Goal: Information Seeking & Learning: Check status

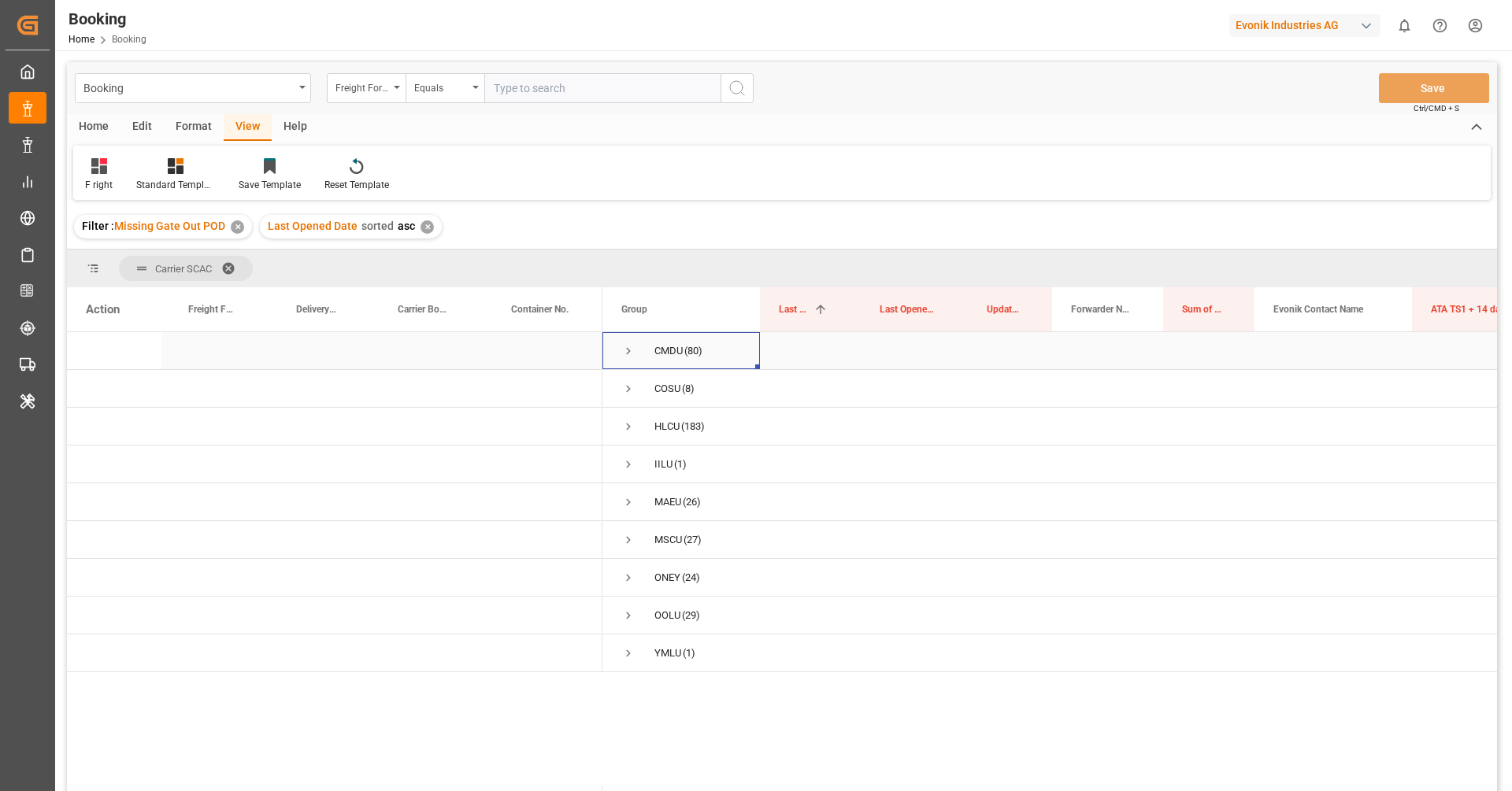
click at [657, 358] on div "CMDU" at bounding box center [669, 351] width 29 height 36
click at [423, 228] on div "✕" at bounding box center [426, 226] width 13 height 13
click at [216, 139] on div "Format" at bounding box center [193, 127] width 60 height 27
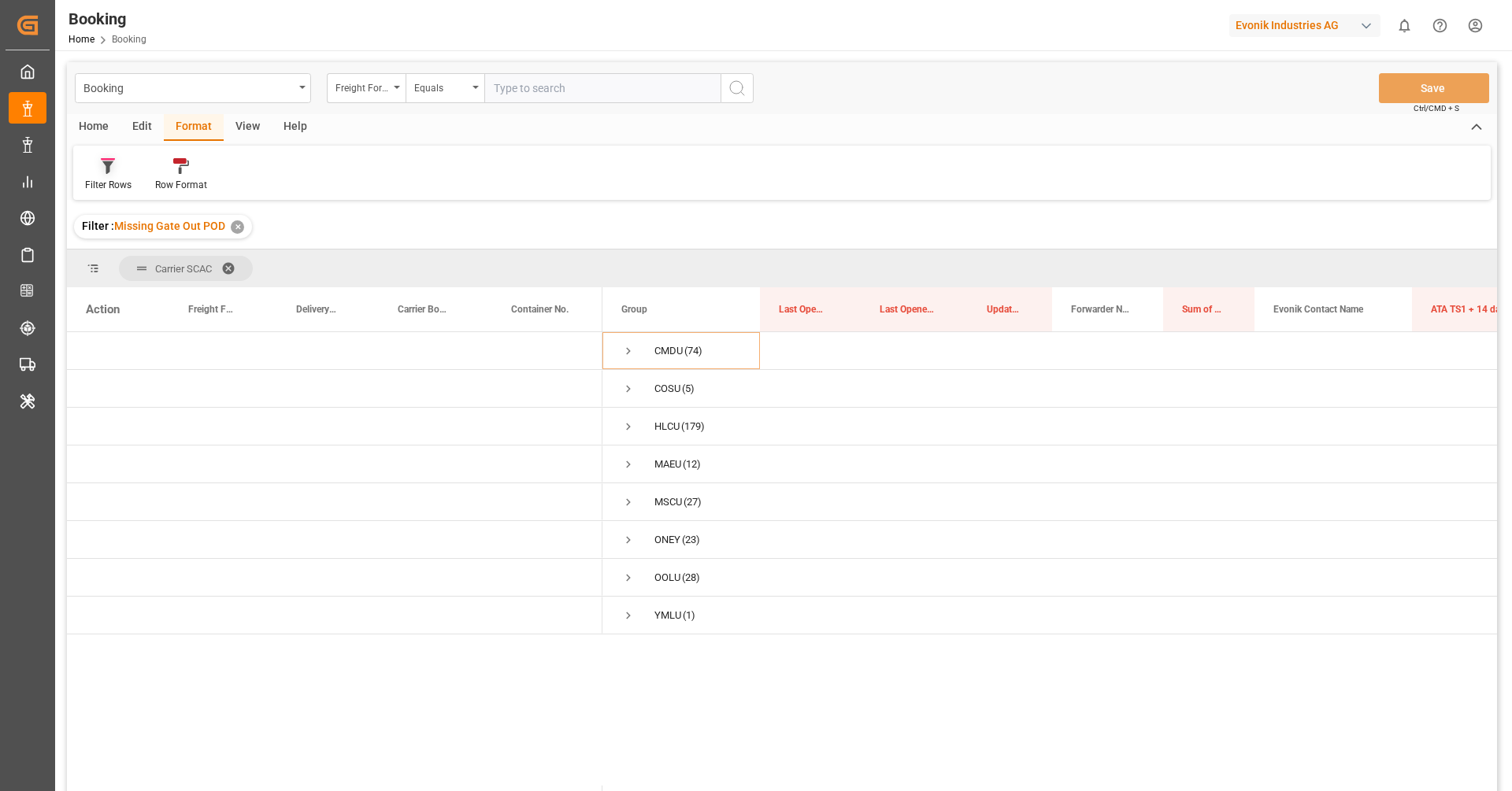
click at [106, 191] on div "Filter Rows" at bounding box center [108, 185] width 47 height 14
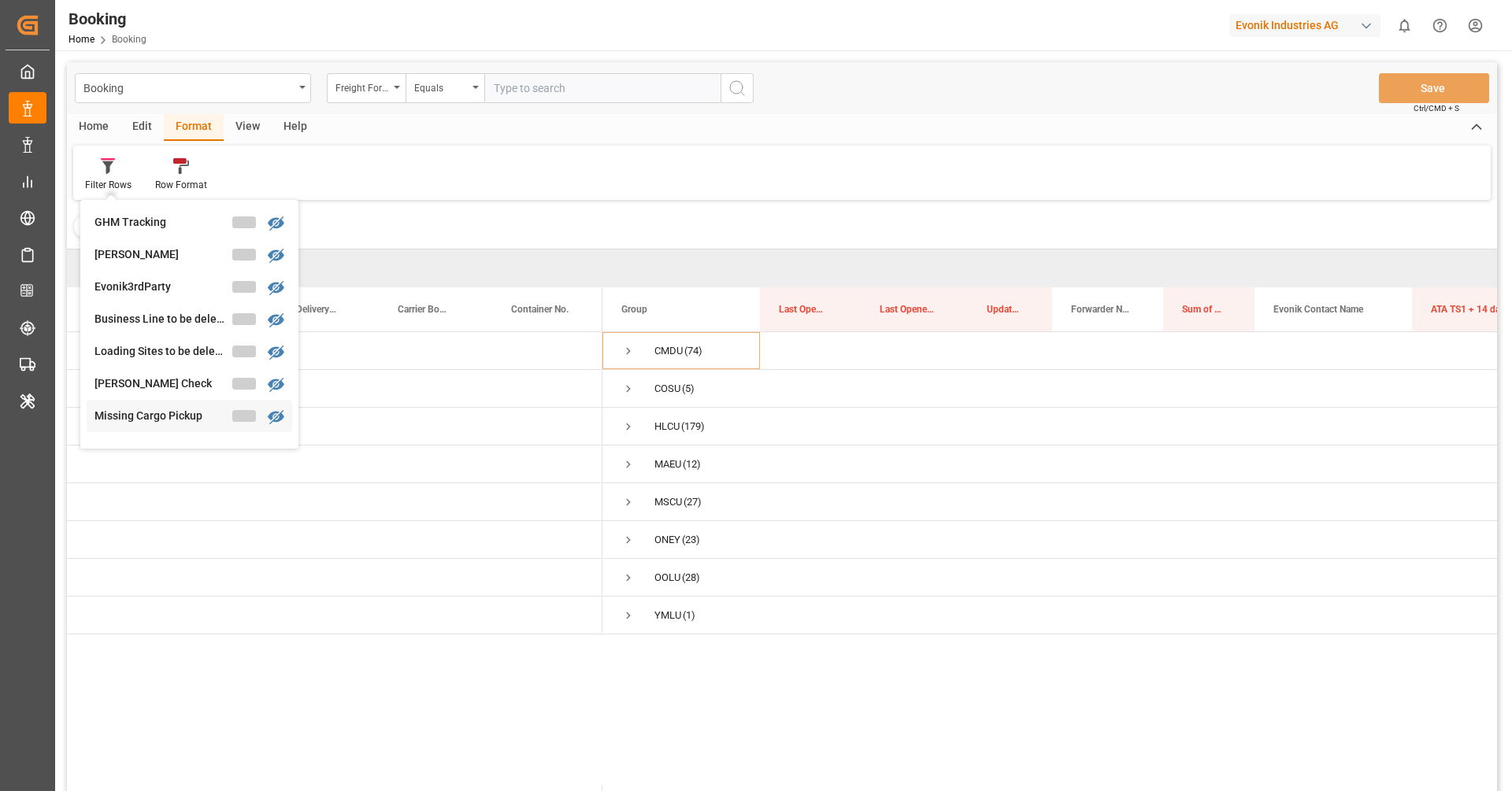
scroll to position [228, 0]
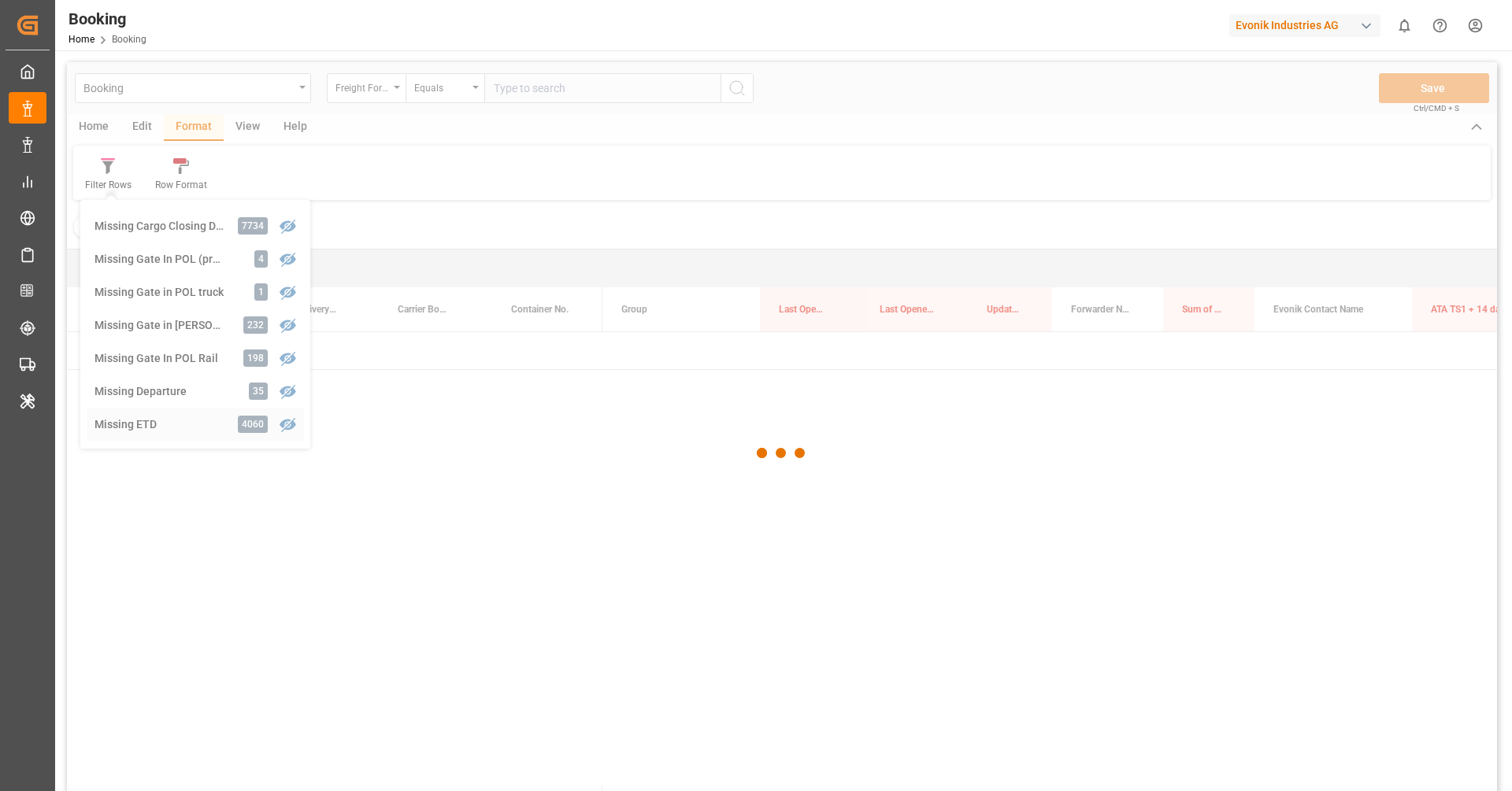
click at [166, 410] on div "Booking Freight Forwarder's Reference No. Equals Save Ctrl/CMD + S Home Edit Fo…" at bounding box center [781, 447] width 1430 height 770
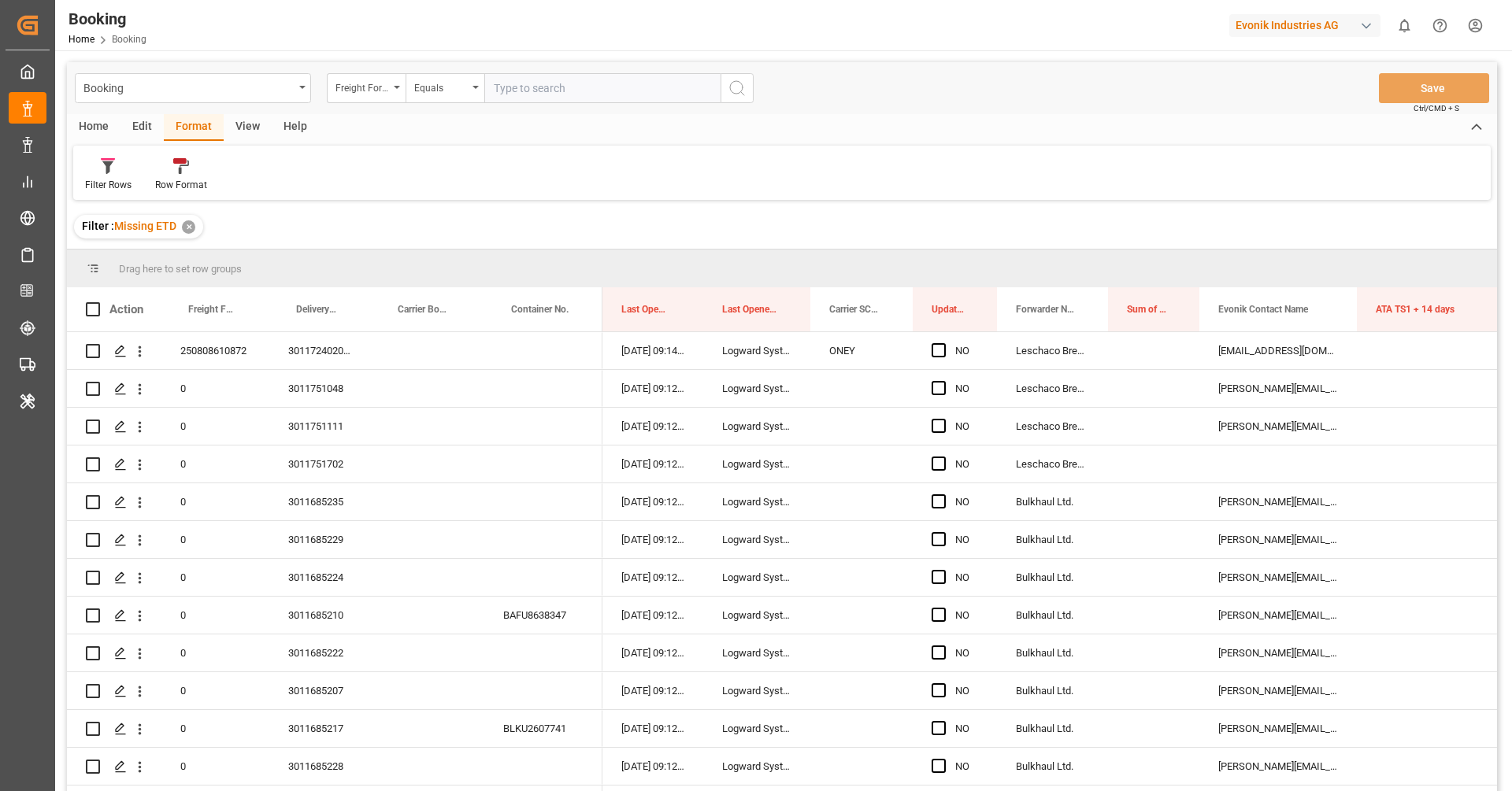
click at [247, 134] on div "View" at bounding box center [248, 127] width 48 height 27
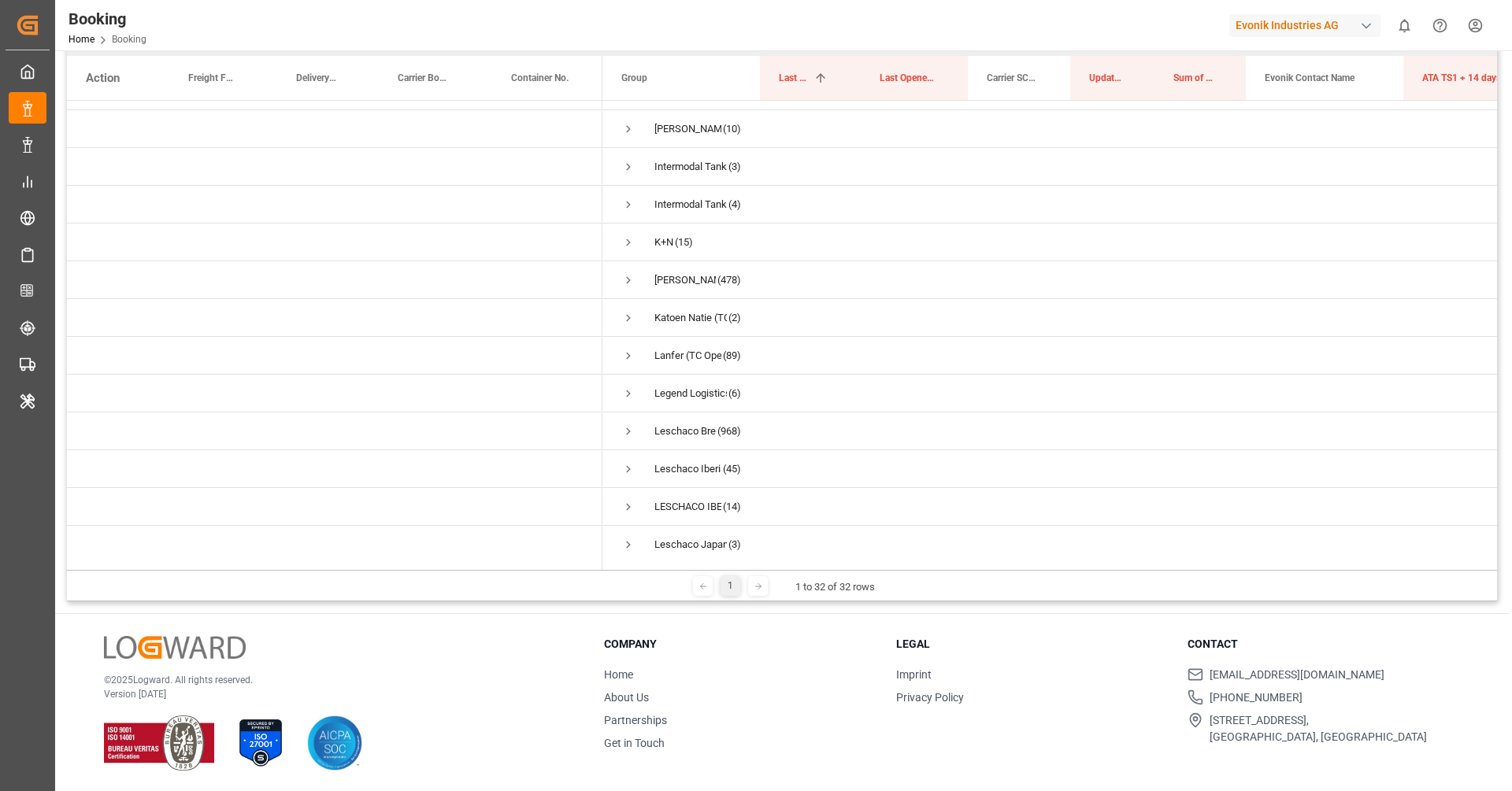
scroll to position [119, 0]
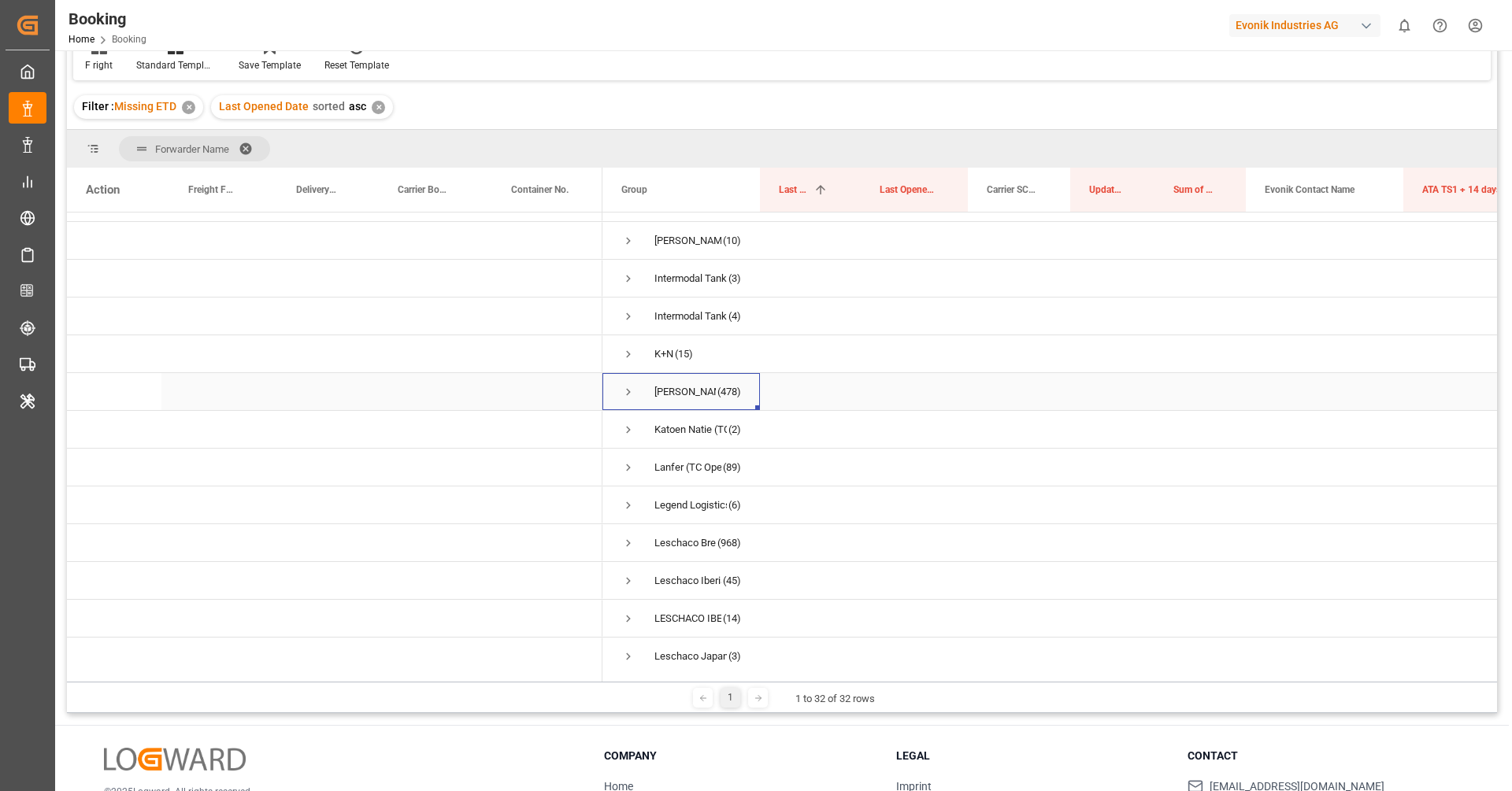
click at [689, 392] on div "[PERSON_NAME]" at bounding box center [685, 392] width 61 height 36
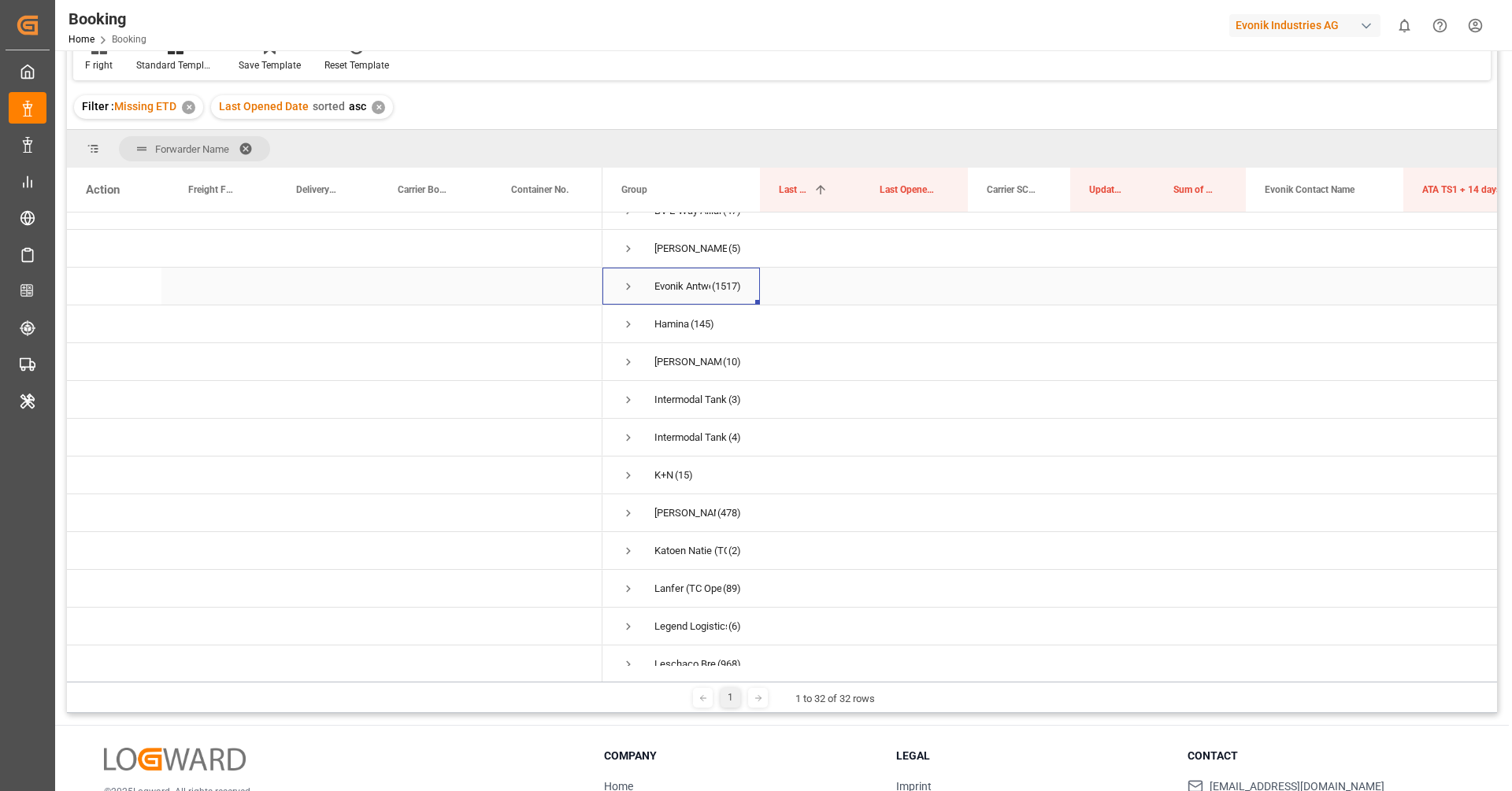
click at [716, 294] on span "(1517)" at bounding box center [727, 286] width 29 height 36
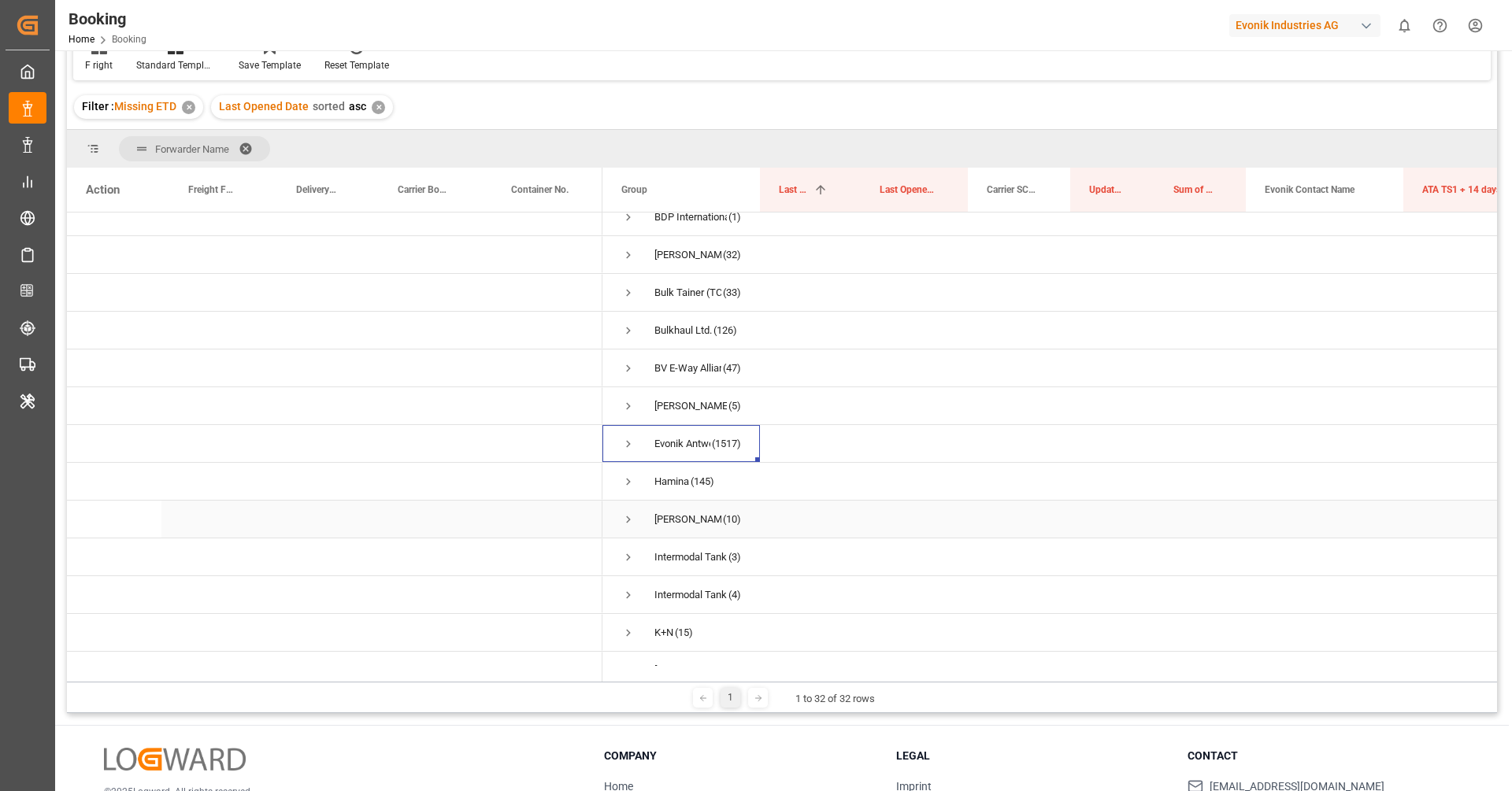
scroll to position [0, 0]
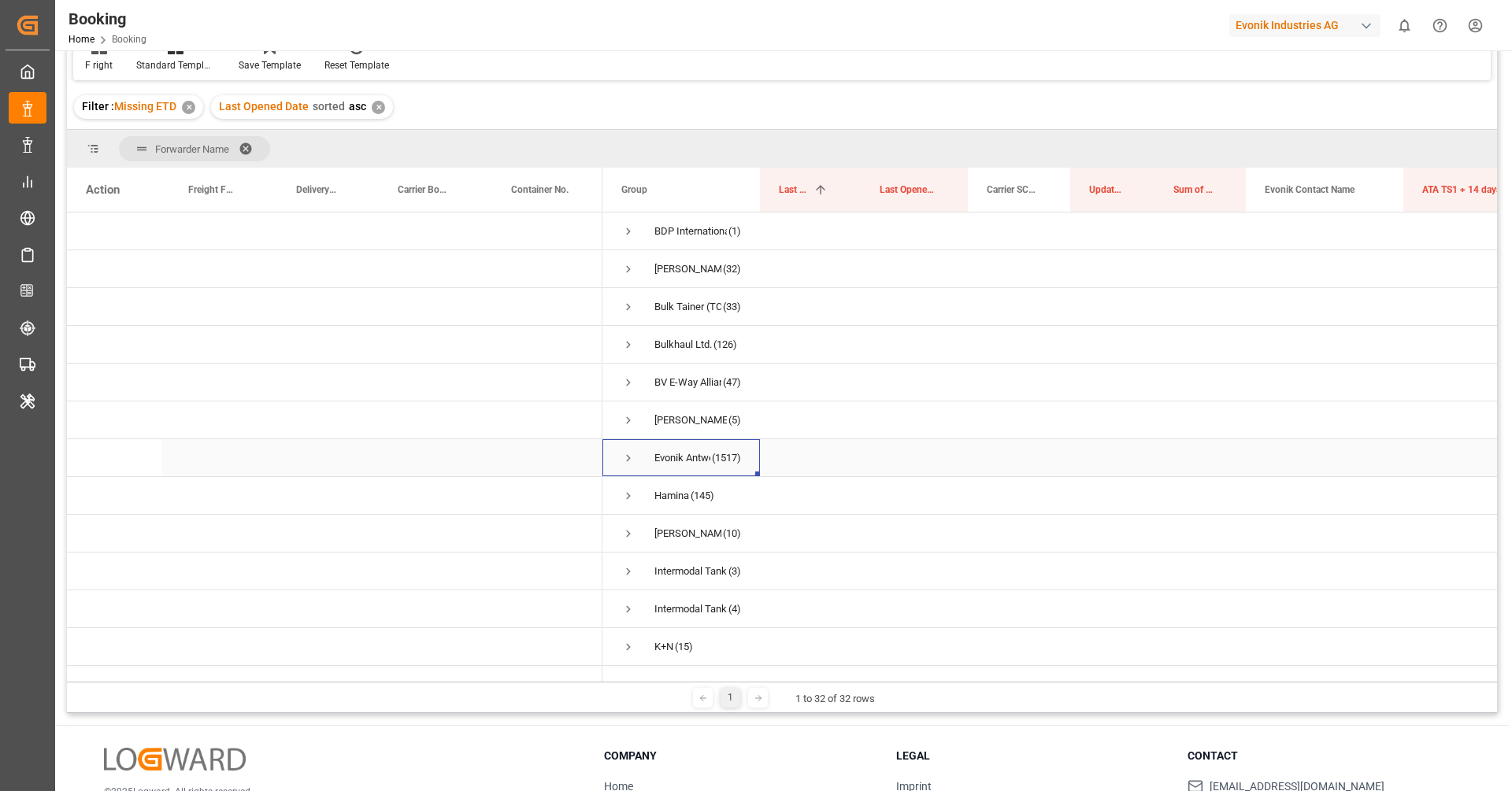
click at [712, 450] on span "(1517)" at bounding box center [727, 458] width 29 height 36
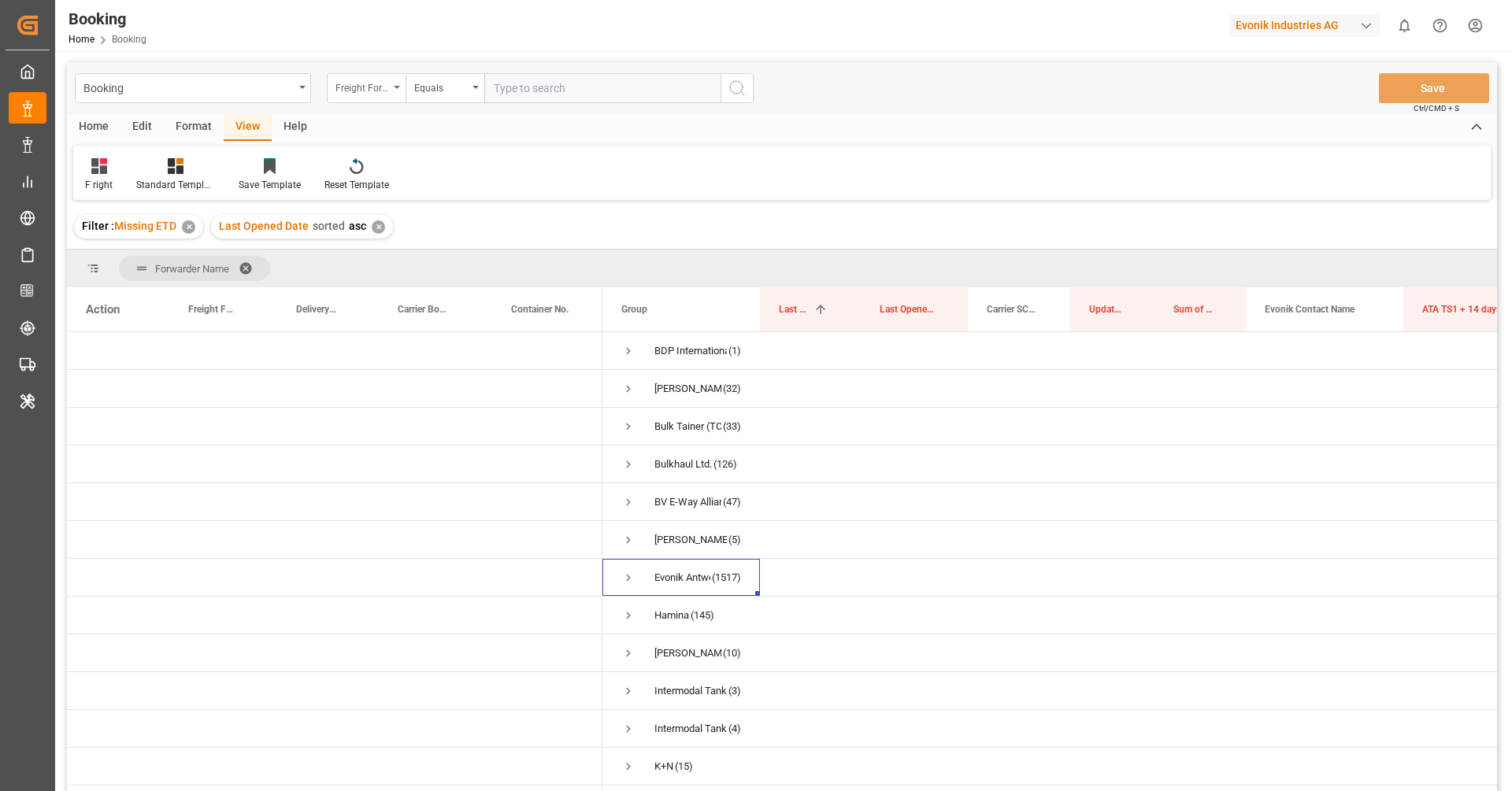
click at [358, 86] on div "Freight Forwarder's Reference No." at bounding box center [362, 86] width 54 height 18
type input "forwa"
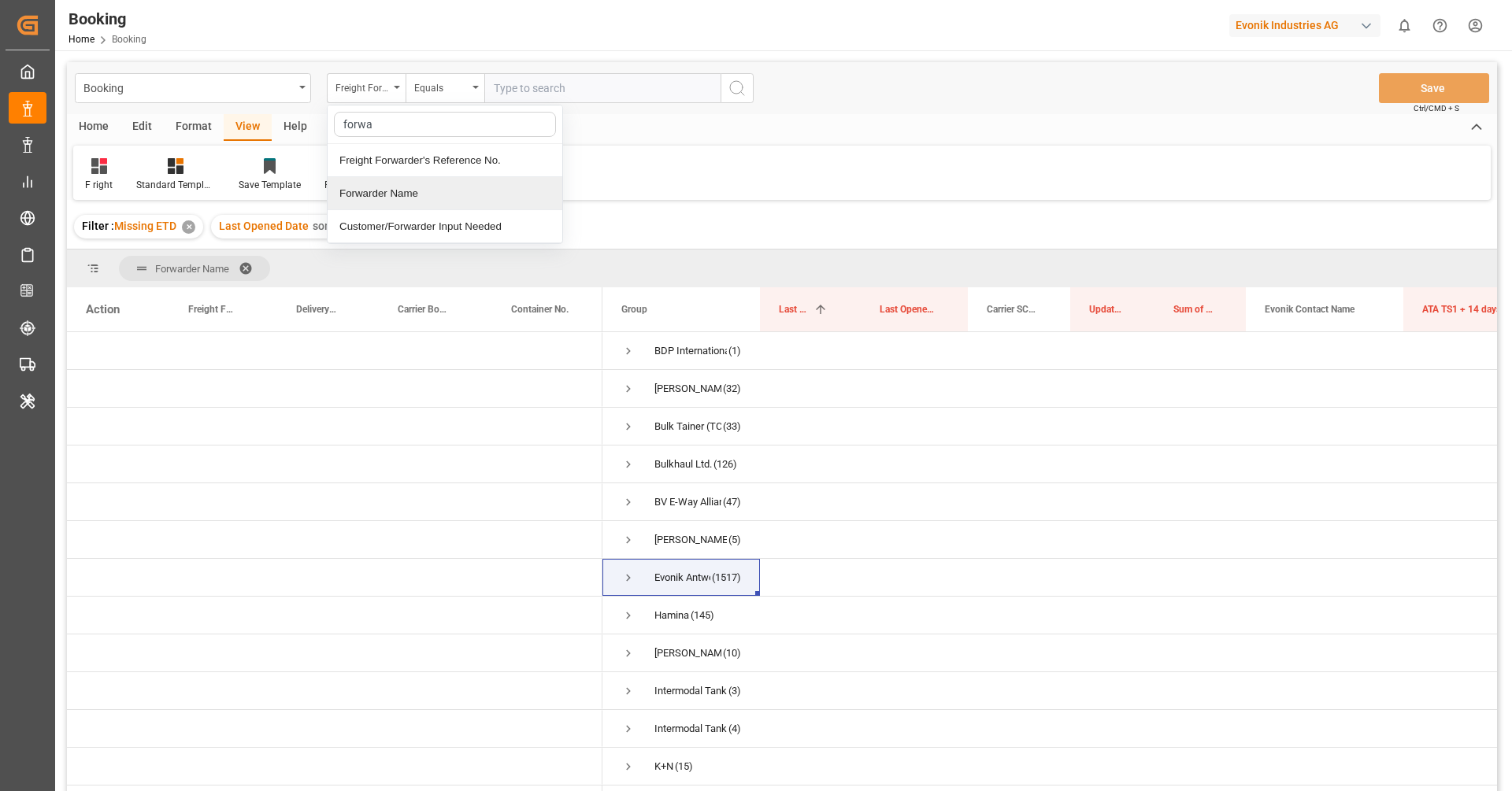
click at [401, 203] on div "Forwarder Name" at bounding box center [445, 194] width 234 height 33
click at [552, 91] on input "text" at bounding box center [602, 88] width 236 height 30
paste input "Evonik Antwerp"
type input "Evonik Antwerp"
click at [743, 90] on icon "search button" at bounding box center [737, 88] width 19 height 19
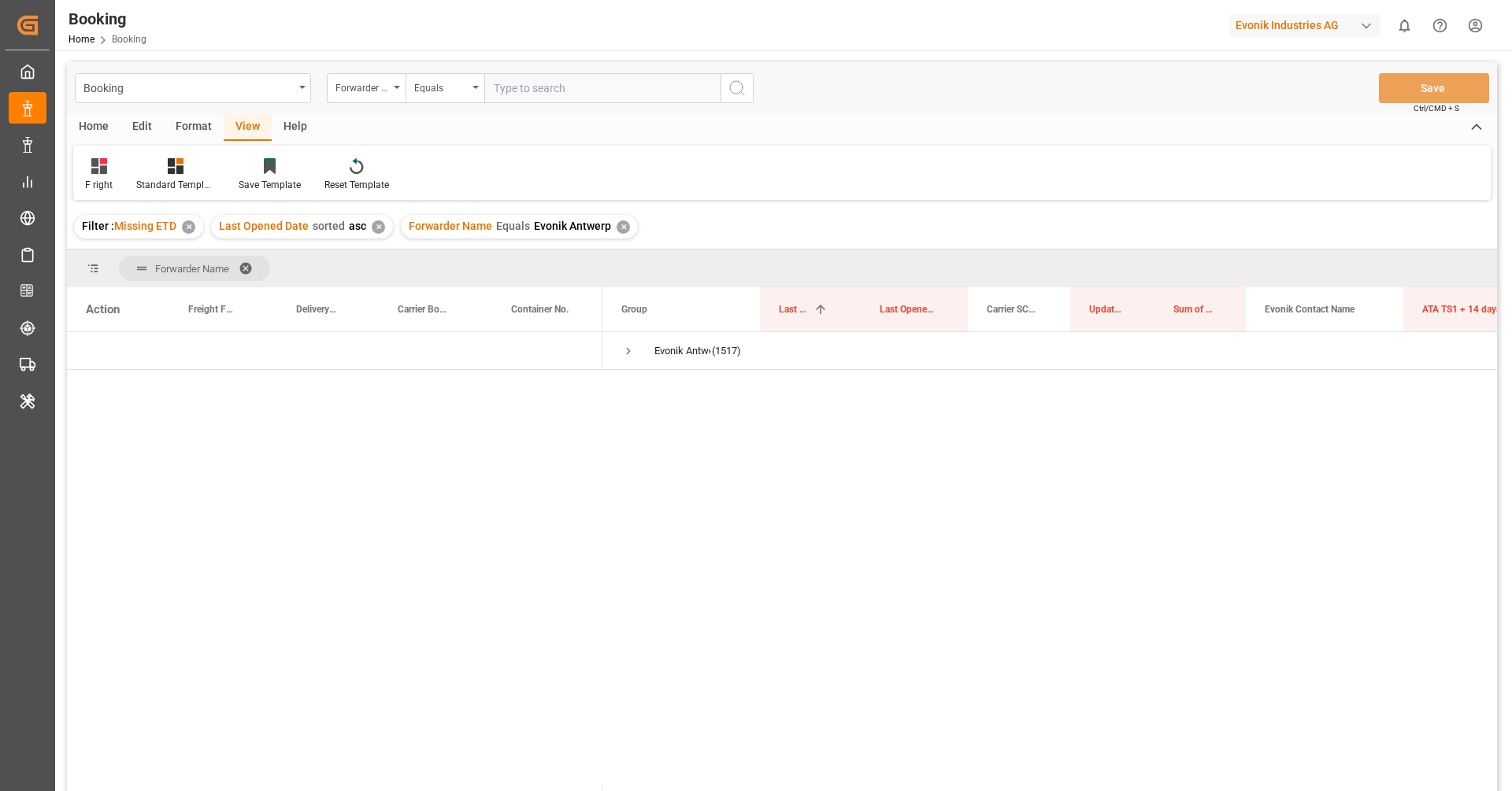
click at [248, 264] on span at bounding box center [251, 268] width 25 height 14
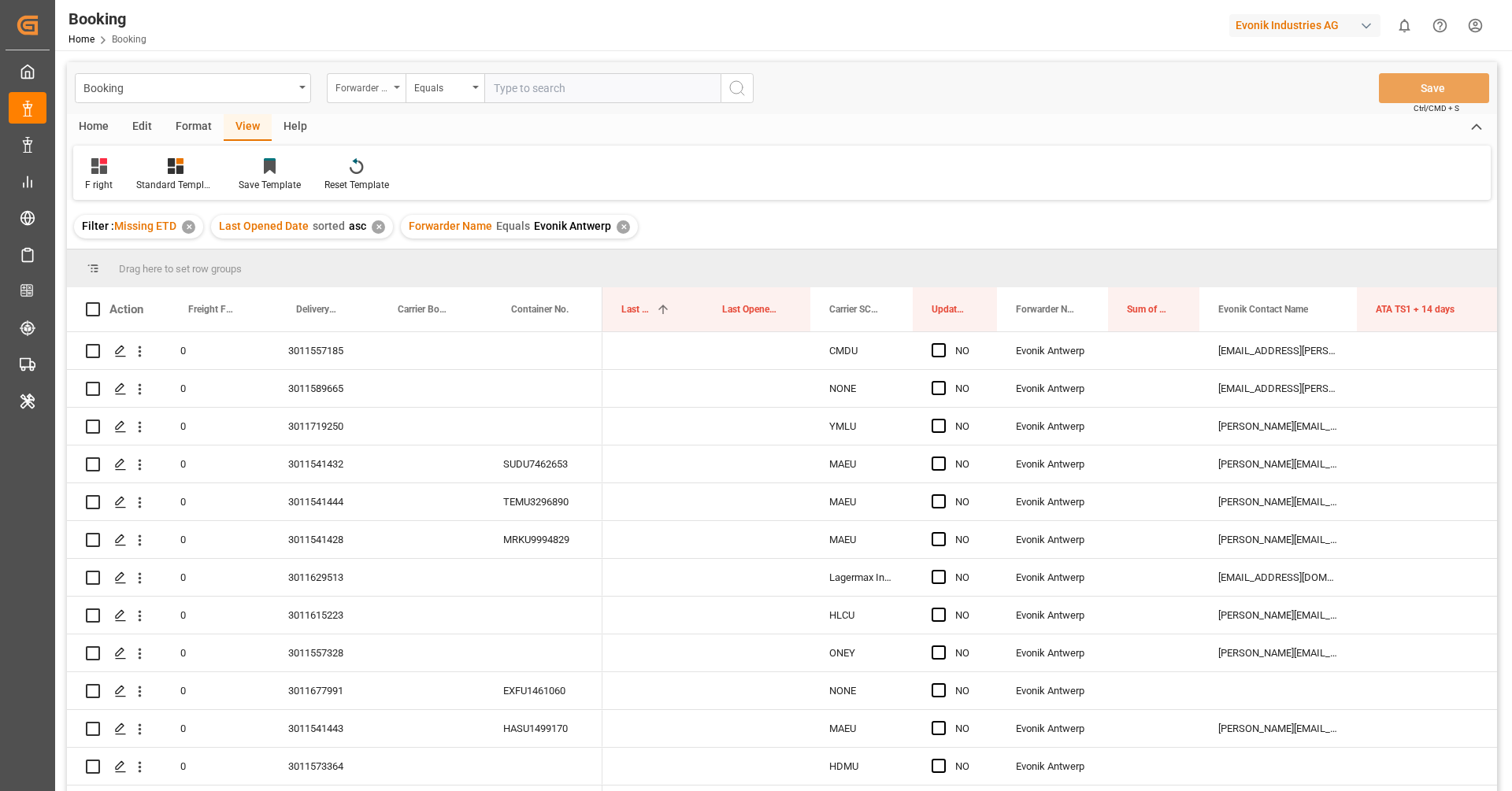
click at [362, 101] on div "Forwarder Name" at bounding box center [366, 88] width 79 height 30
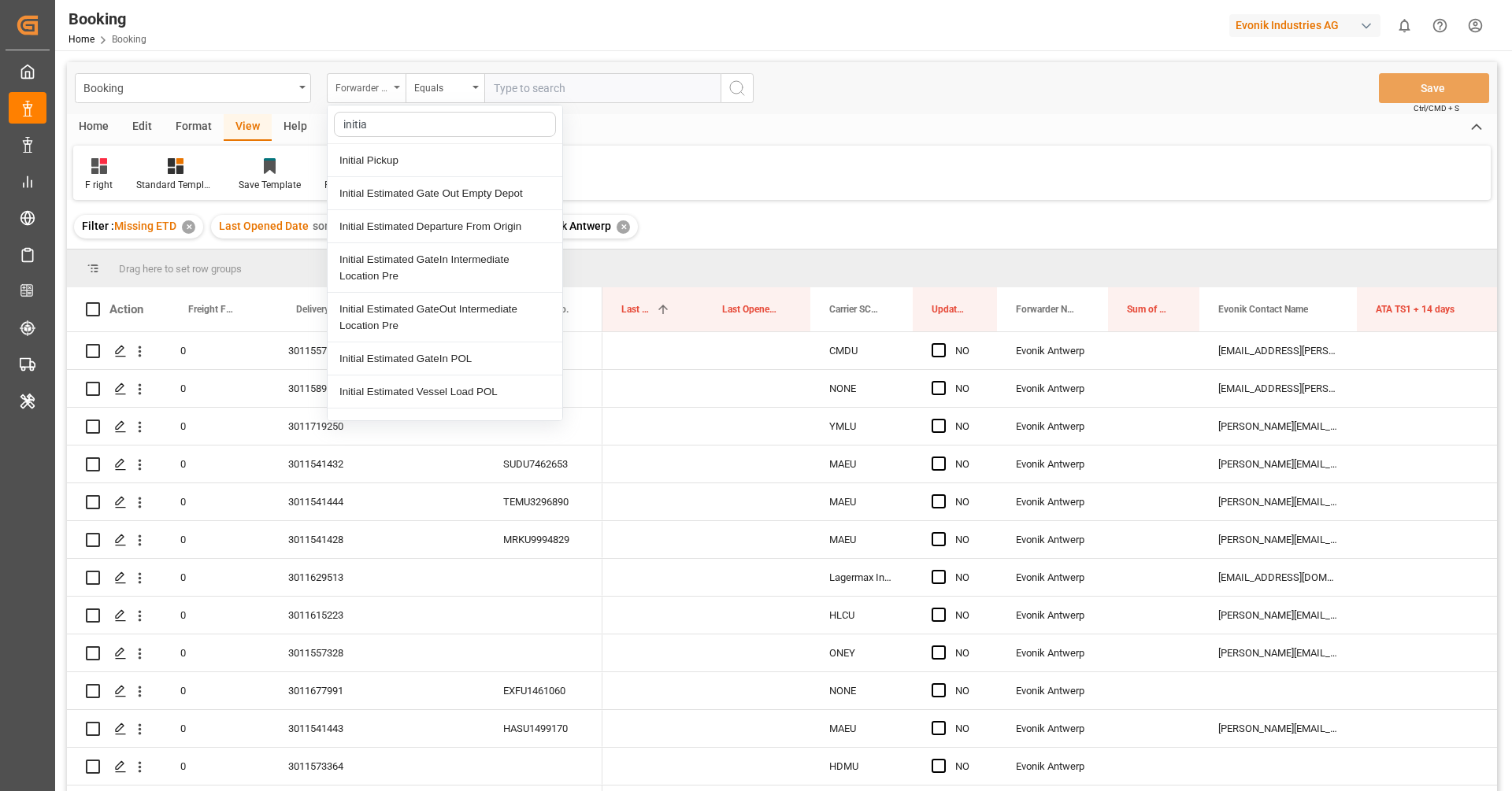
type input "initial"
click at [416, 163] on div "Initial Pickup" at bounding box center [445, 161] width 234 height 33
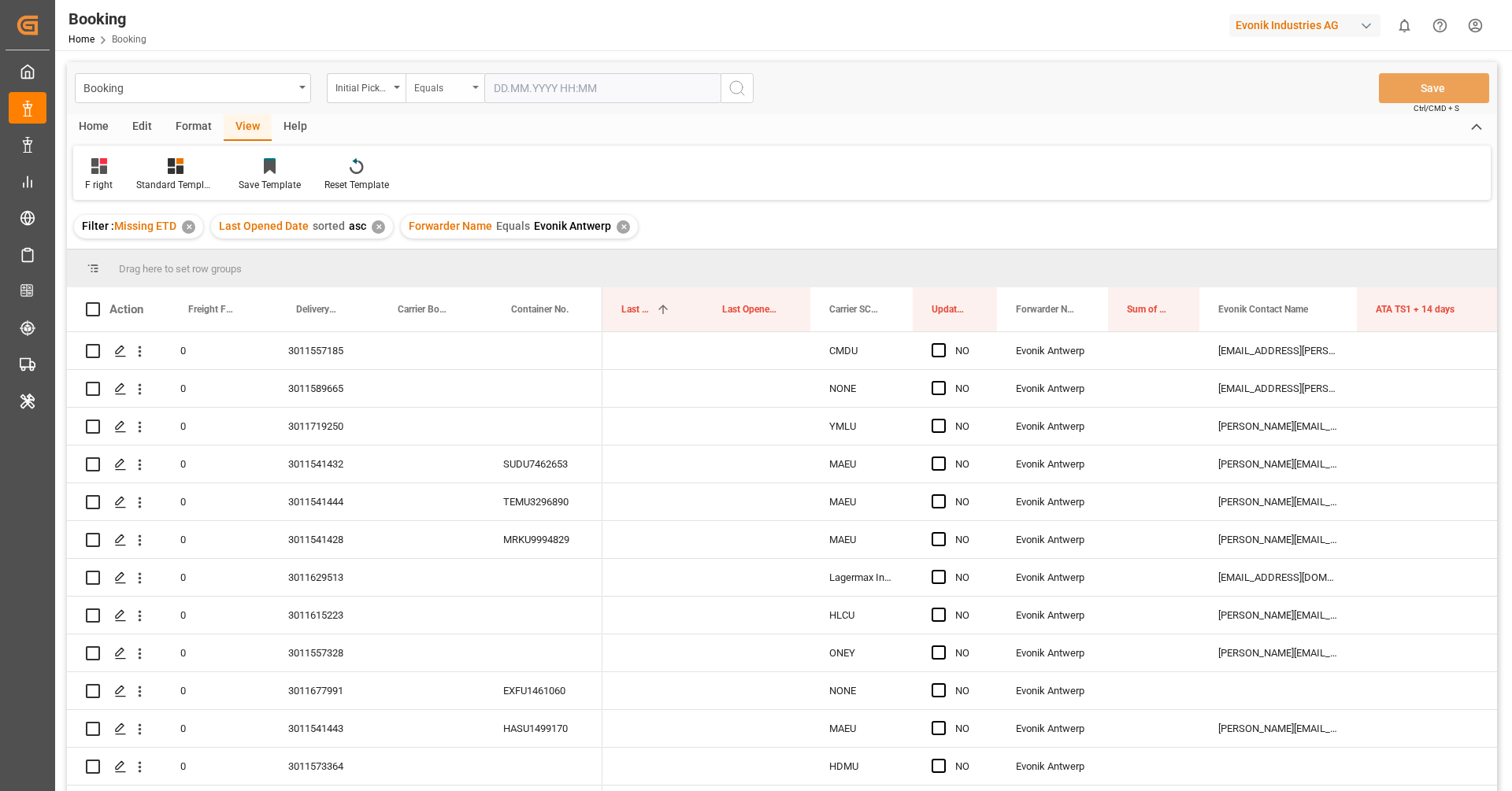
click at [438, 102] on div "Equals" at bounding box center [445, 88] width 79 height 30
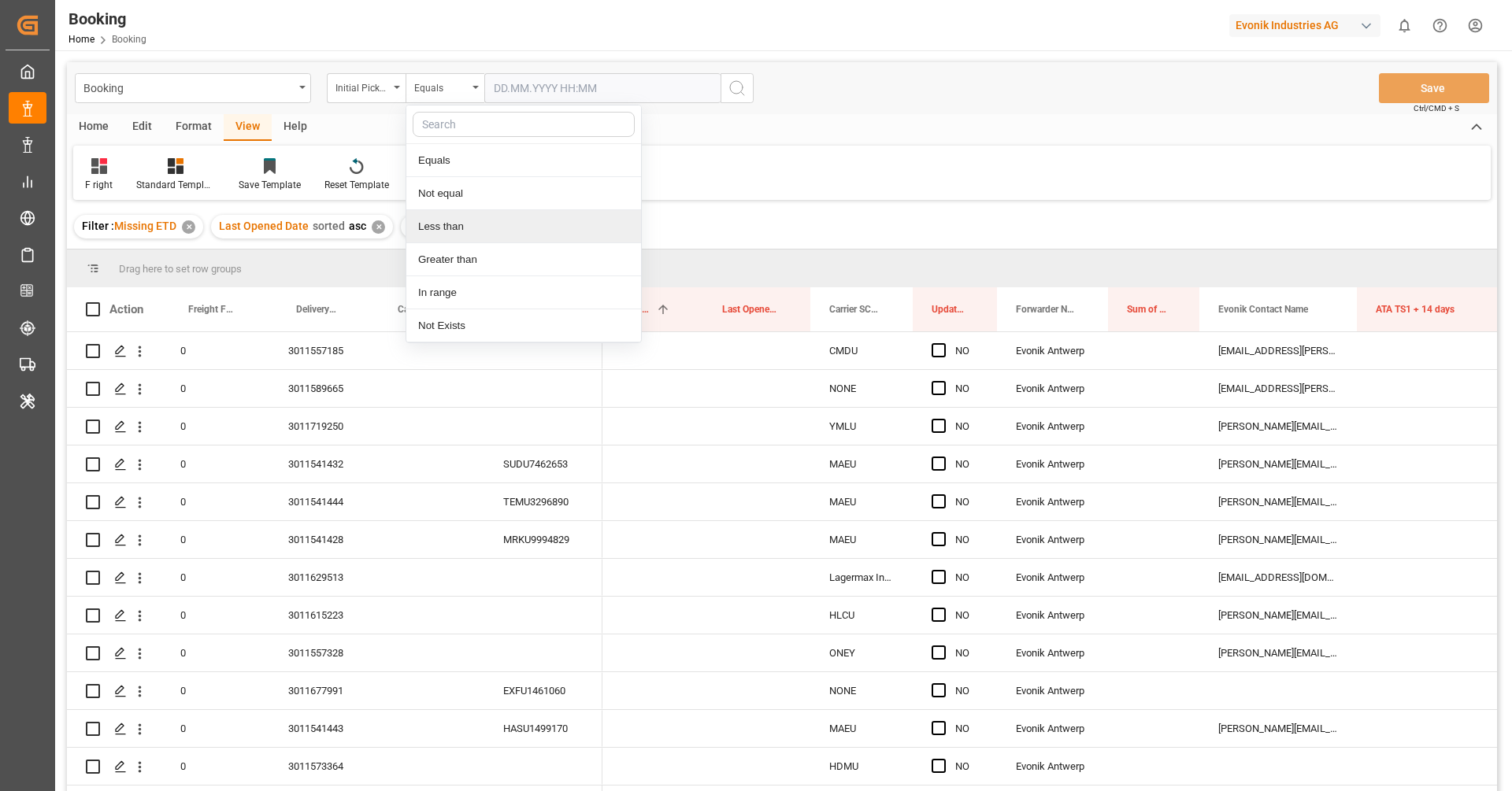
click at [455, 226] on div "Less than" at bounding box center [523, 226] width 234 height 33
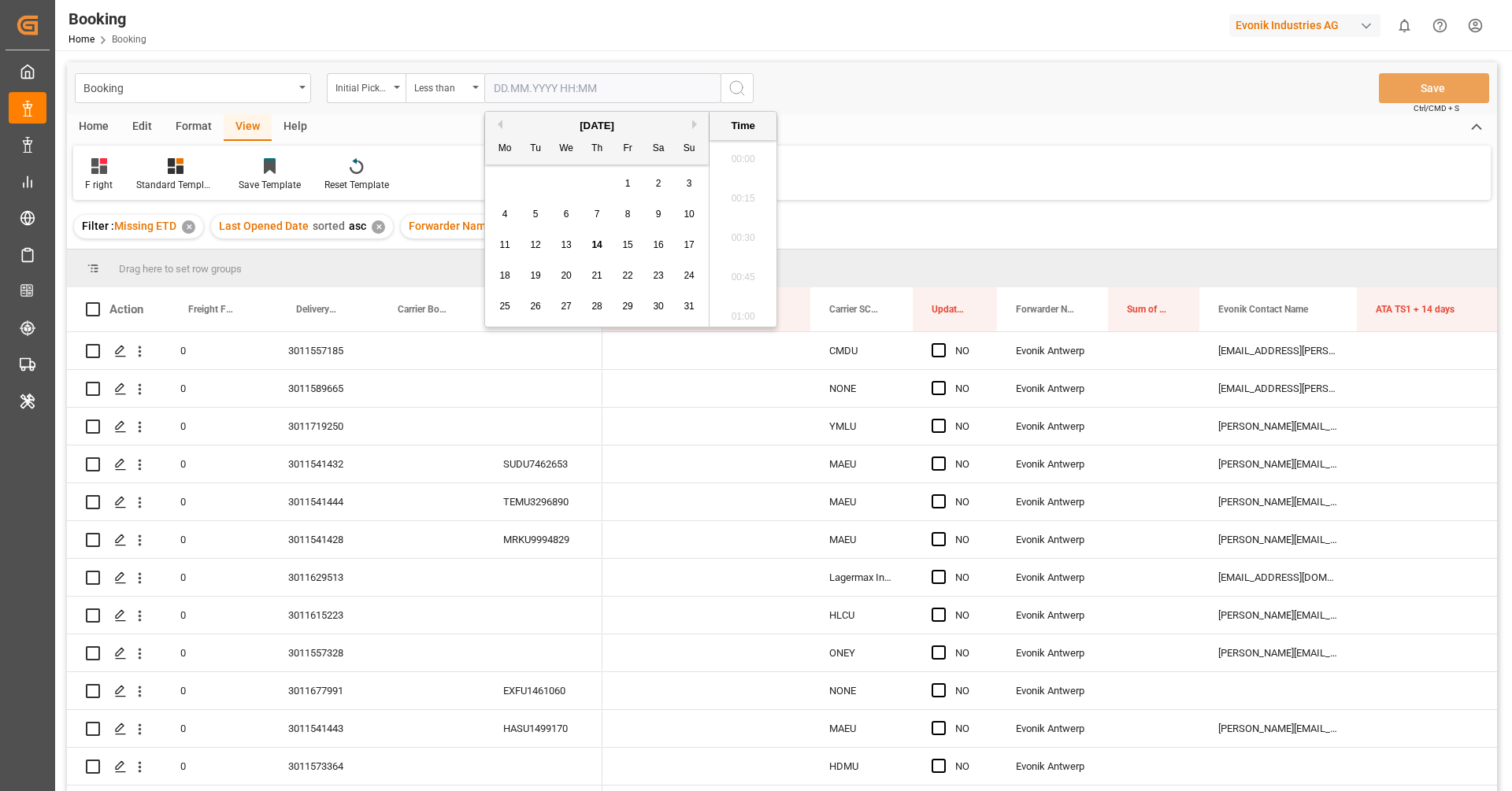
click at [536, 98] on input "text" at bounding box center [602, 88] width 236 height 30
click at [501, 121] on button "Previous Month" at bounding box center [497, 124] width 10 height 10
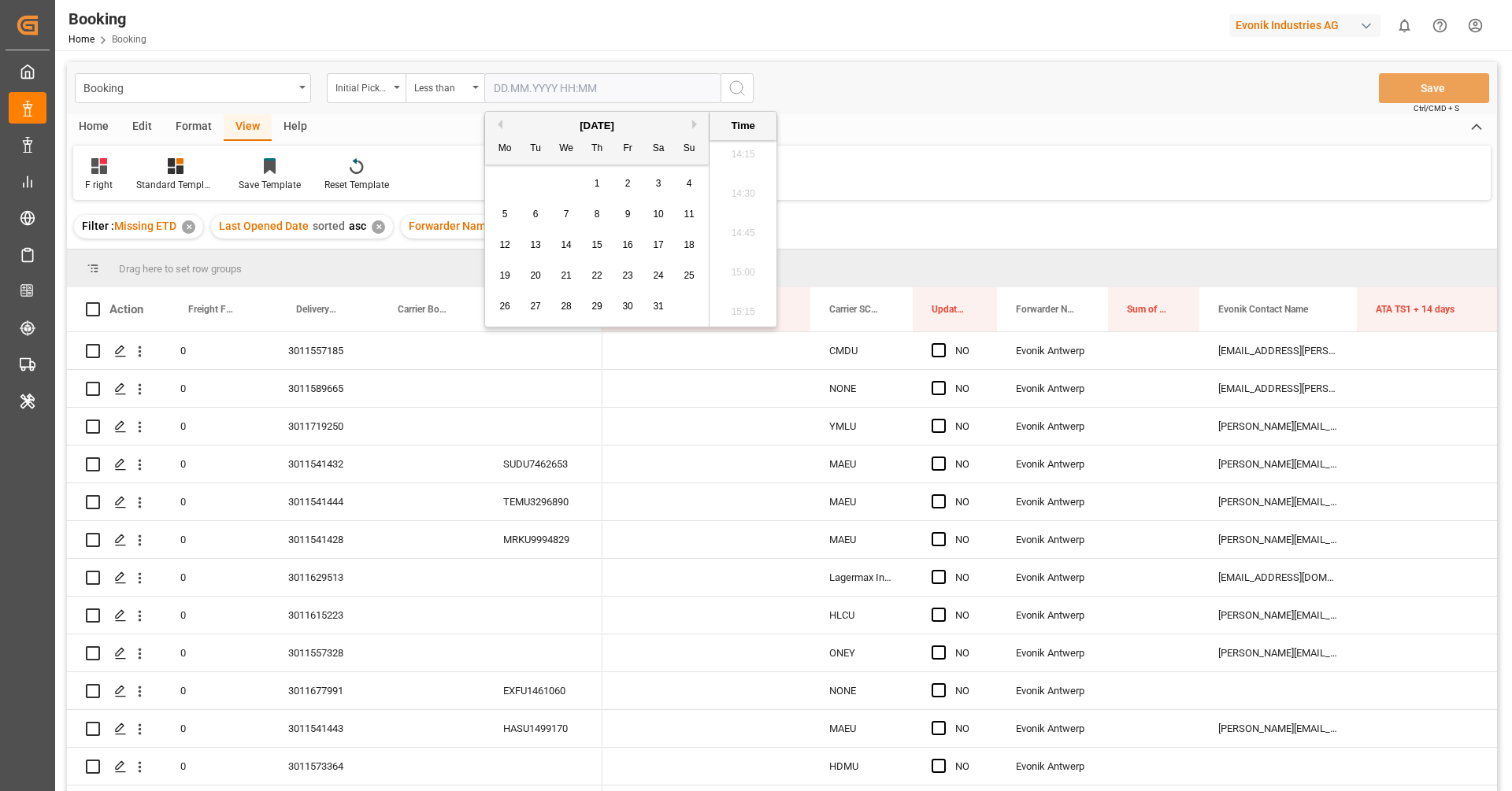
click at [599, 187] on div "1" at bounding box center [597, 184] width 20 height 19
type input "01.05.2025 00:00"
click at [742, 86] on icon "search button" at bounding box center [737, 88] width 19 height 19
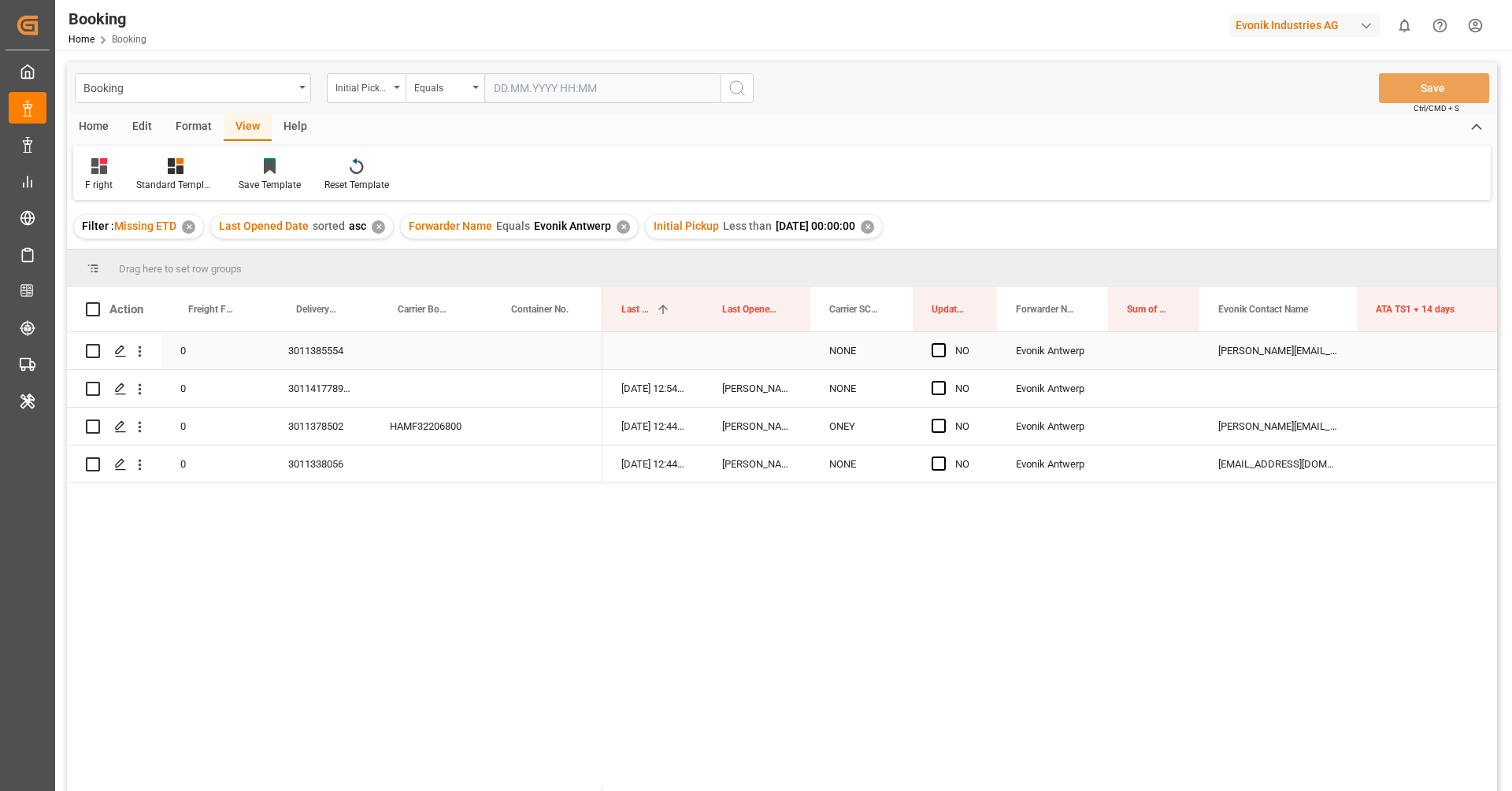
click at [317, 353] on div "3011385554" at bounding box center [319, 350] width 101 height 37
click at [362, 382] on div "3011417789, 3011417790" at bounding box center [319, 388] width 101 height 37
click at [137, 396] on icon "open menu" at bounding box center [139, 389] width 16 height 16
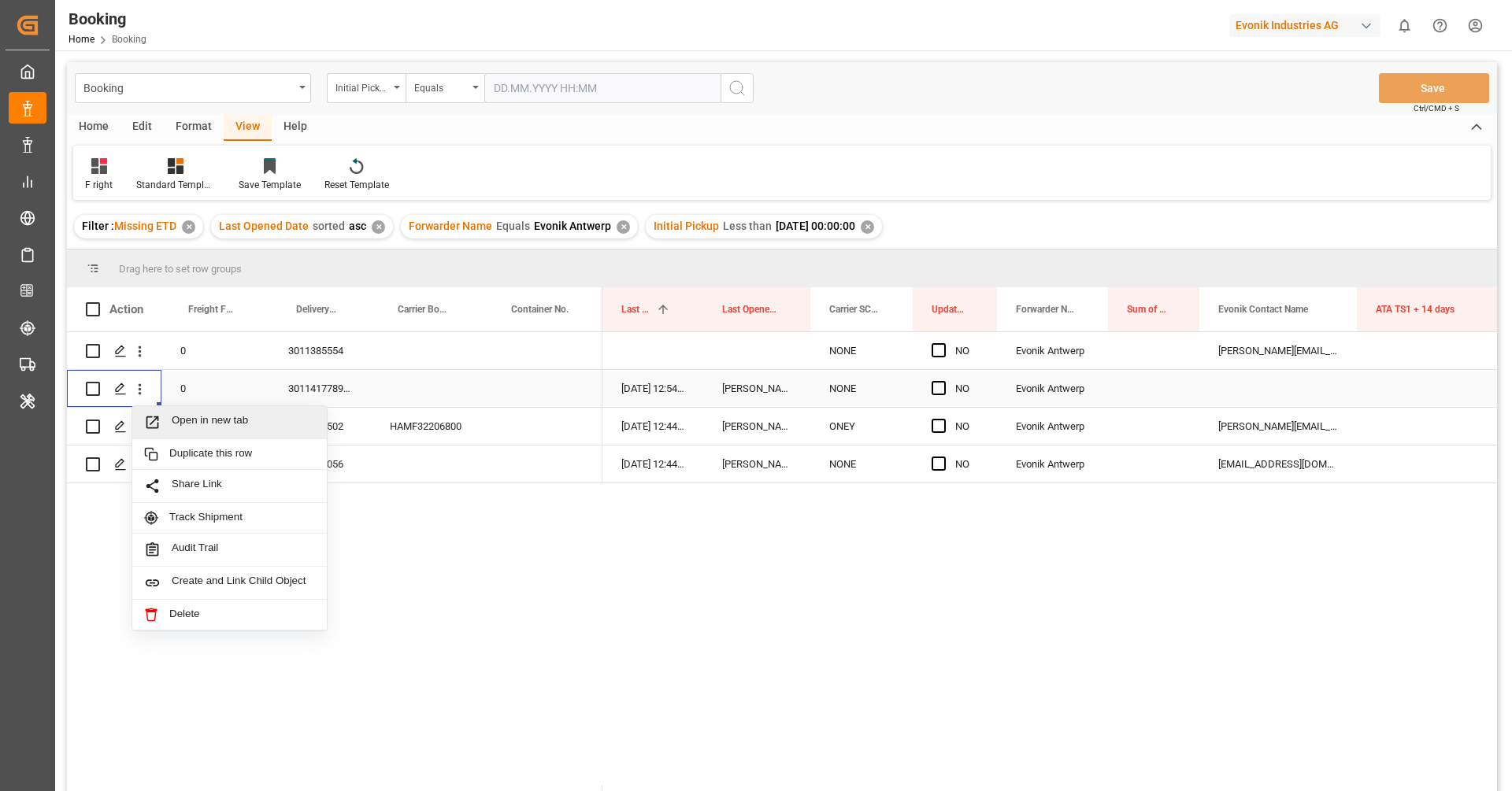
click at [171, 418] on span "Open in new tab" at bounding box center [243, 422] width 144 height 16
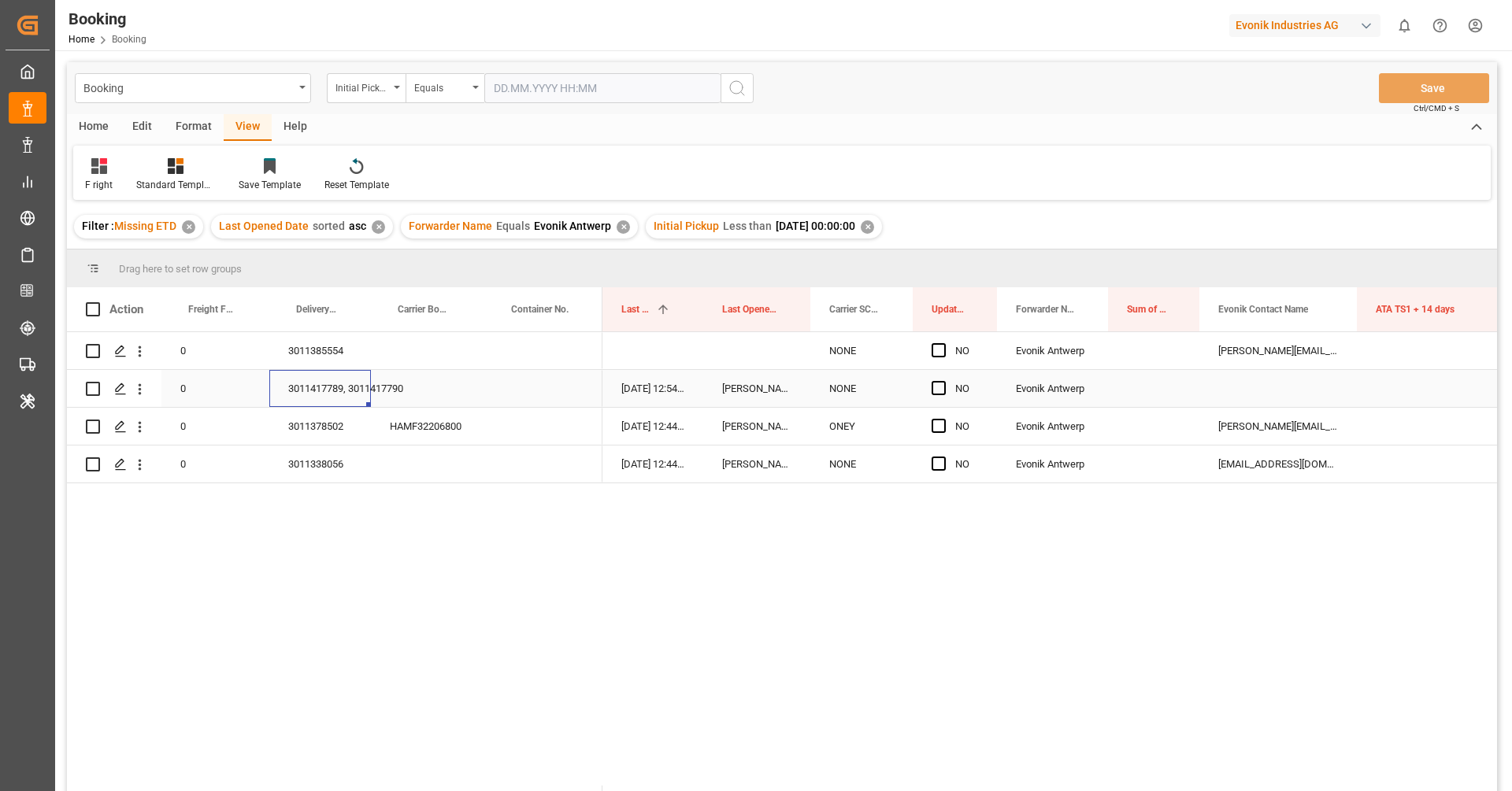
click at [340, 394] on div "3011417789, 3011417790" at bounding box center [319, 388] width 101 height 37
click at [327, 432] on div "3011378502" at bounding box center [319, 426] width 101 height 37
click at [325, 391] on div "3011417789, 3011417790" at bounding box center [319, 388] width 101 height 37
click at [323, 437] on div "3011378502" at bounding box center [319, 426] width 101 height 37
click at [347, 311] on span at bounding box center [345, 309] width 14 height 14
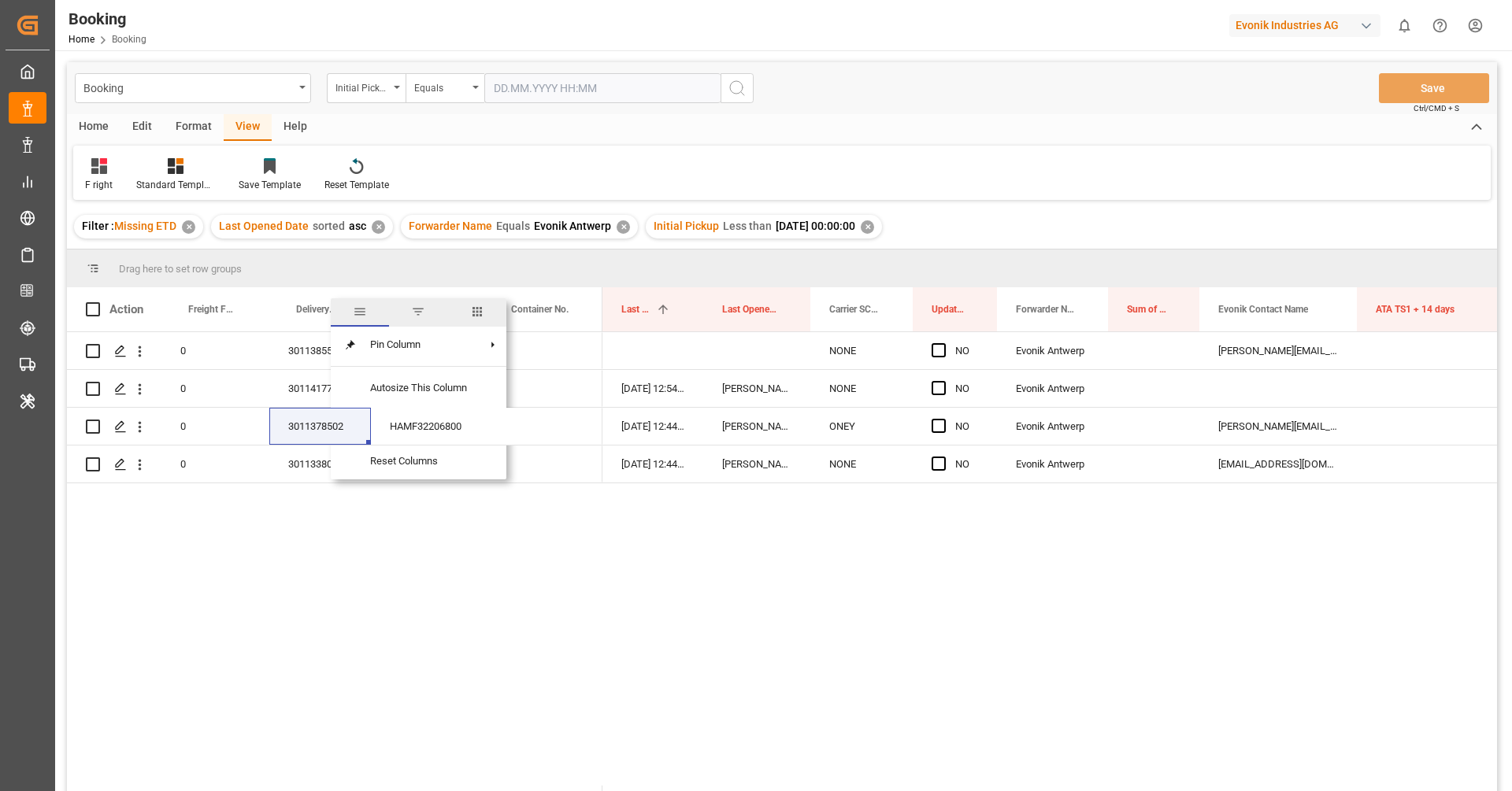
click at [494, 310] on span "columns" at bounding box center [477, 312] width 58 height 29
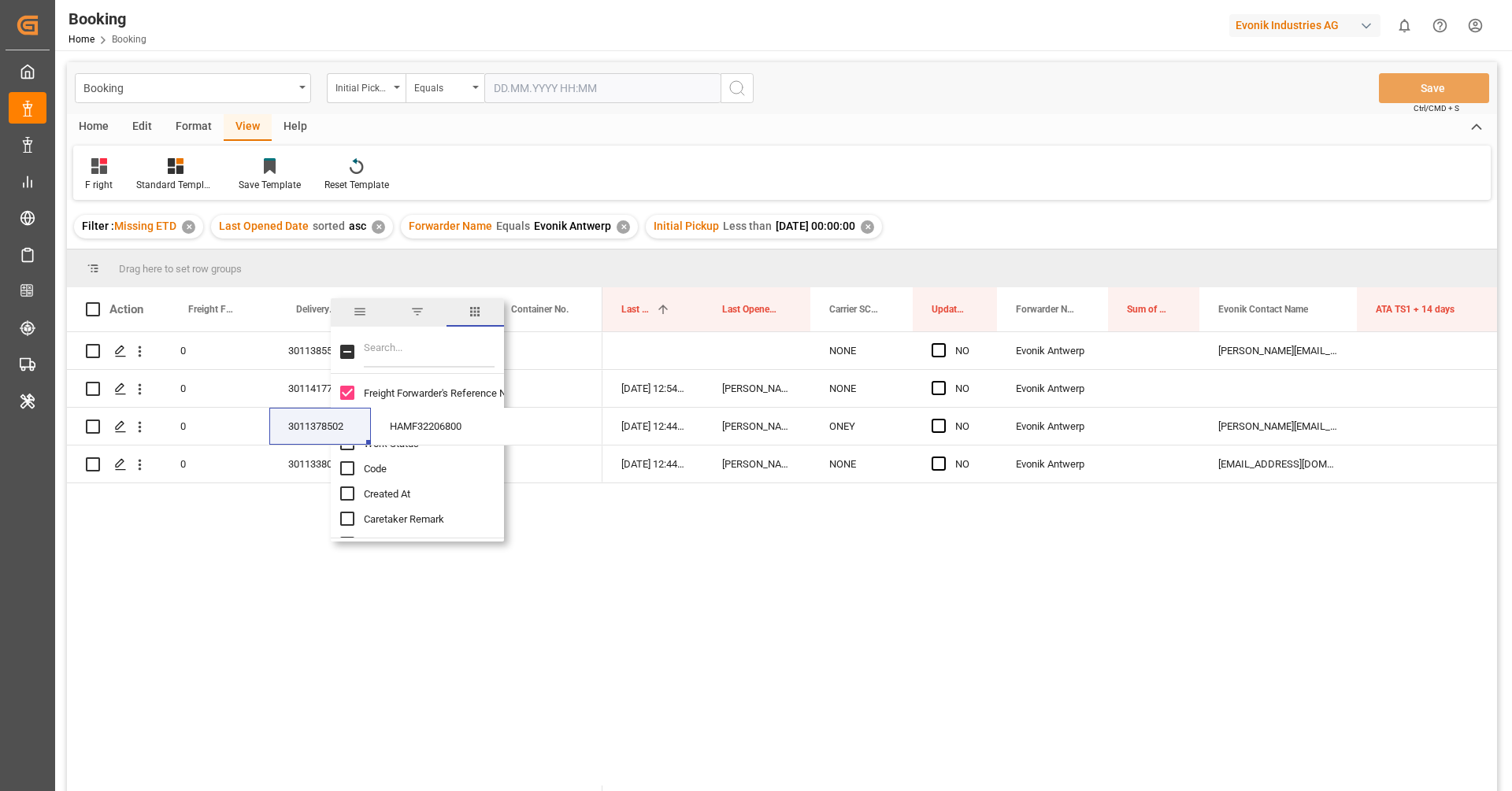
click at [432, 357] on input "Filter Columns Input" at bounding box center [429, 352] width 131 height 31
type input "main"
click at [349, 391] on input "Main-carriage No. column toggle visibility (hidden)" at bounding box center [347, 392] width 14 height 14
checkbox input "true"
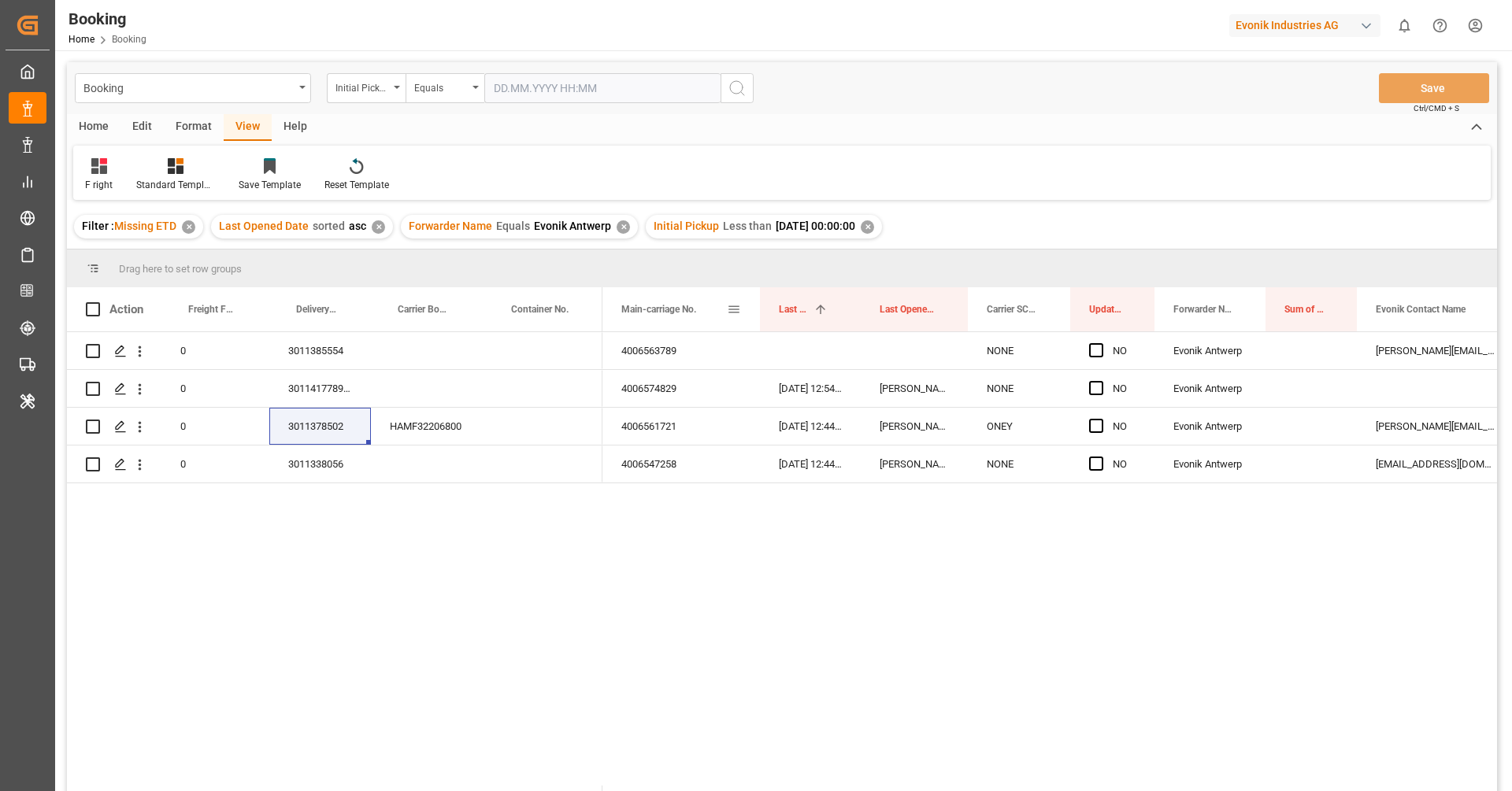
click at [676, 311] on span "Main-carriage No." at bounding box center [658, 309] width 74 height 11
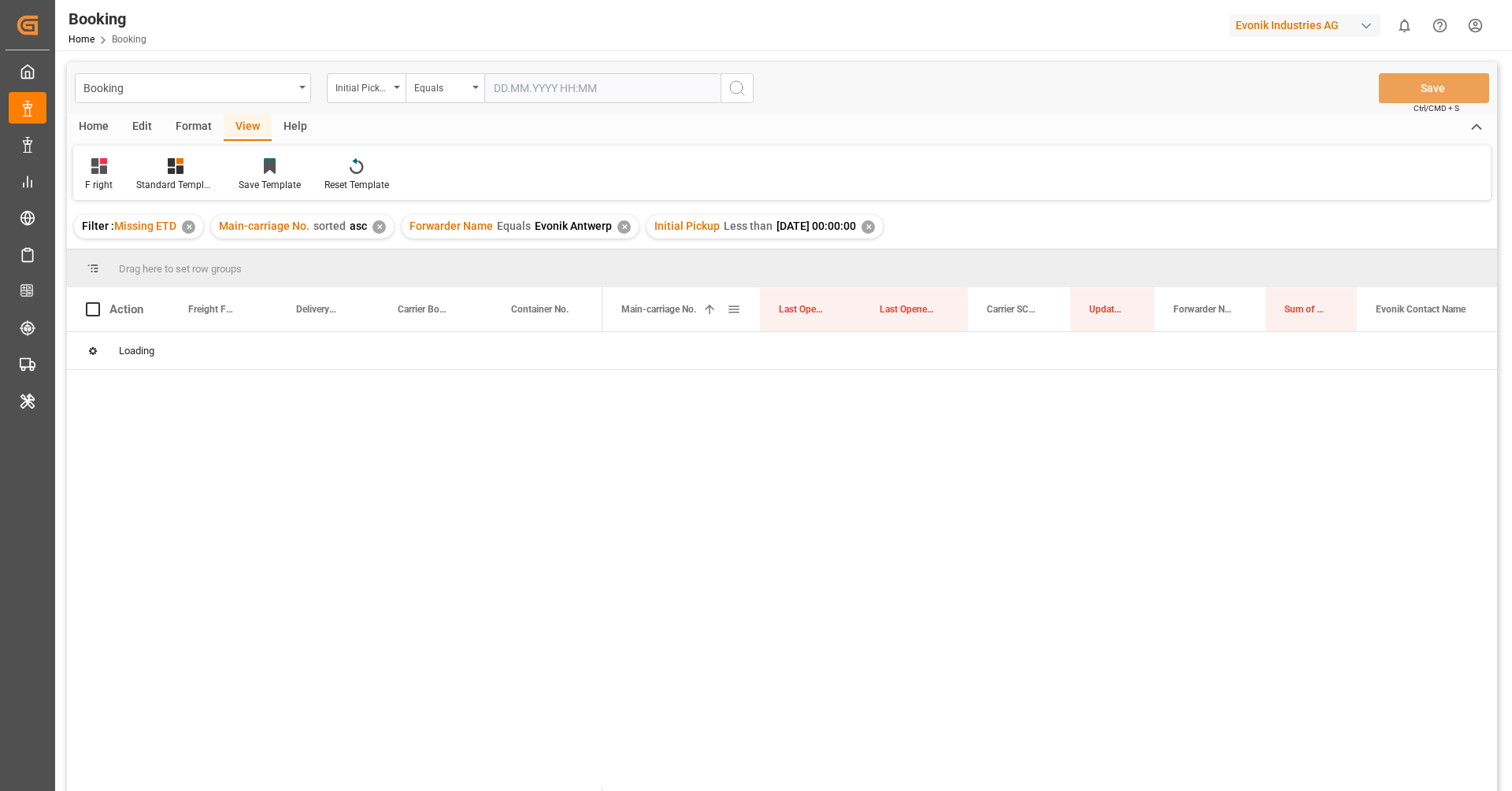
click at [676, 311] on span "Main-carriage No." at bounding box center [658, 309] width 74 height 11
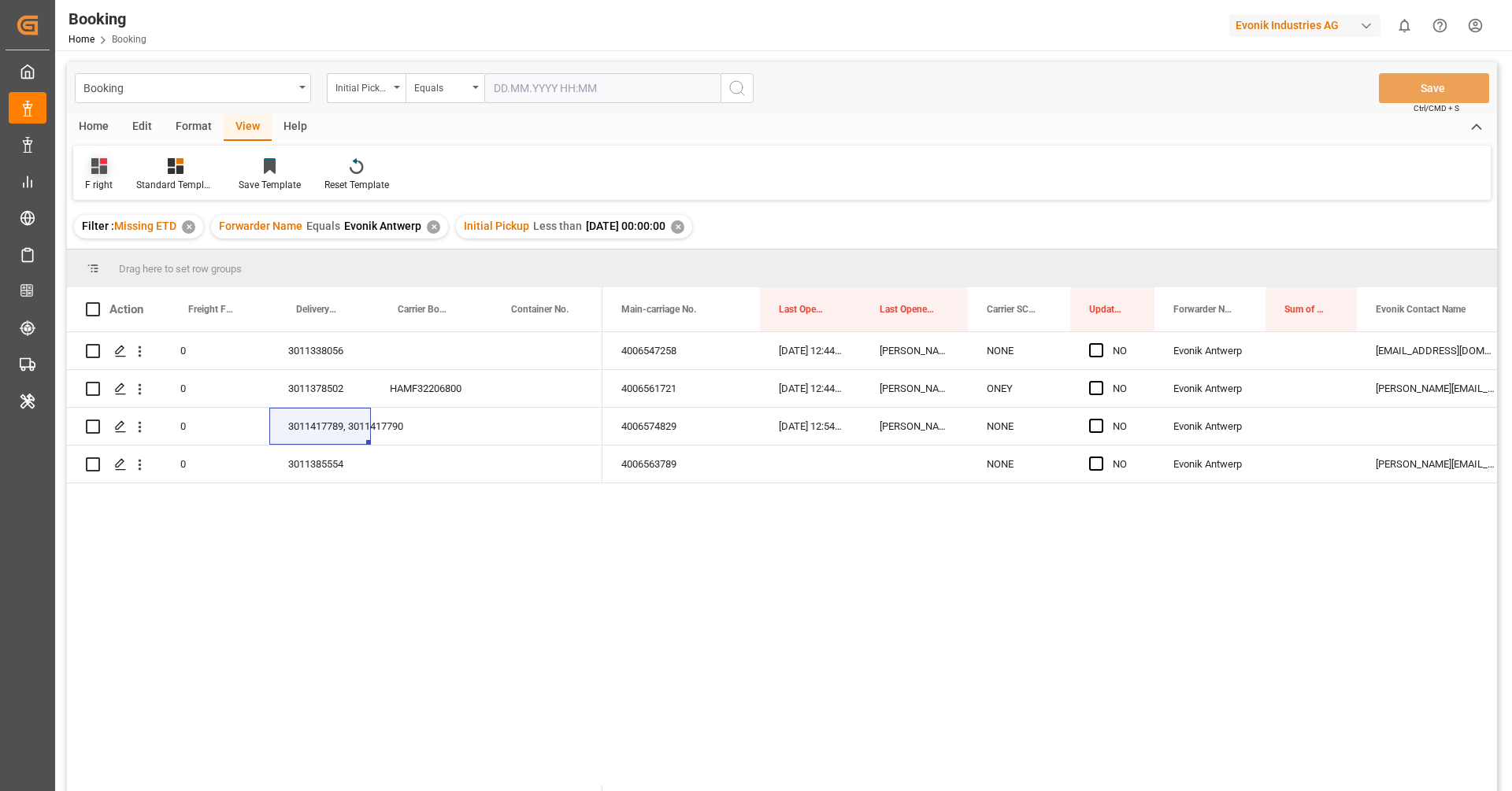
click at [105, 191] on div "F right" at bounding box center [99, 185] width 28 height 14
click at [119, 374] on div "ETD" at bounding box center [170, 383] width 172 height 32
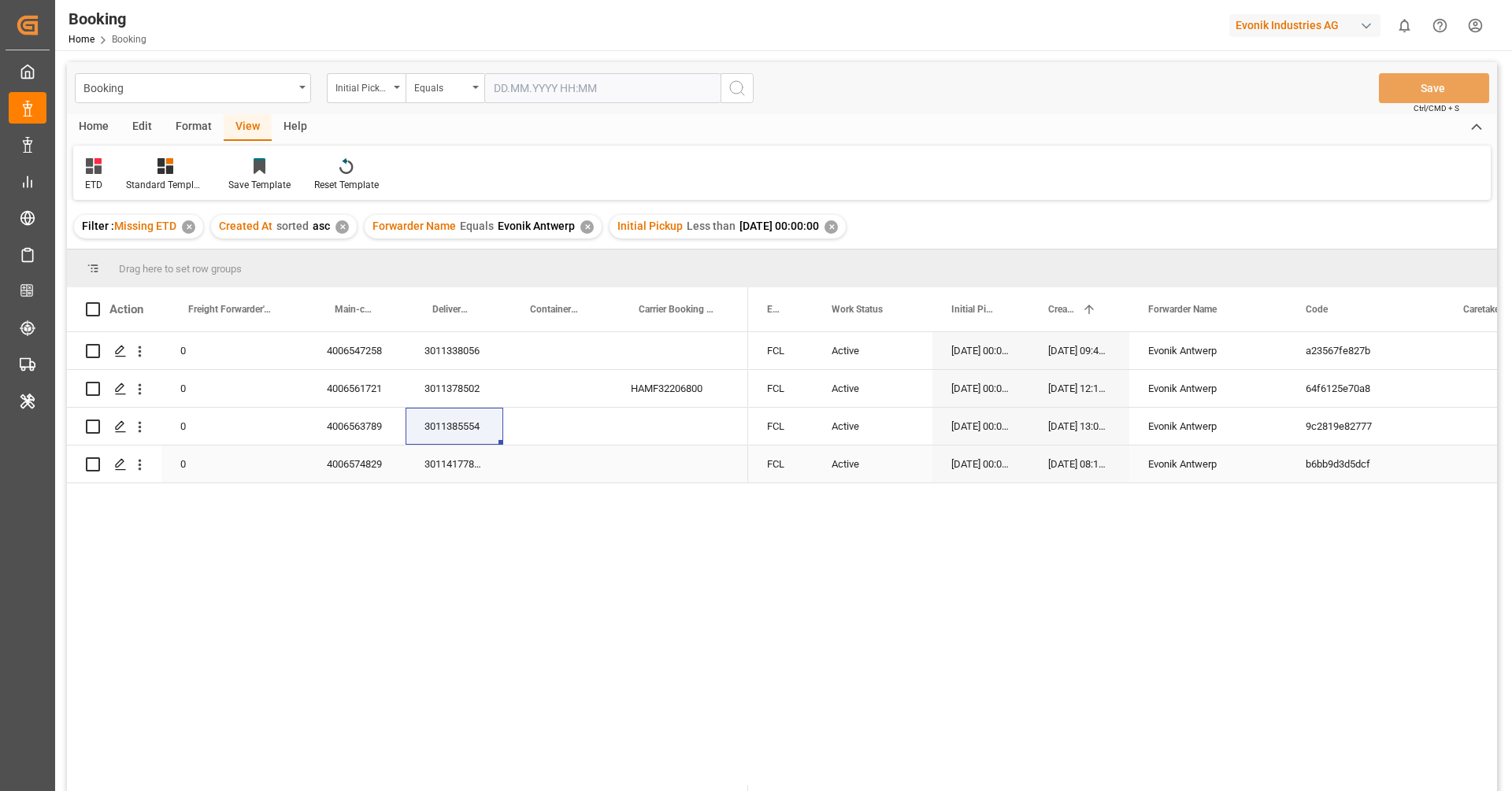
click at [434, 466] on div "3011417789, 3011417790" at bounding box center [454, 463] width 98 height 37
click at [432, 428] on div "3011385554" at bounding box center [454, 426] width 98 height 37
click at [444, 386] on div "3011378502" at bounding box center [454, 388] width 98 height 37
click at [447, 360] on div "3011338056" at bounding box center [454, 350] width 98 height 37
click at [421, 462] on div "3011417789, 3011417790" at bounding box center [454, 463] width 98 height 37
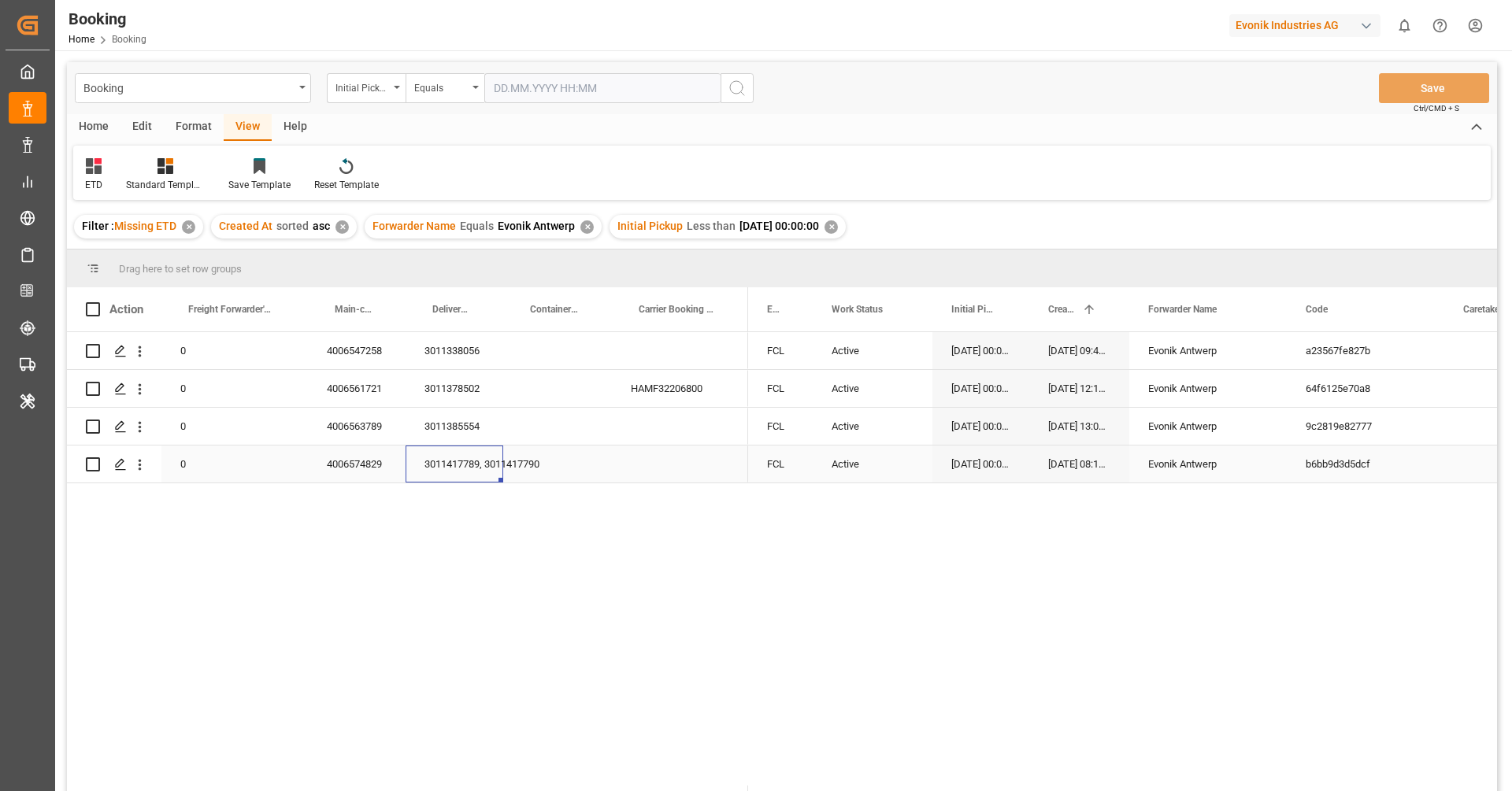
click at [352, 471] on div "4006574829" at bounding box center [356, 463] width 98 height 37
click at [509, 577] on div "0 4006547258 3011338056 0 4006561721 3011378502 HAMF32206800 0 4006563789 30113…" at bounding box center [781, 558] width 1430 height 453
click at [366, 360] on div "4006547258" at bounding box center [356, 350] width 98 height 37
click at [444, 352] on div "3011338056" at bounding box center [454, 350] width 98 height 37
click at [361, 348] on div "4006547258" at bounding box center [356, 350] width 98 height 37
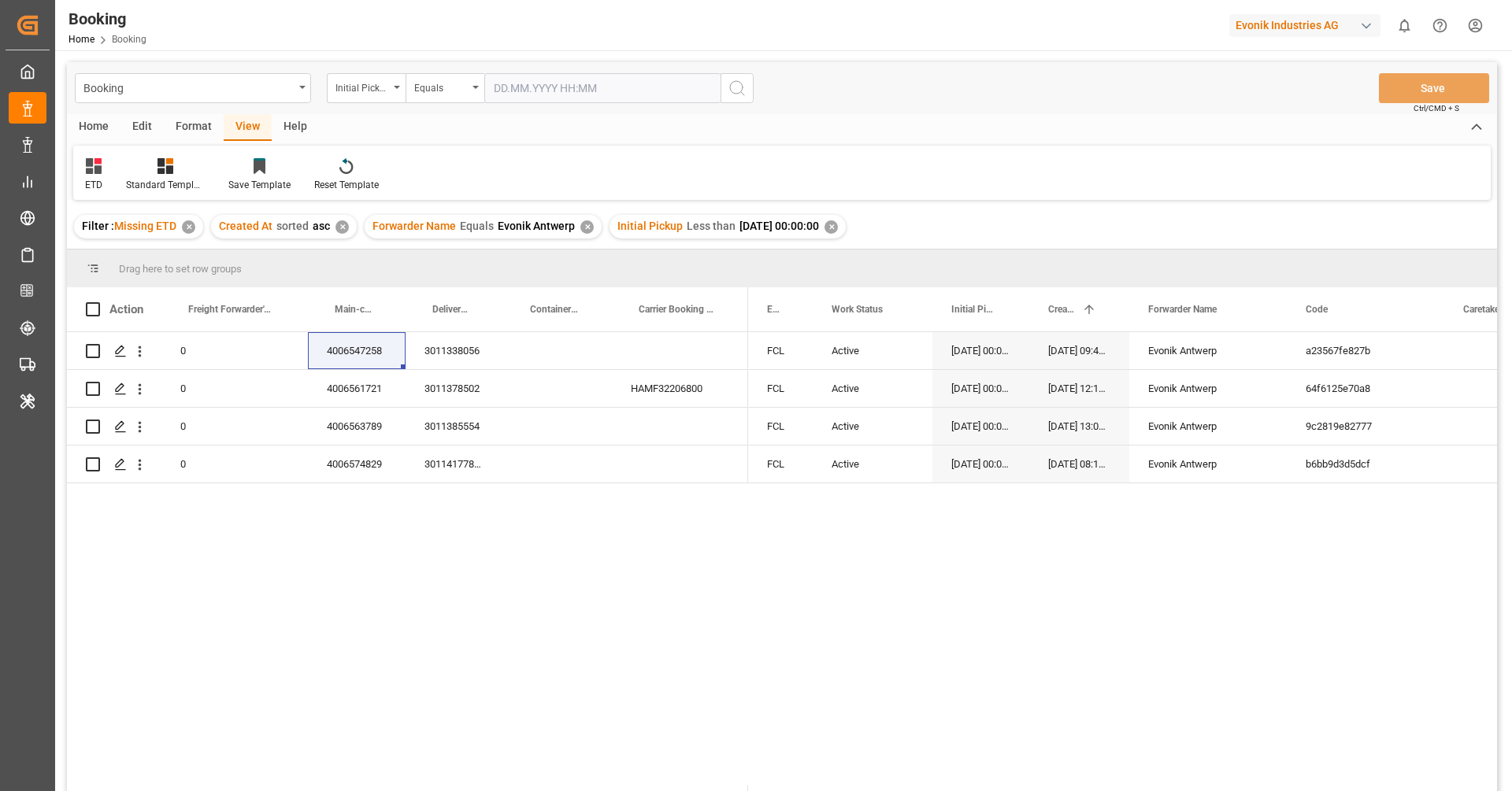
click at [902, 105] on div "Booking Initial Pickup Equals Save Ctrl/CMD + S" at bounding box center [781, 88] width 1430 height 52
click at [664, 384] on div "HAMF32206800" at bounding box center [679, 388] width 136 height 37
click at [442, 392] on div "3011378502" at bounding box center [454, 388] width 98 height 37
click at [476, 419] on div "3011385554" at bounding box center [454, 426] width 98 height 37
click at [346, 425] on div "4006563789" at bounding box center [356, 426] width 98 height 37
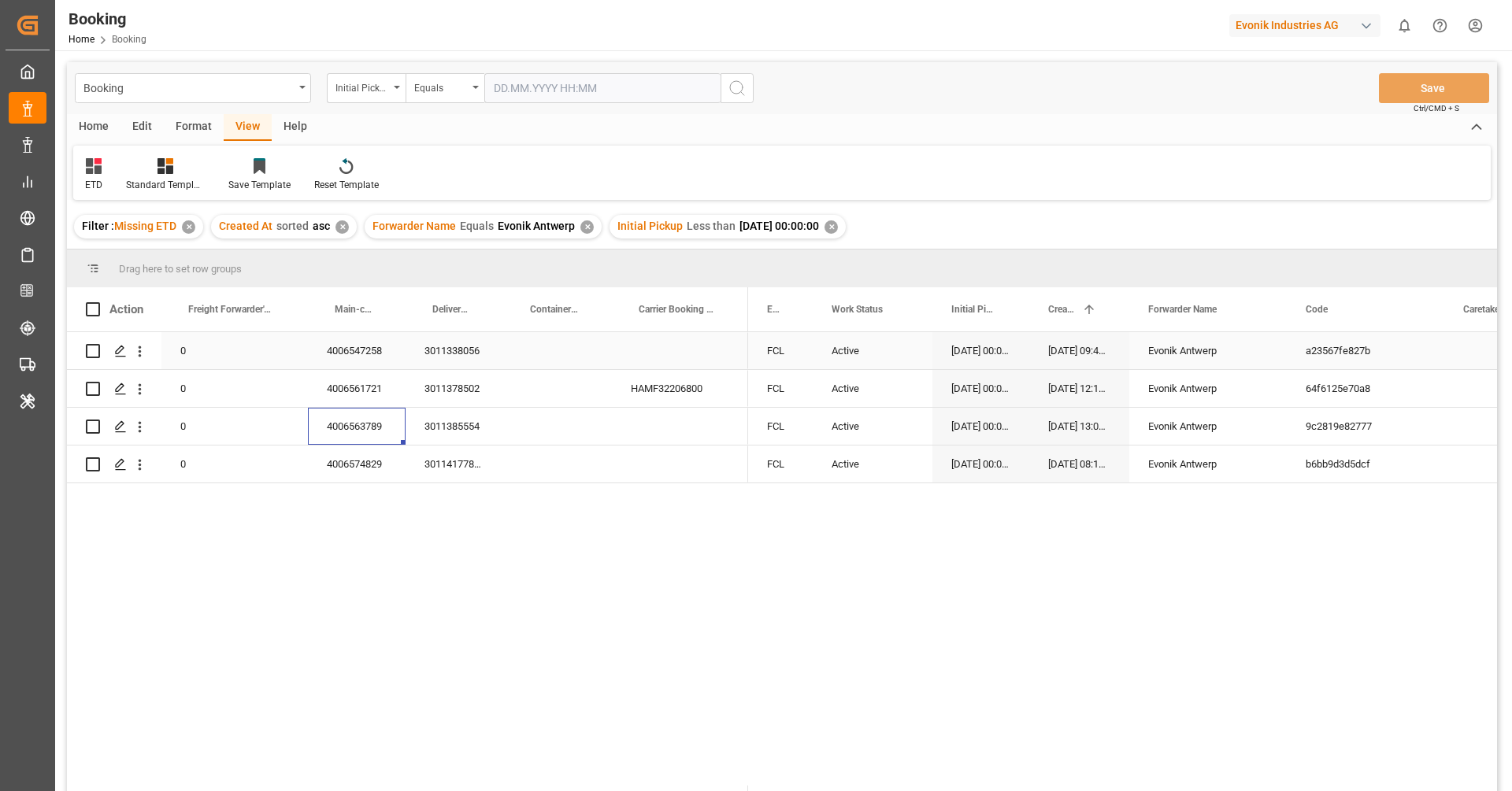
click at [359, 347] on div "4006547258" at bounding box center [356, 350] width 98 height 37
click at [136, 431] on icon "open menu" at bounding box center [139, 426] width 16 height 16
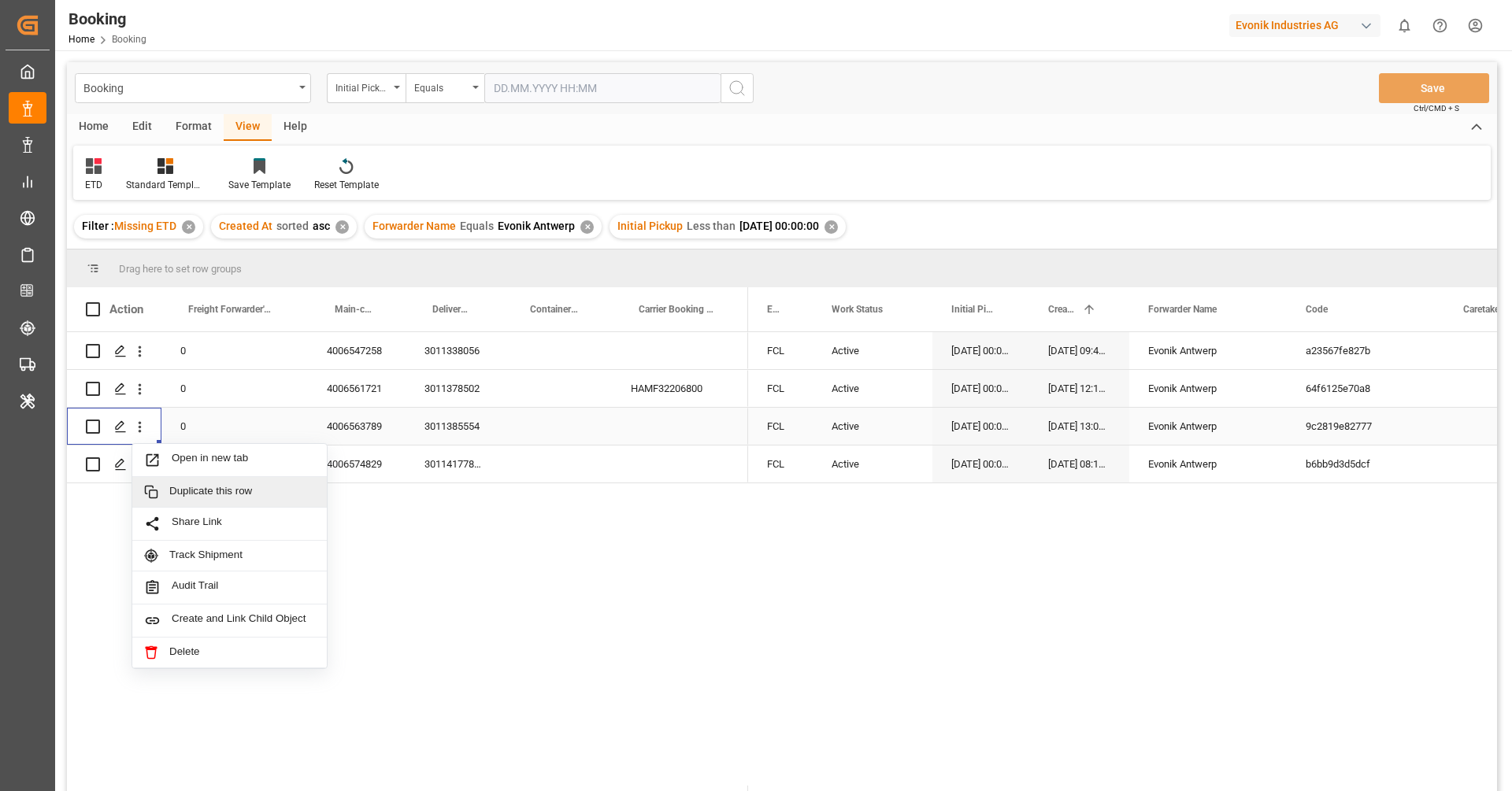
click at [188, 477] on div "Duplicate this row" at bounding box center [229, 493] width 195 height 31
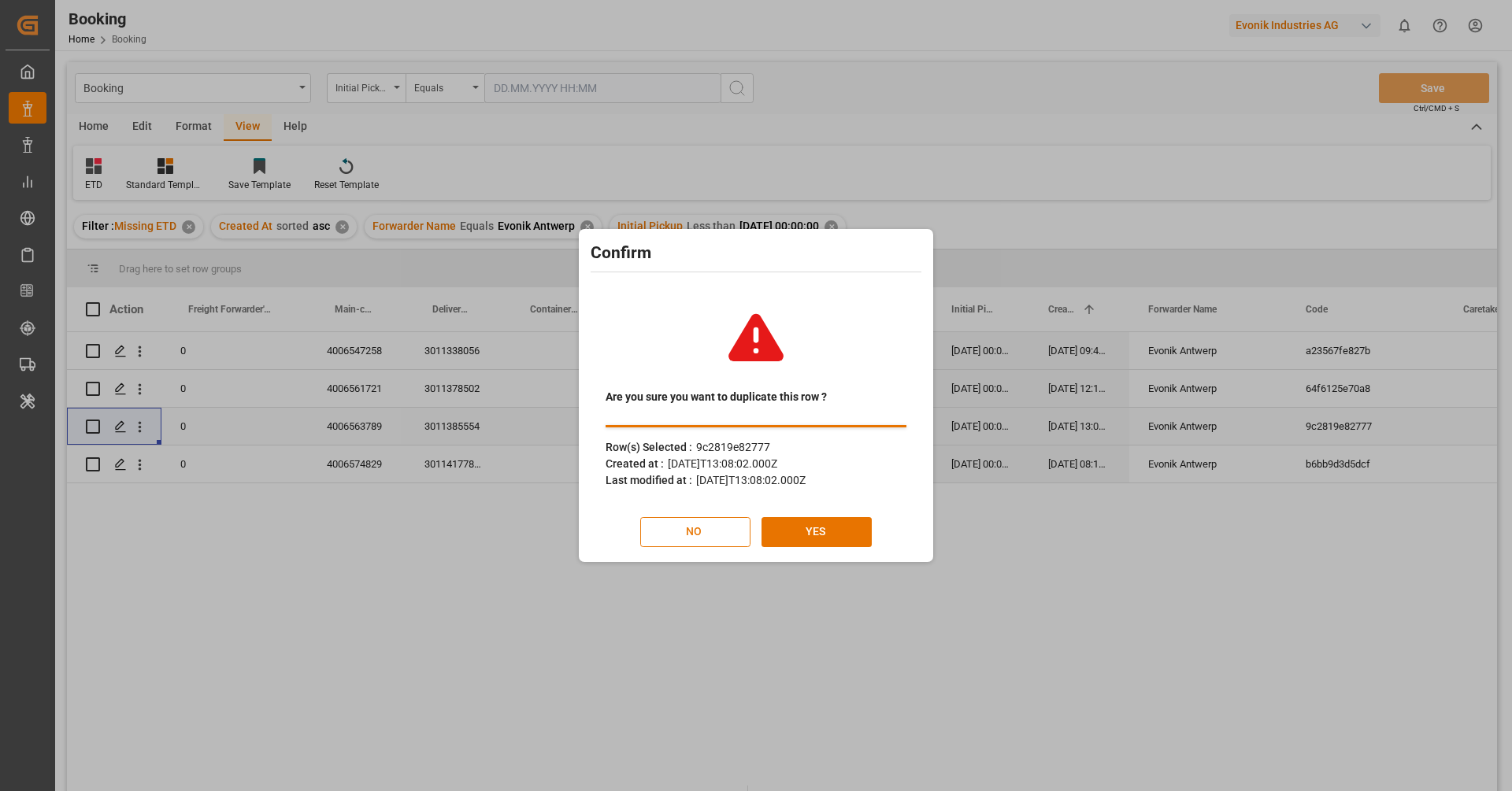
click at [682, 529] on button "NO" at bounding box center [695, 532] width 110 height 30
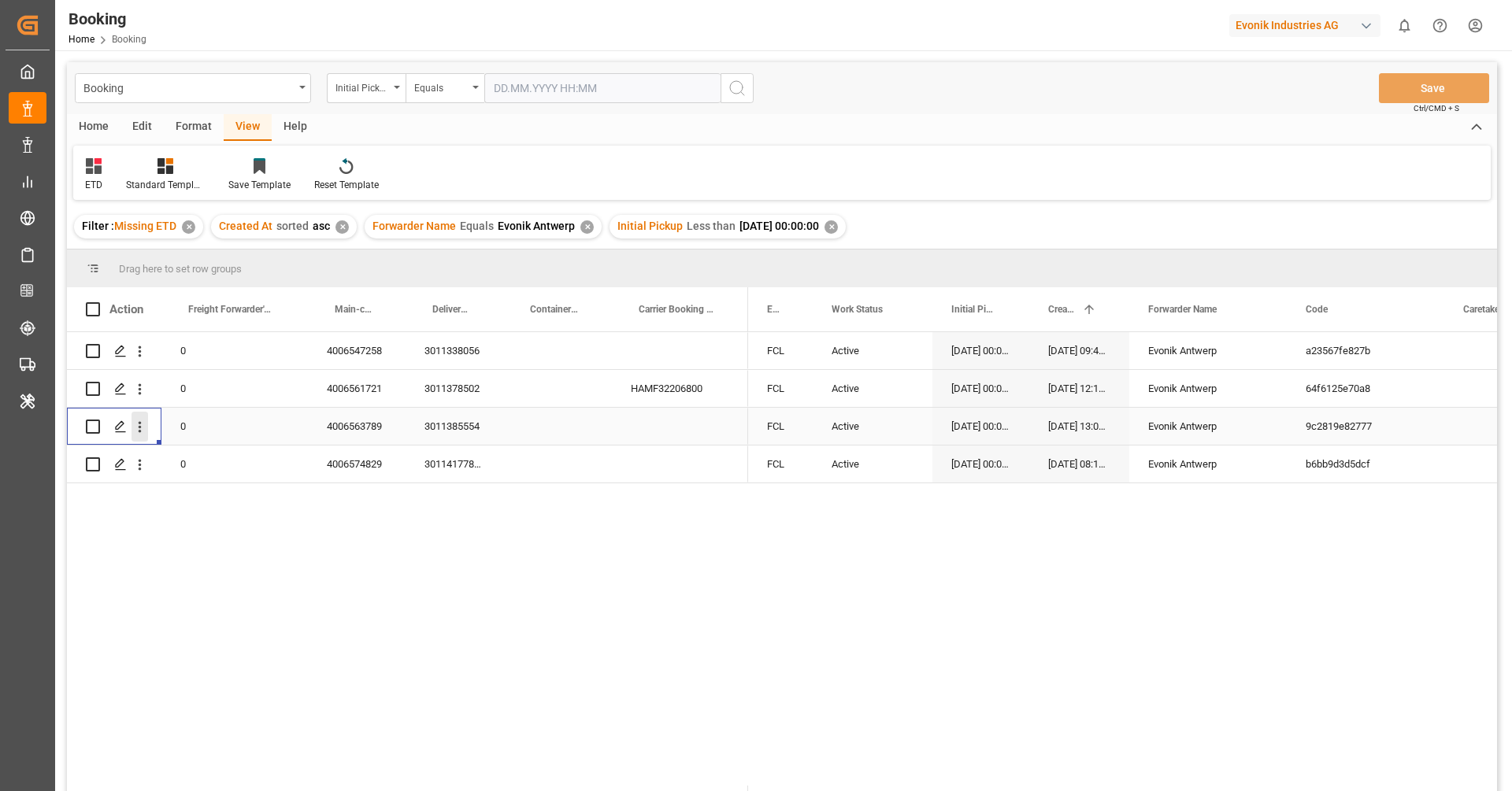
click at [144, 431] on icon "open menu" at bounding box center [139, 426] width 16 height 16
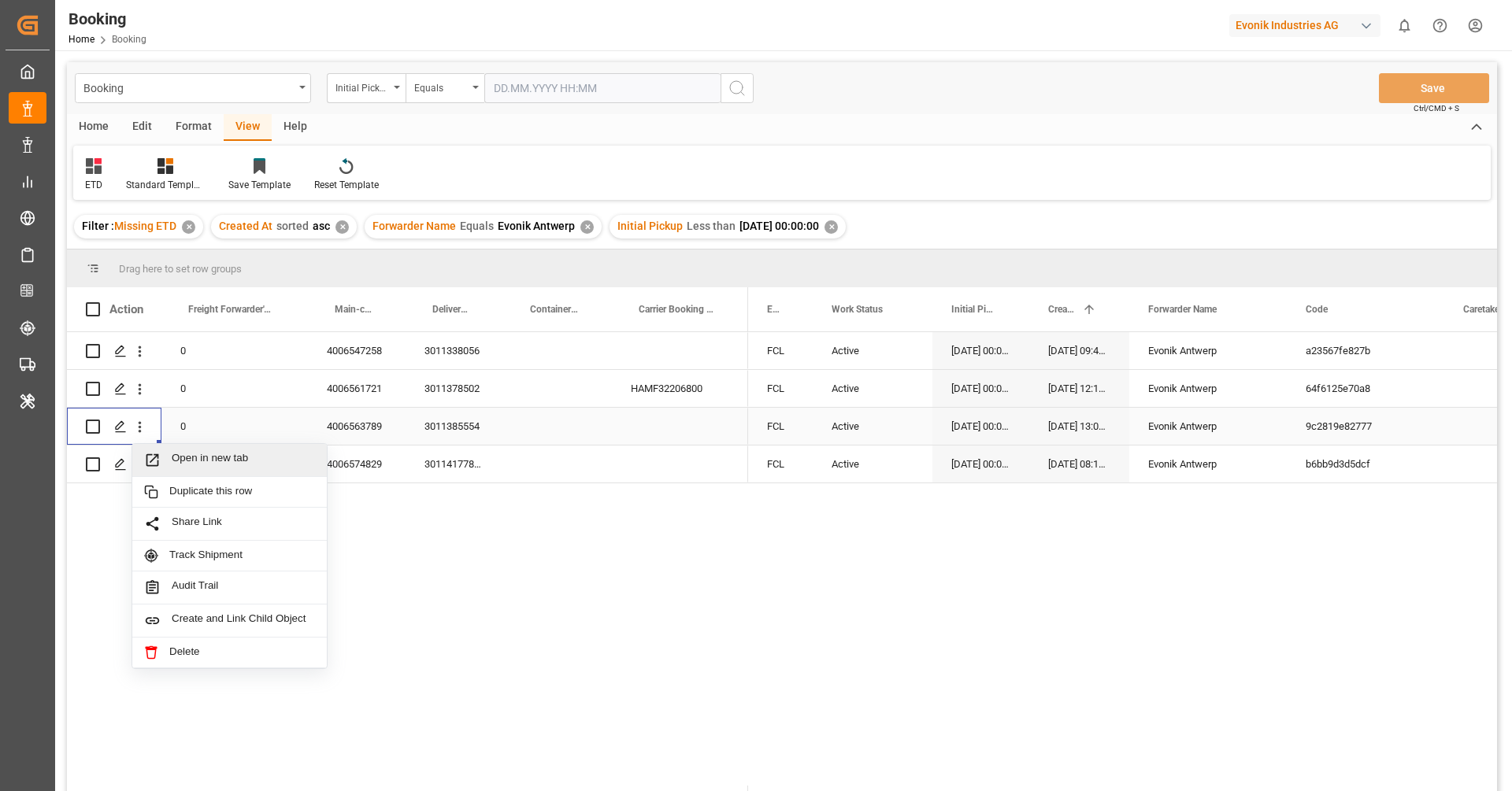
click at [195, 456] on span "Open in new tab" at bounding box center [243, 460] width 144 height 16
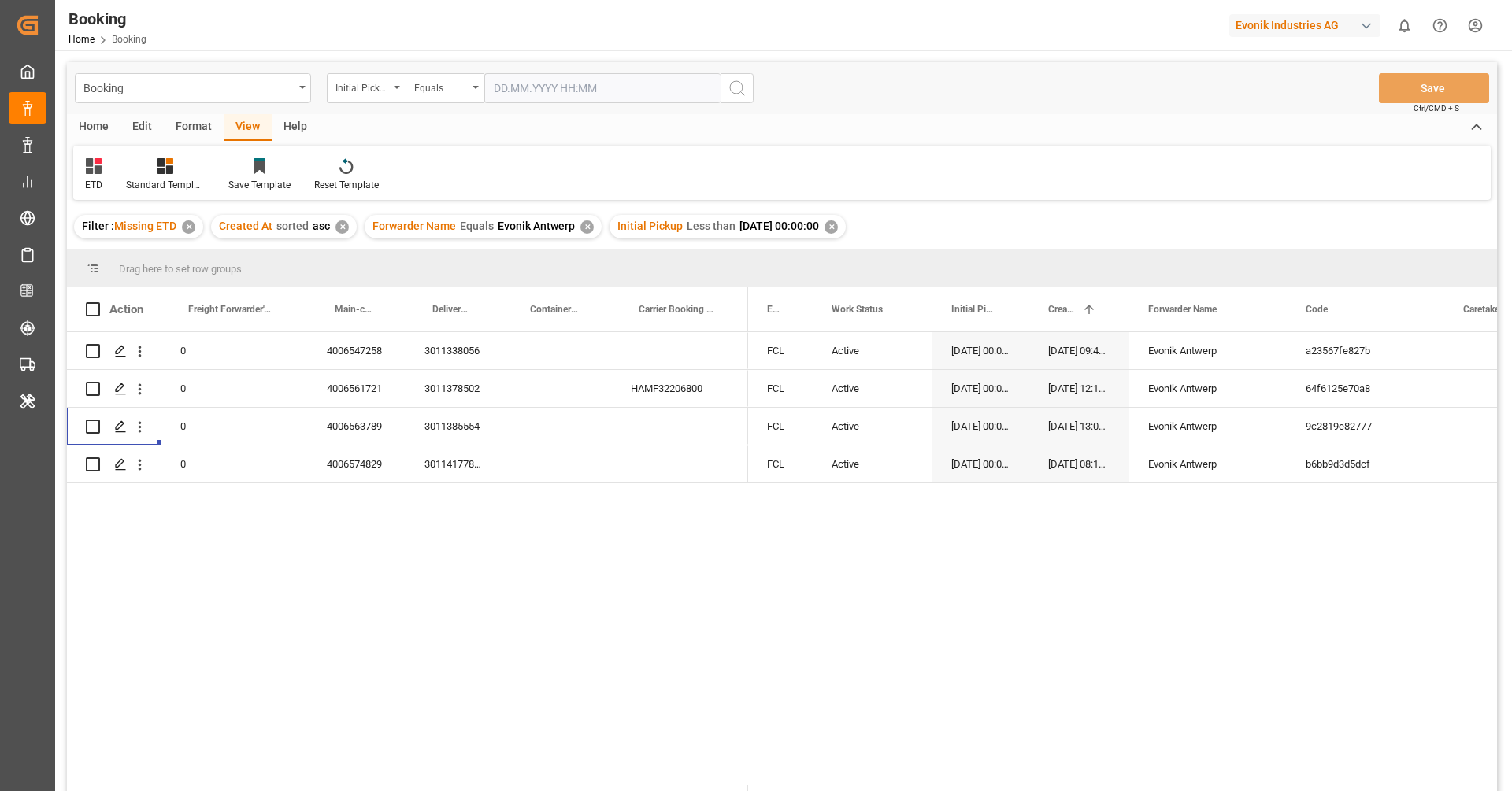
click at [838, 227] on div "✕" at bounding box center [830, 226] width 13 height 13
click at [851, 227] on div "Booking Initial Pickup Equals Save Ctrl/CMD + S Home Edit Format View Help ETD …" at bounding box center [781, 447] width 1430 height 770
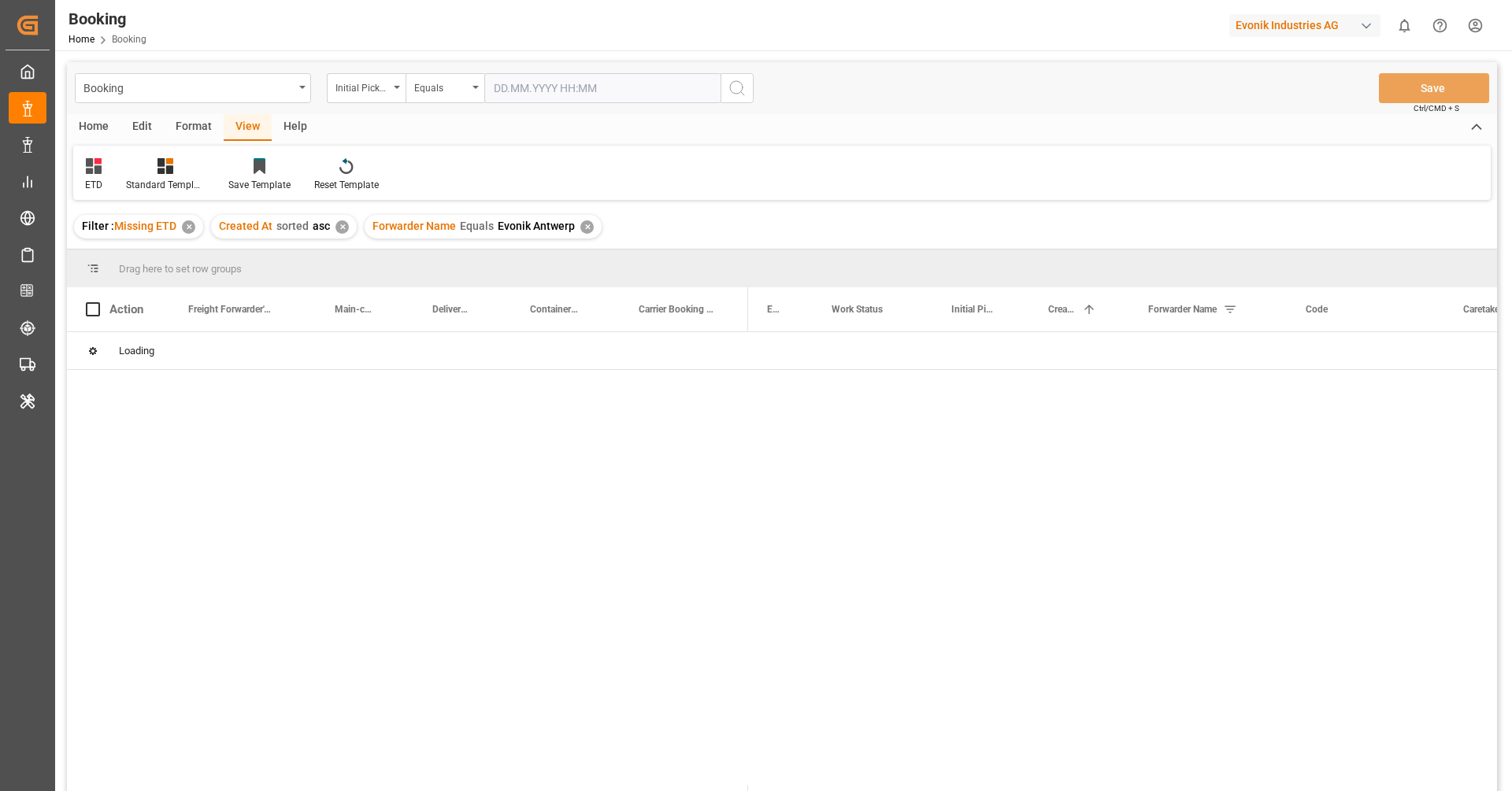
click at [437, 87] on div "Equals" at bounding box center [441, 86] width 54 height 18
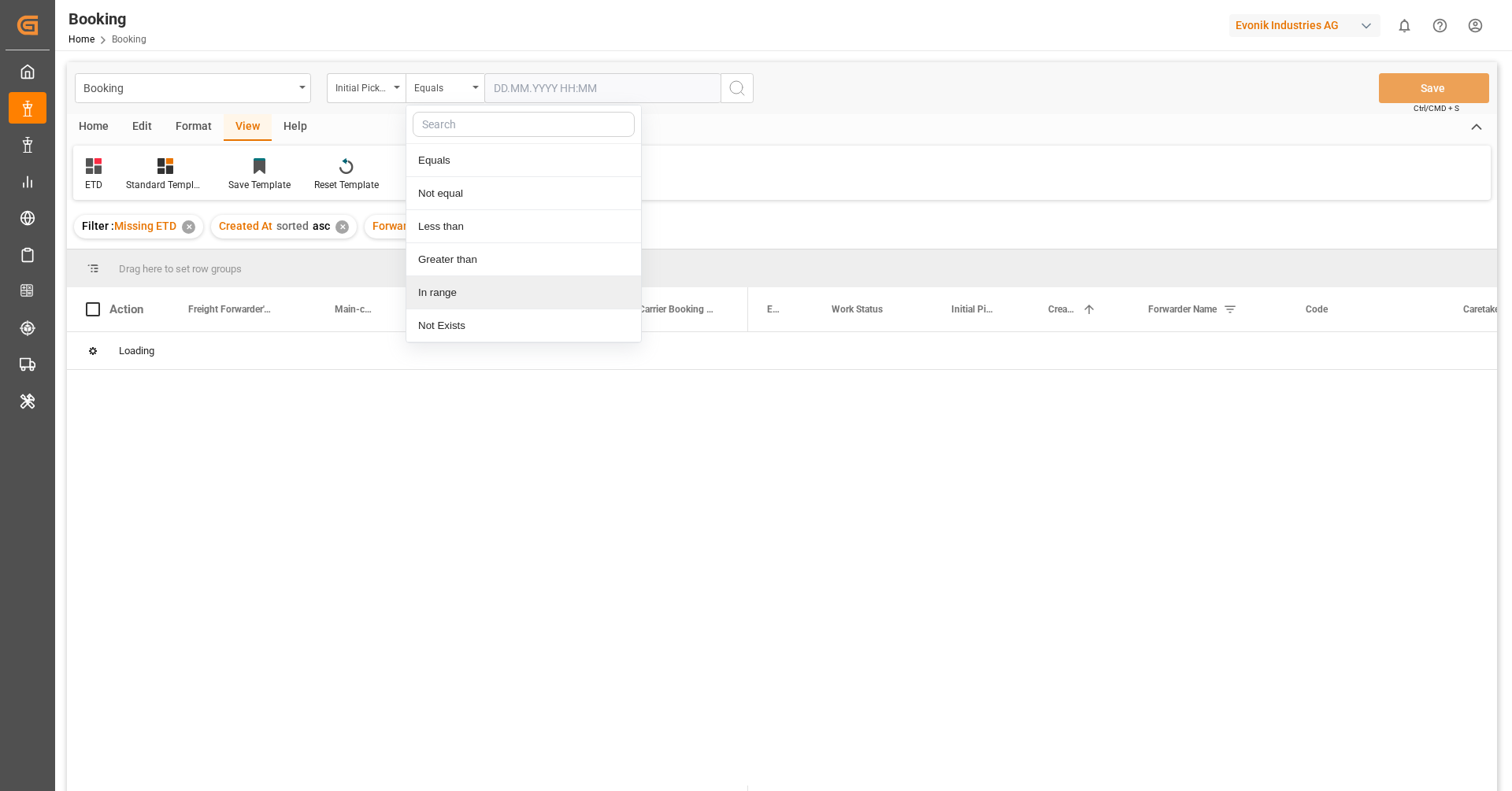
click at [453, 285] on div "In range" at bounding box center [523, 293] width 234 height 33
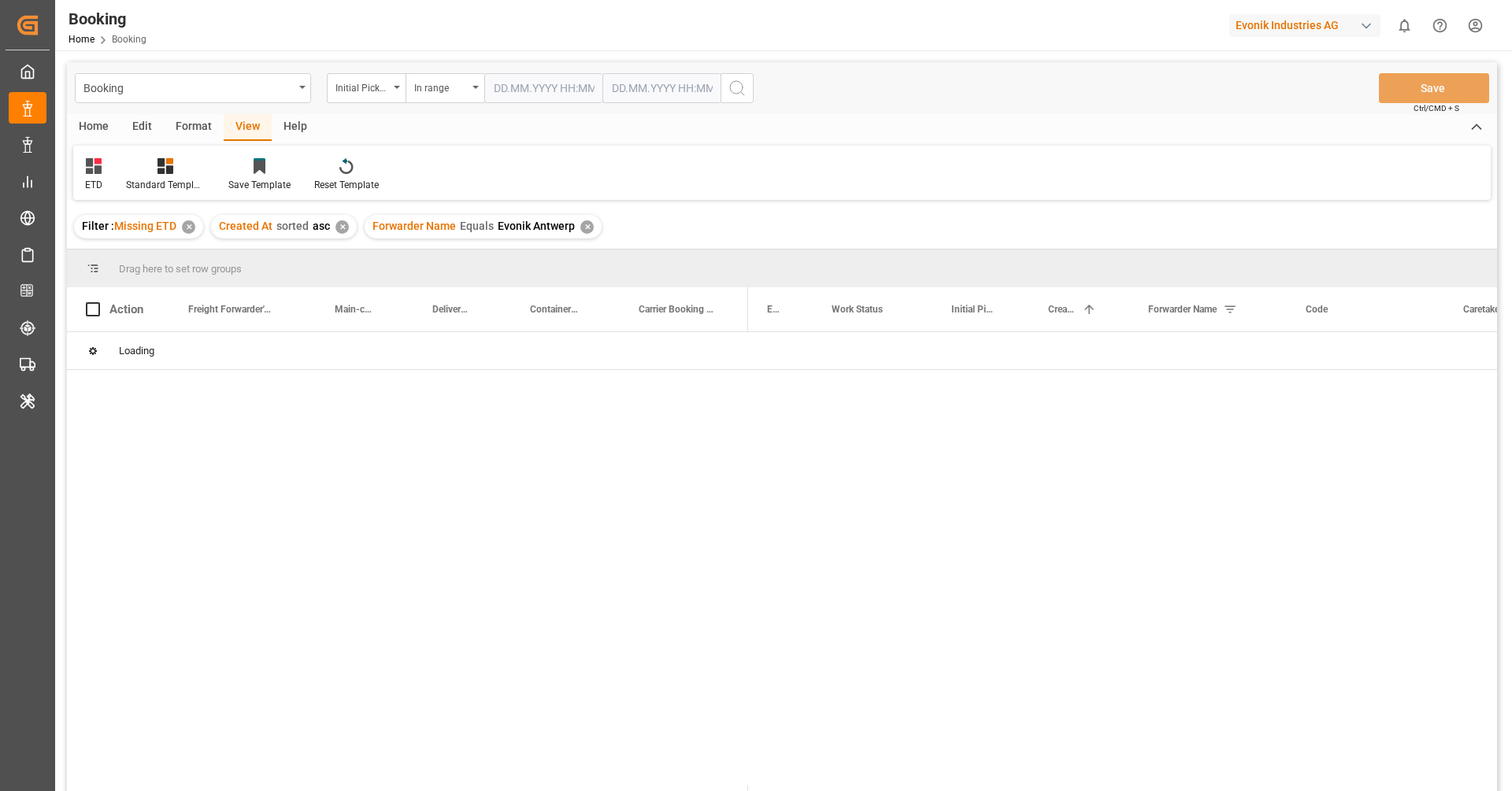
click at [548, 92] on input "text" at bounding box center [543, 88] width 119 height 30
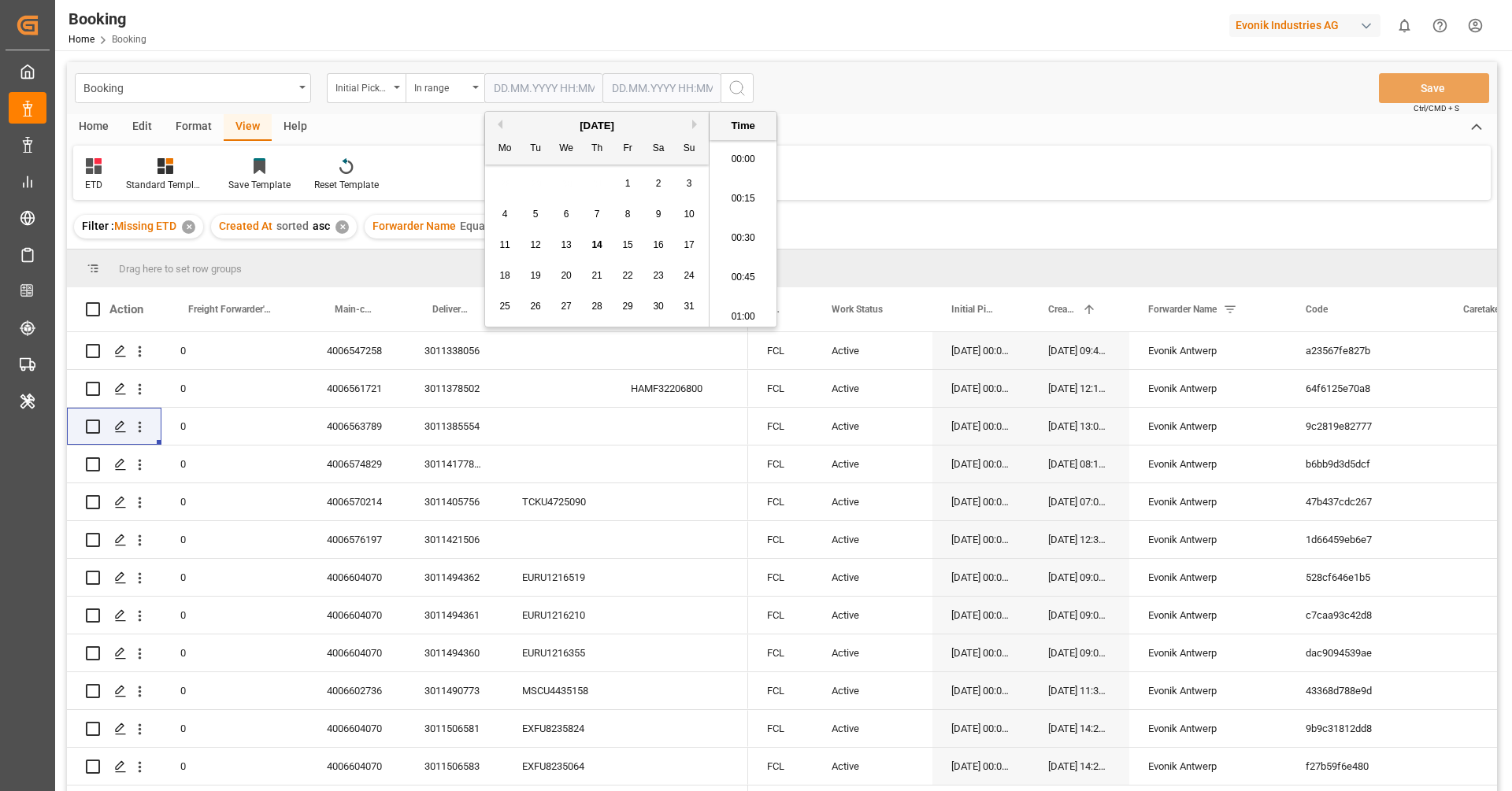
click at [559, 91] on input "text" at bounding box center [543, 88] width 119 height 30
click at [500, 123] on button "Previous Month" at bounding box center [497, 124] width 10 height 10
click at [690, 184] on span "1" at bounding box center [689, 183] width 5 height 11
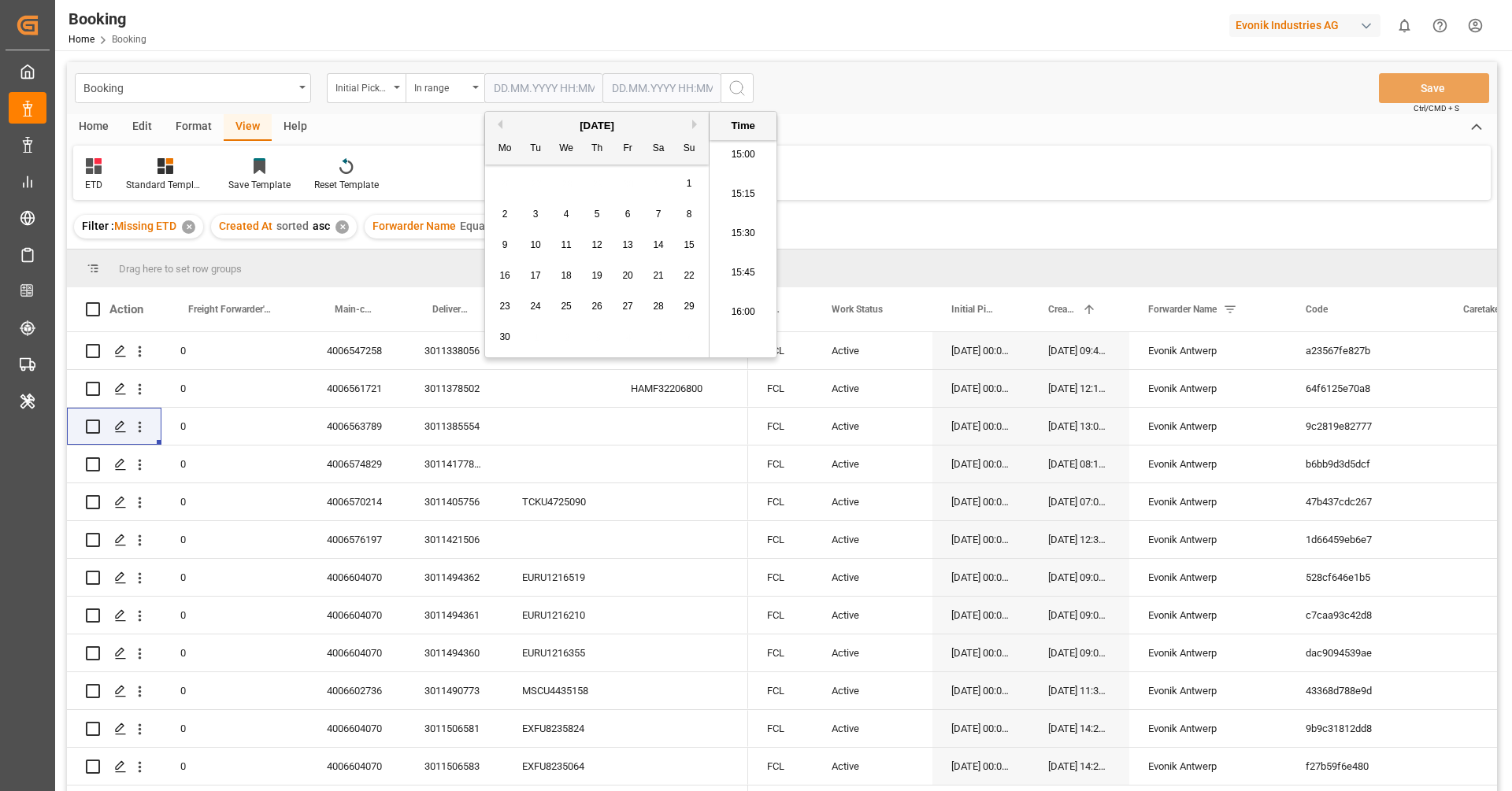
type input "01.06.2025 00:00"
click at [602, 93] on input "text" at bounding box center [543, 88] width 119 height 30
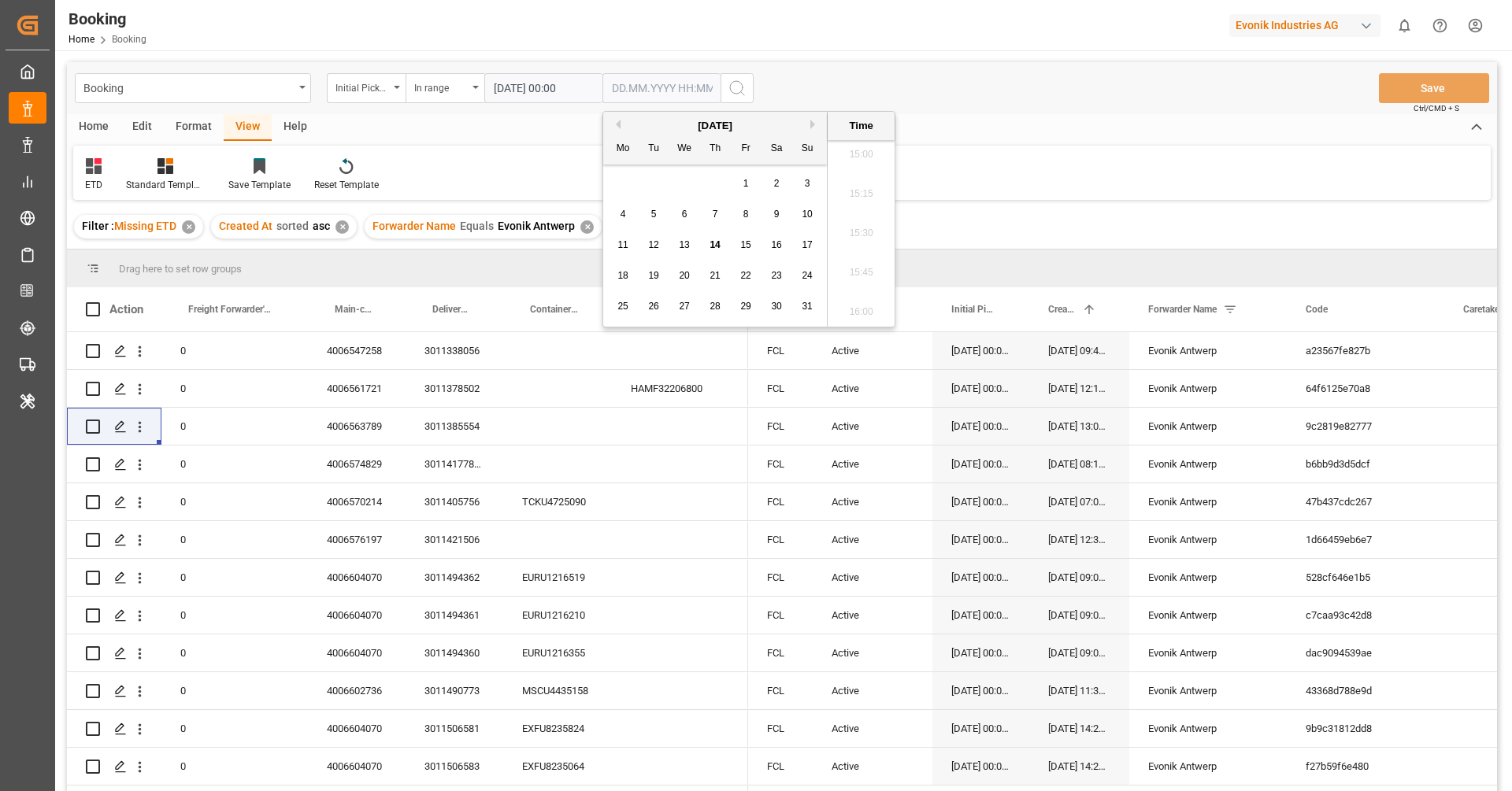
click at [619, 124] on button "Previous Month" at bounding box center [615, 124] width 10 height 10
click at [804, 125] on div "May 2025" at bounding box center [714, 126] width 224 height 16
click at [818, 124] on button "Next Month" at bounding box center [815, 124] width 10 height 10
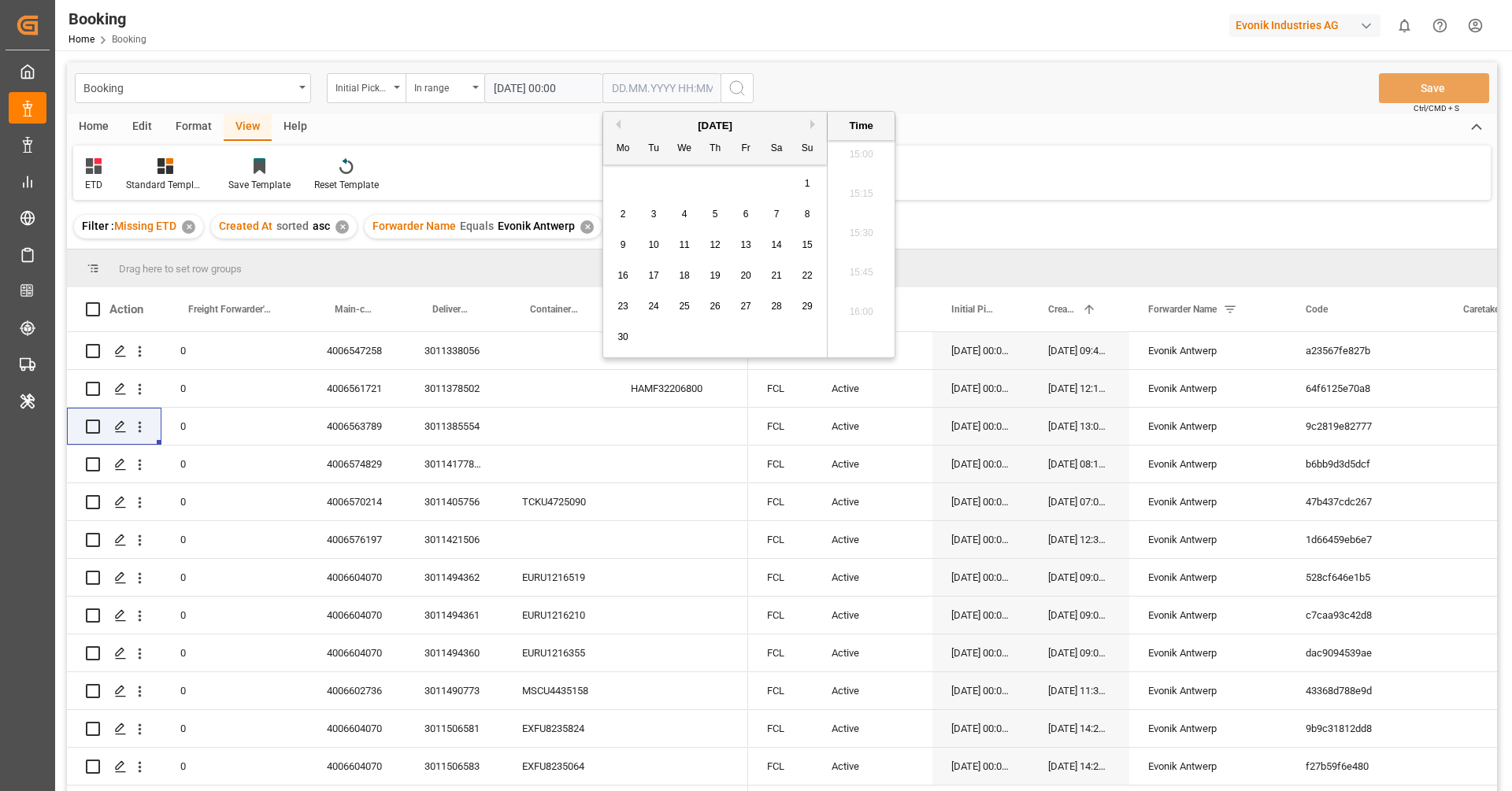
click at [626, 337] on span "30" at bounding box center [623, 336] width 10 height 11
type input "30.06.2025 00:00"
click at [742, 82] on icon "search button" at bounding box center [737, 88] width 19 height 19
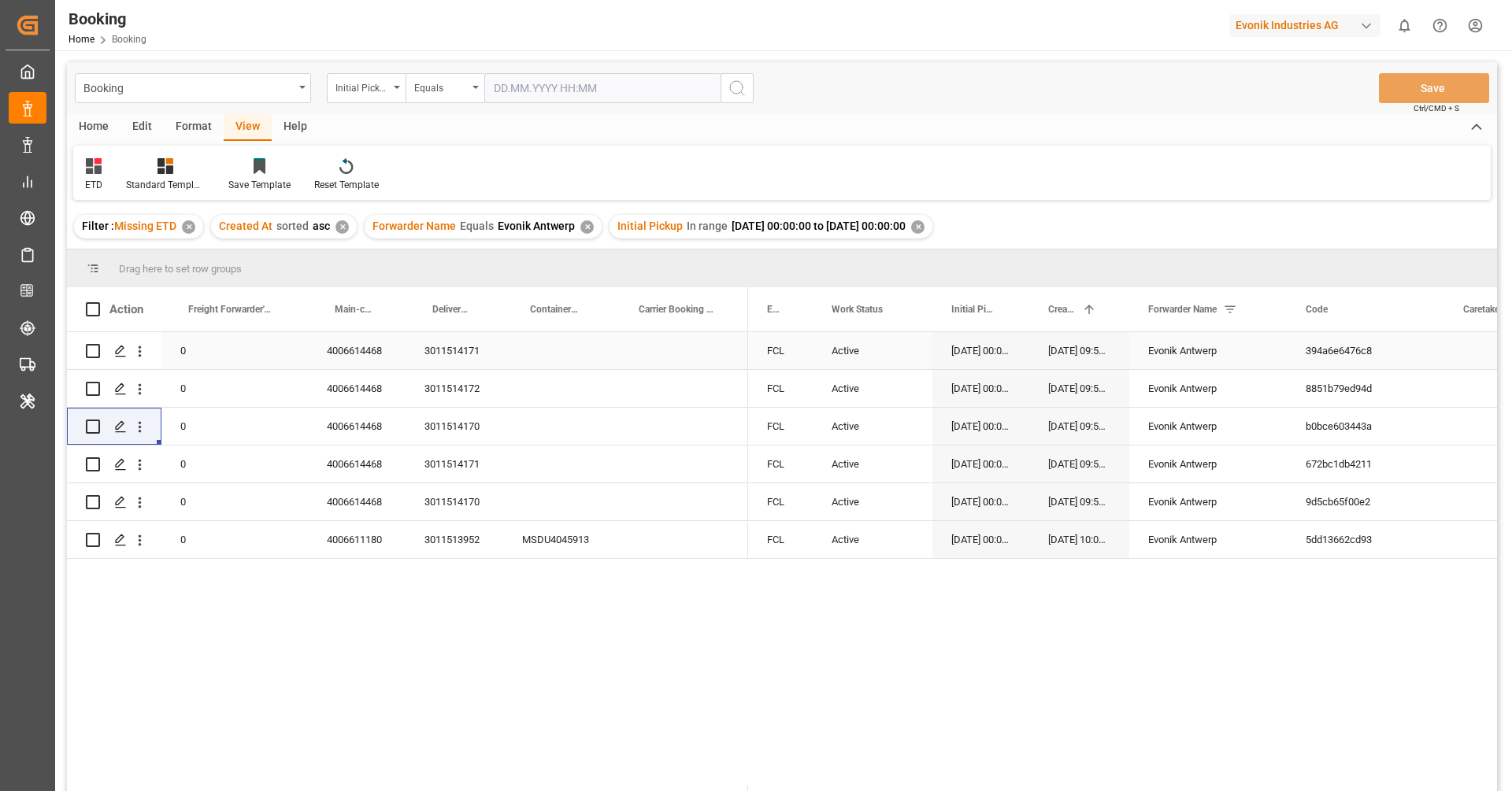
click at [364, 345] on div "4006614468" at bounding box center [356, 350] width 98 height 37
click at [437, 348] on div "3011514171" at bounding box center [454, 350] width 98 height 37
click at [447, 377] on div "3011514172" at bounding box center [454, 388] width 98 height 37
click at [145, 354] on icon "open menu" at bounding box center [139, 351] width 16 height 16
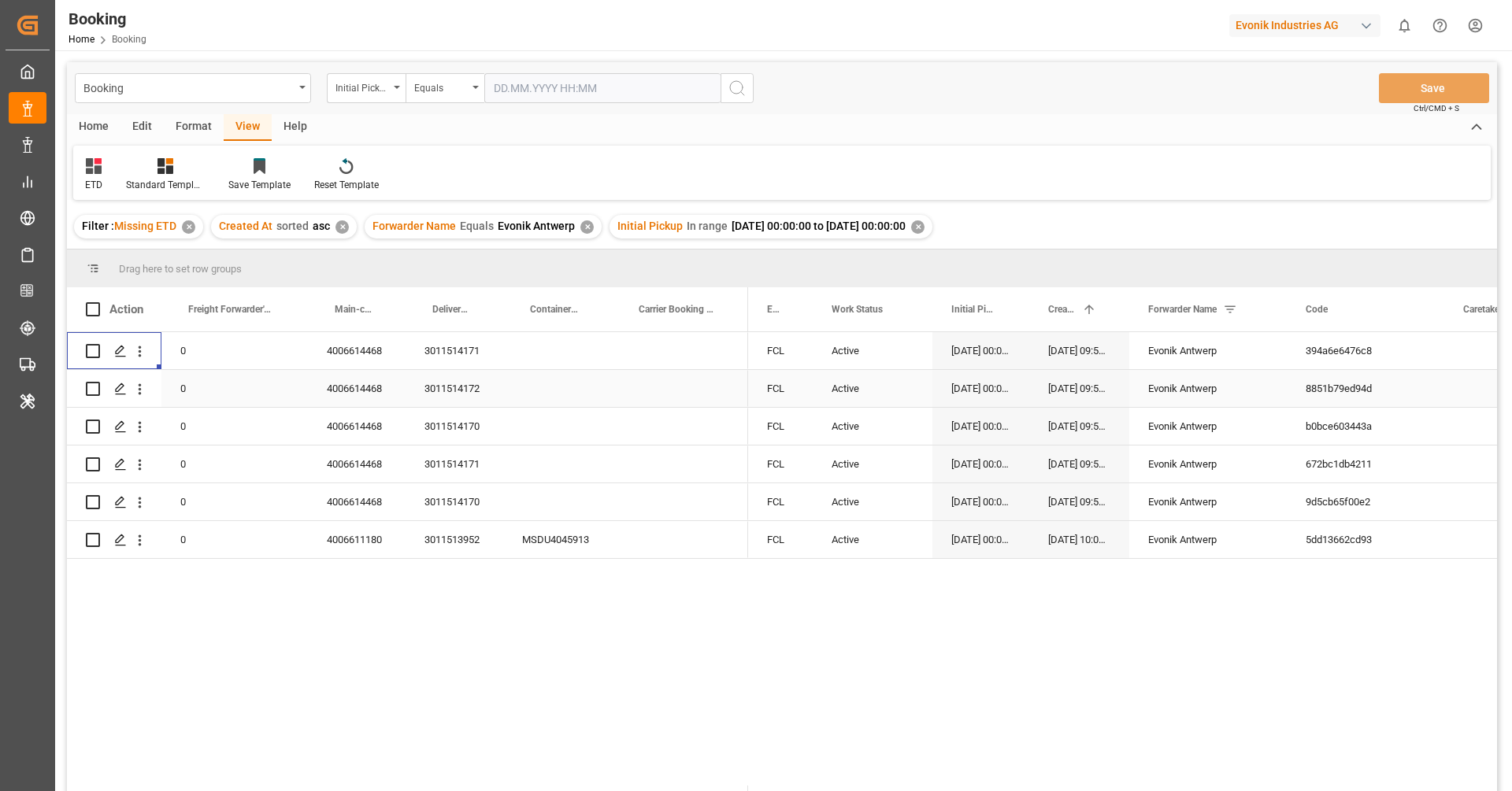
click at [178, 385] on div "0" at bounding box center [234, 388] width 146 height 37
click at [145, 359] on icon "open menu" at bounding box center [139, 351] width 16 height 16
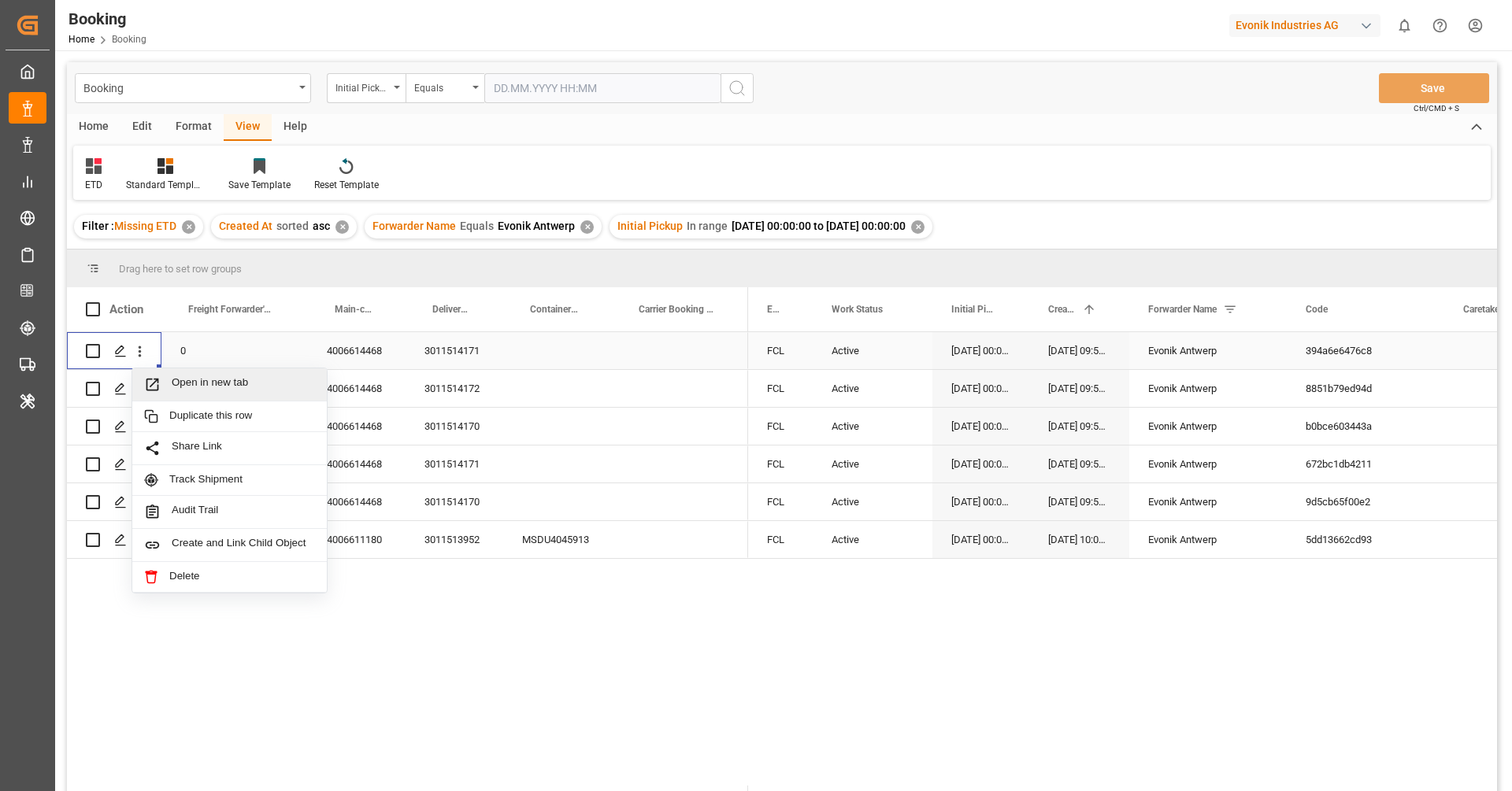
click at [171, 379] on span "Open in new tab" at bounding box center [243, 384] width 144 height 16
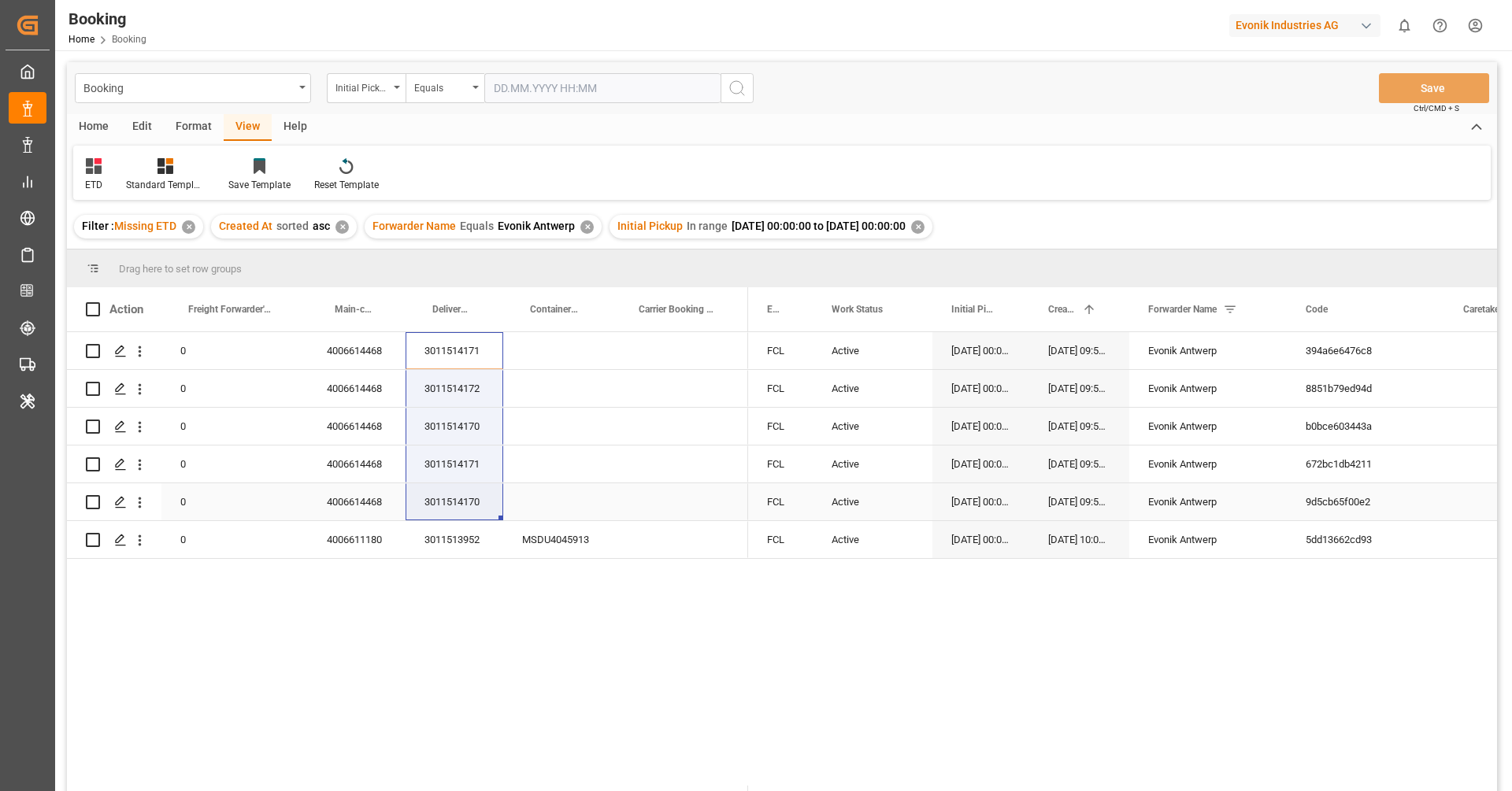
drag, startPoint x: 457, startPoint y: 350, endPoint x: 442, endPoint y: 497, distance: 147.8
click at [442, 497] on div "0 4006614468 3011514171 0 4006614468 3011514172 0 4006614468 3011514170 0 40066…" at bounding box center [407, 445] width 681 height 226
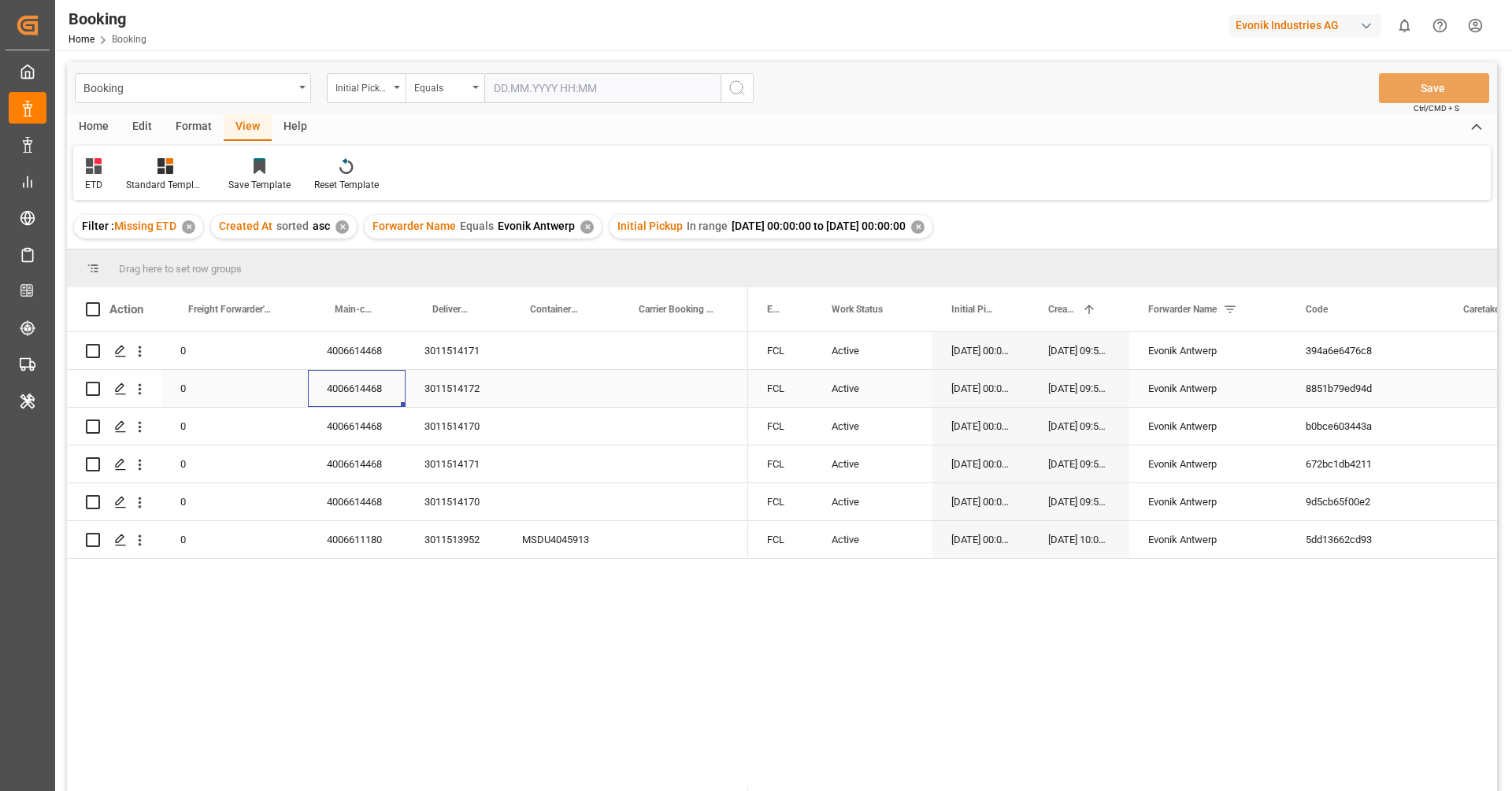
click at [374, 391] on div "4006614468" at bounding box center [356, 388] width 98 height 37
click at [368, 552] on div "4006611180" at bounding box center [356, 539] width 98 height 37
click at [458, 529] on div "3011513952" at bounding box center [454, 539] width 98 height 37
click at [535, 535] on div "MSDU4045913" at bounding box center [558, 539] width 109 height 37
click at [142, 547] on icon "open menu" at bounding box center [139, 539] width 16 height 16
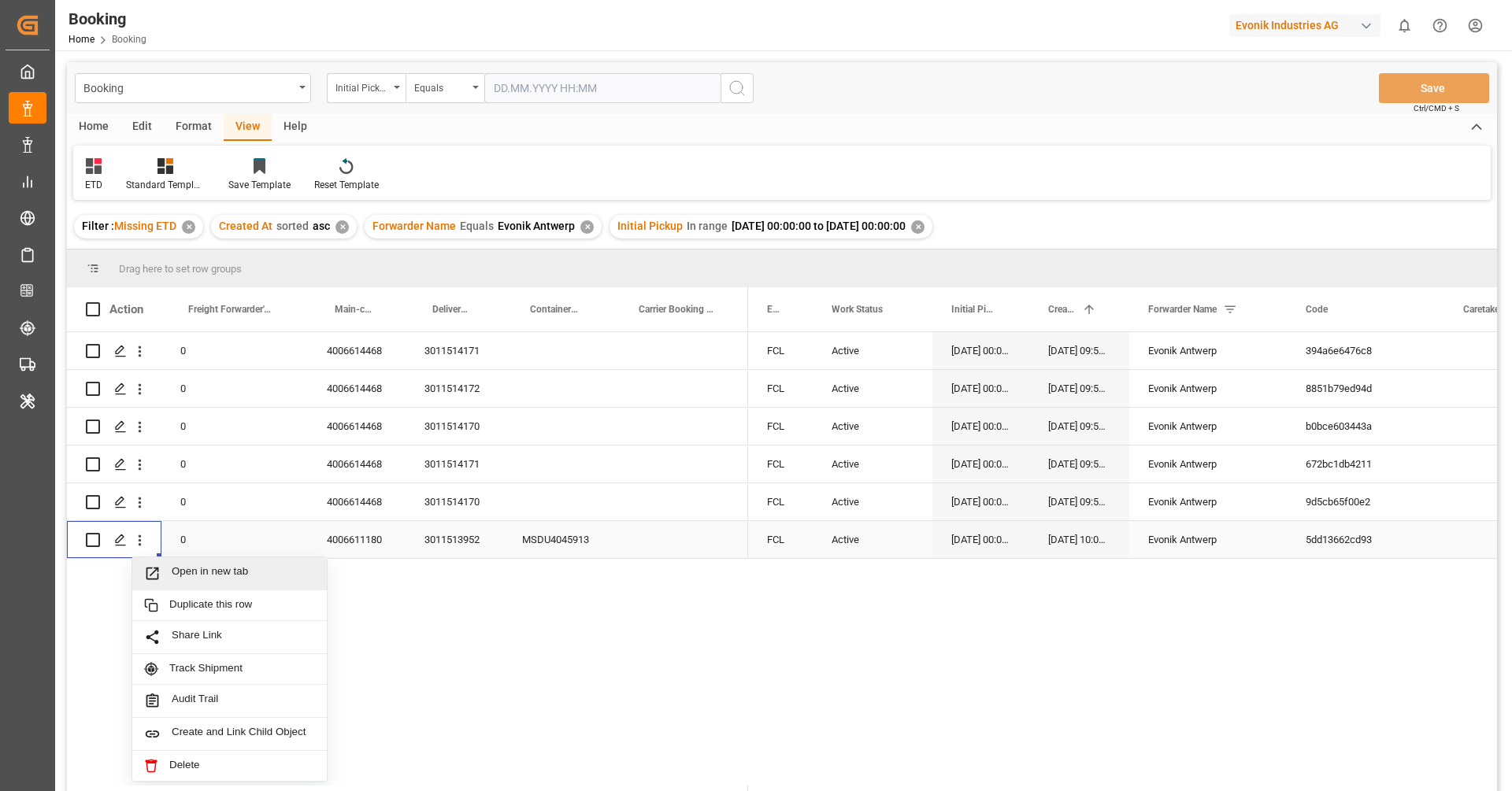
click at [168, 581] on span "Press SPACE to select this row." at bounding box center [158, 573] width 28 height 16
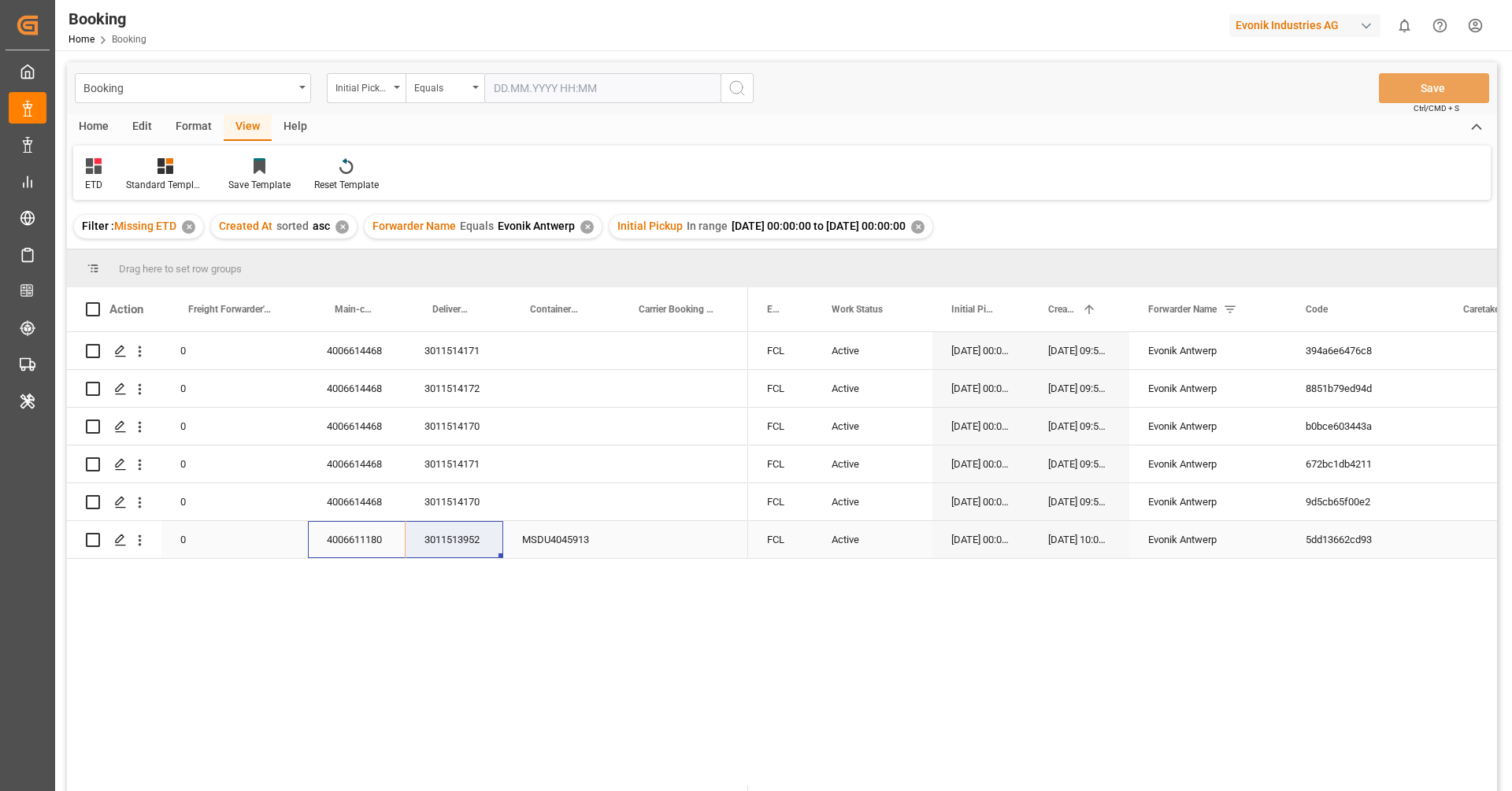
drag, startPoint x: 372, startPoint y: 539, endPoint x: 407, endPoint y: 540, distance: 35.0
click at [407, 540] on div "0 4006611180 3011513952 MSDU4045913" at bounding box center [407, 540] width 681 height 38
click at [407, 540] on div "3011513952" at bounding box center [454, 539] width 98 height 37
drag, startPoint x: 374, startPoint y: 536, endPoint x: 445, endPoint y: 540, distance: 71.1
click at [445, 540] on div "0 4006611180 3011513952 MSDU4045913" at bounding box center [407, 540] width 681 height 38
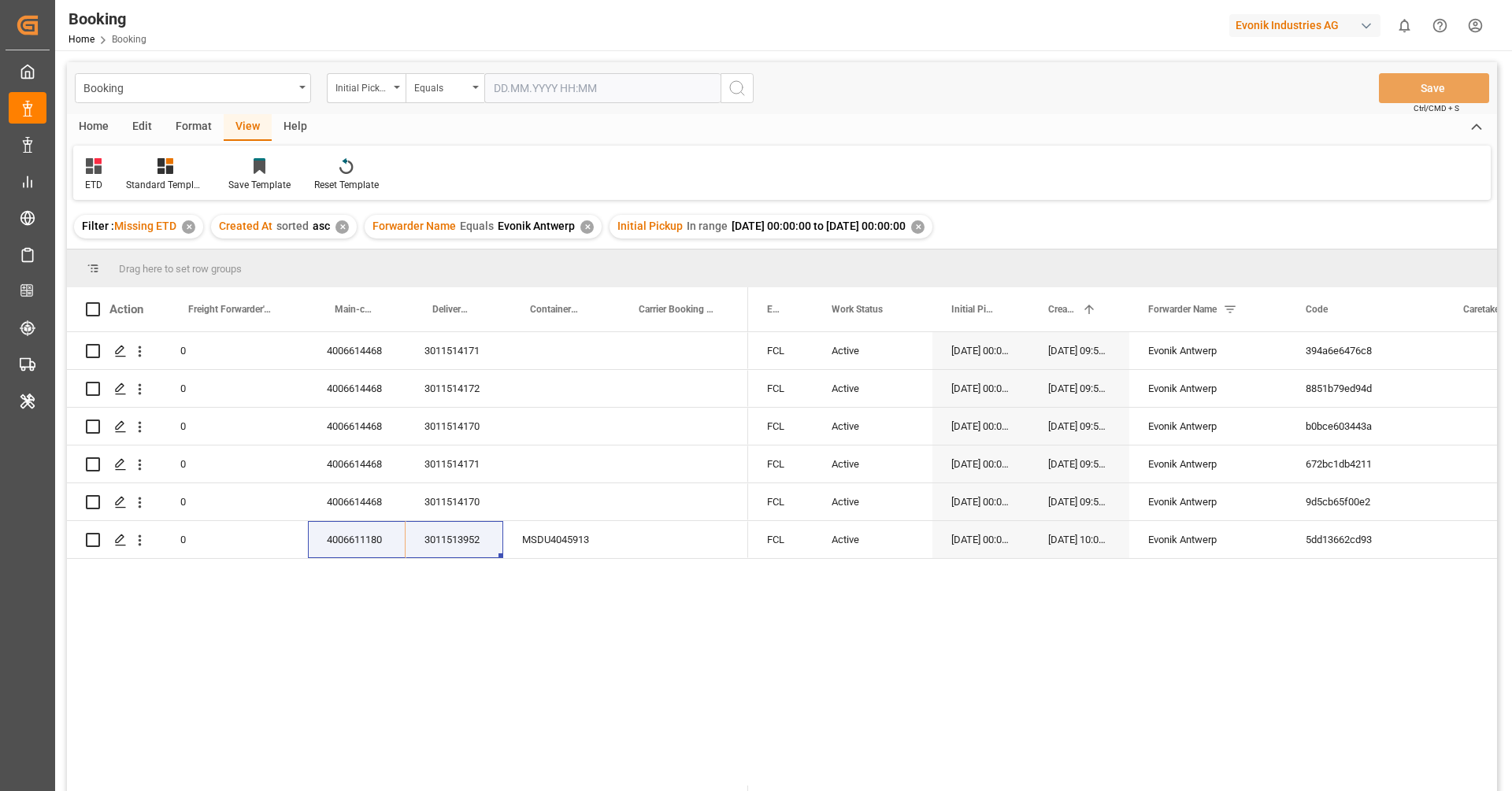
click at [925, 232] on div "✕" at bounding box center [917, 226] width 13 height 13
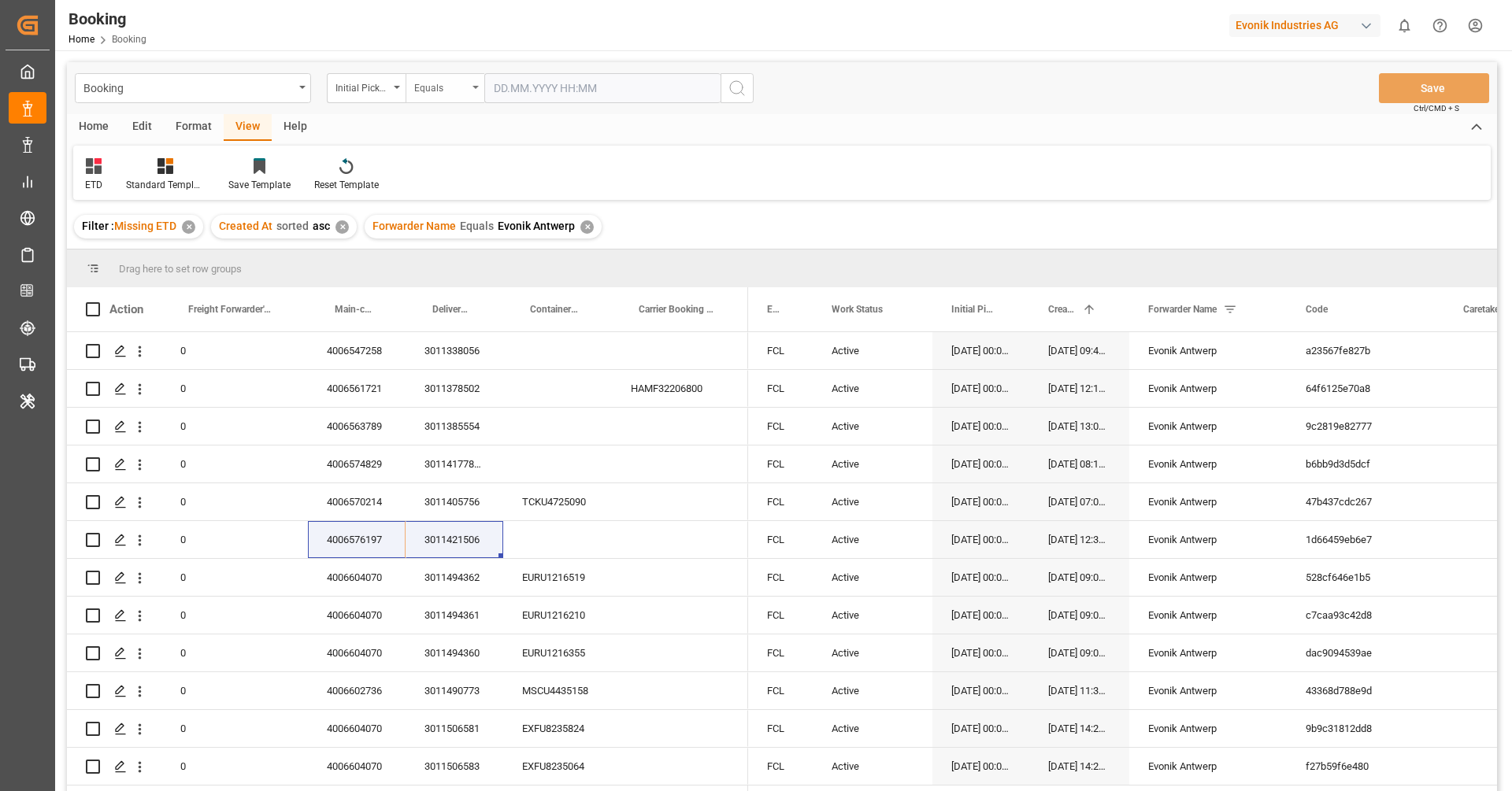
click at [450, 92] on div "Equals" at bounding box center [441, 86] width 54 height 18
click at [460, 218] on div "Less than" at bounding box center [523, 226] width 234 height 33
click at [526, 105] on div "Booking Initial Pickup Less than Save Ctrl/CMD + S" at bounding box center [781, 88] width 1430 height 52
click at [531, 87] on input "text" at bounding box center [602, 88] width 236 height 30
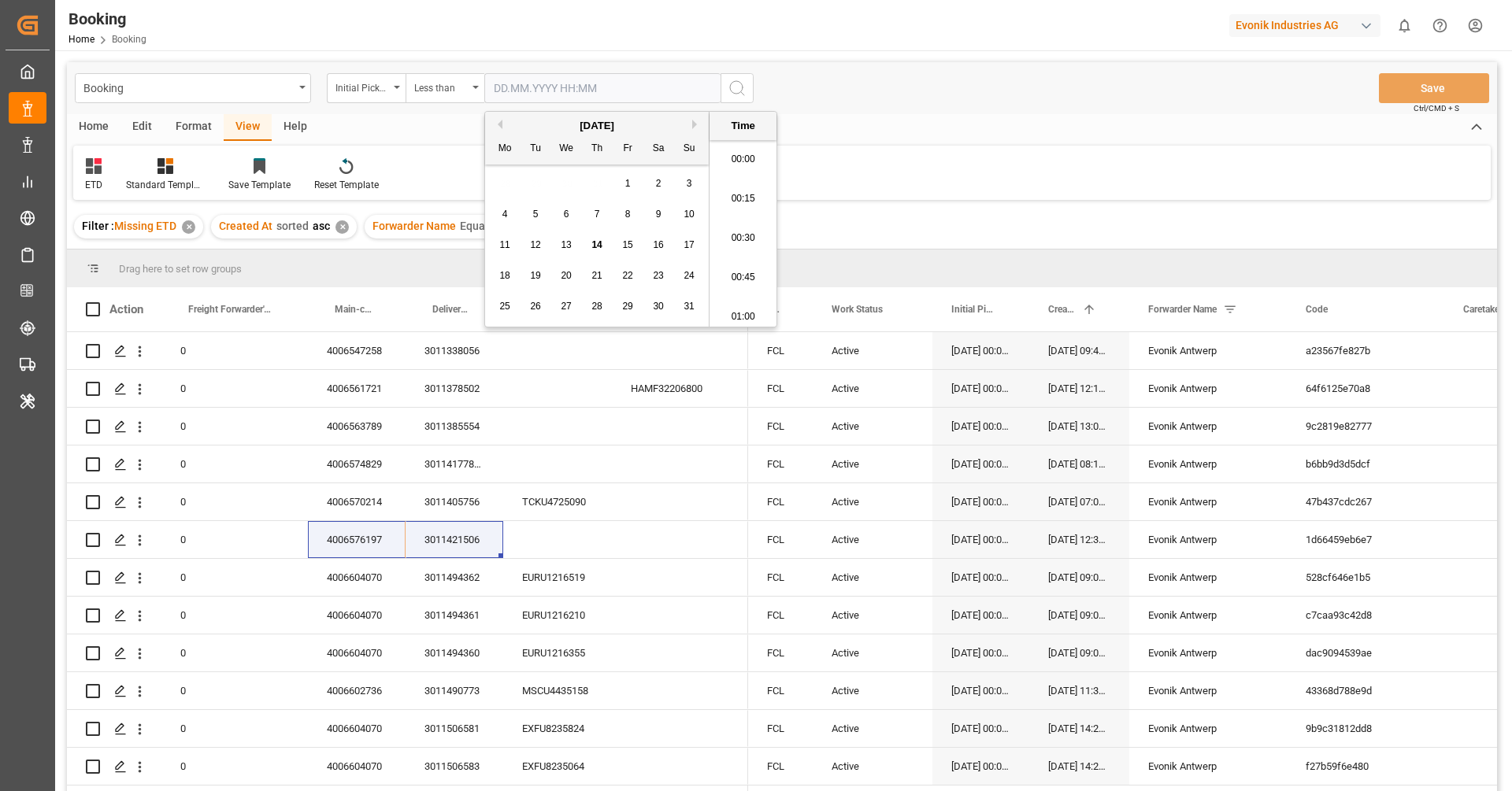
scroll to position [2405, 0]
click at [502, 125] on div "Previous Month Next Month August 2025 Mo Tu We Th Fr Sa Su 28 29 30 31 1 2 3 4 …" at bounding box center [631, 219] width 293 height 216
click at [502, 125] on button "Previous Month" at bounding box center [497, 124] width 10 height 10
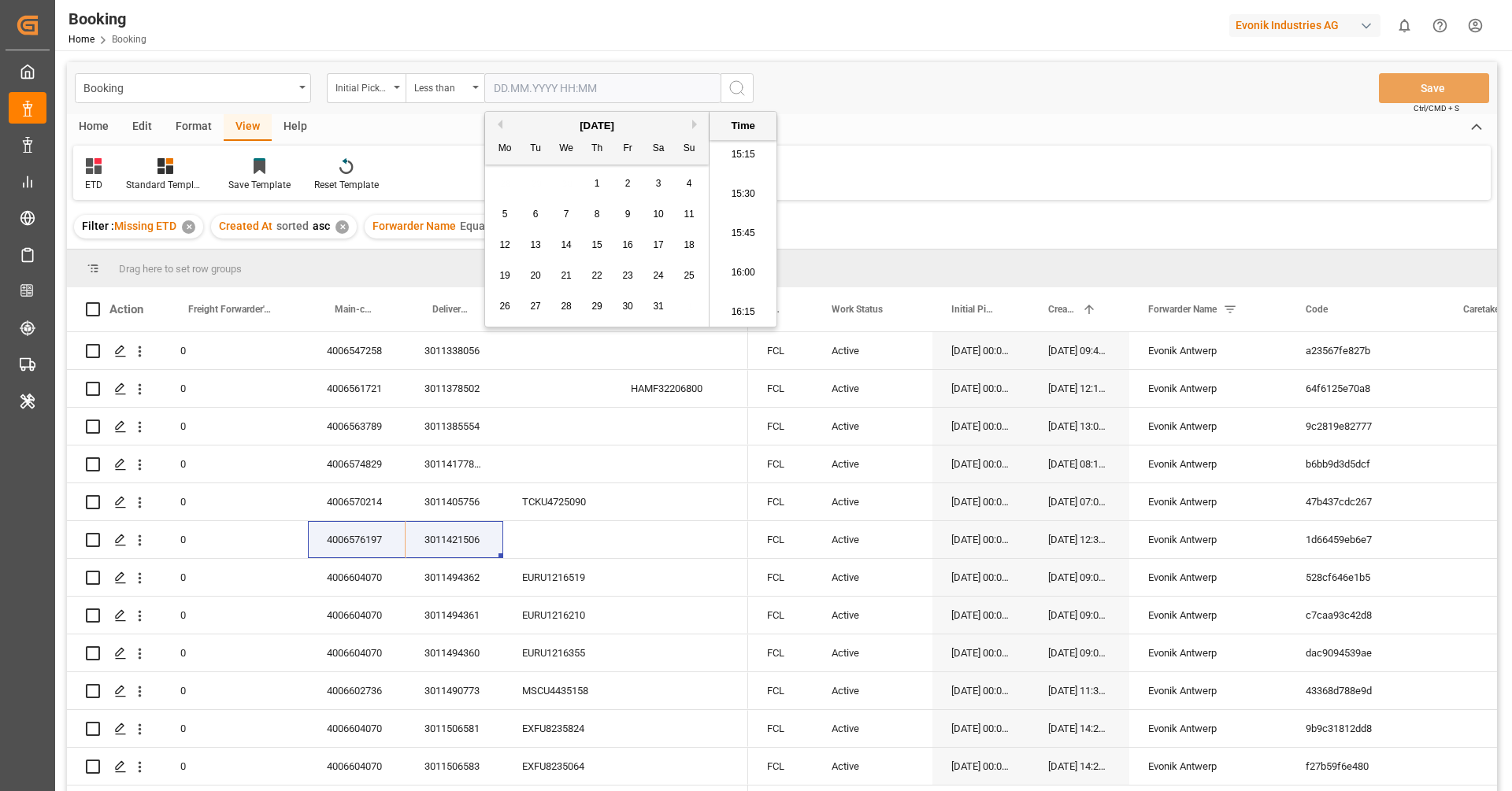
click at [594, 182] on span "1" at bounding box center [597, 183] width 5 height 11
type input "01.05.2025 00:00"
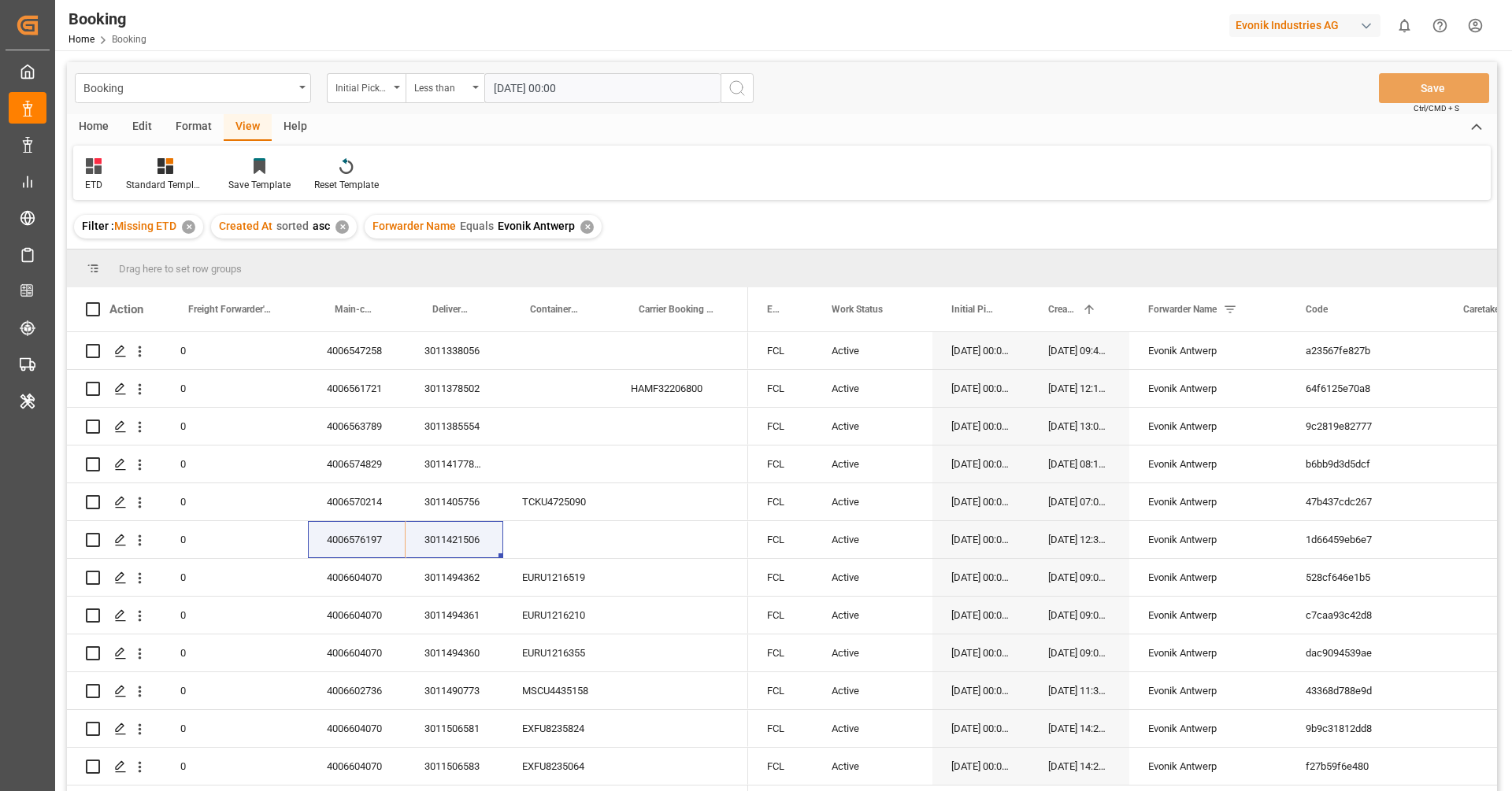
click at [753, 91] on div "Booking Initial Pickup Less than 01.05.2025 00:00 Save Ctrl/CMD + S" at bounding box center [781, 88] width 1430 height 52
click at [742, 92] on icon "search button" at bounding box center [737, 88] width 19 height 19
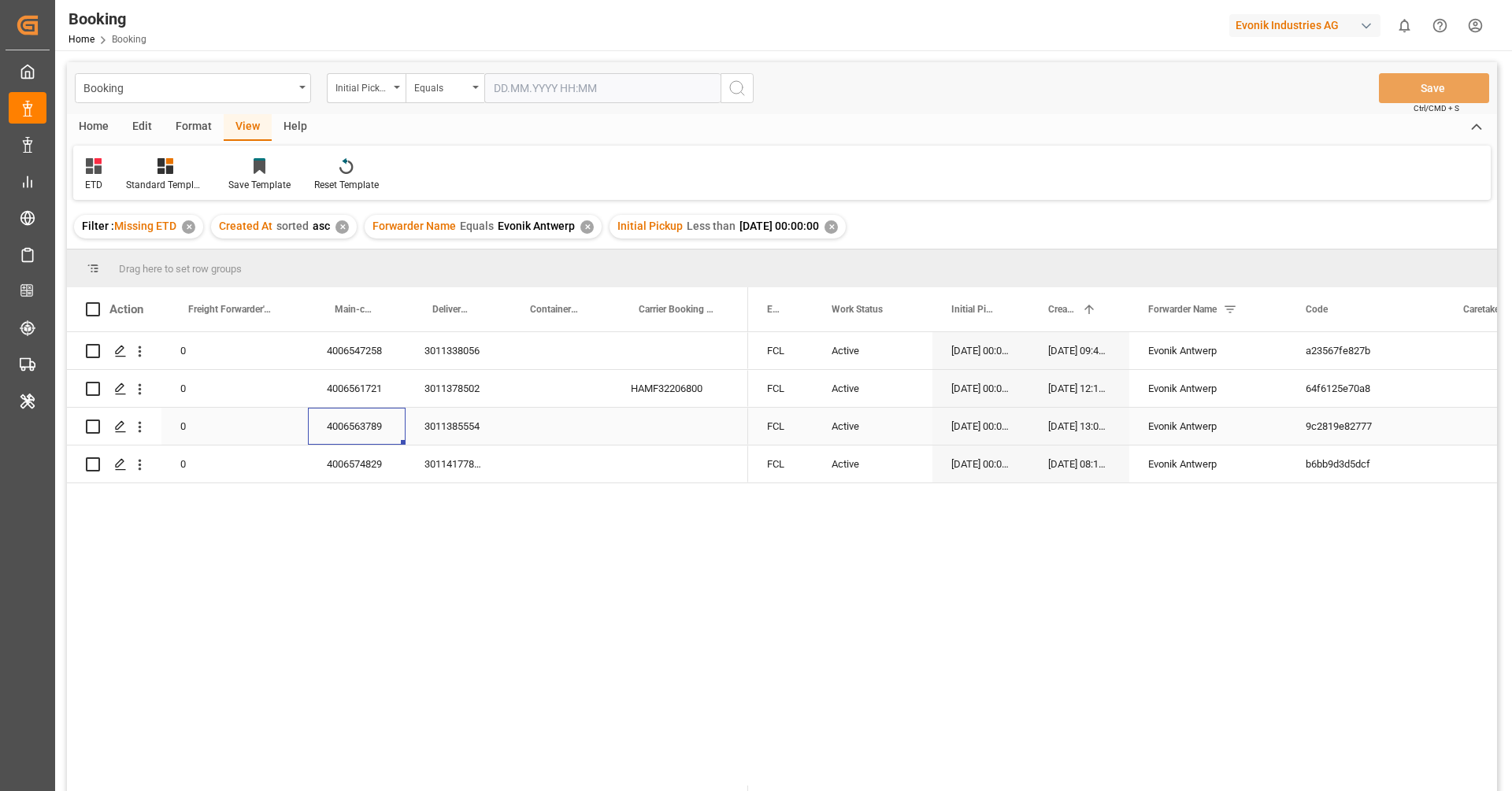
click at [350, 429] on div "4006563789" at bounding box center [356, 426] width 98 height 37
click at [846, 230] on div "Initial Pickup Less than 2025-05-01 00:00:00 ✕" at bounding box center [727, 226] width 236 height 23
click at [838, 228] on div "✕" at bounding box center [830, 226] width 13 height 13
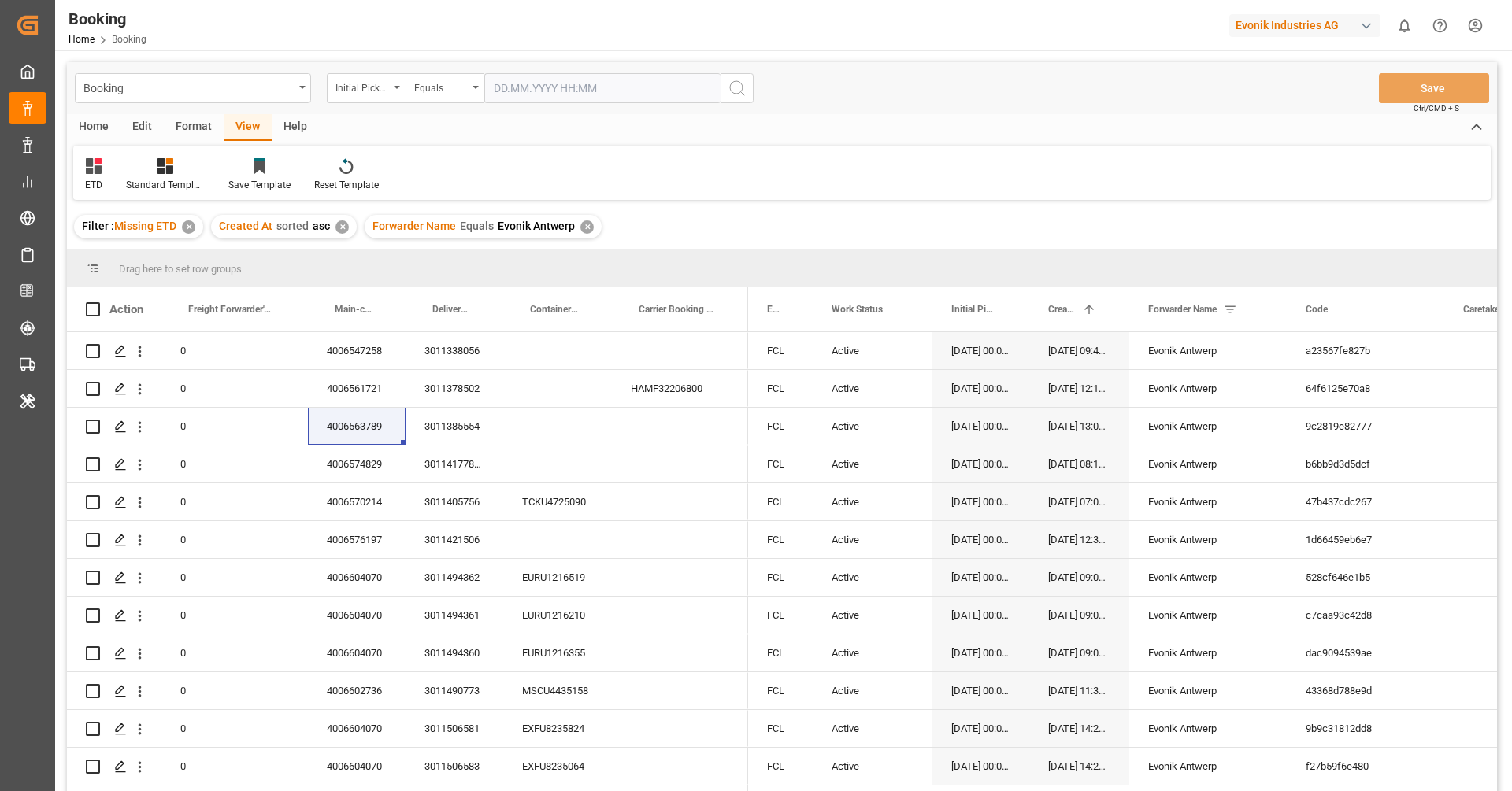
click at [439, 92] on div "Equals" at bounding box center [441, 86] width 54 height 18
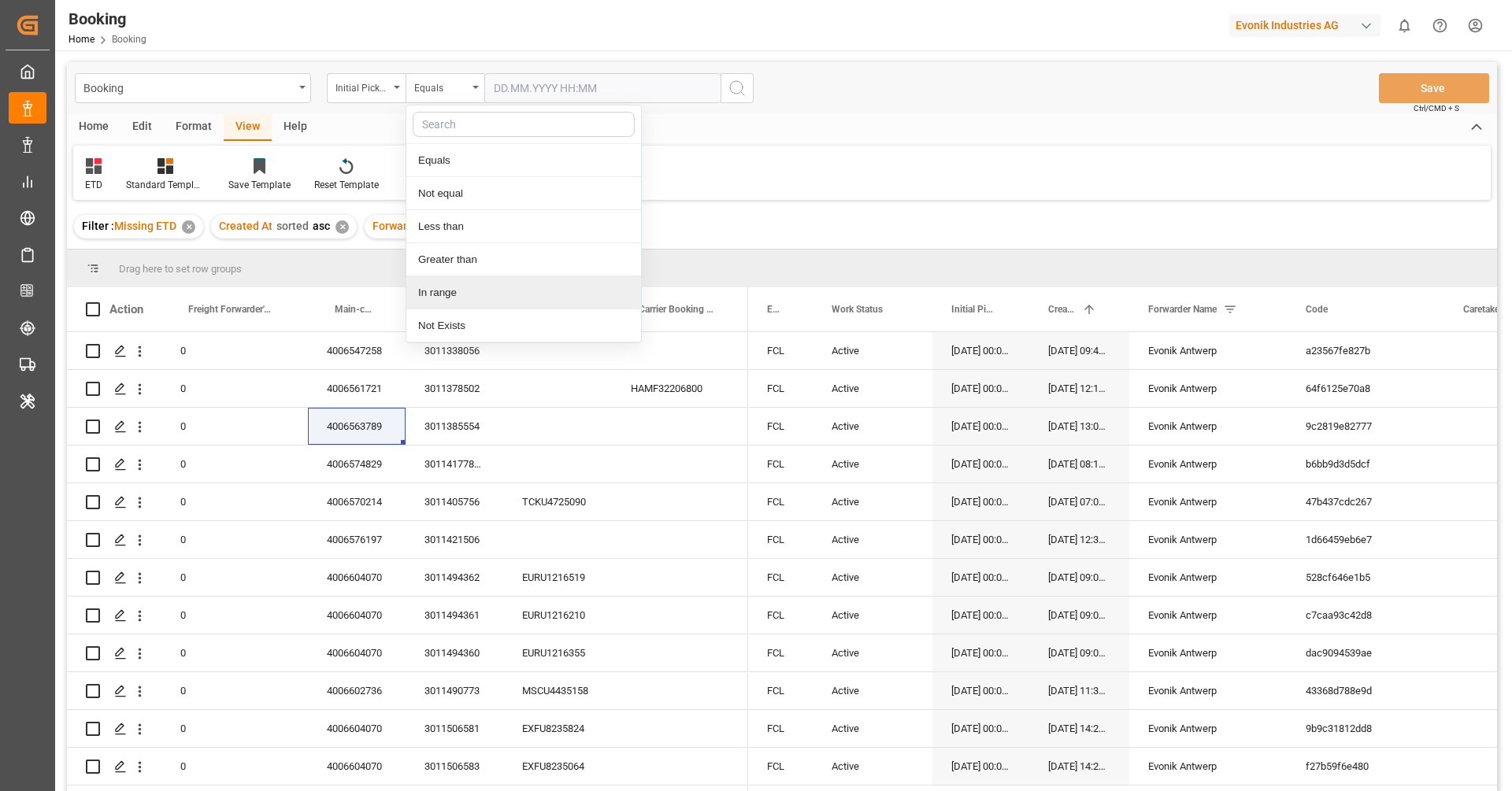
click at [455, 290] on div "In range" at bounding box center [523, 293] width 234 height 33
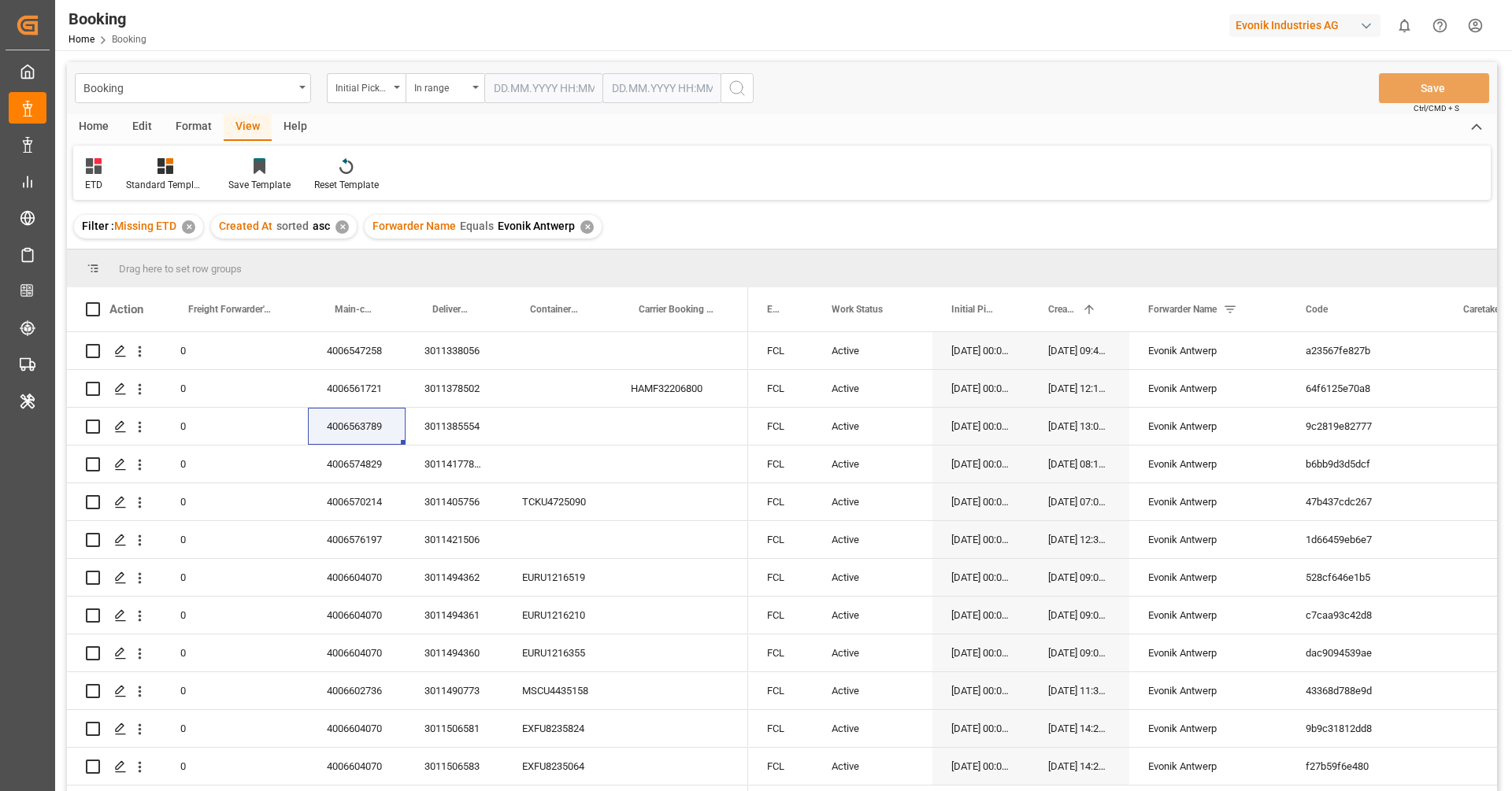
click at [528, 88] on input "text" at bounding box center [543, 88] width 119 height 30
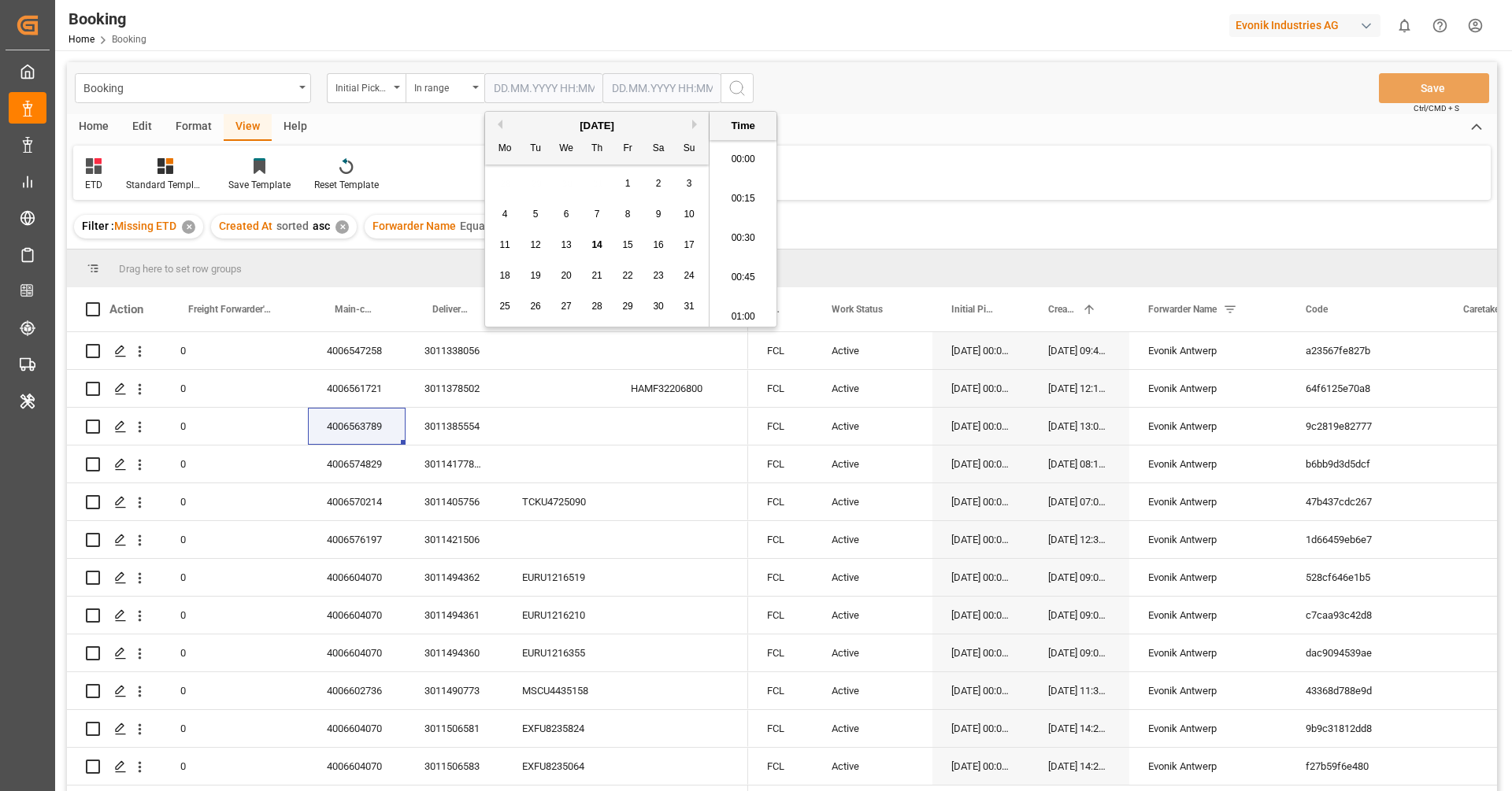
scroll to position [2405, 0]
click at [493, 125] on button "Previous Month" at bounding box center [497, 124] width 10 height 10
click at [497, 124] on button "Previous Month" at bounding box center [497, 124] width 10 height 10
click at [692, 122] on button "Next Month" at bounding box center [696, 124] width 10 height 10
click at [541, 182] on div "1" at bounding box center [535, 184] width 20 height 19
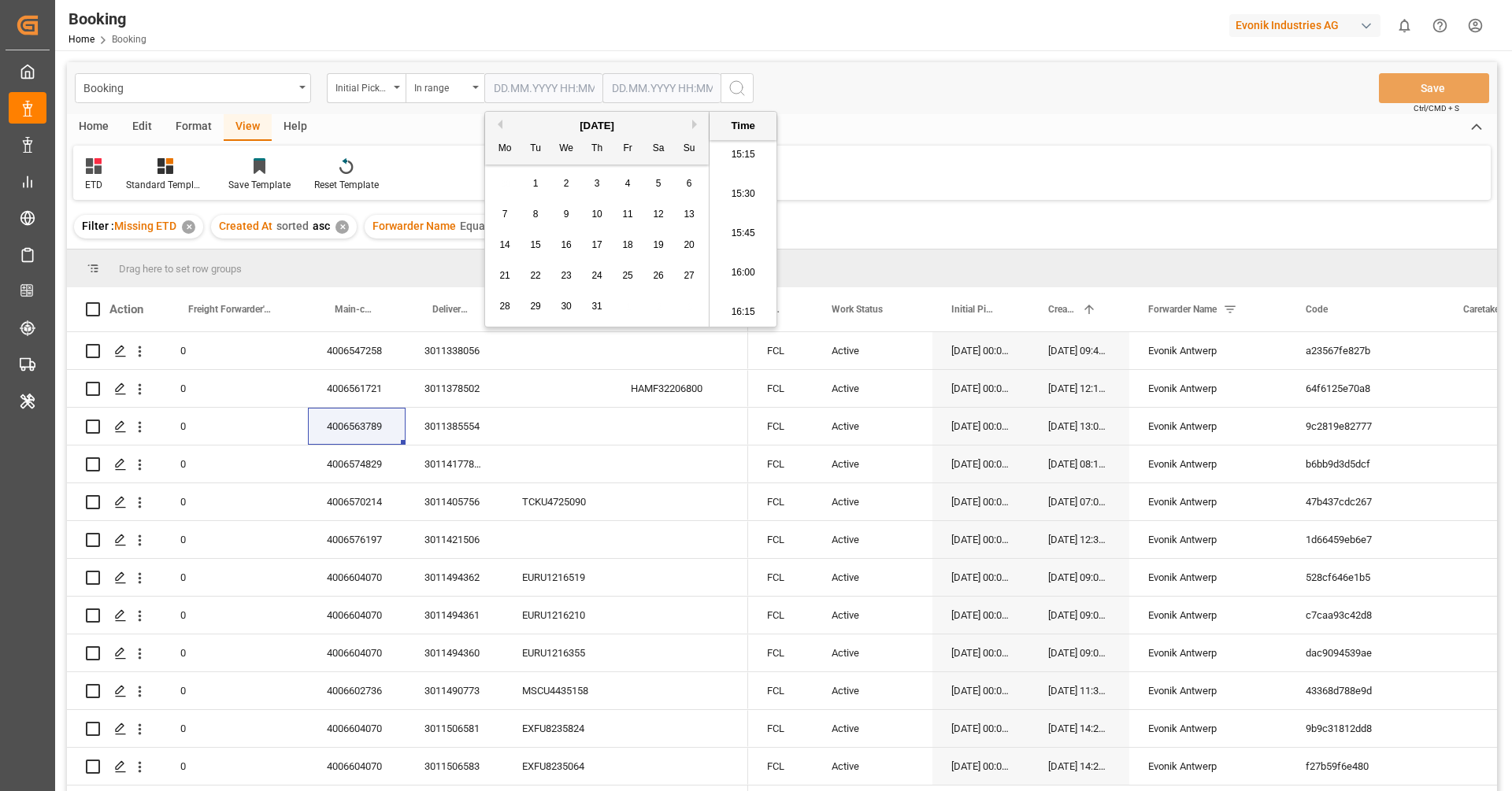
type input "01.07.2025 00:00"
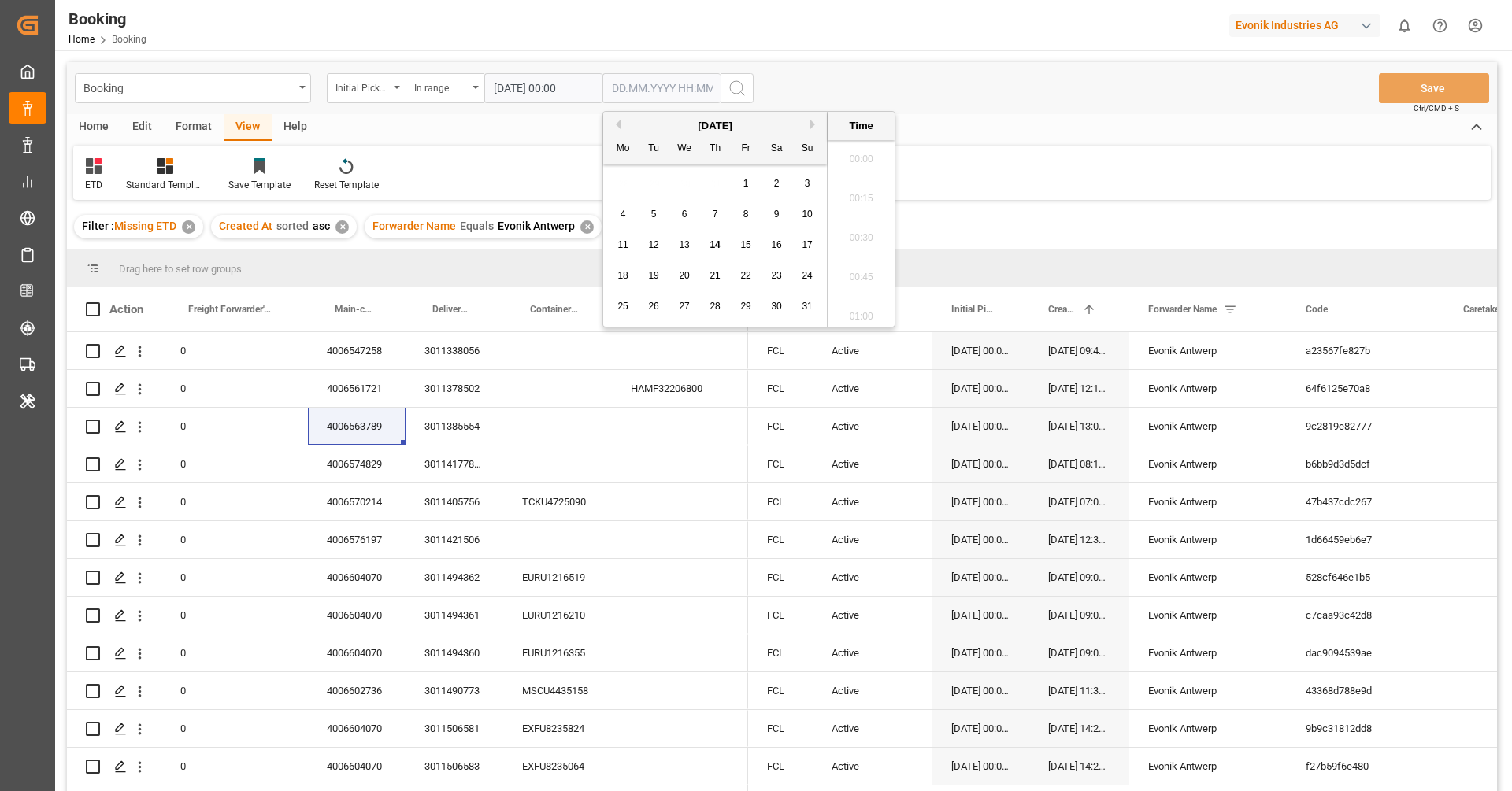
click at [631, 92] on input "text" at bounding box center [661, 88] width 119 height 30
click at [619, 126] on button "Previous Month" at bounding box center [615, 124] width 10 height 10
click at [703, 305] on div "28 29 30 31 1 2 3" at bounding box center [715, 307] width 215 height 31
click at [714, 310] on span "31" at bounding box center [714, 306] width 10 height 11
type input "31.07.2025 00:00"
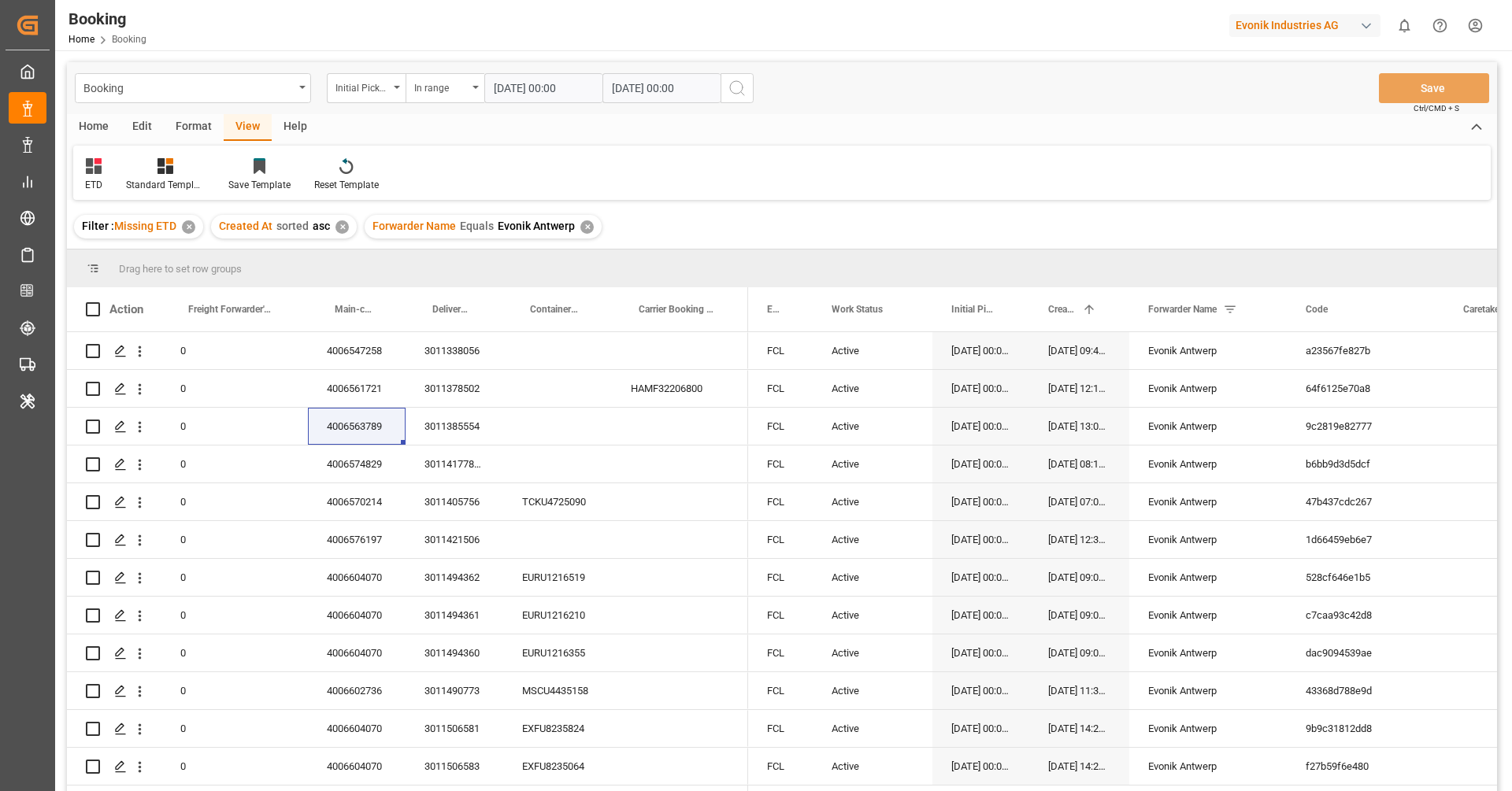
click at [742, 78] on button "search button" at bounding box center [737, 88] width 33 height 30
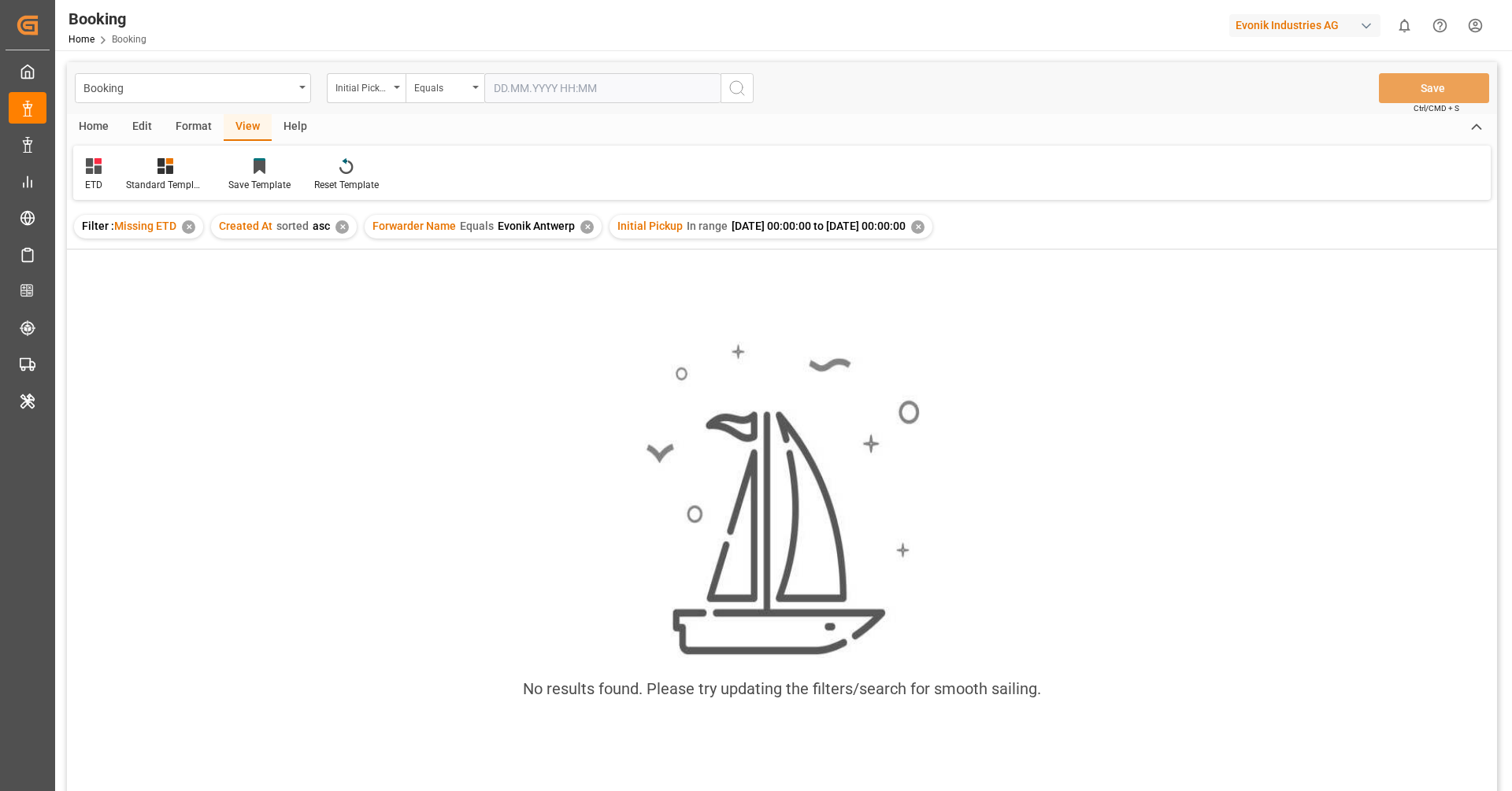
click at [925, 225] on div "✕" at bounding box center [917, 226] width 13 height 13
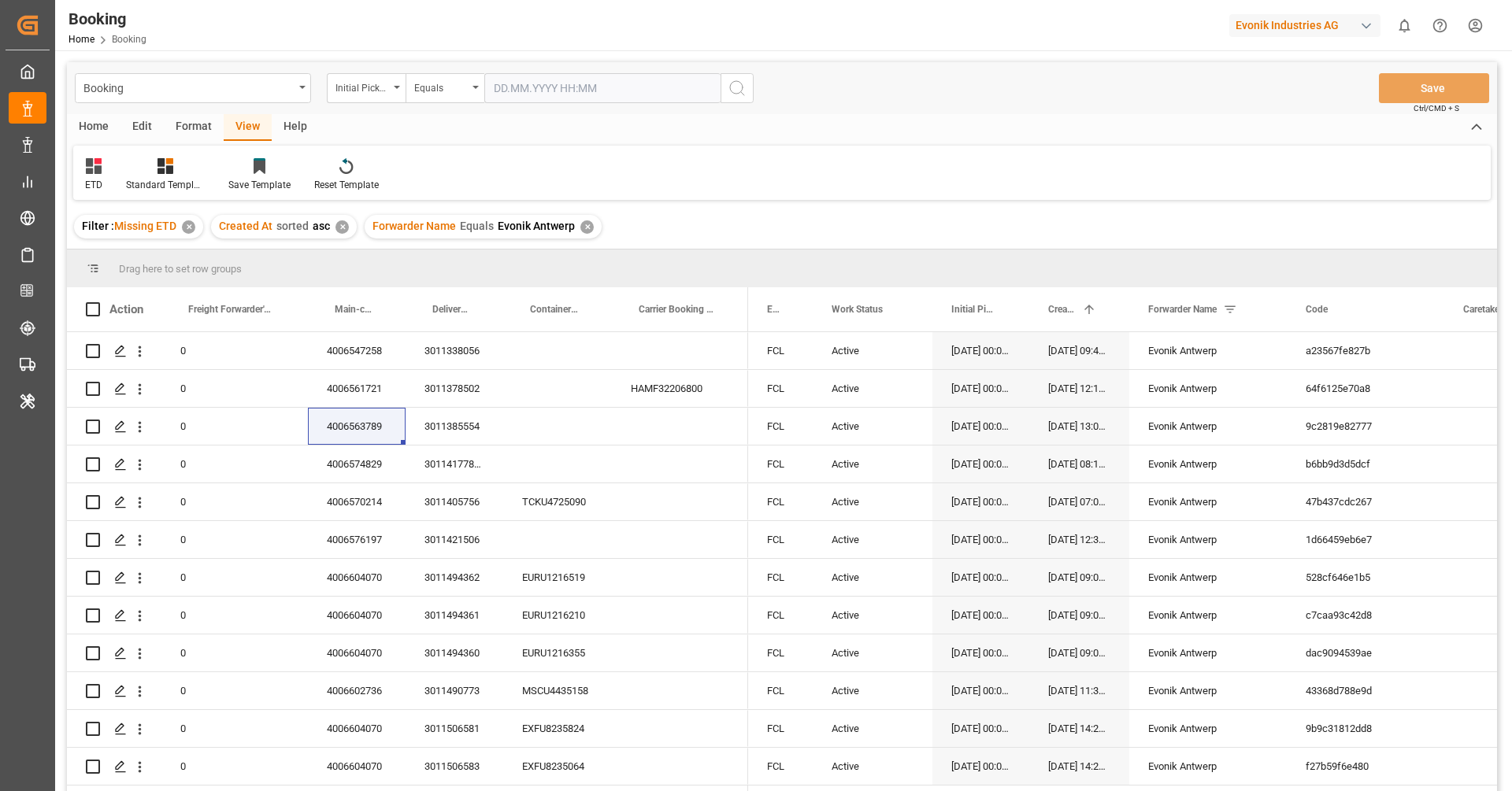
click at [461, 89] on div "Equals" at bounding box center [441, 86] width 54 height 18
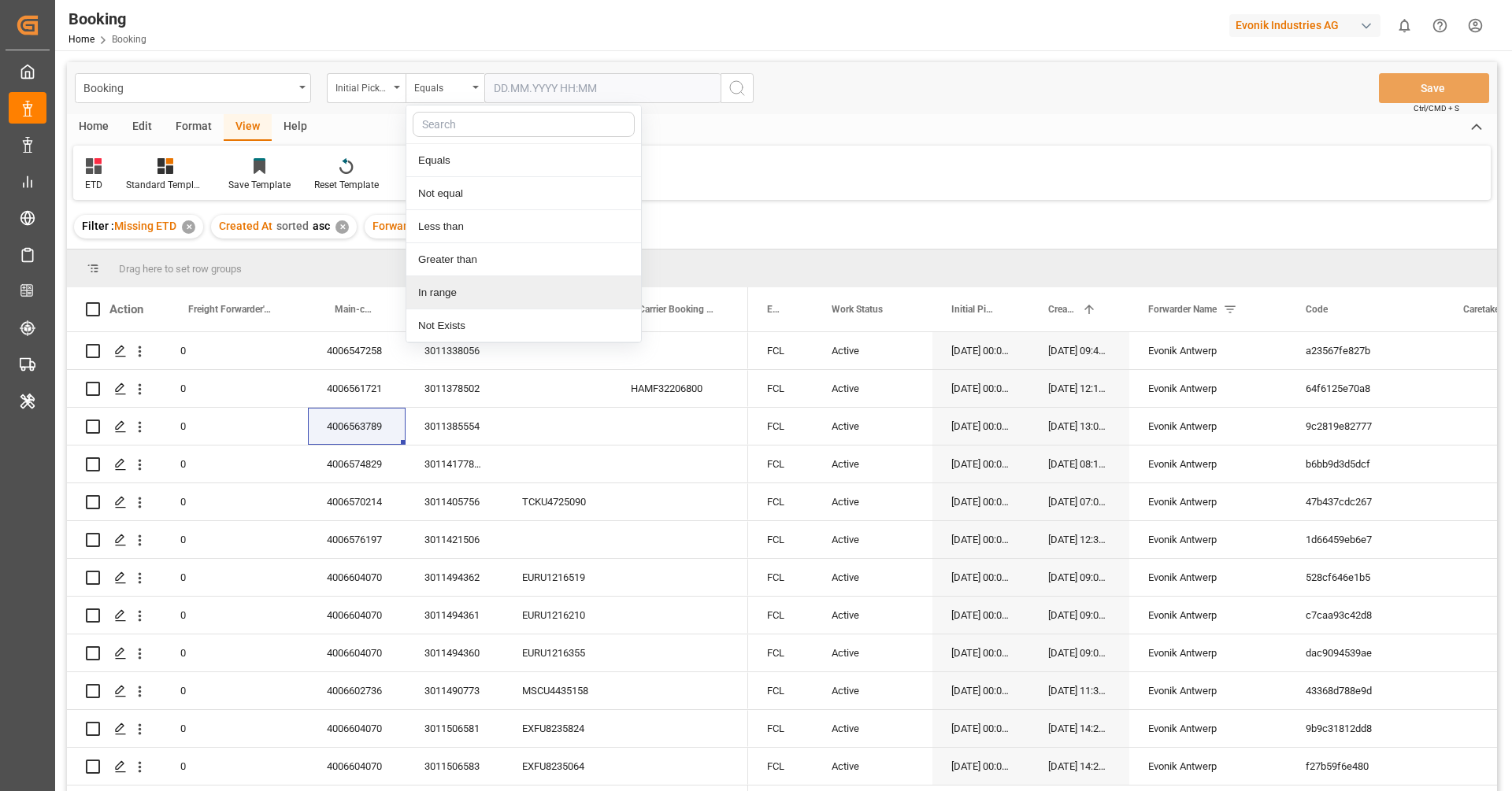
click at [464, 285] on div "In range" at bounding box center [523, 293] width 234 height 33
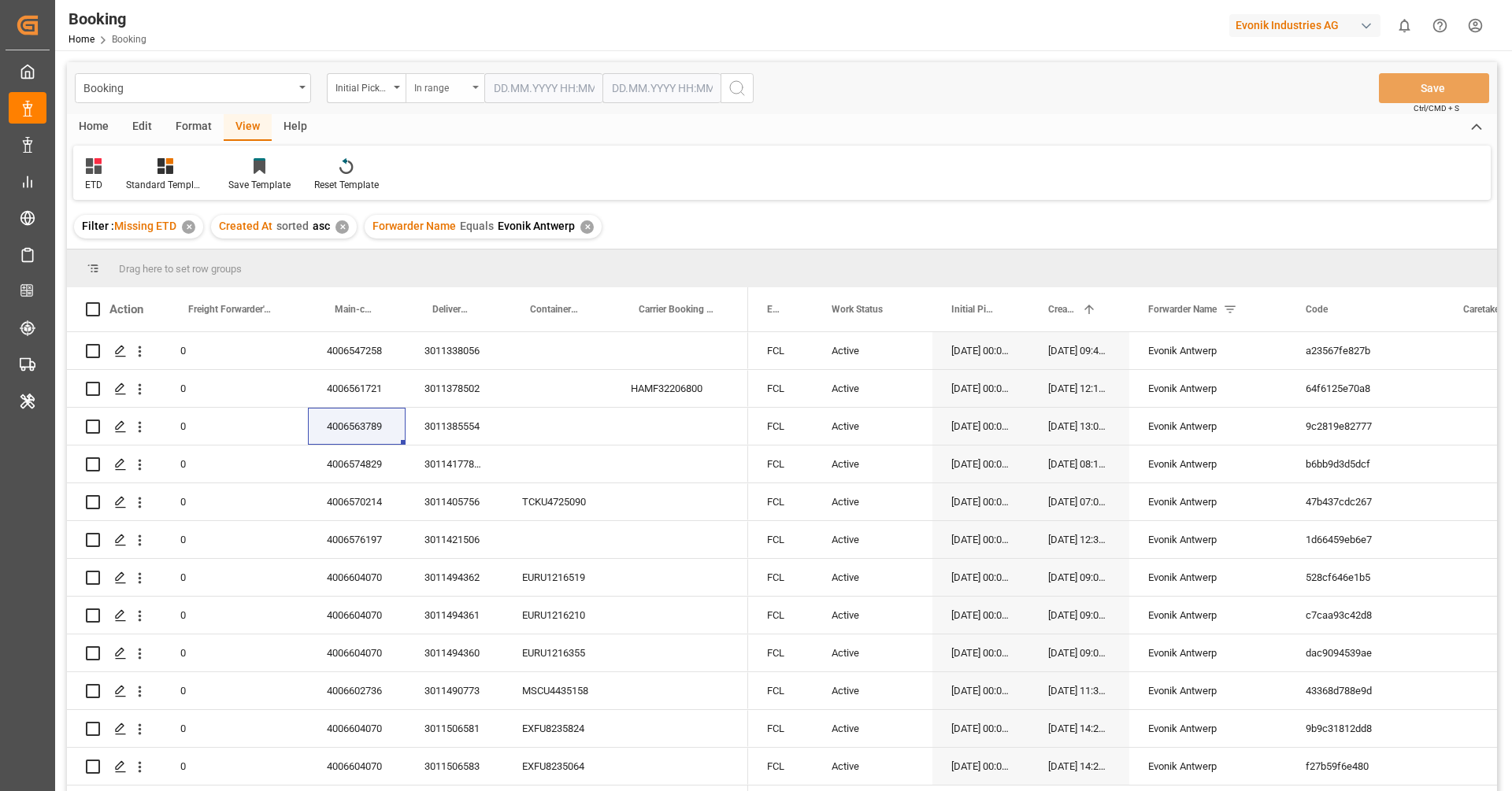
click at [411, 79] on div "In range" at bounding box center [445, 88] width 79 height 30
click at [447, 269] on div "Greater than" at bounding box center [523, 259] width 234 height 33
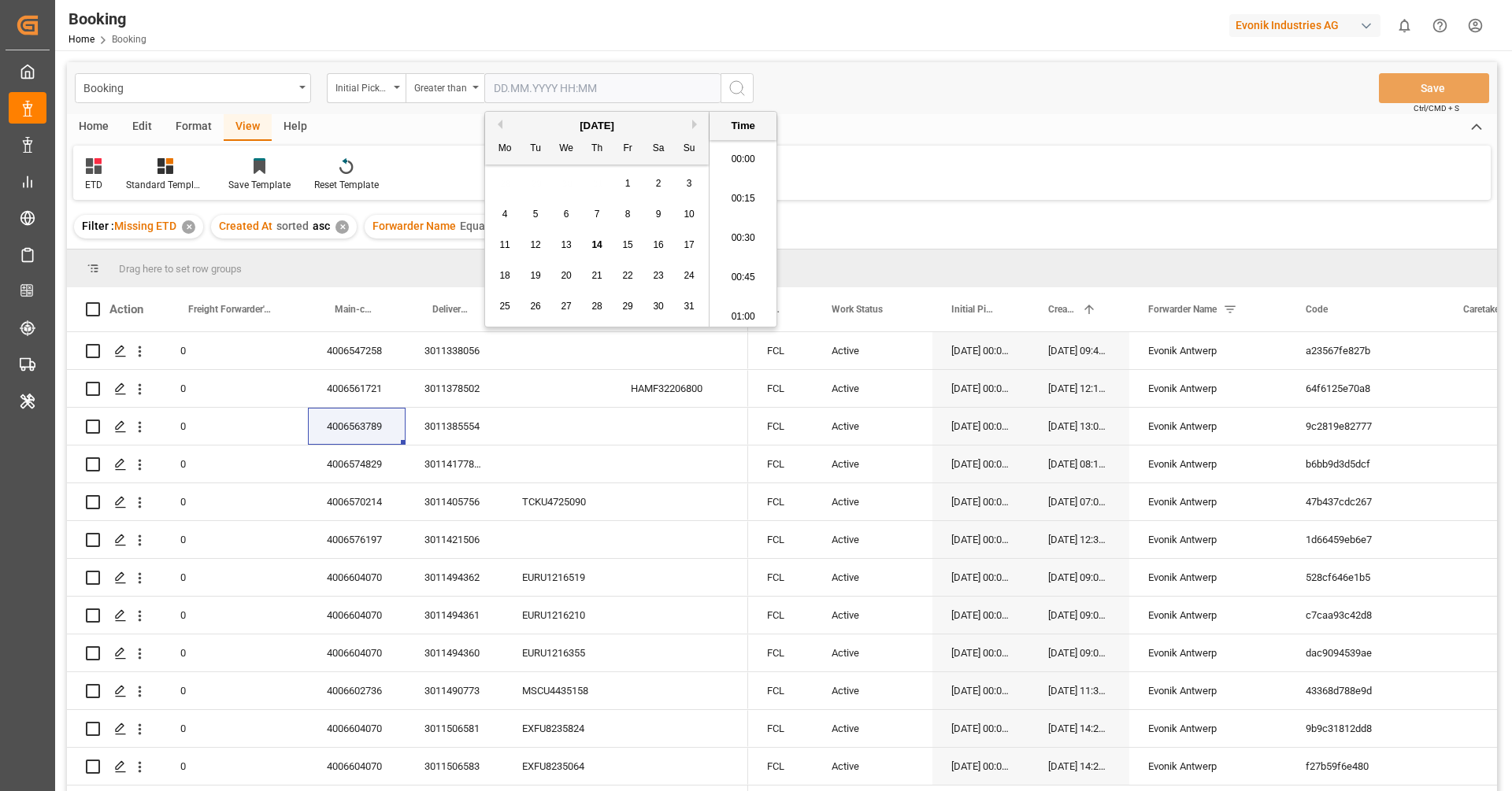
click at [493, 95] on input "text" at bounding box center [602, 88] width 236 height 30
click at [500, 120] on button "Previous Month" at bounding box center [497, 124] width 10 height 10
click at [535, 188] on span "1" at bounding box center [535, 183] width 5 height 11
type input "01.07.2025 00:00"
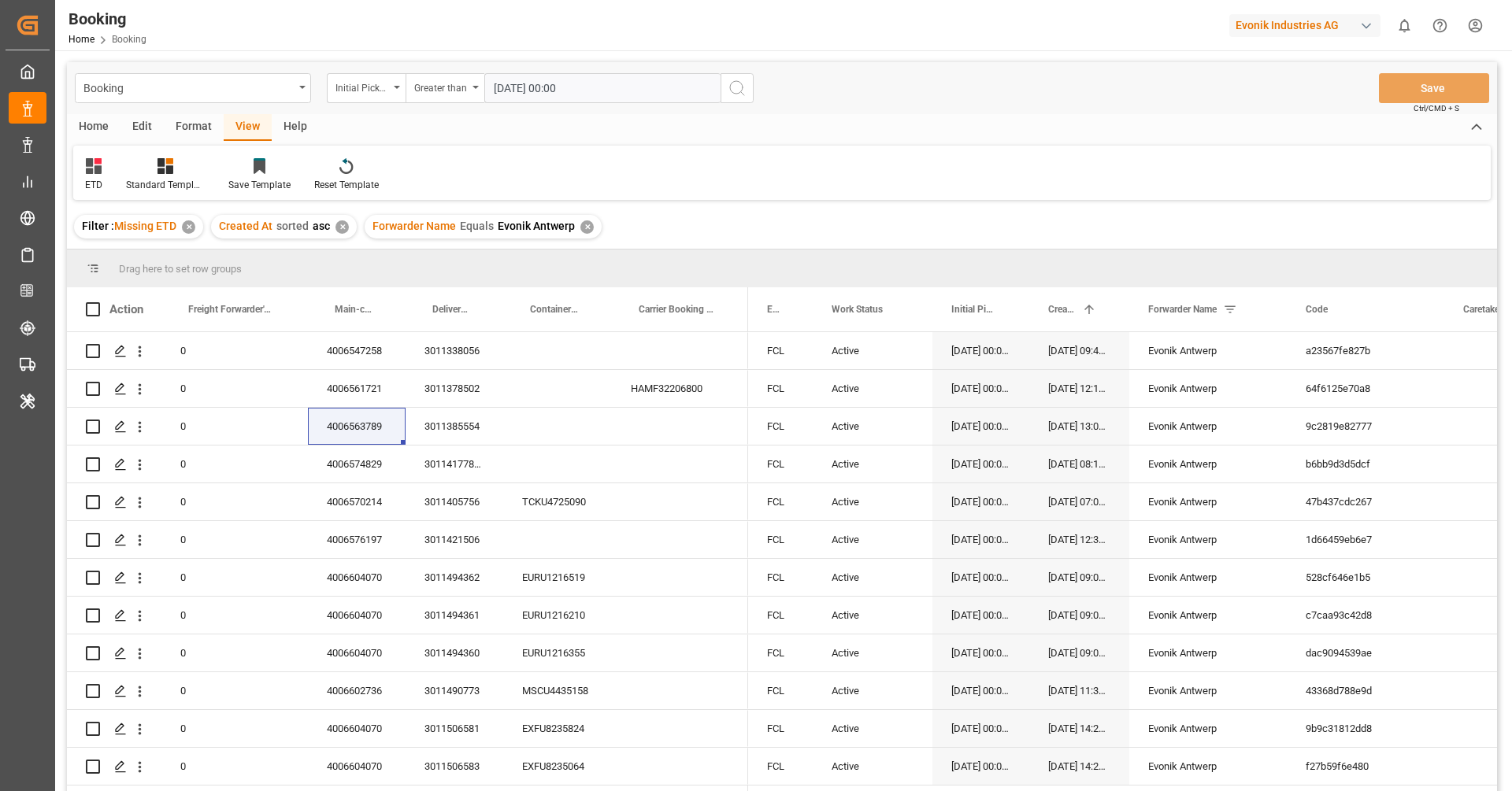
click at [734, 85] on icon "search button" at bounding box center [737, 88] width 19 height 19
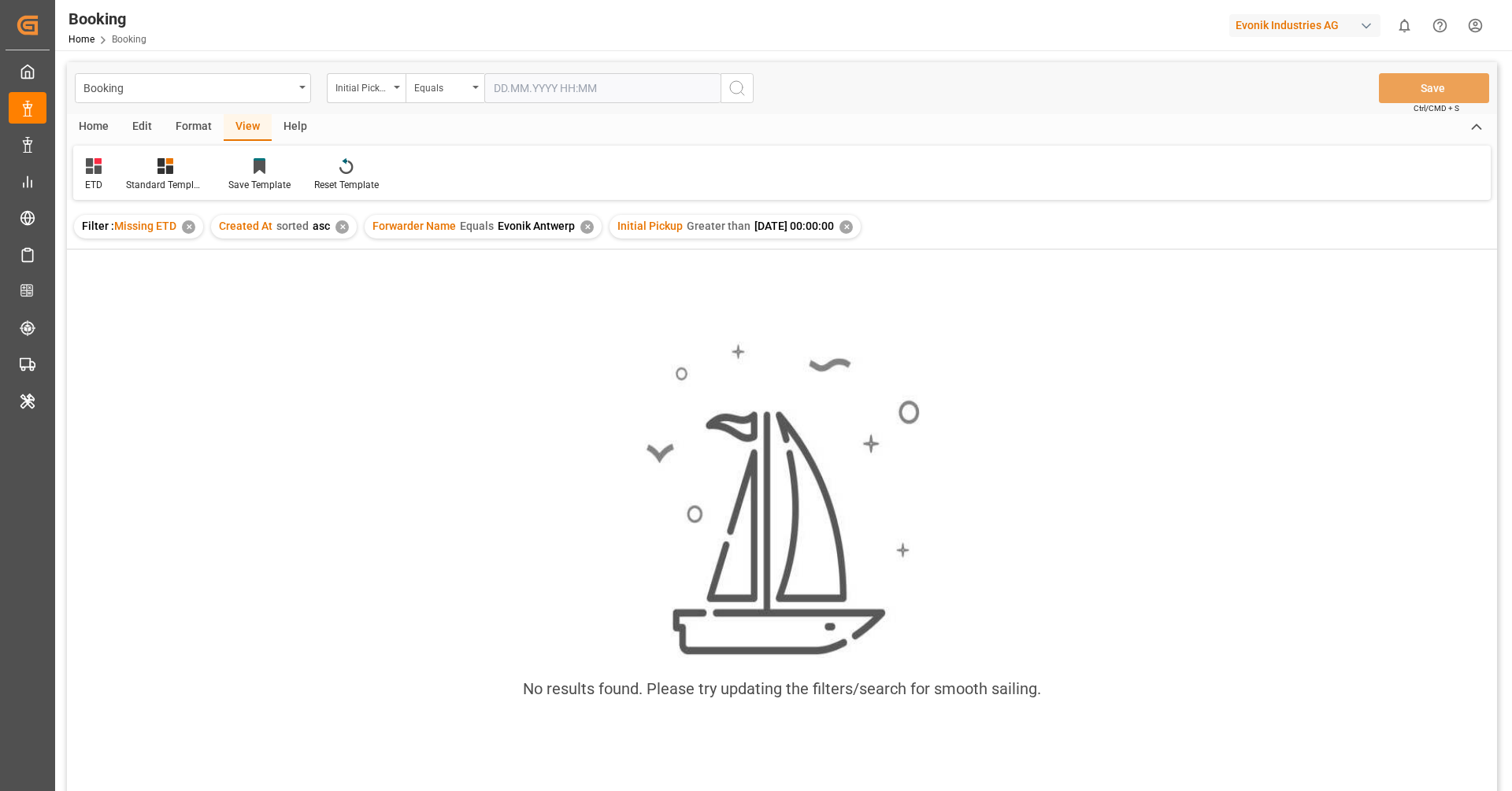
click at [853, 228] on div "✕" at bounding box center [845, 226] width 13 height 13
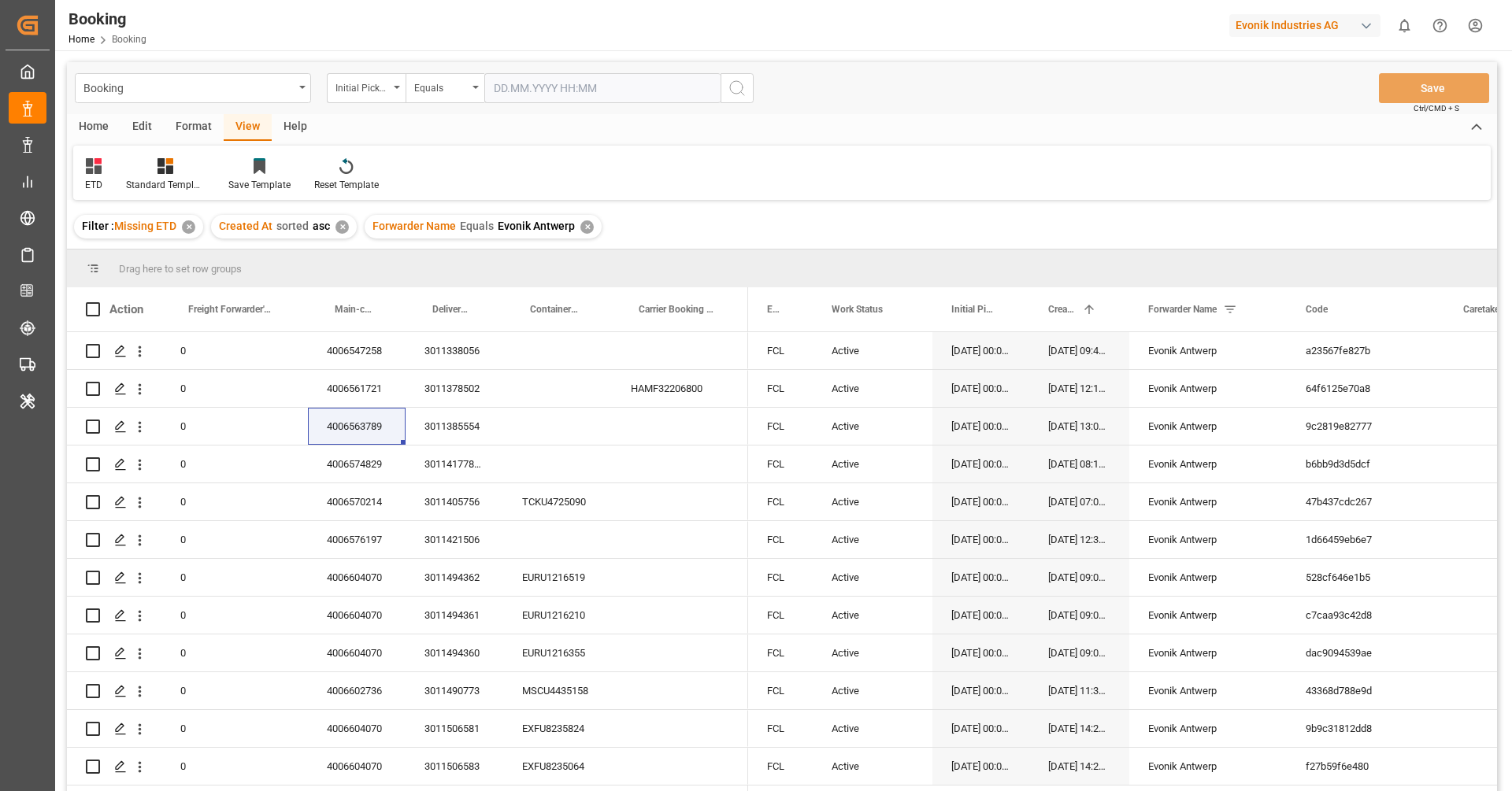
click at [388, 92] on div "Initial Pickup" at bounding box center [362, 86] width 54 height 18
type input "c"
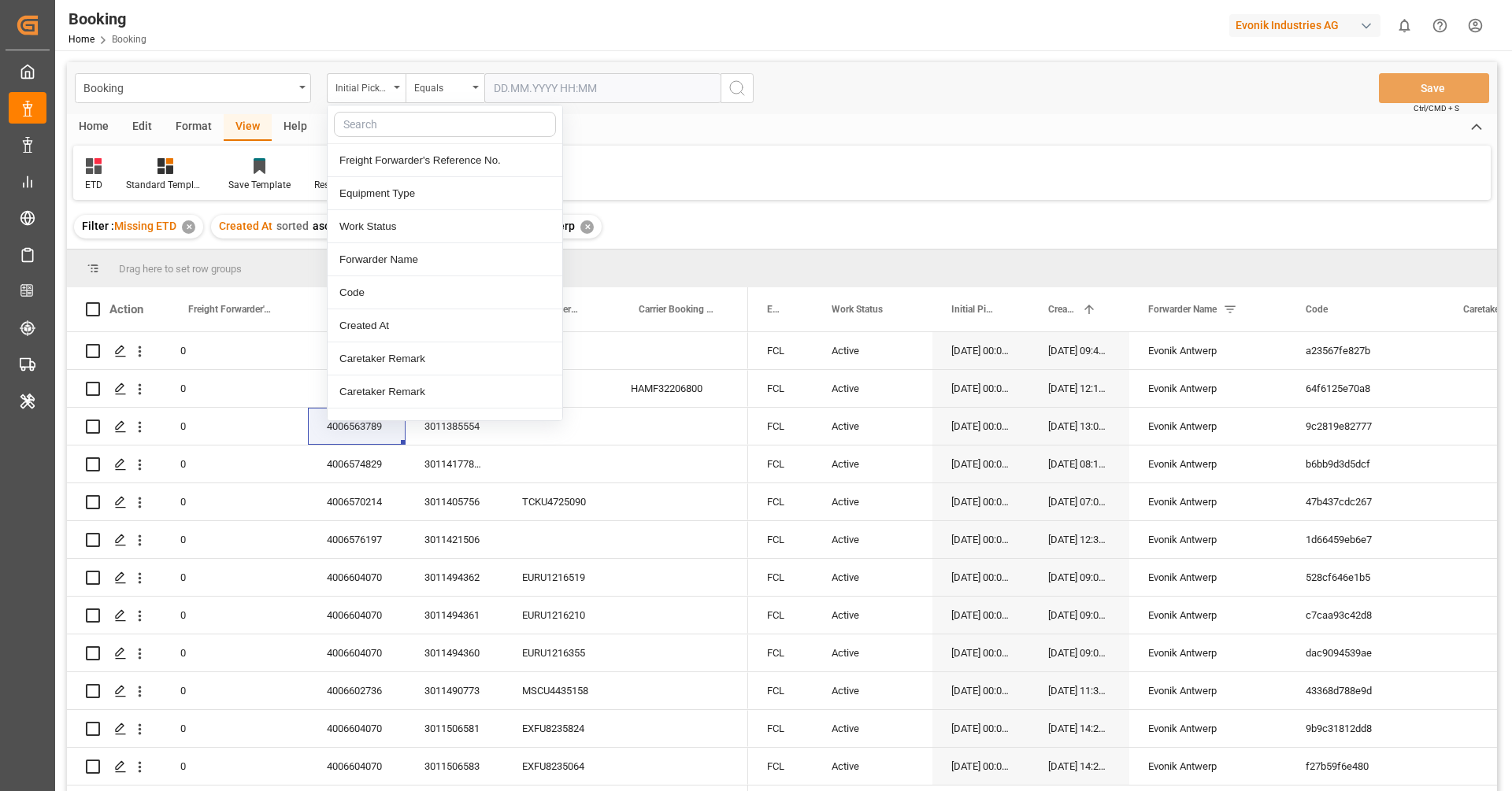
click at [671, 162] on div "ETD Standard Templates Save Template Reset Template" at bounding box center [782, 172] width 1418 height 54
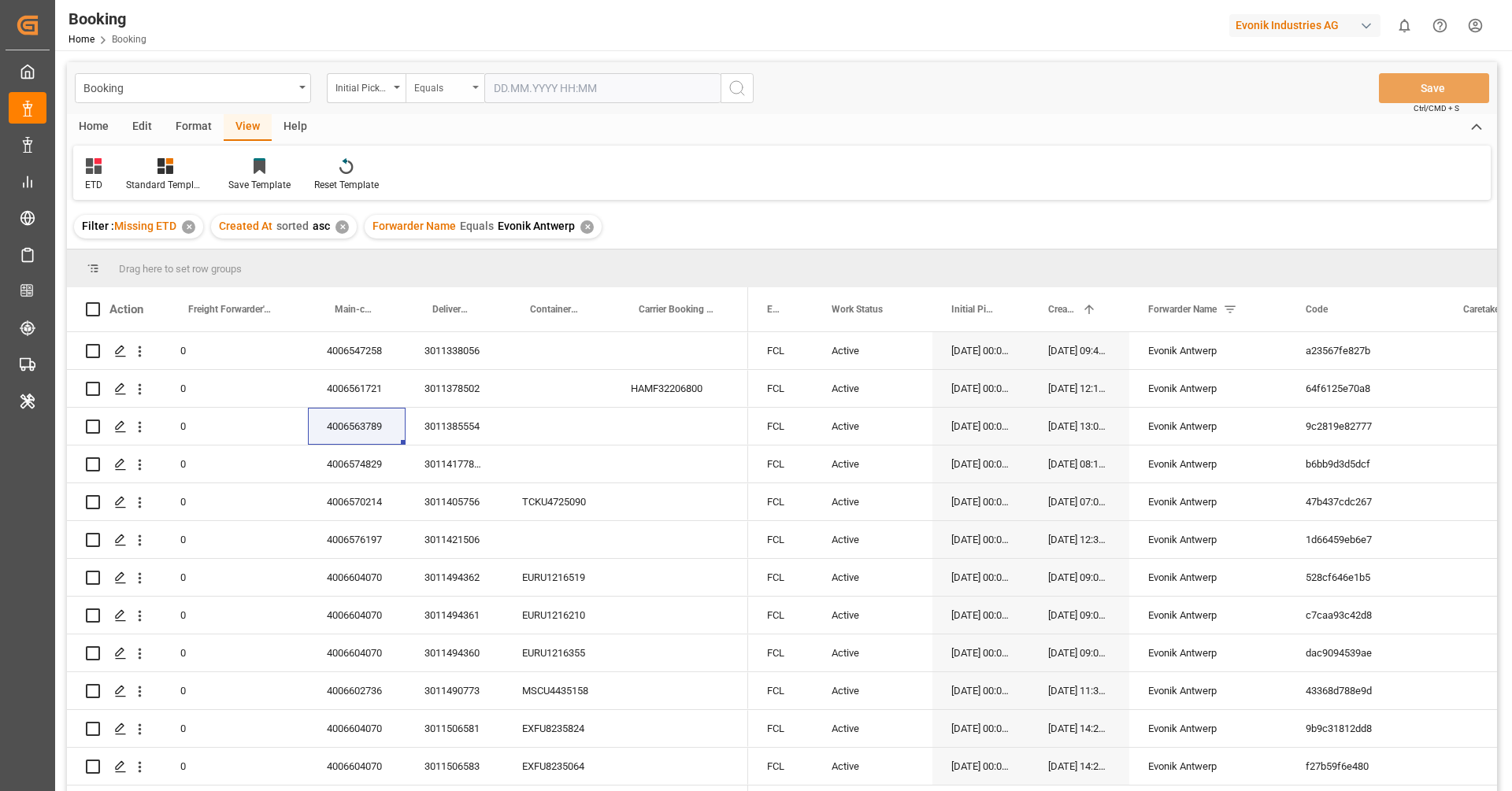
click at [464, 93] on div "Equals" at bounding box center [441, 86] width 54 height 18
click at [464, 231] on div "Less than" at bounding box center [523, 226] width 234 height 33
click at [540, 86] on input "text" at bounding box center [602, 88] width 236 height 30
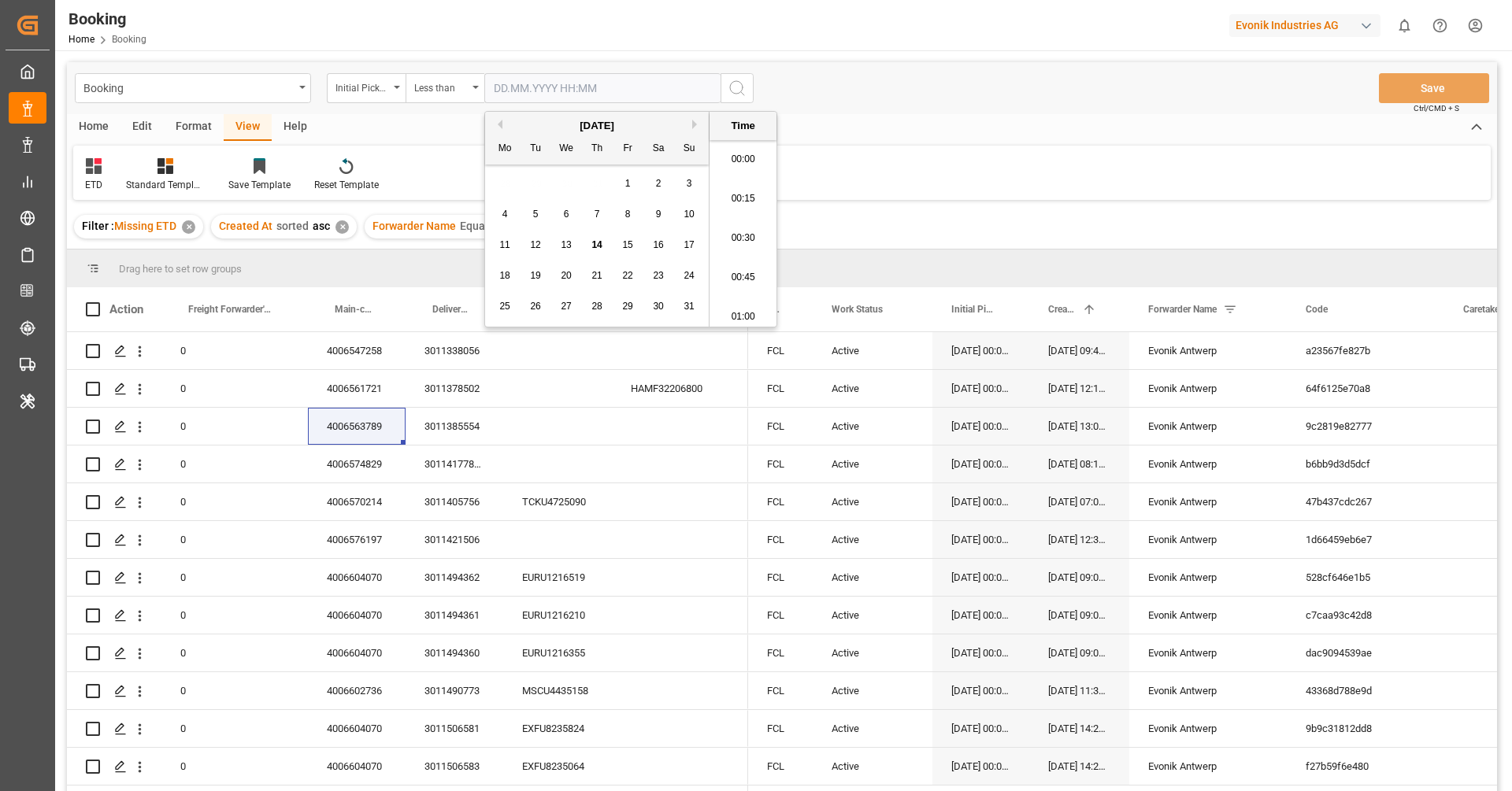
scroll to position [2405, 0]
click at [595, 241] on span "14" at bounding box center [597, 245] width 10 height 11
type input "14.08.2025 00:00"
click at [736, 93] on icon "search button" at bounding box center [737, 88] width 19 height 19
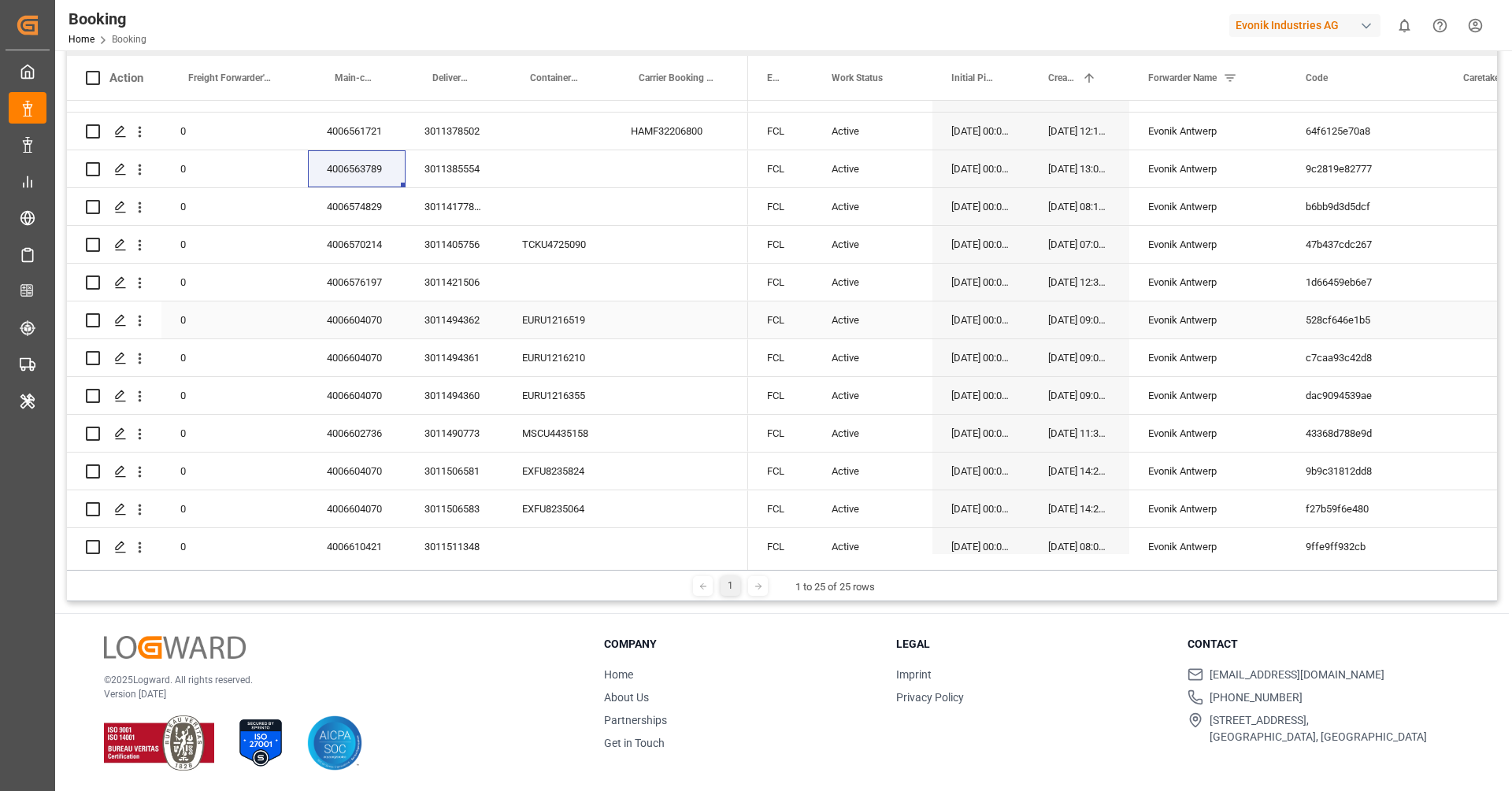
scroll to position [40, 0]
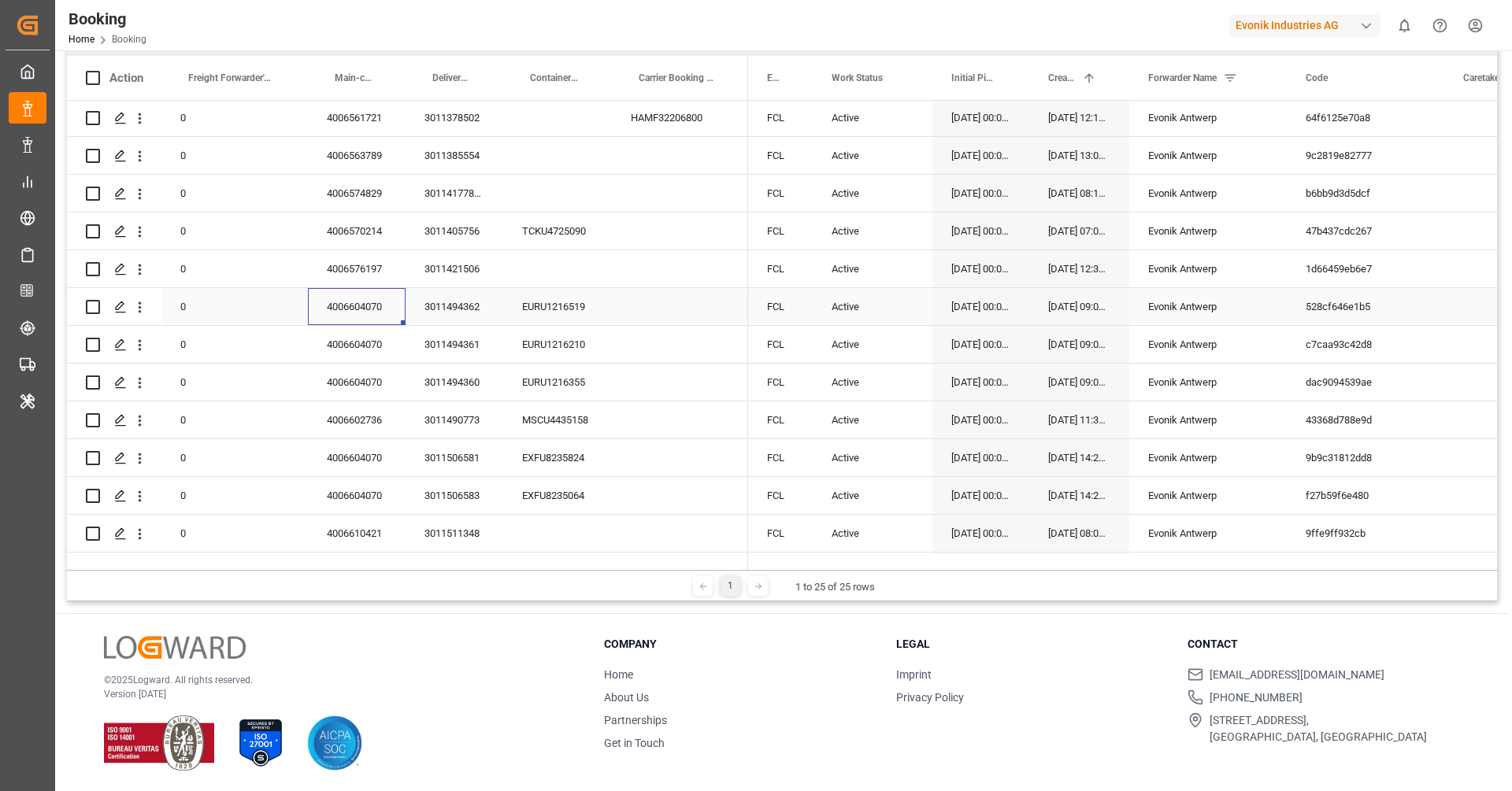
click at [369, 313] on div "4006604070" at bounding box center [356, 306] width 98 height 37
click at [467, 323] on div "3011494362" at bounding box center [454, 306] width 98 height 37
click at [144, 311] on icon "open menu" at bounding box center [139, 307] width 16 height 16
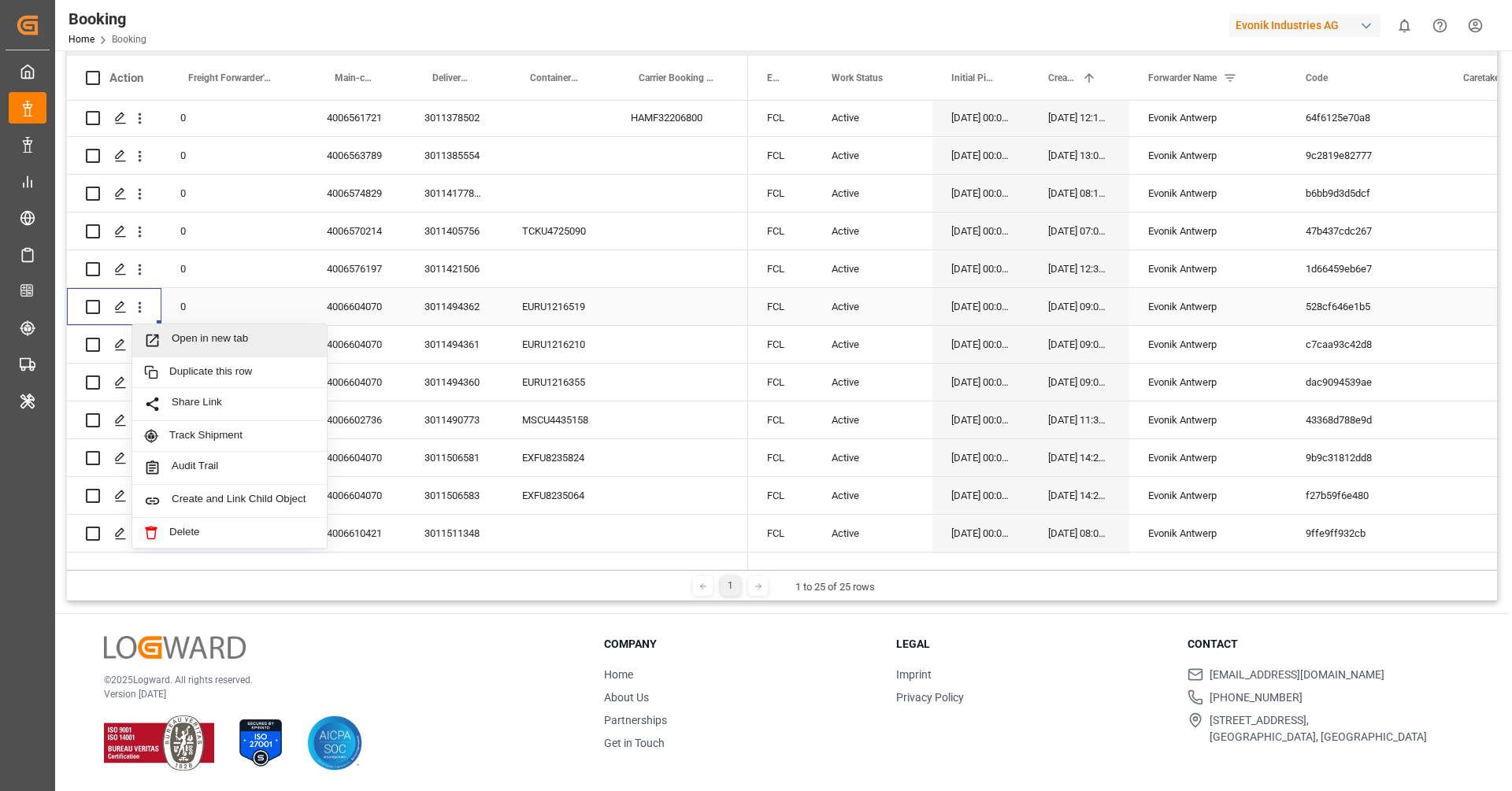
click at [184, 338] on span "Open in new tab" at bounding box center [243, 340] width 144 height 16
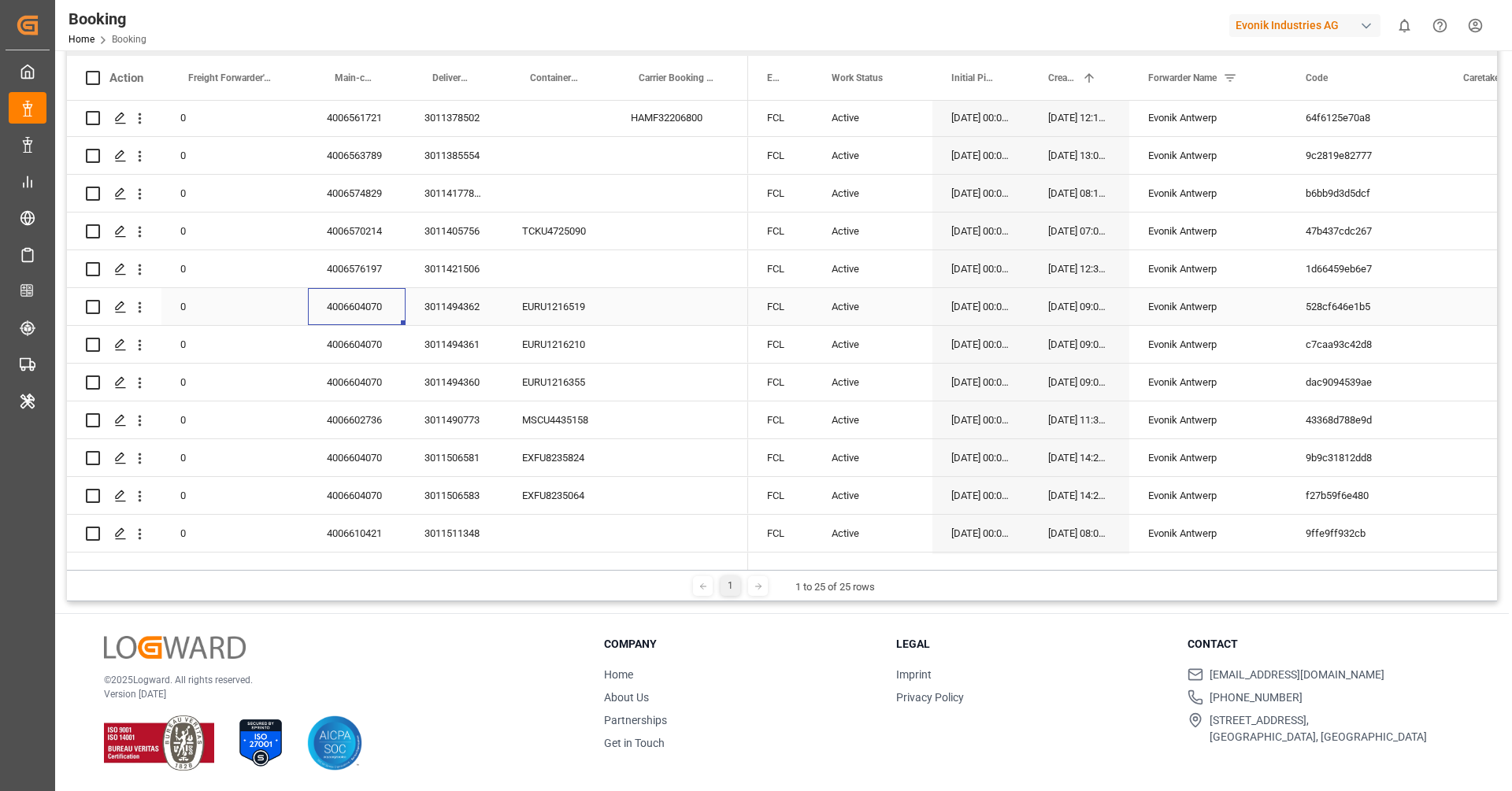
click at [339, 311] on div "4006604070" at bounding box center [356, 306] width 98 height 37
click at [145, 426] on icon "open menu" at bounding box center [139, 420] width 16 height 16
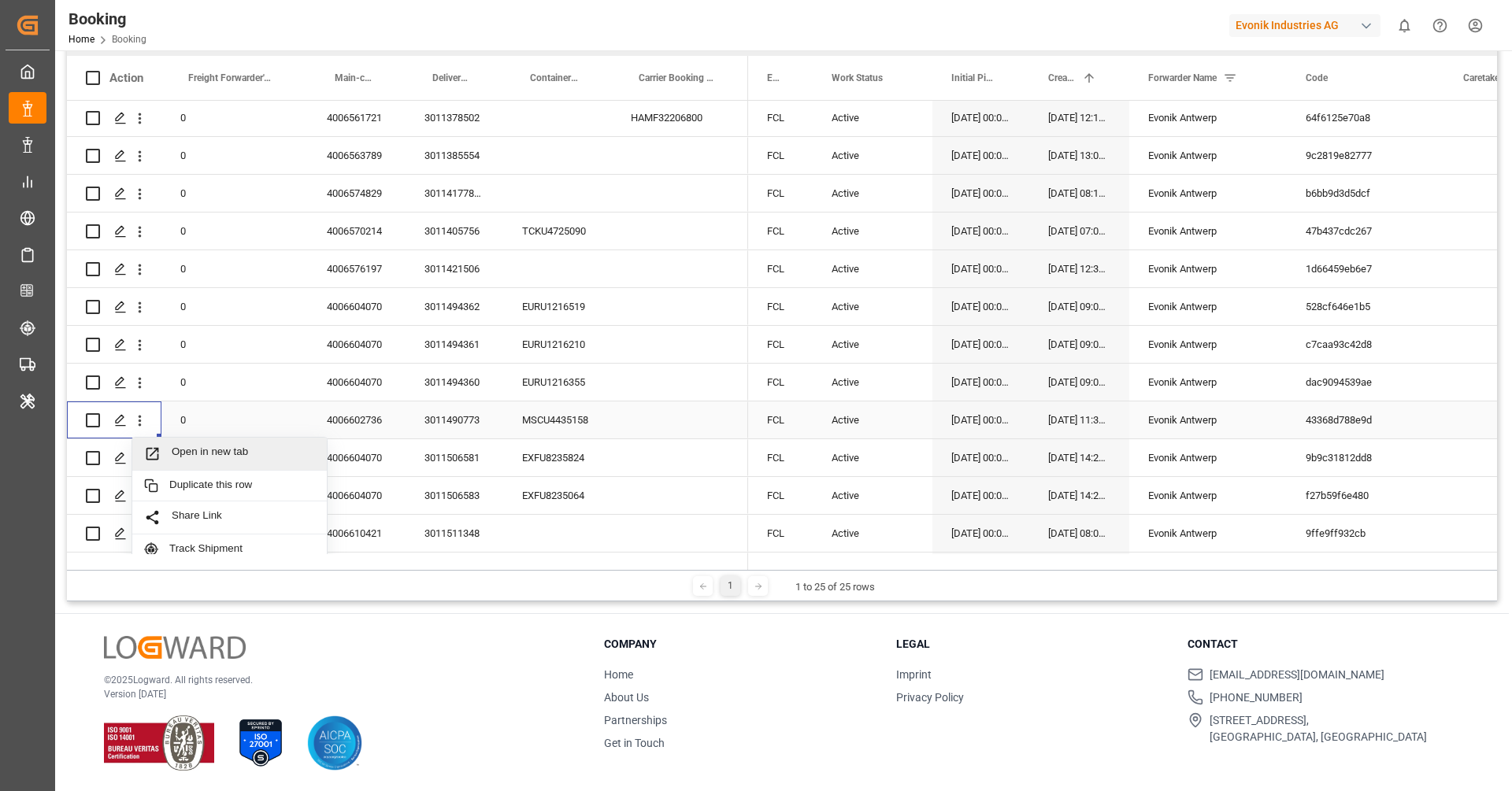
click at [197, 445] on span "Open in new tab" at bounding box center [243, 453] width 144 height 16
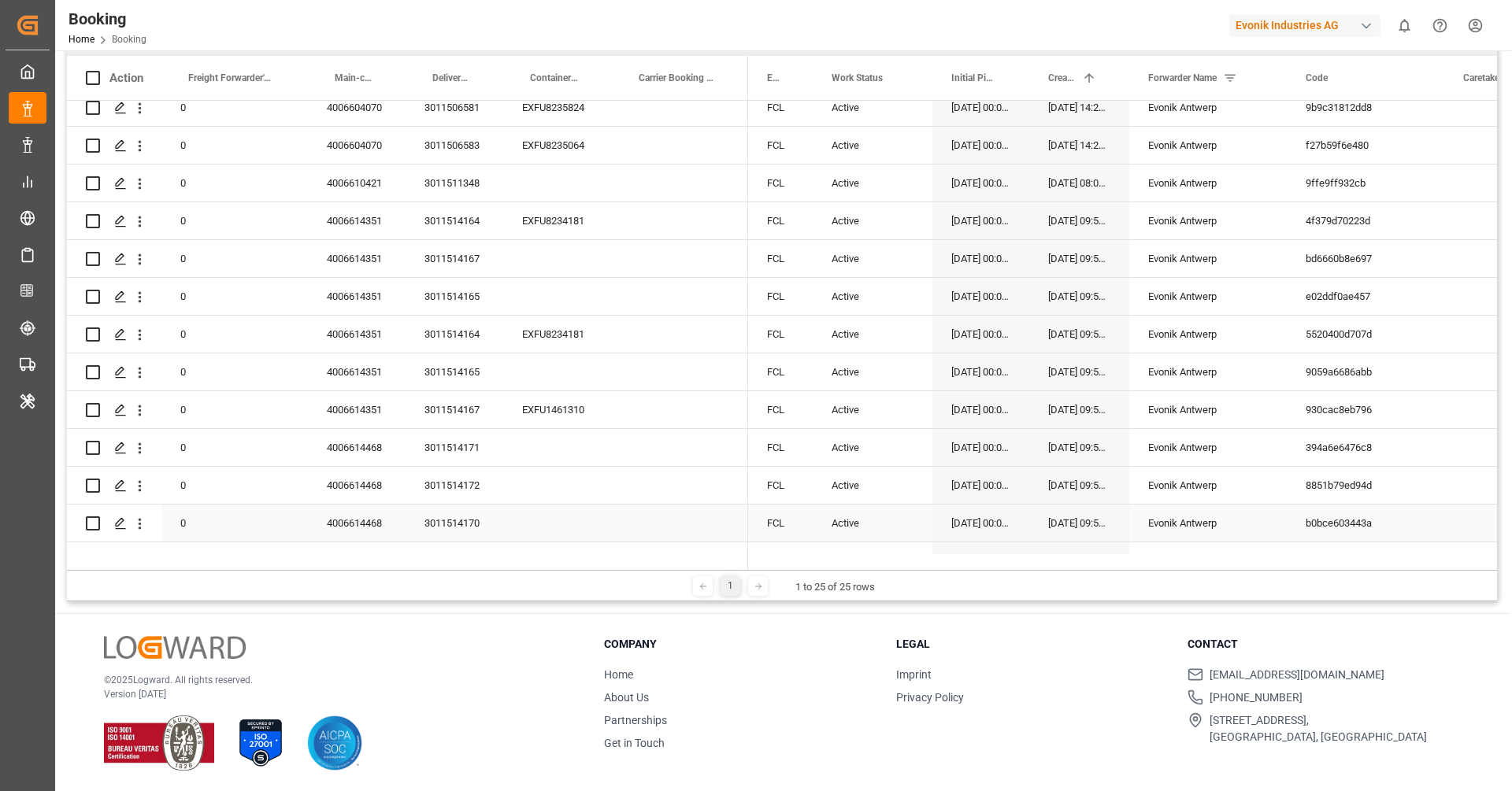
scroll to position [283, 0]
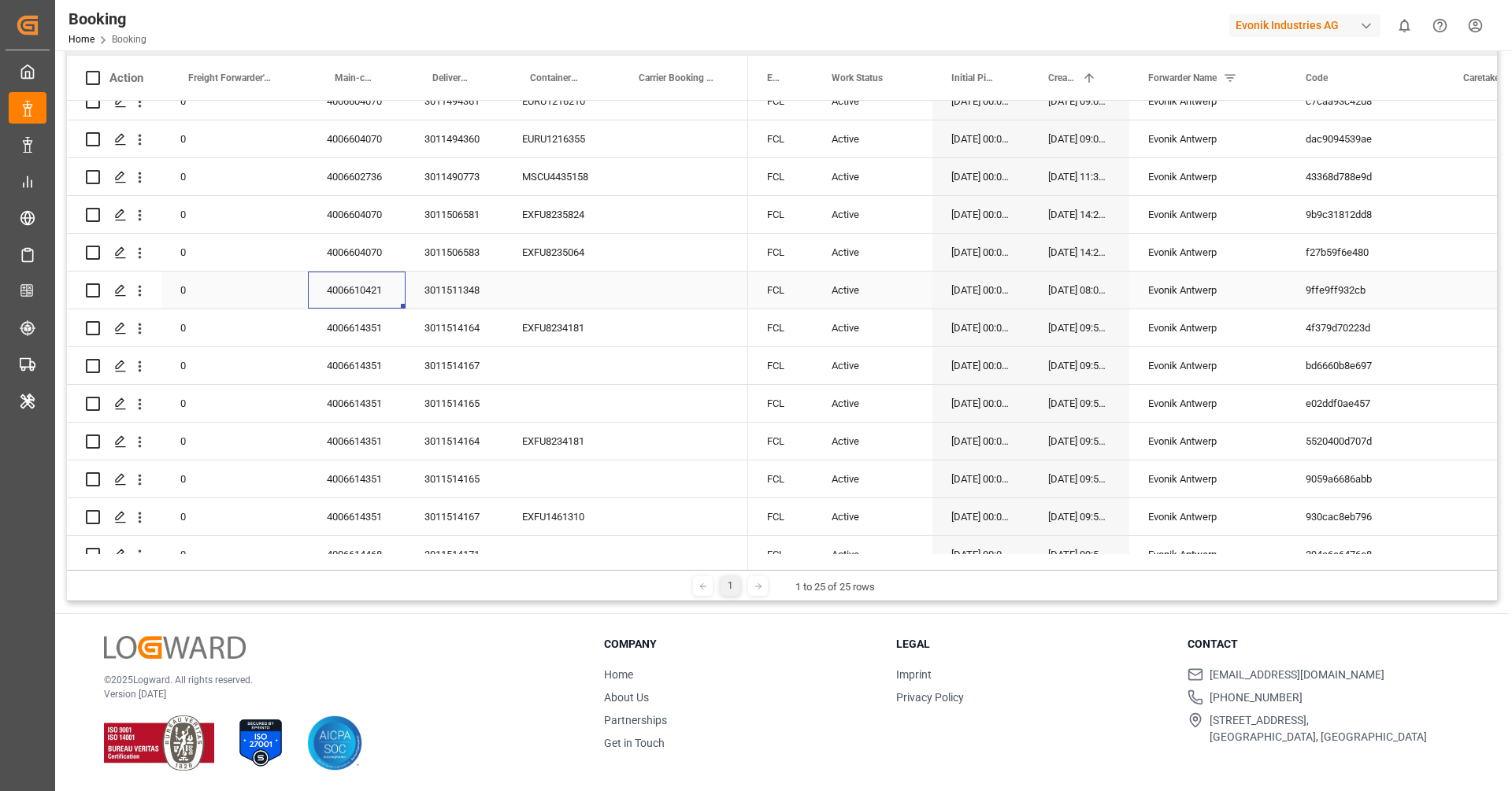
click at [370, 289] on div "4006610421" at bounding box center [356, 290] width 98 height 37
click at [368, 318] on div "4006614351" at bounding box center [356, 328] width 98 height 37
click at [457, 338] on div "3011514164" at bounding box center [454, 328] width 98 height 37
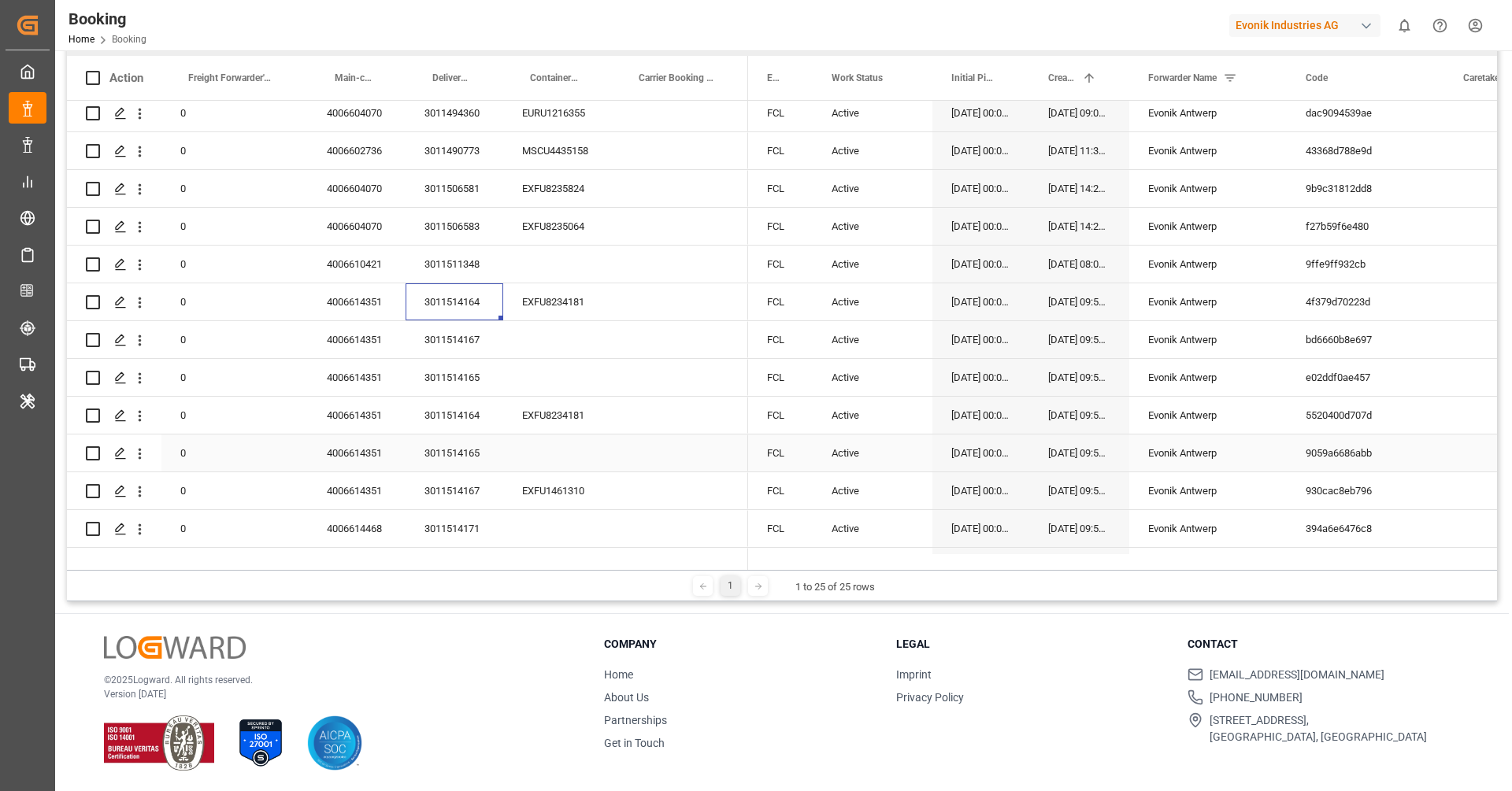
scroll to position [336, 0]
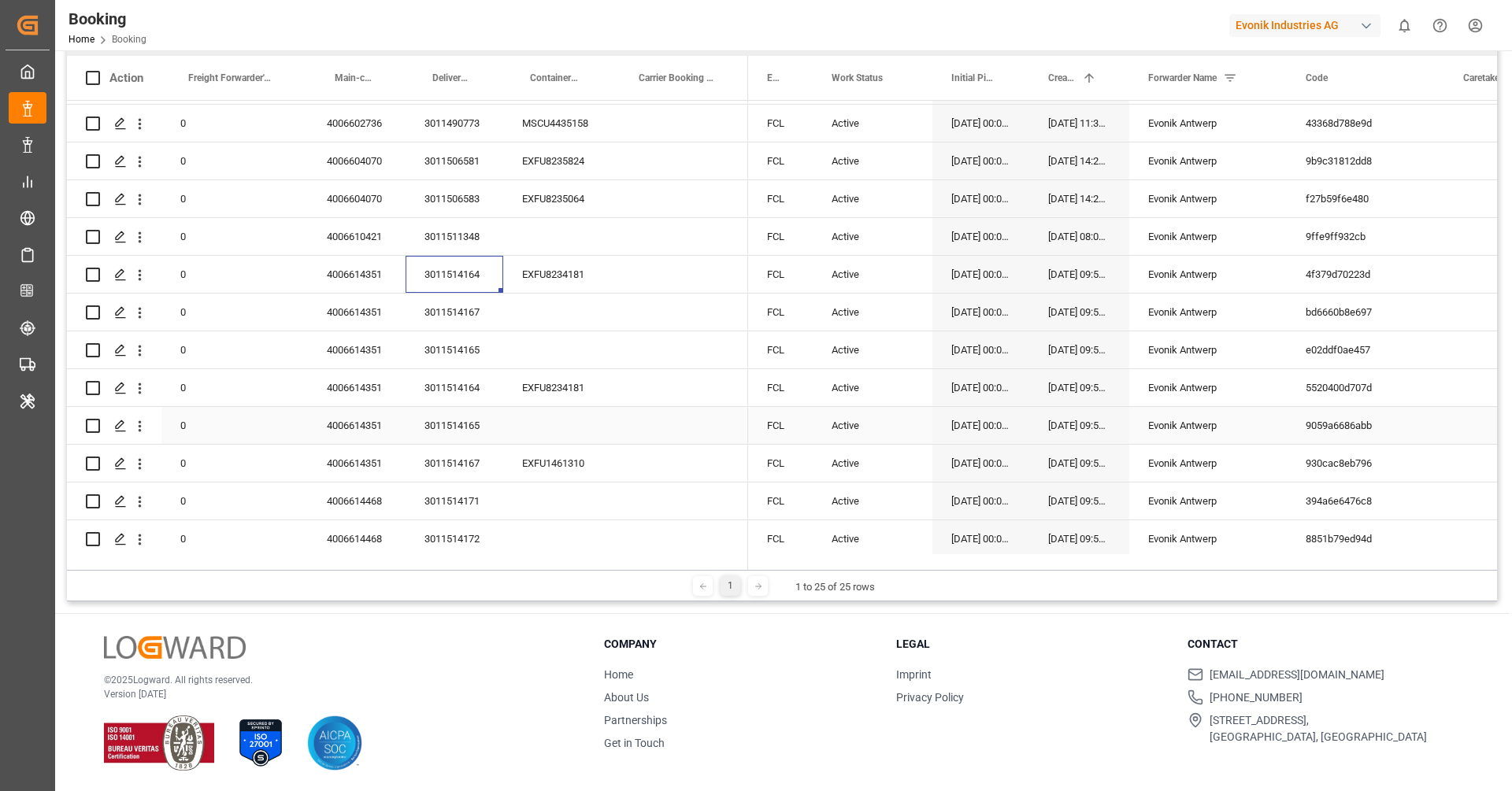
click at [448, 418] on div "3011514165" at bounding box center [454, 425] width 98 height 37
click at [356, 289] on div "4006614351" at bounding box center [356, 274] width 98 height 37
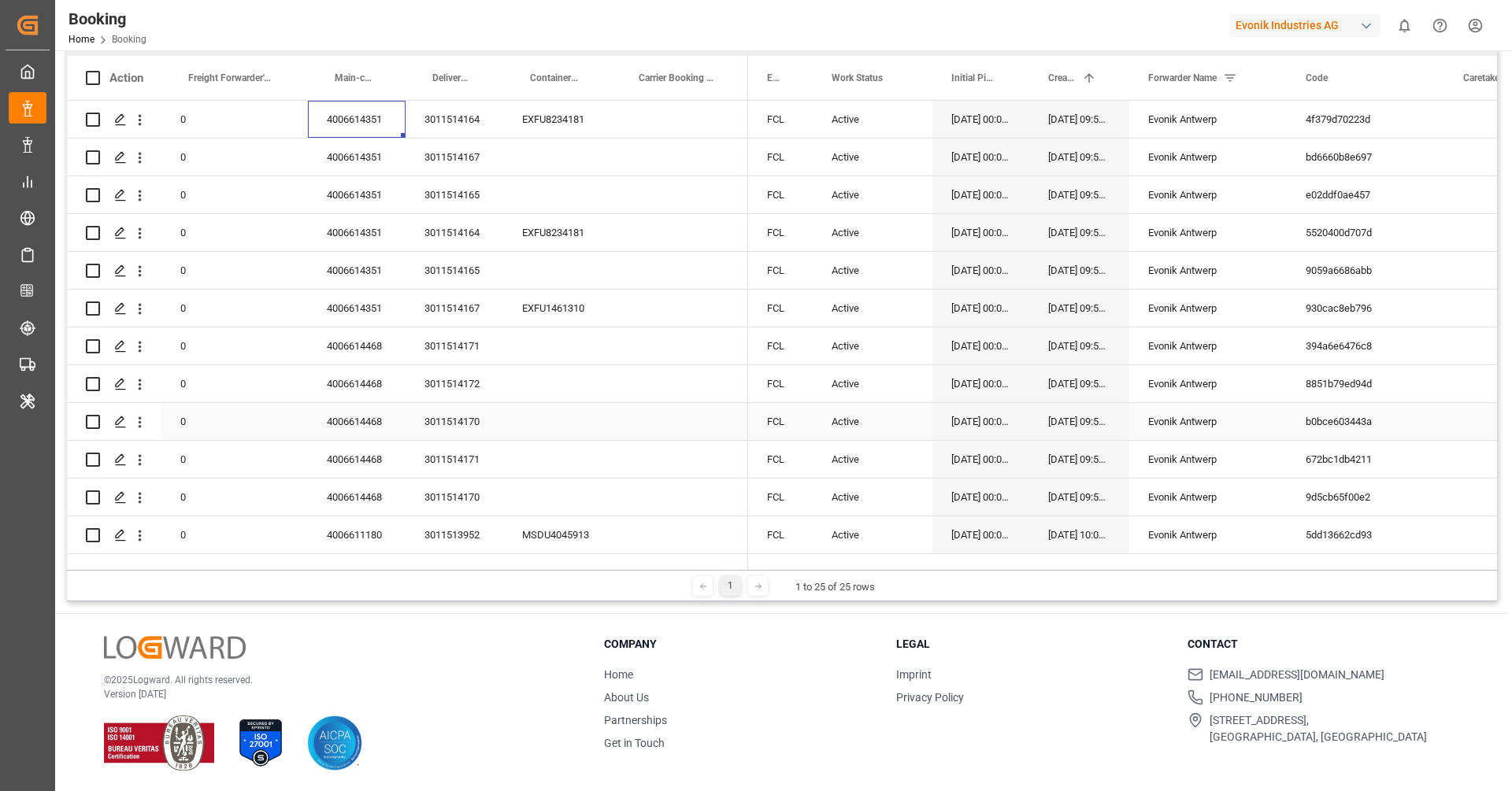
scroll to position [506, 0]
click at [360, 335] on div "4006614468" at bounding box center [356, 346] width 98 height 37
click at [476, 334] on div "3011514171" at bounding box center [454, 346] width 98 height 37
click at [361, 337] on div "4006614468" at bounding box center [356, 346] width 98 height 37
click at [468, 369] on div "3011514172" at bounding box center [454, 383] width 98 height 37
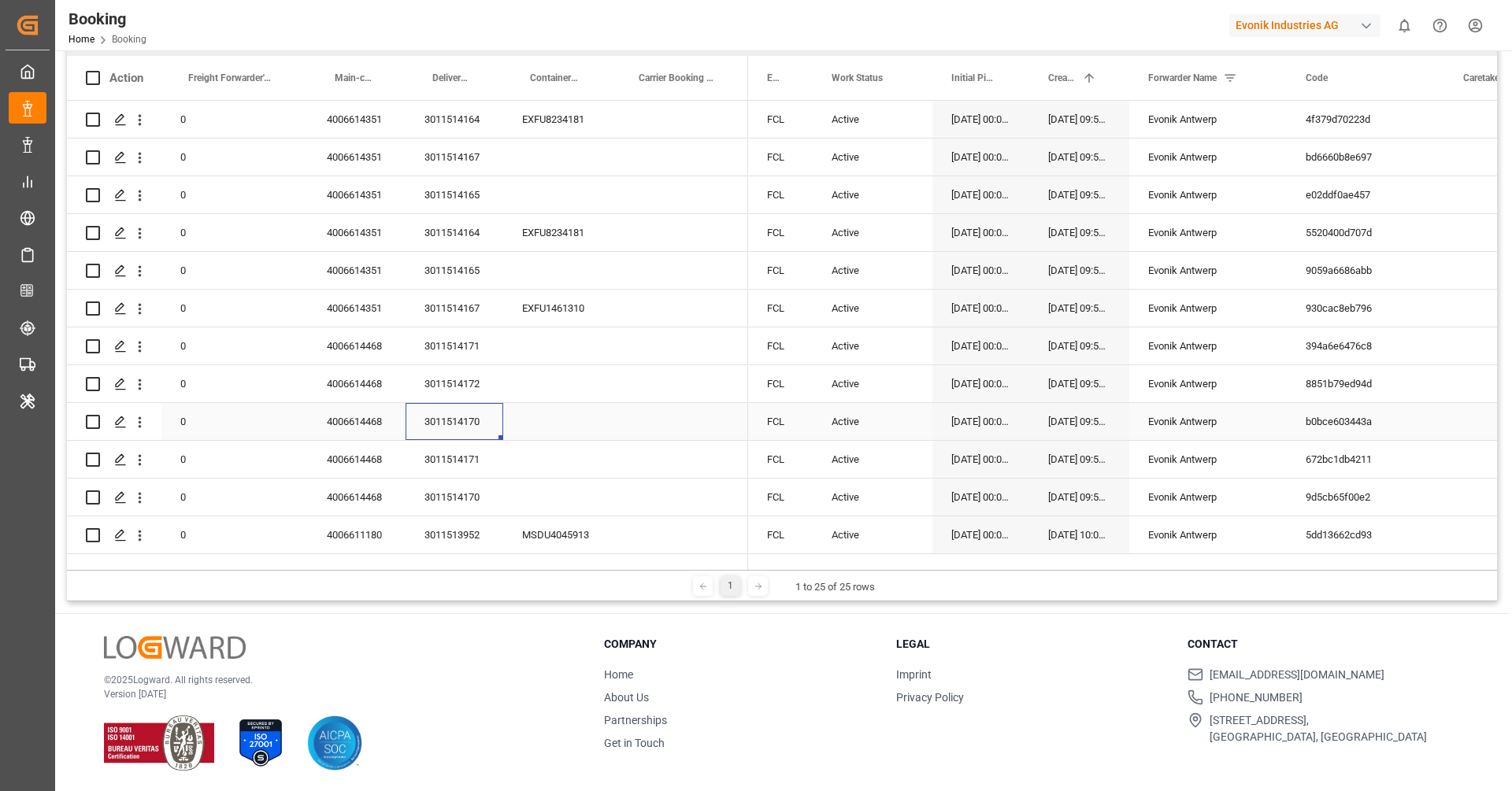
click at [458, 412] on div "3011514170" at bounding box center [454, 421] width 98 height 37
click at [469, 449] on div "3011514171" at bounding box center [454, 459] width 98 height 37
click at [463, 497] on div "3011514170" at bounding box center [454, 496] width 98 height 37
click at [564, 478] on div "Press SPACE to select this row." at bounding box center [558, 496] width 109 height 37
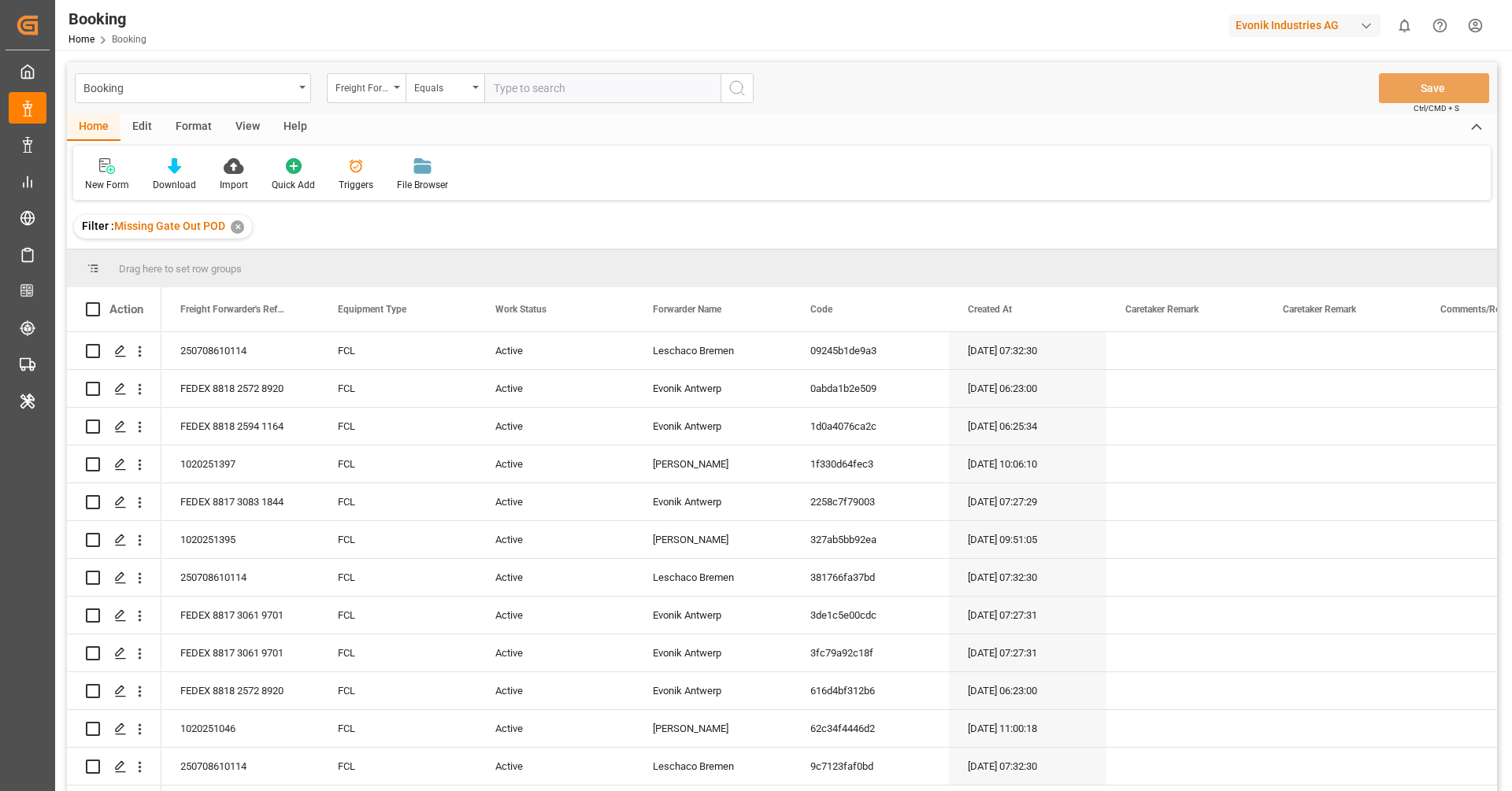
click at [240, 124] on div "View" at bounding box center [248, 127] width 48 height 27
click at [102, 174] on div "Default" at bounding box center [100, 175] width 54 height 35
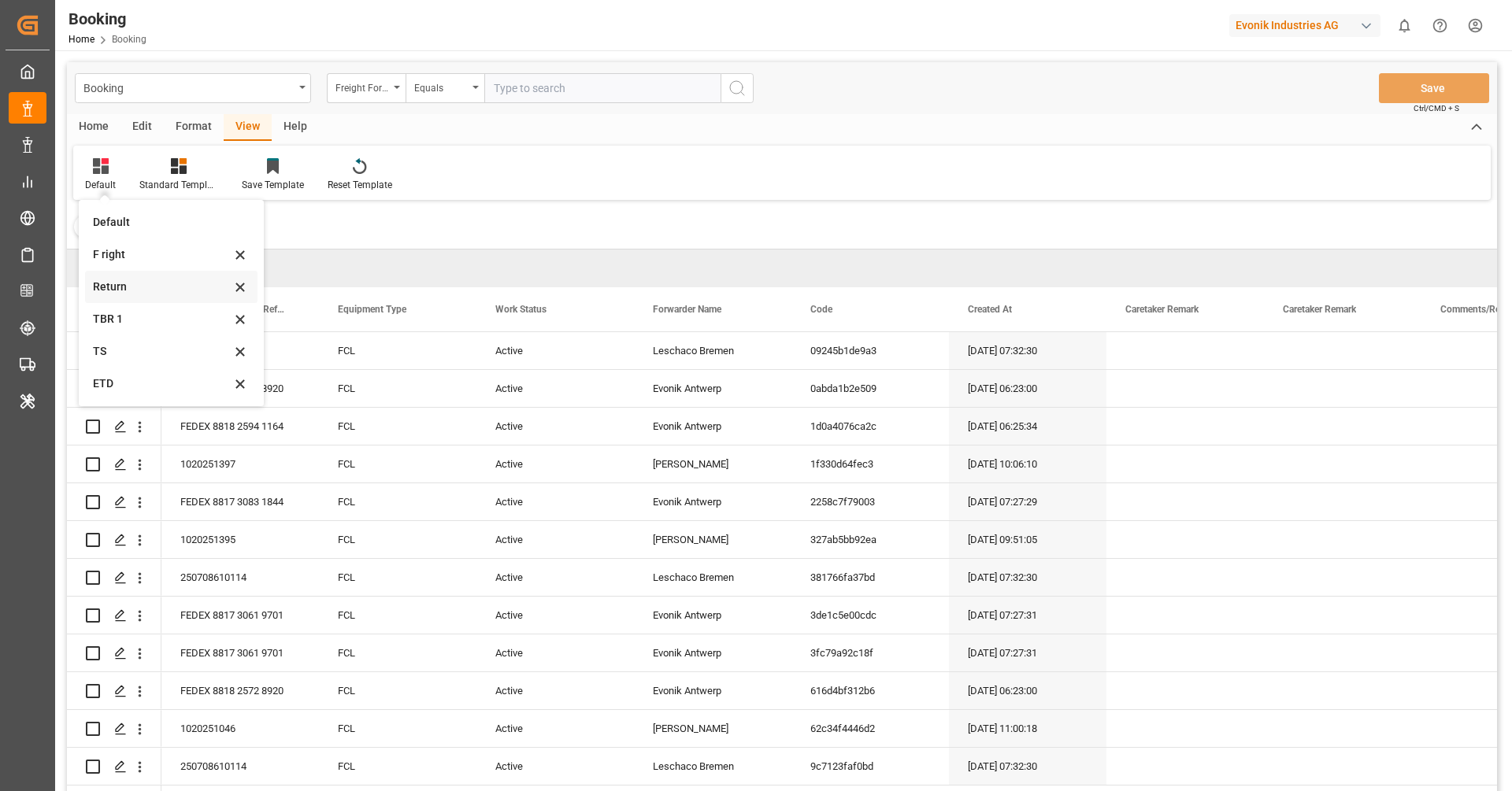
click at [152, 286] on div "Return" at bounding box center [161, 286] width 138 height 16
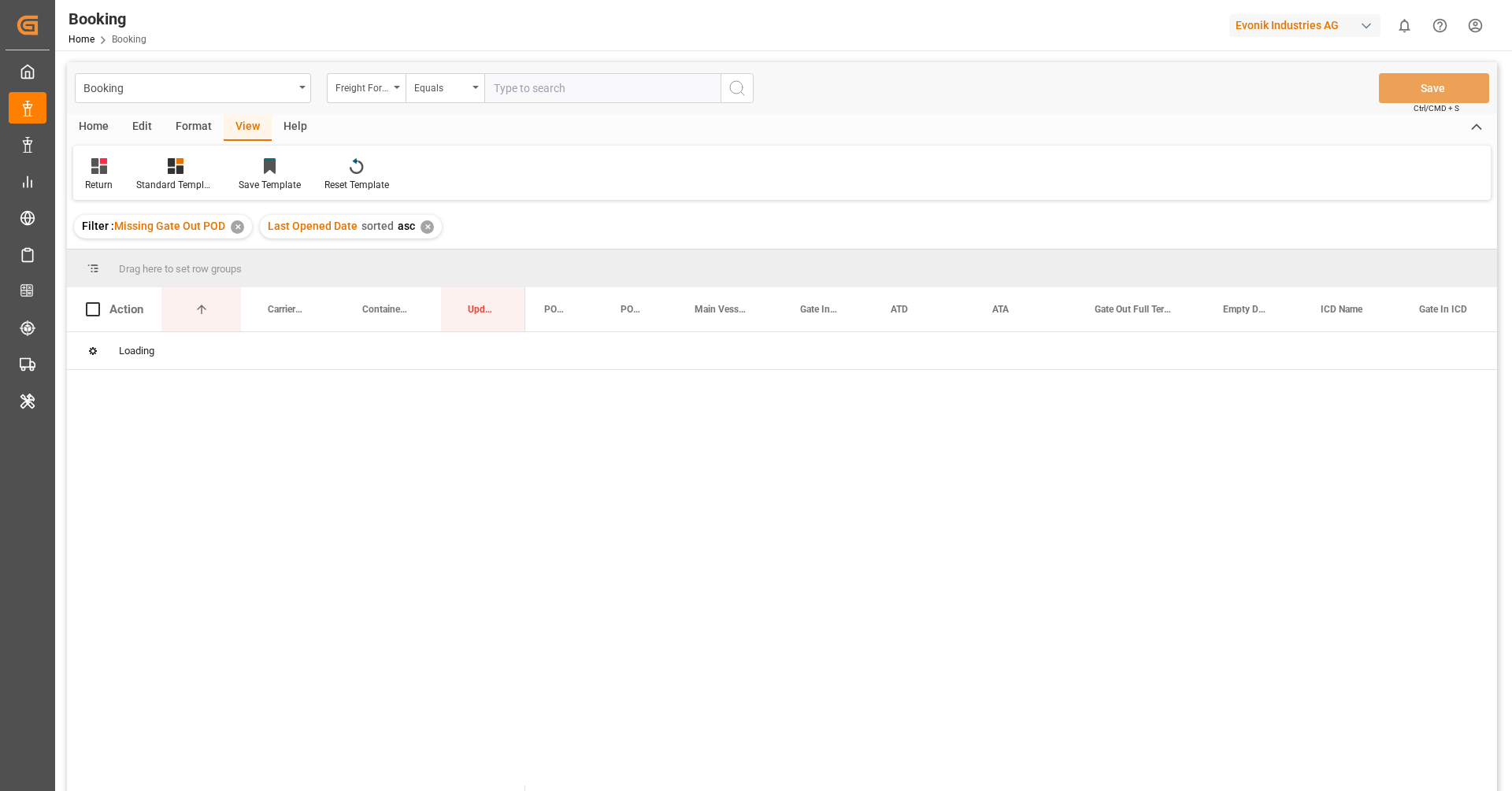
click at [371, 94] on div "Freight Forwarder's Reference No." at bounding box center [362, 86] width 54 height 18
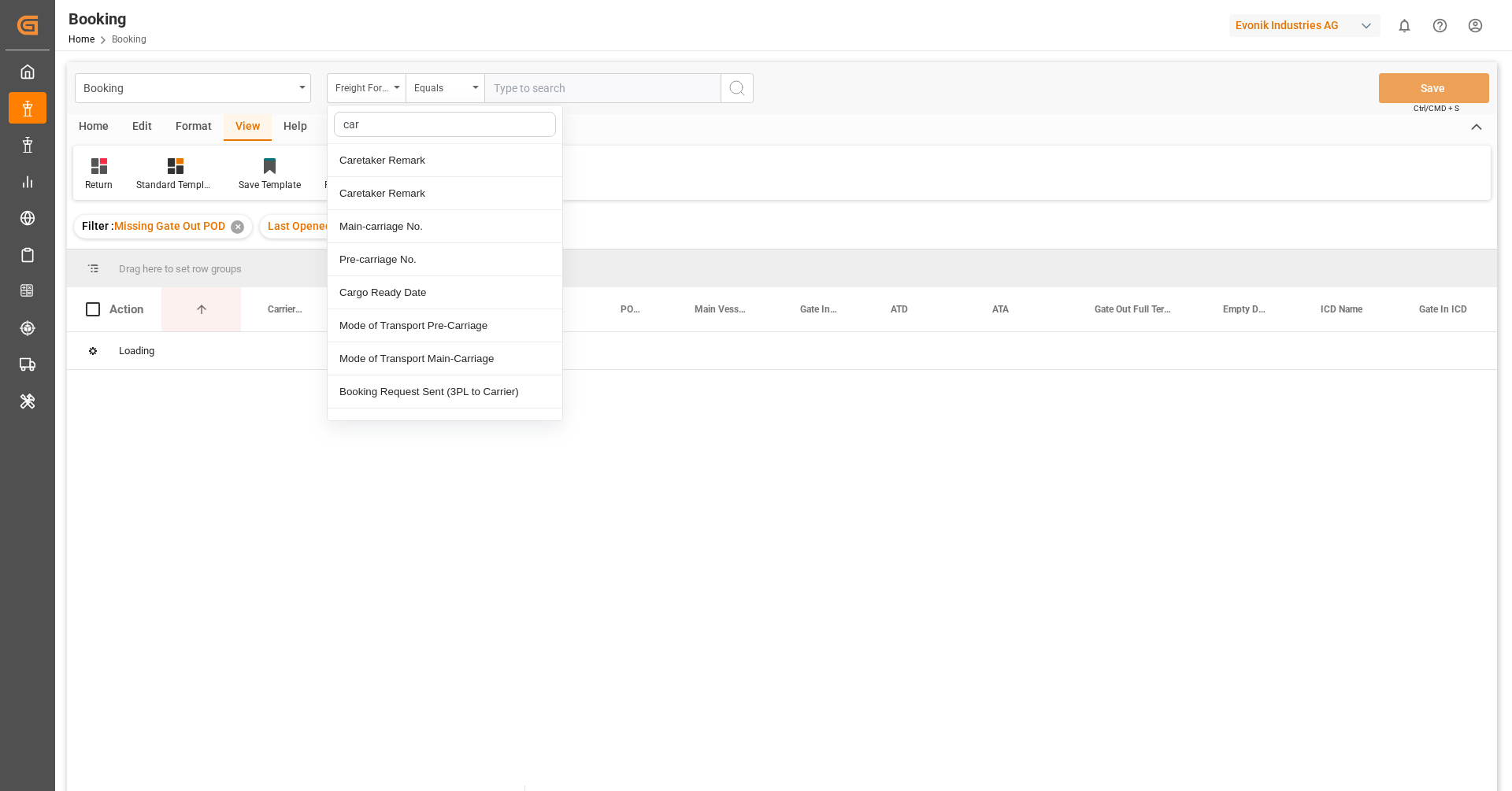
type input "carr"
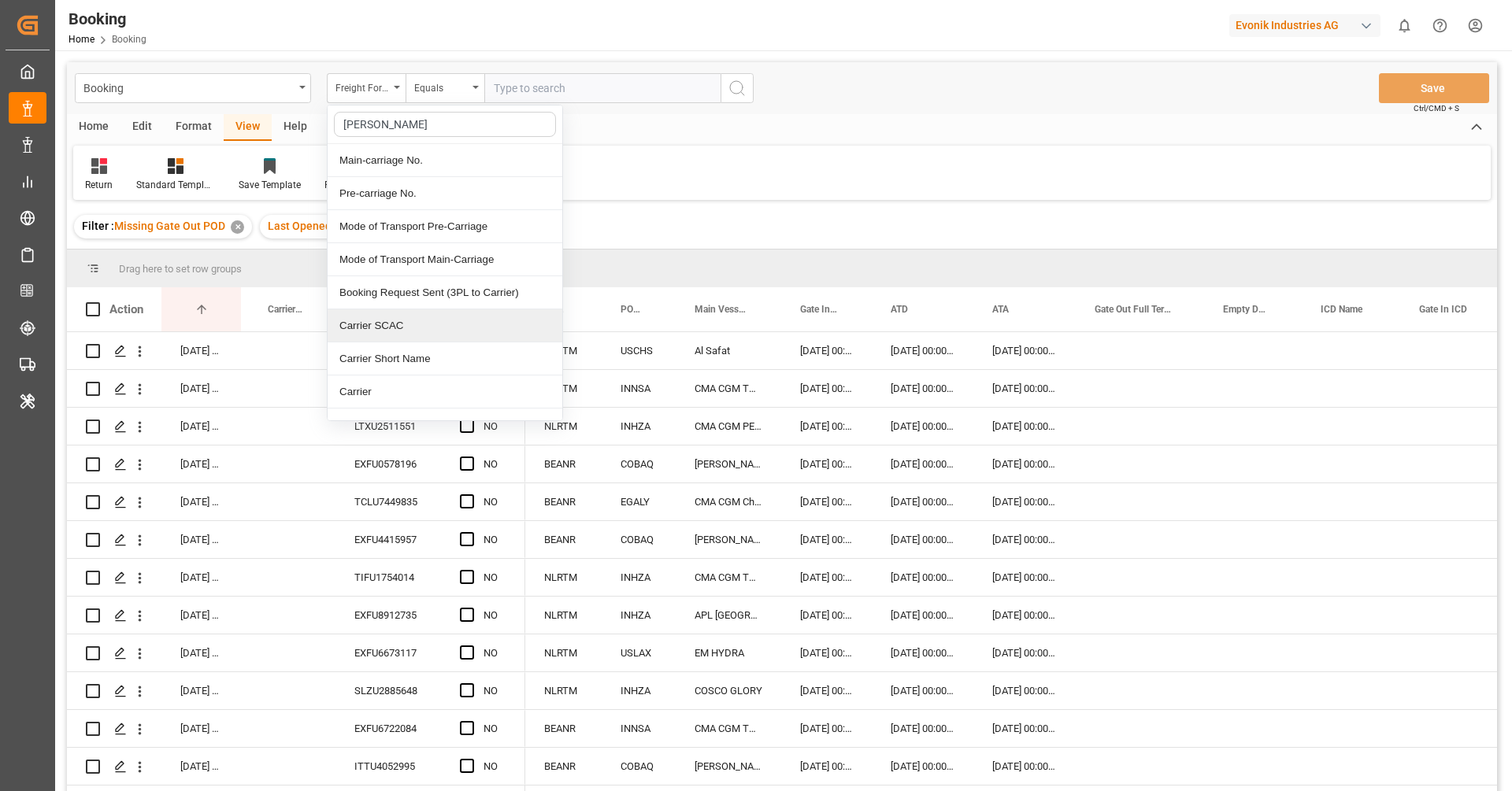
click at [413, 320] on div "Carrier SCAC" at bounding box center [445, 326] width 234 height 33
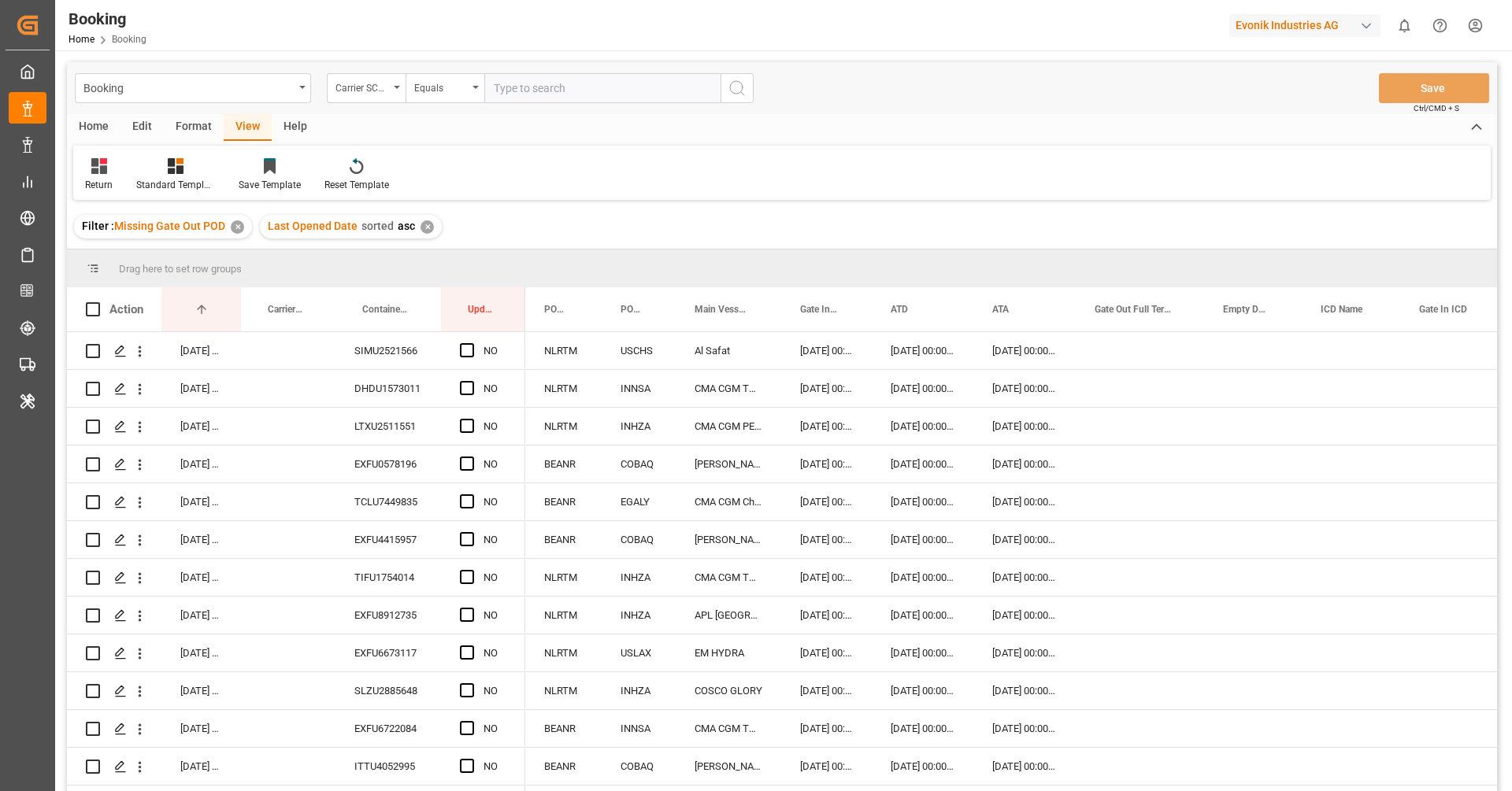
click at [537, 97] on input "text" at bounding box center [602, 88] width 236 height 30
paste input "CMDU"
type input "CMDU"
click at [725, 90] on button "search button" at bounding box center [737, 88] width 33 height 30
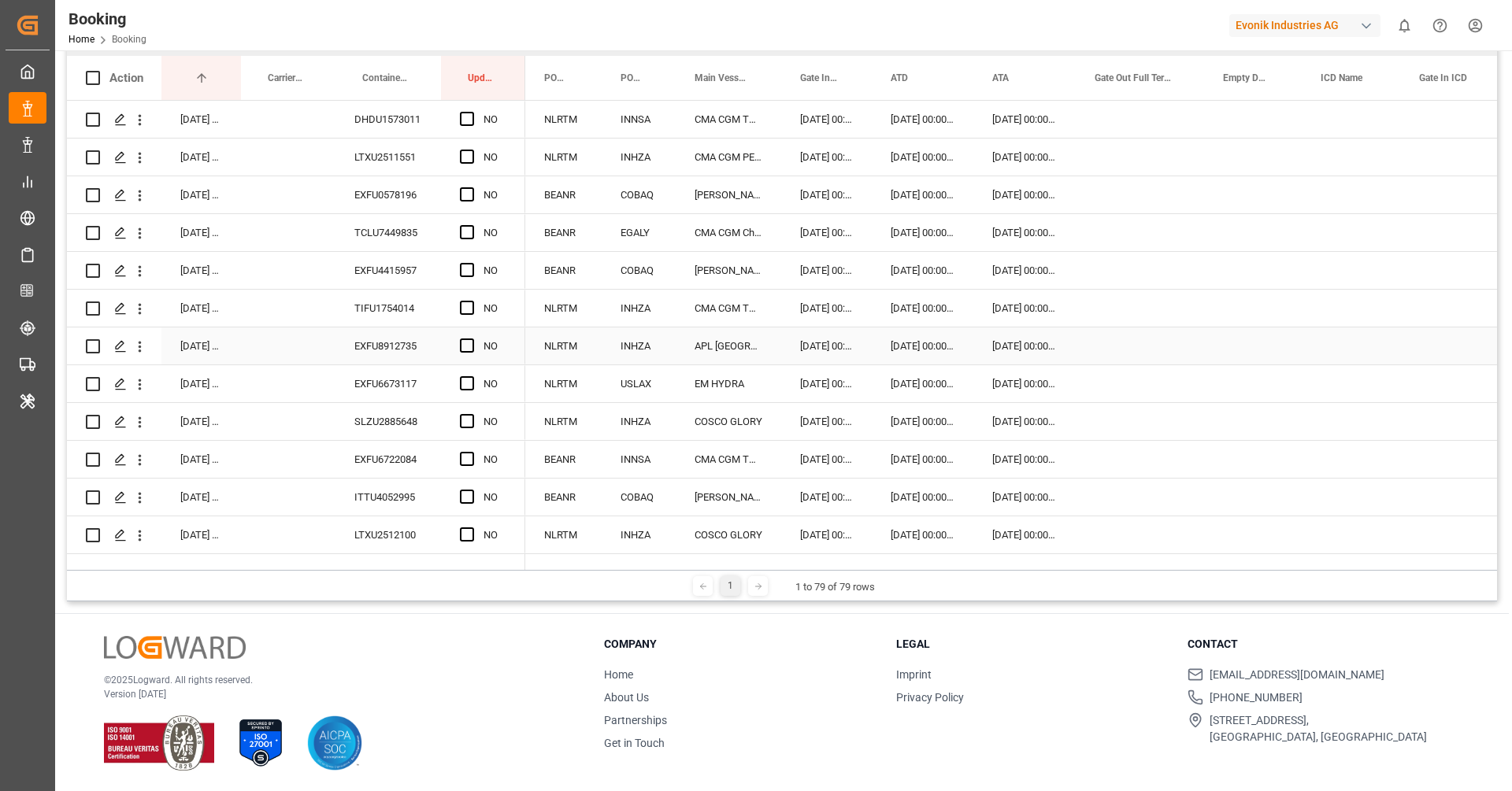
scroll to position [190, 0]
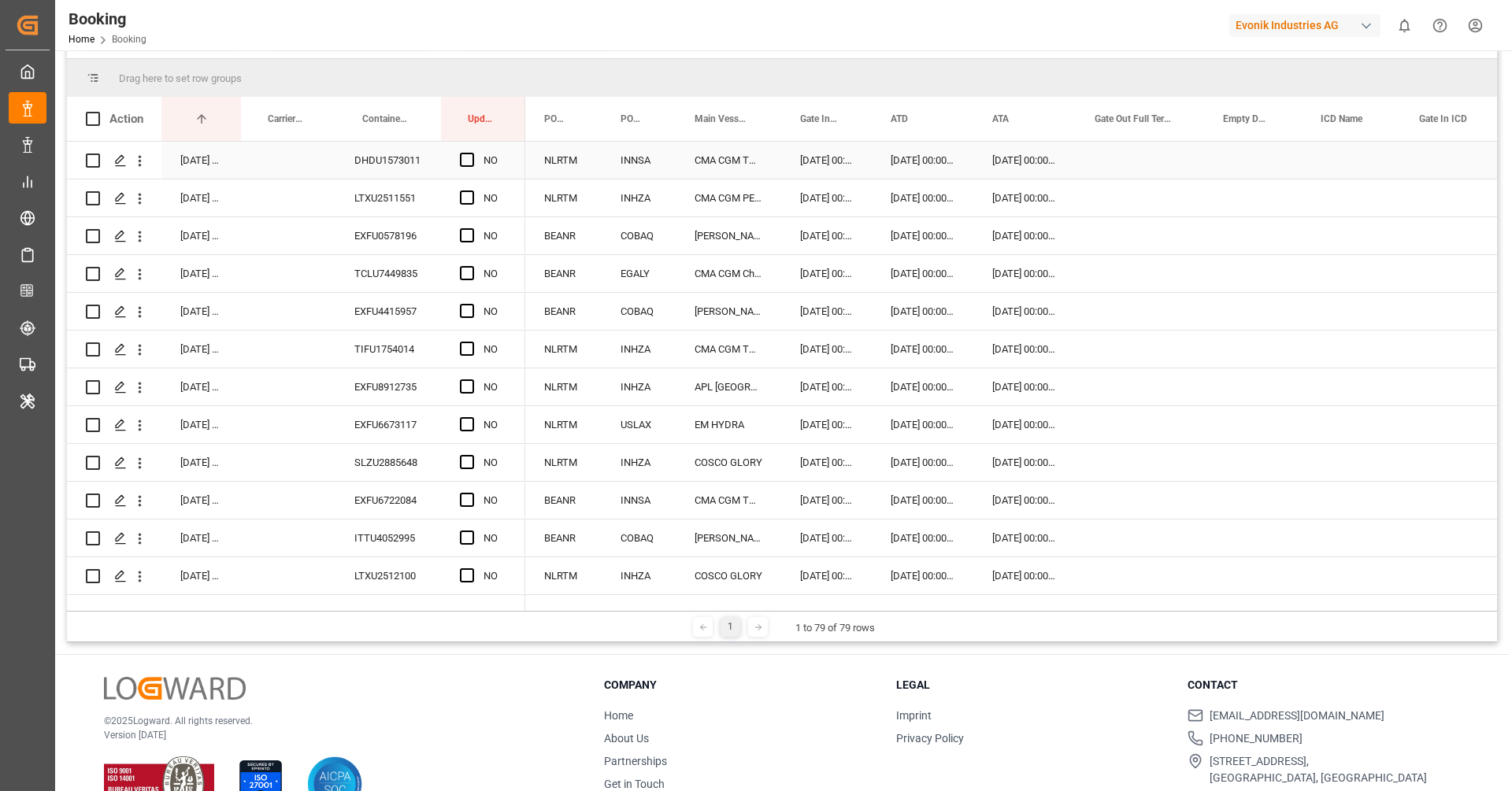
click at [406, 166] on div "DHDU1573011" at bounding box center [388, 160] width 106 height 37
click at [1139, 164] on div "Press SPACE to select this row." at bounding box center [1140, 160] width 128 height 37
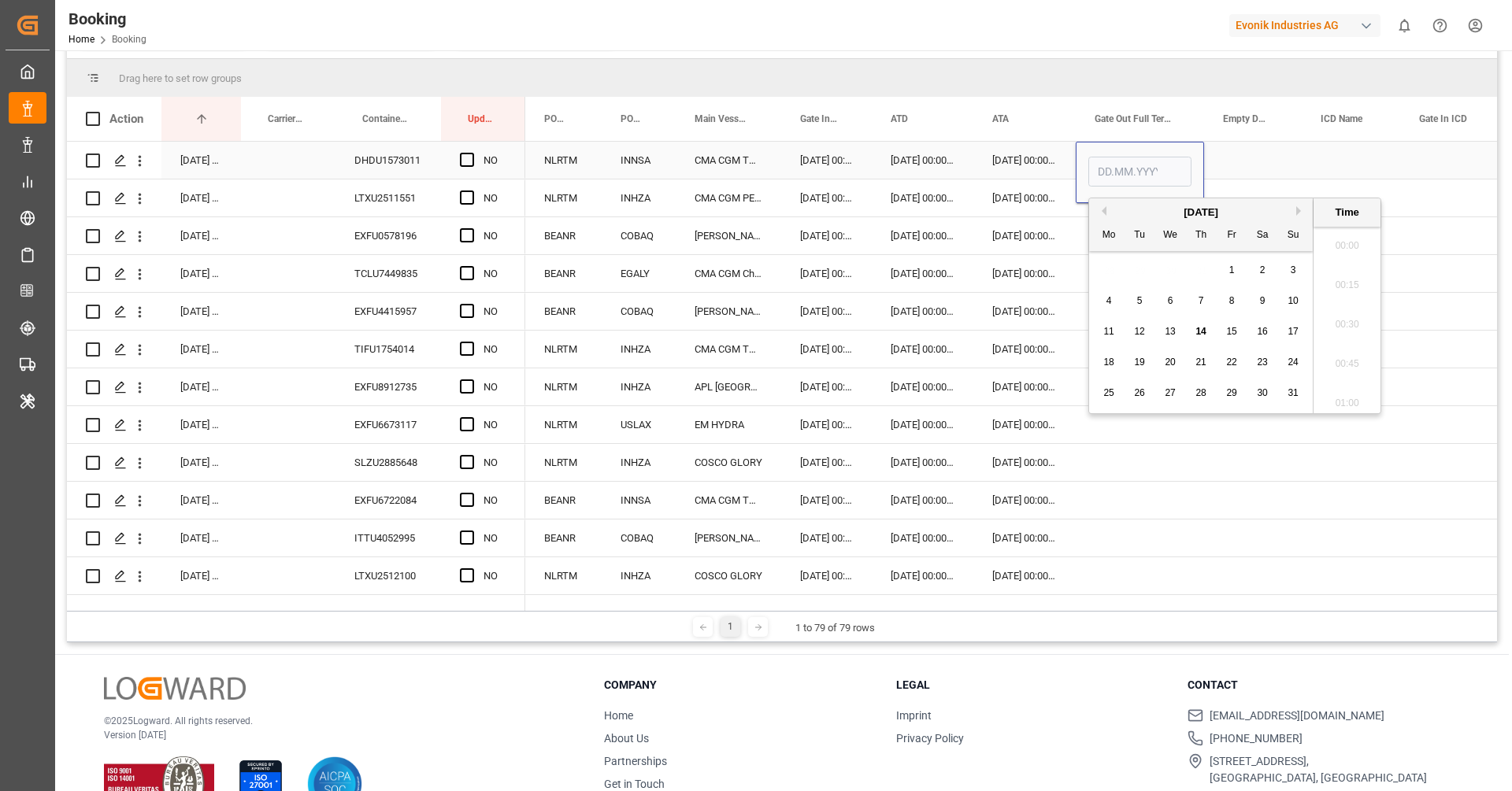
scroll to position [2169, 0]
click at [1162, 328] on div "13" at bounding box center [1170, 332] width 20 height 19
type input "13.08.2025 00:00"
click at [458, 155] on div "NO" at bounding box center [483, 160] width 84 height 37
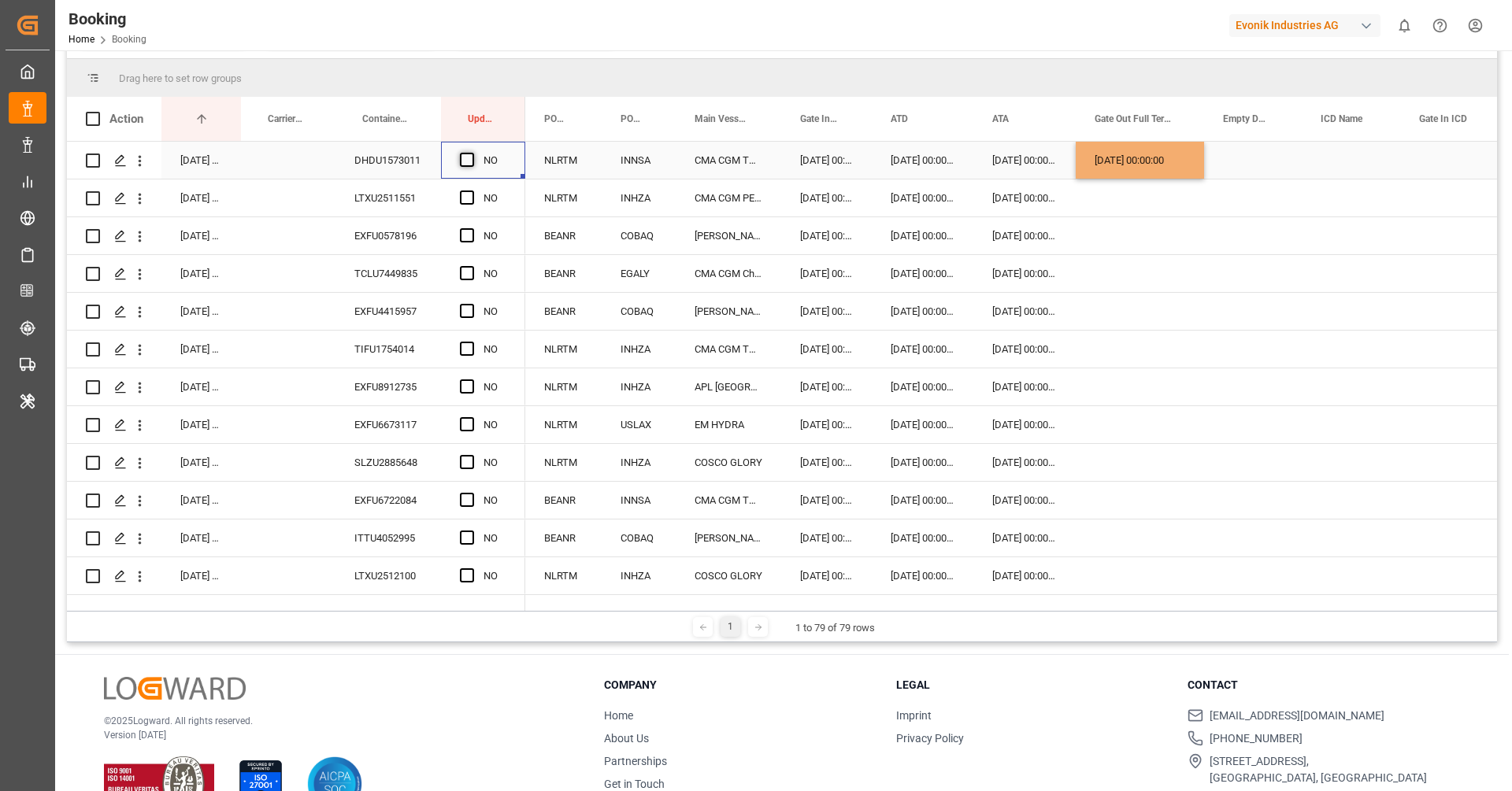
click at [463, 161] on span "Press SPACE to select this row." at bounding box center [467, 160] width 14 height 14
click at [471, 153] on input "Press SPACE to select this row." at bounding box center [471, 153] width 0 height 0
click at [383, 207] on div "LTXU2511551" at bounding box center [388, 198] width 106 height 37
click at [470, 197] on span "Press SPACE to select this row." at bounding box center [467, 197] width 14 height 14
click at [471, 190] on input "Press SPACE to select this row." at bounding box center [471, 190] width 0 height 0
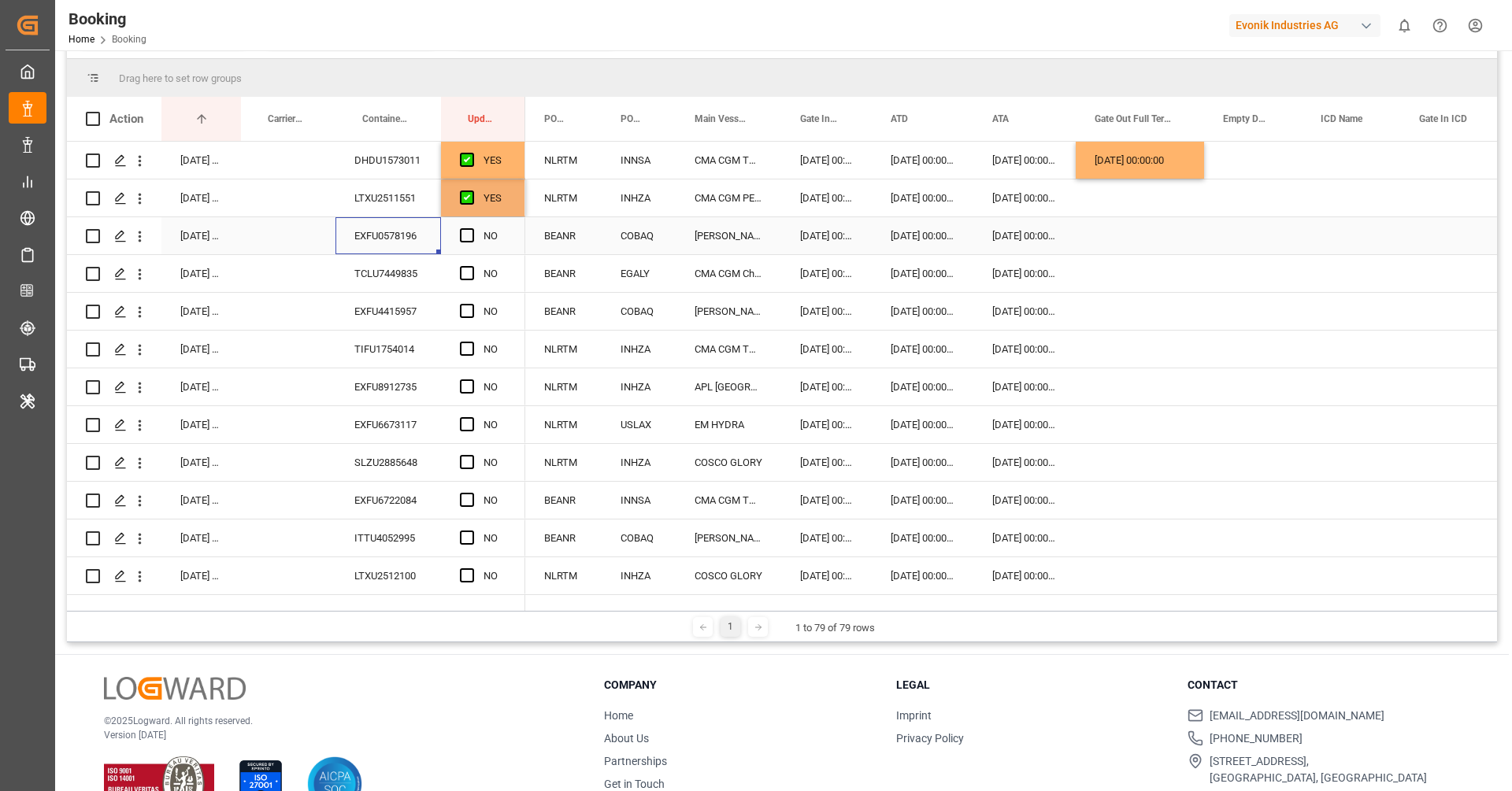
click at [368, 244] on div "EXFU0578196" at bounding box center [388, 235] width 106 height 37
click at [460, 231] on span "Press SPACE to select this row." at bounding box center [467, 235] width 14 height 14
click at [471, 228] on input "Press SPACE to select this row." at bounding box center [471, 228] width 0 height 0
click at [381, 269] on div "TCLU7449835" at bounding box center [388, 273] width 106 height 37
click at [1128, 265] on div "Press SPACE to select this row." at bounding box center [1140, 273] width 128 height 37
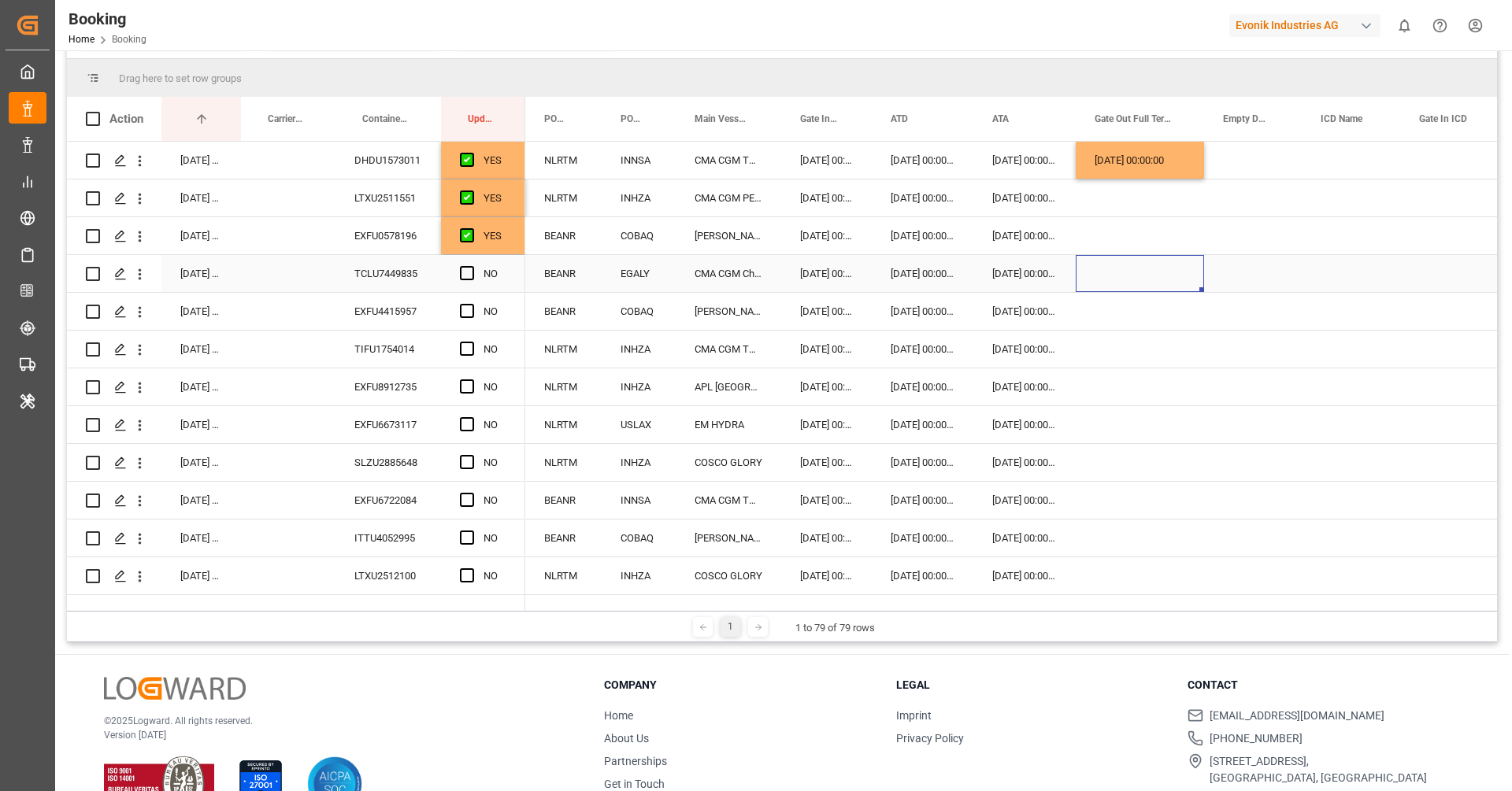
click at [1128, 265] on div "Press SPACE to select this row." at bounding box center [1140, 273] width 128 height 37
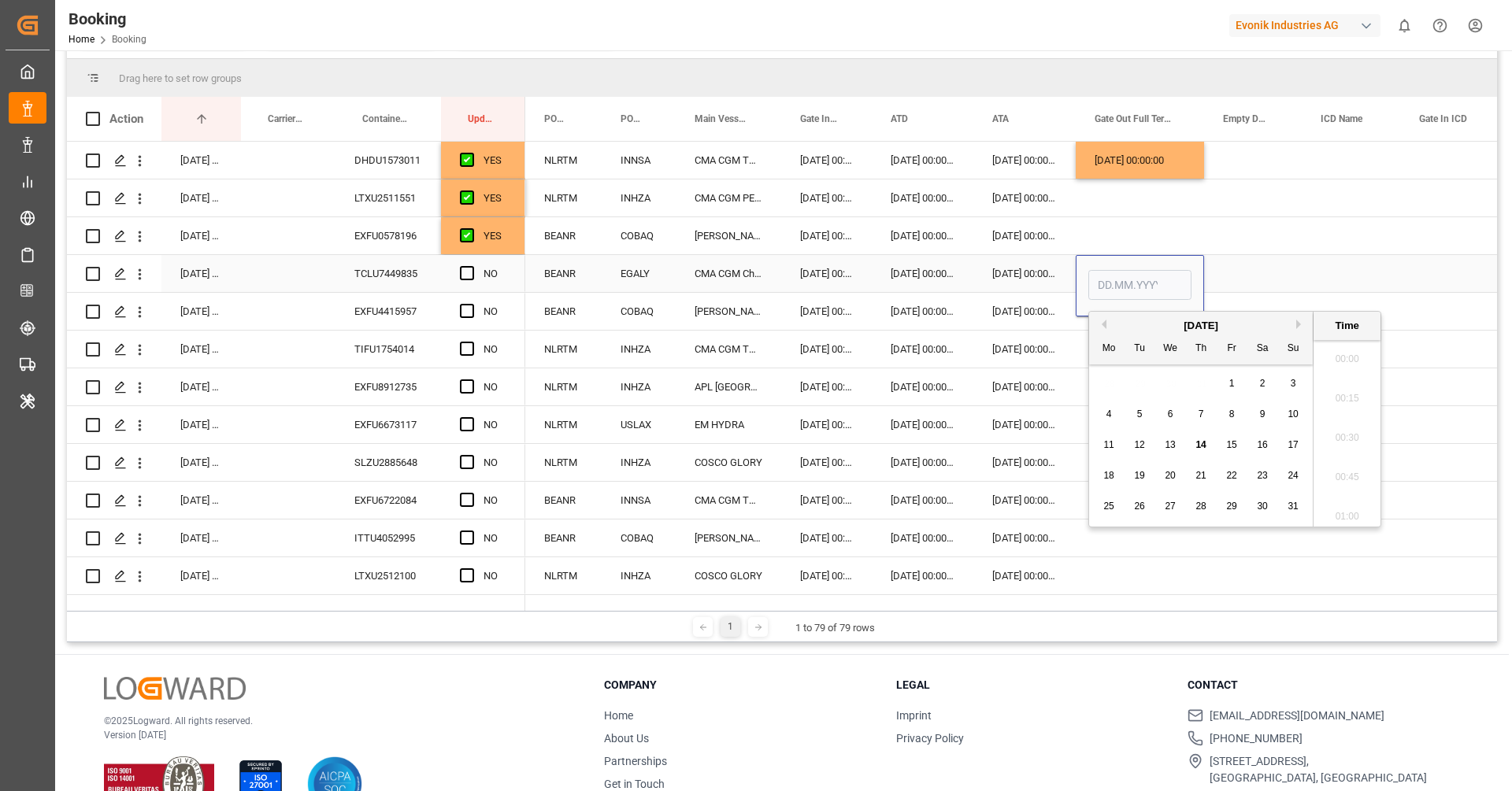
scroll to position [2208, 0]
click at [1173, 442] on span "13" at bounding box center [1169, 444] width 10 height 11
type input "13.08.2025 00:00"
click at [469, 274] on span "Press SPACE to select this row." at bounding box center [467, 273] width 14 height 14
click at [471, 266] on input "Press SPACE to select this row." at bounding box center [471, 266] width 0 height 0
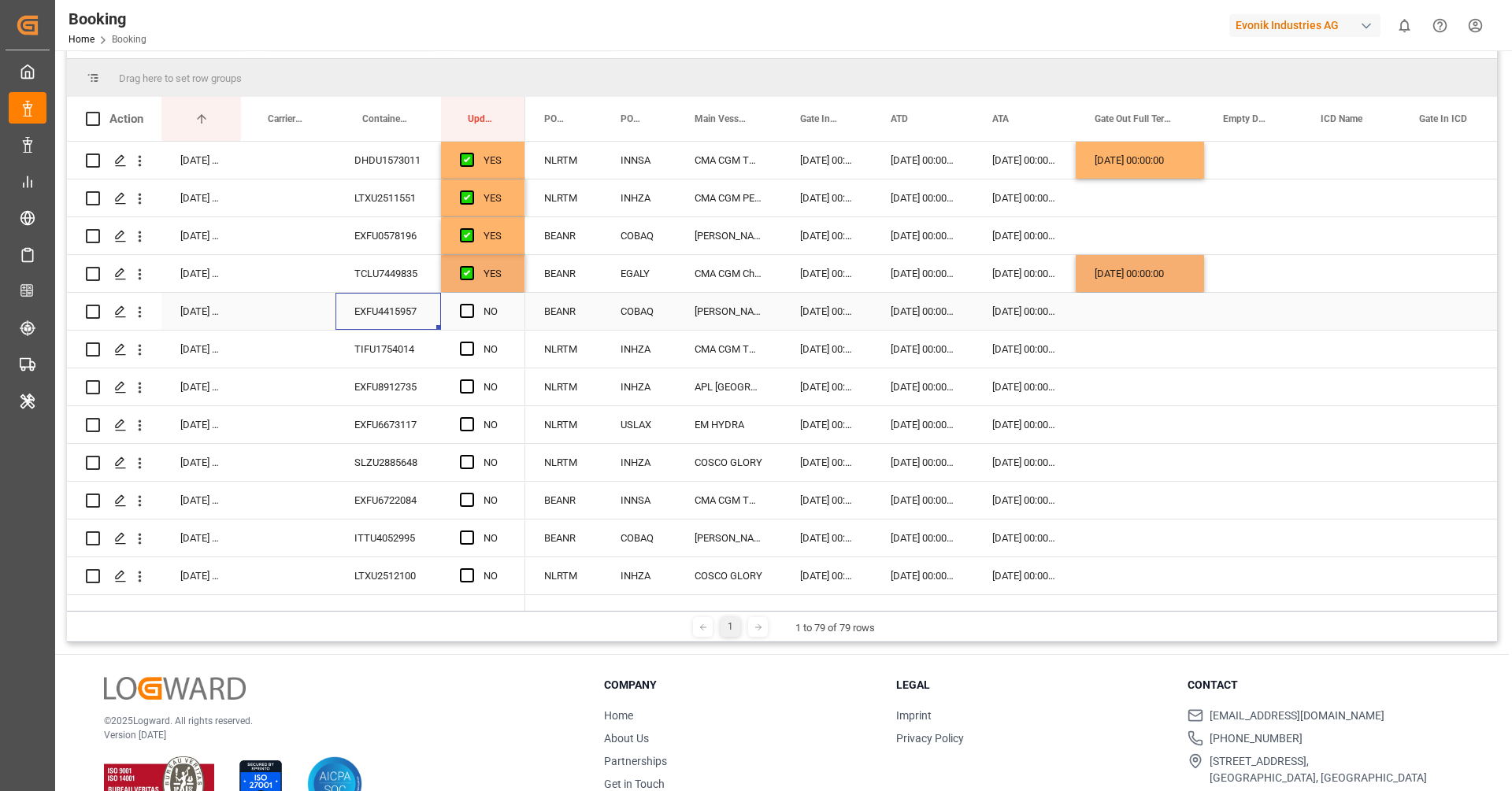
click at [382, 320] on div "EXFU4415957" at bounding box center [388, 311] width 106 height 37
click at [464, 312] on span "Press SPACE to select this row." at bounding box center [467, 310] width 14 height 14
click at [471, 303] on input "Press SPACE to select this row." at bounding box center [471, 303] width 0 height 0
click at [370, 362] on div "TIFU1754014" at bounding box center [388, 348] width 106 height 37
click at [469, 347] on span "Press SPACE to select this row." at bounding box center [467, 348] width 14 height 14
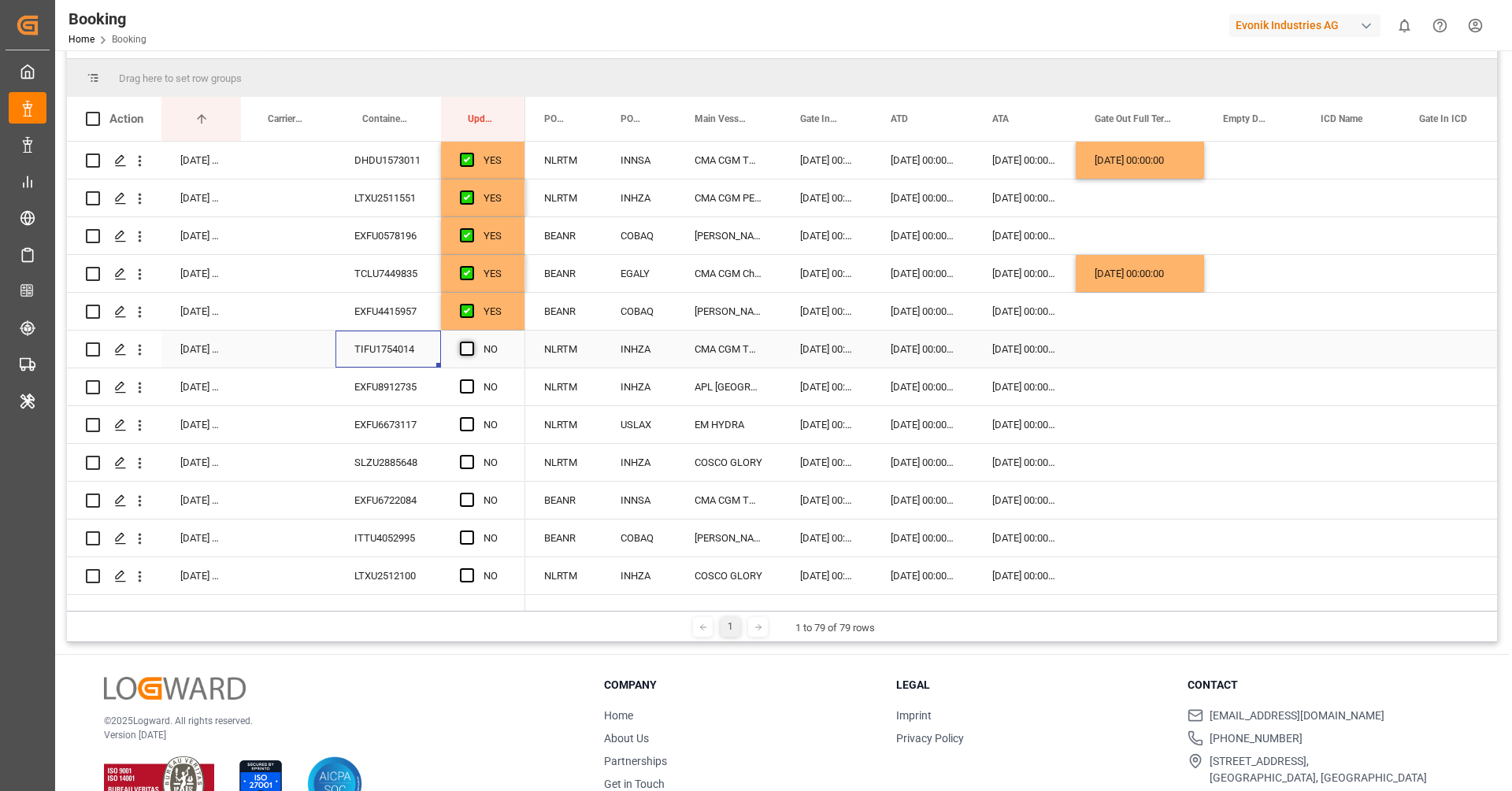
click at [471, 341] on input "Press SPACE to select this row." at bounding box center [471, 341] width 0 height 0
click at [405, 386] on div "EXFU8912735" at bounding box center [388, 386] width 106 height 37
click at [464, 387] on span "Press SPACE to select this row." at bounding box center [467, 386] width 14 height 14
click at [471, 380] on input "Press SPACE to select this row." at bounding box center [471, 380] width 0 height 0
click at [416, 415] on div "EXFU6673117" at bounding box center [388, 424] width 106 height 37
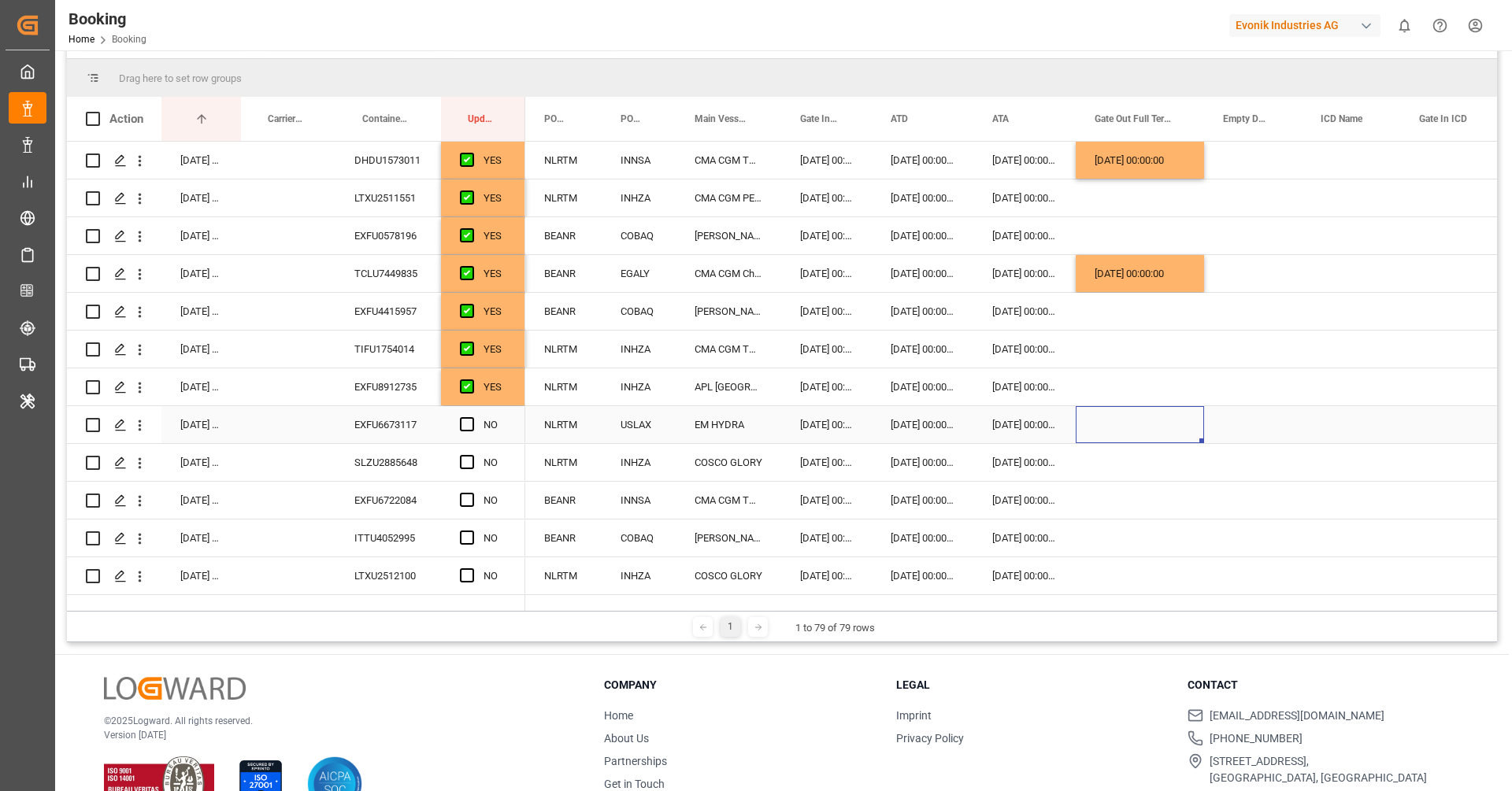
click at [1133, 406] on div "Press SPACE to select this row." at bounding box center [1140, 424] width 128 height 37
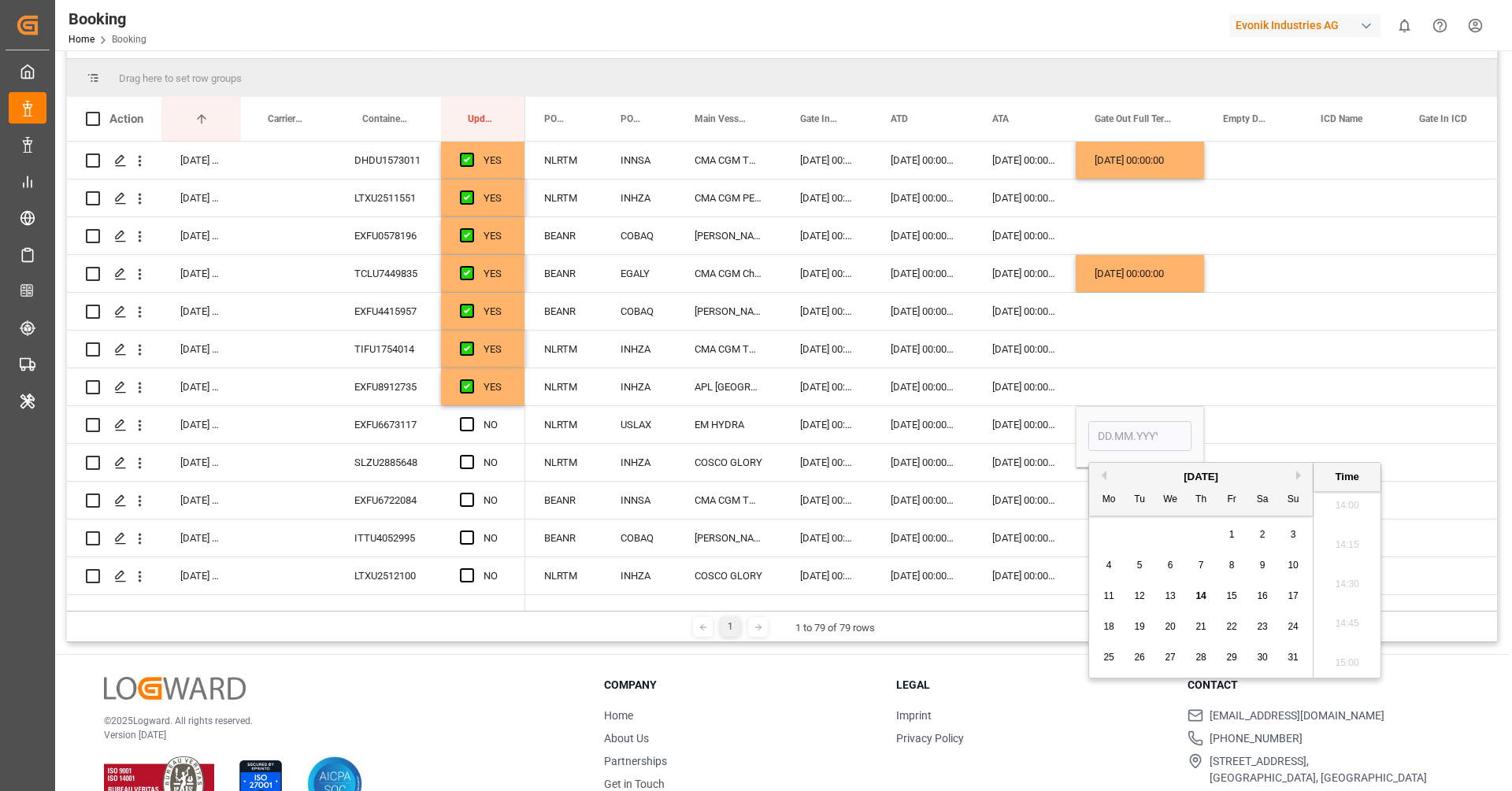
click at [1149, 595] on div "11 12 13 14 15 16 17" at bounding box center [1201, 596] width 215 height 31
click at [1142, 598] on span "12" at bounding box center [1139, 596] width 10 height 11
type input "12.08.2025 00:00"
click at [469, 425] on span "Press SPACE to select this row." at bounding box center [467, 424] width 14 height 14
click at [471, 417] on input "Press SPACE to select this row." at bounding box center [471, 417] width 0 height 0
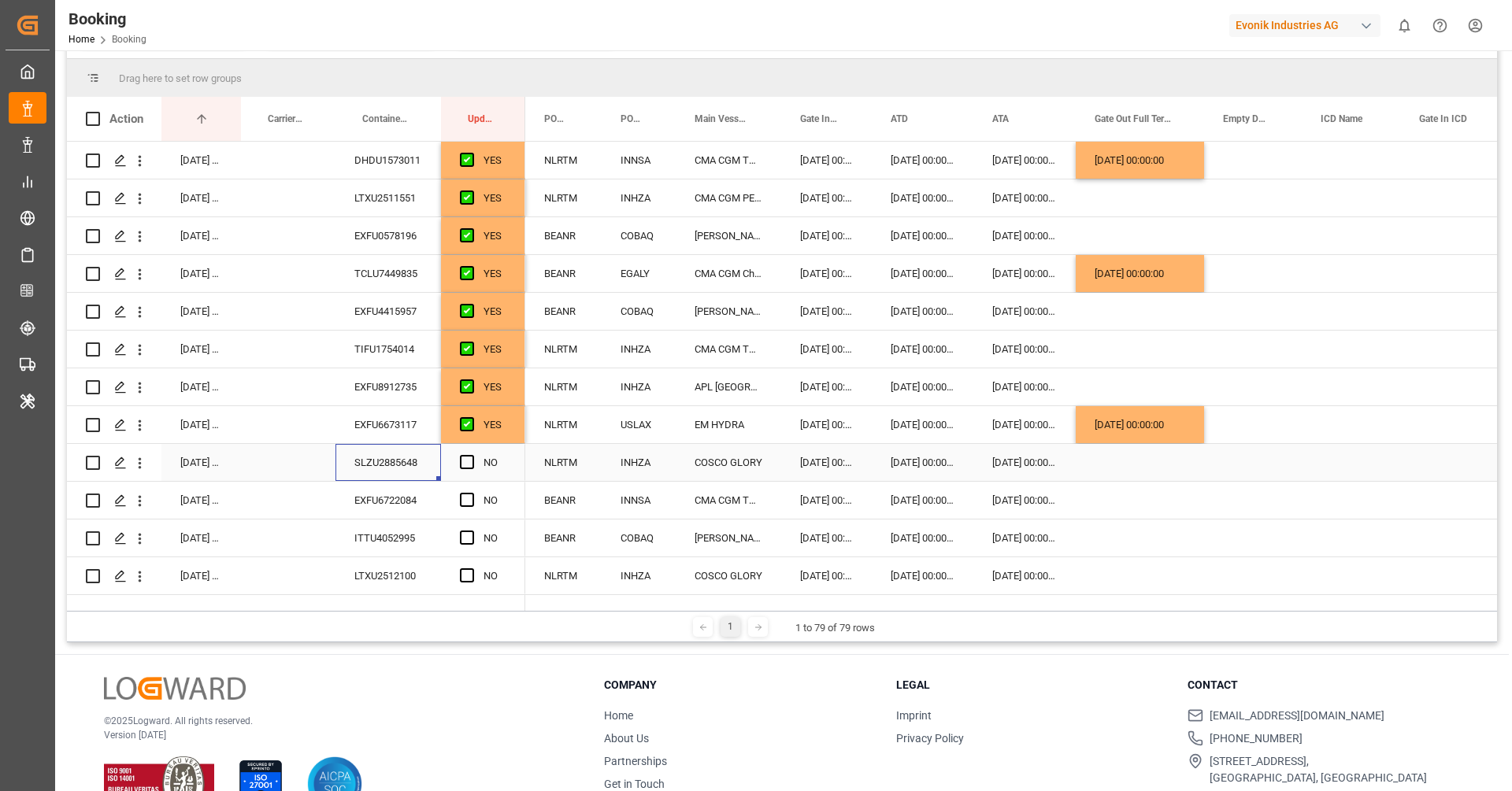
click at [407, 469] on div "SLZU2885648" at bounding box center [388, 462] width 106 height 37
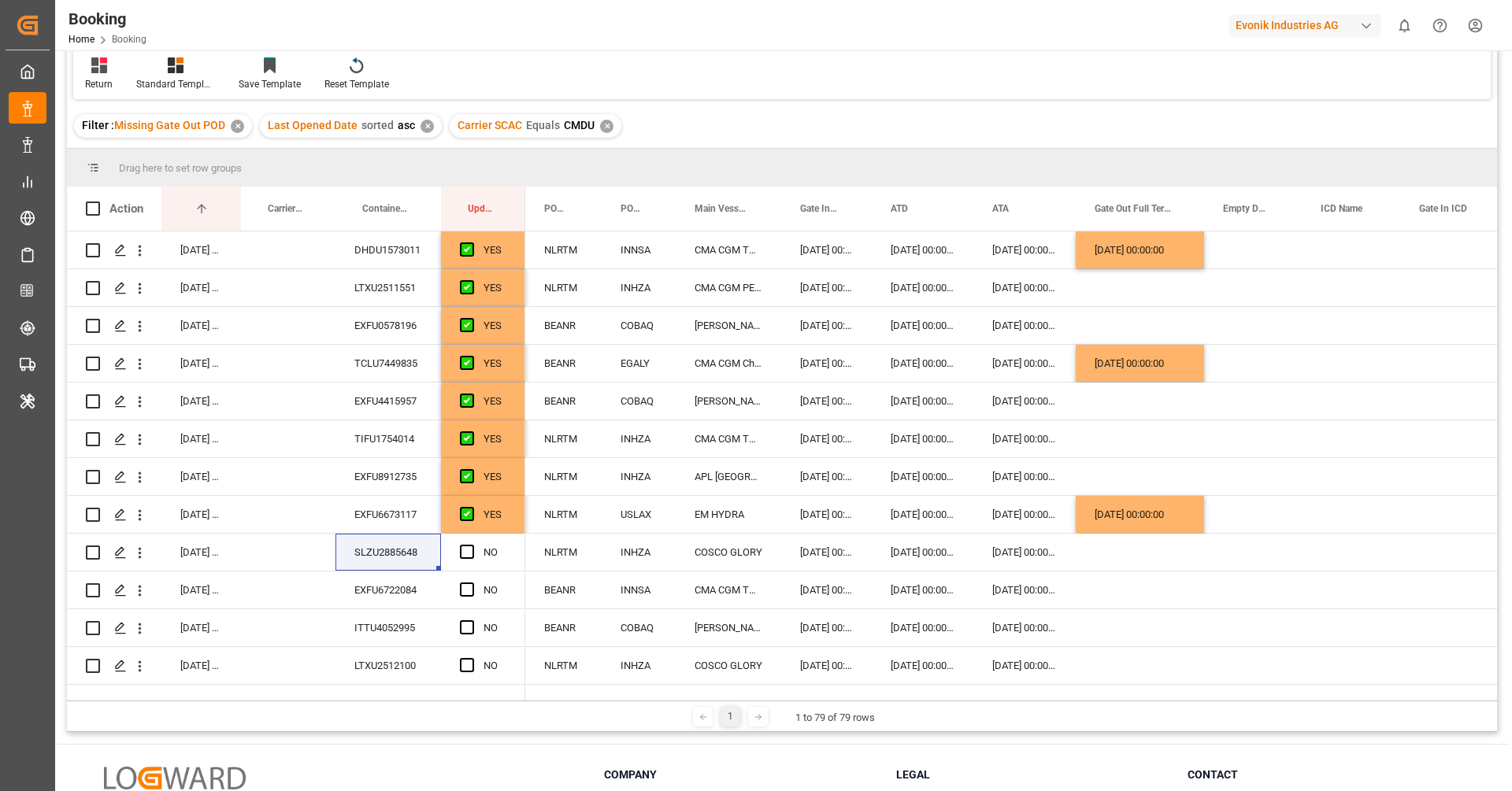
scroll to position [280, 0]
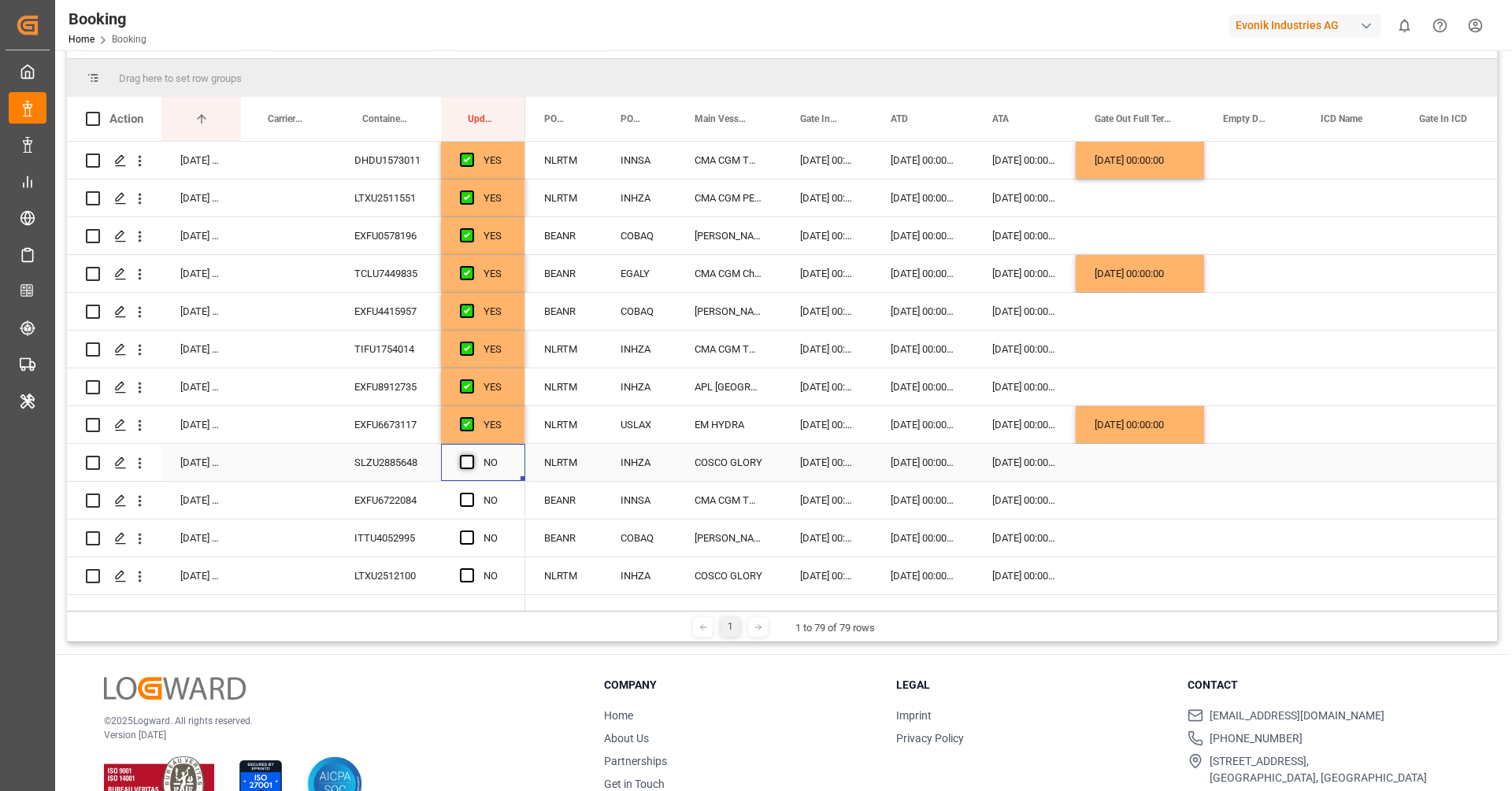
click at [463, 461] on span "Press SPACE to select this row." at bounding box center [467, 462] width 14 height 14
click at [471, 455] on input "Press SPACE to select this row." at bounding box center [471, 455] width 0 height 0
click at [397, 507] on div "EXFU6722084" at bounding box center [388, 500] width 106 height 37
click at [1118, 498] on div "Press SPACE to select this row." at bounding box center [1140, 500] width 128 height 37
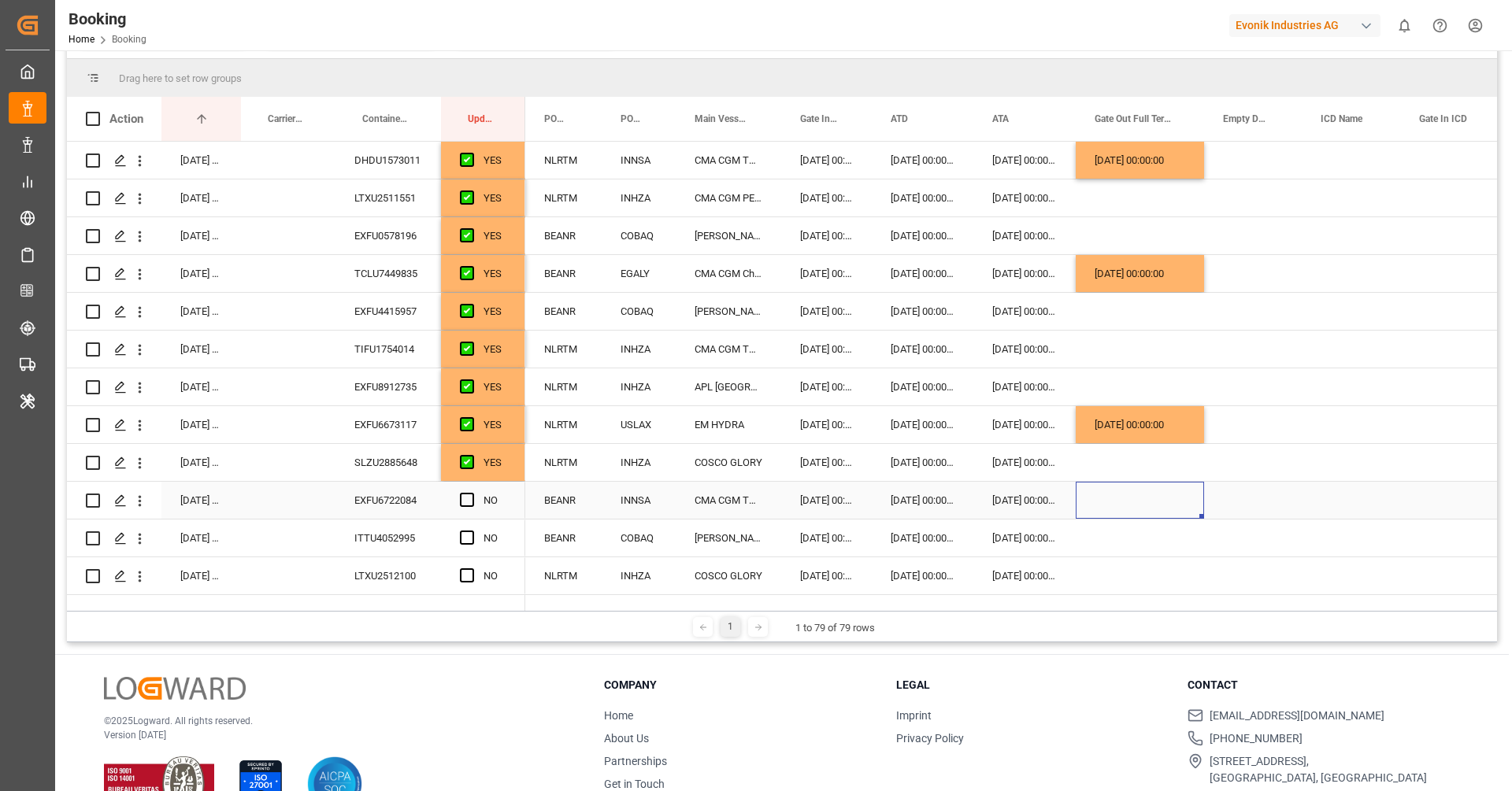
click at [1118, 498] on div "Press SPACE to select this row." at bounding box center [1140, 500] width 128 height 37
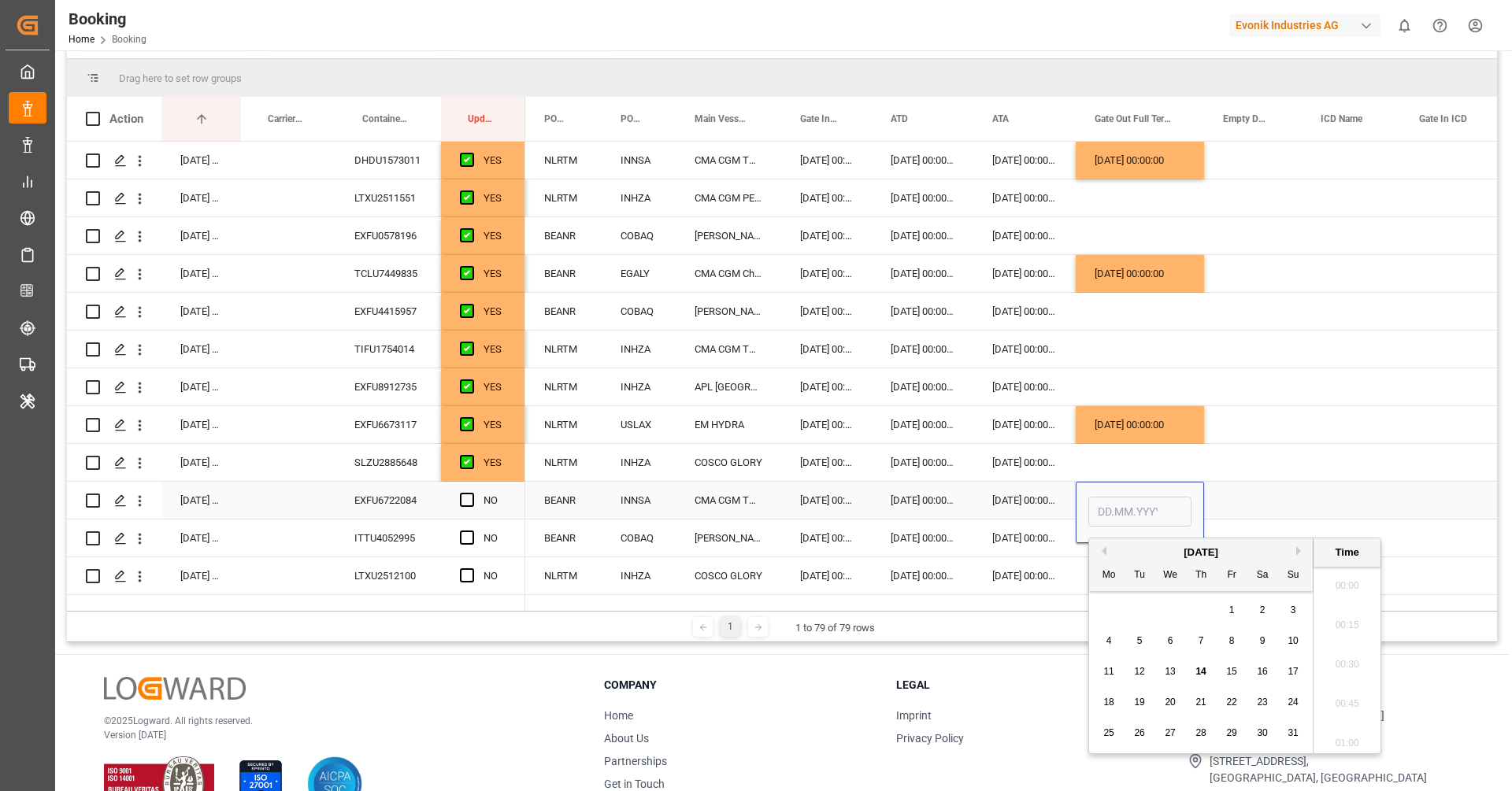
scroll to position [2208, 0]
click at [1174, 663] on div "13" at bounding box center [1170, 673] width 20 height 19
type input "13.08.2025 00:00"
click at [463, 501] on span "Press SPACE to select this row." at bounding box center [467, 500] width 14 height 14
click at [471, 493] on input "Press SPACE to select this row." at bounding box center [471, 493] width 0 height 0
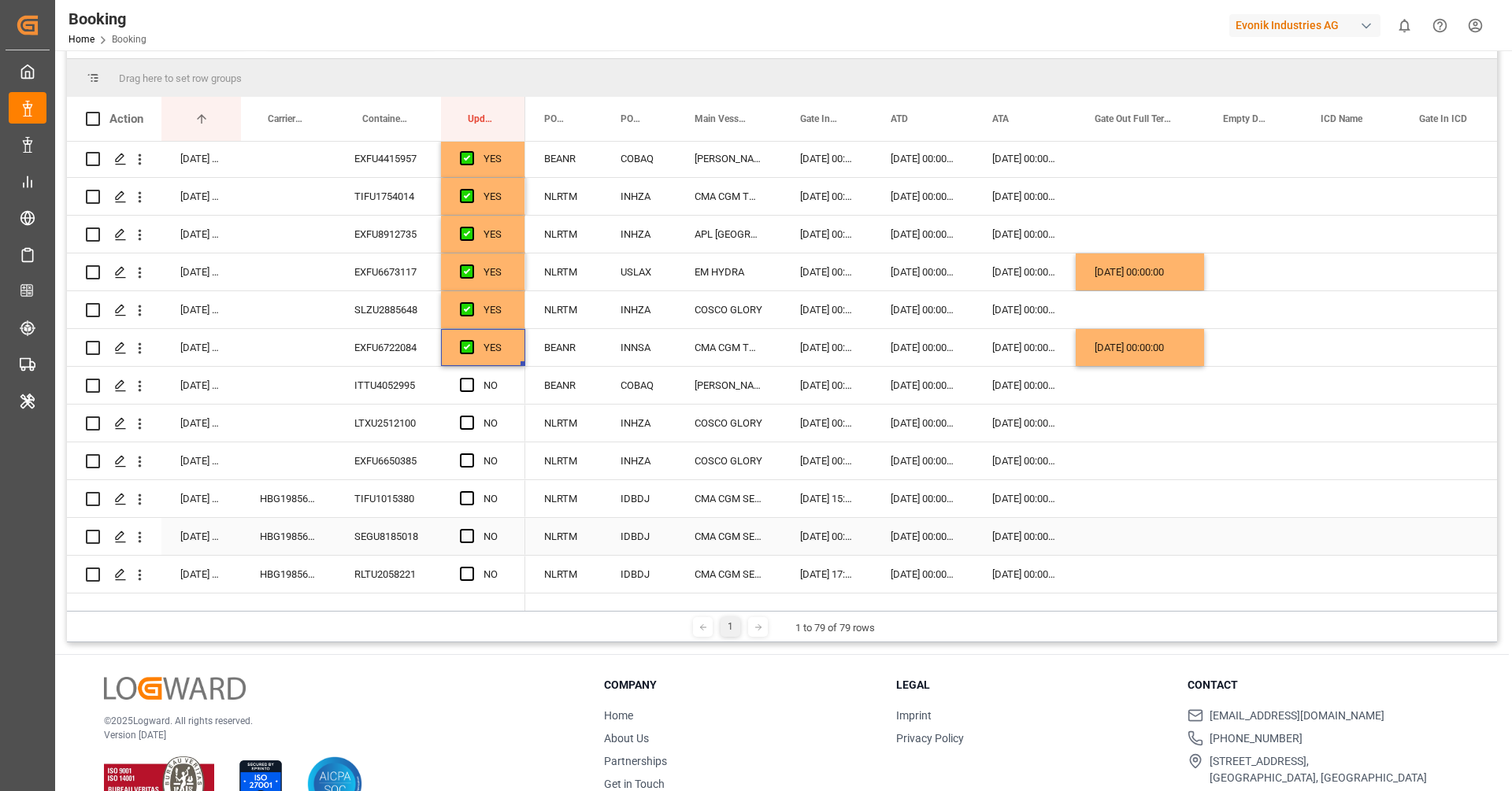
scroll to position [286, 0]
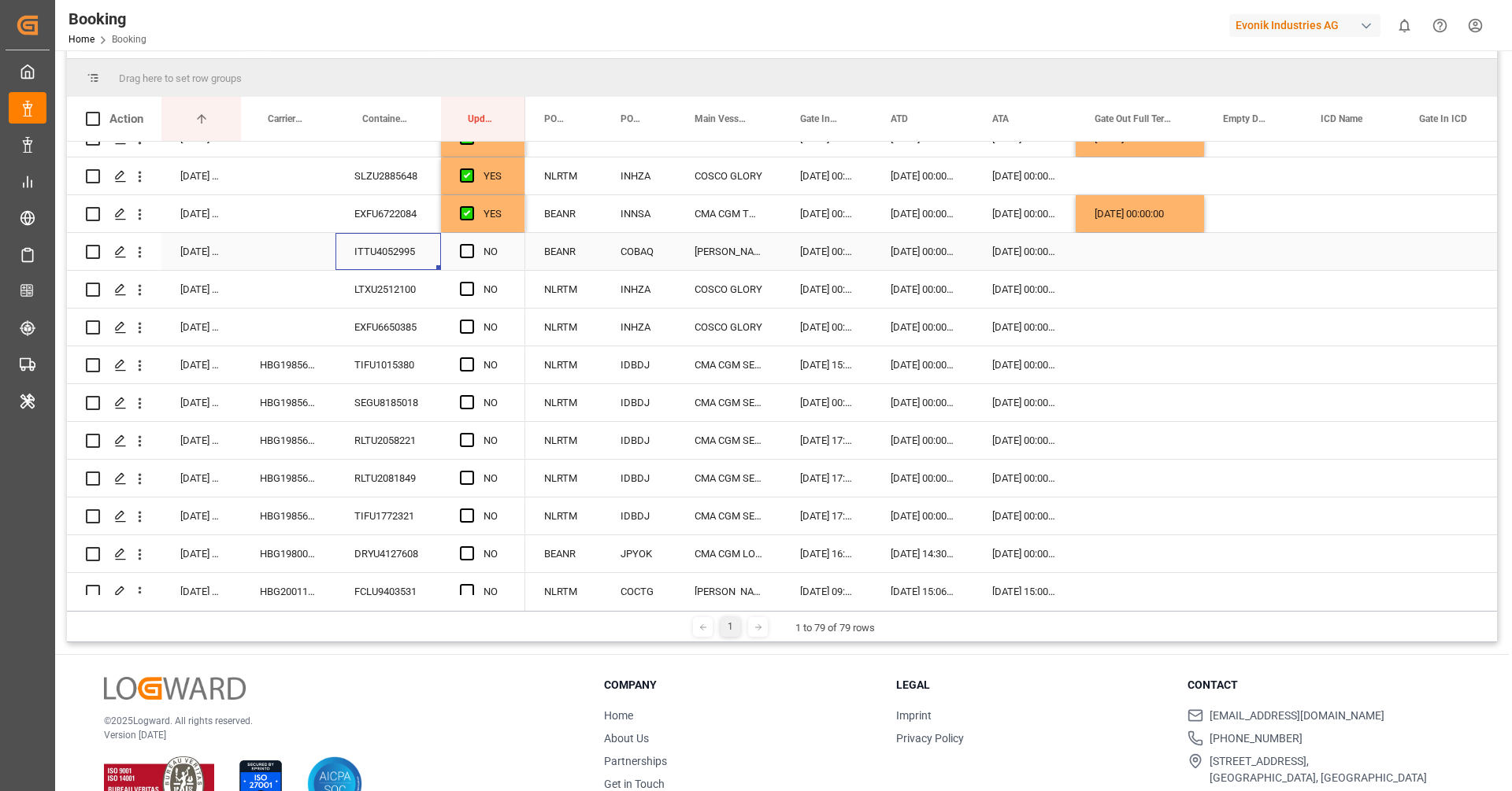
click at [407, 247] on div "ITTU4052995" at bounding box center [388, 251] width 106 height 37
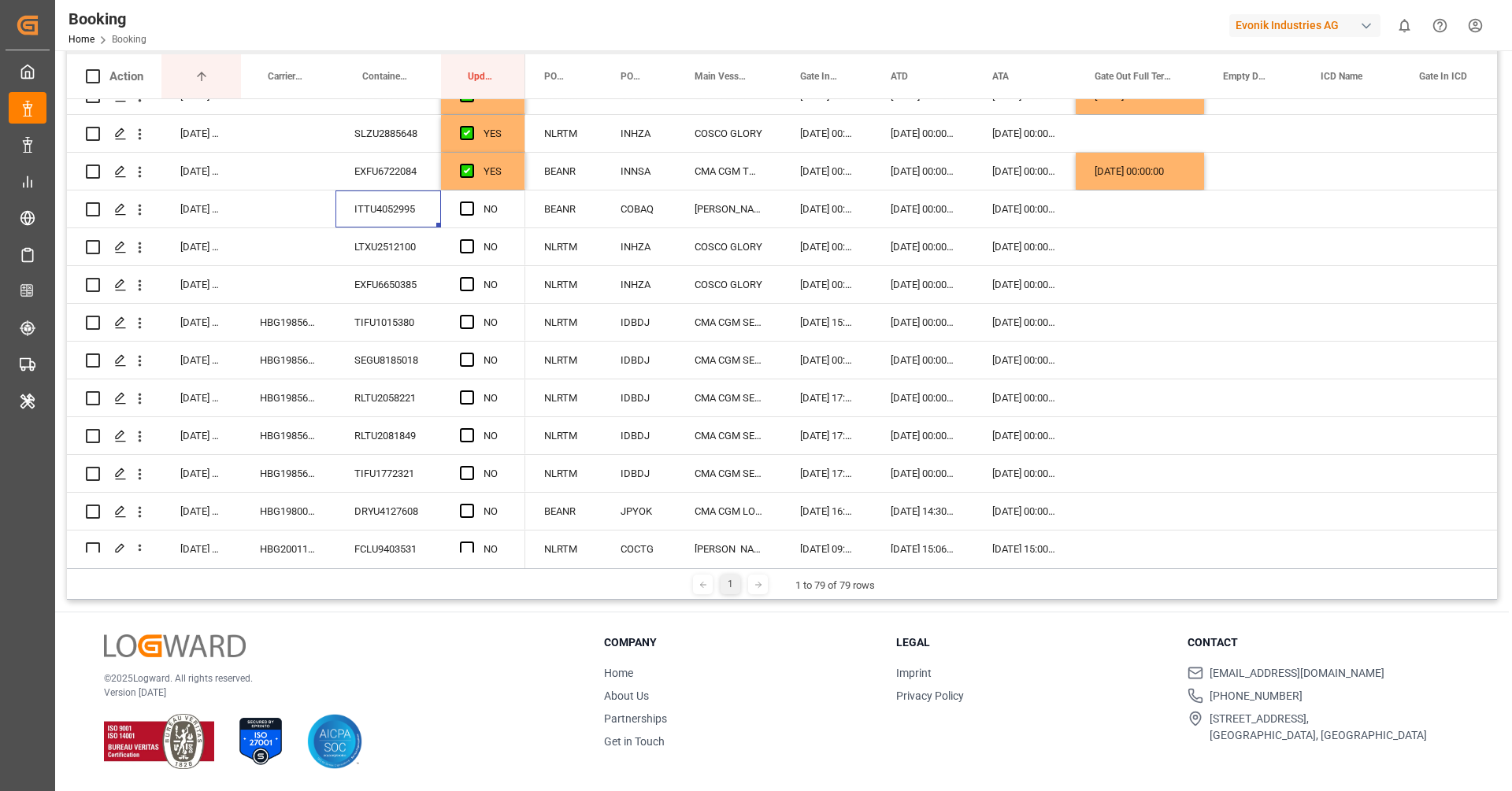
scroll to position [190, 0]
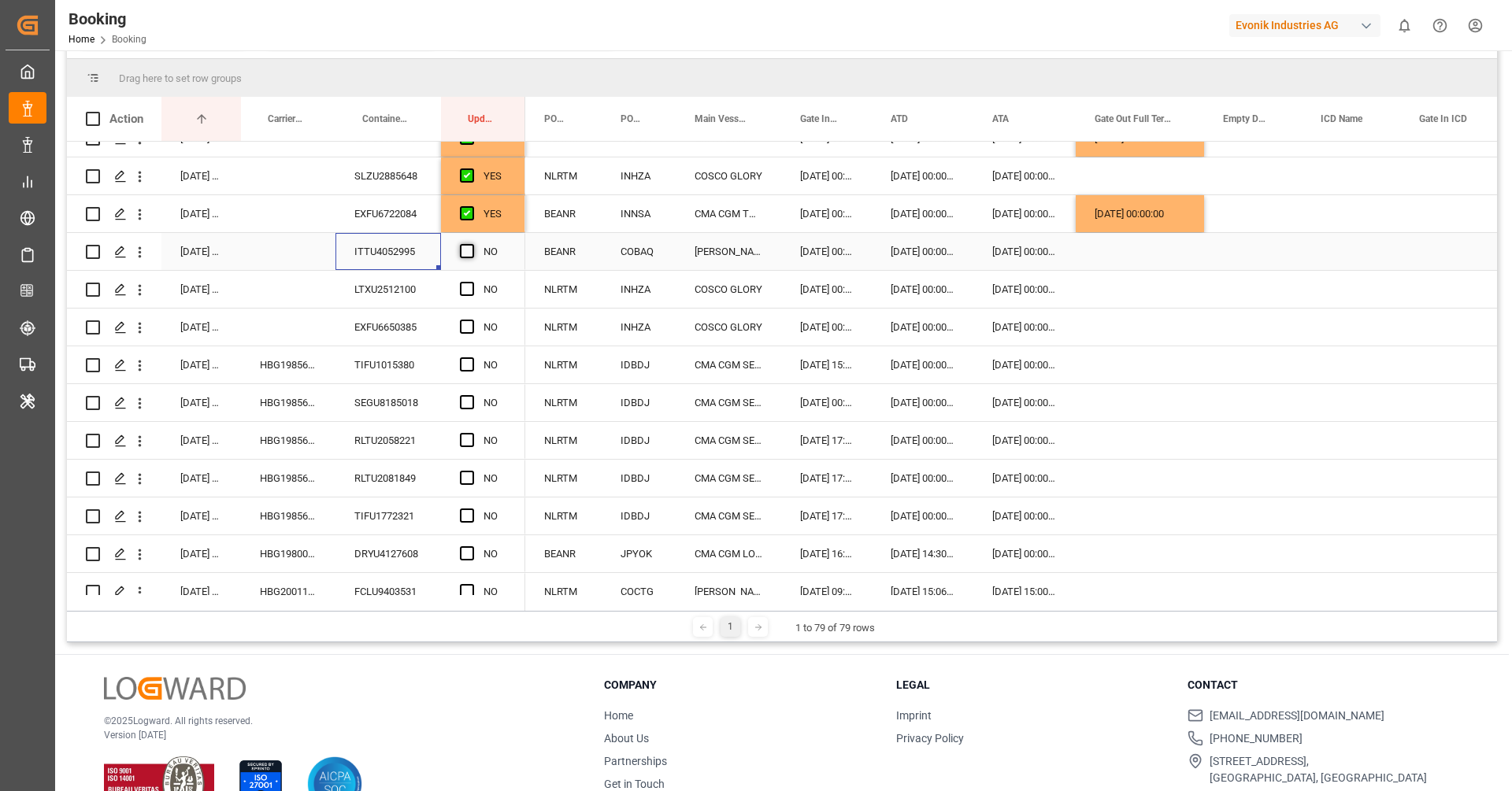
click at [467, 255] on span "Press SPACE to select this row." at bounding box center [467, 251] width 14 height 14
click at [471, 244] on input "Press SPACE to select this row." at bounding box center [471, 244] width 0 height 0
click at [412, 292] on div "LTXU2512100" at bounding box center [388, 289] width 106 height 37
click at [466, 277] on div "Press SPACE to select this row." at bounding box center [471, 290] width 23 height 36
click at [461, 289] on span "Press SPACE to select this row." at bounding box center [467, 289] width 14 height 14
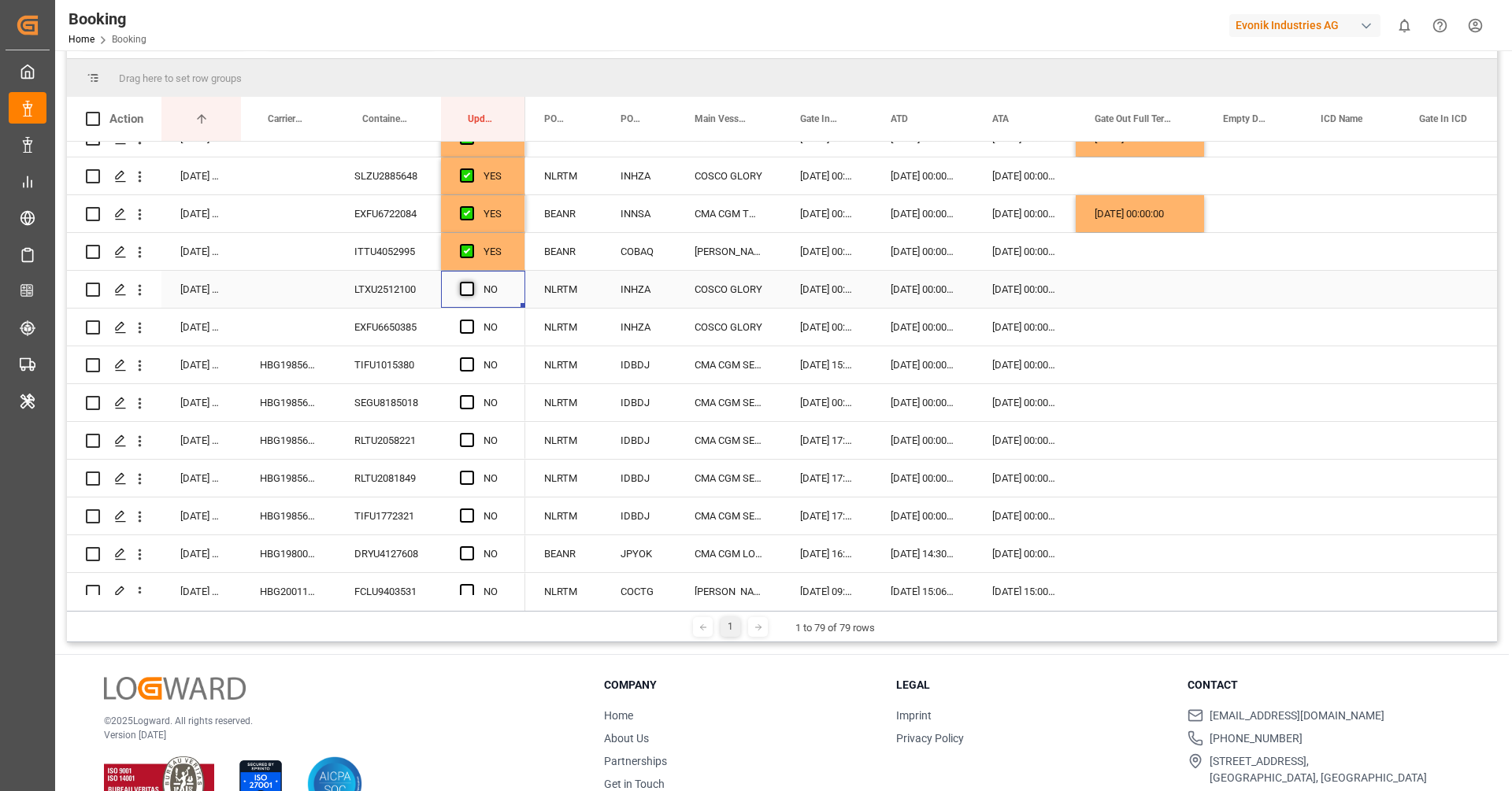
click at [471, 282] on input "Press SPACE to select this row." at bounding box center [471, 282] width 0 height 0
click at [408, 322] on div "EXFU6650385" at bounding box center [388, 327] width 106 height 37
click at [470, 326] on span "Press SPACE to select this row." at bounding box center [467, 327] width 14 height 14
click at [471, 320] on input "Press SPACE to select this row." at bounding box center [471, 320] width 0 height 0
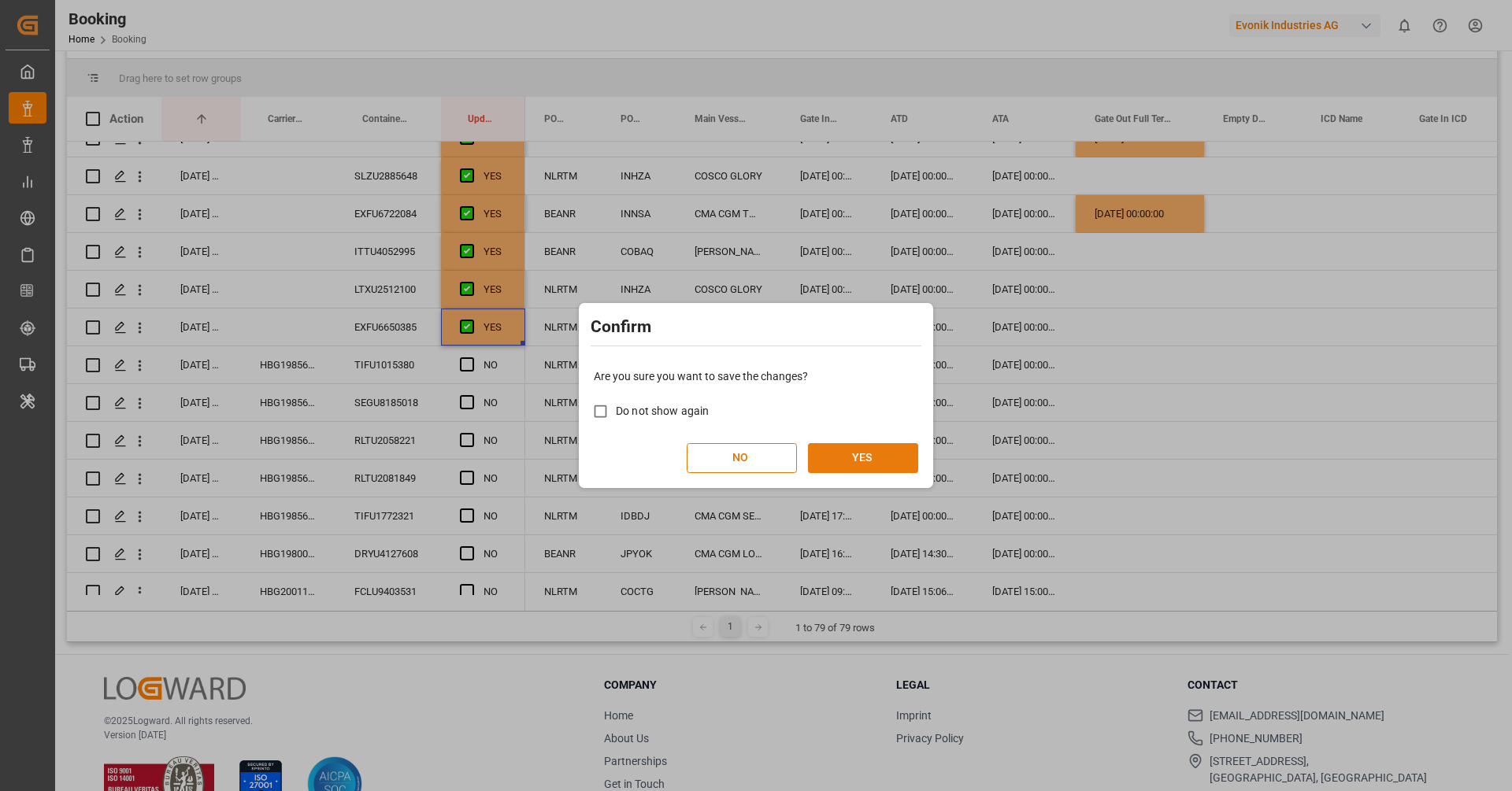
click at [832, 462] on button "YES" at bounding box center [862, 458] width 110 height 30
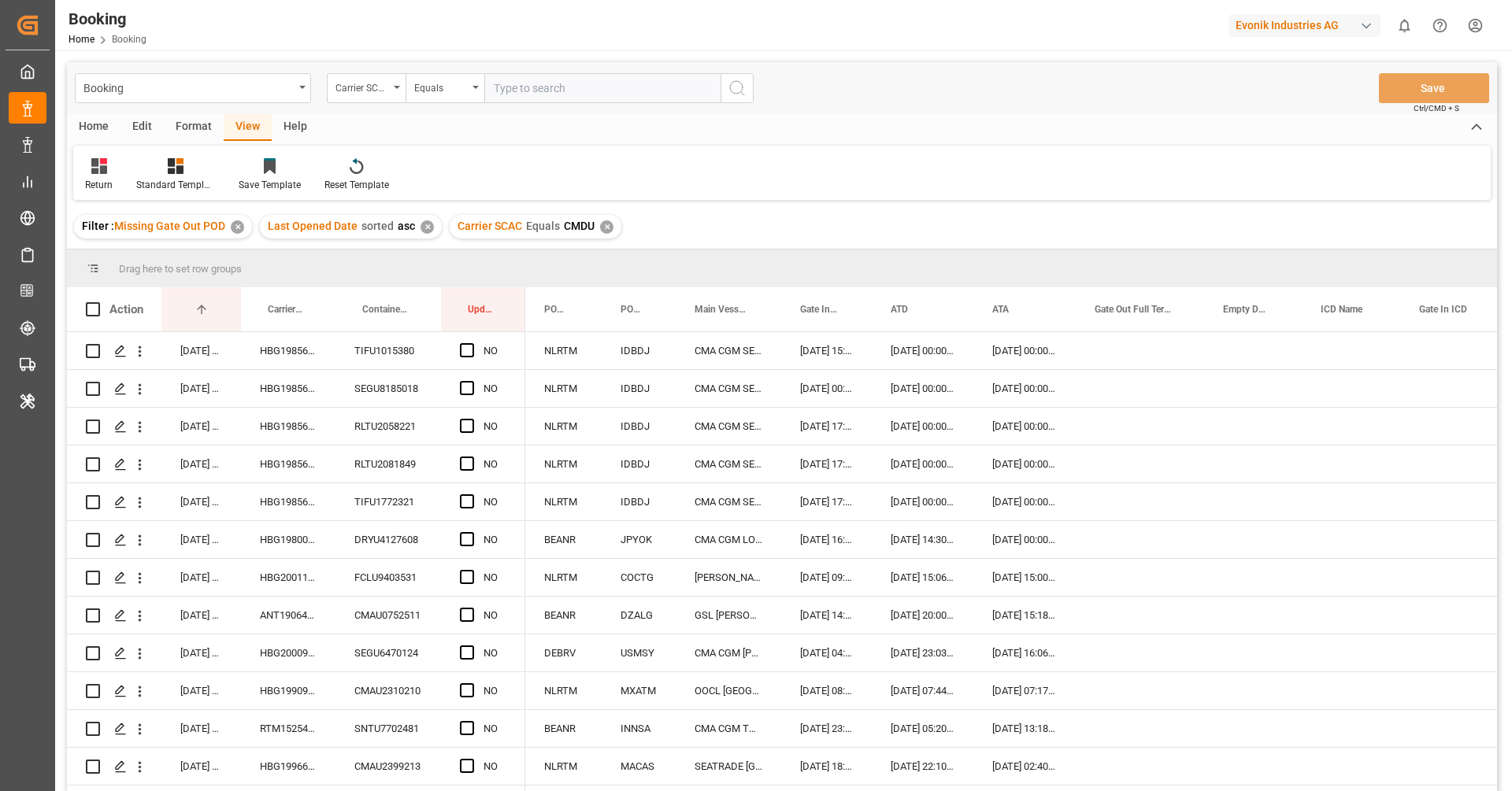
scroll to position [57, 0]
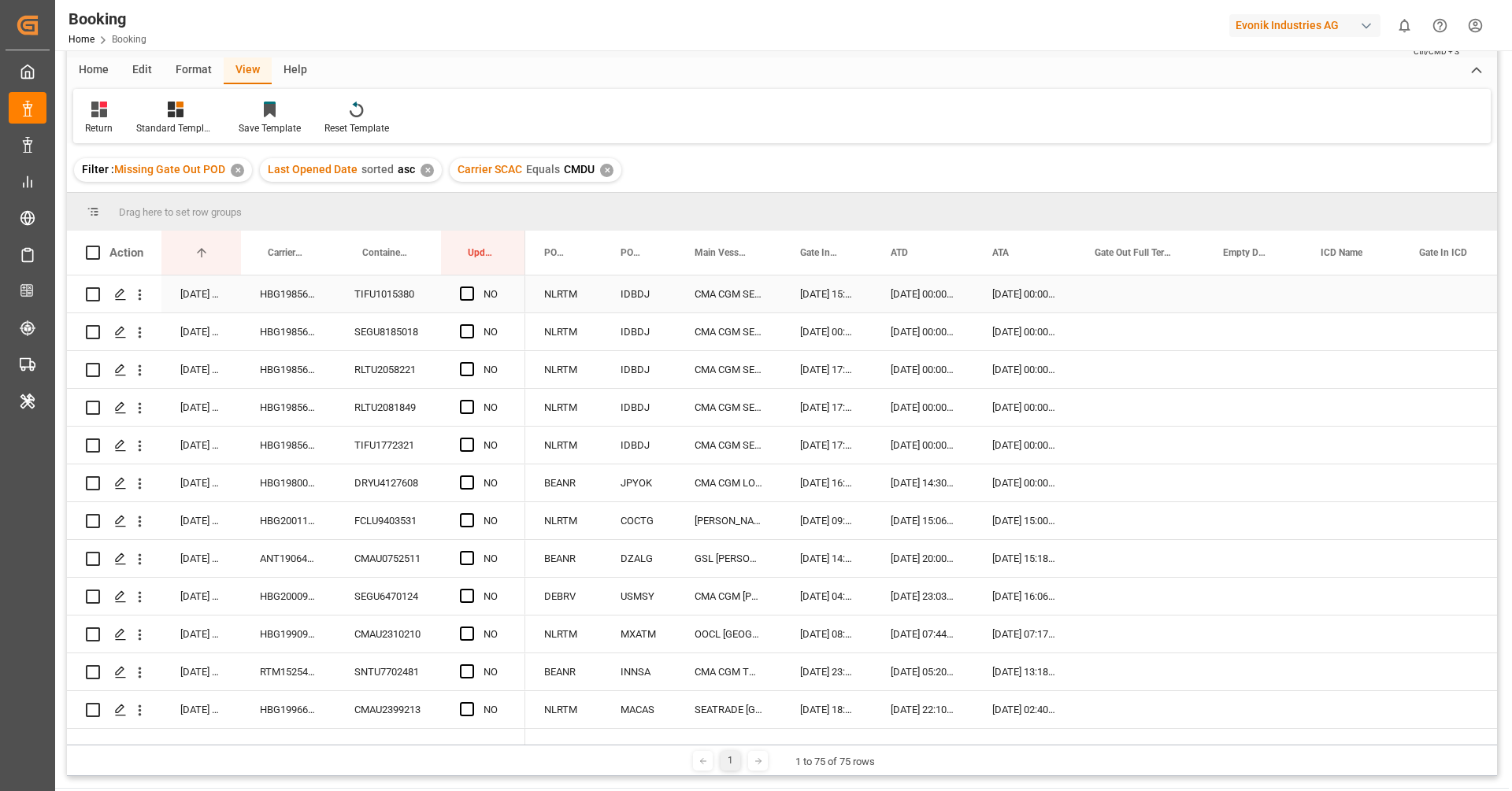
click at [311, 294] on div "HBG1985692" at bounding box center [288, 294] width 94 height 37
click at [297, 417] on div "HBG1985692" at bounding box center [288, 407] width 94 height 37
click at [300, 301] on div "HBG1985692" at bounding box center [288, 294] width 94 height 37
click at [467, 300] on span "Press SPACE to select this row." at bounding box center [467, 293] width 14 height 14
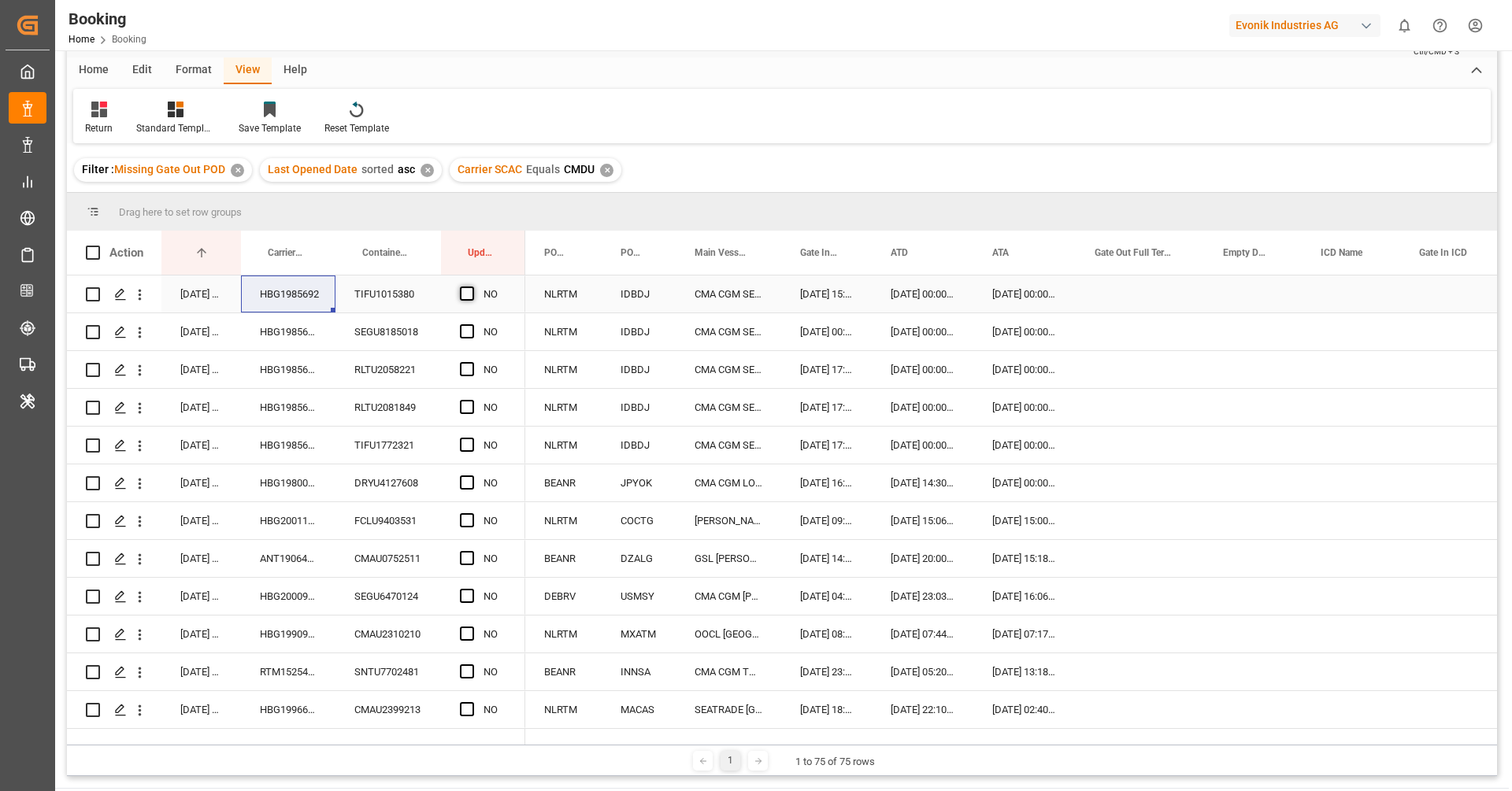
click at [471, 286] on input "Press SPACE to select this row." at bounding box center [471, 286] width 0 height 0
click at [467, 328] on span "Press SPACE to select this row." at bounding box center [467, 331] width 14 height 14
click at [471, 324] on input "Press SPACE to select this row." at bounding box center [471, 324] width 0 height 0
click at [467, 364] on span "Press SPACE to select this row." at bounding box center [467, 369] width 14 height 14
click at [471, 362] on input "Press SPACE to select this row." at bounding box center [471, 362] width 0 height 0
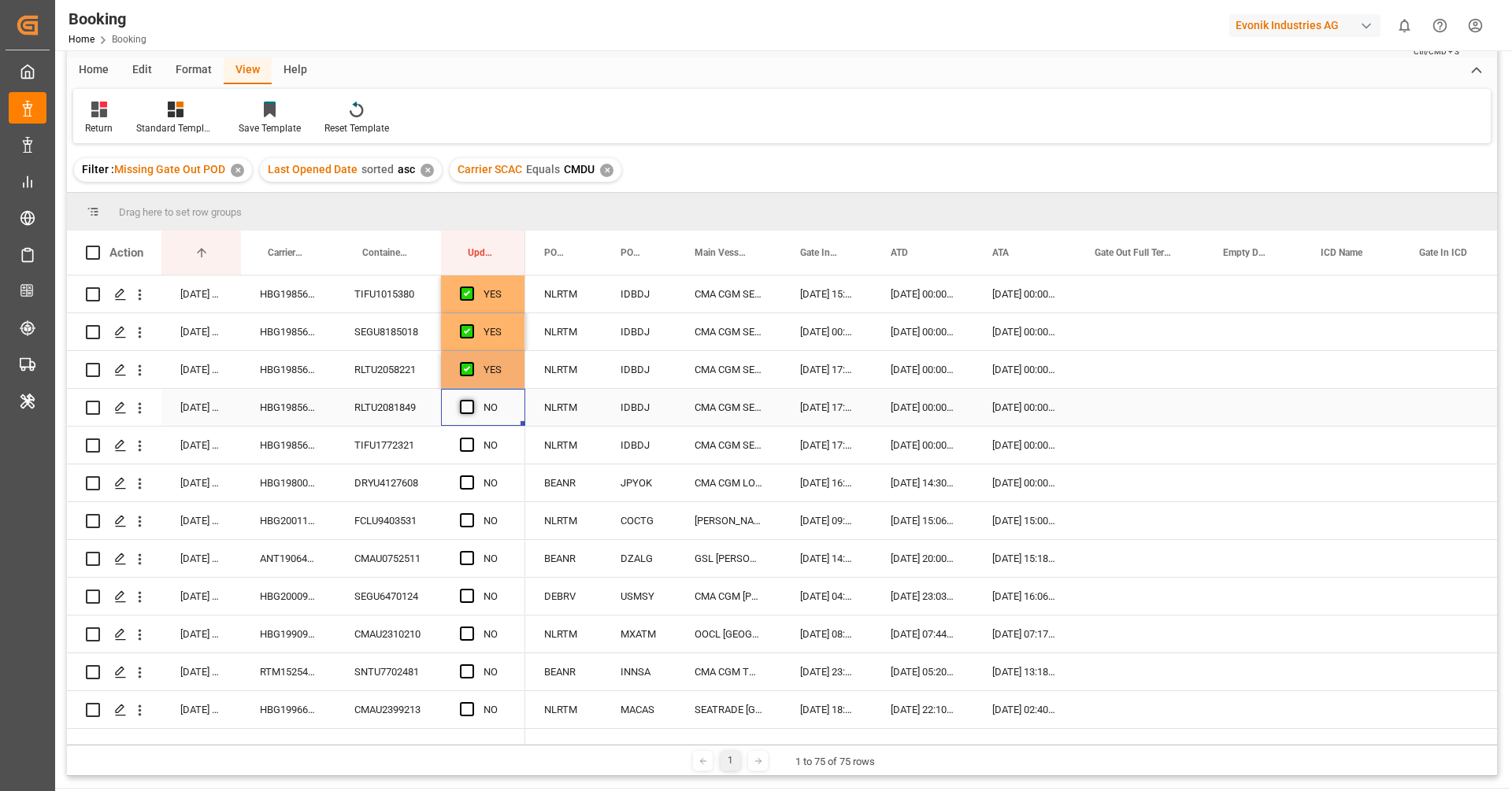
click at [465, 405] on span "Press SPACE to select this row." at bounding box center [467, 406] width 14 height 14
click at [471, 399] on input "Press SPACE to select this row." at bounding box center [471, 399] width 0 height 0
click at [465, 443] on span "Press SPACE to select this row." at bounding box center [467, 444] width 14 height 14
click at [471, 437] on input "Press SPACE to select this row." at bounding box center [471, 437] width 0 height 0
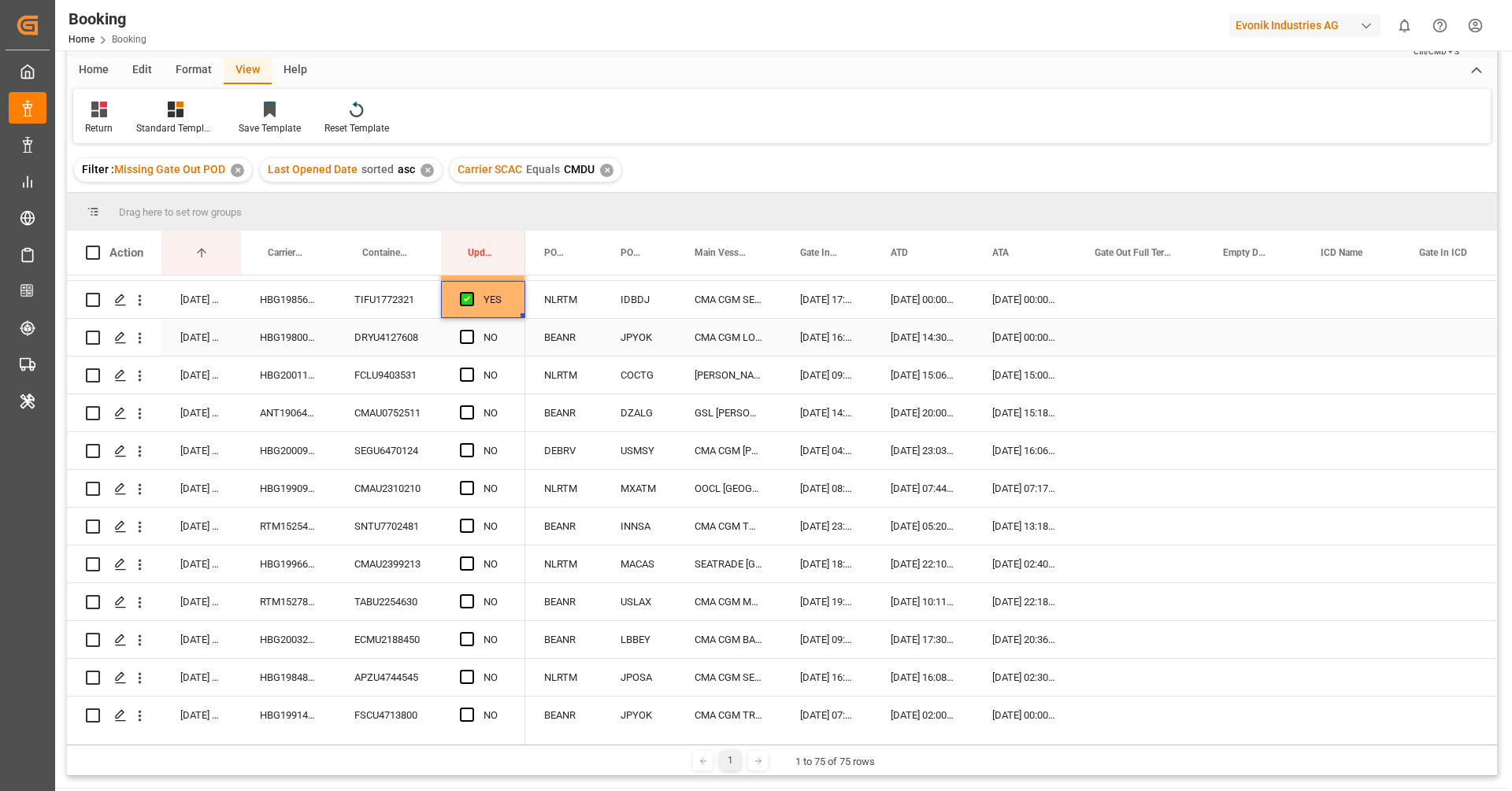
click at [303, 348] on div "HBG1980065" at bounding box center [288, 337] width 94 height 37
click at [470, 332] on span "Press SPACE to select this row." at bounding box center [467, 336] width 14 height 14
click at [471, 329] on input "Press SPACE to select this row." at bounding box center [471, 329] width 0 height 0
click at [291, 377] on div "HBG2001187" at bounding box center [288, 374] width 94 height 37
click at [470, 372] on span "Press SPACE to select this row." at bounding box center [467, 374] width 14 height 14
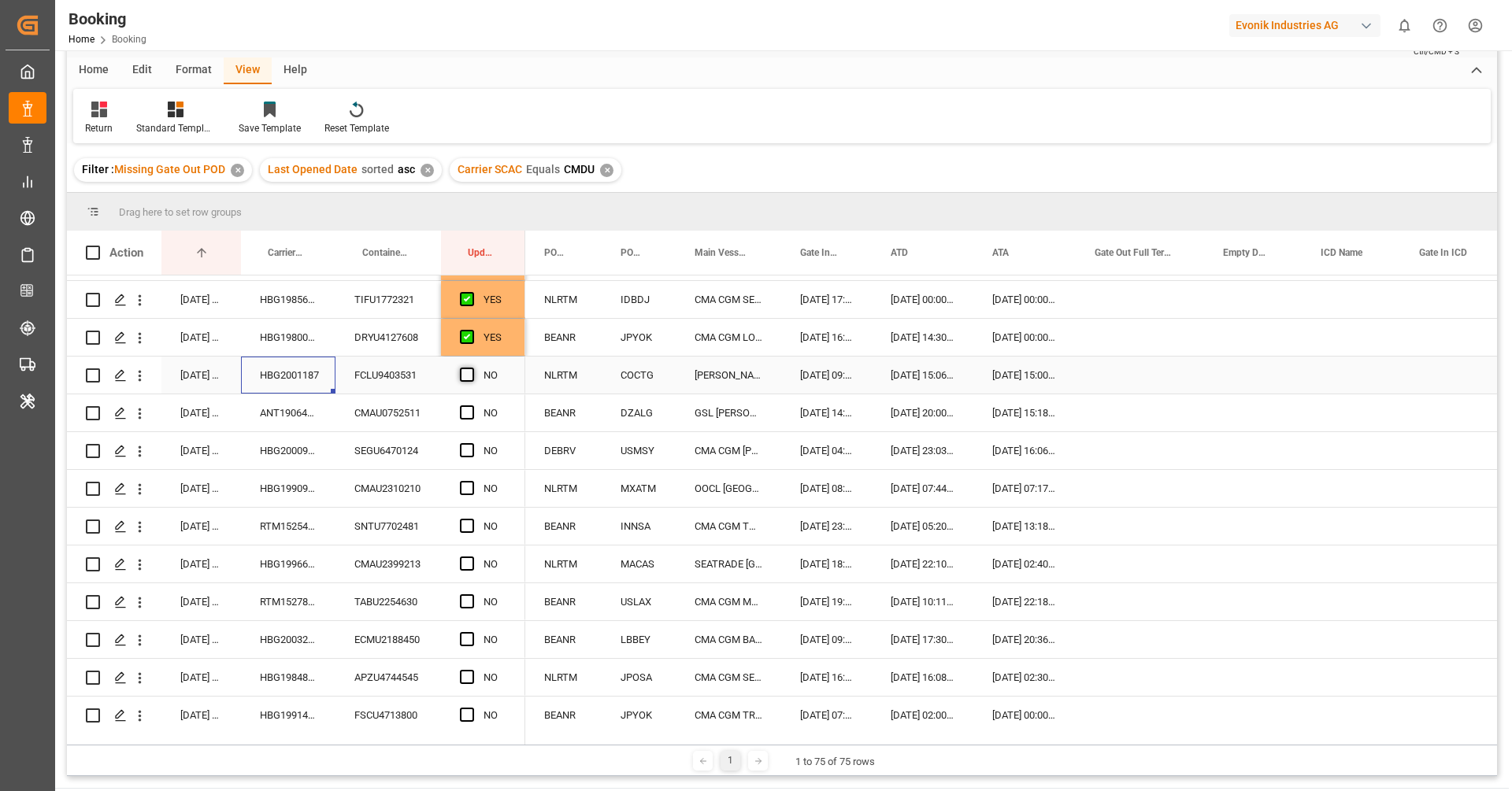
click at [471, 367] on input "Press SPACE to select this row." at bounding box center [471, 367] width 0 height 0
click at [309, 416] on div "ANT1906485" at bounding box center [288, 412] width 94 height 37
click at [464, 415] on span "Press SPACE to select this row." at bounding box center [467, 412] width 14 height 14
click at [471, 405] on input "Press SPACE to select this row." at bounding box center [471, 405] width 0 height 0
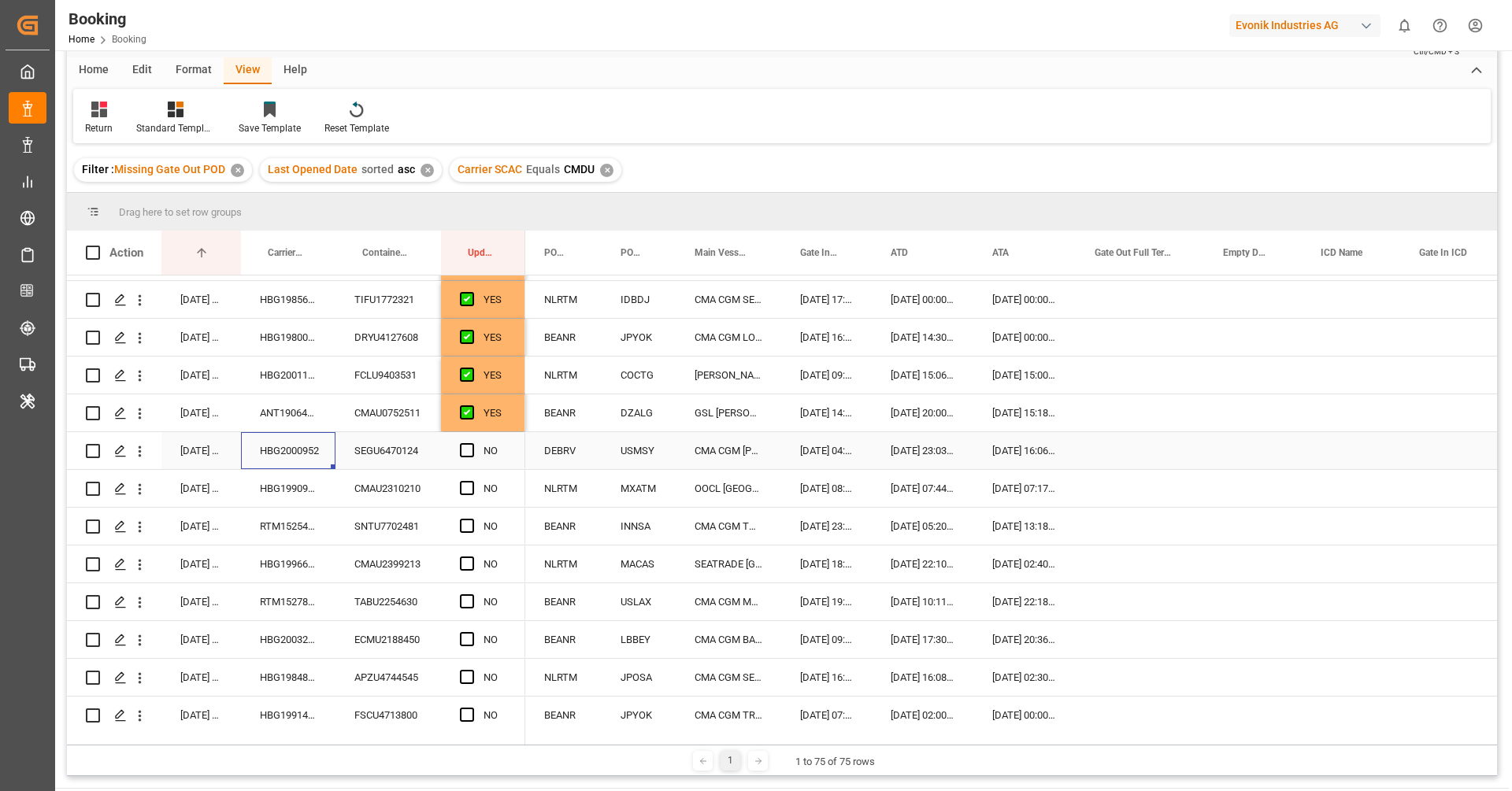
click at [310, 457] on div "HBG2000952" at bounding box center [288, 450] width 94 height 37
click at [464, 452] on span "Press SPACE to select this row." at bounding box center [467, 450] width 14 height 14
click at [471, 443] on input "Press SPACE to select this row." at bounding box center [471, 443] width 0 height 0
click at [300, 494] on div "HBG1990969" at bounding box center [288, 488] width 94 height 37
click at [464, 492] on span "Press SPACE to select this row." at bounding box center [467, 488] width 14 height 14
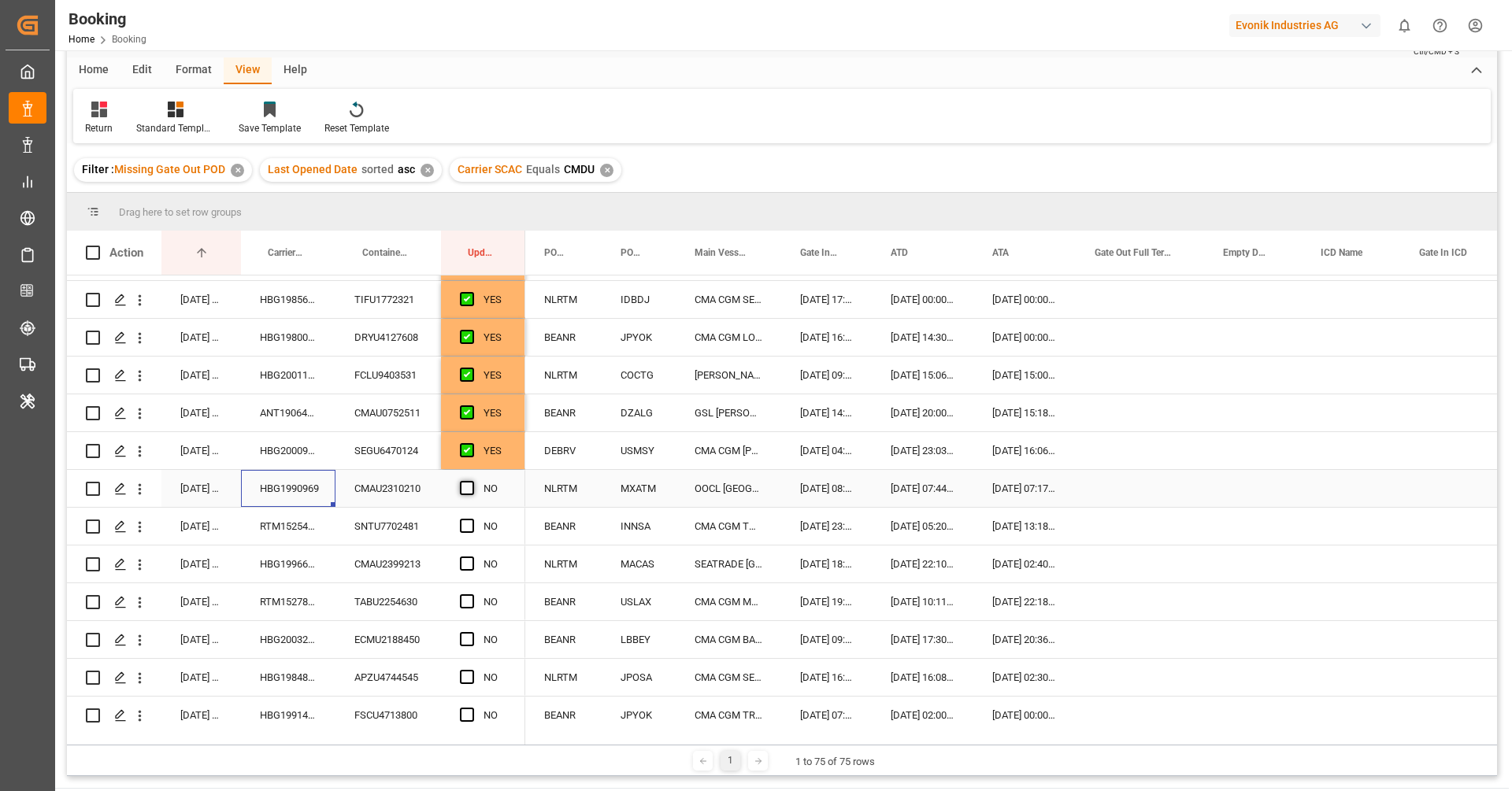
click at [471, 481] on input "Press SPACE to select this row." at bounding box center [471, 481] width 0 height 0
click at [302, 540] on div "RTM1525457" at bounding box center [288, 526] width 94 height 37
click at [1105, 530] on div "Press SPACE to select this row." at bounding box center [1140, 526] width 128 height 37
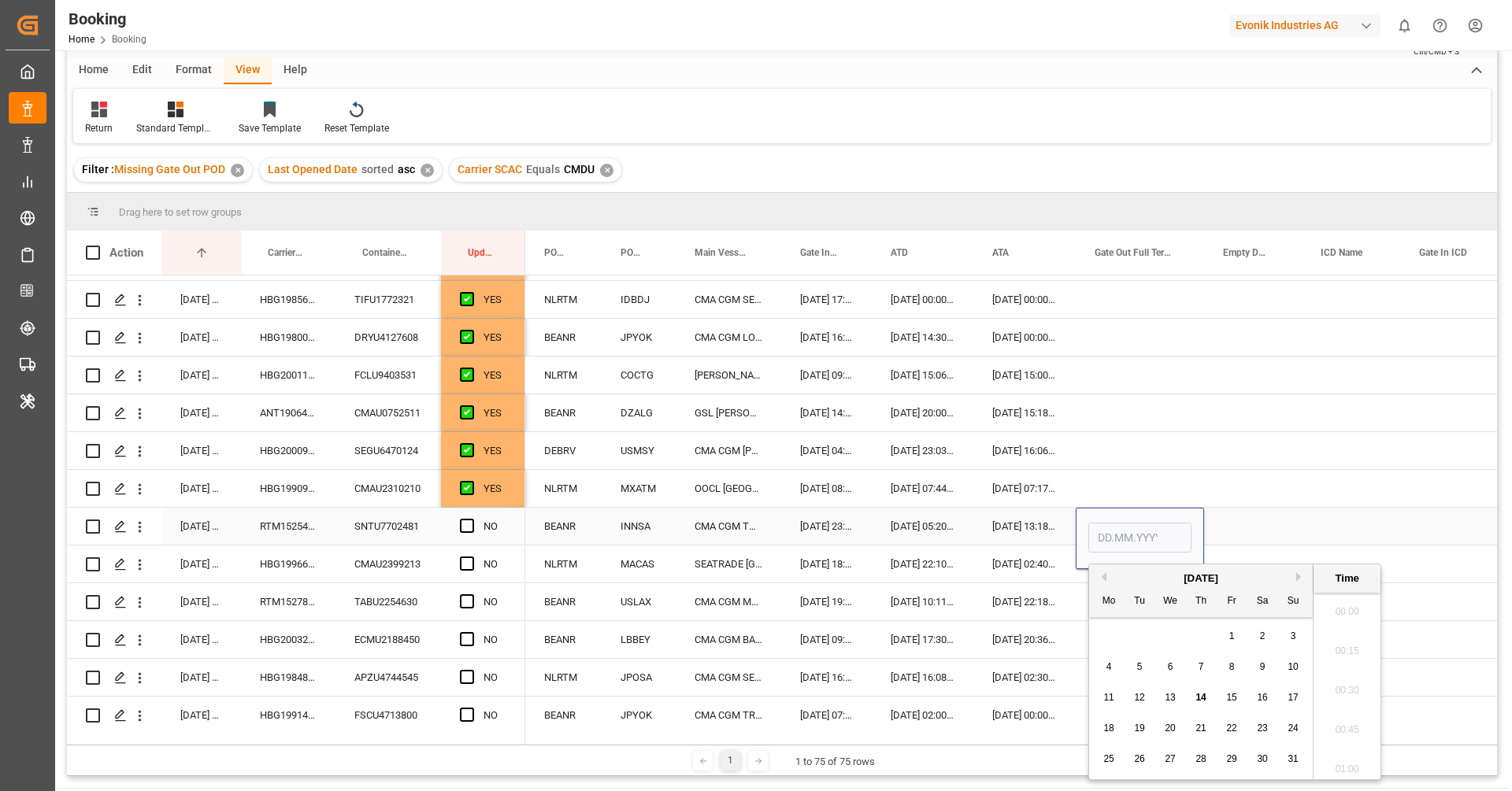
scroll to position [2208, 0]
click at [1177, 701] on div "13" at bounding box center [1170, 699] width 20 height 19
type input "13.08.2025 00:00"
click at [460, 520] on span "Press SPACE to select this row." at bounding box center [467, 526] width 14 height 14
click at [471, 519] on input "Press SPACE to select this row." at bounding box center [471, 519] width 0 height 0
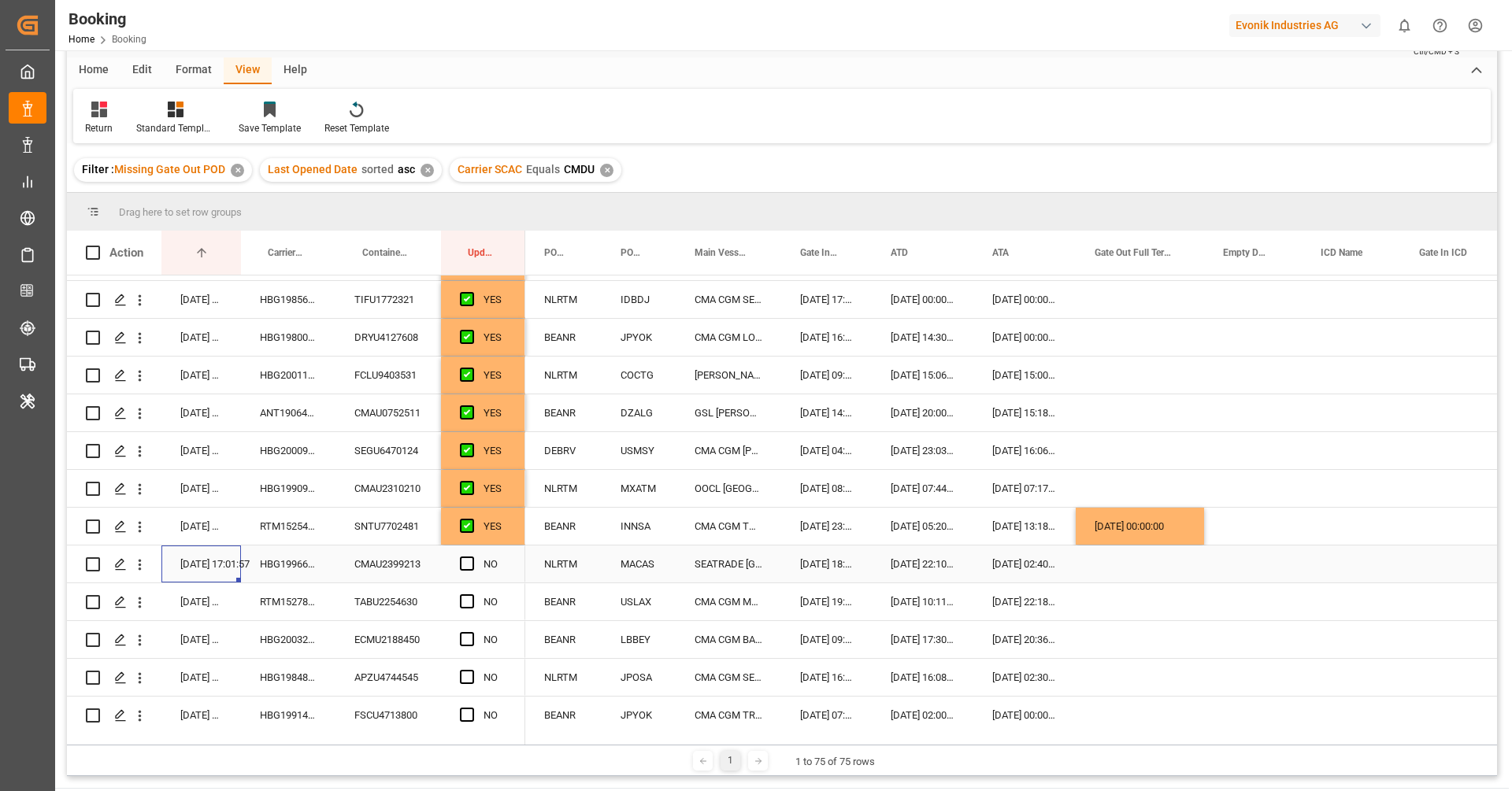
click at [229, 575] on div "13.08.2025 17:01:57" at bounding box center [202, 564] width 80 height 37
click at [293, 571] on div "HBG1996631" at bounding box center [288, 564] width 94 height 37
click at [471, 561] on span "Press SPACE to select this row." at bounding box center [467, 564] width 14 height 14
click at [471, 557] on input "Press SPACE to select this row." at bounding box center [471, 557] width 0 height 0
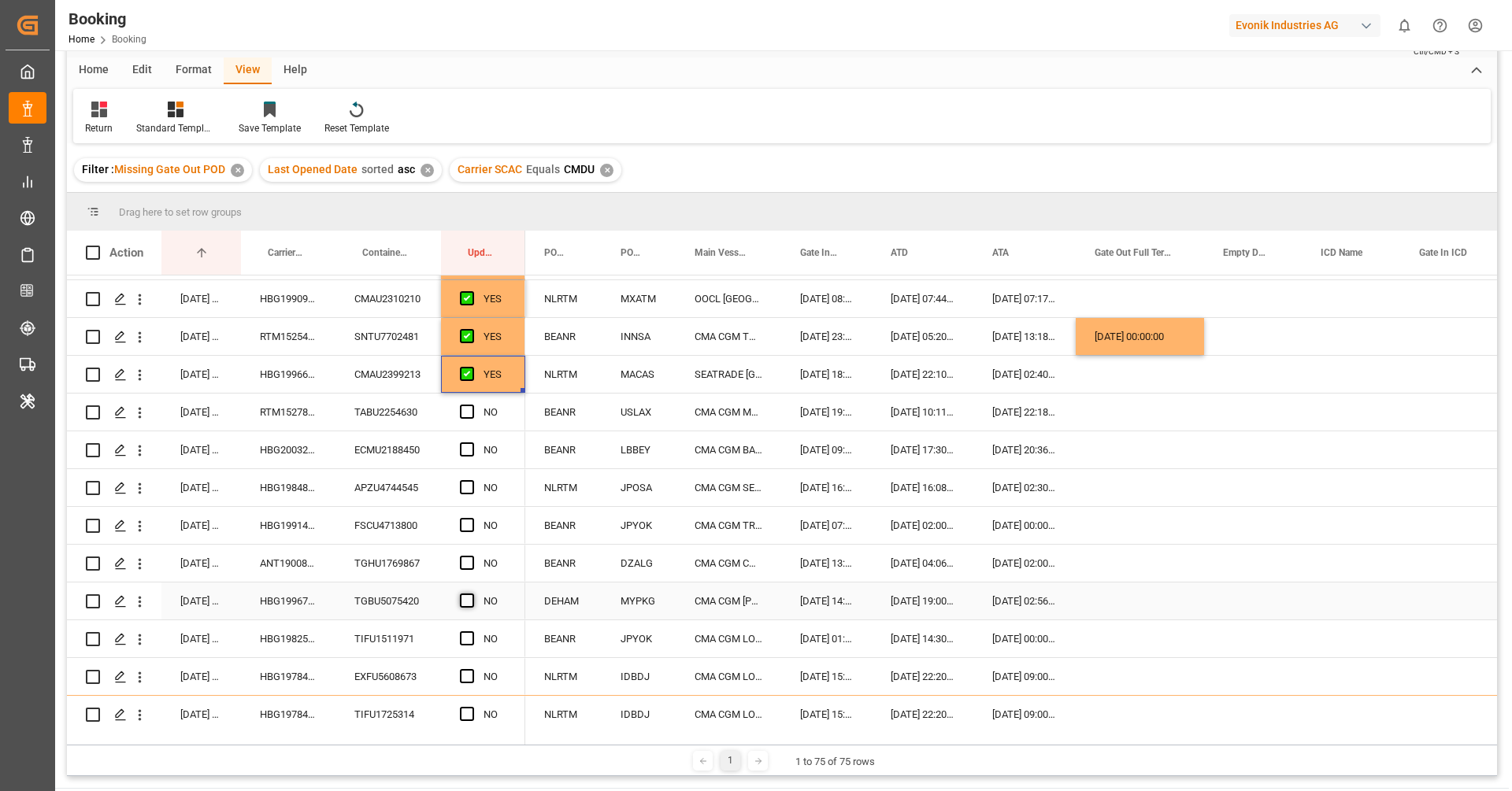
scroll to position [378, 0]
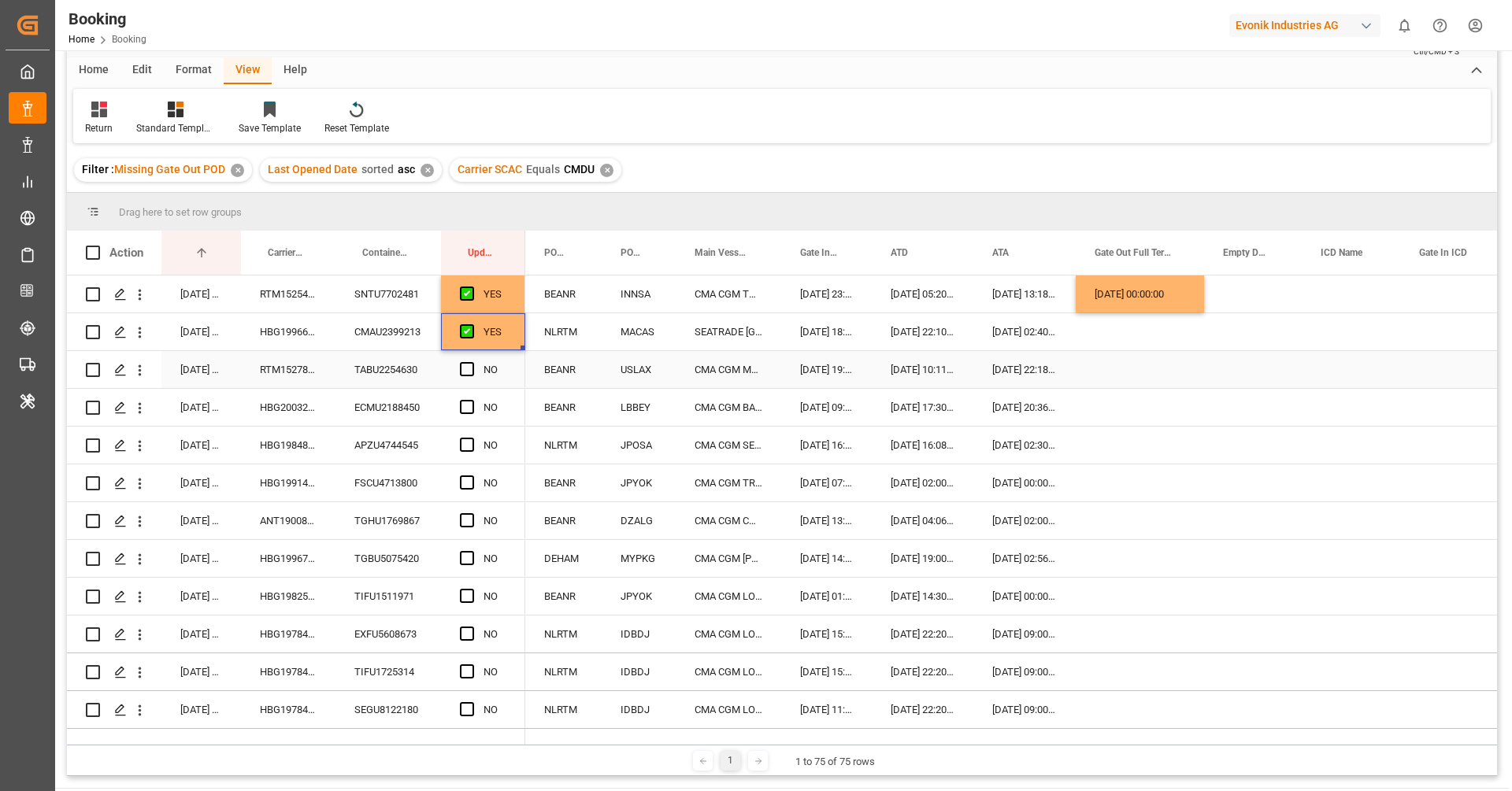
click at [297, 377] on div "RTM1527864" at bounding box center [288, 369] width 94 height 37
click at [462, 366] on span "Press SPACE to select this row." at bounding box center [467, 369] width 14 height 14
click at [471, 362] on input "Press SPACE to select this row." at bounding box center [471, 362] width 0 height 0
click at [311, 405] on div "HBG2003212" at bounding box center [288, 407] width 94 height 37
click at [460, 405] on span "Press SPACE to select this row." at bounding box center [467, 406] width 14 height 14
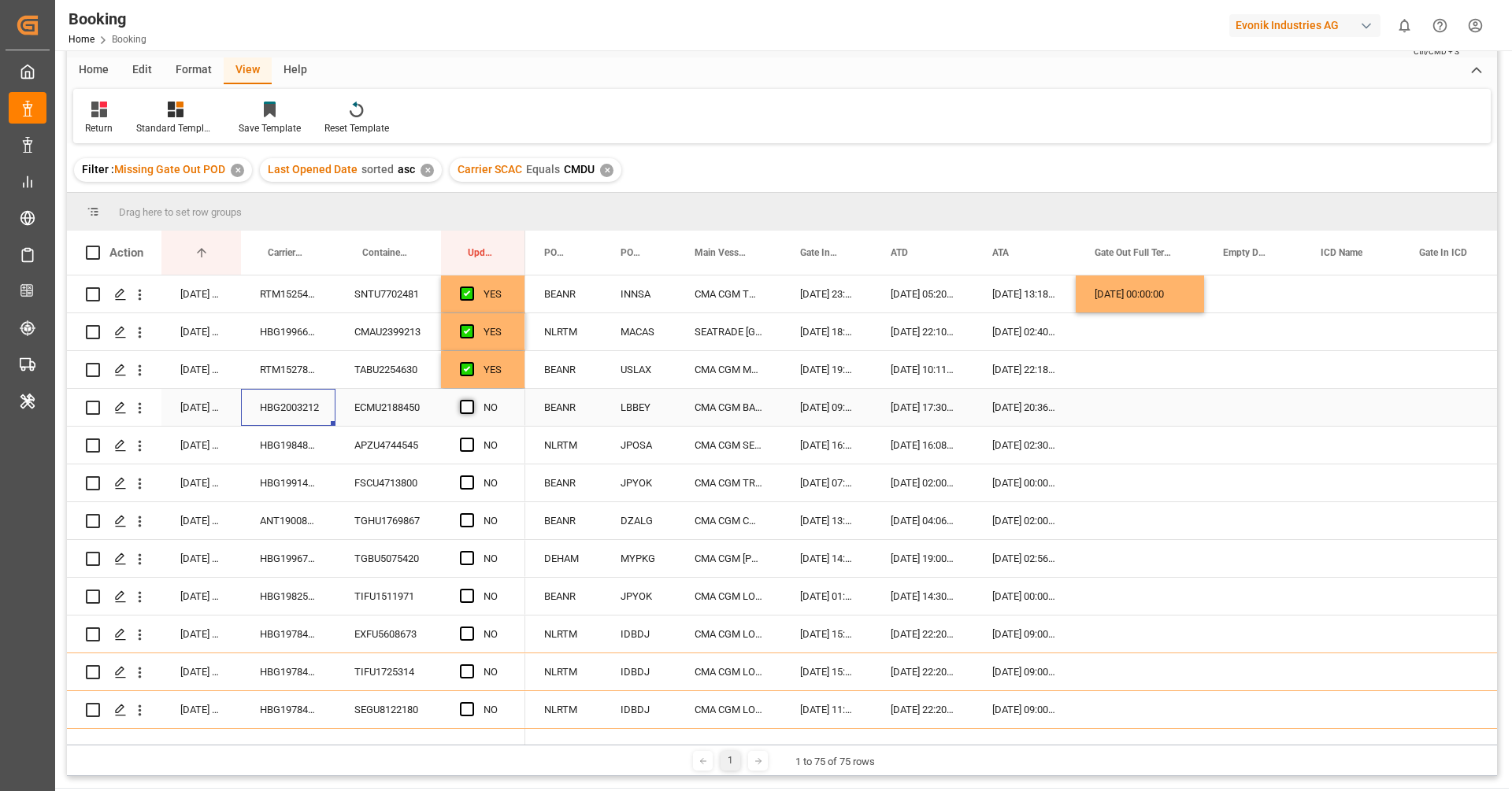
click at [471, 399] on input "Press SPACE to select this row." at bounding box center [471, 399] width 0 height 0
click at [324, 438] on div "HBG1984878" at bounding box center [288, 444] width 94 height 37
click at [466, 442] on span "Press SPACE to select this row." at bounding box center [467, 444] width 14 height 14
click at [471, 437] on input "Press SPACE to select this row." at bounding box center [471, 437] width 0 height 0
click at [257, 494] on div "HBG1991430" at bounding box center [288, 482] width 94 height 37
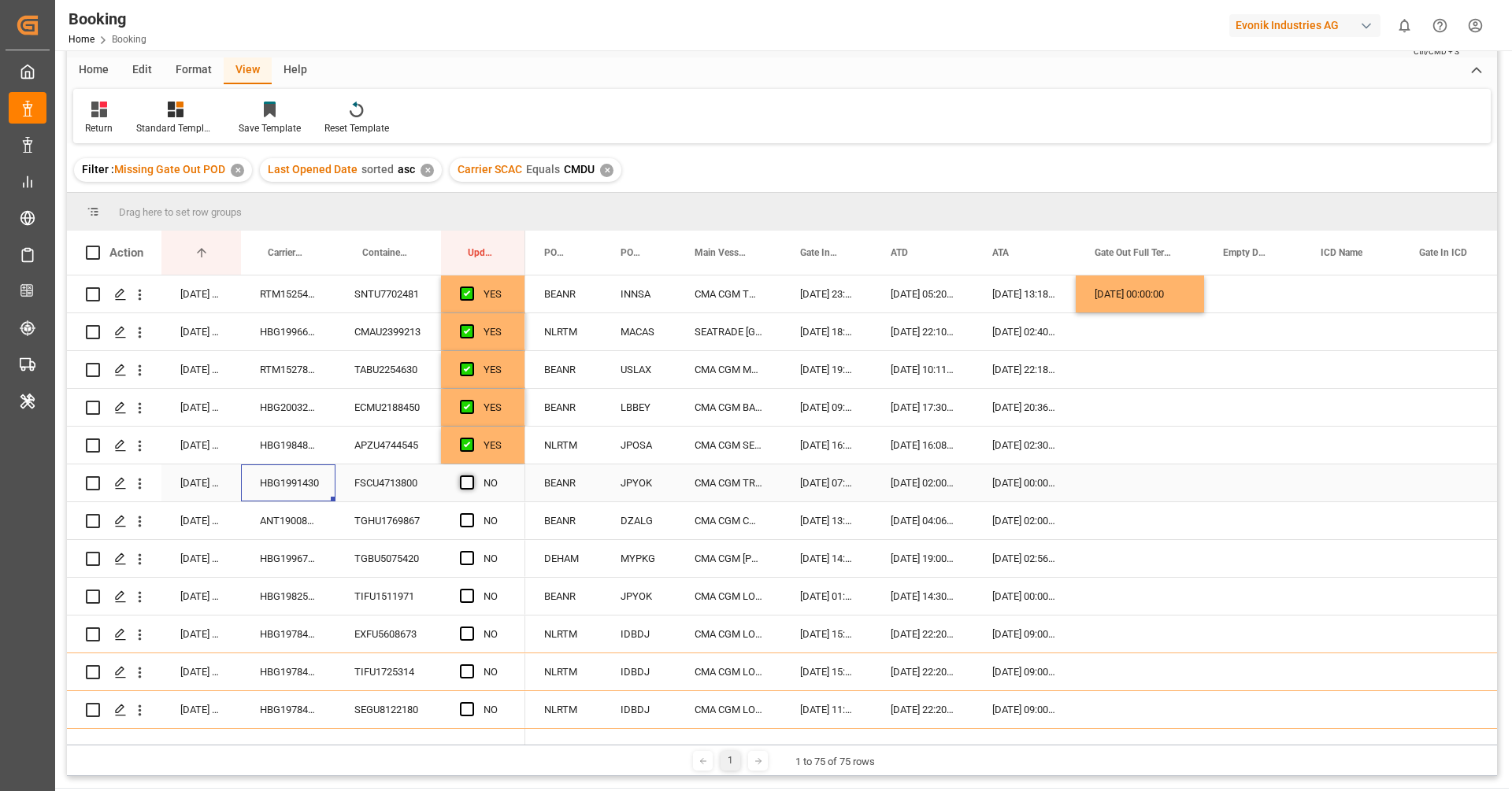
click at [470, 484] on span "Press SPACE to select this row." at bounding box center [467, 482] width 14 height 14
click at [471, 475] on input "Press SPACE to select this row." at bounding box center [471, 475] width 0 height 0
click at [292, 511] on div "ANT1900810" at bounding box center [288, 520] width 94 height 37
click at [375, 506] on div "TGHU1769867" at bounding box center [388, 520] width 106 height 37
click at [465, 520] on span "Press SPACE to select this row." at bounding box center [467, 520] width 14 height 14
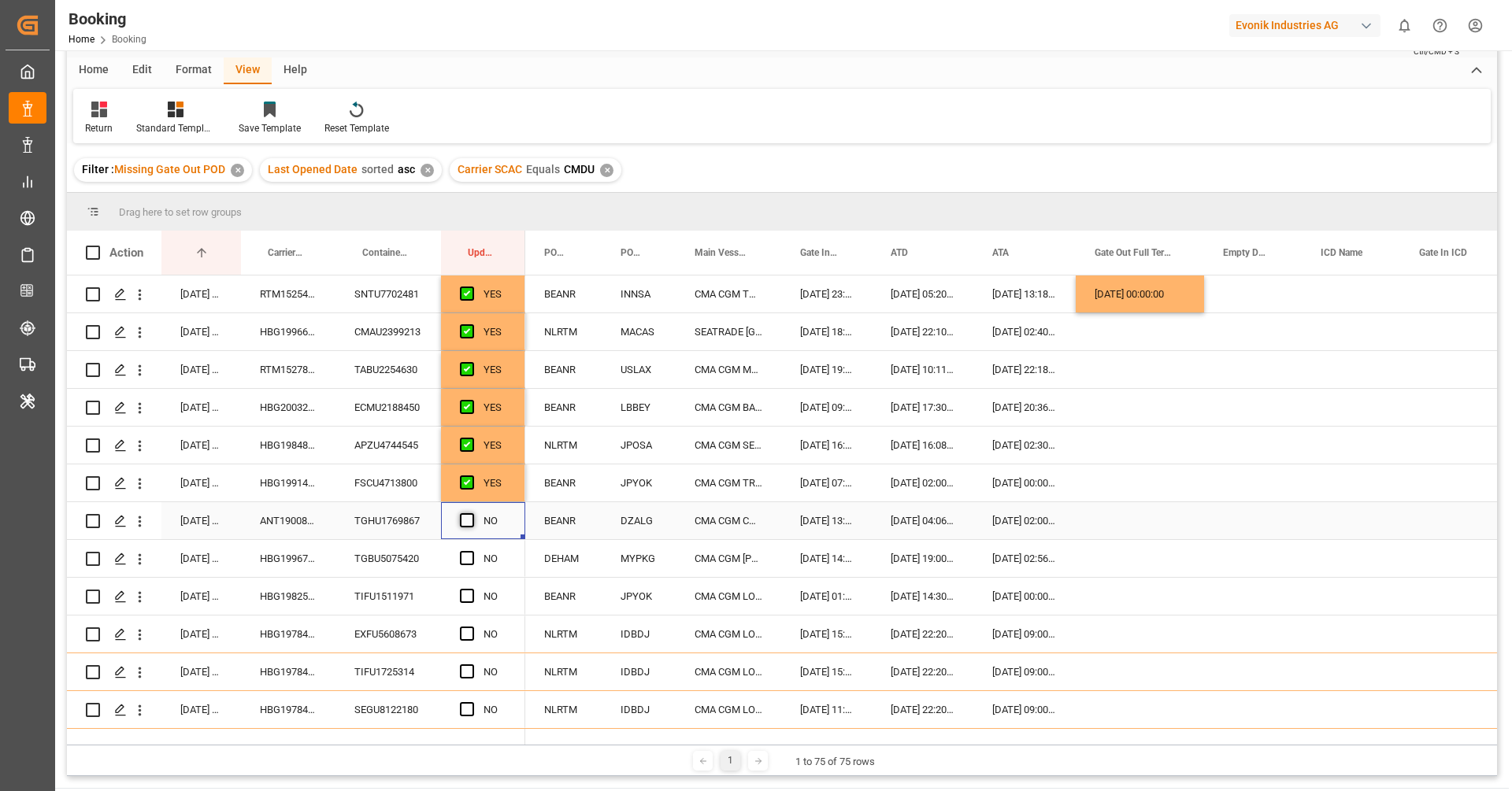
click at [471, 514] on input "Press SPACE to select this row." at bounding box center [471, 514] width 0 height 0
click at [320, 565] on div "HBG1996762" at bounding box center [288, 558] width 94 height 37
click at [471, 558] on span "Press SPACE to select this row." at bounding box center [467, 558] width 14 height 14
click at [471, 551] on input "Press SPACE to select this row." at bounding box center [471, 551] width 0 height 0
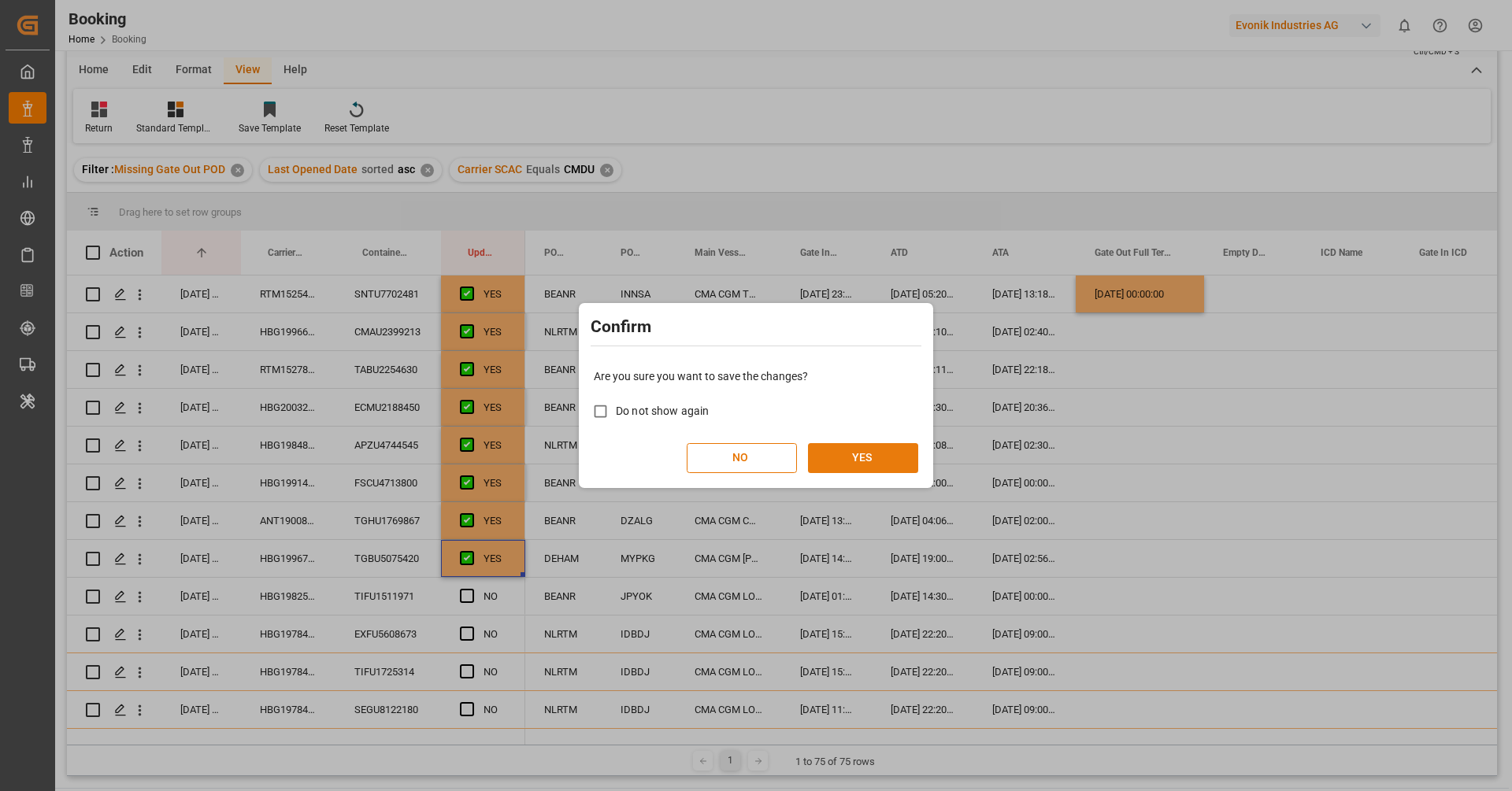
click at [863, 463] on button "YES" at bounding box center [862, 458] width 110 height 30
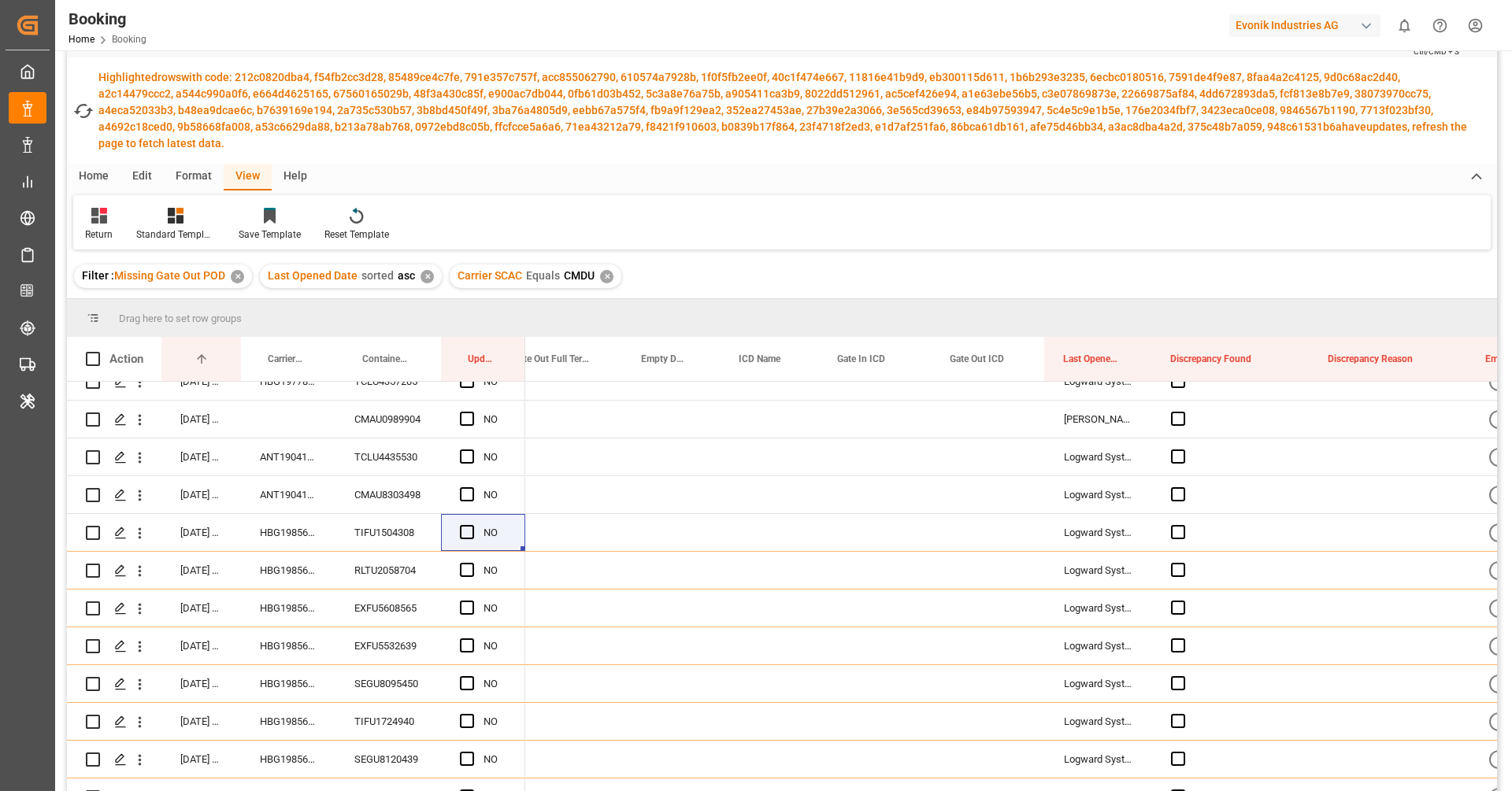
scroll to position [0, 0]
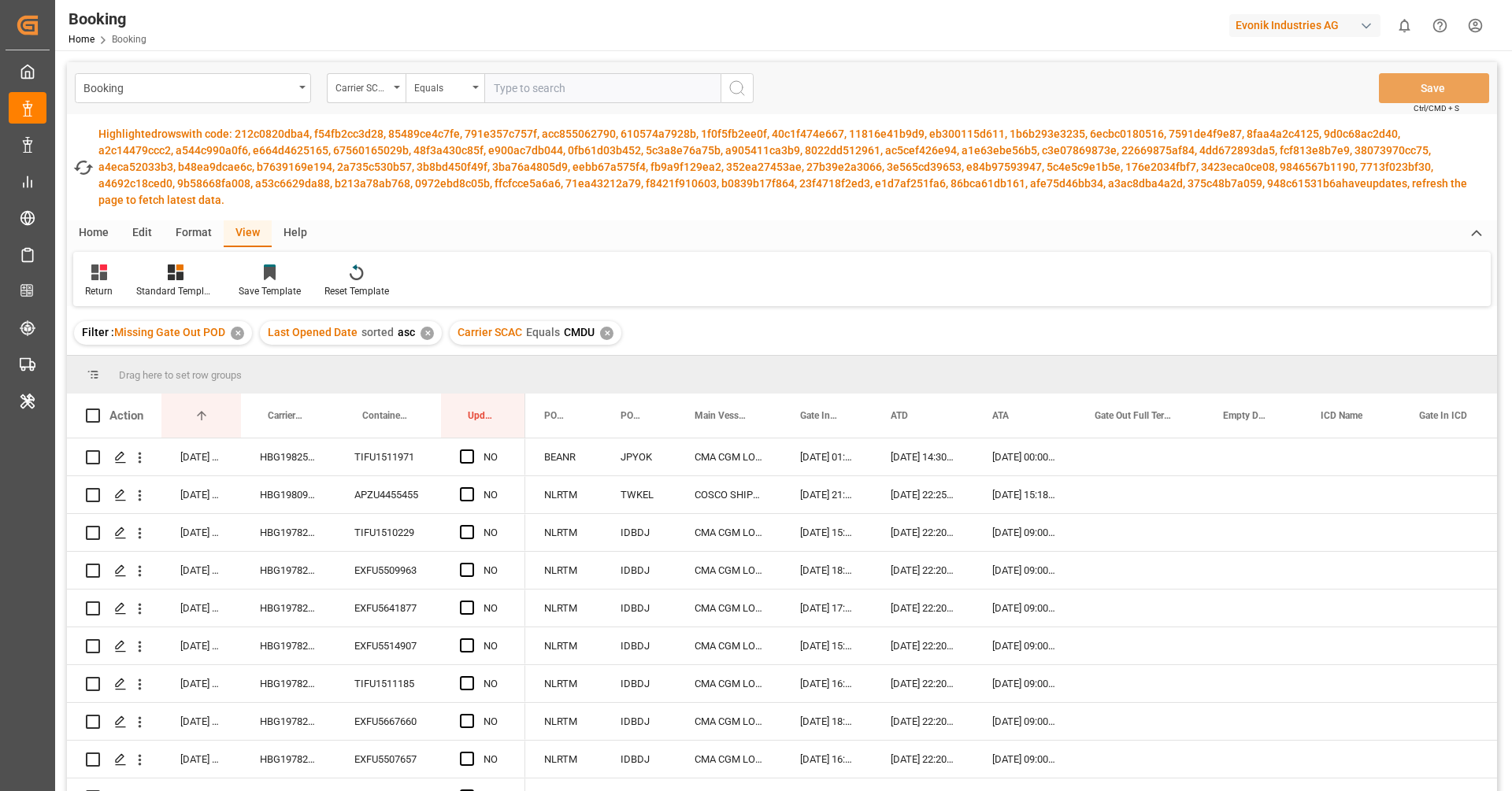
click at [720, 272] on div "Return Standard Templates Save Template Reset Template" at bounding box center [782, 278] width 1418 height 54
click at [606, 329] on div "✕" at bounding box center [606, 333] width 13 height 13
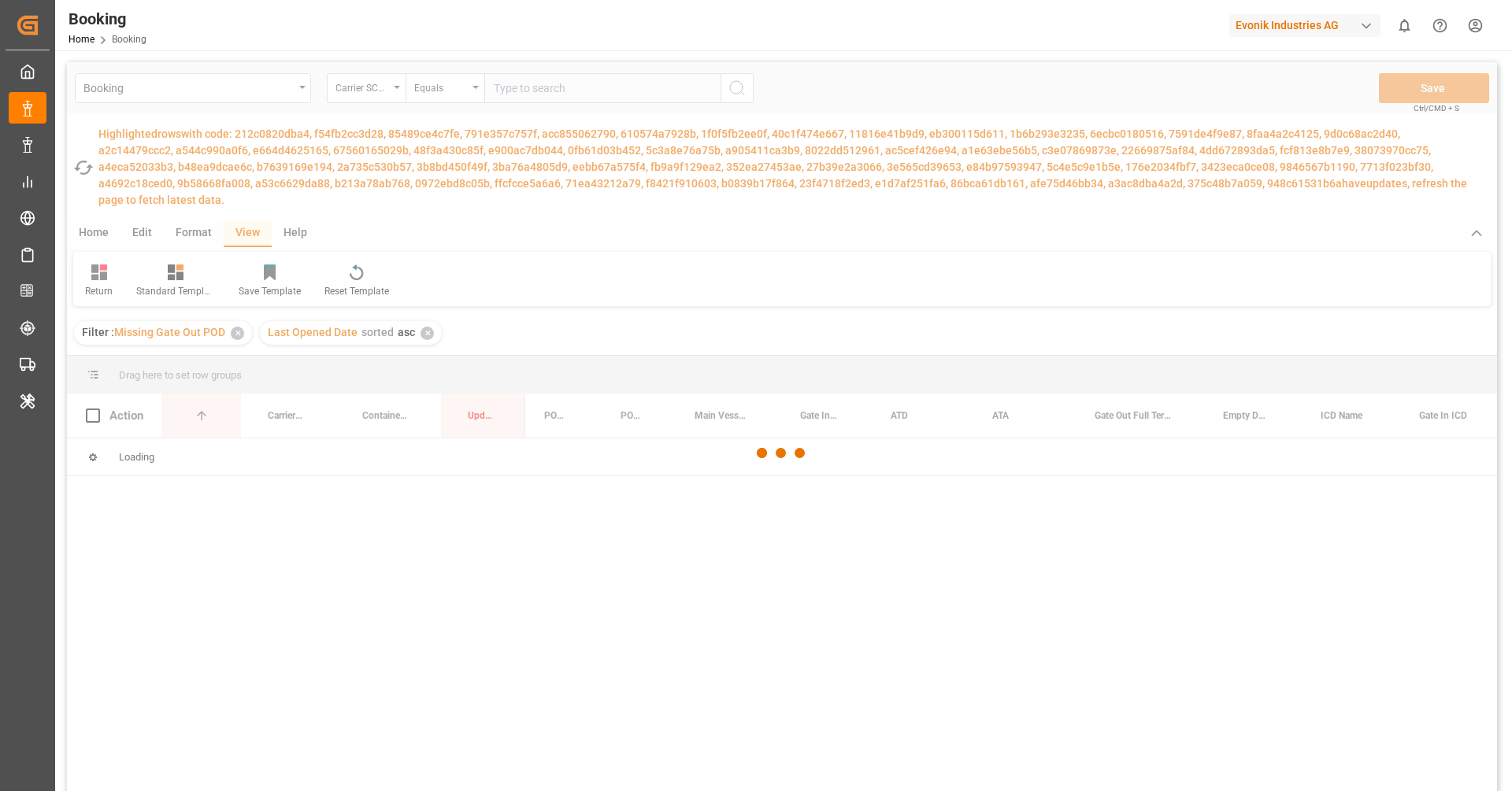
click at [421, 330] on div at bounding box center [781, 453] width 1430 height 781
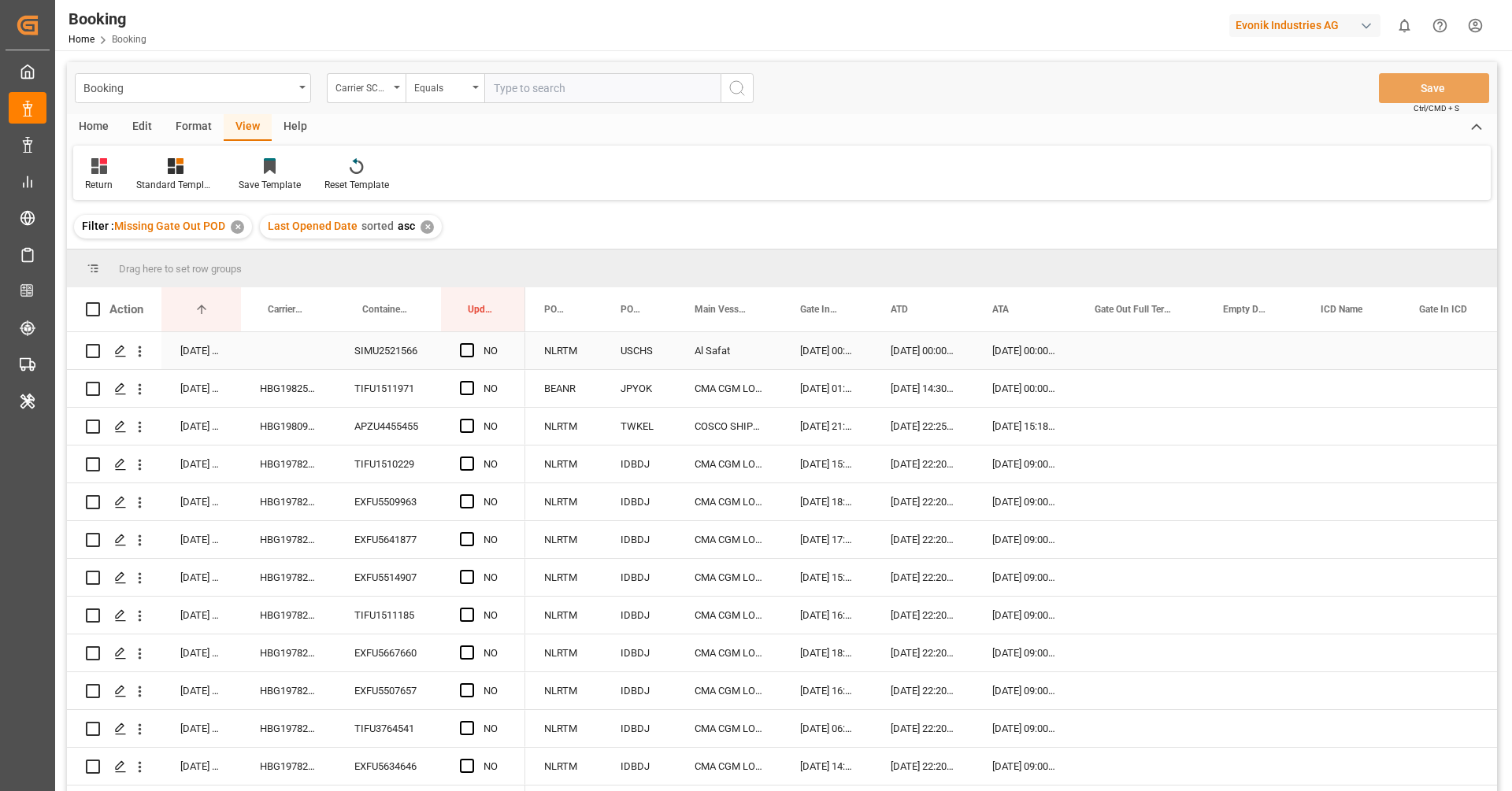
click at [426, 338] on div "SIMU2521566" at bounding box center [388, 350] width 106 height 37
click at [631, 209] on div "Filter : Missing Gate Out POD ✕ Last Opened Date sorted asc ✕" at bounding box center [781, 226] width 1430 height 44
click at [240, 232] on div "✕" at bounding box center [237, 226] width 13 height 13
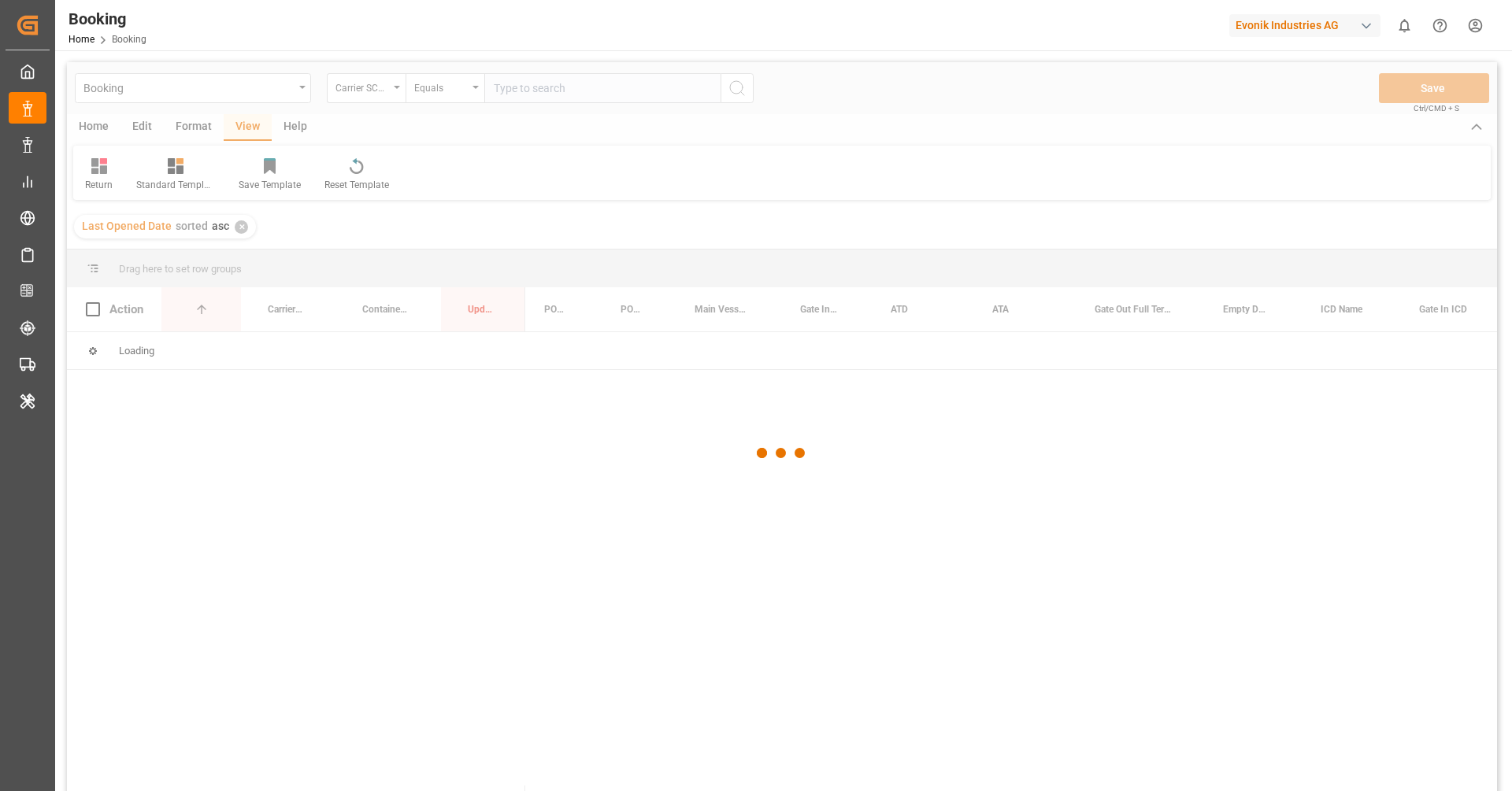
click at [240, 232] on div at bounding box center [781, 453] width 1430 height 781
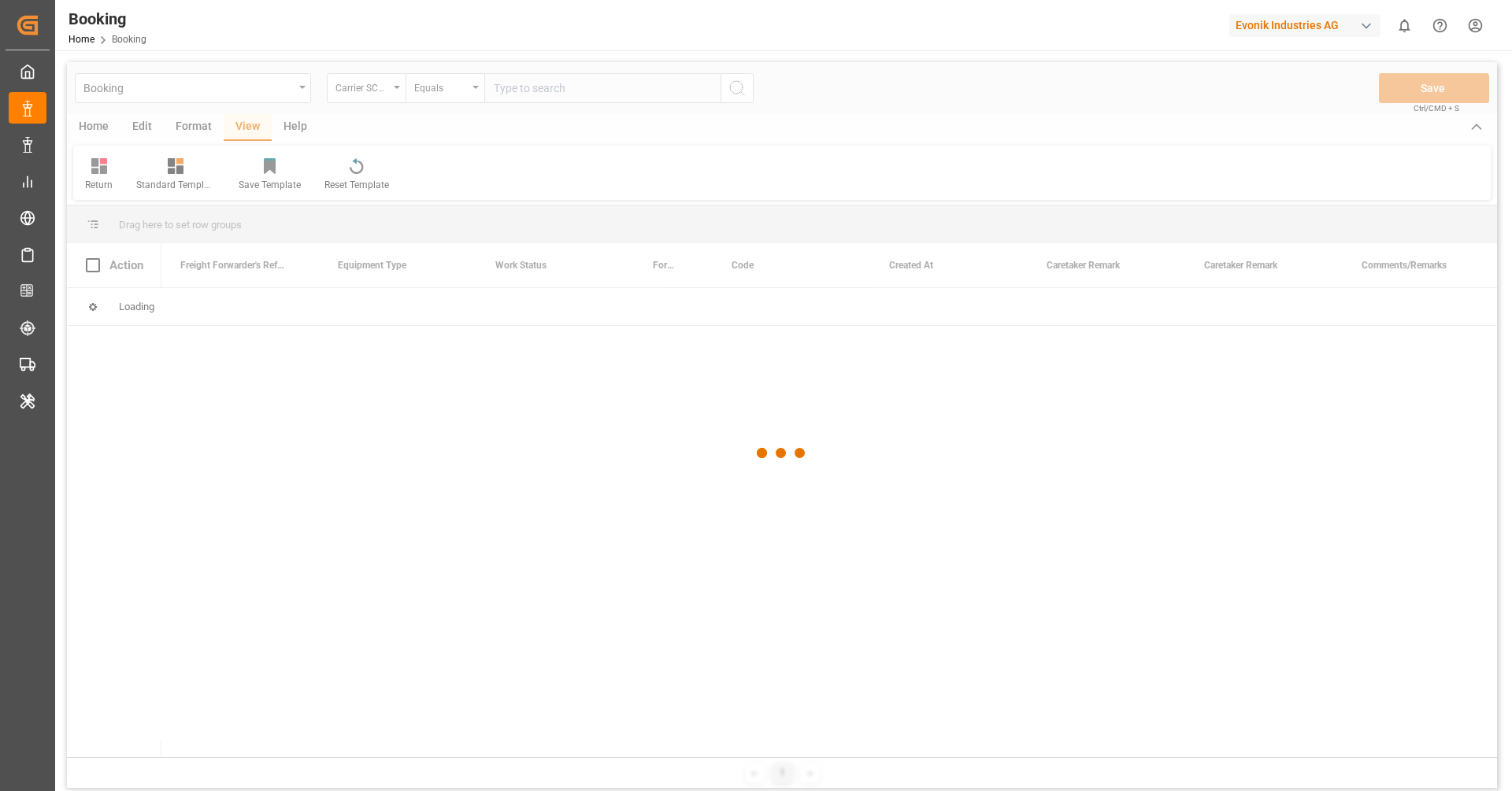
click at [240, 232] on div at bounding box center [781, 453] width 1430 height 781
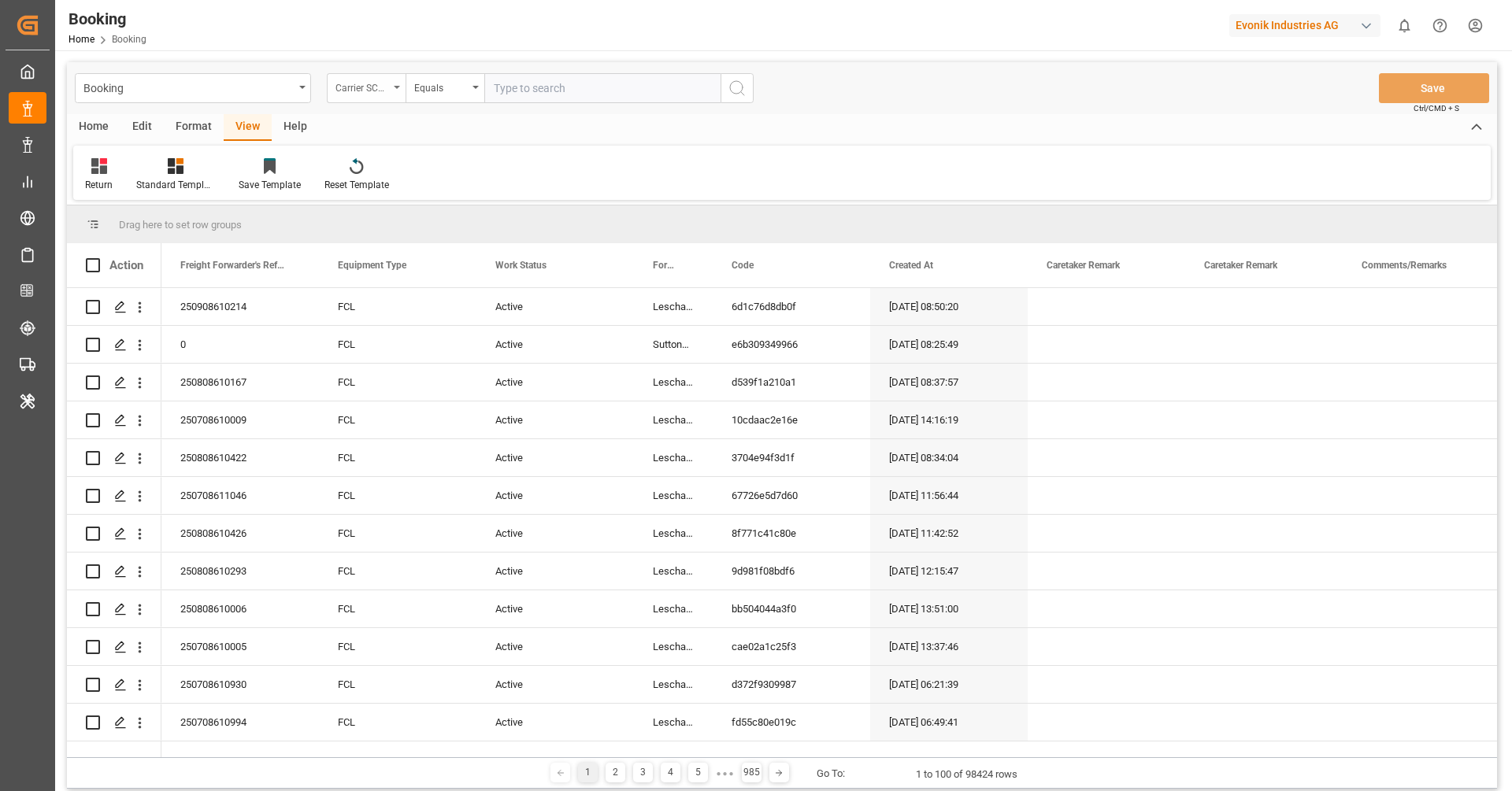
click at [384, 83] on div "Carrier SCAC" at bounding box center [362, 86] width 54 height 18
type input "delive"
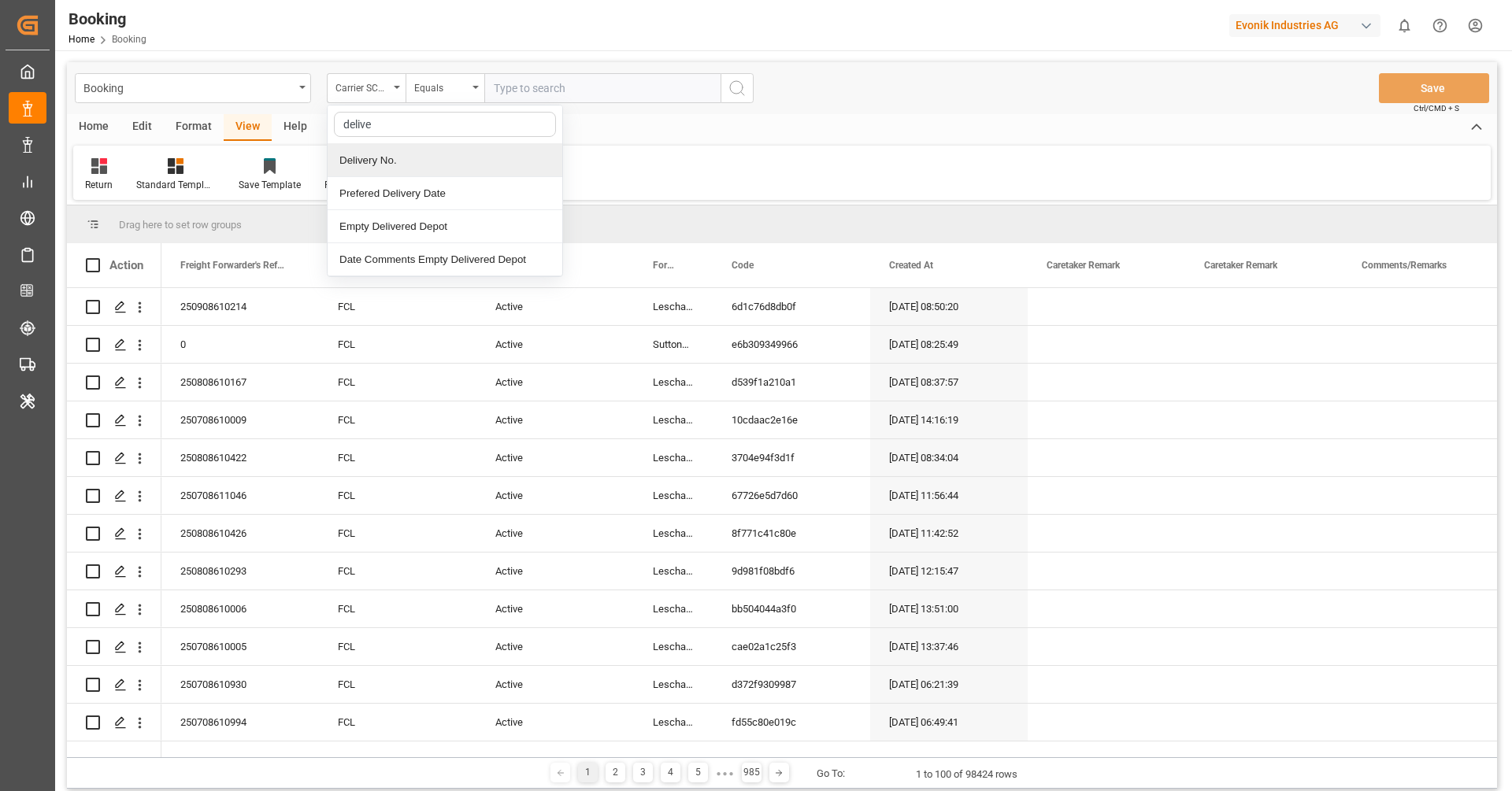
click at [361, 158] on div "Delivery No." at bounding box center [445, 161] width 234 height 33
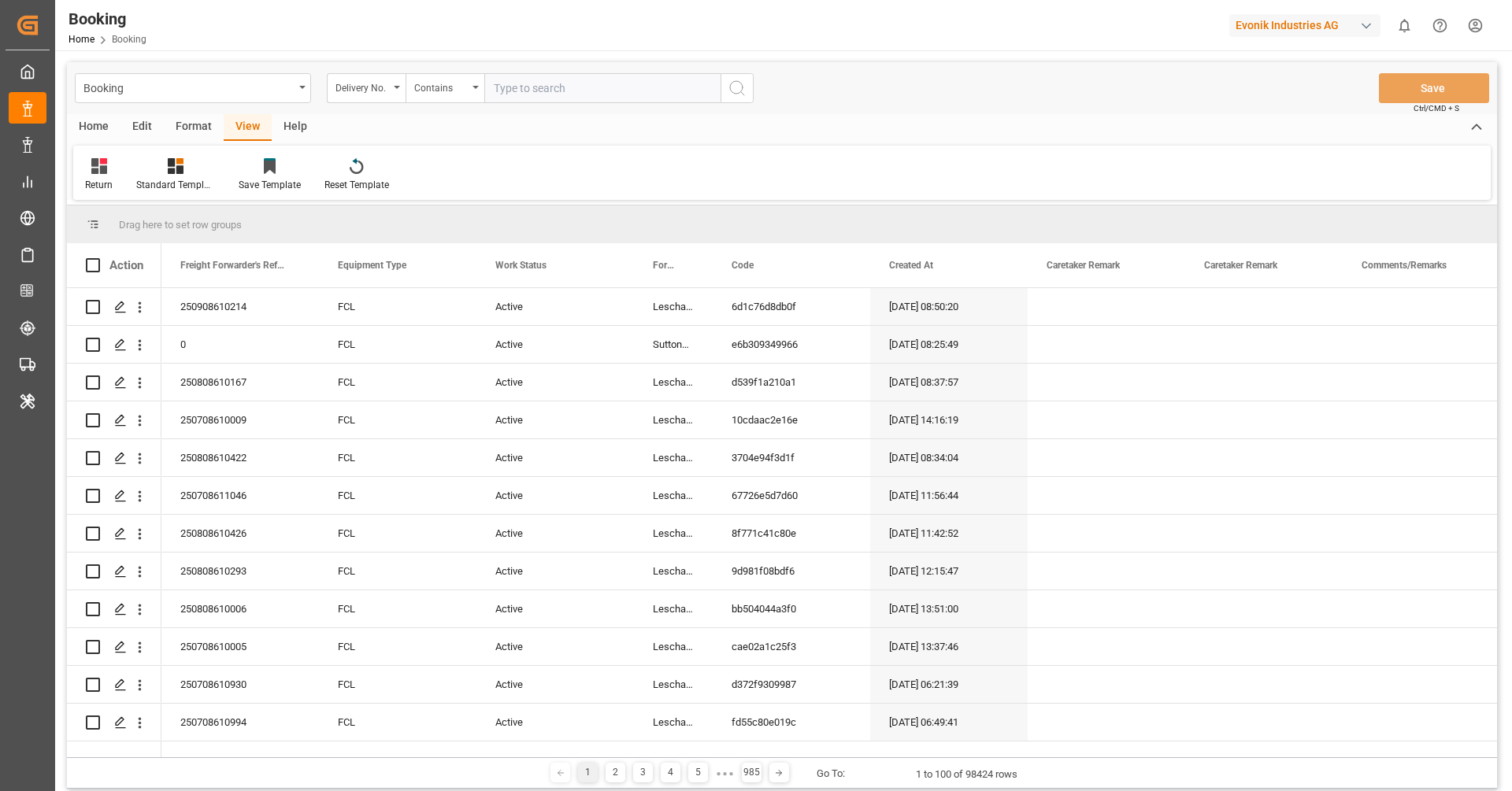
click at [521, 88] on input "text" at bounding box center [602, 88] width 236 height 30
paste input "459IHA1337965"
type input "459IHA1337965"
click at [769, 70] on div "Booking Delivery No. Contains 459IHA1337965 Save Ctrl/CMD + S" at bounding box center [781, 88] width 1430 height 52
click at [567, 92] on input "459IHA1337965" at bounding box center [602, 88] width 236 height 30
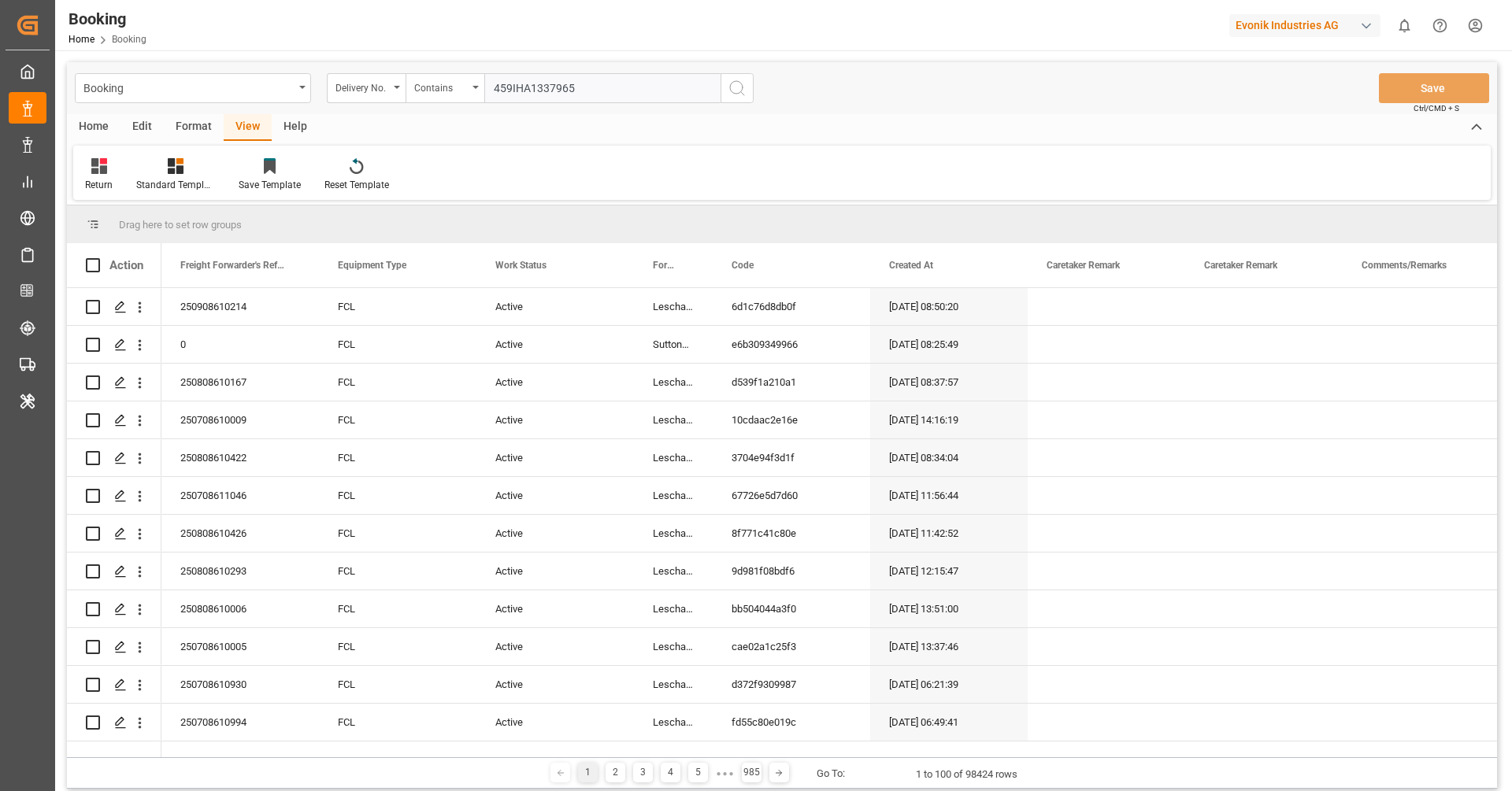
click at [567, 92] on input "459IHA1337965" at bounding box center [602, 88] width 236 height 30
click at [580, 92] on input "459IHA1337965" at bounding box center [602, 88] width 236 height 30
click at [739, 81] on icon "search button" at bounding box center [737, 88] width 19 height 19
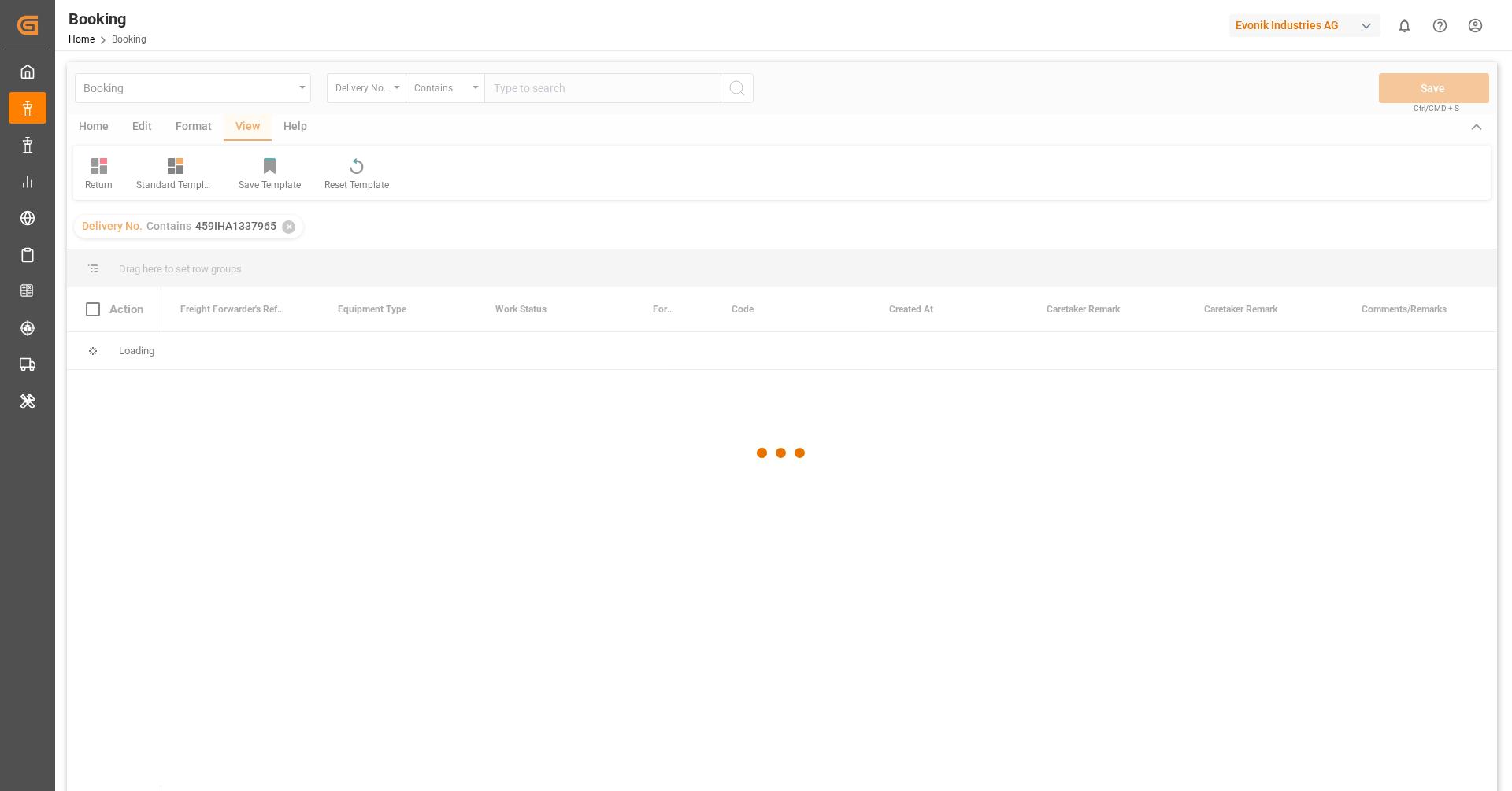
click at [290, 228] on div at bounding box center [781, 453] width 1430 height 781
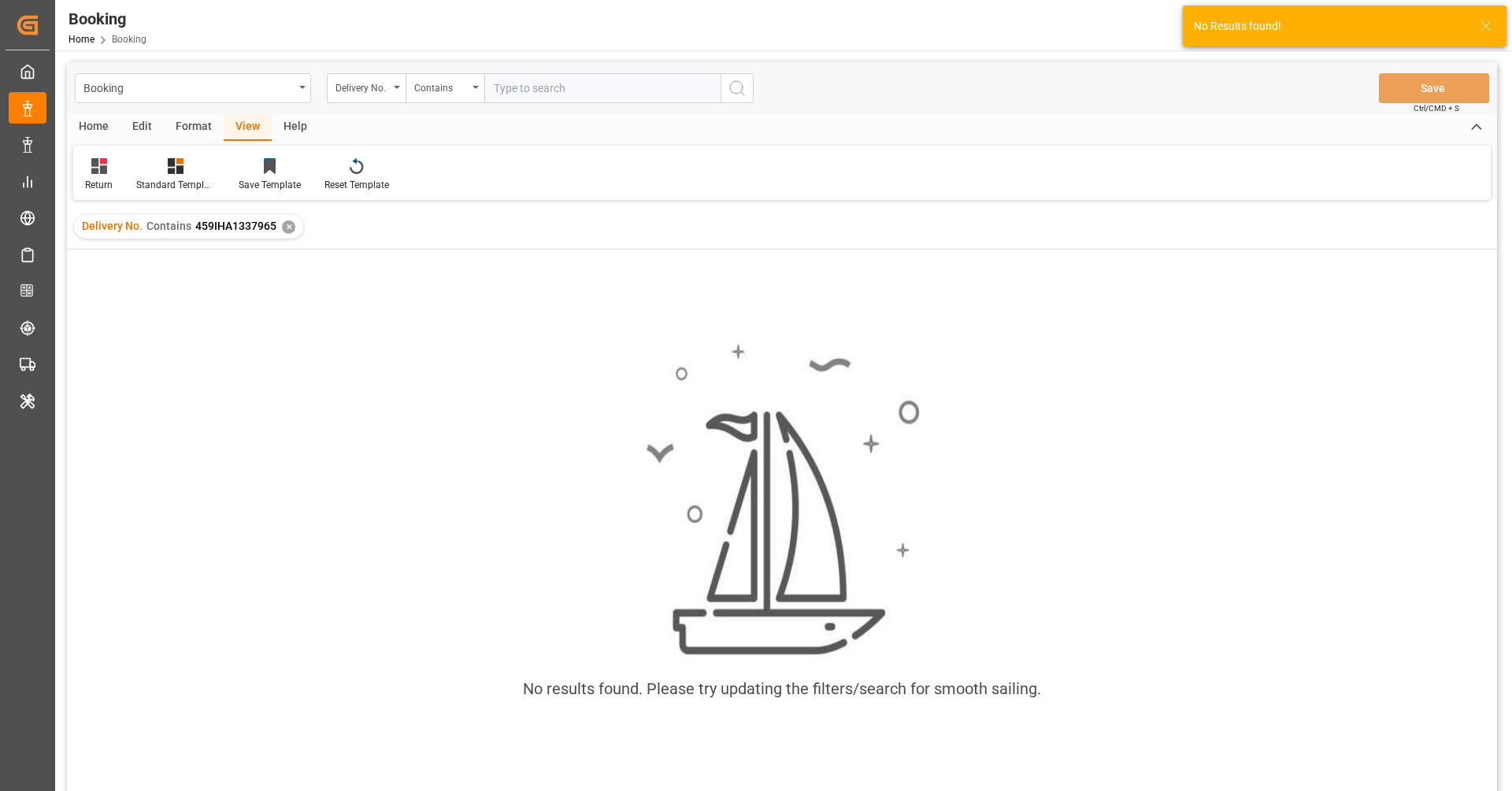
click at [290, 228] on div "✕" at bounding box center [288, 226] width 13 height 13
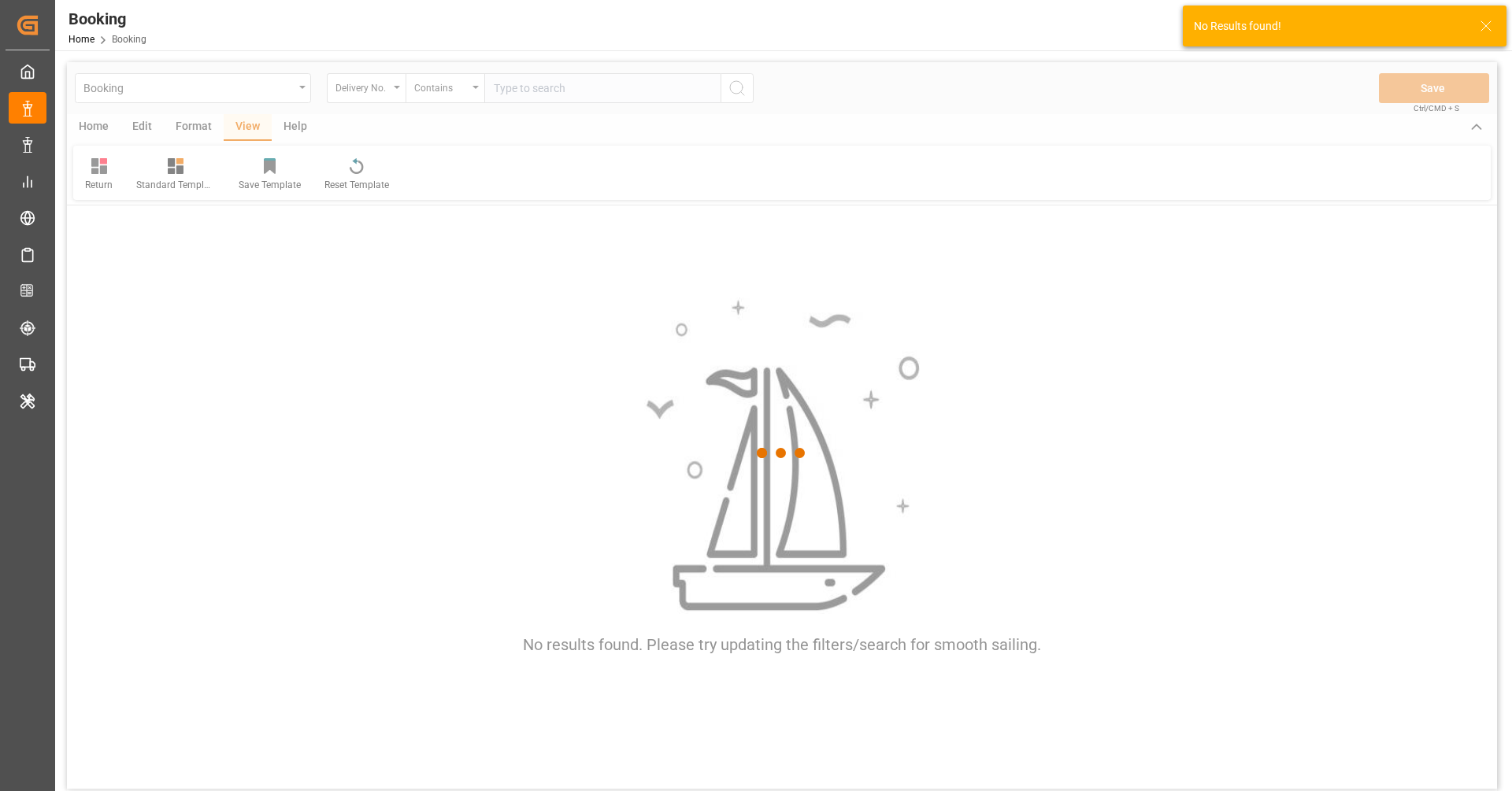
click at [366, 87] on div at bounding box center [781, 453] width 1430 height 781
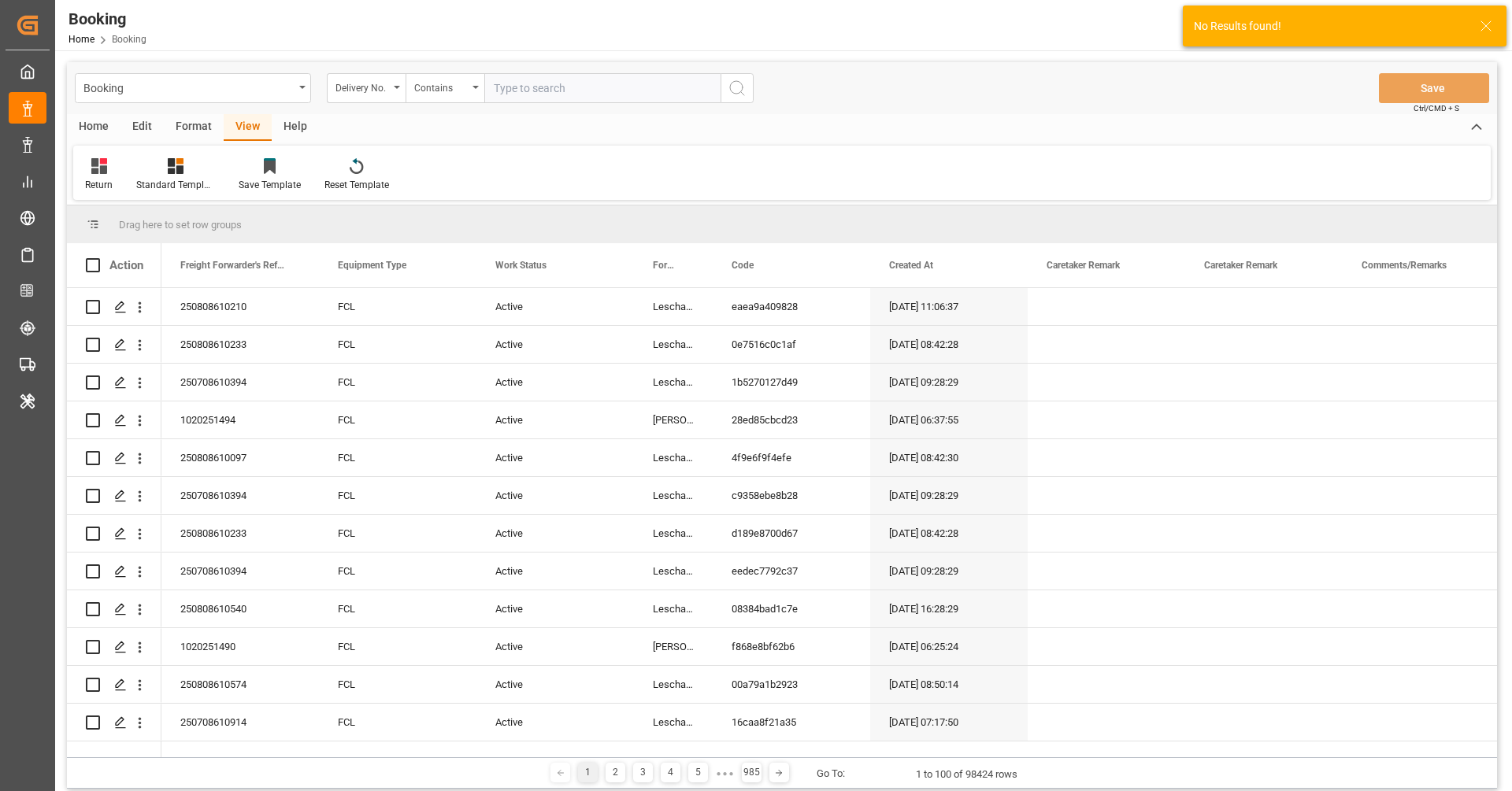
click at [366, 87] on div "Delivery No." at bounding box center [362, 86] width 54 height 18
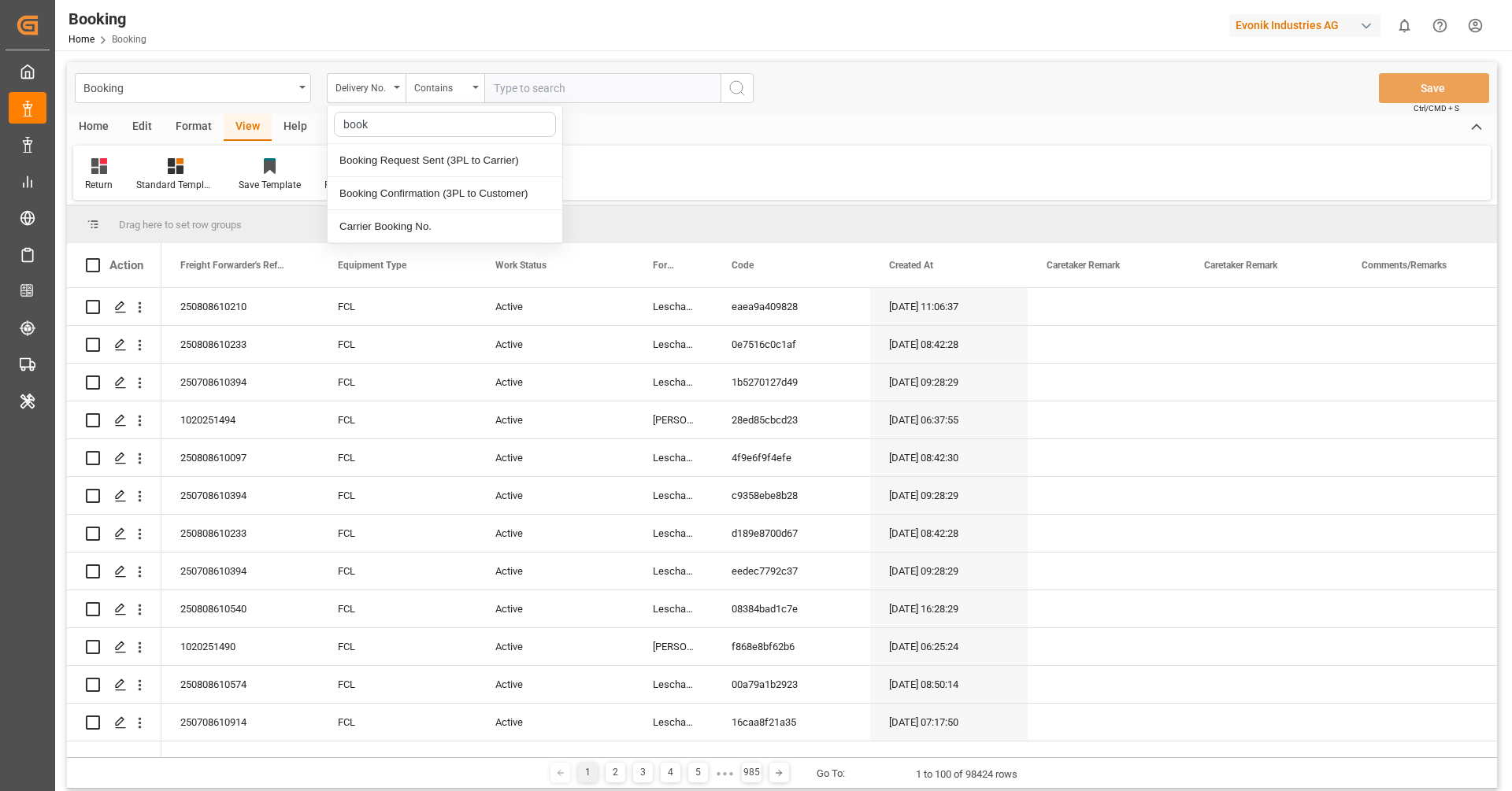
type input "booki"
click at [426, 222] on div "Carrier Booking No." at bounding box center [445, 226] width 234 height 33
click at [531, 81] on input "text" at bounding box center [602, 88] width 236 height 30
paste input "459IHA1337965"
type input "459IHA1337965"
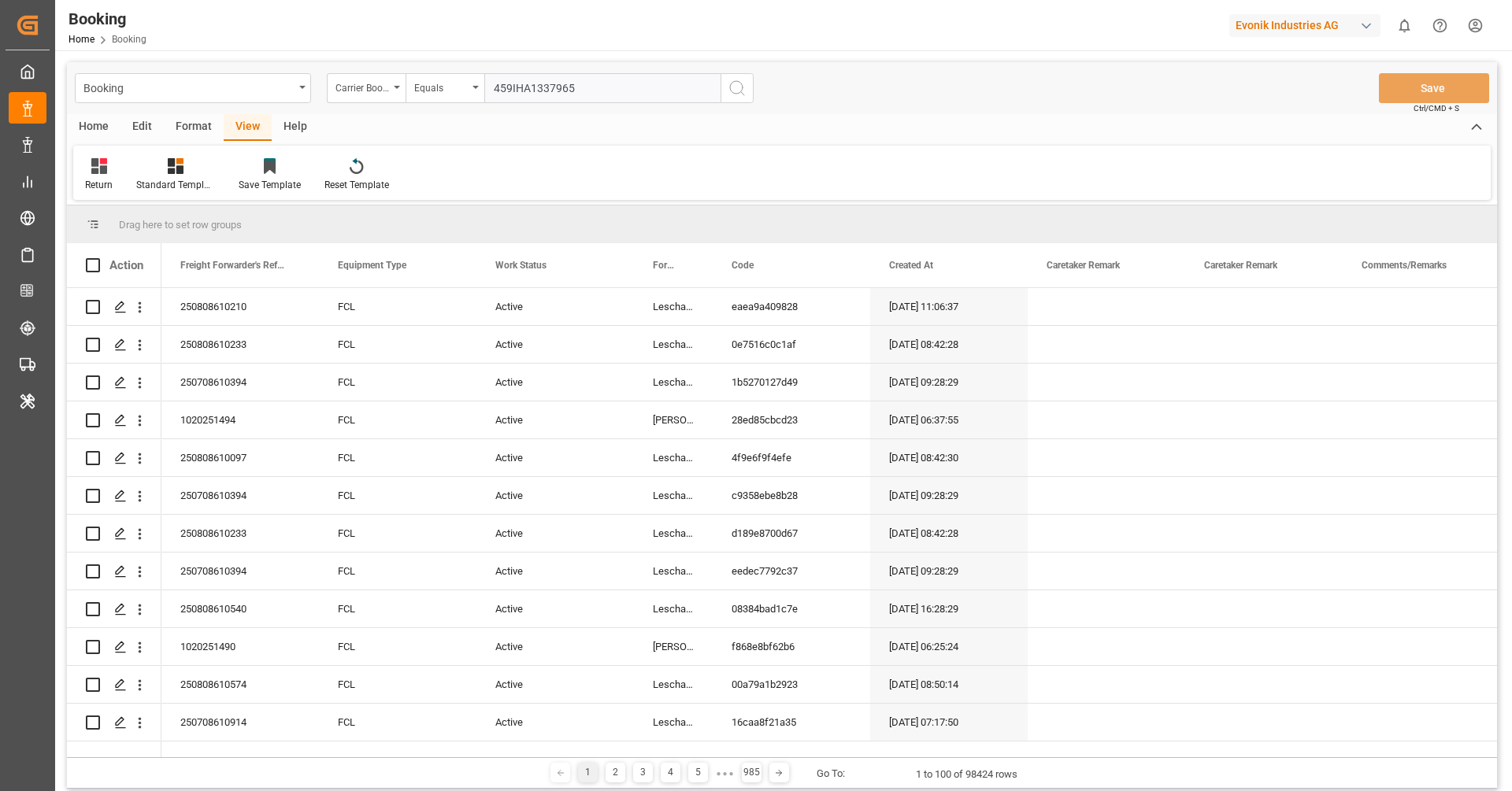
click at [743, 92] on icon "search button" at bounding box center [737, 88] width 19 height 19
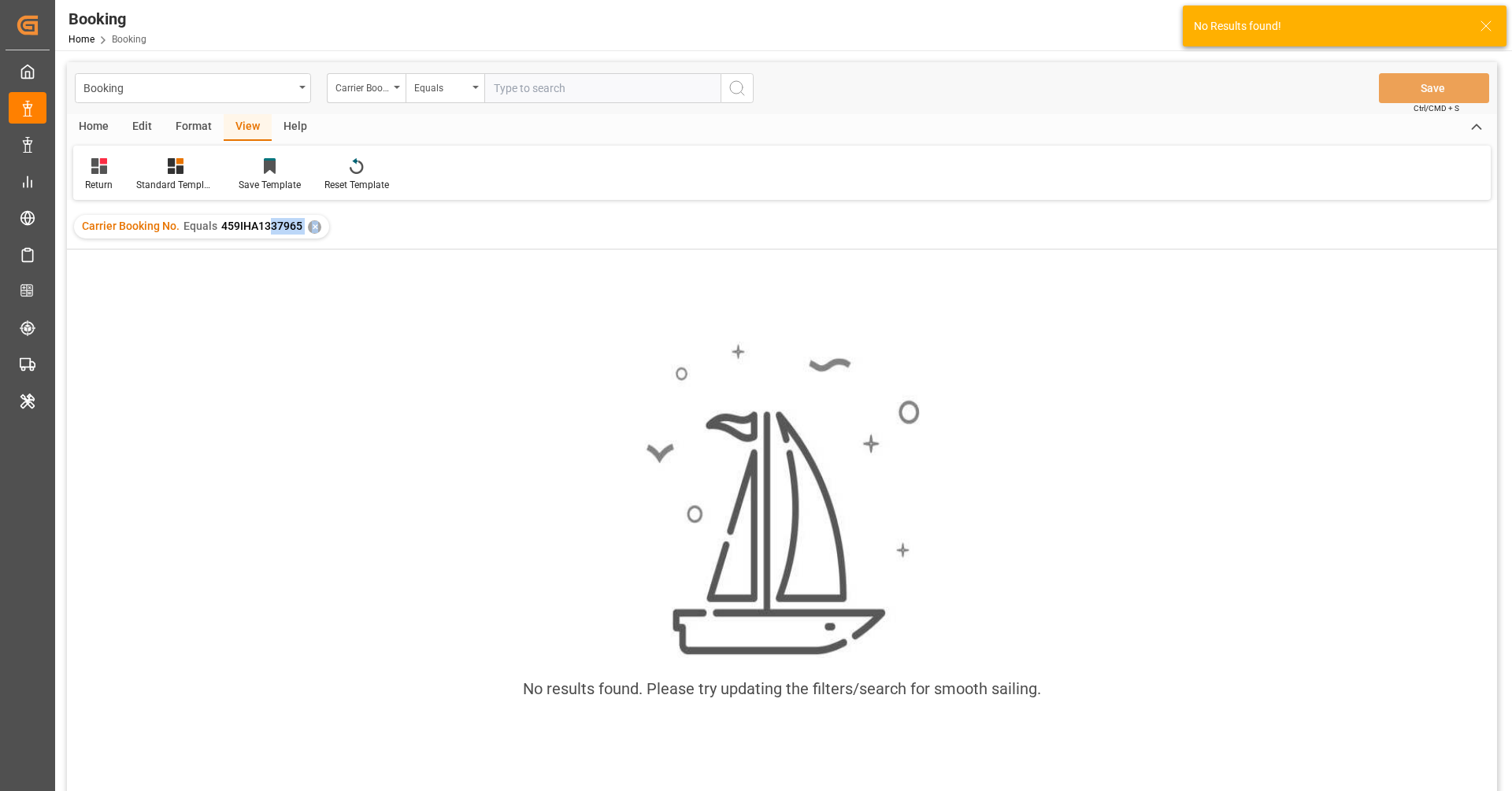
drag, startPoint x: 317, startPoint y: 229, endPoint x: 250, endPoint y: 237, distance: 67.5
click at [250, 237] on div "Carrier Booking No. Equals 459IHA1337965 ✕" at bounding box center [202, 226] width 255 height 23
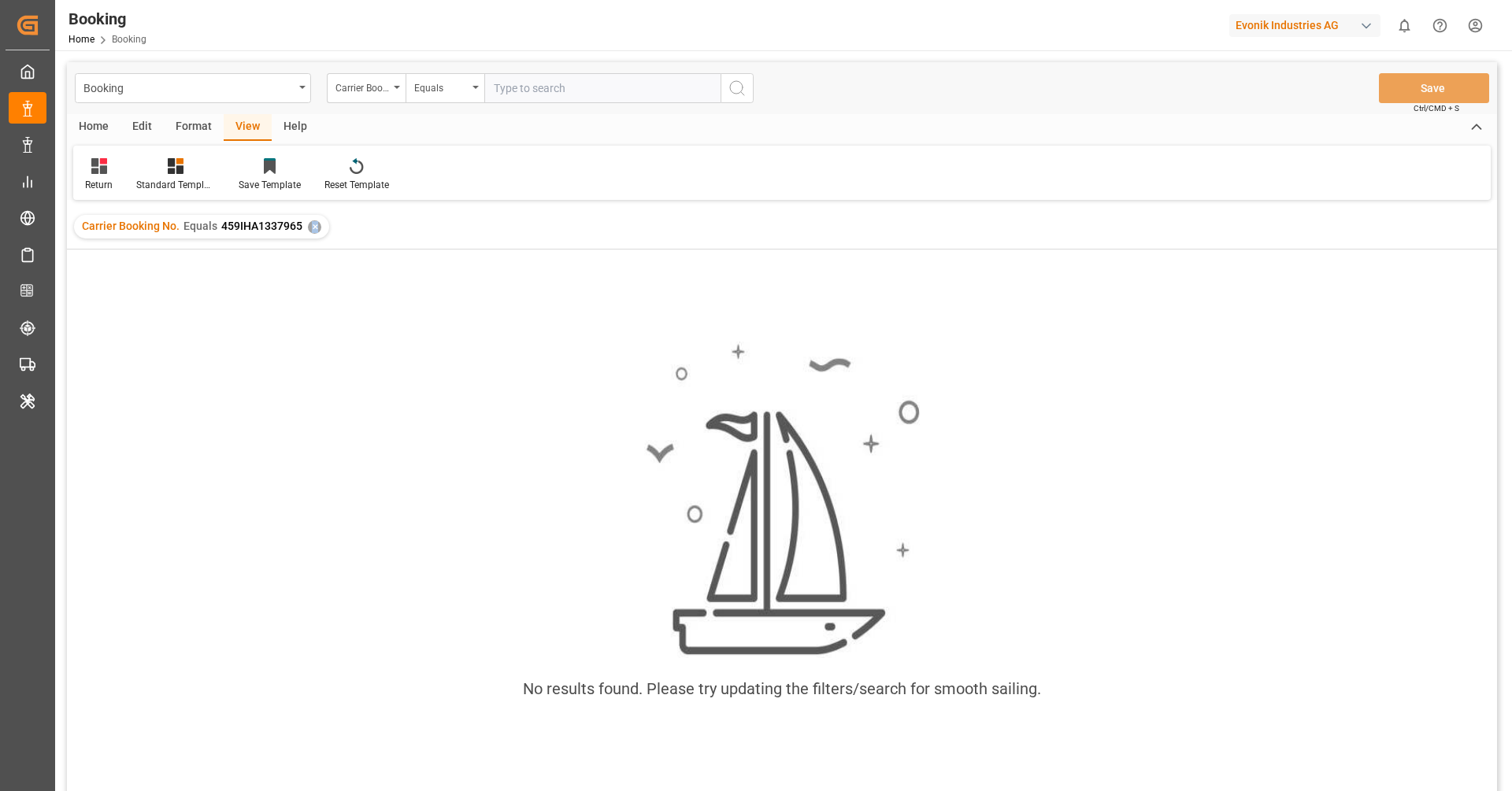
click at [317, 233] on div "Carrier Booking No. Equals 459IHA1337965 ✕" at bounding box center [202, 226] width 255 height 23
click at [314, 226] on div "✕" at bounding box center [314, 226] width 13 height 13
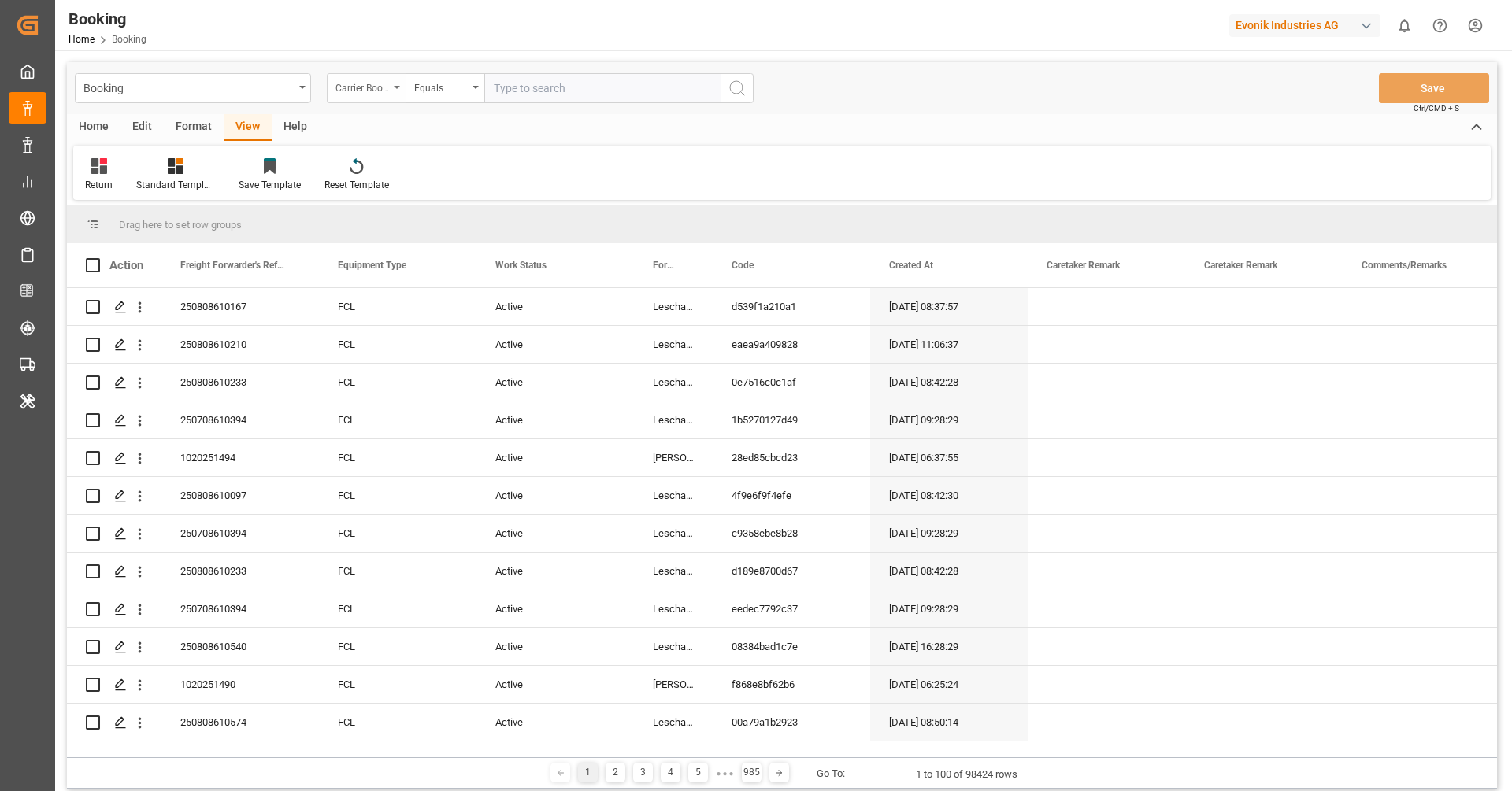
click at [362, 80] on div "Carrier Booking No." at bounding box center [362, 86] width 54 height 18
type input "delive"
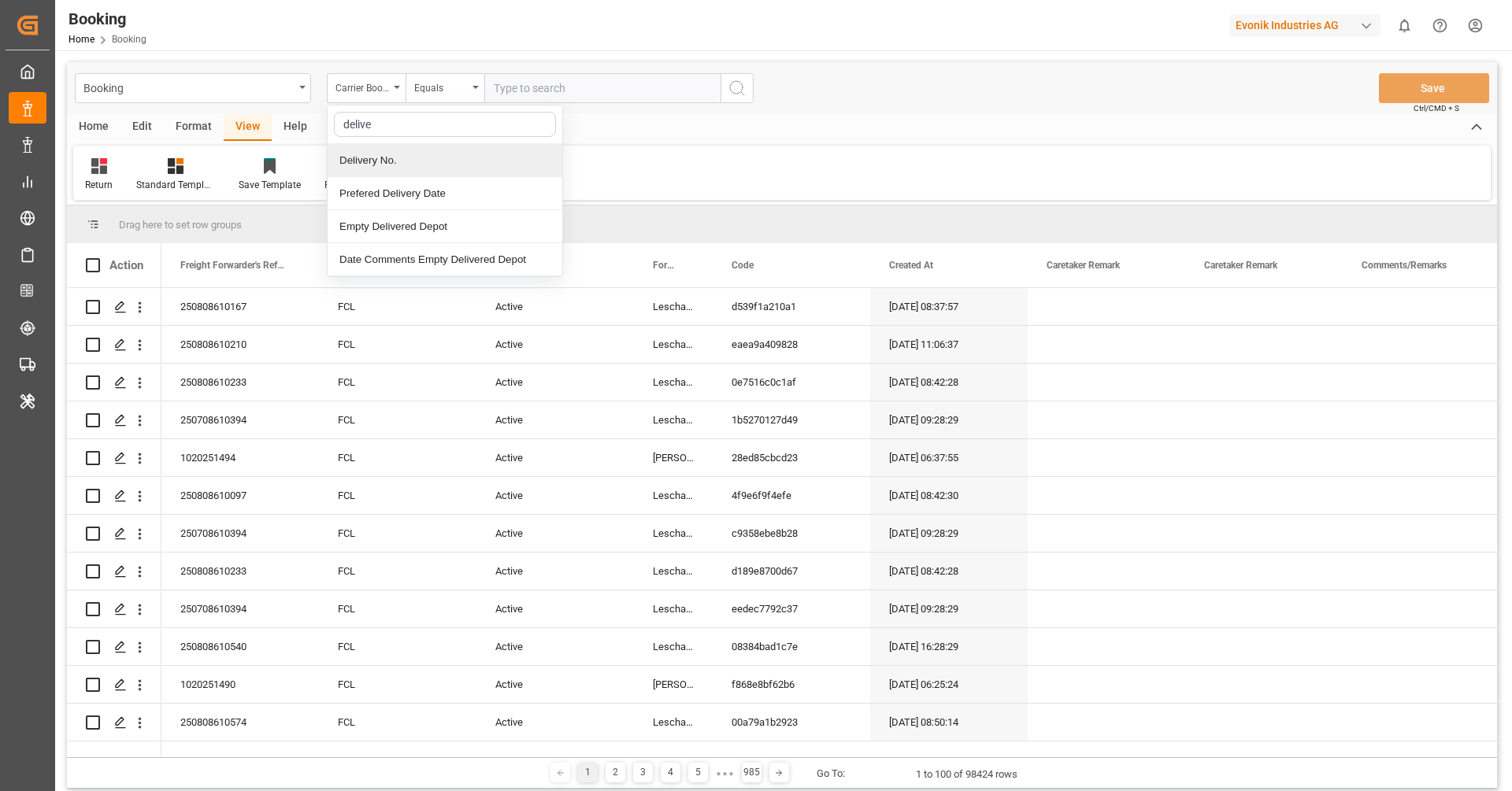
click at [394, 153] on div "Delivery No." at bounding box center [445, 161] width 234 height 33
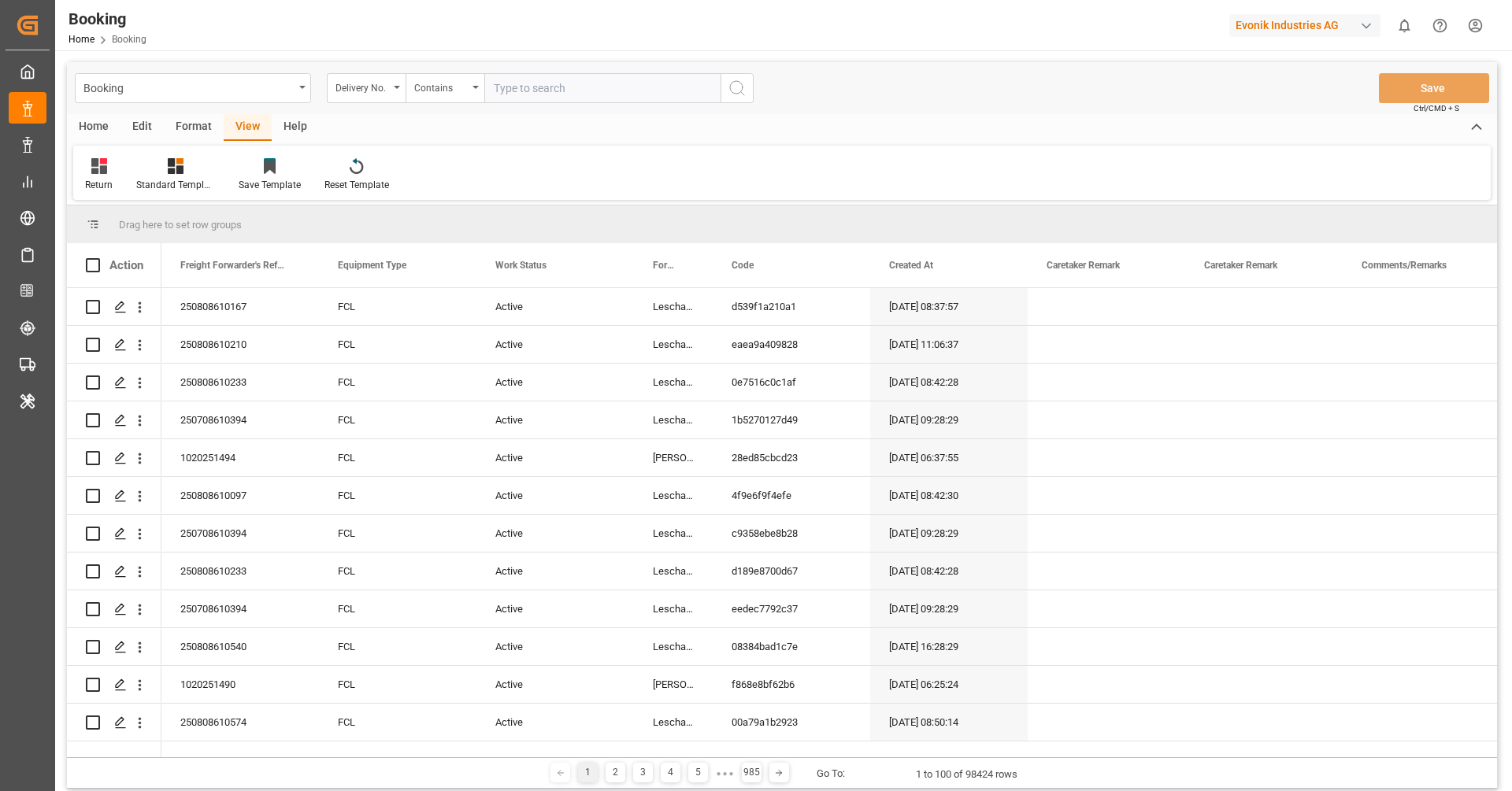
click at [495, 83] on input "text" at bounding box center [602, 88] width 236 height 30
paste input "3011417789,3011417790"
click at [596, 92] on input "3011417789,3011417790" at bounding box center [602, 88] width 236 height 30
click at [641, 92] on input "3011417789,3011417790" at bounding box center [602, 88] width 236 height 30
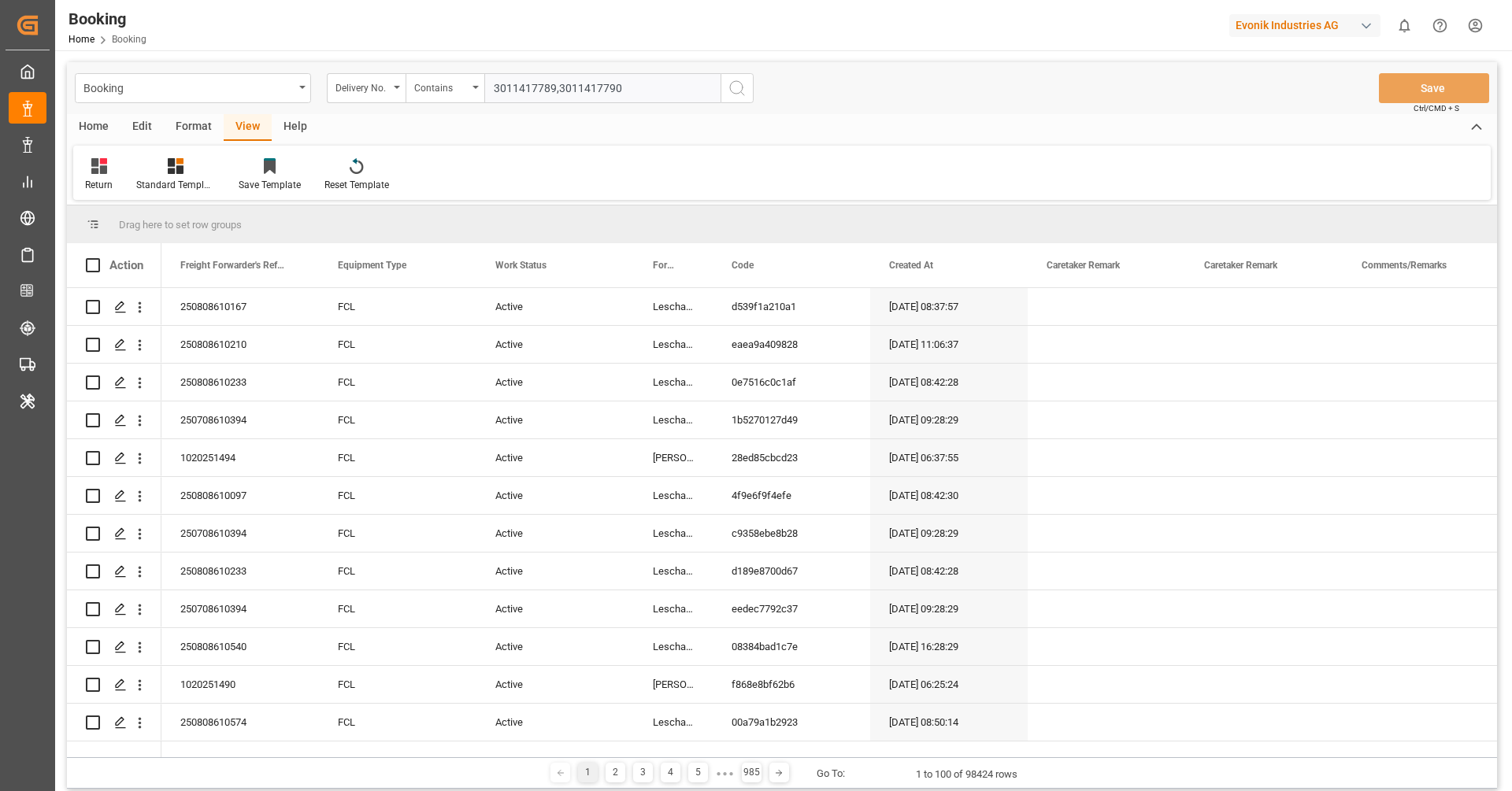
type input "3011417789,3011417790"
click at [733, 83] on icon "search button" at bounding box center [737, 88] width 19 height 19
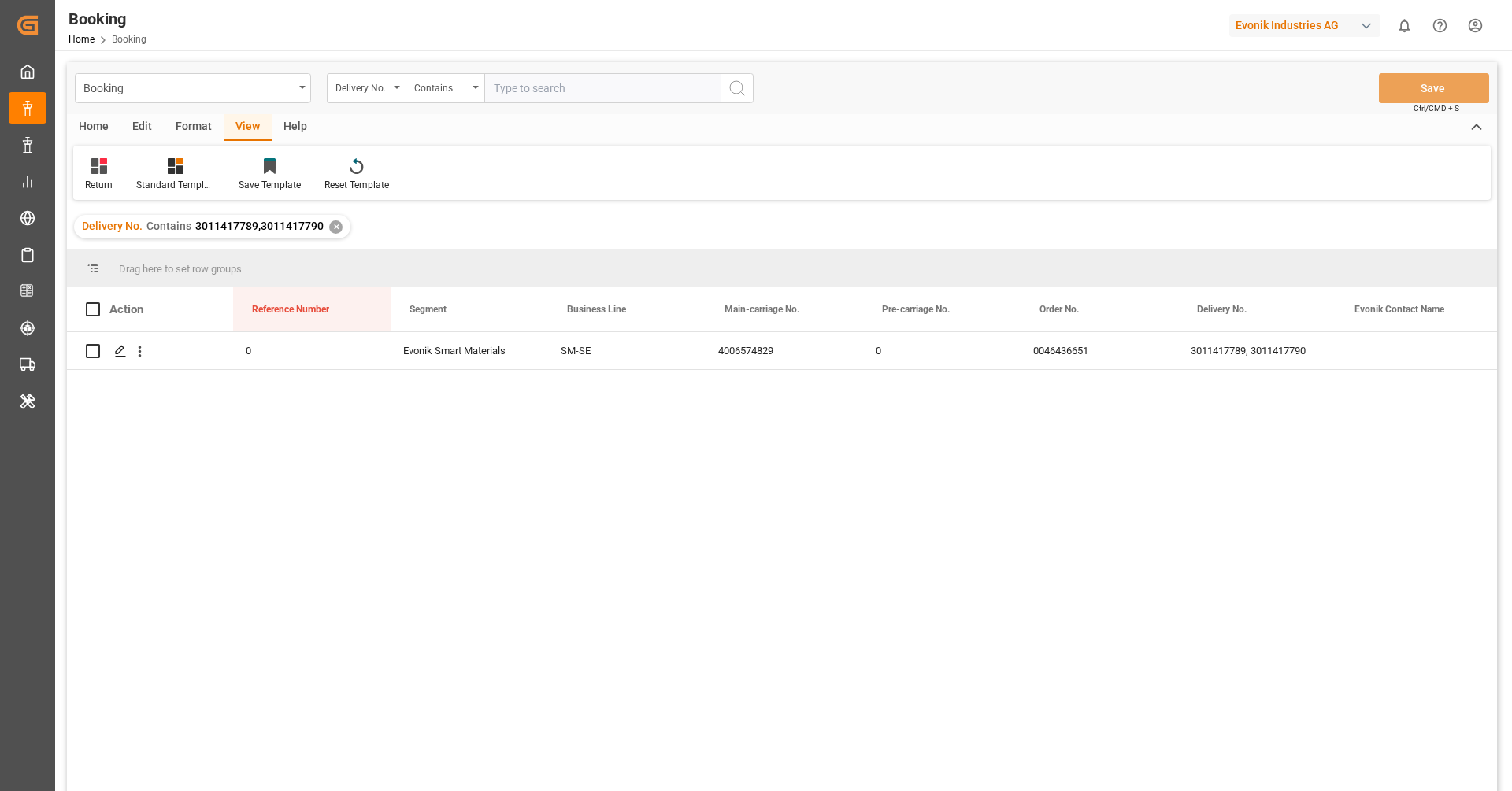
scroll to position [0, 1448]
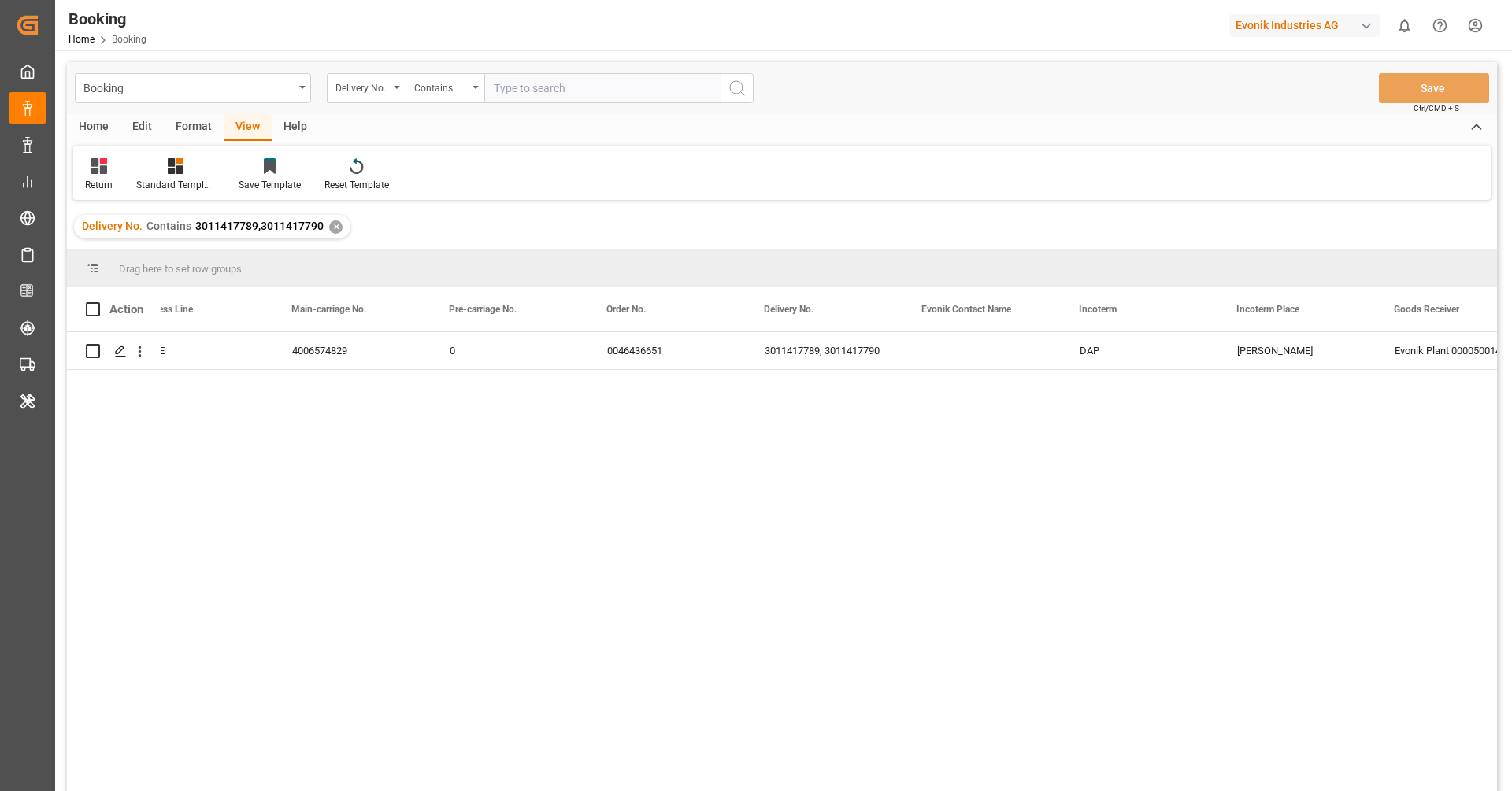
click at [567, 582] on div "Evonik Smart Materials SM-SE 4006574829 0 0046436651 3011417789, 3011417790 DAP…" at bounding box center [830, 566] width 1336 height 469
click at [332, 228] on div "✕" at bounding box center [336, 226] width 13 height 13
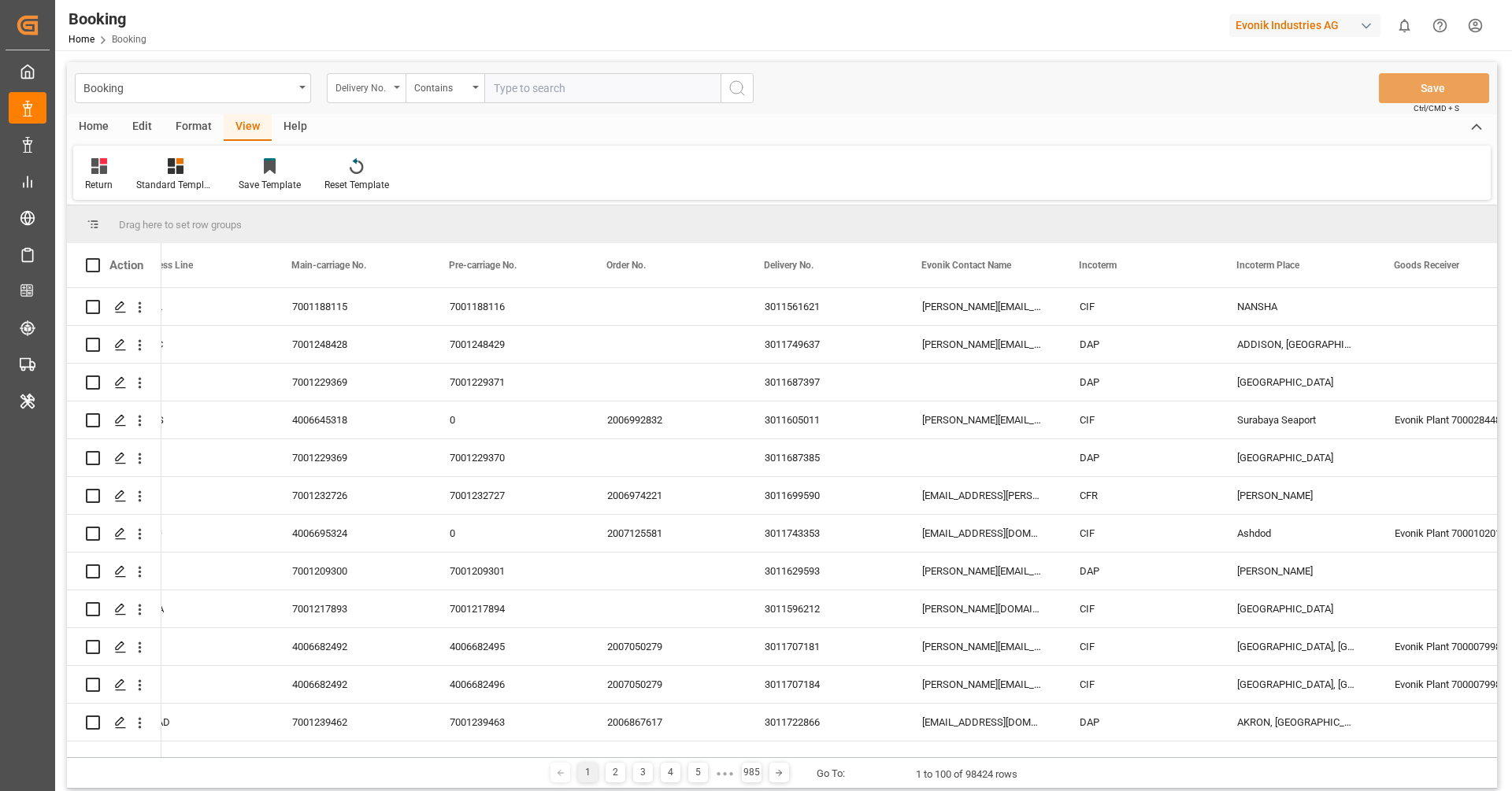
scroll to position [0, 1858]
click at [357, 92] on div "Delivery No." at bounding box center [362, 86] width 54 height 18
type input "main"
click at [434, 157] on div "Main-carriage No." at bounding box center [445, 161] width 234 height 33
click at [558, 91] on input "text" at bounding box center [602, 88] width 236 height 30
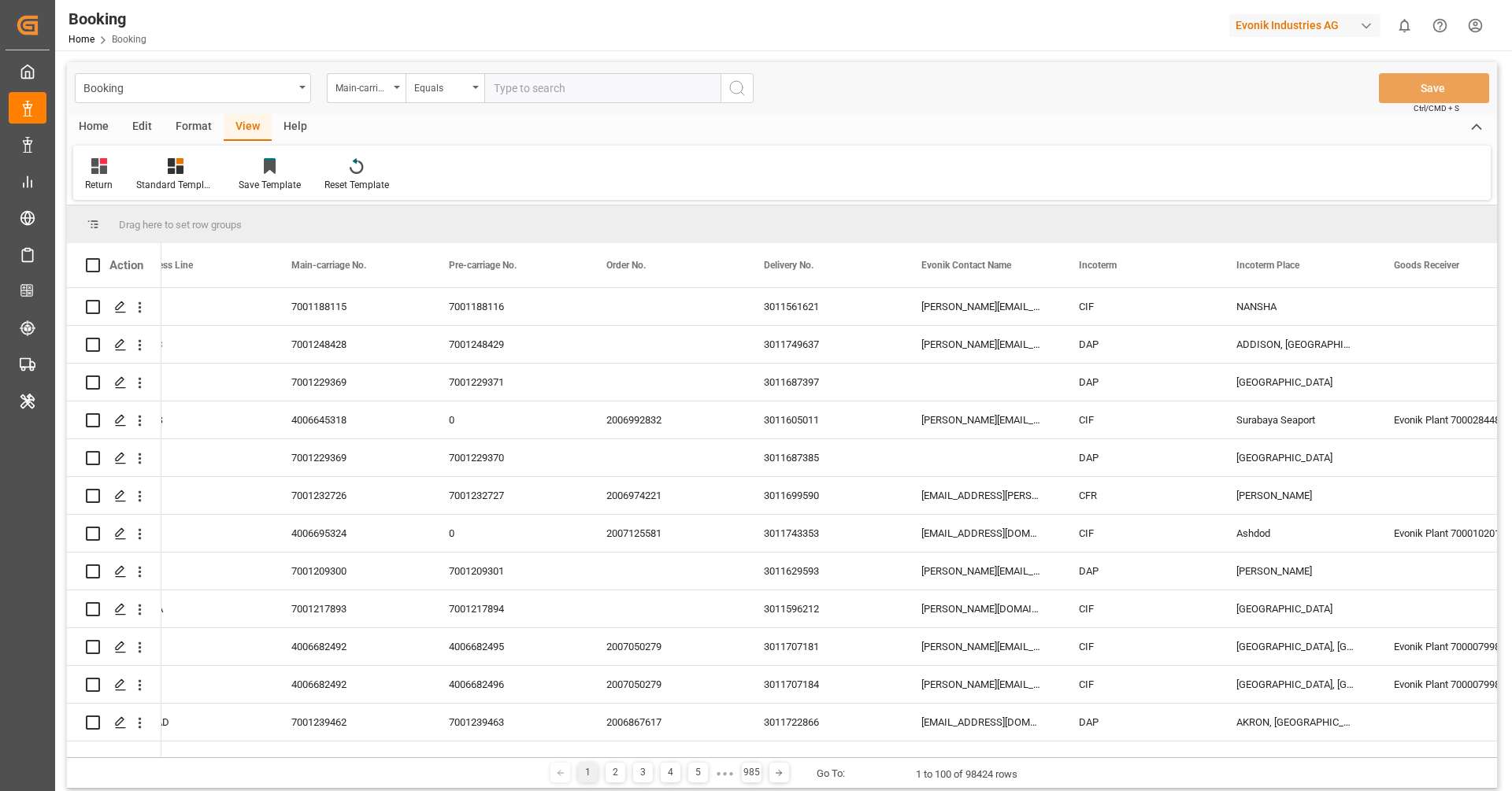
paste input "250407900961"
type input "250407900961"
click at [741, 89] on icon "search button" at bounding box center [737, 88] width 19 height 19
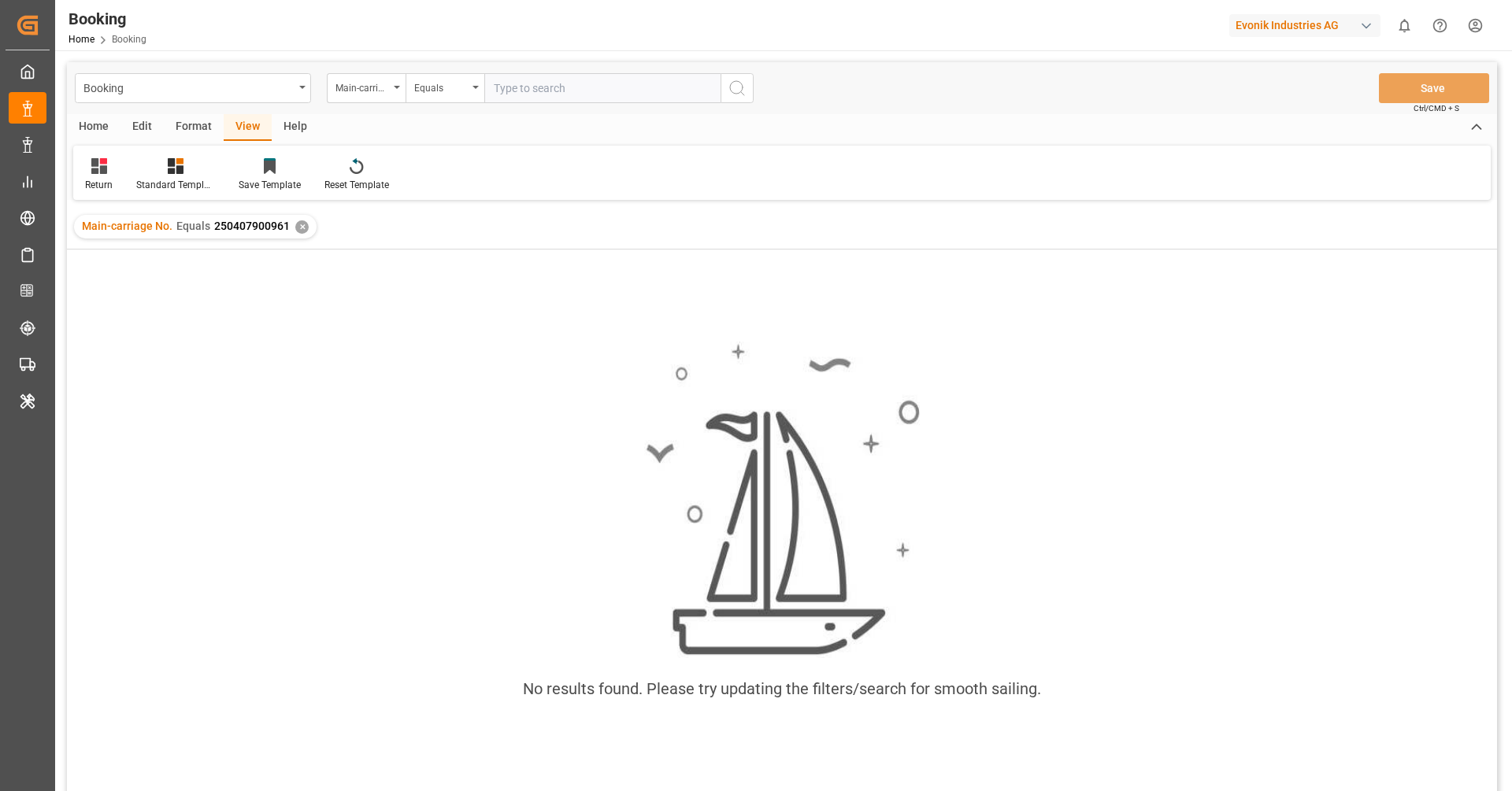
click at [303, 227] on div "✕" at bounding box center [301, 226] width 13 height 13
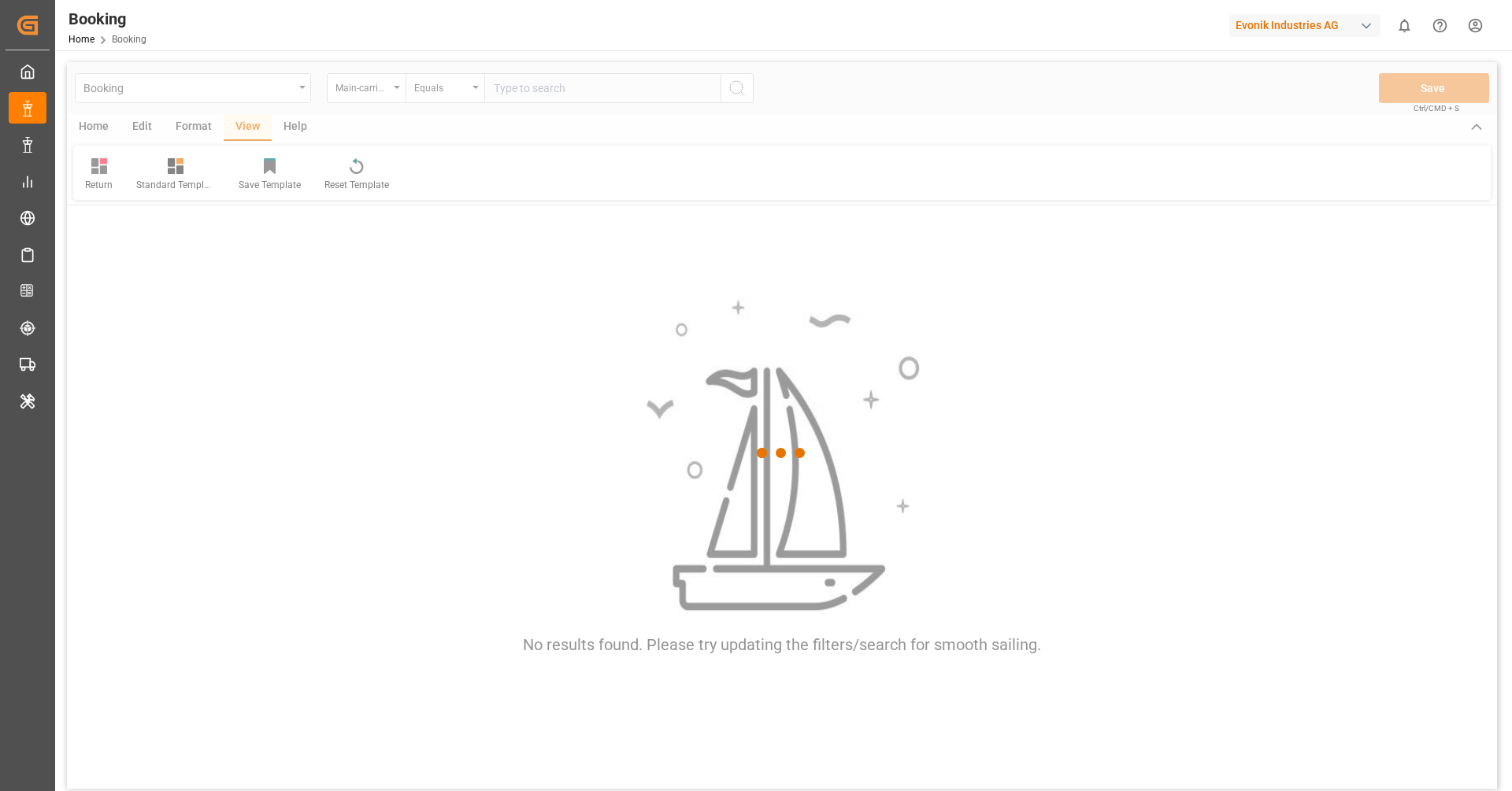
click at [597, 91] on div at bounding box center [781, 453] width 1430 height 781
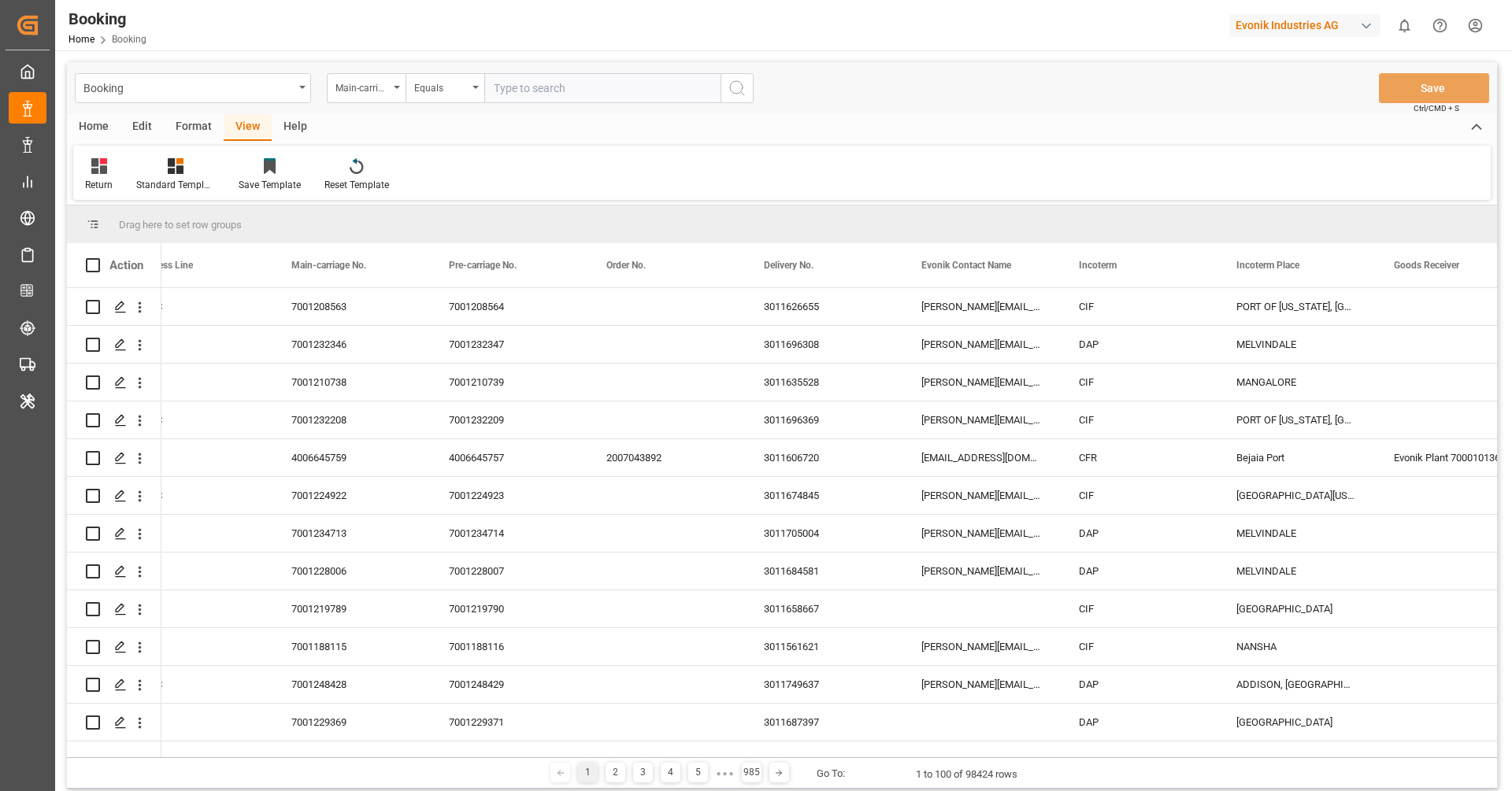
click at [586, 87] on input "text" at bounding box center [602, 88] width 236 height 30
paste input "4006574829"
type input "4006574829"
click at [734, 92] on icon "search button" at bounding box center [737, 88] width 19 height 19
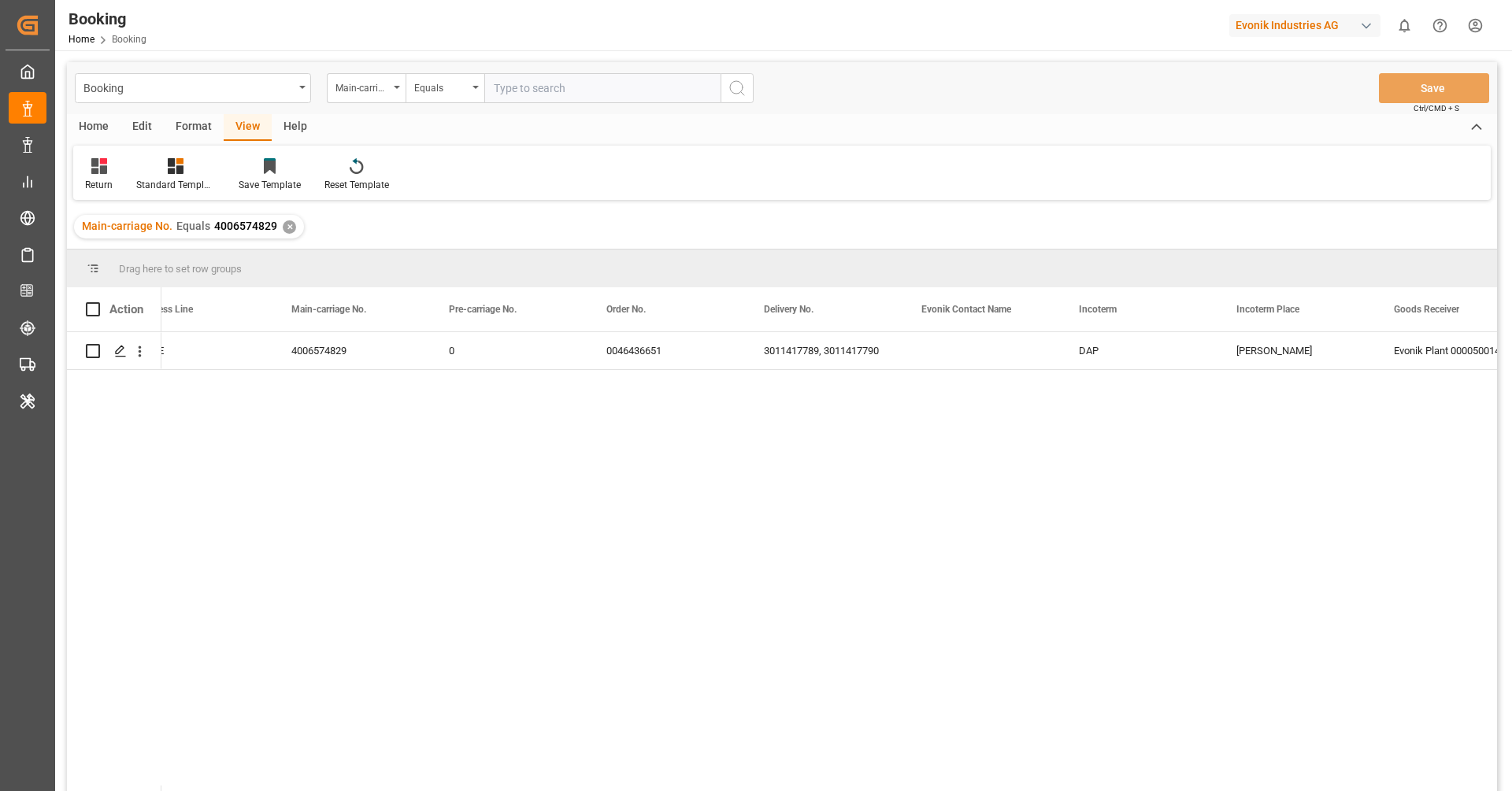
click at [589, 524] on div "Evonik Smart Materials SM-SE 4006574829 0 0046436651 3011417789, 3011417790 DAP…" at bounding box center [830, 566] width 1336 height 469
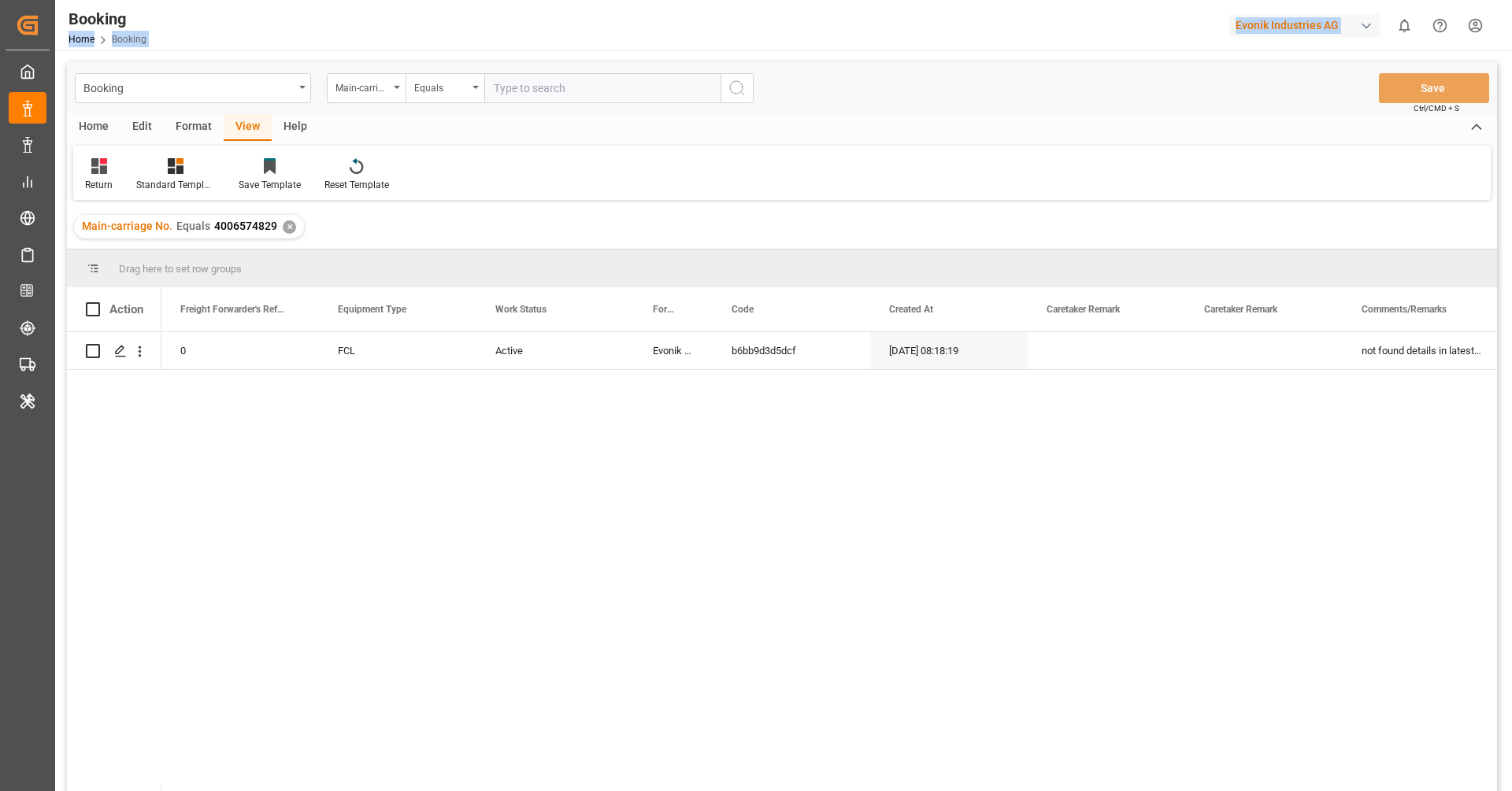
drag, startPoint x: 259, startPoint y: 14, endPoint x: 226, endPoint y: -54, distance: 75.6
click at [226, 0] on html "Created by potrace 1.15, written by Peter Selinger 2001-2017 Created by potrace…" at bounding box center [756, 395] width 1512 height 791
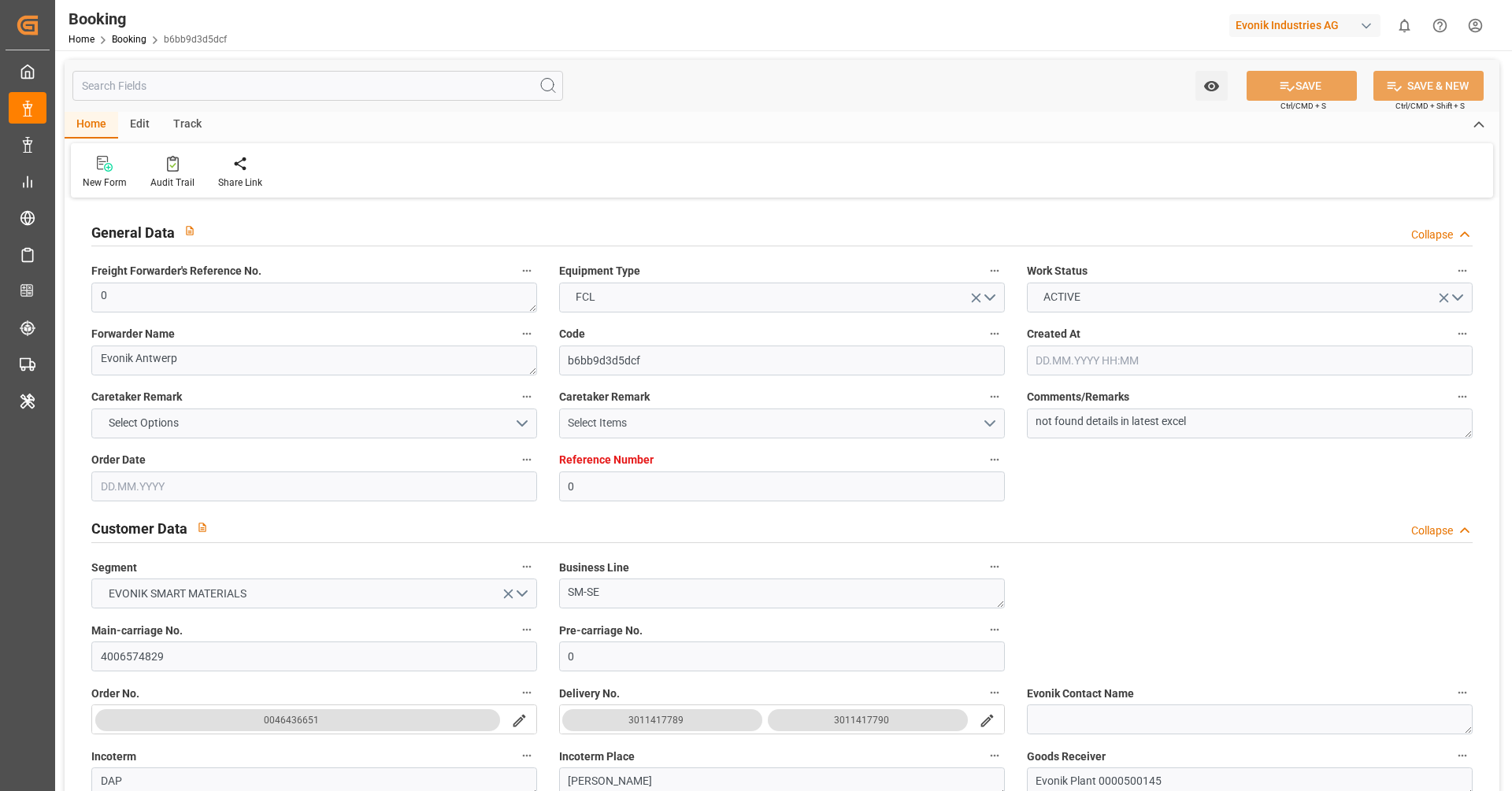
type input "0"
type input "Dummy"
type input "Dummy Carrier"
type input "NLRTM"
type input "USMOB"
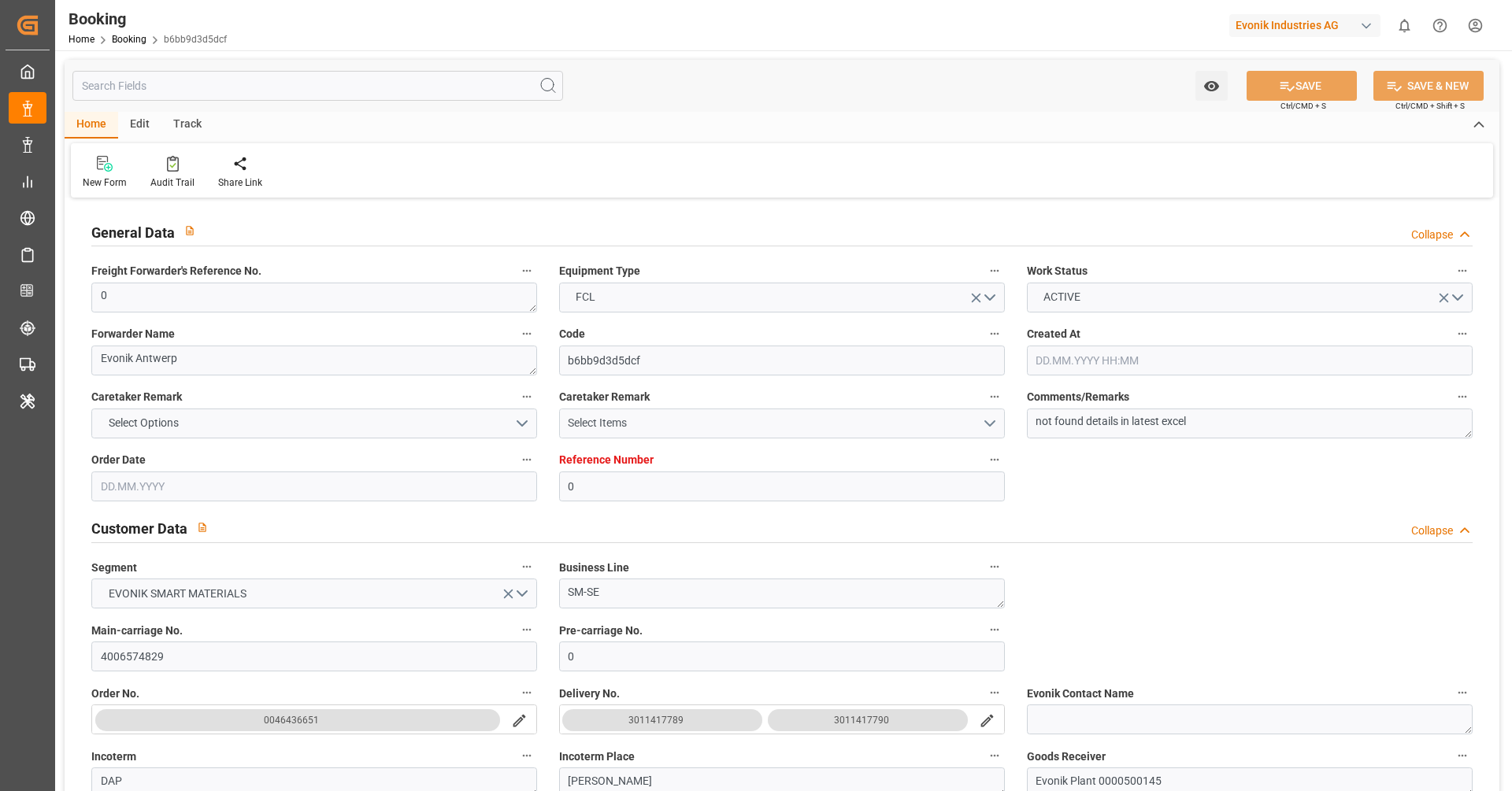
type input "11.04.2025 08:18"
type input "[DATE]"
type input "01.06.2025"
type input "23.04.2025"
type input "23.04.2025 00:00"
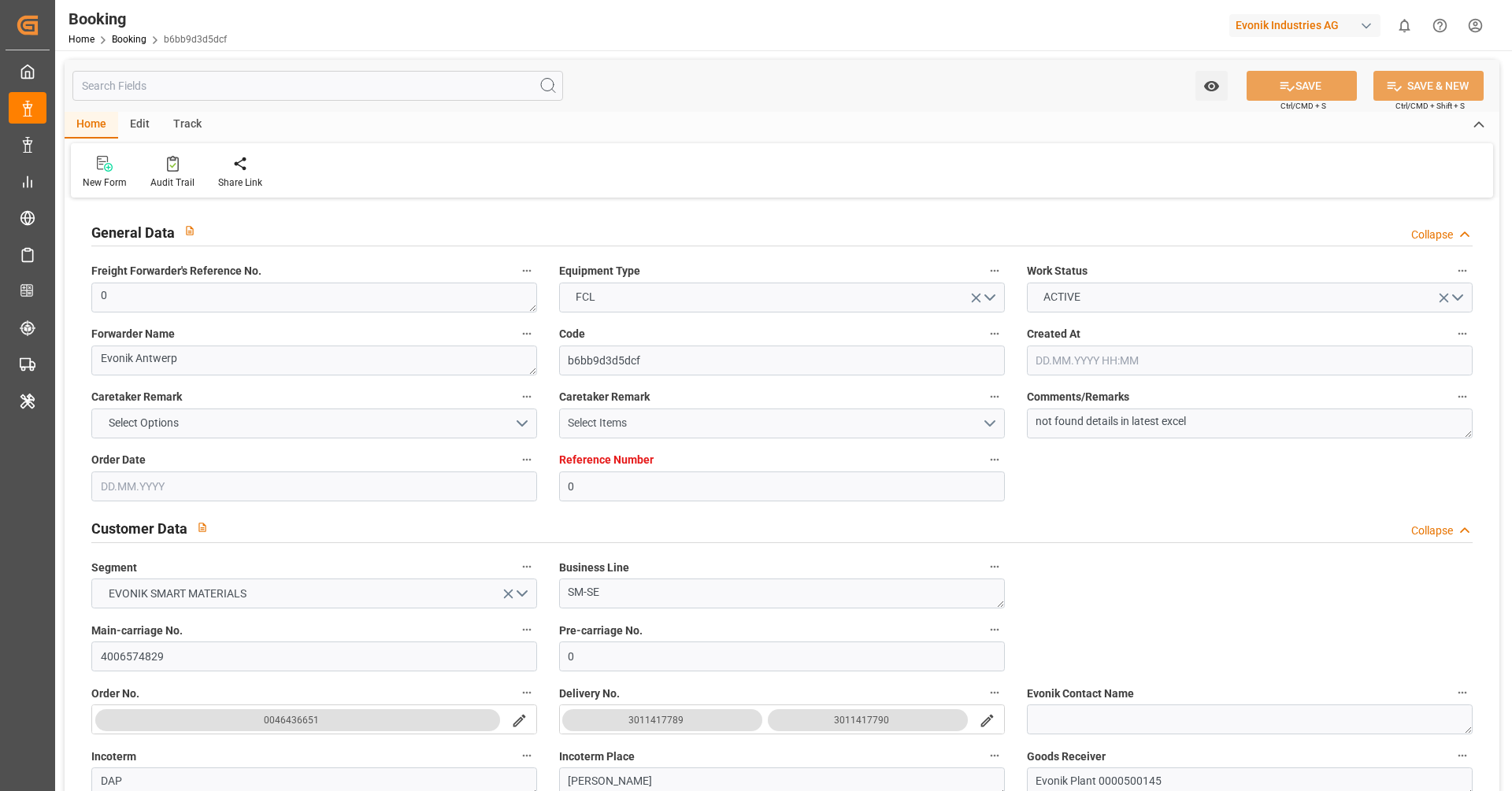
type input "29.05.2025 12:54"
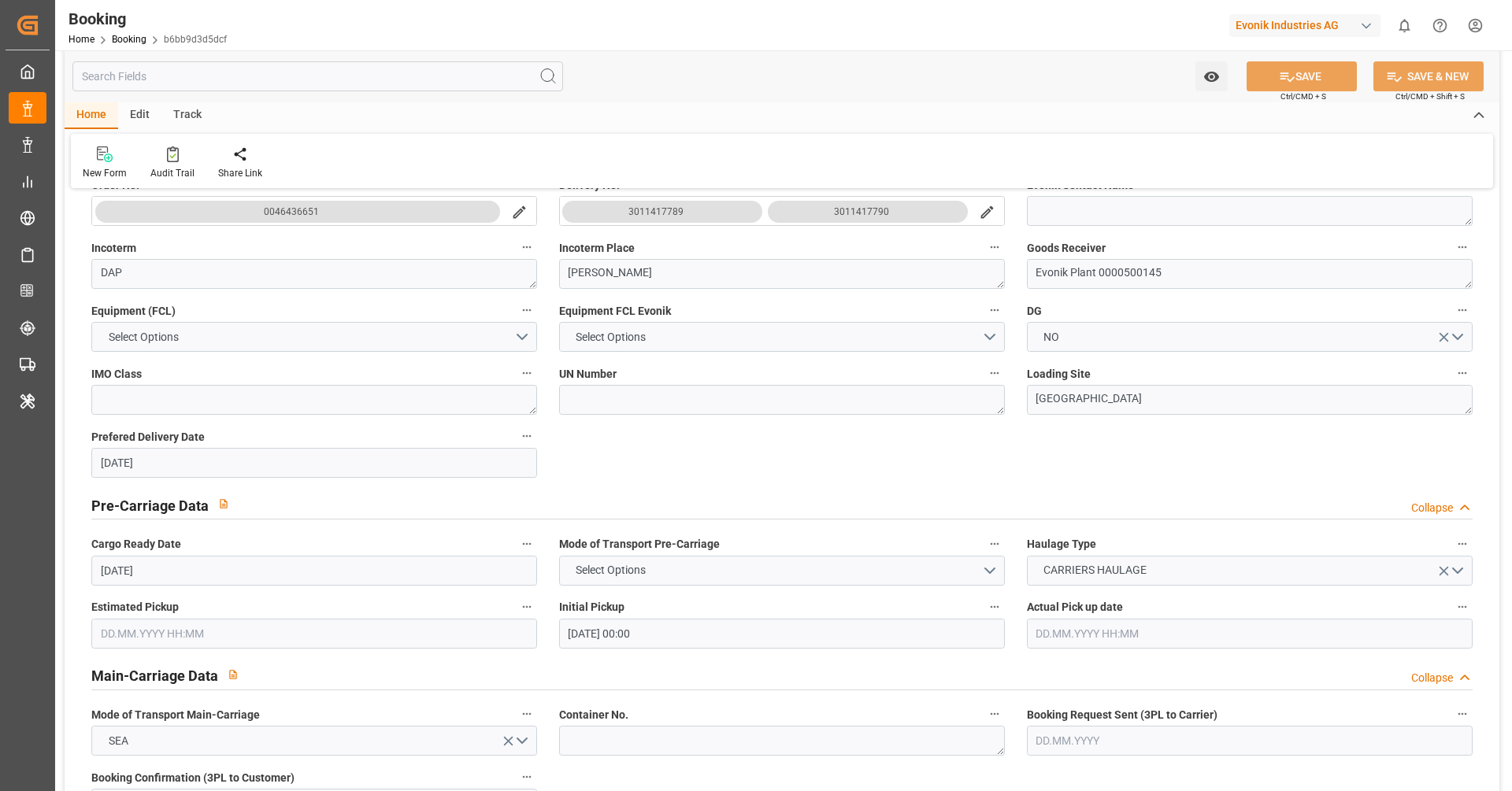
scroll to position [0, 0]
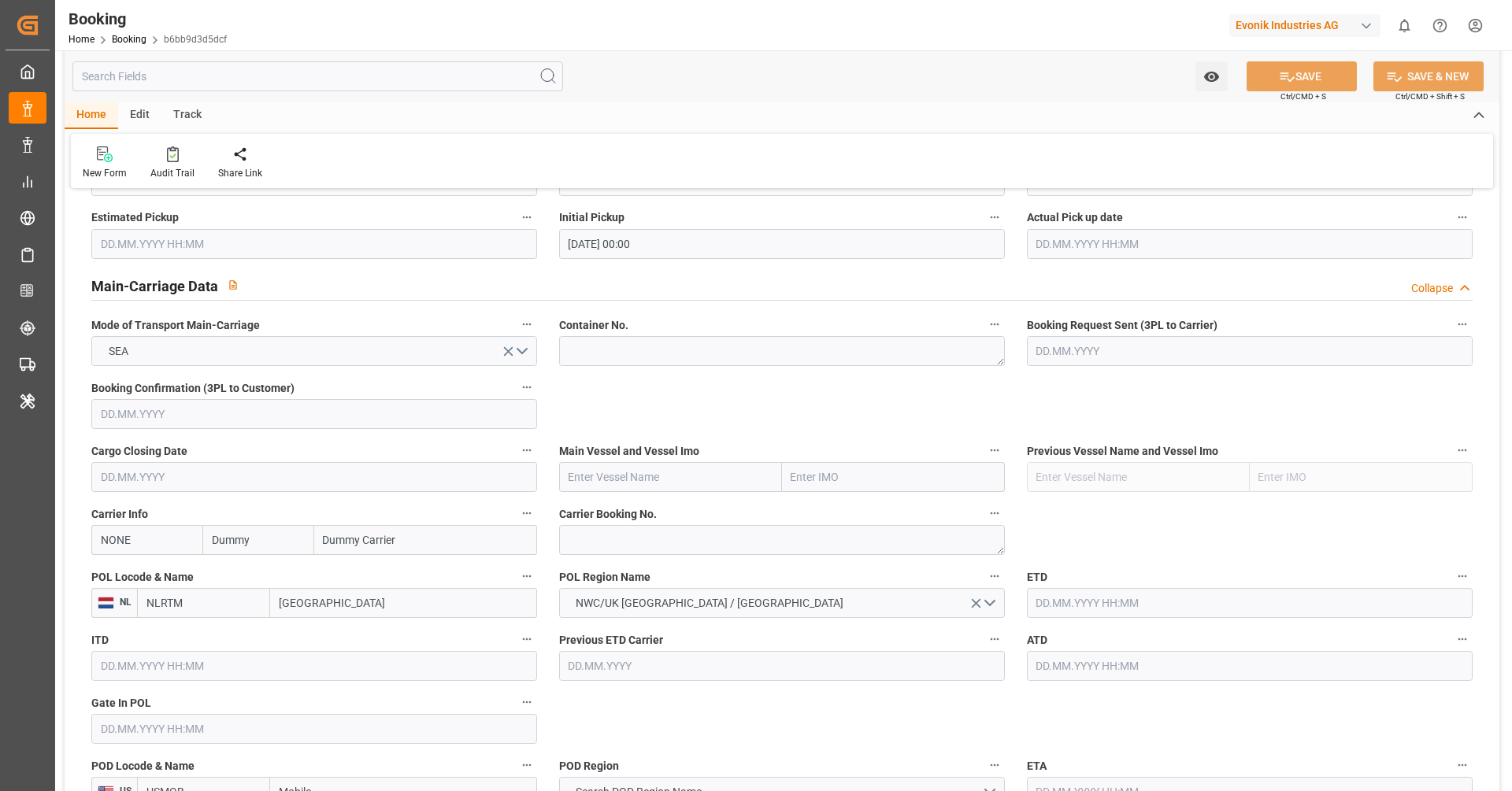
scroll to position [1011, 0]
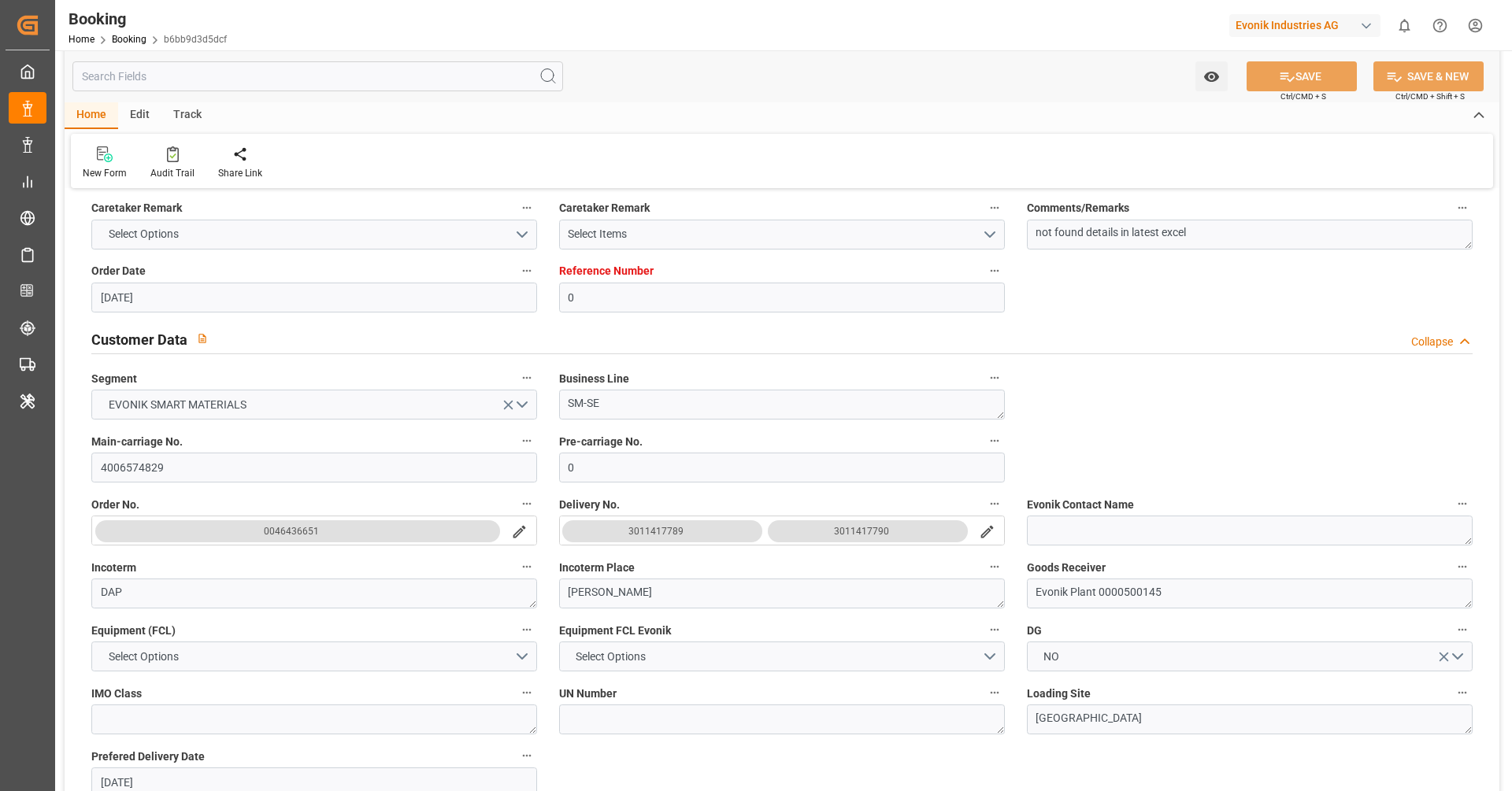
scroll to position [0, 0]
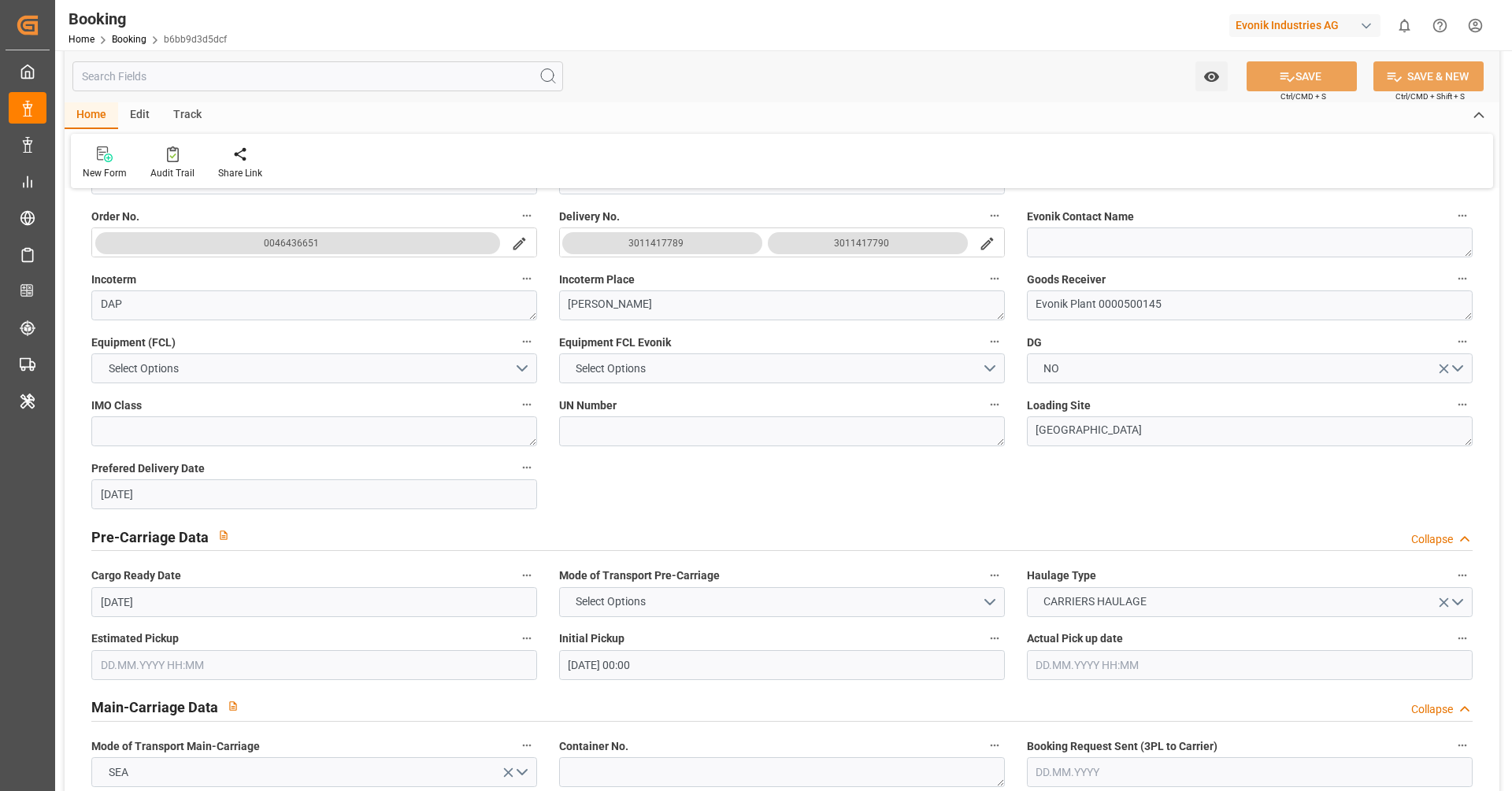
scroll to position [344, 0]
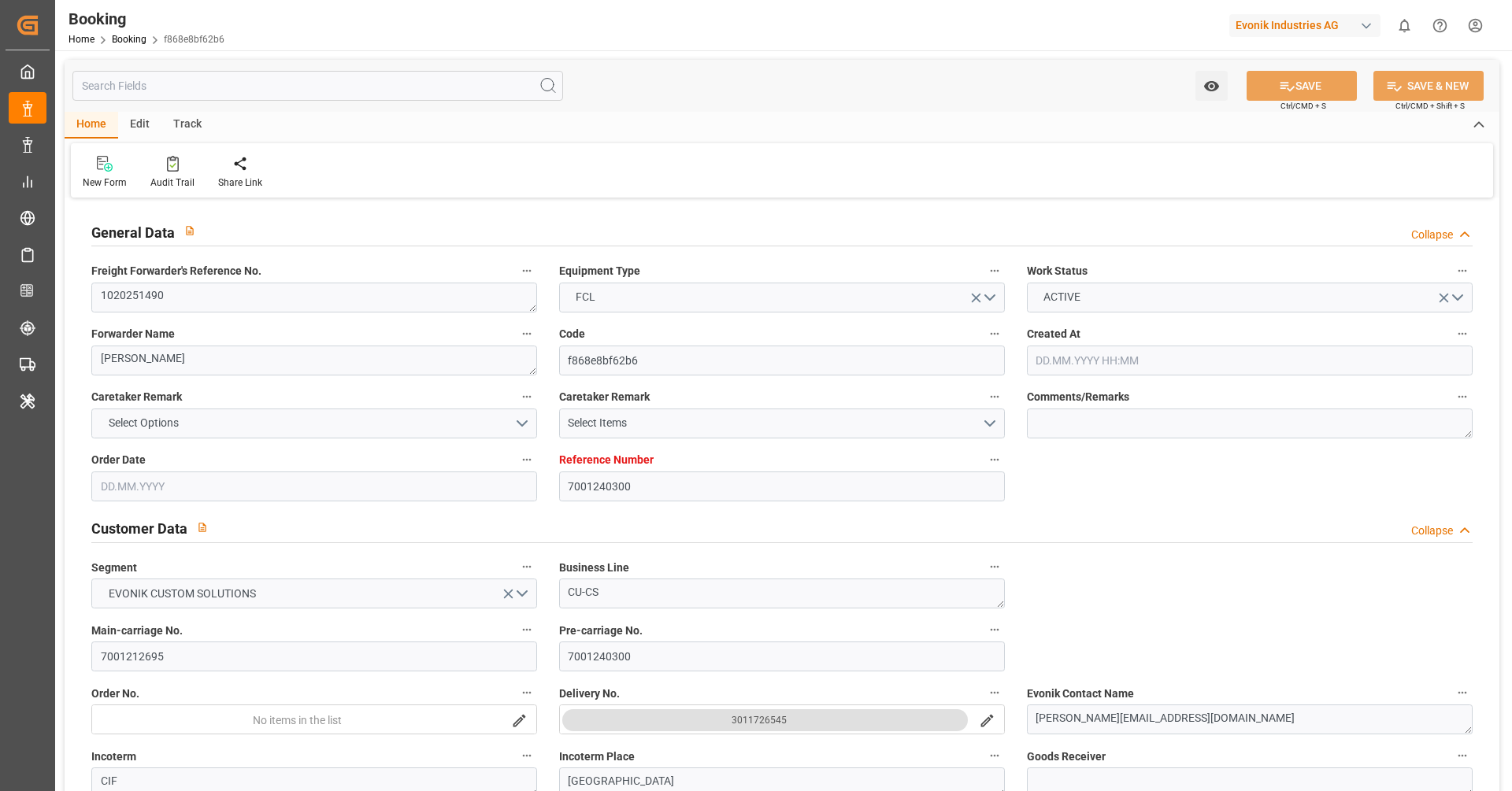
type input "7001240300"
type input "9444742"
type input "ONE"
type input "Ocean Network Express"
type input "NLRTM"
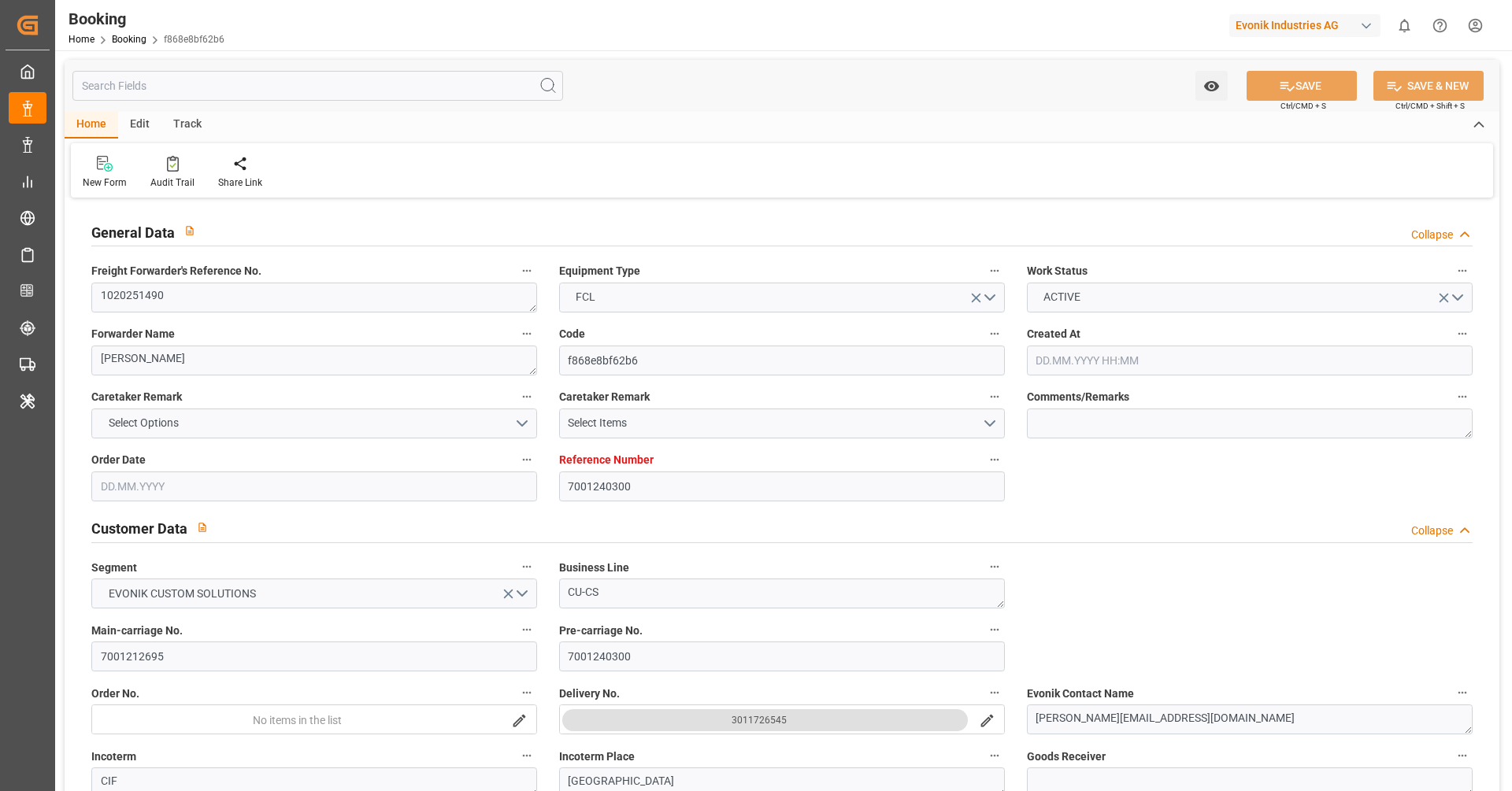
type input "ZADUR"
type input "0"
type input "NLRTM"
type input "ZADUR"
type input "9444742"
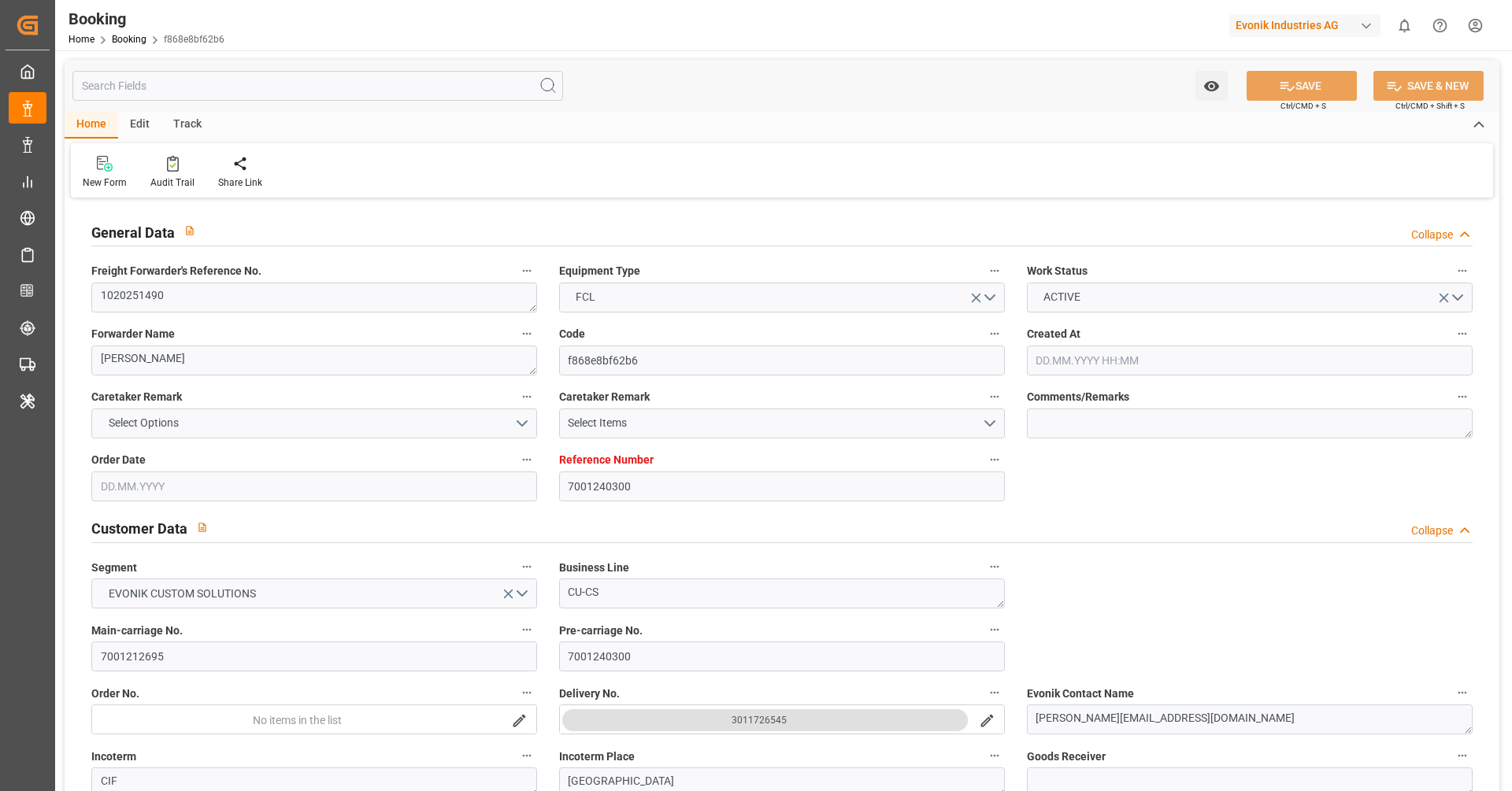
type input "[DATE] 06:25"
type input "[DATE]"
type input "[DATE] 14:07"
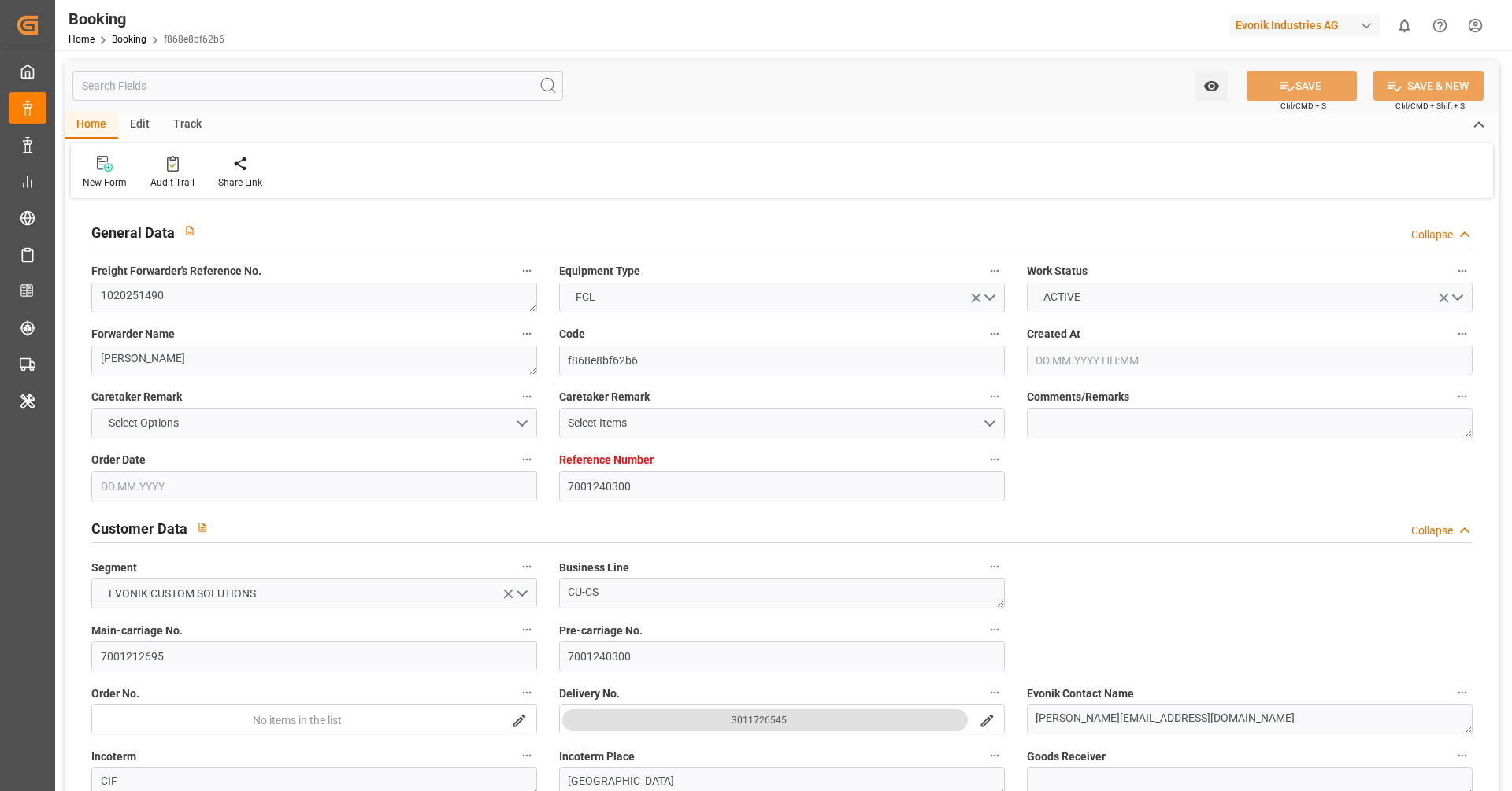
type input "[DATE] 05:00"
type input "[DATE] 00:00"
type input "[DATE] 13:06"
type input "[DATE] 06:00"
type input "[DATE] 00:00"
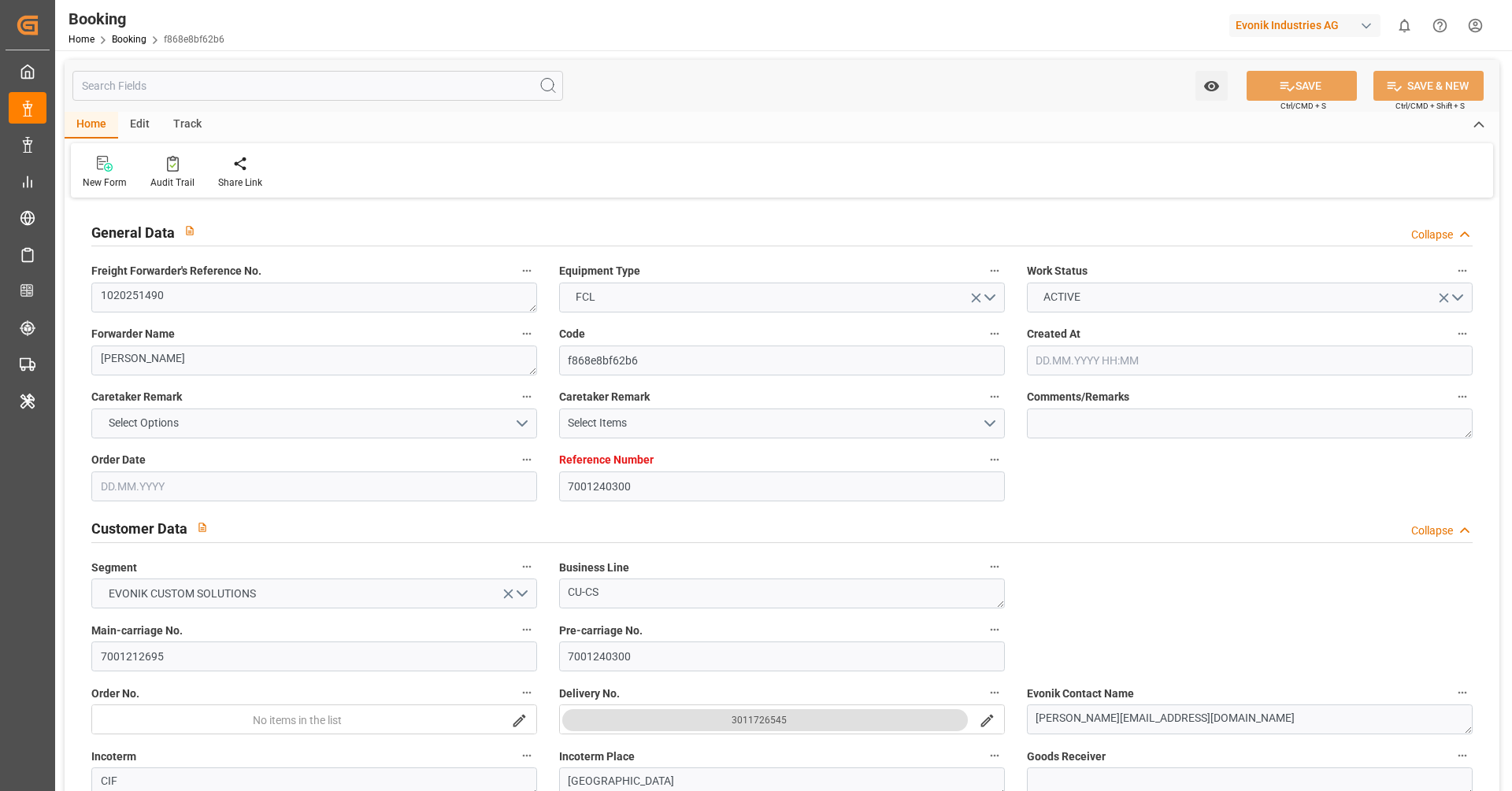
type input "[DATE]"
type input "[DATE] 09:20"
type input "[DATE]"
type input "[DATE] 06:49"
type input "[DATE] 10:01"
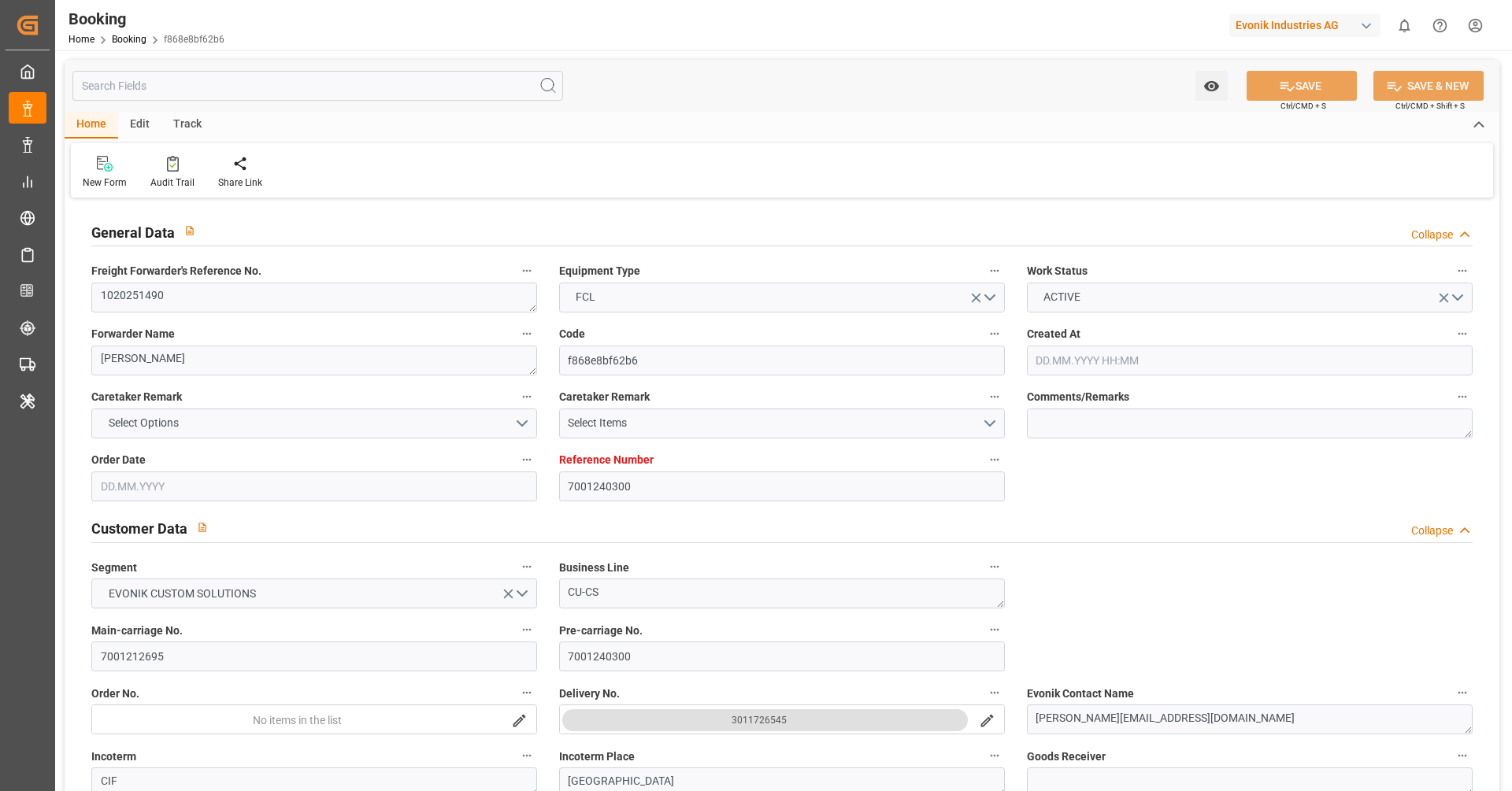
type input "[DATE] 02:36"
type input "[DATE] 03:39"
type input "[DATE] 05:00"
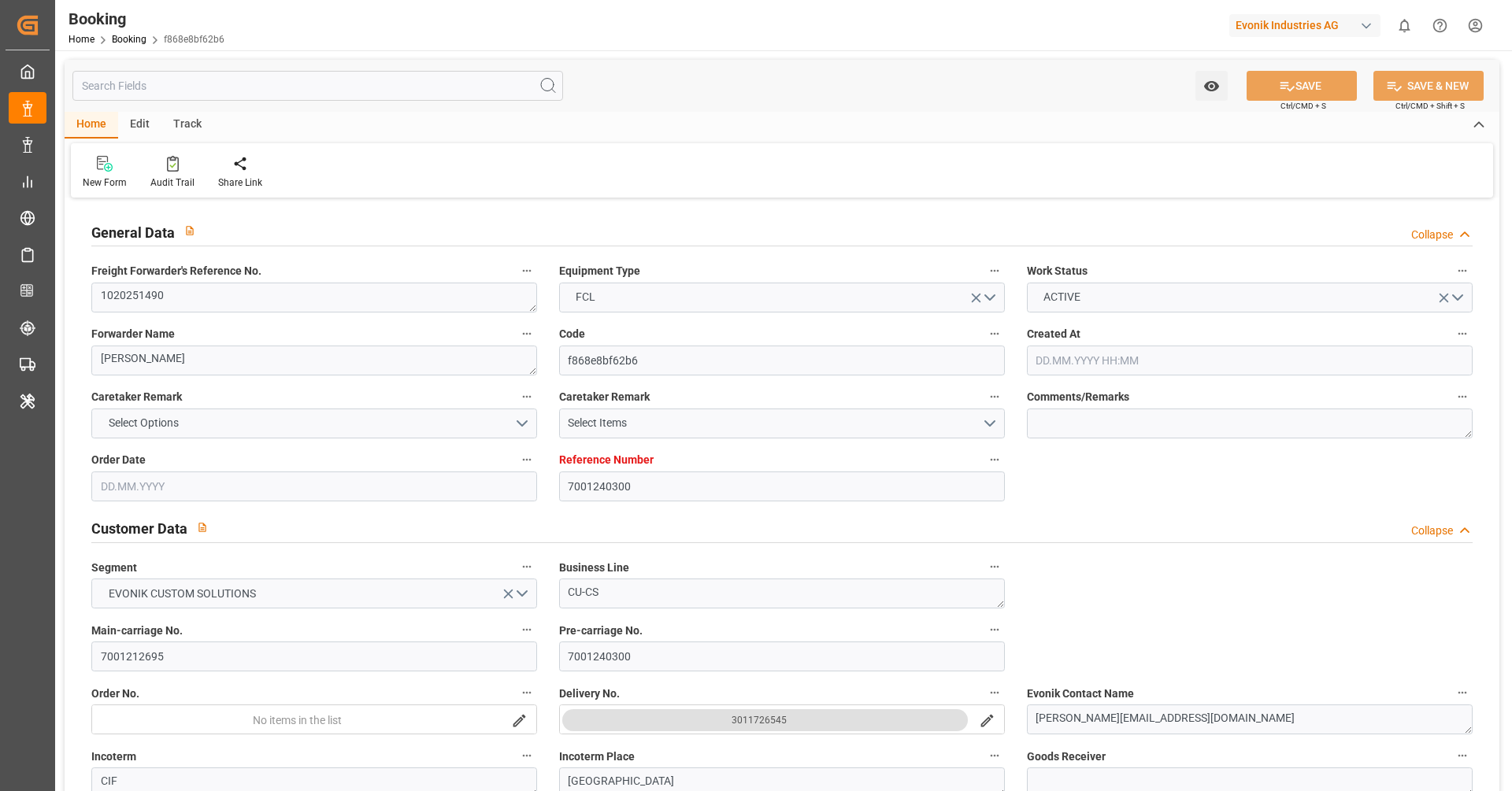
type input "[DATE] 06:00"
type input "[DATE] 16:03"
type input "[DATE] 07:30"
type input "[DATE] 12:00"
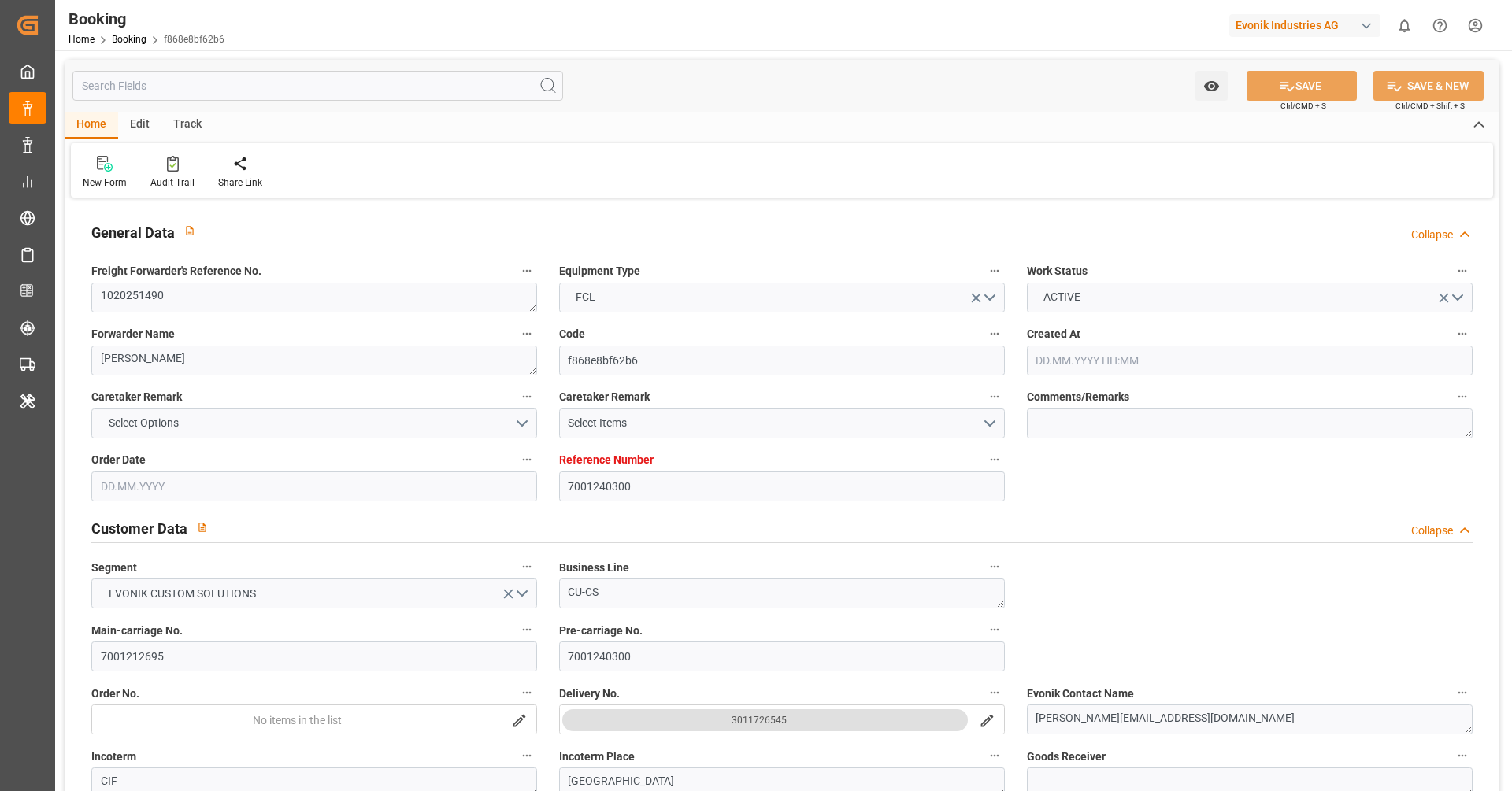
type input "[DATE] 12:00"
type input "[DATE] 16:03"
type input "[DATE] 16:00"
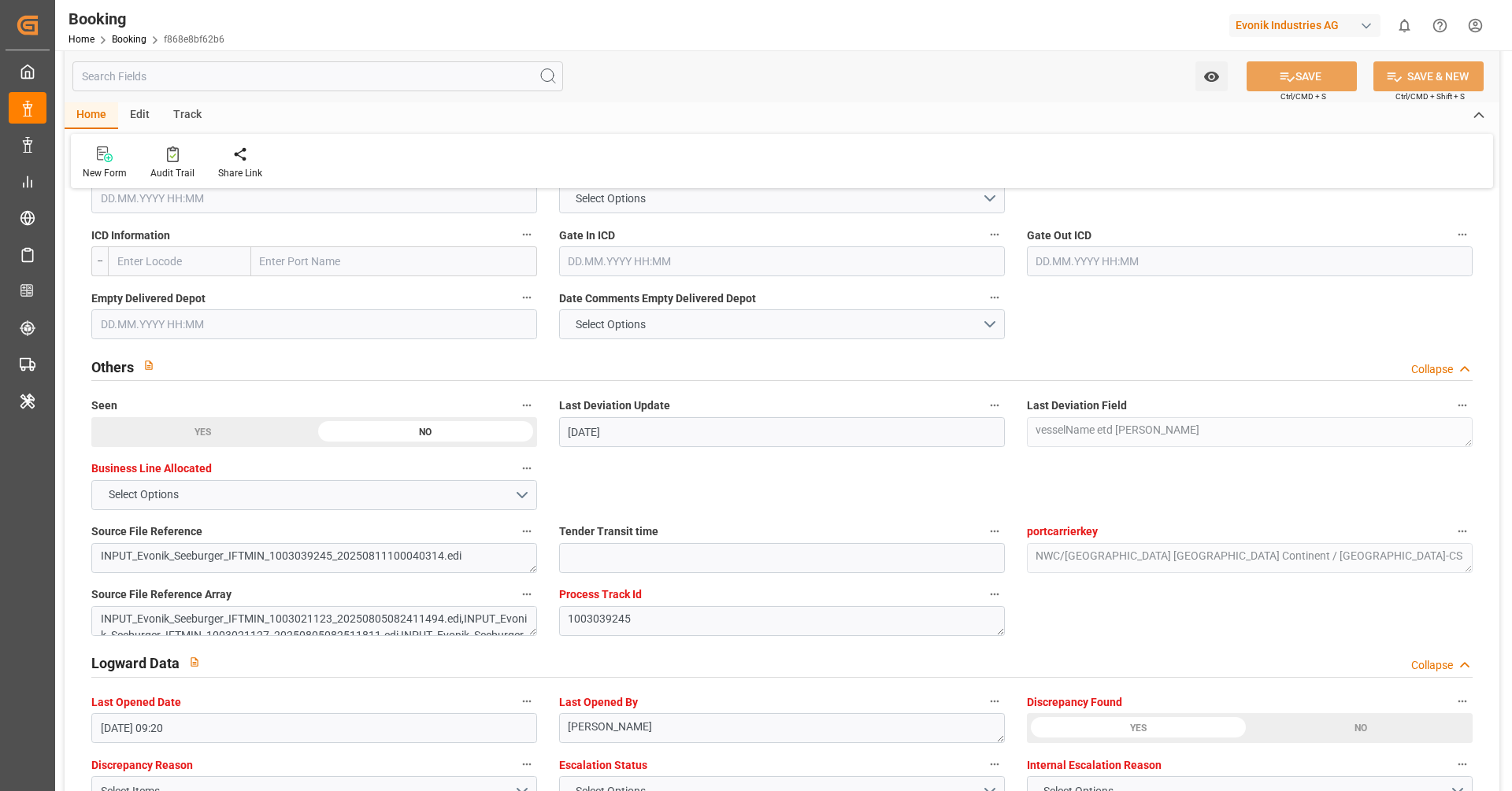
scroll to position [2753, 0]
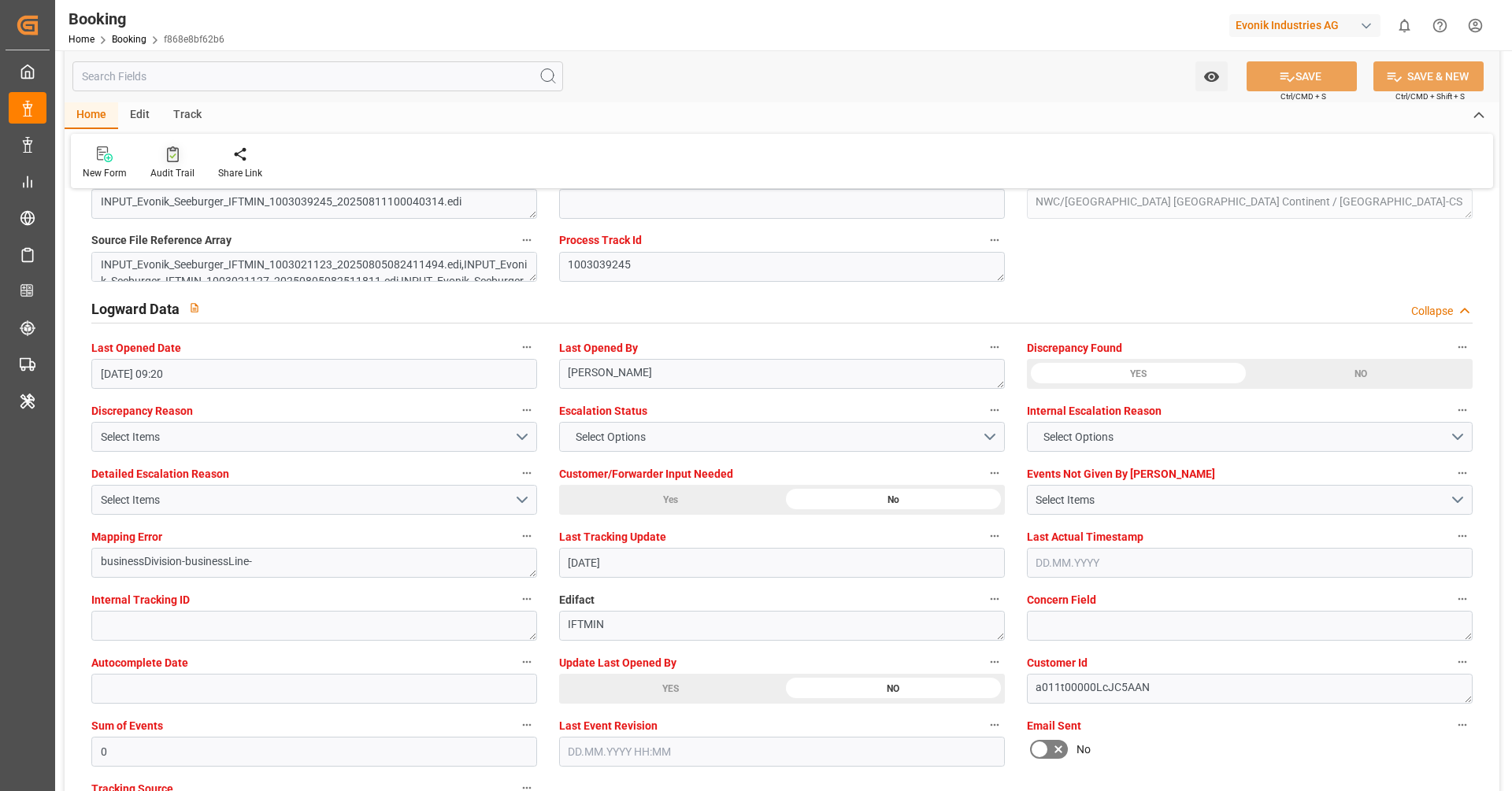
click at [179, 169] on div "Audit Trail" at bounding box center [172, 173] width 44 height 14
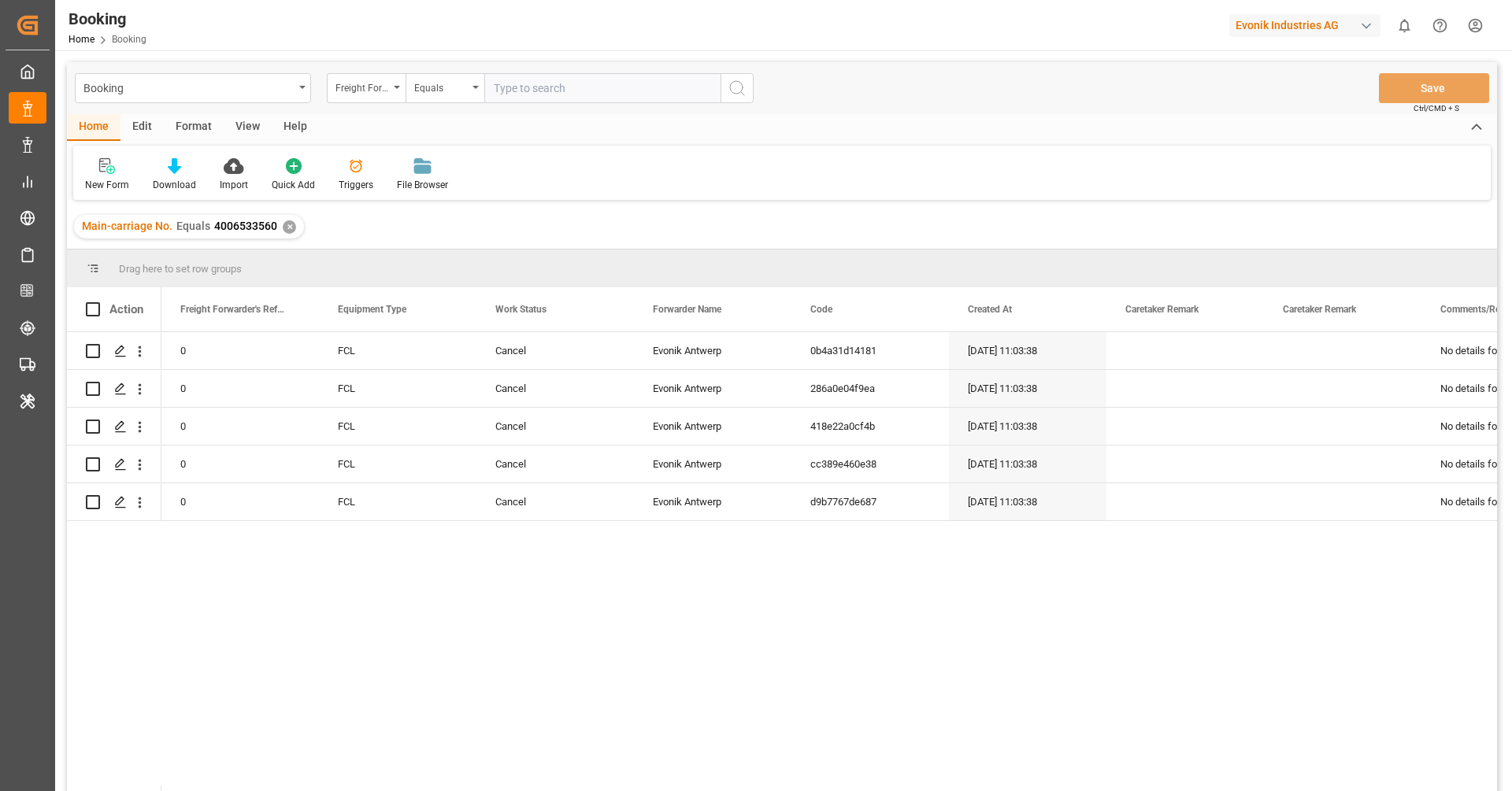
click at [291, 225] on div "✕" at bounding box center [289, 226] width 13 height 13
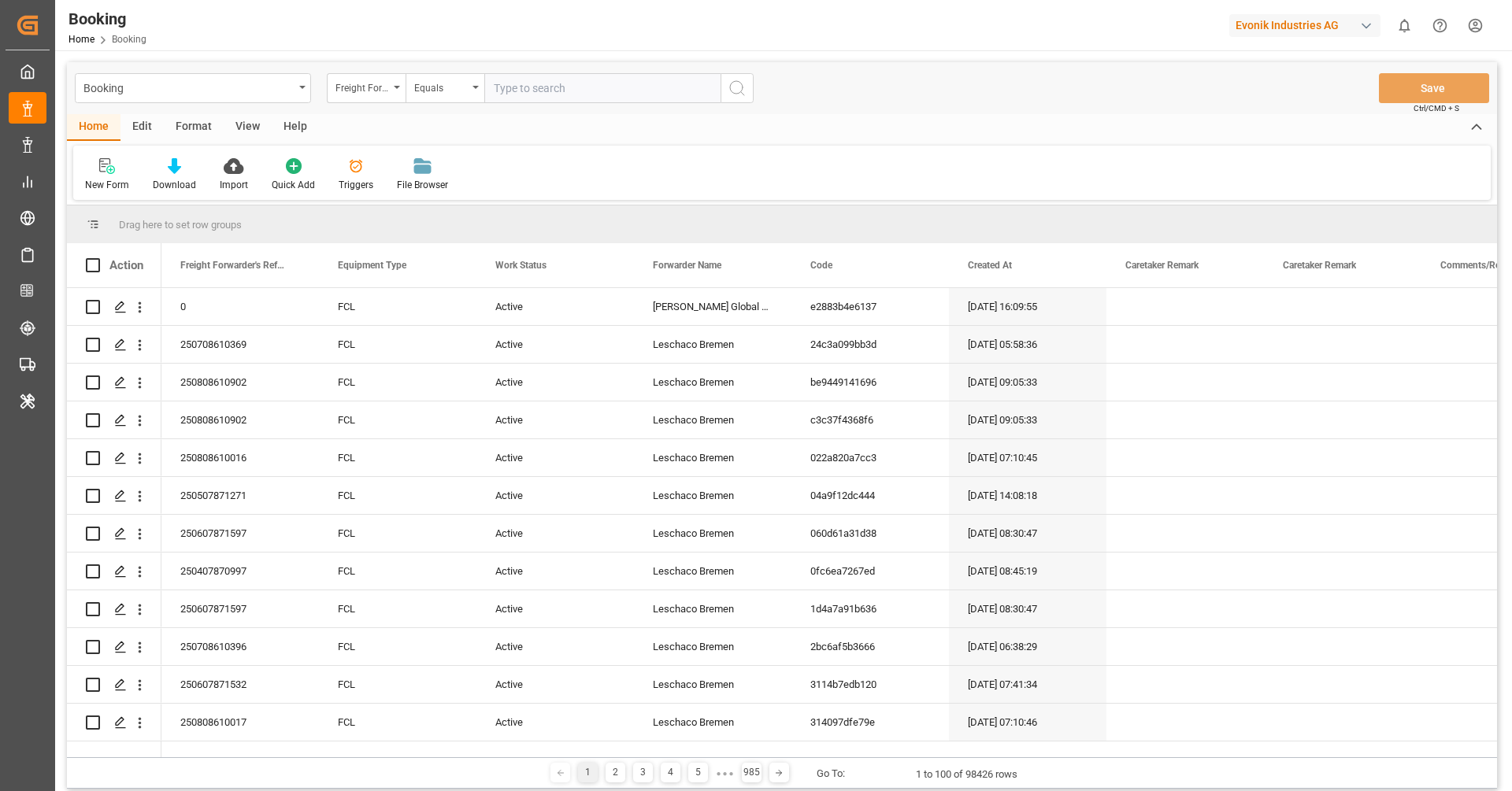
click at [376, 93] on div "Freight Forwarder's Reference No." at bounding box center [362, 86] width 54 height 18
type input "main"
click at [430, 167] on div "Main-carriage No." at bounding box center [445, 161] width 234 height 33
click at [552, 92] on input "text" at bounding box center [602, 88] width 236 height 30
paste input "4006604070"
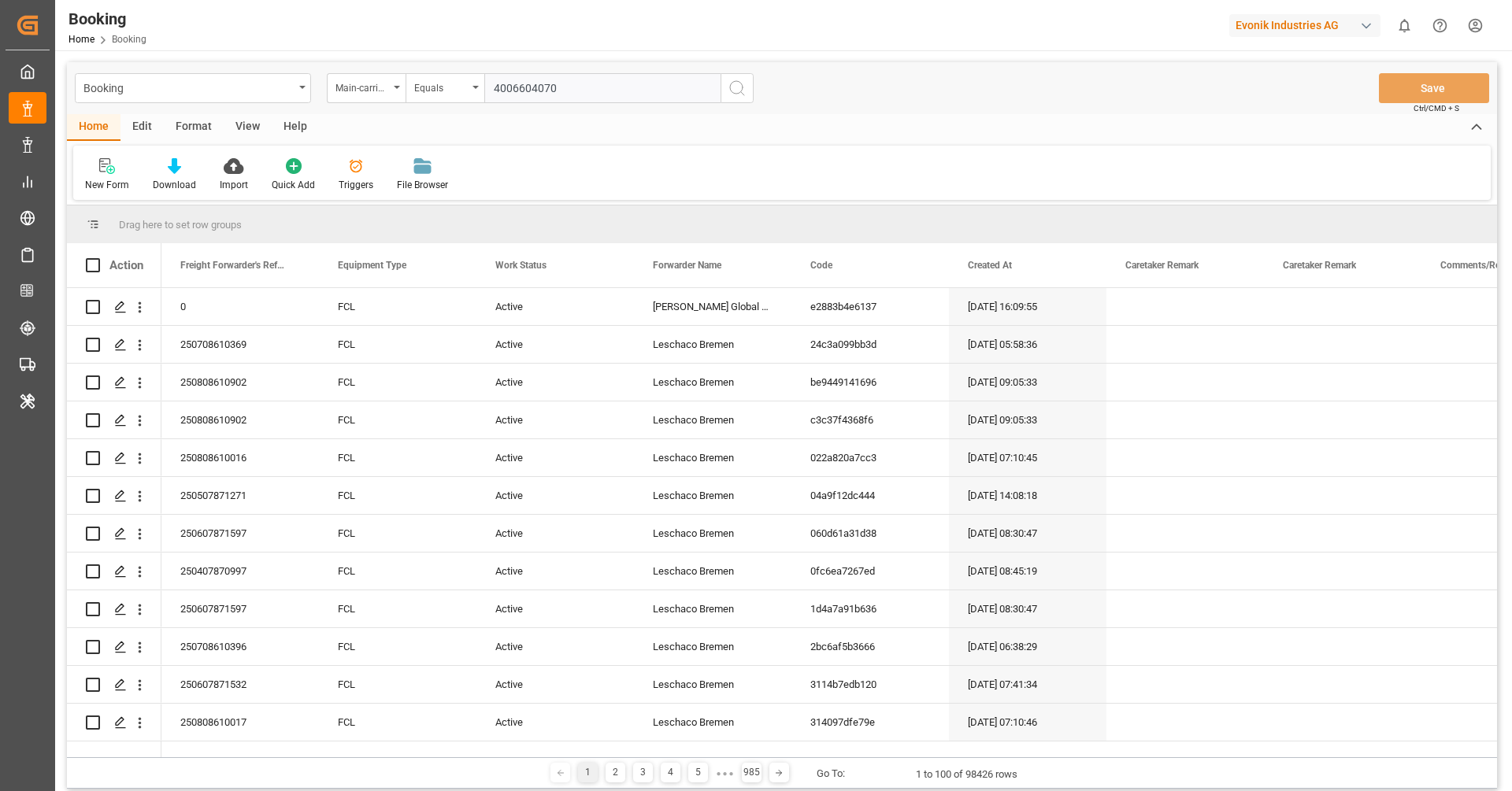
type input "4006604070"
click at [746, 92] on button "search button" at bounding box center [737, 88] width 33 height 30
click at [746, 92] on div "Booking Main-carriage No. Equals Save Ctrl/CMD + S Home Edit Format View Help N…" at bounding box center [781, 425] width 1430 height 726
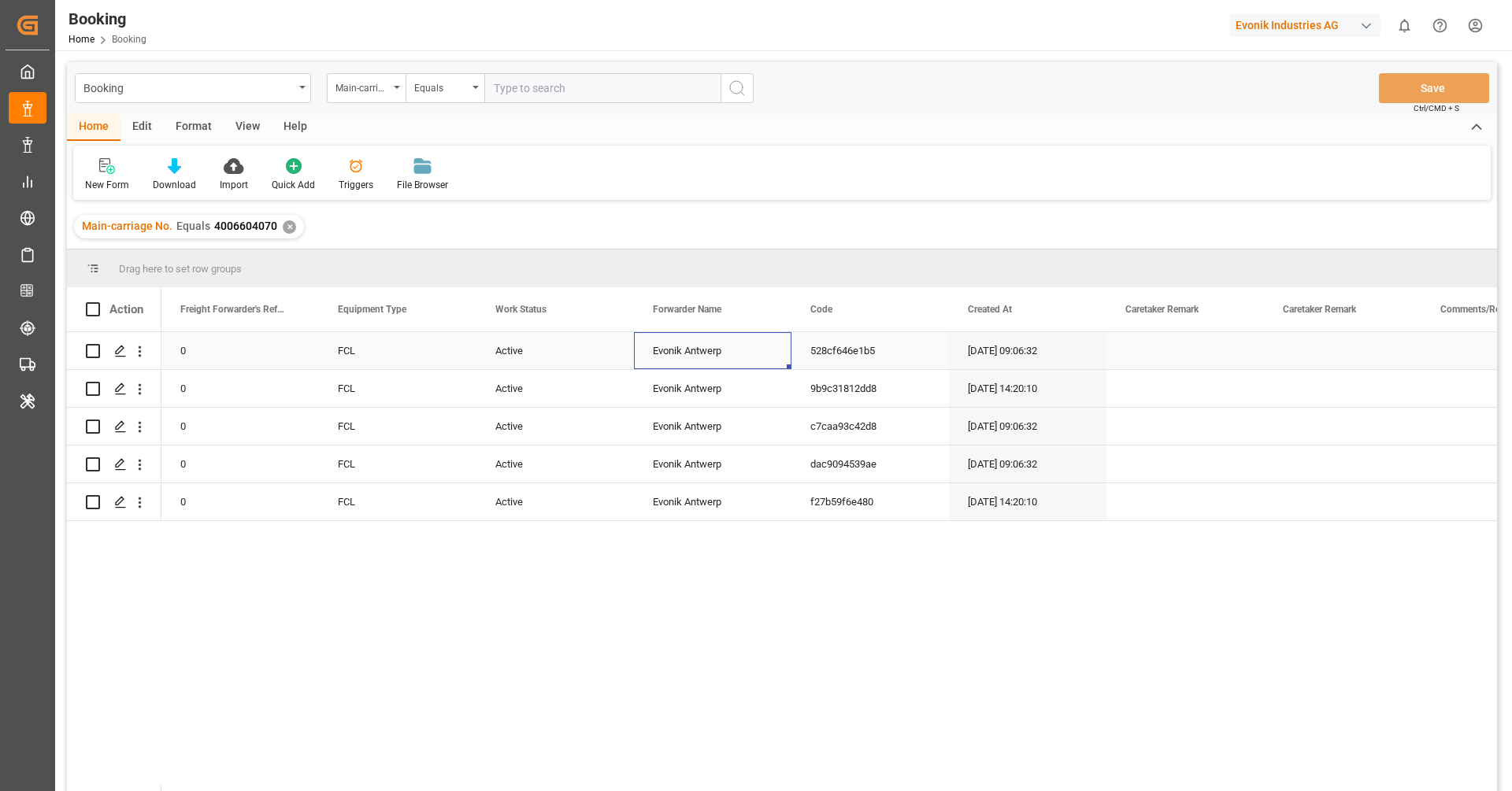
click at [666, 361] on div "Evonik Antwerp" at bounding box center [713, 350] width 157 height 37
click at [666, 361] on input "Evonik Antwerp" at bounding box center [712, 360] width 132 height 30
type input "Leschaco Bremen"
click at [559, 454] on div "Active" at bounding box center [555, 463] width 157 height 37
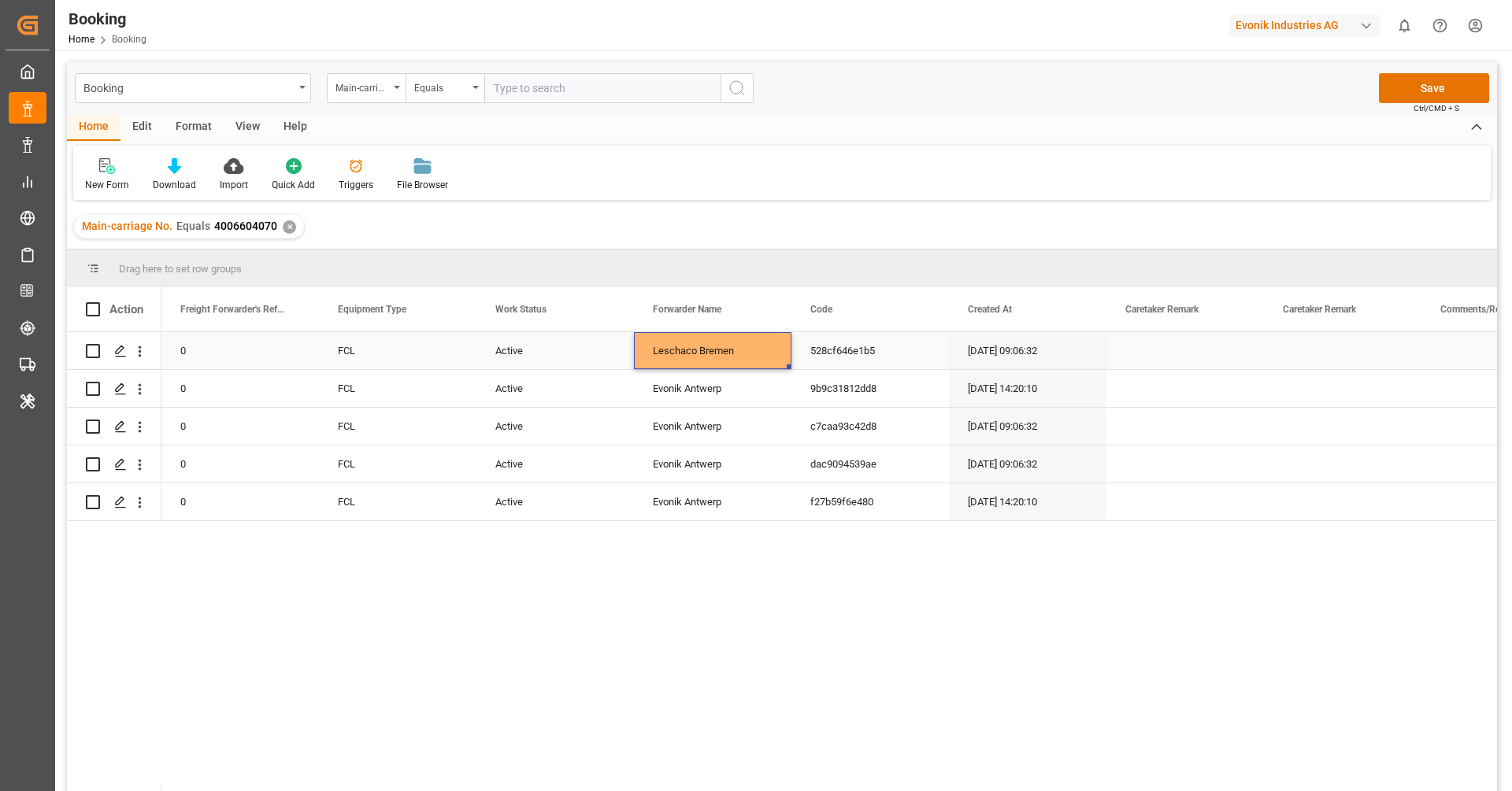
click at [648, 367] on div "Leschaco Bremen" at bounding box center [713, 350] width 157 height 37
drag, startPoint x: 789, startPoint y: 367, endPoint x: 784, endPoint y: 496, distance: 129.1
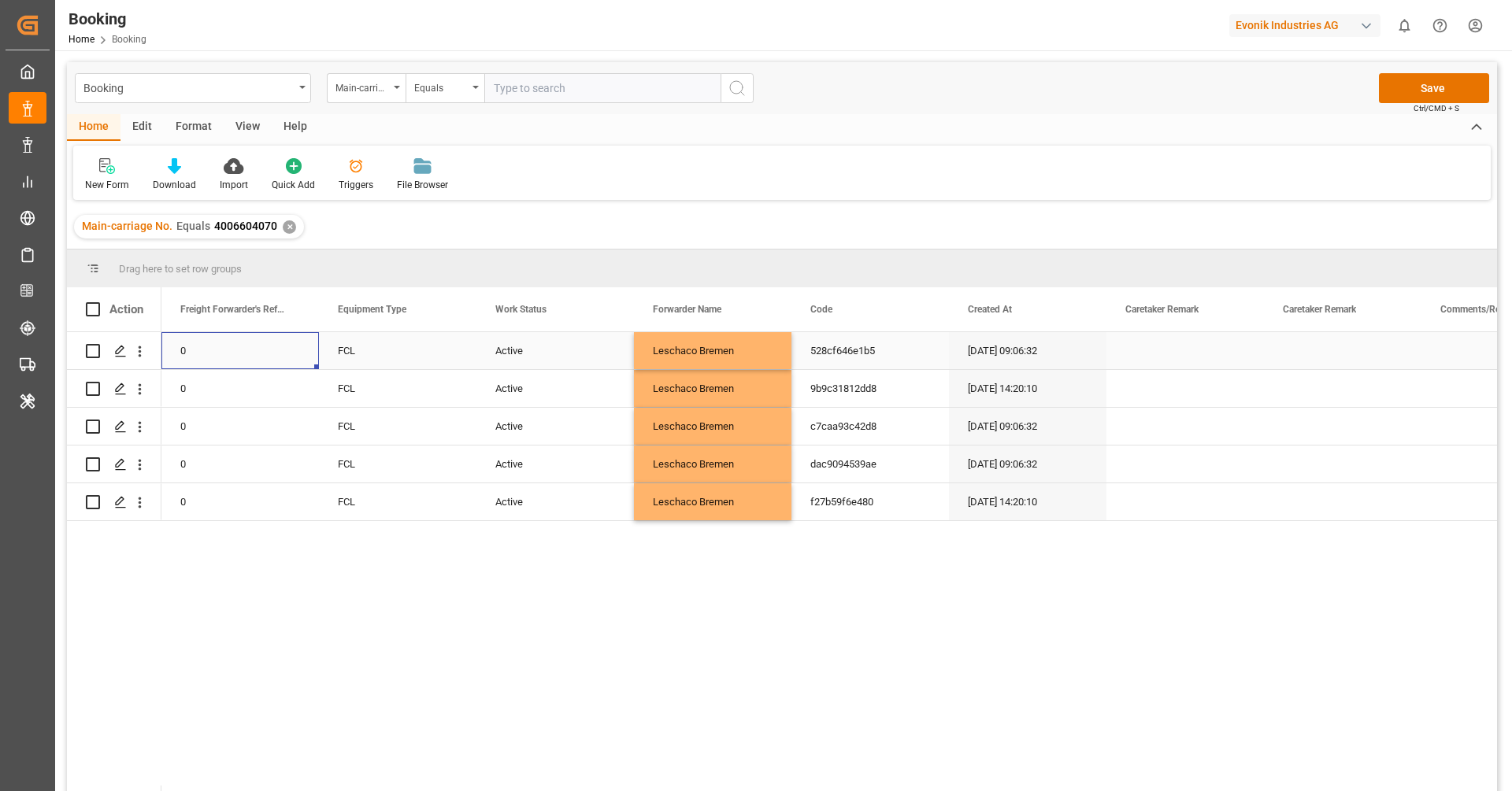
click at [232, 360] on div "0" at bounding box center [240, 350] width 157 height 37
click at [232, 360] on input "0" at bounding box center [240, 360] width 132 height 30
type input "250507901210"
click at [241, 399] on div "0" at bounding box center [240, 388] width 157 height 37
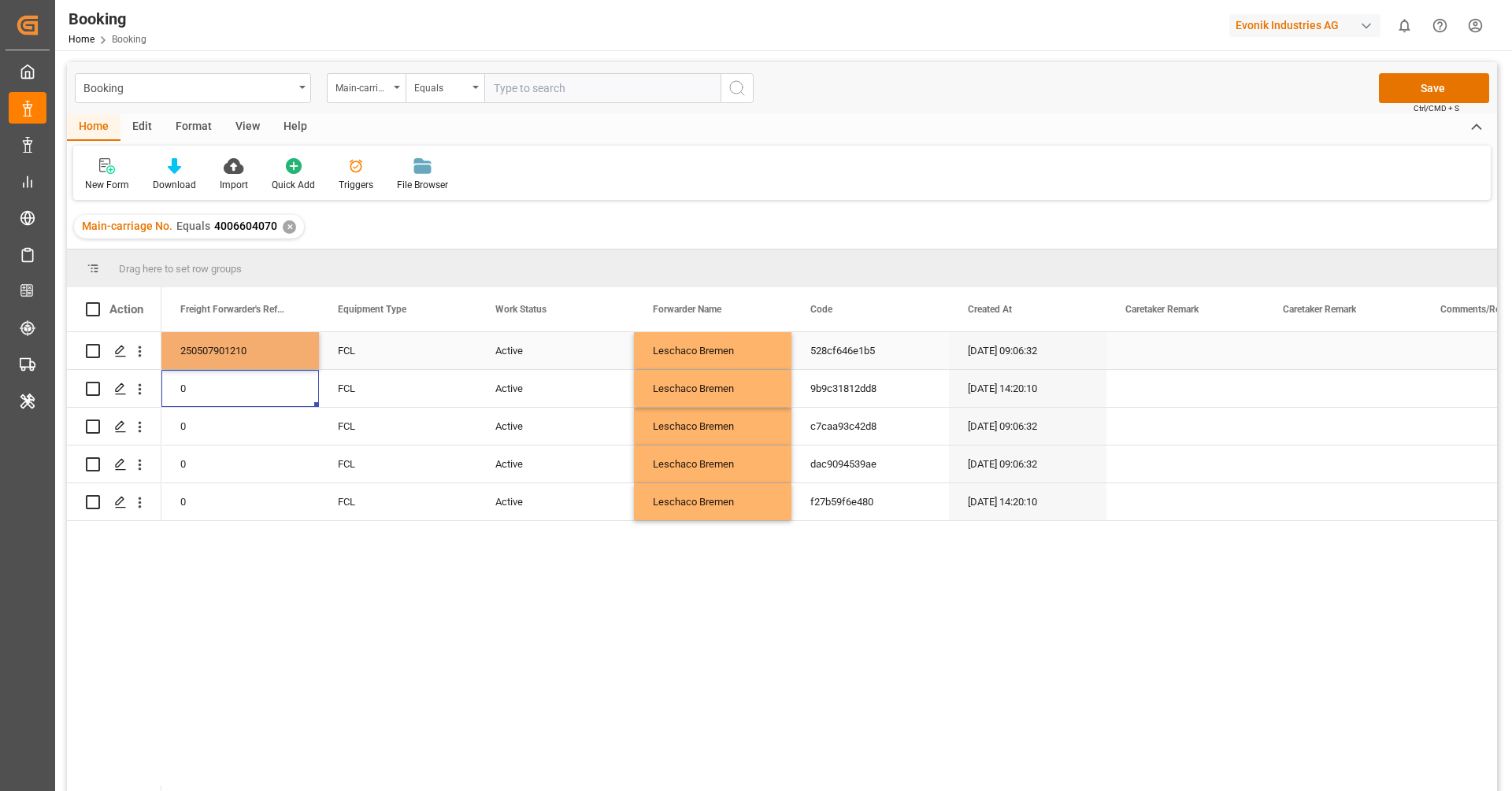
click at [258, 355] on div "250507901210" at bounding box center [240, 350] width 157 height 37
drag, startPoint x: 317, startPoint y: 367, endPoint x: 321, endPoint y: 490, distance: 123.1
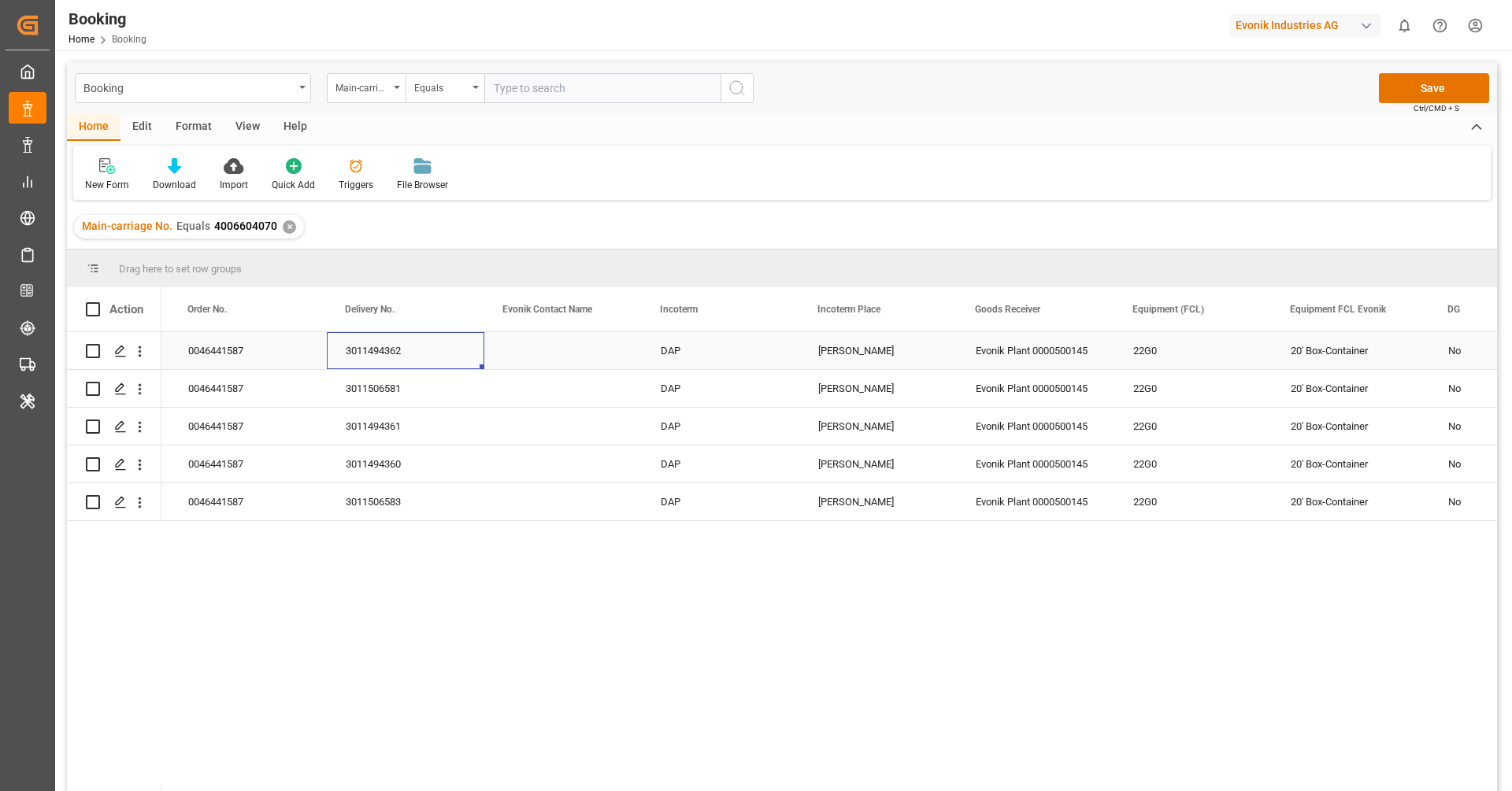
click at [426, 364] on div "3011494362" at bounding box center [406, 350] width 157 height 37
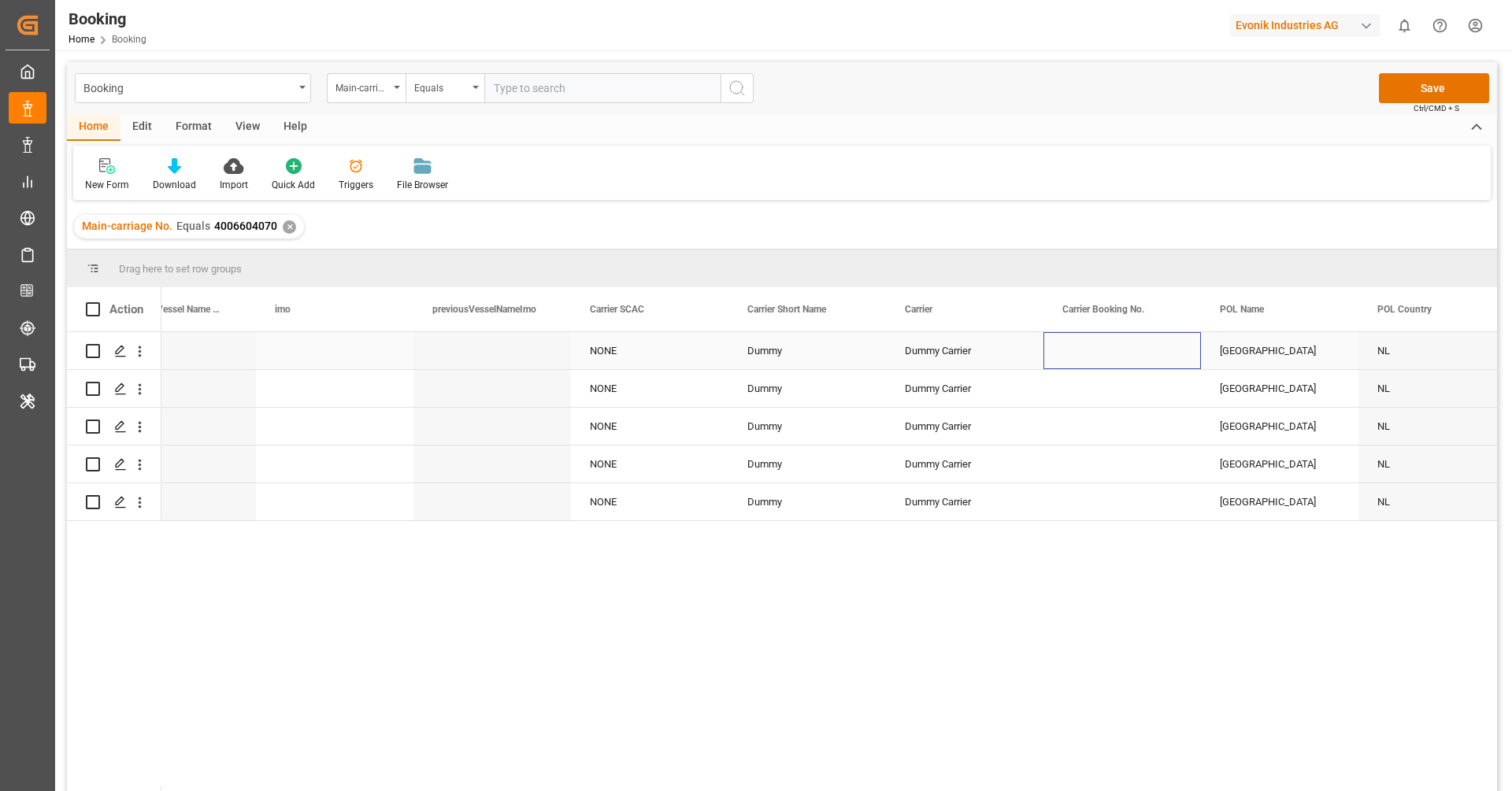
click at [1075, 348] on div "Press SPACE to select this row." at bounding box center [1122, 350] width 157 height 37
type input "459IHA1342093"
click at [1105, 419] on div "Press SPACE to select this row." at bounding box center [1122, 426] width 157 height 37
click at [1127, 352] on div "459IHA1342093" at bounding box center [1122, 350] width 157 height 37
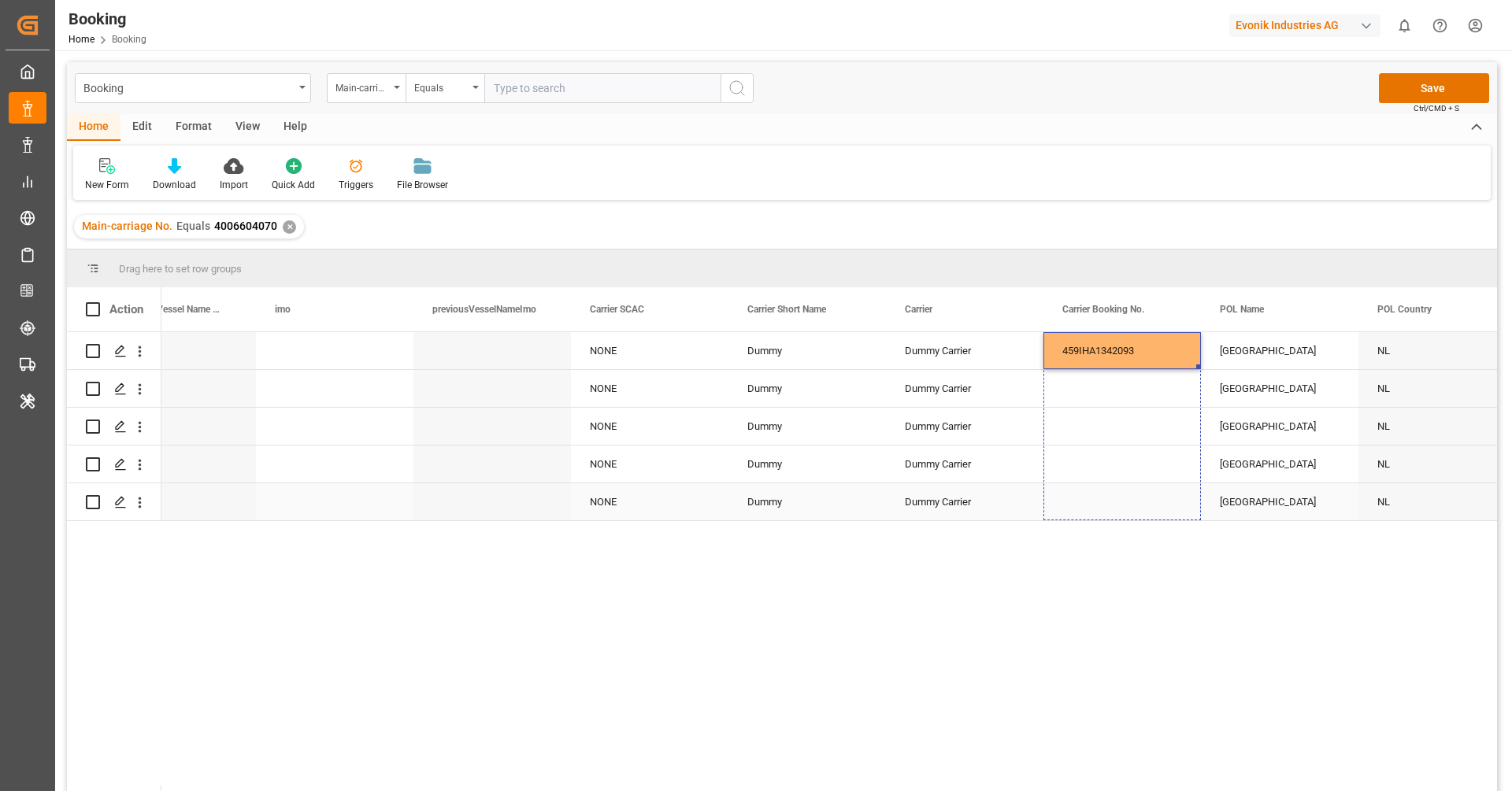
drag, startPoint x: 1197, startPoint y: 365, endPoint x: 1195, endPoint y: 490, distance: 125.0
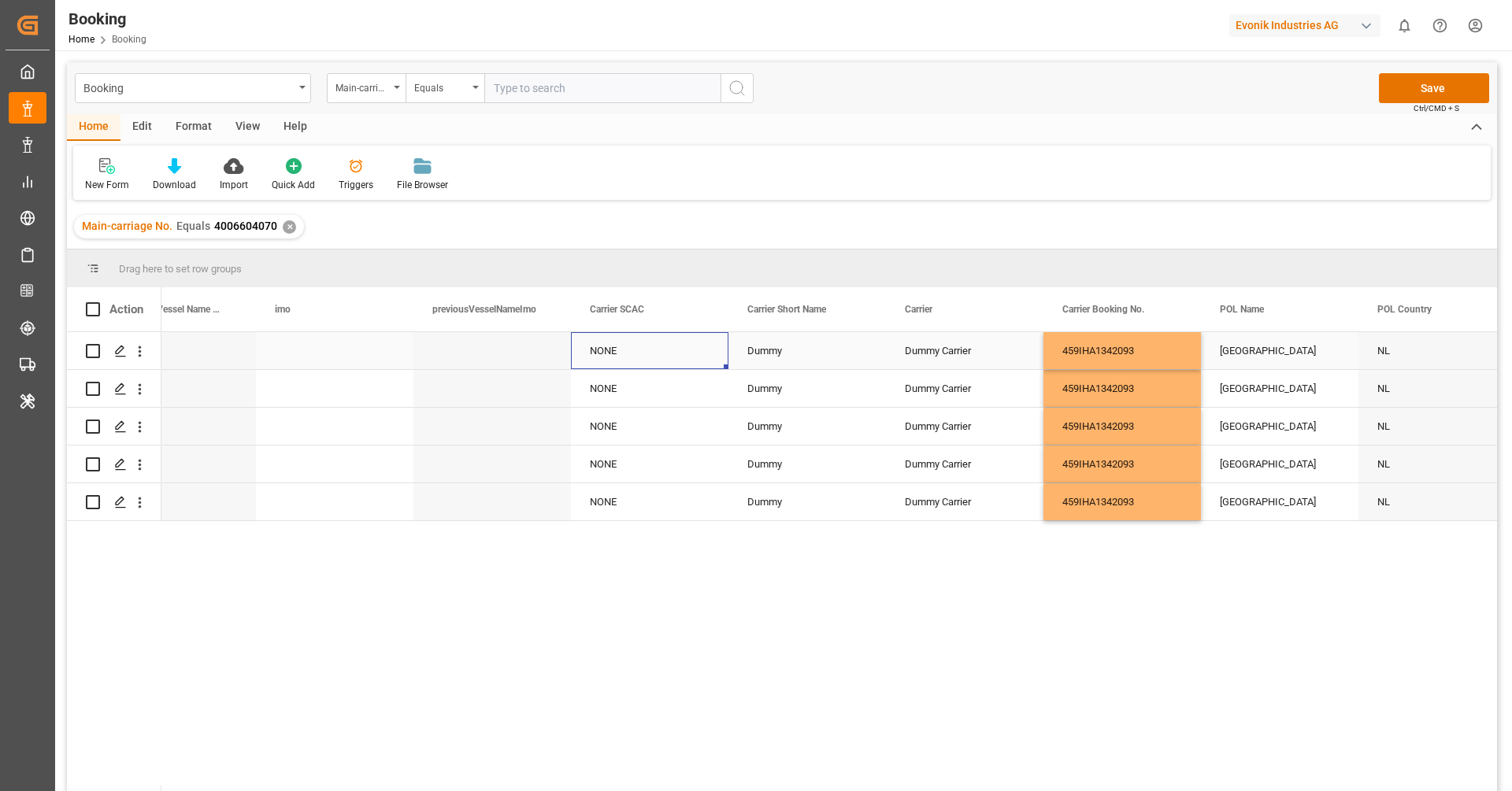
click at [629, 356] on div "NONE" at bounding box center [650, 350] width 157 height 37
click at [629, 356] on input "NONE" at bounding box center [650, 360] width 132 height 30
click at [685, 355] on icon "Press SPACE to select this row." at bounding box center [684, 359] width 10 height 10
click at [654, 355] on input "Press SPACE to select this row." at bounding box center [650, 360] width 132 height 30
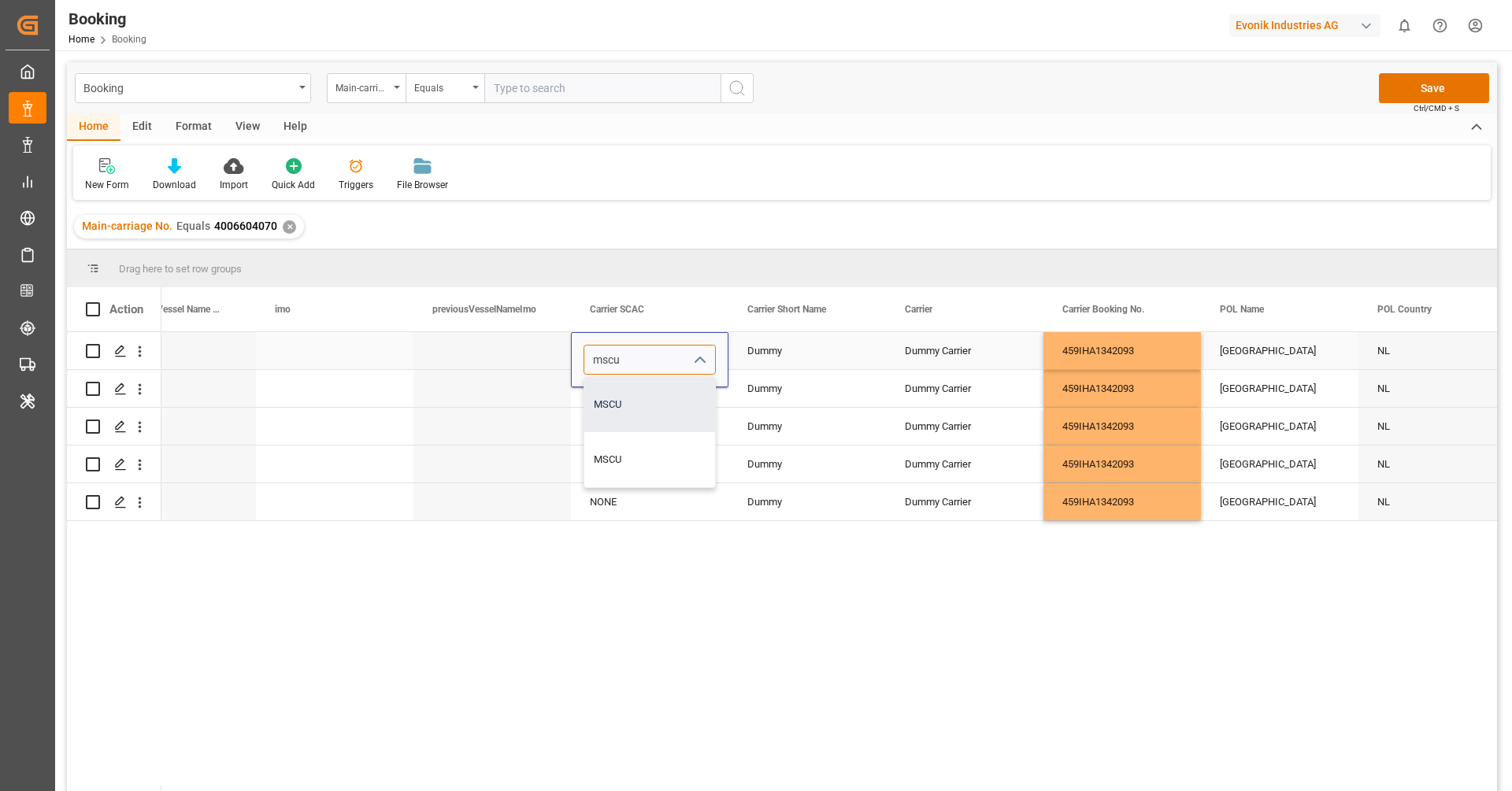
click at [639, 401] on div "MSCU" at bounding box center [649, 405] width 131 height 55
type input "MSCU"
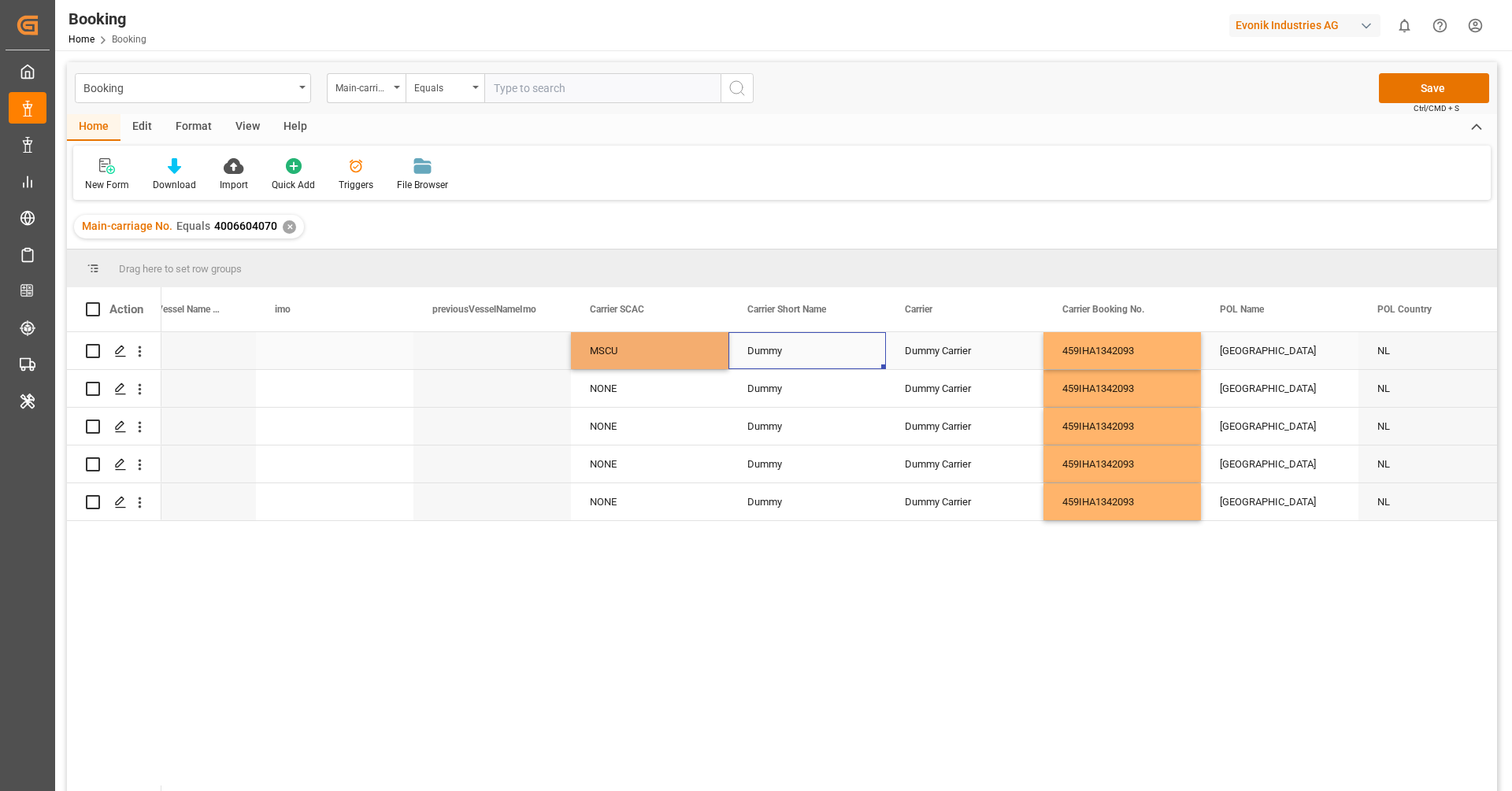
click at [831, 356] on div "Dummy" at bounding box center [807, 350] width 157 height 37
click at [838, 360] on icon "Press SPACE to select this row." at bounding box center [841, 358] width 16 height 16
click at [823, 355] on input "Press SPACE to select this row." at bounding box center [807, 360] width 132 height 30
click at [808, 393] on div "MSC" at bounding box center [807, 405] width 131 height 55
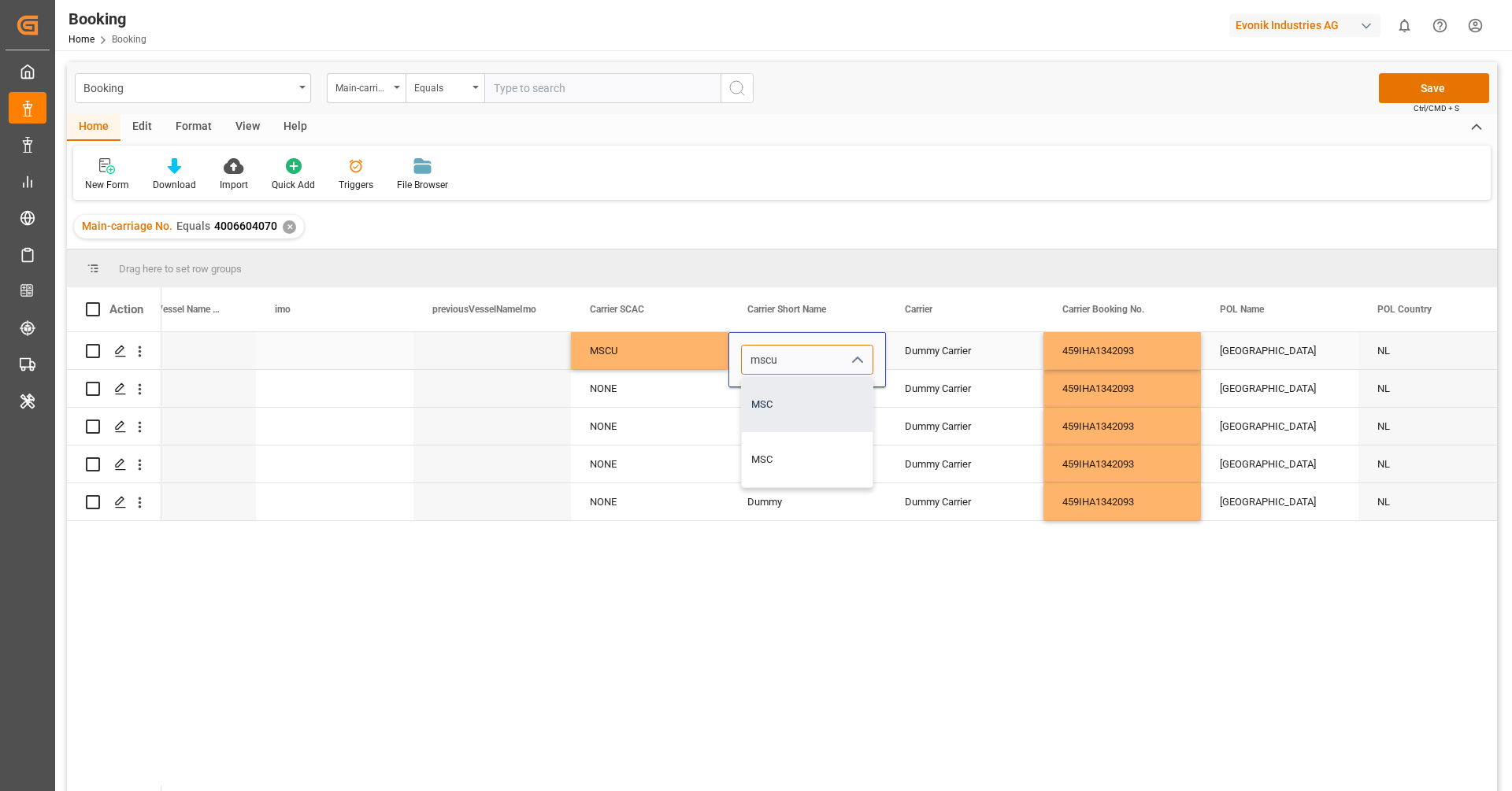
type input "MSC"
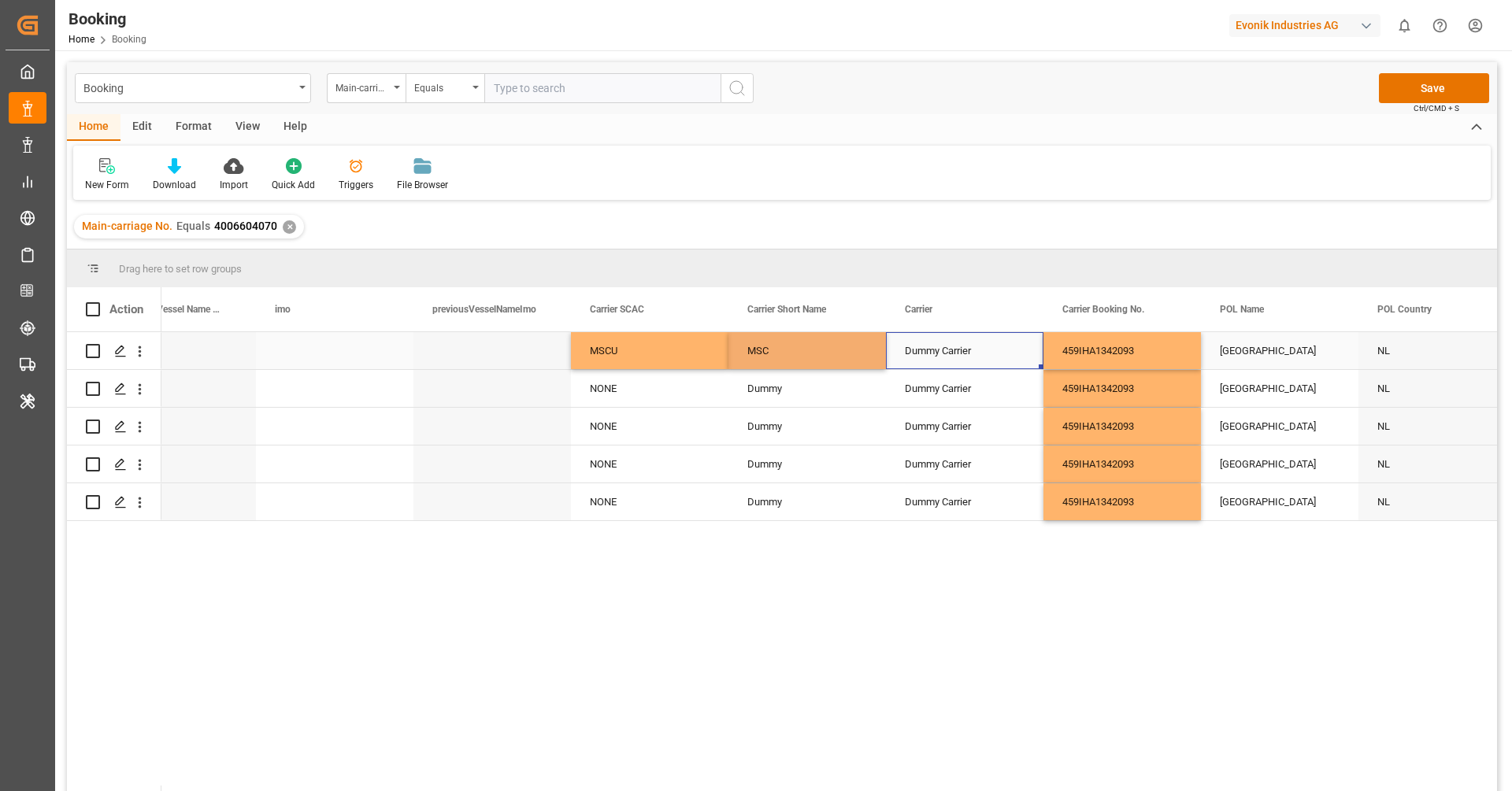
click at [968, 354] on div "Dummy Carrier" at bounding box center [964, 350] width 157 height 37
click at [1000, 364] on icon "Press SPACE to select this row." at bounding box center [998, 358] width 16 height 16
click at [987, 356] on input "Press SPACE to select this row." at bounding box center [964, 360] width 132 height 30
click at [973, 399] on div "Mediterranean Shipping Company" at bounding box center [983, 405] width 169 height 55
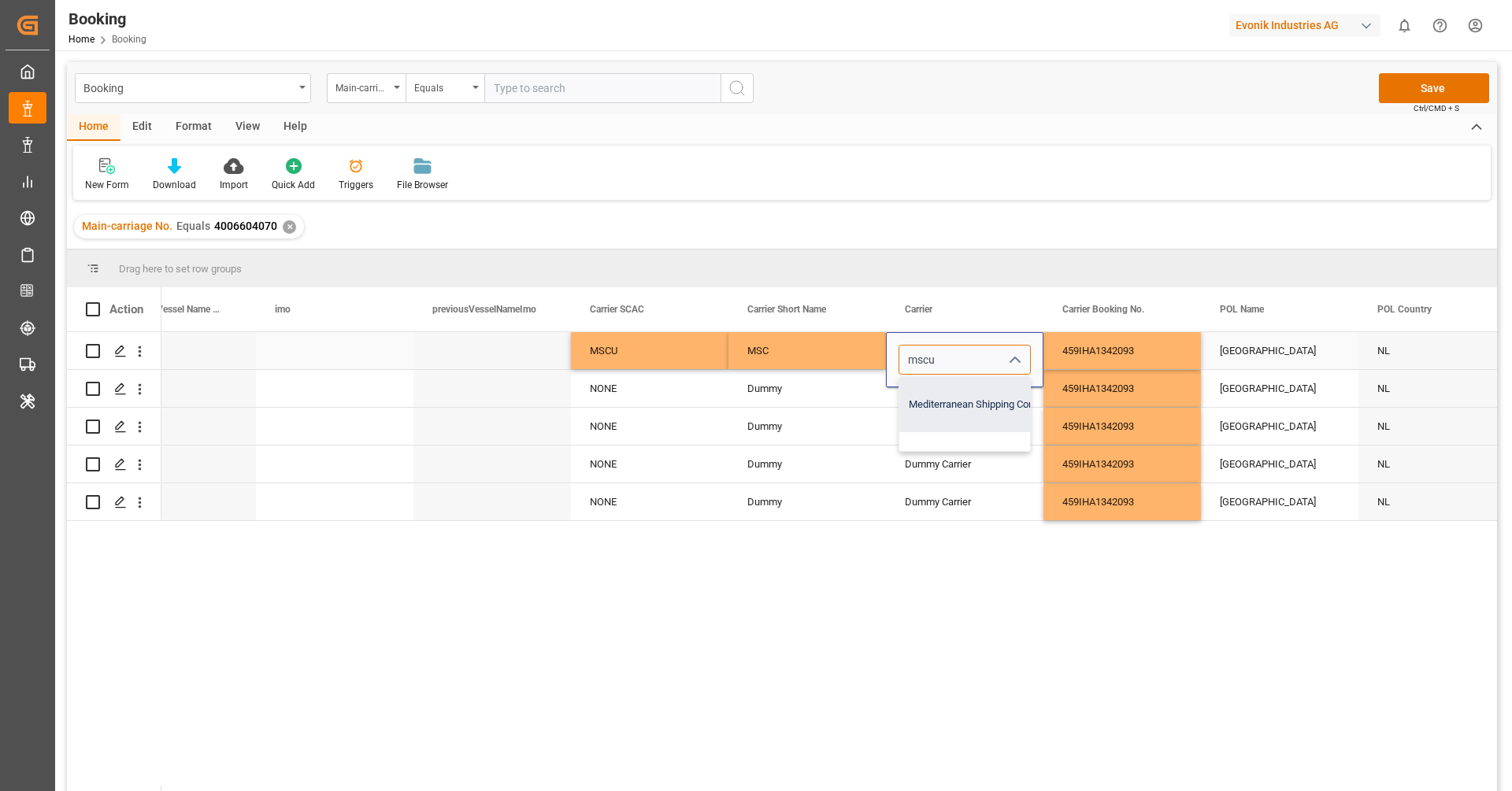
type input "Mediterranean Shipping Company"
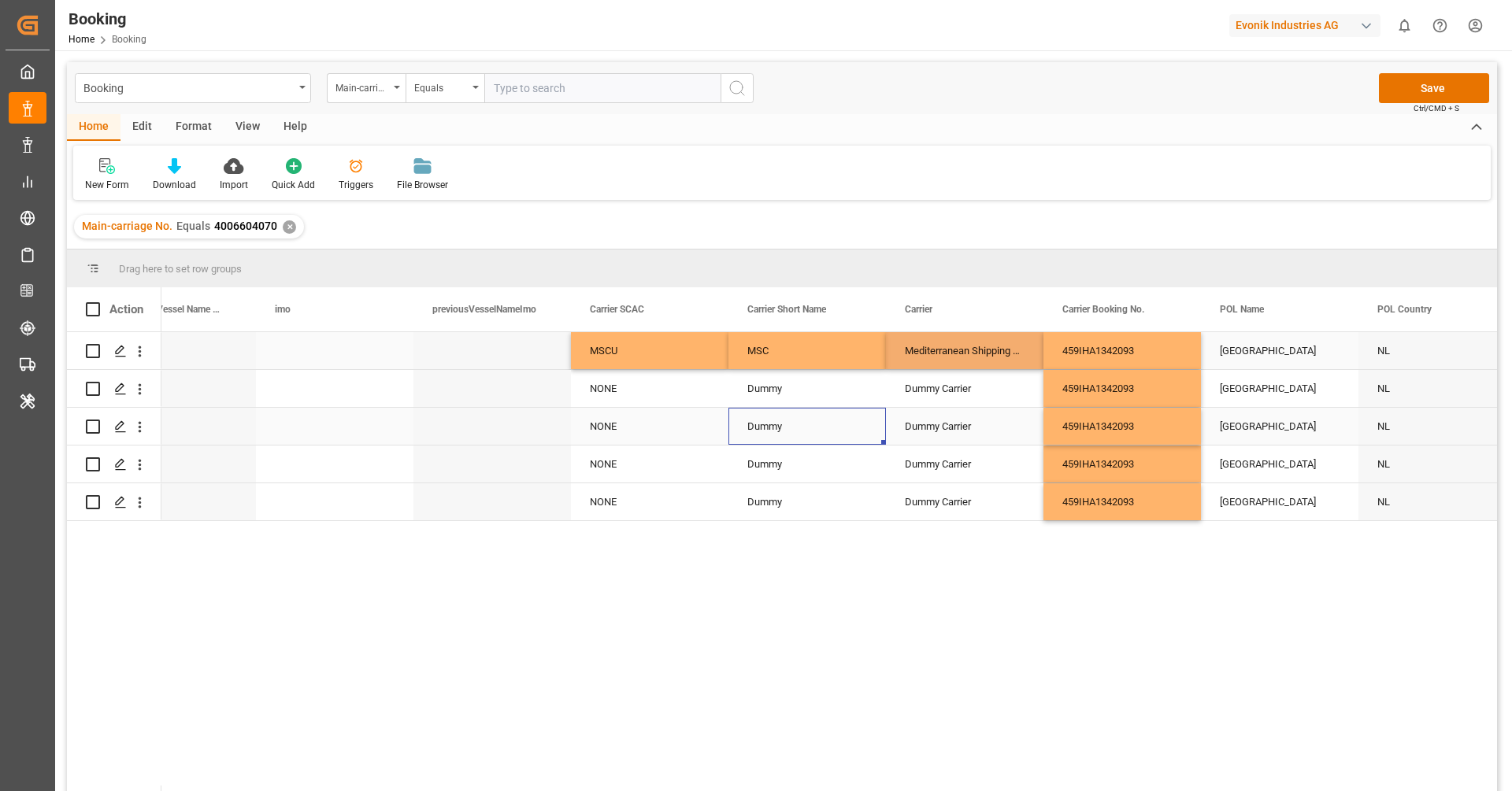
click at [828, 418] on div "Dummy" at bounding box center [807, 426] width 157 height 37
drag, startPoint x: 657, startPoint y: 353, endPoint x: 942, endPoint y: 359, distance: 285.1
drag, startPoint x: 1040, startPoint y: 367, endPoint x: 1018, endPoint y: 498, distance: 132.8
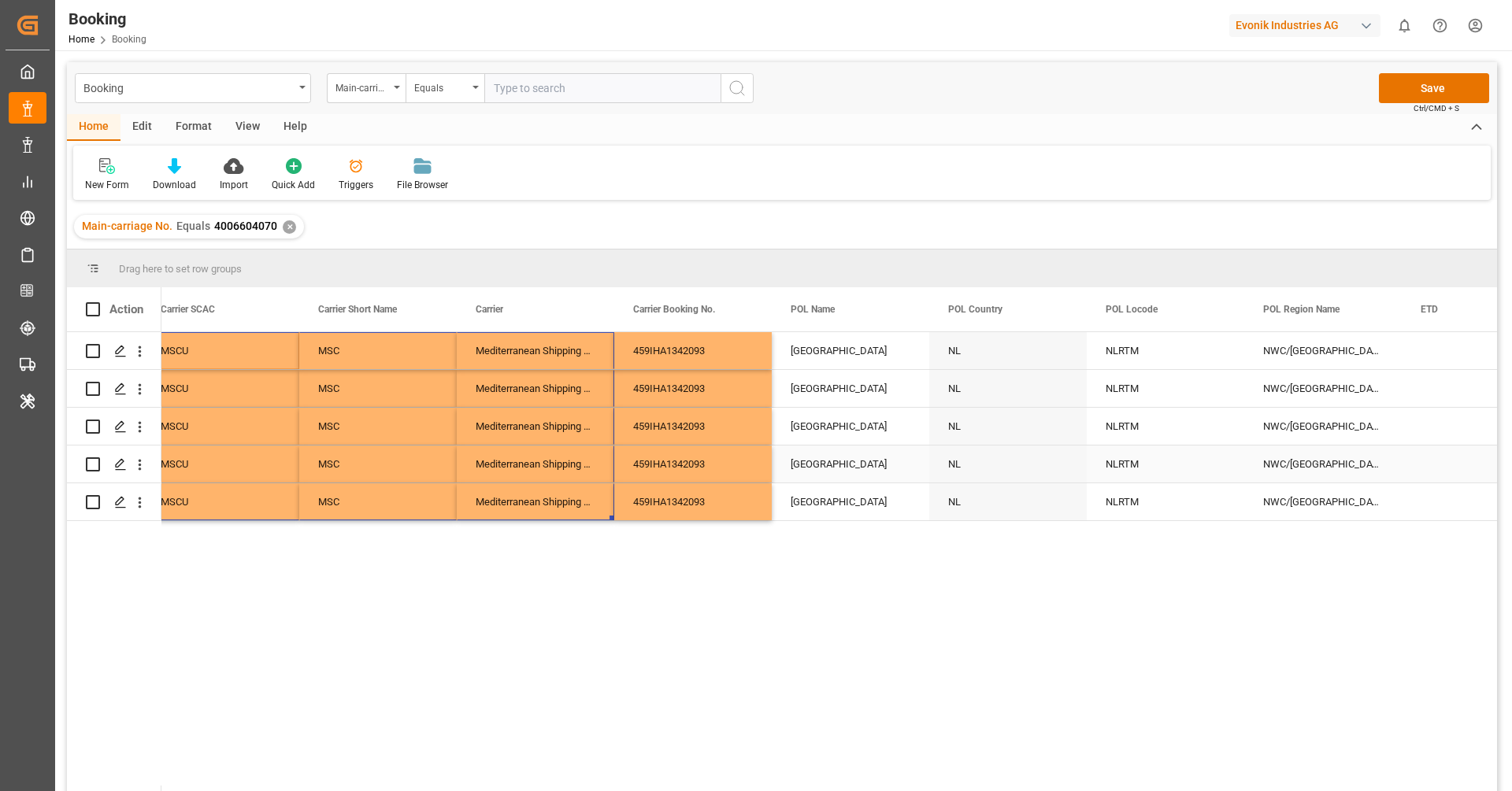
scroll to position [0, 6832]
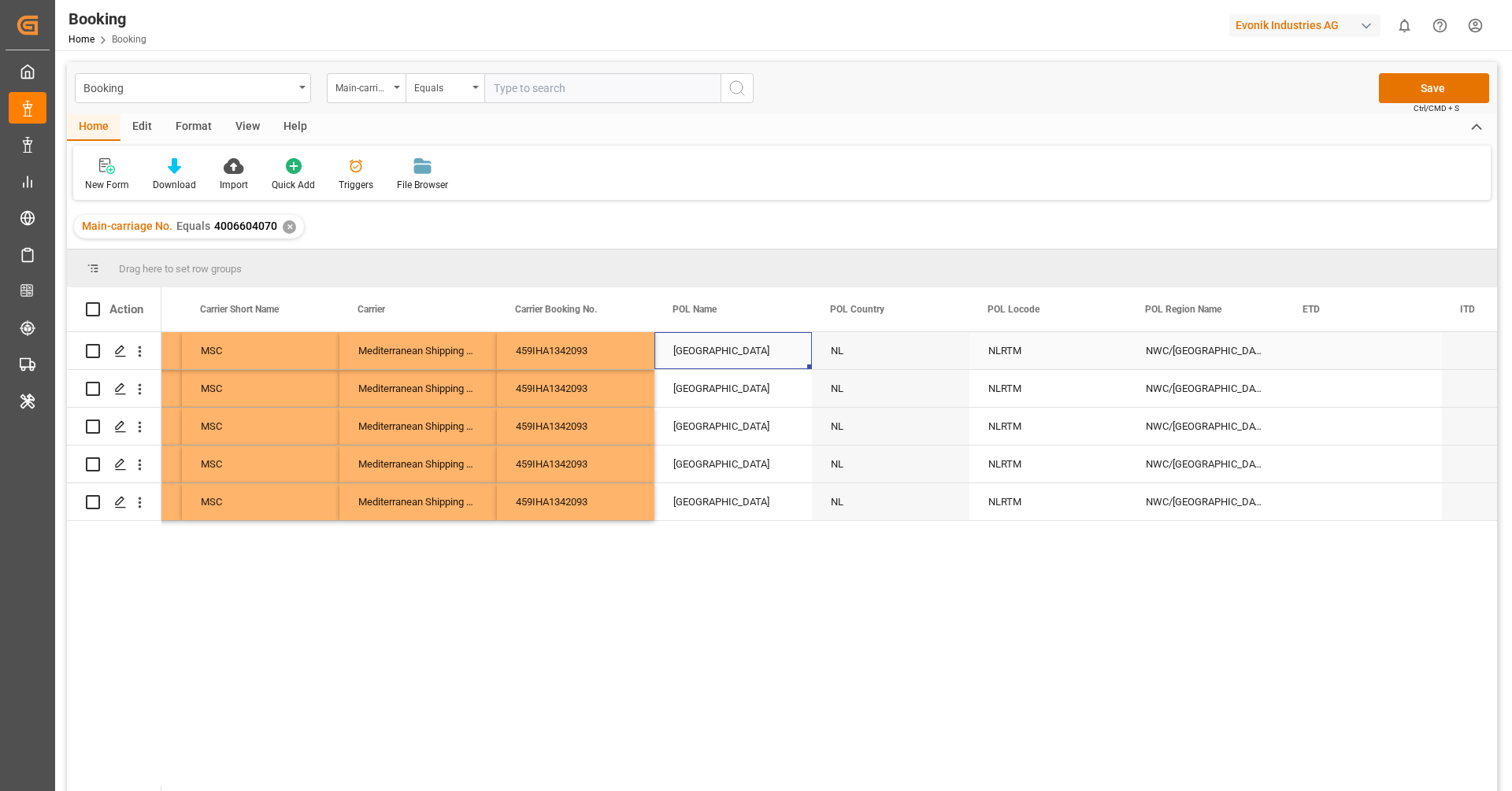
click at [766, 350] on div "[GEOGRAPHIC_DATA]" at bounding box center [734, 350] width 157 height 37
type input "Rotterdam - NLRTM"
click at [767, 355] on icon "Press SPACE to select this row." at bounding box center [767, 358] width 16 height 16
click at [755, 355] on input "Press SPACE to select this row." at bounding box center [733, 360] width 132 height 30
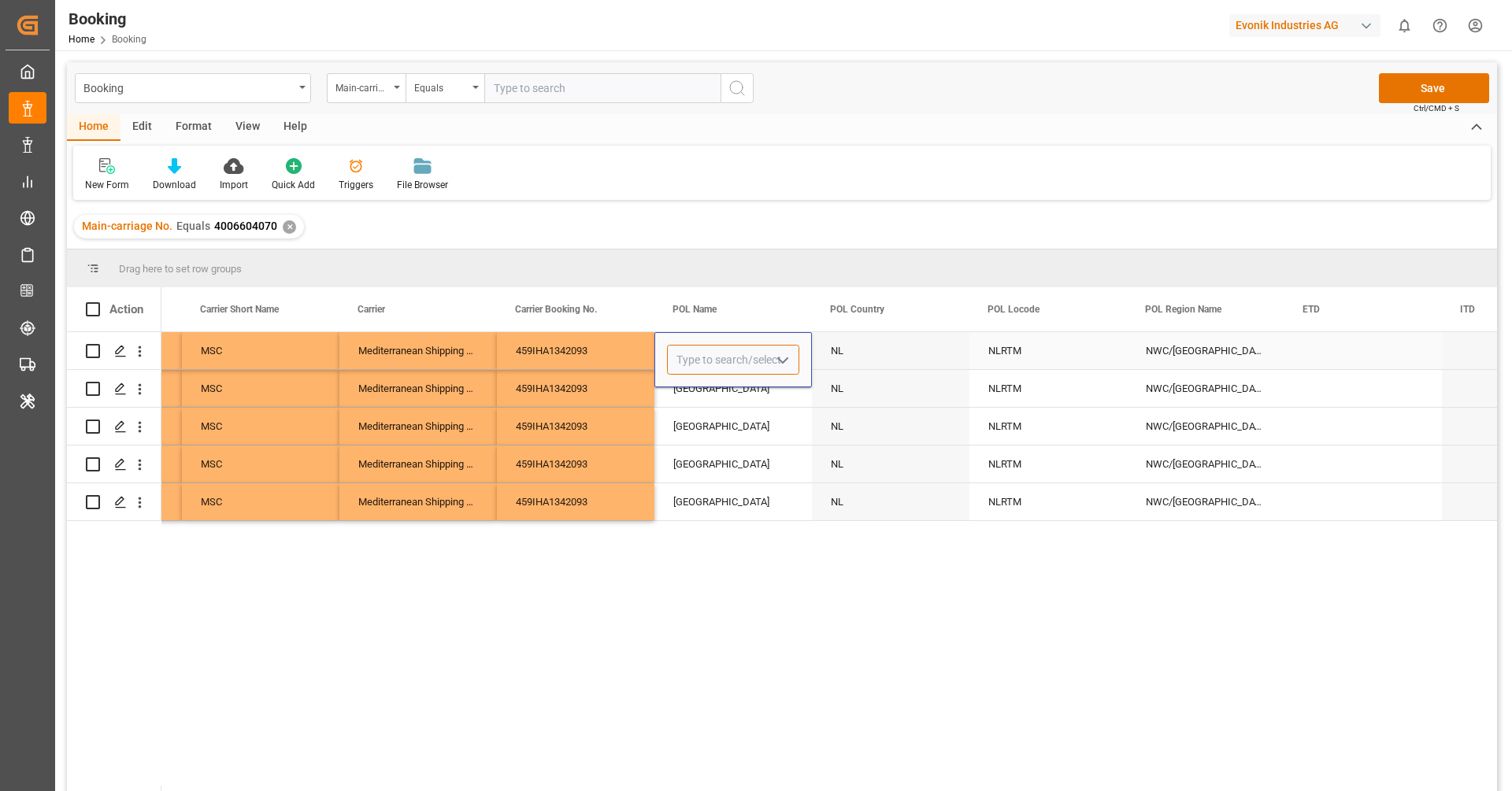
paste input "Antwerp"
click at [729, 394] on div "Antwerp - BEANR" at bounding box center [804, 405] width 274 height 55
type input "Antwerp - BEANR"
click at [732, 417] on div "Rotterdam" at bounding box center [734, 426] width 157 height 37
click at [739, 367] on div "Antwerp" at bounding box center [734, 350] width 157 height 37
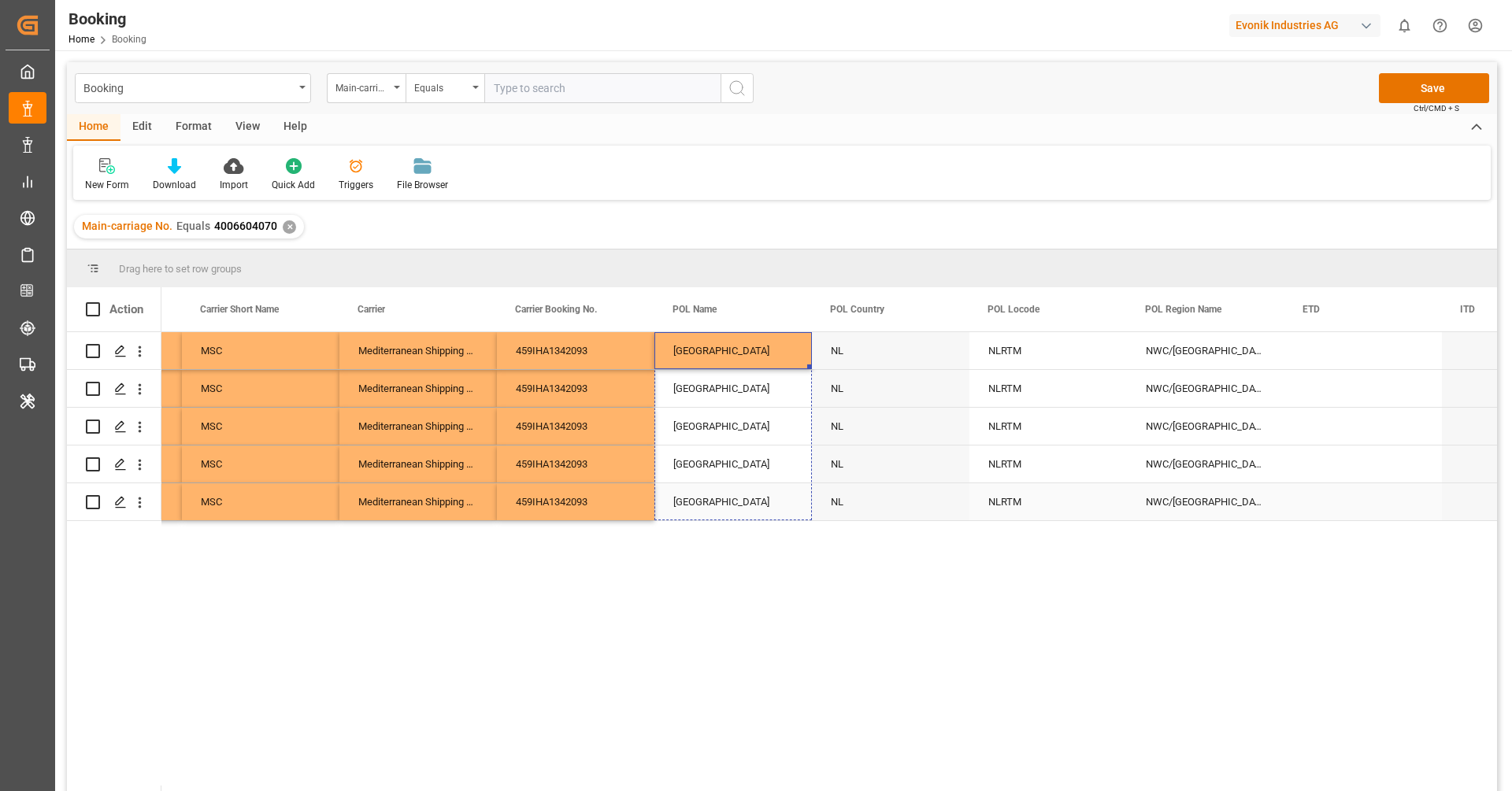
drag, startPoint x: 807, startPoint y: 367, endPoint x: 798, endPoint y: 499, distance: 132.3
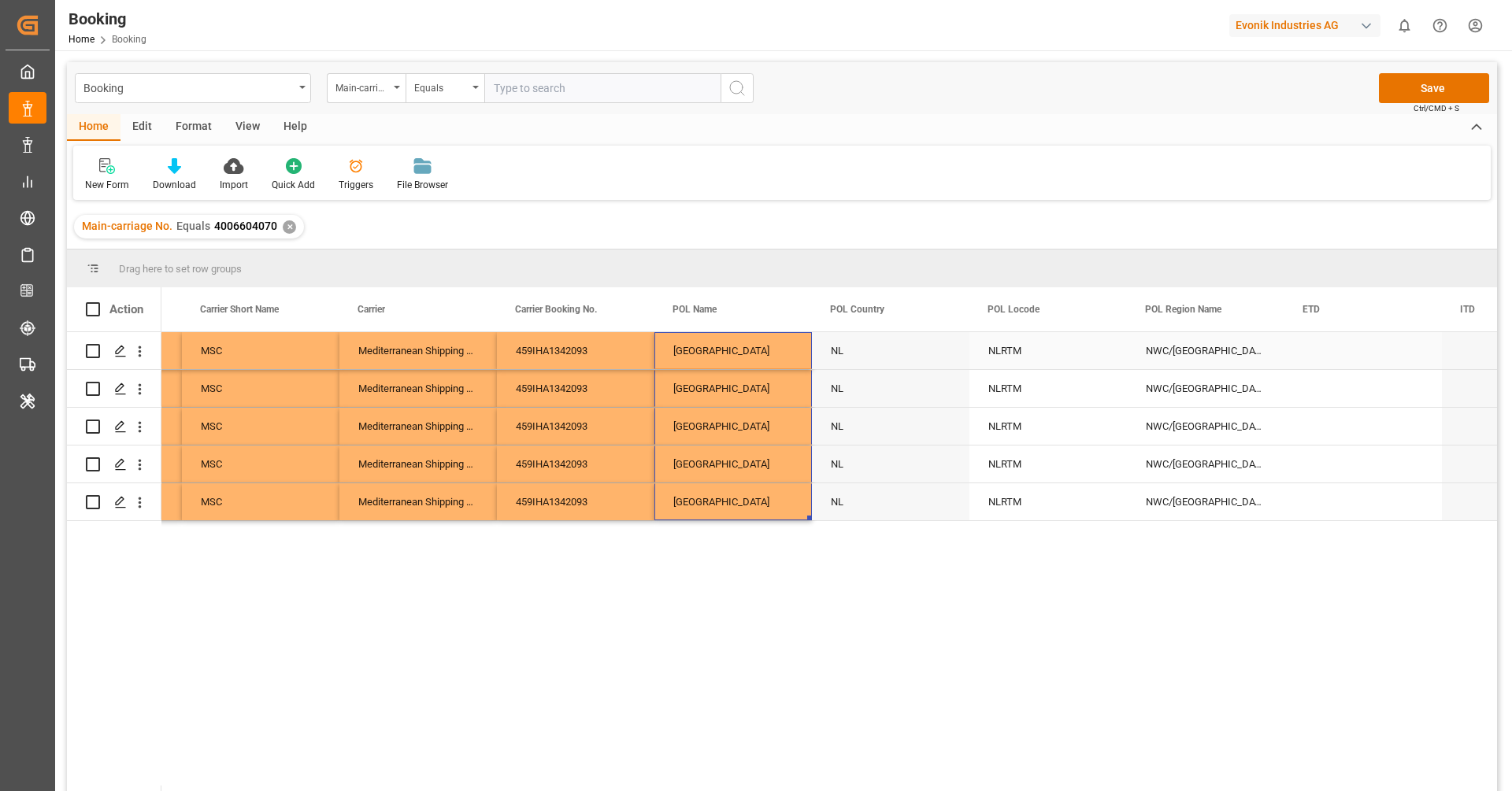
click at [1022, 365] on div "NLRTM" at bounding box center [1048, 350] width 157 height 37
click at [1080, 355] on icon "Press SPACE to select this row." at bounding box center [1082, 359] width 10 height 10
click at [1035, 355] on input "Press SPACE to select this row." at bounding box center [1048, 360] width 132 height 30
paste input "Antwerp"
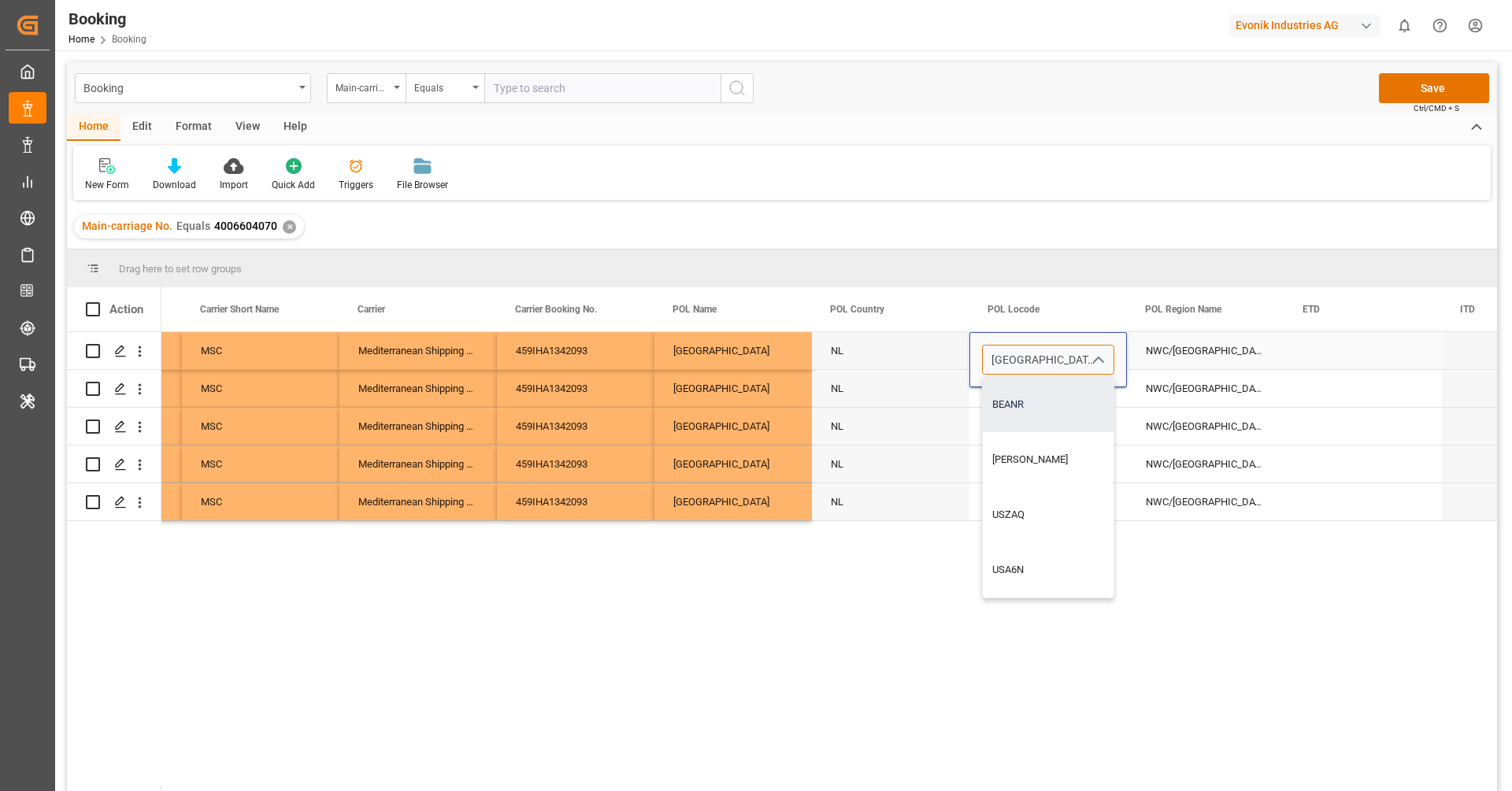
click at [1035, 393] on div "BEANR" at bounding box center [1048, 405] width 131 height 55
type input "BEANR"
click at [1026, 415] on div "NLRTM" at bounding box center [1048, 426] width 157 height 37
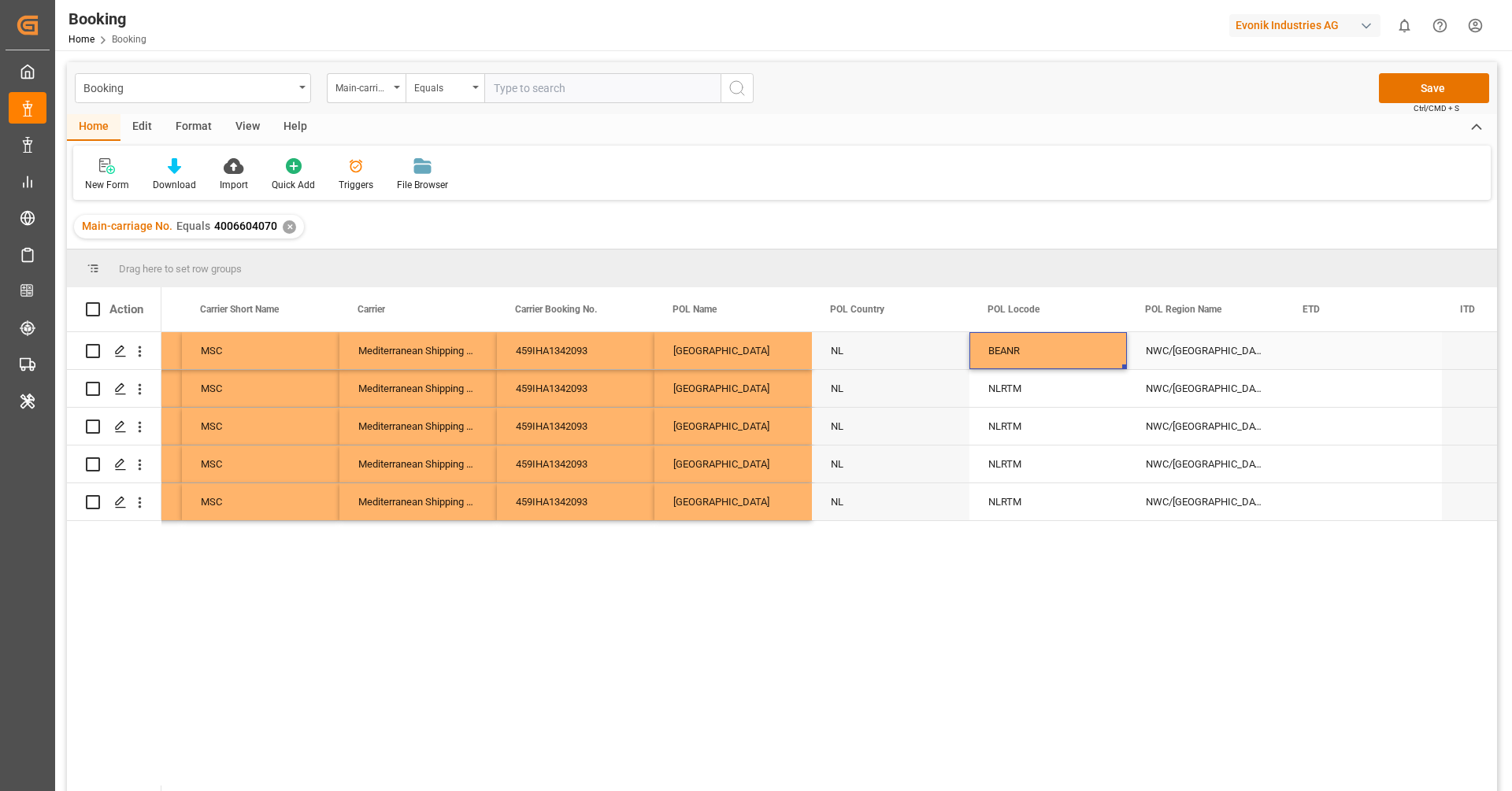
click at [1037, 359] on div "BEANR" at bounding box center [1048, 350] width 157 height 37
drag, startPoint x: 1124, startPoint y: 366, endPoint x: 1081, endPoint y: 496, distance: 136.9
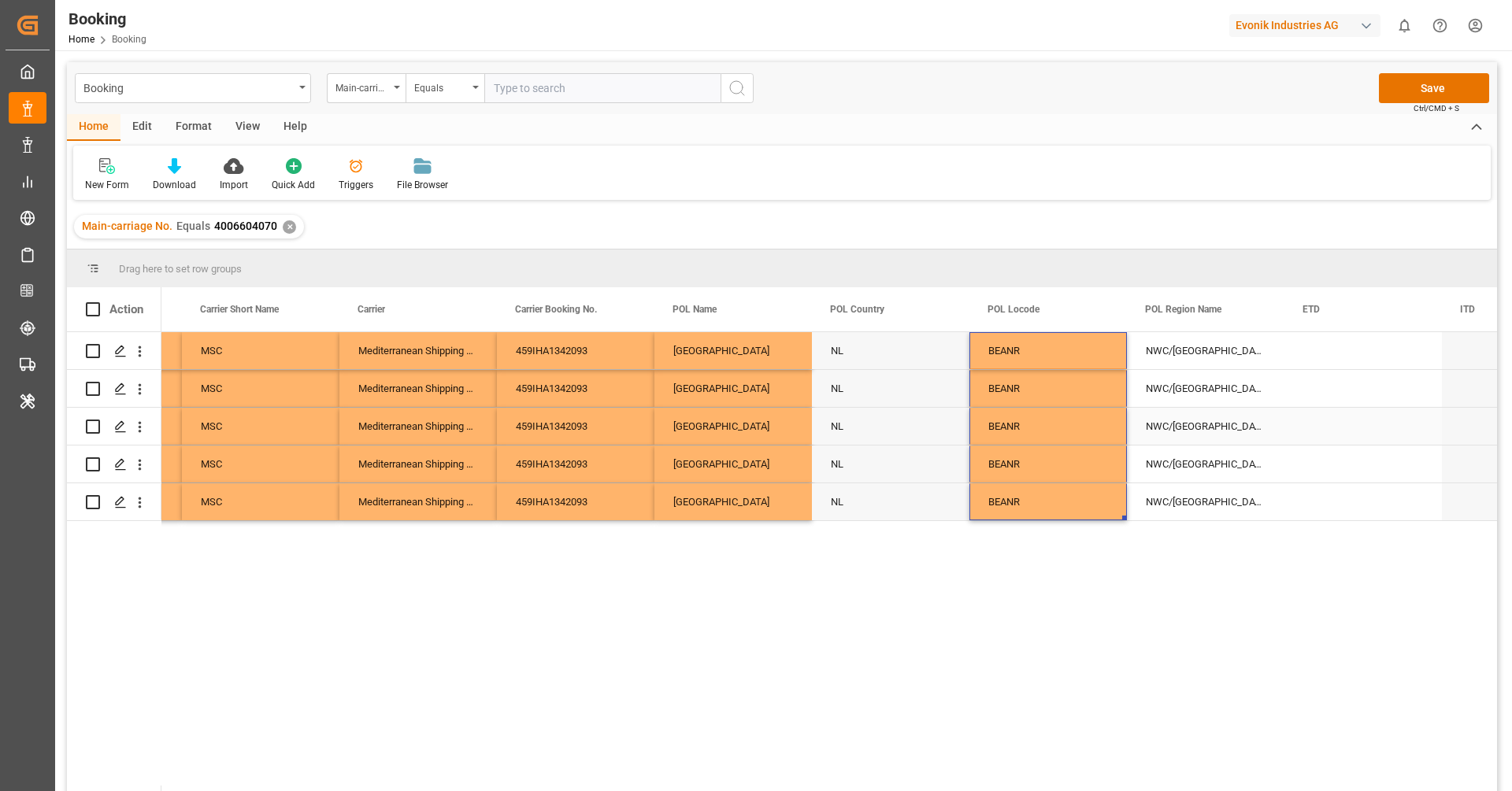
scroll to position [0, 6970]
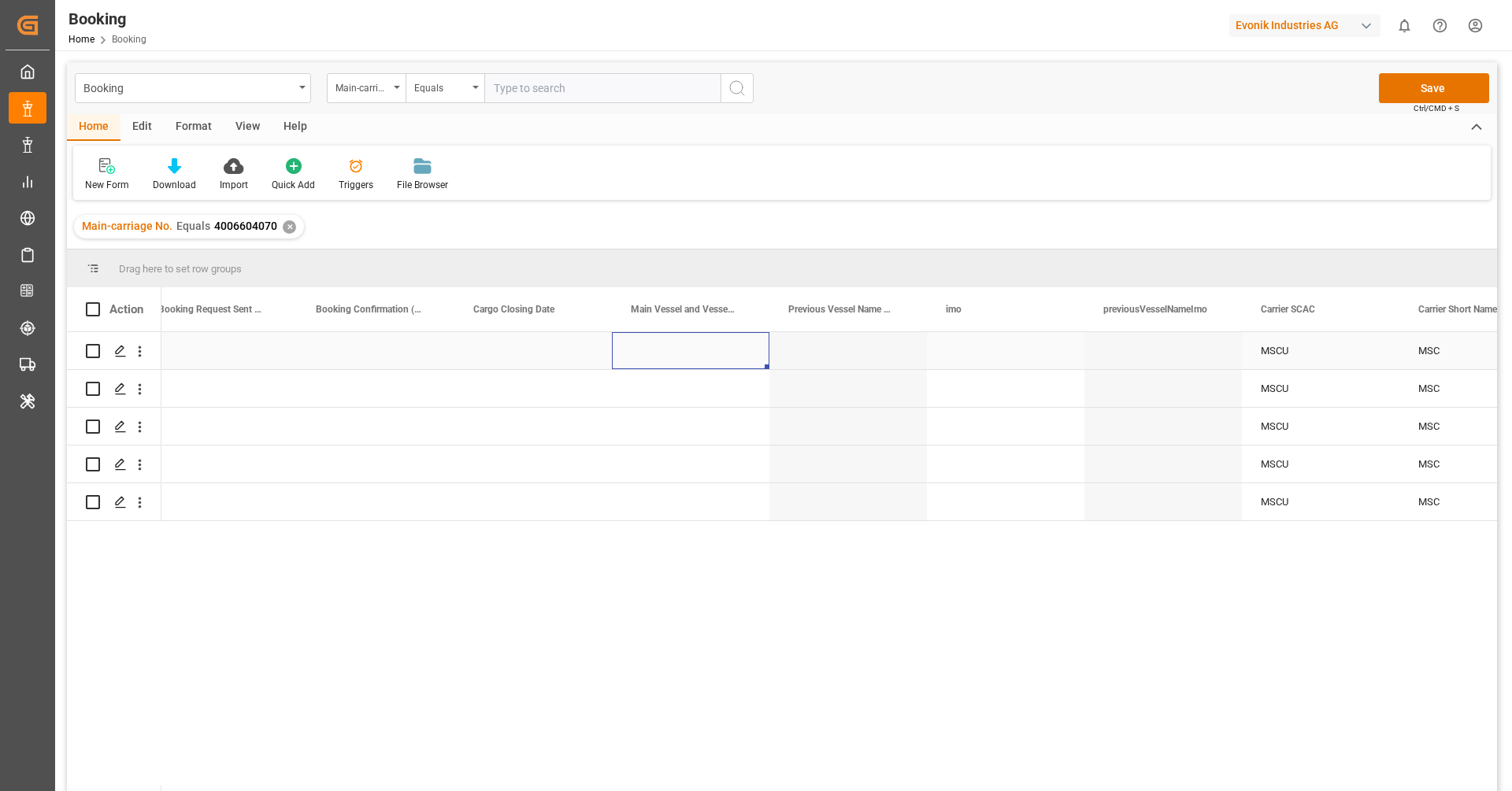
click at [667, 347] on div "Press SPACE to select this row." at bounding box center [690, 350] width 157 height 37
click at [674, 399] on div "MSC Florentina - 9251705" at bounding box center [708, 405] width 164 height 55
type input "MSC Florentina - 9251705"
click at [679, 417] on div "Press SPACE to select this row." at bounding box center [690, 426] width 157 height 37
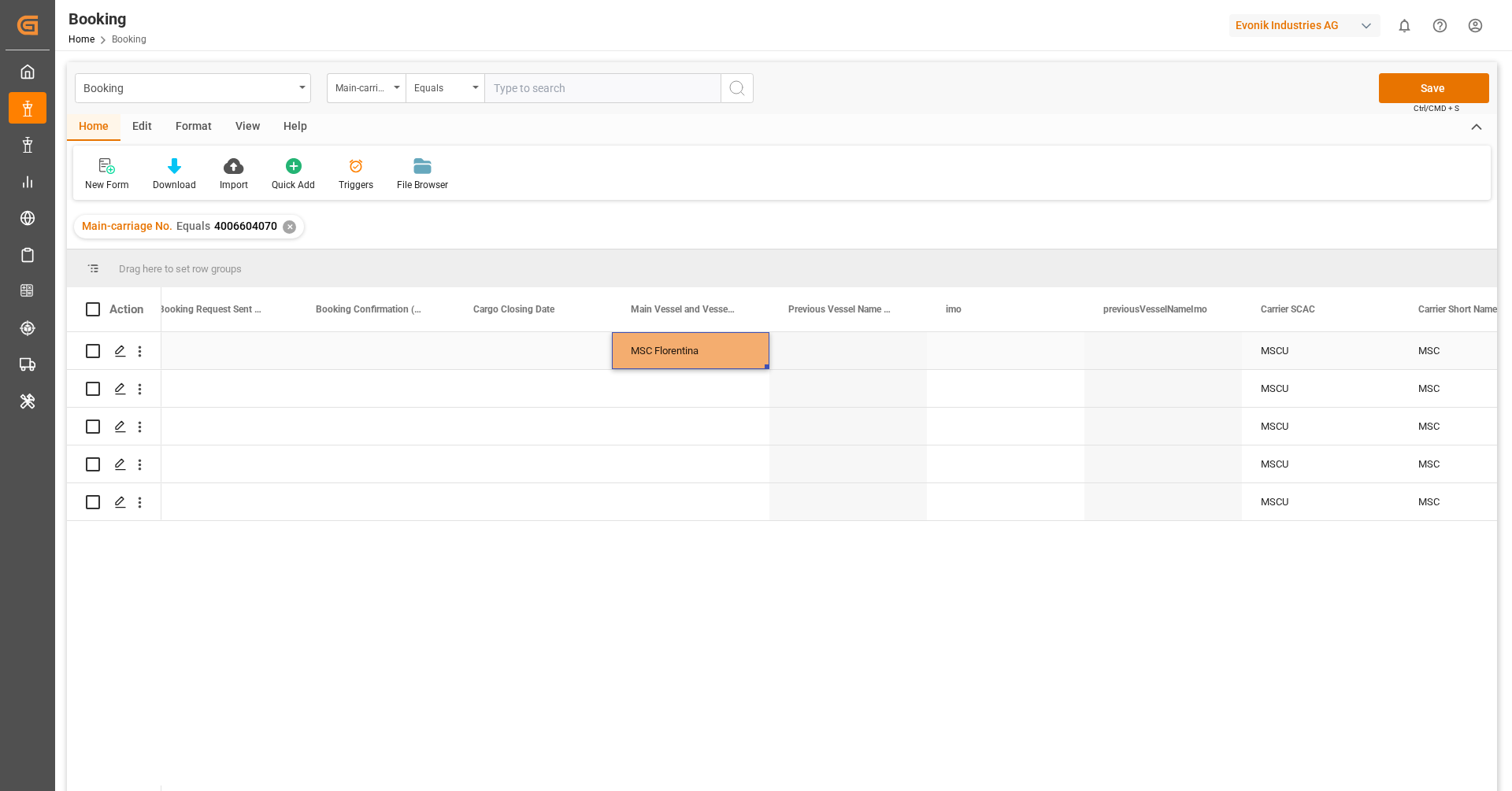
click at [697, 348] on div "MSC Florentina" at bounding box center [690, 350] width 157 height 37
drag, startPoint x: 765, startPoint y: 368, endPoint x: 740, endPoint y: 539, distance: 172.8
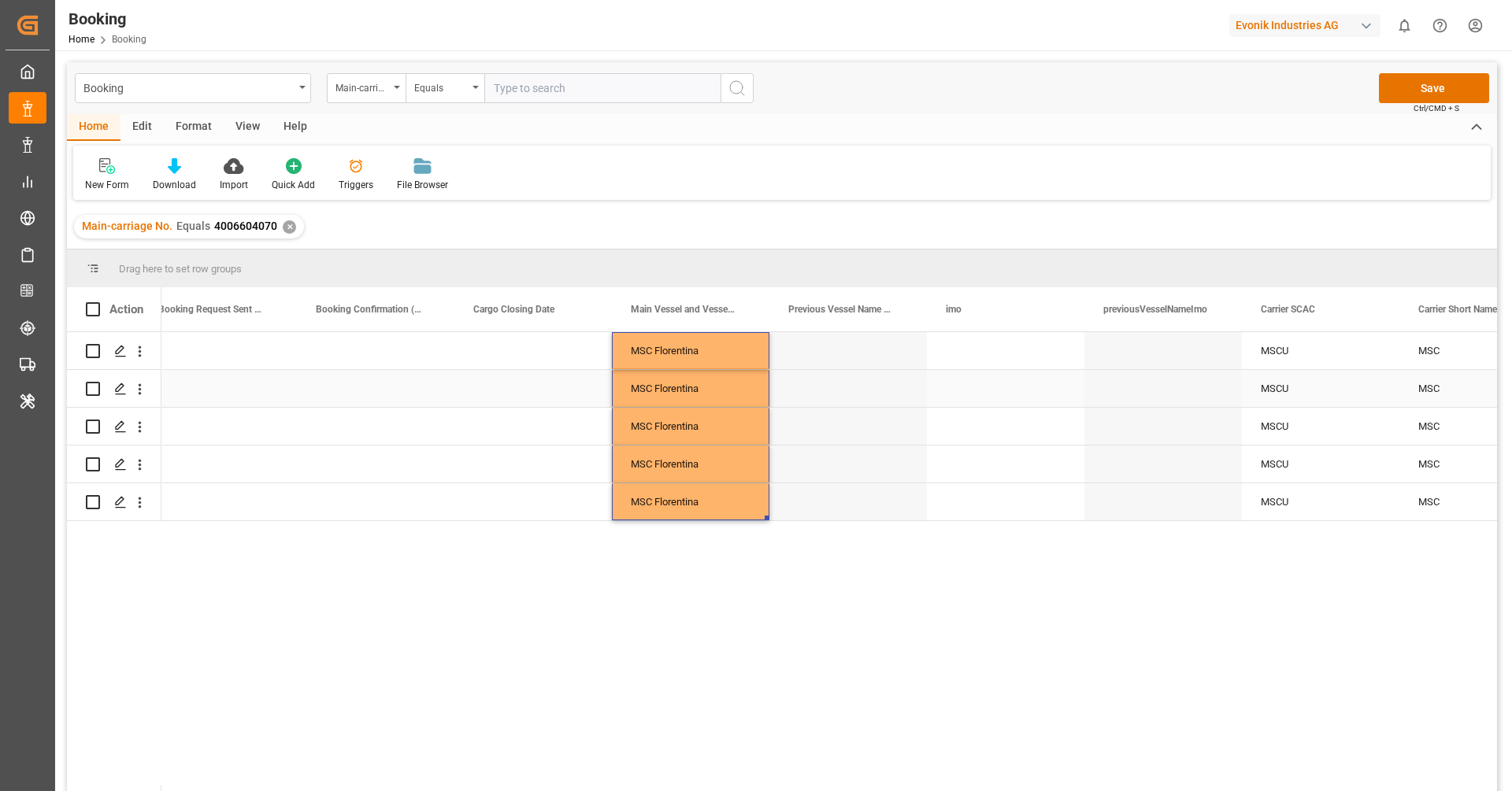
click at [983, 367] on div "Press SPACE to select this row." at bounding box center [1005, 350] width 157 height 37
click at [981, 360] on input "Press SPACE to select this row." at bounding box center [1005, 360] width 132 height 30
paste input "MSC FLORENTINA"
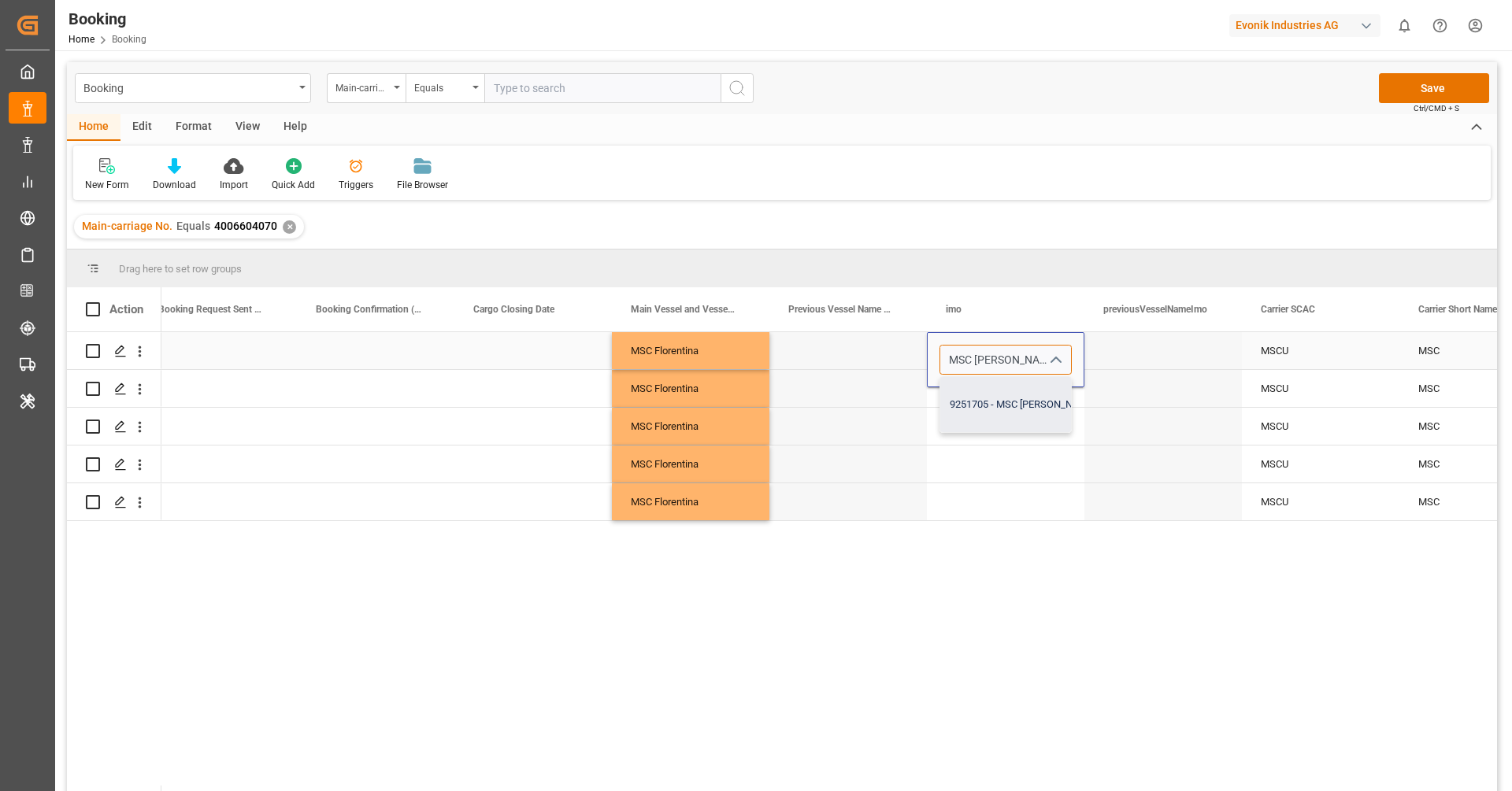
click at [990, 397] on div "9251705 - MSC Florentina" at bounding box center [1022, 405] width 164 height 55
type input "9251705 - MSC Florentina"
click at [989, 426] on div "Press SPACE to select this row." at bounding box center [1005, 426] width 157 height 37
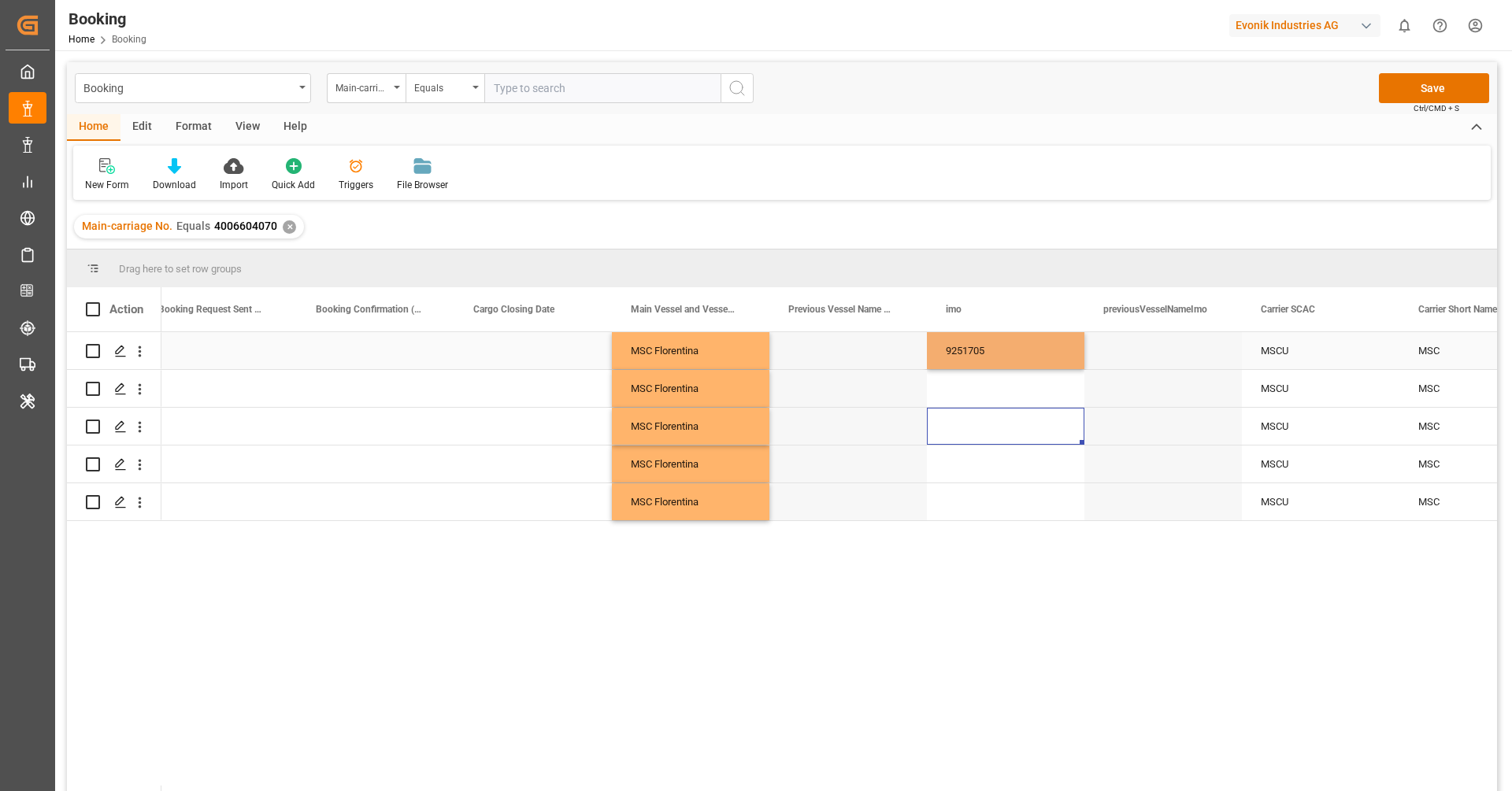
click at [1006, 345] on div "9251705" at bounding box center [1005, 350] width 157 height 37
drag, startPoint x: 1080, startPoint y: 367, endPoint x: 1054, endPoint y: 513, distance: 148.3
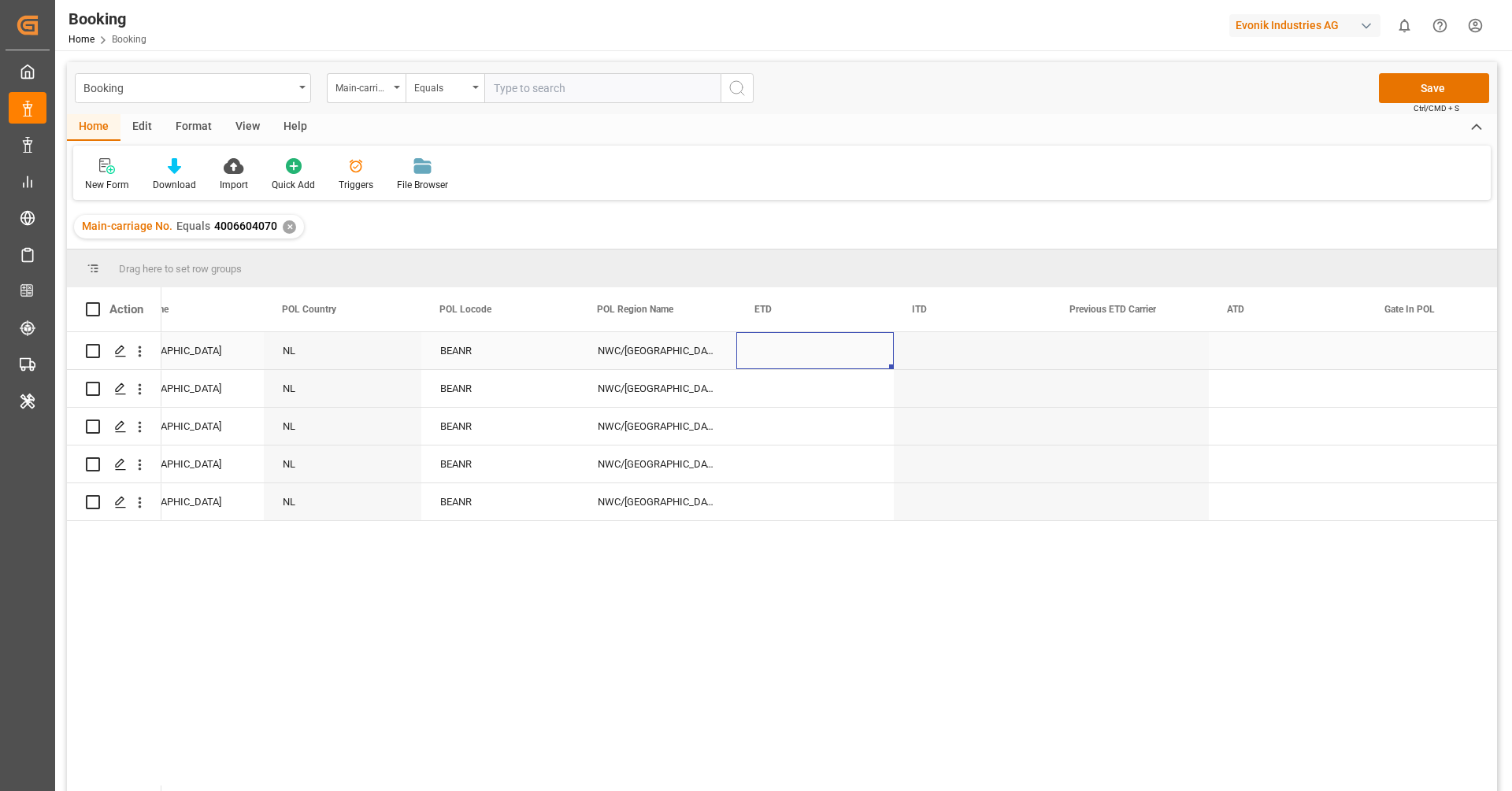
click at [816, 347] on div "Press SPACE to select this row." at bounding box center [815, 350] width 157 height 37
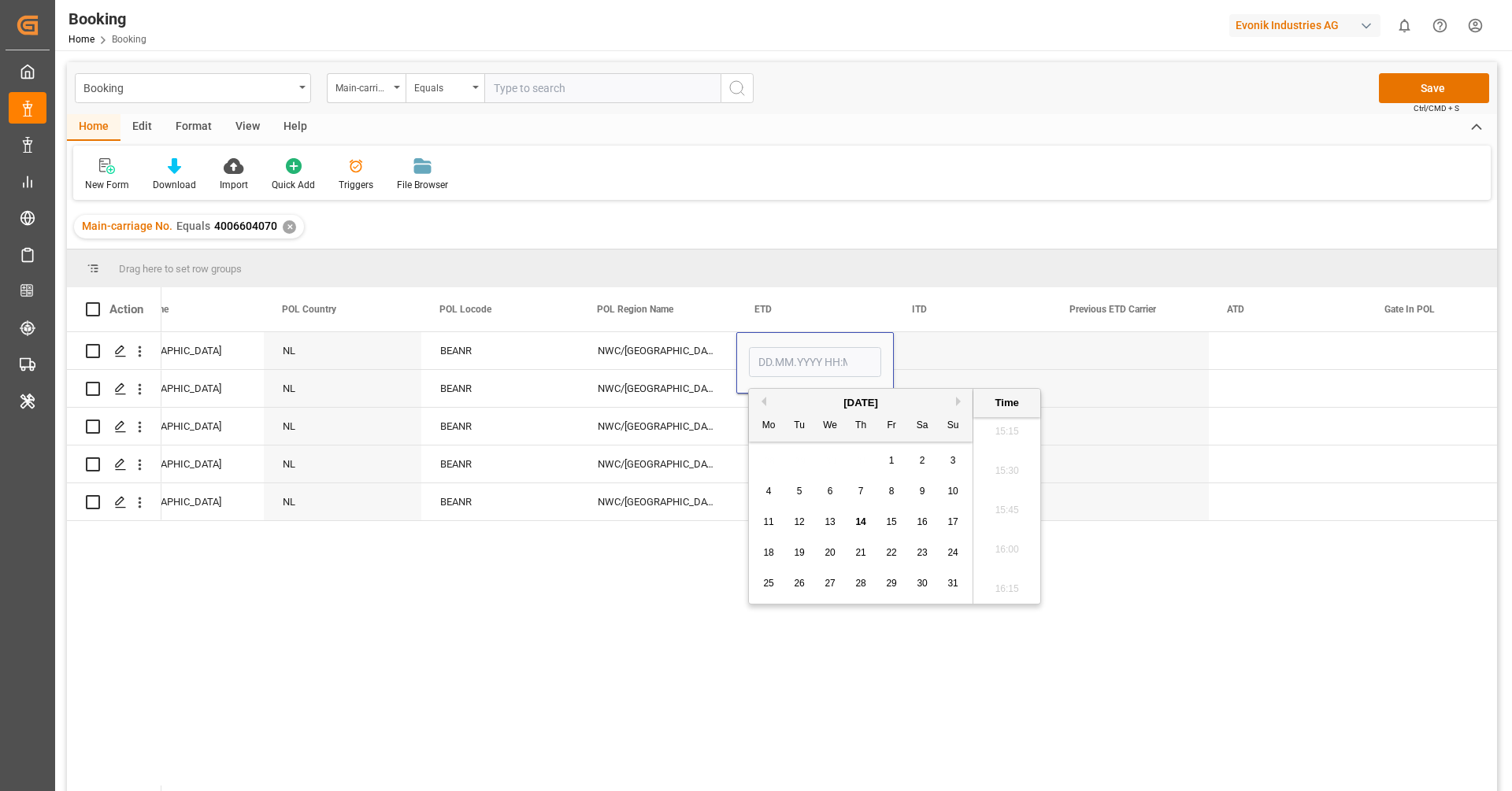
click at [765, 399] on button "Previous Month" at bounding box center [761, 401] width 10 height 10
click at [924, 545] on div "24" at bounding box center [922, 553] width 20 height 19
type input "24.05.2025 00:00"
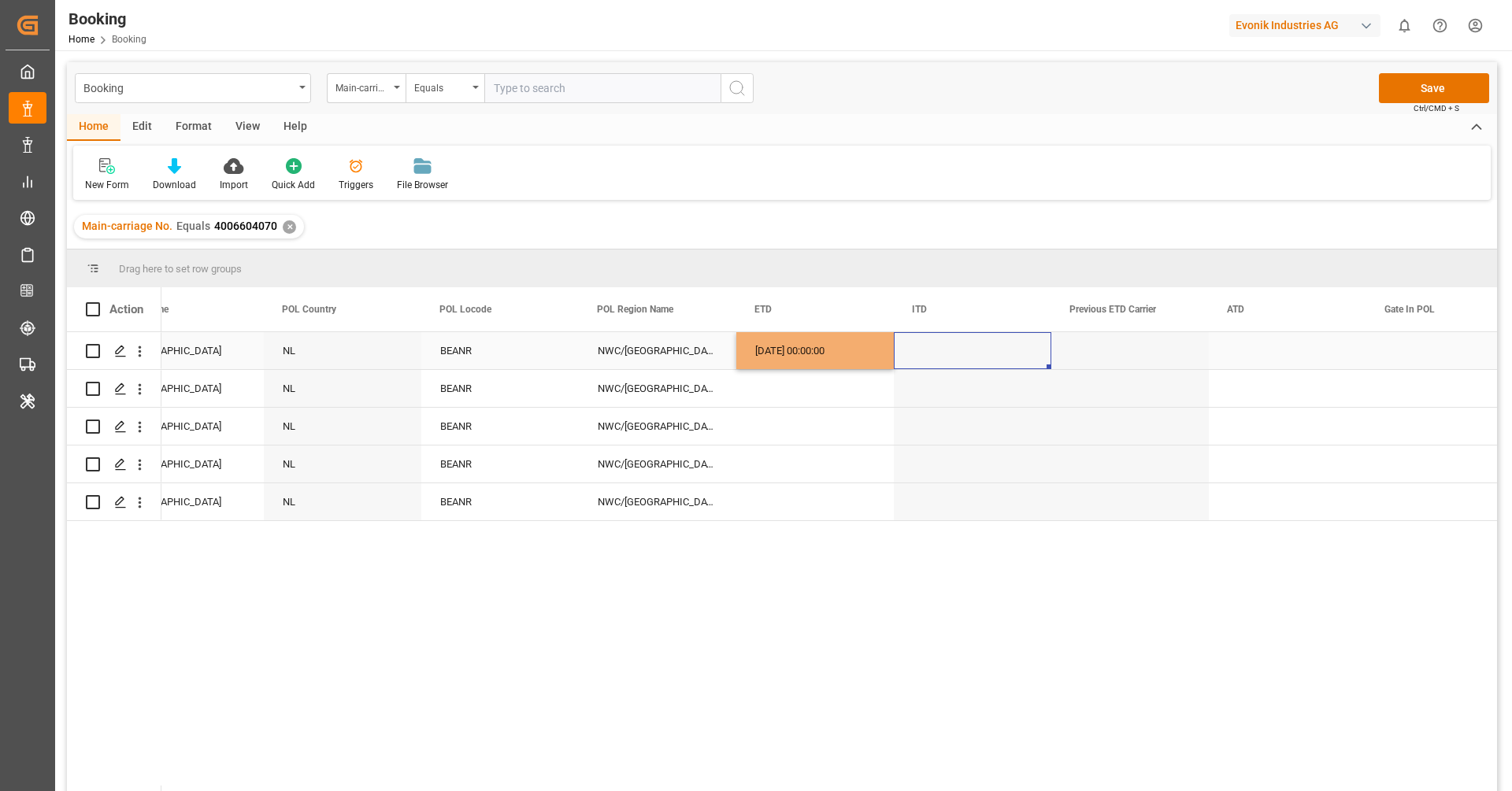
click at [943, 360] on div "Press SPACE to select this row." at bounding box center [972, 350] width 157 height 37
click at [821, 365] on div "24.05.2025 00:00:00" at bounding box center [815, 350] width 157 height 37
drag, startPoint x: 889, startPoint y: 366, endPoint x: 849, endPoint y: 488, distance: 128.4
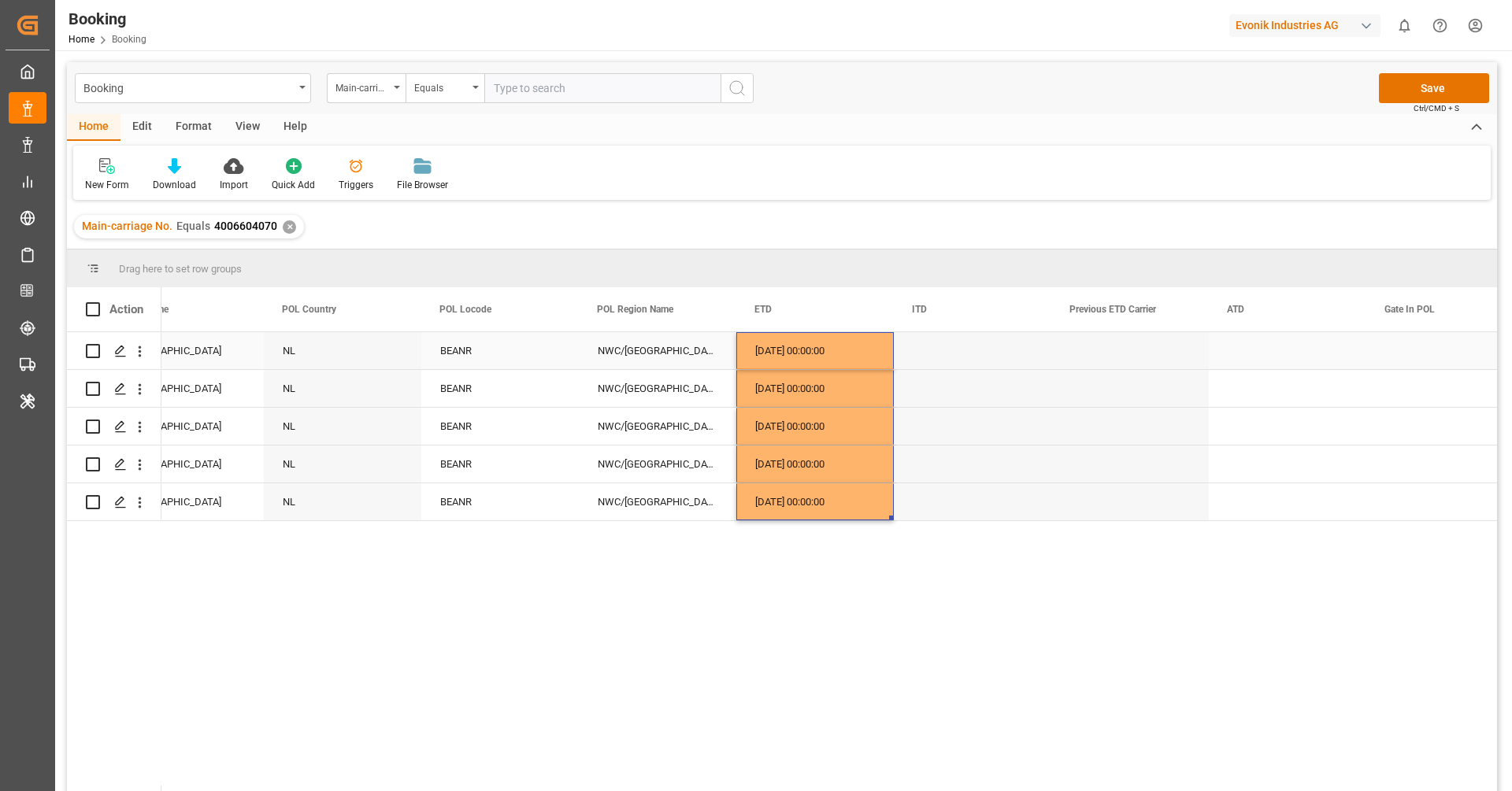
click at [1239, 355] on div "Press SPACE to select this row." at bounding box center [1287, 350] width 157 height 37
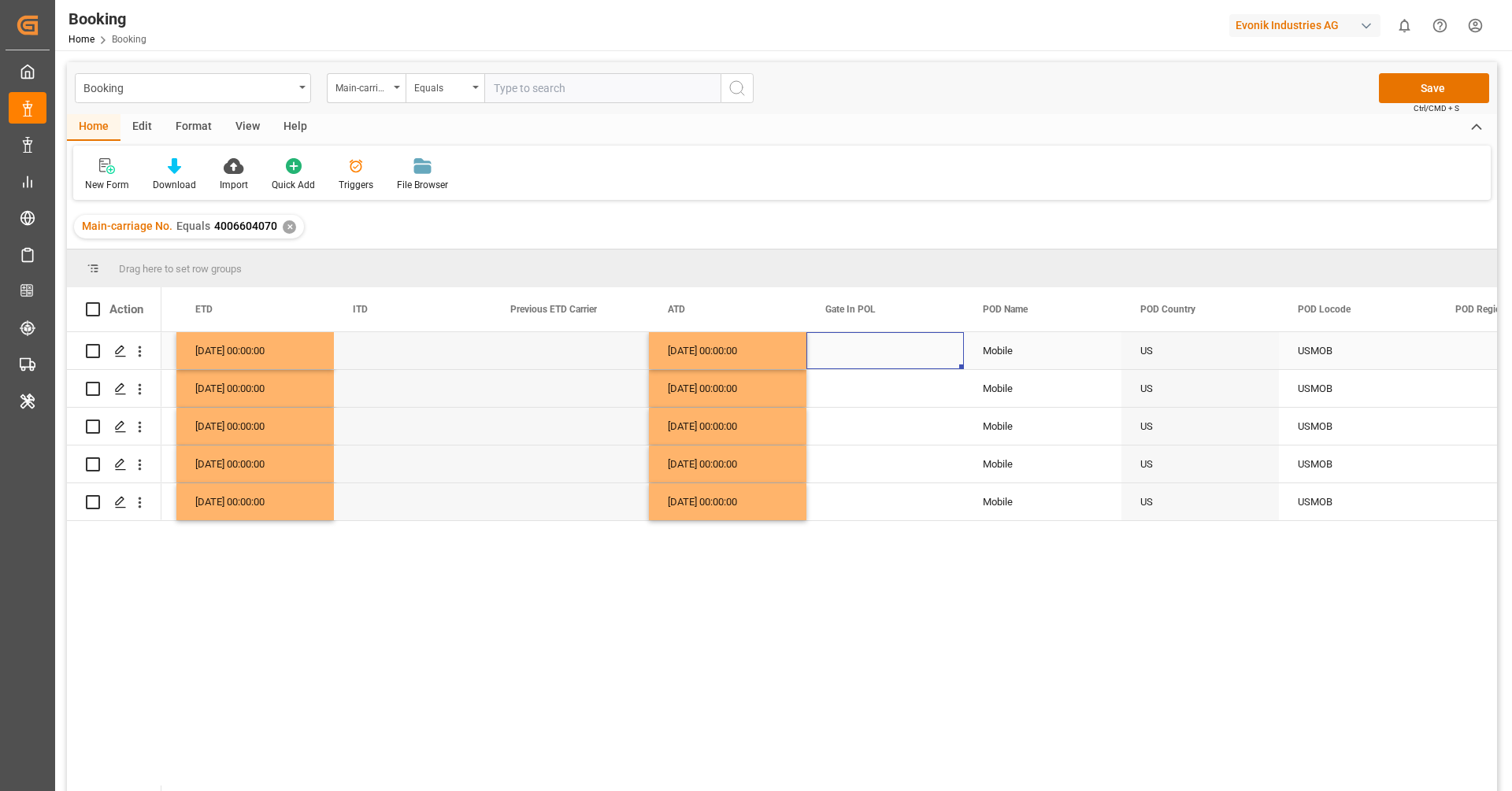
click at [894, 360] on div "Press SPACE to select this row." at bounding box center [885, 350] width 157 height 37
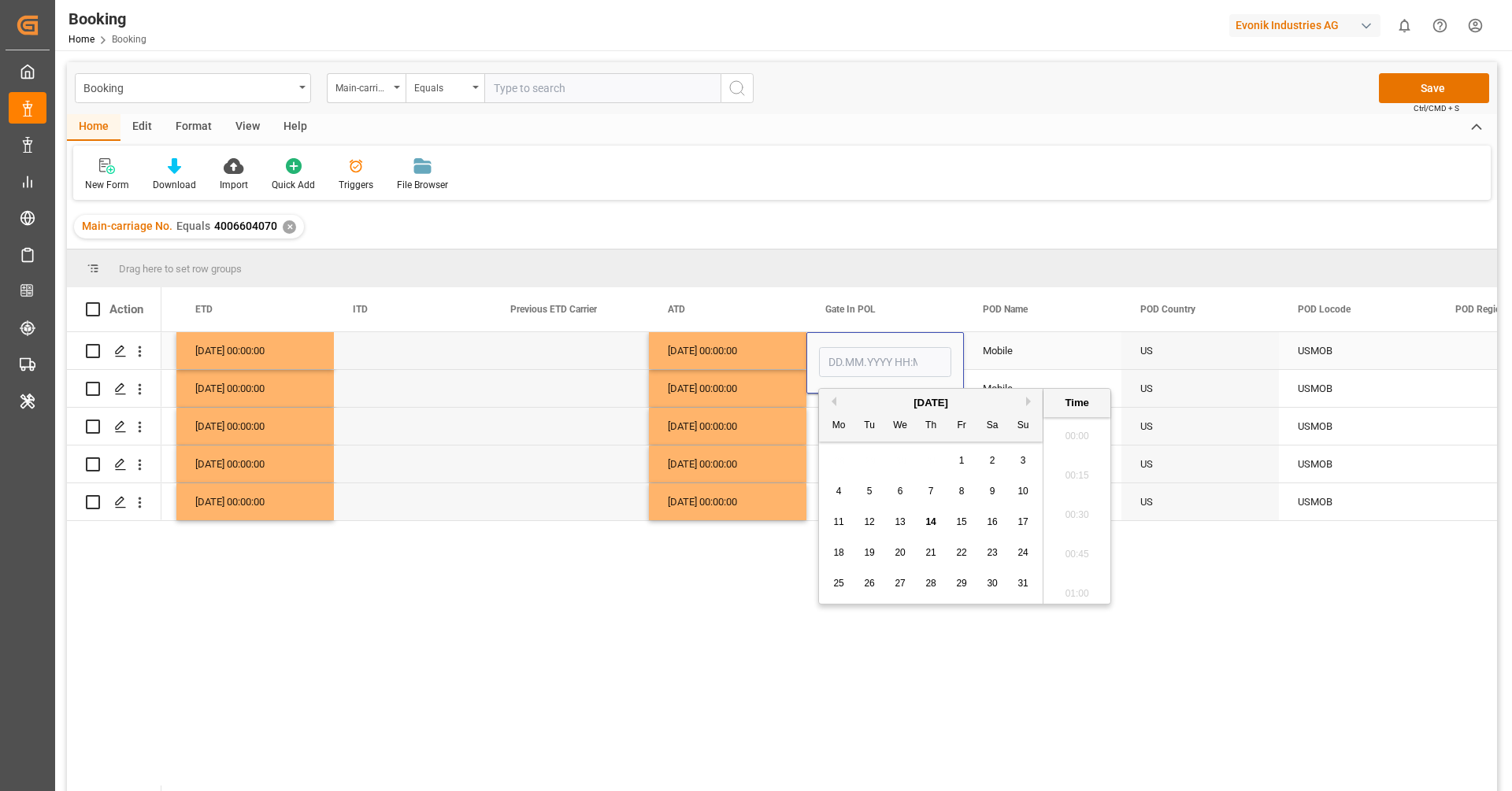
click at [894, 360] on input "Press SPACE to select this row." at bounding box center [885, 361] width 132 height 30
click at [835, 400] on button "Previous Month" at bounding box center [831, 401] width 10 height 10
click at [844, 552] on div "19" at bounding box center [839, 553] width 20 height 19
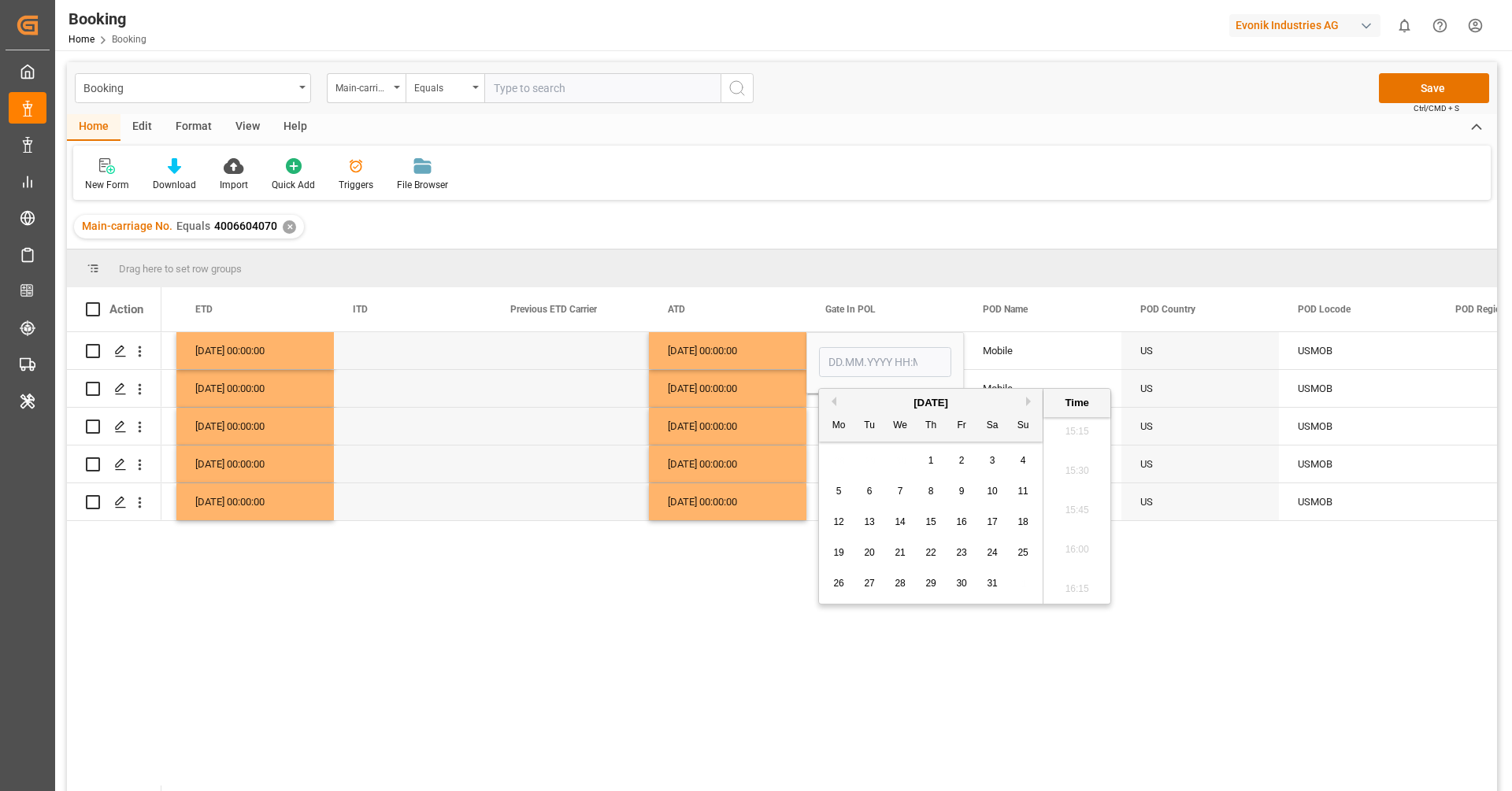
type input "[DATE] 00:00"
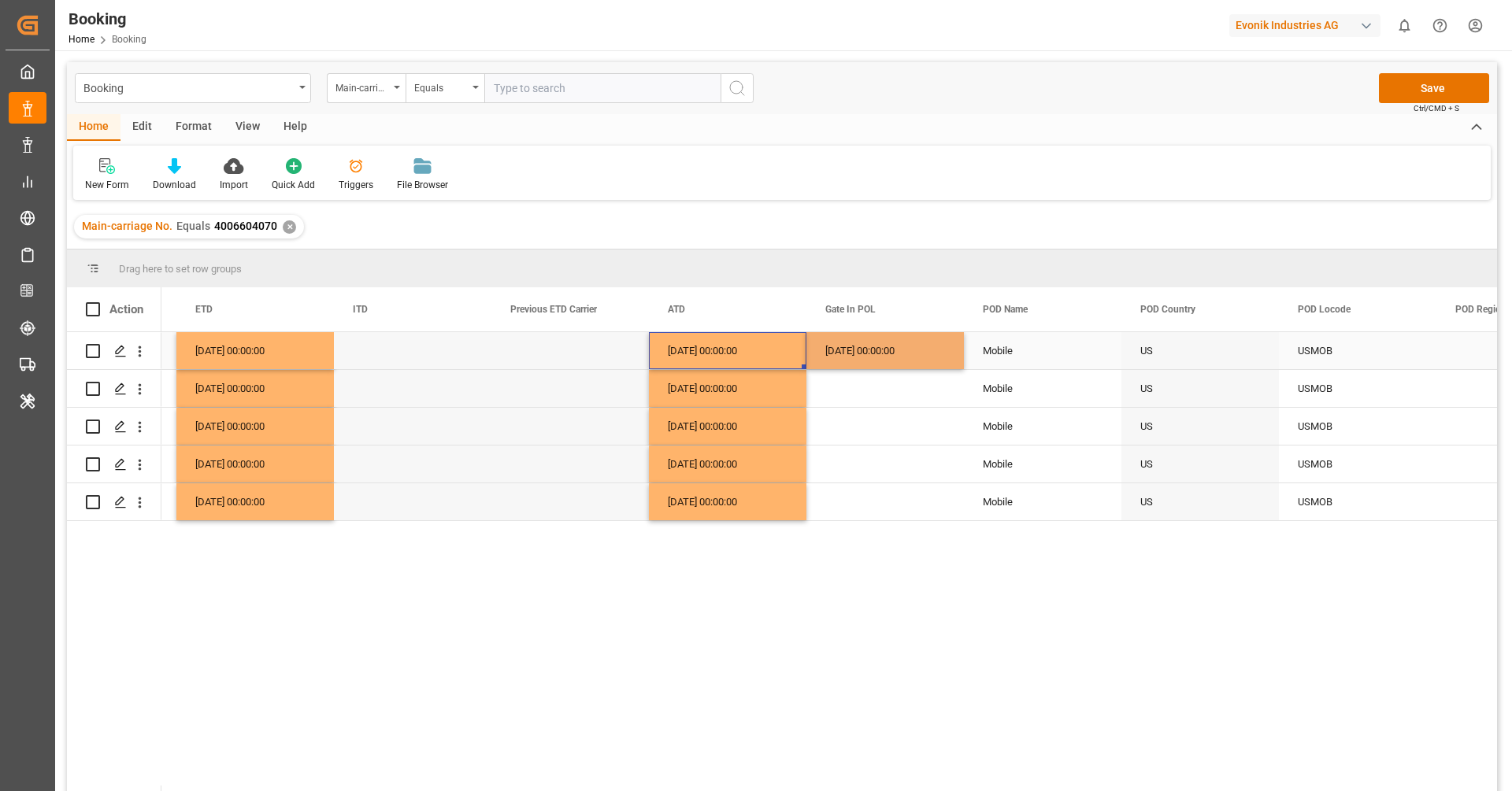
click at [721, 360] on div "24.05.2025 00:00:00" at bounding box center [727, 350] width 157 height 37
click at [849, 353] on div "19.05.2025 00:00:00" at bounding box center [885, 350] width 157 height 37
click at [960, 368] on div "19.05.2025 00:00:00" at bounding box center [885, 350] width 157 height 37
drag, startPoint x: 961, startPoint y: 366, endPoint x: 946, endPoint y: 490, distance: 124.9
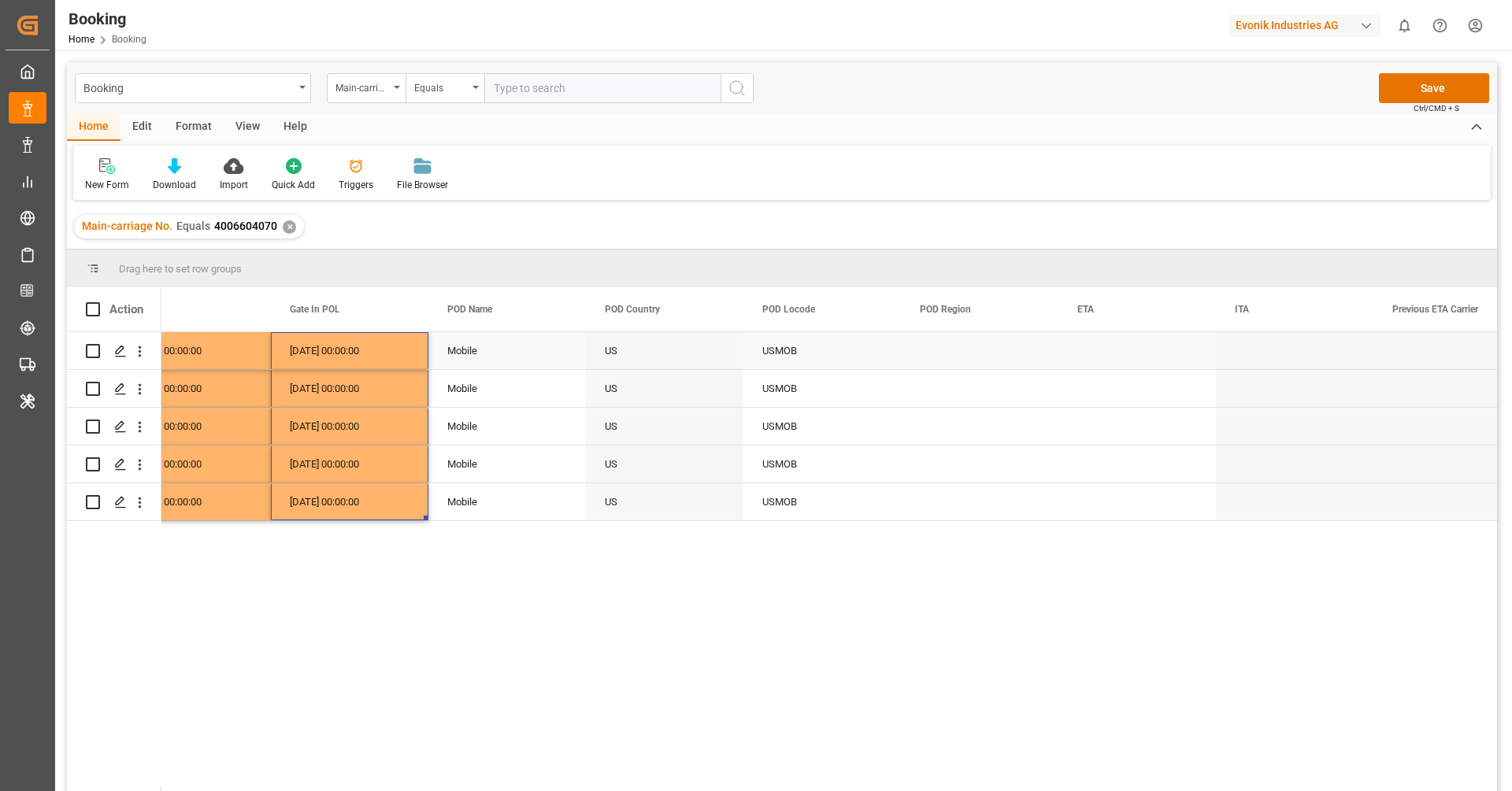
click at [963, 354] on div "Press SPACE to select this row." at bounding box center [979, 350] width 157 height 37
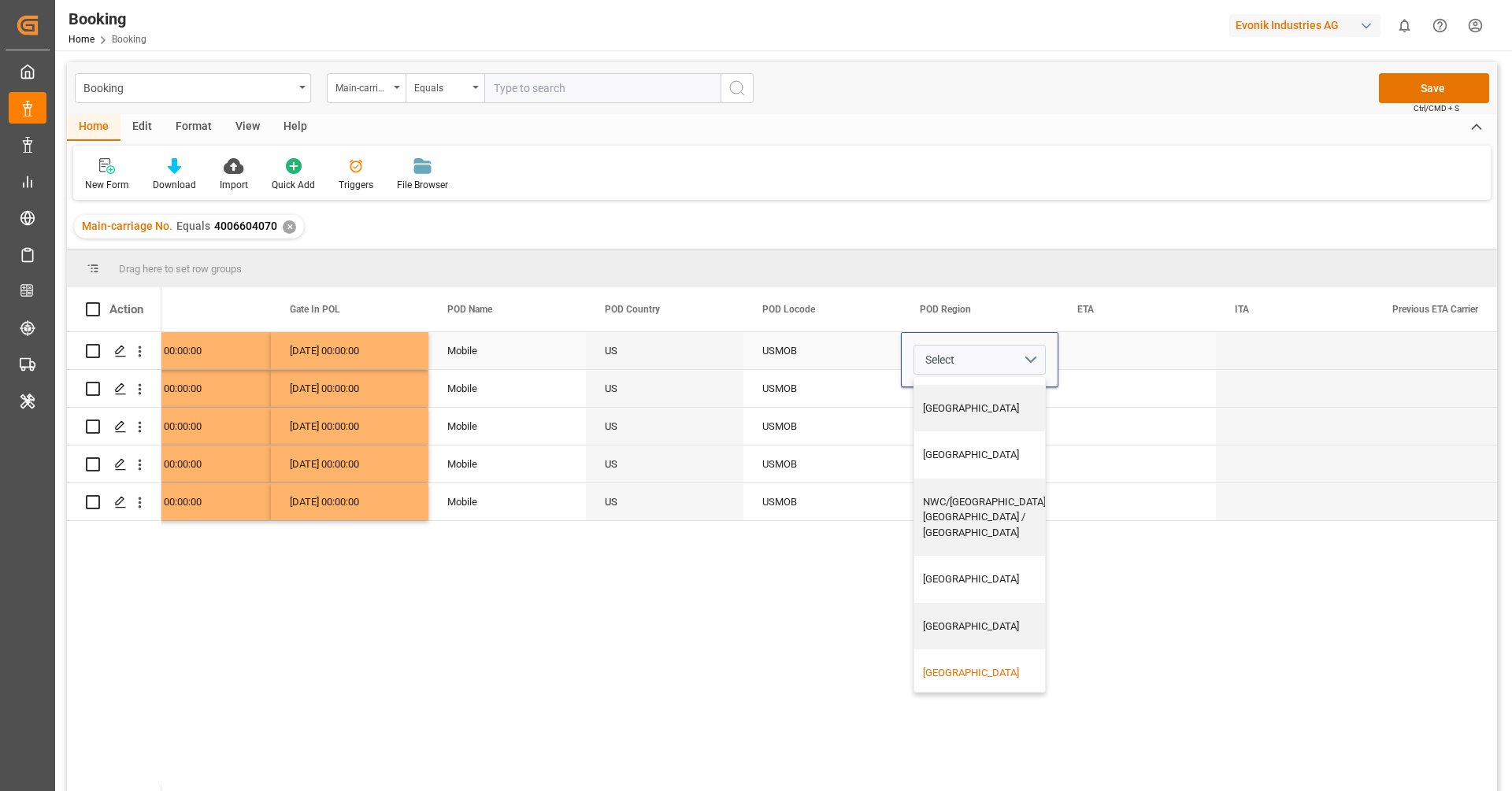
click at [955, 665] on div "[GEOGRAPHIC_DATA]" at bounding box center [985, 673] width 125 height 16
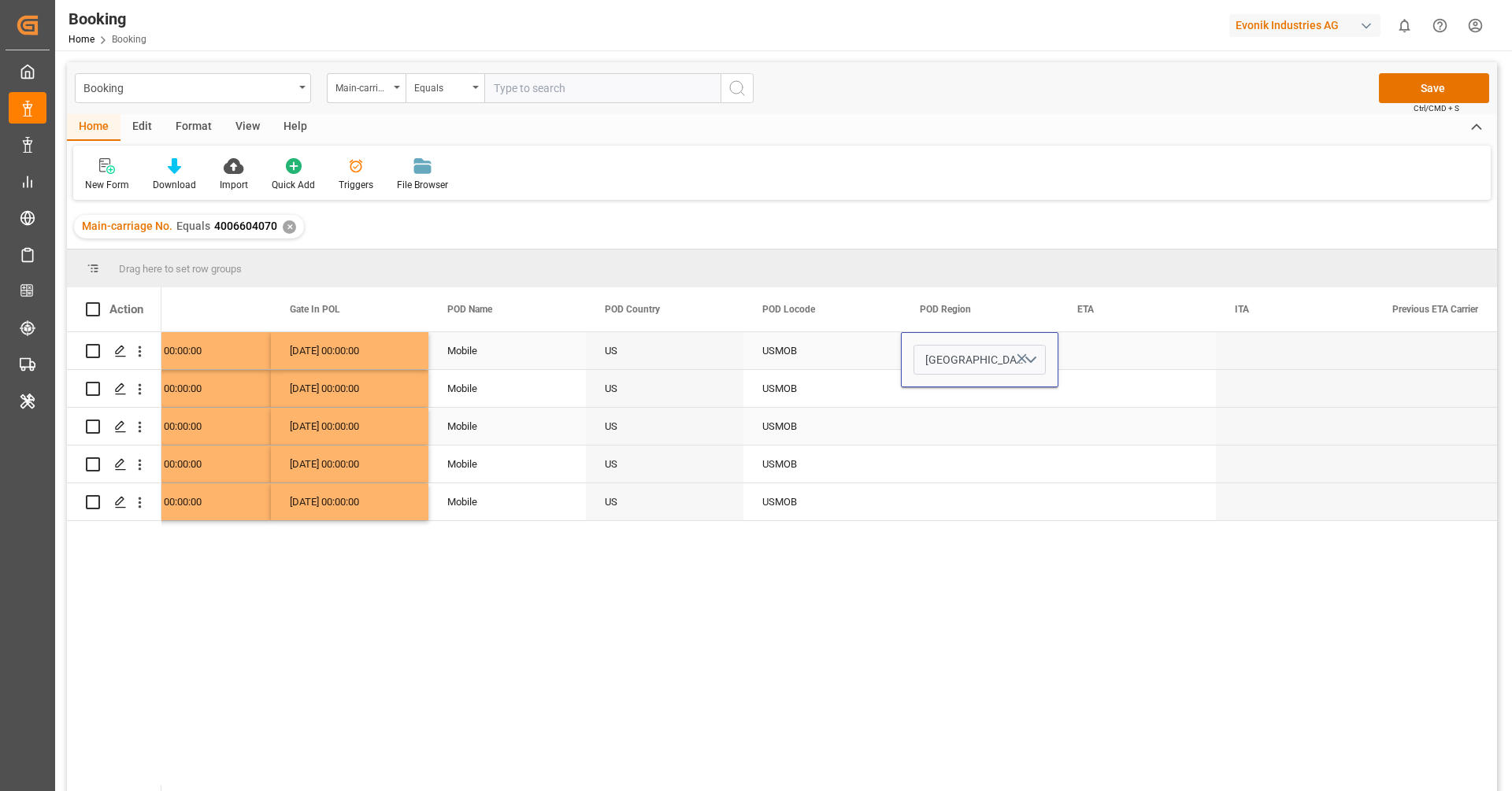
click at [874, 413] on div "USMOB" at bounding box center [822, 426] width 157 height 37
click at [964, 355] on div "[GEOGRAPHIC_DATA]" at bounding box center [979, 350] width 157 height 37
drag, startPoint x: 1055, startPoint y: 366, endPoint x: 1020, endPoint y: 501, distance: 139.5
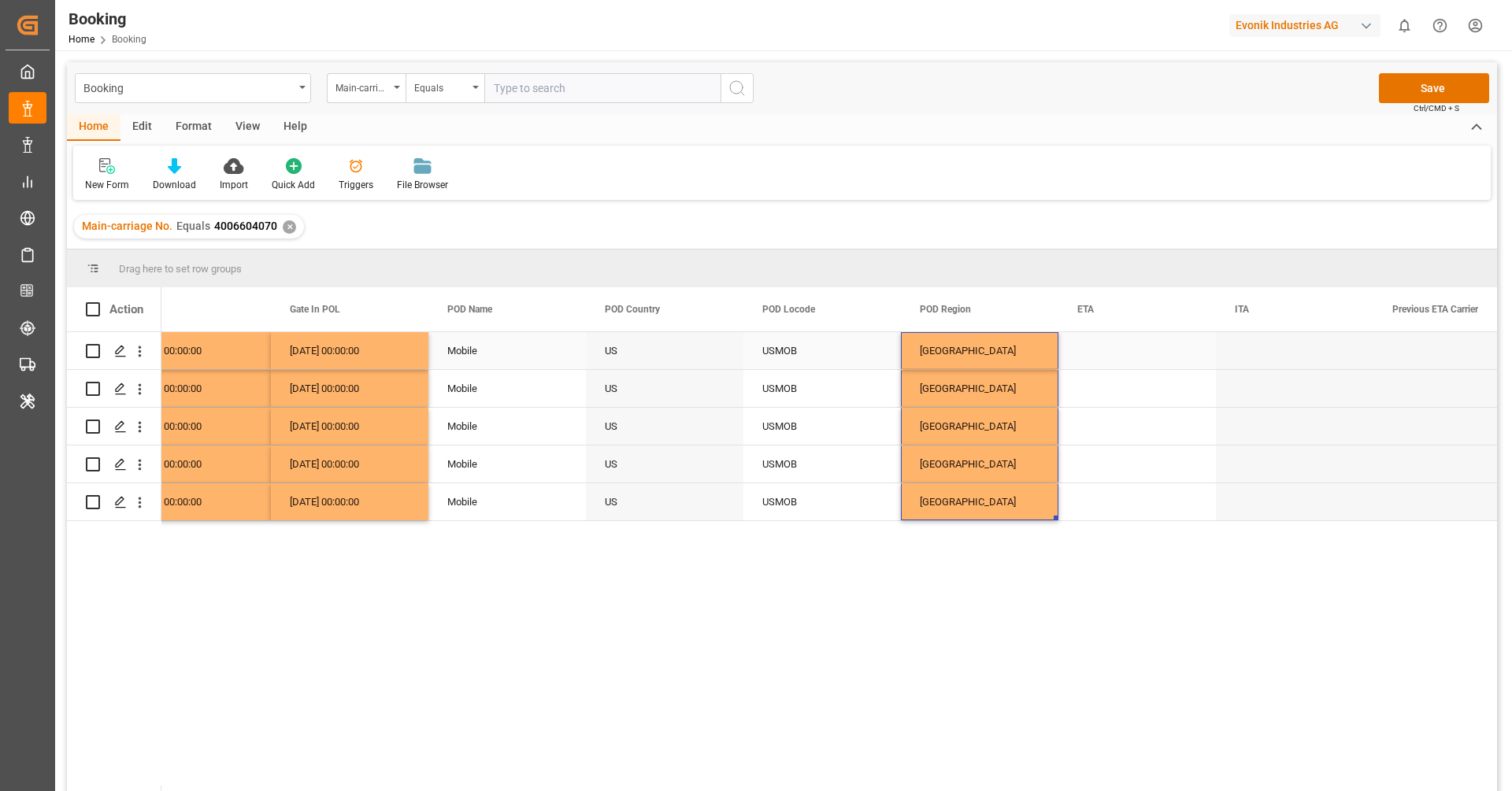
click at [1105, 343] on div "Press SPACE to select this row." at bounding box center [1137, 350] width 157 height 37
click at [1105, 343] on div "Press SPACE to select this row." at bounding box center [1137, 362] width 157 height 61
click at [1102, 356] on input "Press SPACE to select this row." at bounding box center [1137, 361] width 132 height 30
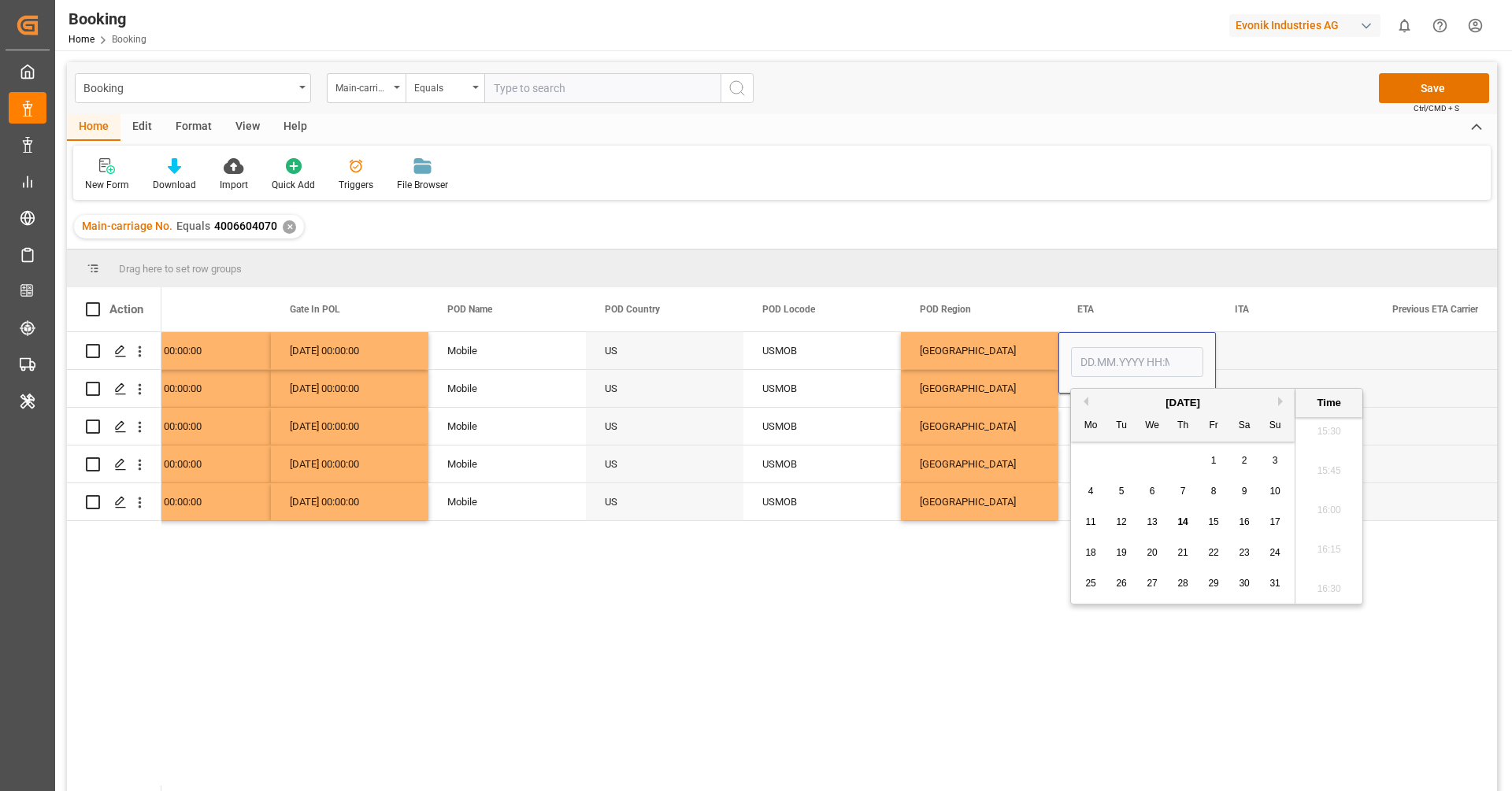
click at [1085, 399] on button "Previous Month" at bounding box center [1083, 401] width 10 height 10
click at [1087, 399] on button "Previous Month" at bounding box center [1083, 401] width 10 height 10
click at [1246, 552] on span "21" at bounding box center [1244, 552] width 10 height 11
type input "[DATE] 00:00"
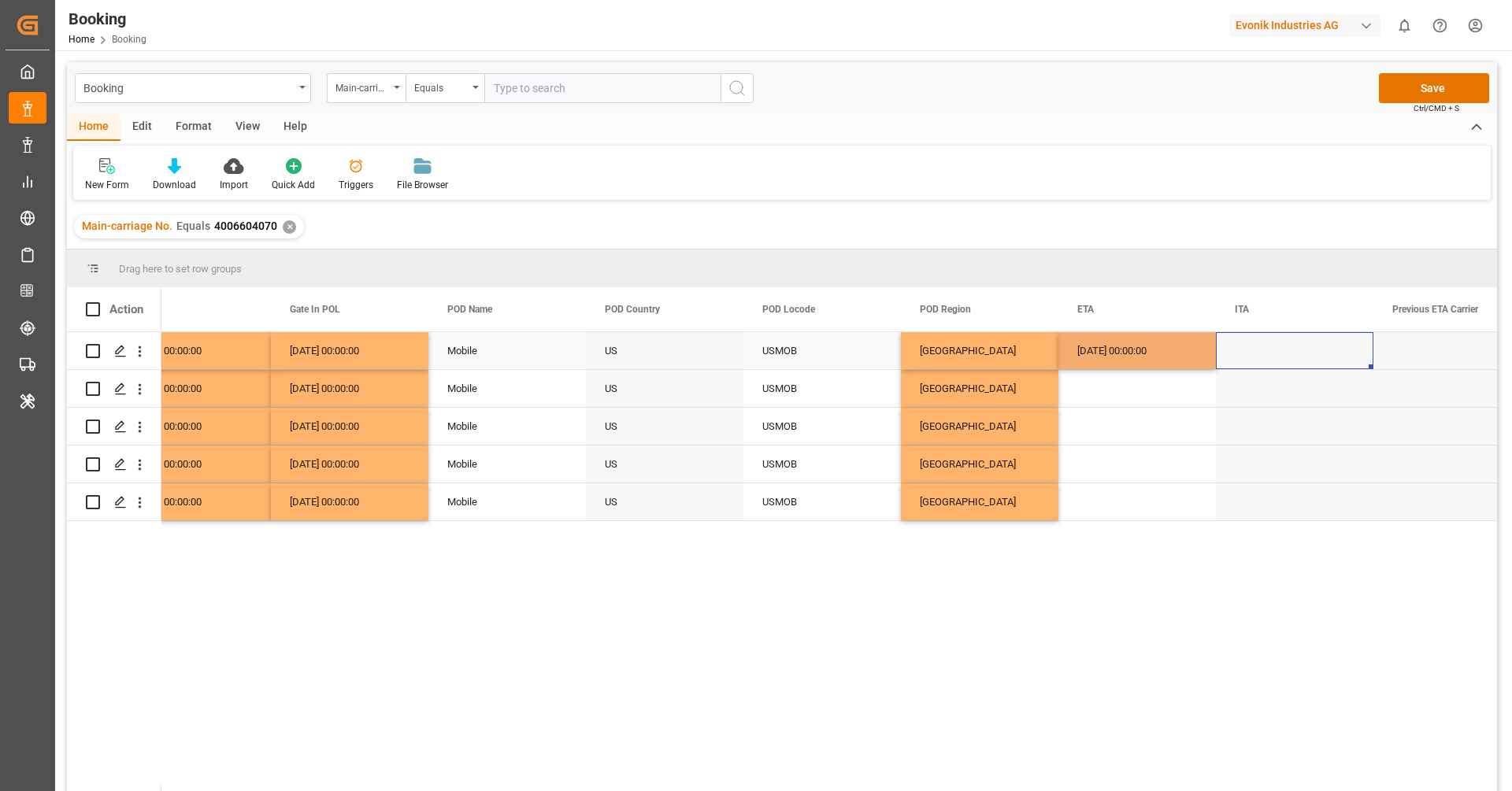
click at [1239, 355] on div "Press SPACE to select this row." at bounding box center [1295, 350] width 157 height 37
click at [1134, 363] on div "21.06.2025 00:00:00" at bounding box center [1137, 350] width 157 height 37
drag, startPoint x: 1212, startPoint y: 366, endPoint x: 1167, endPoint y: 520, distance: 160.4
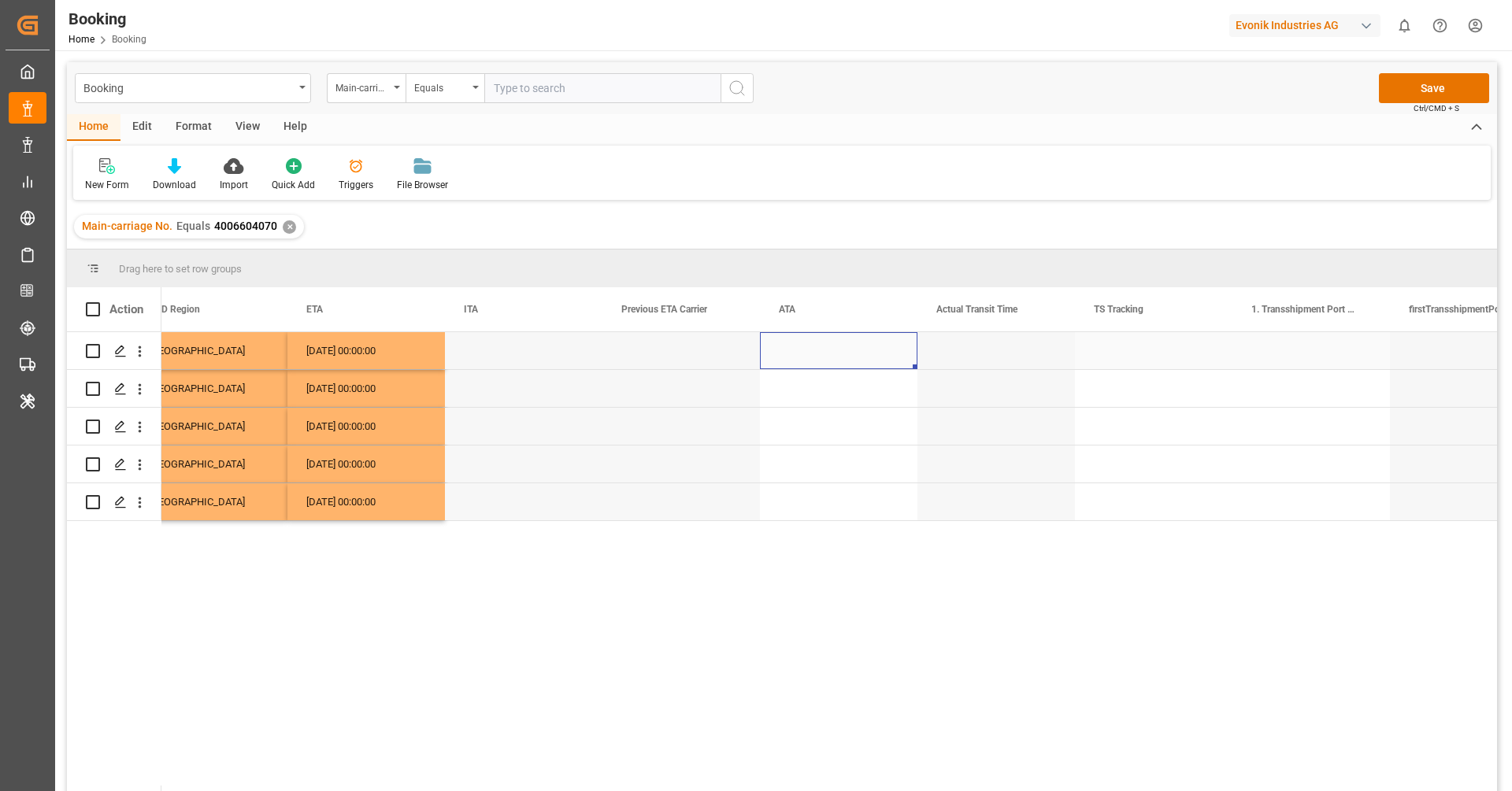
click at [811, 357] on div "Press SPACE to select this row." at bounding box center [838, 350] width 157 height 37
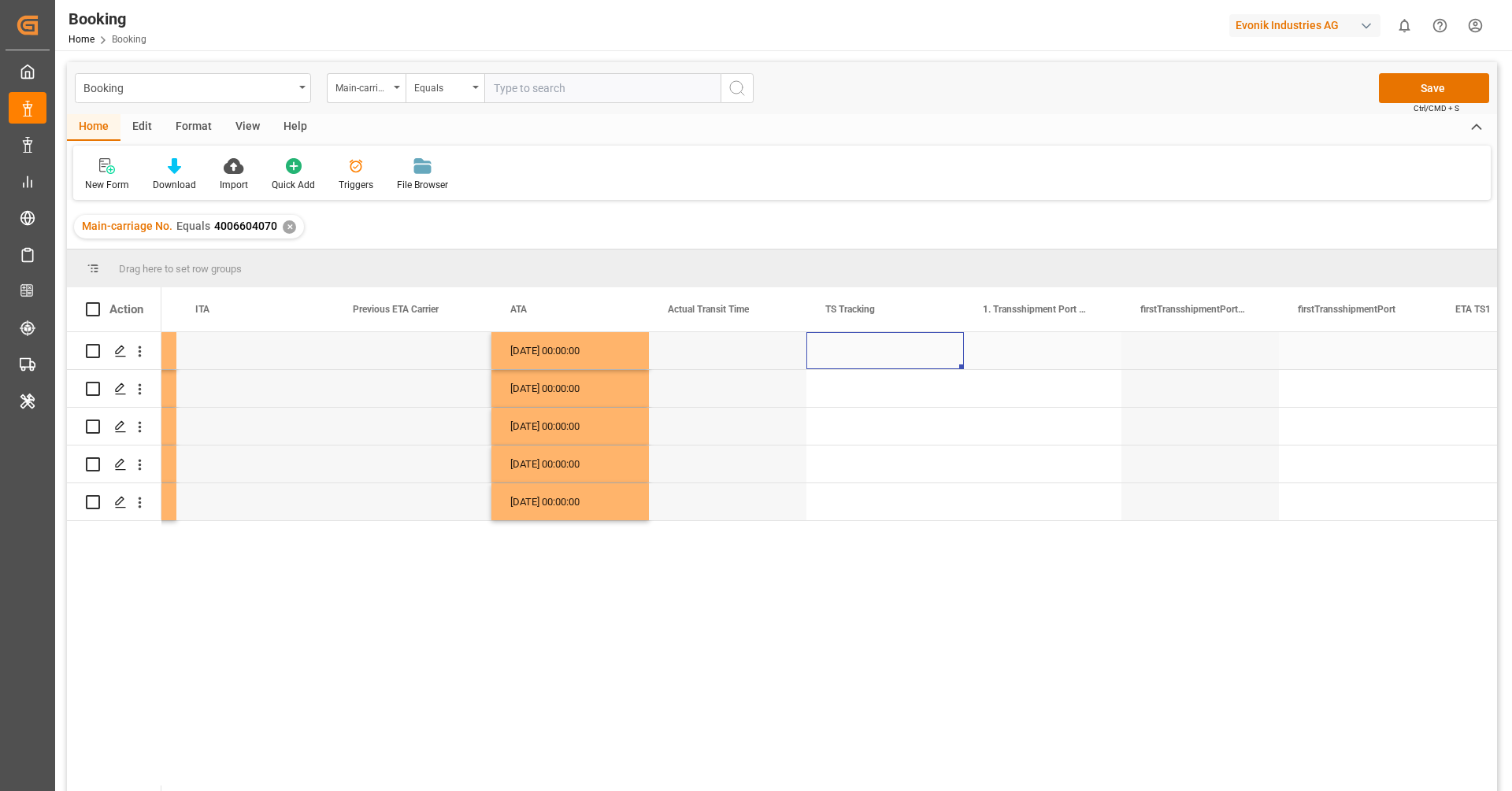
click at [850, 346] on div "Press SPACE to select this row." at bounding box center [885, 350] width 157 height 37
click at [850, 345] on div "Press SPACE to select this row." at bounding box center [885, 350] width 157 height 37
click at [850, 345] on button "Select" at bounding box center [885, 360] width 132 height 30
click at [857, 427] on div "False" at bounding box center [885, 448] width 131 height 48
click at [859, 446] on div "Press SPACE to select this row." at bounding box center [885, 463] width 157 height 37
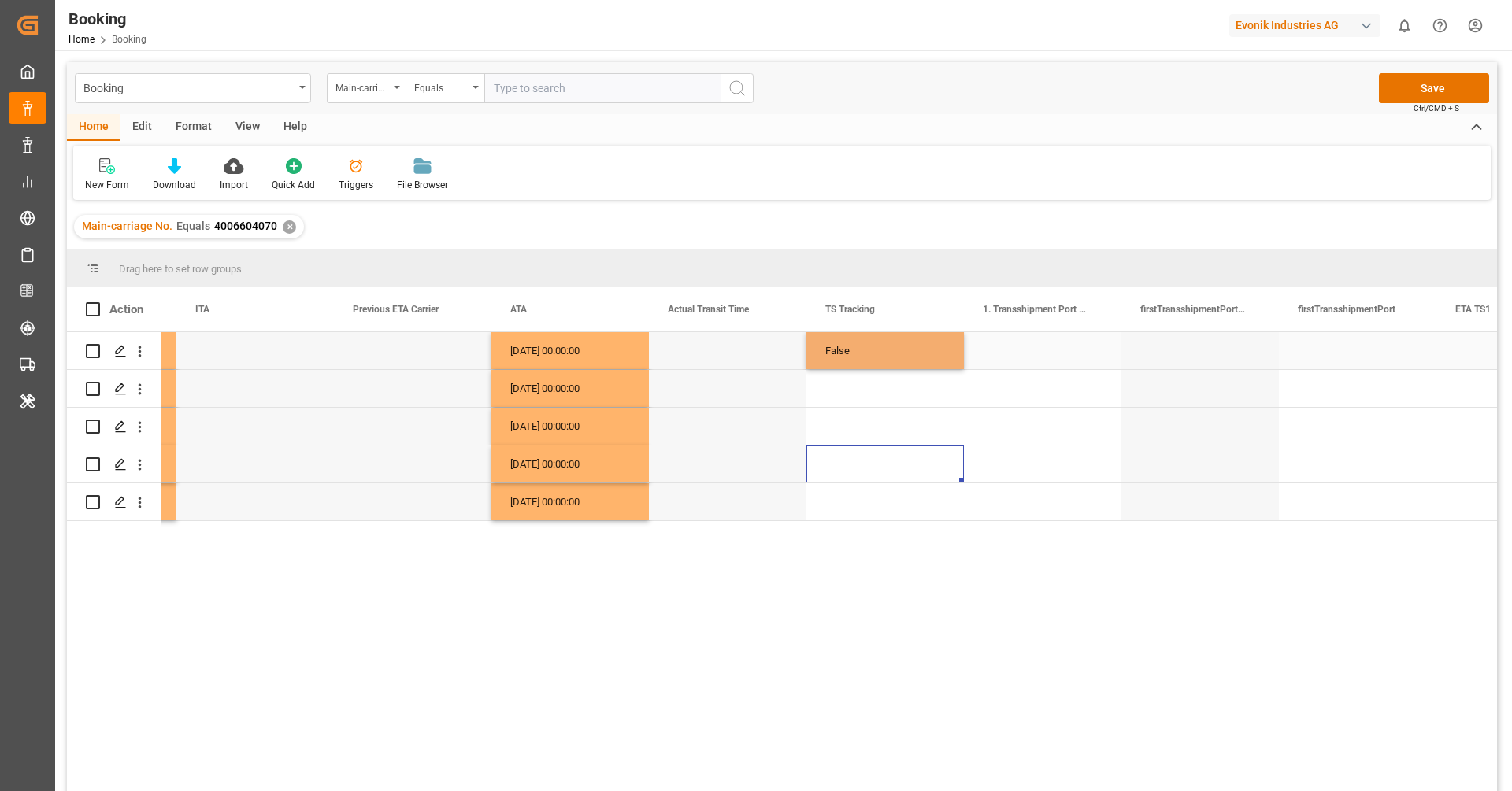
click at [874, 355] on div "False" at bounding box center [885, 350] width 157 height 37
drag, startPoint x: 959, startPoint y: 367, endPoint x: 935, endPoint y: 509, distance: 144.0
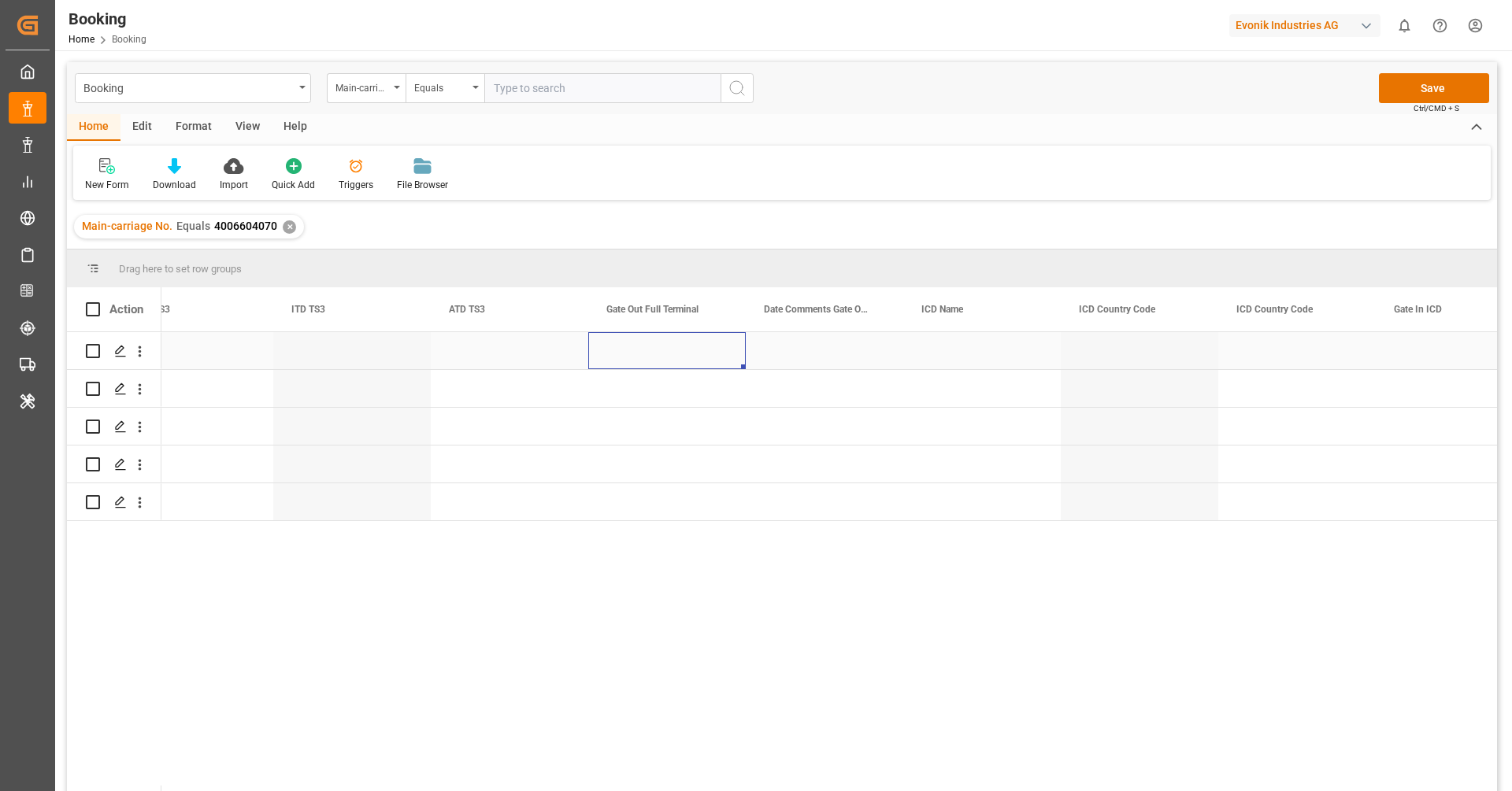
click at [648, 354] on div "Press SPACE to select this row." at bounding box center [667, 350] width 157 height 37
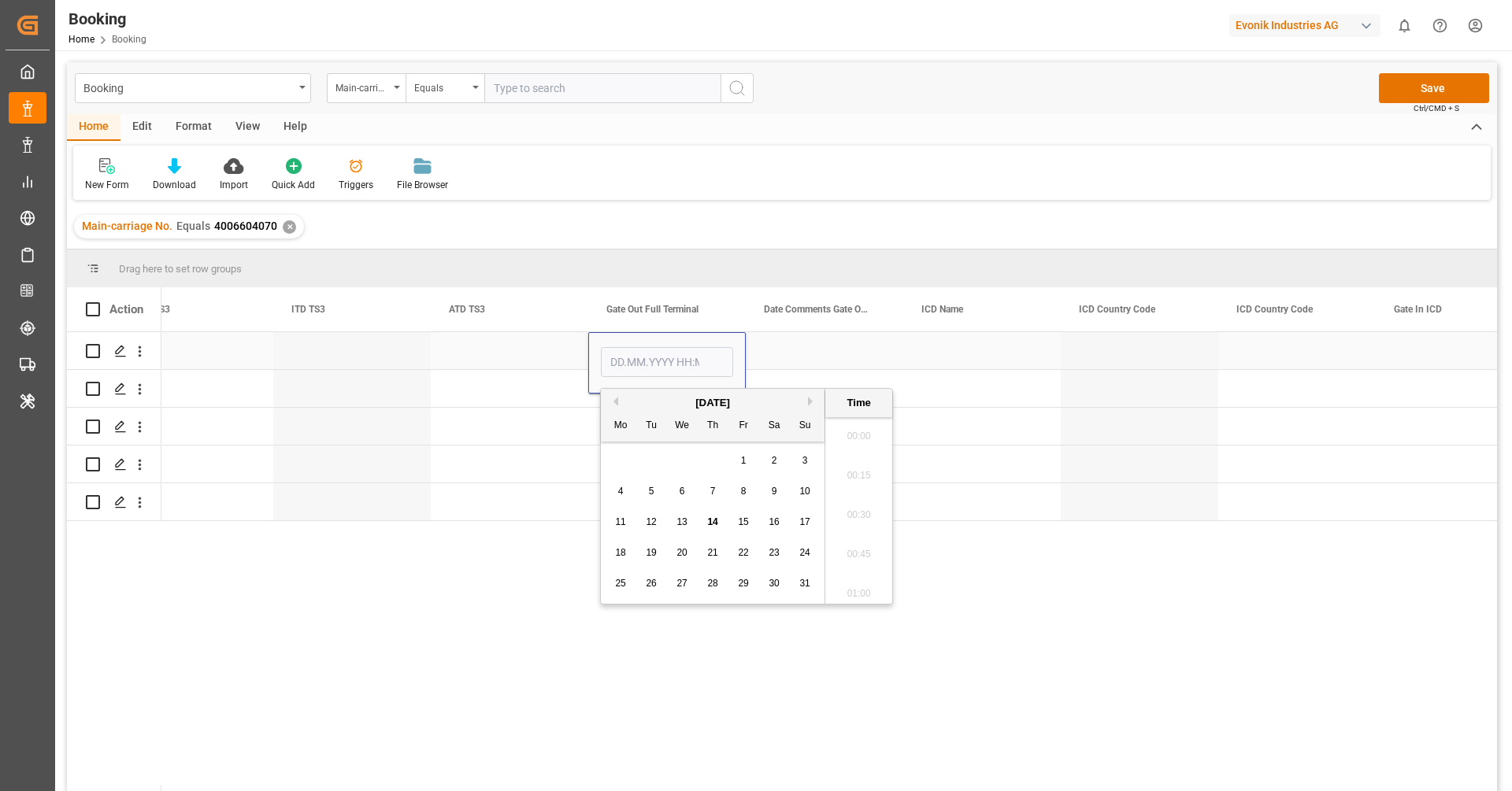
click at [648, 354] on input "Press SPACE to select this row." at bounding box center [667, 361] width 132 height 30
click at [616, 399] on button "Previous Month" at bounding box center [613, 401] width 10 height 10
click at [627, 582] on div "23" at bounding box center [620, 584] width 20 height 19
type input "[DATE] 00:00"
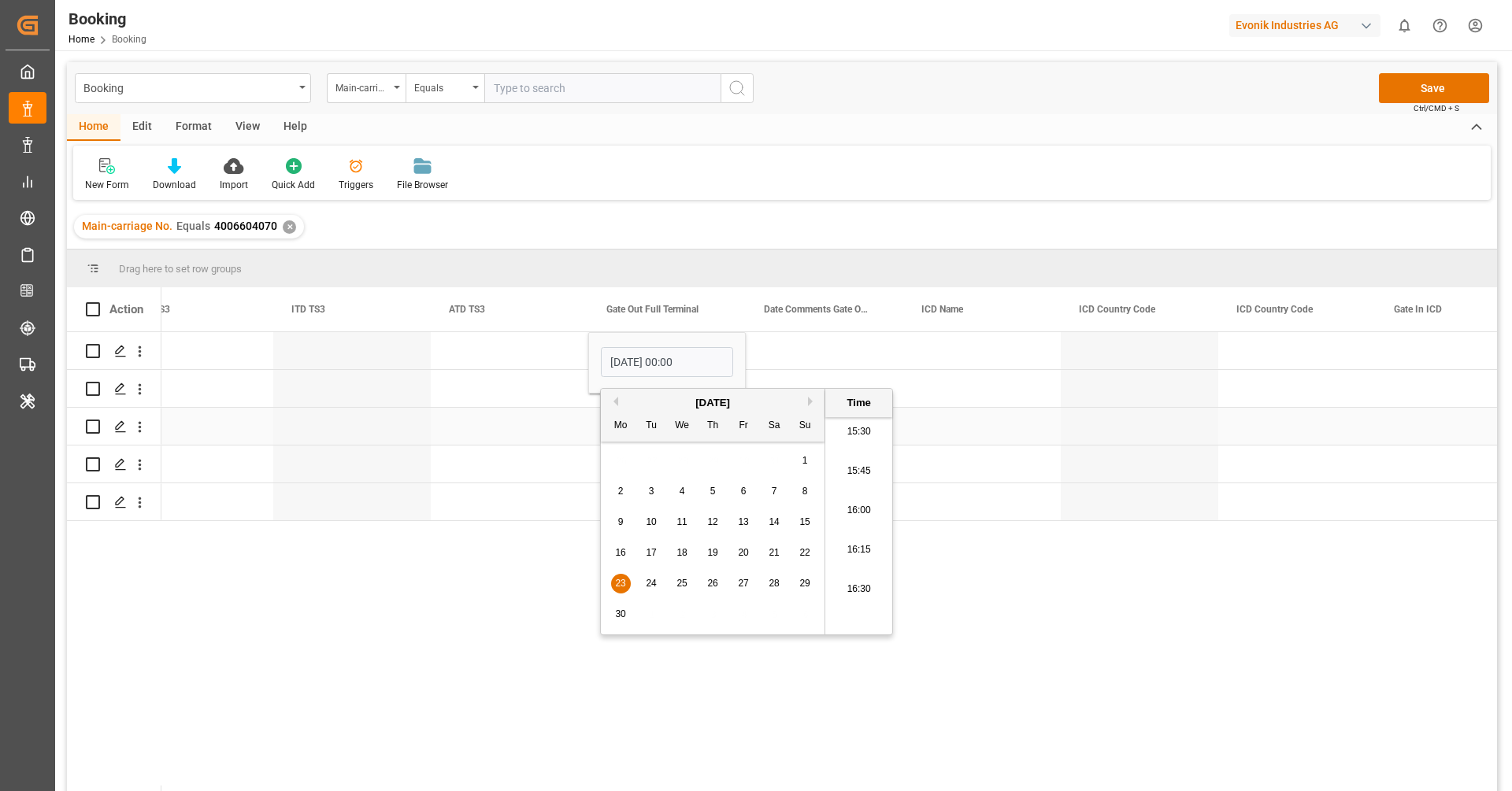
click at [548, 424] on div "Press SPACE to select this row." at bounding box center [509, 426] width 157 height 37
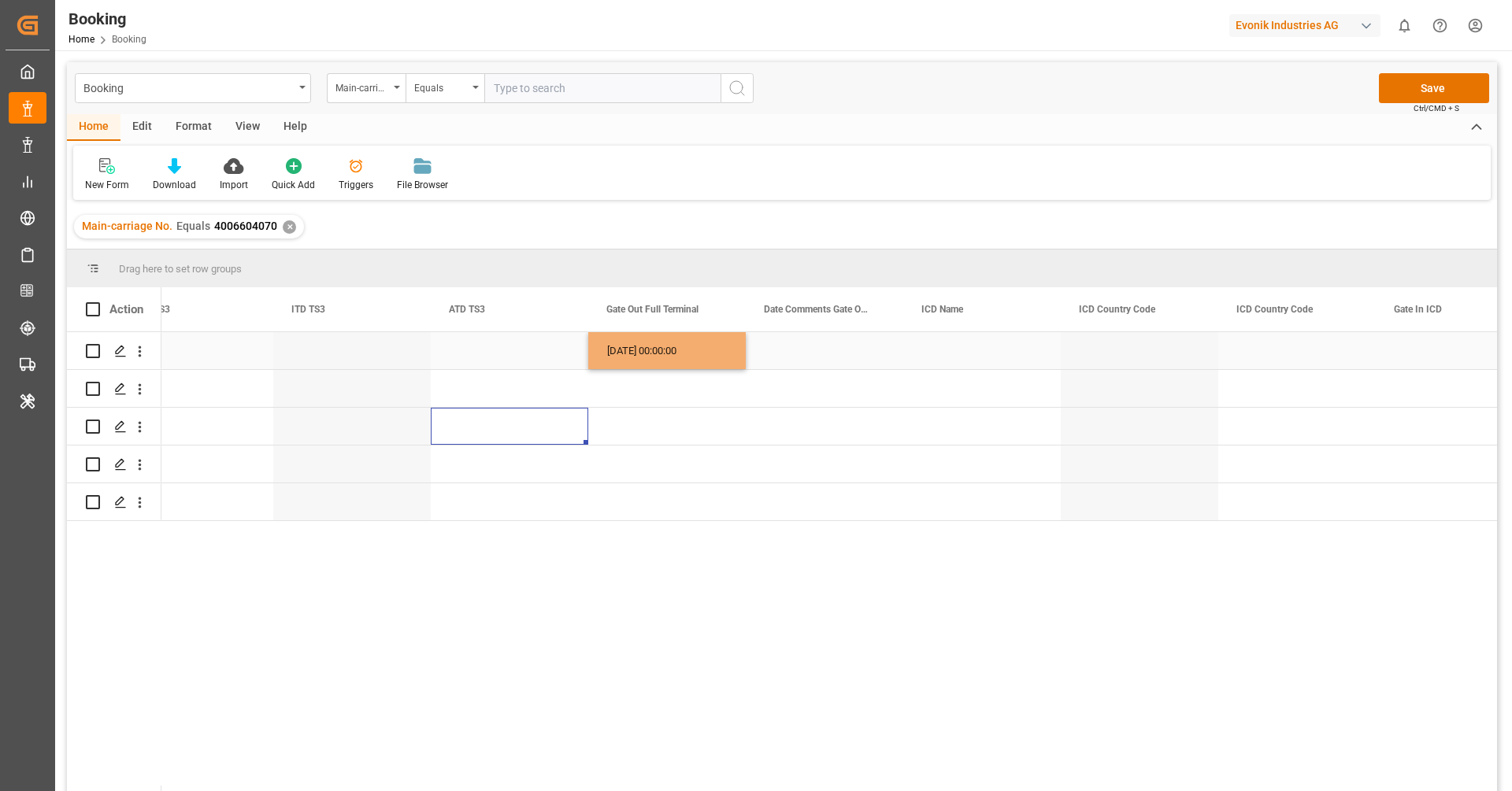
click at [640, 359] on div "23.06.2025 00:00:00" at bounding box center [667, 350] width 157 height 37
drag, startPoint x: 741, startPoint y: 367, endPoint x: 714, endPoint y: 491, distance: 126.9
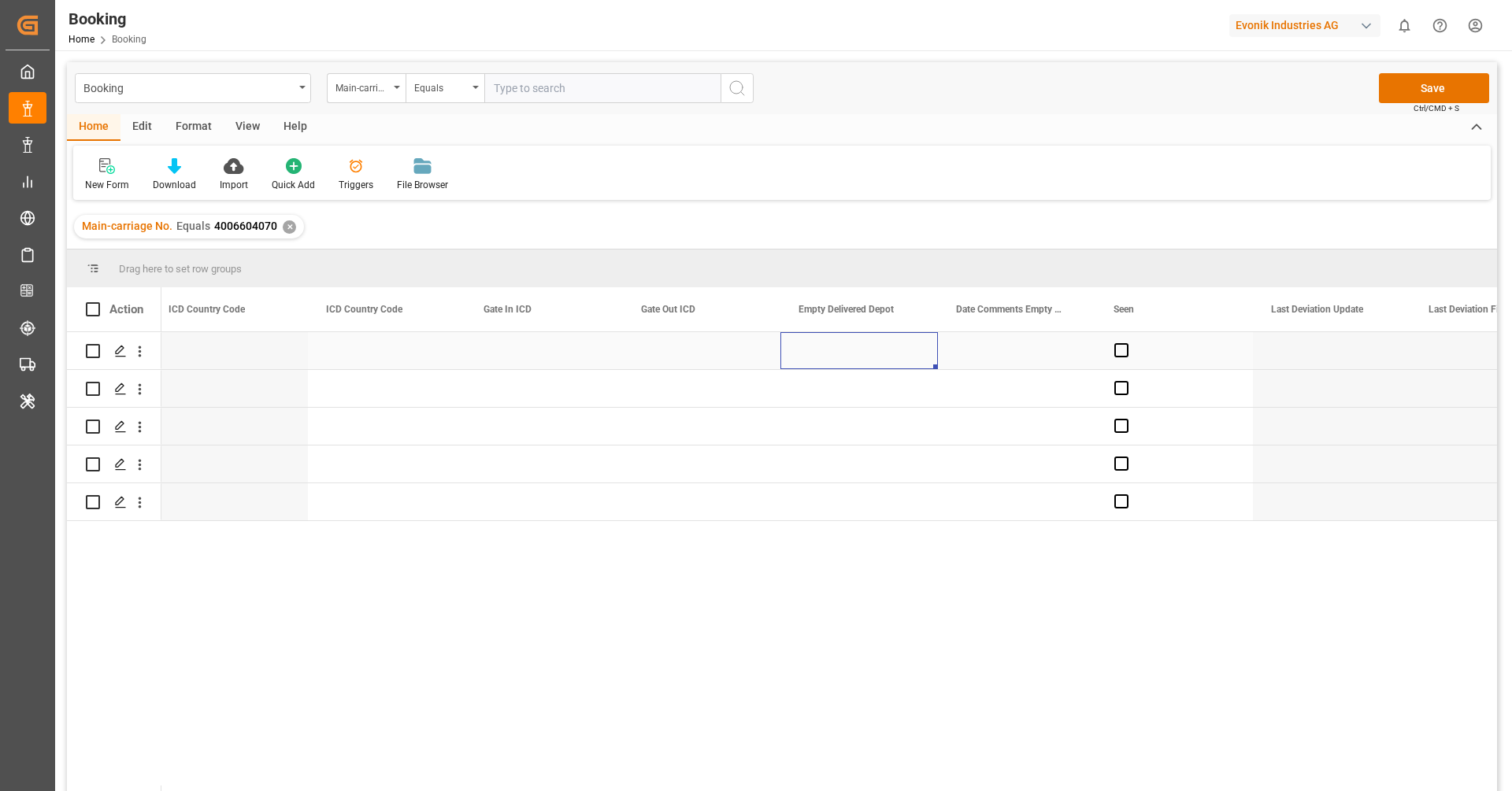
click at [845, 355] on div "Press SPACE to select this row." at bounding box center [859, 350] width 157 height 37
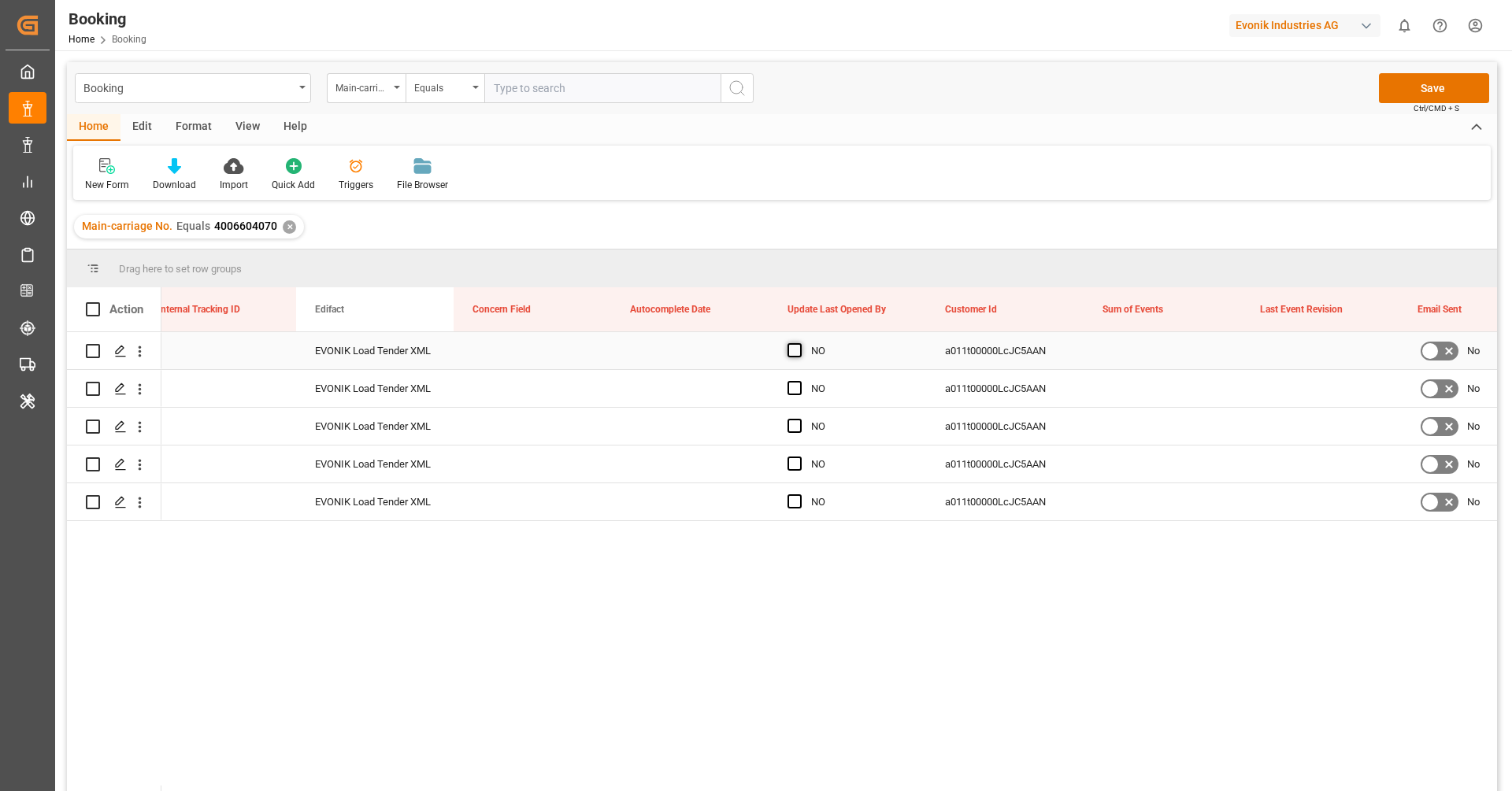
click at [795, 350] on span "Press SPACE to select this row." at bounding box center [794, 350] width 14 height 14
click at [799, 343] on input "Press SPACE to select this row." at bounding box center [799, 343] width 0 height 0
drag, startPoint x: 924, startPoint y: 364, endPoint x: 894, endPoint y: 494, distance: 133.4
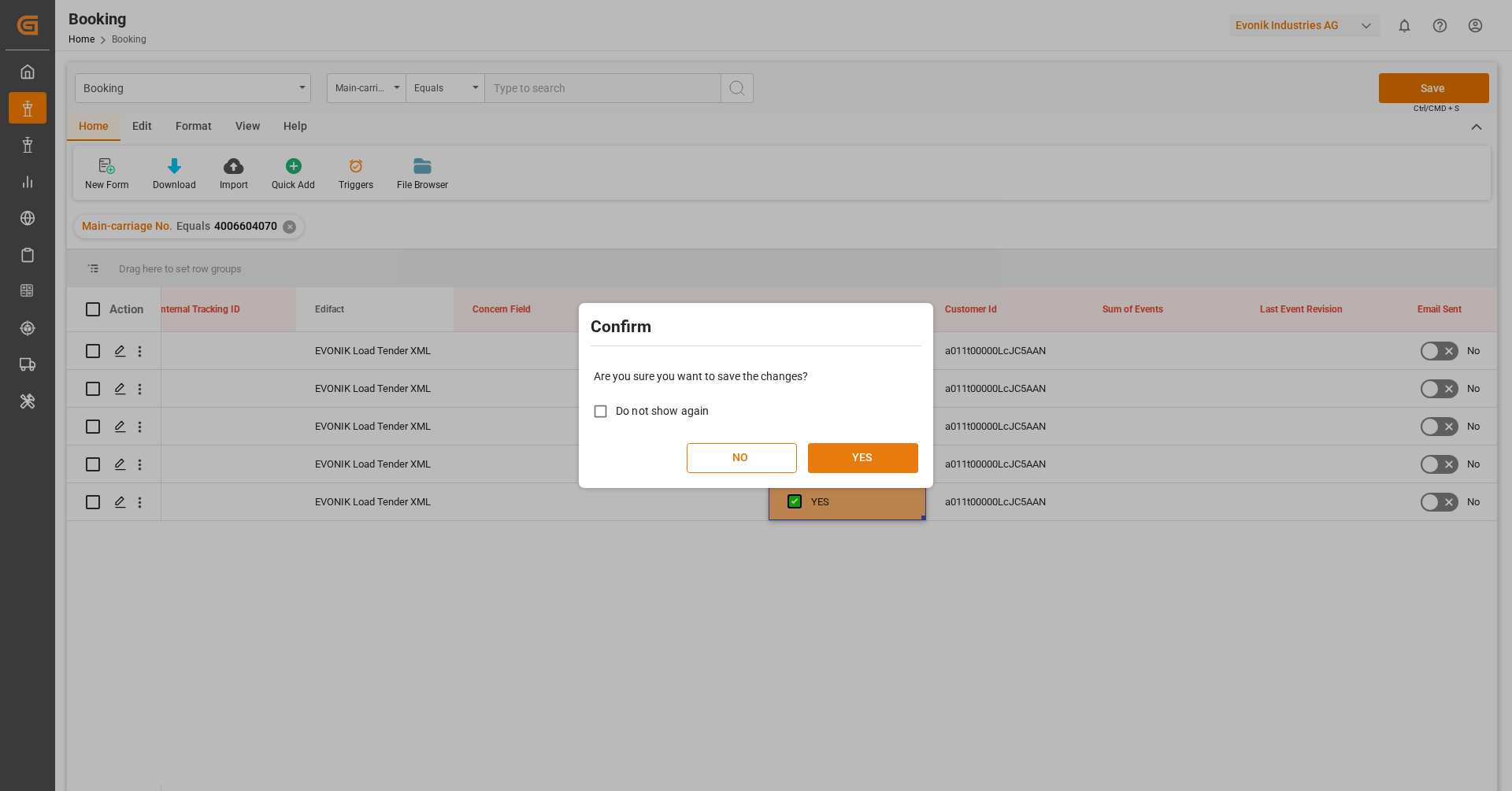
click at [878, 458] on button "YES" at bounding box center [862, 458] width 110 height 30
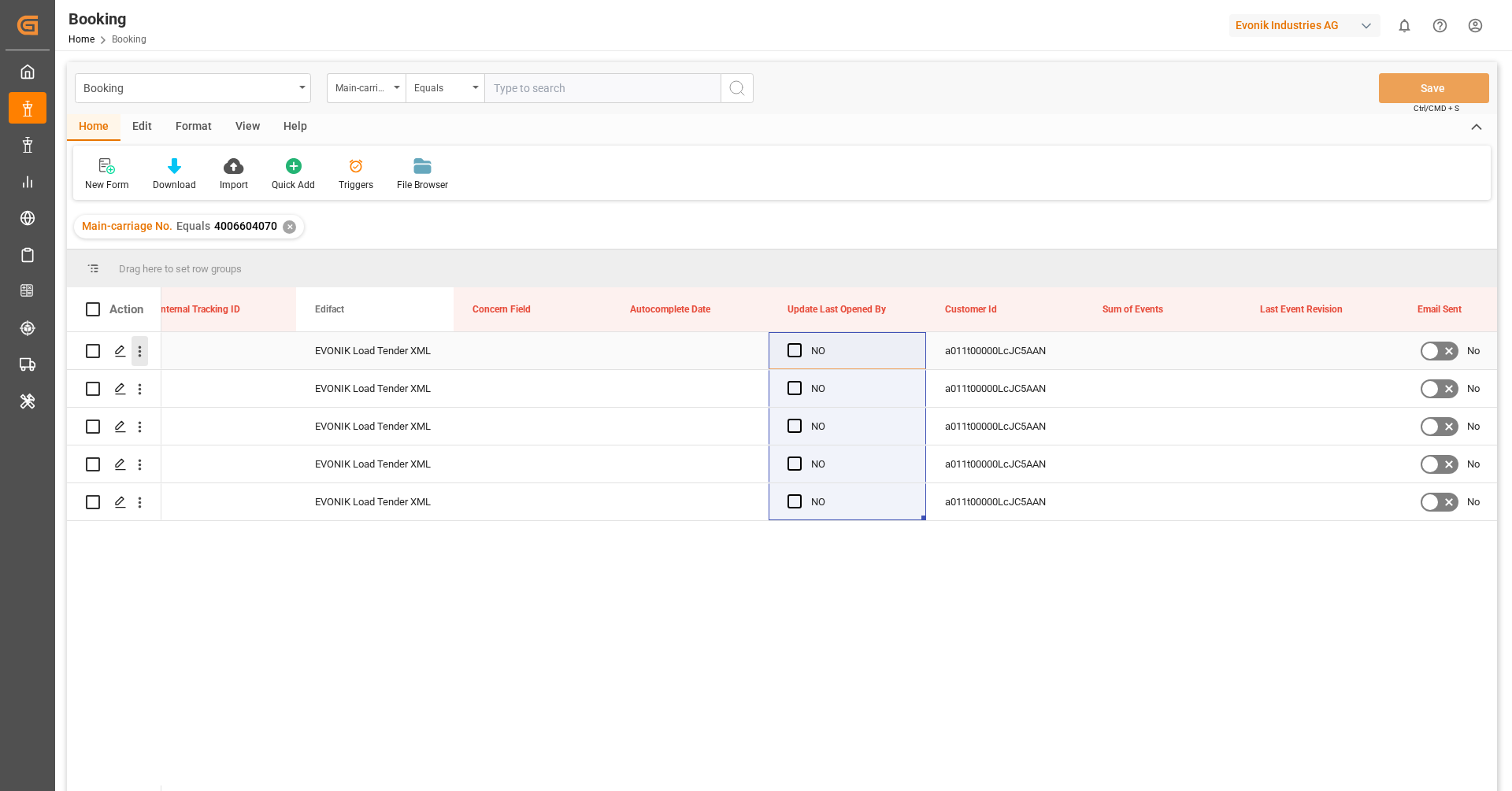
click at [144, 359] on icon "open menu" at bounding box center [139, 351] width 16 height 16
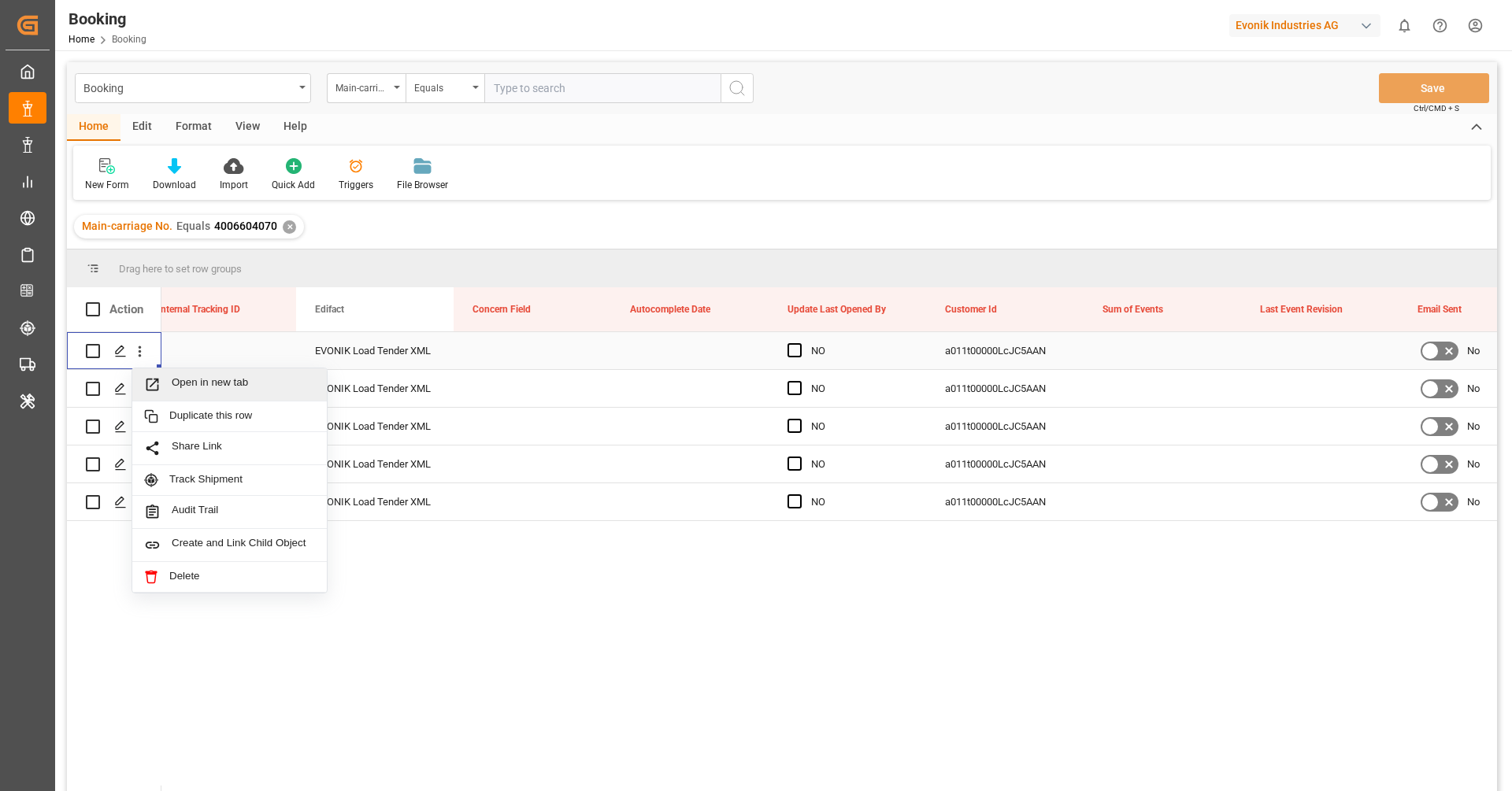
click at [208, 380] on span "Open in new tab" at bounding box center [243, 384] width 144 height 16
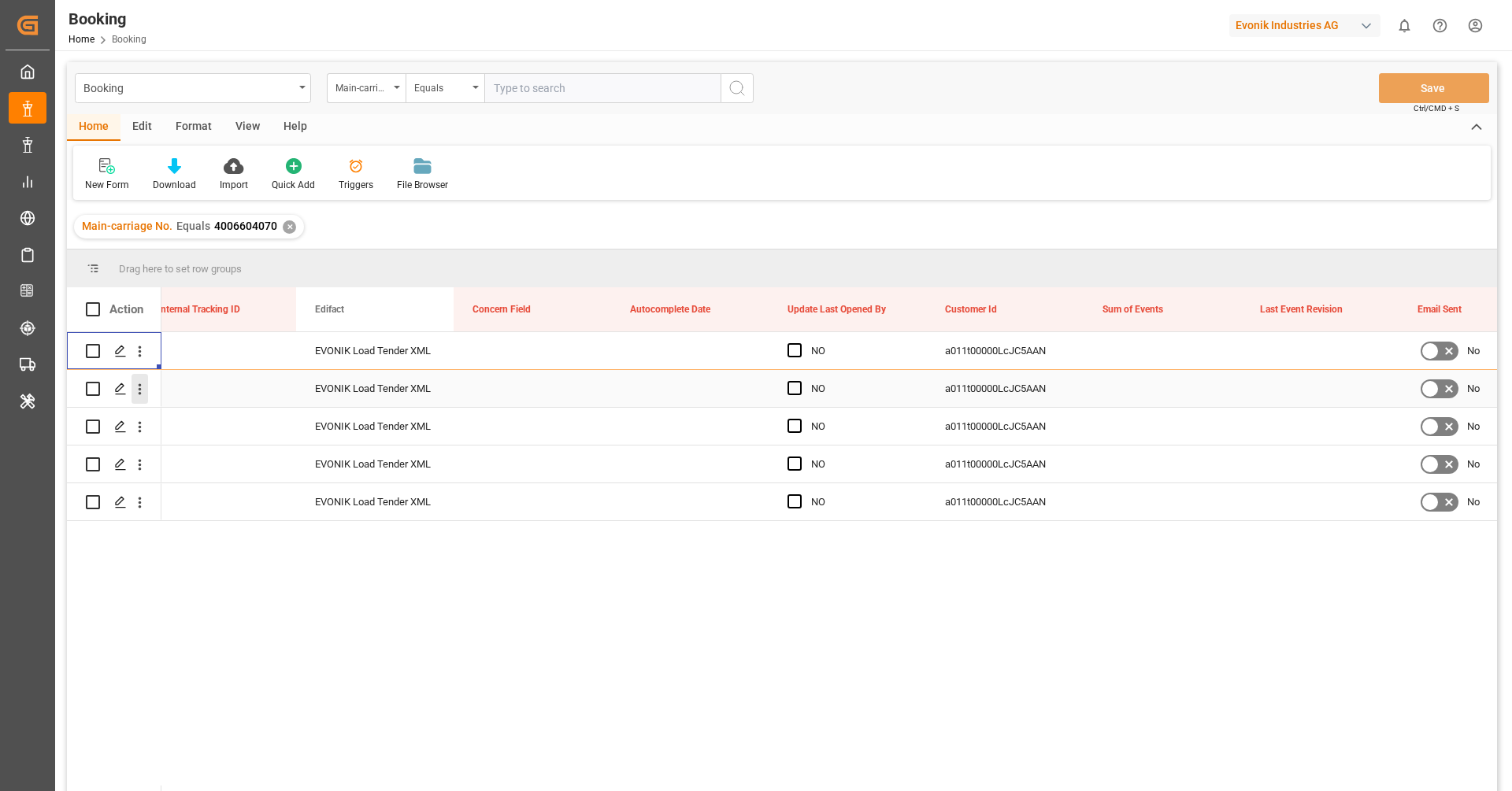
click at [138, 394] on icon "open menu" at bounding box center [139, 389] width 16 height 16
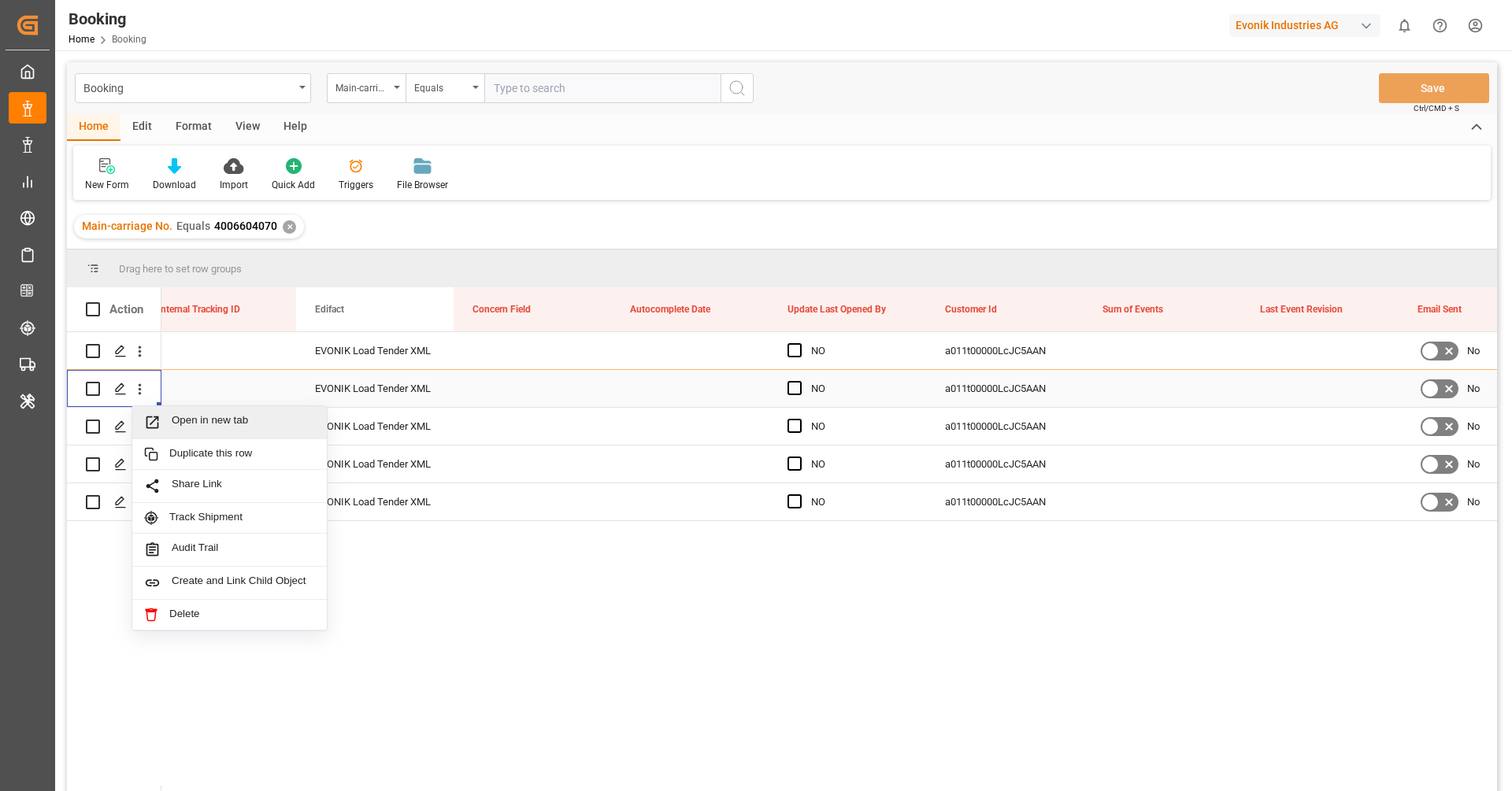
click at [188, 418] on span "Open in new tab" at bounding box center [243, 422] width 144 height 16
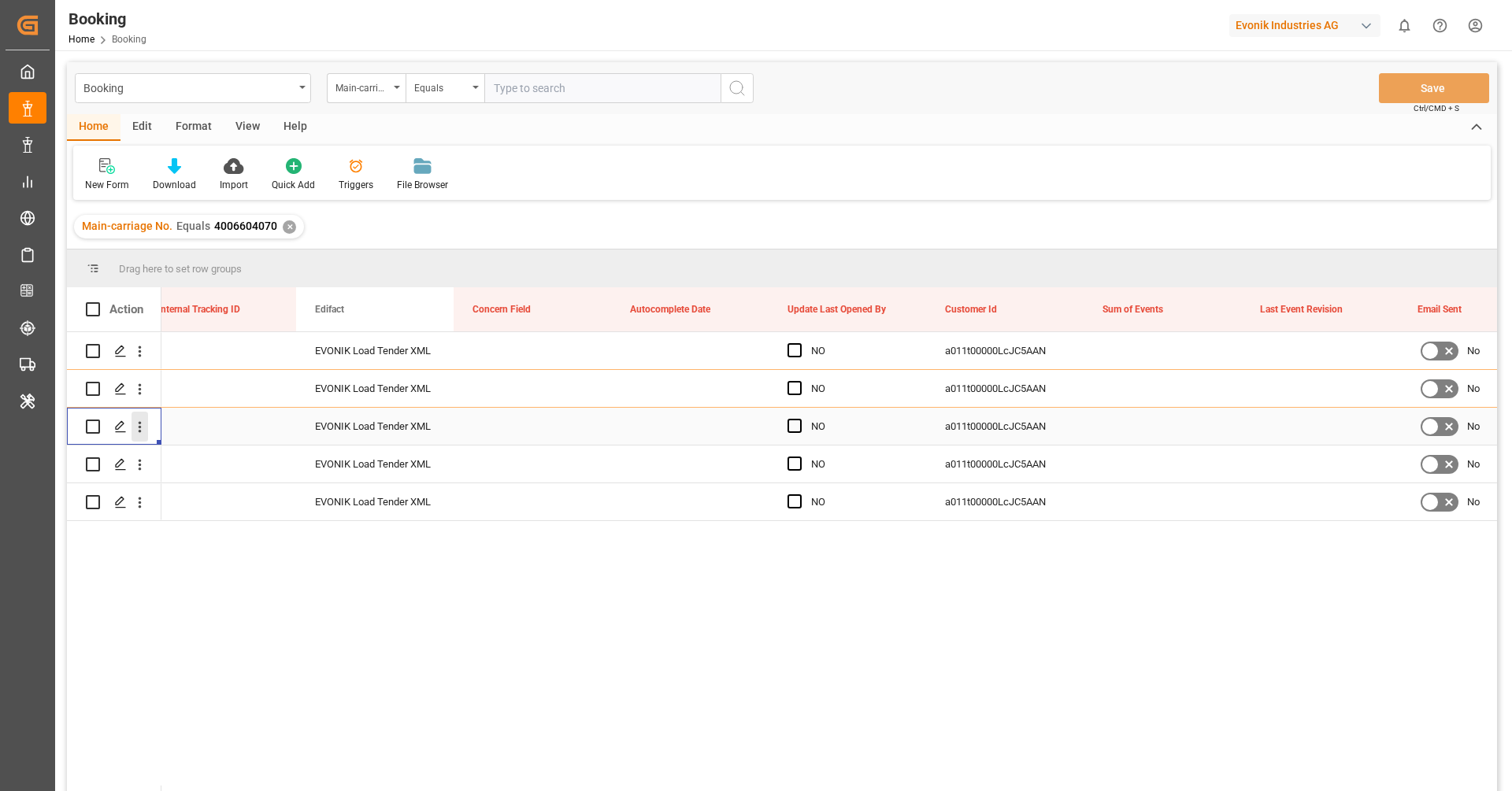
click at [139, 435] on button "open menu" at bounding box center [139, 426] width 16 height 30
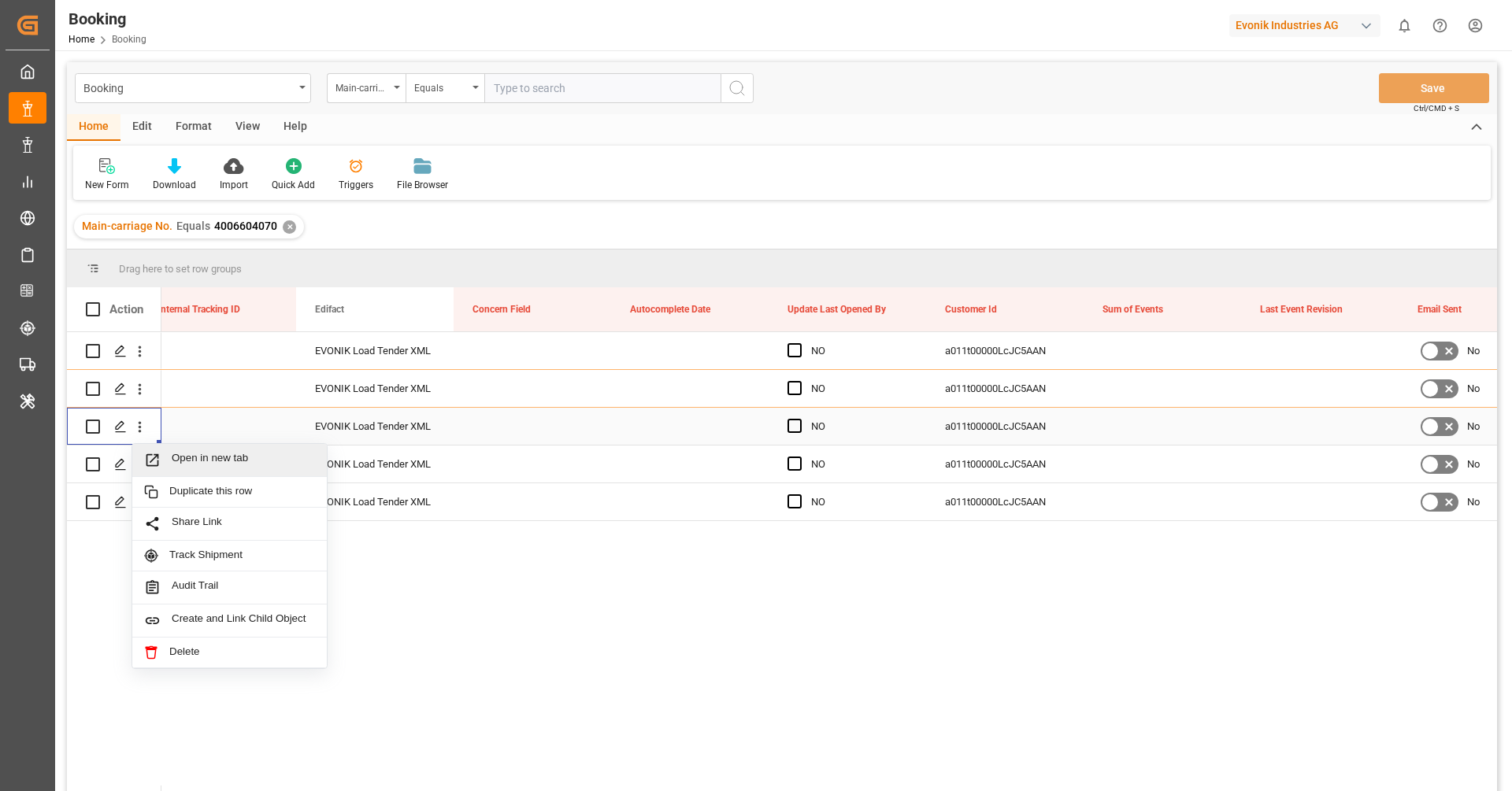
click at [189, 467] on span "Open in new tab" at bounding box center [243, 460] width 144 height 16
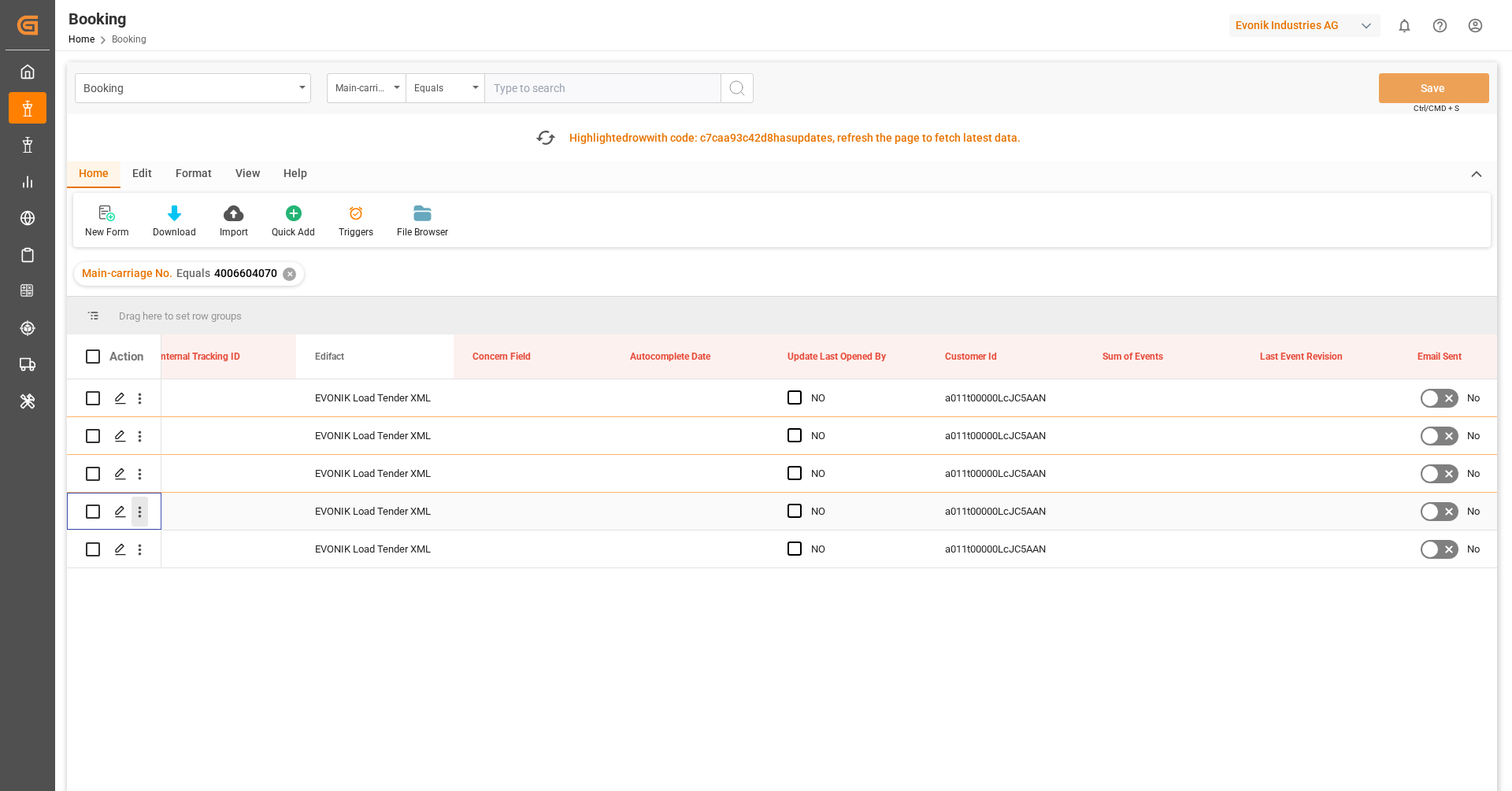
click at [143, 514] on icon "open menu" at bounding box center [139, 512] width 16 height 16
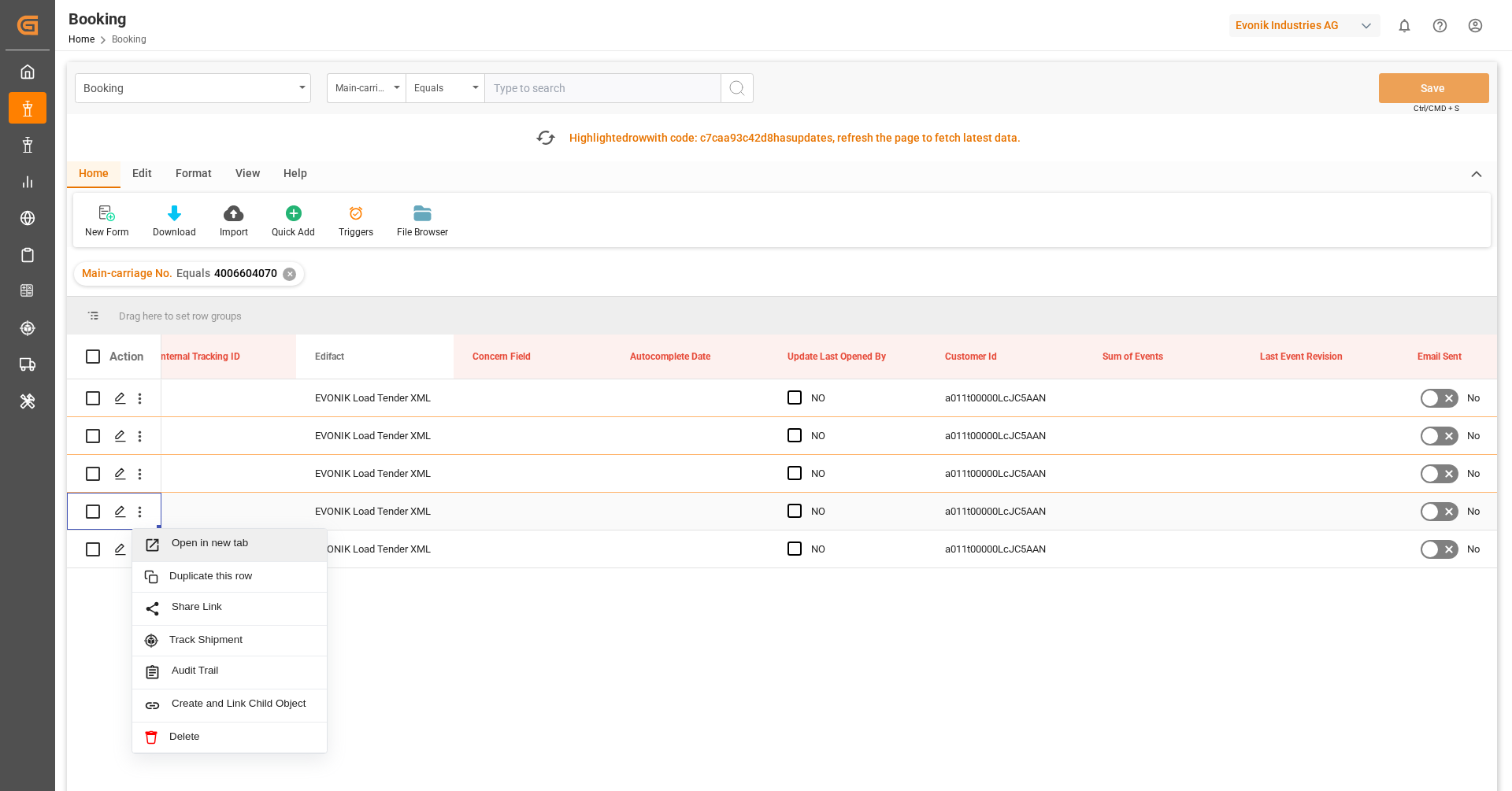
click at [174, 533] on div "Open in new tab" at bounding box center [229, 545] width 195 height 33
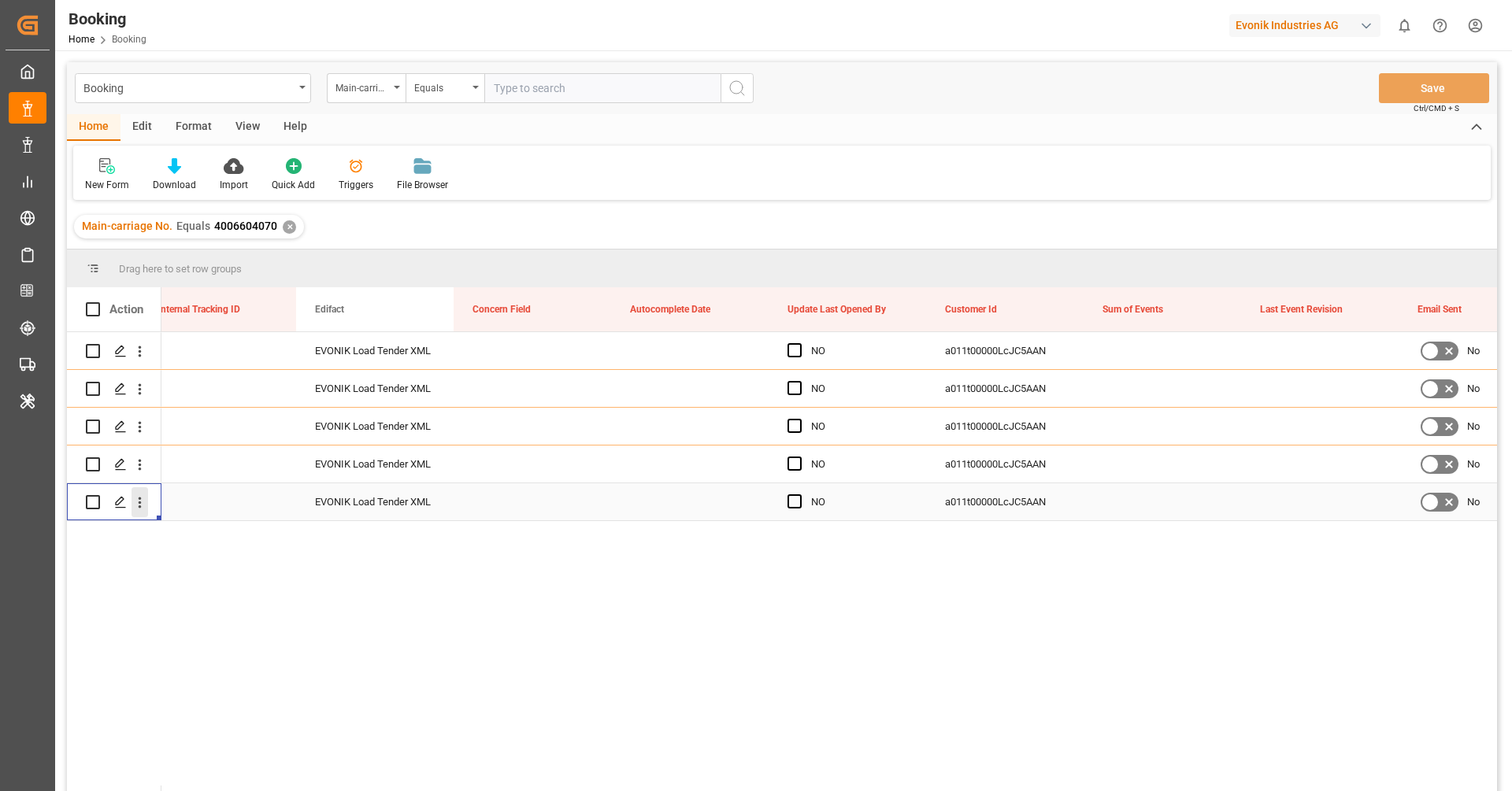
click at [134, 514] on button "open menu" at bounding box center [139, 502] width 16 height 30
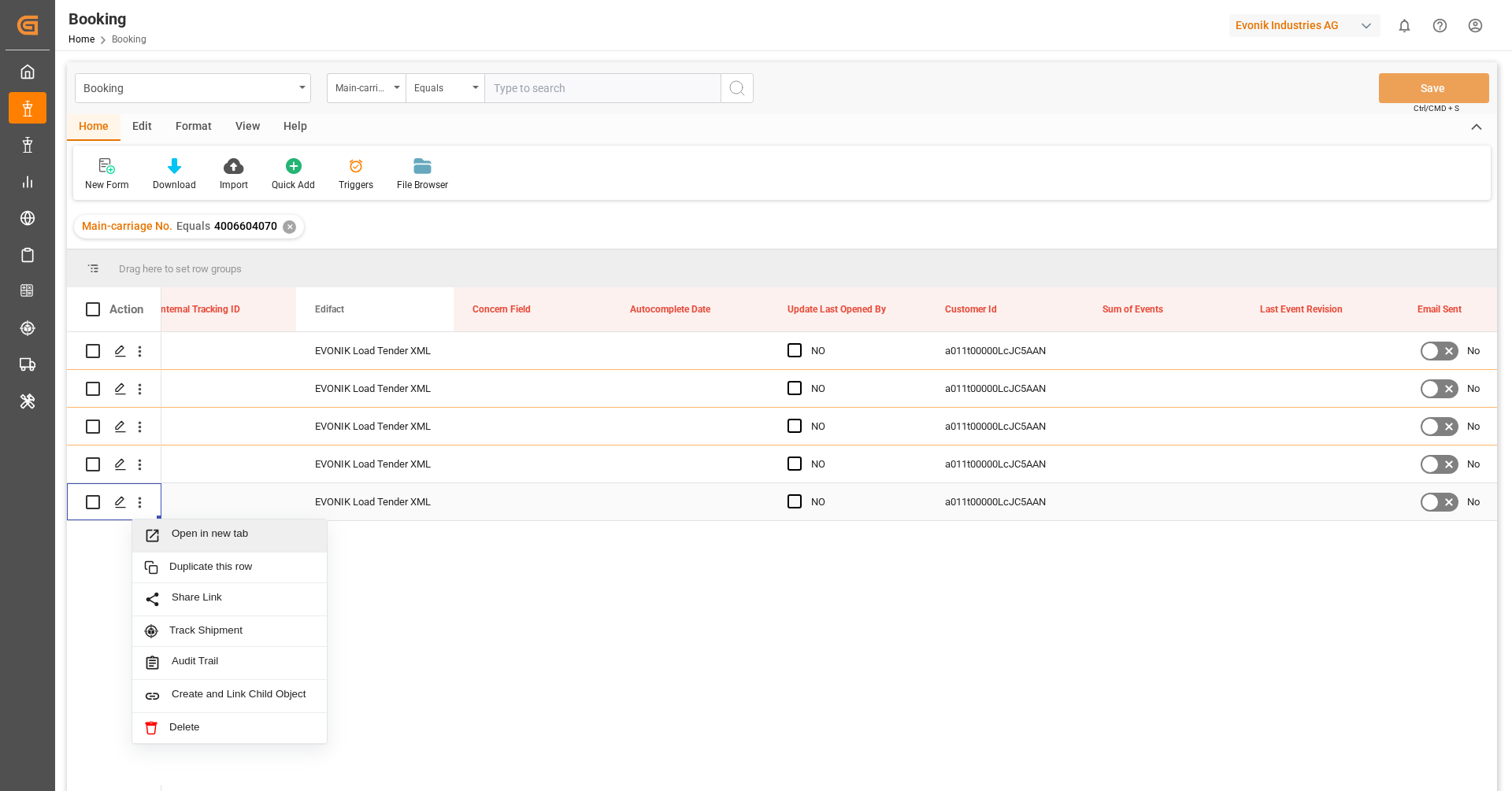
click at [171, 537] on span "Open in new tab" at bounding box center [243, 535] width 144 height 16
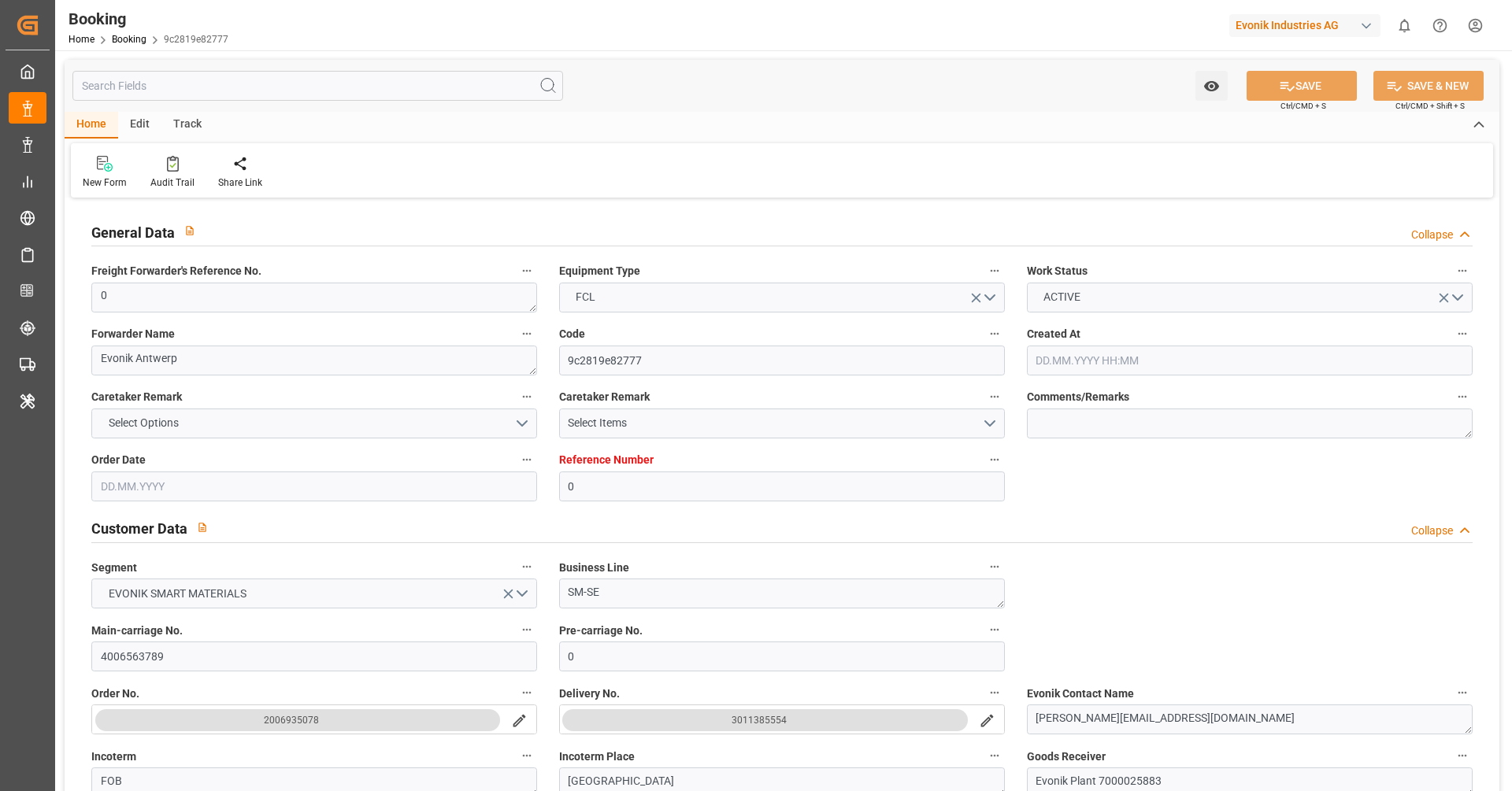
type input "0"
type input "Dummy"
type input "Dummy Carrier"
type input "NLRTM"
type input "BEANR"
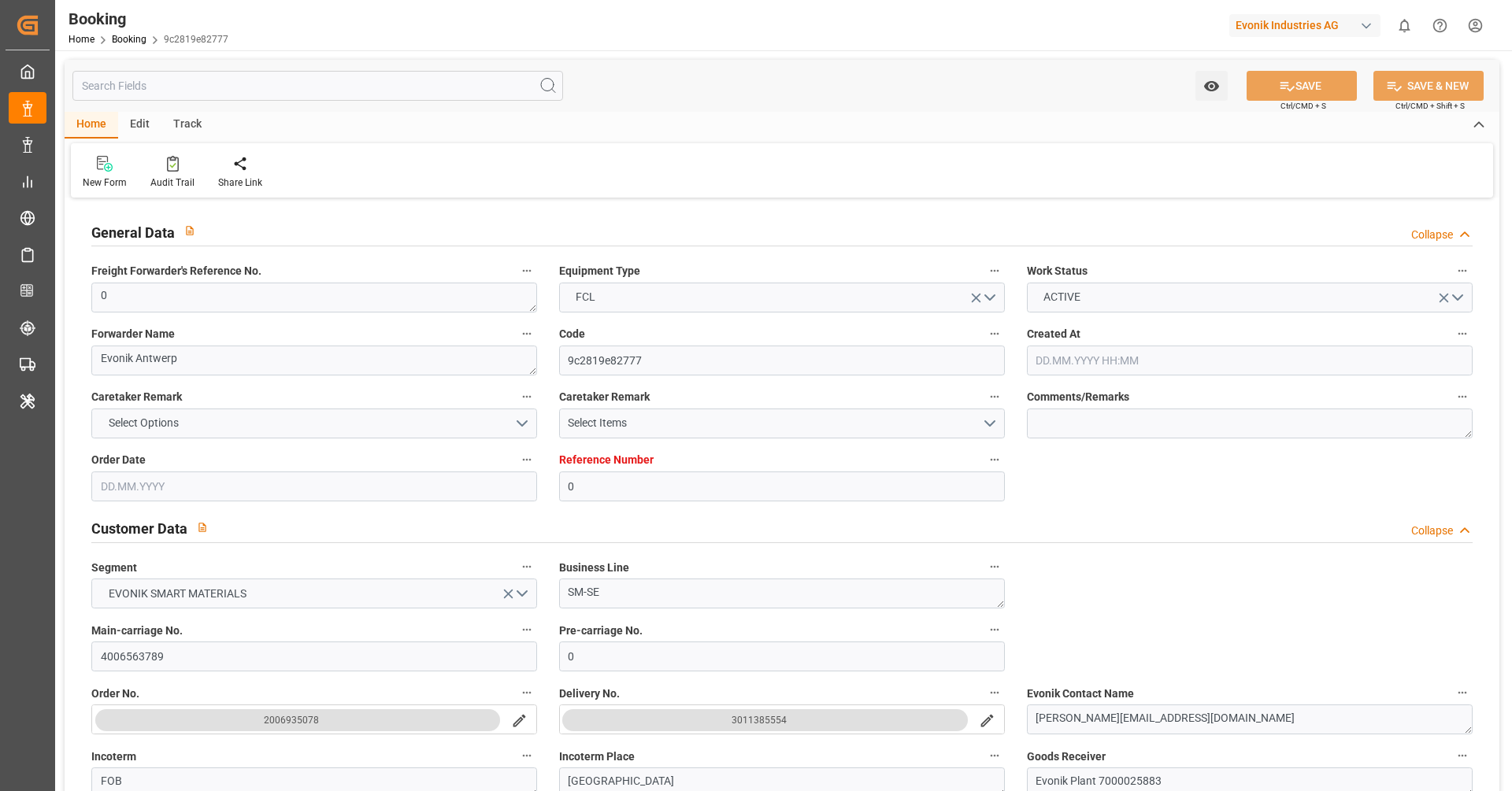
type input "[DATE] 13:08"
type input "[DATE]"
type input "[DATE] 00:00"
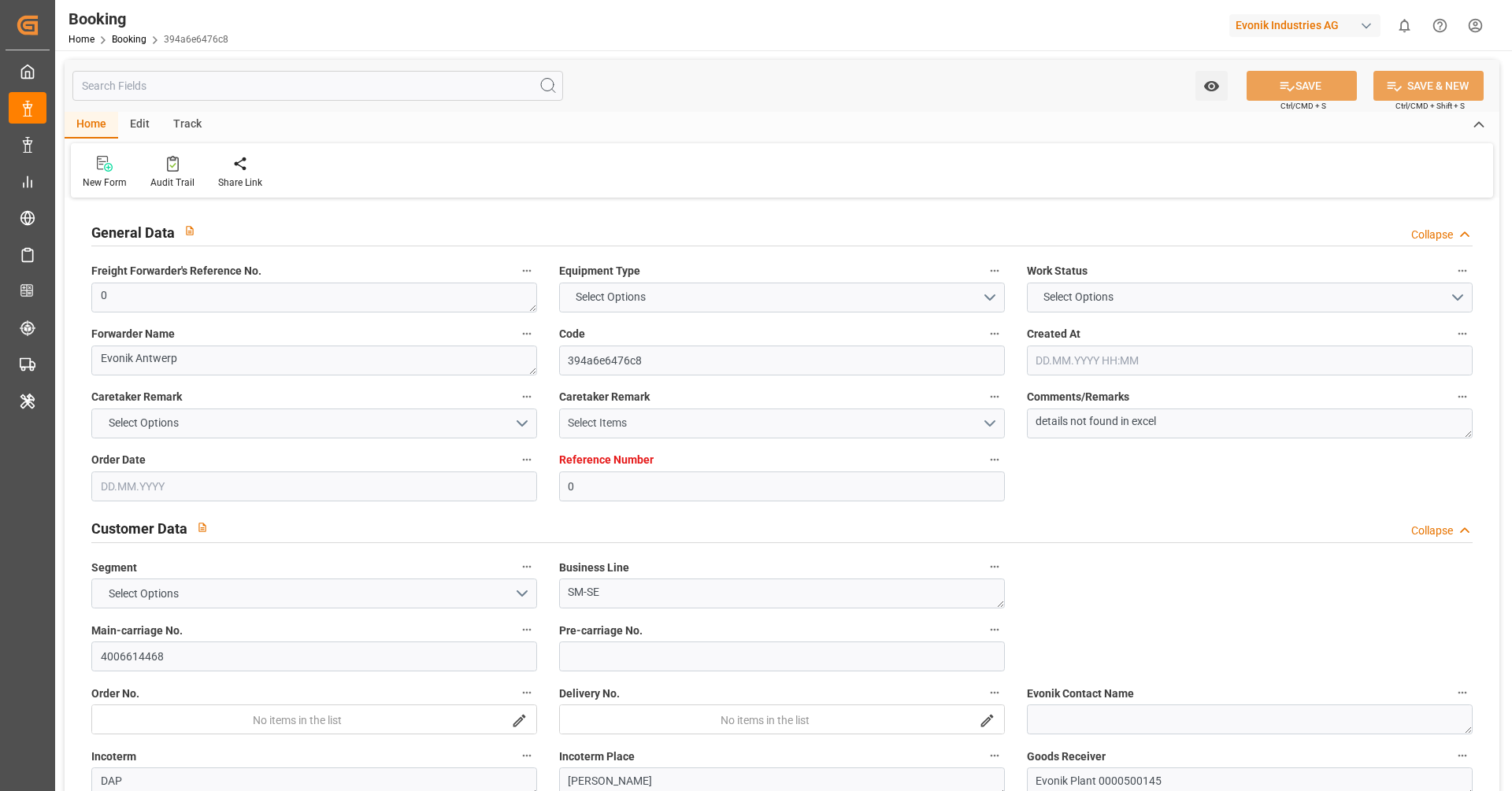
type input "0"
type input "Dummy"
type input "Dummy Carrier"
type input "NLRTM"
type input "USMOB"
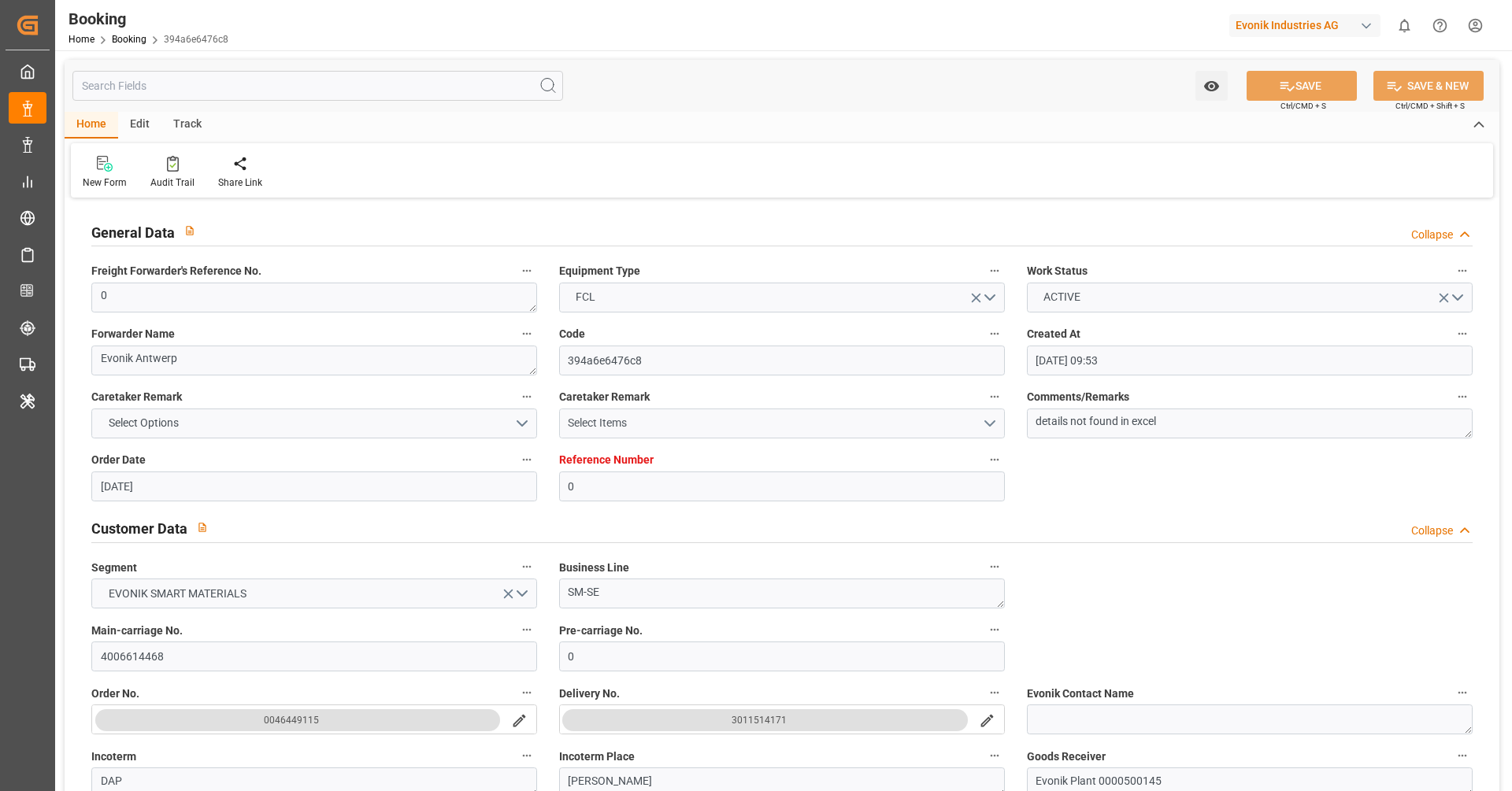
type input "[DATE] 09:53"
type input "[DATE]"
type input "[DATE] 00:00"
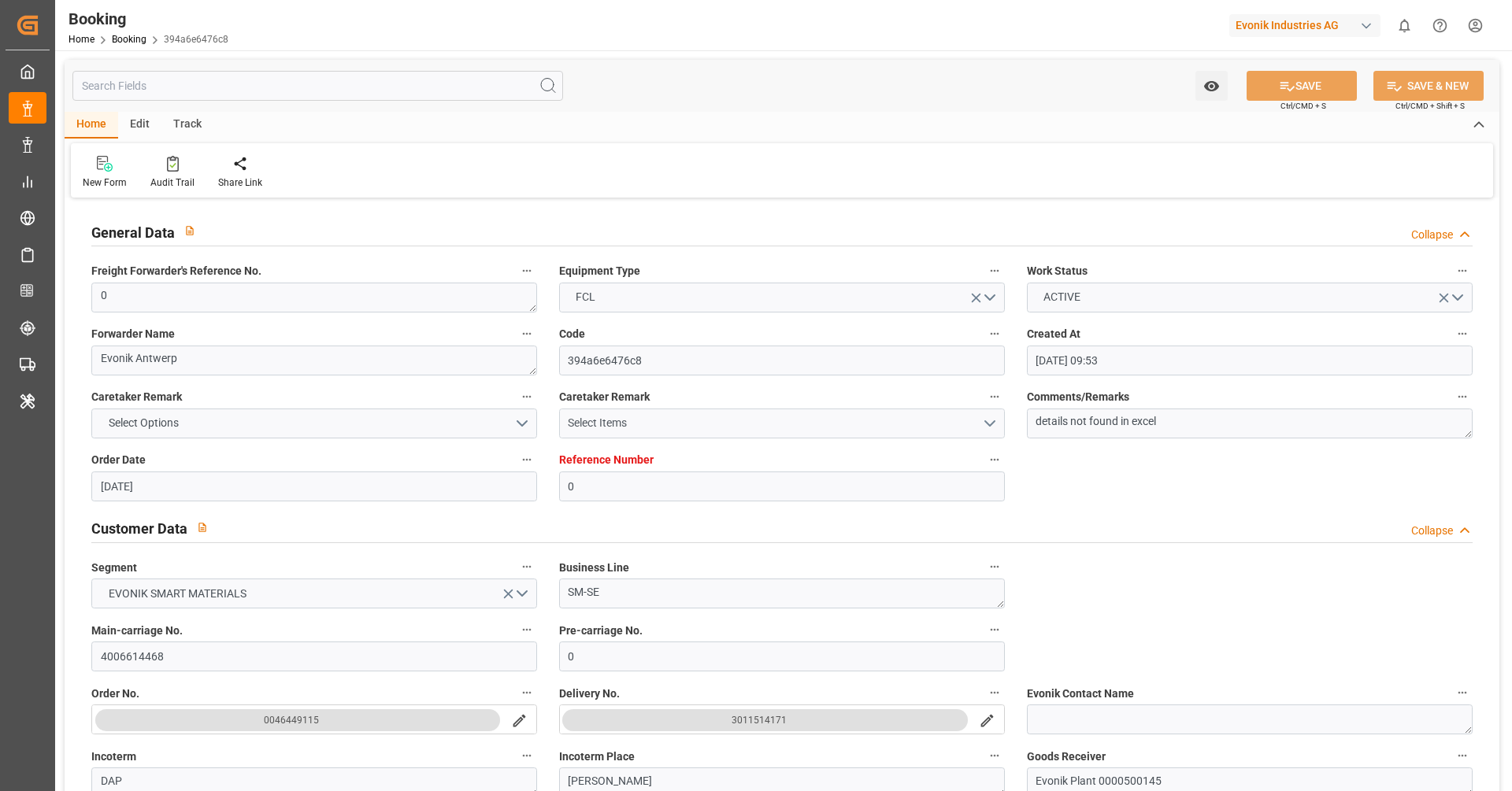
type input "[DATE] 12:28"
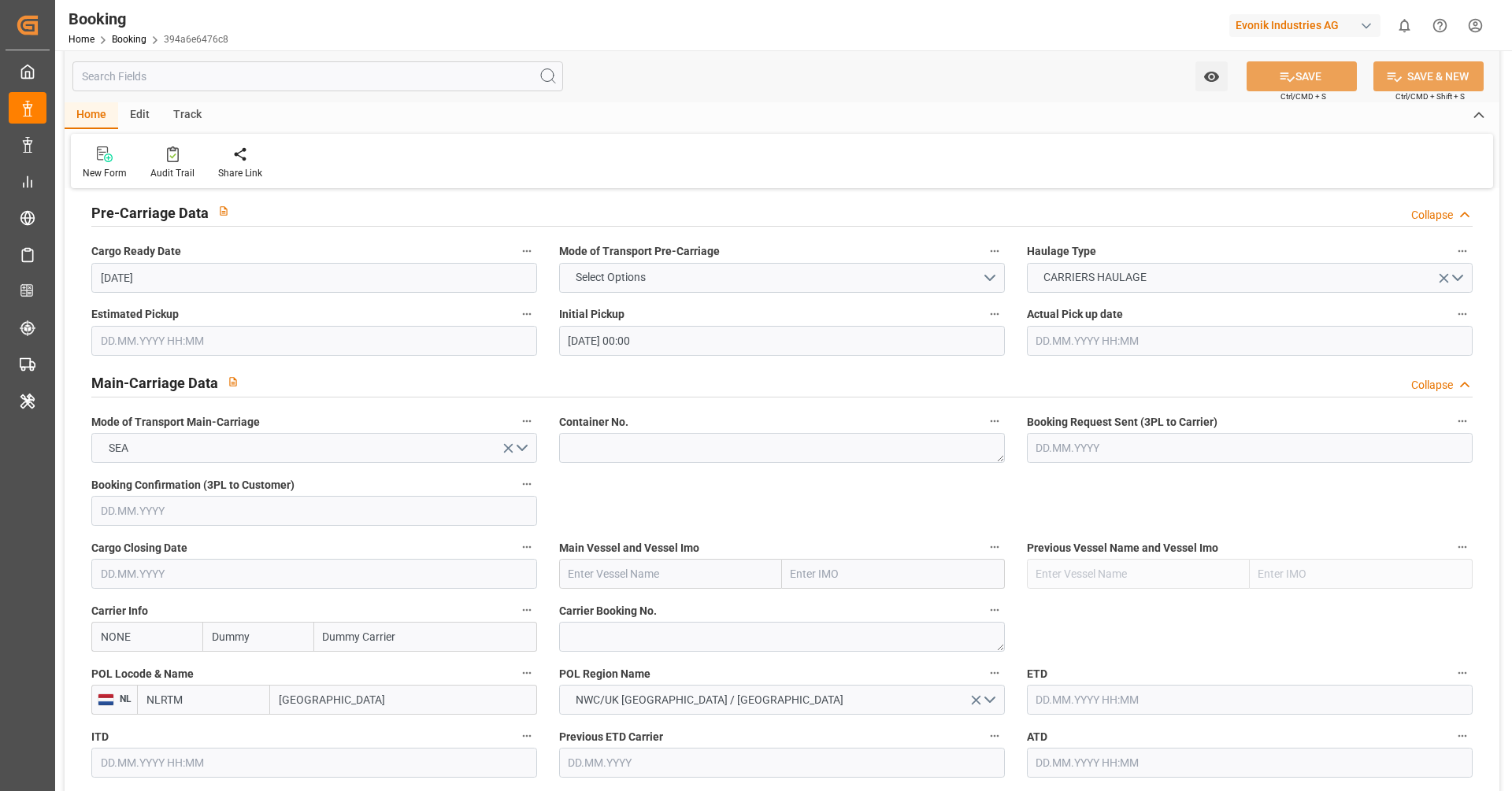
scroll to position [788, 0]
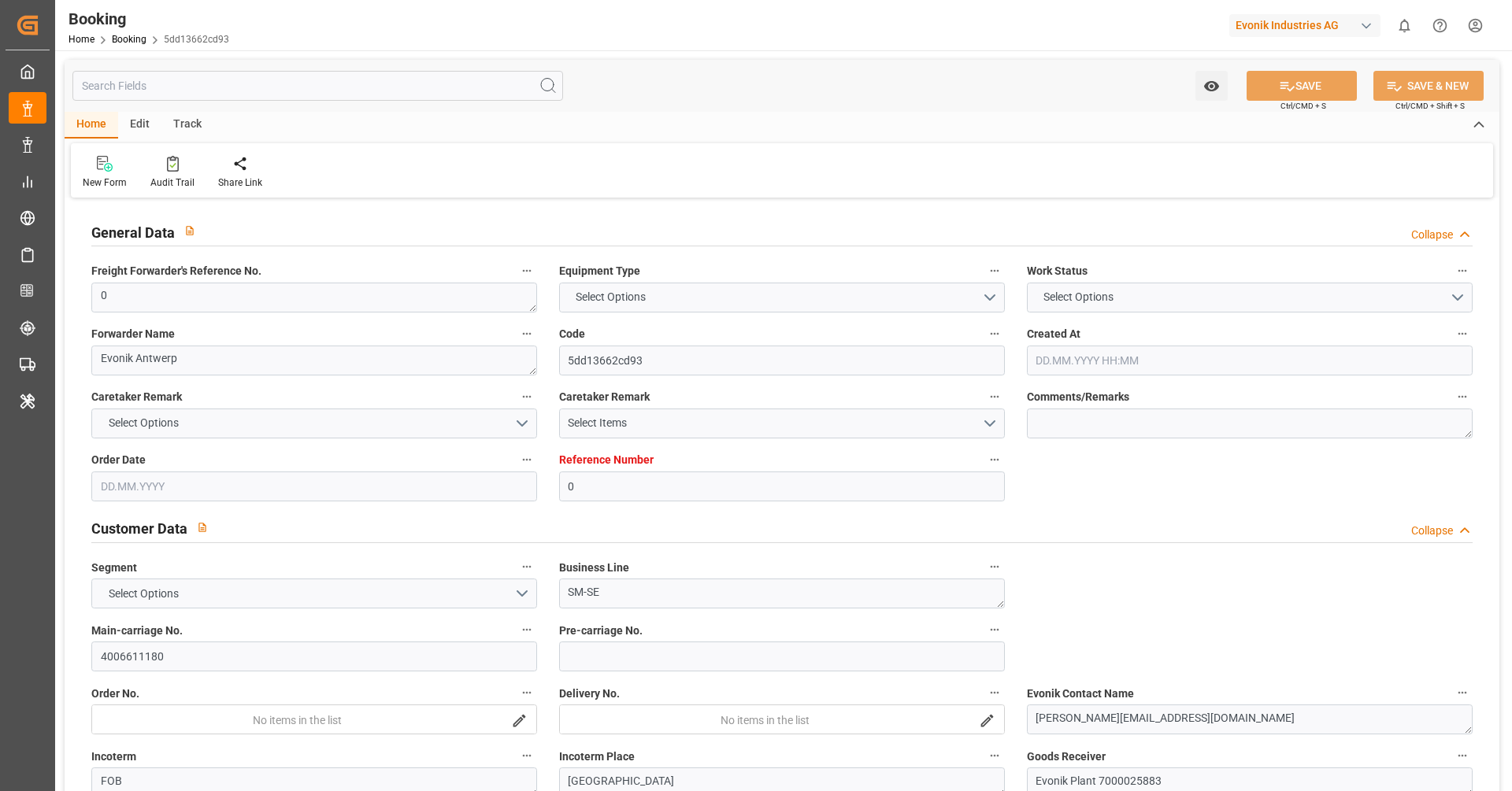
type input "0"
type input "Dummy"
type input "Dummy Carrier"
type input "NLRTM"
type input "BEANR"
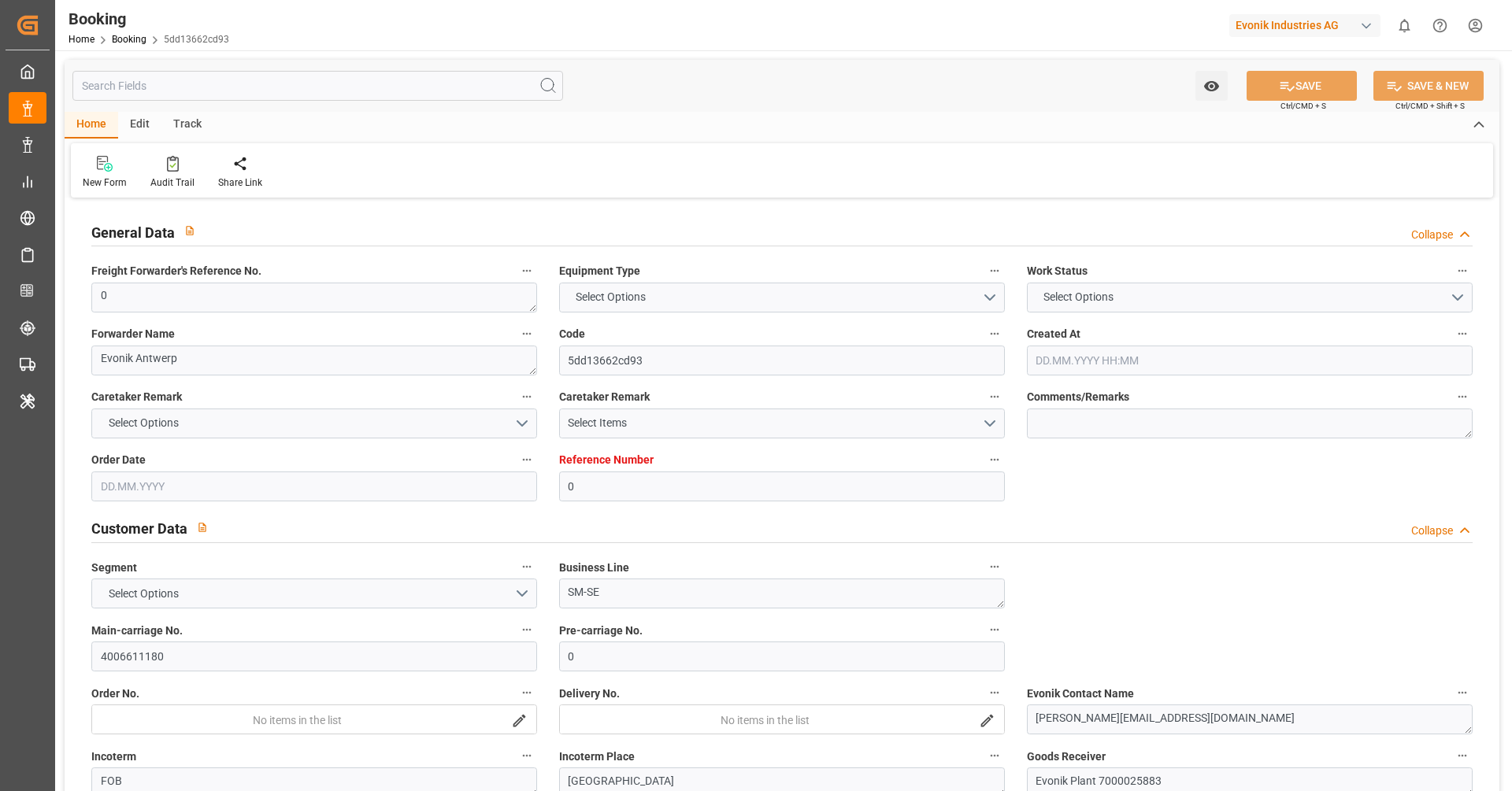
type input "[DATE] 10:09"
type input "[DATE]"
type input "[DATE] 00:00"
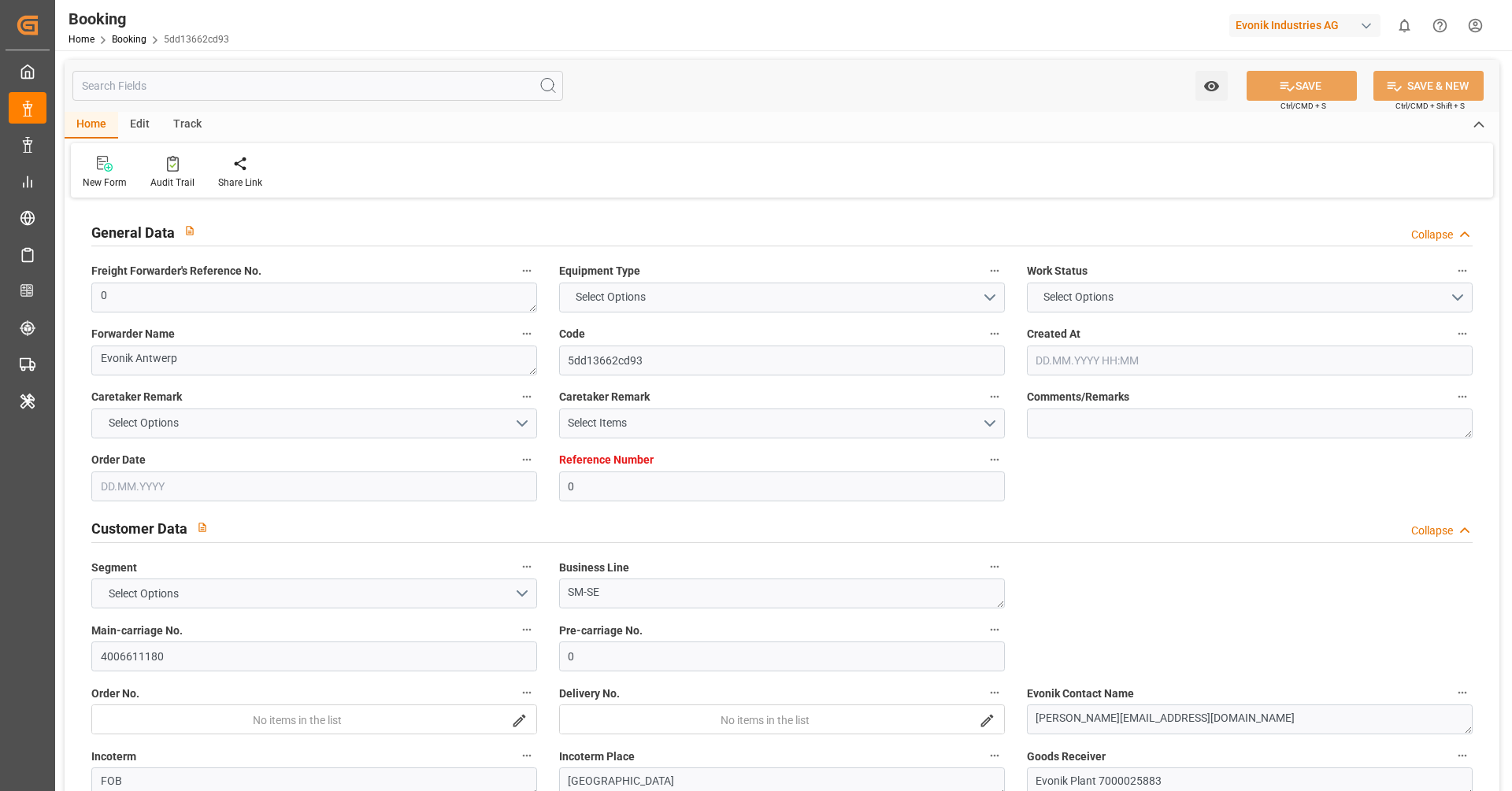
type input "[DATE] 12:26"
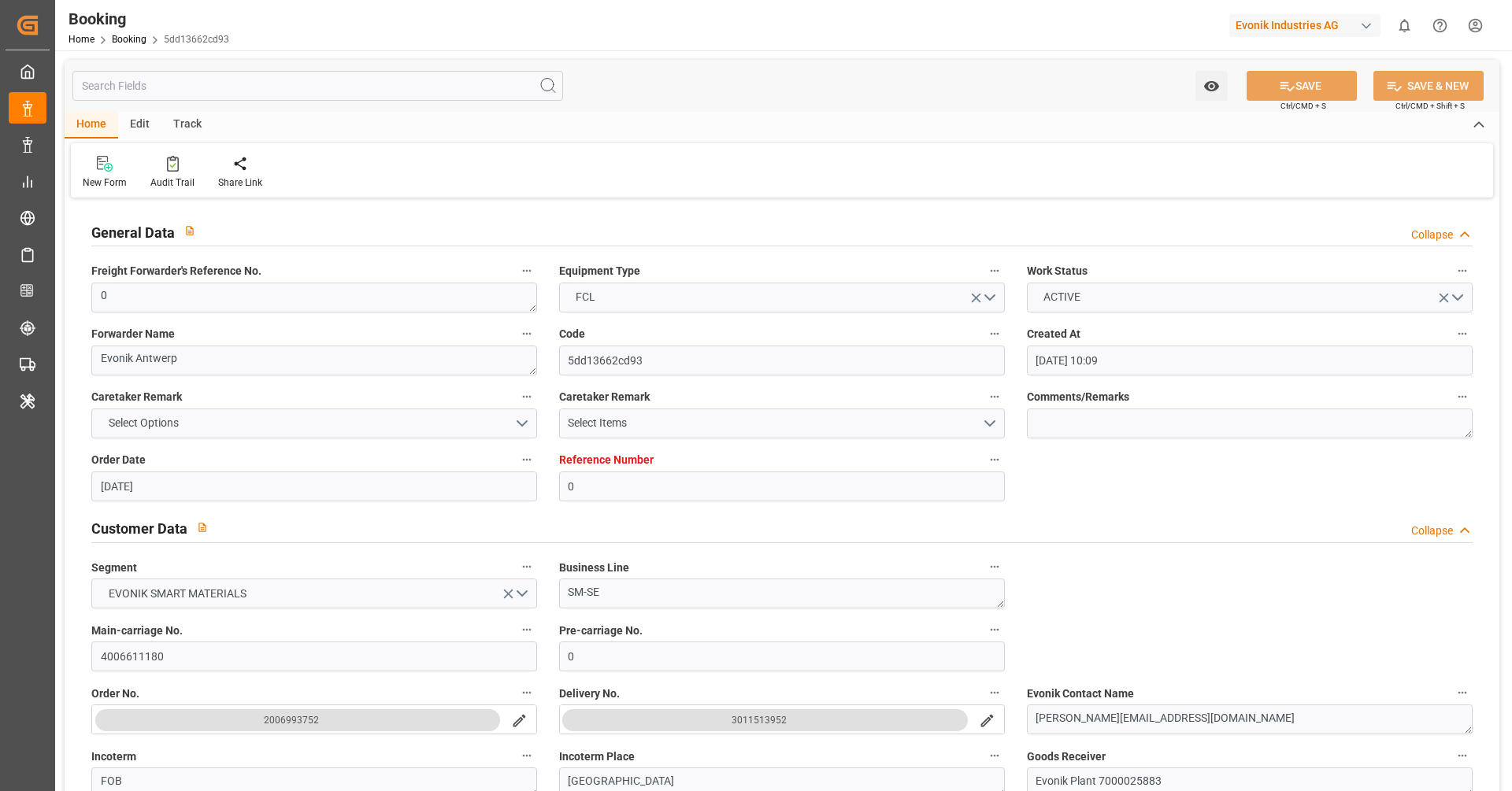
scroll to position [215, 0]
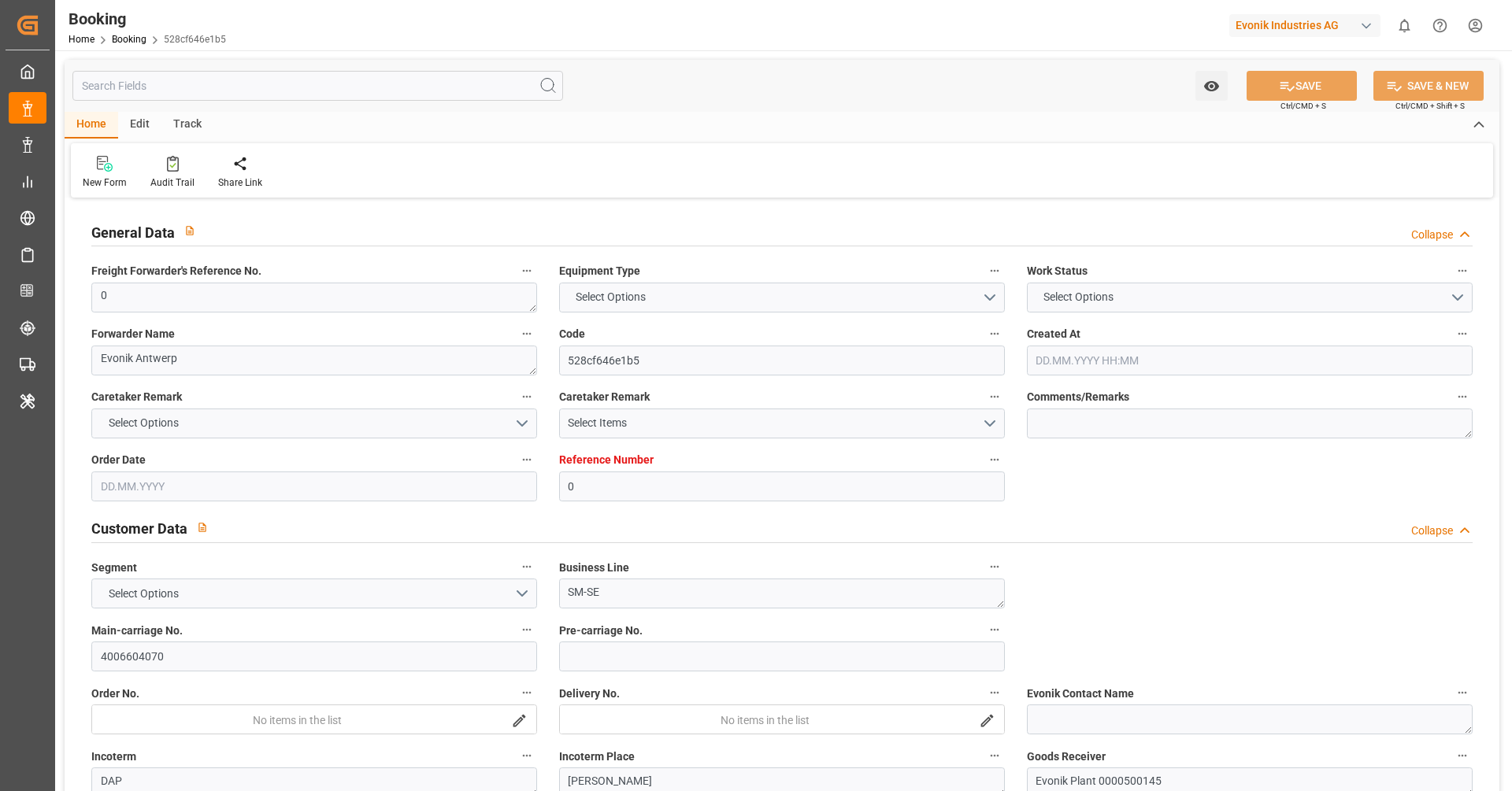
type input "0"
type input "Dummy"
type input "Dummy Carrier"
type input "NLRTM"
type input "USMOB"
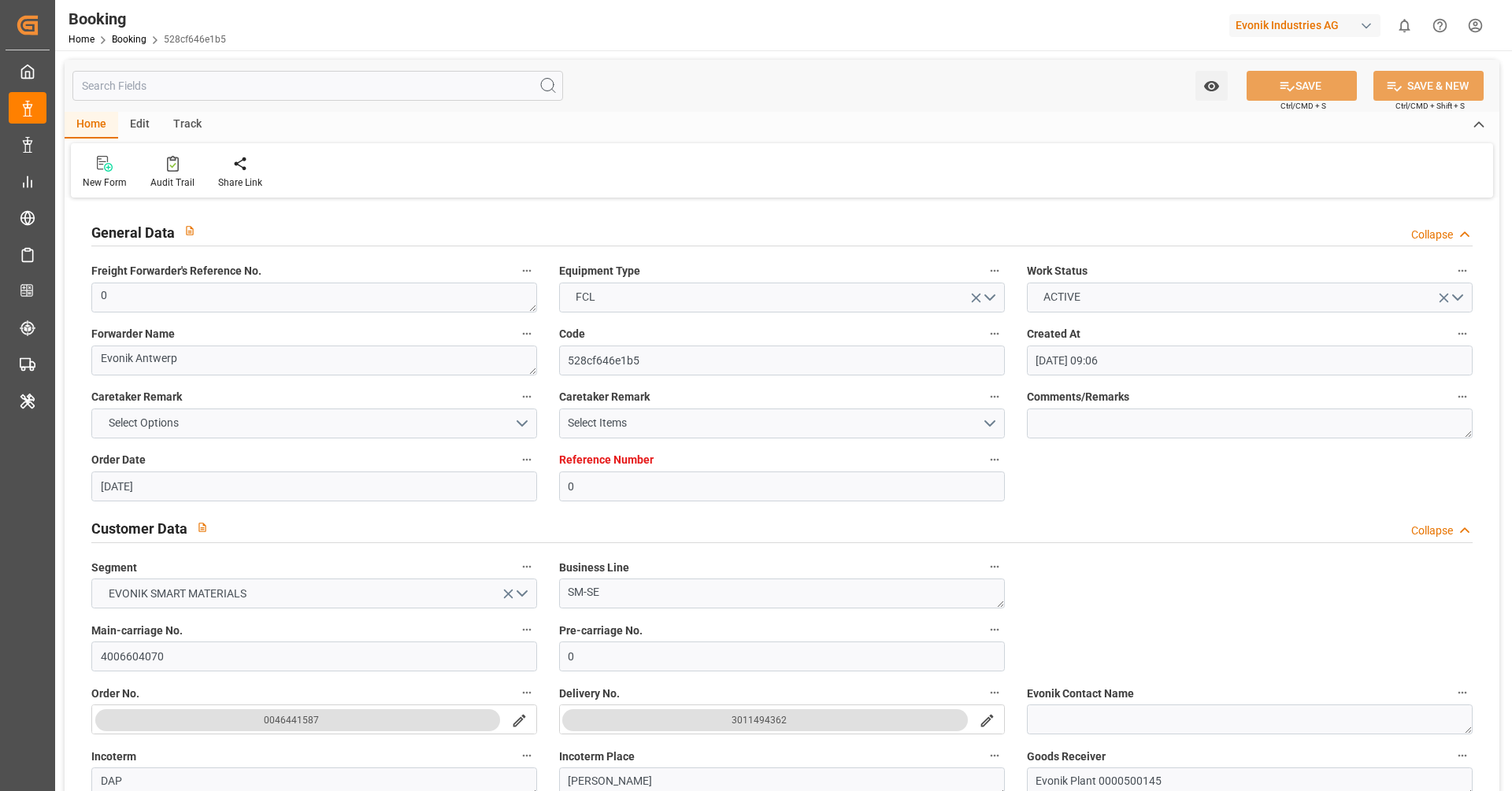
type input "[DATE] 09:06"
type input "[DATE]"
type input "[DATE] 00:00"
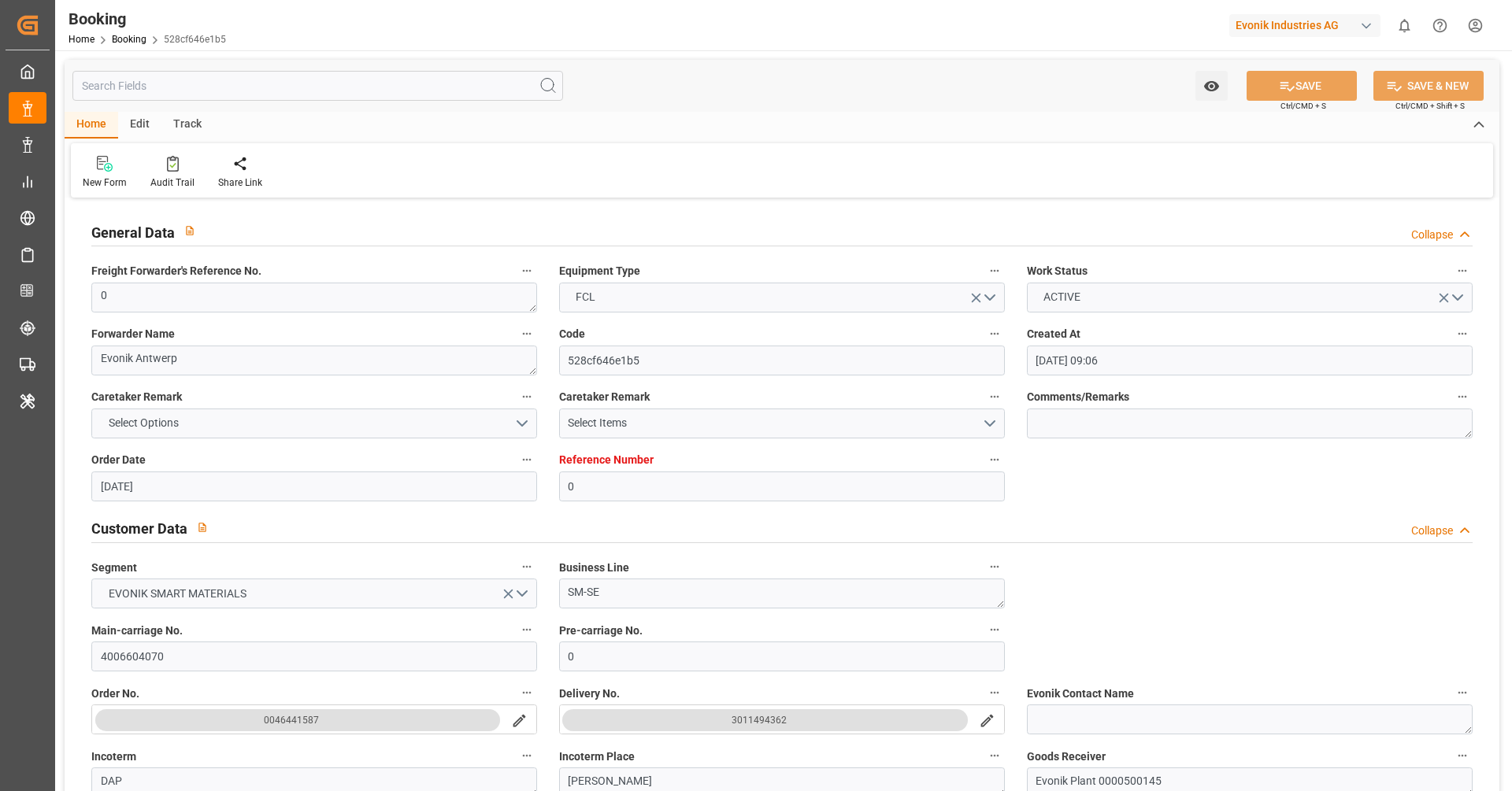
type input "[DATE] 12:12"
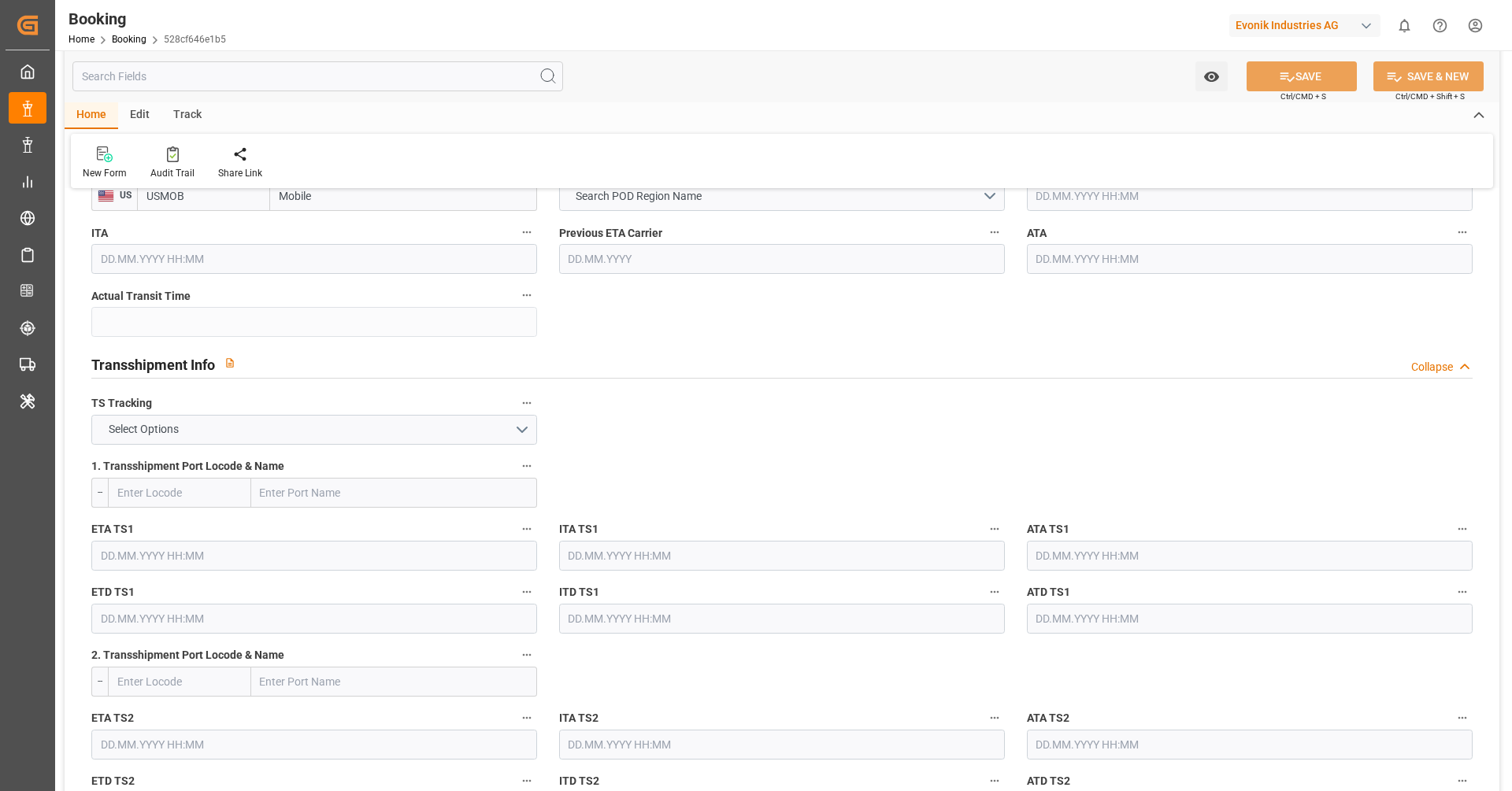
scroll to position [723, 0]
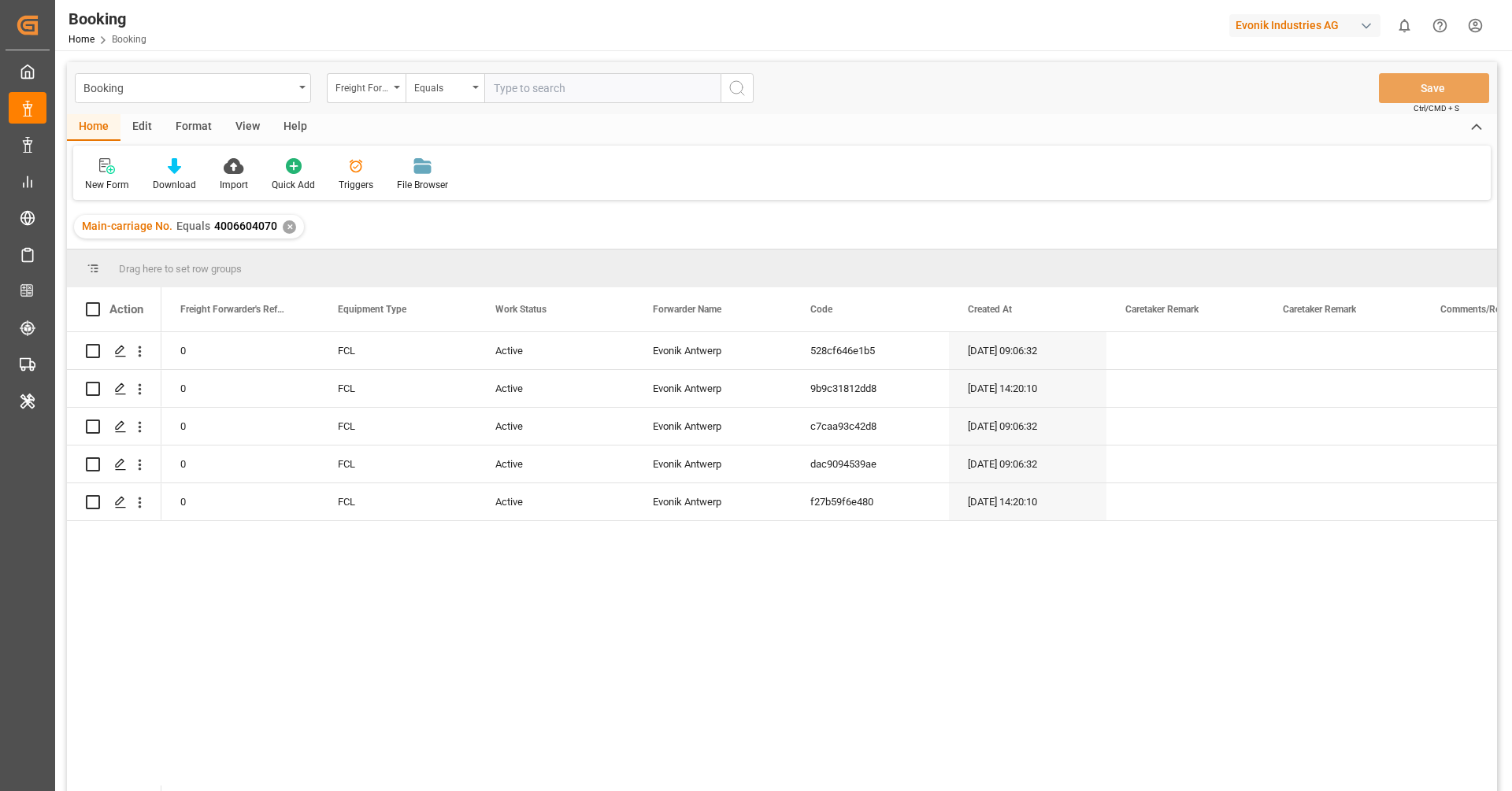
click at [285, 223] on div "✕" at bounding box center [289, 226] width 13 height 13
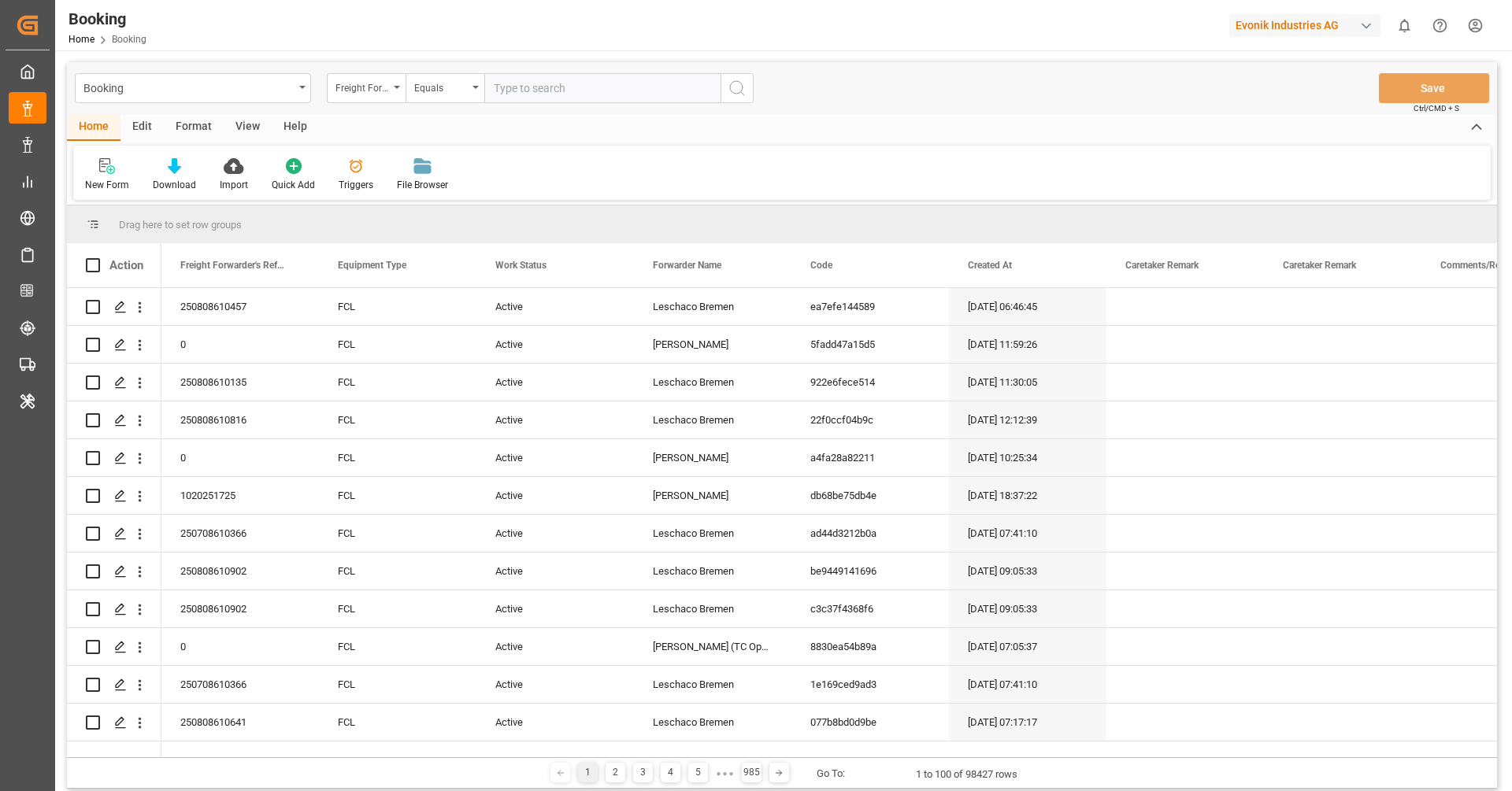
click at [551, 92] on input "text" at bounding box center [602, 88] width 236 height 30
paste input "250507901210"
type input "250507901210"
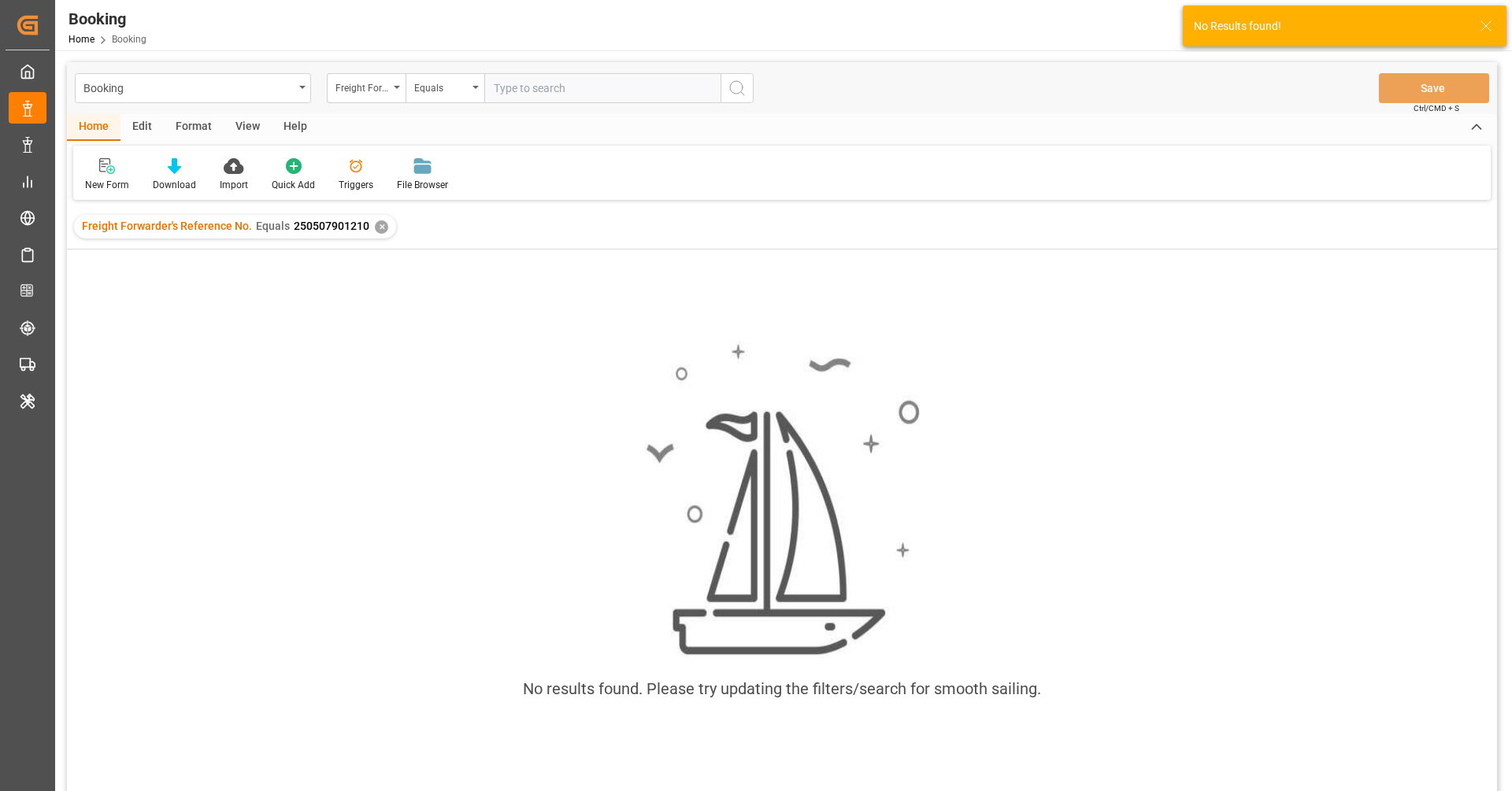
click at [382, 225] on div "✕" at bounding box center [381, 226] width 13 height 13
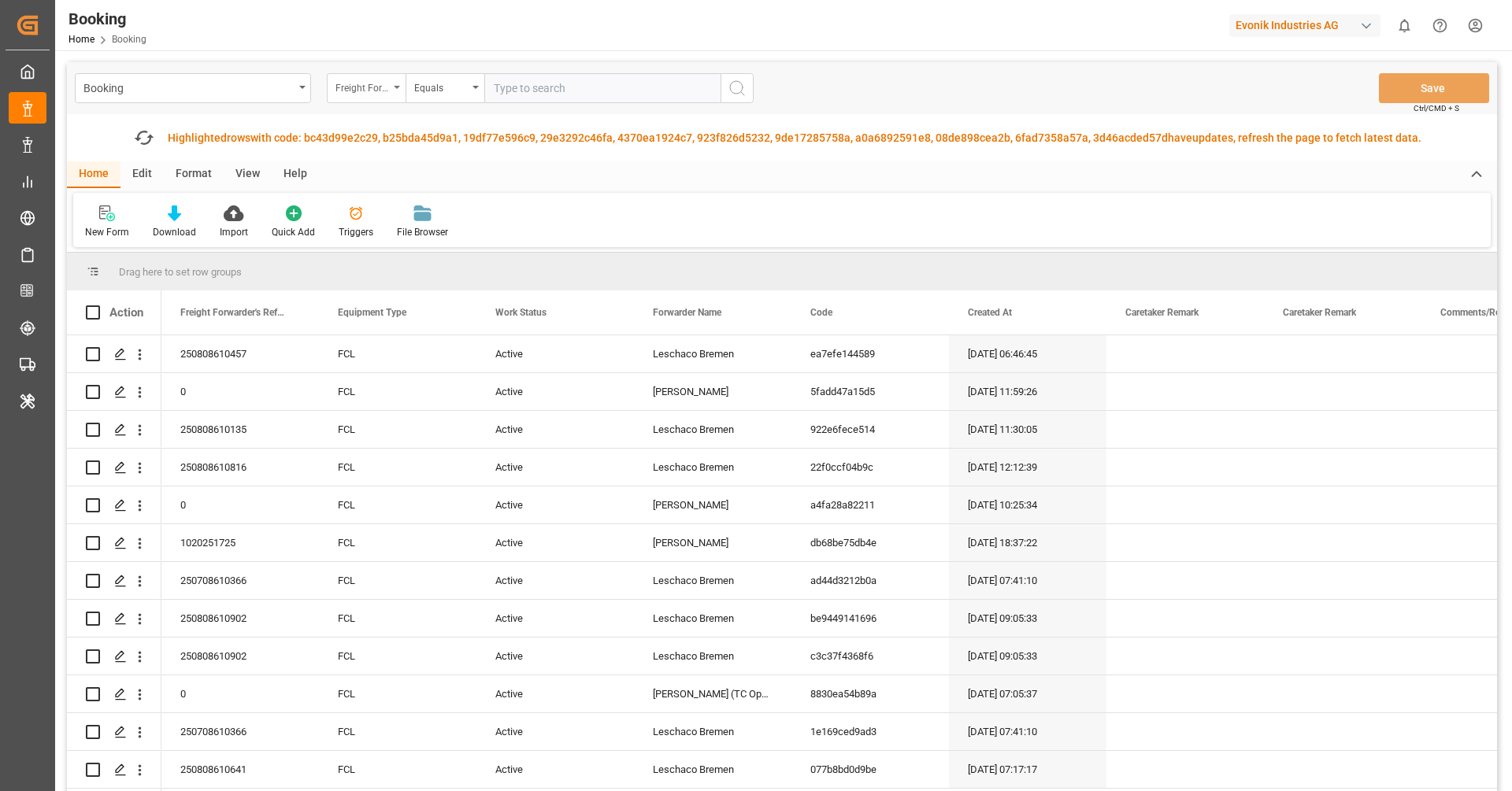
click at [375, 95] on div "Freight Forwarder's Reference No." at bounding box center [366, 88] width 79 height 30
type input "deli"
click at [376, 151] on div "Delivery No." at bounding box center [445, 161] width 234 height 33
click at [571, 100] on input "text" at bounding box center [602, 88] width 236 height 30
paste input "3011494362"
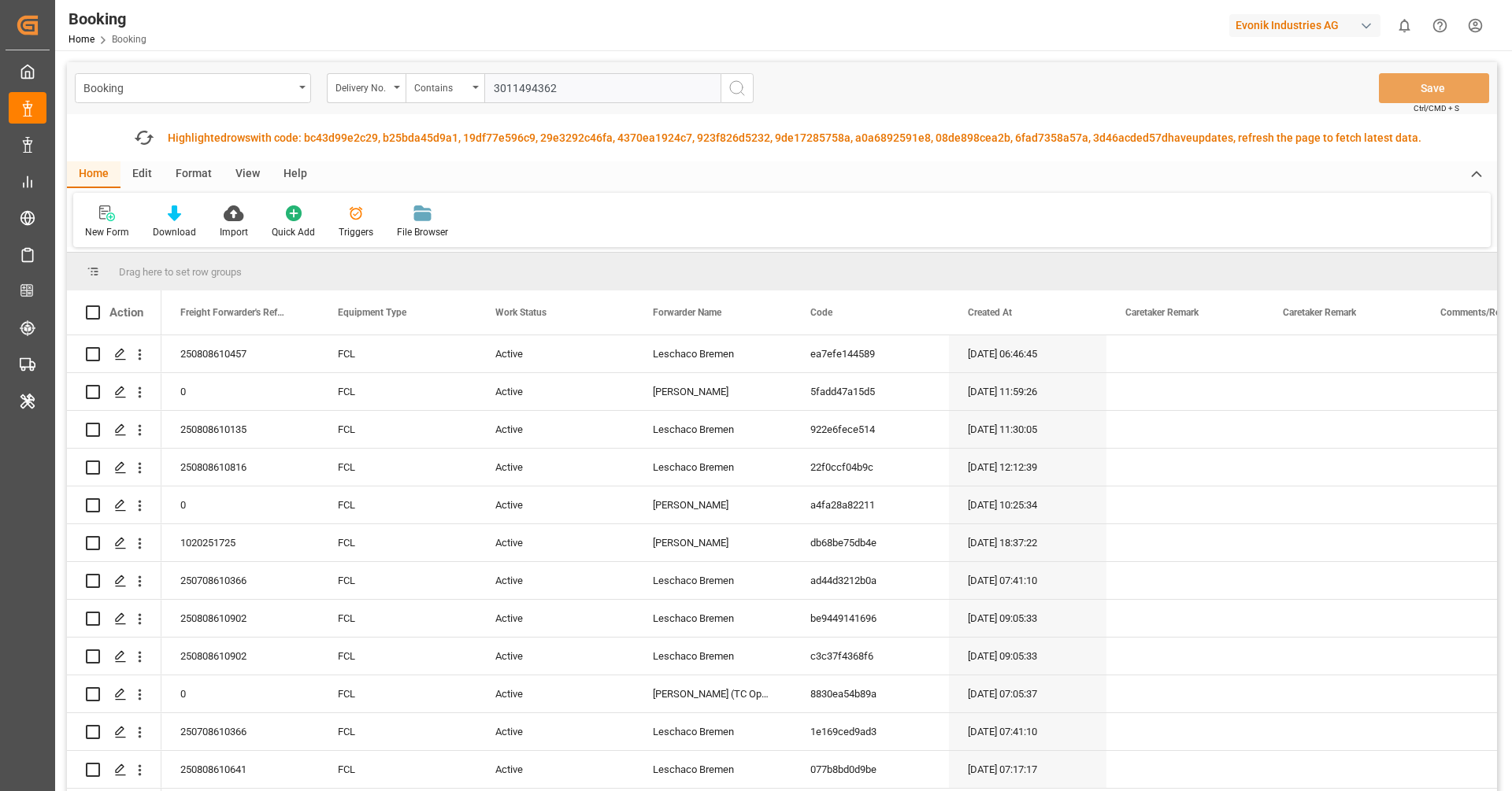
type input "3011494362"
click at [739, 82] on circle "search button" at bounding box center [736, 87] width 13 height 13
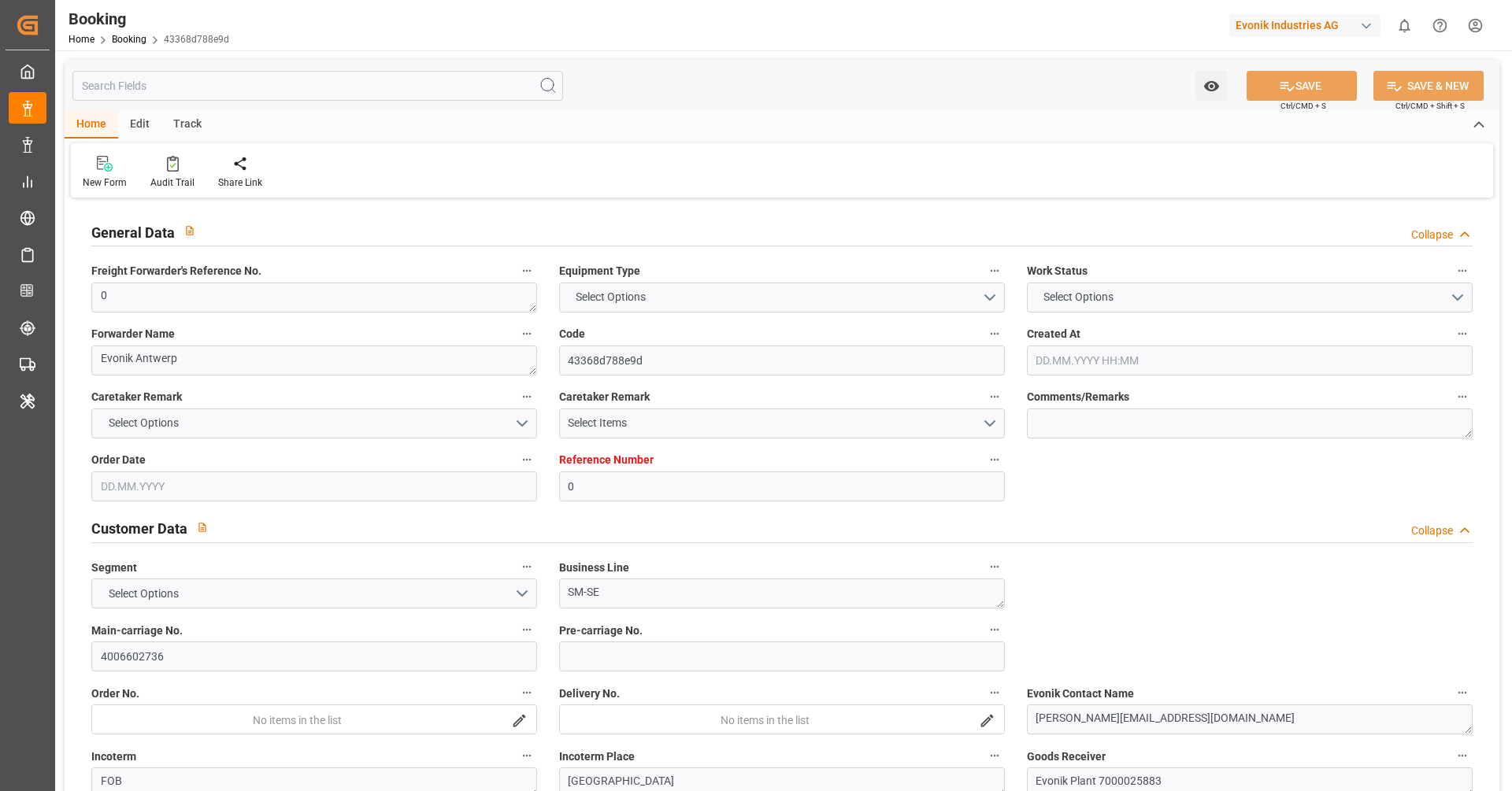
type input "0"
type input "Dummy"
type input "Dummy Carrier"
type input "NLRTM"
type input "BEANR"
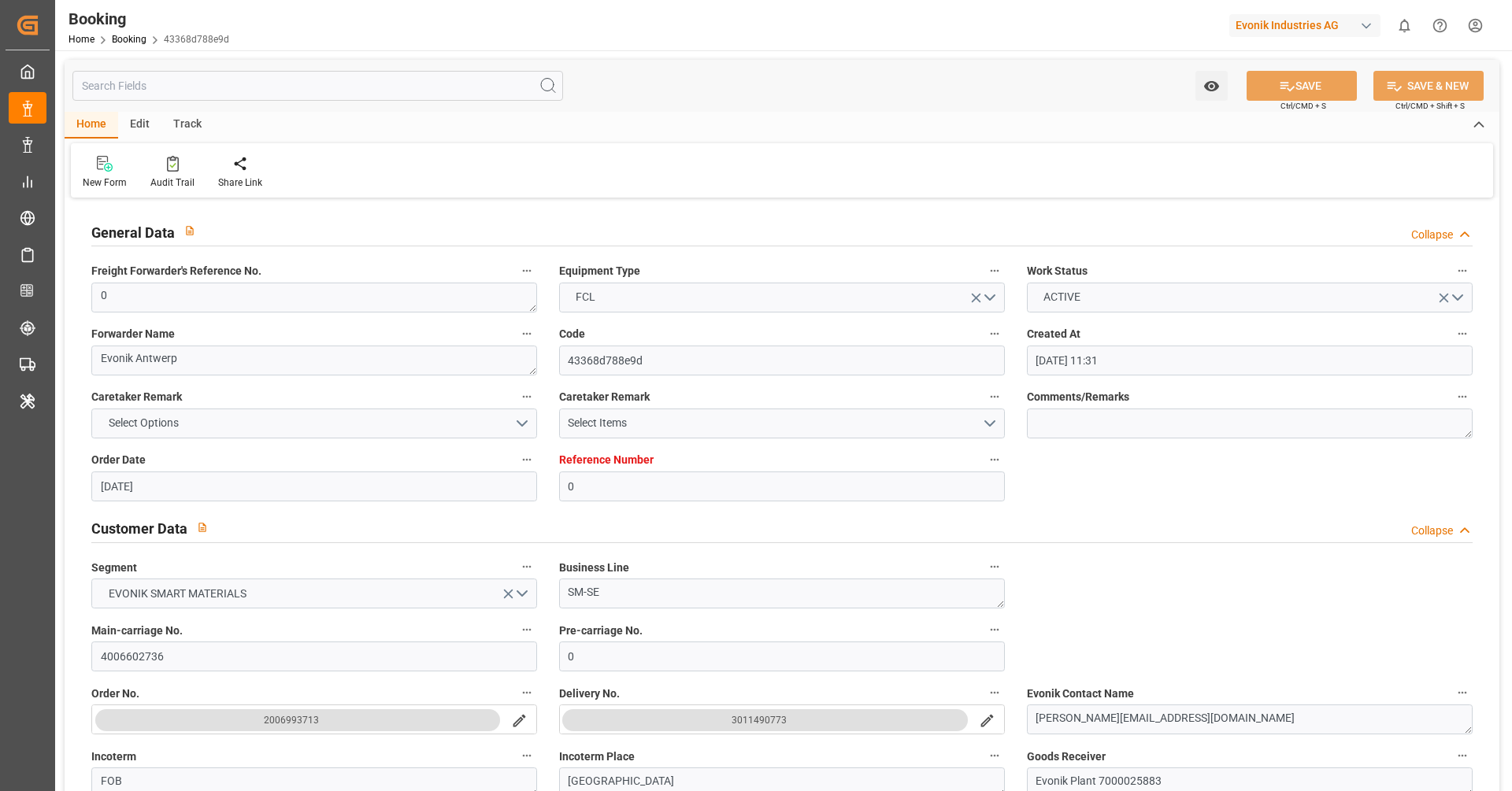
type input "[DATE] 11:31"
type input "[DATE]"
type input "[DATE] 00:00"
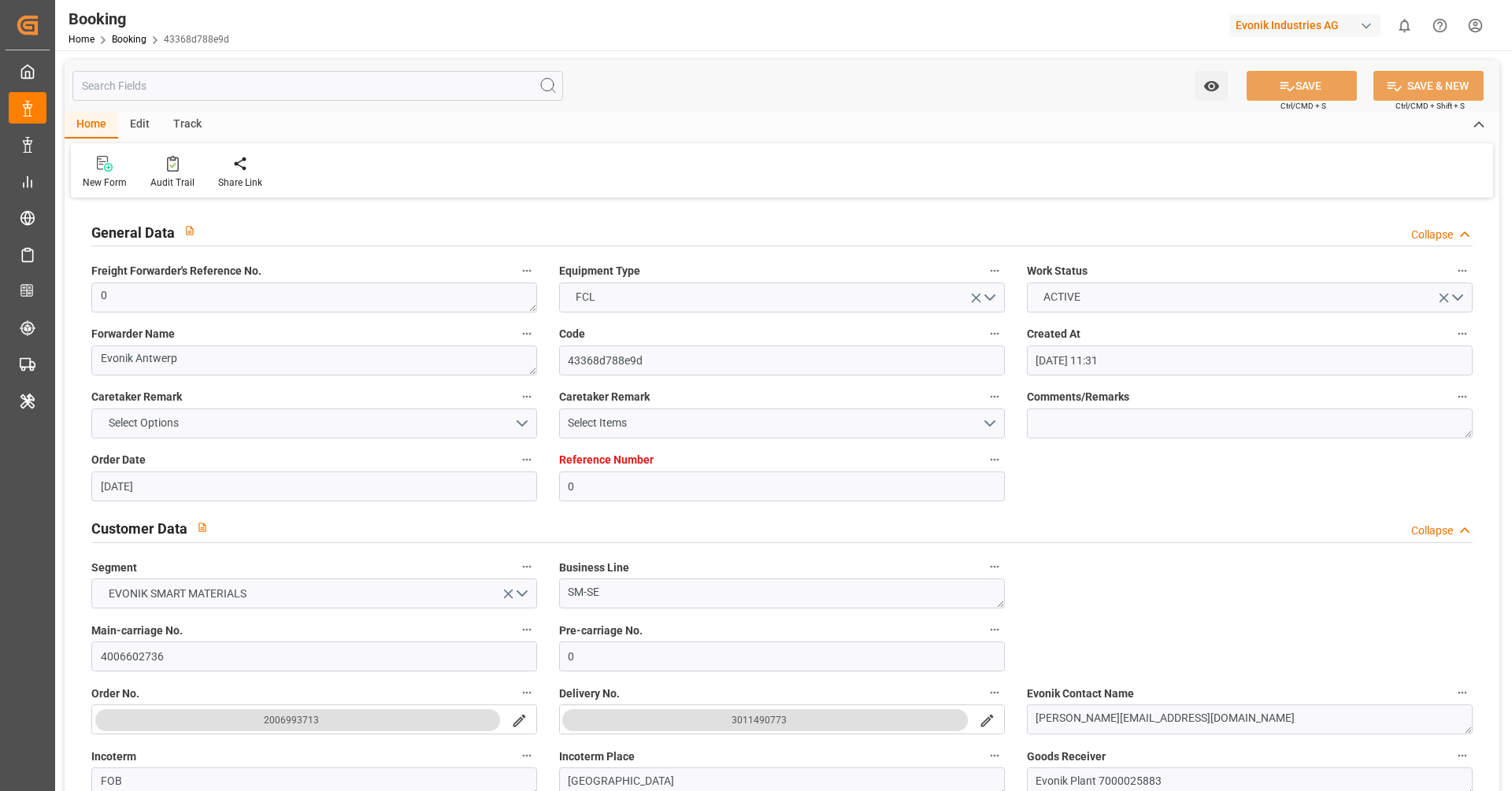
type input "[DATE] 15:37"
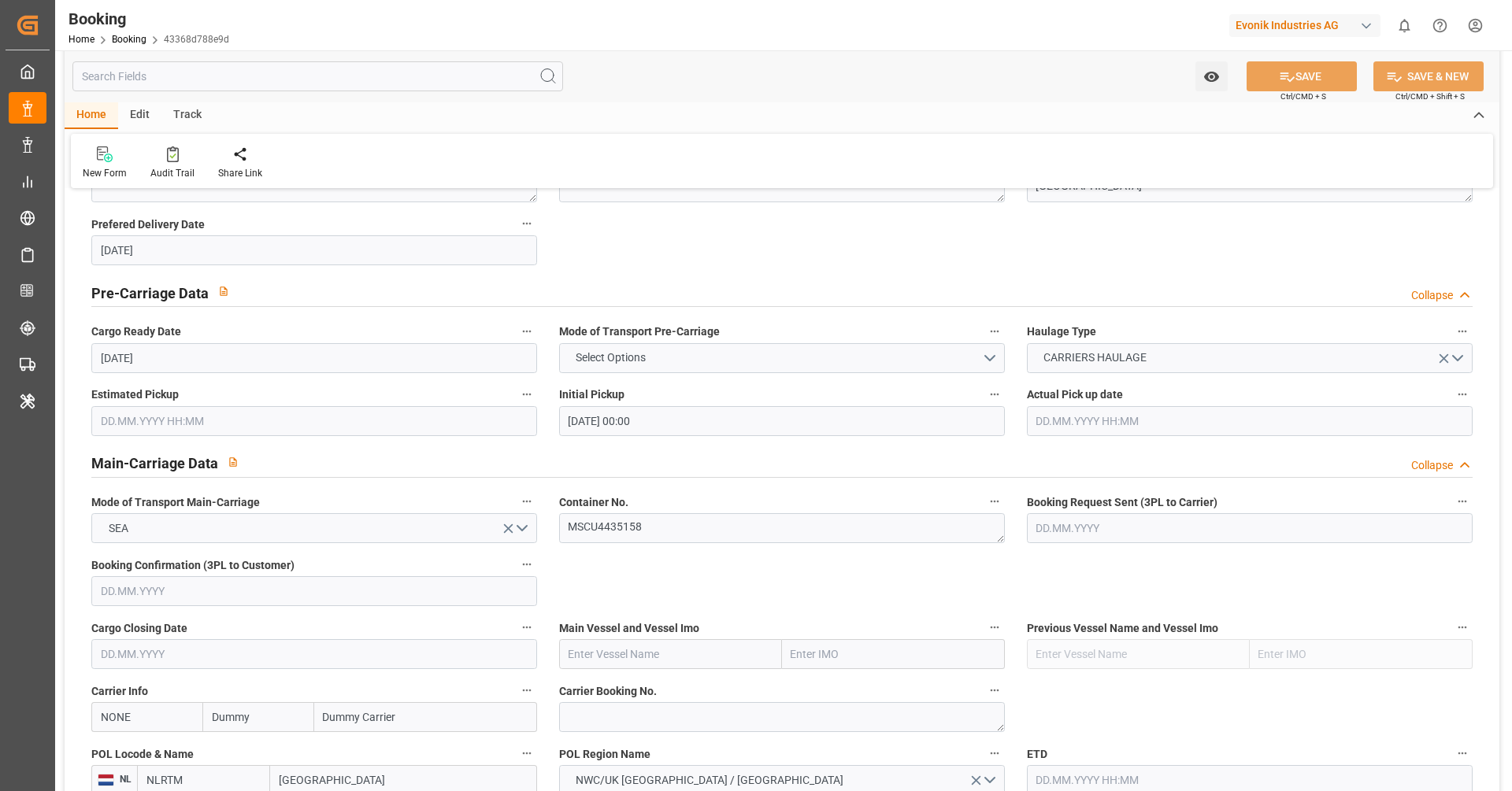
scroll to position [801, 0]
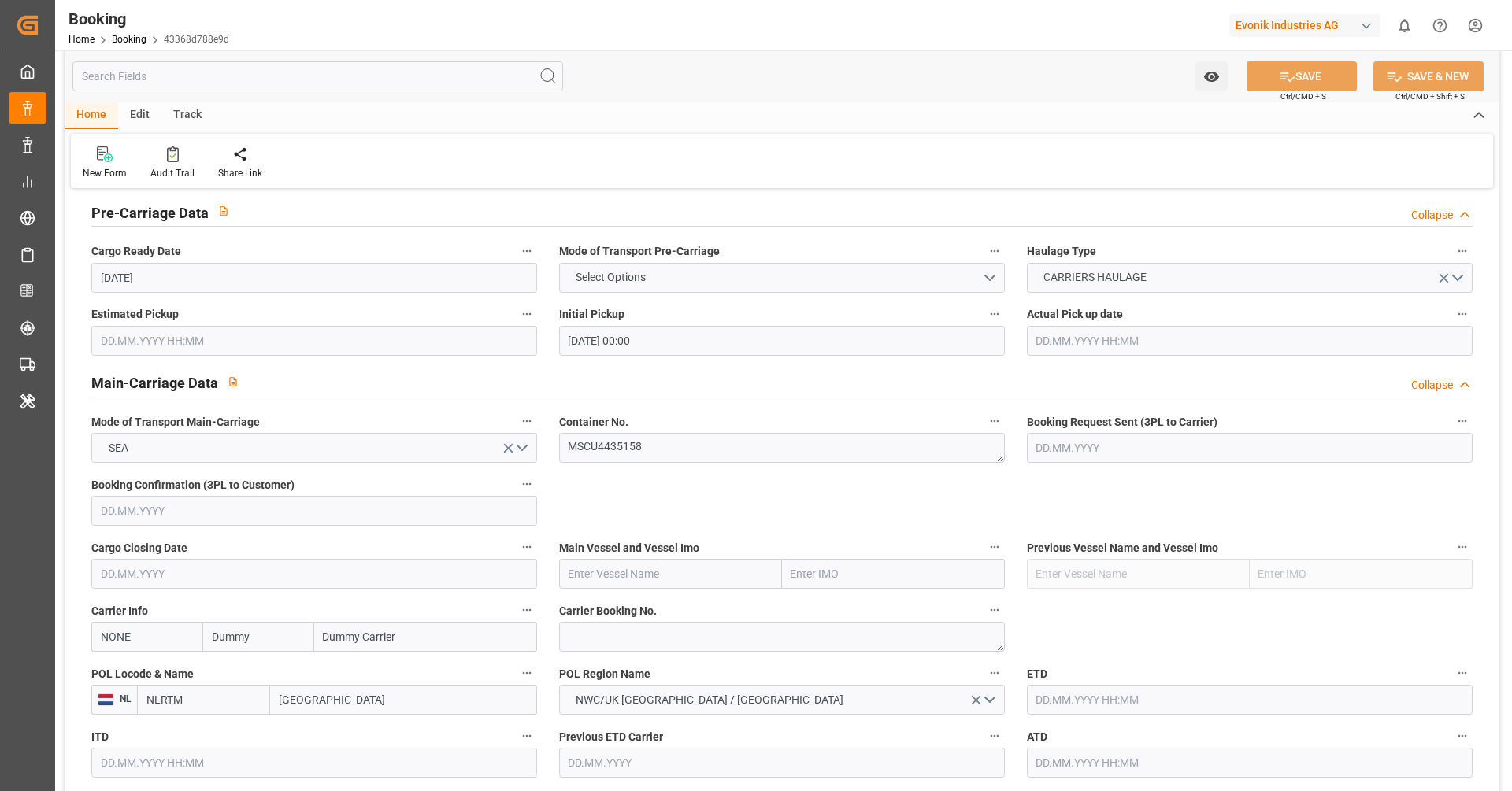
click at [160, 663] on label "POL Locode & Name" at bounding box center [314, 673] width 445 height 22
click at [516, 663] on button "POL Locode & Name" at bounding box center [527, 673] width 21 height 21
click at [158, 647] on div at bounding box center [756, 395] width 1512 height 791
click at [158, 647] on div "Description Audits" at bounding box center [756, 395] width 1512 height 791
click at [159, 639] on input "NONE" at bounding box center [147, 636] width 111 height 30
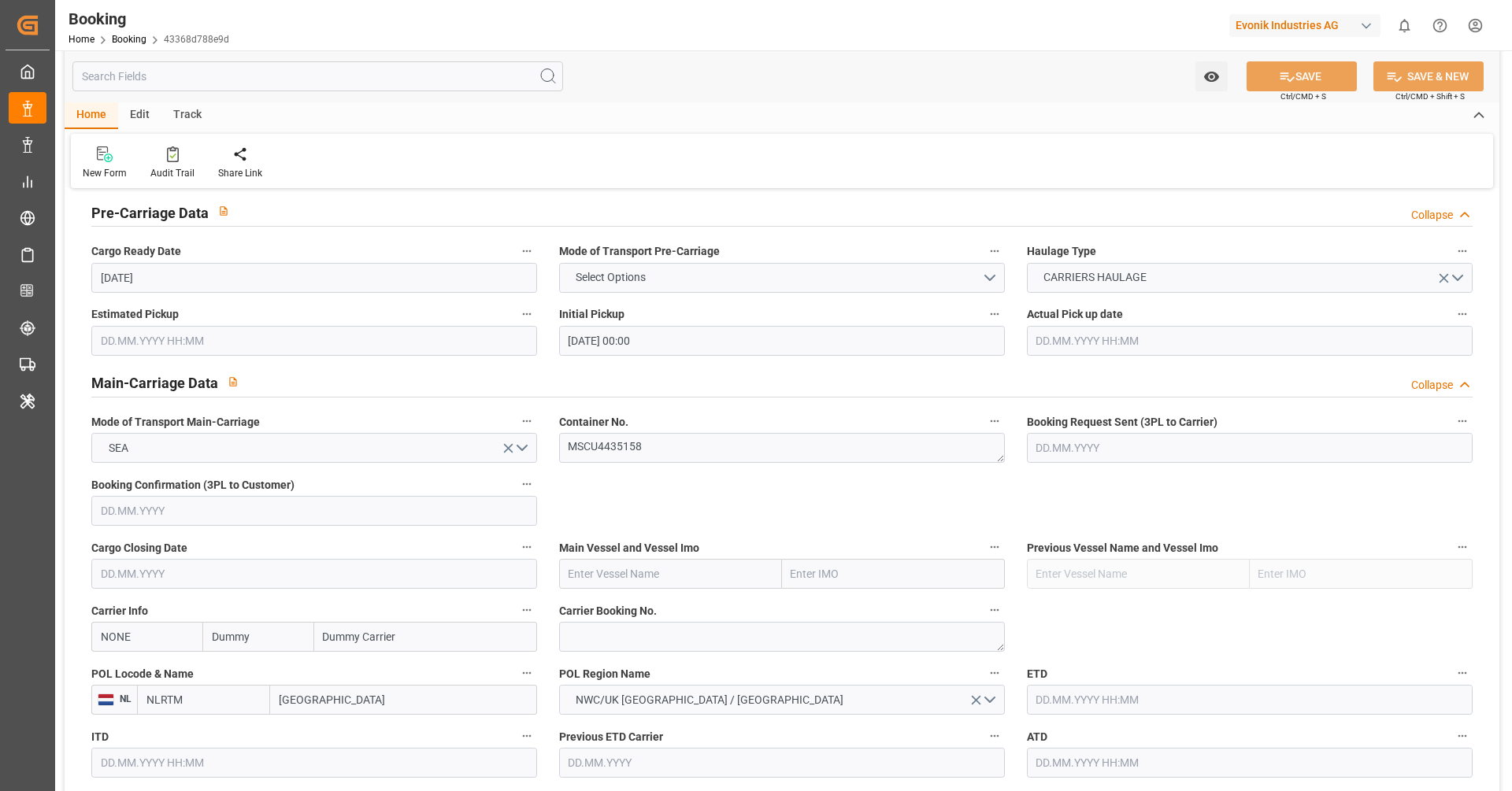
click at [159, 639] on input "NONE" at bounding box center [147, 636] width 111 height 30
click at [125, 665] on b "MSCU" at bounding box center [117, 671] width 31 height 13
type input "MSCU"
type input "MSC"
type input "Mediterranean Shipping Company"
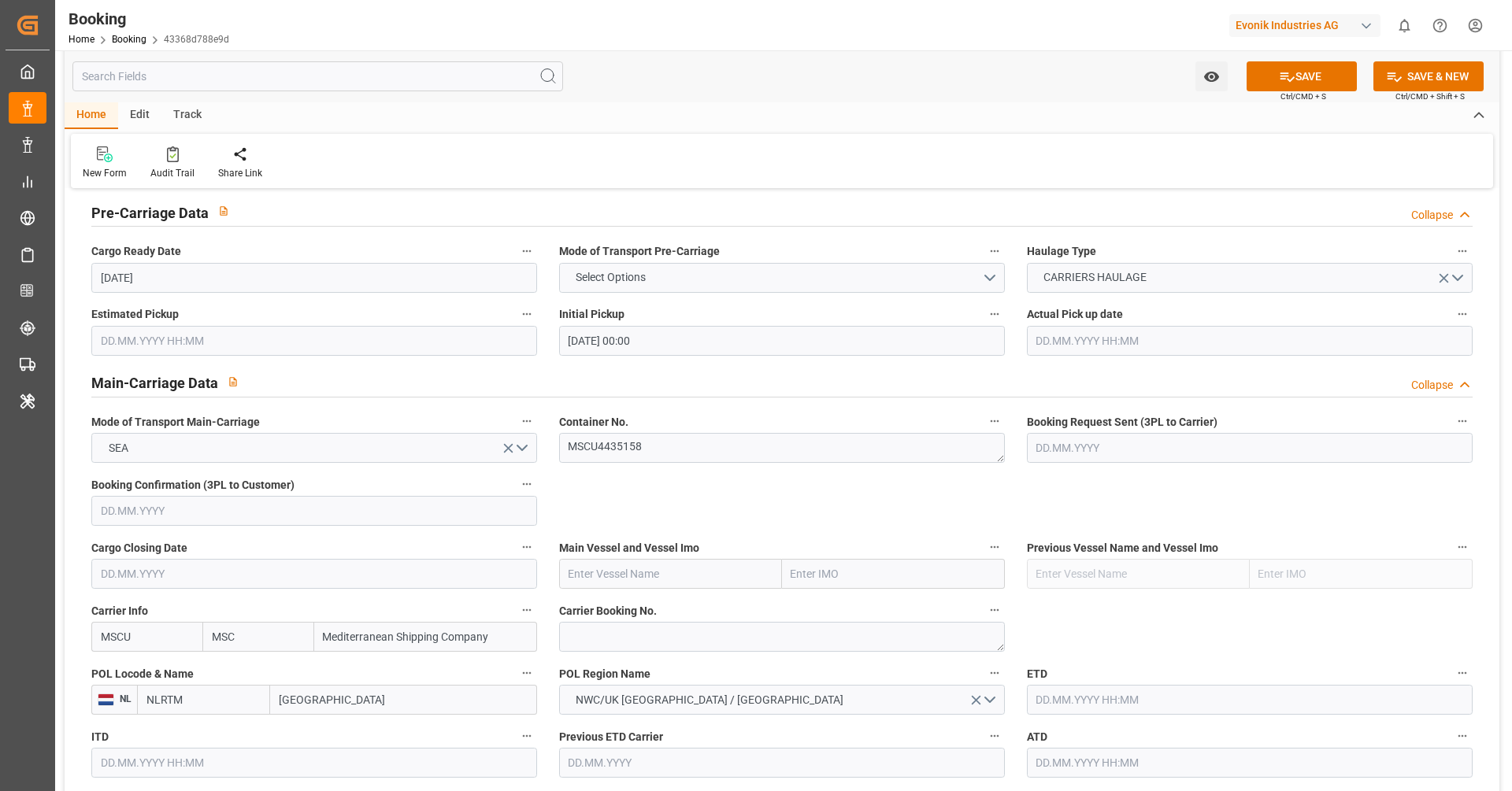
type input "MSCU"
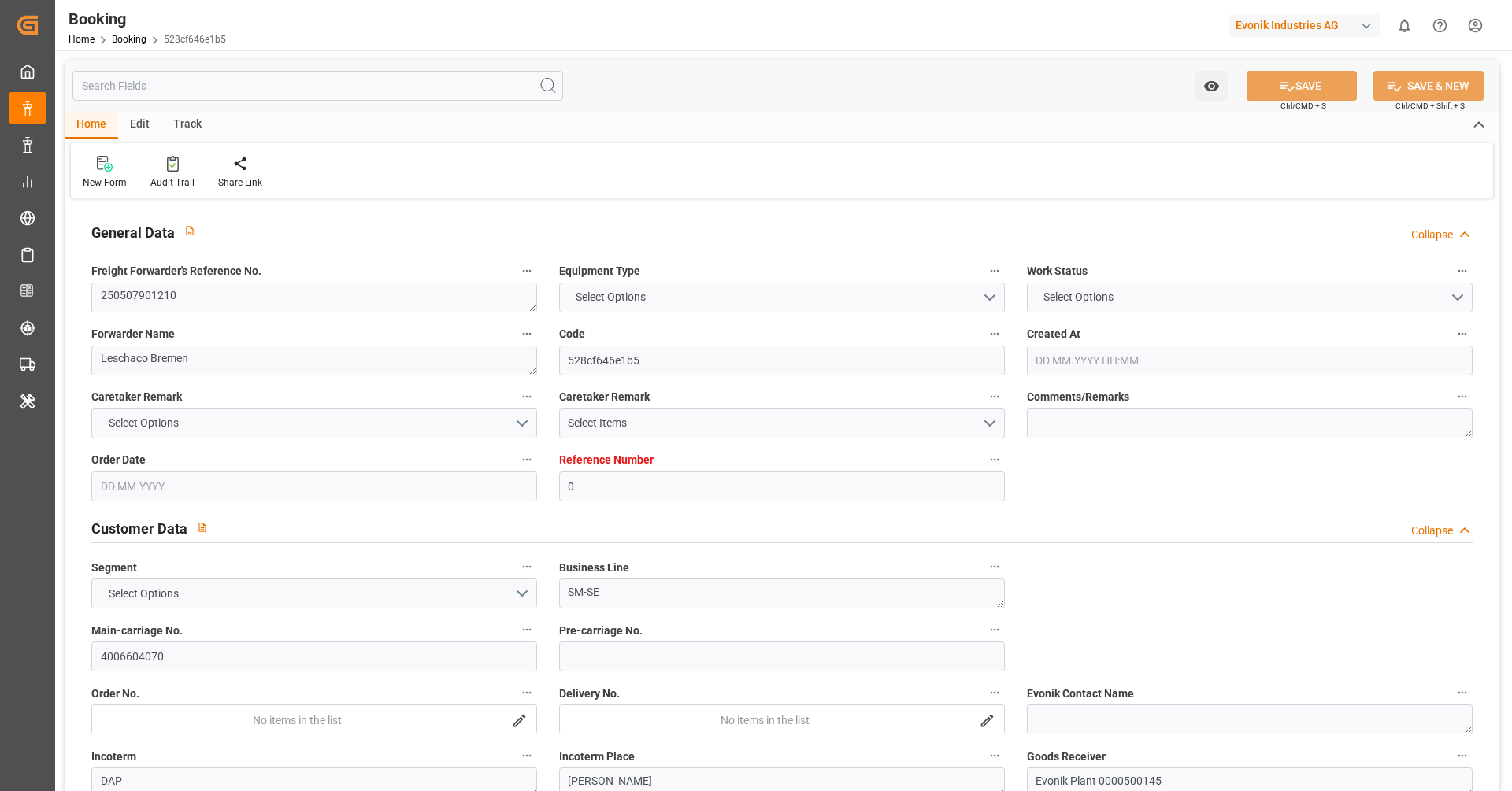
type input "0"
type input "9251705"
type input "MSC"
type input "Mediterranean Shipping Company"
type input "BEANR"
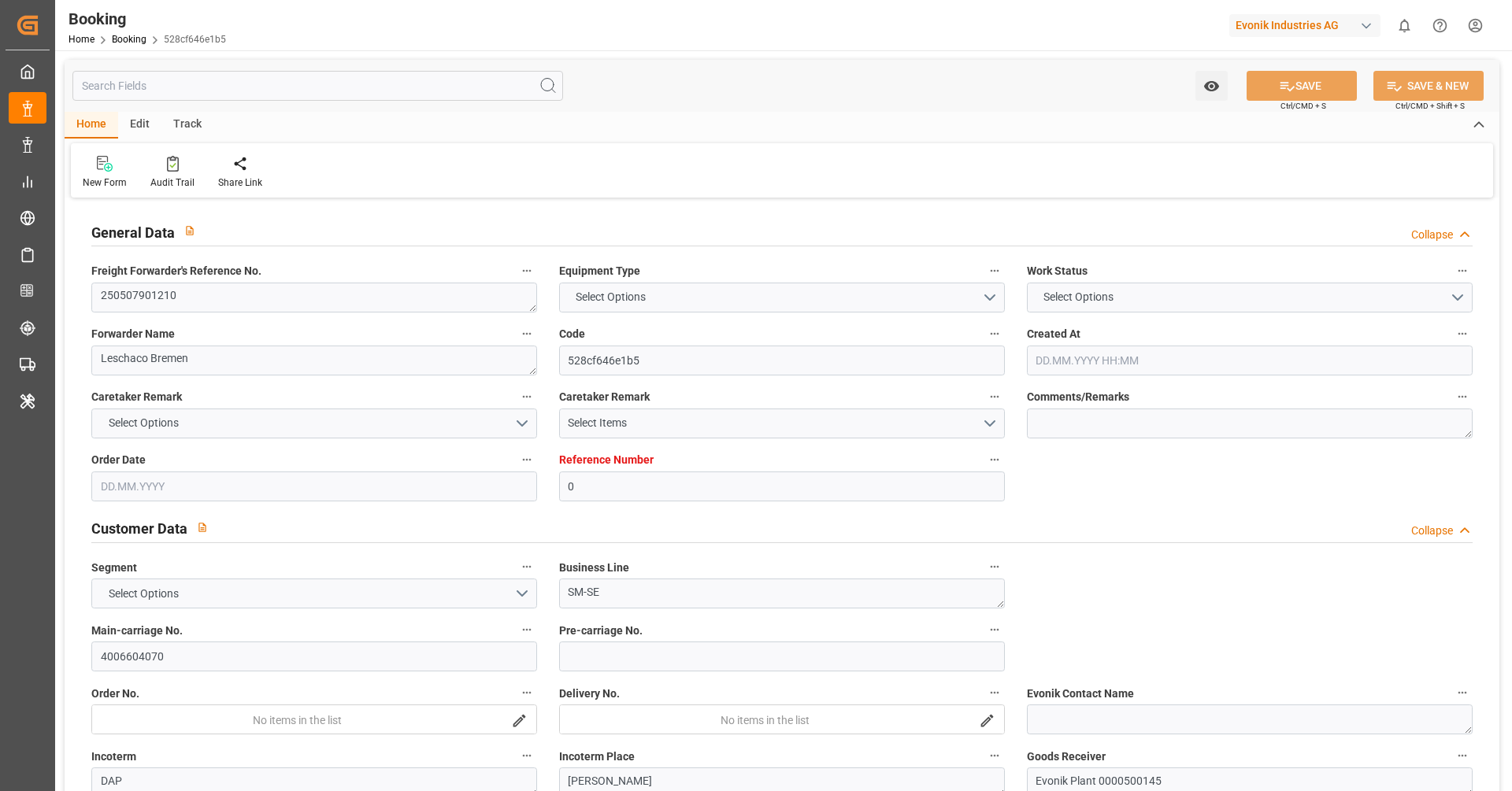
type input "USMOB"
type input "28"
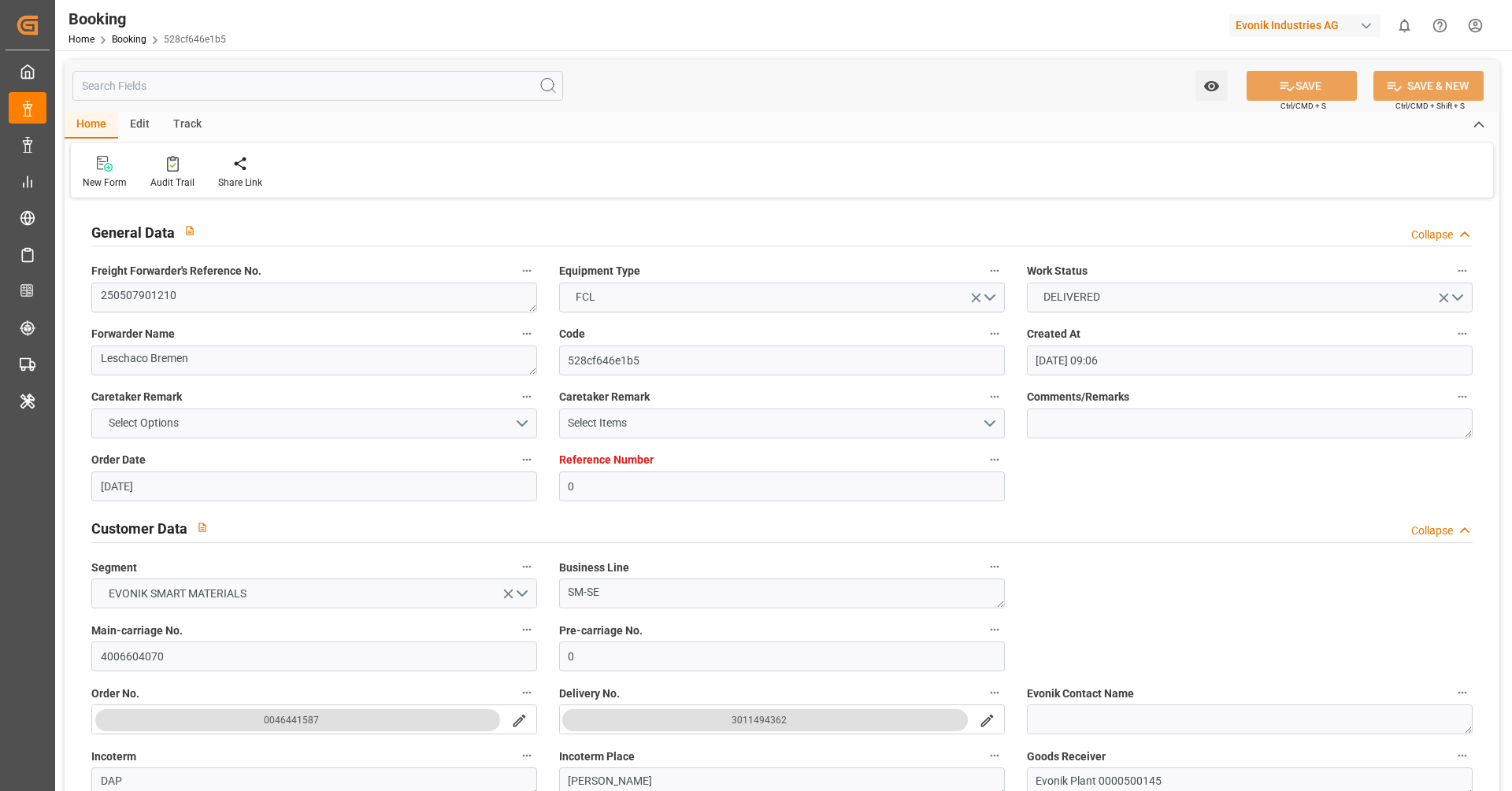
type input "[DATE] 09:06"
type input "[DATE]"
type input "[DATE] 00:00"
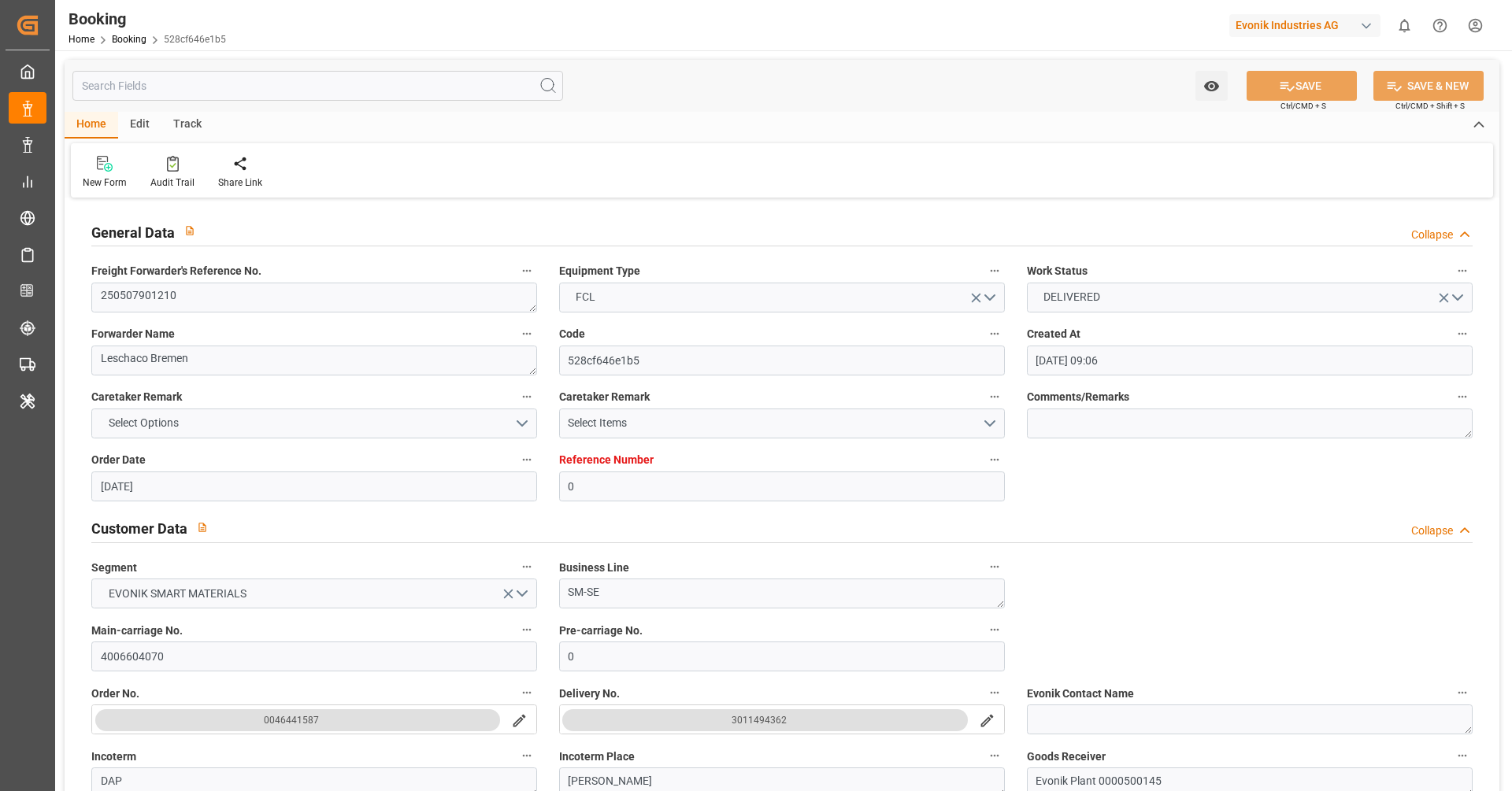
type input "[DATE] 00:00"
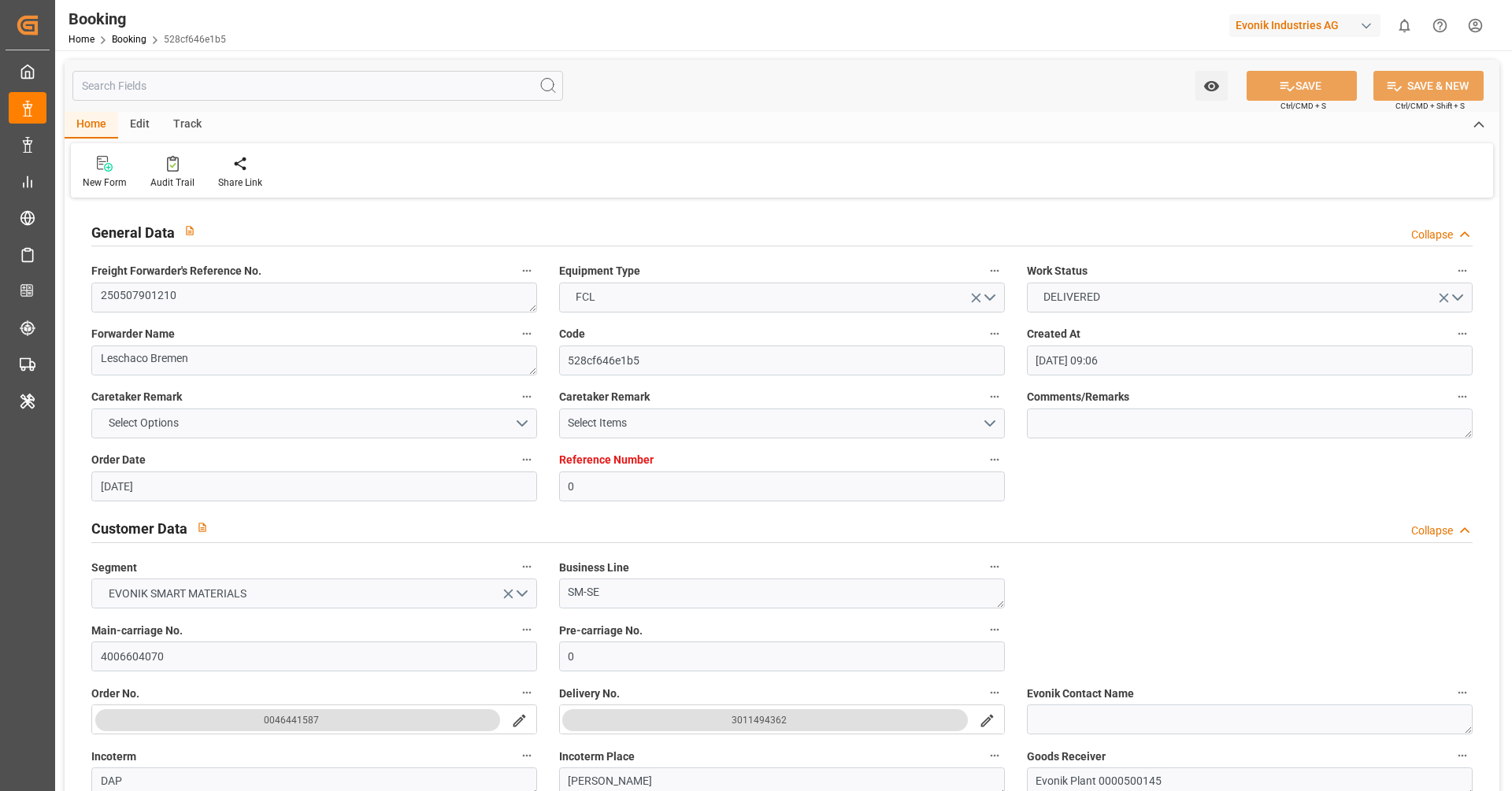
type input "[DATE] 00:00"
type input "[DATE] 10:31"
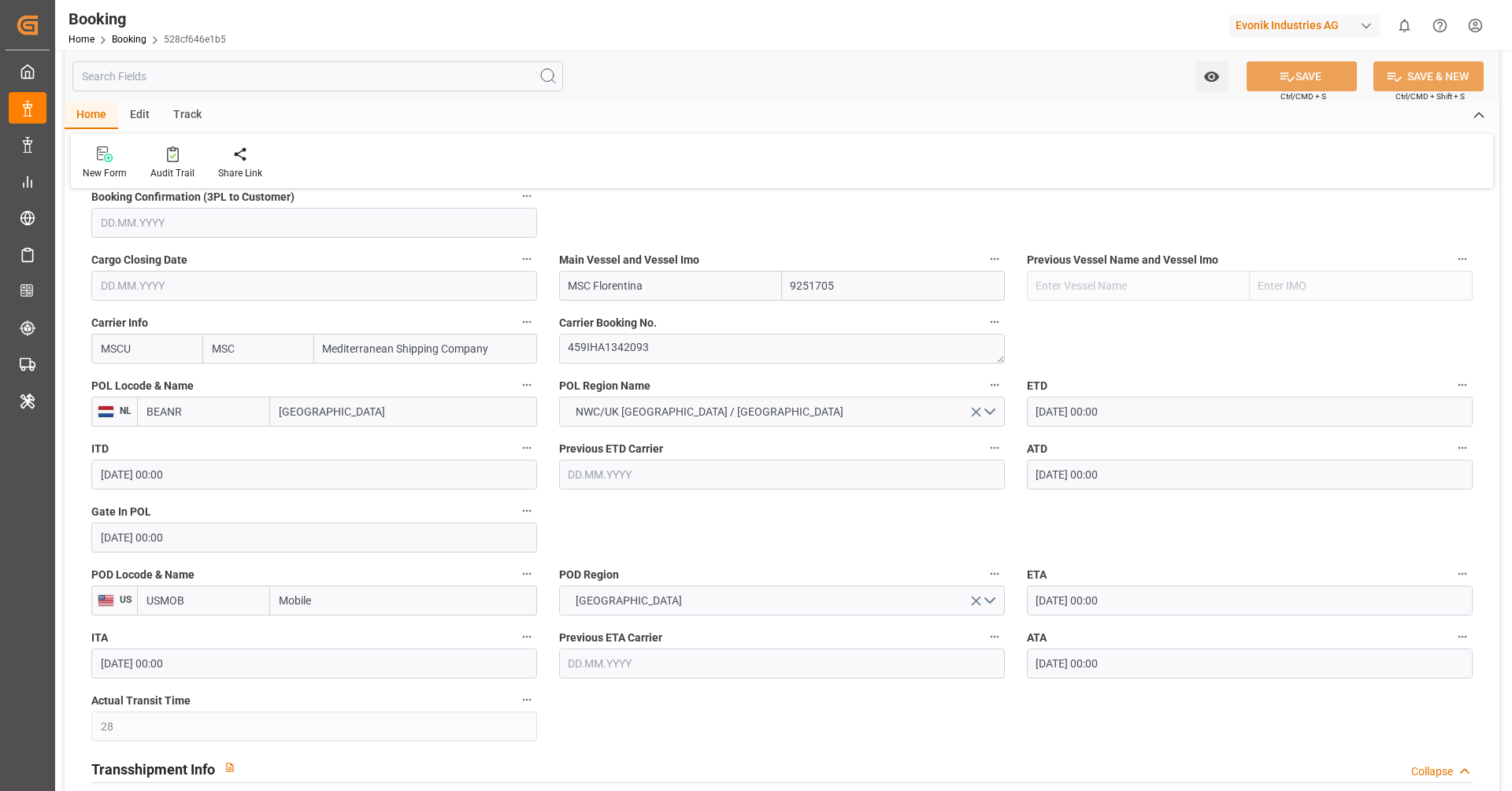
scroll to position [1178, 0]
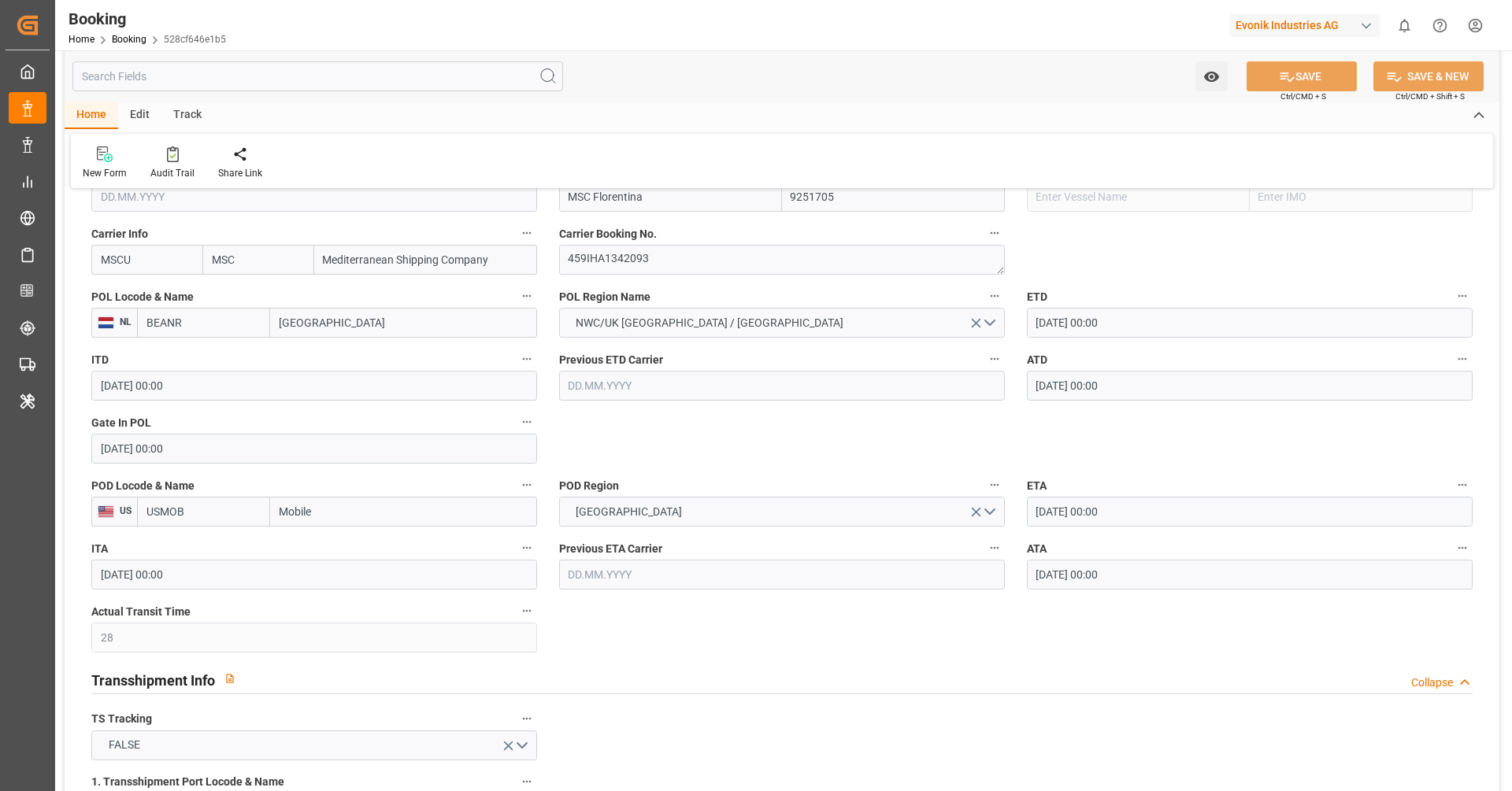
click at [212, 327] on input "BEANR" at bounding box center [203, 322] width 133 height 30
drag, startPoint x: 210, startPoint y: 356, endPoint x: 279, endPoint y: 371, distance: 70.6
click at [210, 356] on span "BEANR - [GEOGRAPHIC_DATA]" at bounding box center [200, 366] width 106 height 29
type input "BEANR"
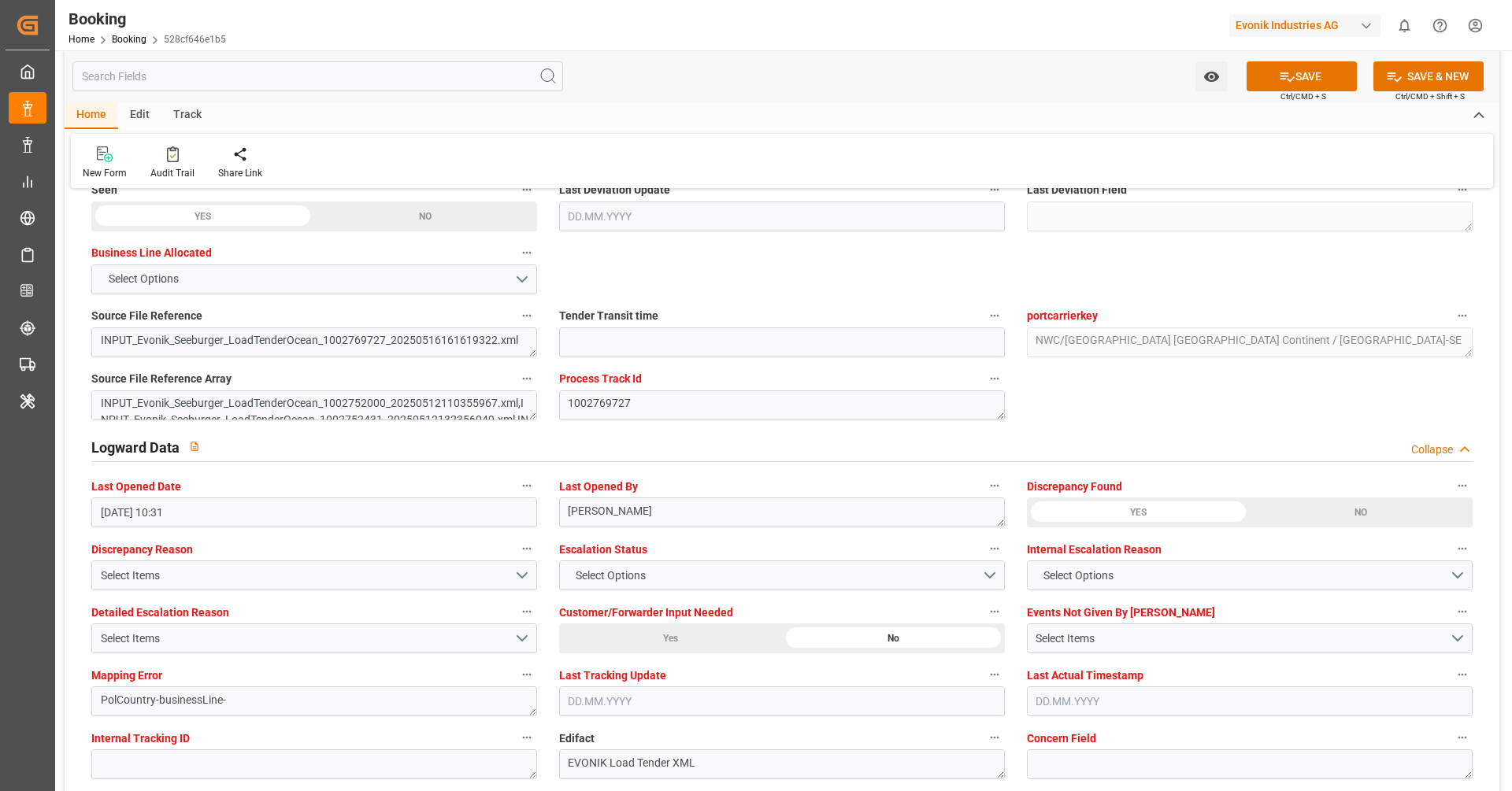
scroll to position [2823, 0]
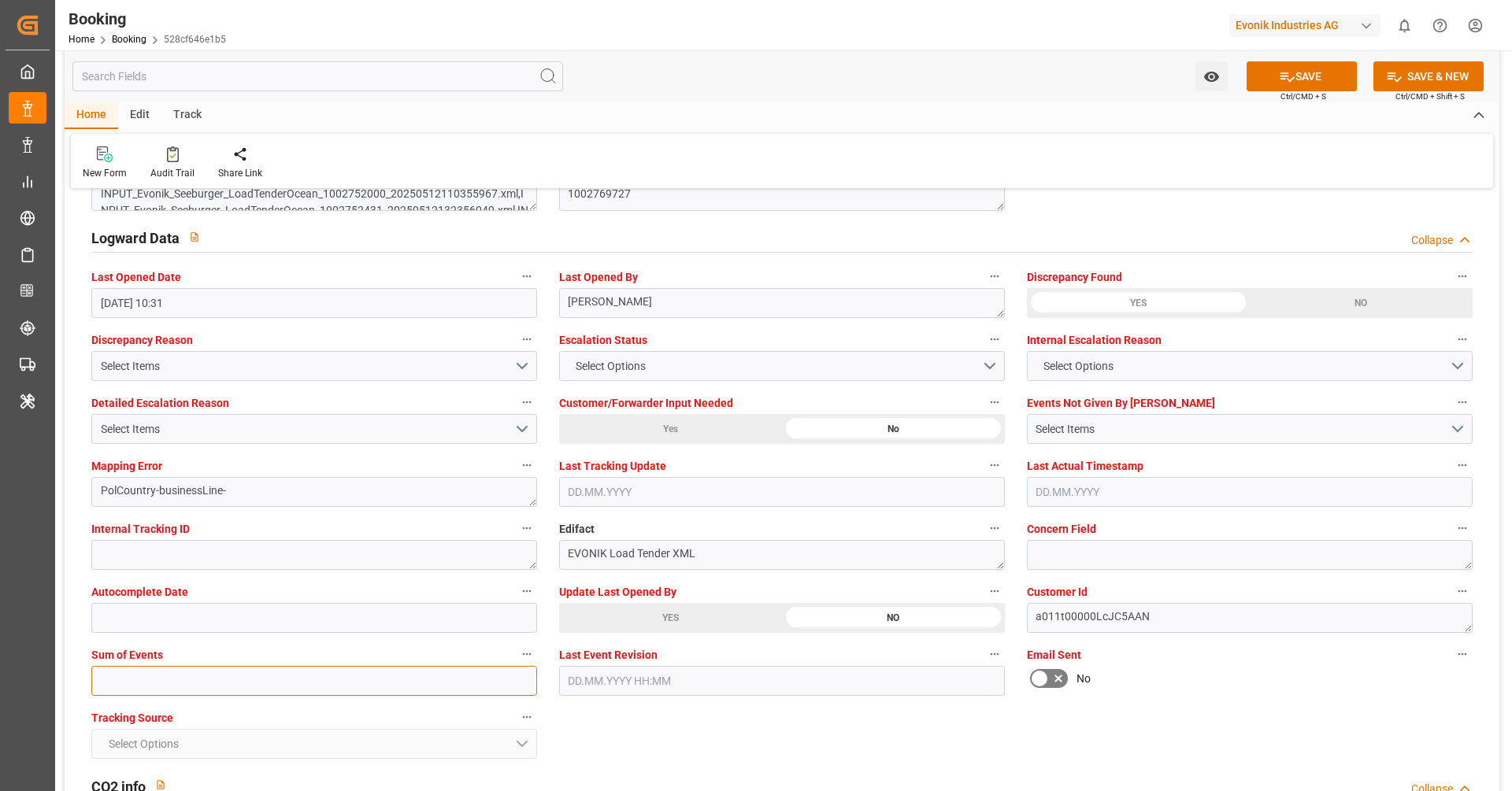
click at [400, 668] on input "text" at bounding box center [314, 680] width 445 height 30
type input "0"
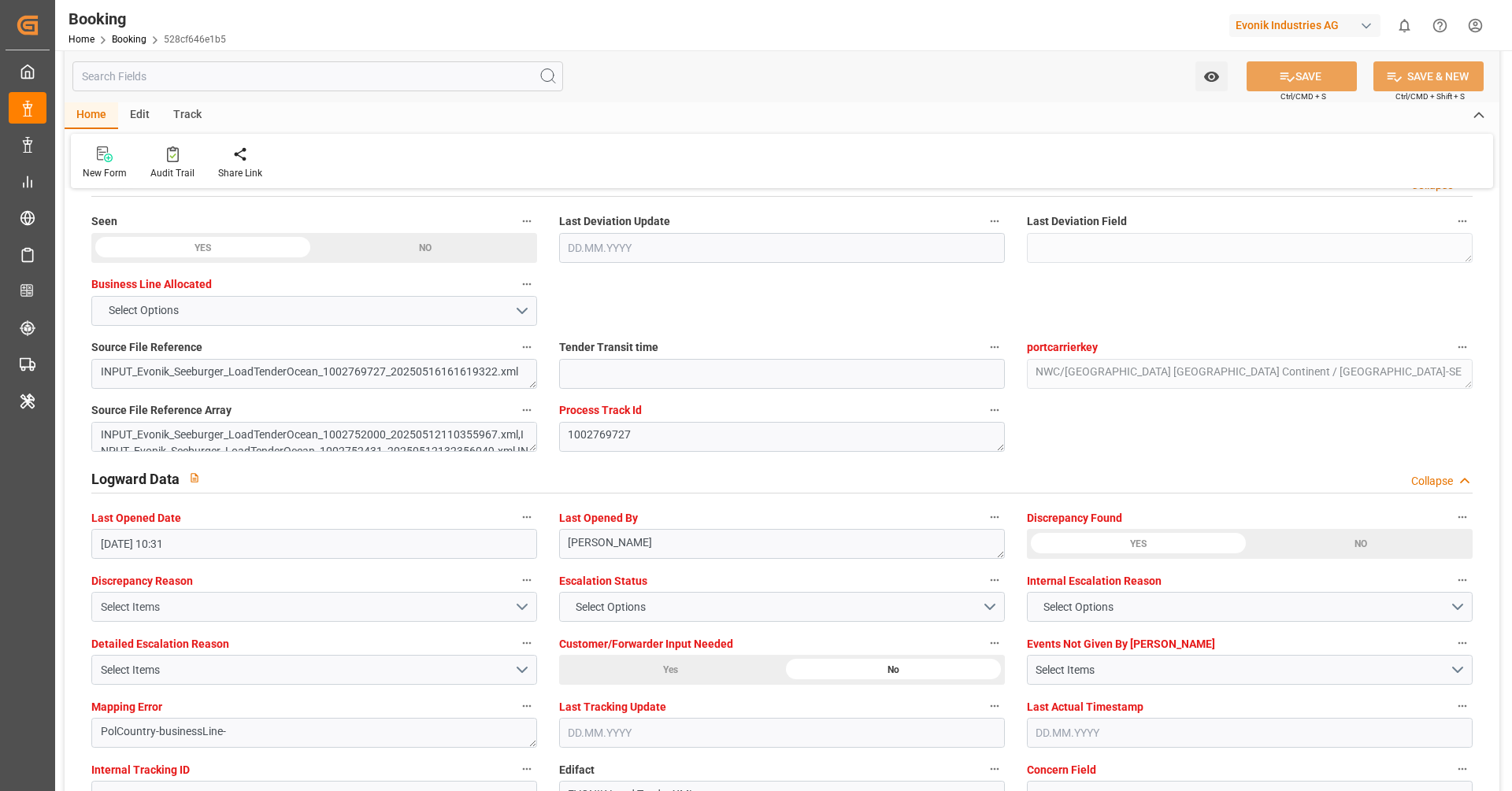
scroll to position [2469, 0]
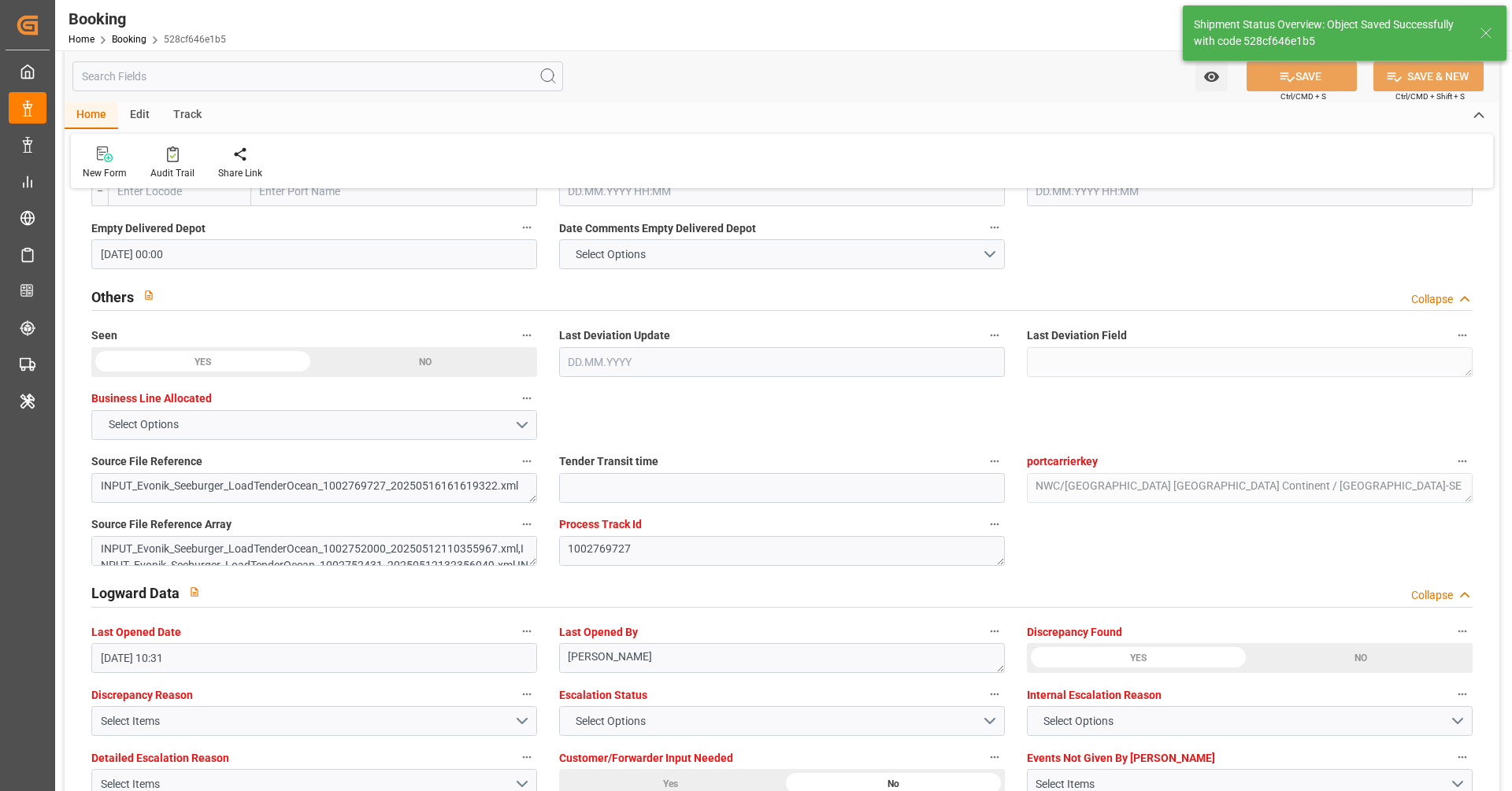
type textarea "businessLine-"
type input "[DATE] 10:32"
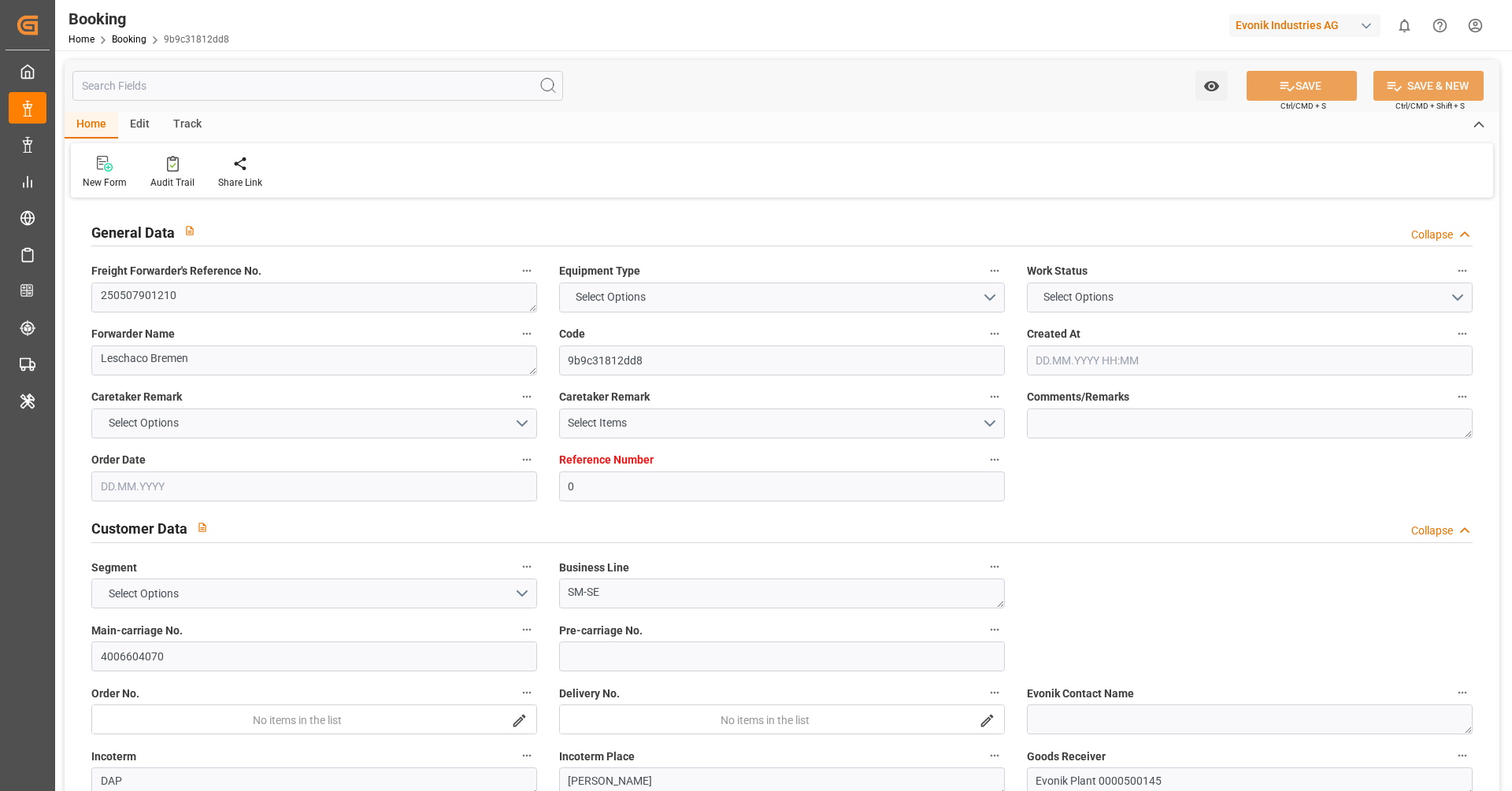
type input "0"
type input "9251705"
type input "MSC"
type input "Mediterranean Shipping Company"
type input "BEANR"
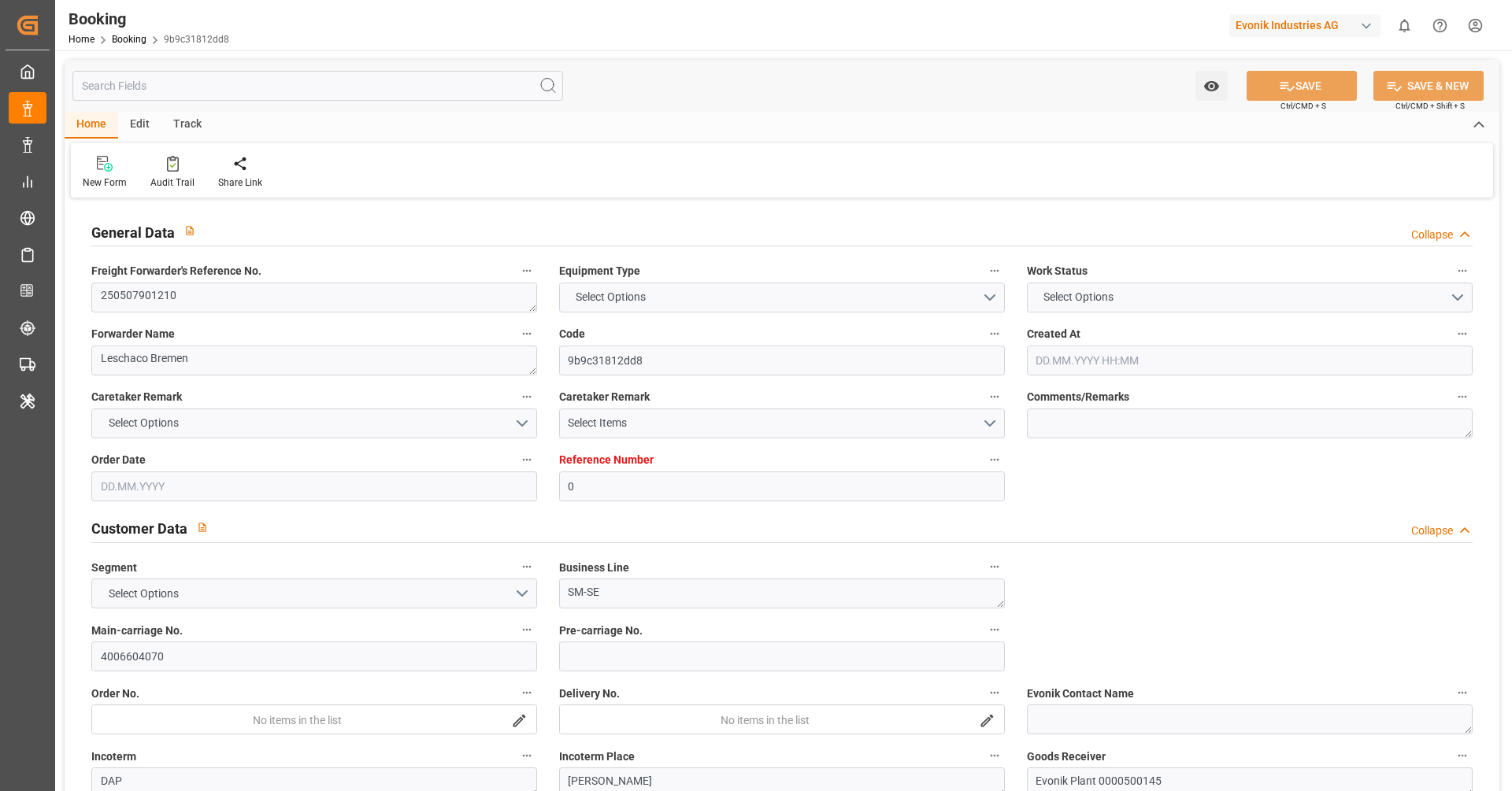
type input "USMOB"
type input "28"
type input "[DATE] 14:20"
type input "[DATE]"
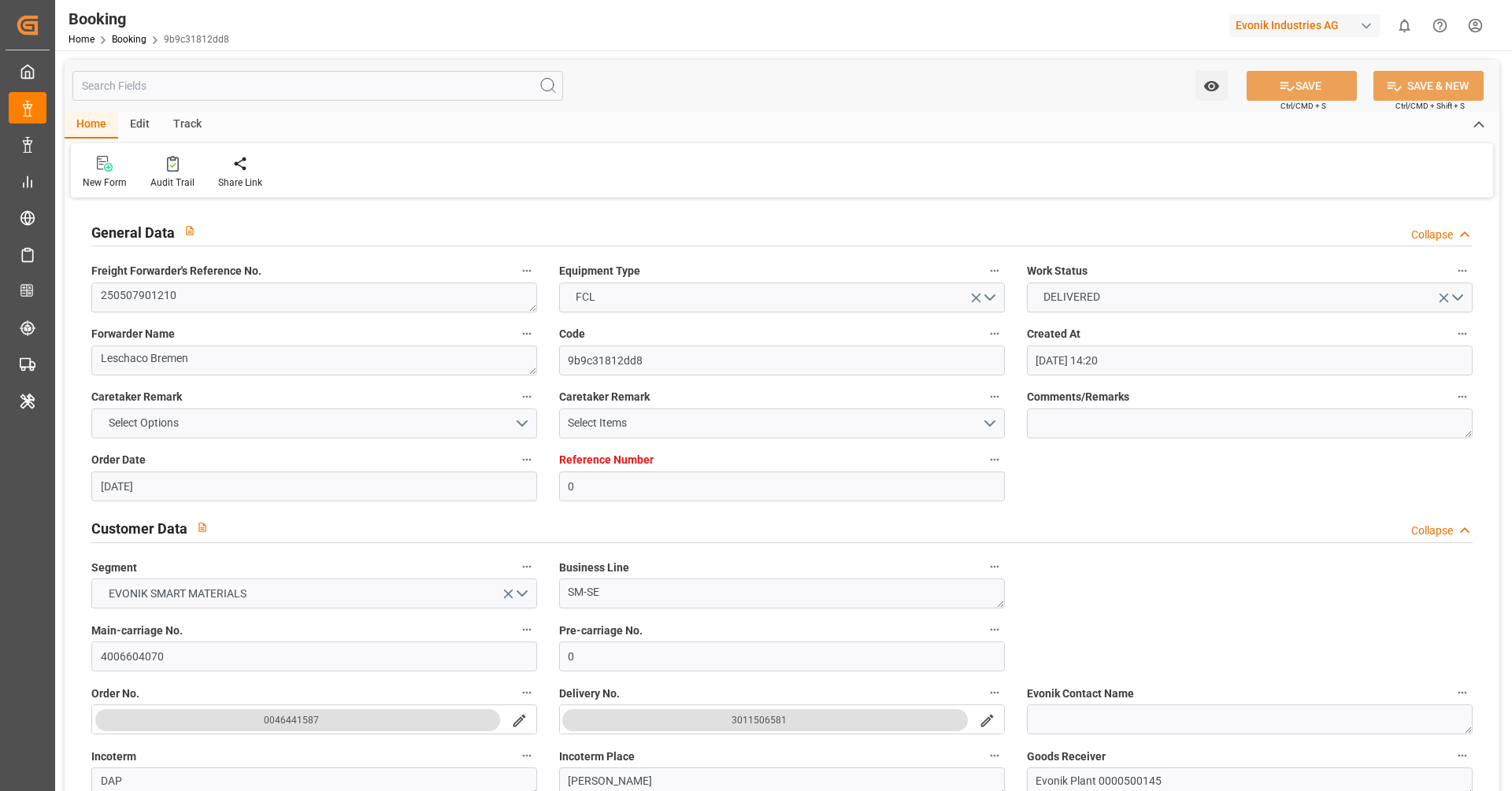
type input "[DATE]"
type input "[DATE] 00:00"
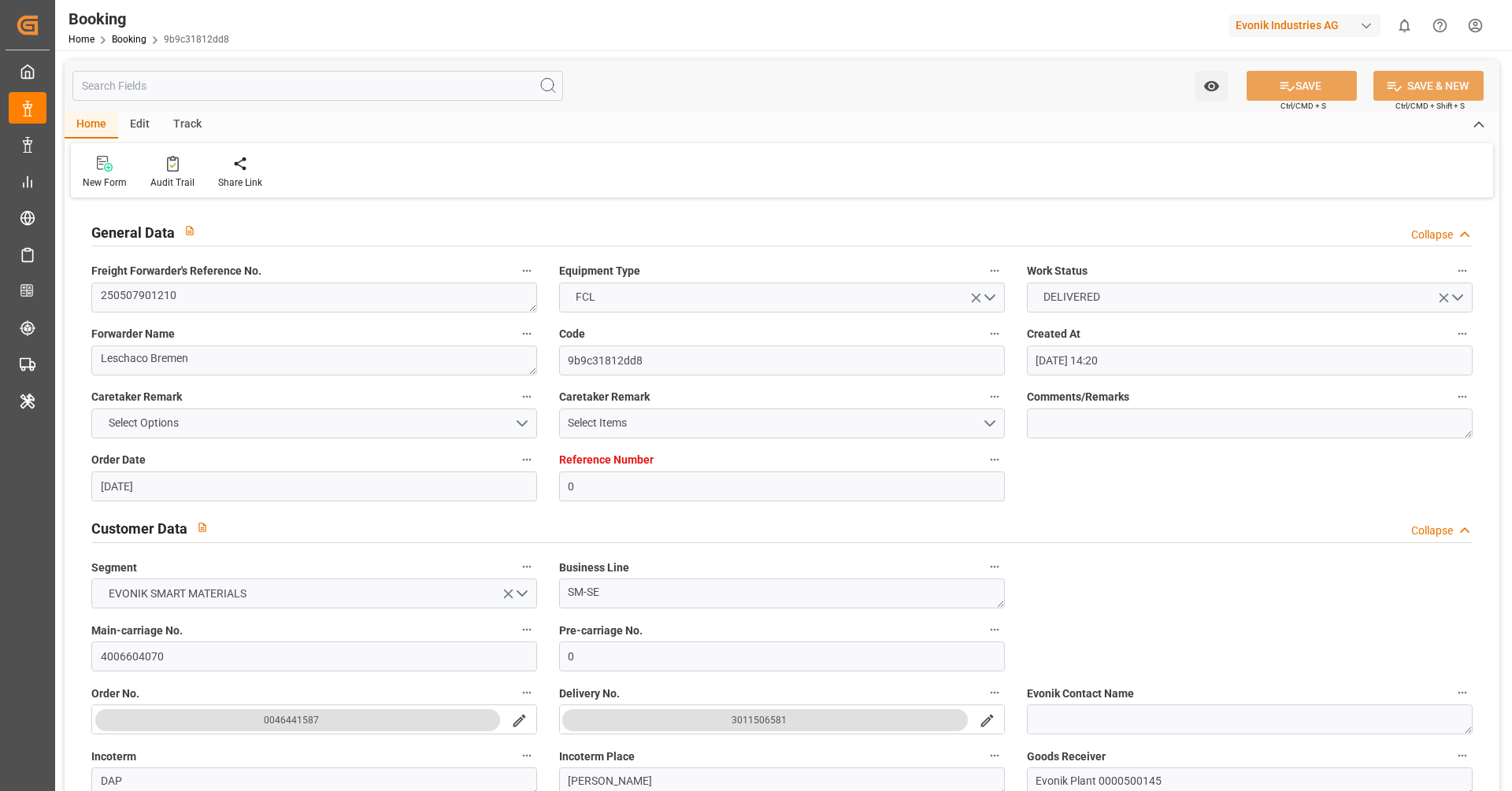
type input "[DATE] 00:00"
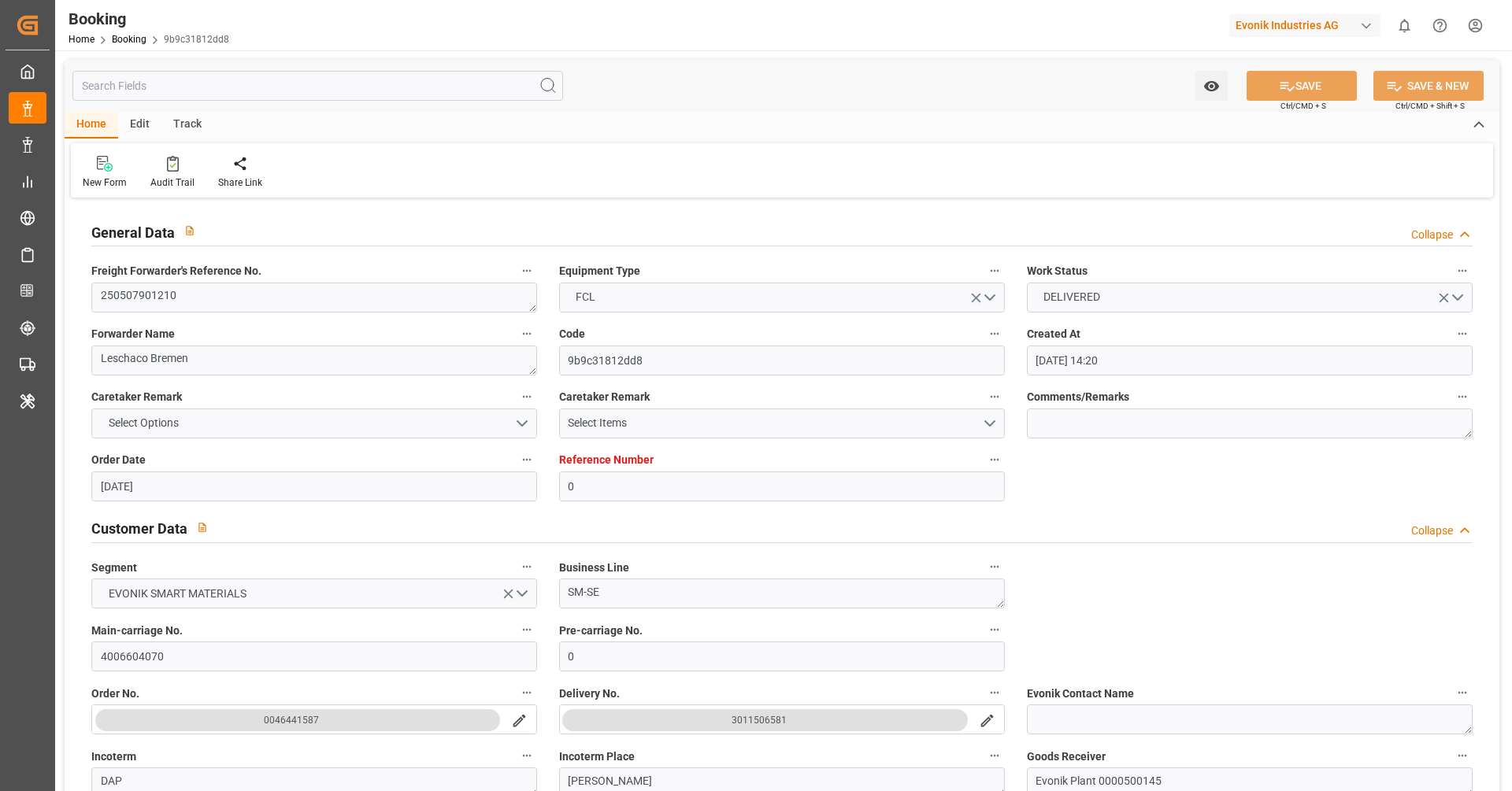
type input "[DATE] 00:00"
type input "[DATE] 10:31"
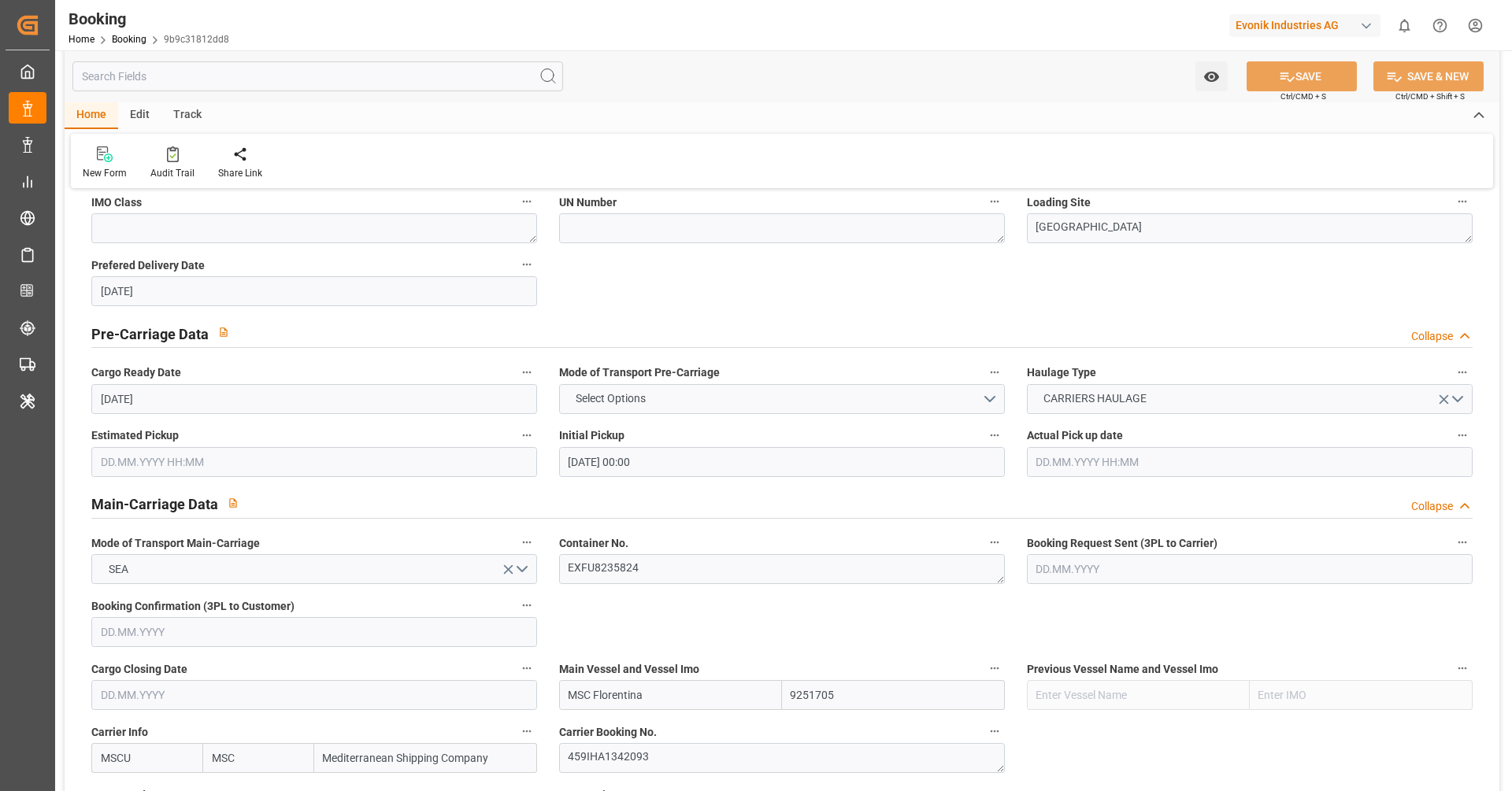
scroll to position [1061, 0]
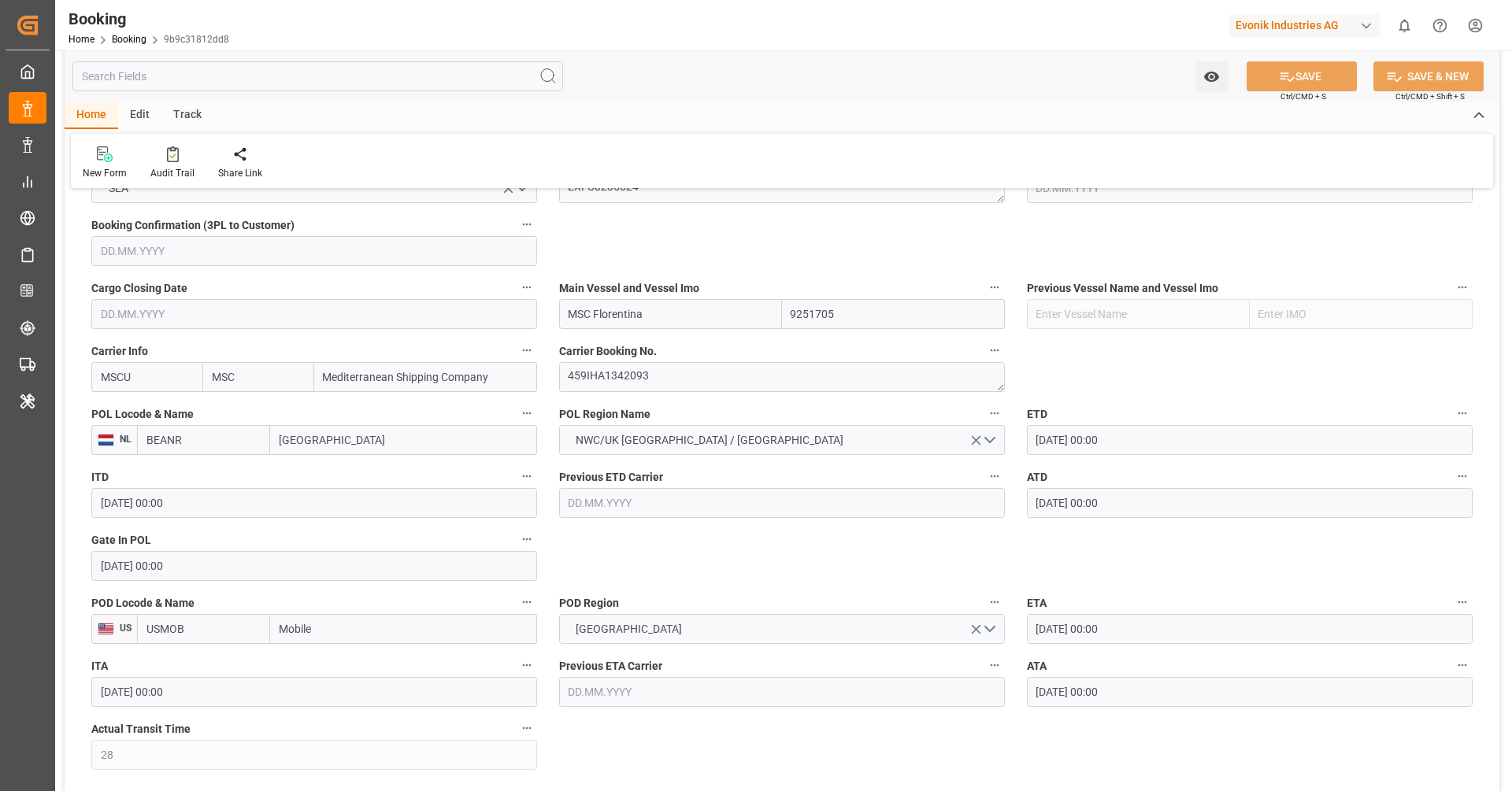
click at [218, 444] on input "BEANR" at bounding box center [203, 440] width 133 height 30
click at [224, 475] on span "BEANR - [GEOGRAPHIC_DATA]" at bounding box center [200, 483] width 106 height 29
type input "BEANR"
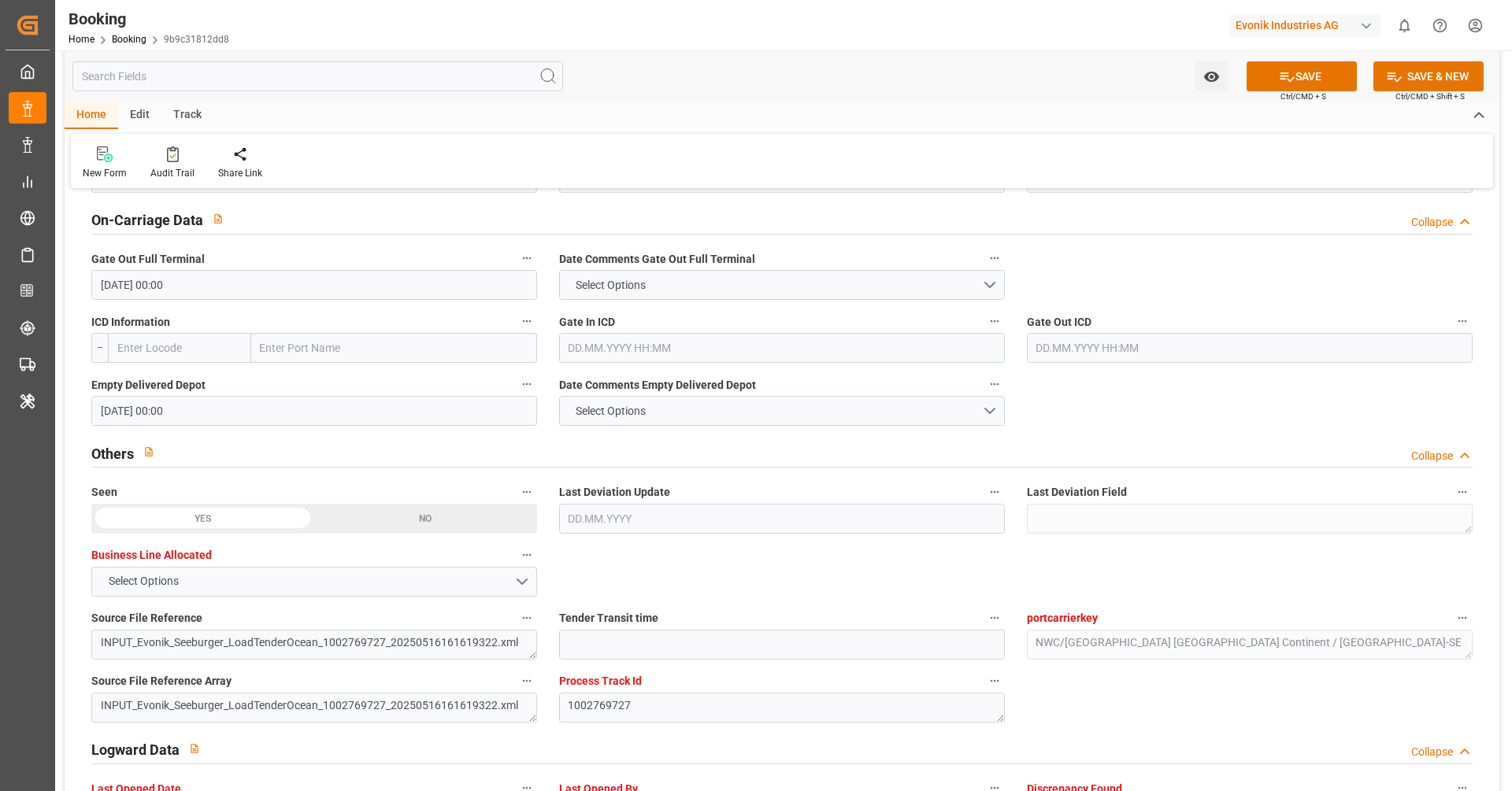
scroll to position [2827, 0]
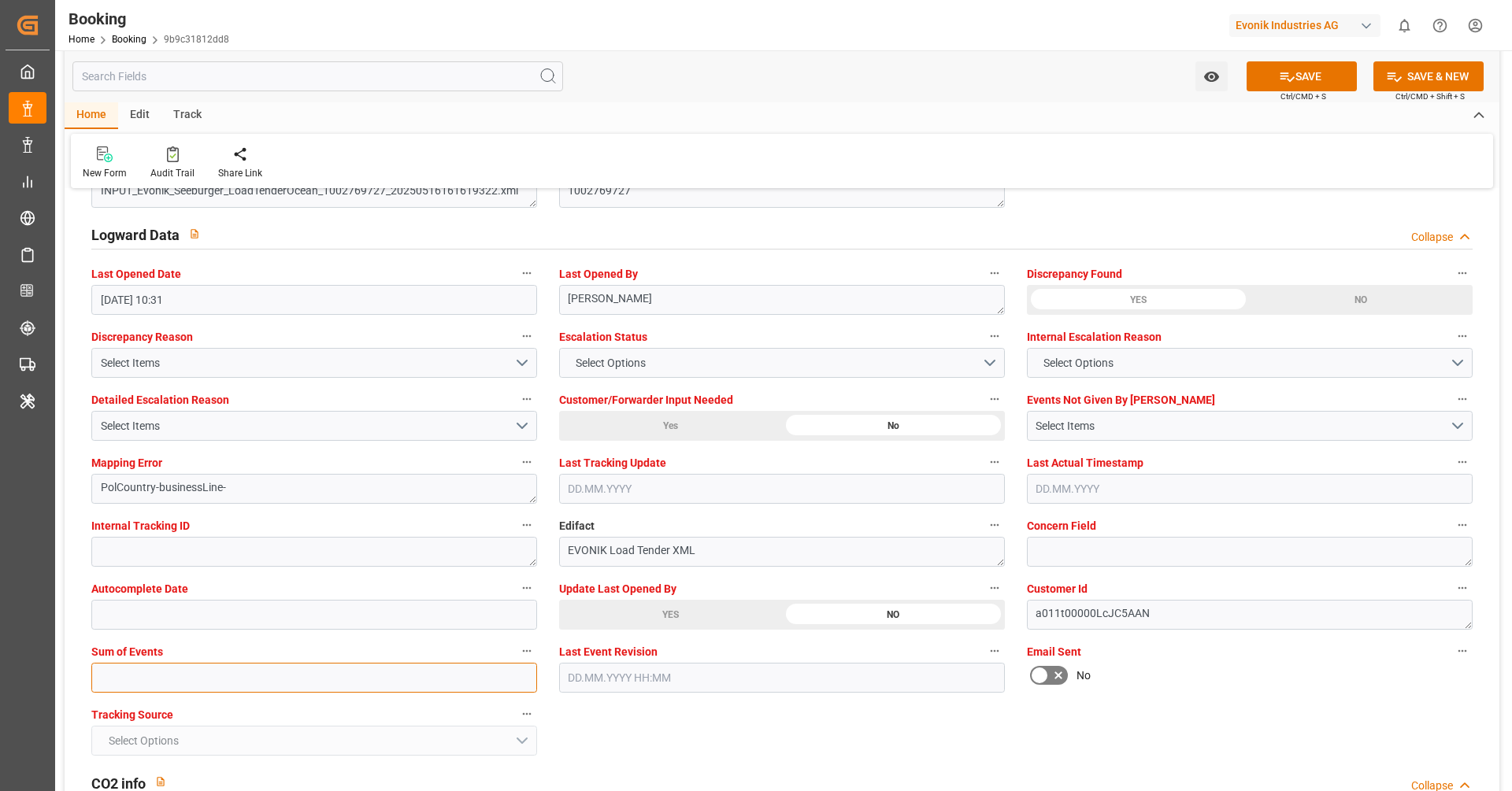
click at [170, 688] on input "text" at bounding box center [314, 678] width 445 height 30
type input "0"
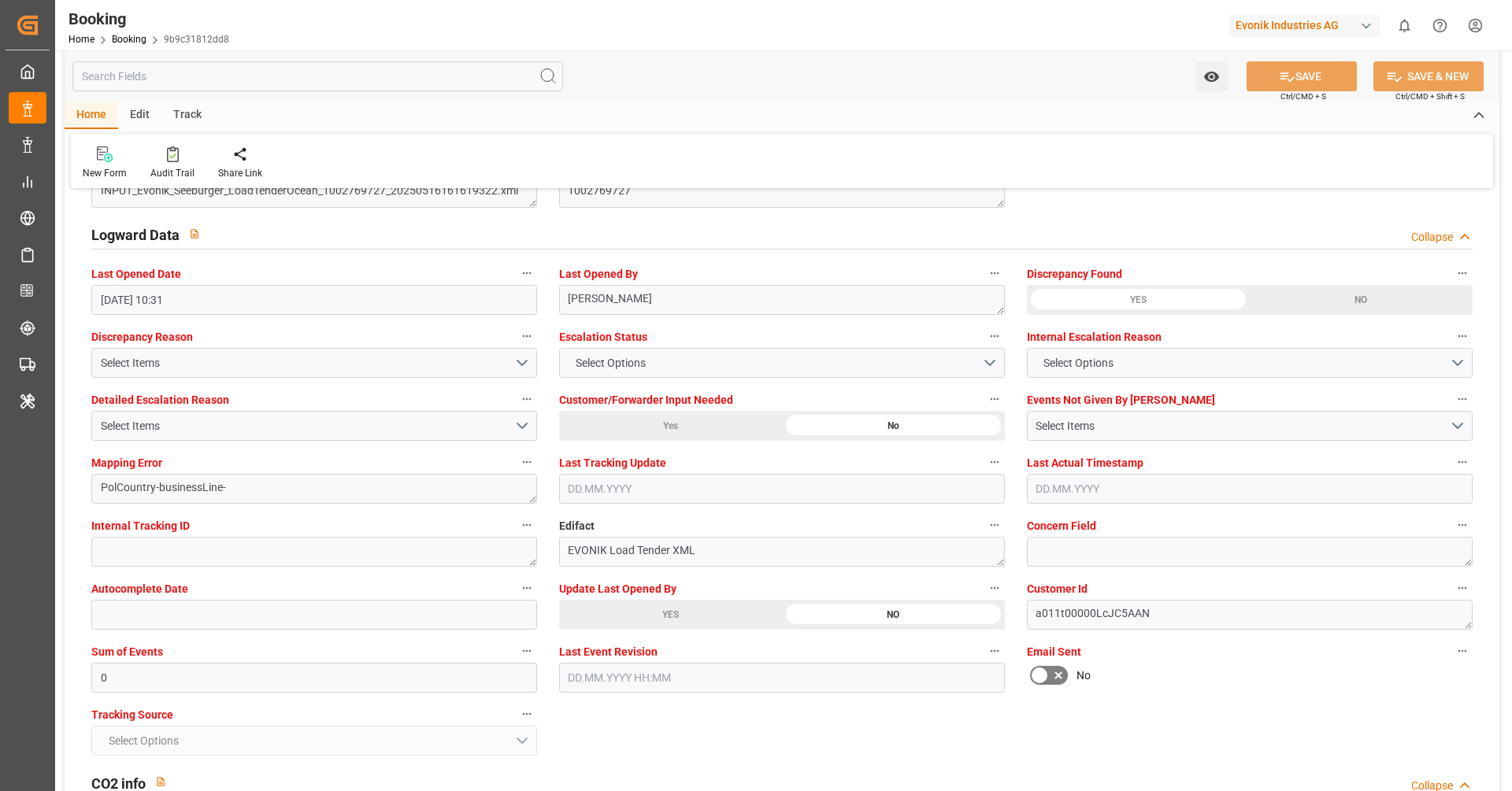
scroll to position [2586, 0]
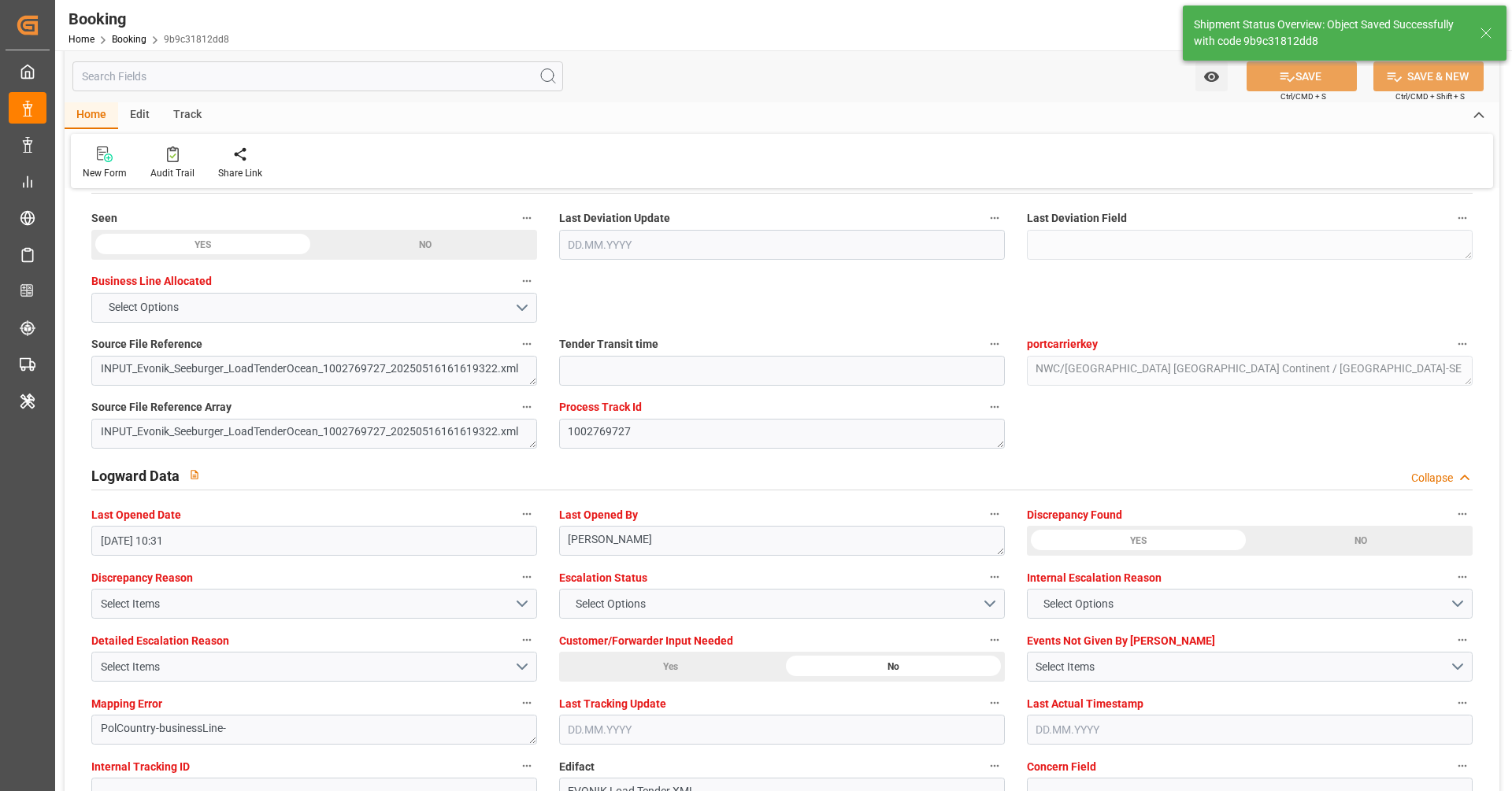
type textarea "businessLine-"
type input "[DATE] 10:32"
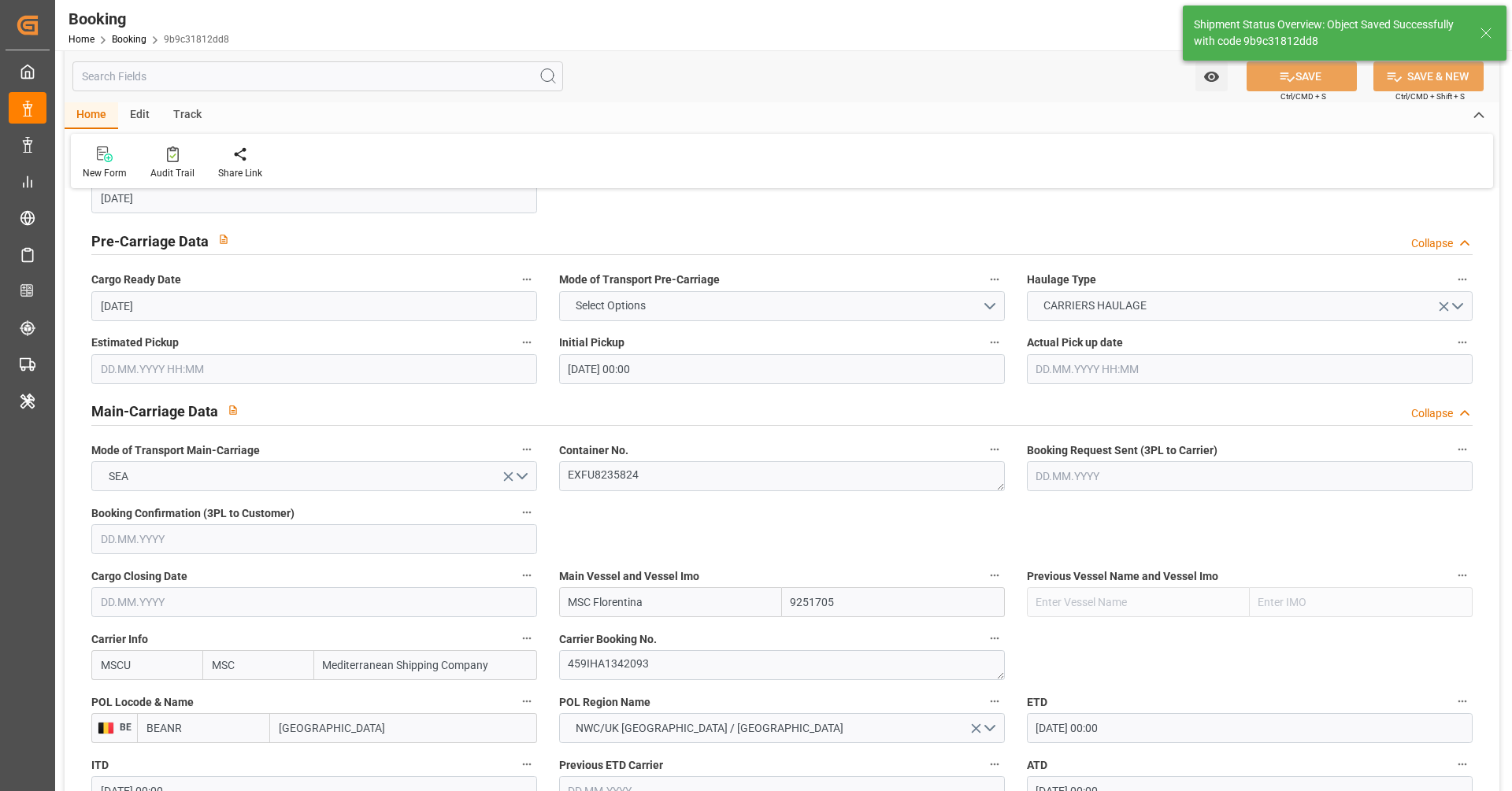
scroll to position [759, 0]
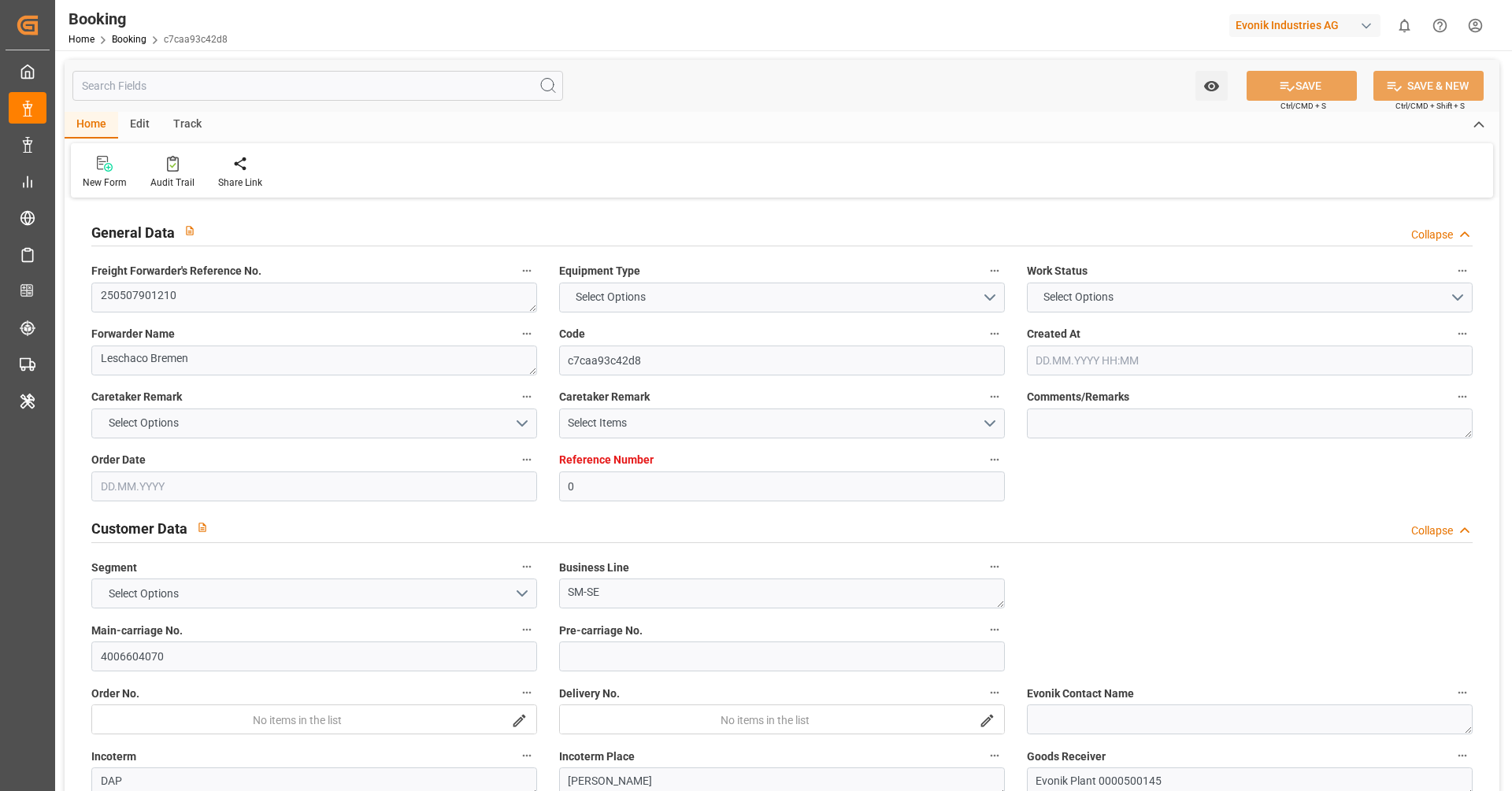
type input "0"
type input "9251705"
type input "MSC"
type input "Mediterranean Shipping Company"
type input "BEANR"
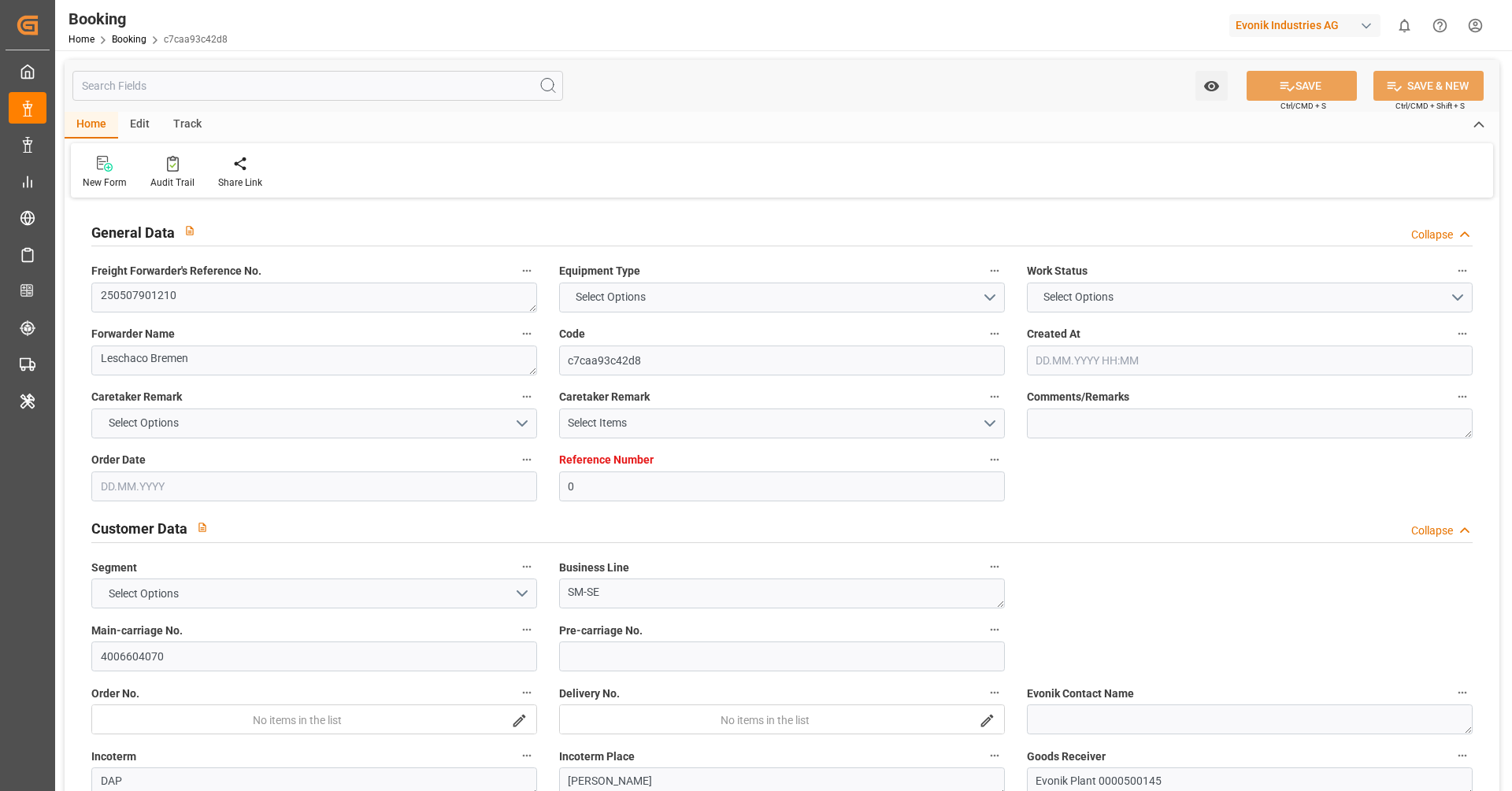
type input "USMOB"
type input "28"
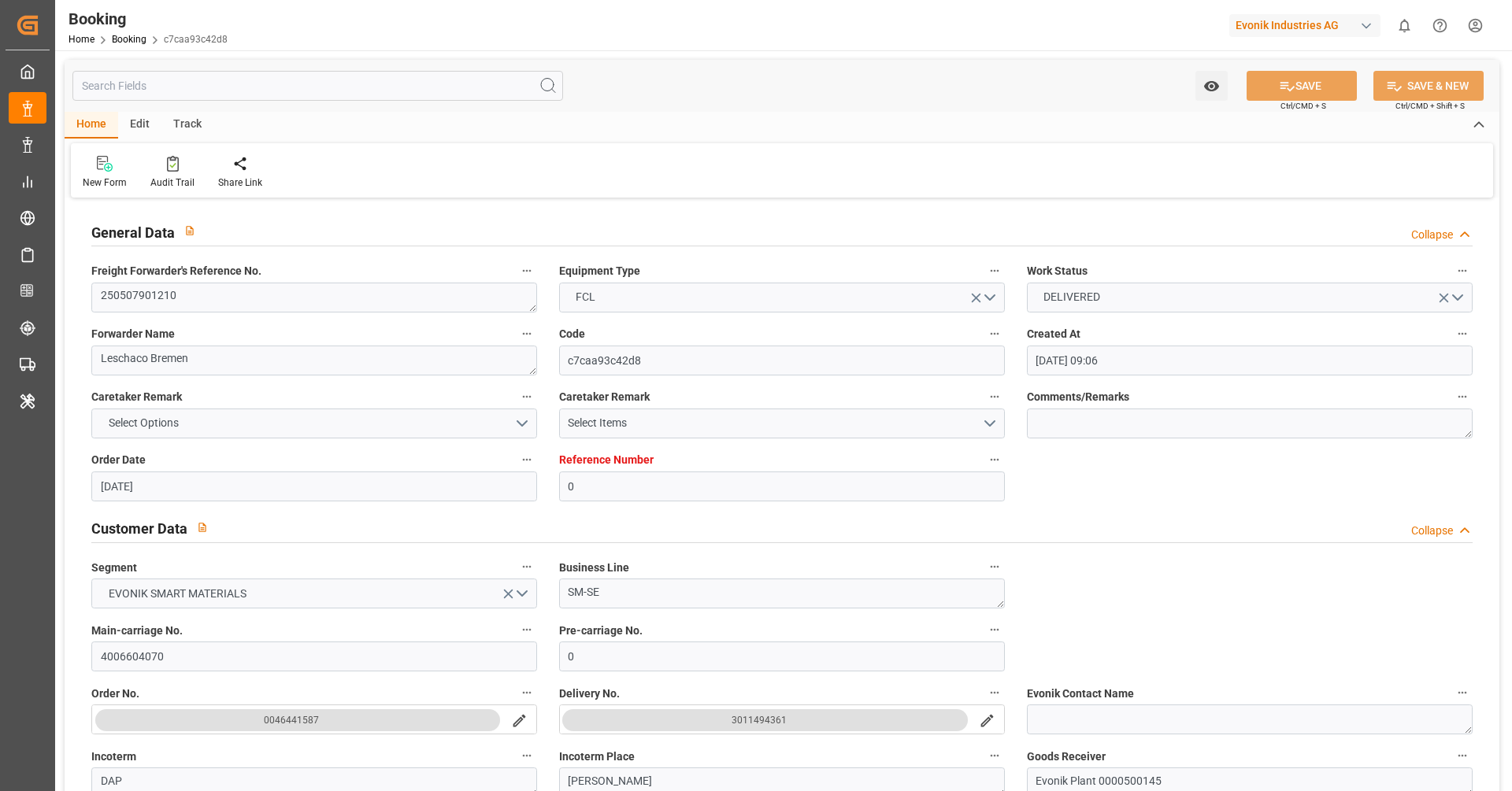
type input "[DATE] 09:06"
type input "[DATE]"
type input "[DATE] 00:00"
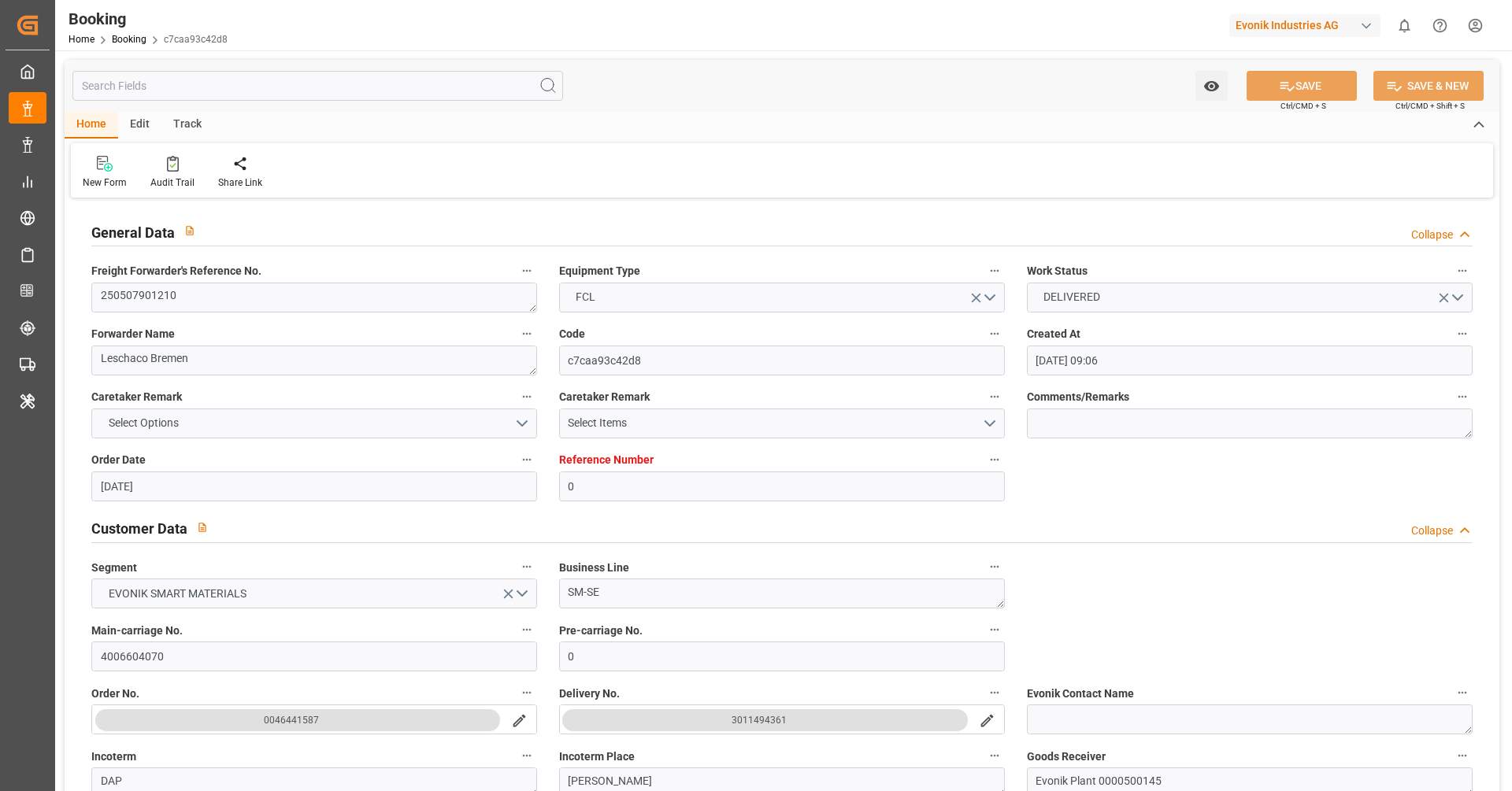
type input "[DATE] 00:00"
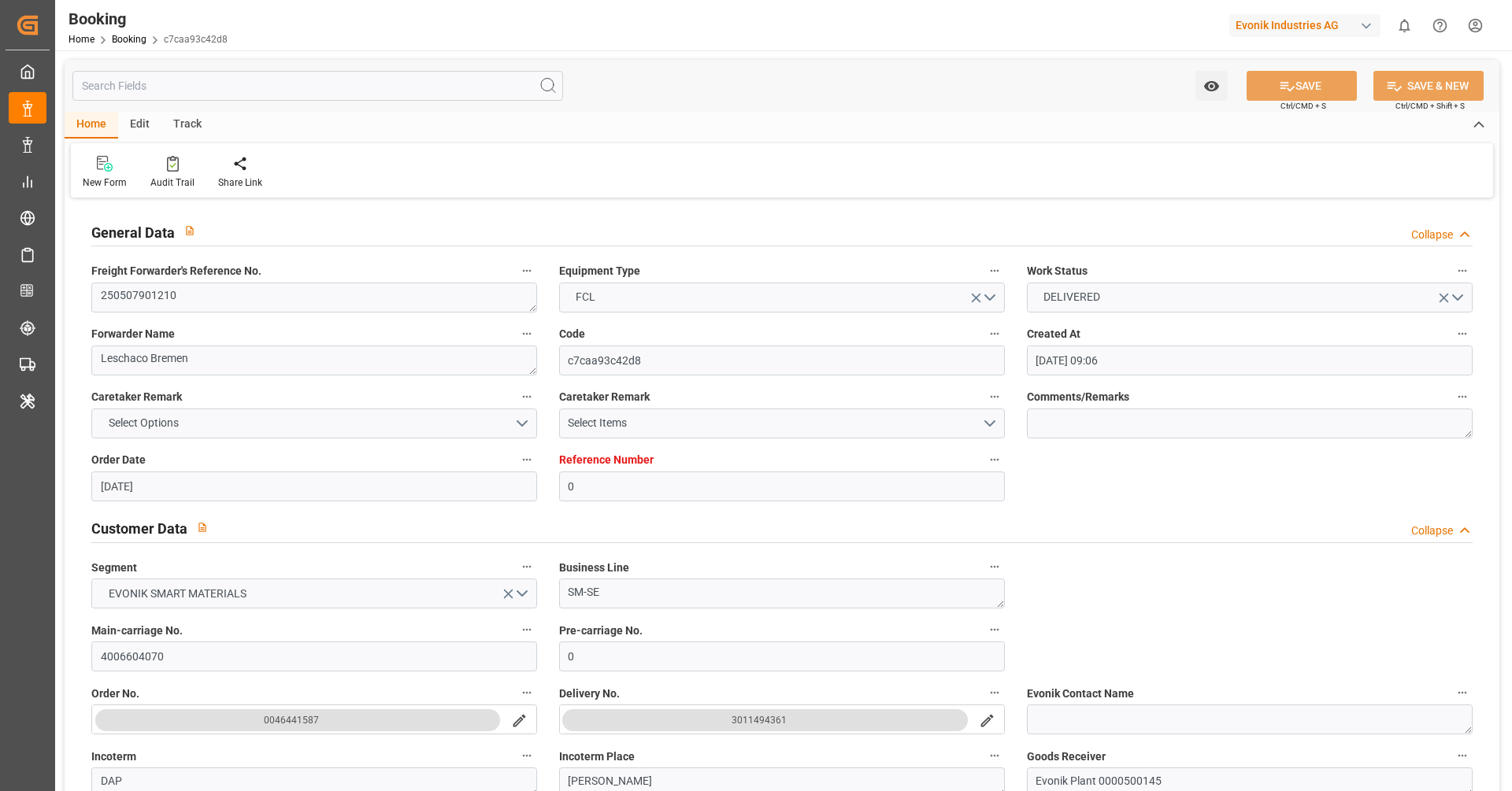
type input "[DATE] 00:00"
type input "[DATE] 10:31"
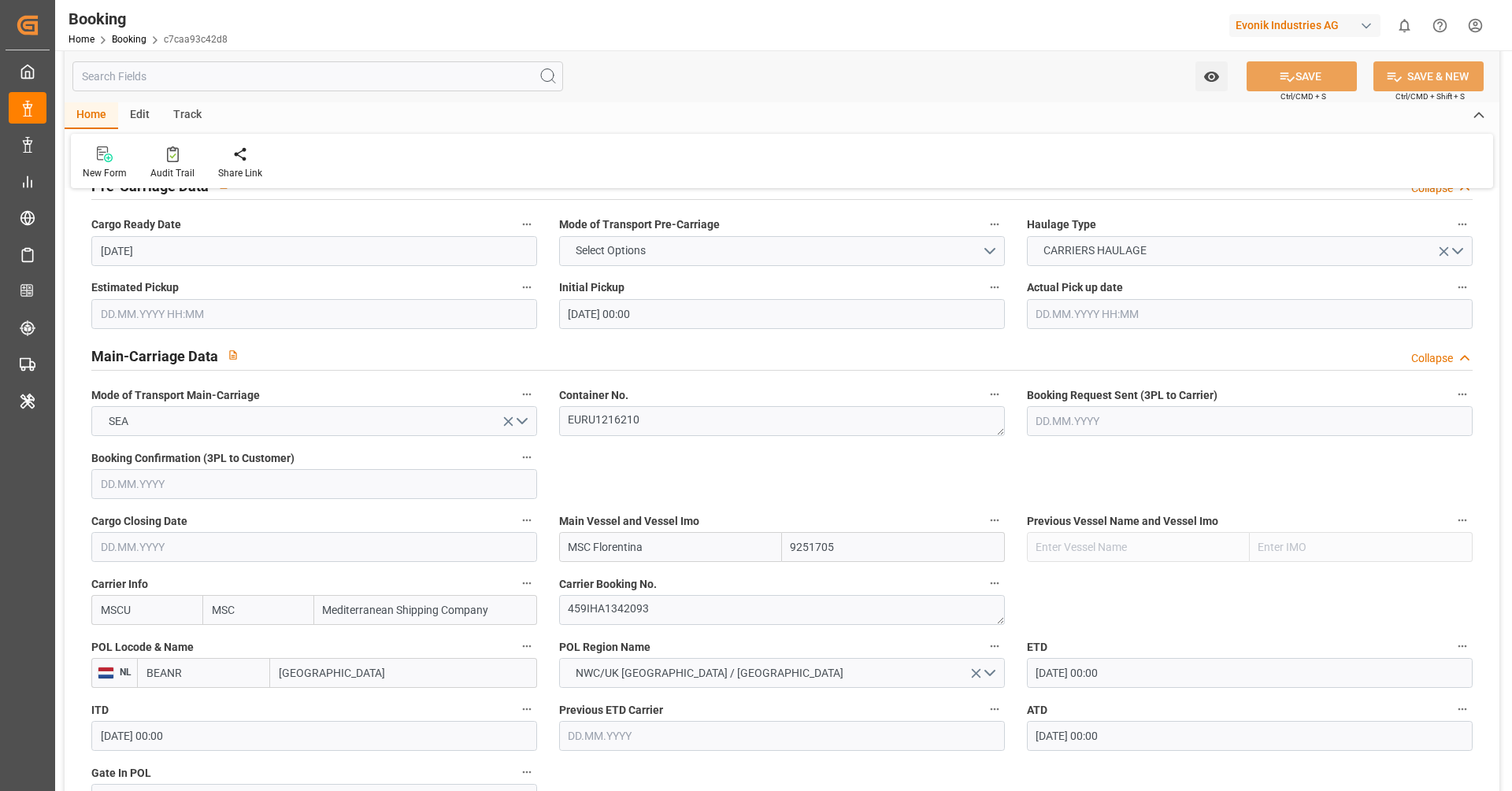
scroll to position [1121, 0]
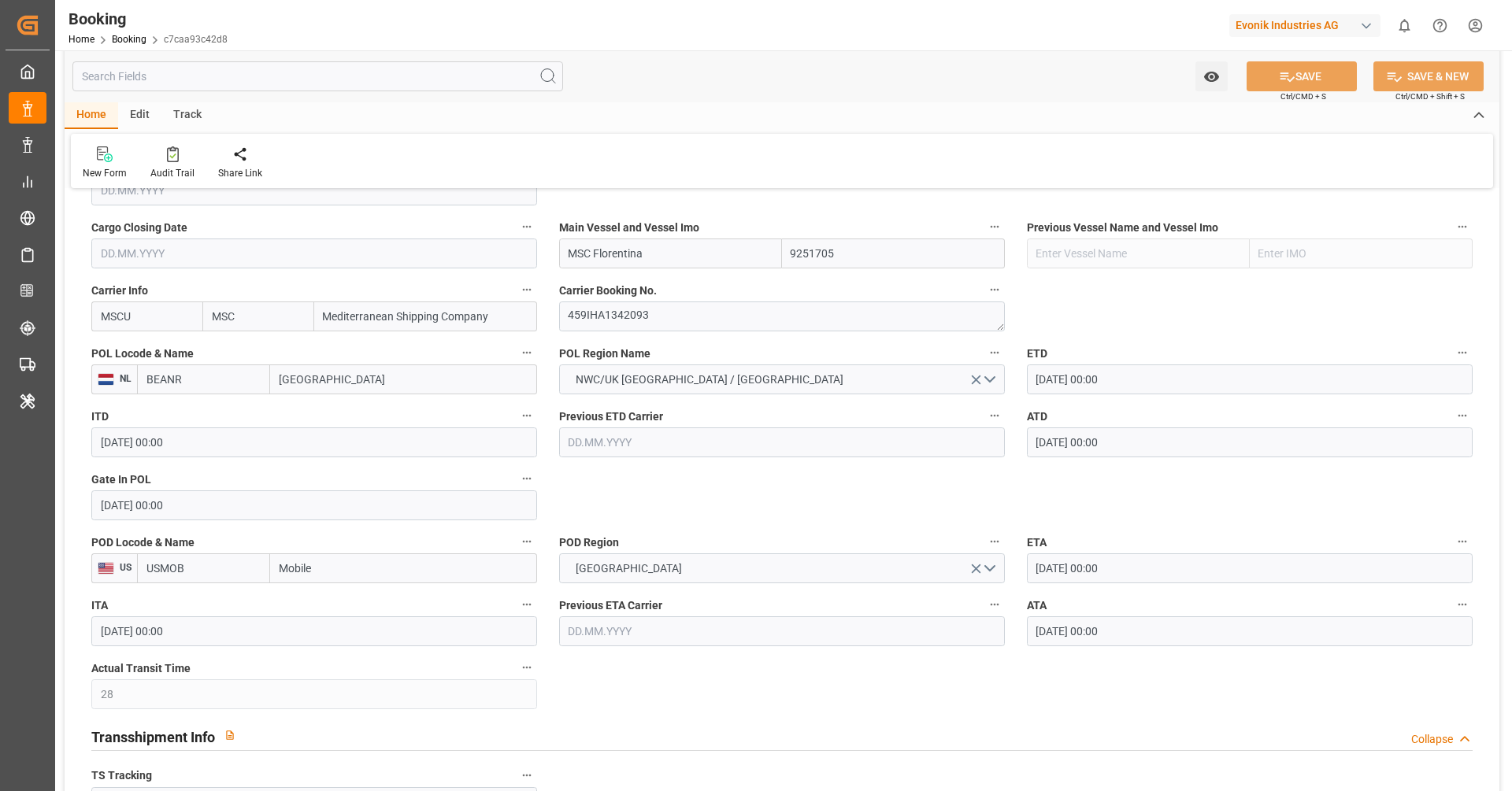
click at [204, 389] on input "BEANR" at bounding box center [203, 379] width 133 height 30
click at [209, 417] on span "BEANR - [GEOGRAPHIC_DATA]" at bounding box center [200, 423] width 106 height 29
type input "BEANR"
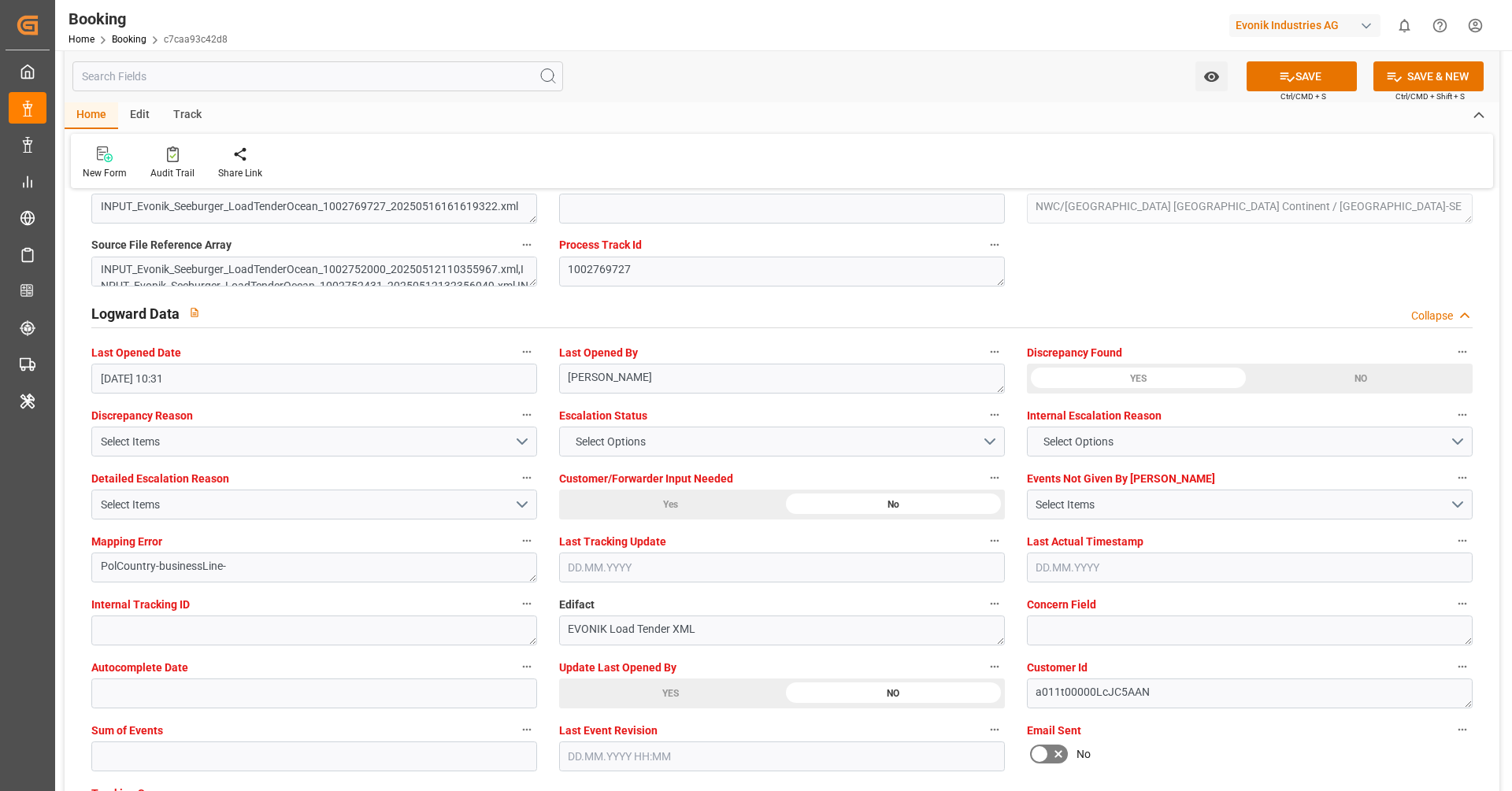
scroll to position [2995, 0]
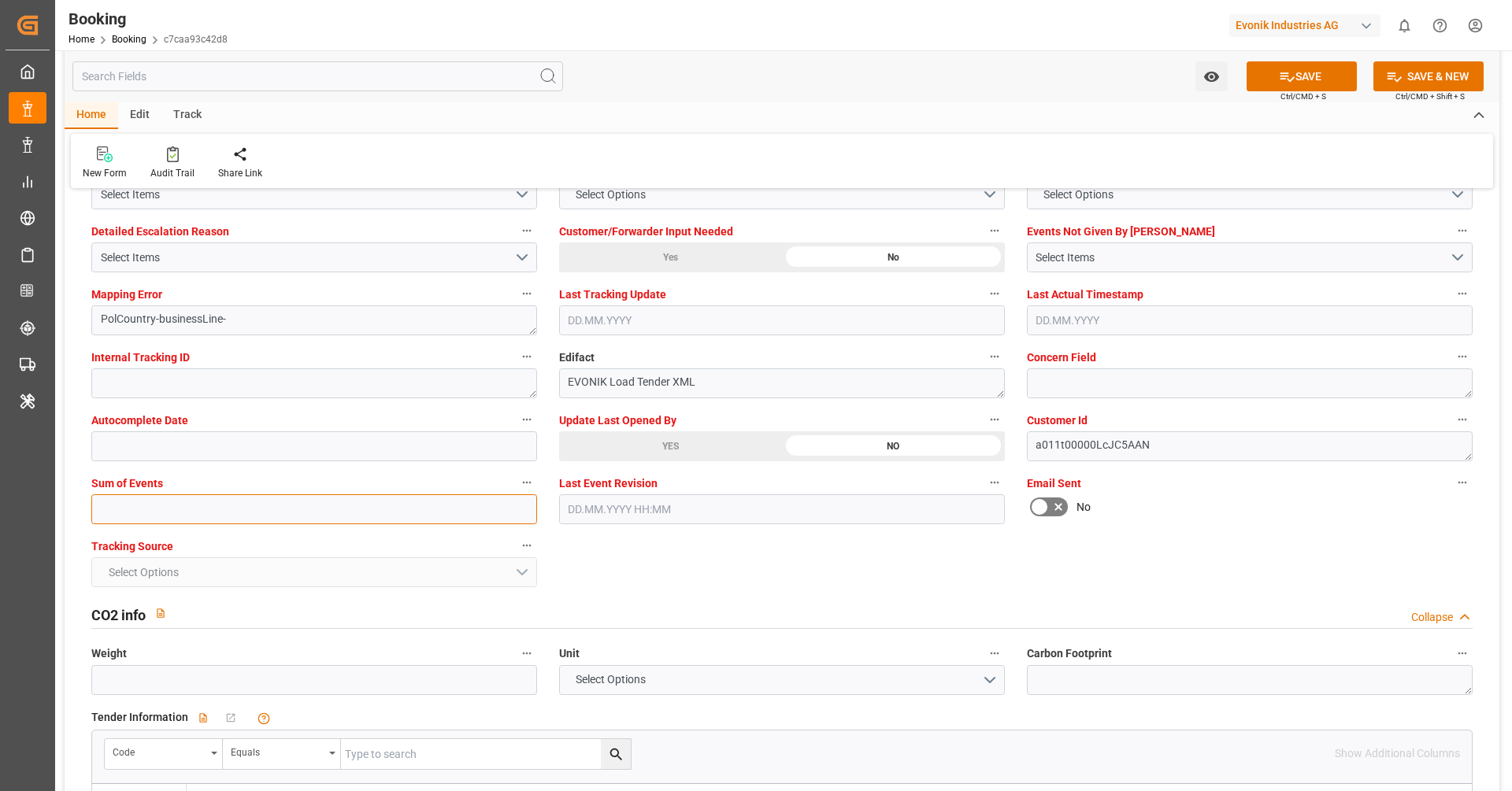
click at [197, 514] on input "text" at bounding box center [314, 509] width 445 height 30
type input "0"
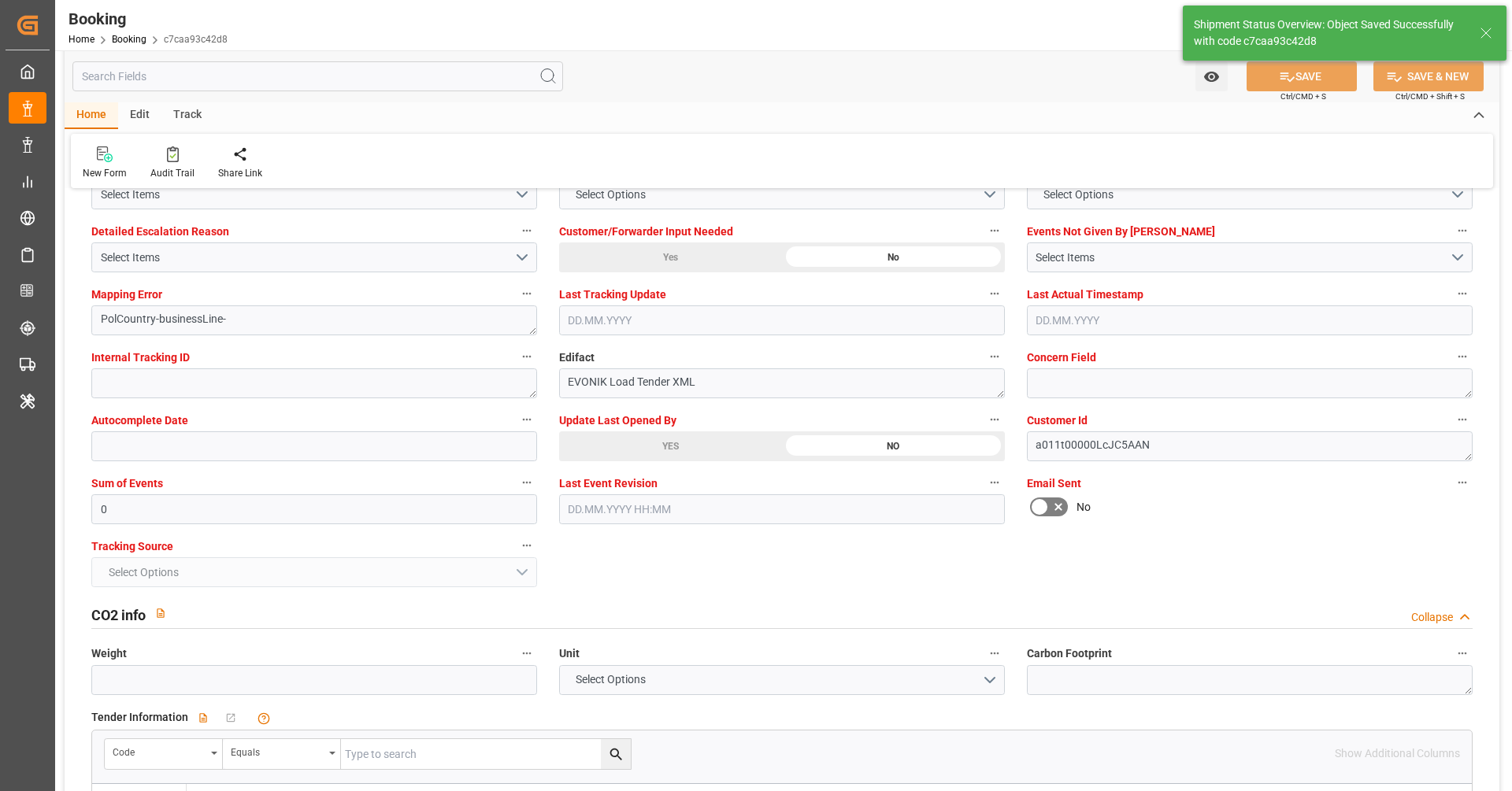
type textarea "businessLine-"
type input "[DATE] 10:32"
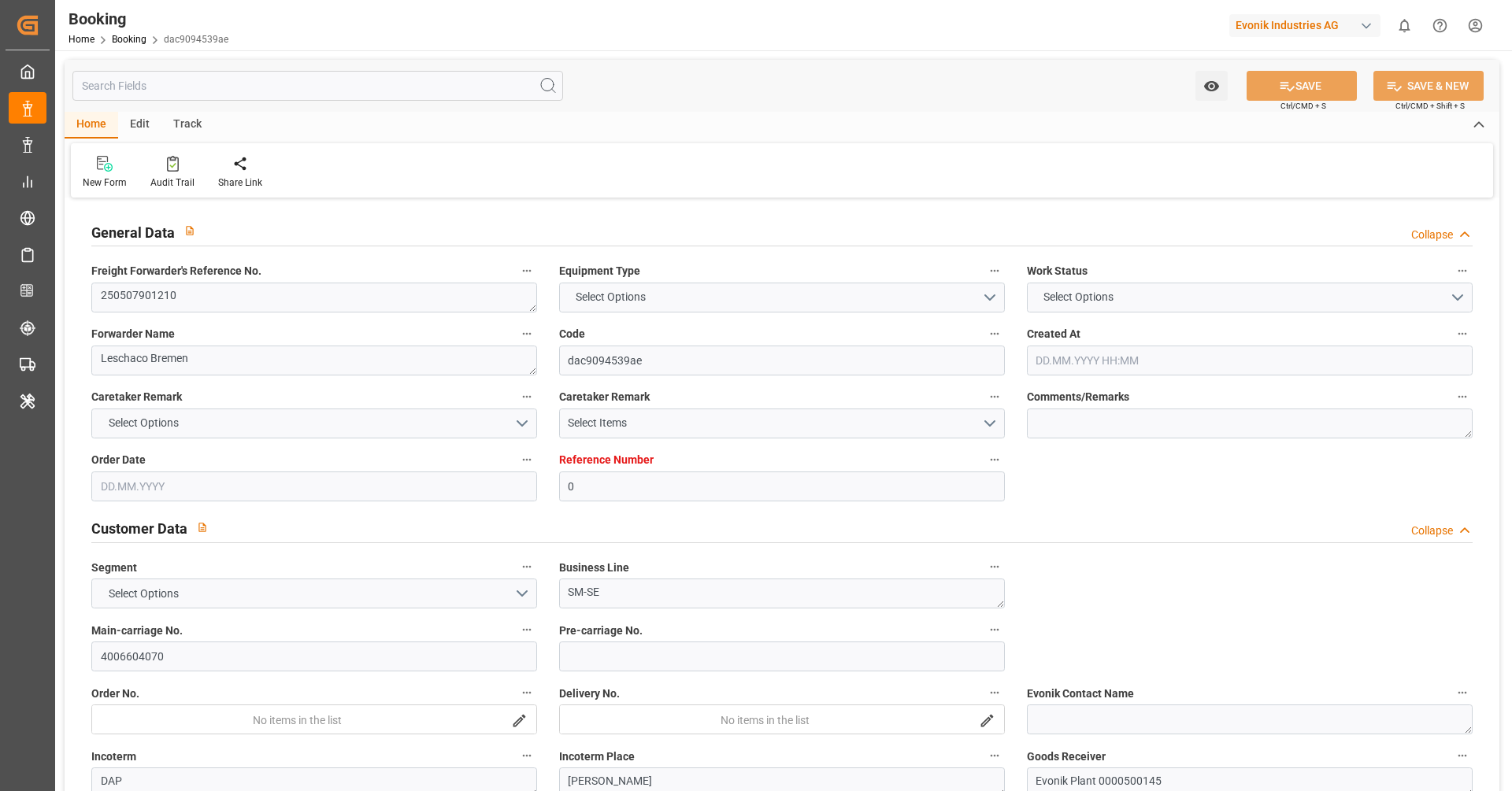
type input "0"
type input "9251705"
type input "MSC"
type input "Mediterranean Shipping Company"
type input "BEANR"
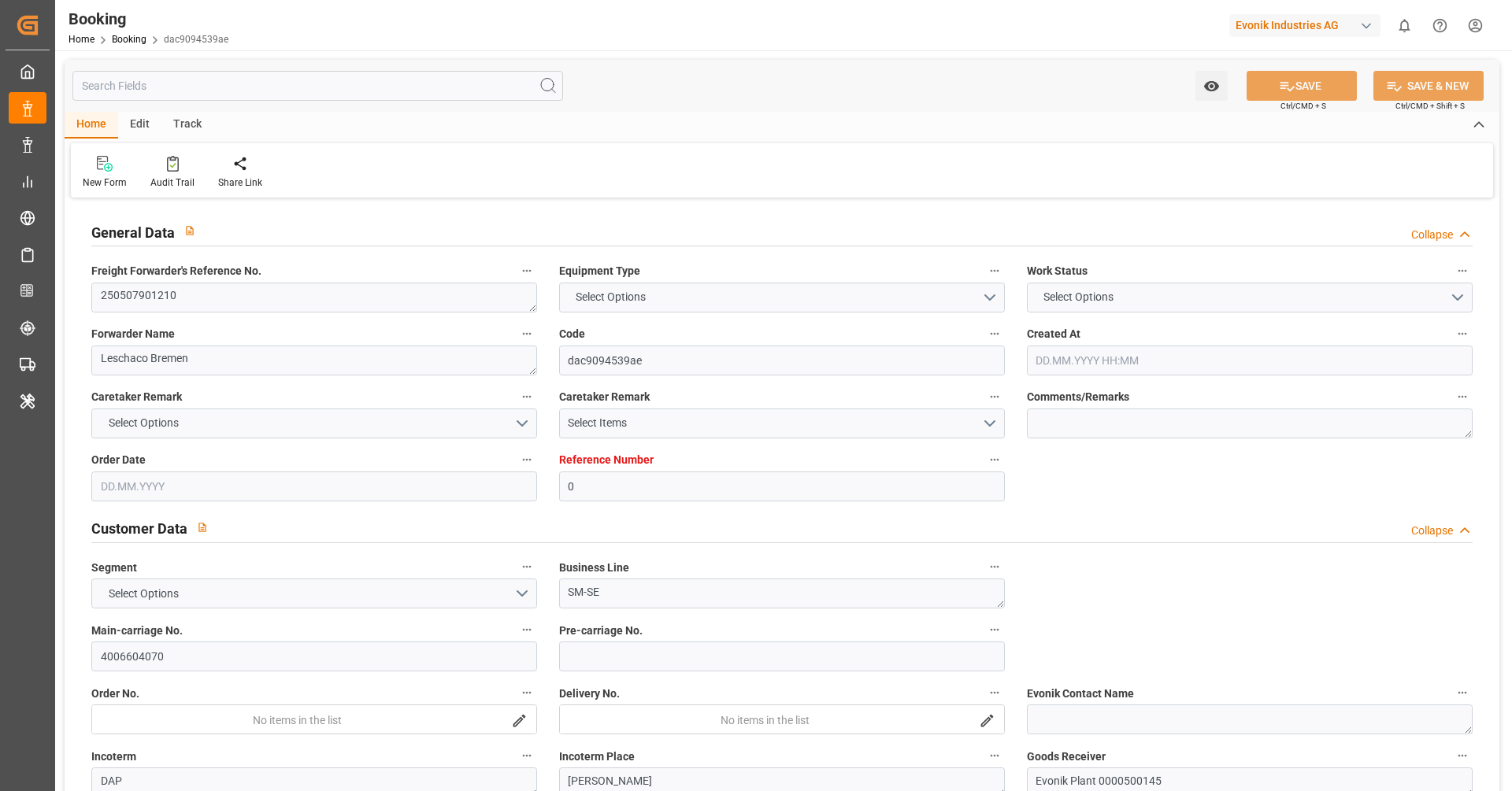
type input "USMOB"
type input "28"
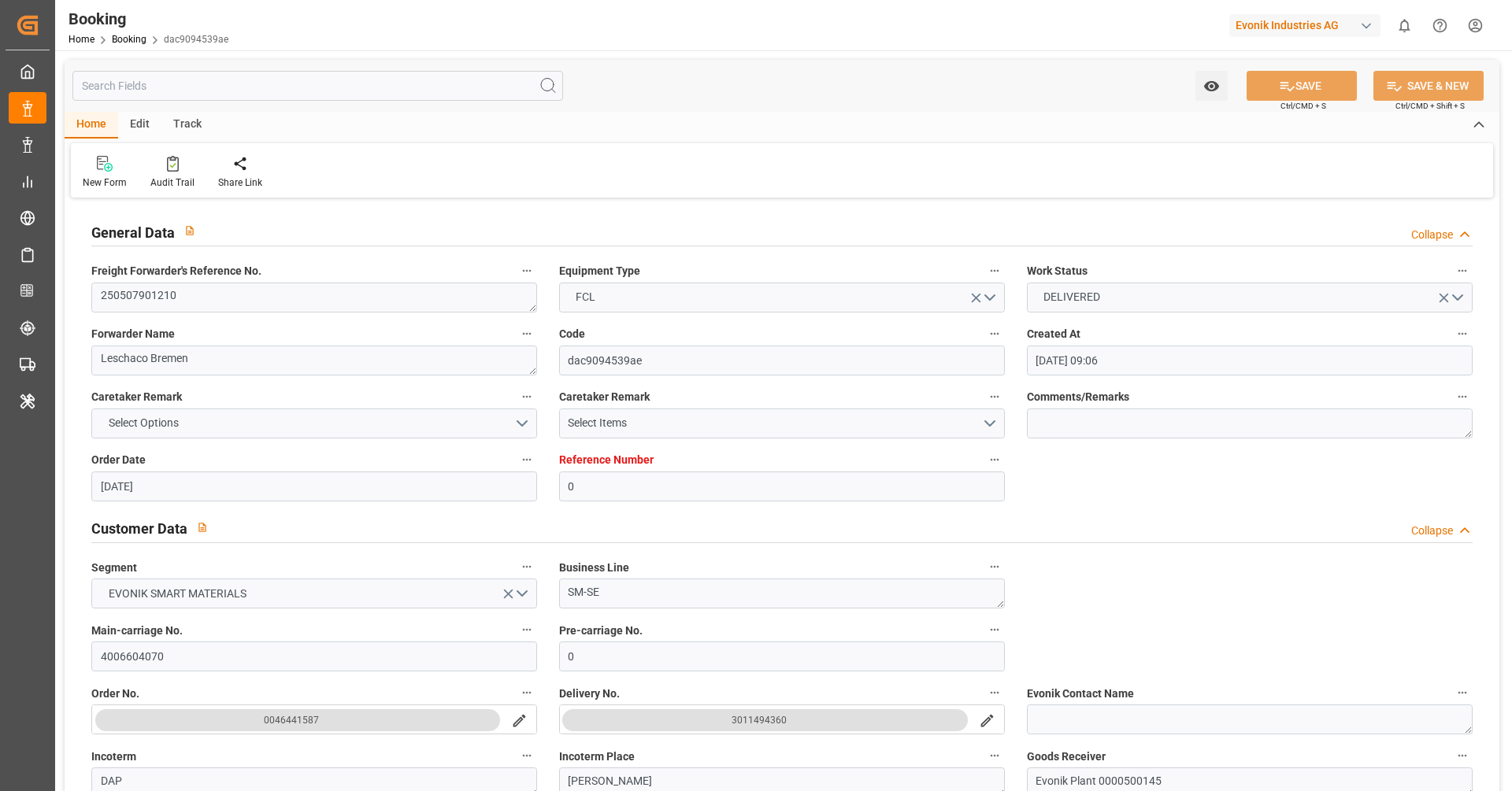
type input "[DATE] 09:06"
type input "[DATE]"
type input "[DATE] 00:00"
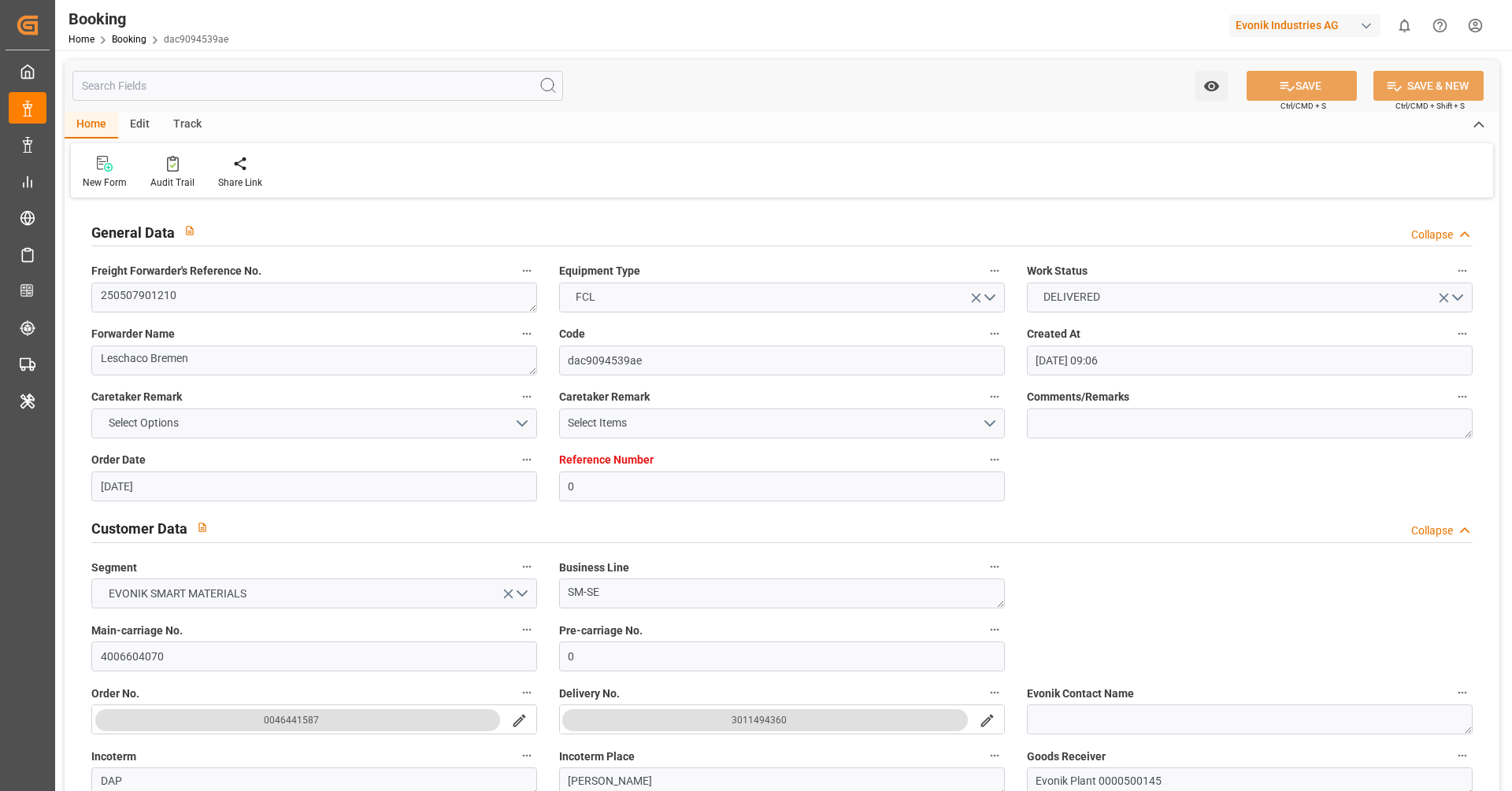
type input "[DATE] 00:00"
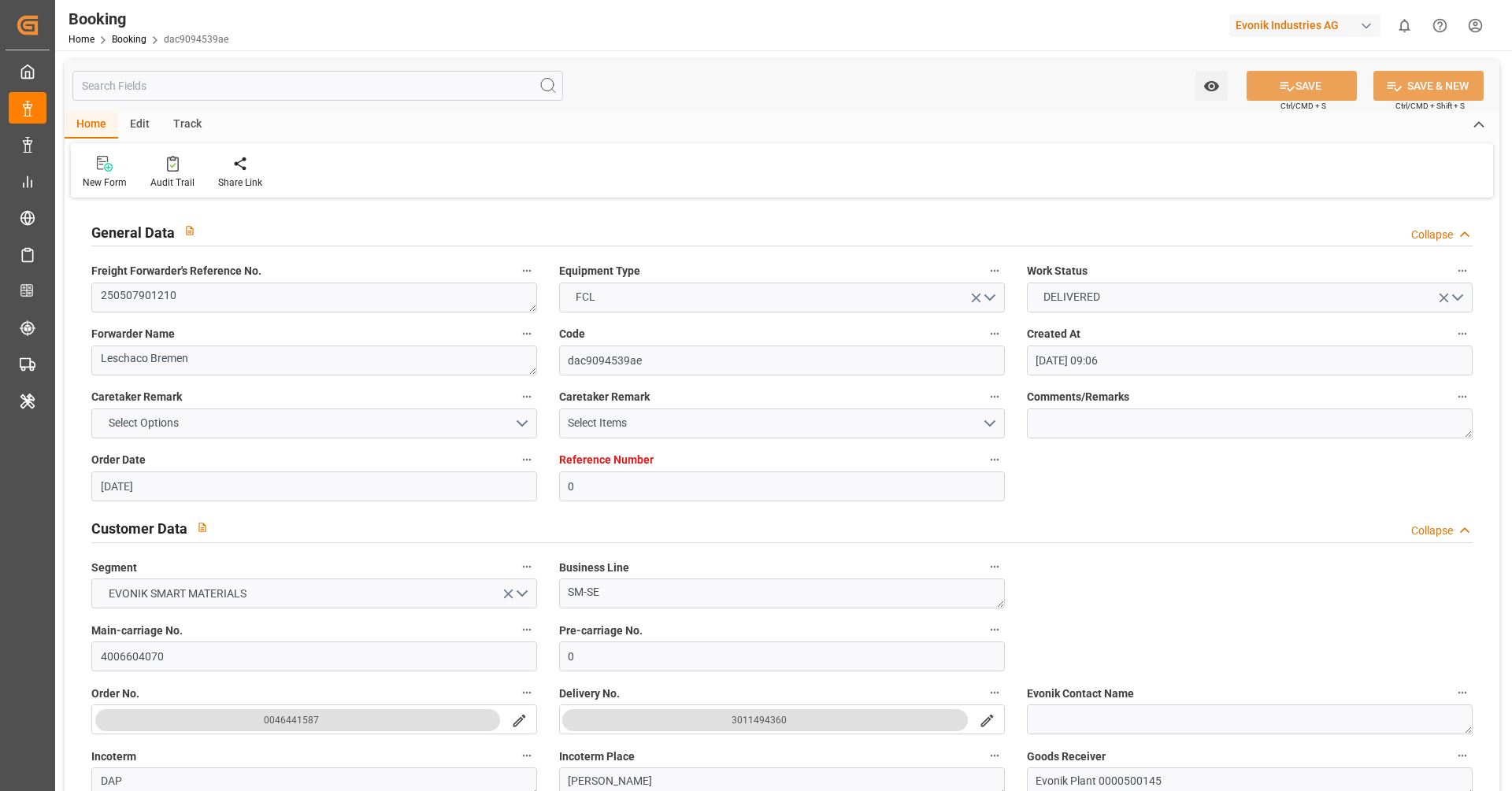
type input "[DATE] 00:00"
type input "[DATE] 10:31"
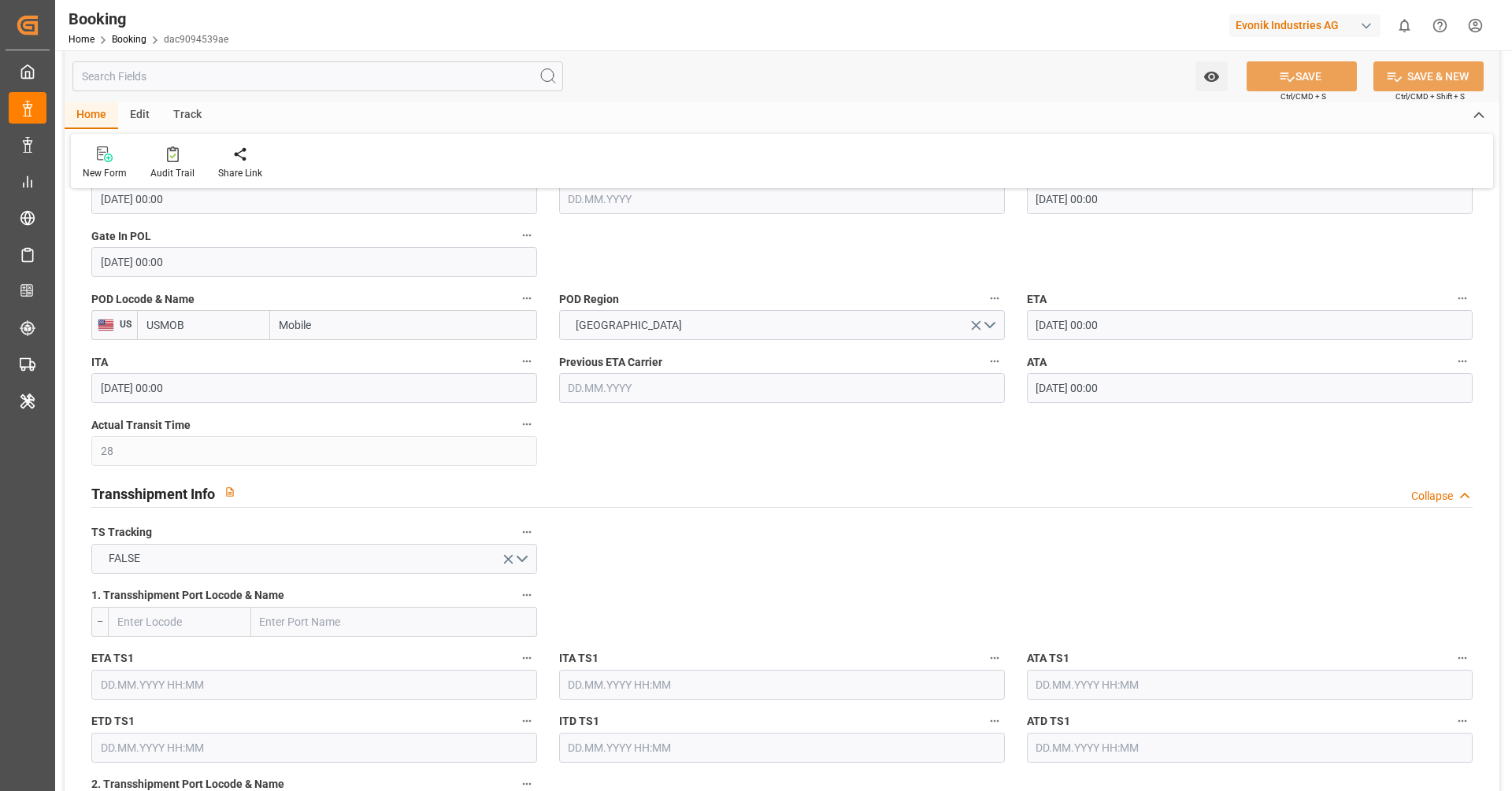
scroll to position [958, 0]
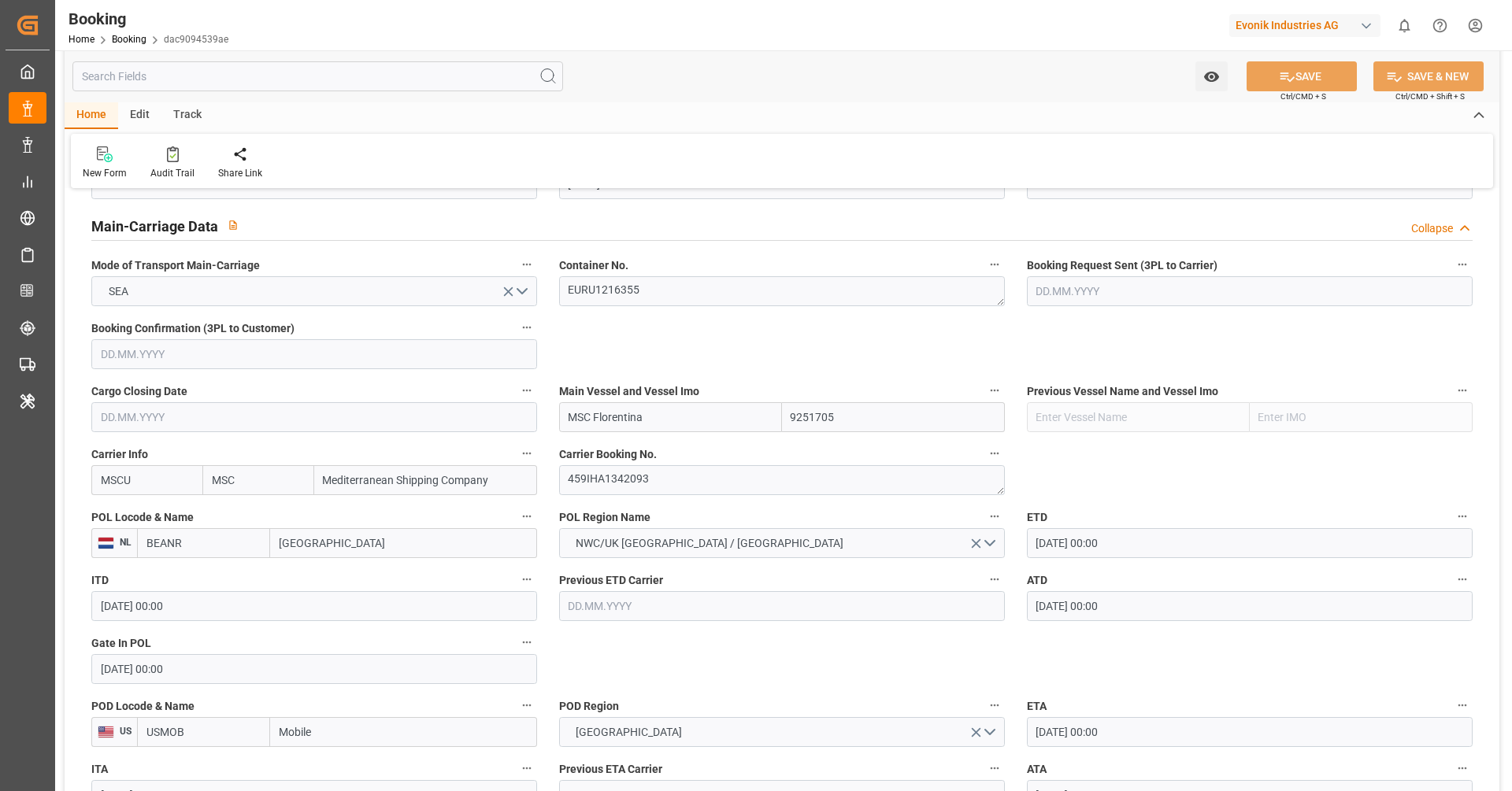
click at [193, 558] on div "POL Locode & Name NL BEANR Antwerp" at bounding box center [314, 532] width 468 height 63
click at [218, 538] on input "BEANR" at bounding box center [203, 543] width 133 height 30
click at [209, 581] on span "BEANR - Antwerp" at bounding box center [200, 586] width 106 height 29
type input "BEANR"
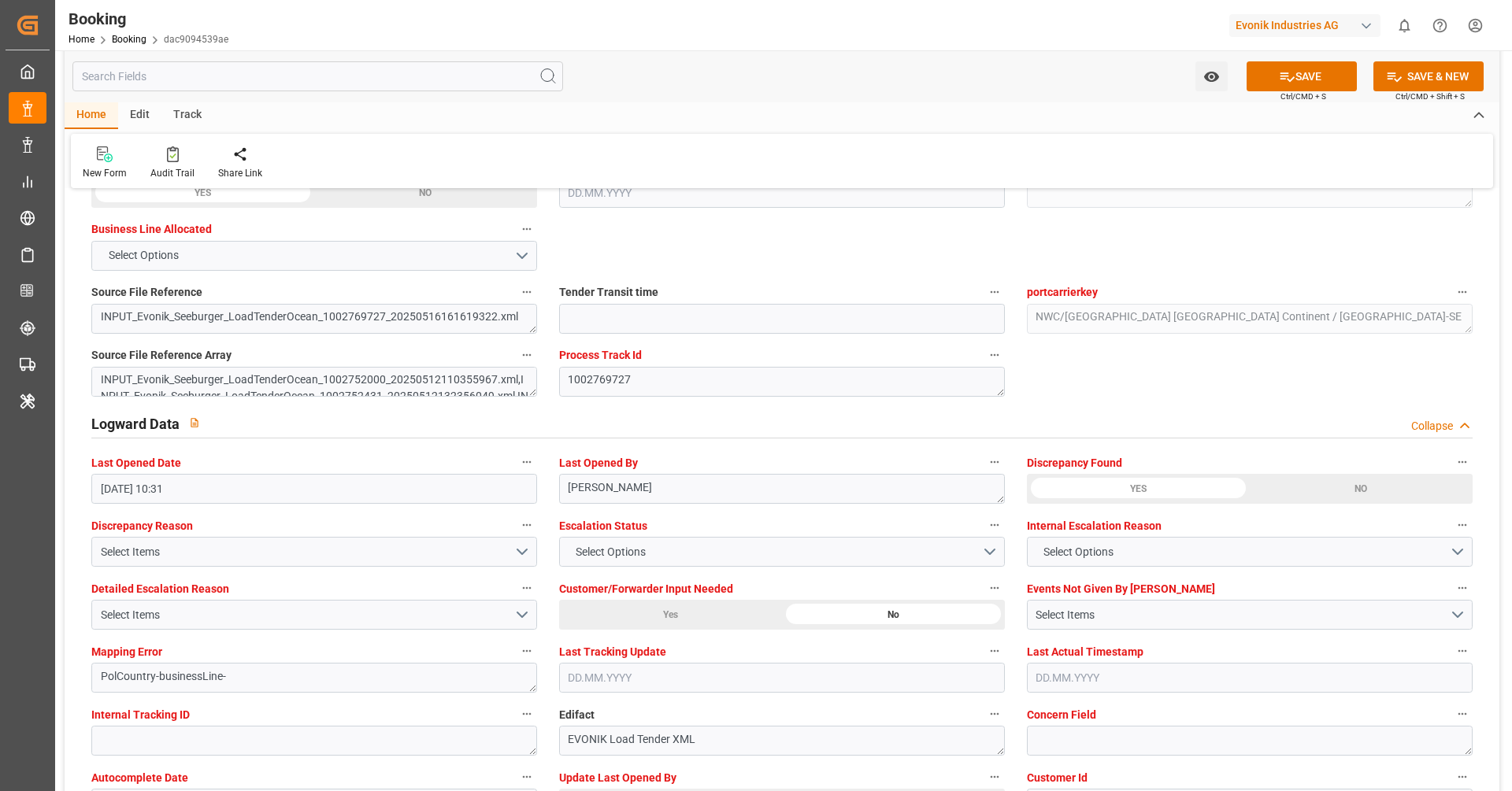
scroll to position [2890, 0]
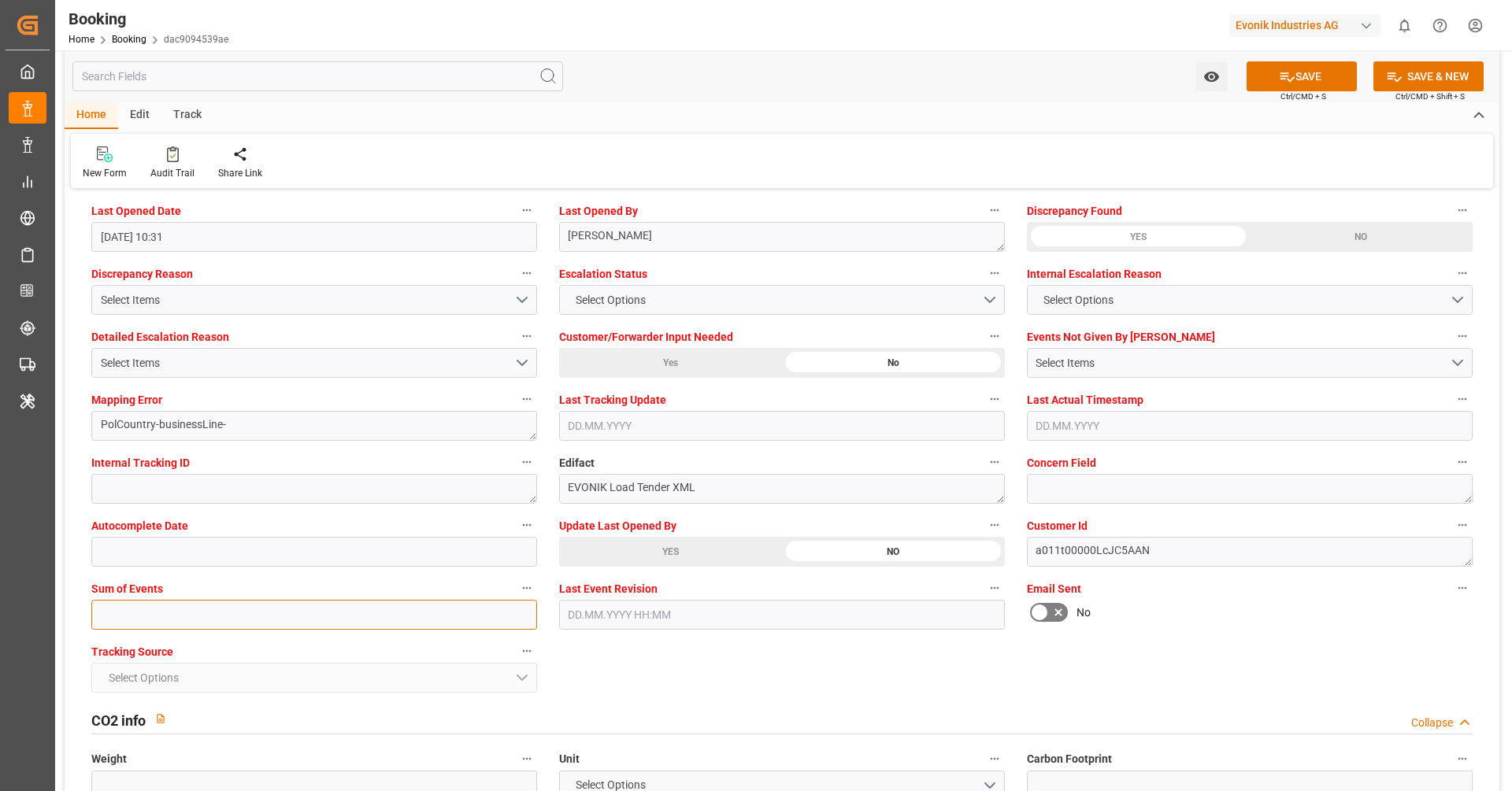
click at [265, 622] on input "text" at bounding box center [314, 615] width 445 height 30
type input "0"
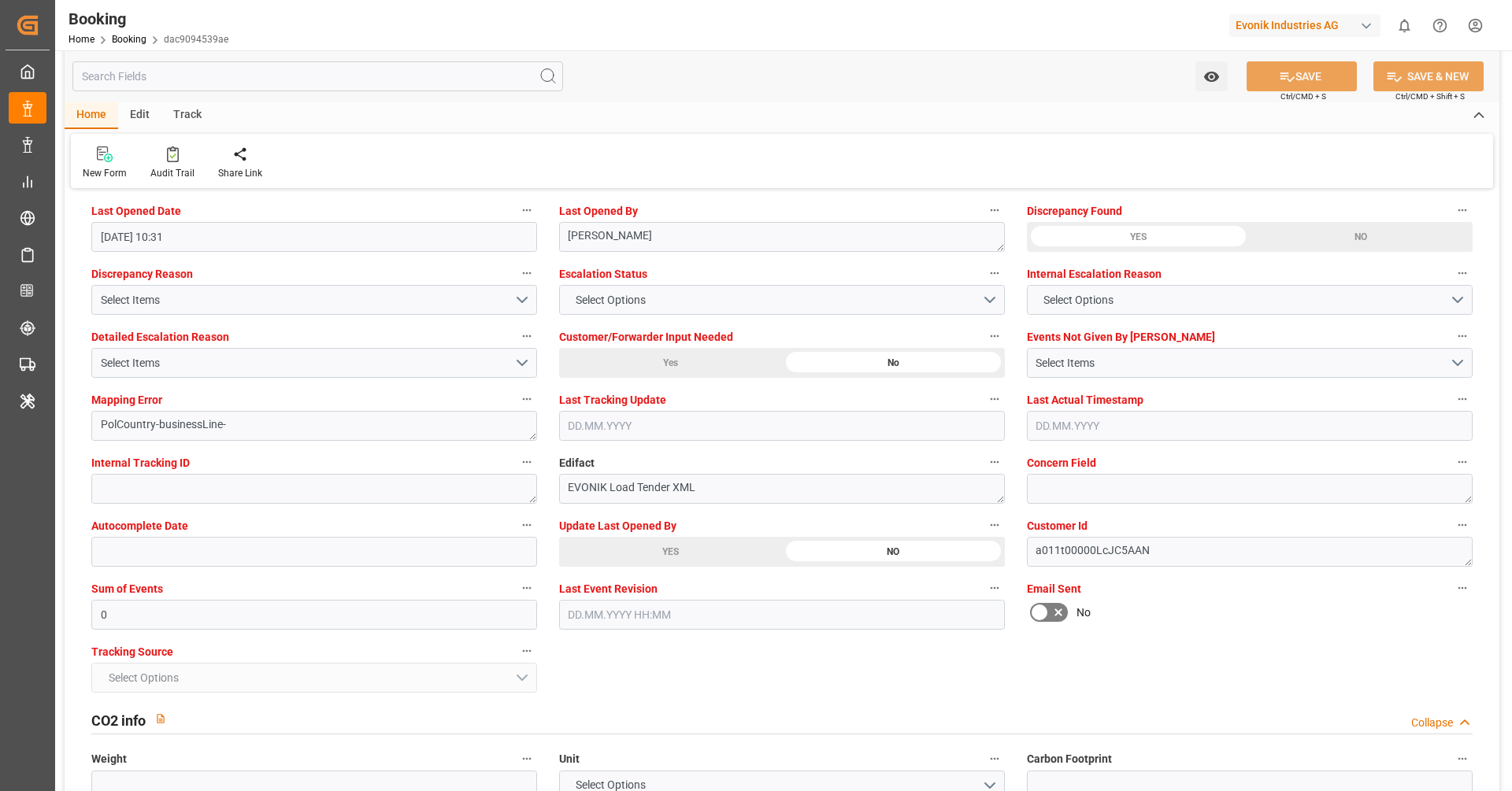
scroll to position [2863, 0]
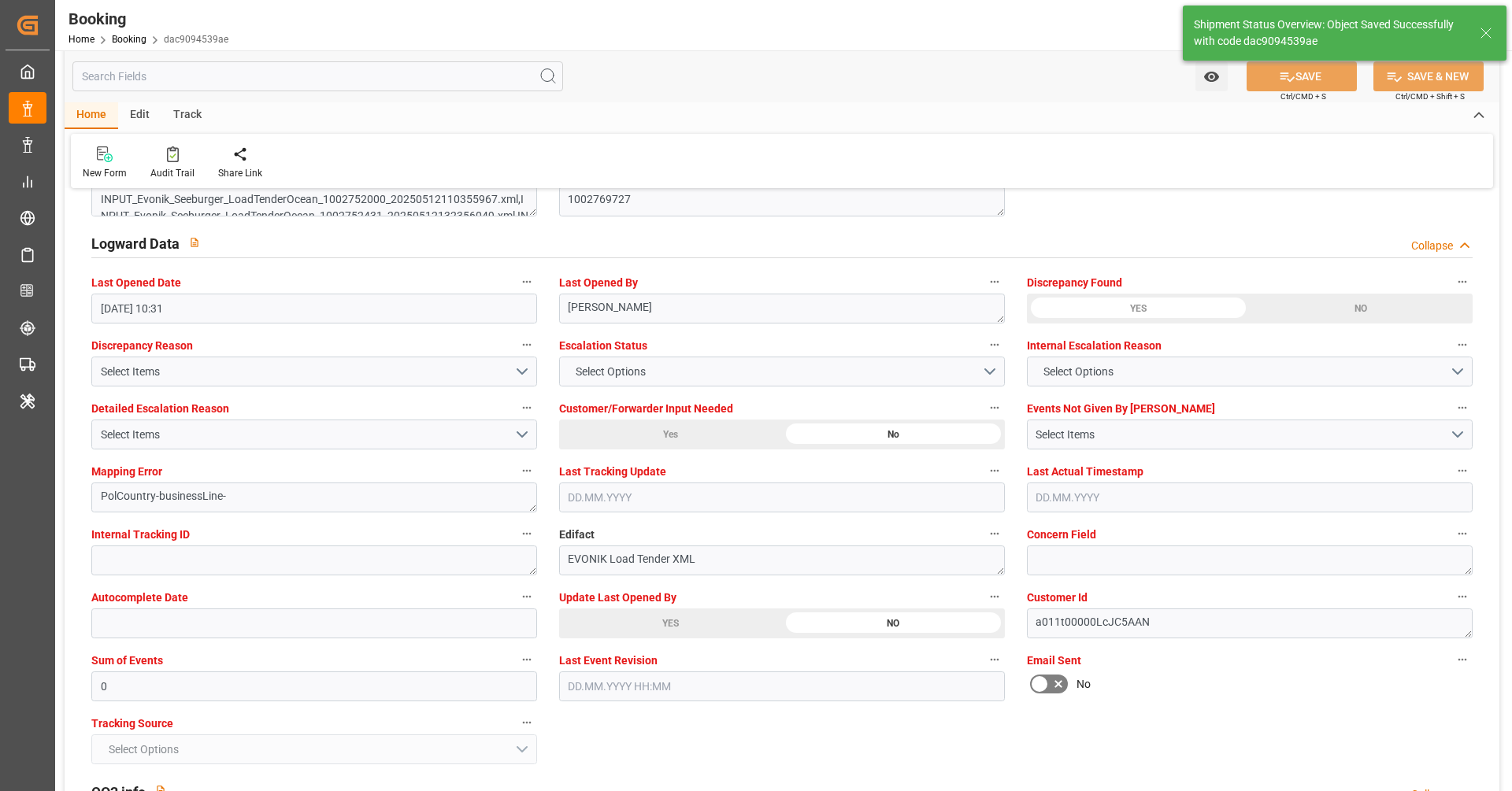
type textarea "businessLine-"
type input "14.08.2025 10:33"
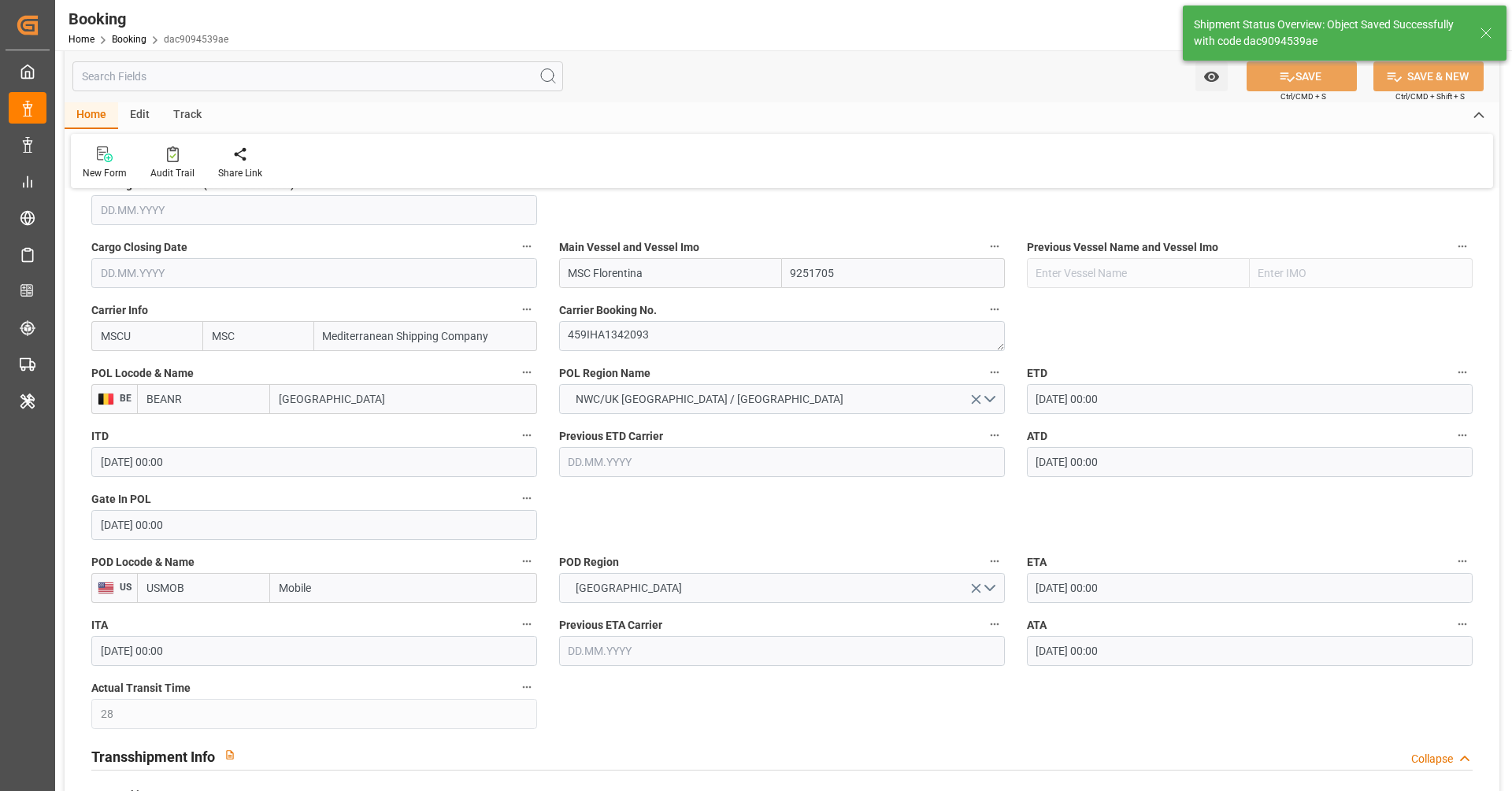
scroll to position [1007, 0]
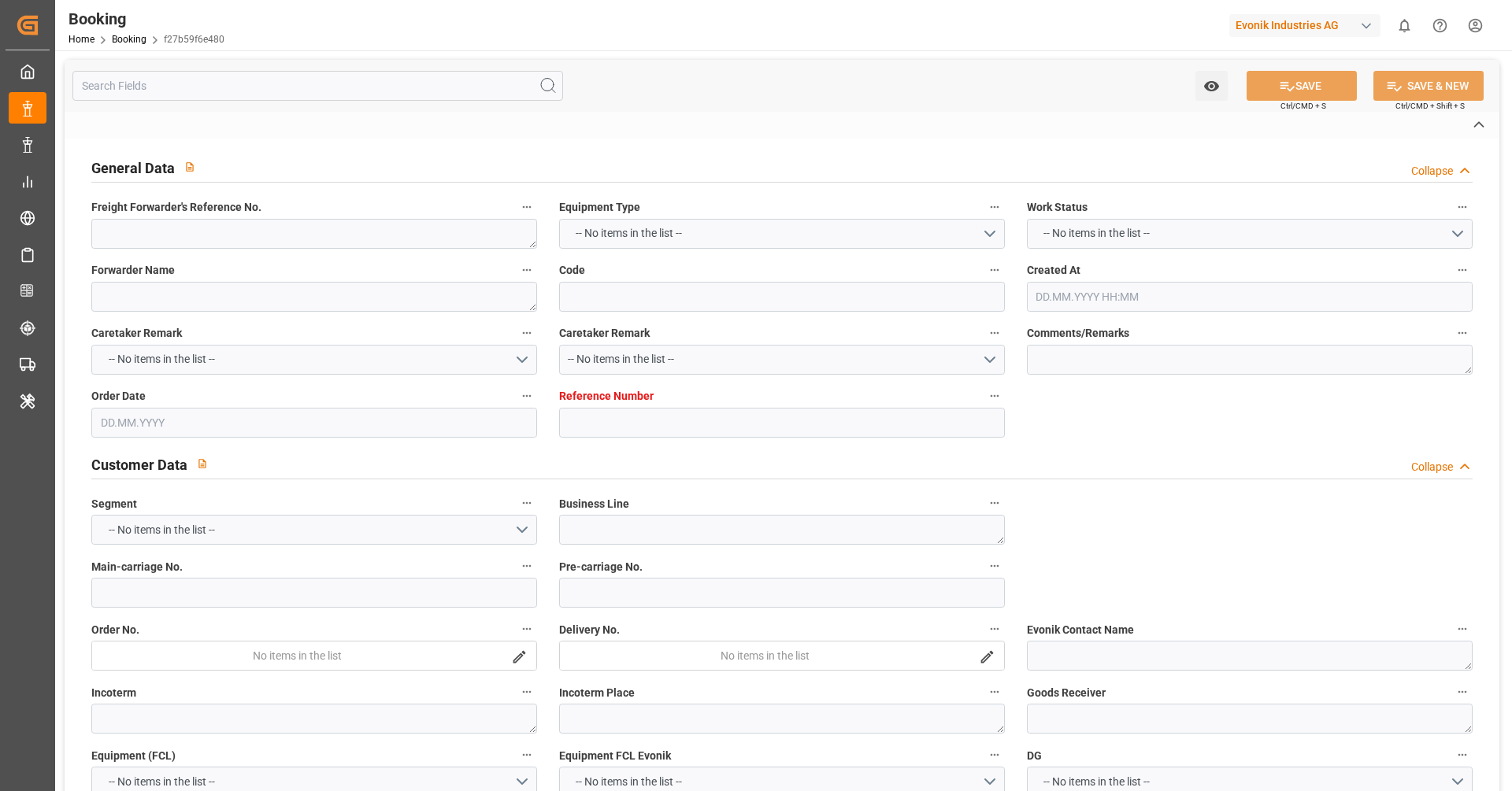
type textarea "250507901210"
type textarea "Leschaco Bremen"
type input "f27b59f6e480"
type input "0"
type textarea "SM-SE"
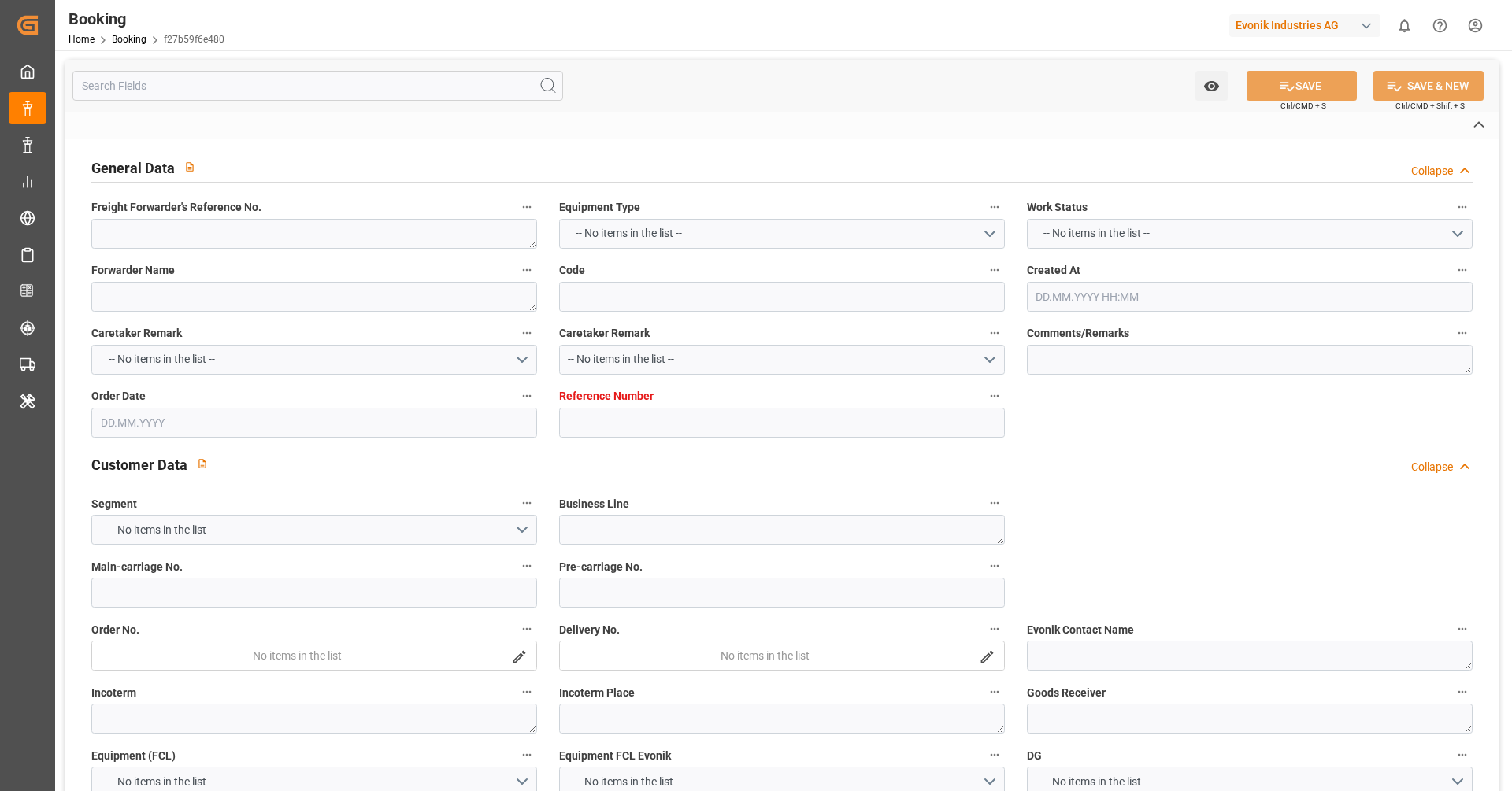
type input "4006604070"
type textarea "DAP"
type textarea "Theodore"
type textarea "Evonik Plant 0000500145"
type textarea "[GEOGRAPHIC_DATA]"
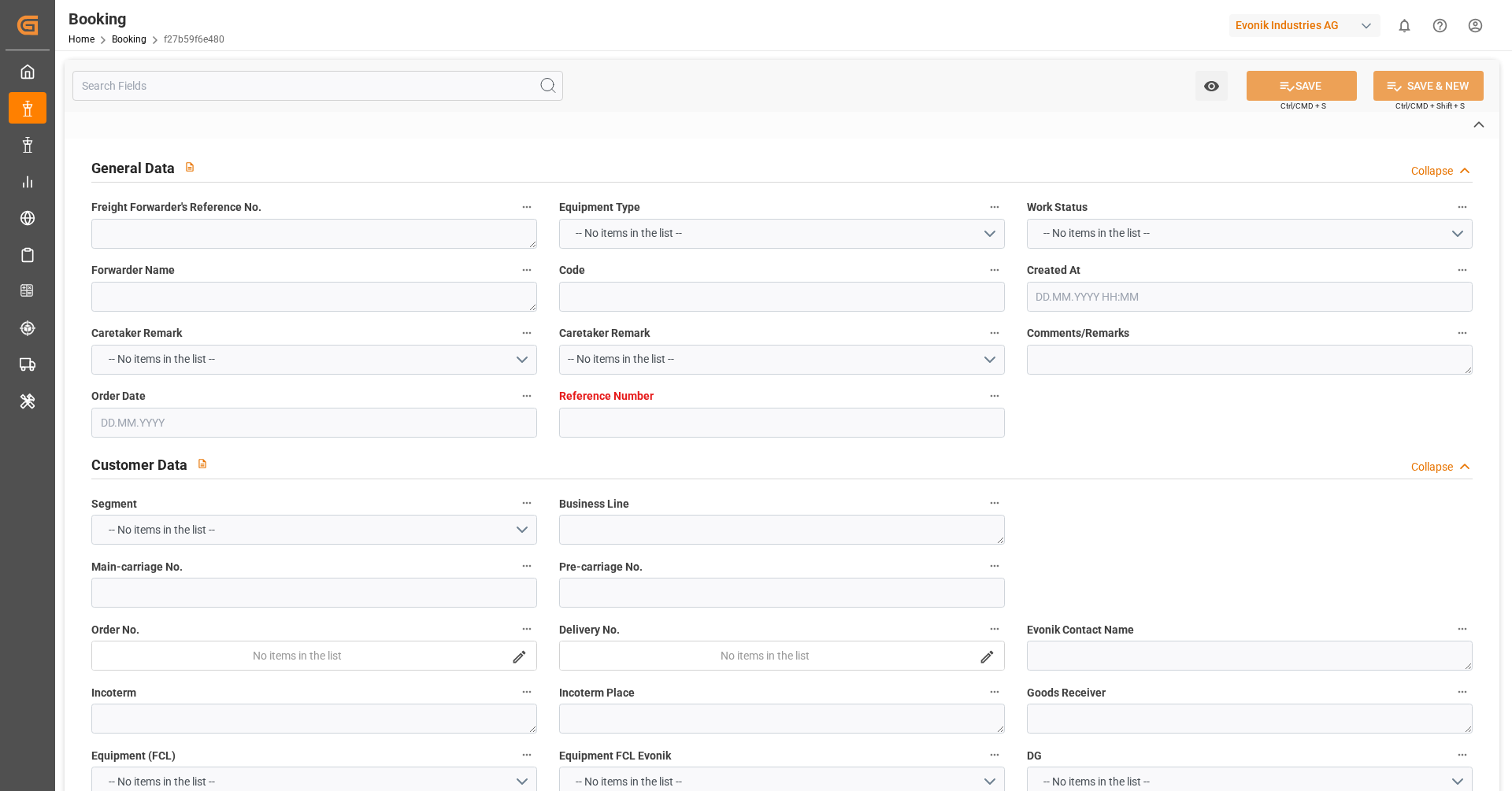
type textarea "EXFU8235064"
type input "MSC Florentina"
type input "MSCU"
type textarea "459IHA1342093"
type input "[GEOGRAPHIC_DATA]"
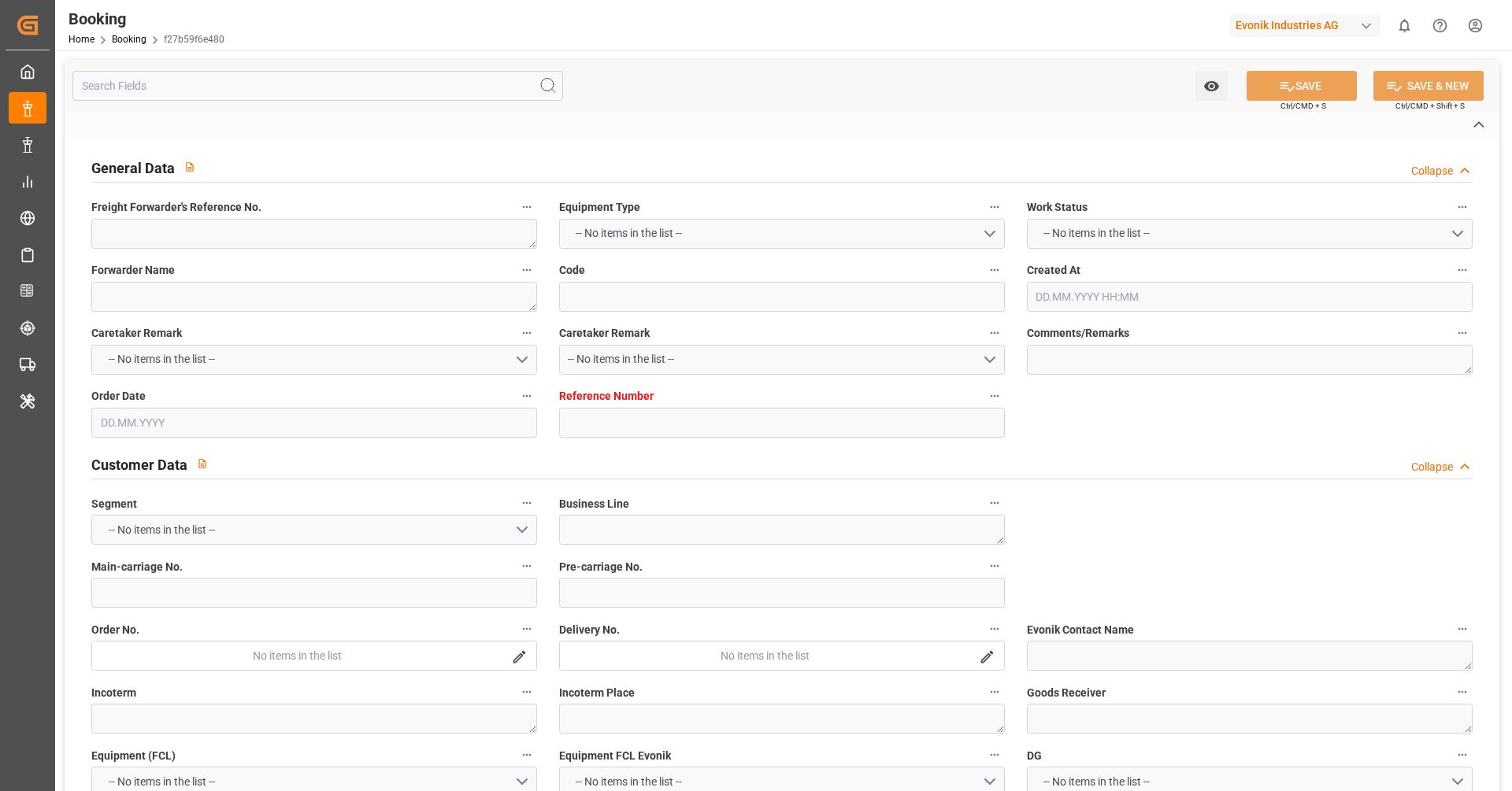
type input "Mobile"
type textarea "INPUT_Evonik_Seeburger_LoadTenderOcean_1002769727_20250516161619322.xml"
type textarea "NWC/UK North West Continent / UK_USMOB_MSCU_SM-SE"
type textarea "INPUT_Evonik_Seeburger_LoadTenderOcean_1002769727_20250516161619322.xml"
type textarea "1002769727"
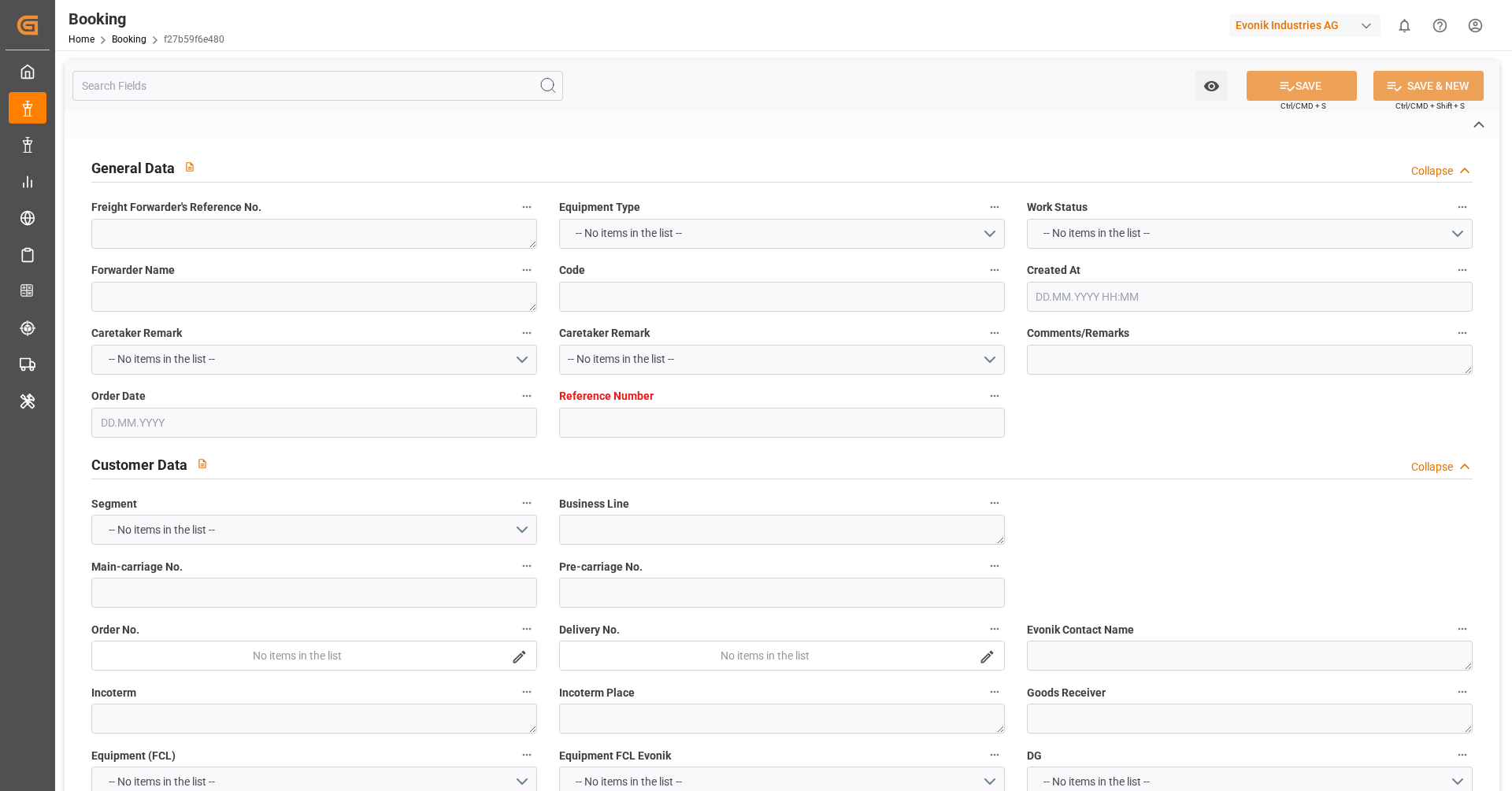
type textarea "[PERSON_NAME]"
type textarea "PolCountry-businessLine-"
type textarea "EVONIK Load Tender XML"
type textarea "a011t00000LcJC5AAN"
type textarea "No"
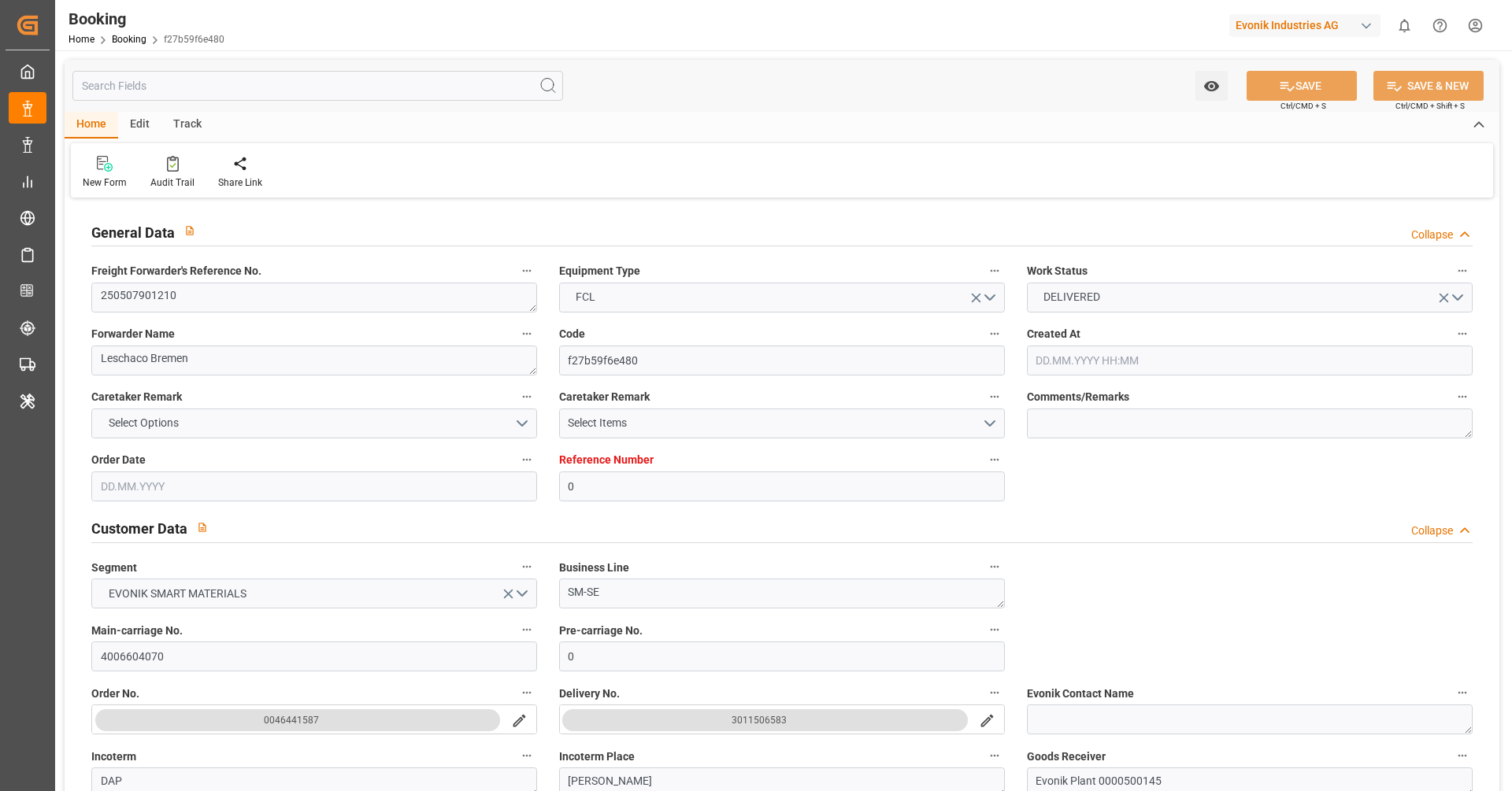
type input "0"
type input "9251705"
type input "MSC"
type input "Mediterranean Shipping Company"
type input "BEANR"
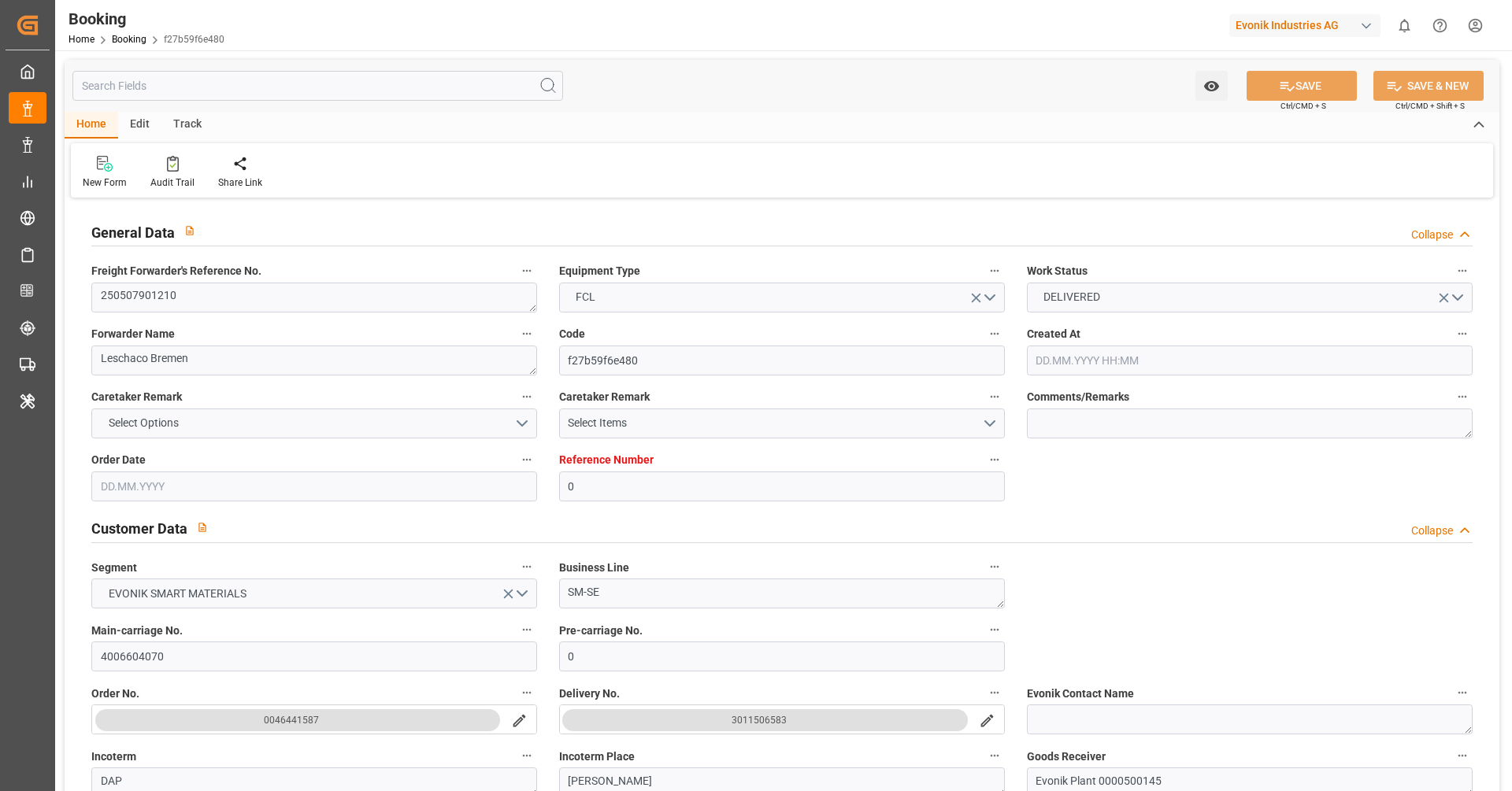
type input "USMOB"
type input "28"
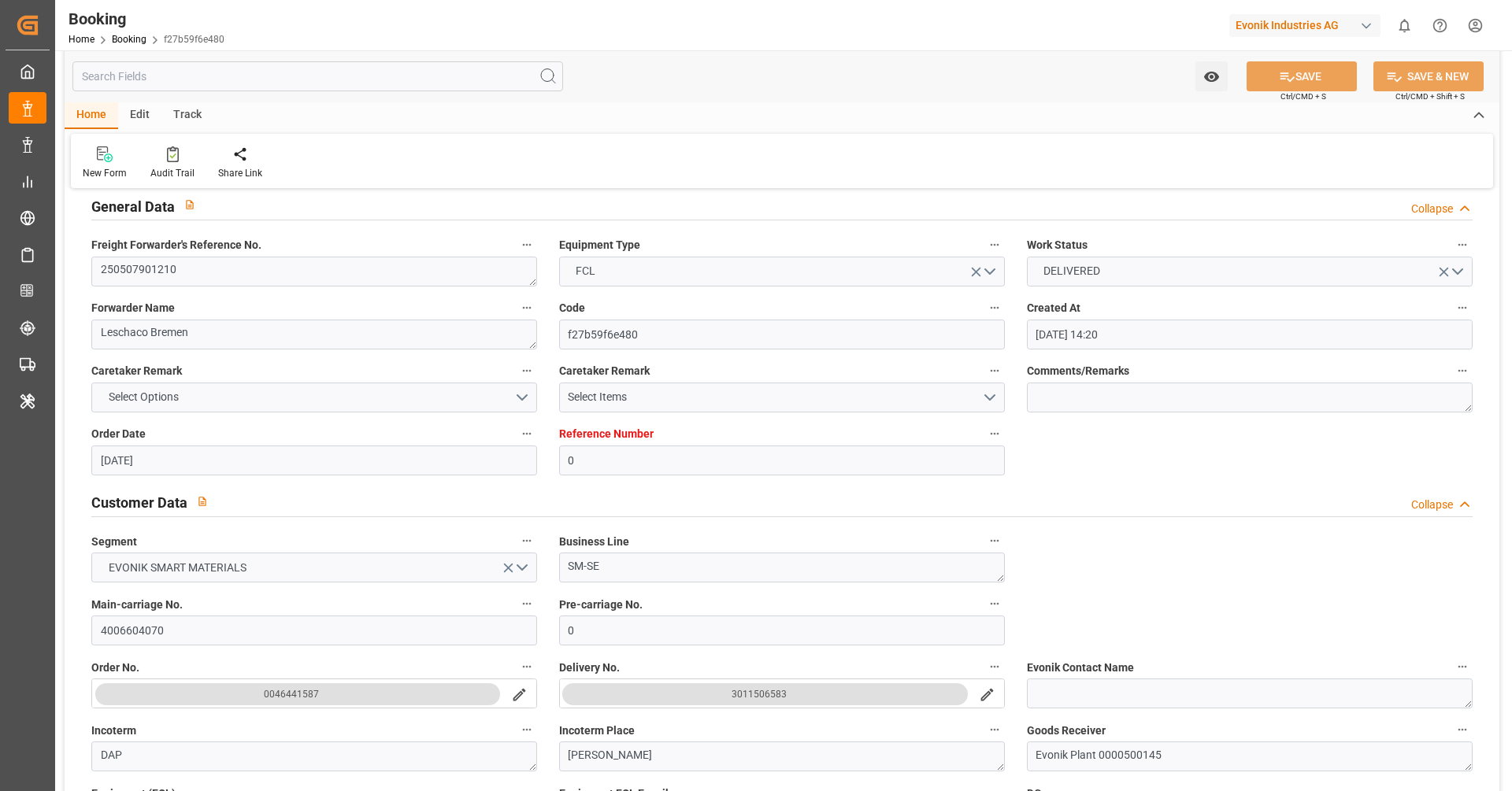
type input "16.05.2025 14:20"
type input "16.05.2025"
type input "17.06.2025"
type input "19.05.2025"
type input "19.05.2025 00:00"
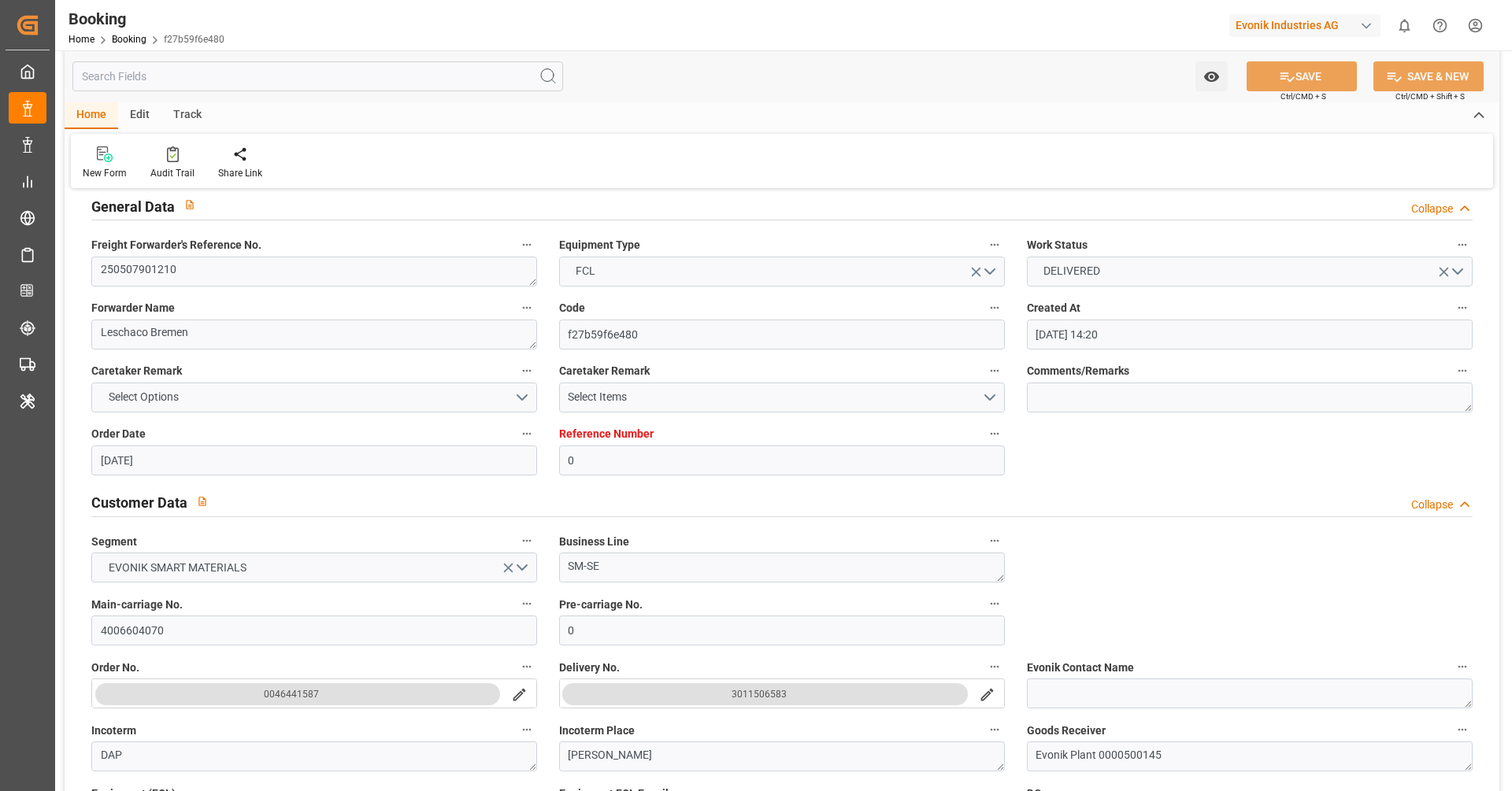
type input "24.05.2025 00:00"
type input "19.05.2025 00:00"
type input "21.06.2025 00:00"
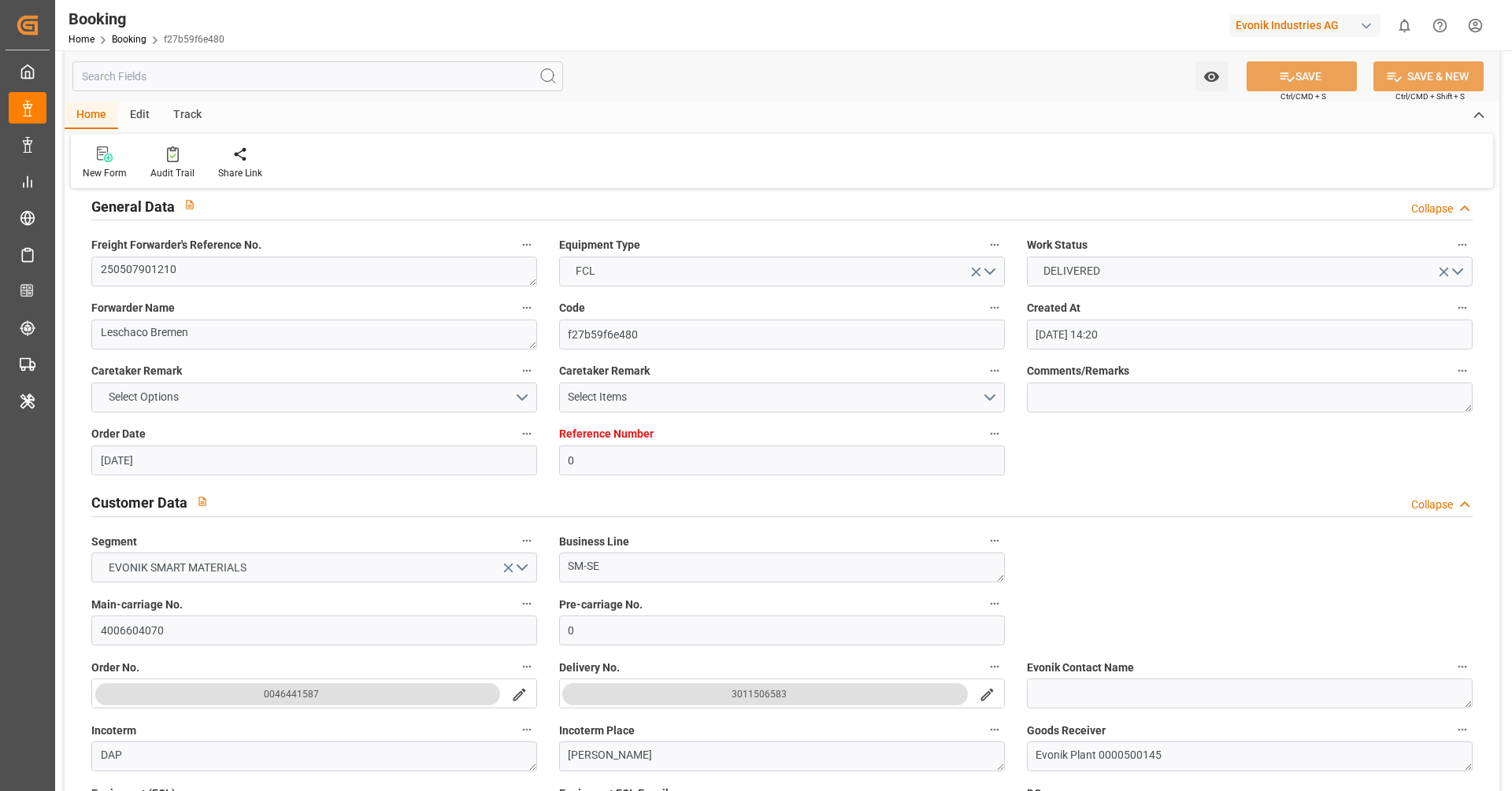
type input "21.06.2025 00:00"
type input "23.06.2025 00:00"
type input "14.08.2025 10:31"
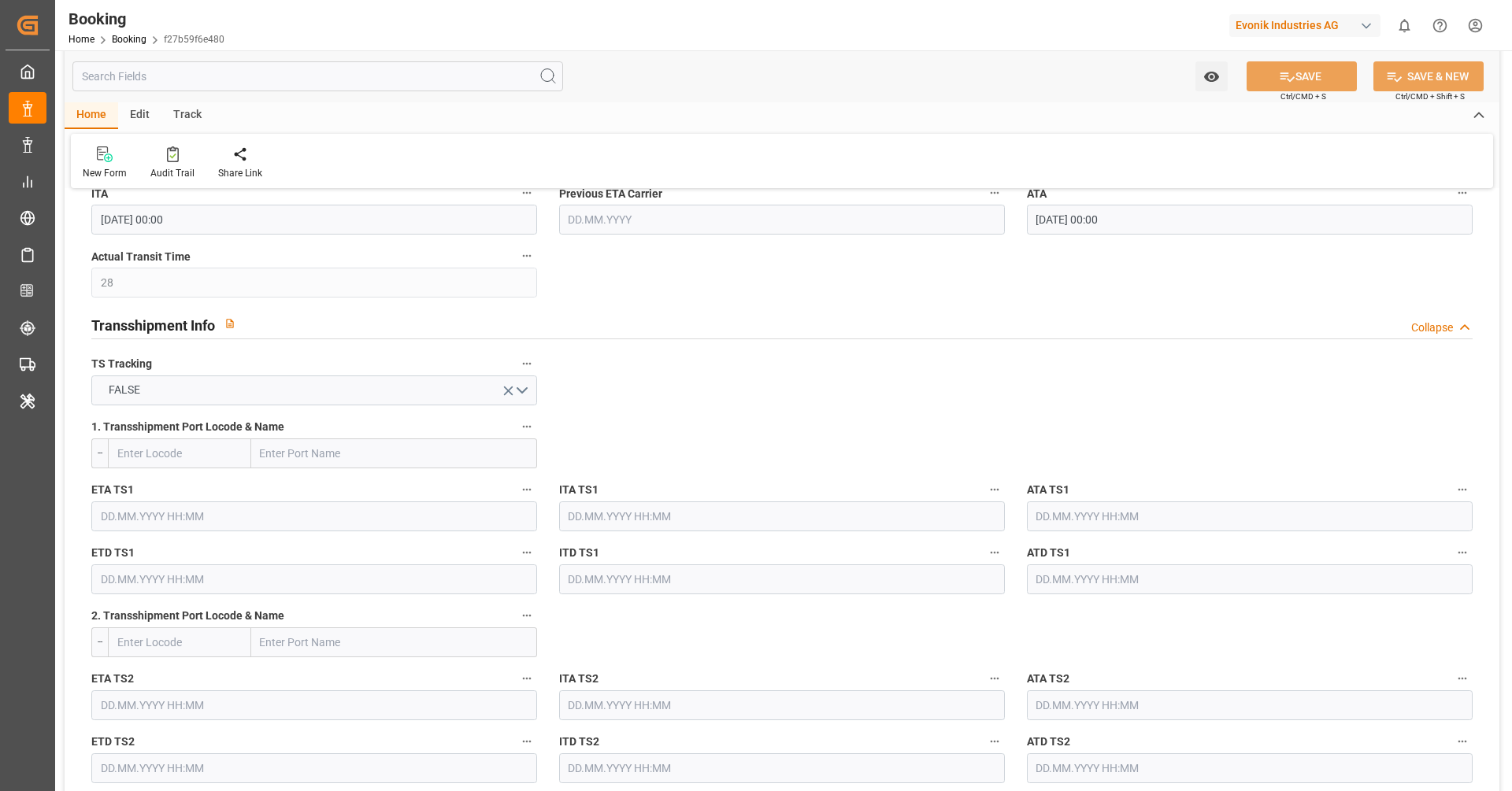
scroll to position [1239, 0]
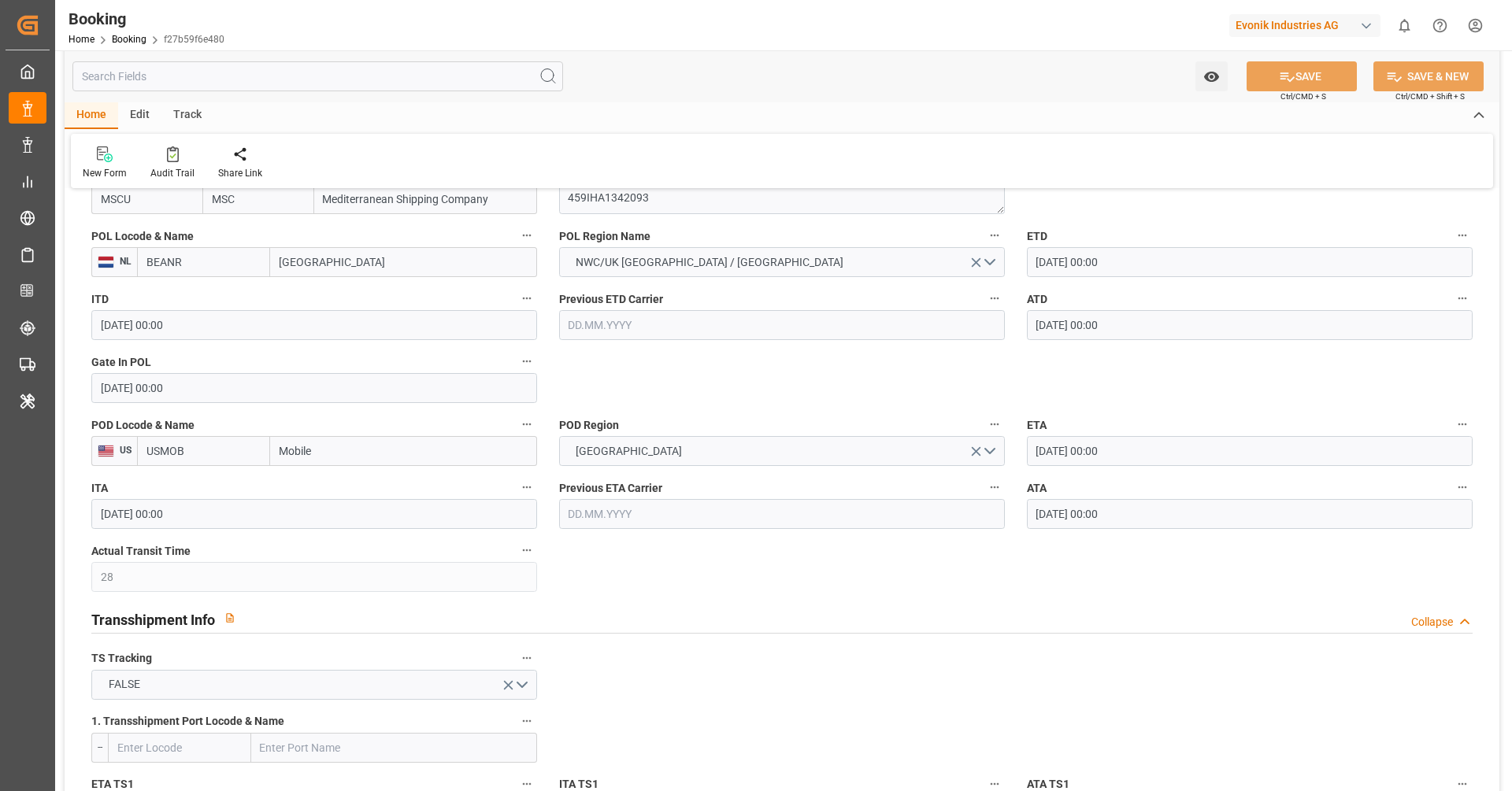
click at [210, 269] on input "BEANR" at bounding box center [203, 262] width 133 height 30
click at [210, 294] on span "BEANR - [GEOGRAPHIC_DATA]" at bounding box center [200, 305] width 106 height 29
type input "BEANR"
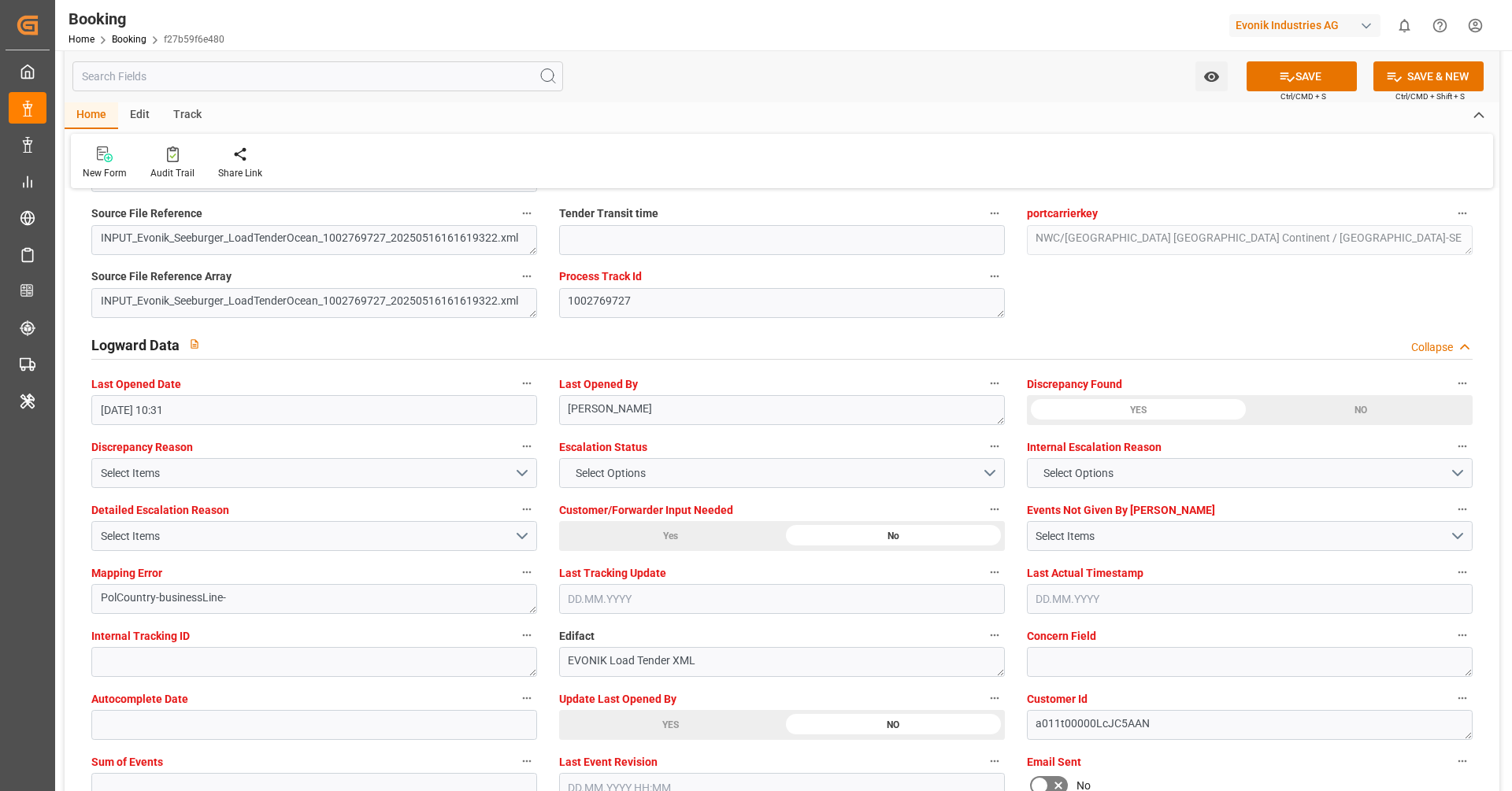
scroll to position [3096, 0]
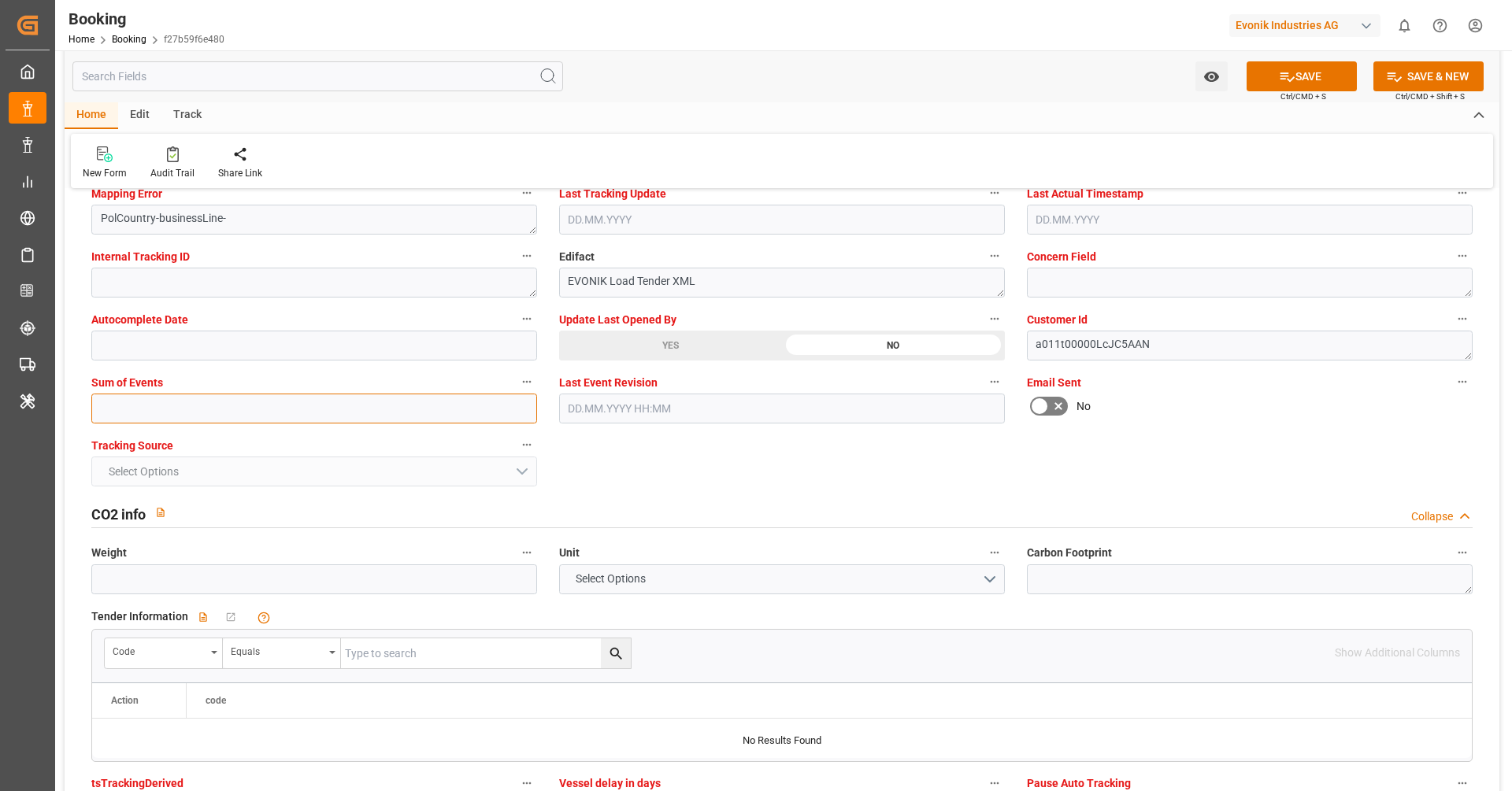
click at [145, 412] on input "text" at bounding box center [314, 408] width 445 height 30
type input "0"
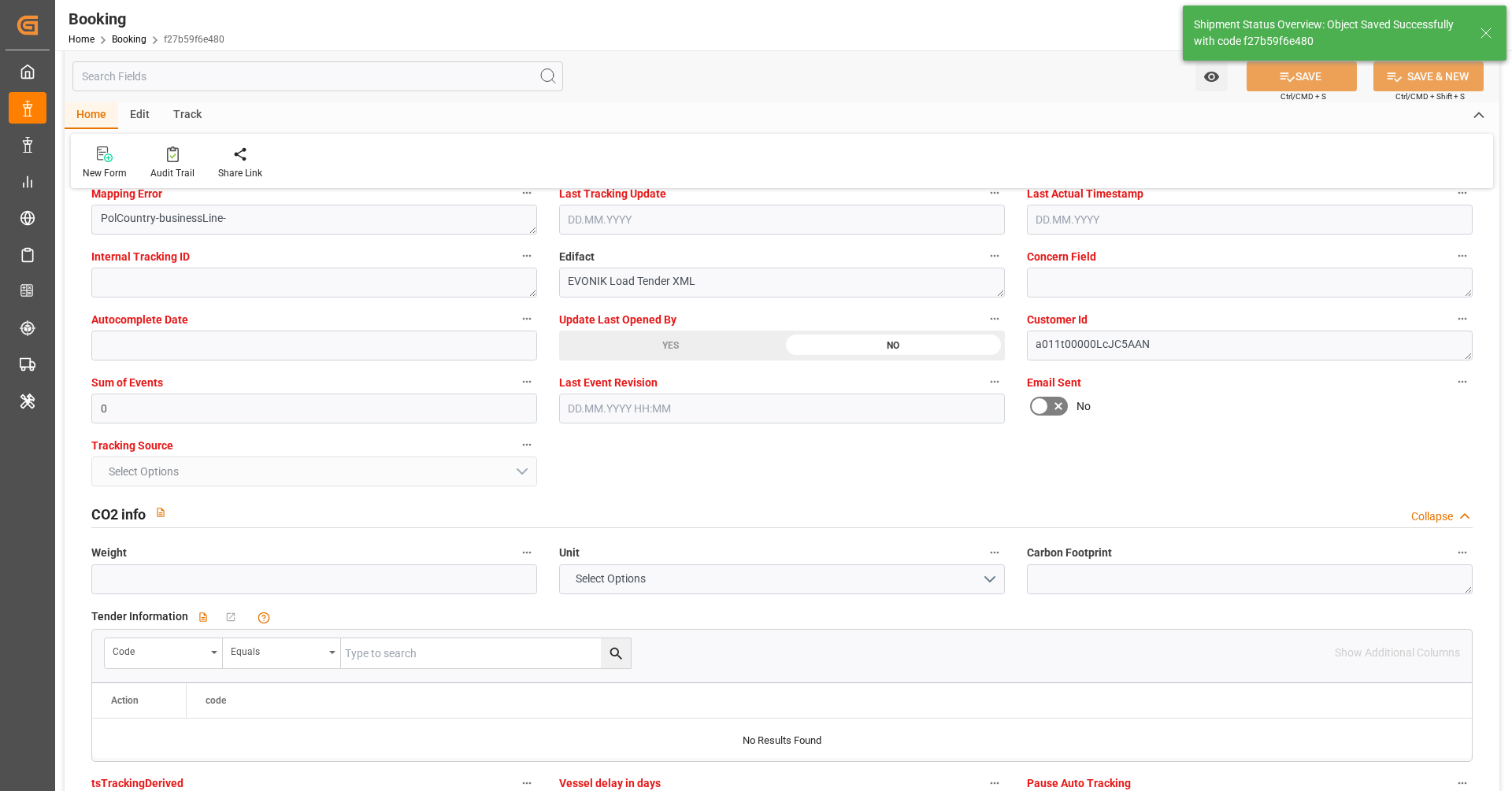
type textarea "businessLine-"
type input "14.08.2025 10:33"
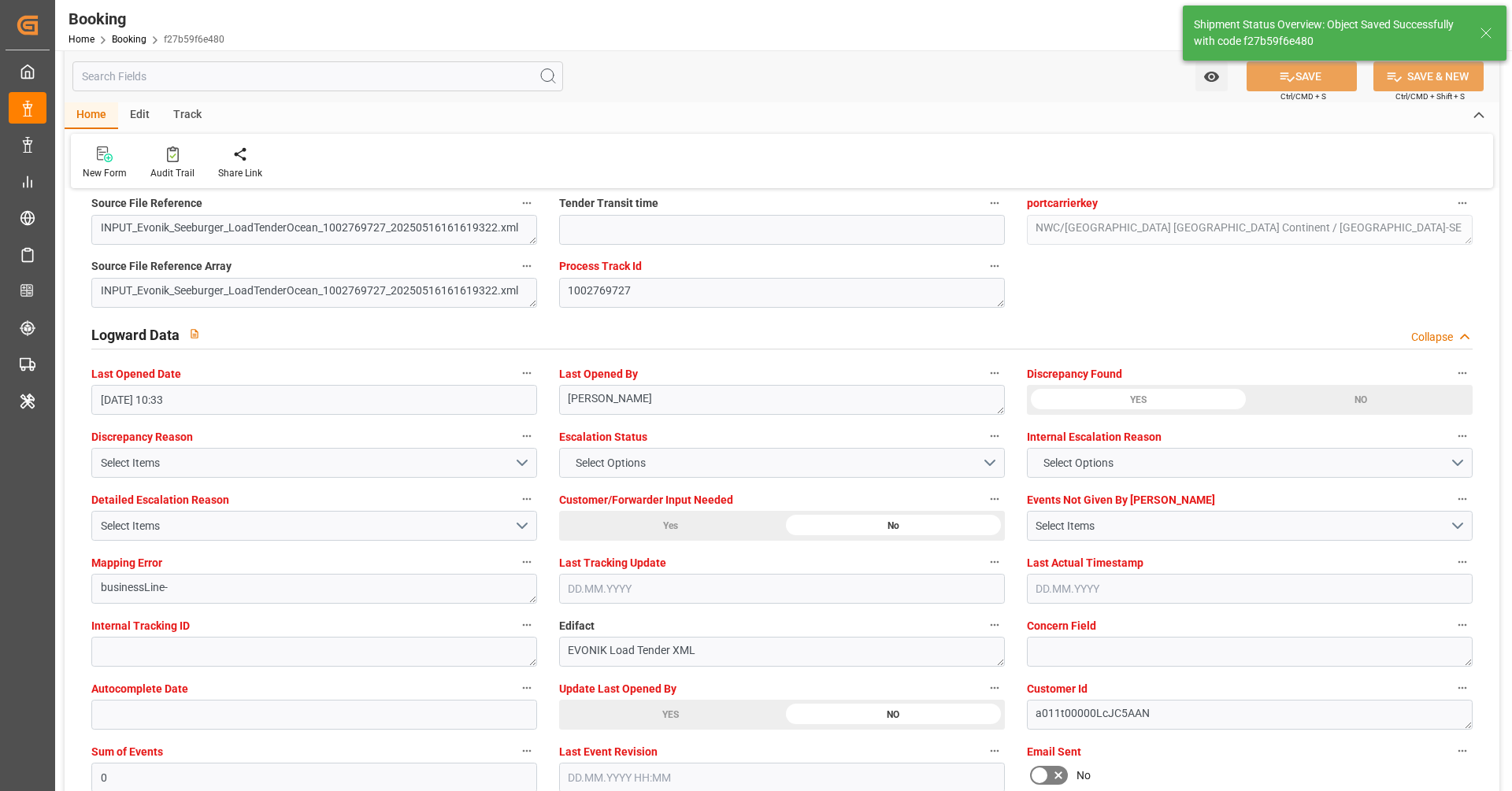
scroll to position [2631, 0]
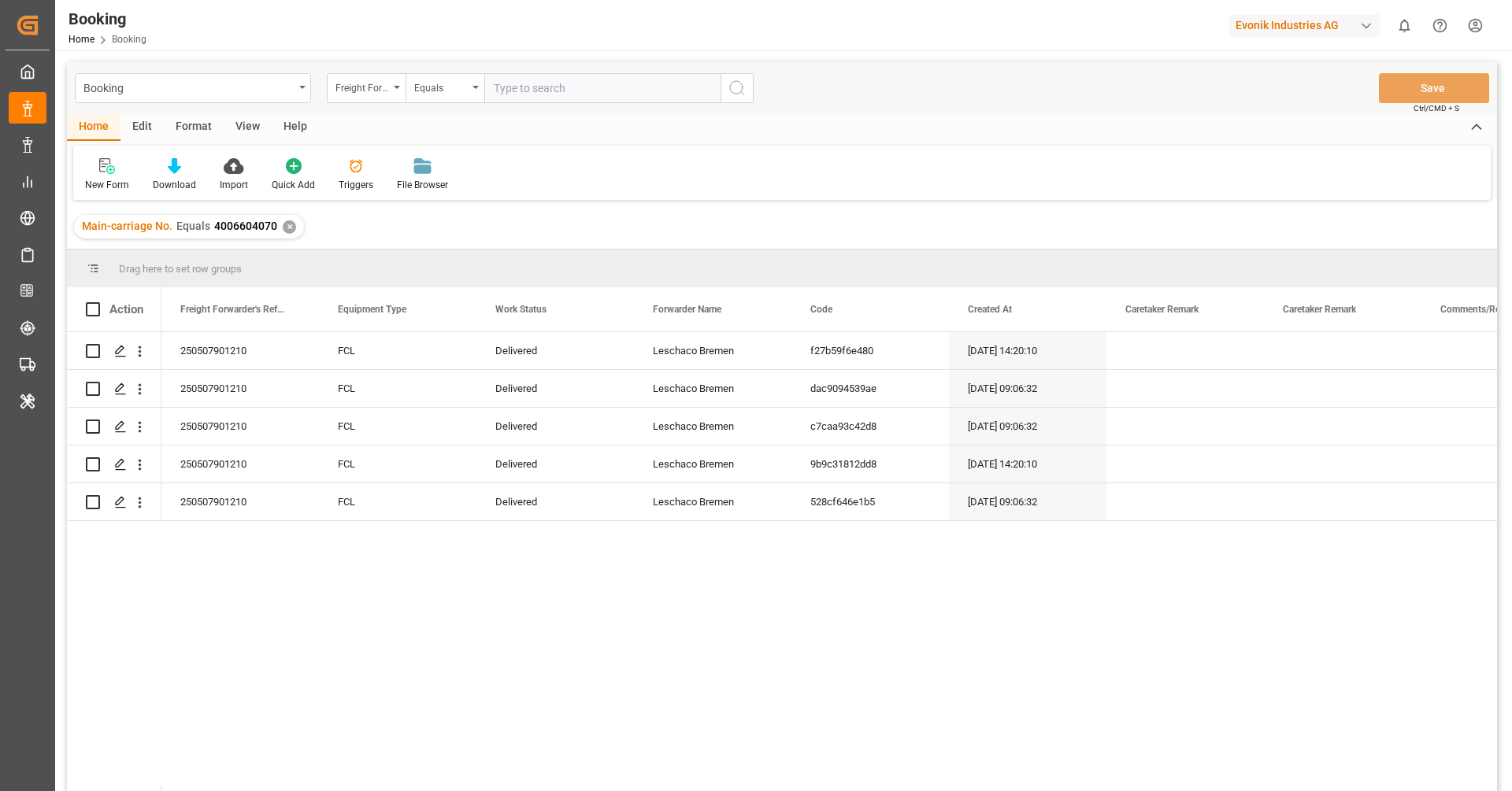
click at [288, 233] on div "✕" at bounding box center [289, 226] width 13 height 13
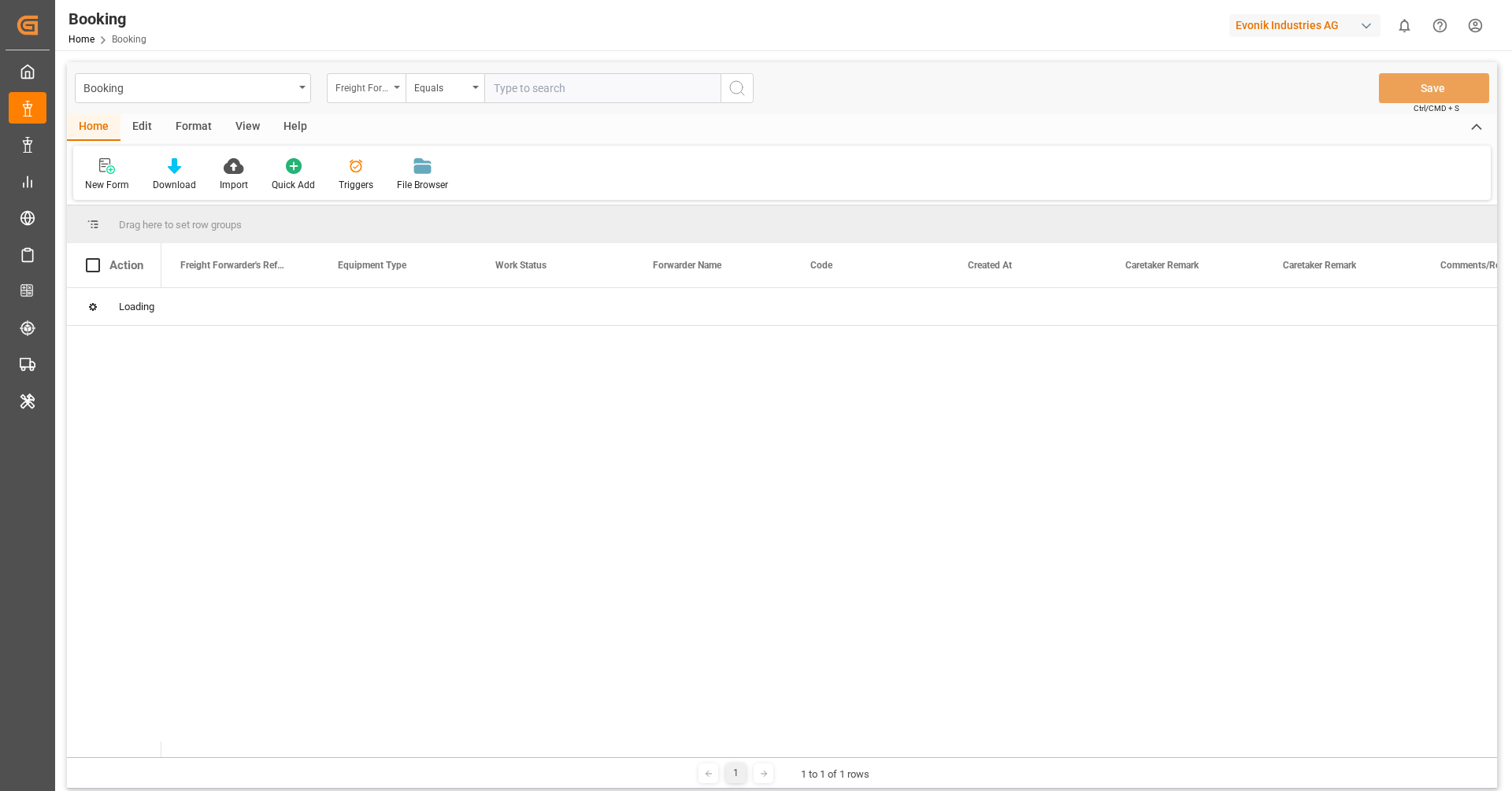
click at [363, 95] on div "Freight Forwarder's Reference No." at bounding box center [366, 88] width 79 height 30
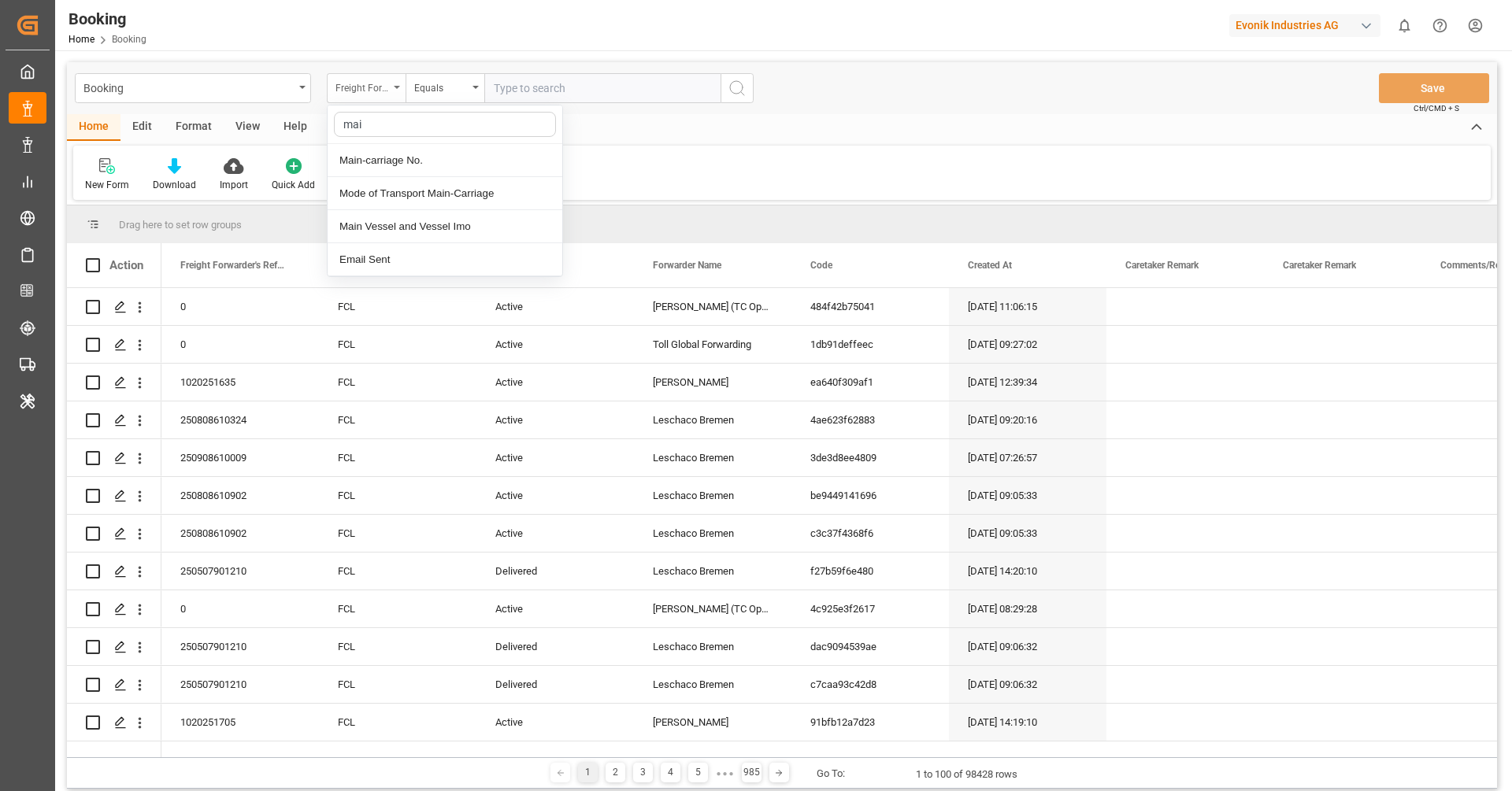
type input "main"
click at [423, 167] on div "Main-carriage No." at bounding box center [445, 161] width 234 height 33
click at [527, 92] on input "text" at bounding box center [602, 88] width 236 height 30
paste input "4006614351"
type input "4006614351"
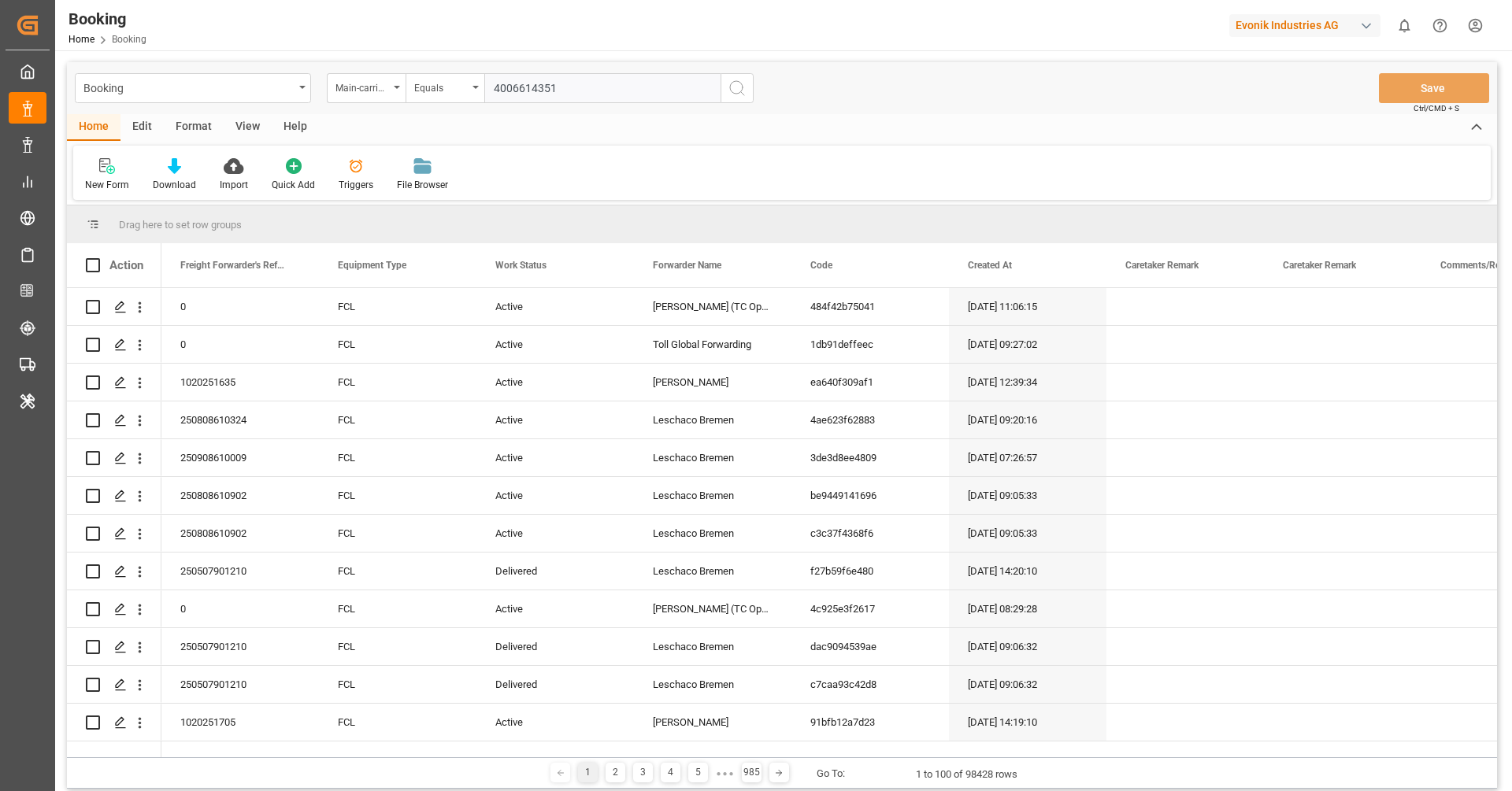
click at [726, 95] on button "search button" at bounding box center [737, 88] width 33 height 30
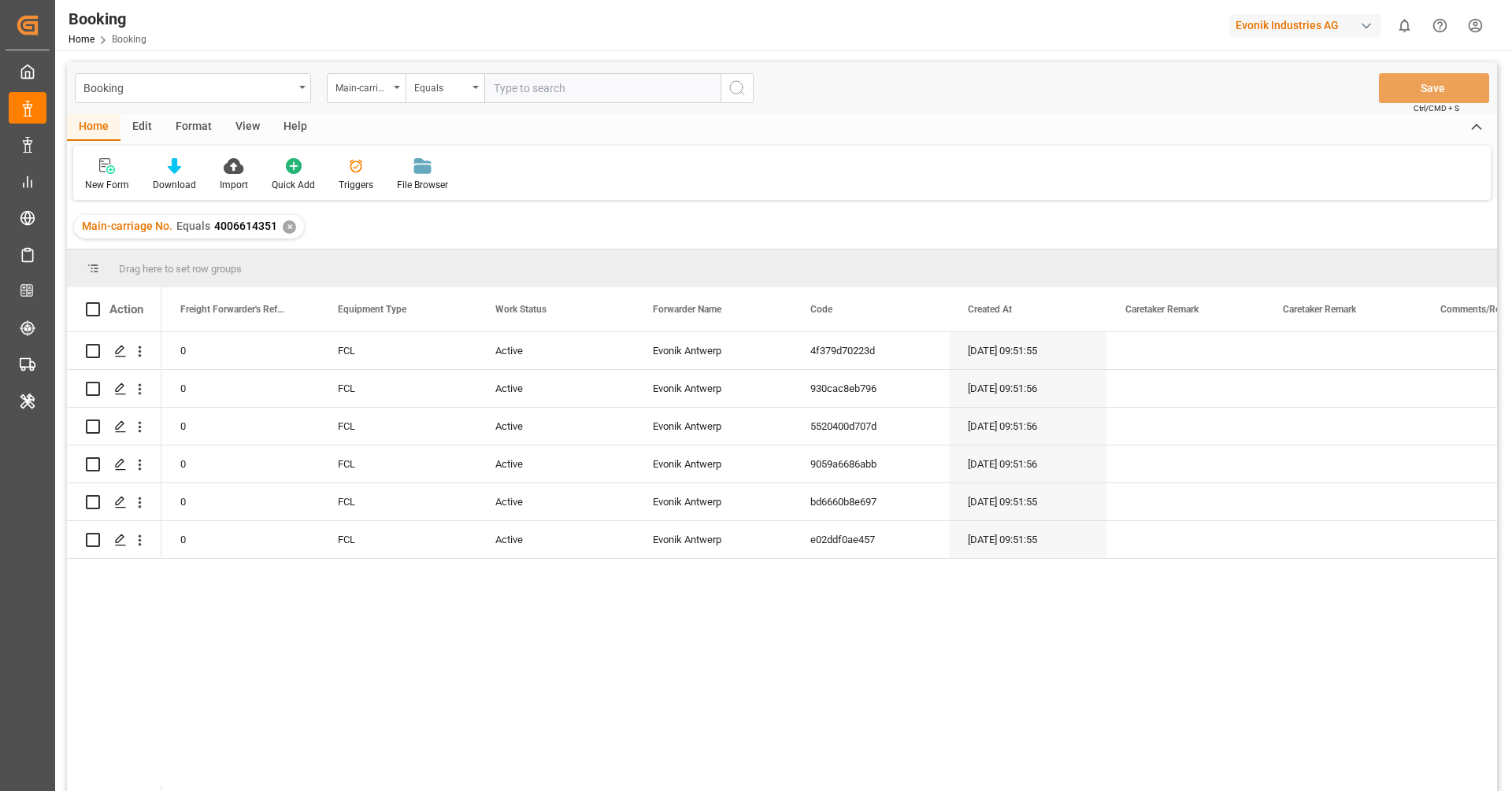
click at [260, 130] on div "View" at bounding box center [248, 127] width 48 height 27
click at [114, 172] on div at bounding box center [100, 165] width 31 height 16
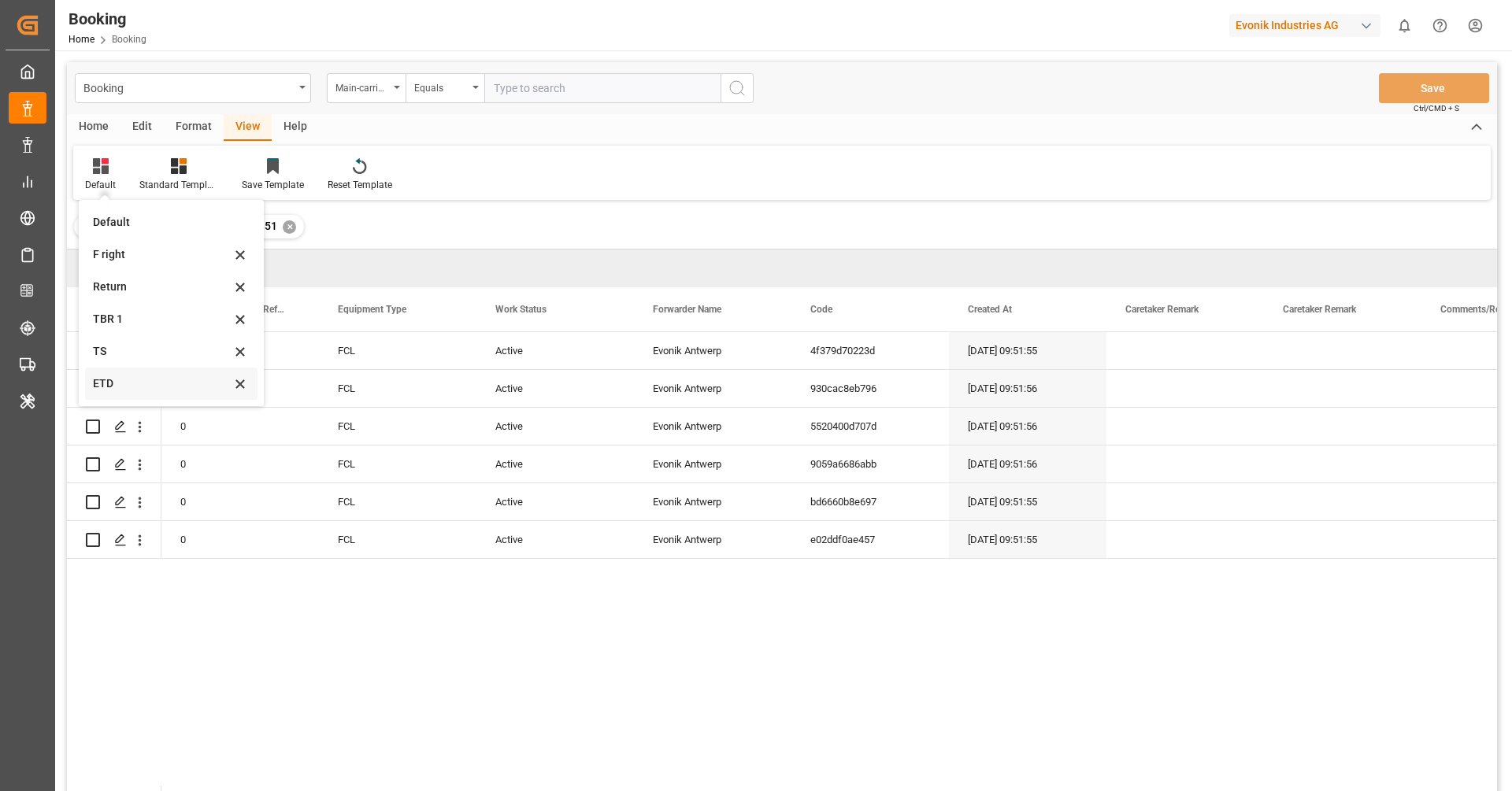
click at [125, 396] on div "ETD" at bounding box center [170, 383] width 172 height 32
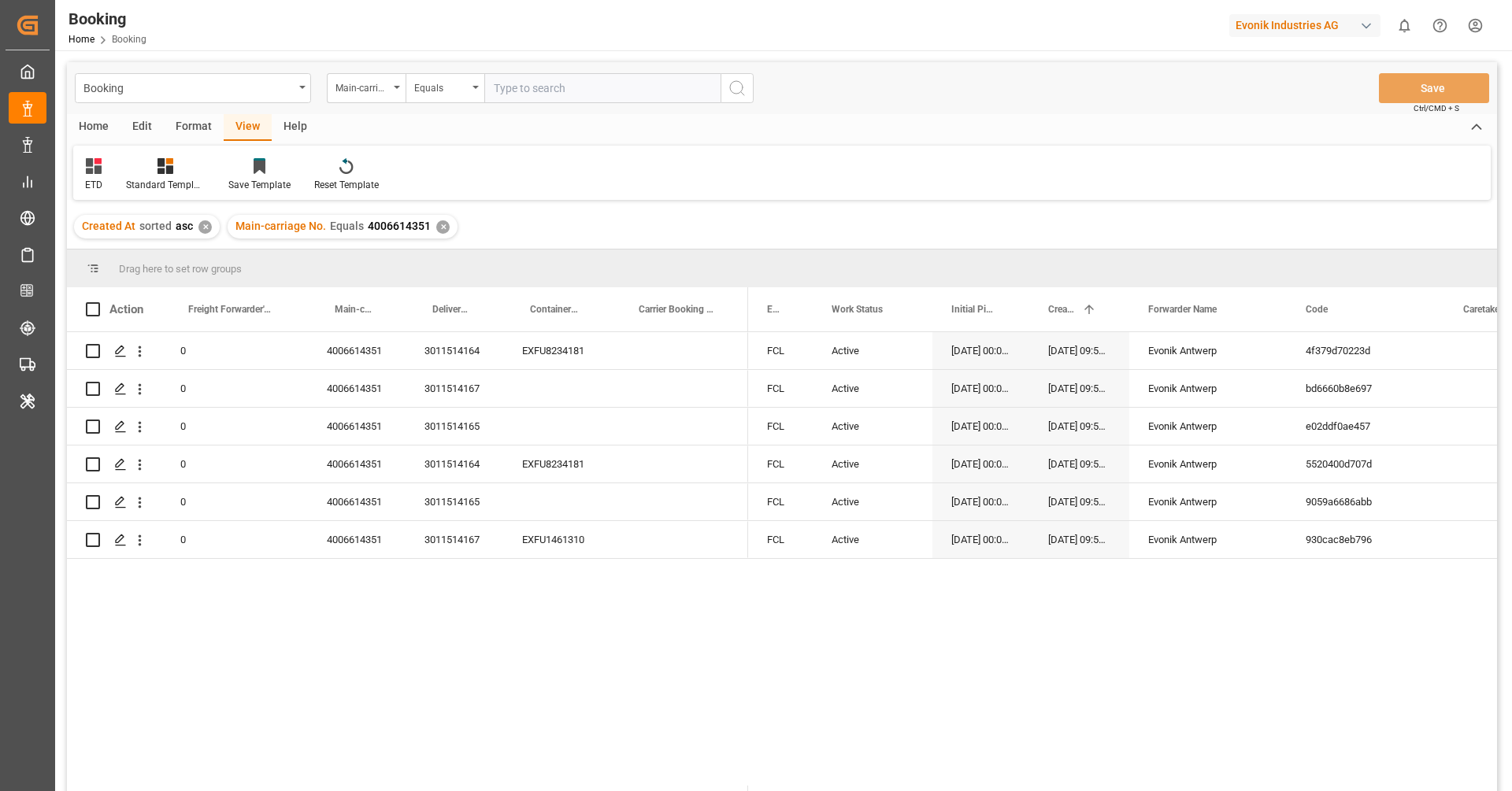
click at [746, 166] on div "ETD Standard Templates Save Template Reset Template" at bounding box center [782, 172] width 1418 height 54
click at [138, 392] on icon "open menu" at bounding box center [140, 389] width 3 height 11
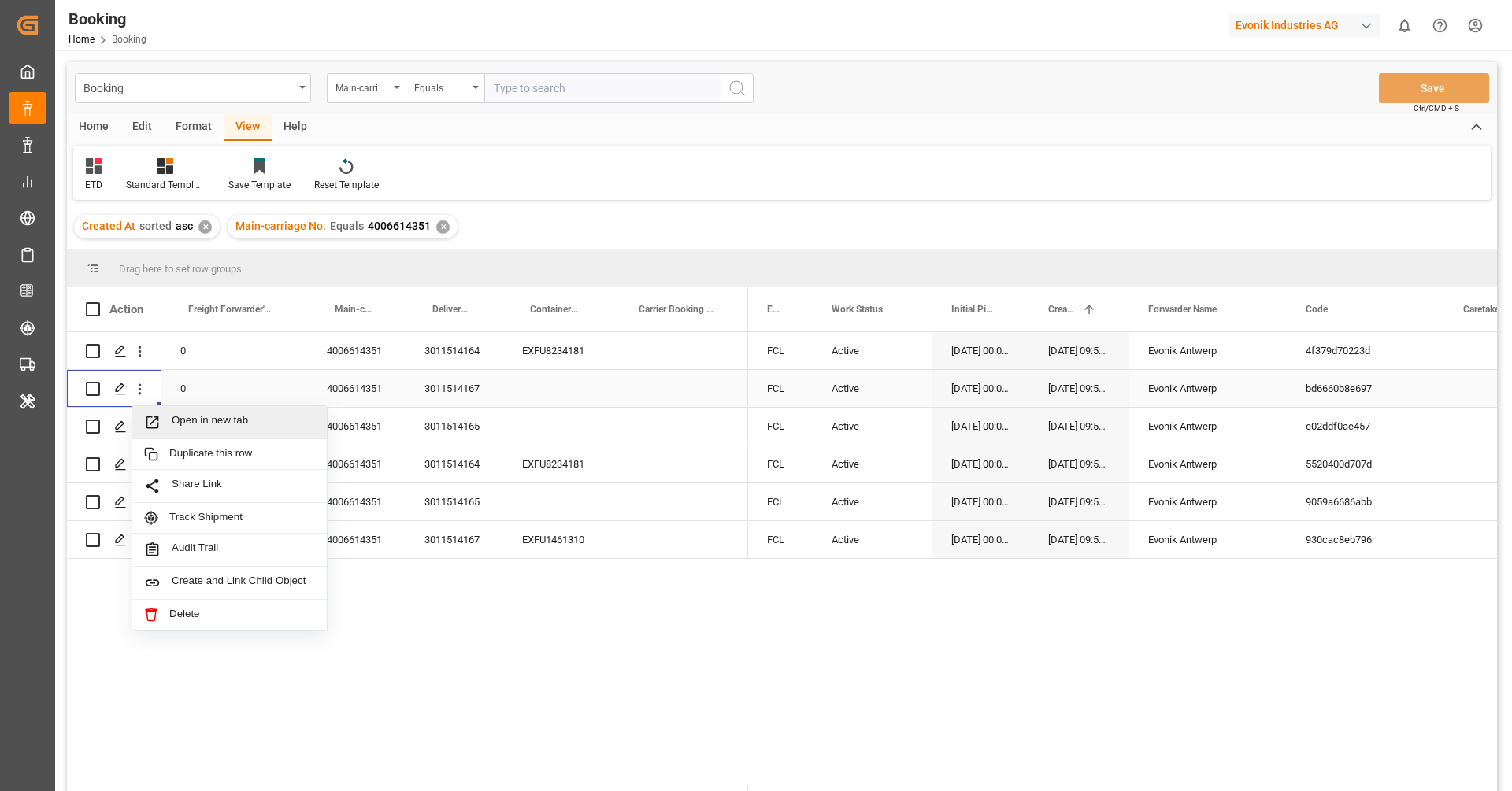
click at [165, 414] on span "Press SPACE to select this row." at bounding box center [158, 422] width 28 height 16
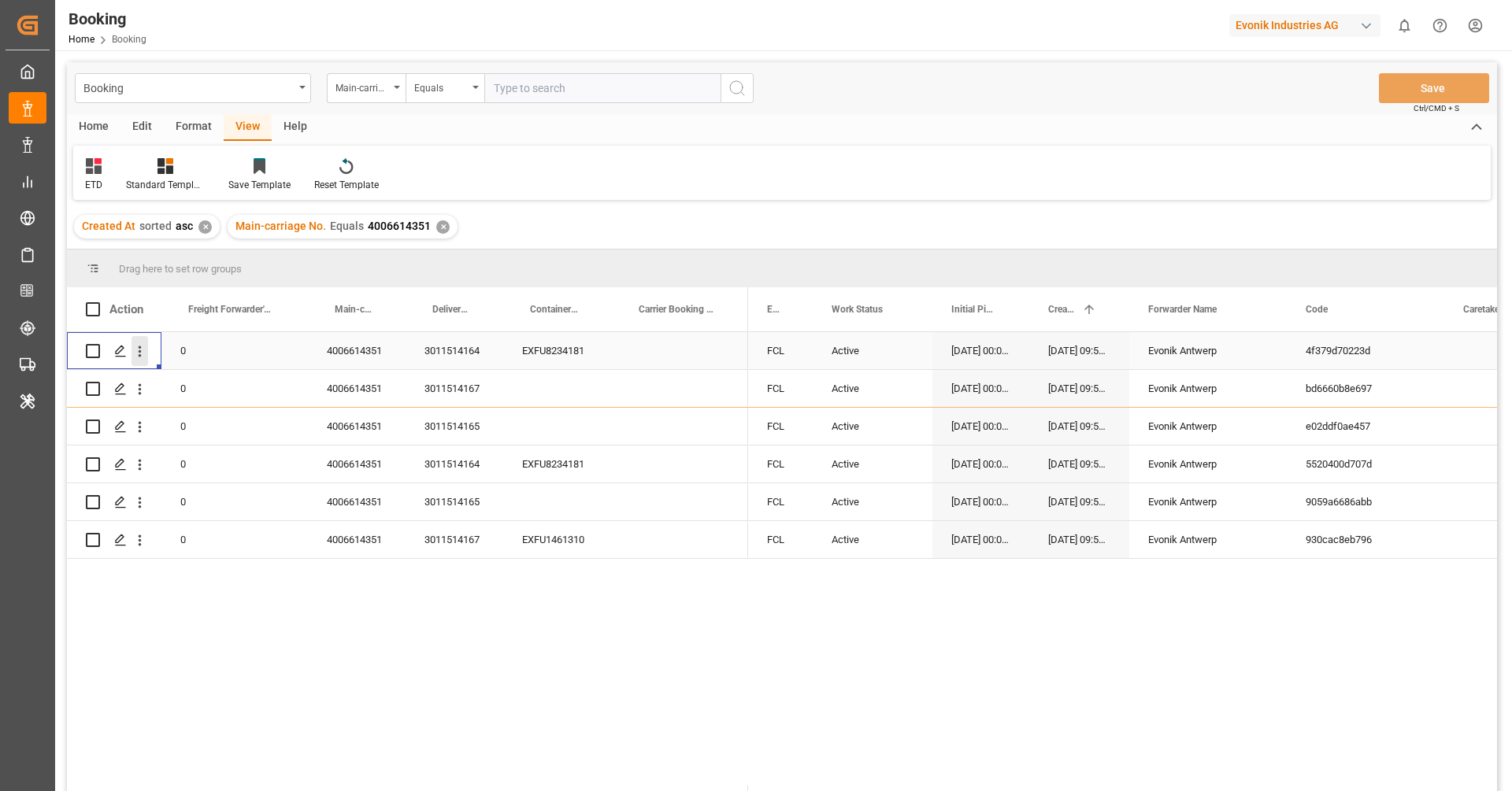
click at [133, 346] on icon "open menu" at bounding box center [139, 351] width 16 height 16
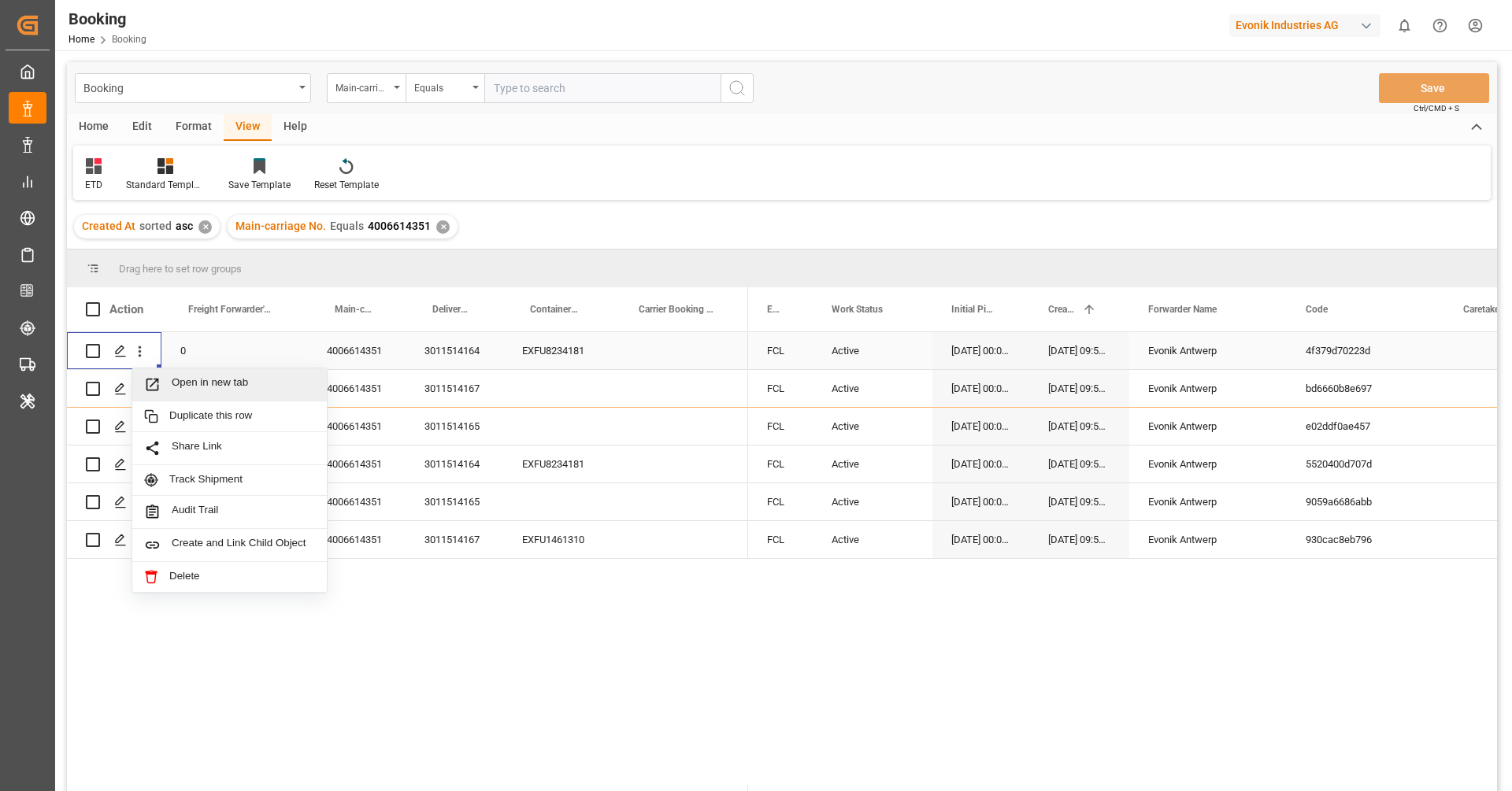
click at [170, 377] on span "Press SPACE to select this row." at bounding box center [158, 384] width 28 height 16
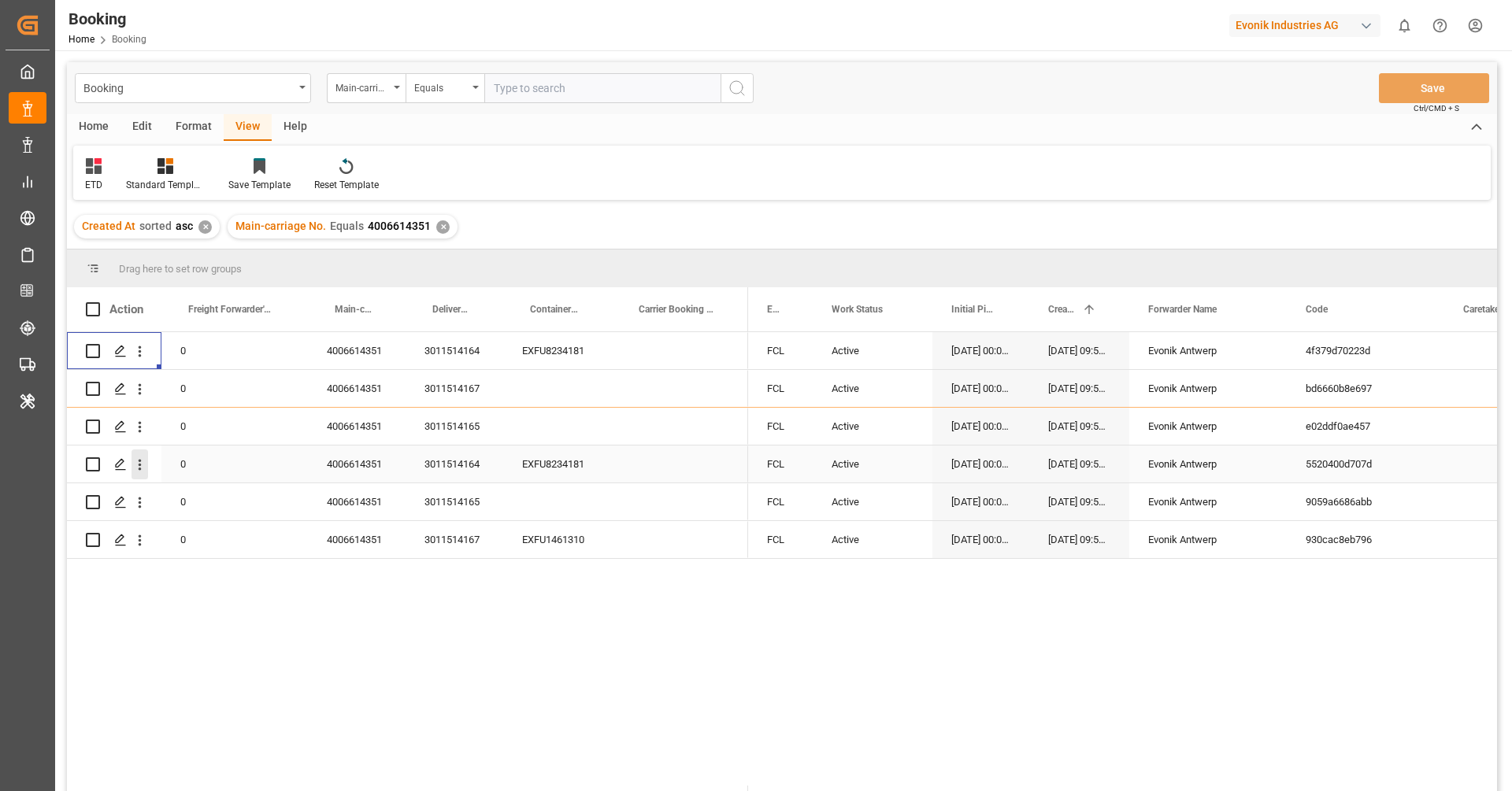
click at [144, 468] on icon "open menu" at bounding box center [139, 464] width 16 height 16
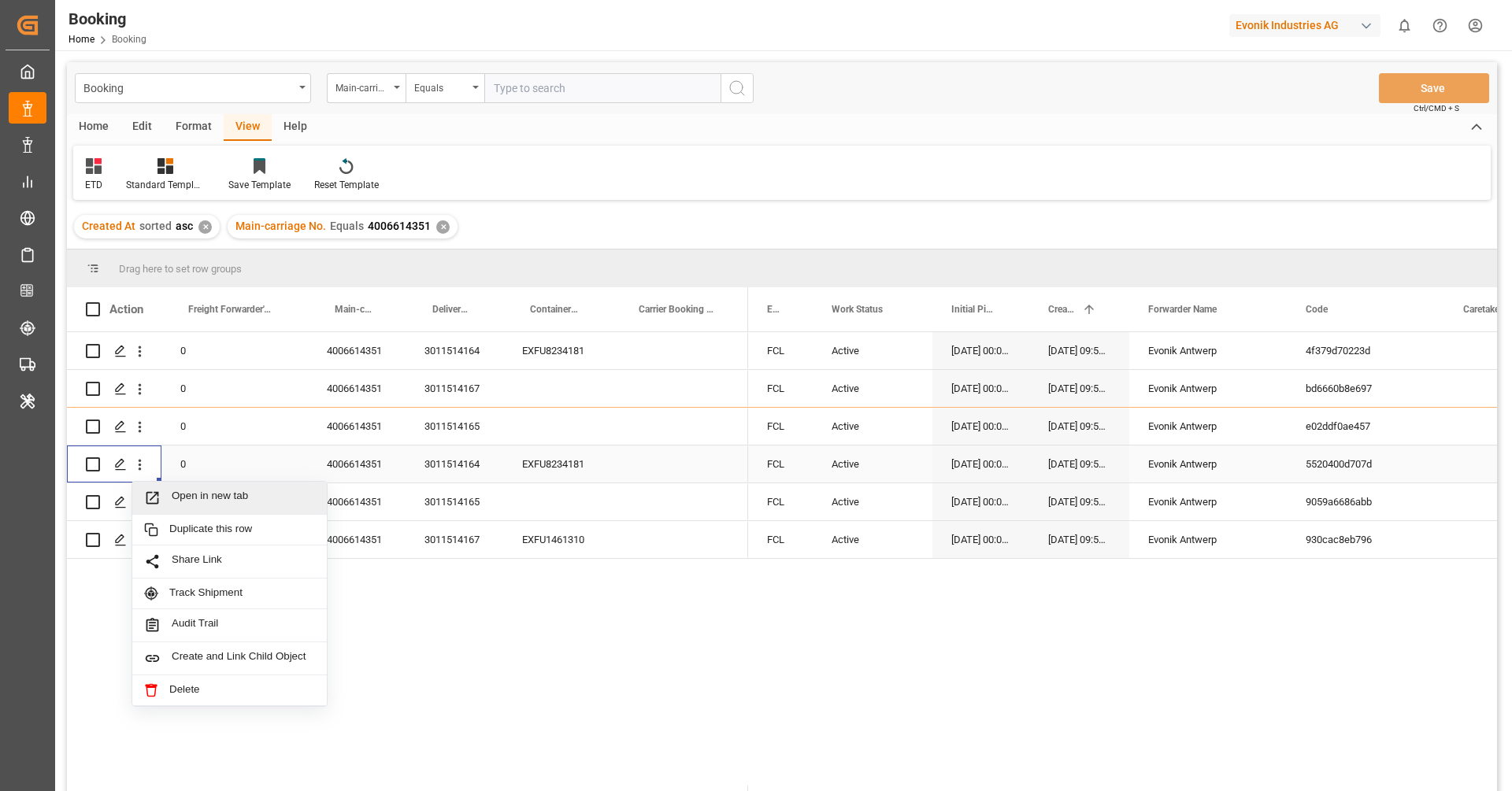
click at [171, 488] on div "Open in new tab" at bounding box center [229, 498] width 195 height 33
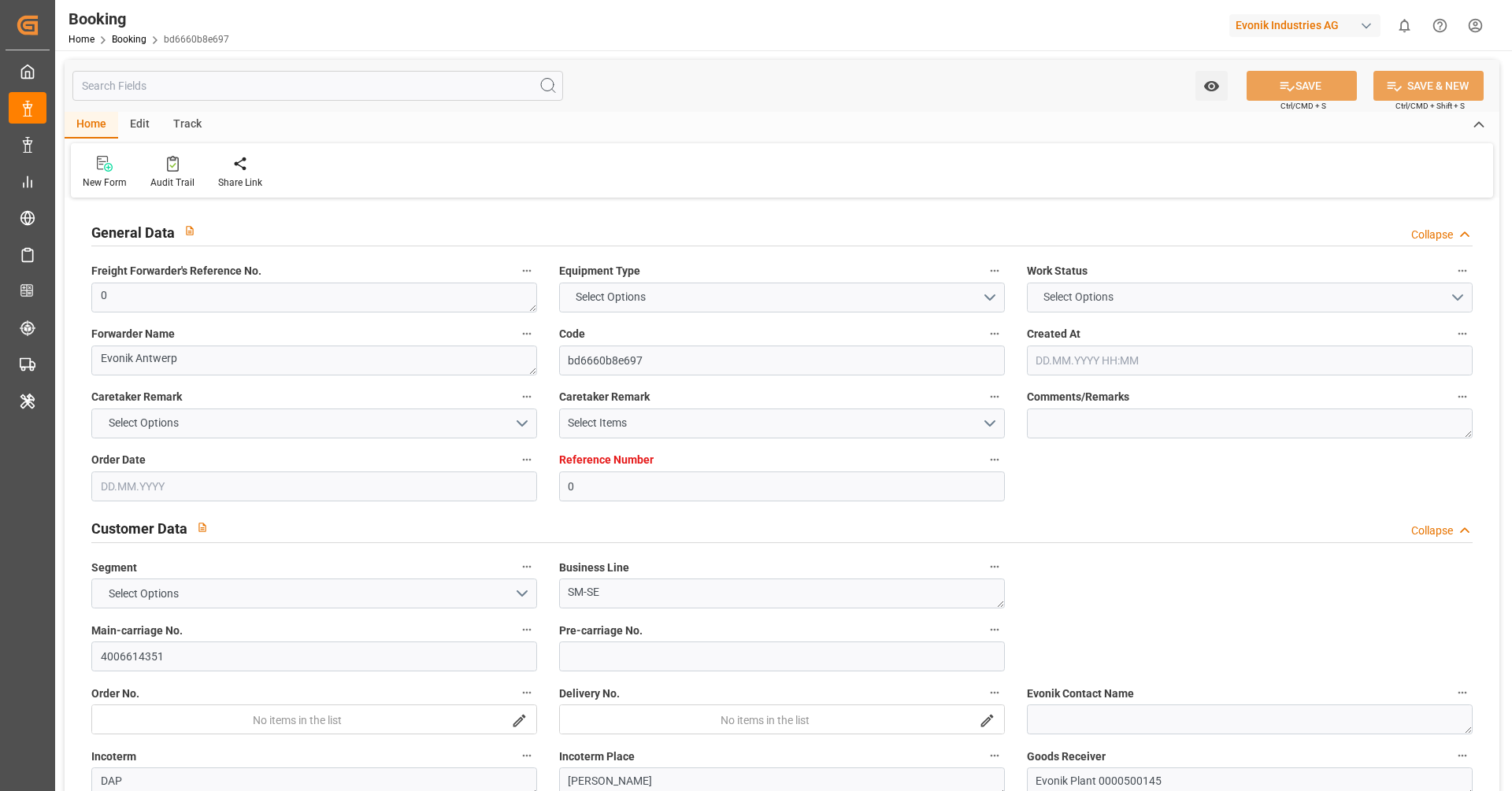
type input "0"
type input "Dummy"
type input "Dummy Carrier"
type input "NLRTM"
type input "USMOB"
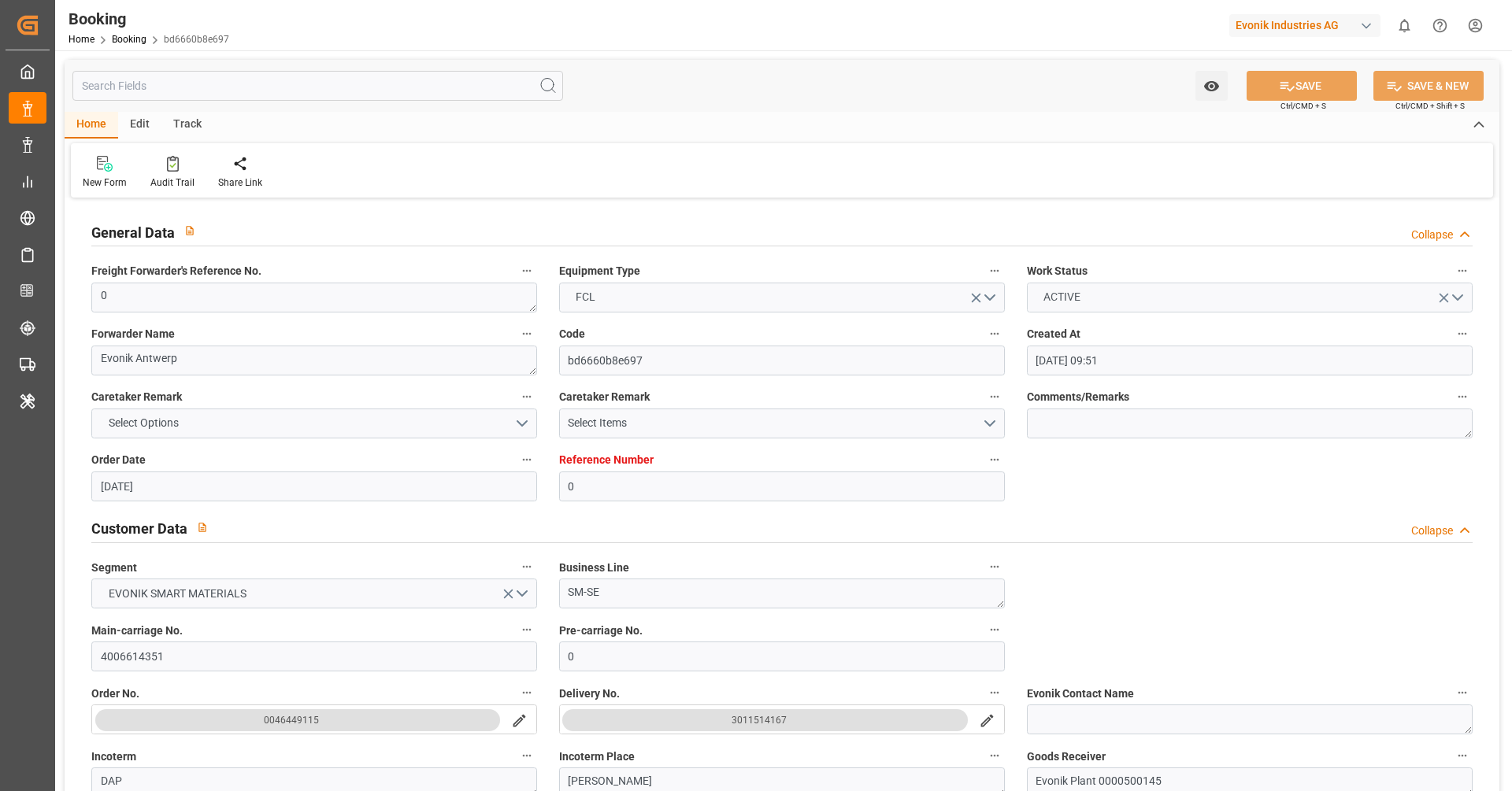
type input "[DATE] 09:51"
type input "[DATE]"
type input "[DATE] 00:00"
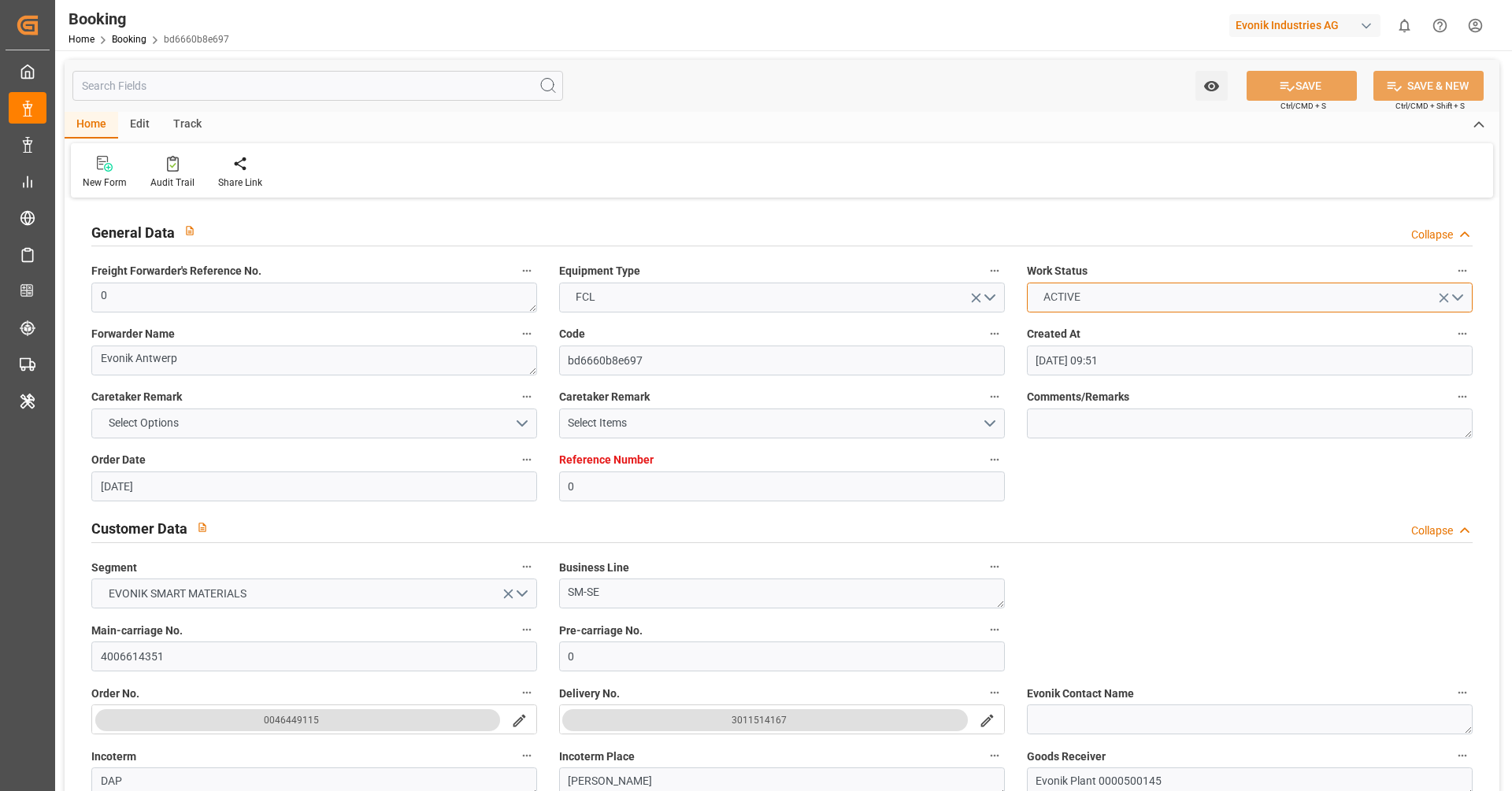
click at [1118, 285] on button "ACTIVE" at bounding box center [1249, 297] width 445 height 30
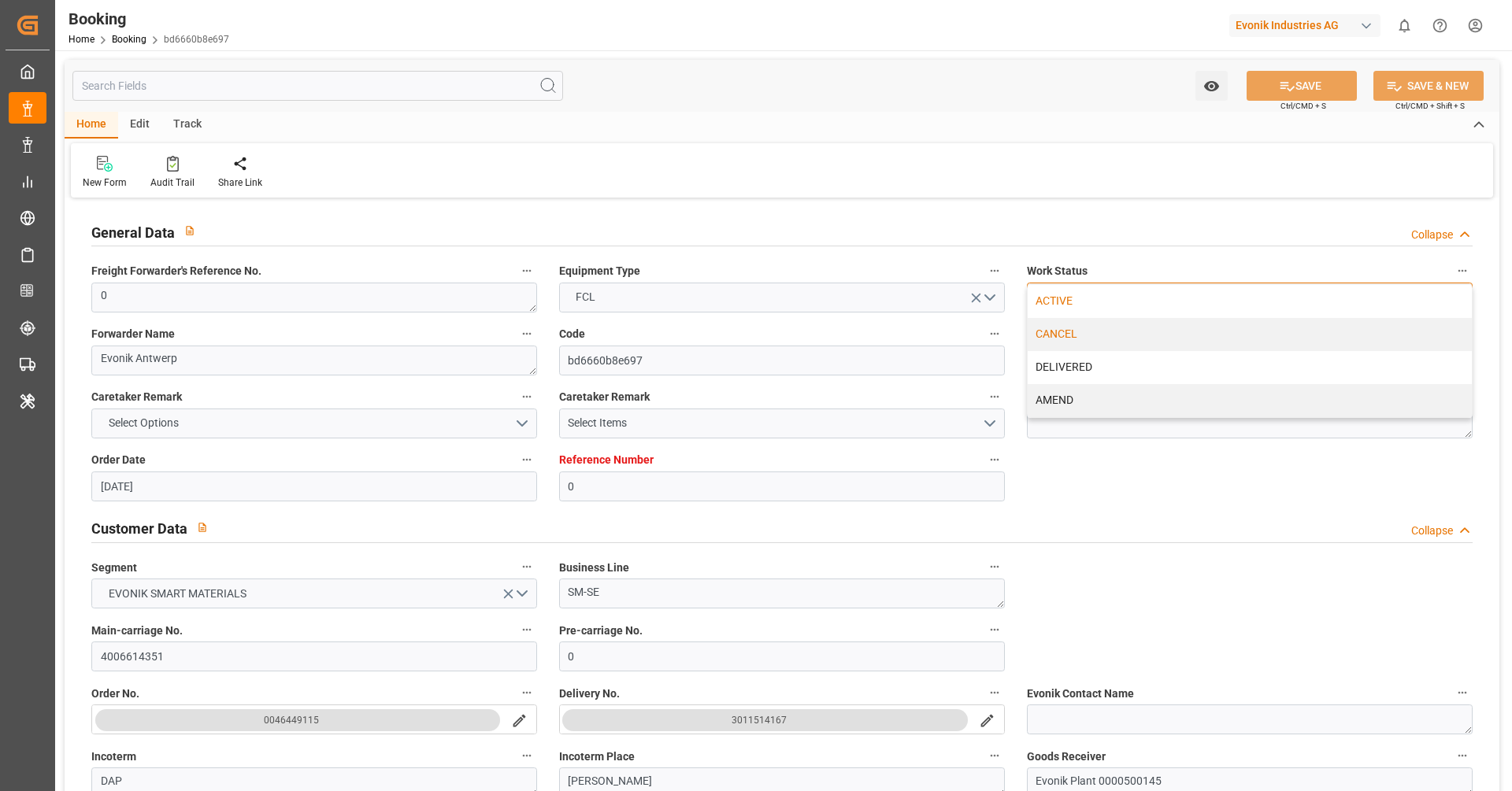
click at [1102, 330] on div "CANCEL" at bounding box center [1249, 335] width 444 height 33
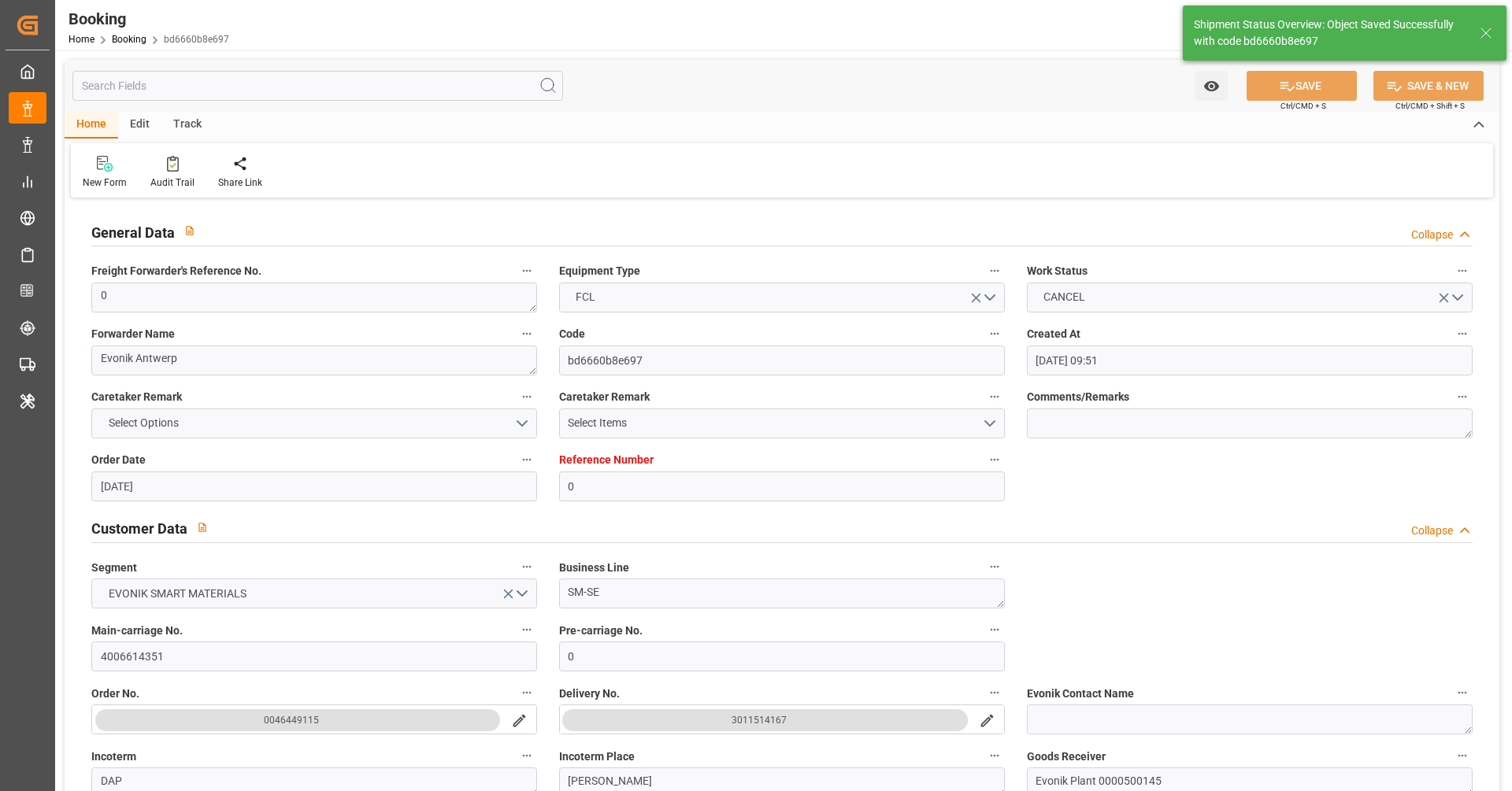
type textarea "[PERSON_NAME]"
type textarea "businessLine-"
type input "[DATE] 10:41"
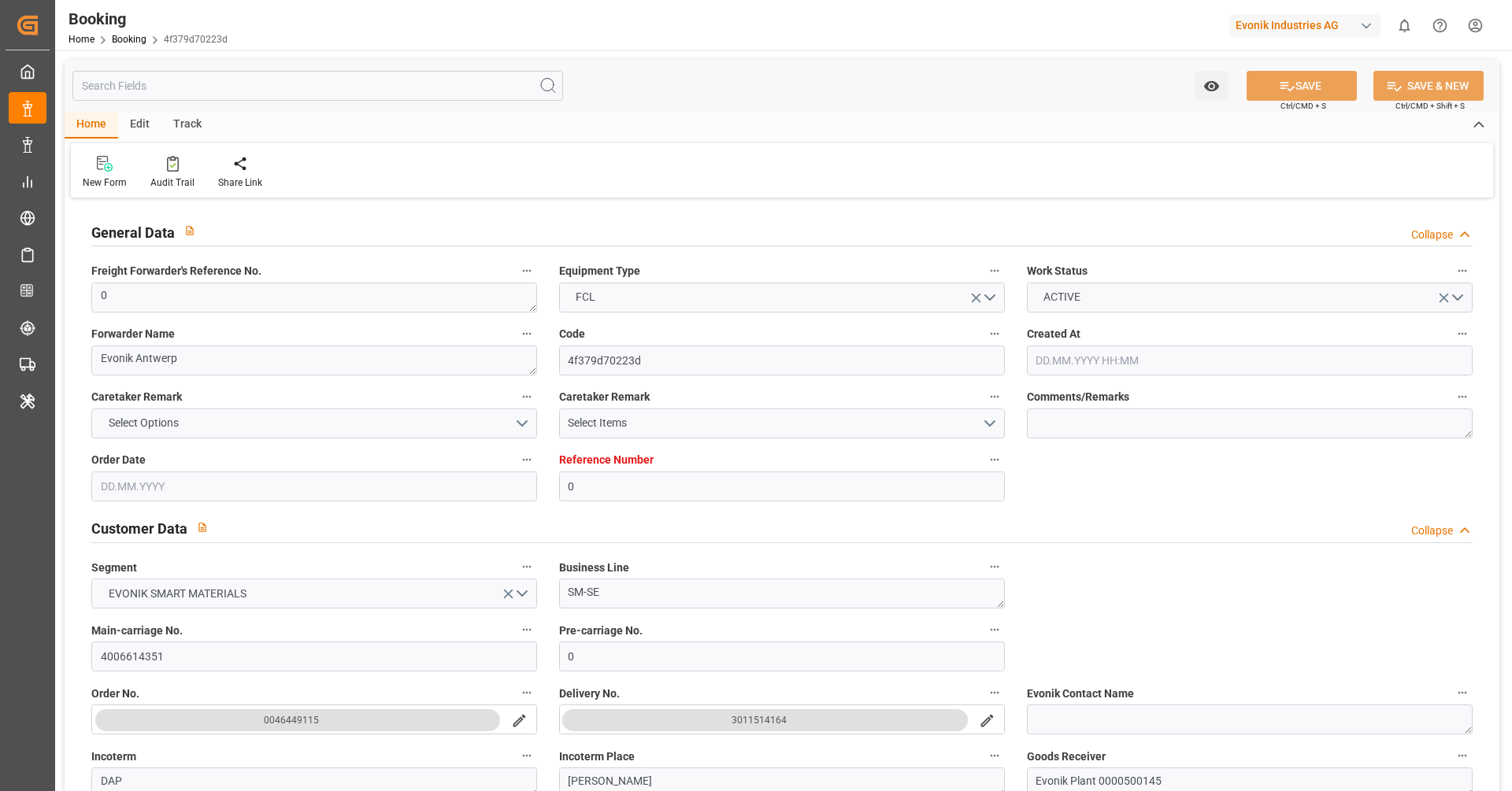
type input "0"
type input "Dummy"
type input "Dummy Carrier"
type input "NLRTM"
type input "USMOB"
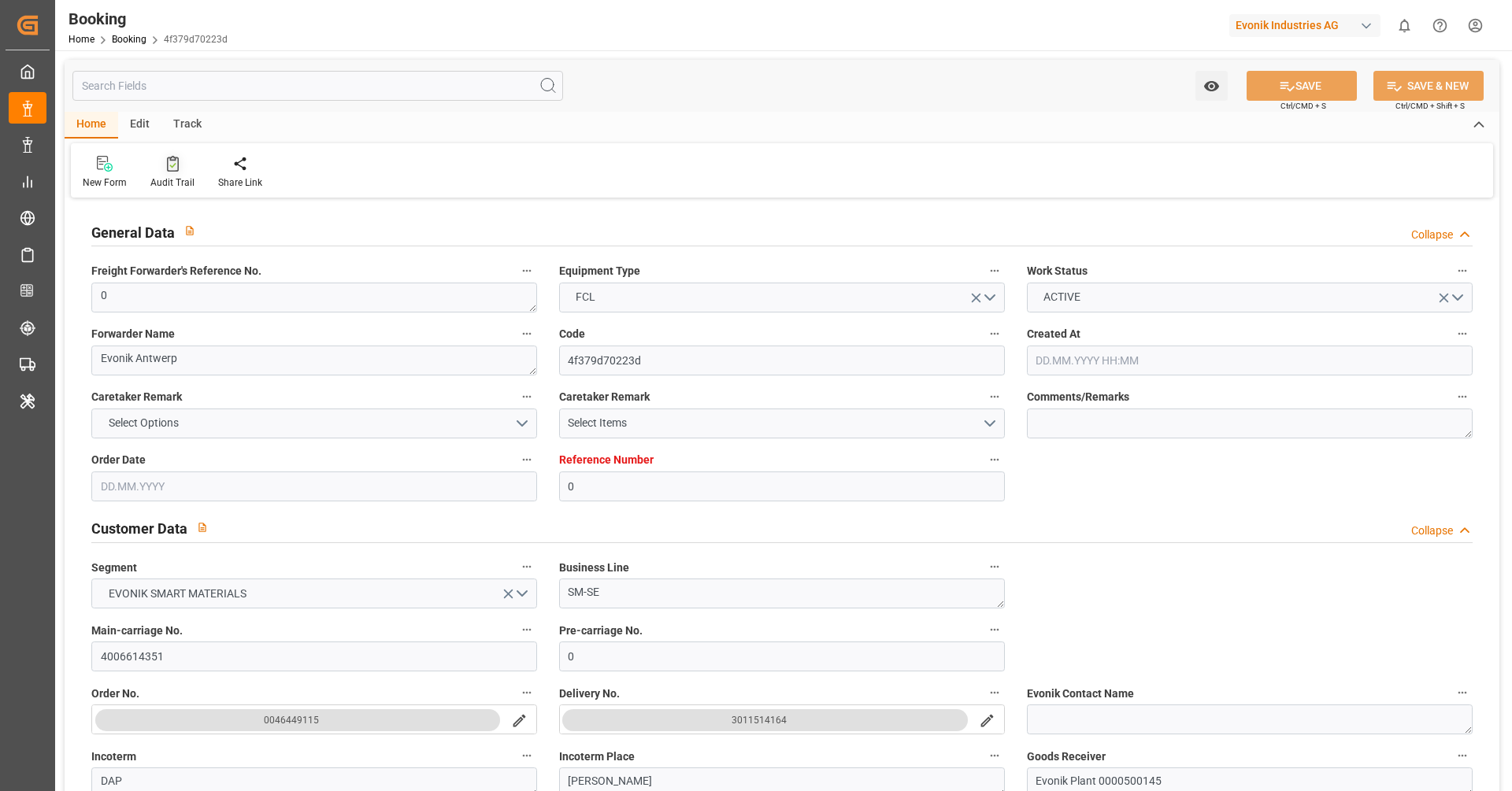
type input "[DATE] 09:51"
type input "[DATE]"
type input "[DATE] 00:00"
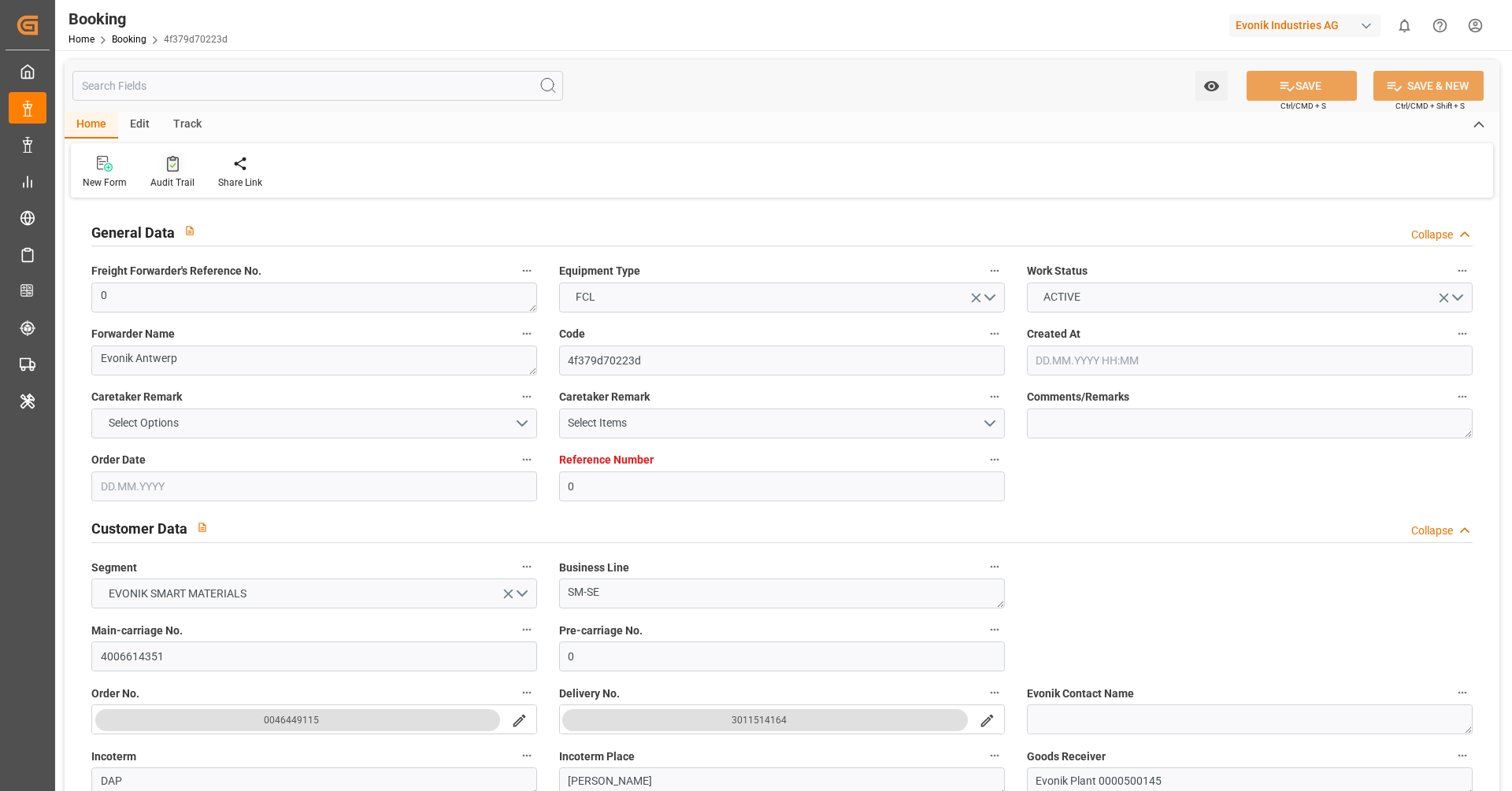
type input "[DATE] 08:20"
click at [180, 184] on div "Audit Trail" at bounding box center [172, 182] width 44 height 14
type input "0"
type input "Dummy"
type input "Dummy Carrier"
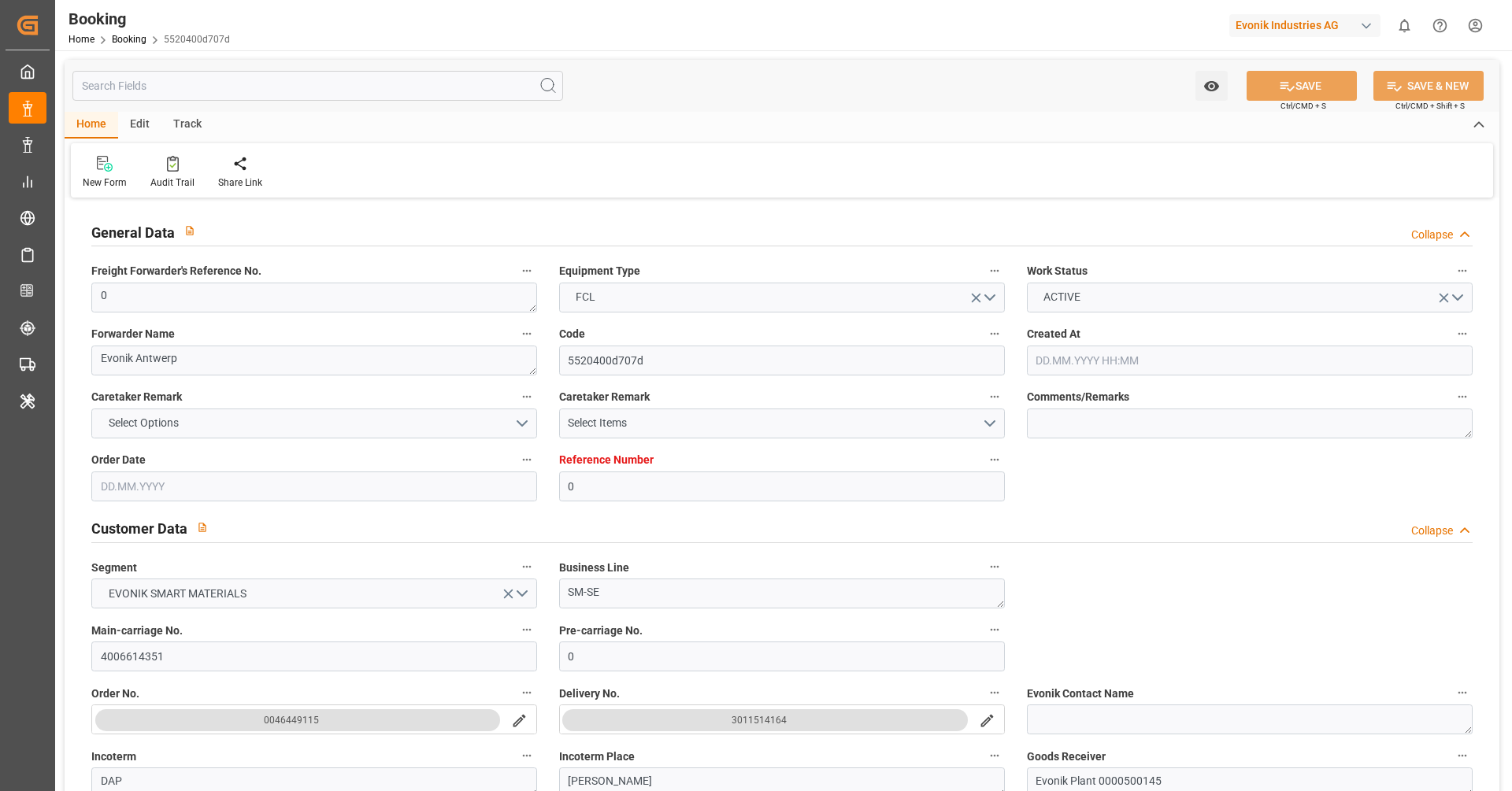
type input "NLRTM"
type input "USMOB"
type input "[DATE] 09:51"
type input "[DATE]"
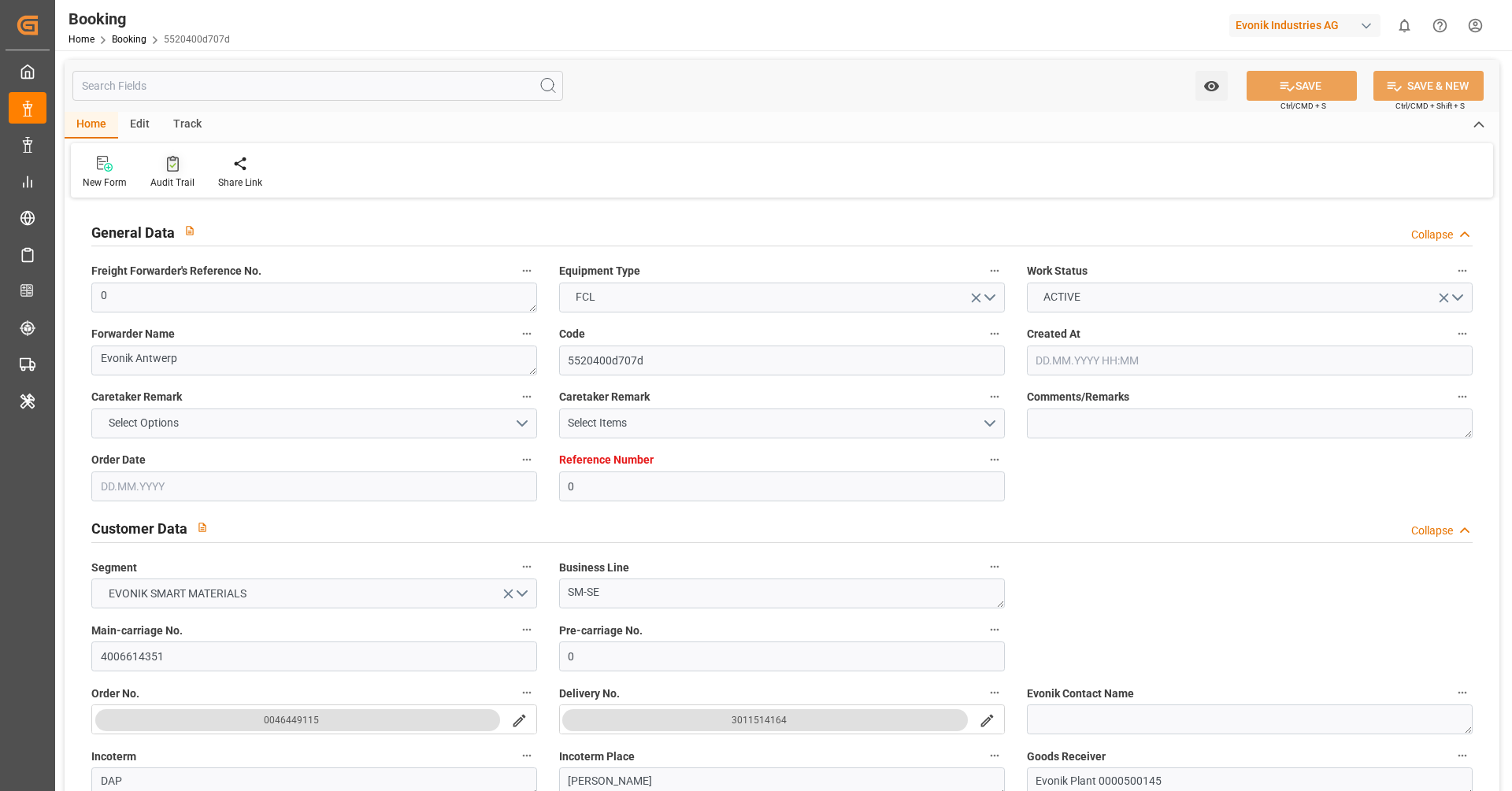
type input "[DATE]"
type input "[DATE] 00:00"
click at [170, 166] on icon at bounding box center [172, 165] width 6 height 5
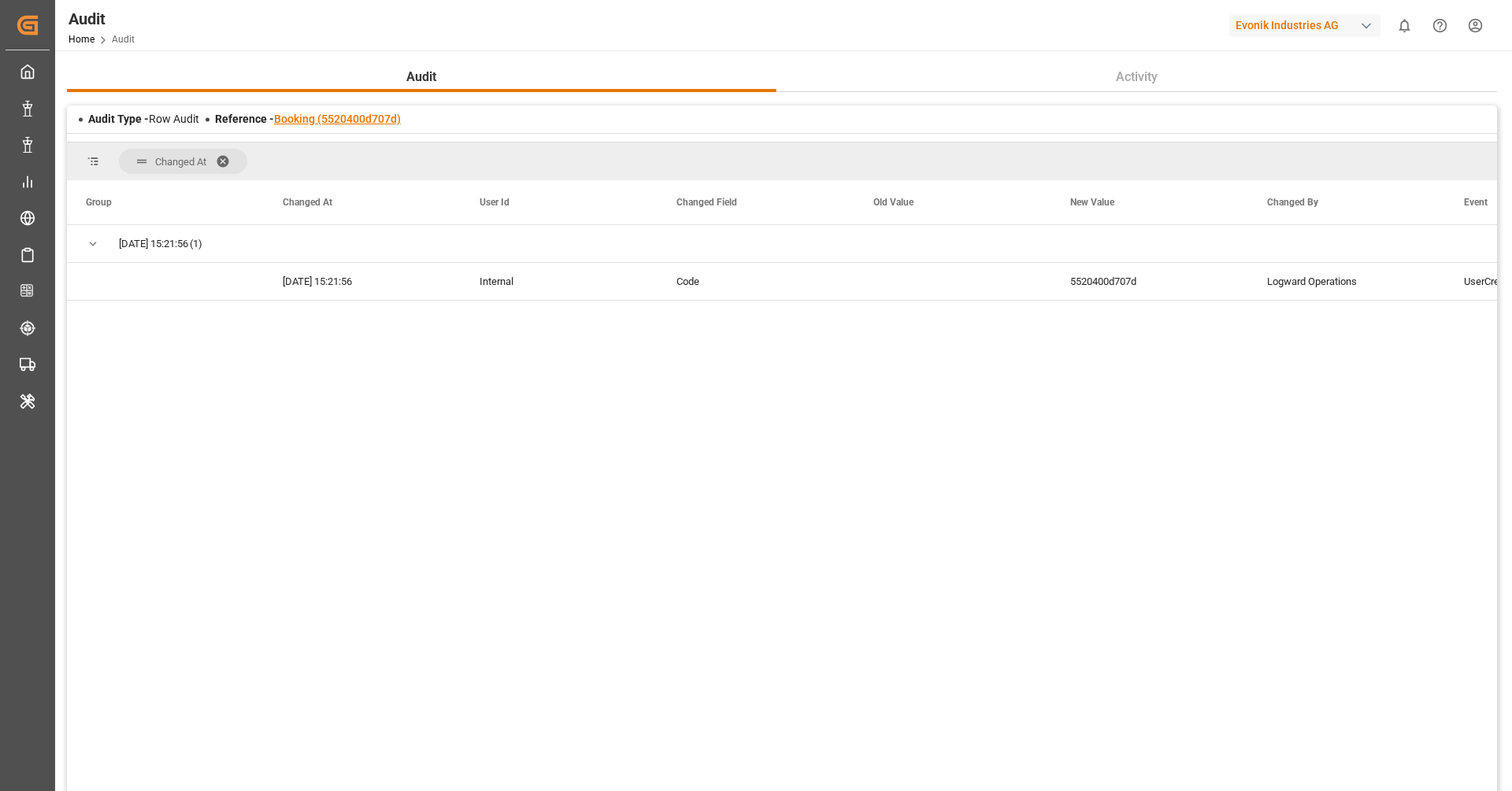
click at [307, 119] on link "Booking (5520400d707d)" at bounding box center [337, 118] width 127 height 13
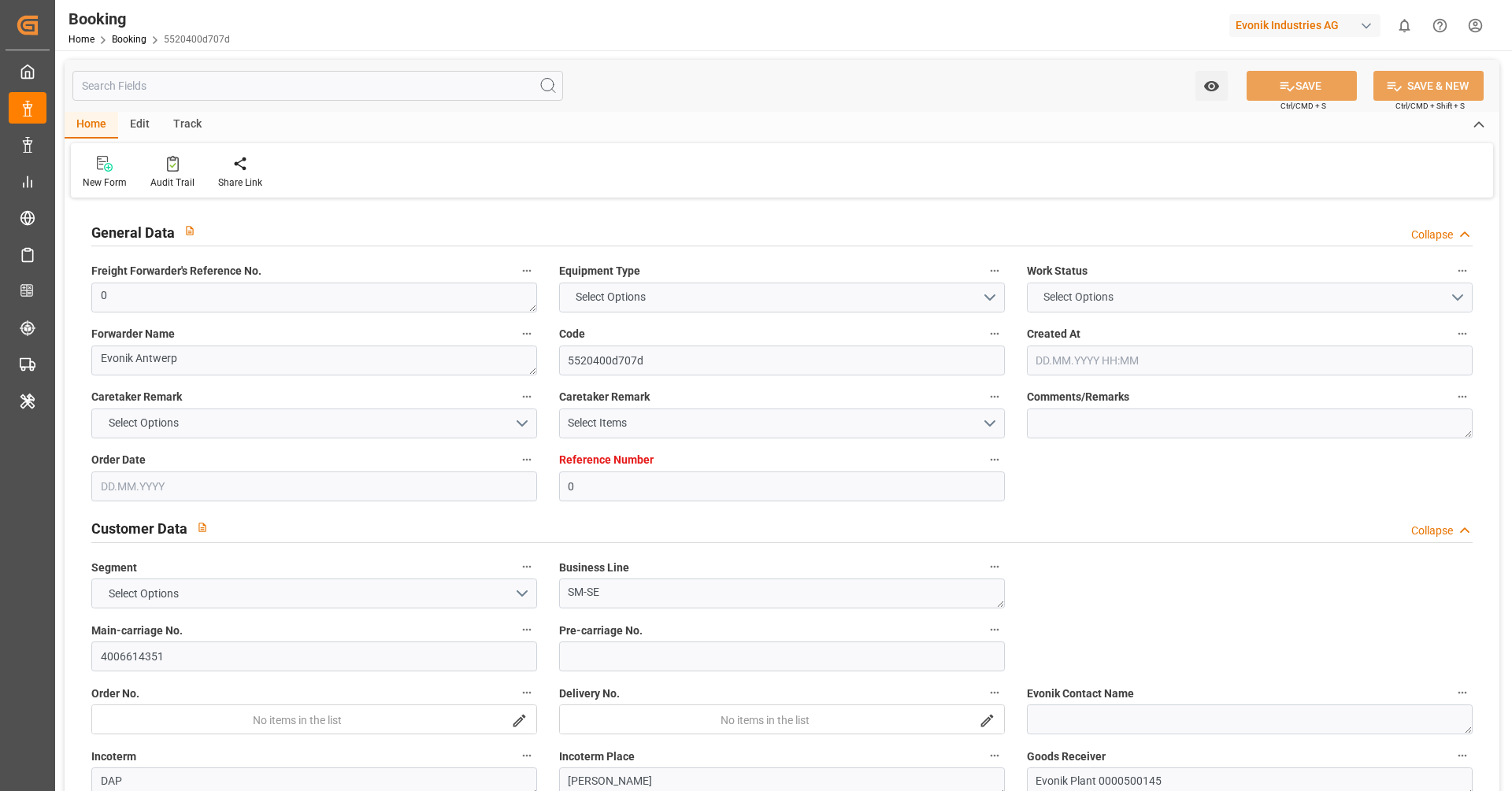
type input "0"
type input "Dummy"
type input "Dummy Carrier"
type input "NLRTM"
type input "USMOB"
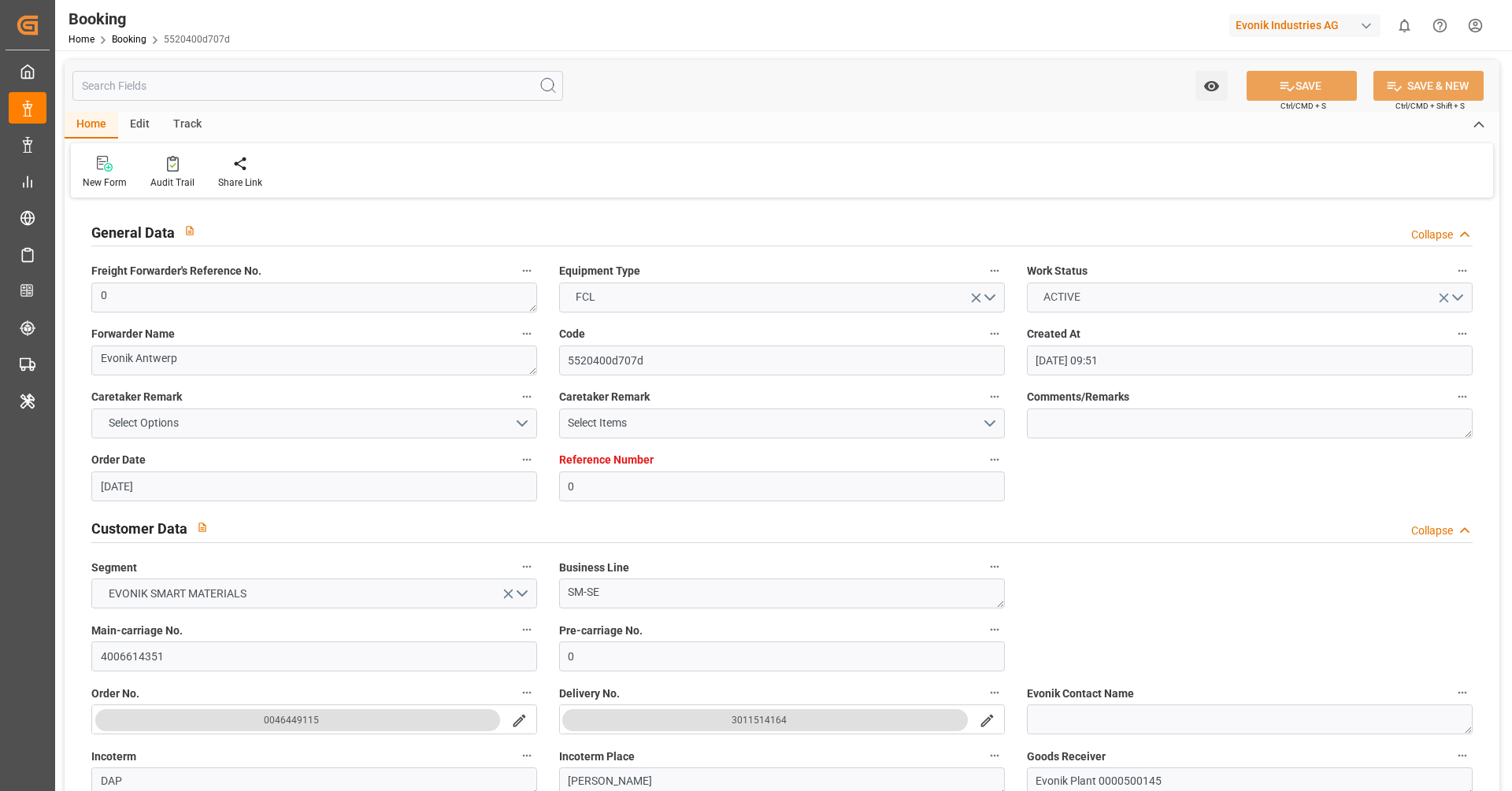
type input "[DATE] 09:51"
type input "[DATE]"
type input "[DATE] 00:00"
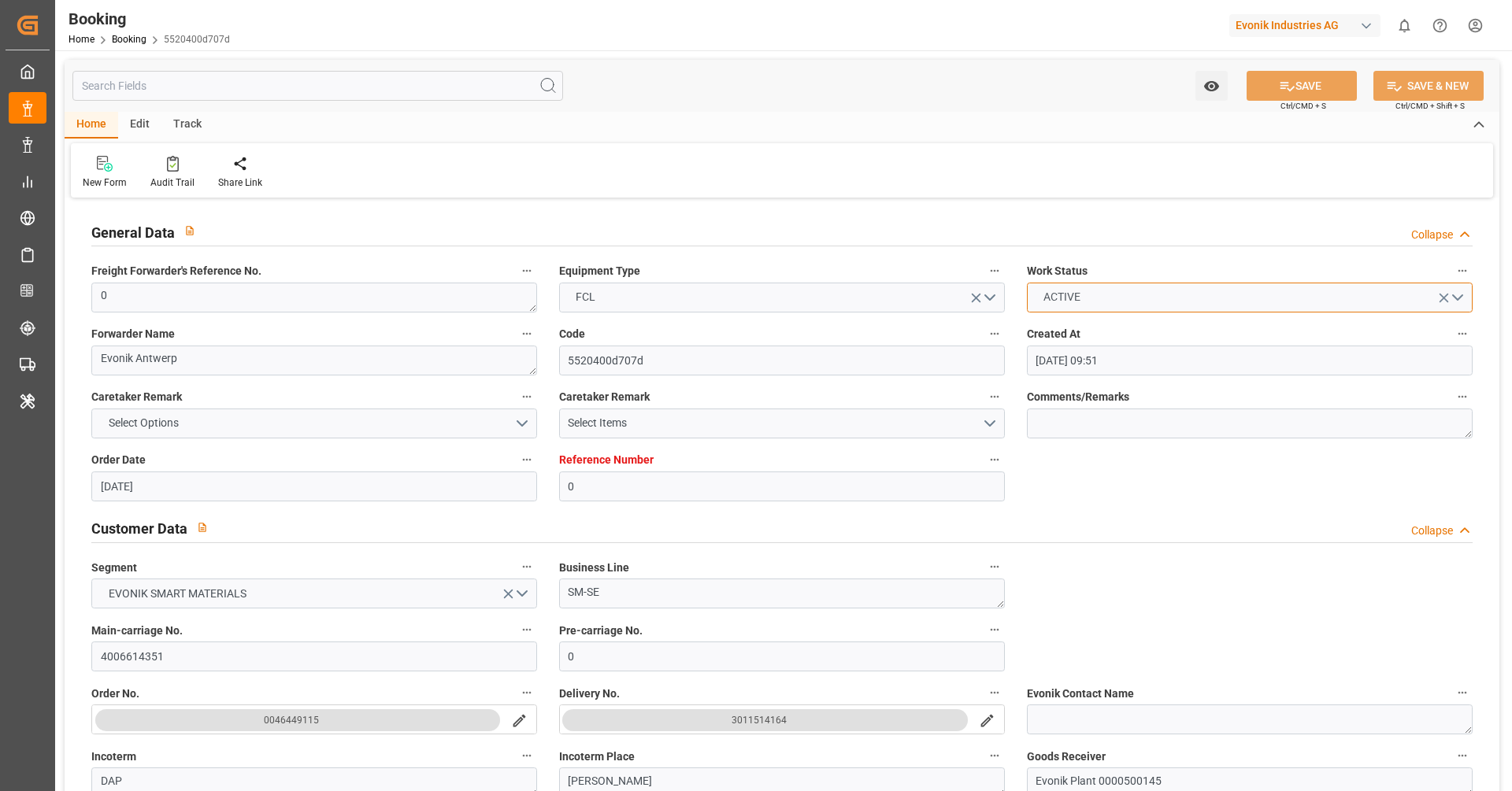
click at [1099, 305] on button "ACTIVE" at bounding box center [1249, 297] width 445 height 30
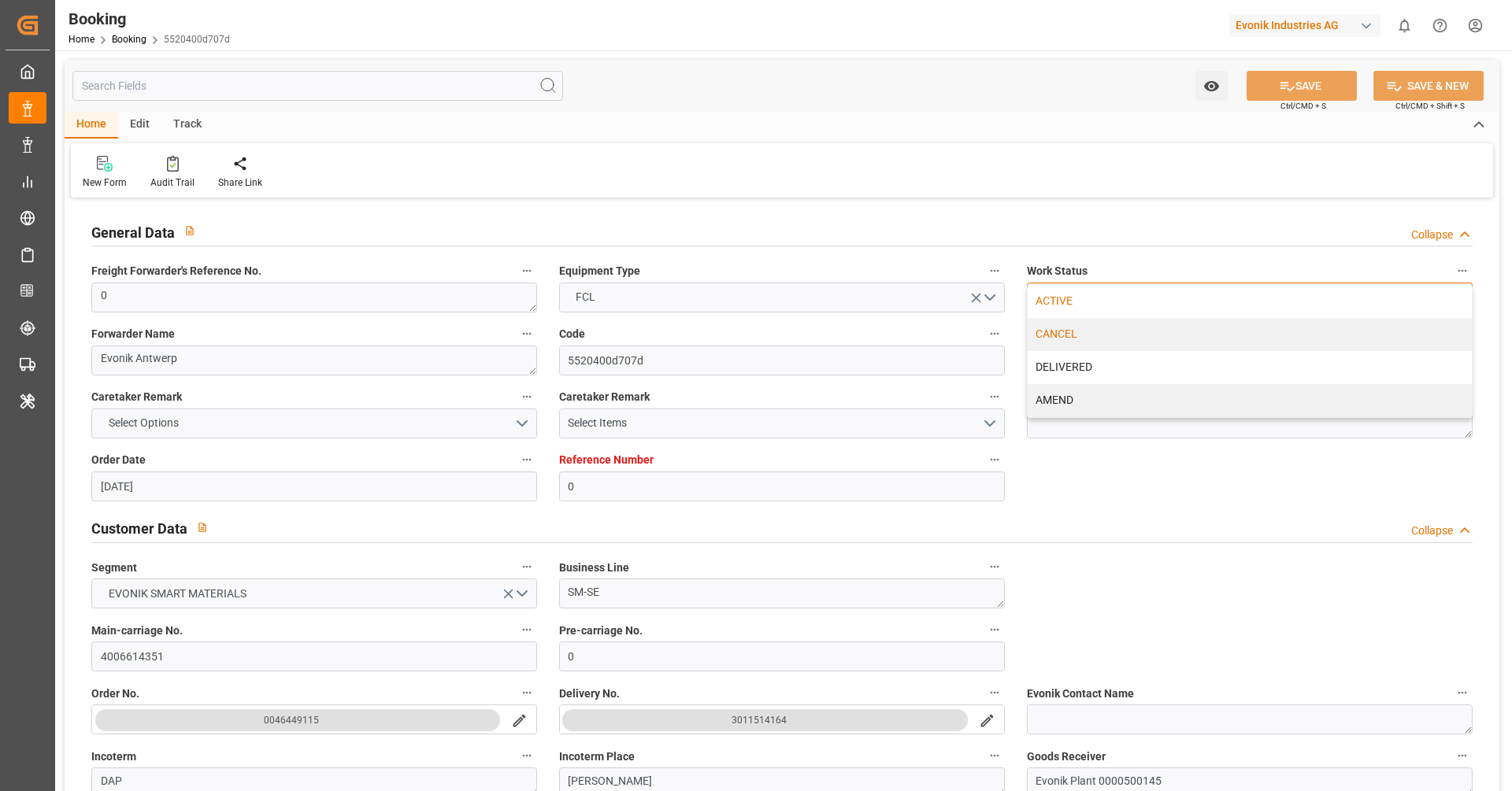
click at [1091, 323] on div "CANCEL" at bounding box center [1249, 335] width 444 height 33
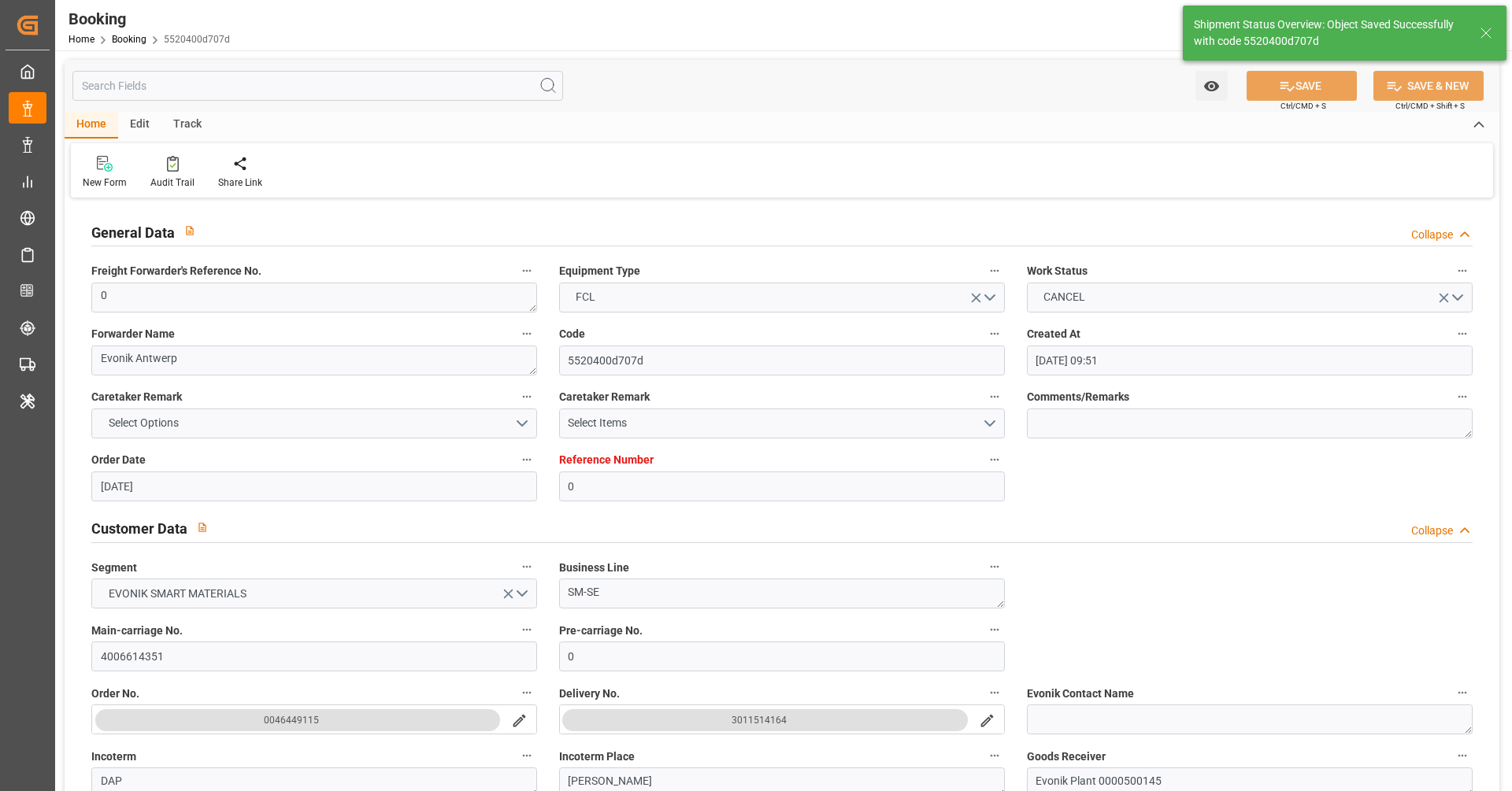
type textarea "[PERSON_NAME]"
type textarea "businessLine-"
type input "[DATE] 10:42"
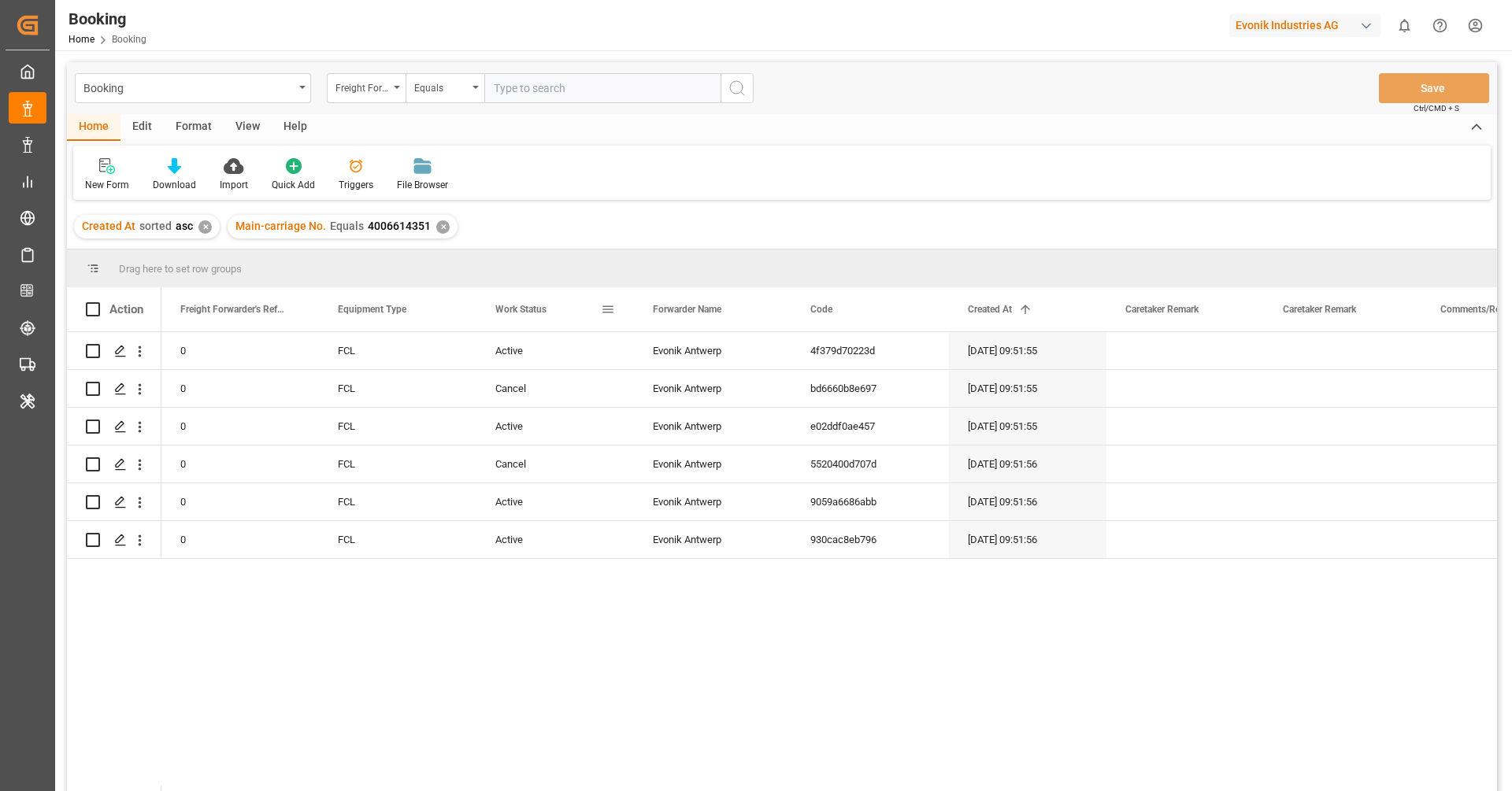
click at [539, 320] on div "Work Status" at bounding box center [548, 309] width 106 height 44
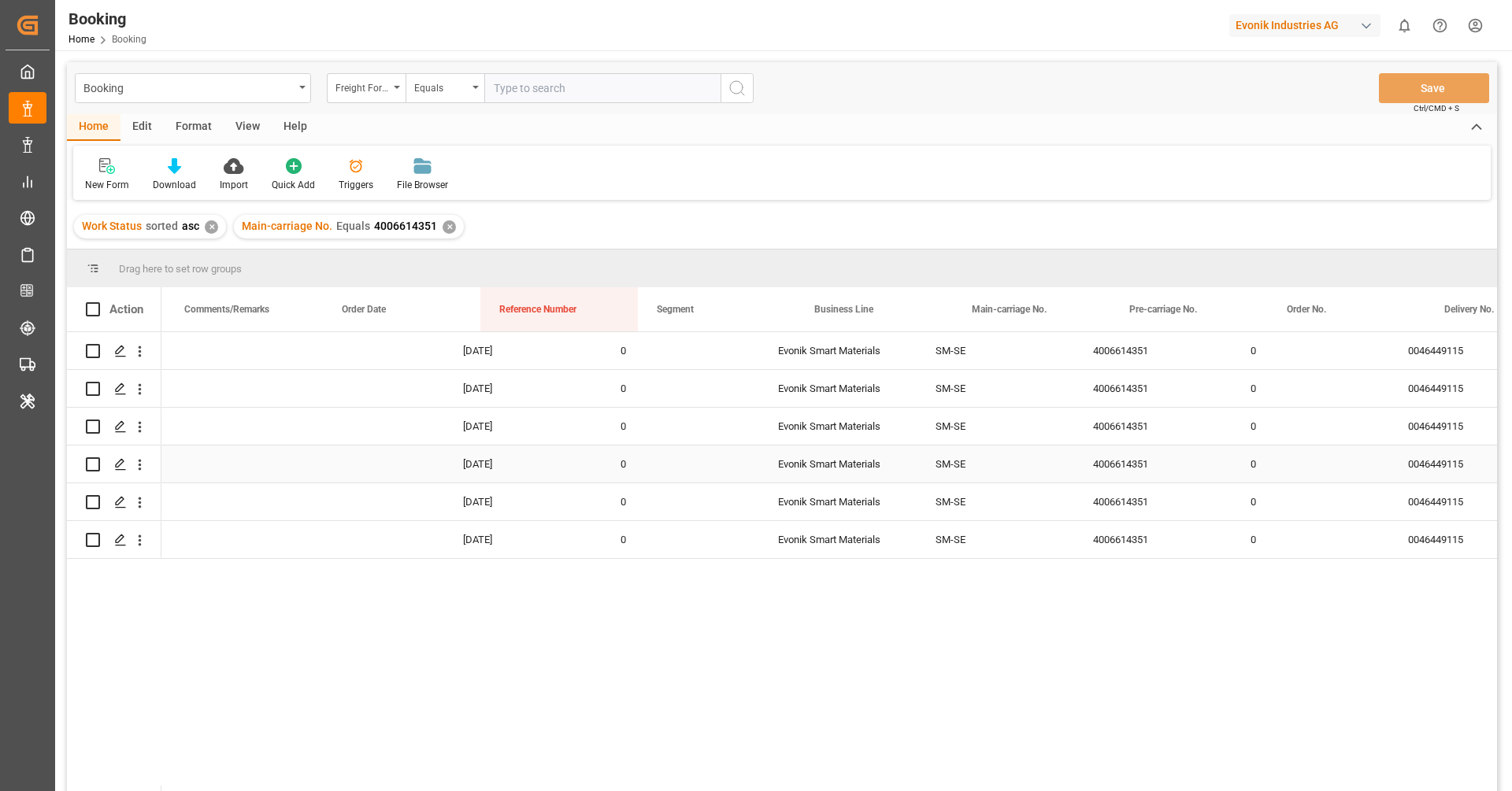
scroll to position [0, 1366]
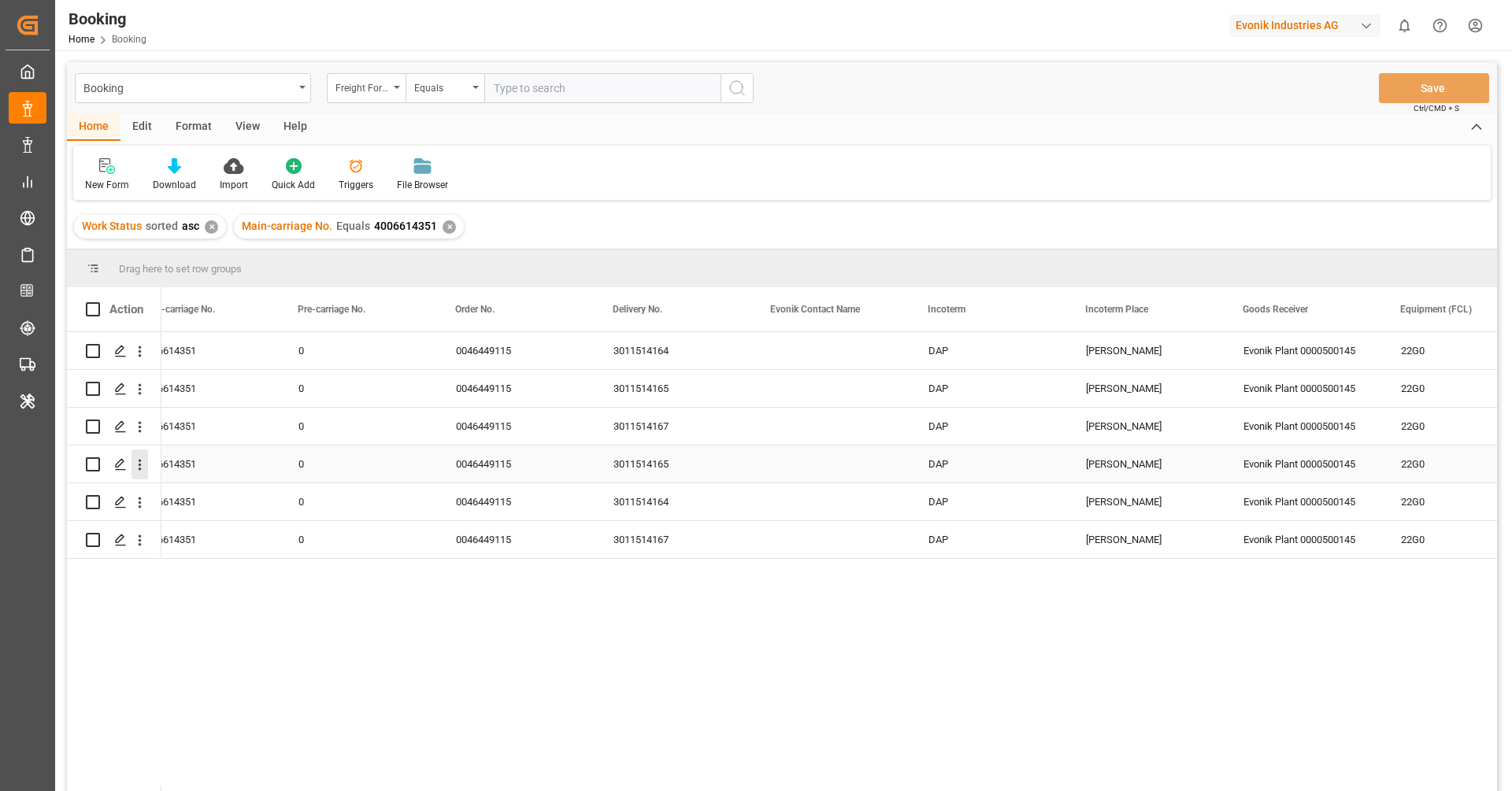
click at [141, 468] on icon "open menu" at bounding box center [139, 464] width 16 height 16
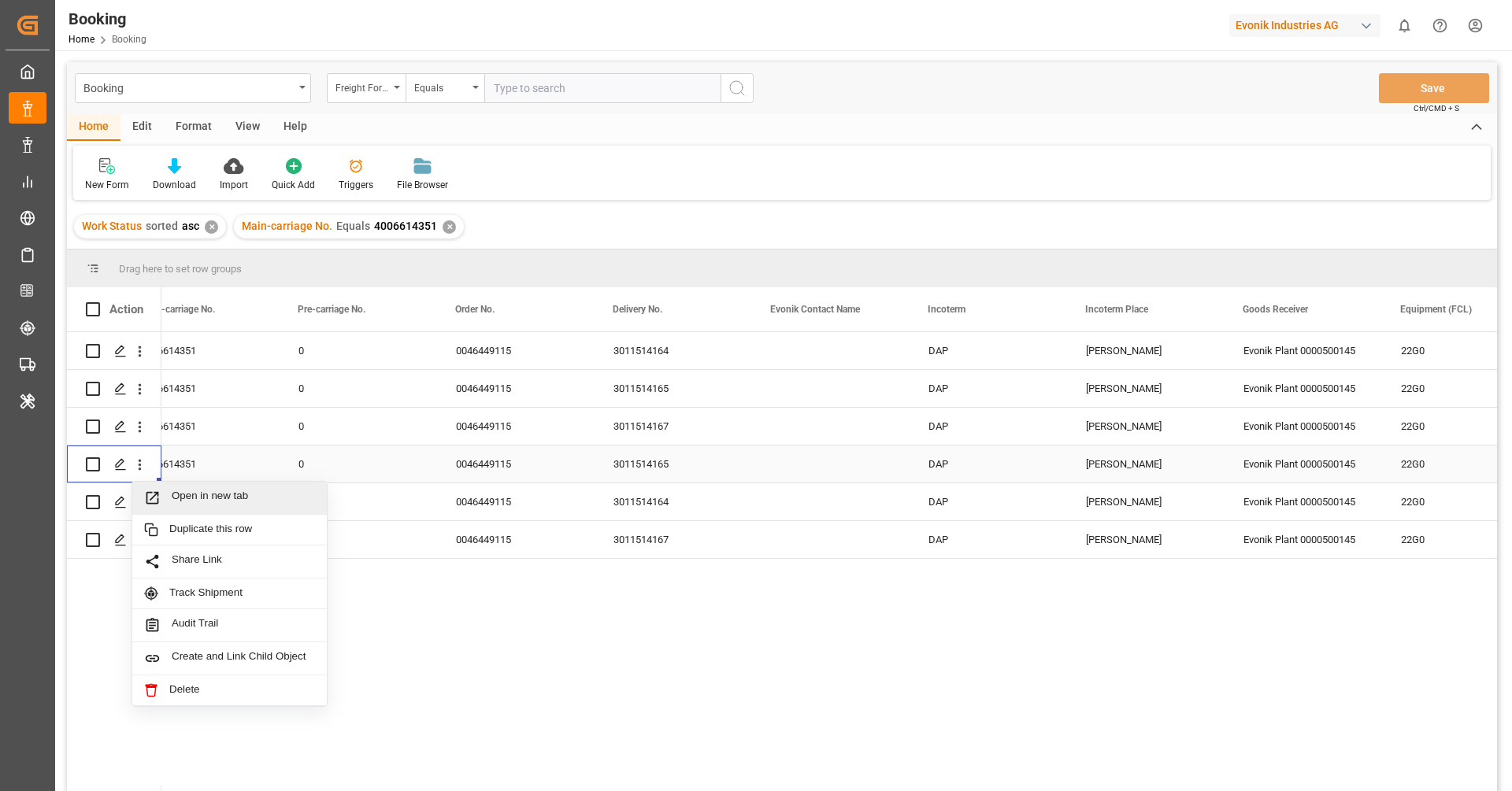
click at [204, 489] on span "Open in new tab" at bounding box center [243, 497] width 144 height 16
click at [644, 311] on span "Delivery No." at bounding box center [637, 309] width 49 height 11
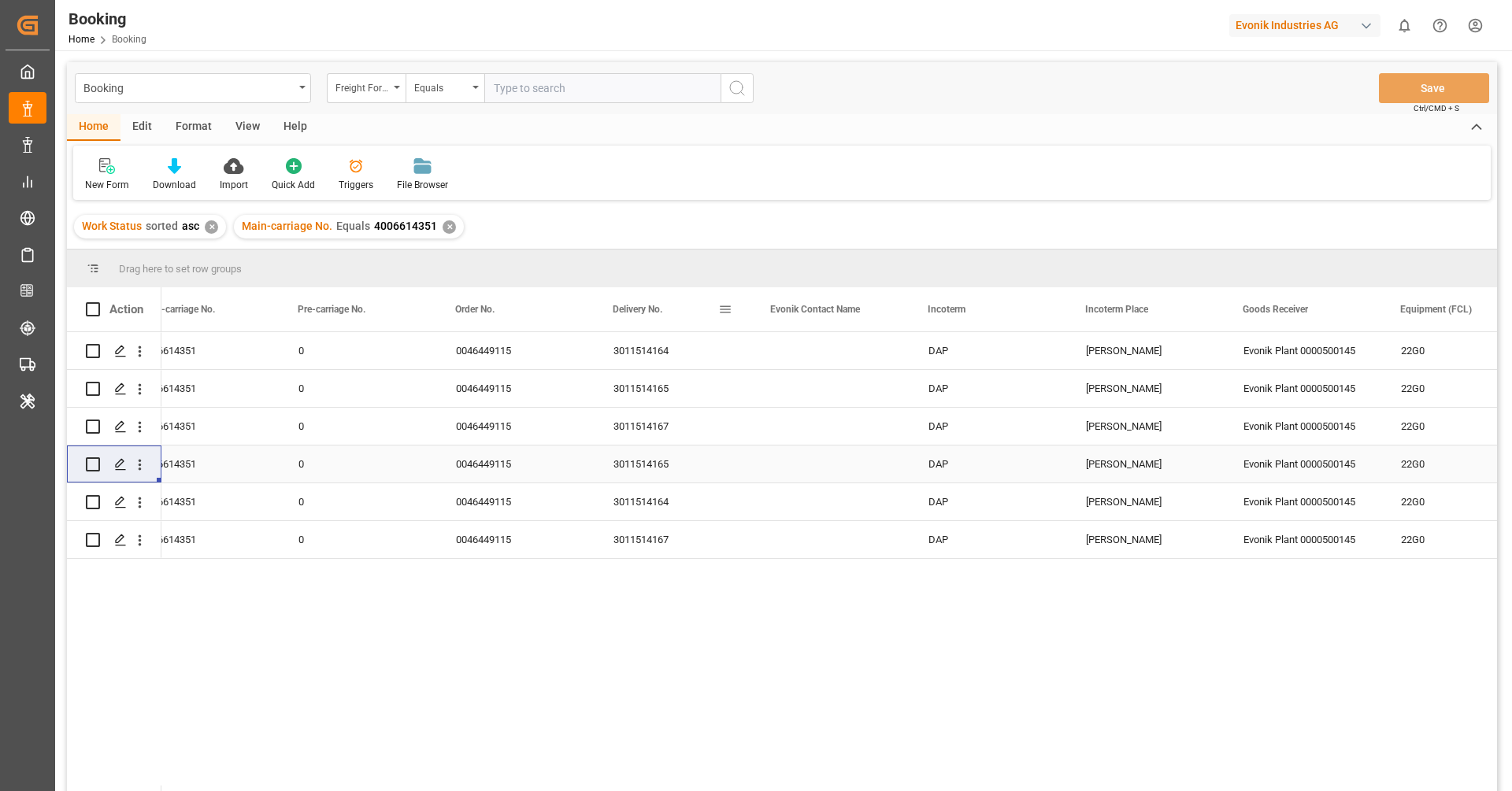
click at [649, 313] on span "Delivery No." at bounding box center [637, 309] width 49 height 11
click at [654, 316] on div "Delivery No." at bounding box center [665, 309] width 106 height 44
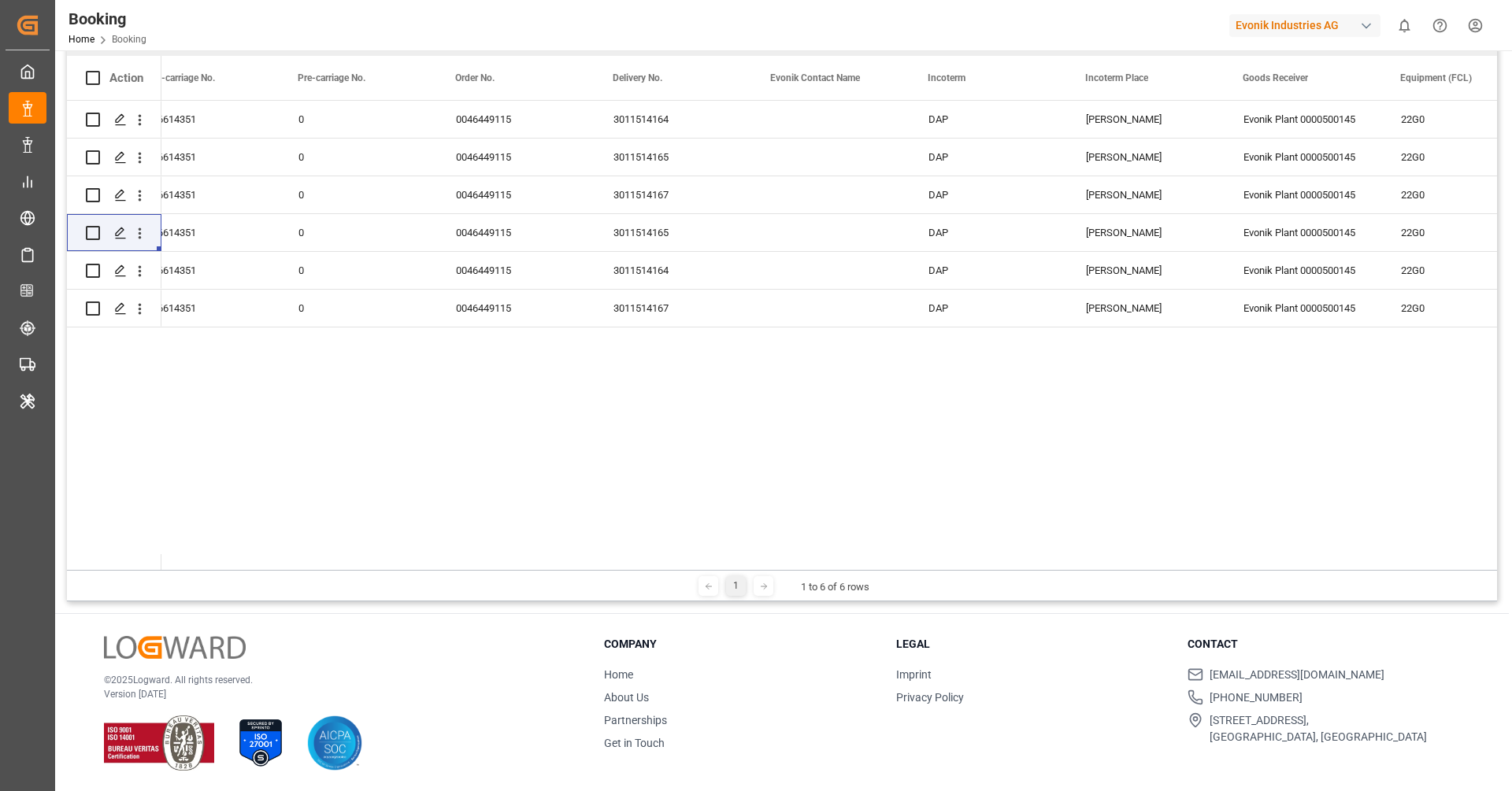
scroll to position [0, 0]
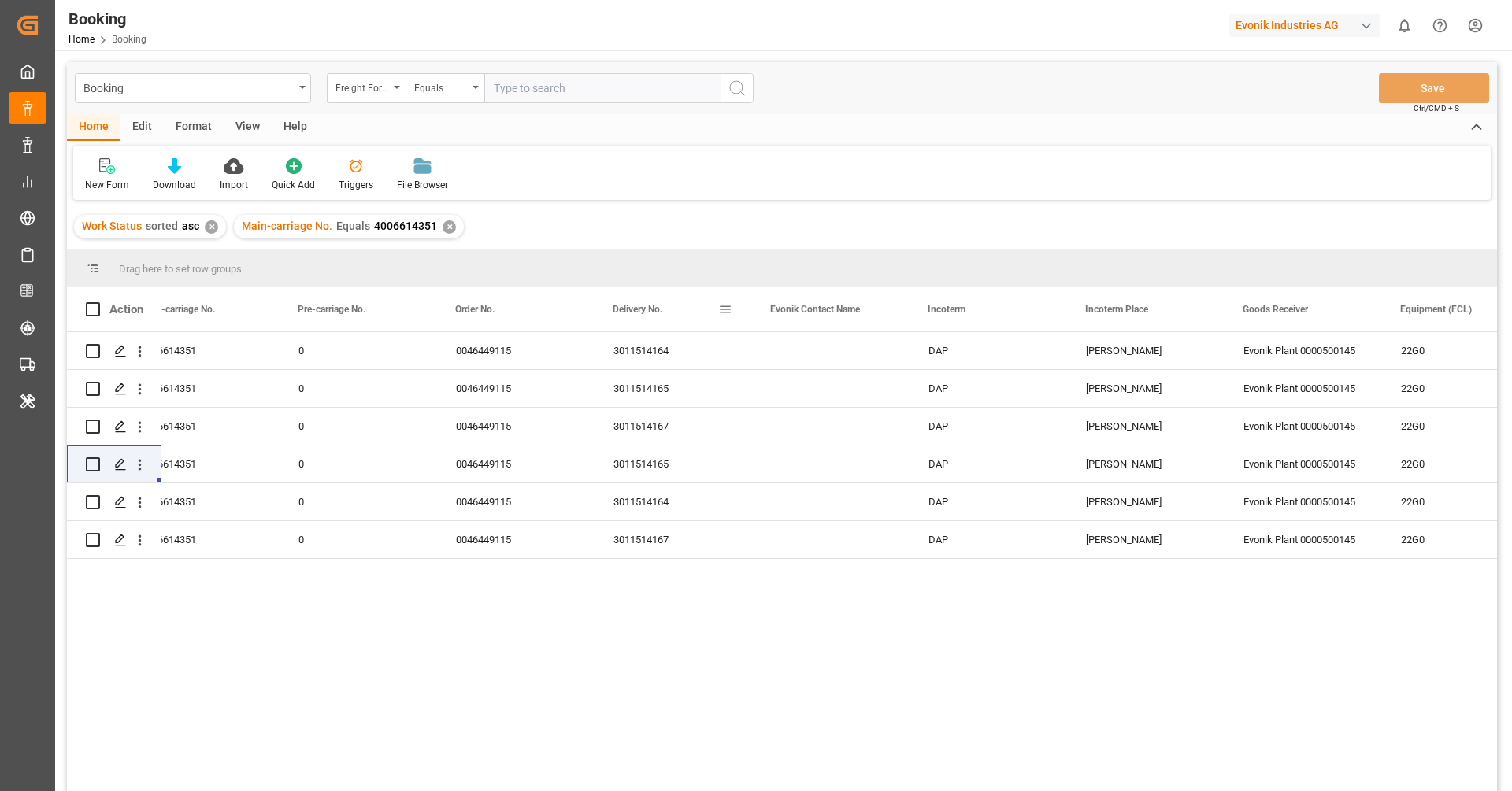
click at [631, 322] on div "Delivery No." at bounding box center [665, 309] width 106 height 44
click at [642, 309] on span "Delivery No." at bounding box center [637, 309] width 49 height 11
click at [950, 316] on div "Incoterm" at bounding box center [980, 309] width 106 height 44
click at [388, 92] on div "Freight Forwarder's Reference No." at bounding box center [362, 86] width 54 height 18
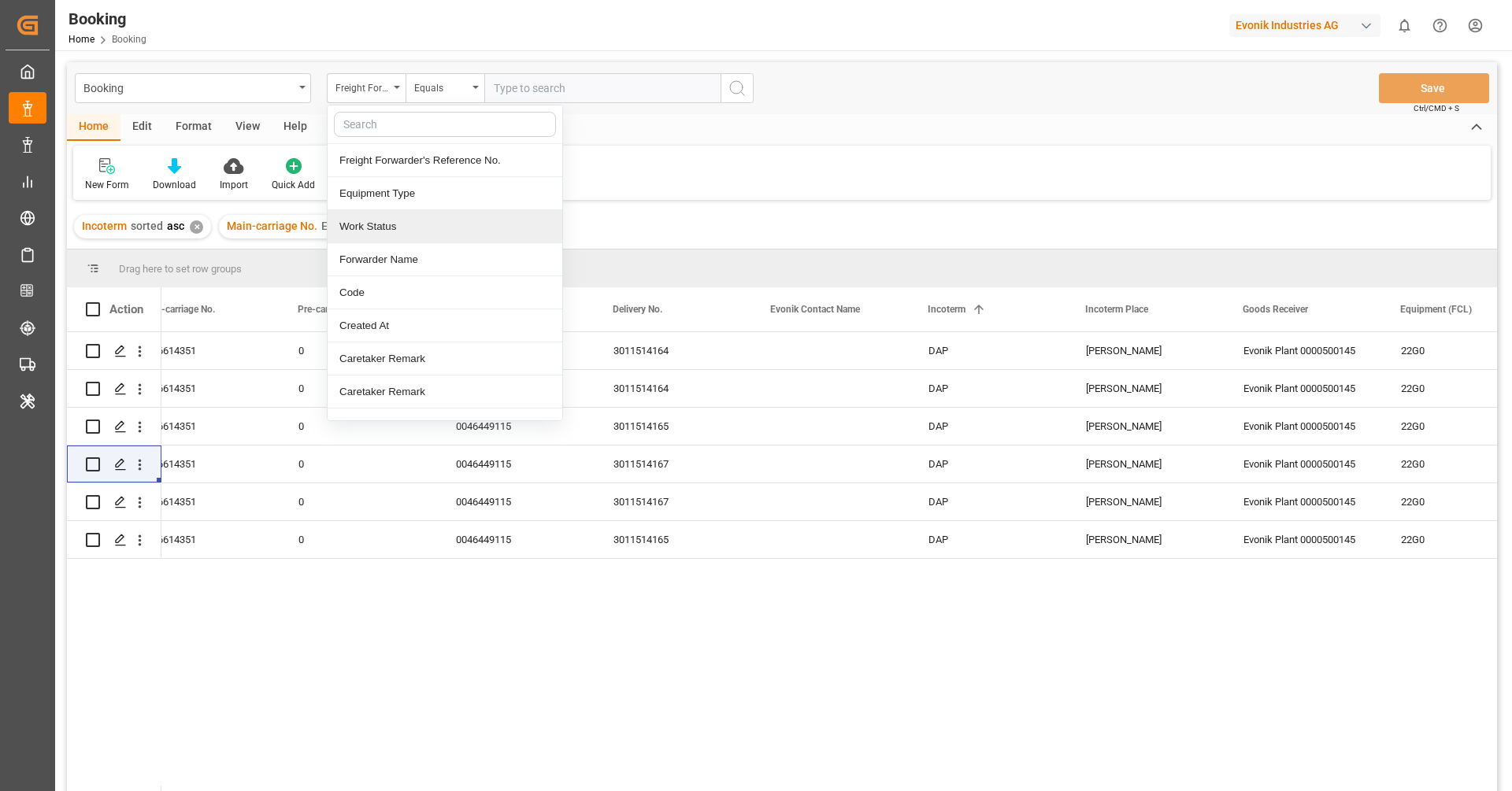
click at [468, 215] on div "Work Status" at bounding box center [445, 226] width 234 height 33
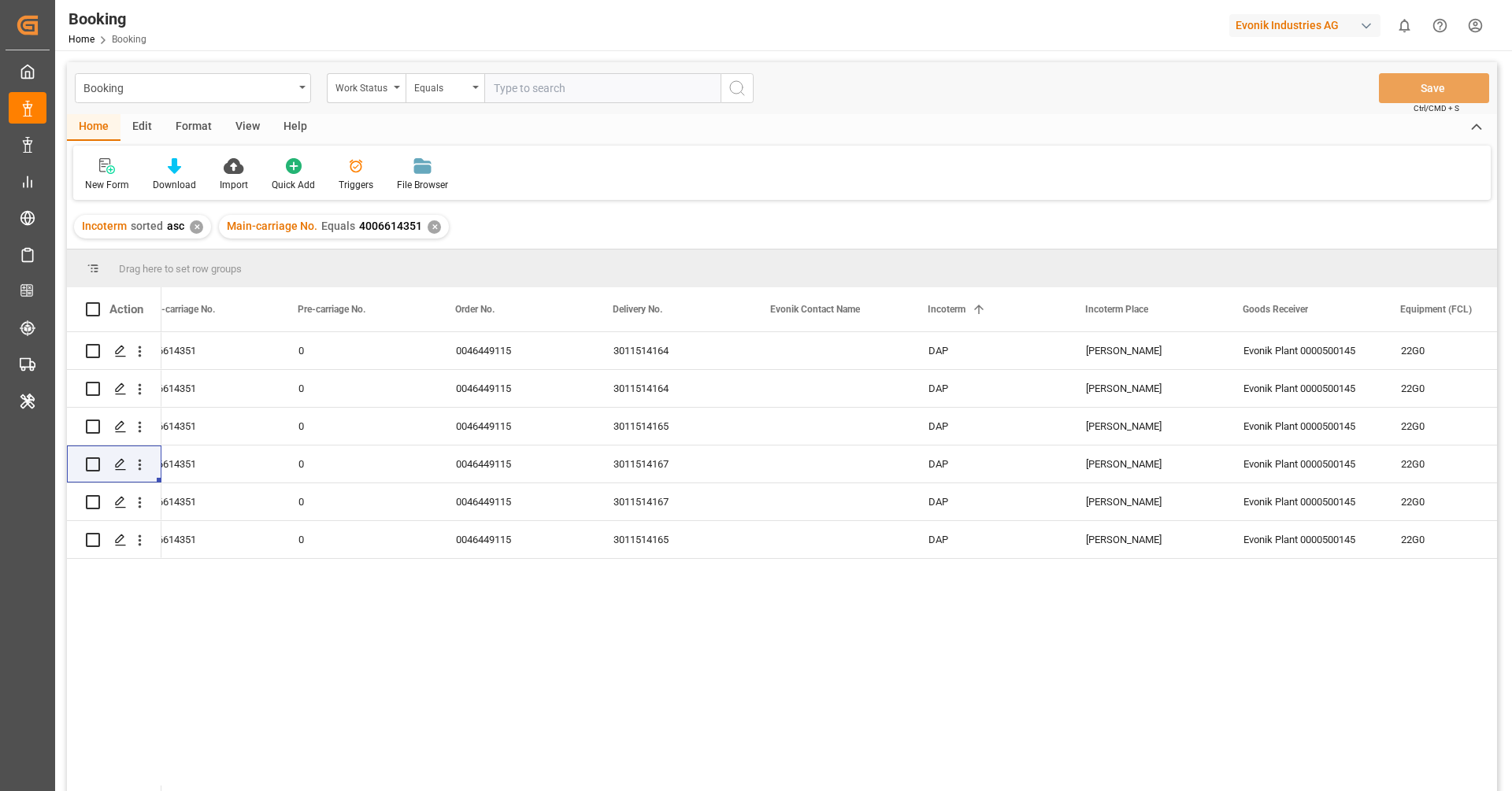
click at [518, 83] on input "text" at bounding box center [602, 88] width 236 height 30
type input "active"
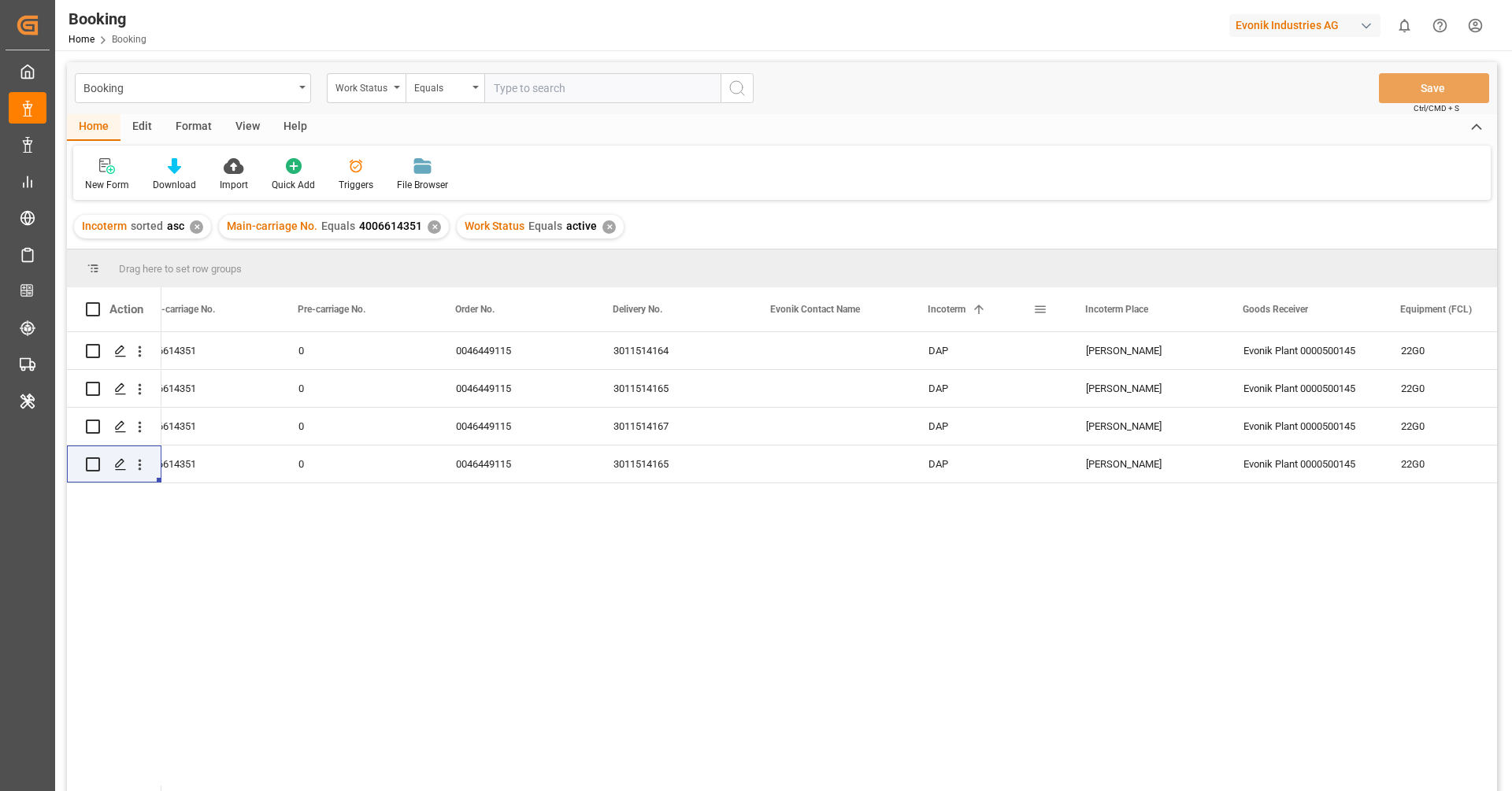
click at [972, 313] on span at bounding box center [978, 309] width 14 height 14
click at [968, 321] on div "Incoterm 1" at bounding box center [980, 309] width 106 height 44
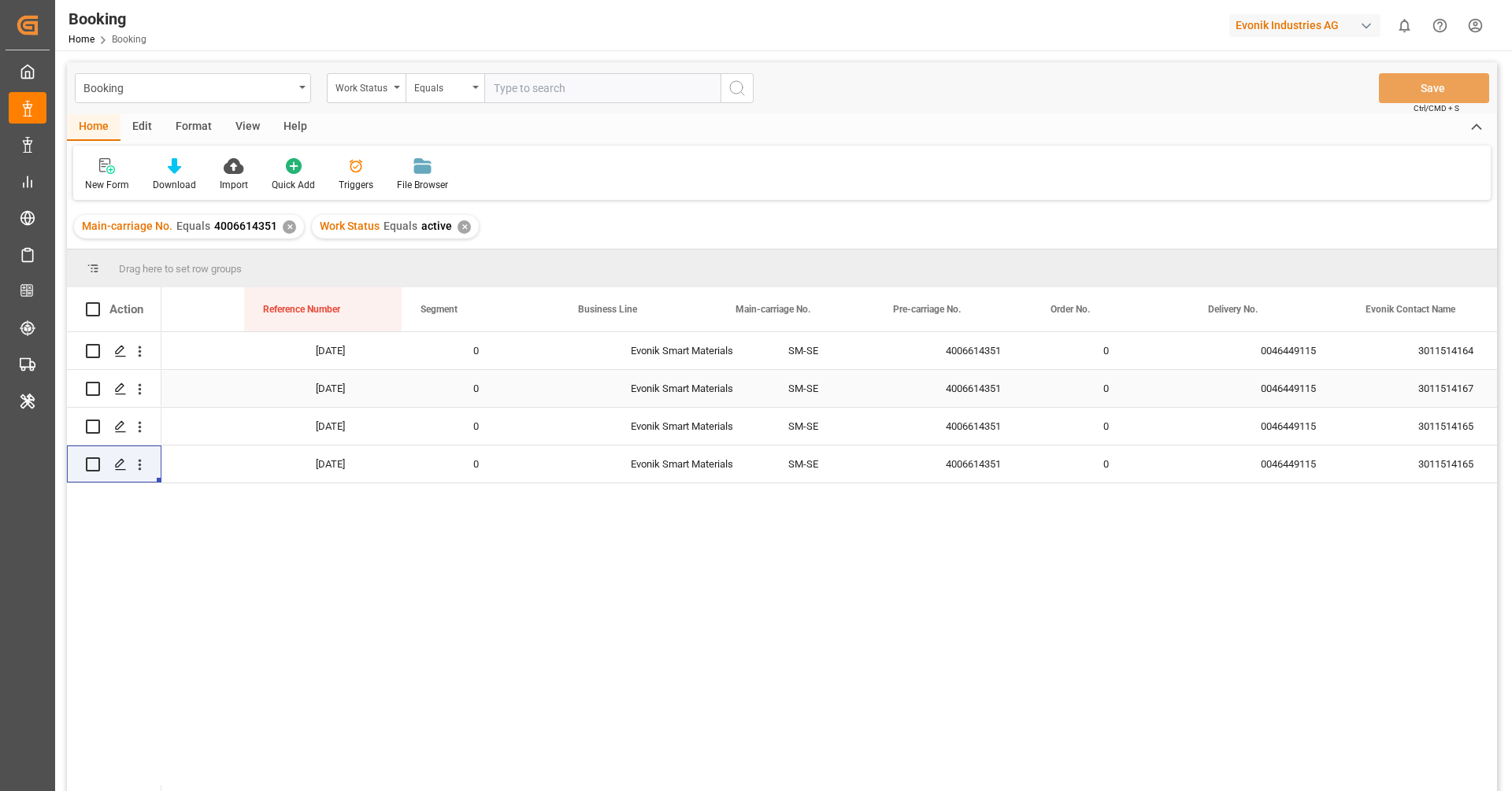
scroll to position [0, 1635]
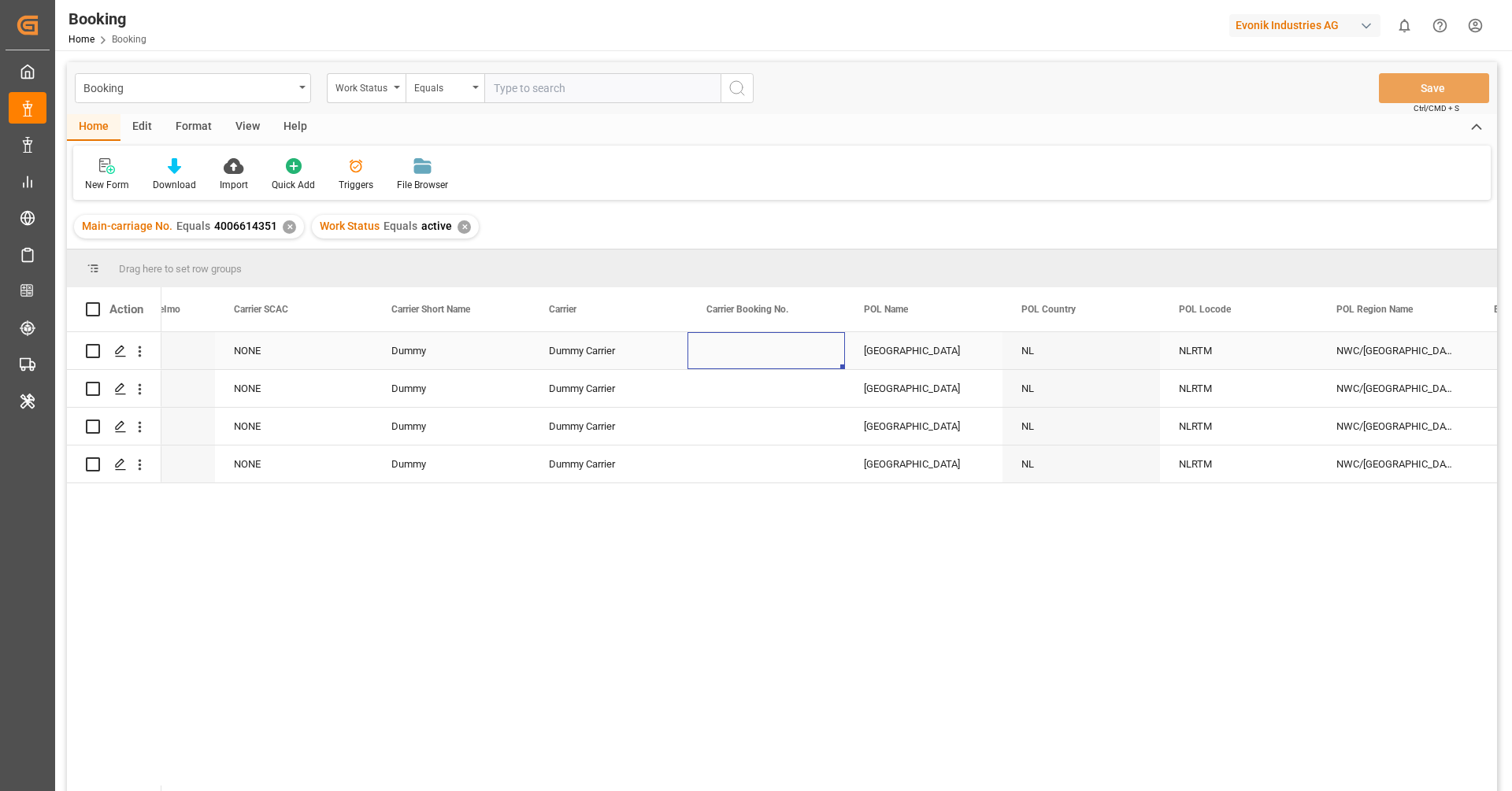
click at [758, 359] on div "Press SPACE to select this row." at bounding box center [766, 350] width 157 height 37
type input "459IHA1367106"
click at [764, 386] on div "459IHA1367106" at bounding box center [766, 360] width 157 height 55
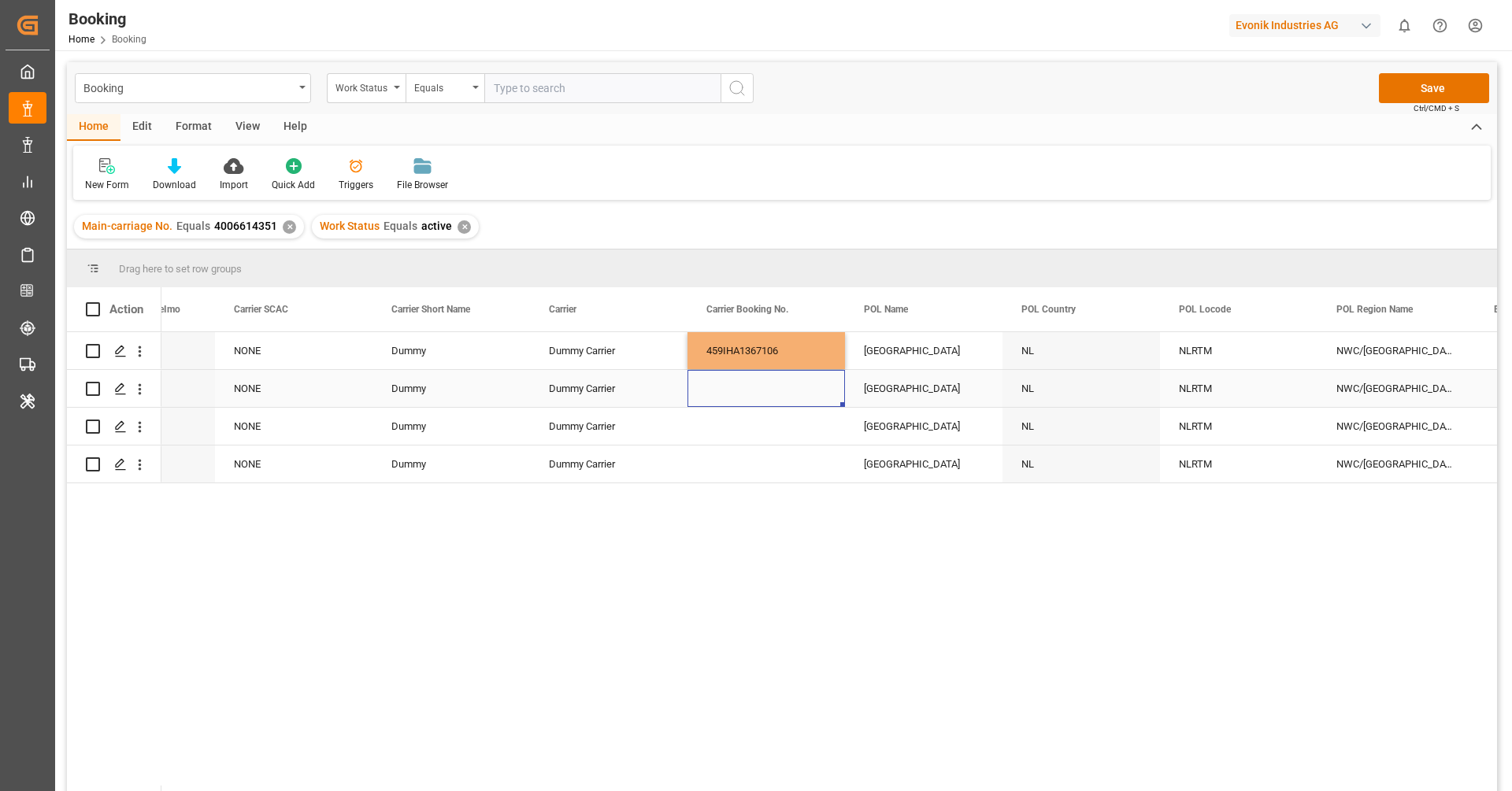
click at [765, 391] on div "Press SPACE to select this row." at bounding box center [766, 388] width 157 height 37
click at [758, 392] on div "Press SPACE to select this row." at bounding box center [766, 388] width 157 height 37
click at [758, 392] on div "Press SPACE to select this row." at bounding box center [766, 388] width 157 height 37
click at [758, 392] on input "Press SPACE to select this row." at bounding box center [766, 397] width 132 height 30
paste input "459IHA1367106"
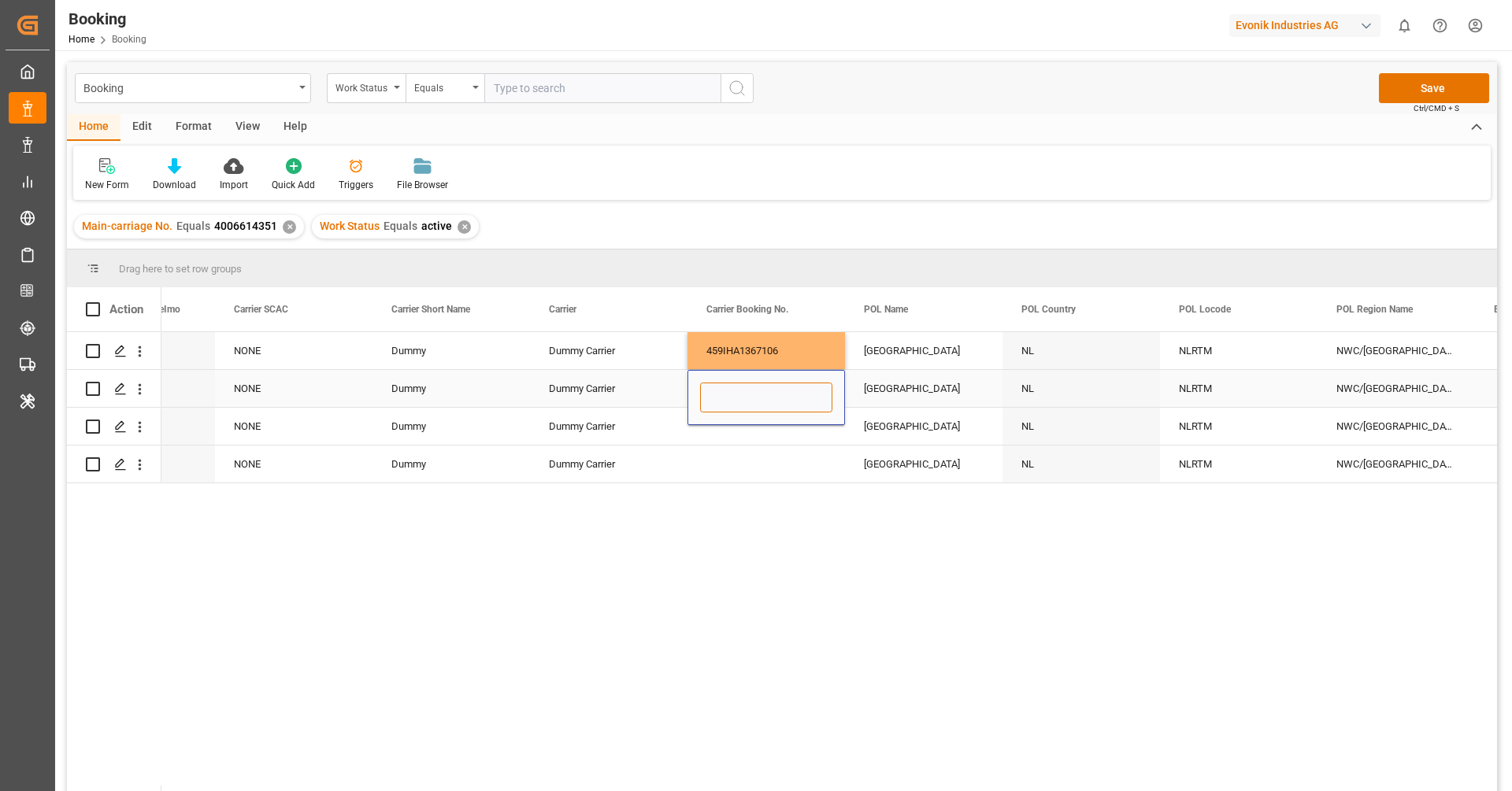
type input "459IHA1367106"
click at [654, 391] on div "Dummy Carrier" at bounding box center [609, 388] width 157 height 37
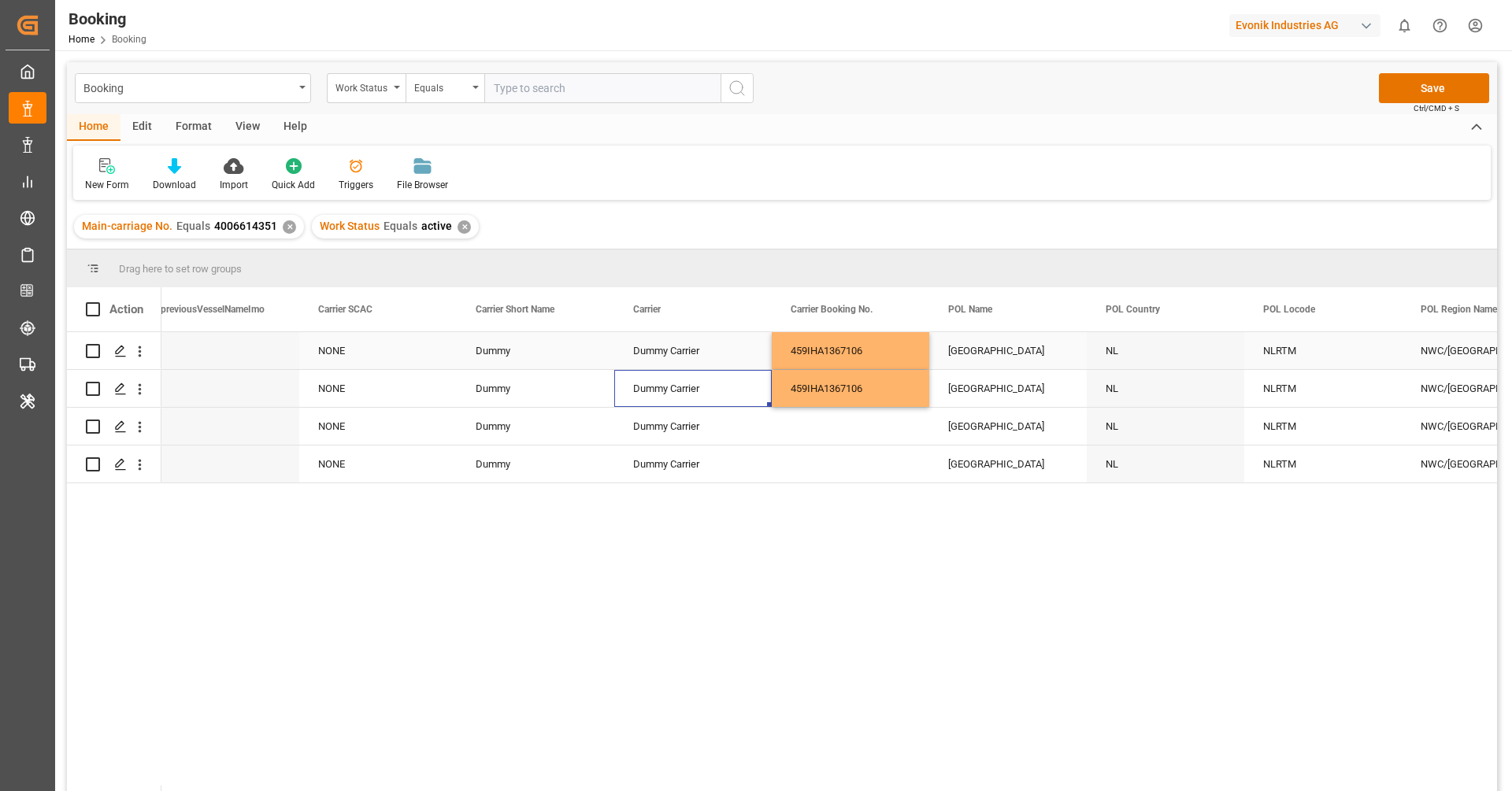
click at [371, 346] on div "NONE" at bounding box center [378, 350] width 157 height 37
click at [371, 346] on input "NONE" at bounding box center [377, 360] width 132 height 30
click at [412, 358] on icon "Press SPACE to select this row." at bounding box center [413, 359] width 10 height 10
click at [378, 356] on input "Press SPACE to select this row." at bounding box center [377, 360] width 132 height 30
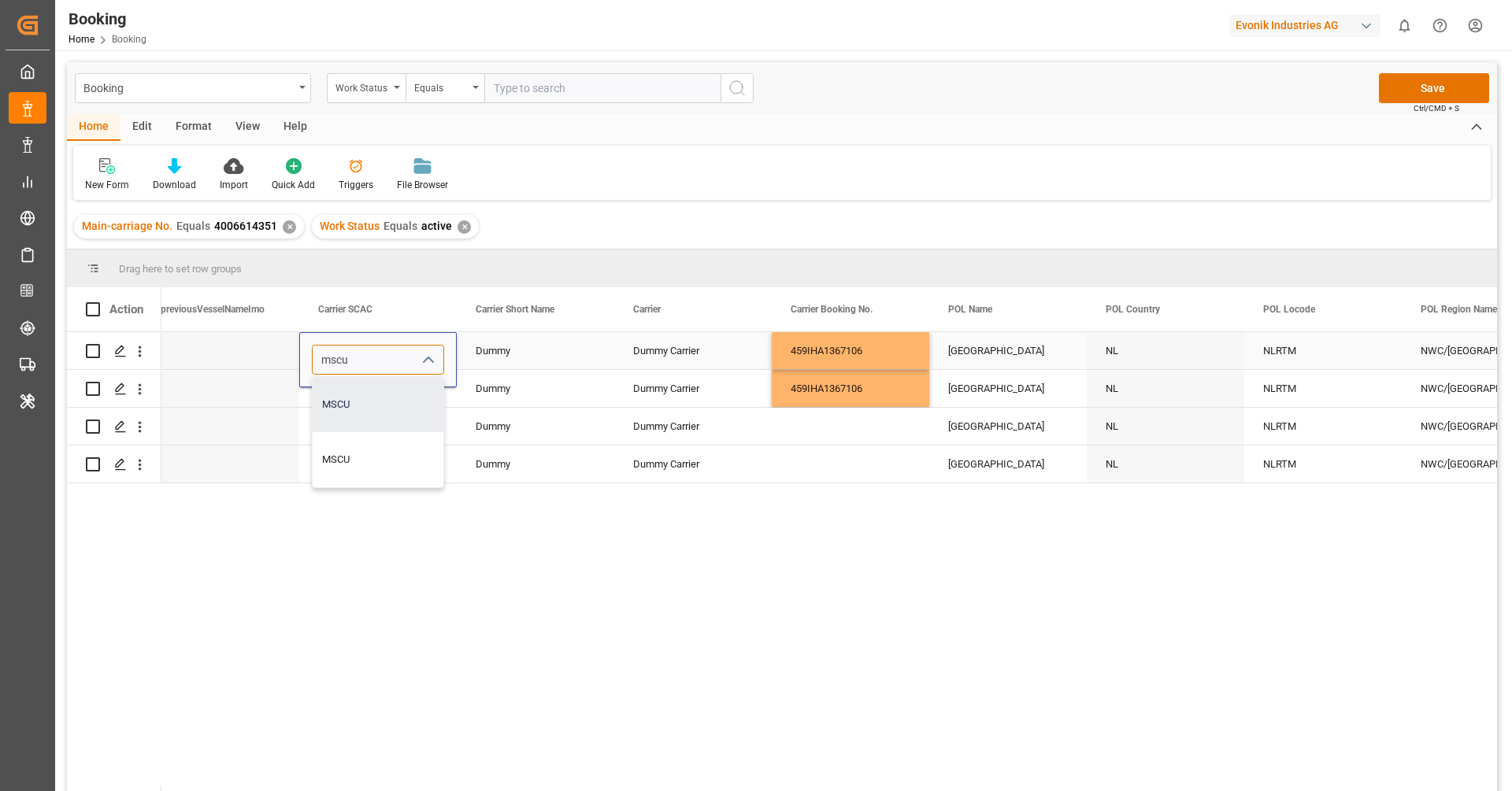
click at [367, 388] on div "MSCU" at bounding box center [377, 405] width 131 height 55
type input "MSCU"
click at [586, 356] on div "Dummy" at bounding box center [535, 350] width 157 height 37
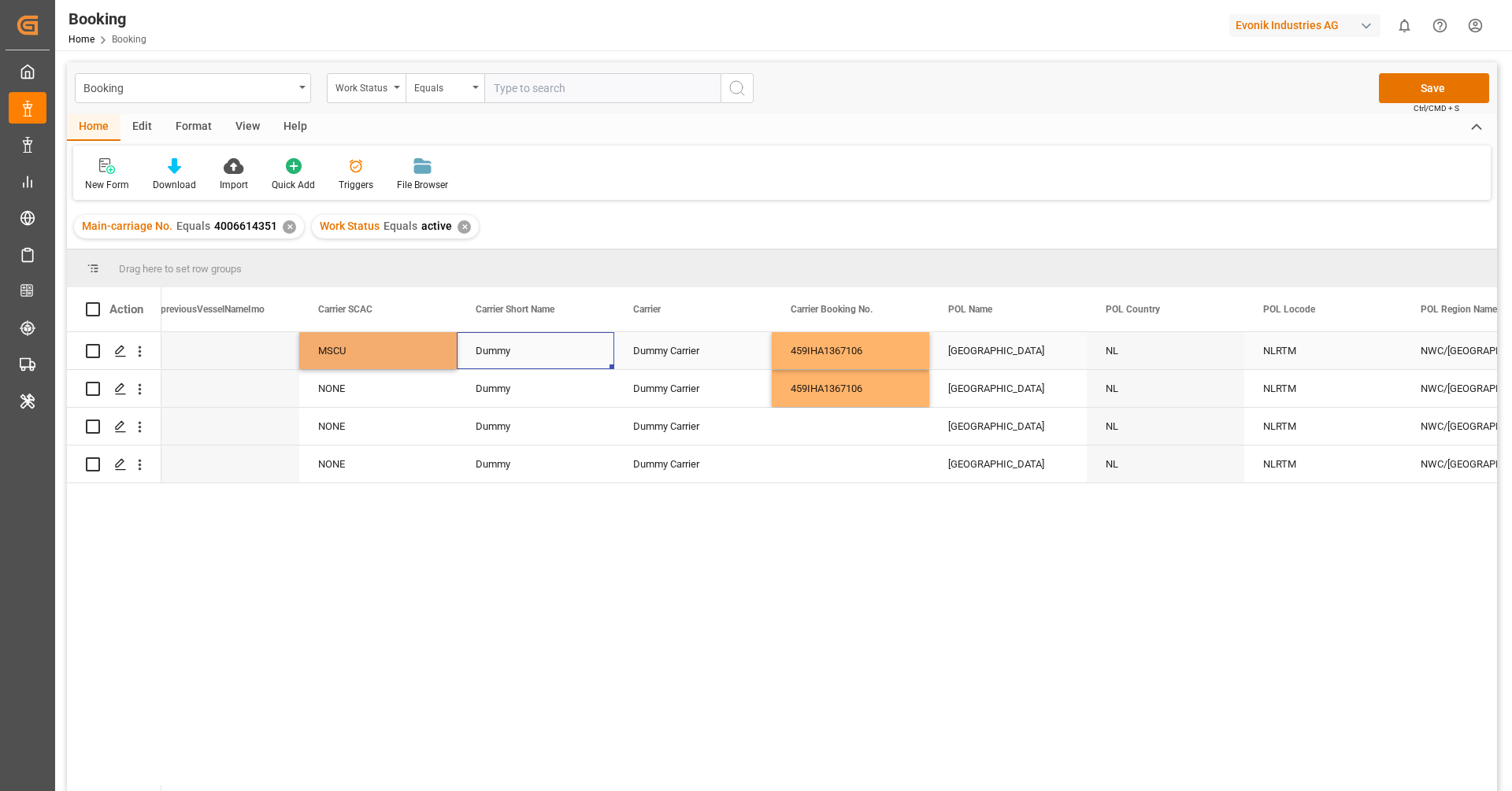
click at [586, 356] on div "Dummy" at bounding box center [535, 350] width 157 height 37
click at [575, 357] on icon "open menu" at bounding box center [585, 360] width 19 height 19
click at [561, 356] on icon "Press SPACE to select this row." at bounding box center [569, 358] width 16 height 16
click at [573, 355] on button "close menu" at bounding box center [584, 360] width 23 height 24
click at [528, 354] on input "Press SPACE to select this row." at bounding box center [535, 360] width 132 height 30
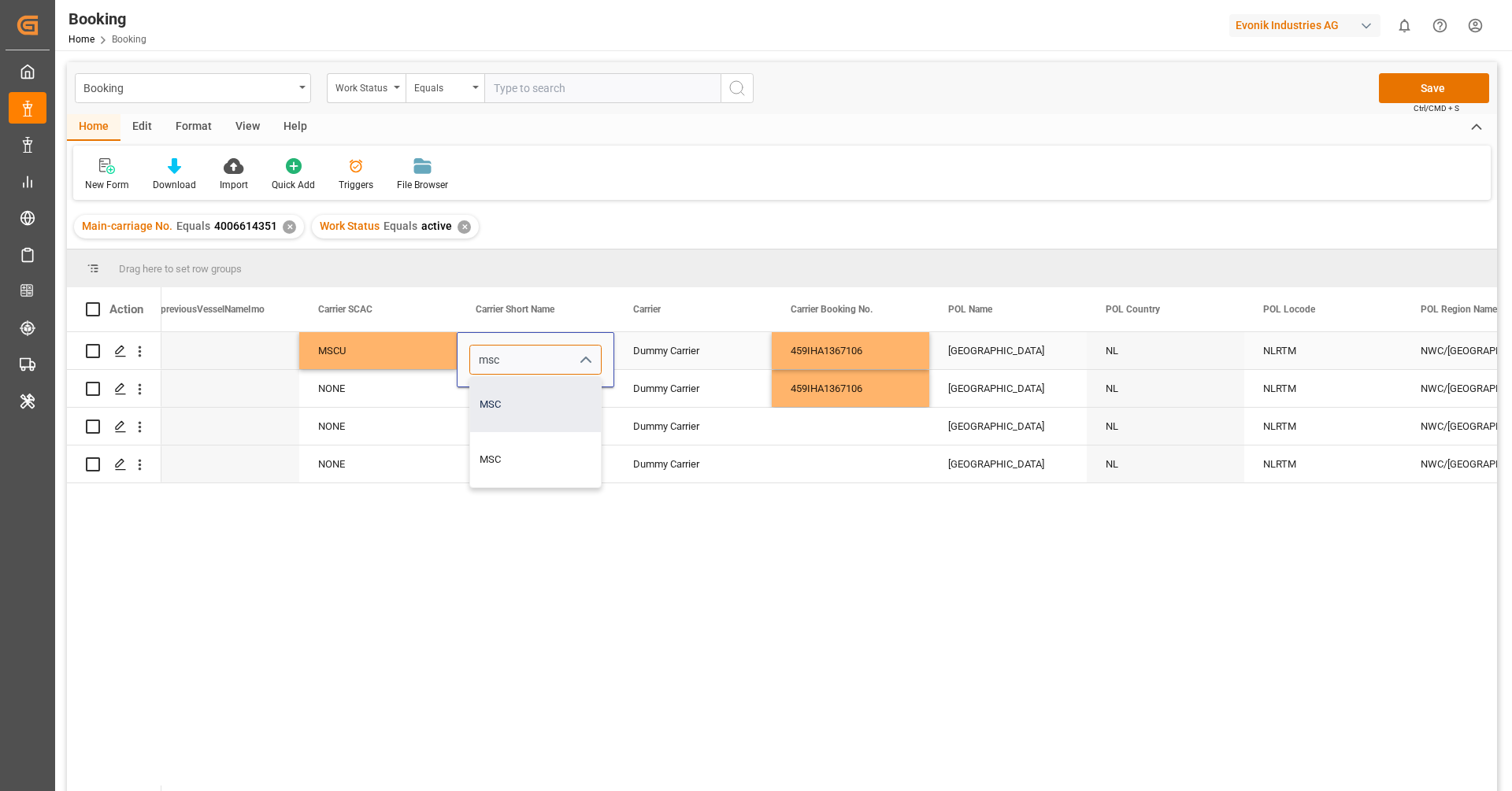
click at [518, 391] on div "MSC" at bounding box center [535, 405] width 131 height 55
type input "MSC"
click at [682, 348] on div "Dummy Carrier" at bounding box center [693, 350] width 157 height 37
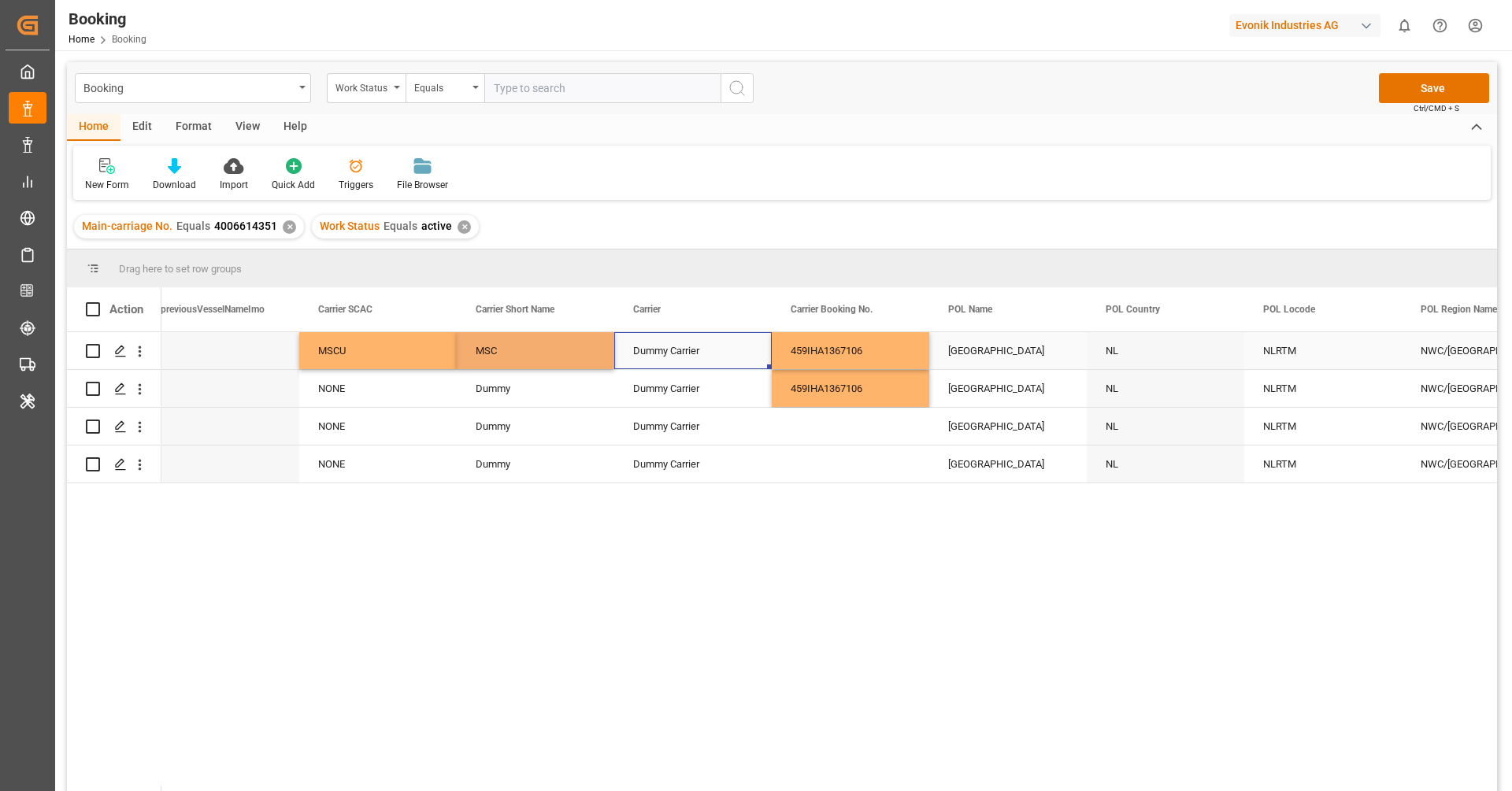
click at [682, 348] on div "Dummy Carrier" at bounding box center [693, 350] width 157 height 37
click at [728, 360] on icon "Press SPACE to select this row." at bounding box center [727, 358] width 16 height 16
click at [702, 357] on input "Press SPACE to select this row." at bounding box center [693, 360] width 132 height 30
click at [696, 393] on div "Mediterranean Shipping Company" at bounding box center [712, 405] width 169 height 55
type input "Mediterranean Shipping Company"
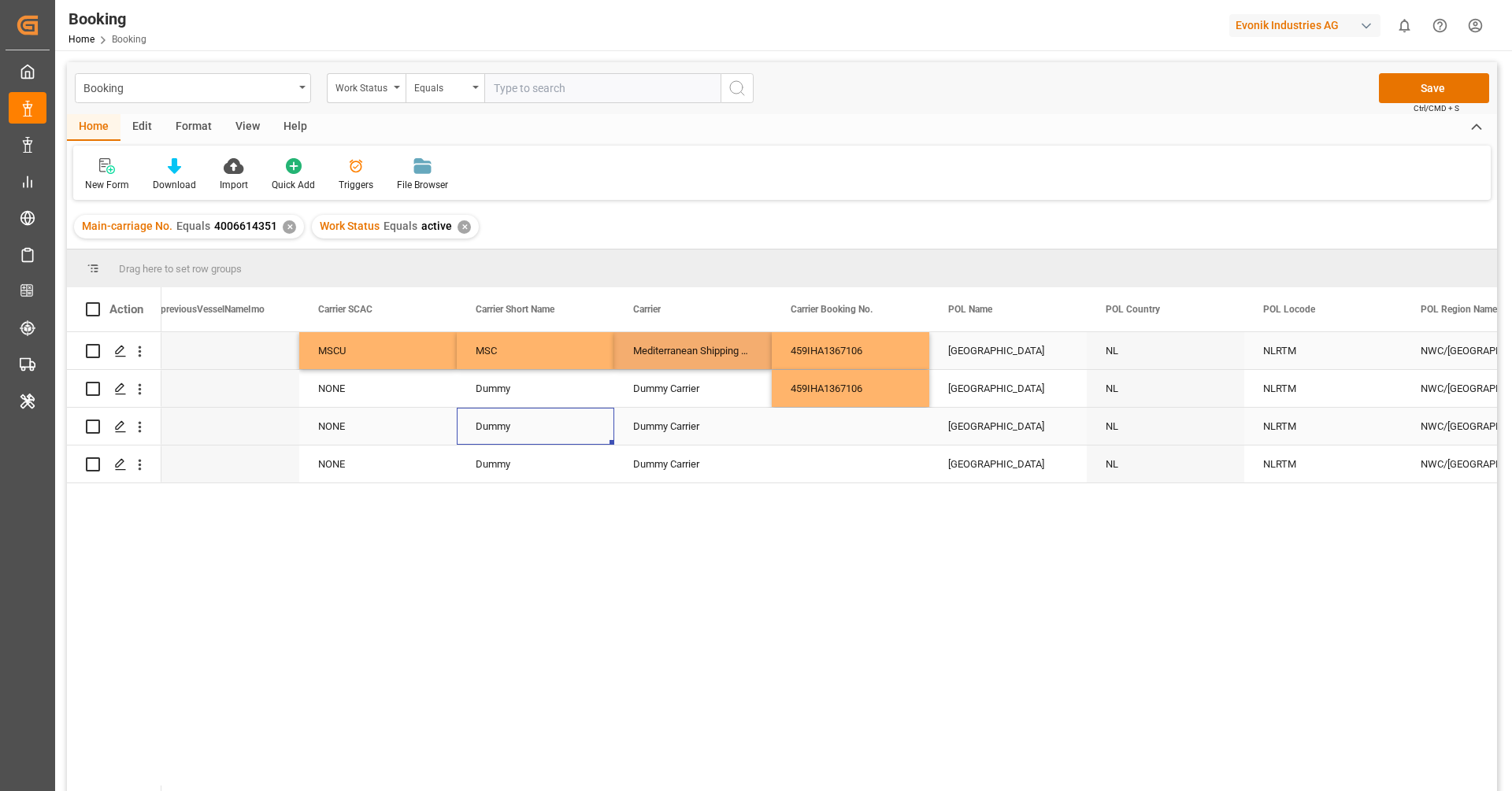
click at [546, 410] on div "Dummy" at bounding box center [535, 426] width 157 height 37
drag, startPoint x: 335, startPoint y: 360, endPoint x: 658, endPoint y: 348, distance: 323.2
drag, startPoint x: 766, startPoint y: 367, endPoint x: 766, endPoint y: 388, distance: 21.0
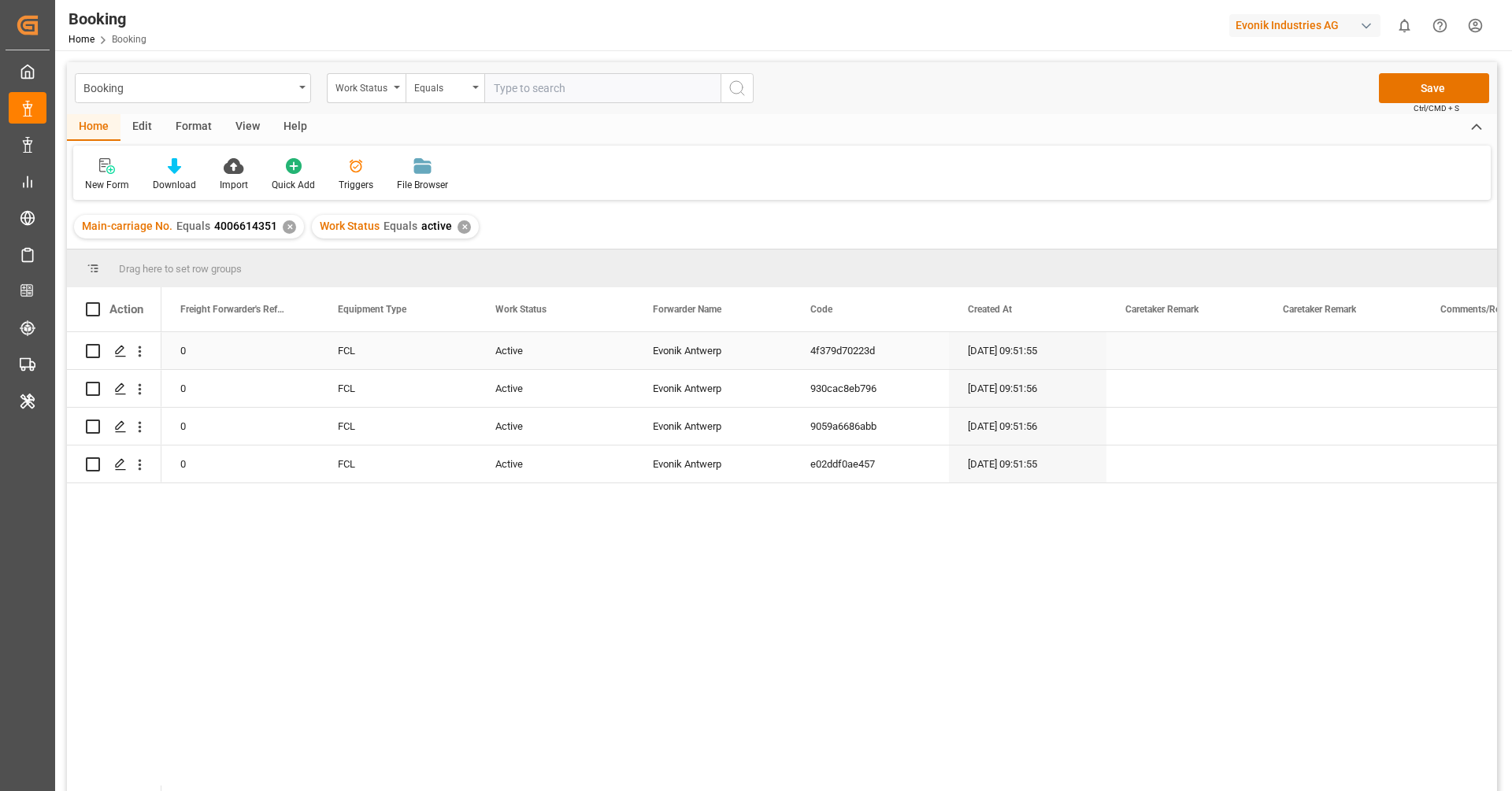
click at [292, 353] on div "0" at bounding box center [240, 350] width 157 height 37
click at [232, 367] on input "0" at bounding box center [240, 360] width 132 height 30
type input "250507901255"
click at [253, 411] on div "0" at bounding box center [240, 426] width 157 height 37
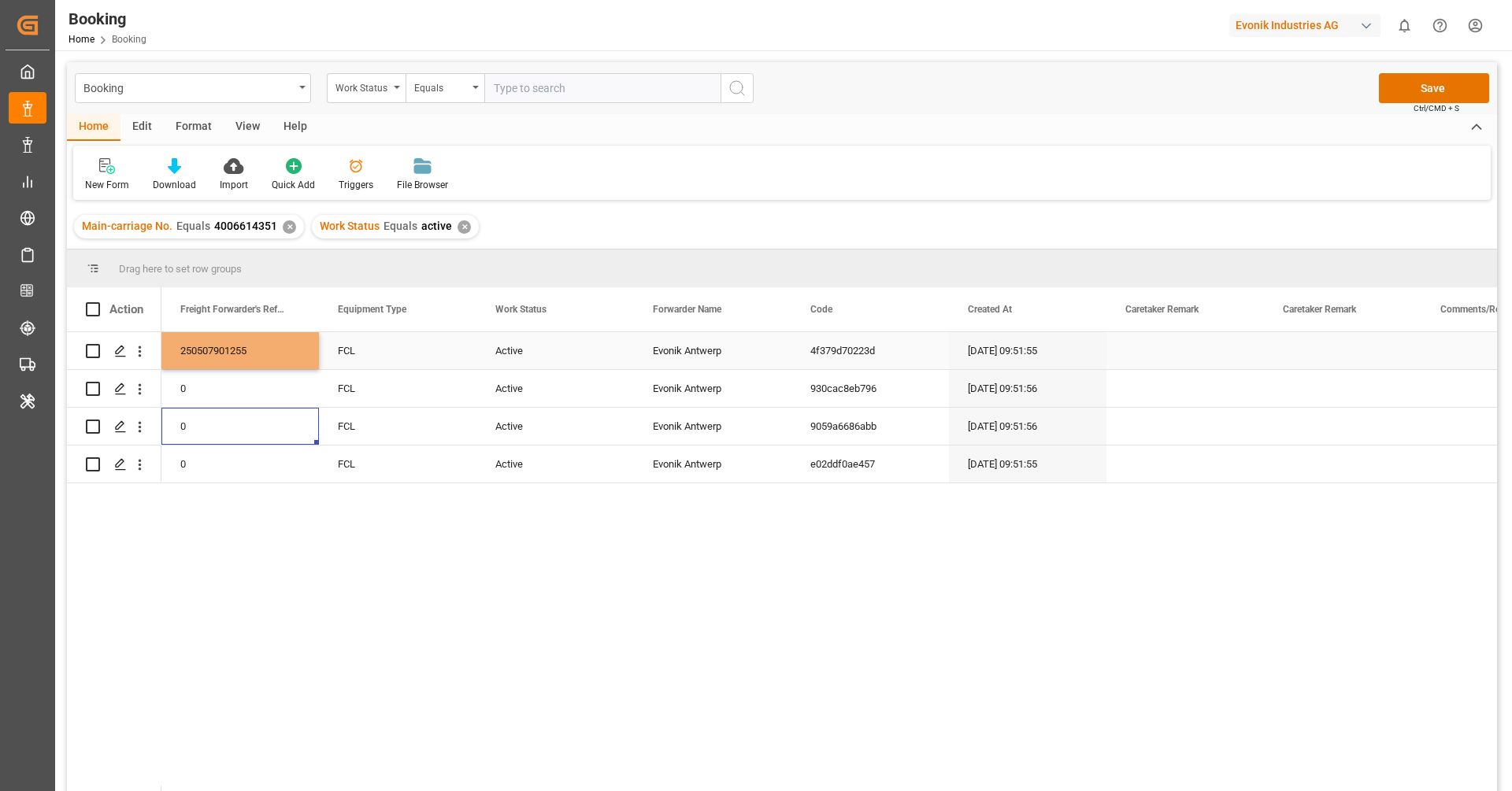
click at [255, 332] on div "250507901255" at bounding box center [240, 350] width 157 height 37
click at [317, 368] on div "Press SPACE to select this row." at bounding box center [316, 366] width 4 height 4
drag, startPoint x: 317, startPoint y: 367, endPoint x: 319, endPoint y: 386, distance: 19.1
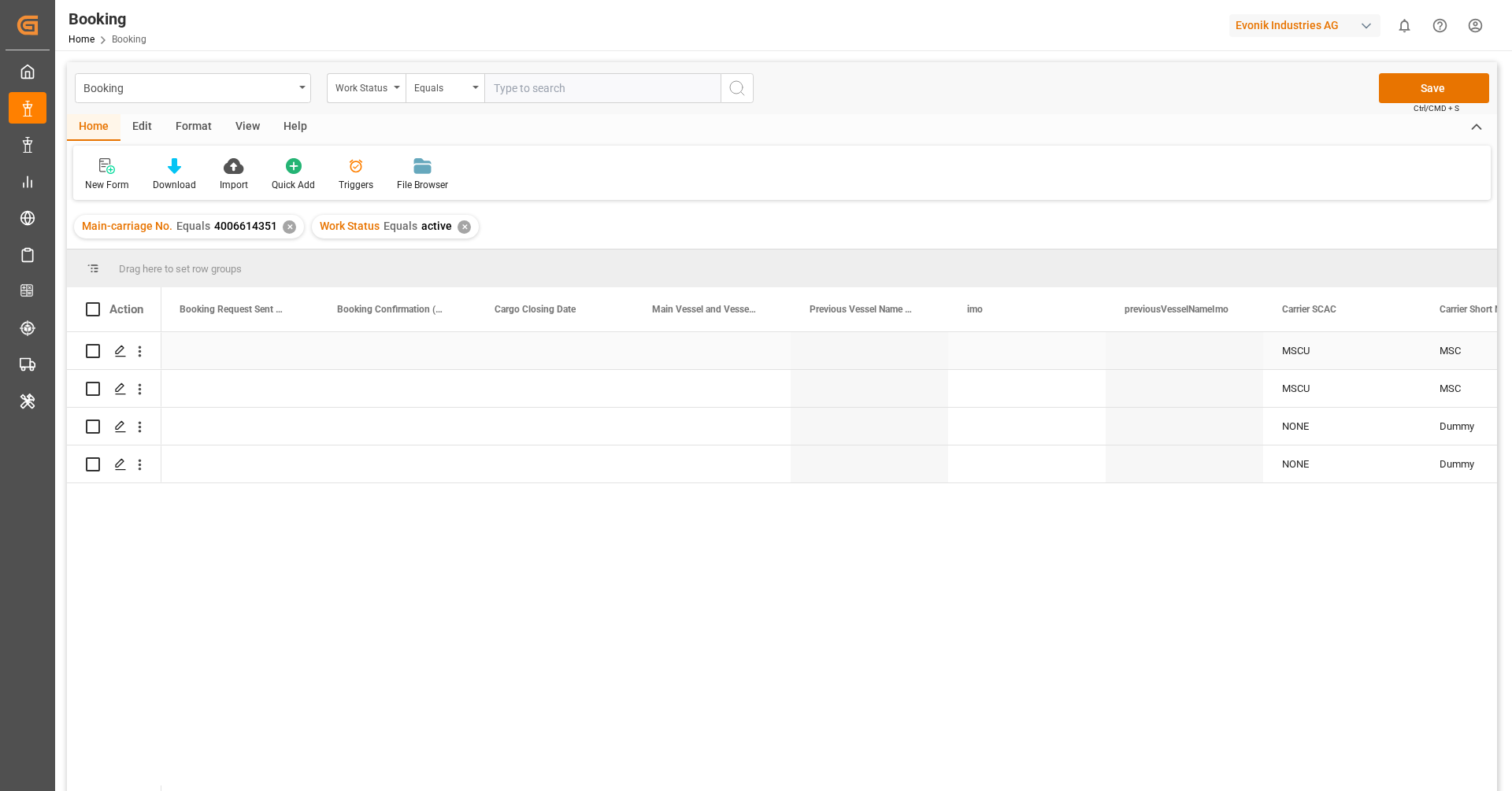
click at [672, 344] on div "Press SPACE to select this row." at bounding box center [712, 350] width 157 height 37
click at [672, 345] on input "Press SPACE to select this row." at bounding box center [711, 360] width 132 height 30
click at [696, 399] on div "HUBERT SCHULTE - 9535204" at bounding box center [716, 405] width 141 height 55
type input "HUBERT SCHULTE - 9535204"
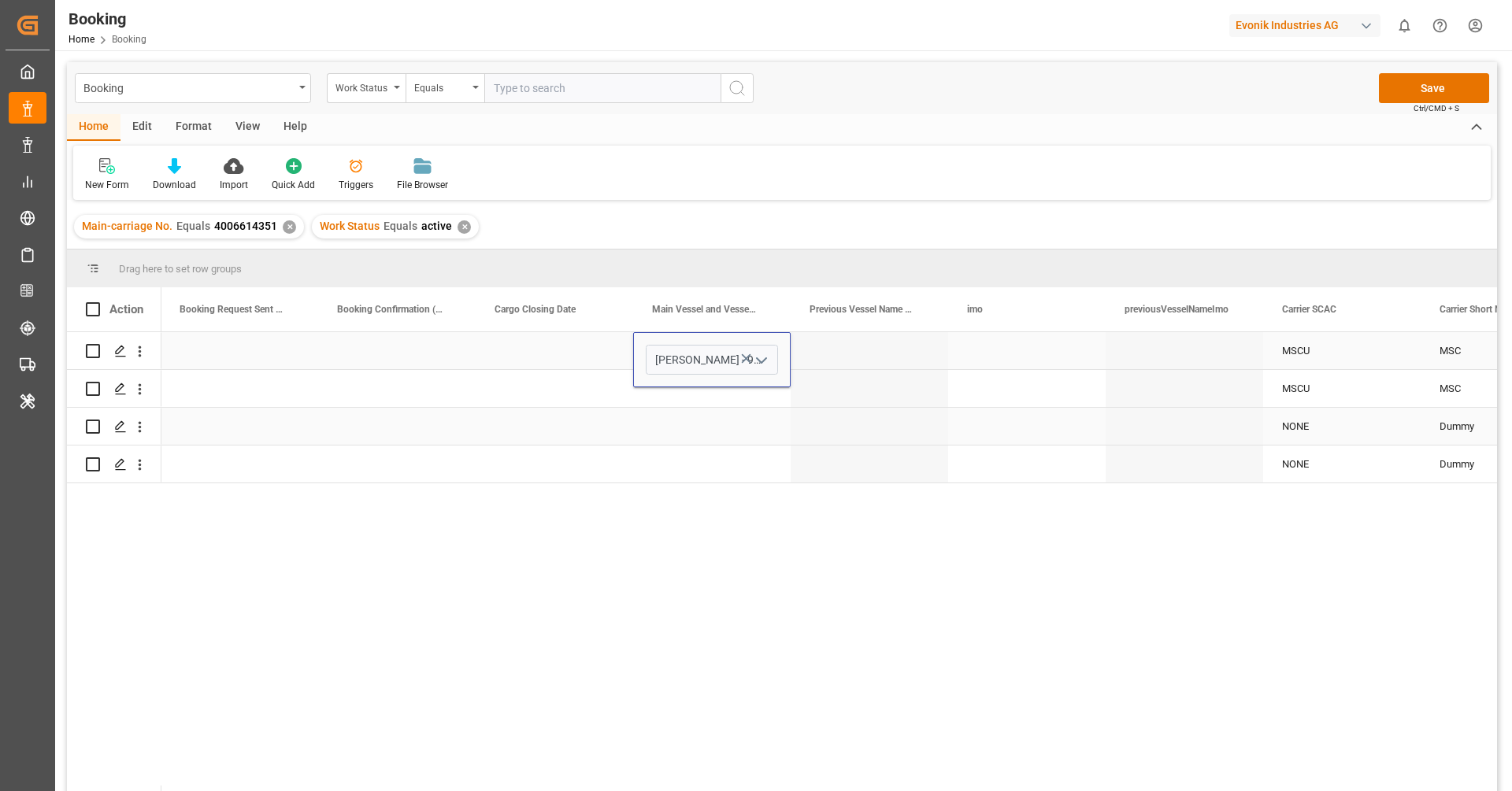
click at [695, 417] on div "Press SPACE to select this row." at bounding box center [712, 426] width 157 height 37
click at [701, 389] on div "Press SPACE to select this row." at bounding box center [712, 388] width 157 height 37
click at [701, 389] on input "Press SPACE to select this row." at bounding box center [711, 397] width 132 height 30
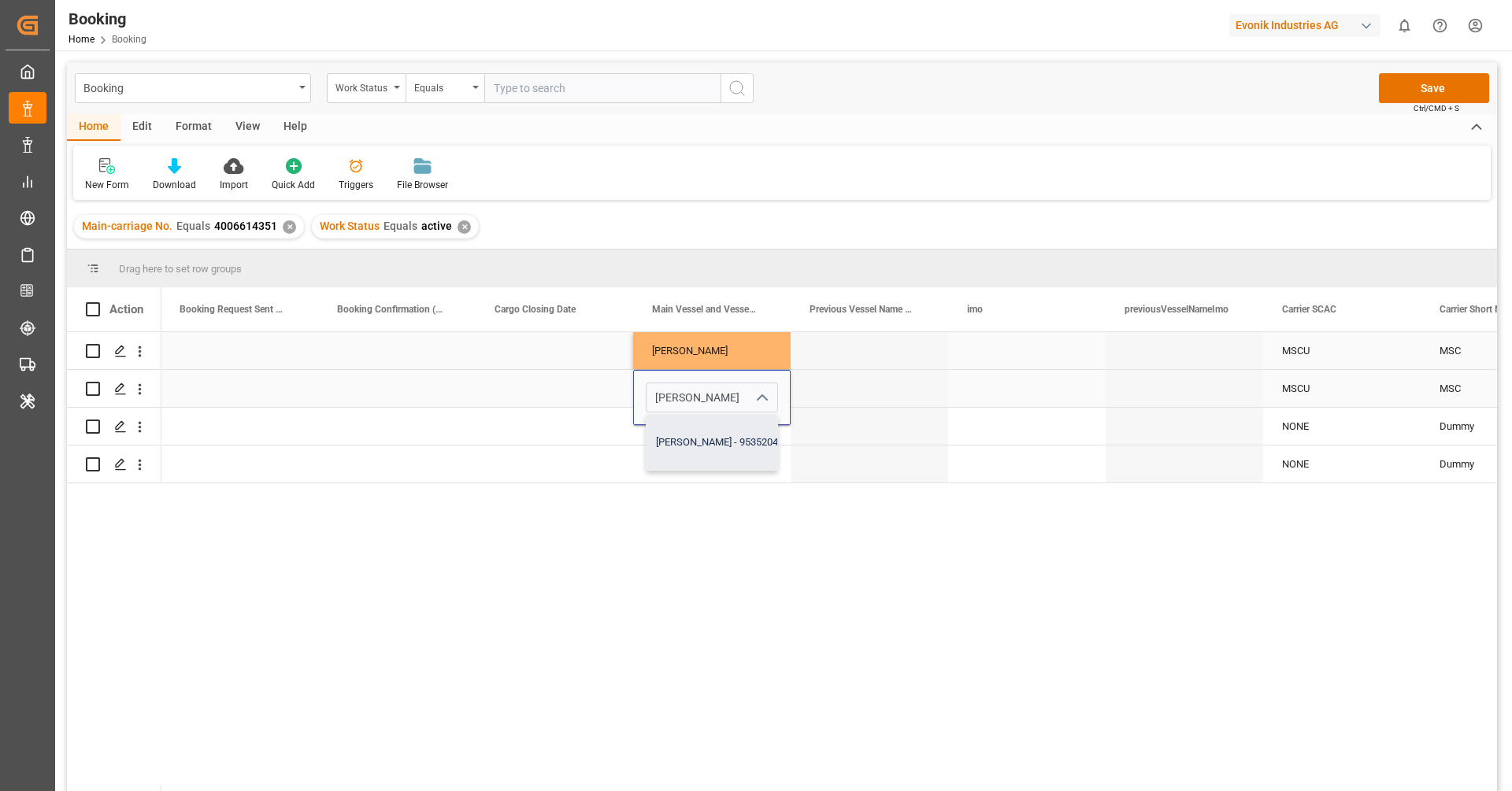
click at [706, 433] on div "HUBERT SCHULTE - 9535204" at bounding box center [716, 443] width 141 height 55
type input "HUBERT SCHULTE - 9535204"
click at [1016, 364] on div "Press SPACE to select this row." at bounding box center [1027, 350] width 157 height 37
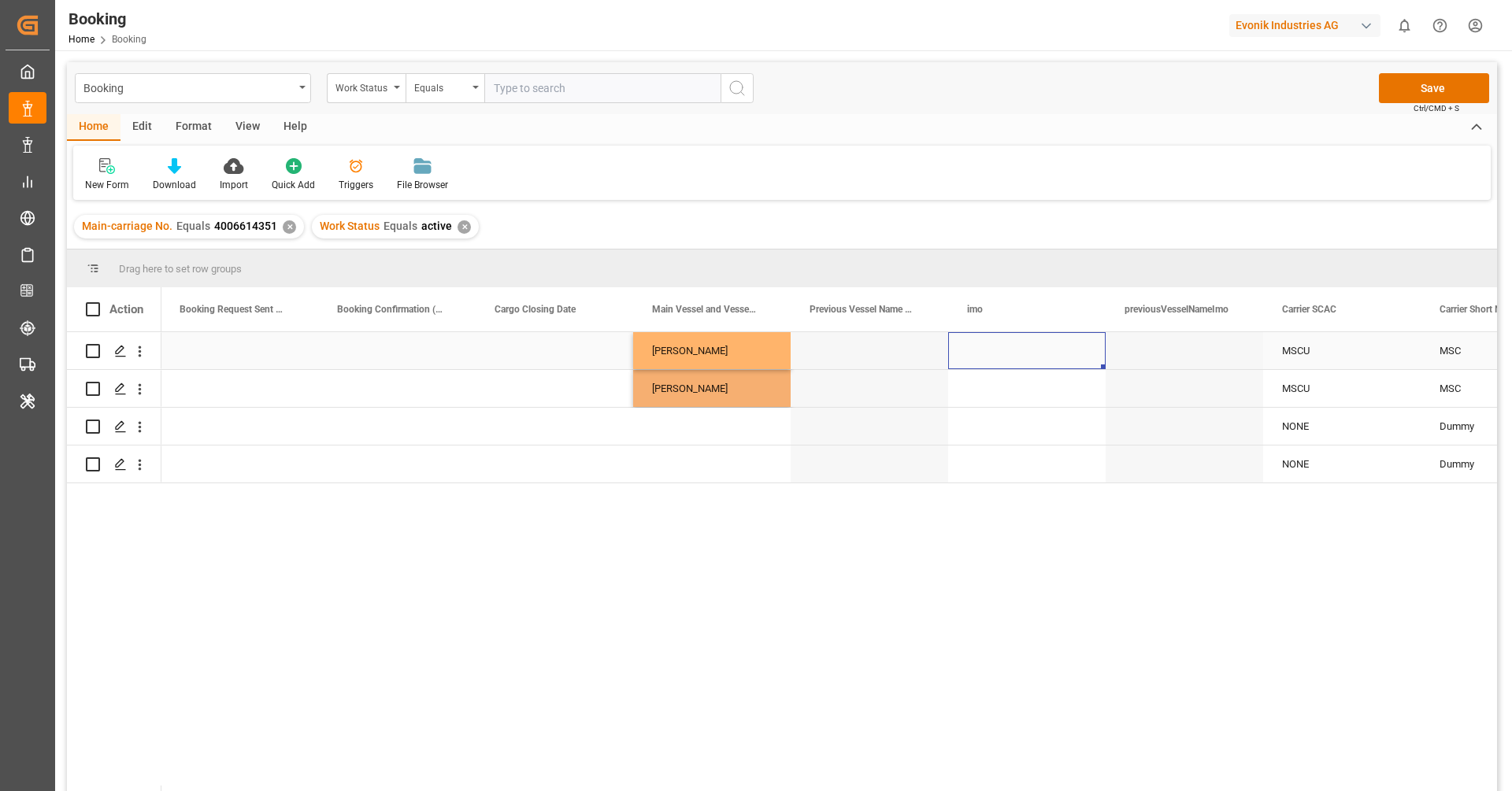
click at [1016, 364] on div "Press SPACE to select this row." at bounding box center [1027, 350] width 157 height 37
click at [1016, 364] on input "Press SPACE to select this row." at bounding box center [1027, 360] width 132 height 30
click at [1018, 394] on div "9535204 - HUBERT SCHULTE" at bounding box center [1032, 405] width 141 height 55
type input "9535204 - HUBERT SCHULTE"
click at [1022, 415] on div "Press SPACE to select this row." at bounding box center [1027, 426] width 157 height 37
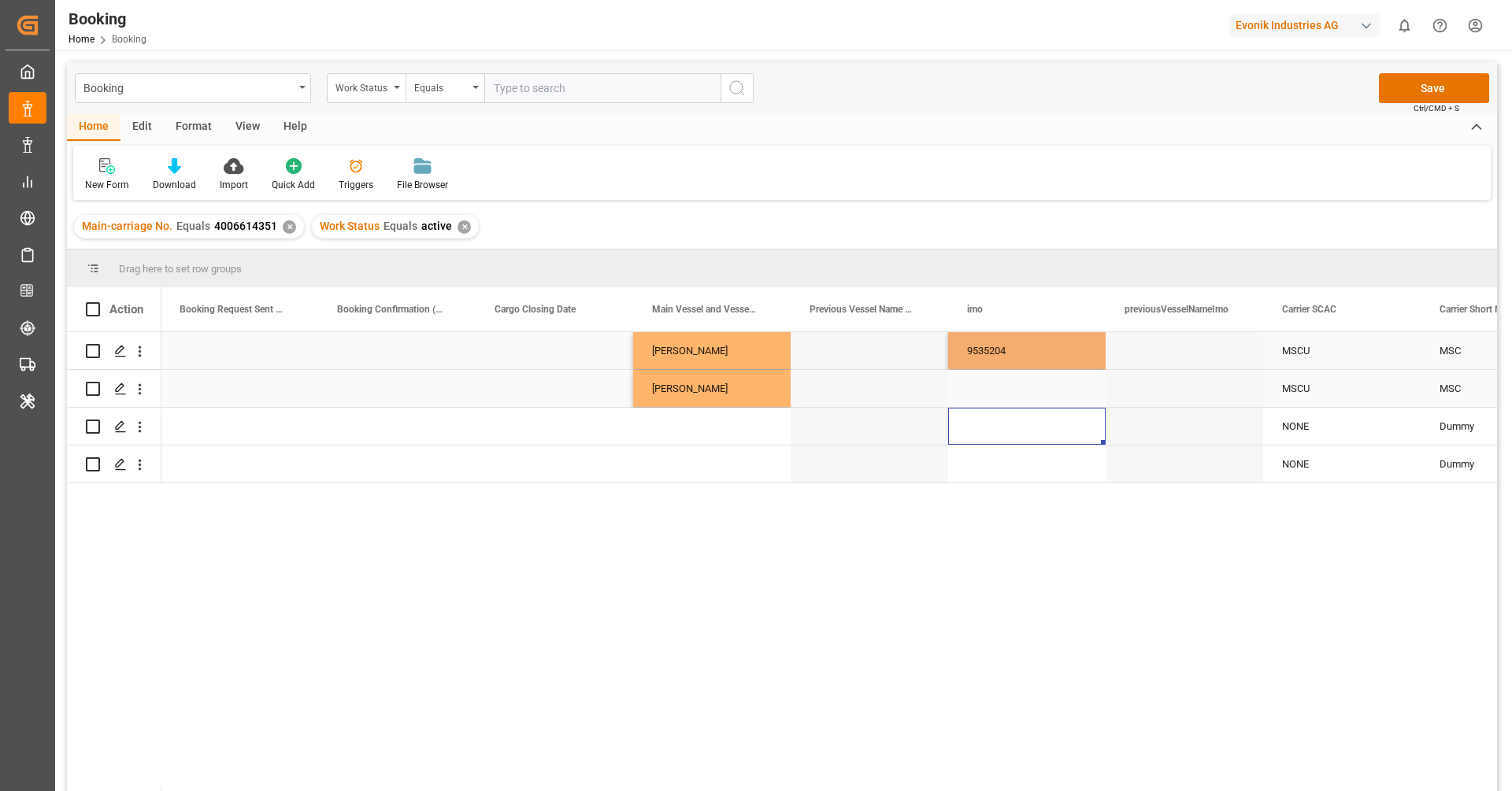
click at [1012, 392] on div "Press SPACE to select this row." at bounding box center [1027, 388] width 157 height 37
click at [1023, 432] on div "9535204 - HUBERT SCHULTE" at bounding box center [1032, 443] width 141 height 55
type input "9535204 - HUBERT SCHULTE"
click at [1019, 439] on div "Press SPACE to select this row." at bounding box center [1027, 426] width 157 height 37
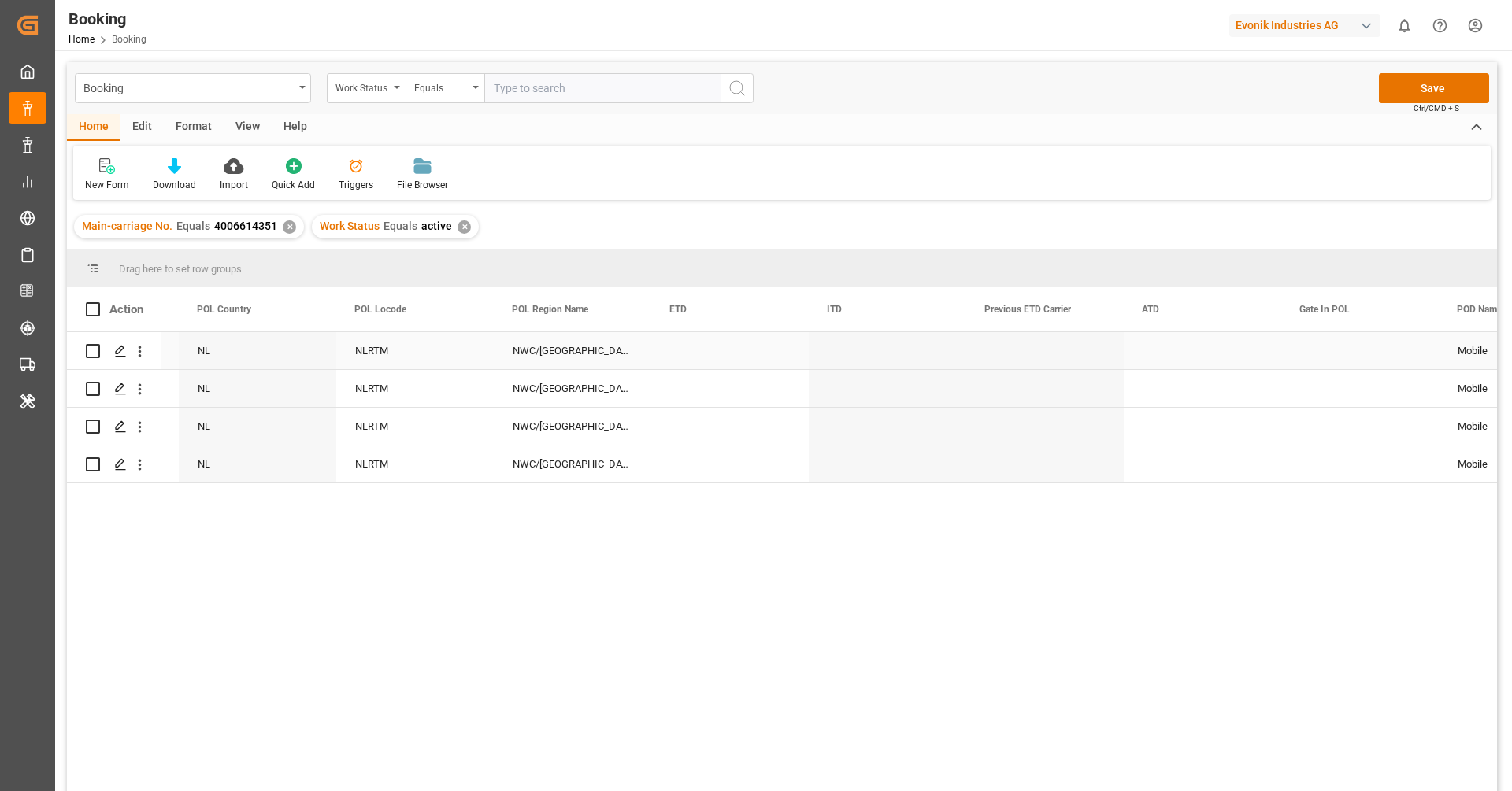
click at [683, 357] on div "Press SPACE to select this row." at bounding box center [730, 350] width 157 height 37
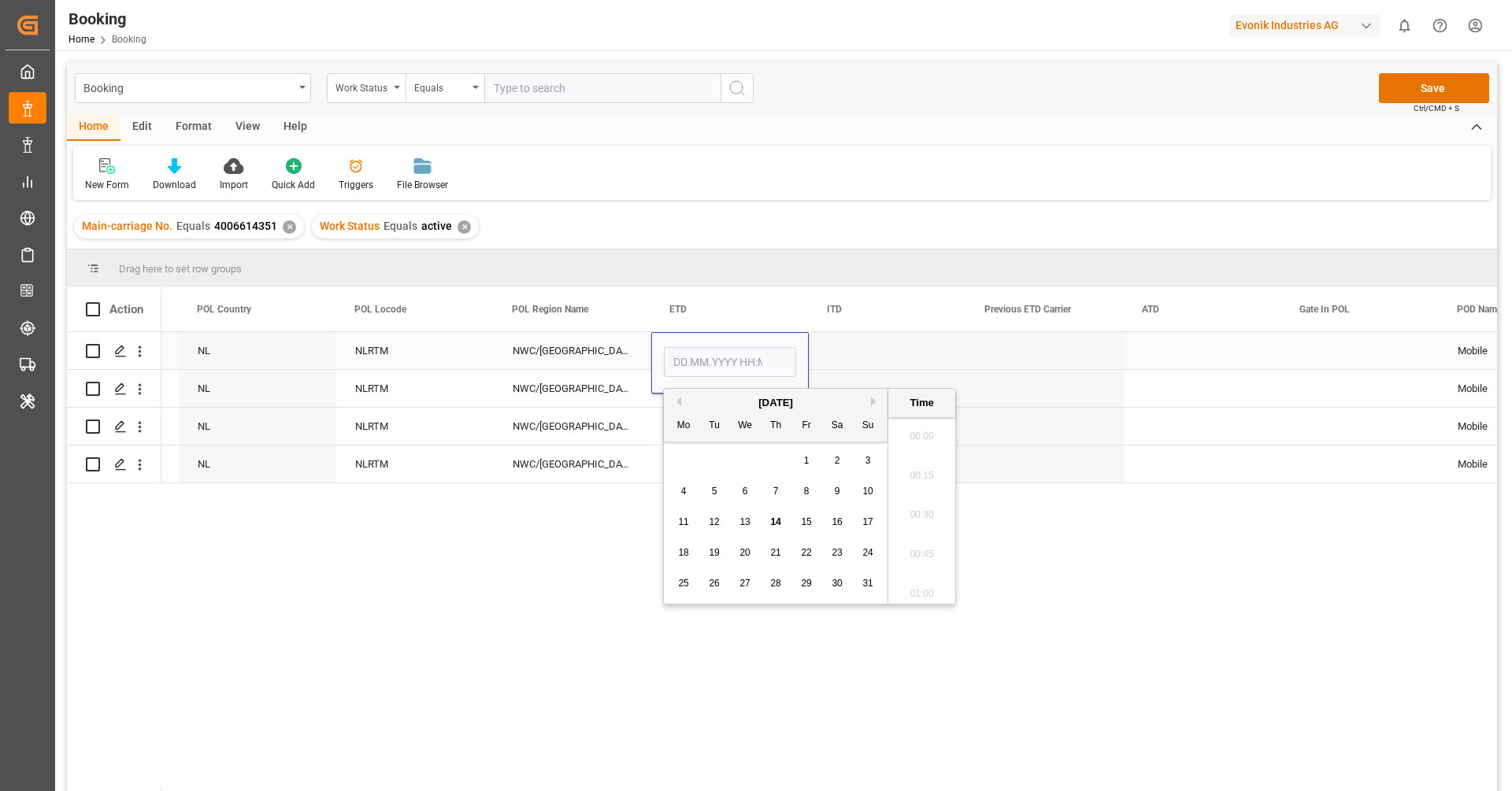
click at [683, 357] on input "Press SPACE to select this row." at bounding box center [729, 361] width 132 height 30
click at [677, 403] on button "Previous Month" at bounding box center [676, 401] width 10 height 10
click at [709, 488] on div "3" at bounding box center [714, 492] width 20 height 19
type input "03.06.2025 00:00"
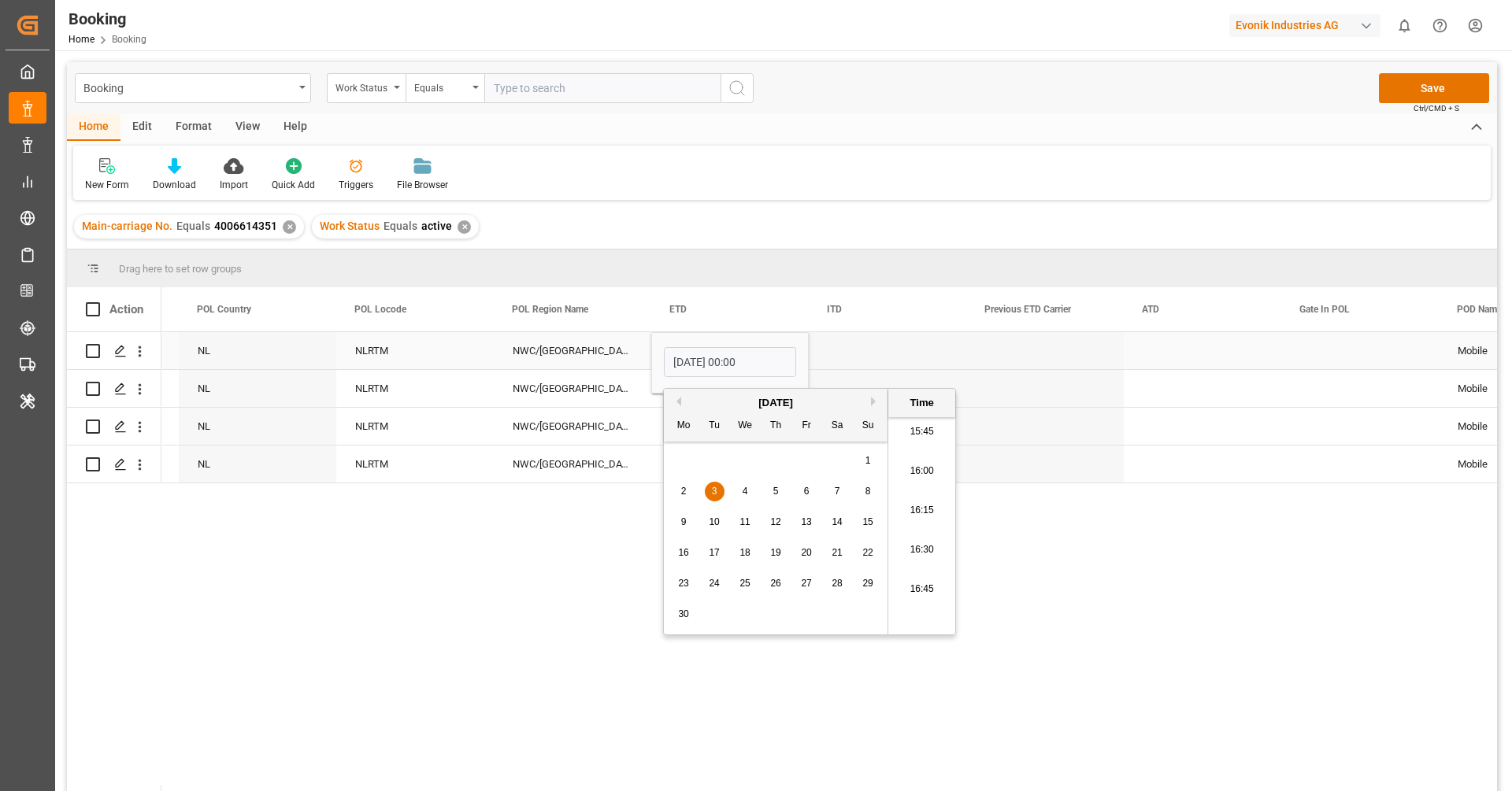
click at [1161, 349] on div "Press SPACE to select this row." at bounding box center [1202, 350] width 157 height 37
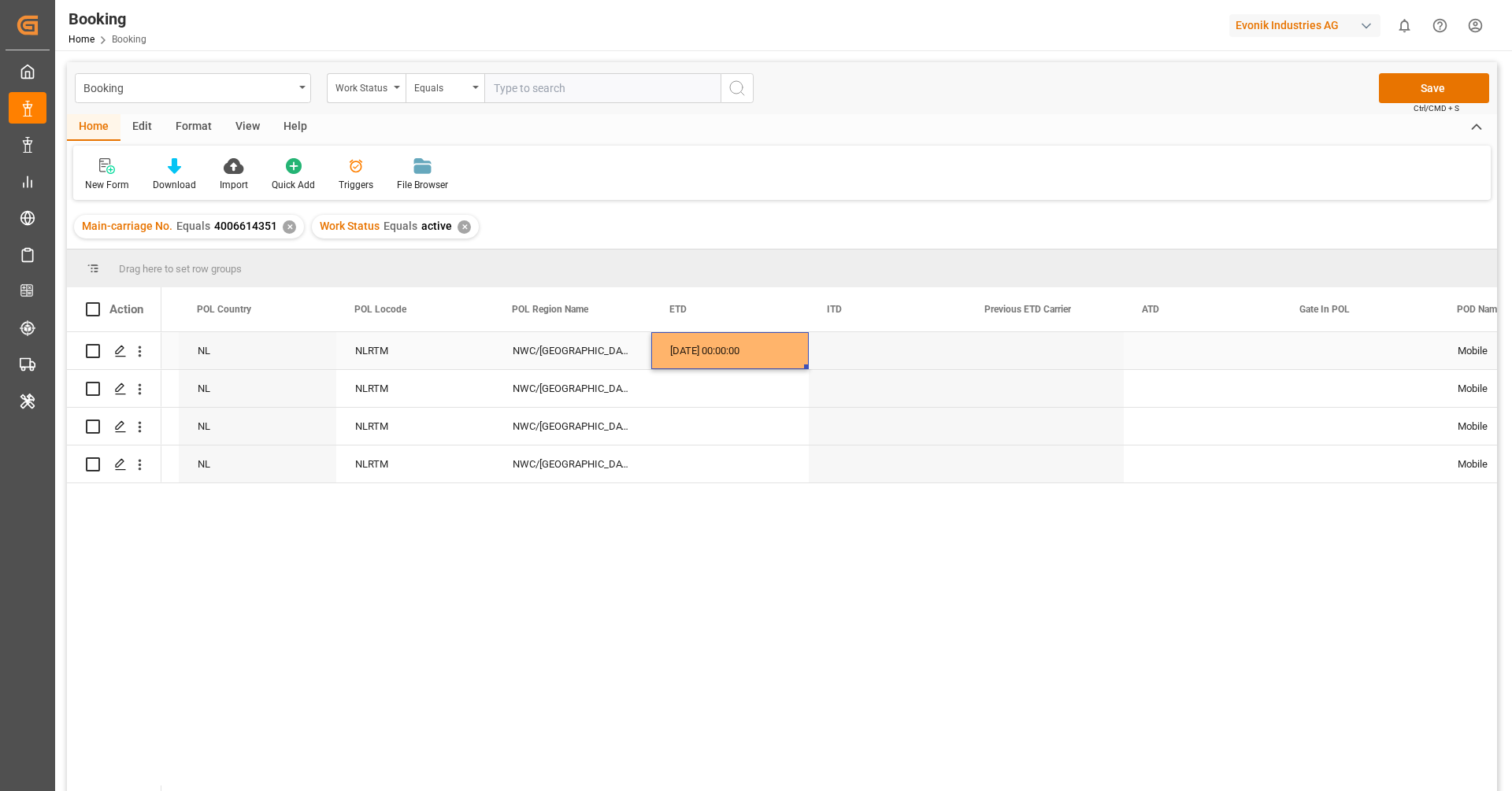
click at [744, 364] on div "03.06.2025 00:00:00" at bounding box center [730, 350] width 157 height 37
drag, startPoint x: 805, startPoint y: 367, endPoint x: 803, endPoint y: 405, distance: 38.1
click at [1160, 347] on div "Press SPACE to select this row." at bounding box center [1202, 350] width 157 height 37
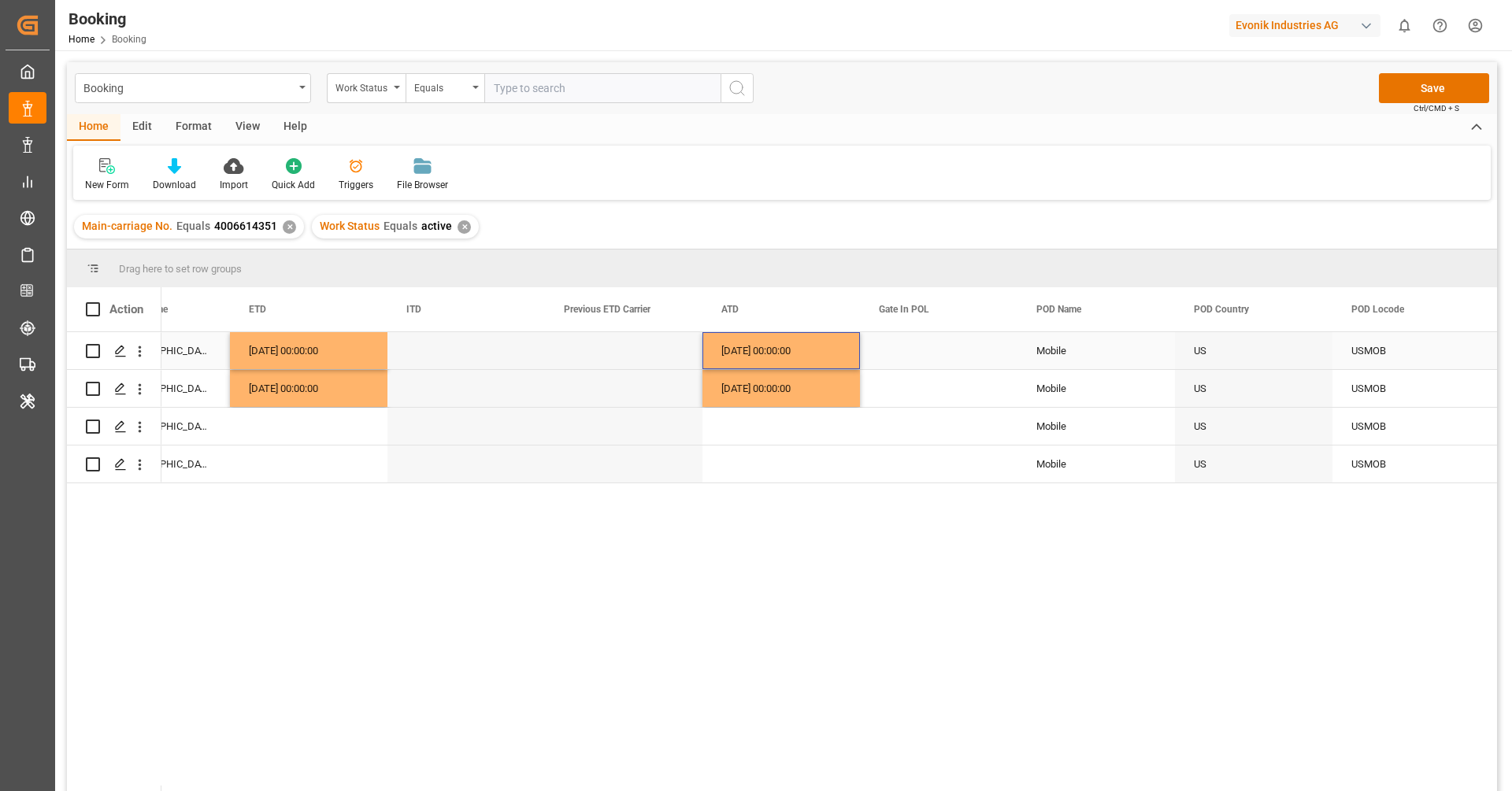
click at [926, 351] on div "Press SPACE to select this row." at bounding box center [939, 350] width 157 height 37
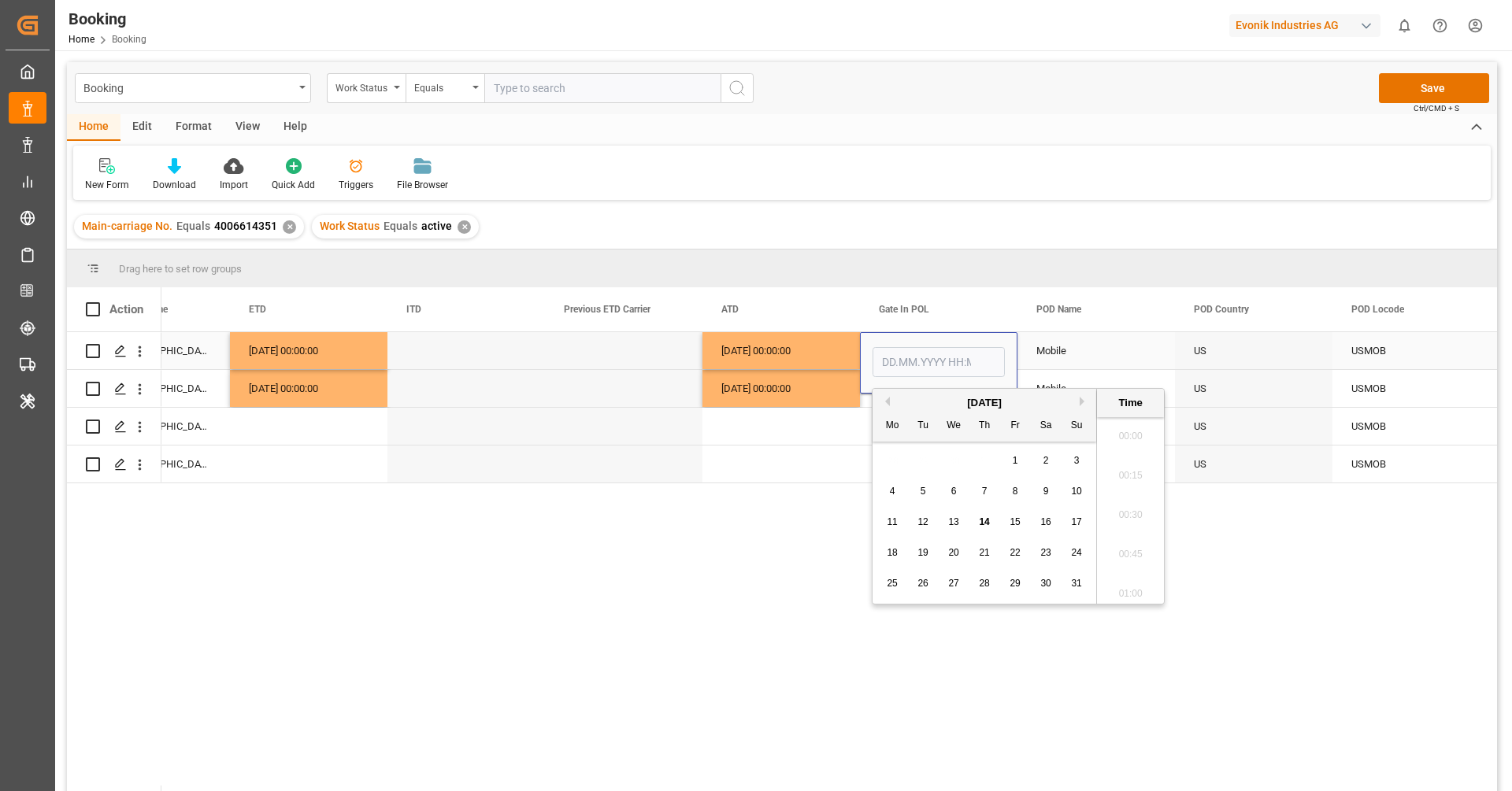
click at [926, 351] on input "Press SPACE to select this row." at bounding box center [939, 361] width 132 height 30
click at [888, 398] on button "Previous Month" at bounding box center [885, 401] width 10 height 10
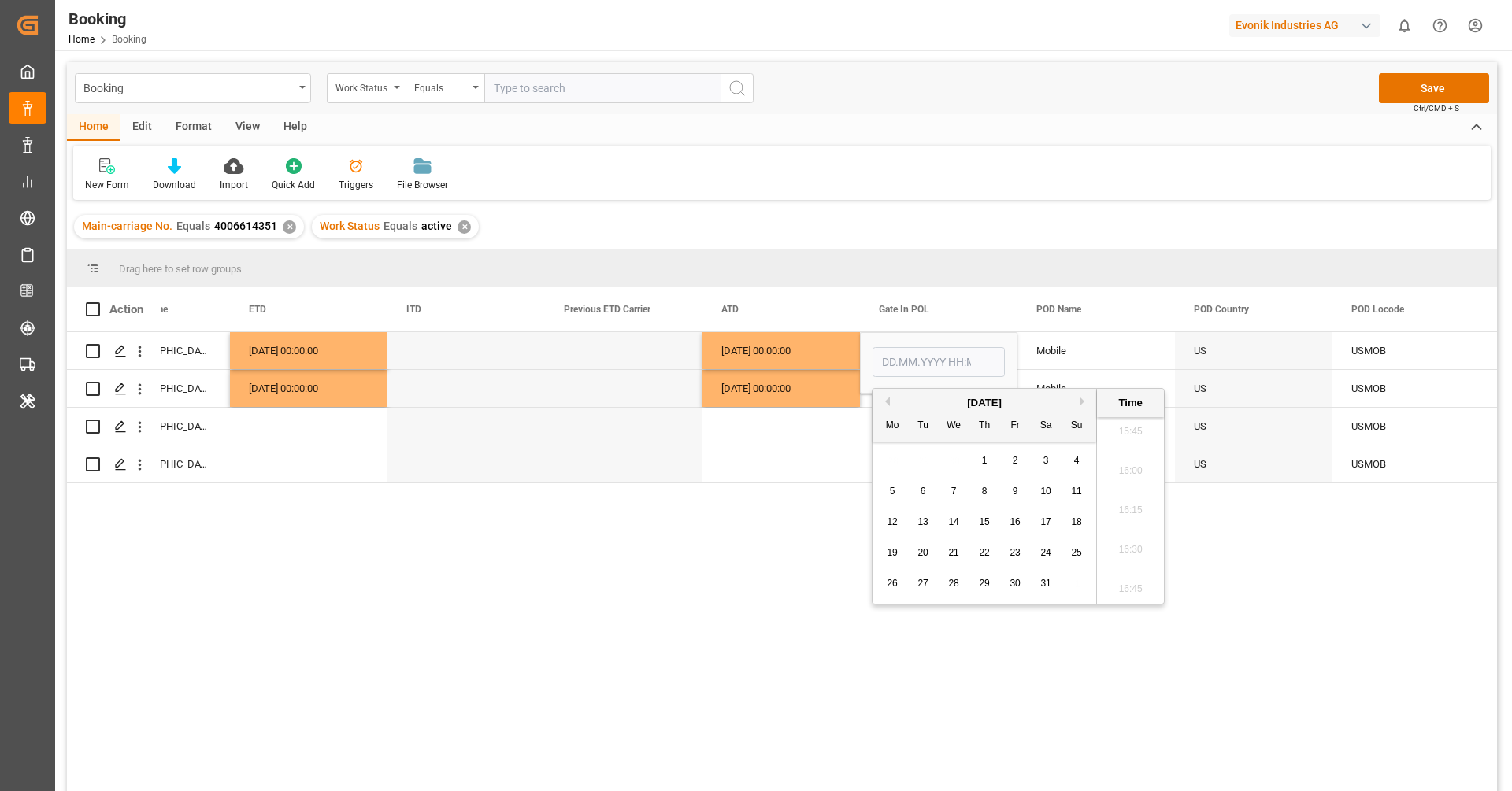
click at [1004, 578] on div "26 27 28 29 30 31 1" at bounding box center [984, 584] width 215 height 31
click at [1010, 584] on span "30" at bounding box center [1015, 583] width 10 height 11
type input "30.05.2025 00:00"
click at [778, 442] on div "Press SPACE to select this row." at bounding box center [781, 426] width 157 height 37
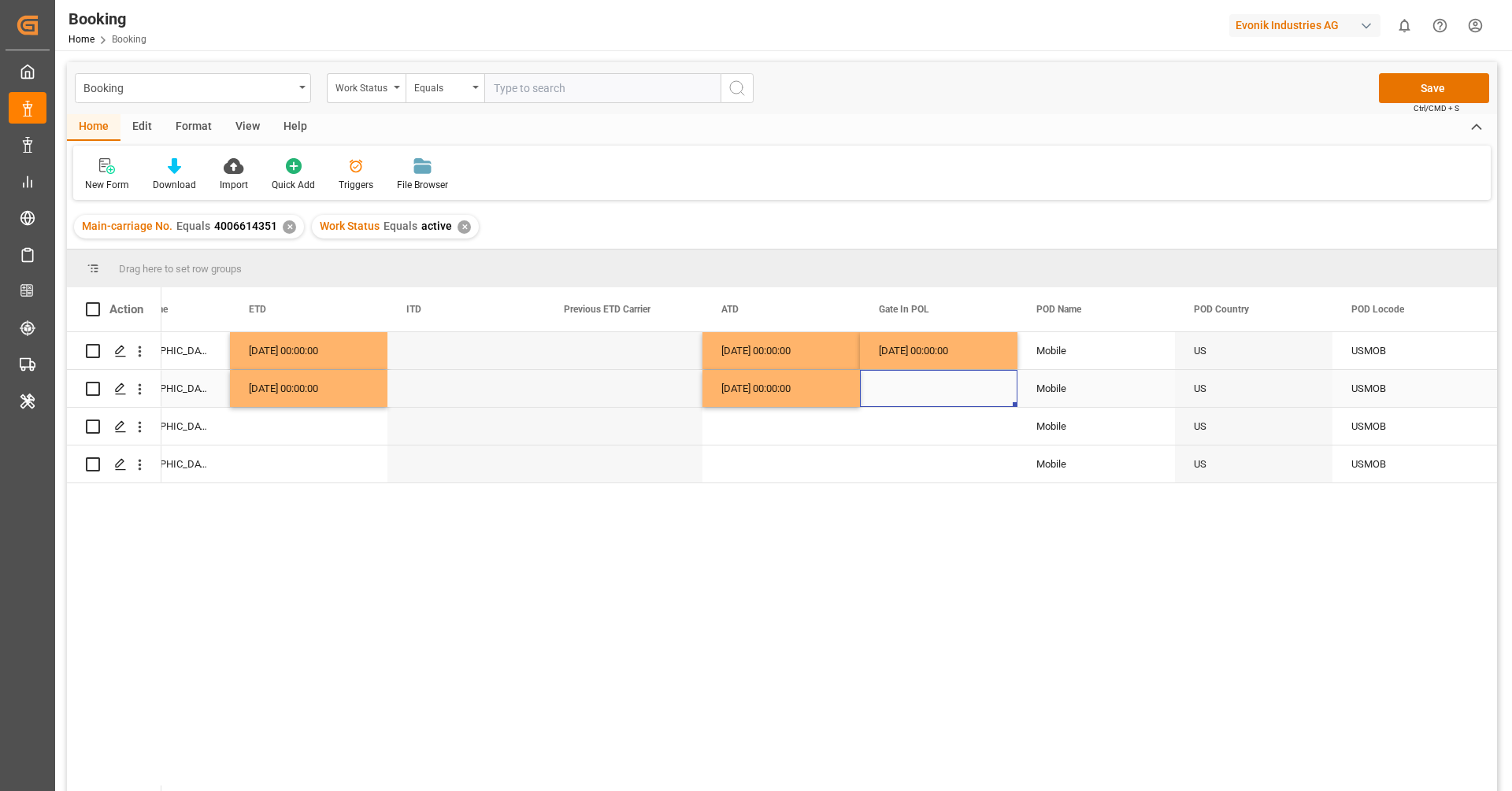
click at [900, 371] on div "Press SPACE to select this row." at bounding box center [939, 388] width 157 height 37
click at [936, 358] on div "30.05.2025 00:00:00" at bounding box center [939, 350] width 157 height 37
drag, startPoint x: 1015, startPoint y: 367, endPoint x: 1015, endPoint y: 394, distance: 27.0
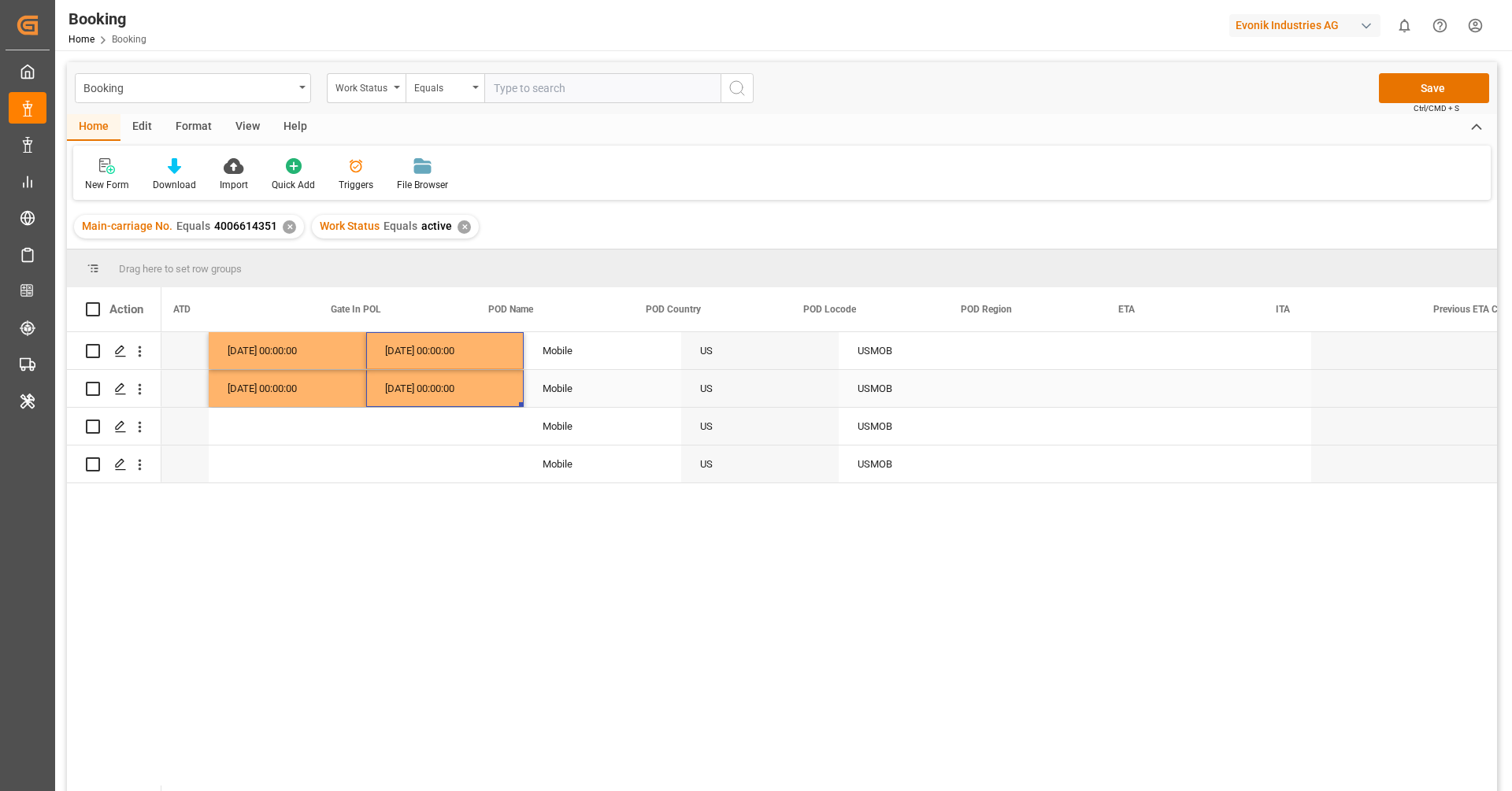
scroll to position [0, 8574]
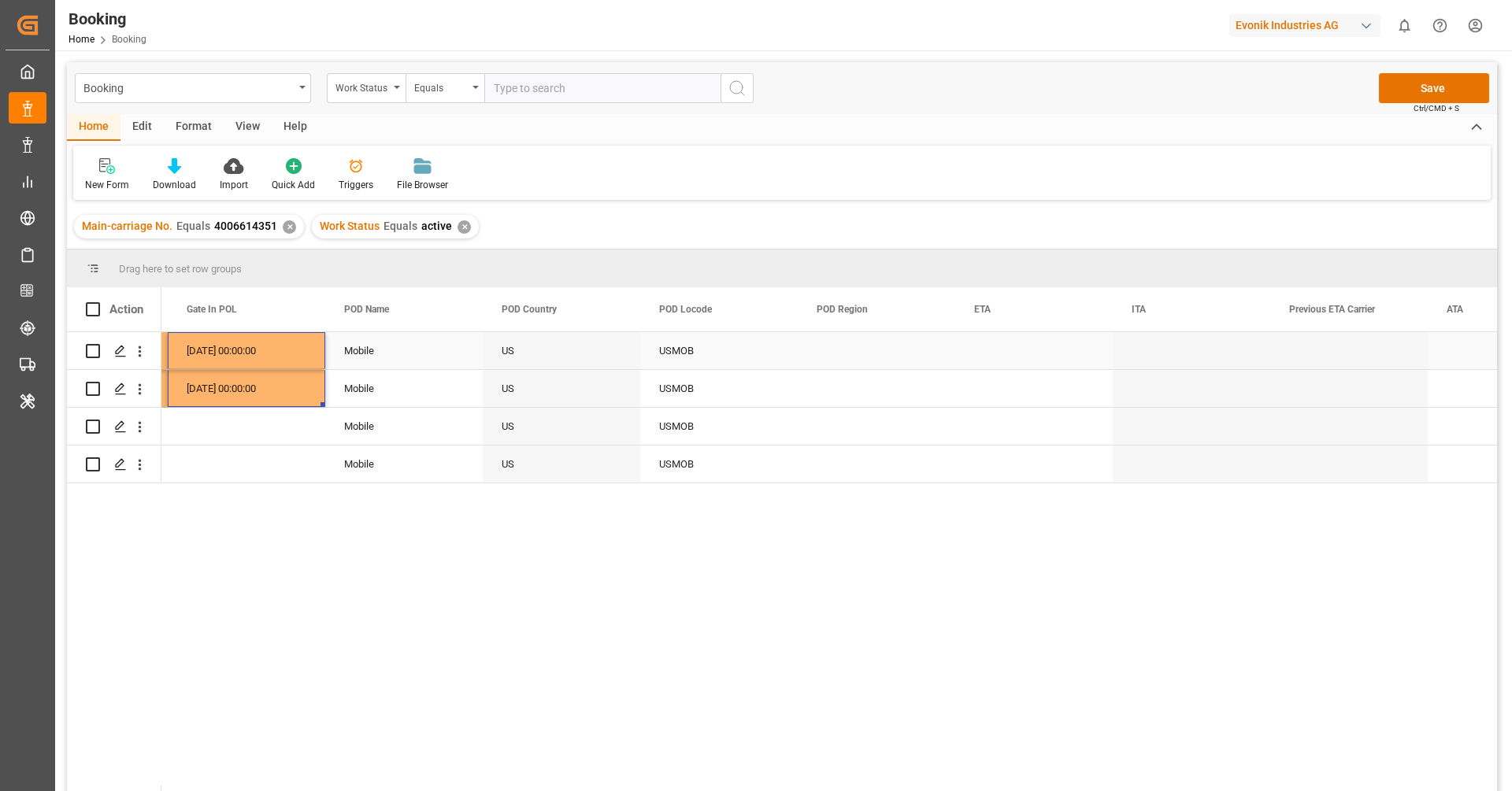
click at [867, 361] on div "Press SPACE to select this row." at bounding box center [876, 350] width 157 height 37
click at [867, 361] on button "Select" at bounding box center [876, 360] width 132 height 30
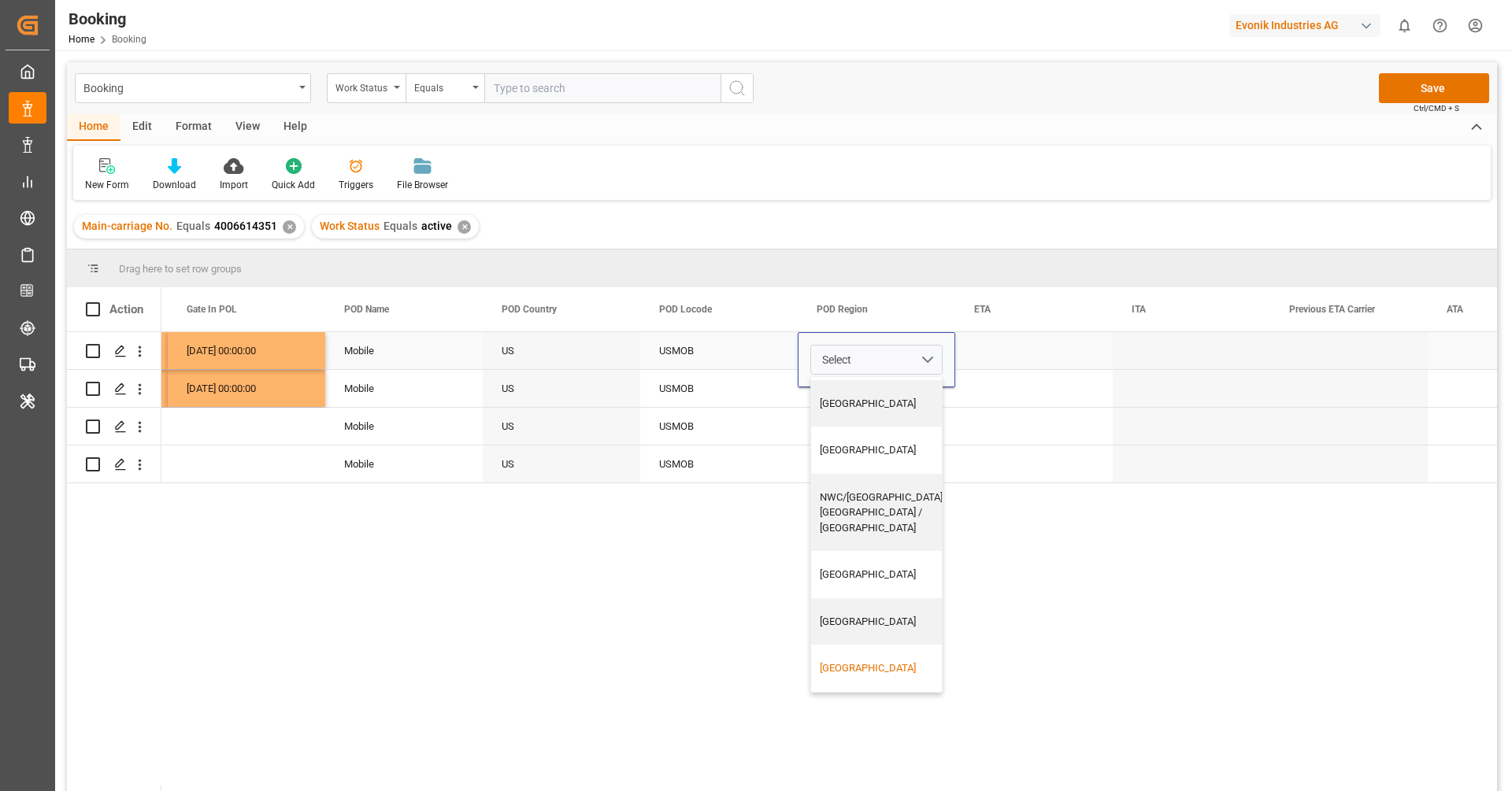
click at [845, 660] on div "USA" at bounding box center [882, 668] width 125 height 16
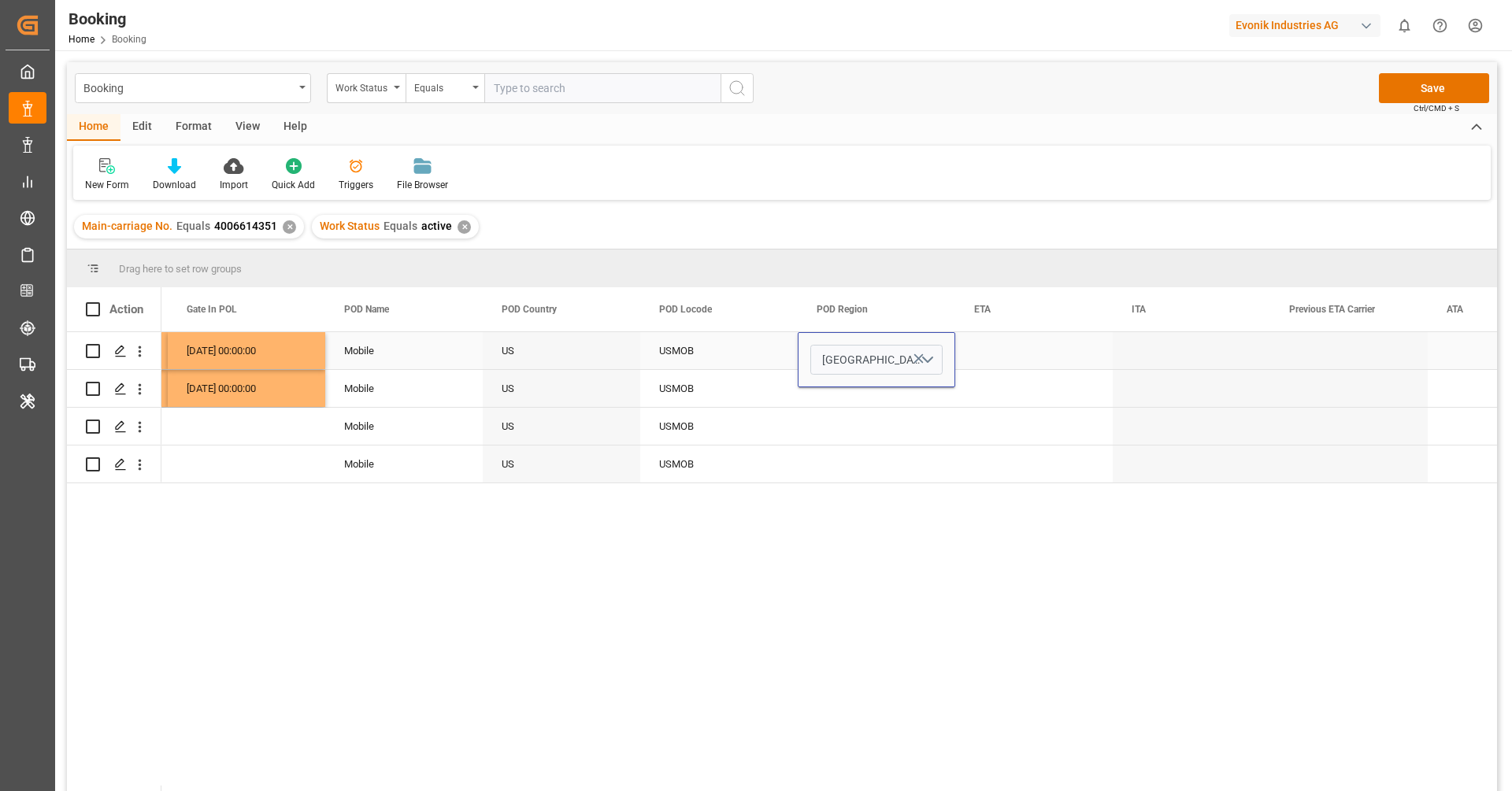
click at [738, 355] on div "USMOB" at bounding box center [719, 350] width 157 height 37
click at [907, 355] on div "[GEOGRAPHIC_DATA]" at bounding box center [876, 350] width 157 height 37
drag, startPoint x: 952, startPoint y: 366, endPoint x: 950, endPoint y: 393, distance: 27.1
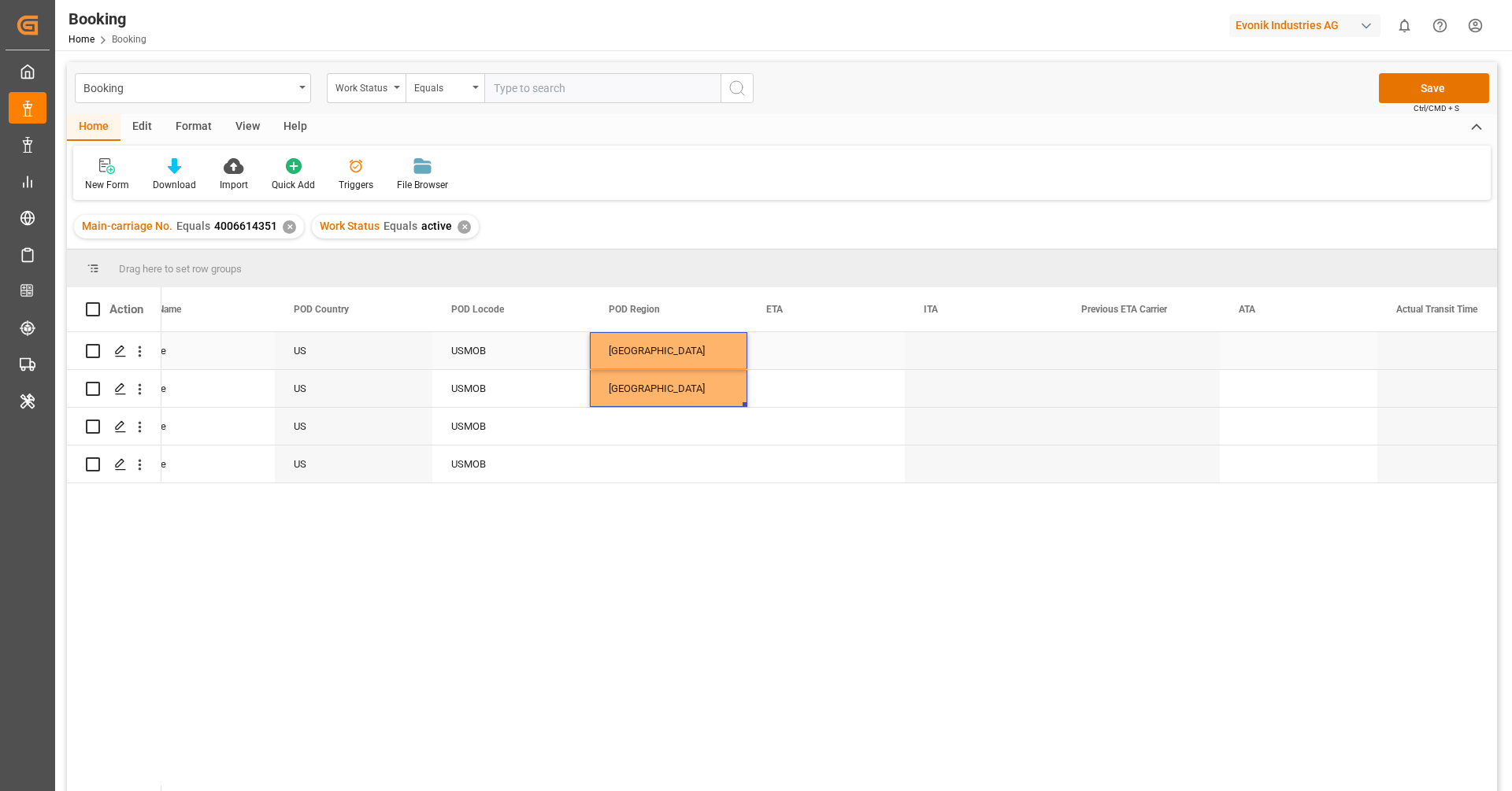
click at [798, 359] on div "Press SPACE to select this row." at bounding box center [826, 350] width 157 height 37
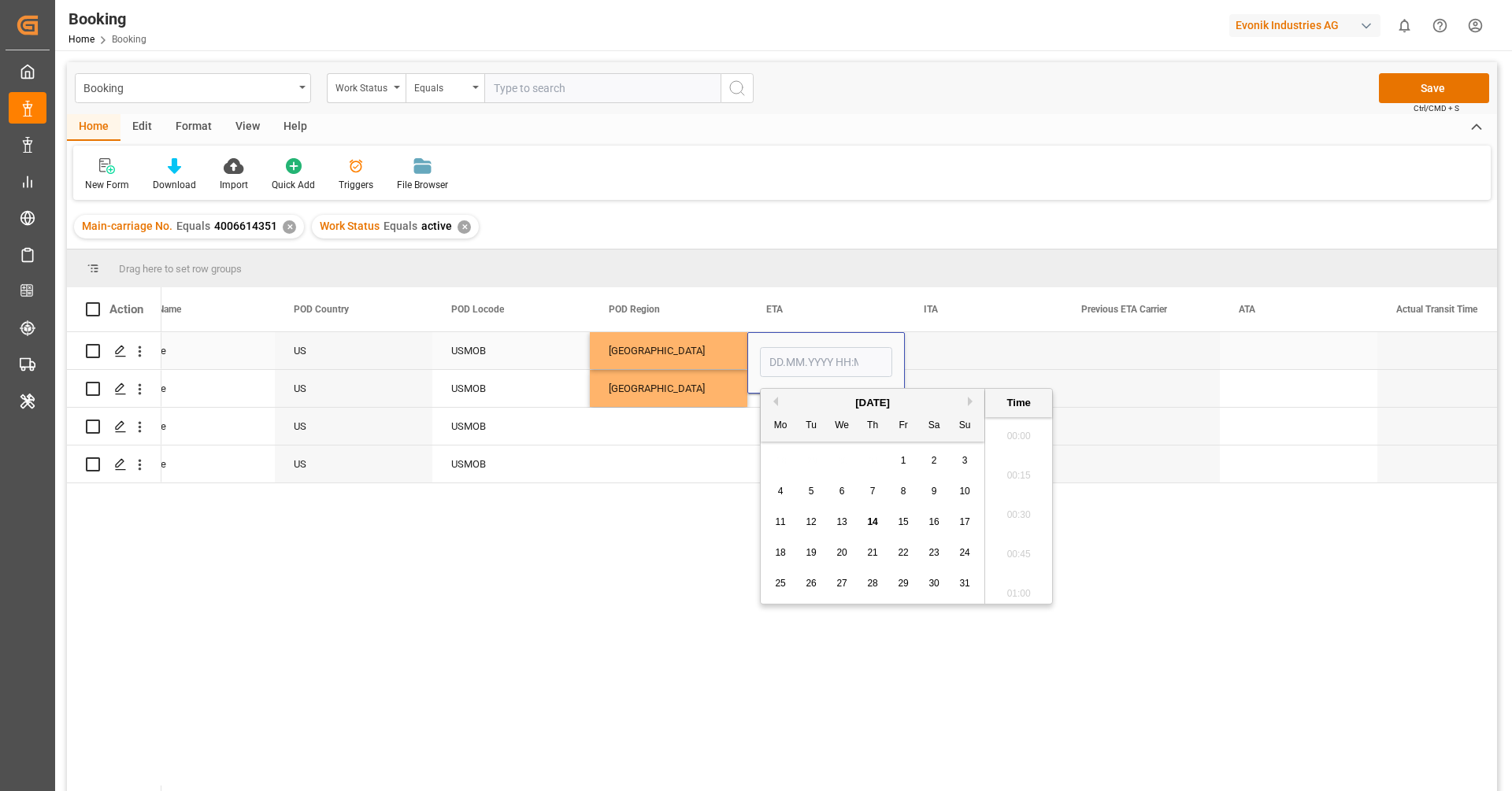
click at [798, 359] on input "Press SPACE to select this row." at bounding box center [825, 361] width 132 height 30
click at [776, 400] on button "Previous Month" at bounding box center [773, 401] width 10 height 10
click at [874, 467] on div "3" at bounding box center [873, 462] width 20 height 19
type input "03.07.2025 00:00"
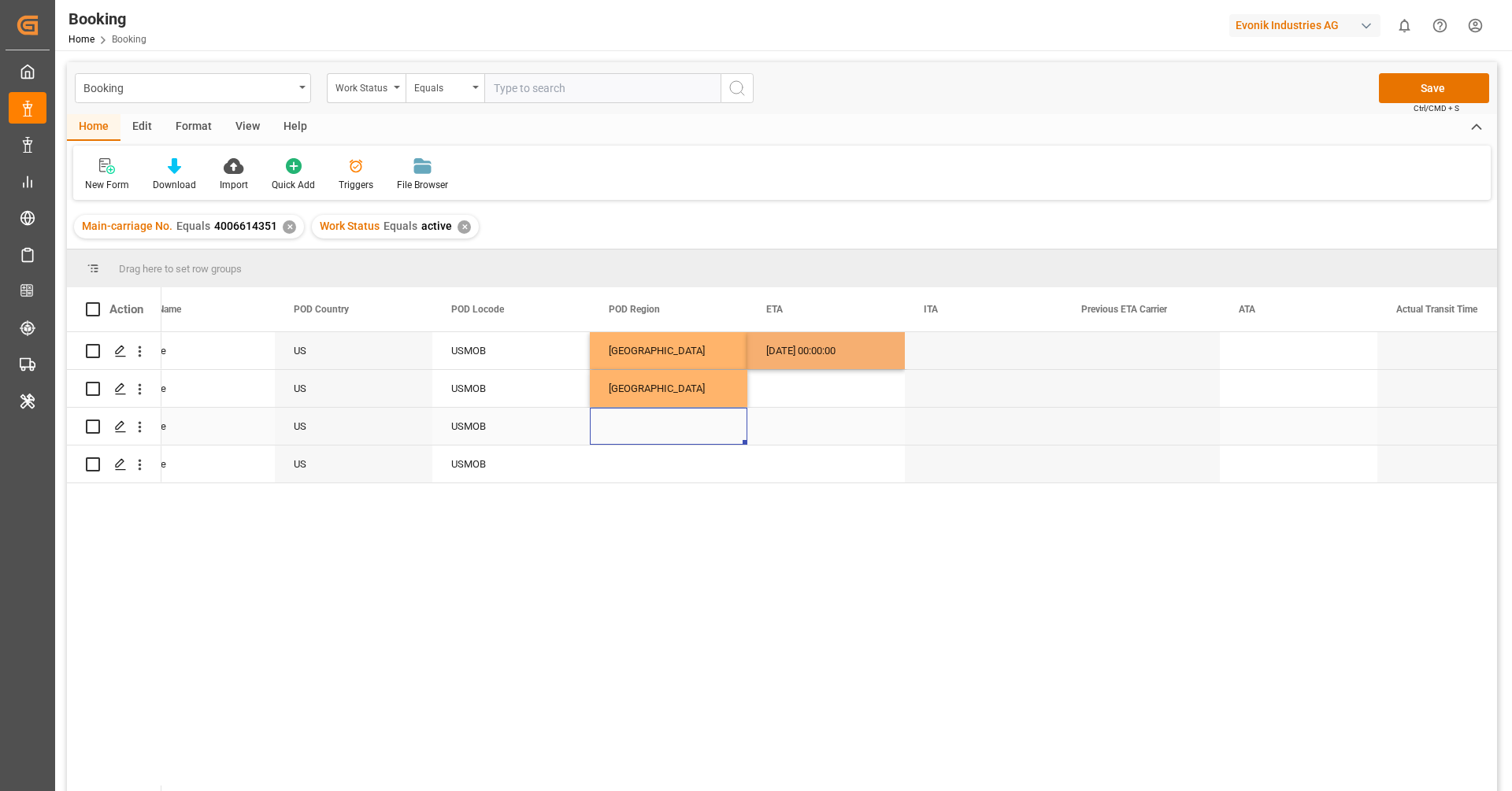
click at [704, 443] on div "Press SPACE to select this row." at bounding box center [669, 426] width 157 height 37
click at [795, 348] on div "03.07.2025 00:00:00" at bounding box center [826, 350] width 157 height 37
drag, startPoint x: 902, startPoint y: 365, endPoint x: 894, endPoint y: 394, distance: 30.1
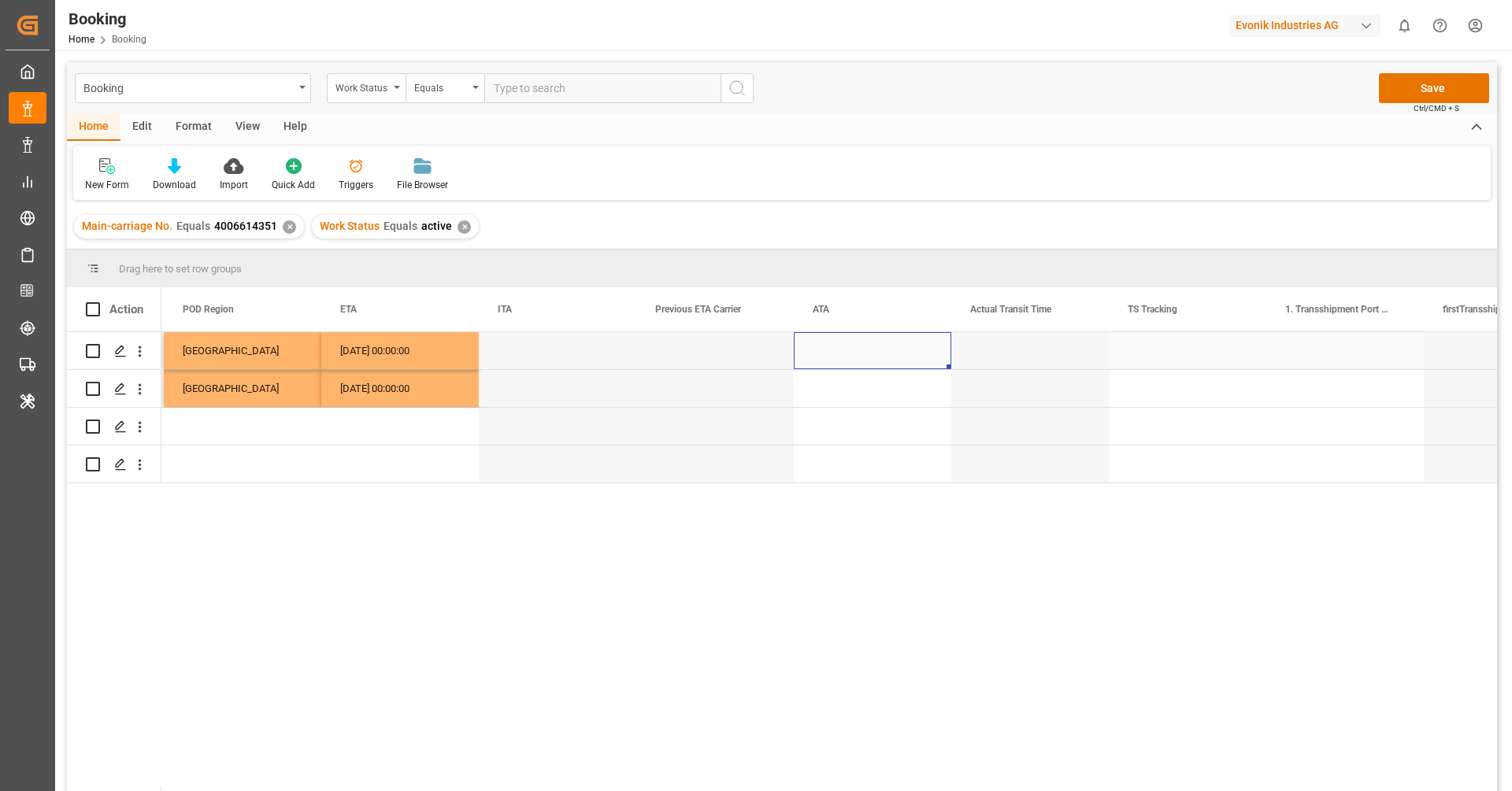
click at [821, 350] on div "Press SPACE to select this row." at bounding box center [873, 350] width 157 height 37
click at [1154, 351] on div "Press SPACE to select this row." at bounding box center [1188, 350] width 157 height 37
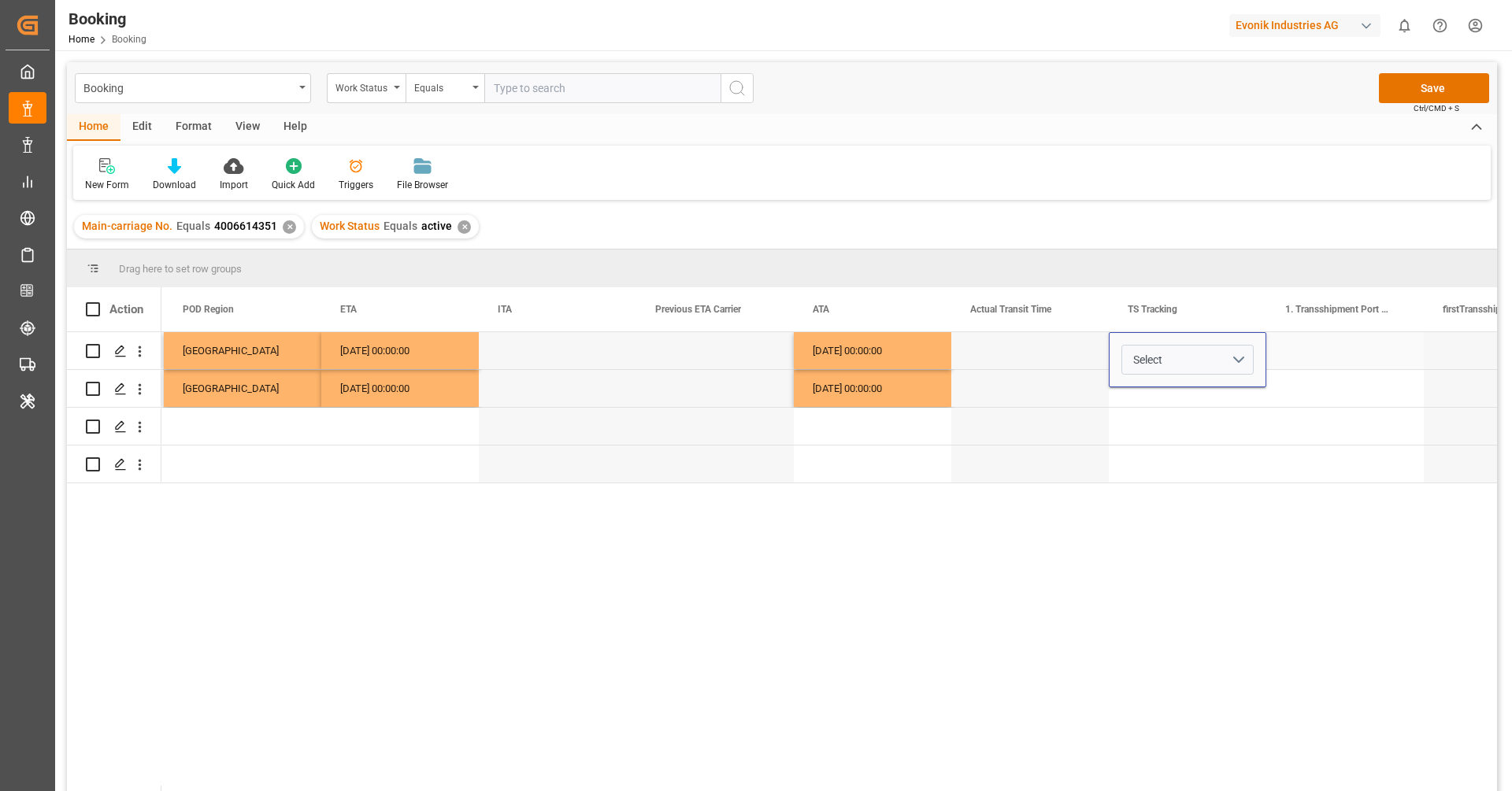
click at [1154, 352] on span "Select" at bounding box center [1148, 360] width 29 height 16
click at [1167, 392] on div "True" at bounding box center [1188, 400] width 114 height 16
click at [1184, 430] on div "Press SPACE to select this row." at bounding box center [1188, 426] width 157 height 37
click at [1179, 382] on div "Press SPACE to select this row." at bounding box center [1188, 388] width 157 height 37
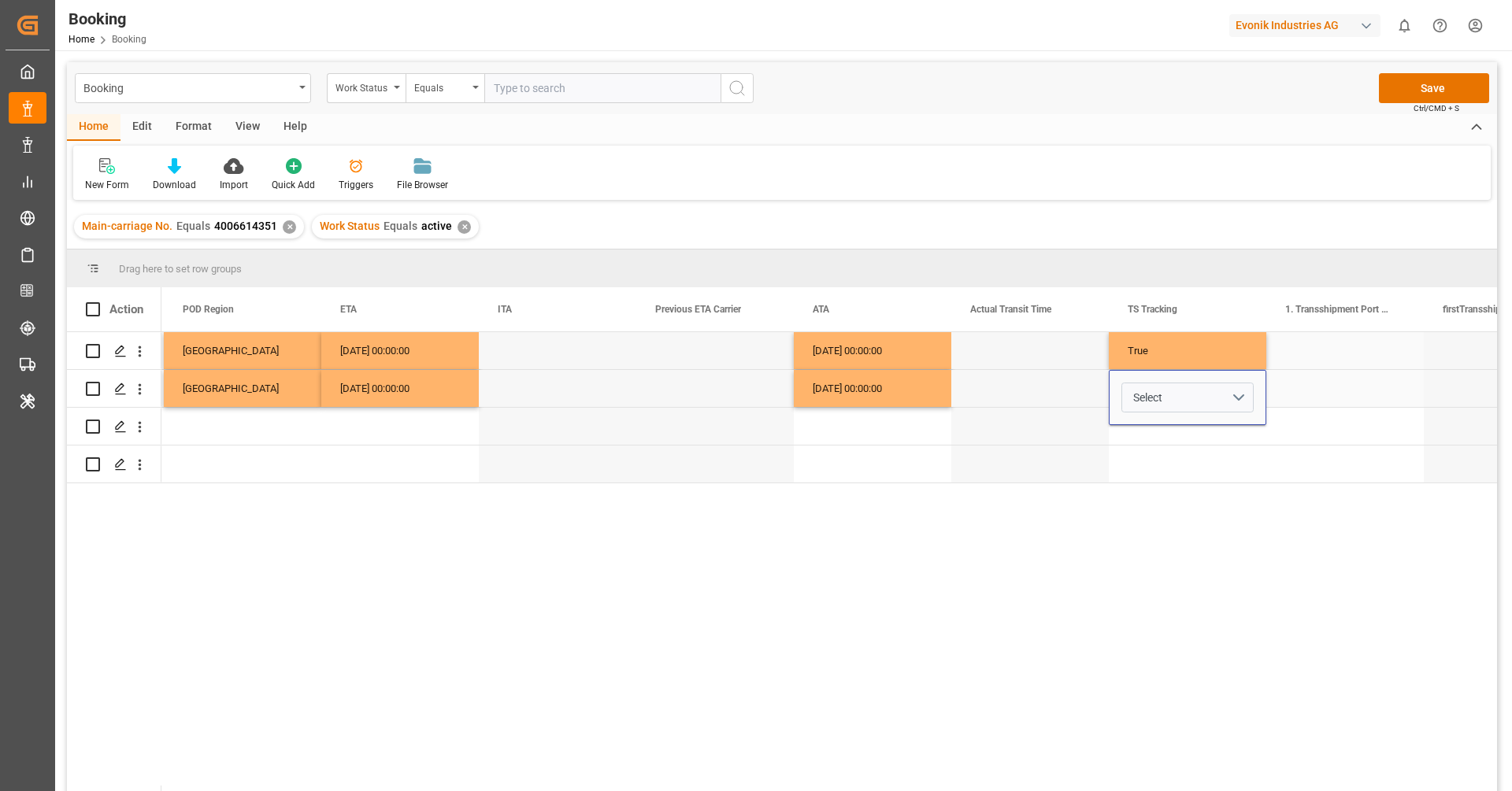
click at [1179, 382] on button "Select" at bounding box center [1187, 397] width 132 height 30
click at [1178, 424] on div "True" at bounding box center [1187, 438] width 131 height 48
click at [1241, 454] on div "Press SPACE to select this row." at bounding box center [1188, 463] width 157 height 37
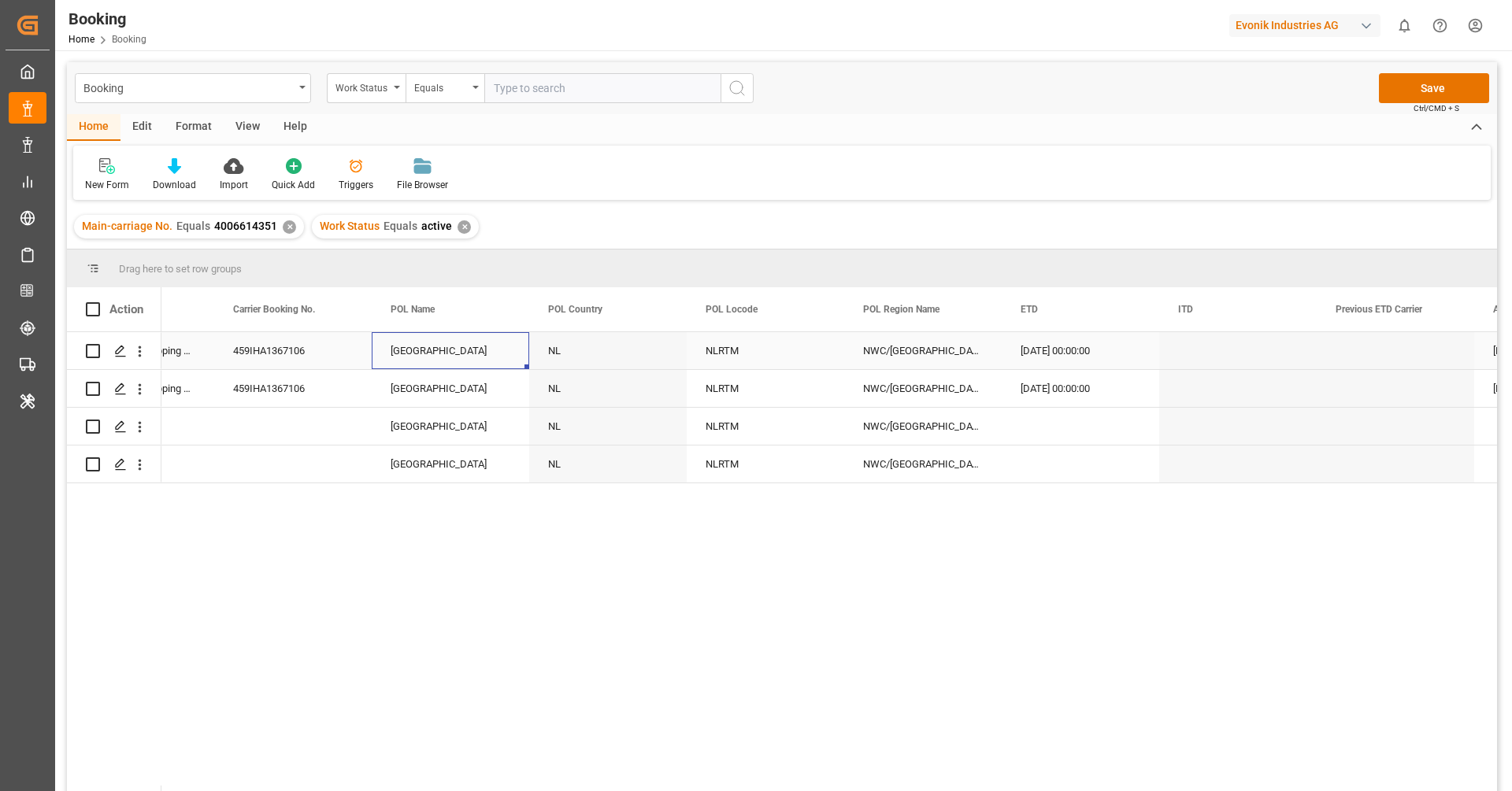
click at [444, 355] on div "[GEOGRAPHIC_DATA]" at bounding box center [451, 350] width 157 height 37
type input "[GEOGRAPHIC_DATA] - NLRTM"
click at [483, 354] on icon "Press SPACE to select this row." at bounding box center [484, 358] width 16 height 16
click at [451, 359] on input "Press SPACE to select this row." at bounding box center [450, 360] width 132 height 30
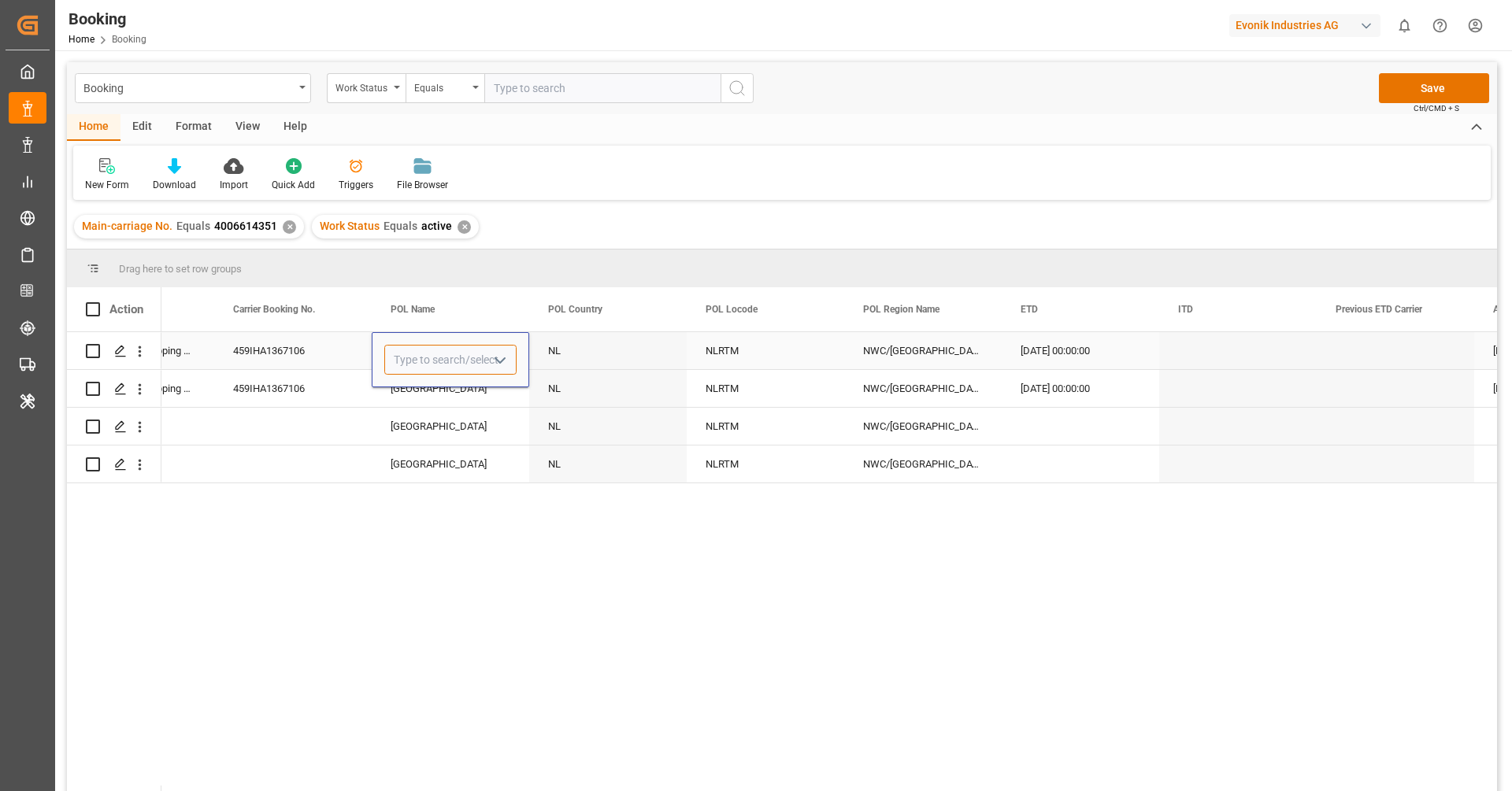
paste input "[GEOGRAPHIC_DATA]"
drag, startPoint x: 458, startPoint y: 387, endPoint x: 454, endPoint y: 399, distance: 12.6
click at [454, 399] on div "Antwerp - BEANR" at bounding box center [522, 405] width 274 height 55
type input "Antwerp - BEANR"
click at [447, 427] on div "[GEOGRAPHIC_DATA]" at bounding box center [451, 426] width 157 height 37
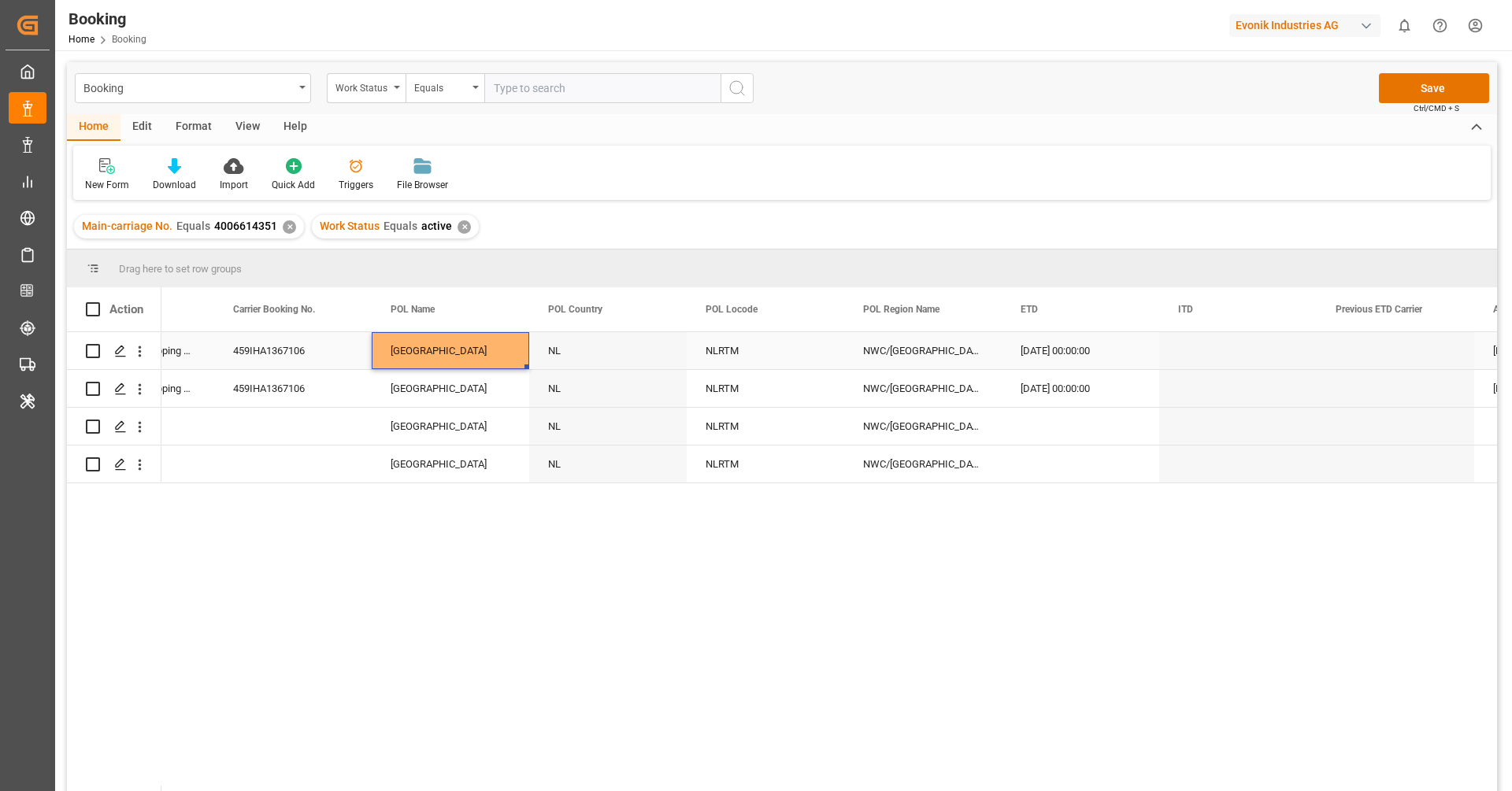
click at [460, 356] on div "[GEOGRAPHIC_DATA]" at bounding box center [451, 350] width 157 height 37
drag, startPoint x: 525, startPoint y: 367, endPoint x: 523, endPoint y: 384, distance: 17.1
click at [723, 351] on div "NLRTM" at bounding box center [766, 350] width 157 height 37
click at [723, 351] on input "NLRTM" at bounding box center [765, 360] width 132 height 30
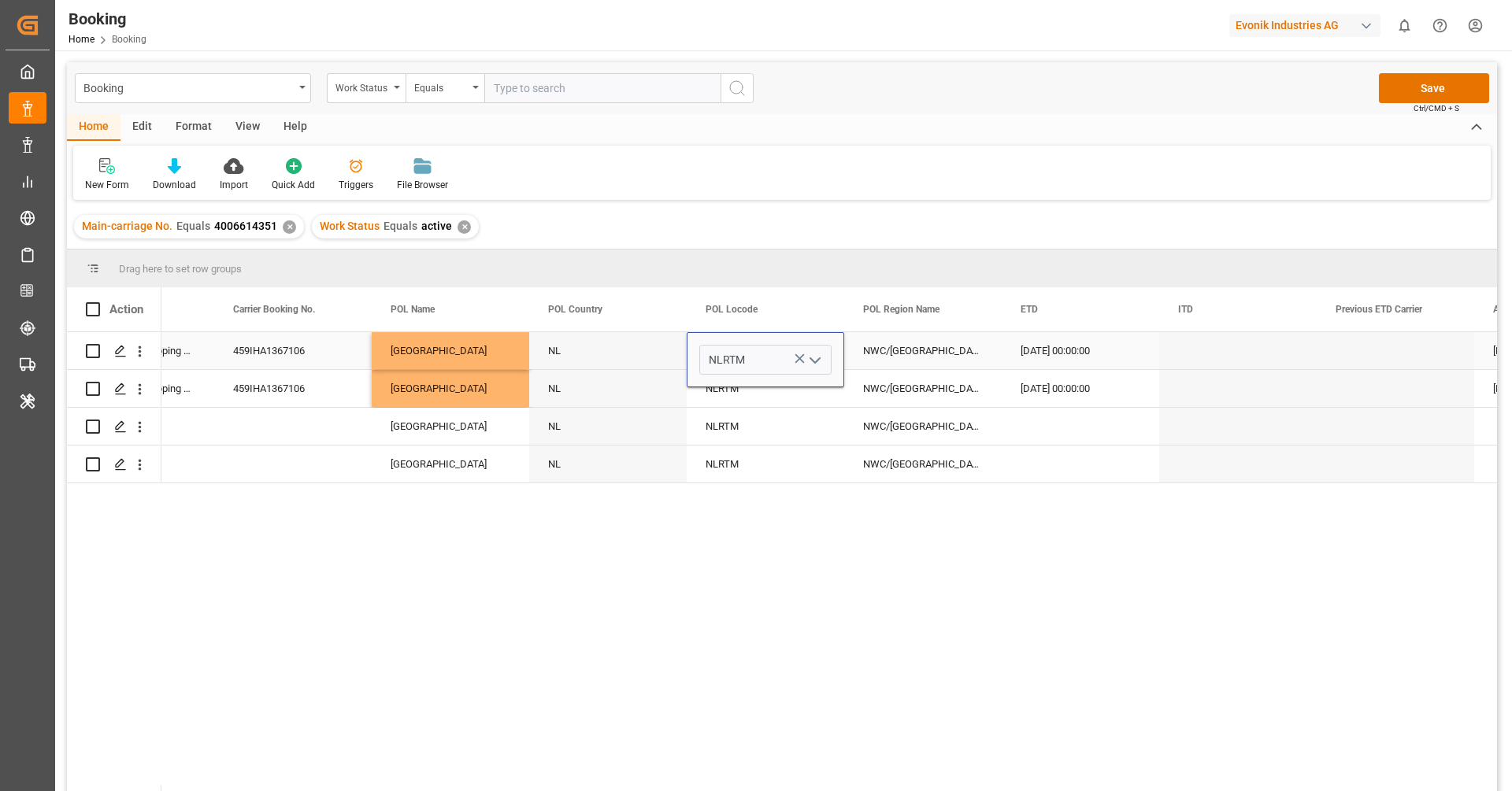
click at [801, 358] on icon "Press SPACE to select this row." at bounding box center [799, 358] width 16 height 16
click at [794, 355] on input "Press SPACE to select this row." at bounding box center [765, 360] width 132 height 30
paste input "[GEOGRAPHIC_DATA]"
click at [763, 394] on div "BEANR" at bounding box center [765, 405] width 131 height 55
type input "BEANR"
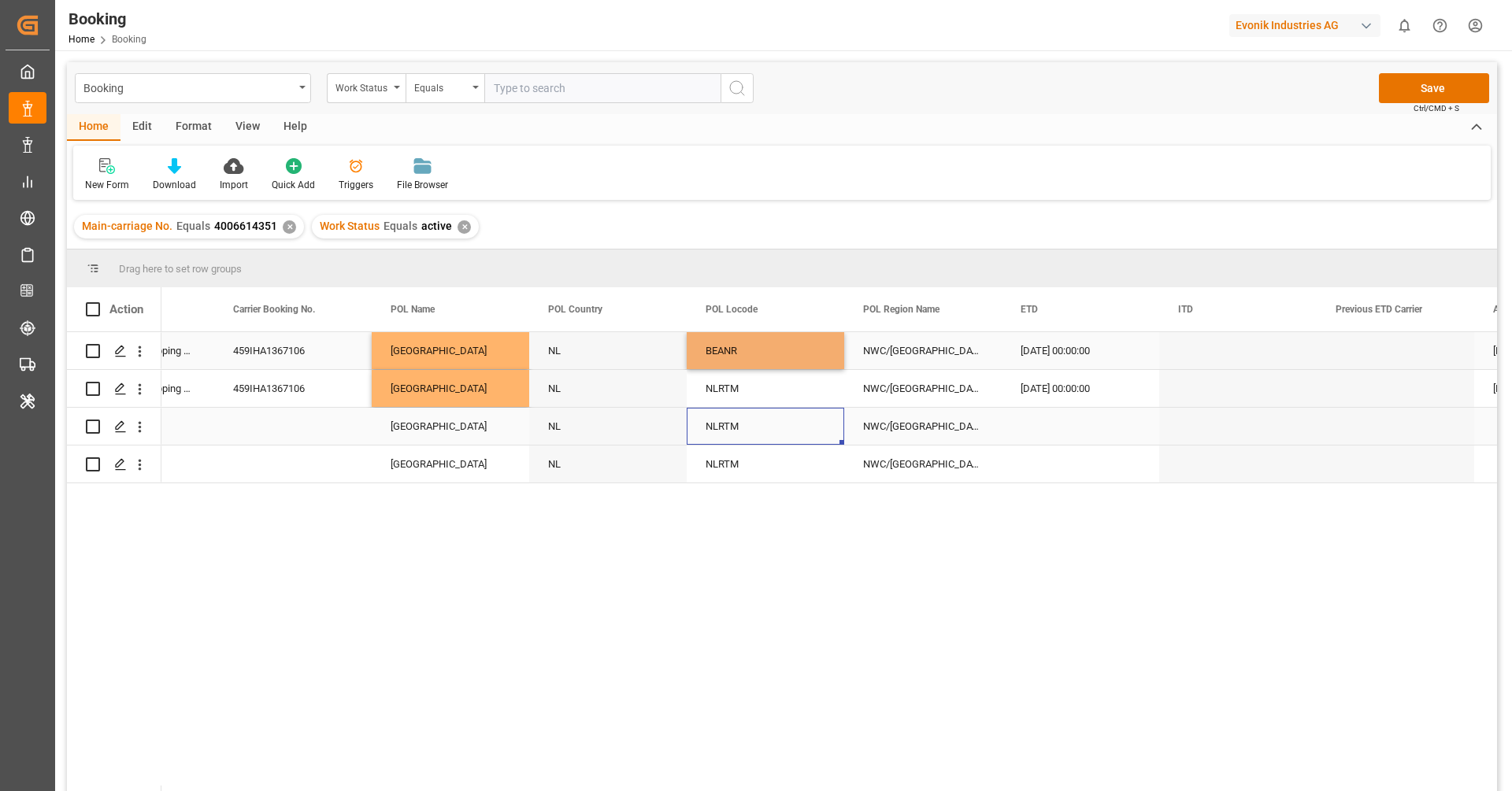
click at [768, 426] on div "NLRTM" at bounding box center [766, 426] width 157 height 37
click at [774, 367] on div "BEANR" at bounding box center [766, 350] width 157 height 37
drag, startPoint x: 839, startPoint y: 367, endPoint x: 840, endPoint y: 391, distance: 24.0
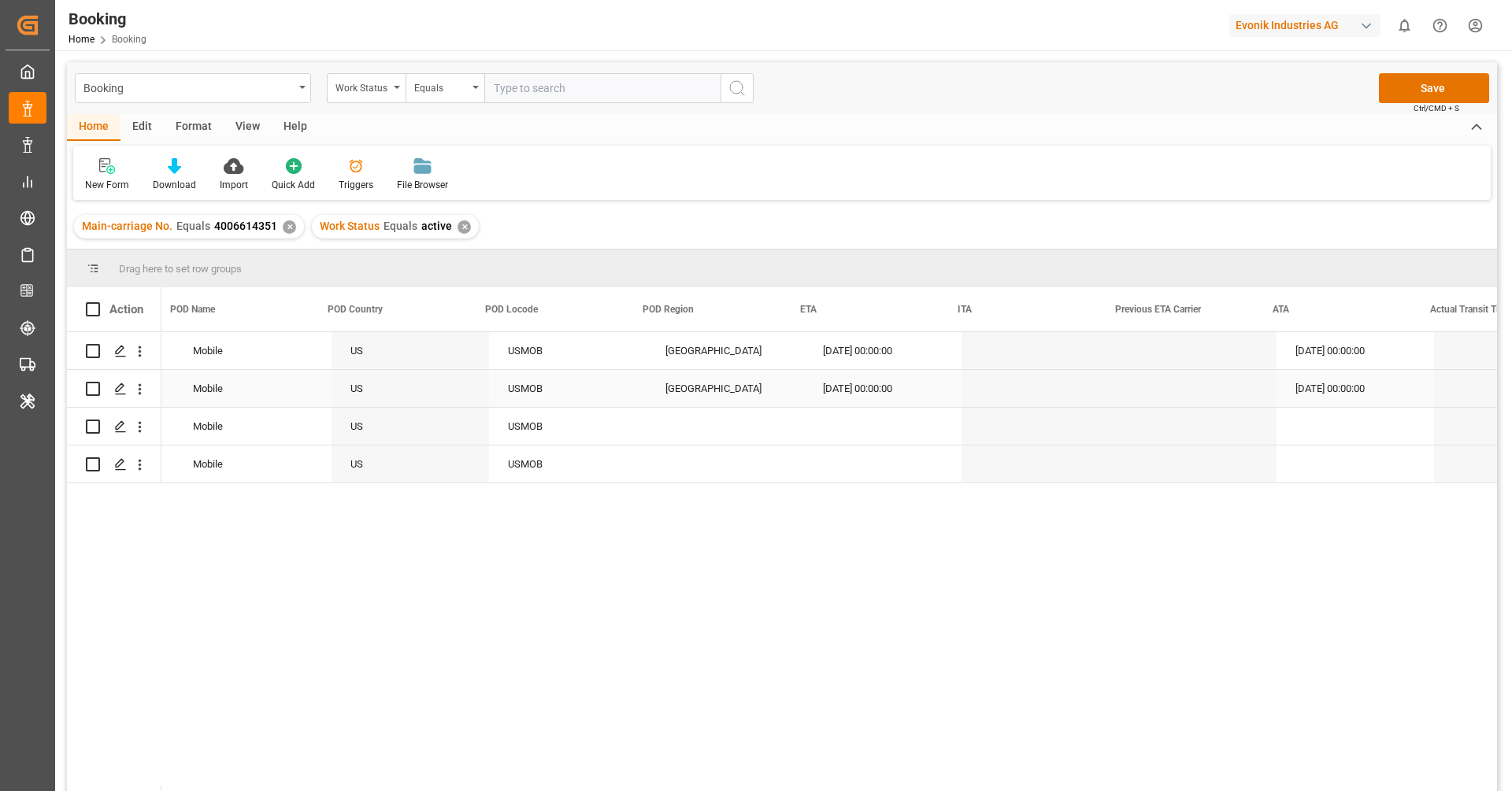
scroll to position [0, 8857]
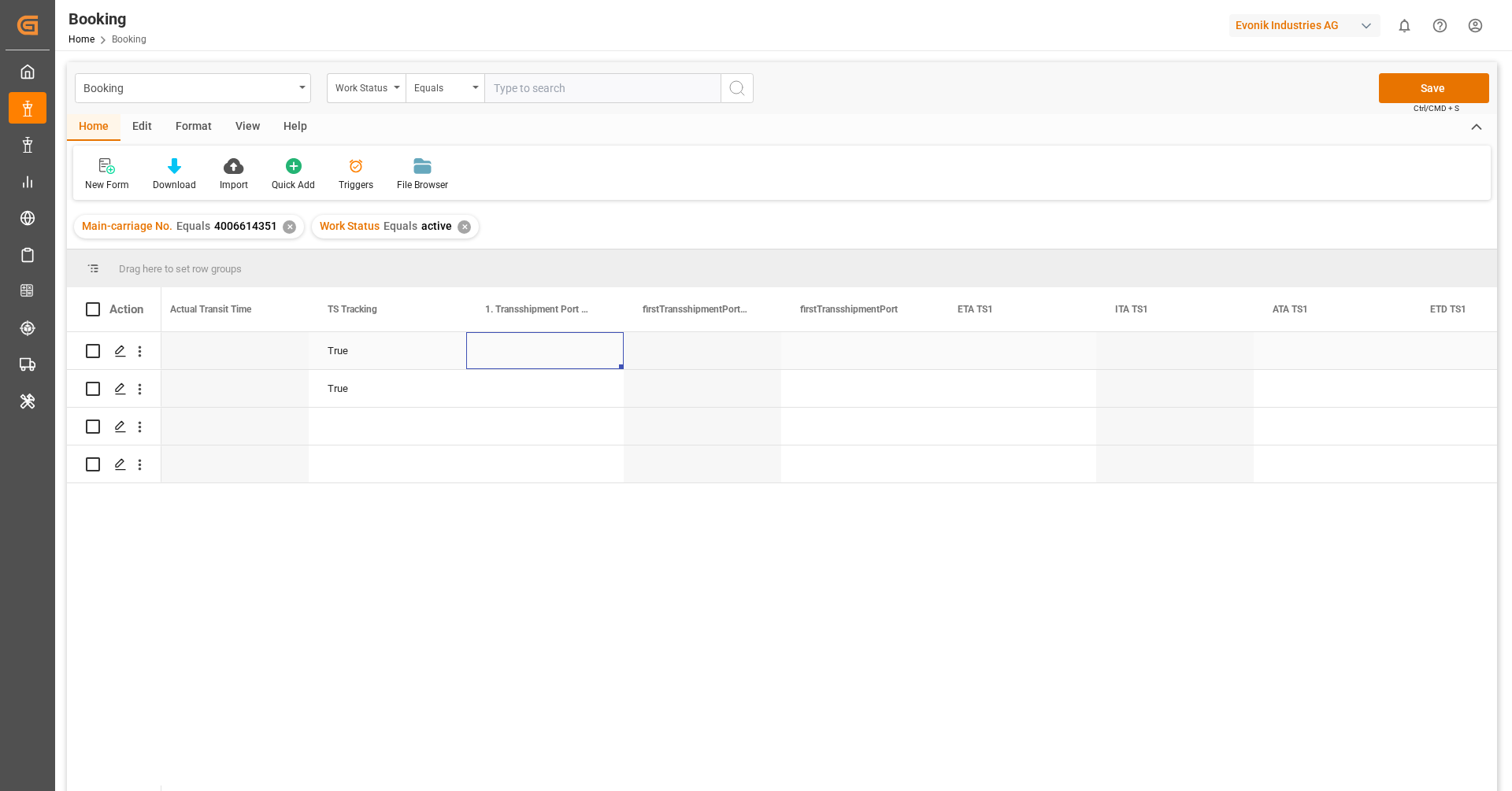
click at [558, 352] on div "Press SPACE to select this row." at bounding box center [545, 350] width 157 height 37
click at [558, 352] on input "Press SPACE to select this row." at bounding box center [544, 360] width 132 height 30
paste input "Altamira"
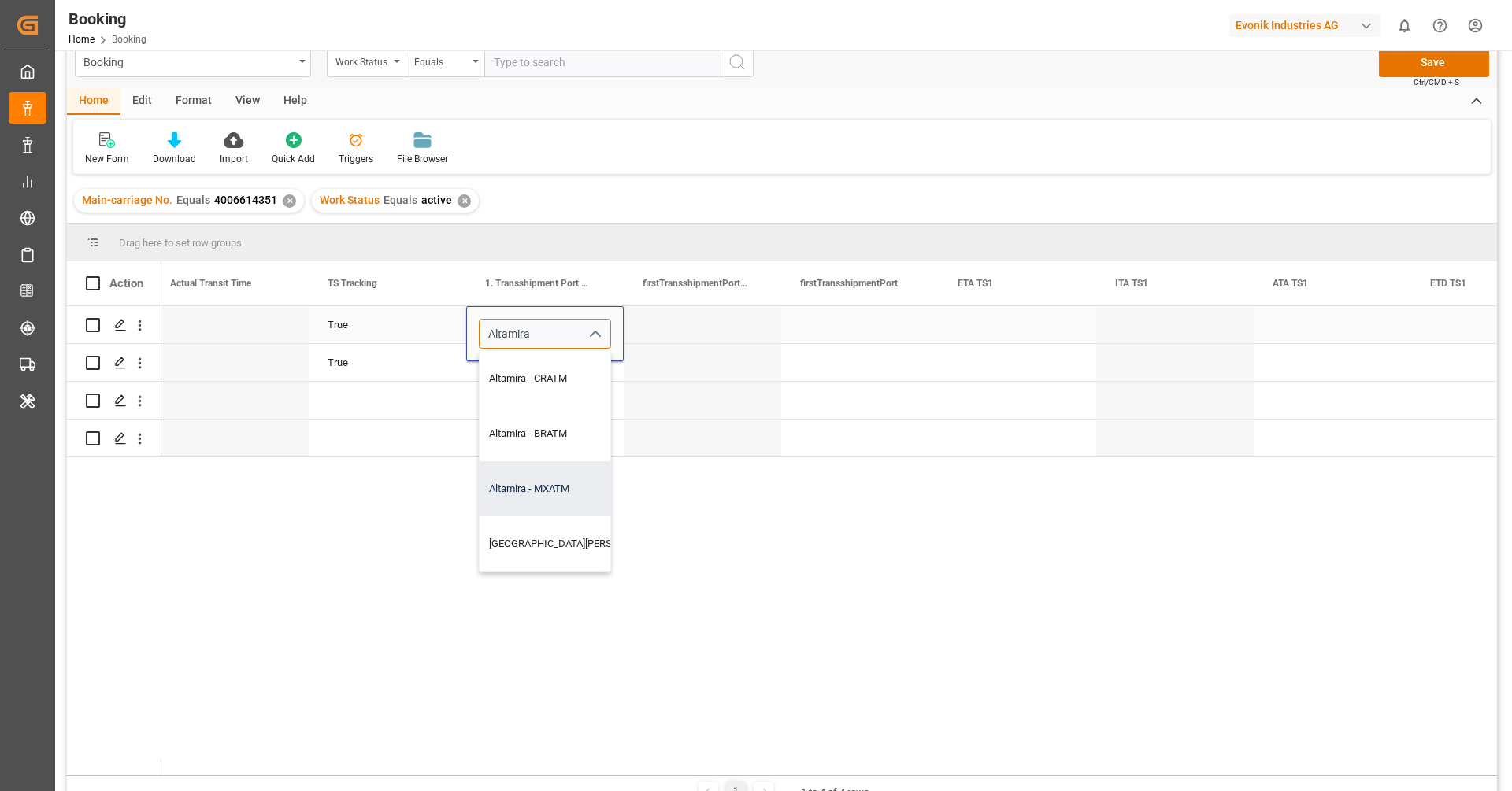
click at [555, 496] on div "Altamira - MXATM" at bounding box center [593, 488] width 229 height 55
type input "Altamira - CRATM"
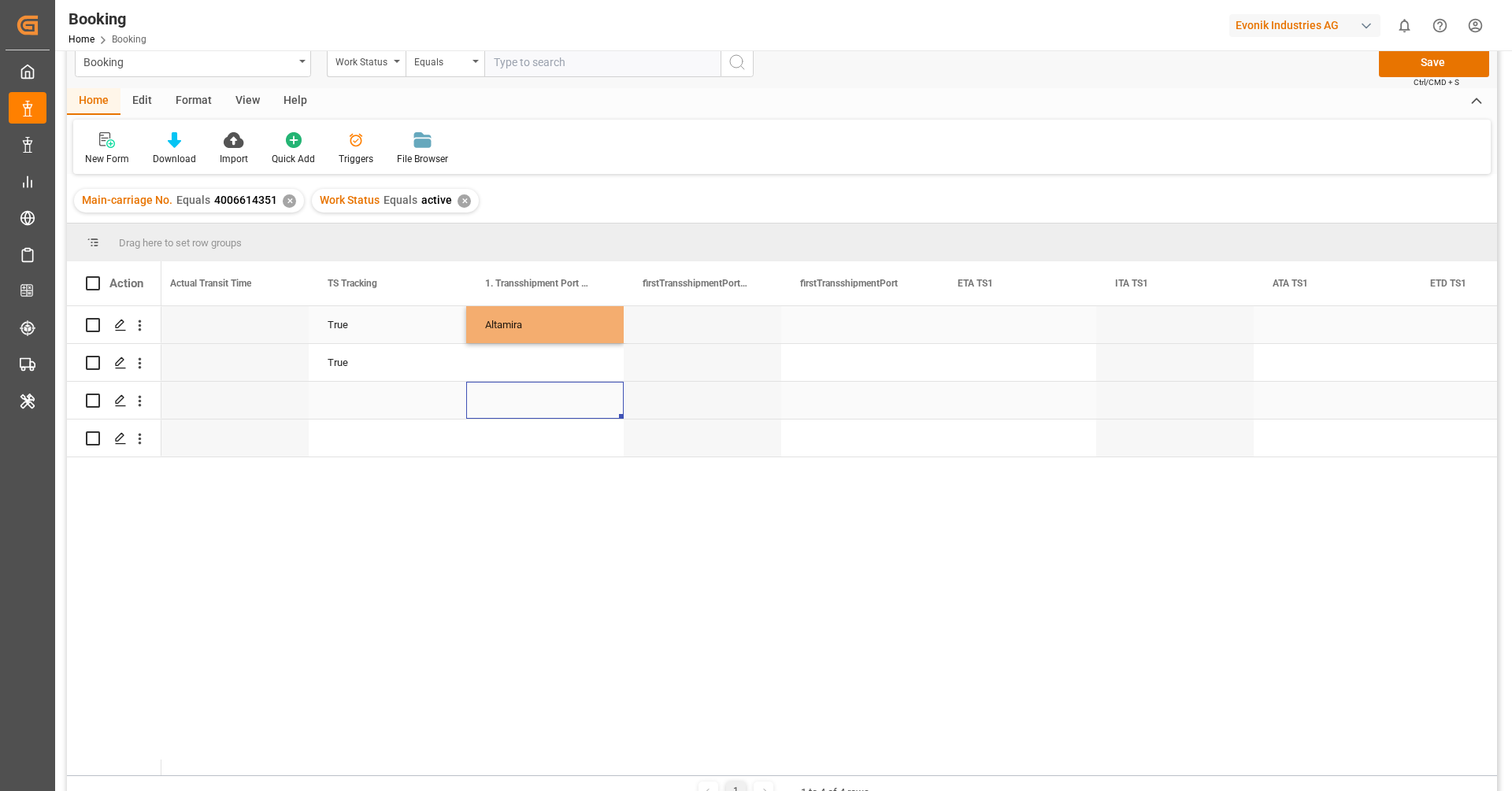
click at [540, 400] on div "Press SPACE to select this row." at bounding box center [545, 400] width 157 height 37
click at [531, 311] on div "Altamira" at bounding box center [545, 324] width 157 height 37
drag, startPoint x: 620, startPoint y: 340, endPoint x: 612, endPoint y: 369, distance: 30.1
click at [840, 323] on div "Press SPACE to select this row." at bounding box center [860, 324] width 157 height 37
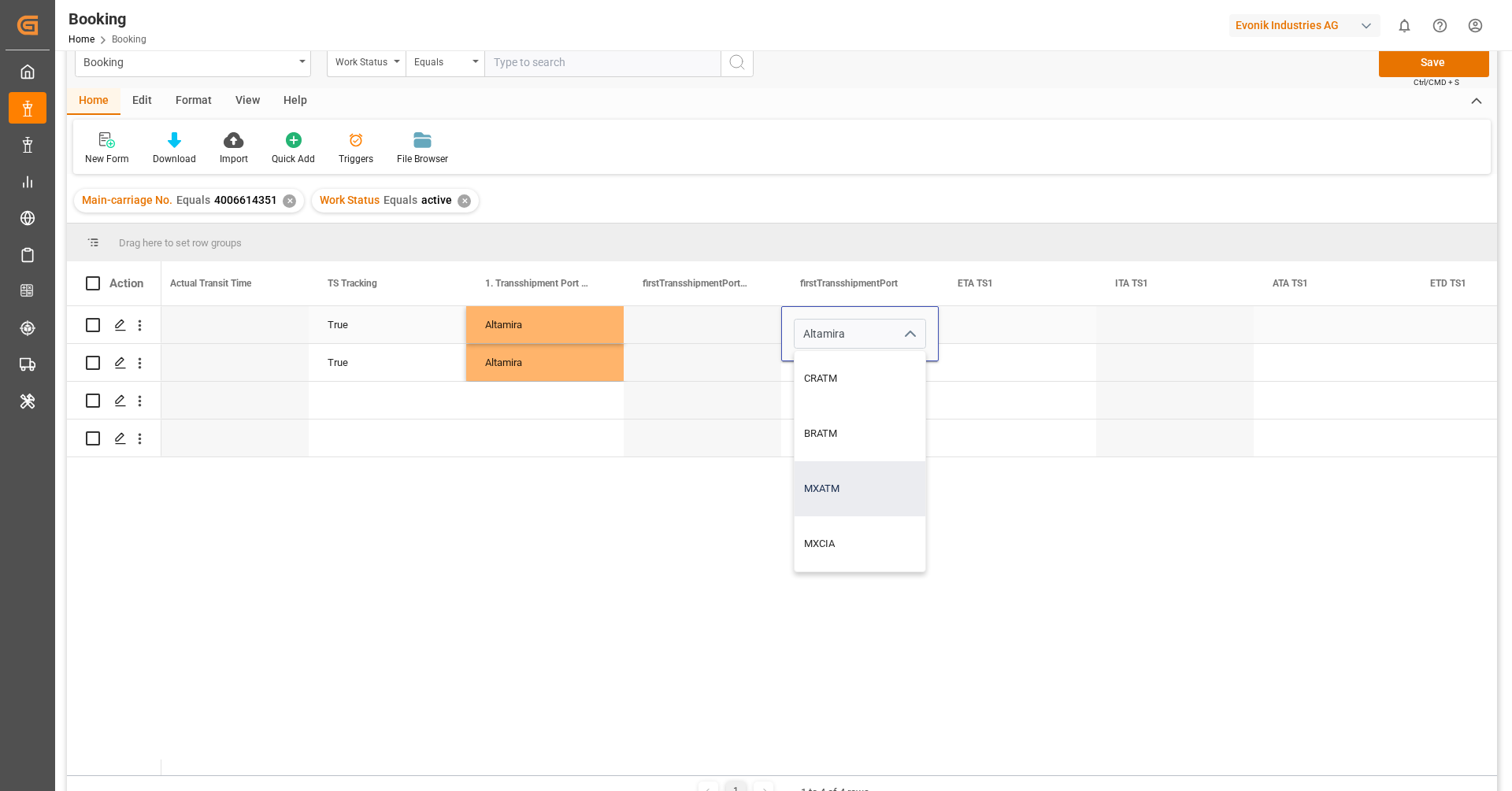
click at [843, 475] on div "MXATM" at bounding box center [860, 488] width 131 height 55
type input "MXATM"
click at [853, 404] on div "Press SPACE to select this row." at bounding box center [860, 400] width 157 height 37
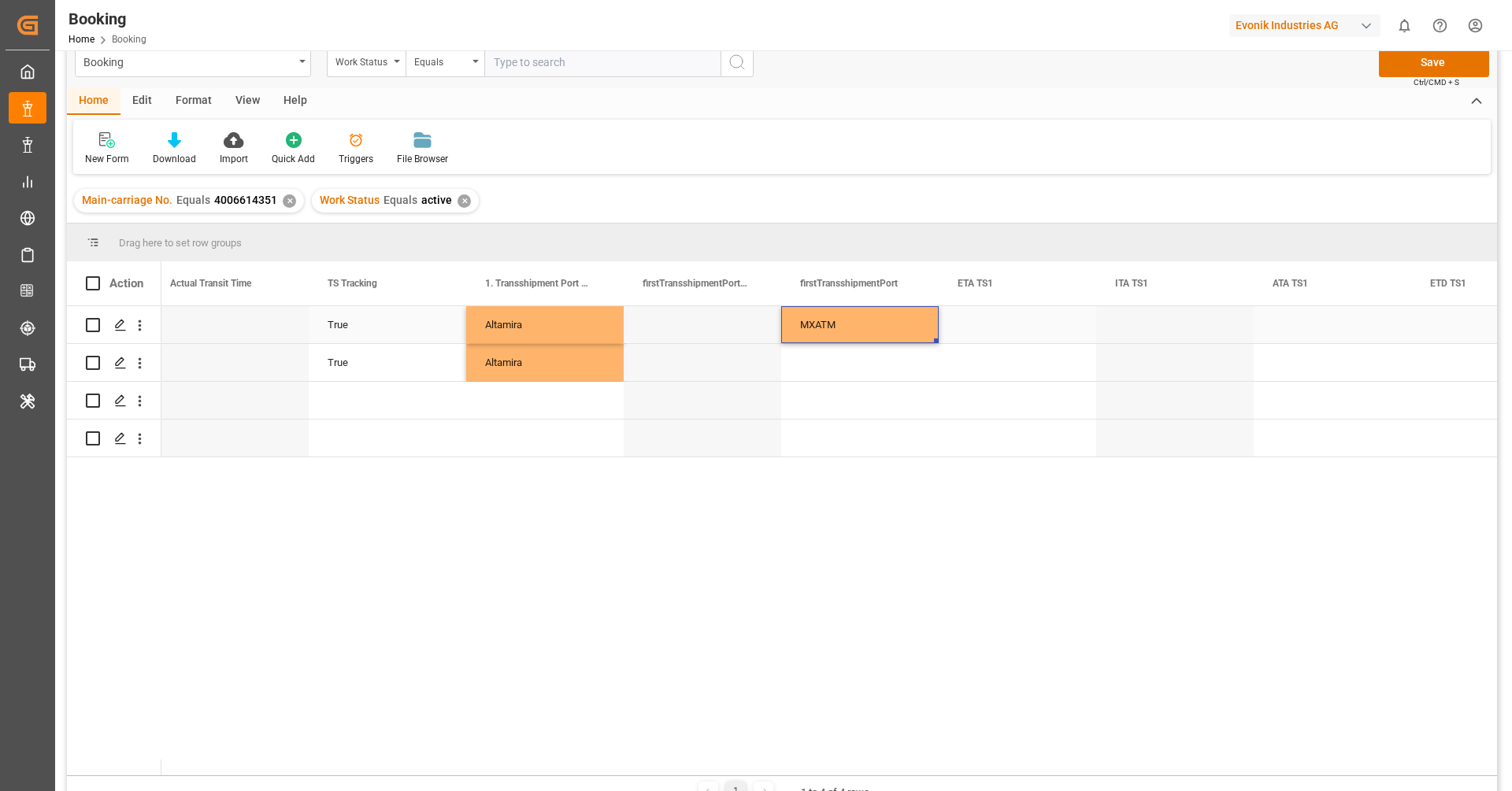
click at [853, 324] on div "MXATM" at bounding box center [860, 324] width 157 height 37
drag, startPoint x: 935, startPoint y: 341, endPoint x: 936, endPoint y: 369, distance: 28.0
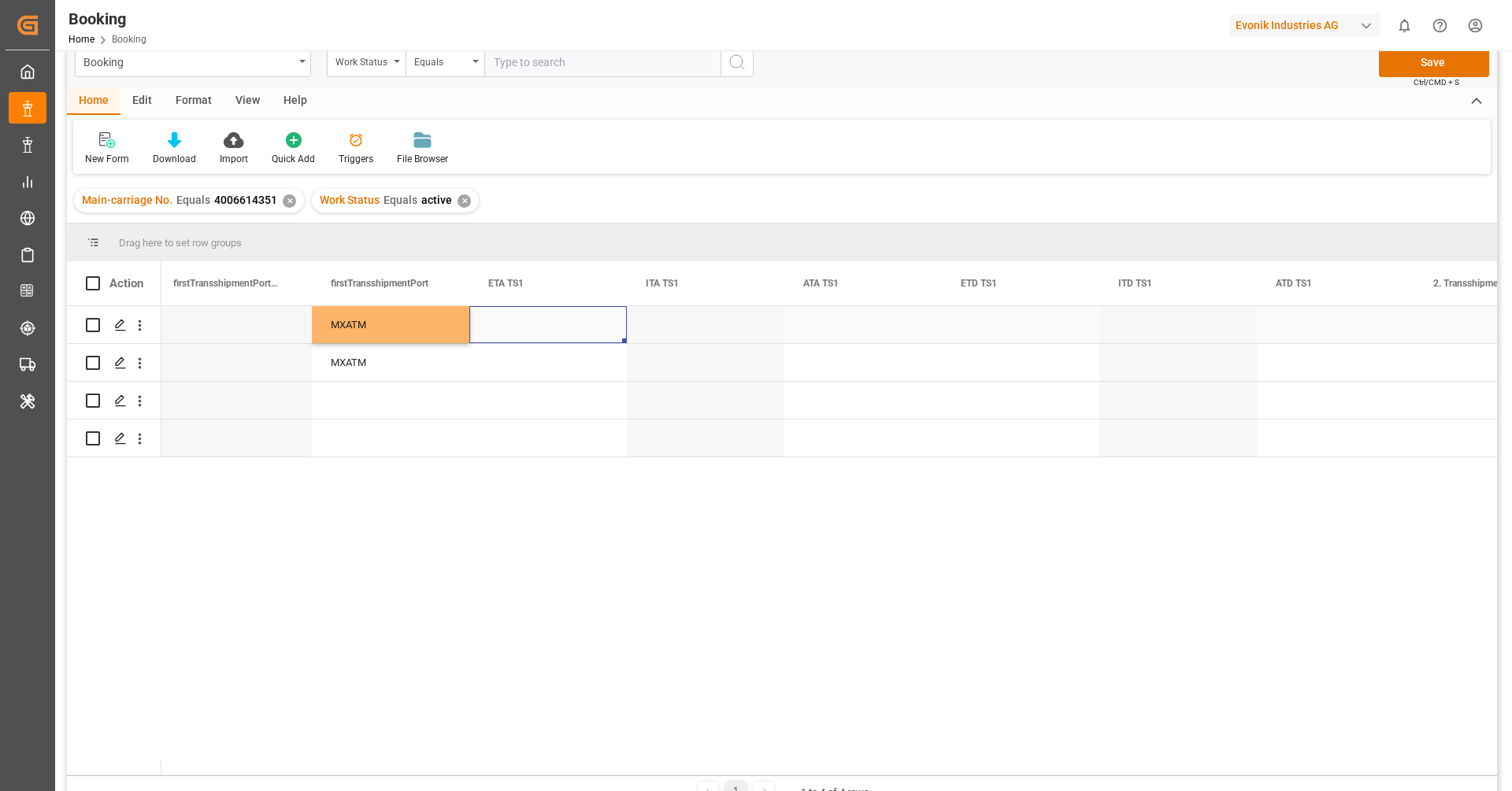
click at [541, 341] on div "Press SPACE to select this row." at bounding box center [548, 324] width 157 height 37
click at [541, 340] on div "Press SPACE to select this row." at bounding box center [548, 324] width 157 height 37
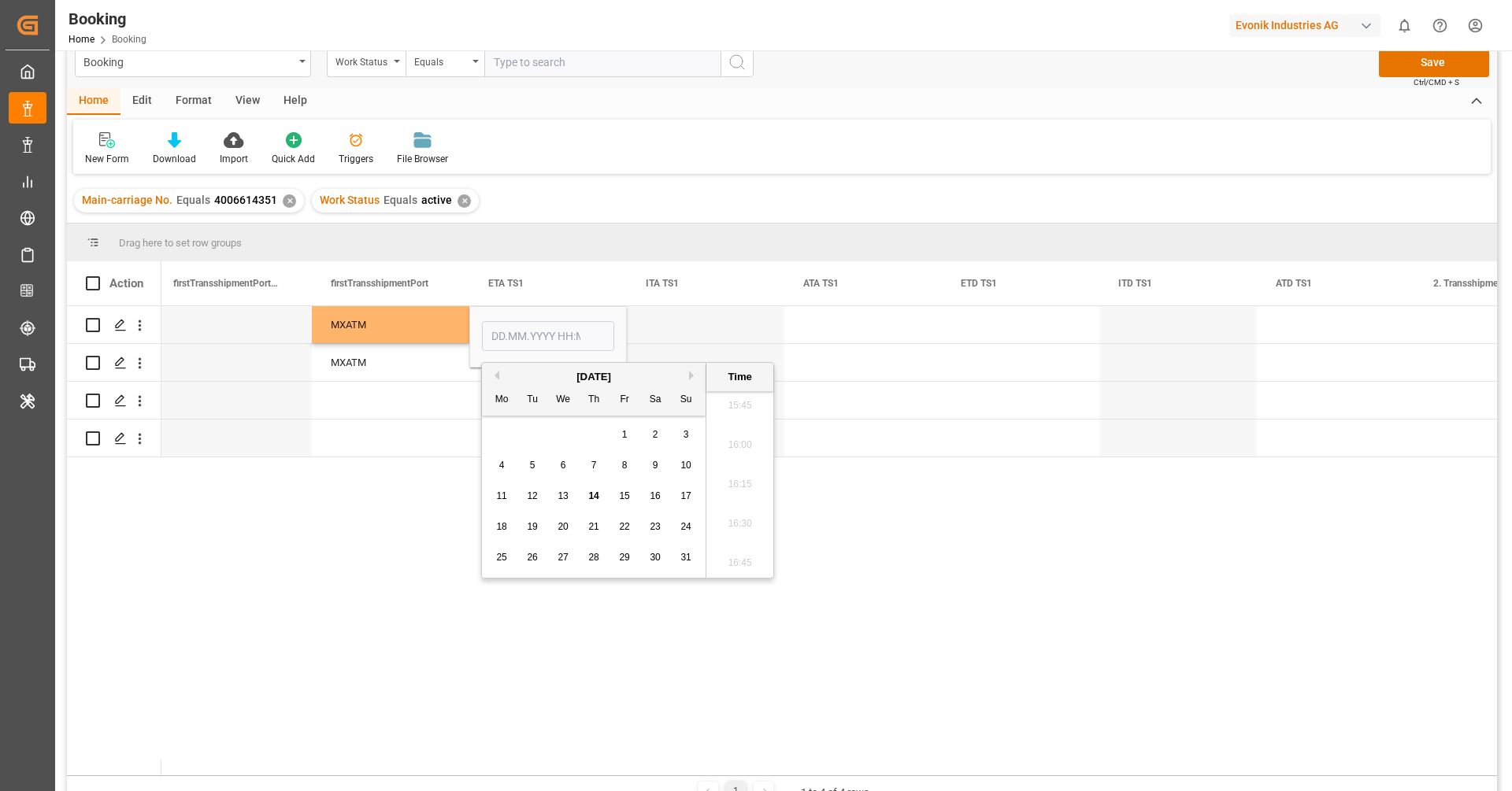
click at [494, 372] on button "Previous Month" at bounding box center [494, 375] width 10 height 10
click at [689, 379] on button "Next Month" at bounding box center [694, 375] width 10 height 10
click at [681, 518] on div "22" at bounding box center [686, 527] width 20 height 19
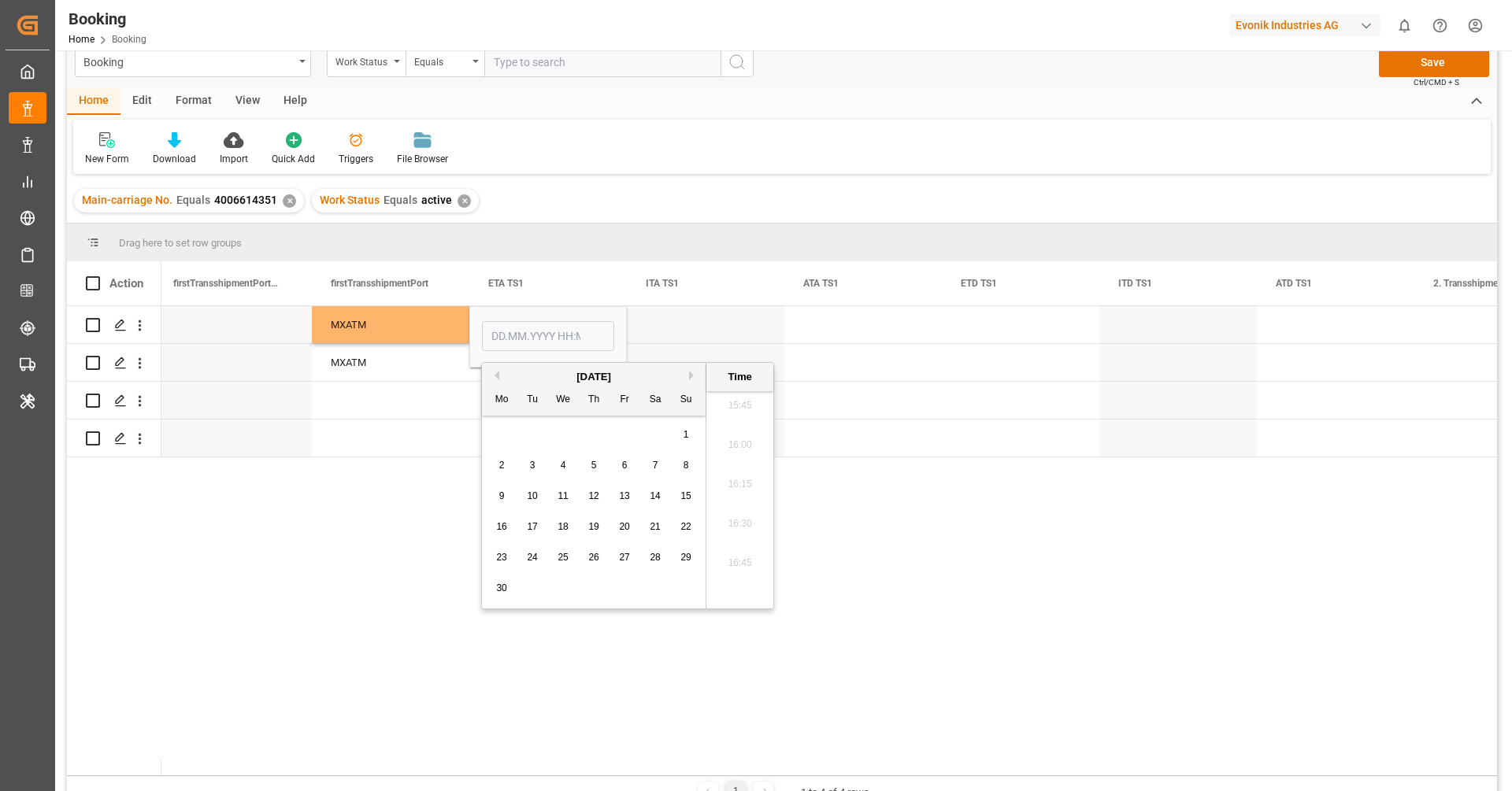
type input "22.06.2025 00:00"
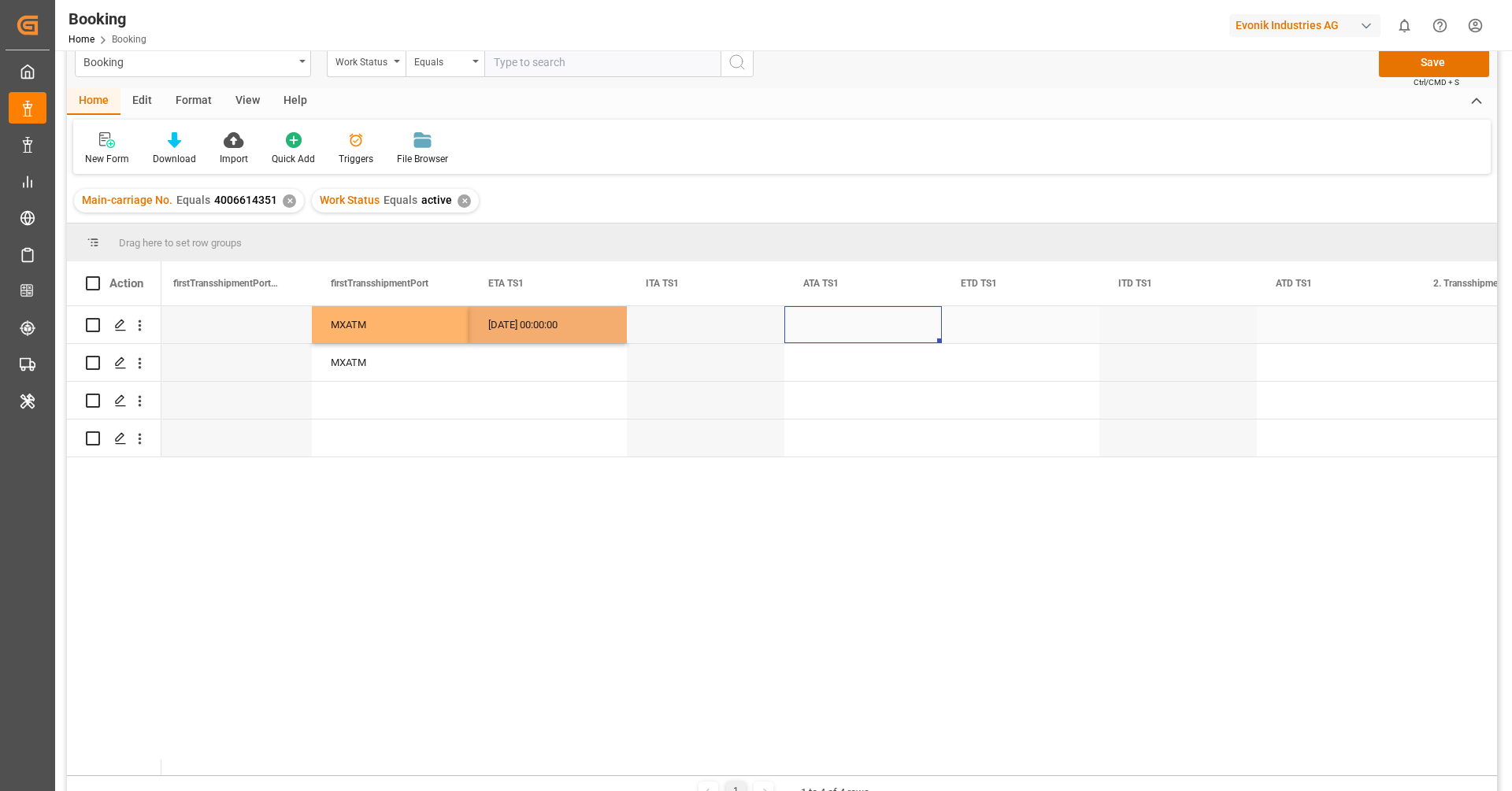
click at [856, 329] on div "Press SPACE to select this row." at bounding box center [863, 324] width 157 height 37
click at [574, 330] on div "22.06.2025 00:00:00" at bounding box center [548, 324] width 157 height 37
click at [556, 359] on div "Press SPACE to select this row." at bounding box center [548, 362] width 157 height 37
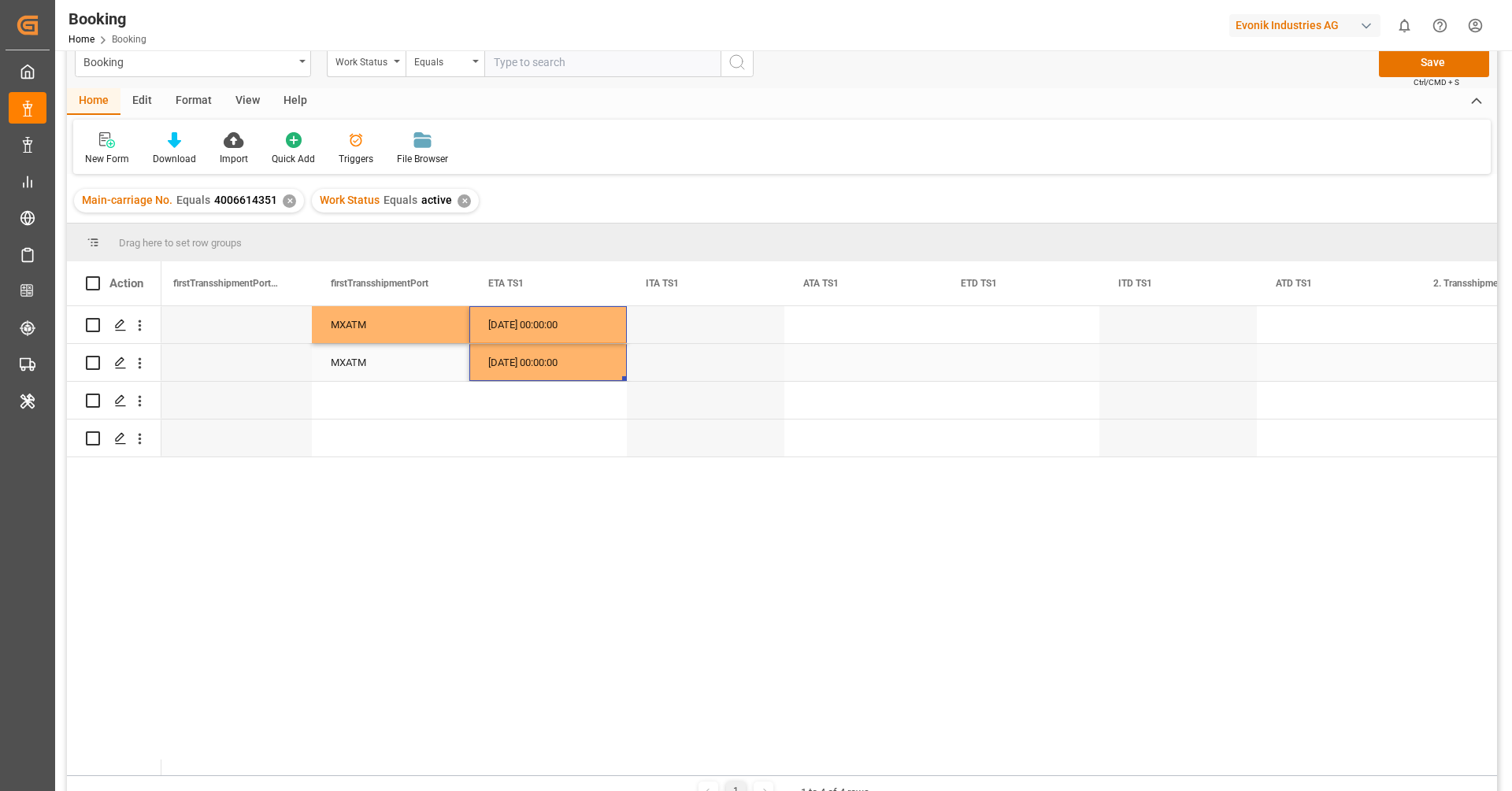
drag, startPoint x: 586, startPoint y: 323, endPoint x: 585, endPoint y: 353, distance: 30.0
click at [815, 320] on div "Press SPACE to select this row." at bounding box center [863, 324] width 157 height 37
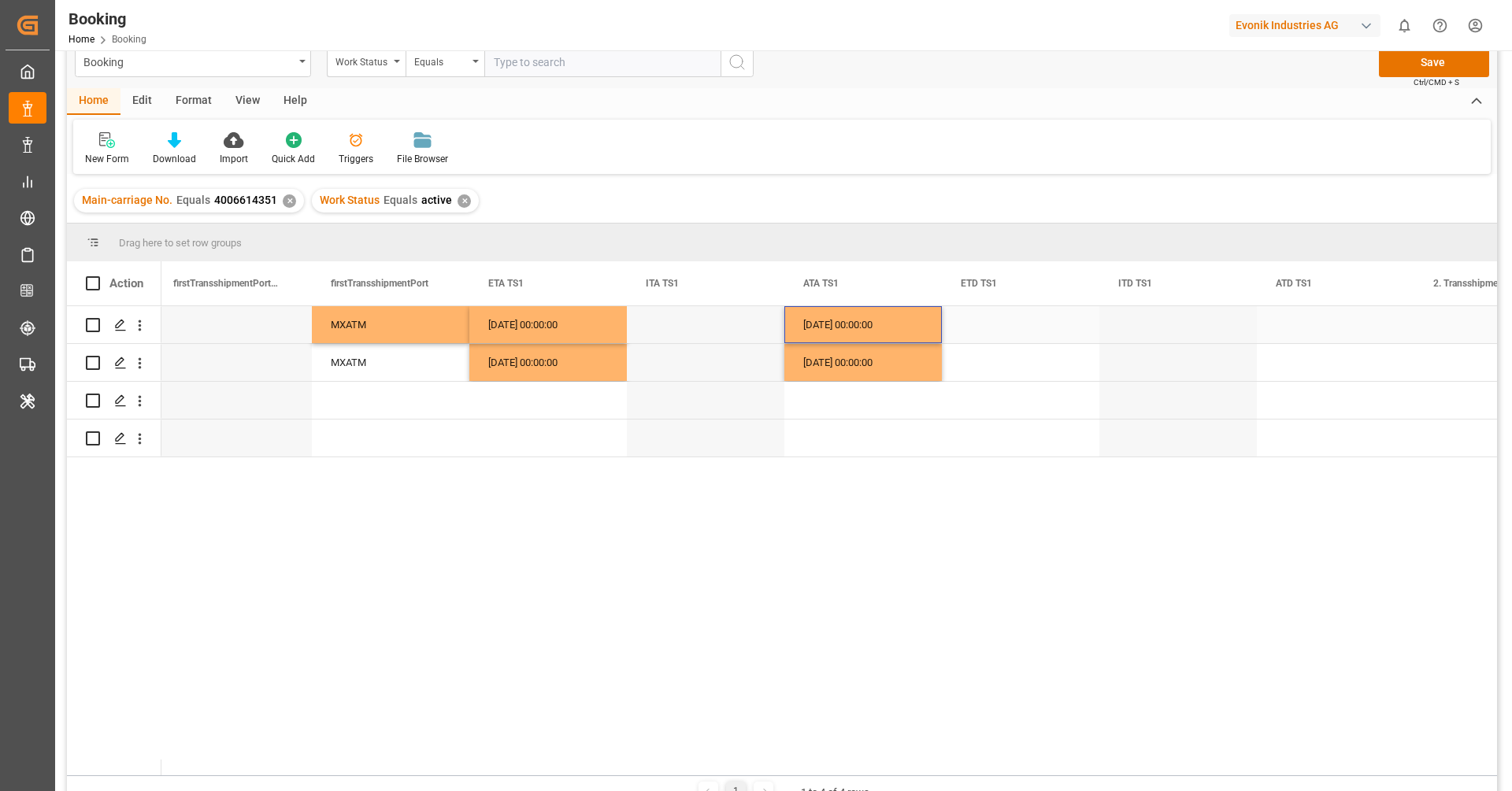
click at [999, 326] on div "Press SPACE to select this row." at bounding box center [1021, 324] width 157 height 37
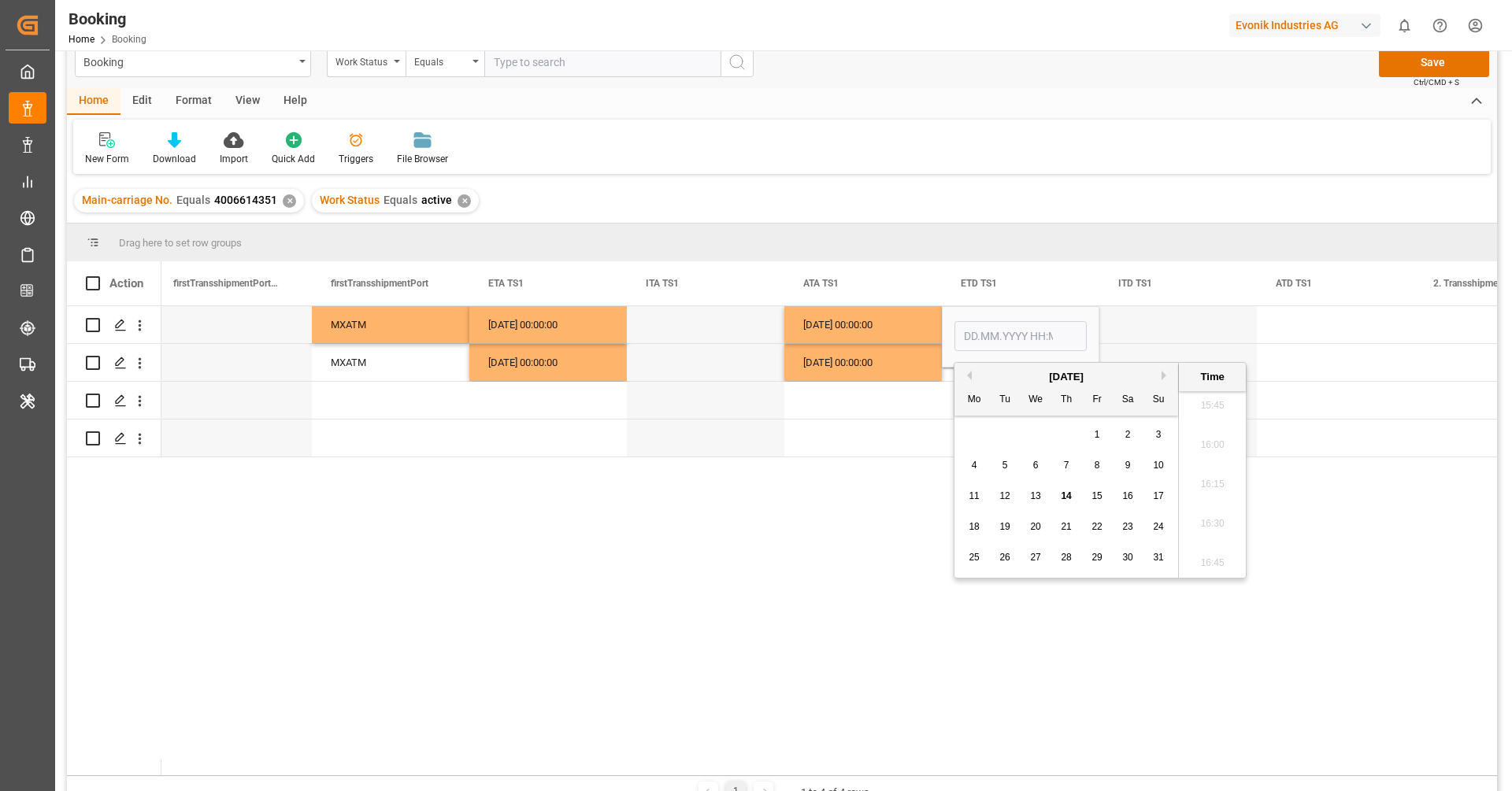
click at [971, 373] on div "August 2025" at bounding box center [1066, 377] width 224 height 16
click at [970, 374] on button "Previous Month" at bounding box center [966, 375] width 10 height 10
click at [1079, 559] on div "23 24 25 26 27 28 29" at bounding box center [1067, 558] width 215 height 31
click at [1072, 558] on div "26" at bounding box center [1067, 558] width 20 height 19
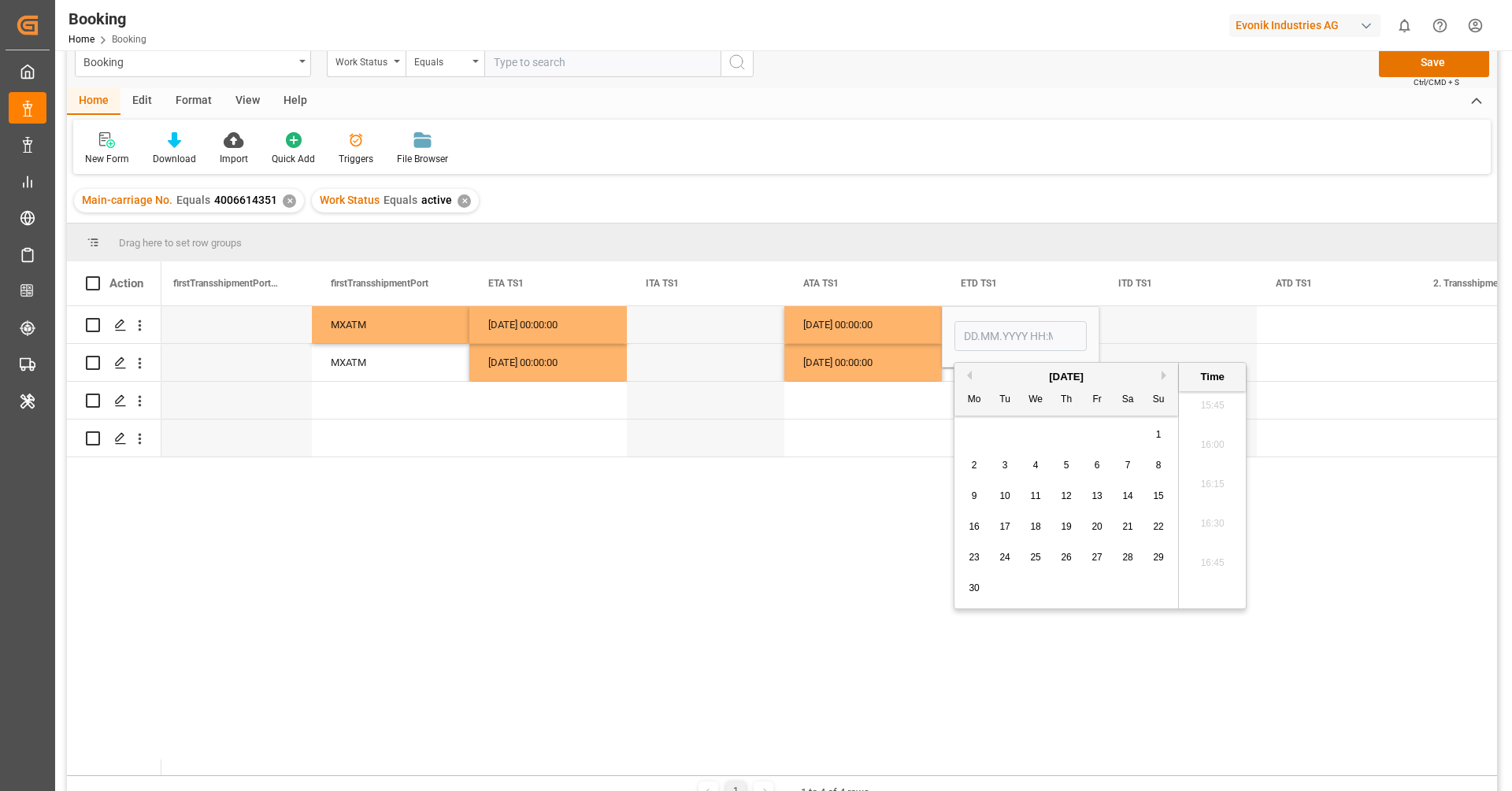
type input "26.06.2025 00:00"
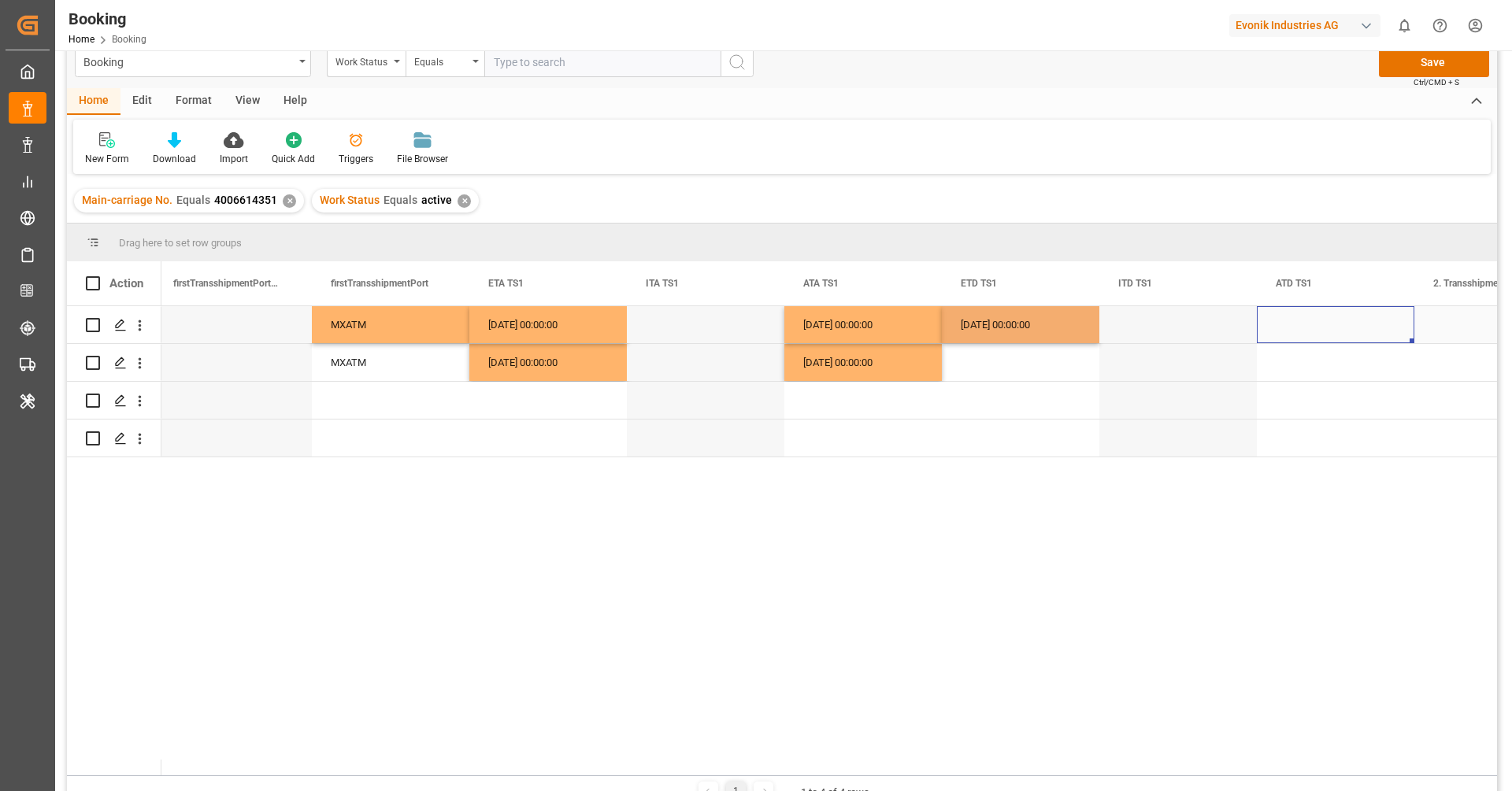
click at [1296, 329] on div "Press SPACE to select this row." at bounding box center [1336, 324] width 157 height 37
click at [1027, 329] on div "26.06.2025 00:00:00" at bounding box center [1021, 324] width 157 height 37
drag, startPoint x: 1095, startPoint y: 341, endPoint x: 1090, endPoint y: 374, distance: 33.4
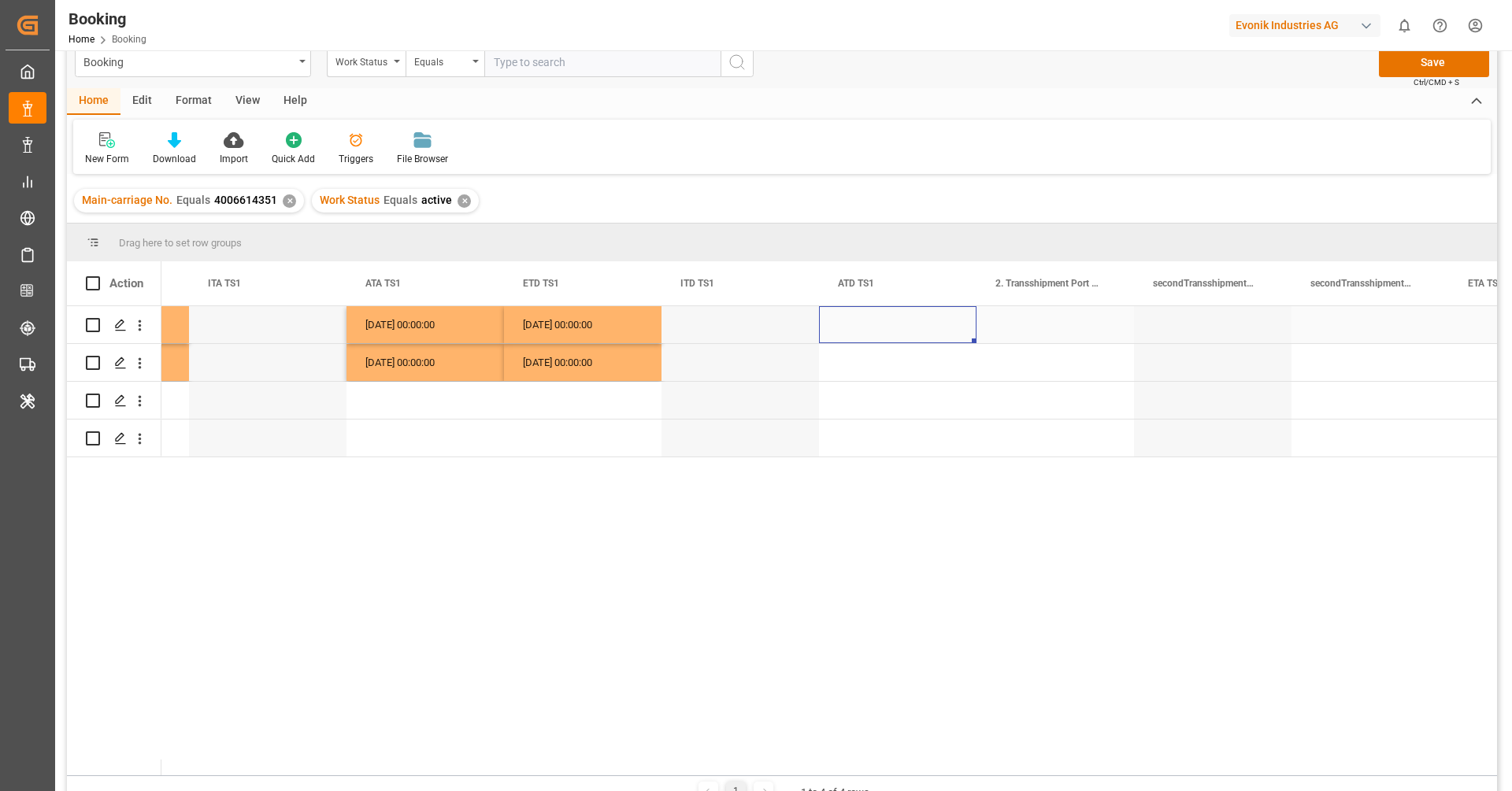
click at [868, 332] on div "Press SPACE to select this row." at bounding box center [898, 324] width 157 height 37
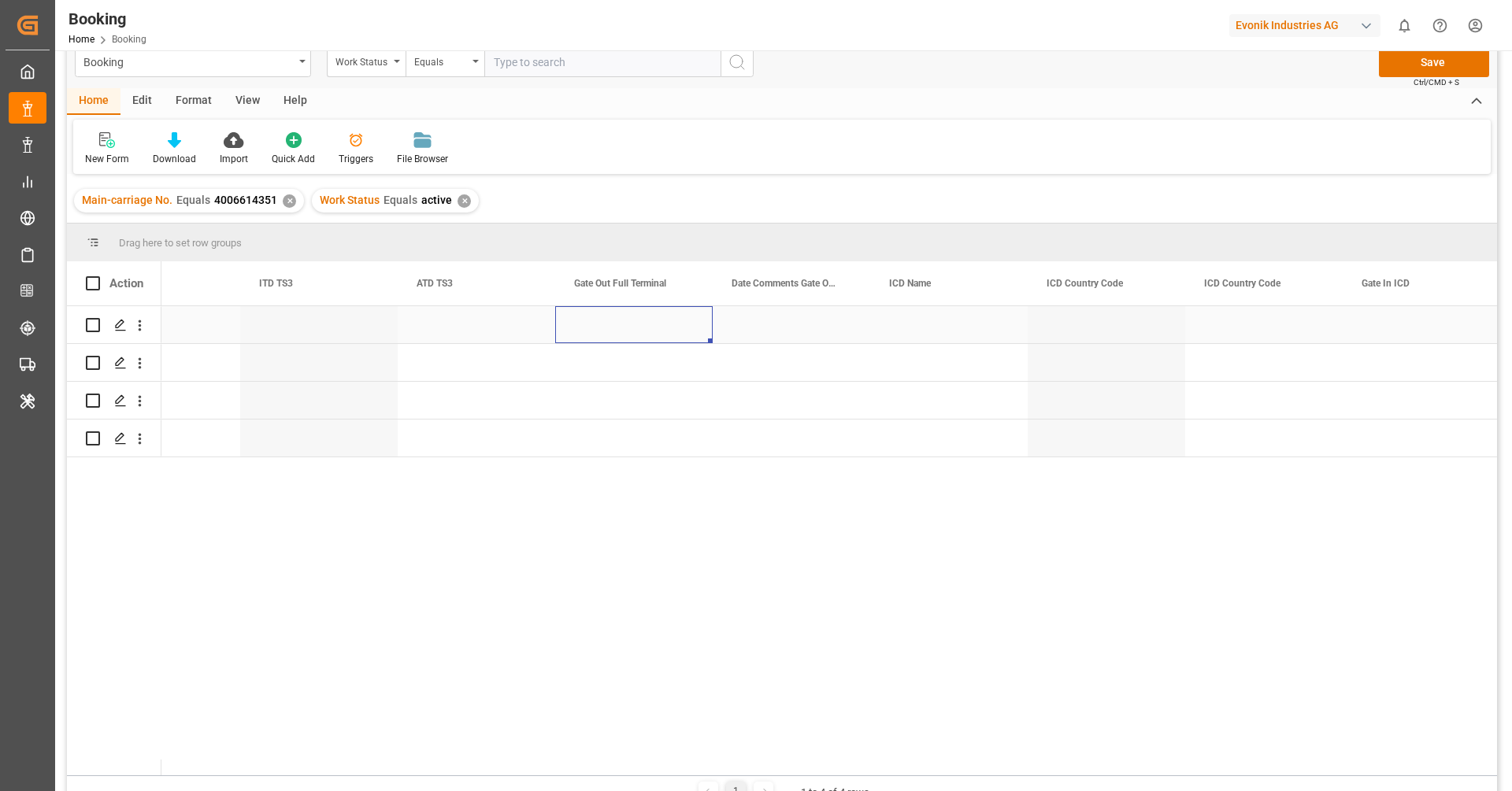
click at [637, 329] on div "Press SPACE to select this row." at bounding box center [634, 324] width 157 height 37
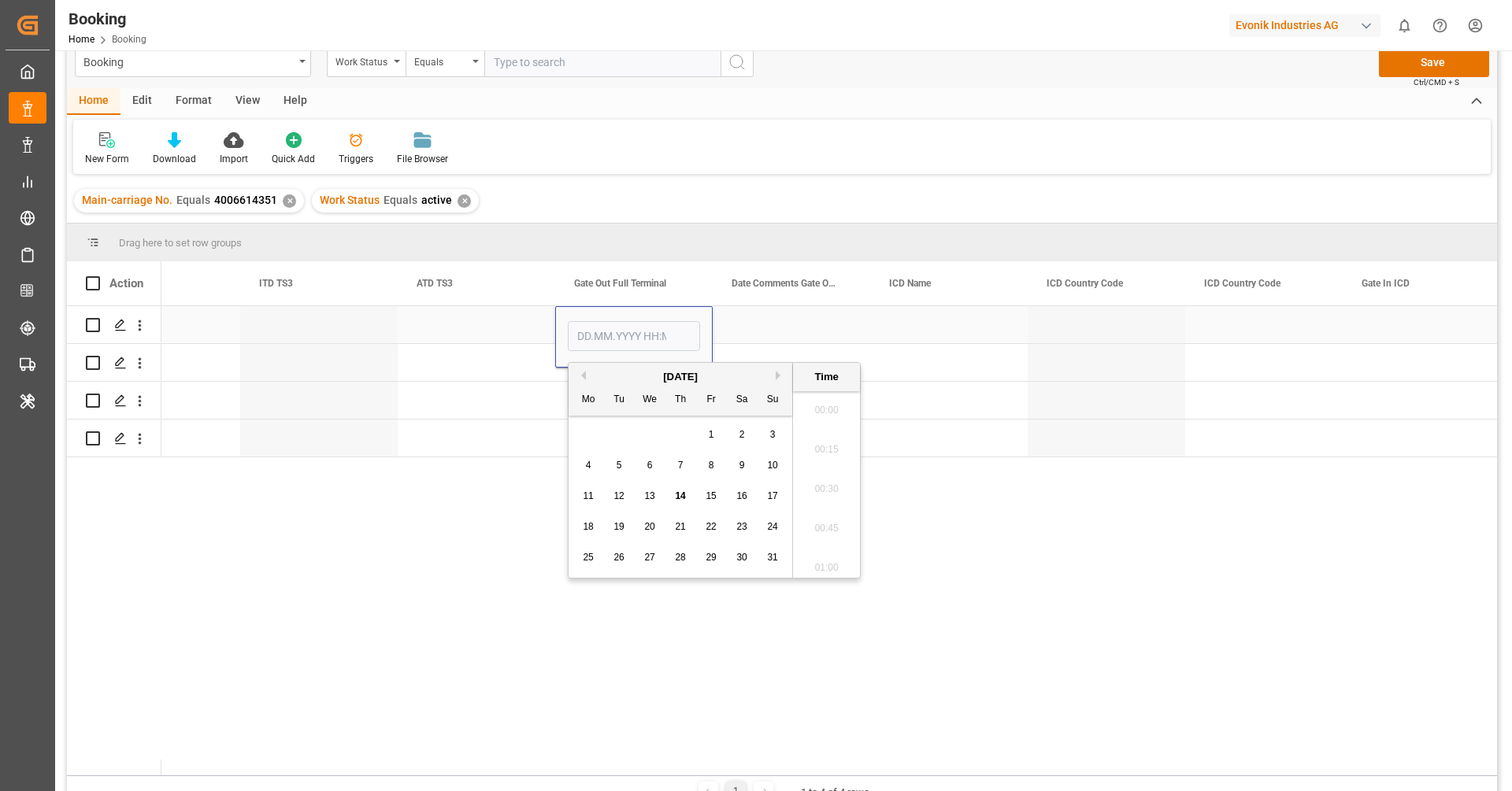
click at [637, 329] on input "Press SPACE to select this row." at bounding box center [633, 335] width 132 height 30
click at [583, 377] on button "Previous Month" at bounding box center [580, 375] width 10 height 10
click at [589, 459] on div "7" at bounding box center [588, 466] width 20 height 19
type input "07.07.2025 00:00"
click at [505, 363] on div "Press SPACE to select this row." at bounding box center [477, 362] width 157 height 37
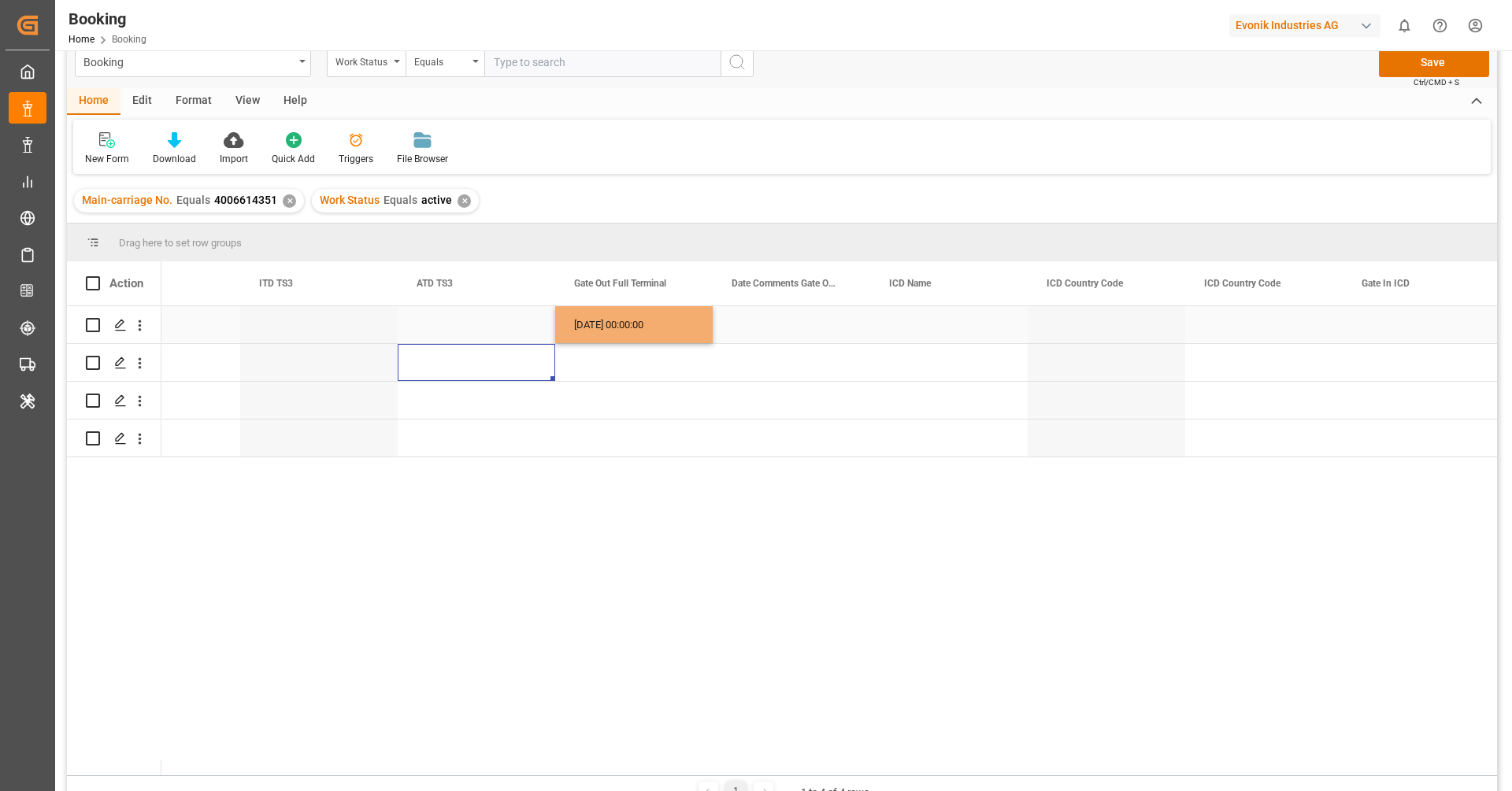
click at [634, 335] on div "07.07.2025 00:00:00" at bounding box center [634, 324] width 157 height 37
click at [627, 360] on div "Press SPACE to select this row." at bounding box center [634, 362] width 157 height 37
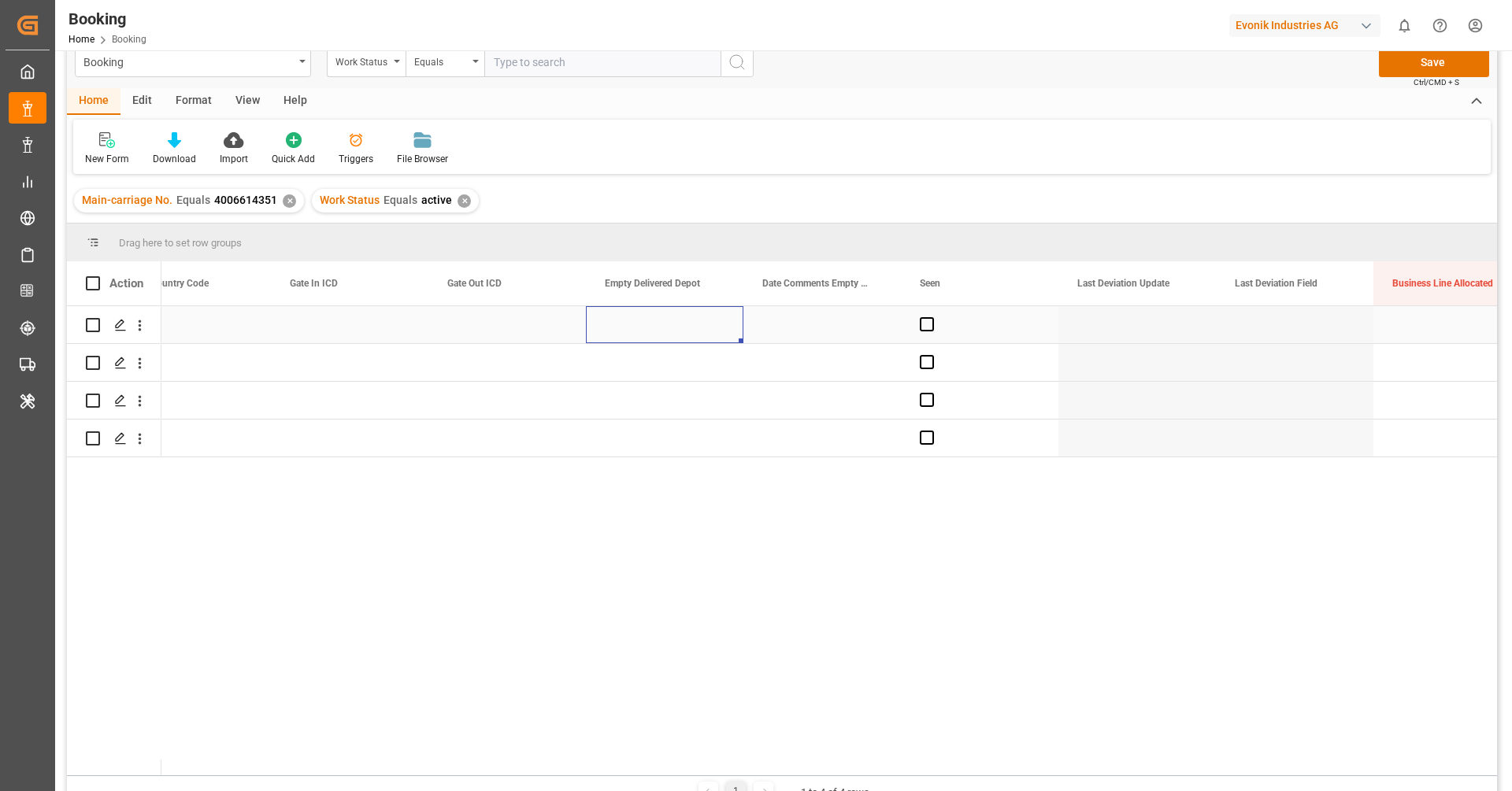
click at [637, 329] on div "Press SPACE to select this row." at bounding box center [664, 324] width 157 height 37
click at [645, 354] on div "Press SPACE to select this row." at bounding box center [664, 362] width 157 height 37
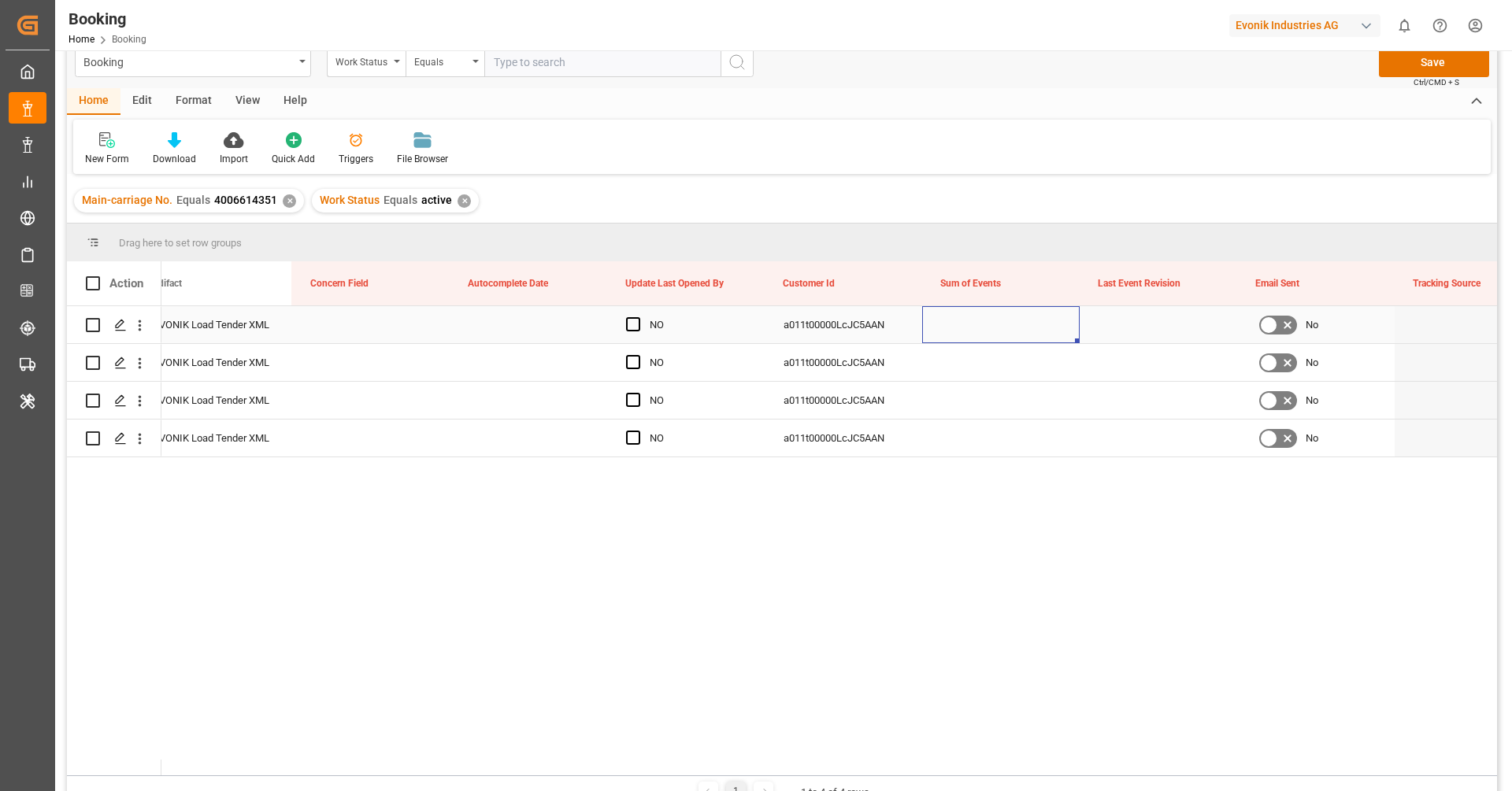
click at [991, 337] on div "Press SPACE to select this row." at bounding box center [1001, 324] width 157 height 37
click at [991, 338] on div "Press SPACE to select this row." at bounding box center [1001, 324] width 157 height 37
type input "0"
click at [1005, 364] on div "Press SPACE to select this row." at bounding box center [1001, 362] width 157 height 37
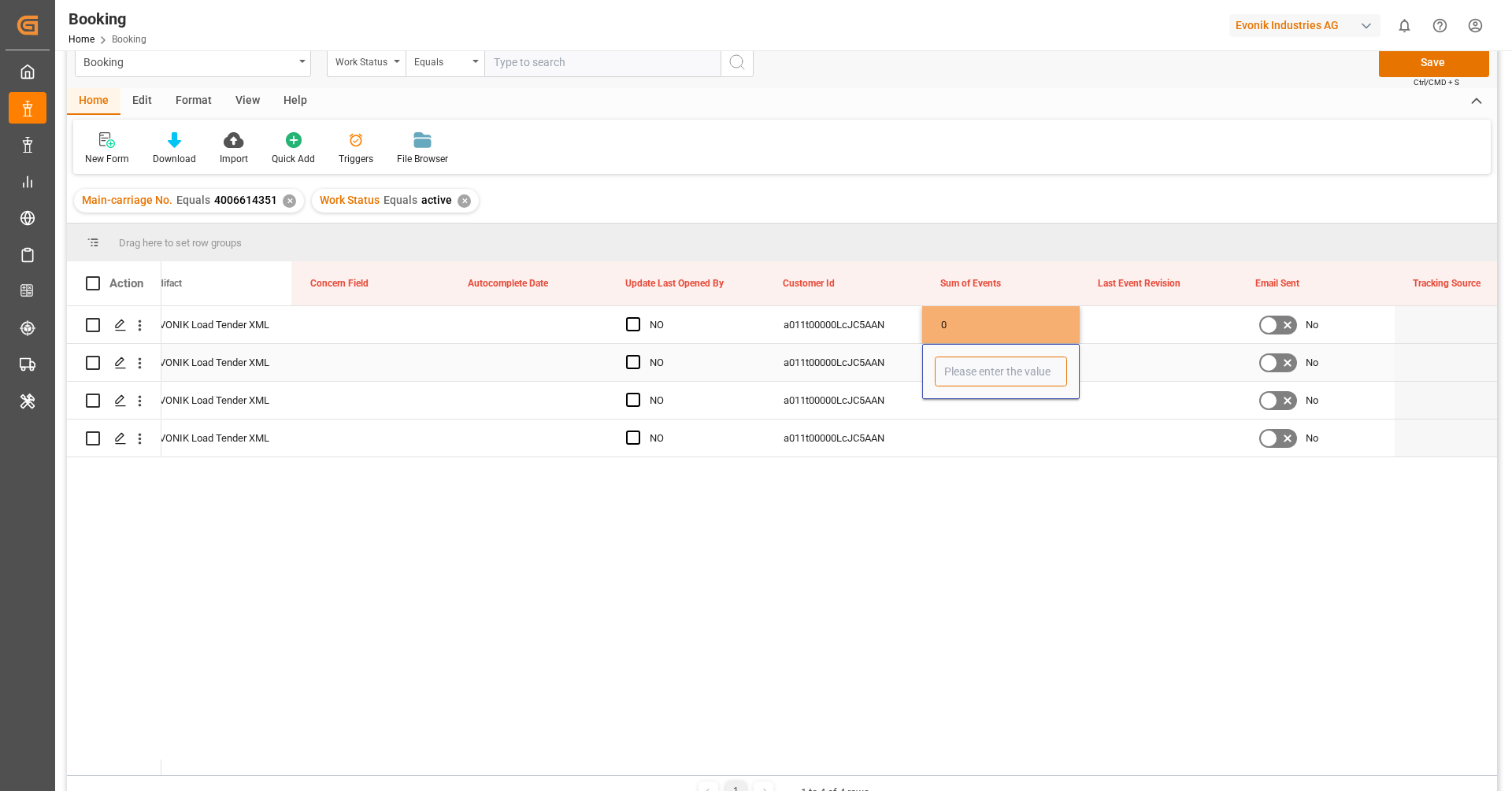
click at [1005, 364] on input "Press SPACE to select this row." at bounding box center [1001, 371] width 132 height 30
type input "0"
click at [1118, 368] on div "Press SPACE to select this row." at bounding box center [1158, 362] width 157 height 37
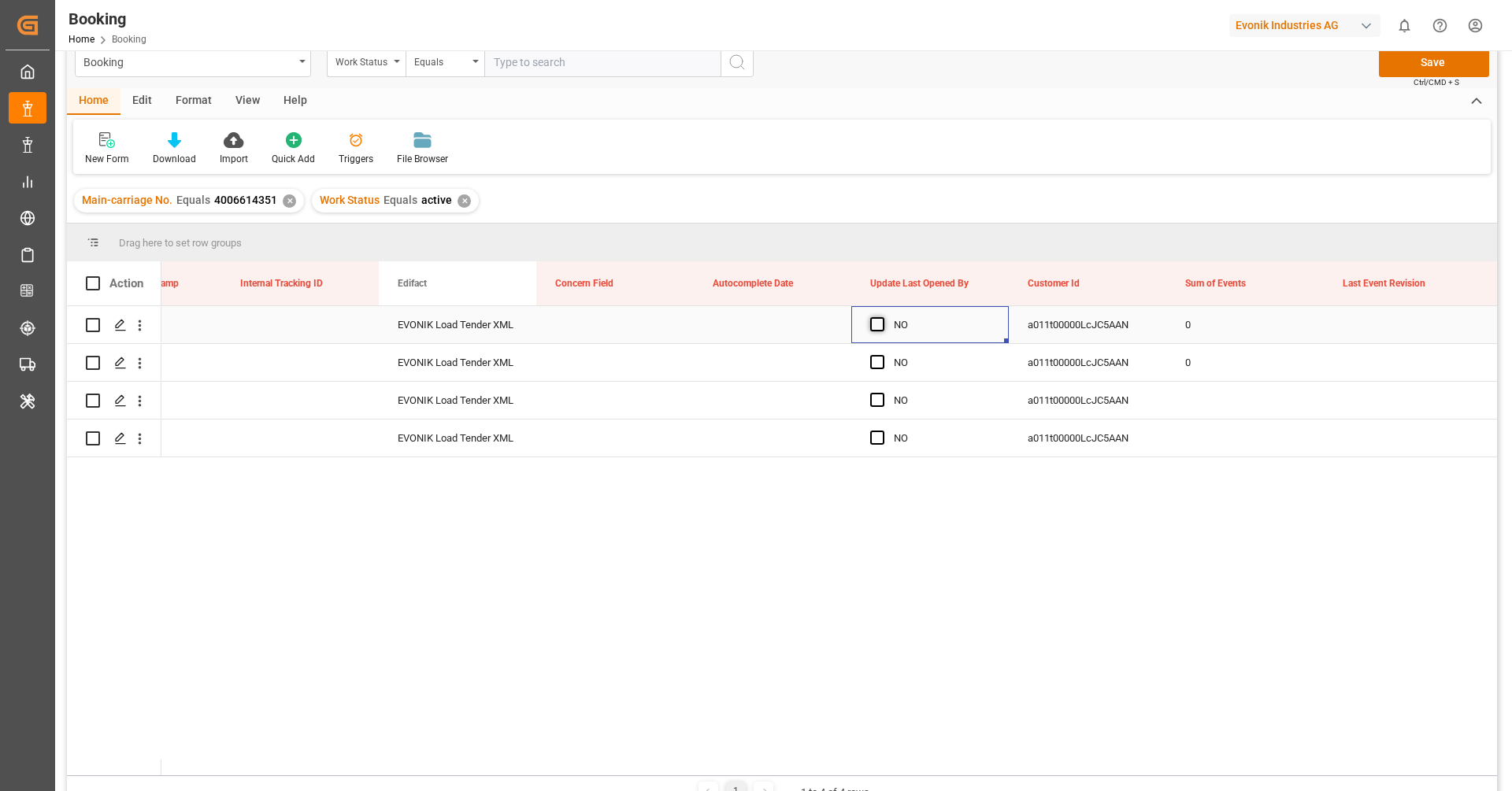
click at [875, 320] on span "Press SPACE to select this row." at bounding box center [877, 324] width 14 height 14
click at [882, 317] on input "Press SPACE to select this row." at bounding box center [882, 317] width 0 height 0
click at [877, 361] on span "Press SPACE to select this row." at bounding box center [877, 362] width 14 height 14
click at [882, 355] on input "Press SPACE to select this row." at bounding box center [882, 355] width 0 height 0
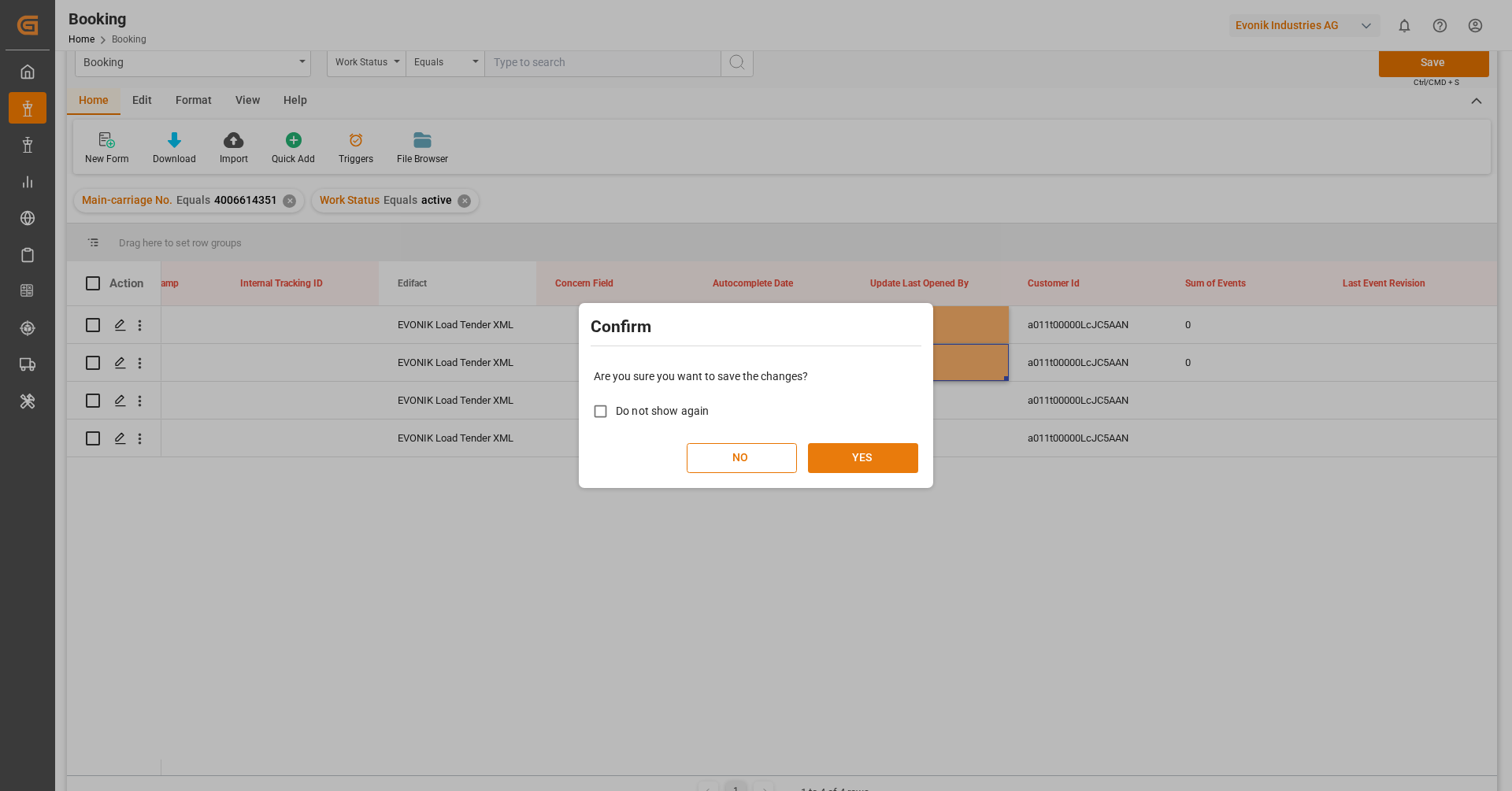
click at [882, 462] on button "YES" at bounding box center [862, 458] width 110 height 30
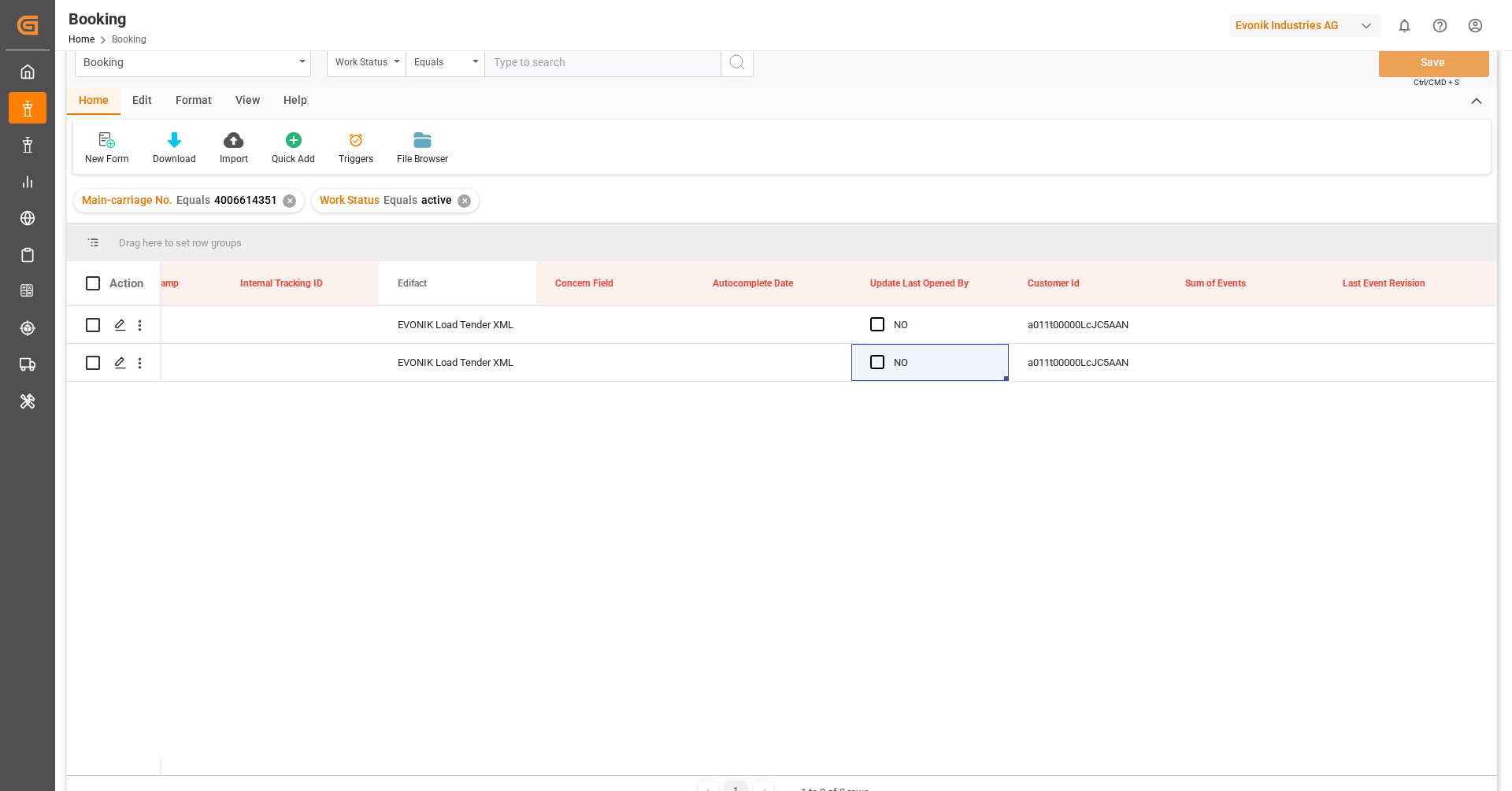
click at [458, 207] on div "✕" at bounding box center [464, 201] width 13 height 13
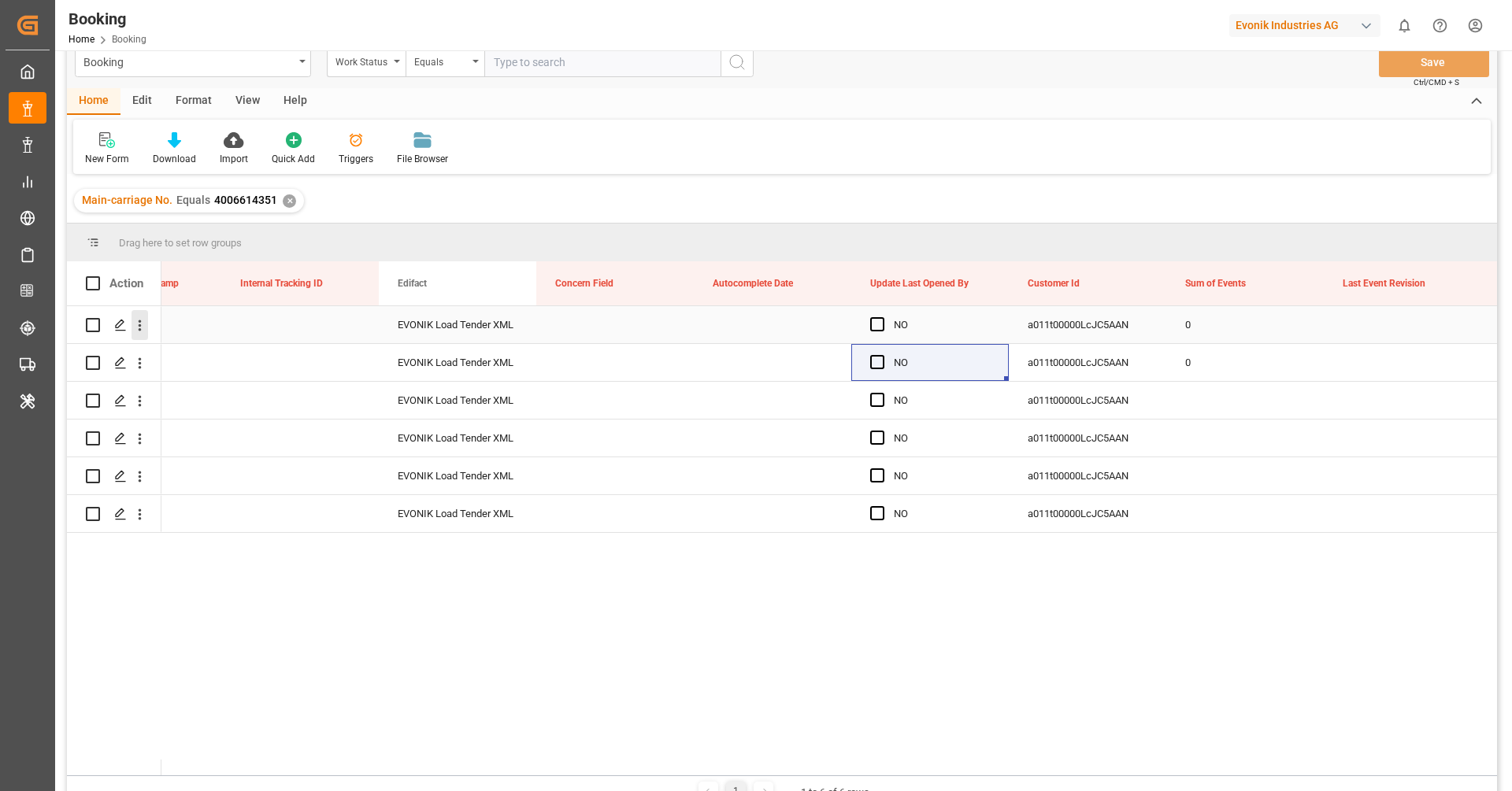
click at [131, 329] on icon "open menu" at bounding box center [139, 325] width 16 height 16
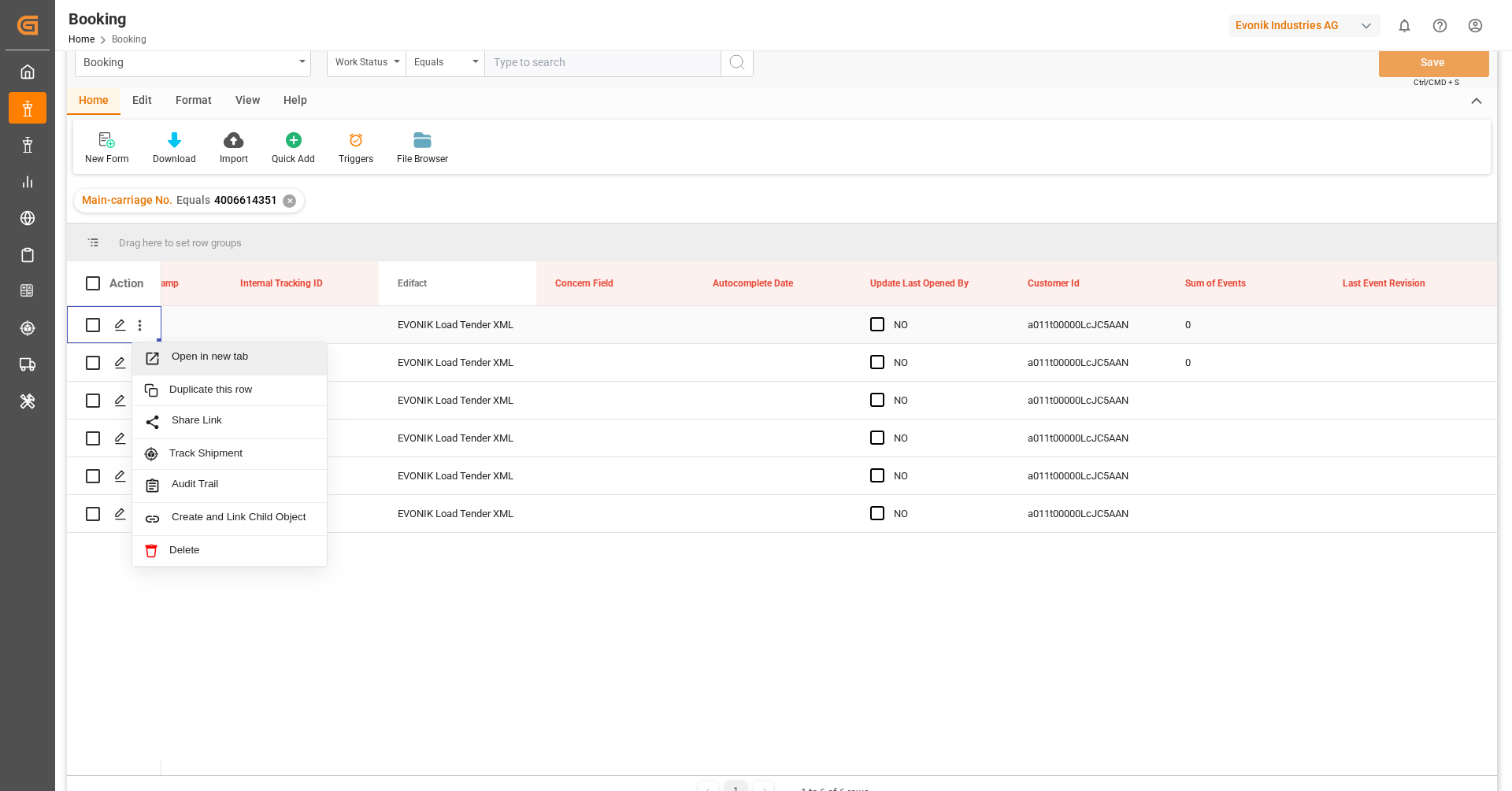
click at [170, 355] on span "Press SPACE to select this row." at bounding box center [158, 358] width 28 height 16
click at [144, 370] on icon "open menu" at bounding box center [139, 363] width 16 height 16
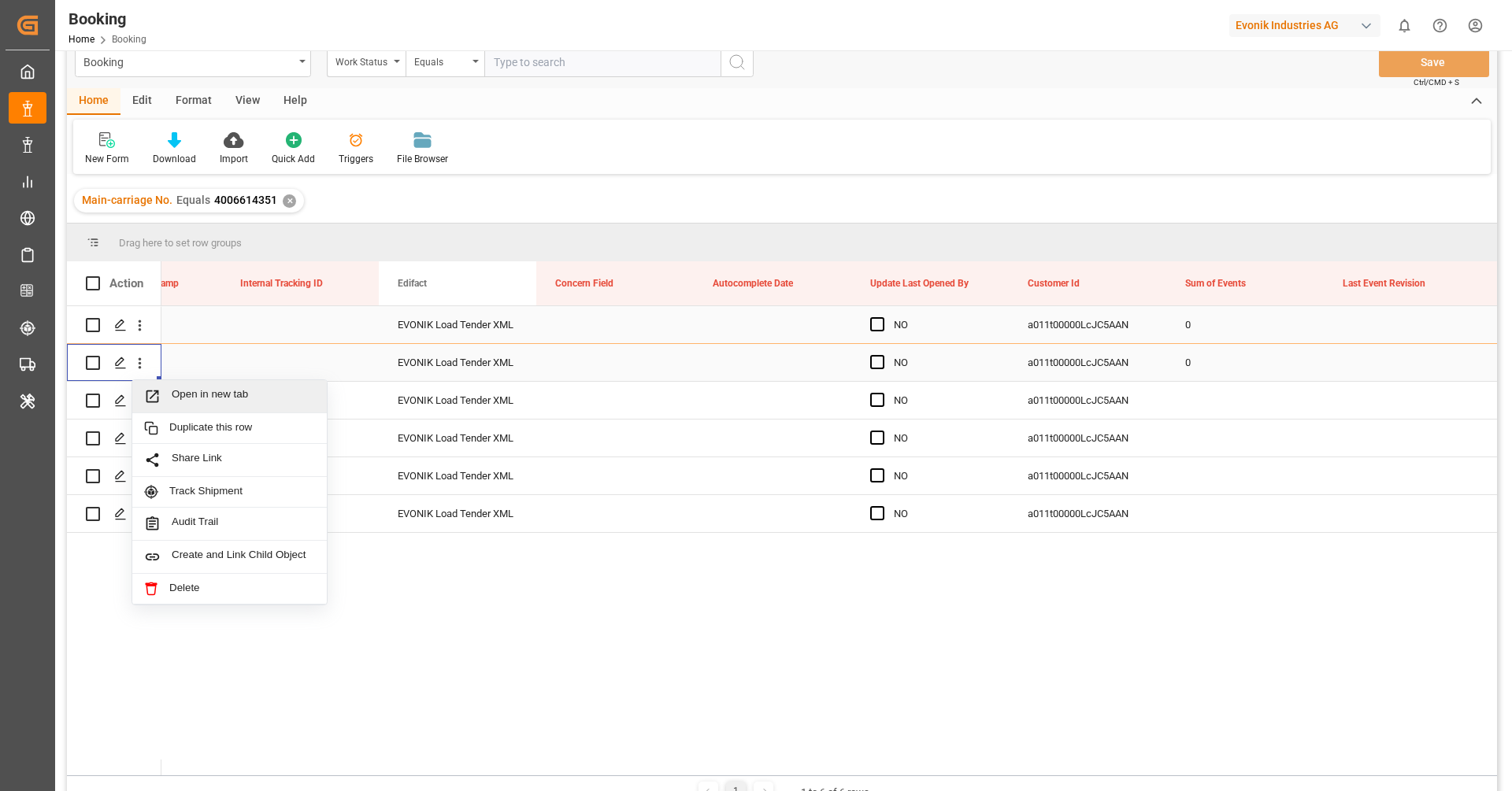
click at [180, 395] on span "Open in new tab" at bounding box center [243, 396] width 144 height 16
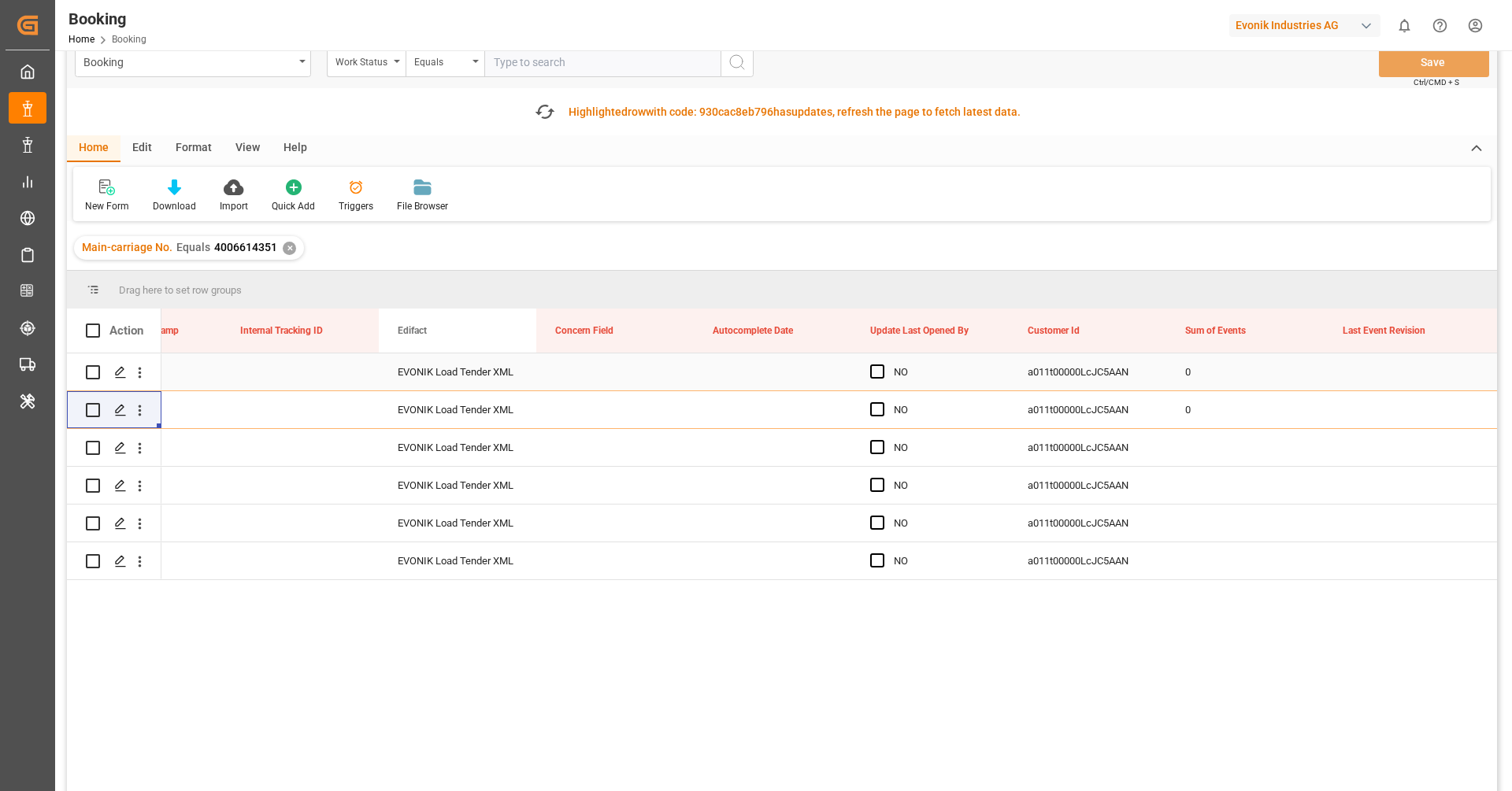
click at [634, 206] on div "New Form Download Import Quick Add Triggers File Browser" at bounding box center [782, 194] width 1418 height 54
click at [648, 188] on div "New Form Download Import Quick Add Triggers File Browser" at bounding box center [782, 194] width 1418 height 54
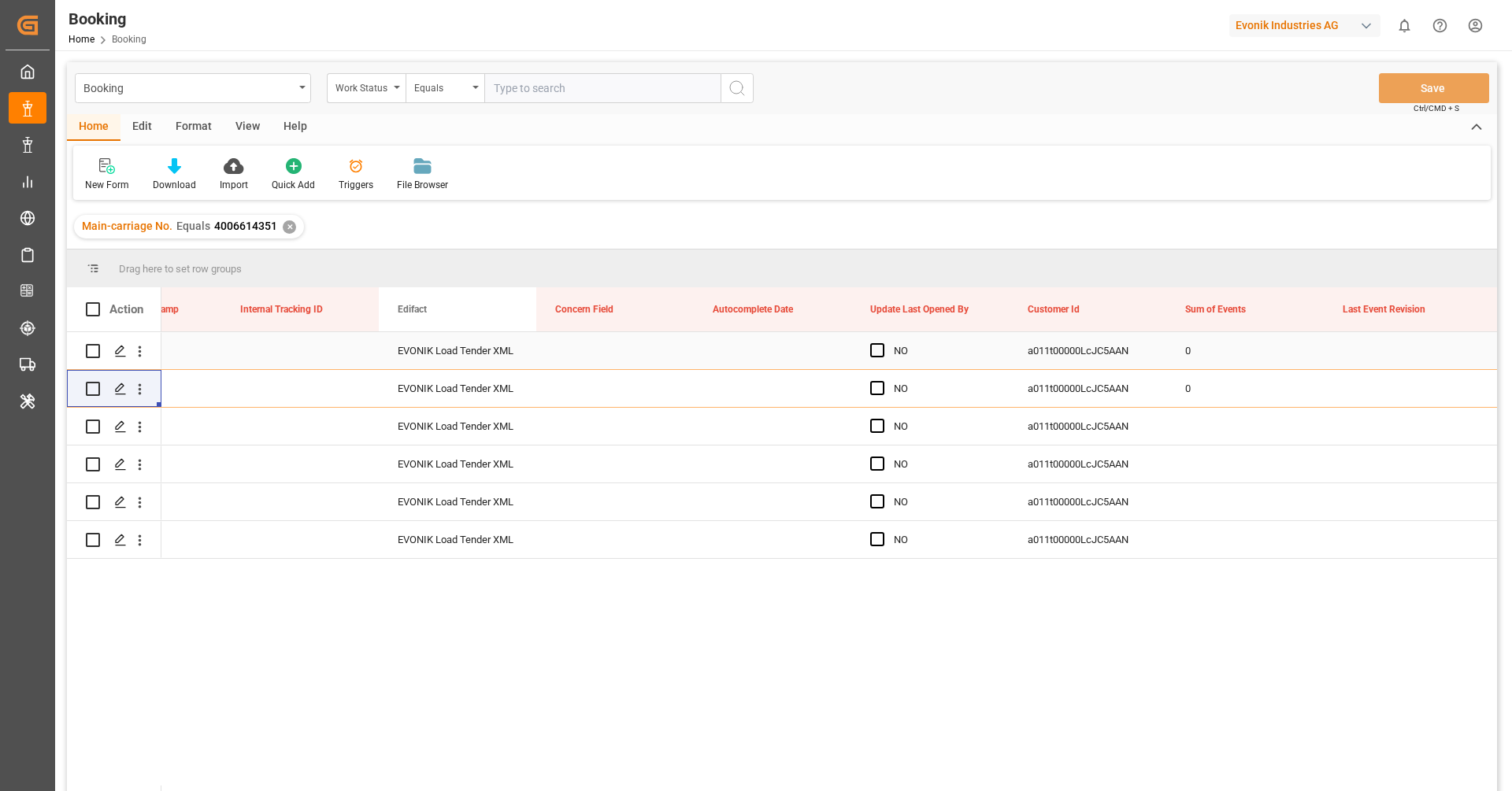
click at [286, 229] on div "✕" at bounding box center [289, 226] width 13 height 13
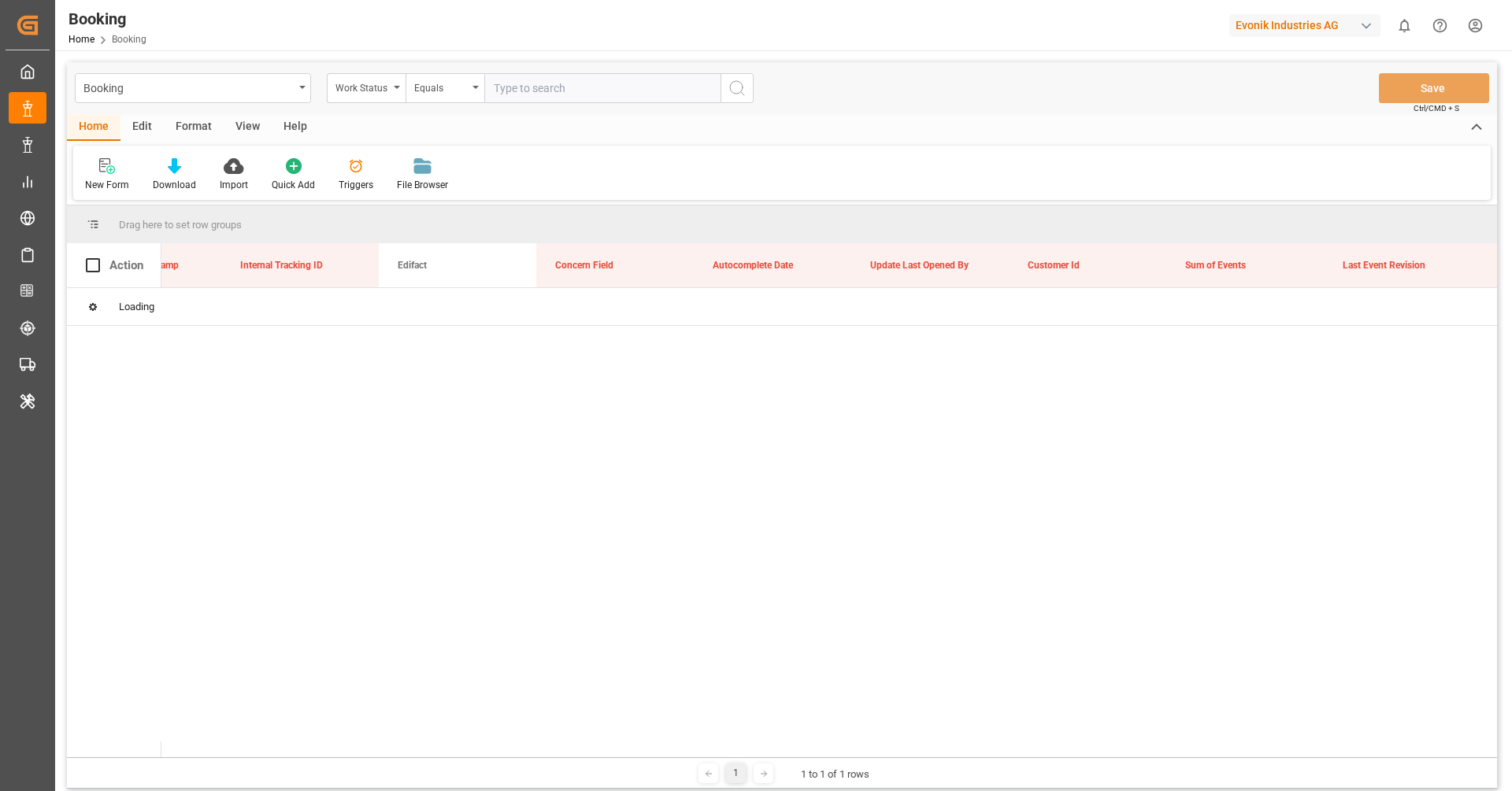
click at [374, 97] on div "Work Status" at bounding box center [366, 88] width 79 height 30
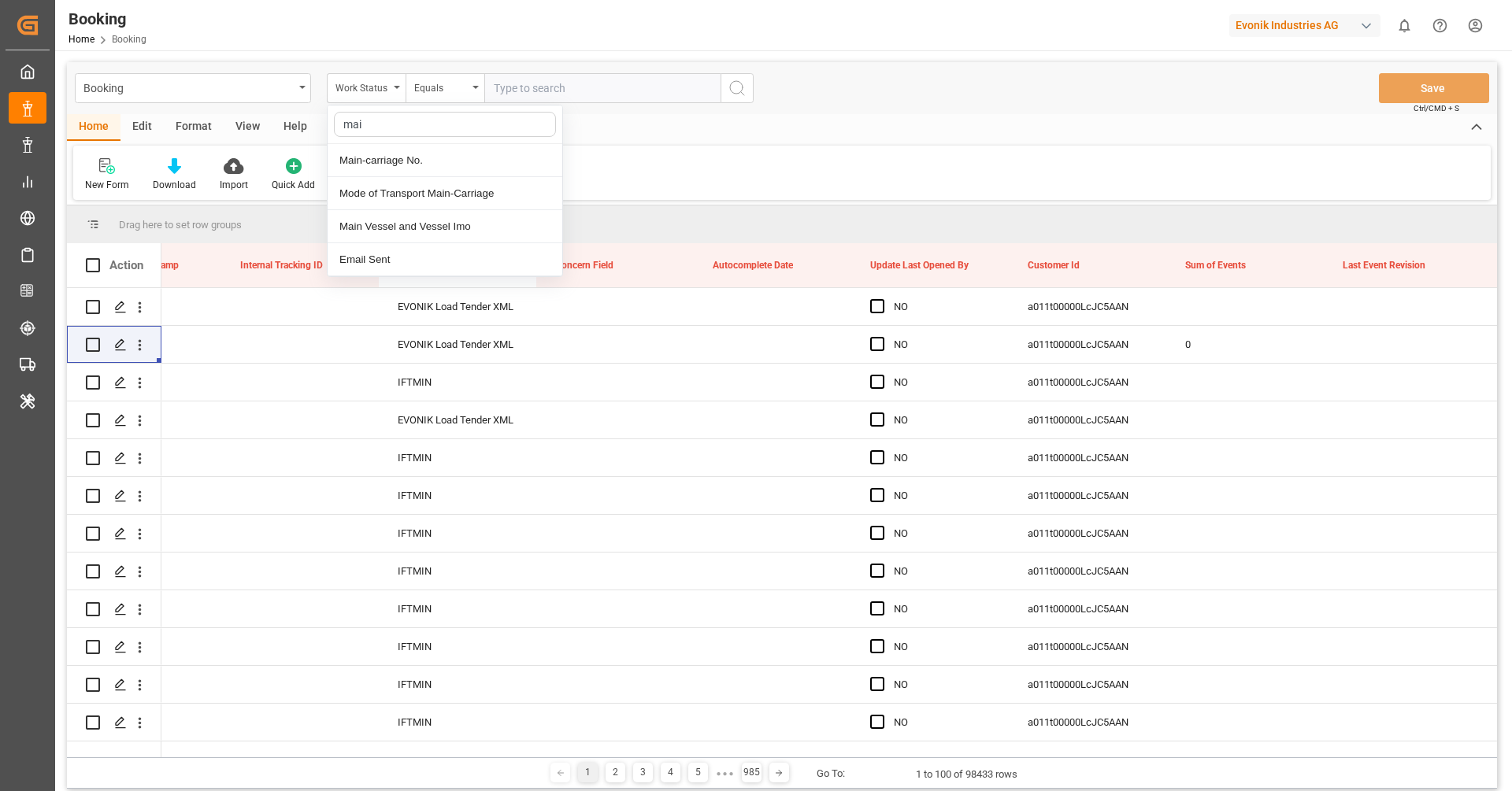
type input "main"
click at [434, 164] on div "Main-carriage No." at bounding box center [445, 161] width 234 height 33
click at [558, 92] on input "text" at bounding box center [602, 88] width 236 height 30
paste input "4006614468"
type input "4006614468"
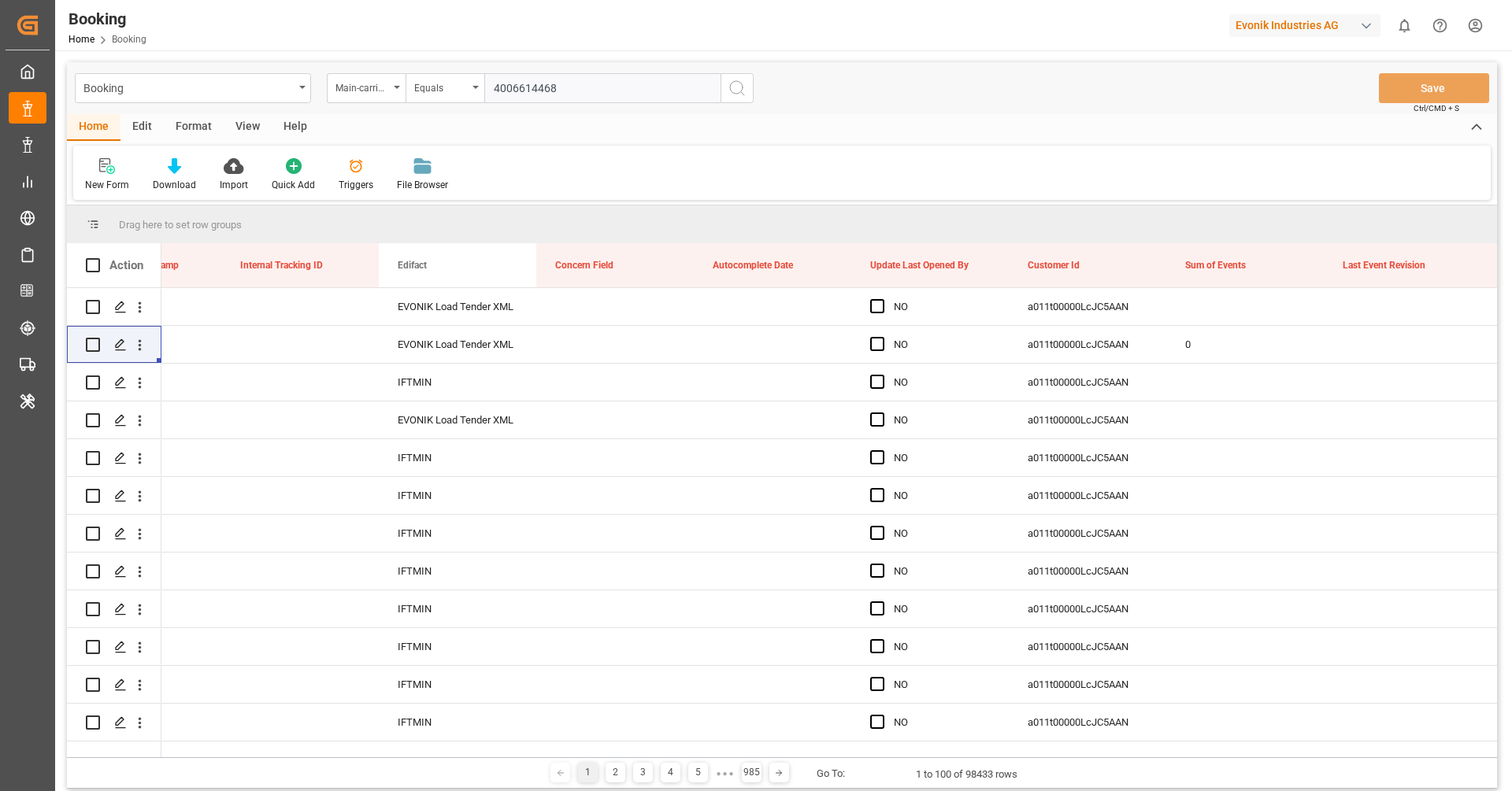
click at [742, 95] on icon "search button" at bounding box center [737, 88] width 19 height 19
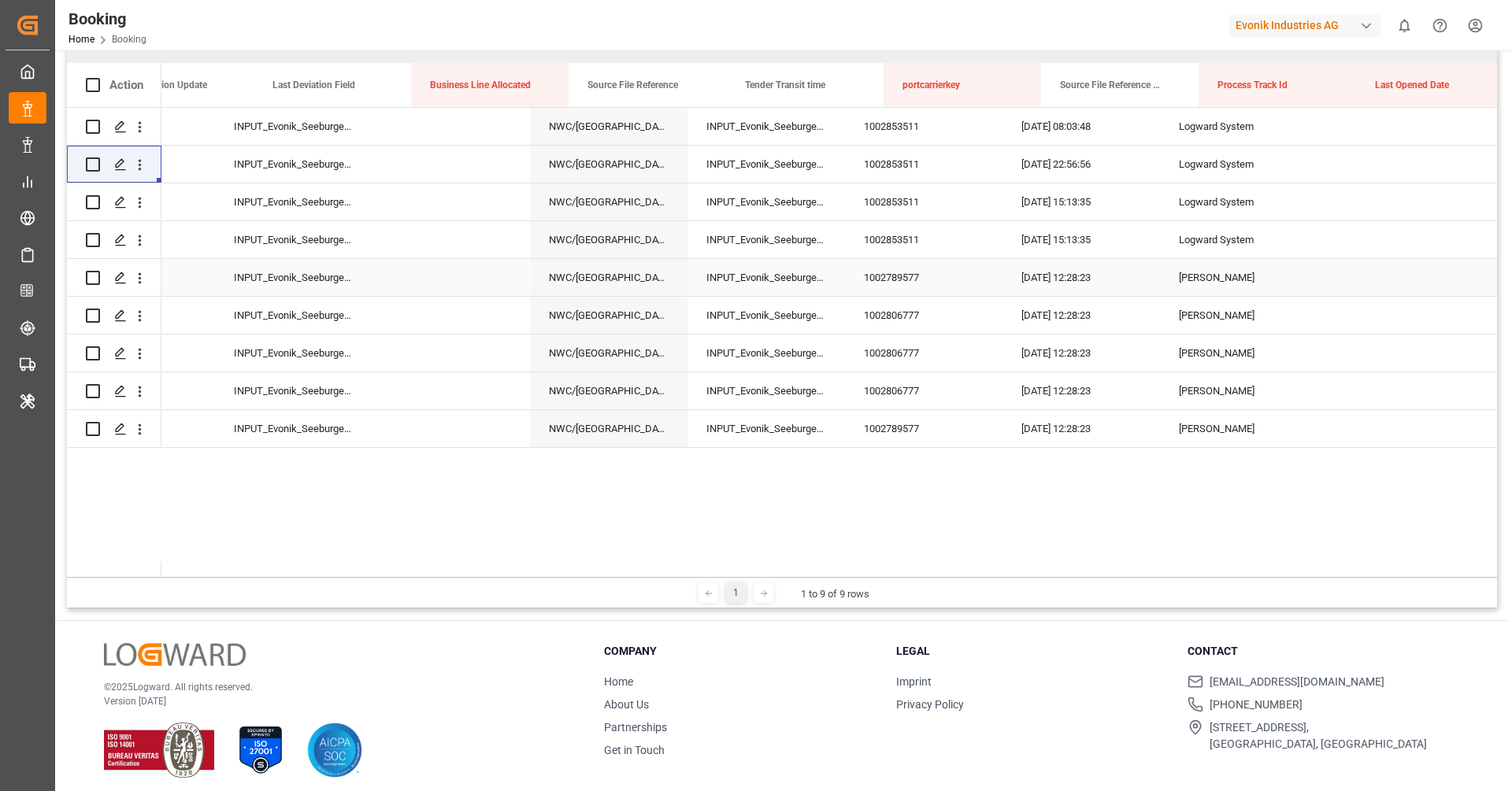
scroll to position [0, 15892]
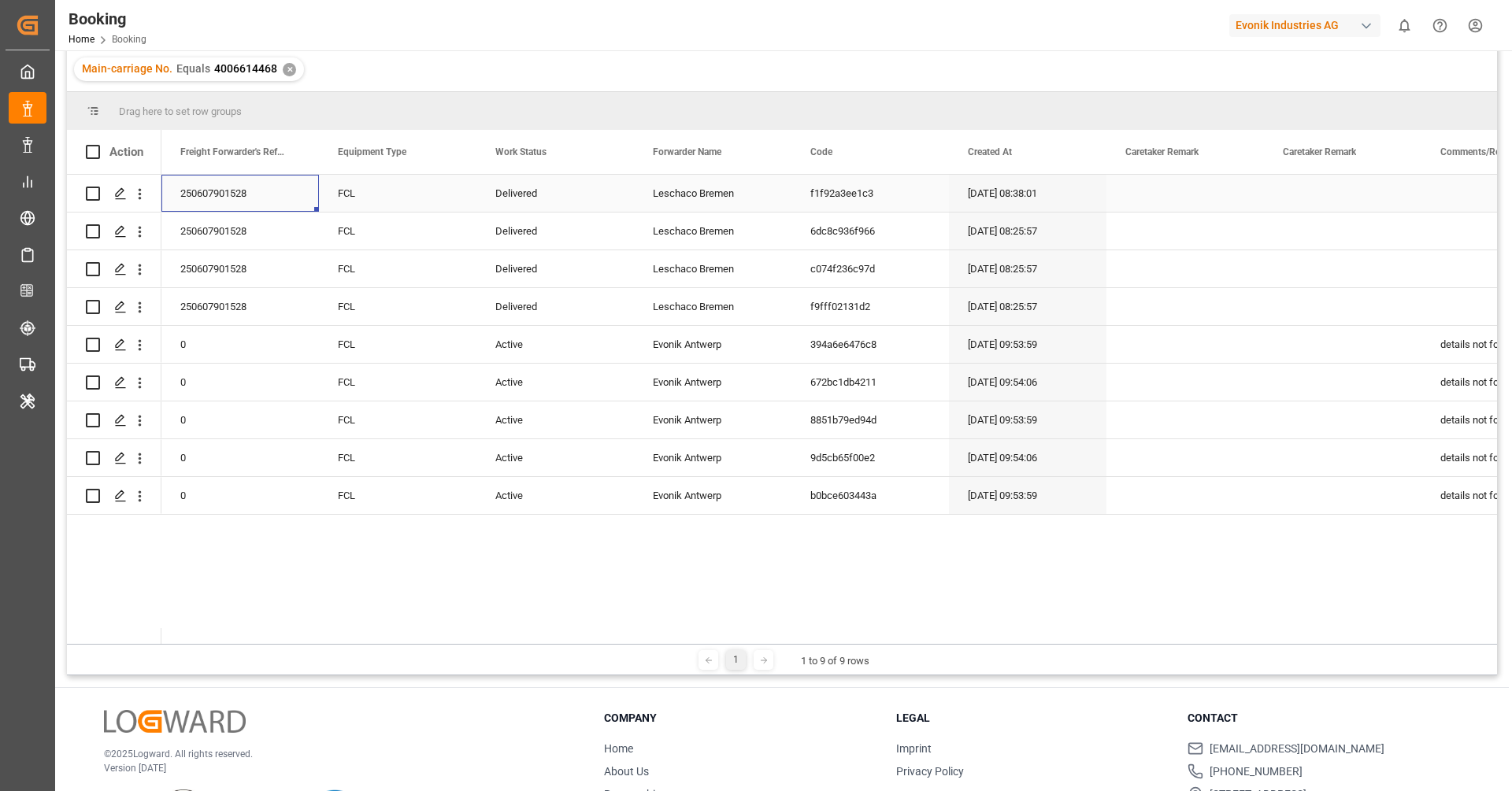
click at [257, 205] on div "250607901528" at bounding box center [240, 193] width 157 height 37
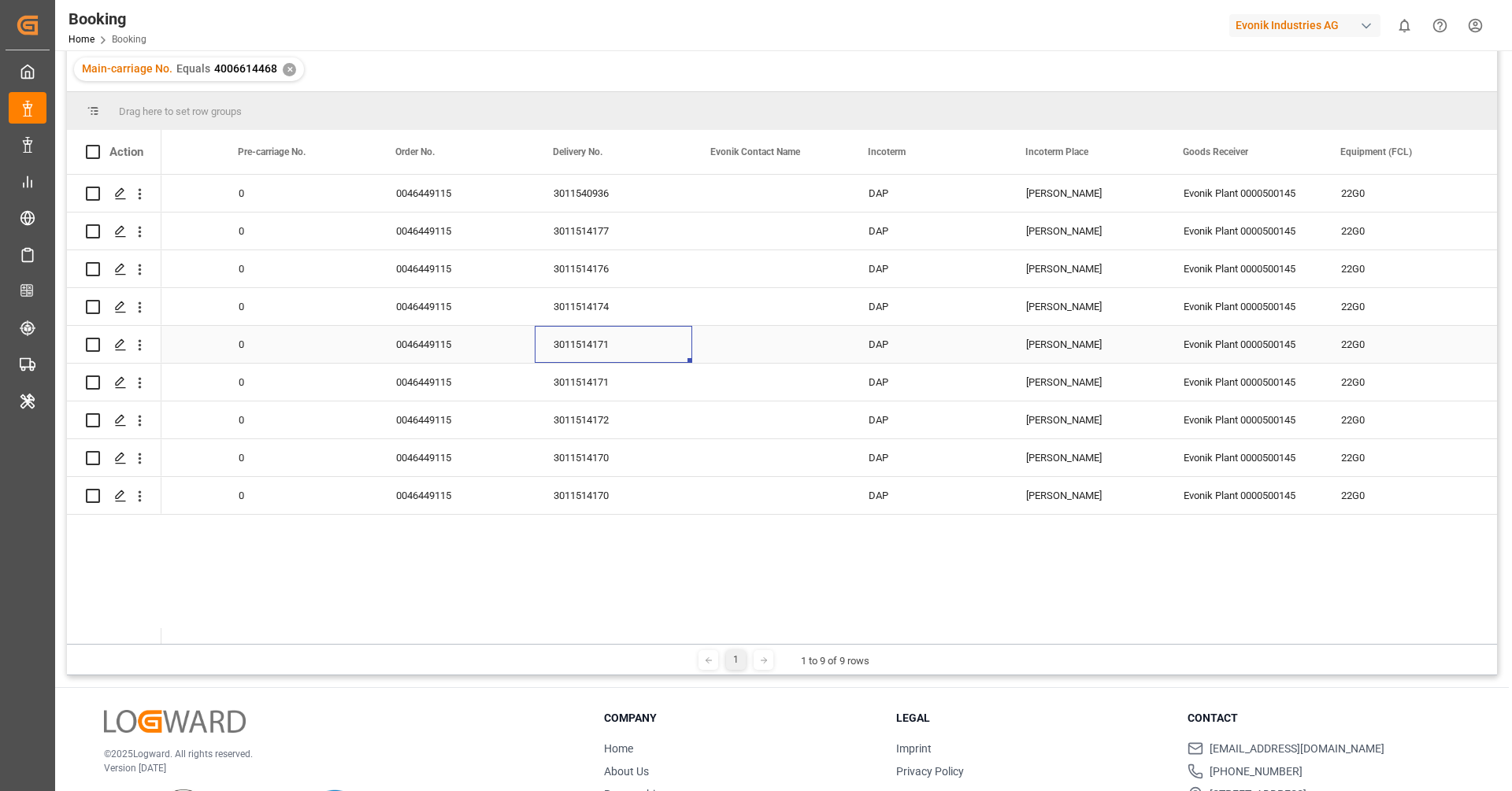
click at [599, 349] on div "3011514171" at bounding box center [613, 344] width 157 height 37
click at [141, 352] on icon "open menu" at bounding box center [139, 345] width 16 height 16
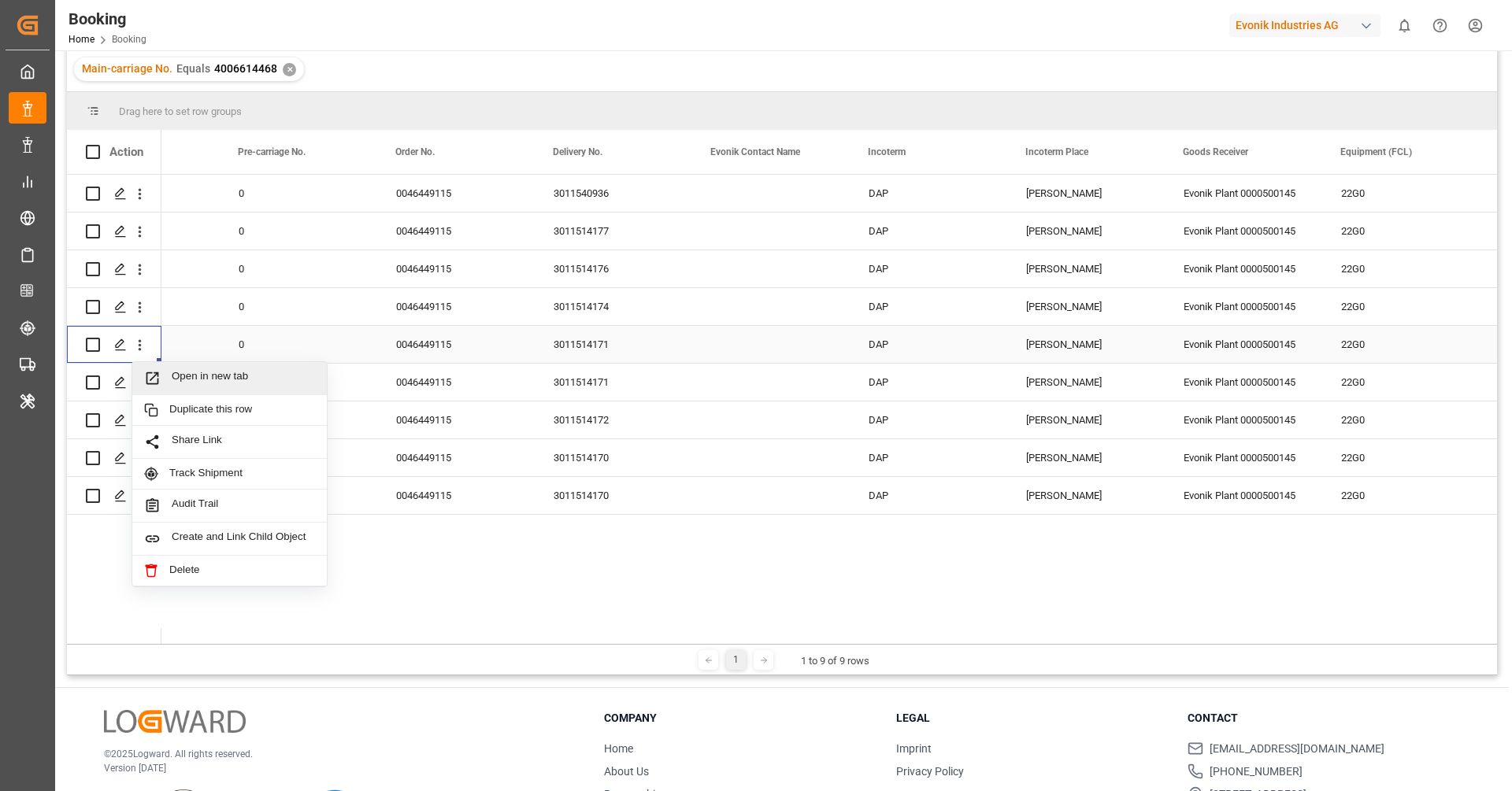
click at [162, 364] on div "Open in new tab" at bounding box center [229, 379] width 195 height 33
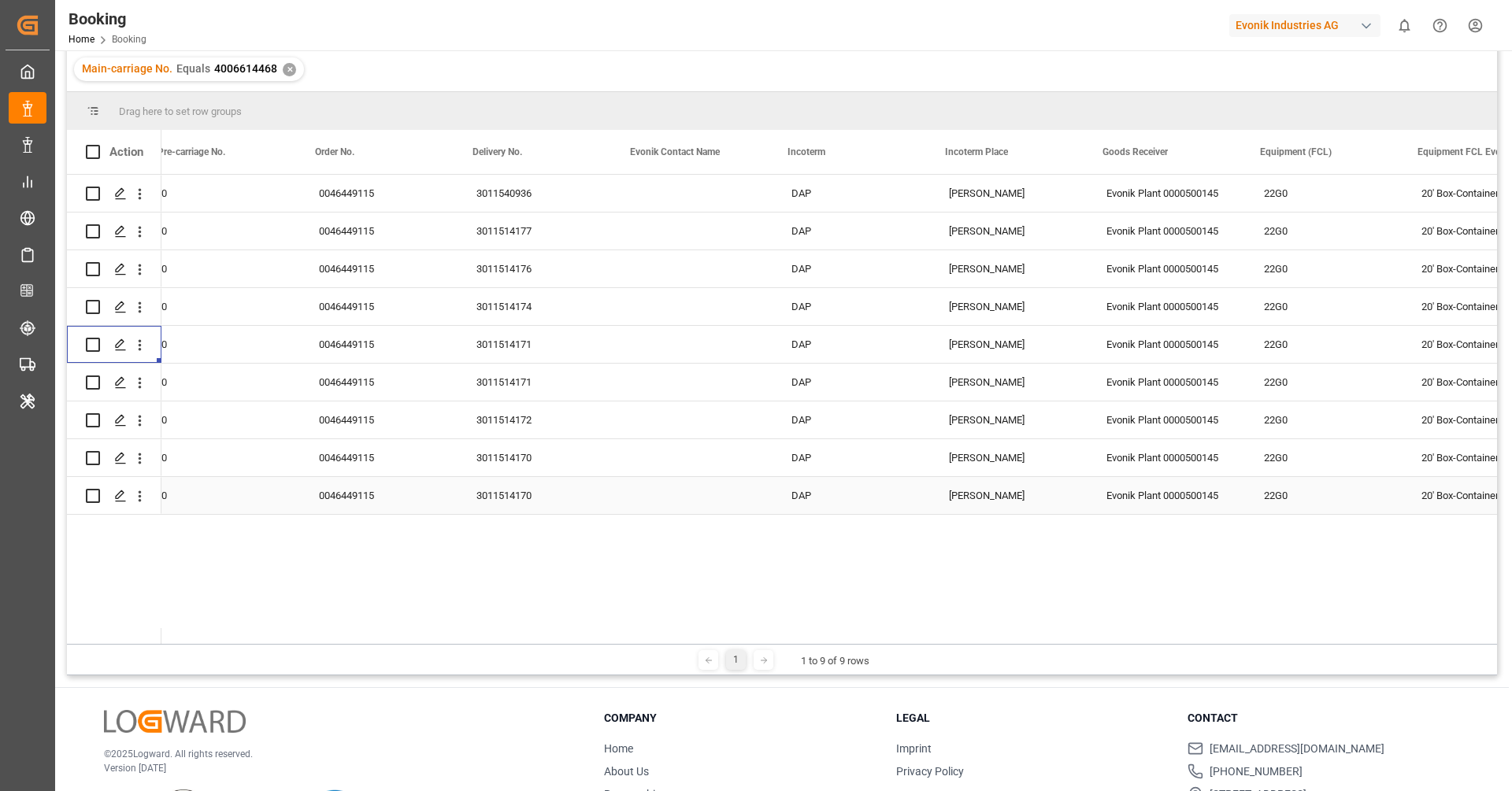
scroll to position [0, 2218]
click at [144, 353] on icon "open menu" at bounding box center [139, 345] width 16 height 16
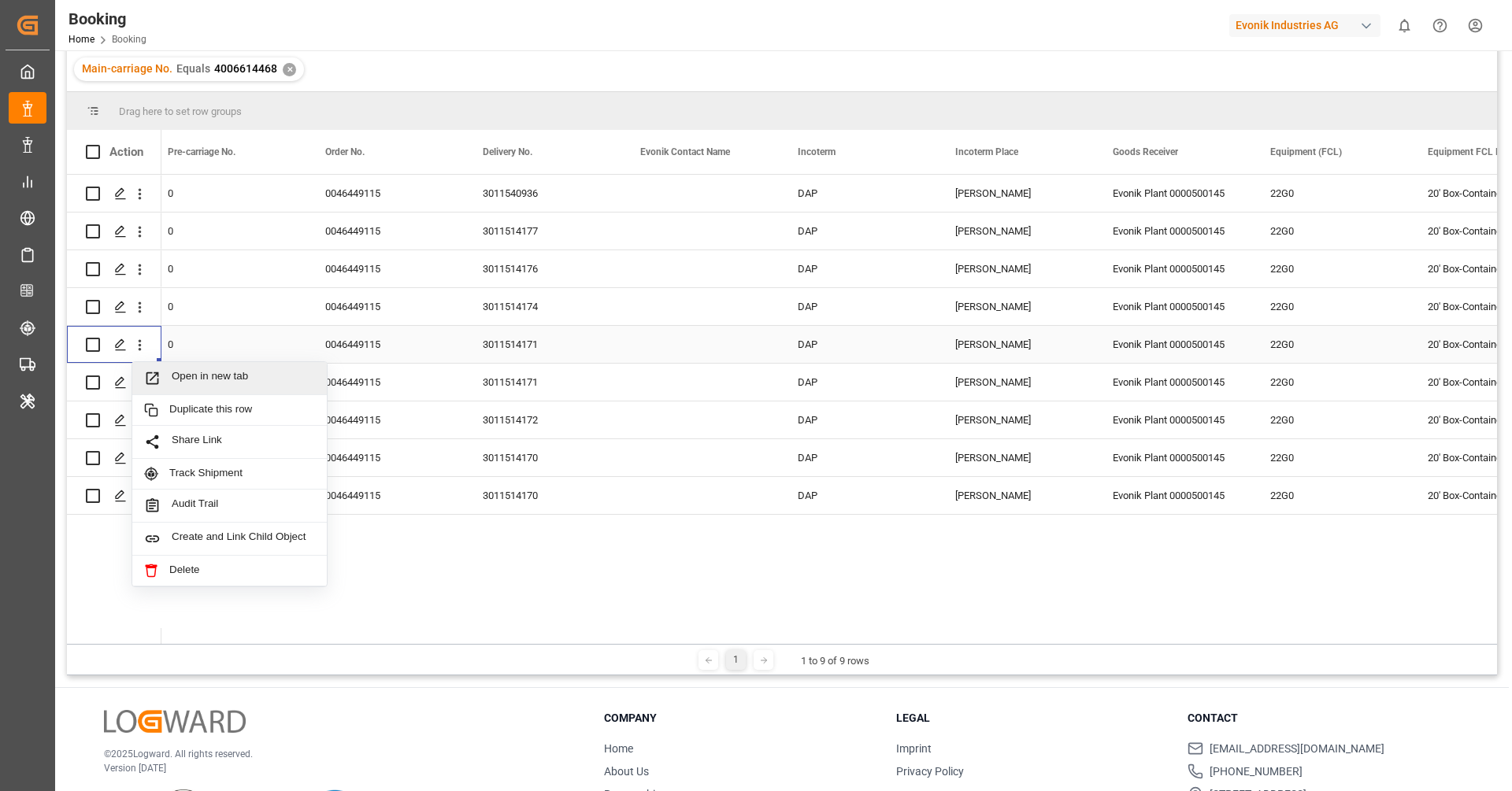
click at [189, 384] on span "Open in new tab" at bounding box center [243, 378] width 144 height 16
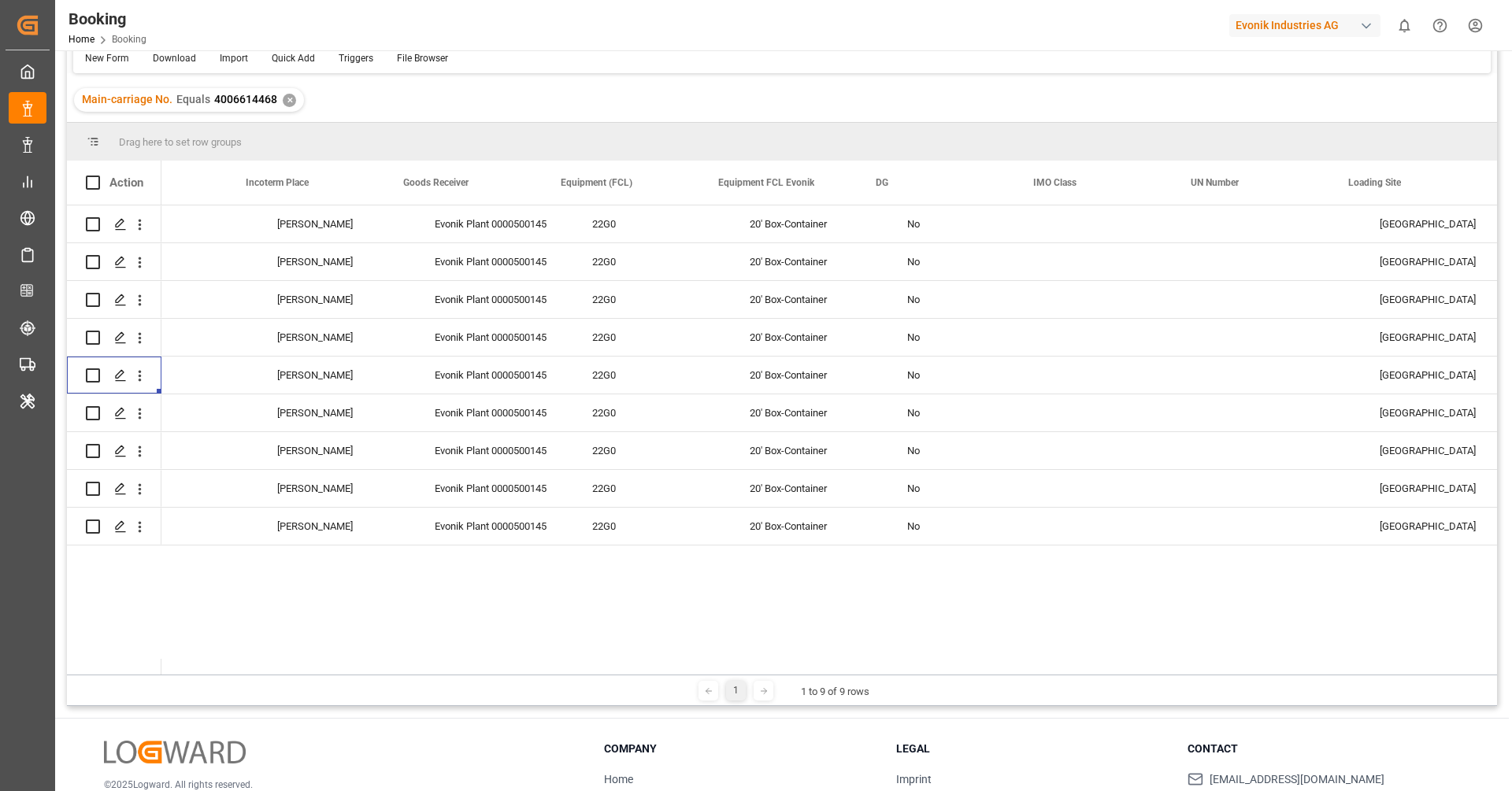
scroll to position [0, 3049]
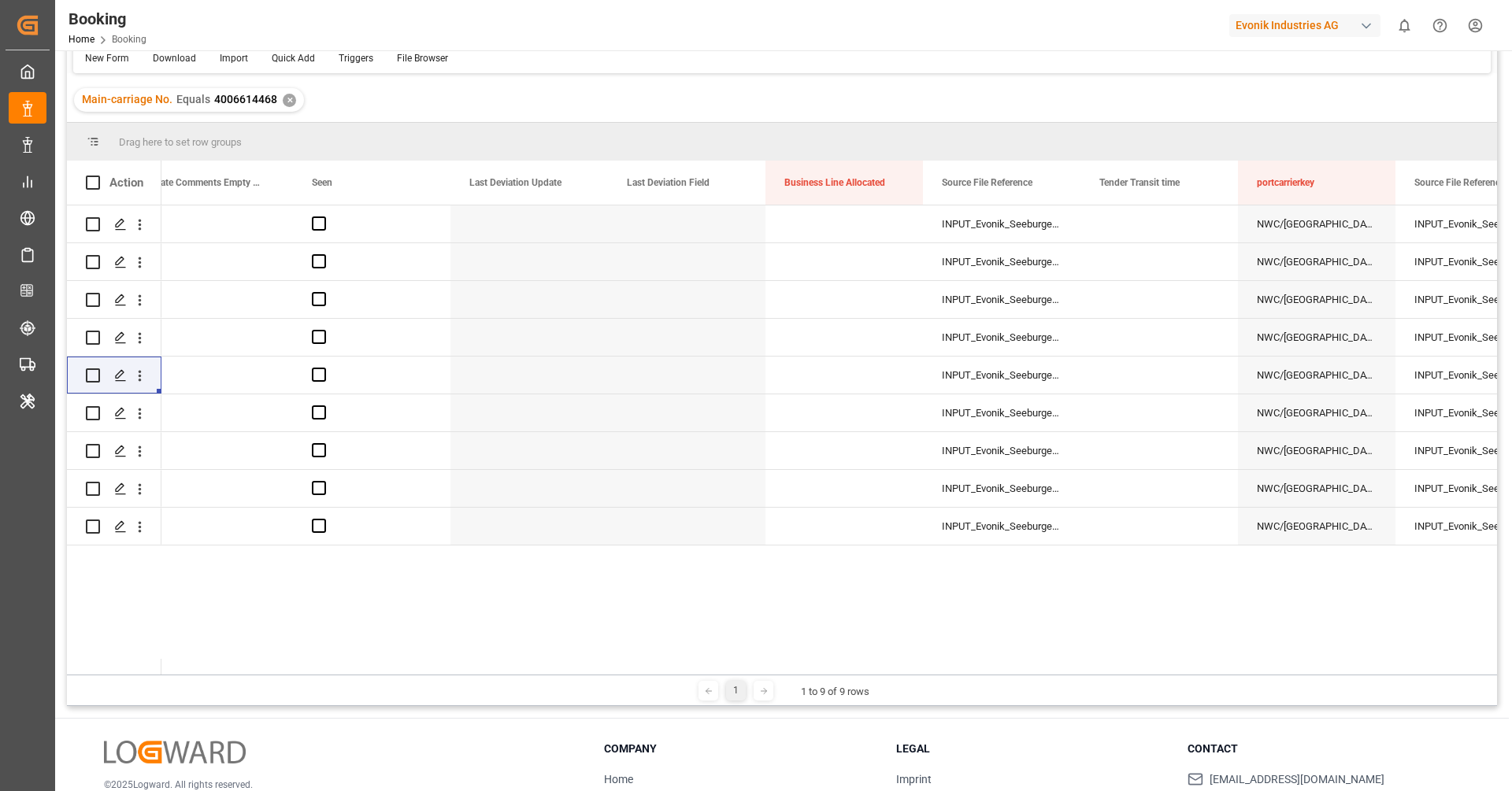
click at [897, 80] on div "Main-carriage No. Equals 4006614468 ✕" at bounding box center [781, 99] width 1430 height 44
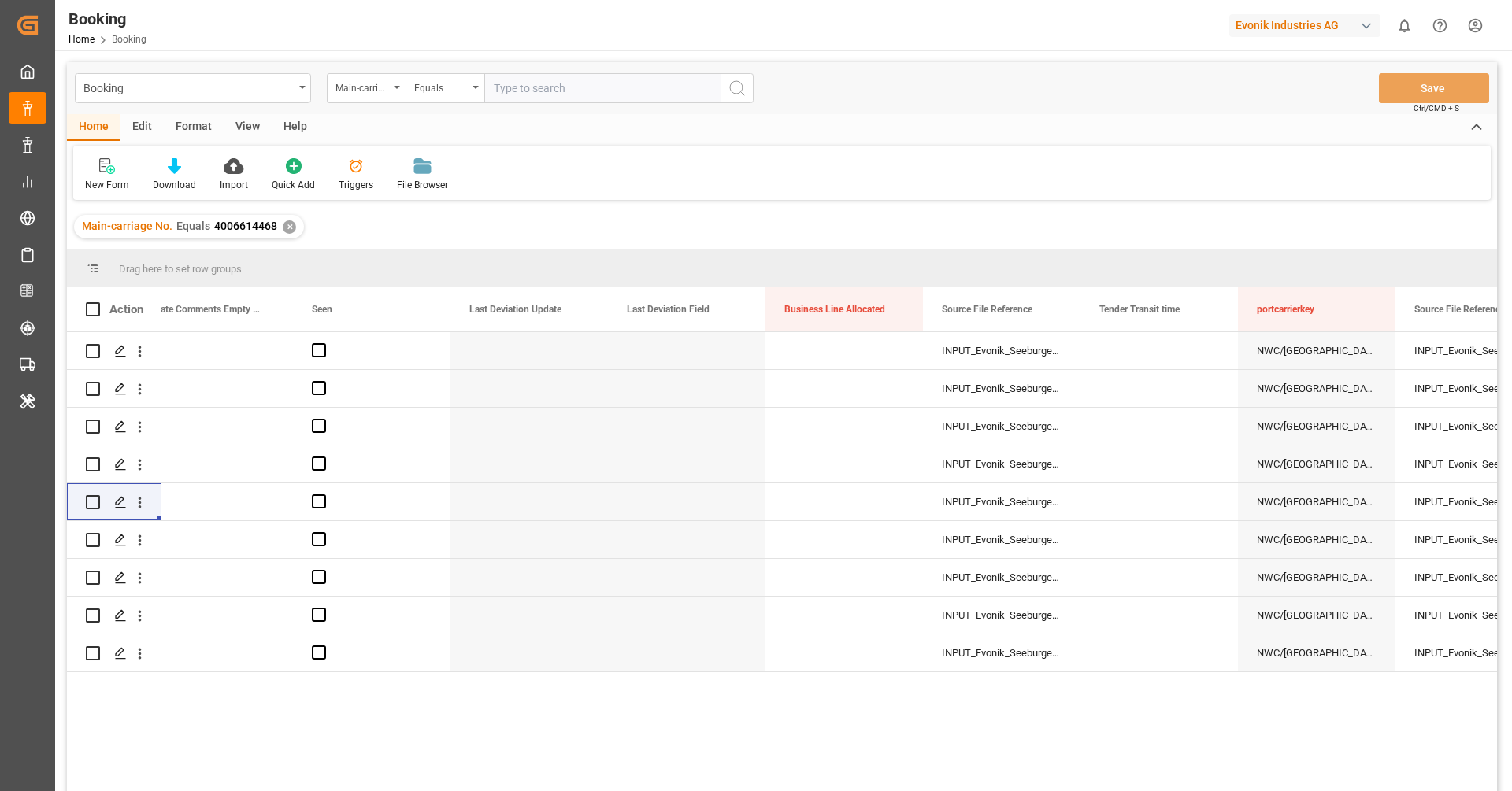
click at [871, 158] on div "New Form Download Import Quick Add Triggers File Browser" at bounding box center [782, 172] width 1418 height 54
click at [807, 182] on div "New Form Download Import Quick Add Triggers File Browser" at bounding box center [782, 172] width 1418 height 54
click at [931, 212] on div "Main-carriage No. Equals 4006614468 ✕" at bounding box center [781, 226] width 1430 height 44
click at [642, 194] on div "New Form Download Import Quick Add Triggers File Browser" at bounding box center [782, 172] width 1418 height 54
click at [658, 164] on div "New Form Download Import Quick Add Triggers File Browser" at bounding box center [782, 172] width 1418 height 54
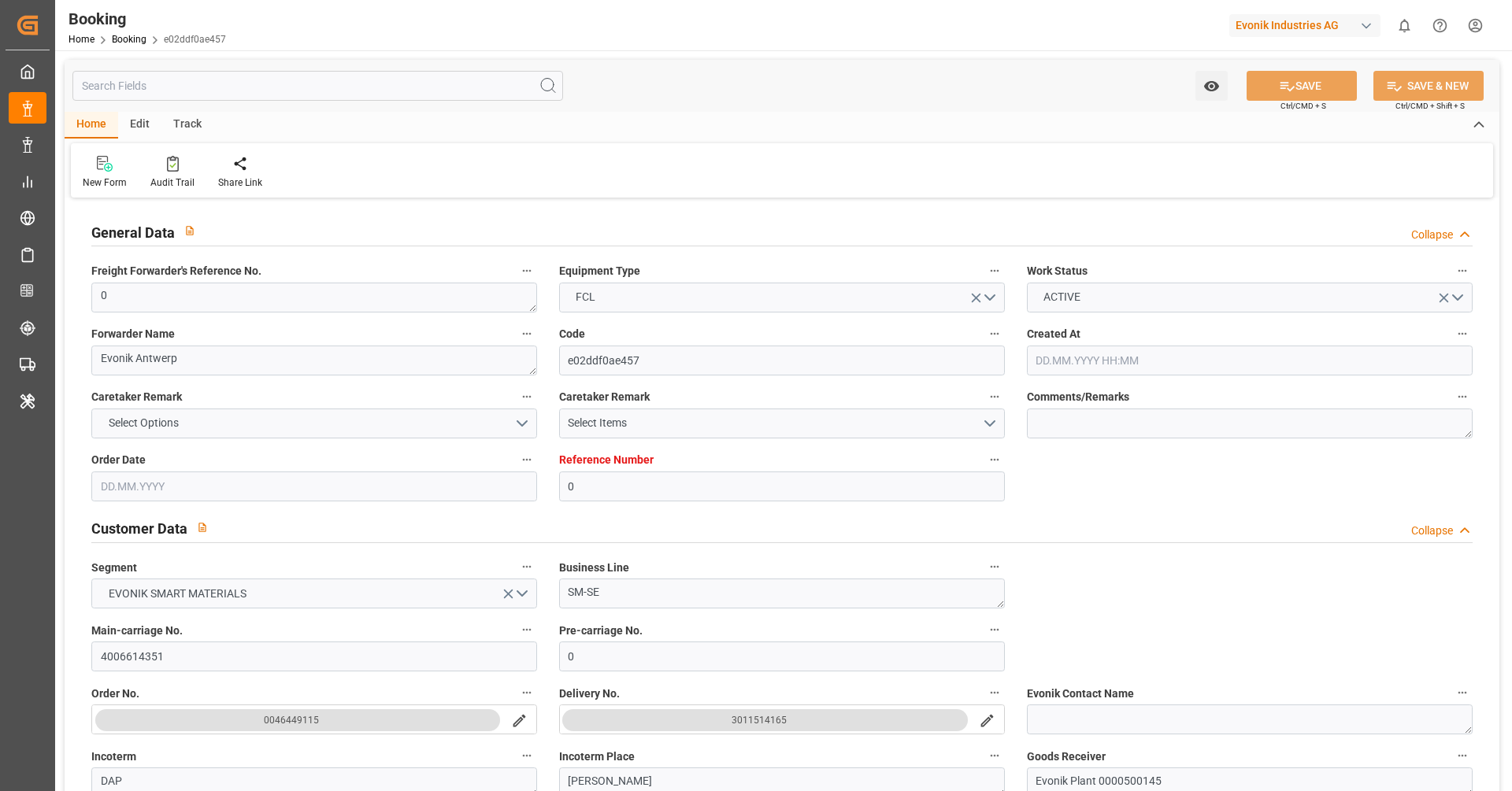
type input "0"
type input "Dummy"
type input "Dummy Carrier"
type input "NLRTM"
type input "USMOB"
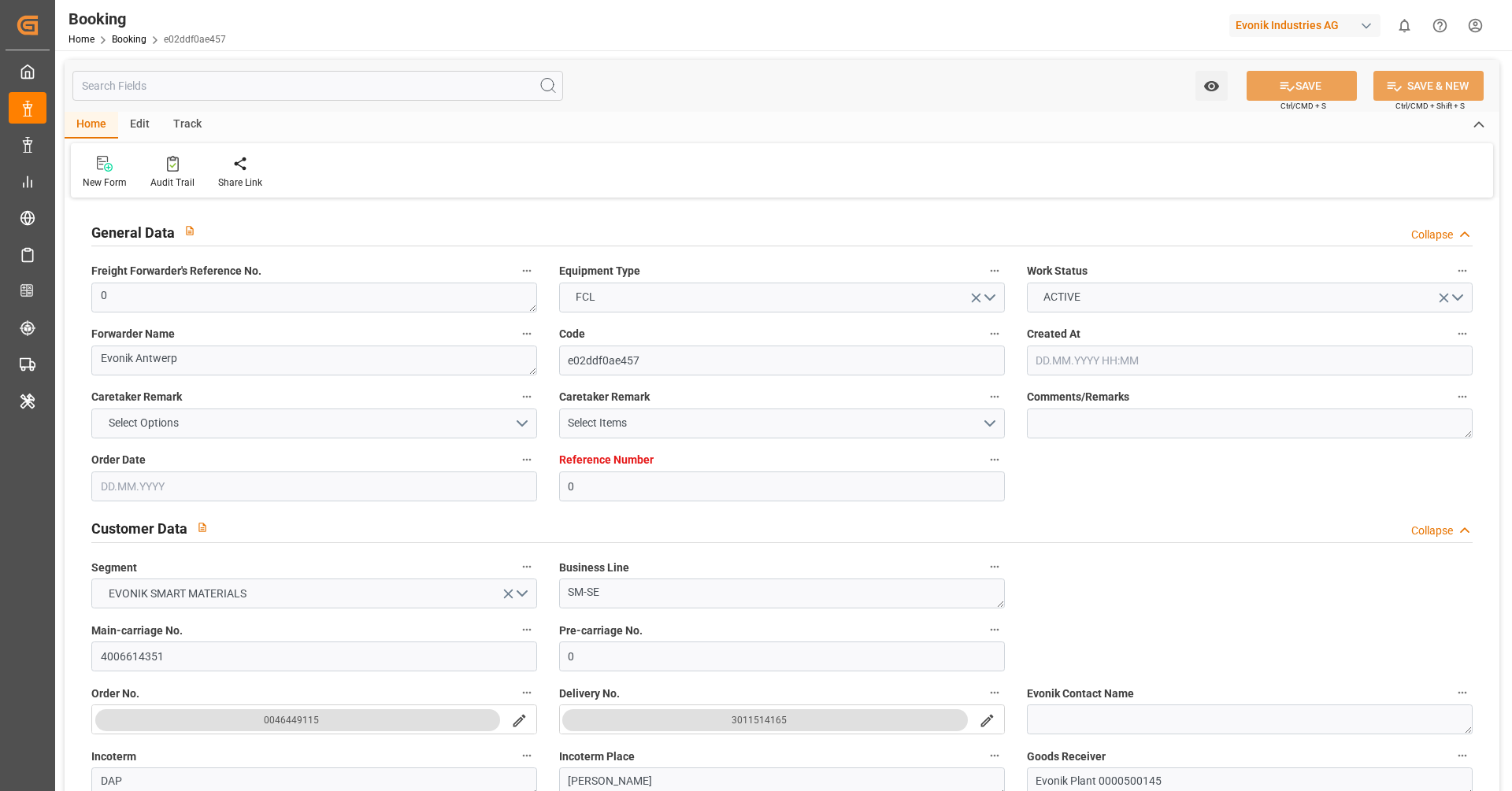
type input "[DATE] 09:51"
type input "[DATE]"
type input "[DATE] 00:00"
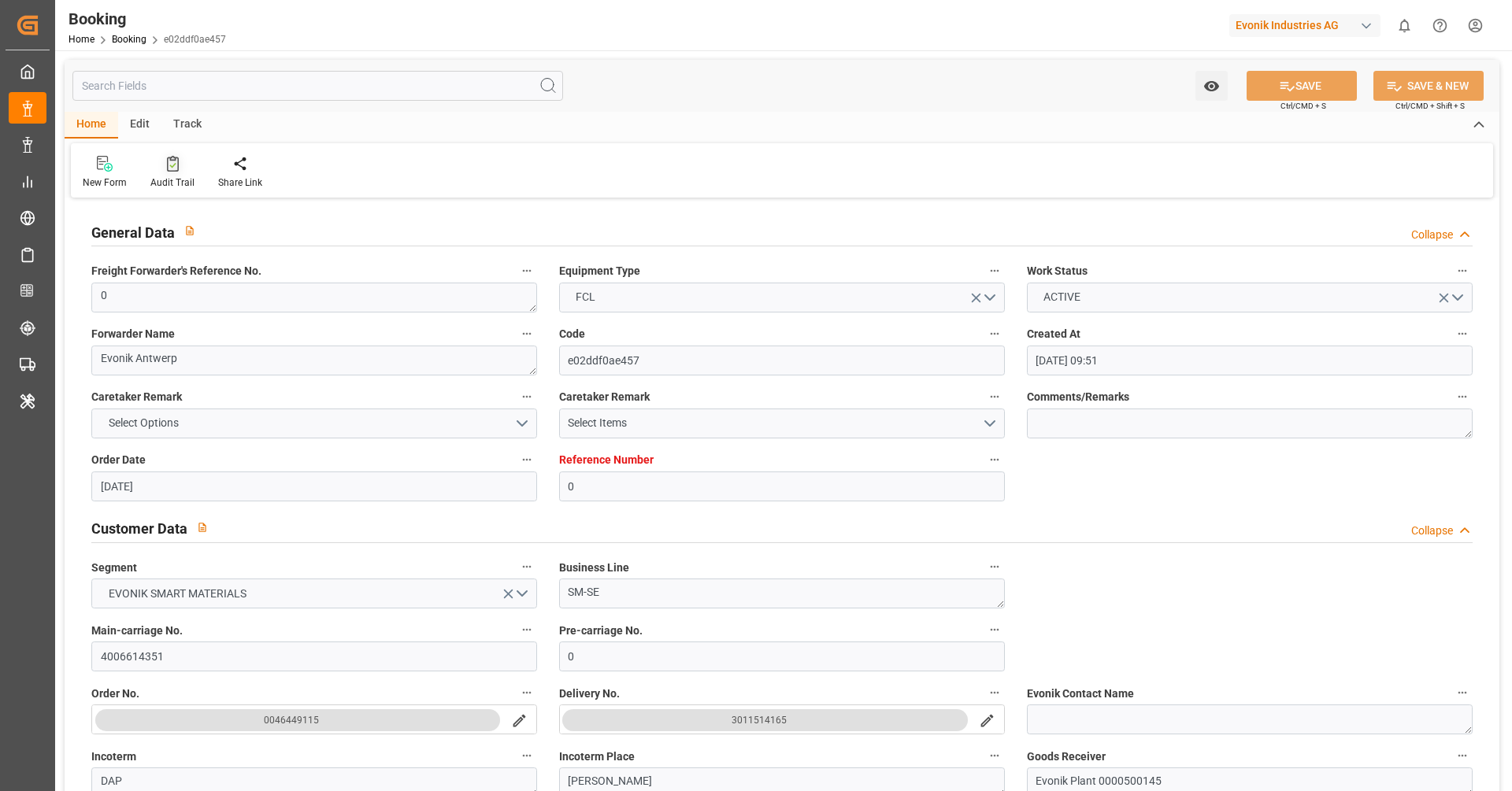
click at [167, 175] on div "Audit Trail" at bounding box center [172, 182] width 44 height 14
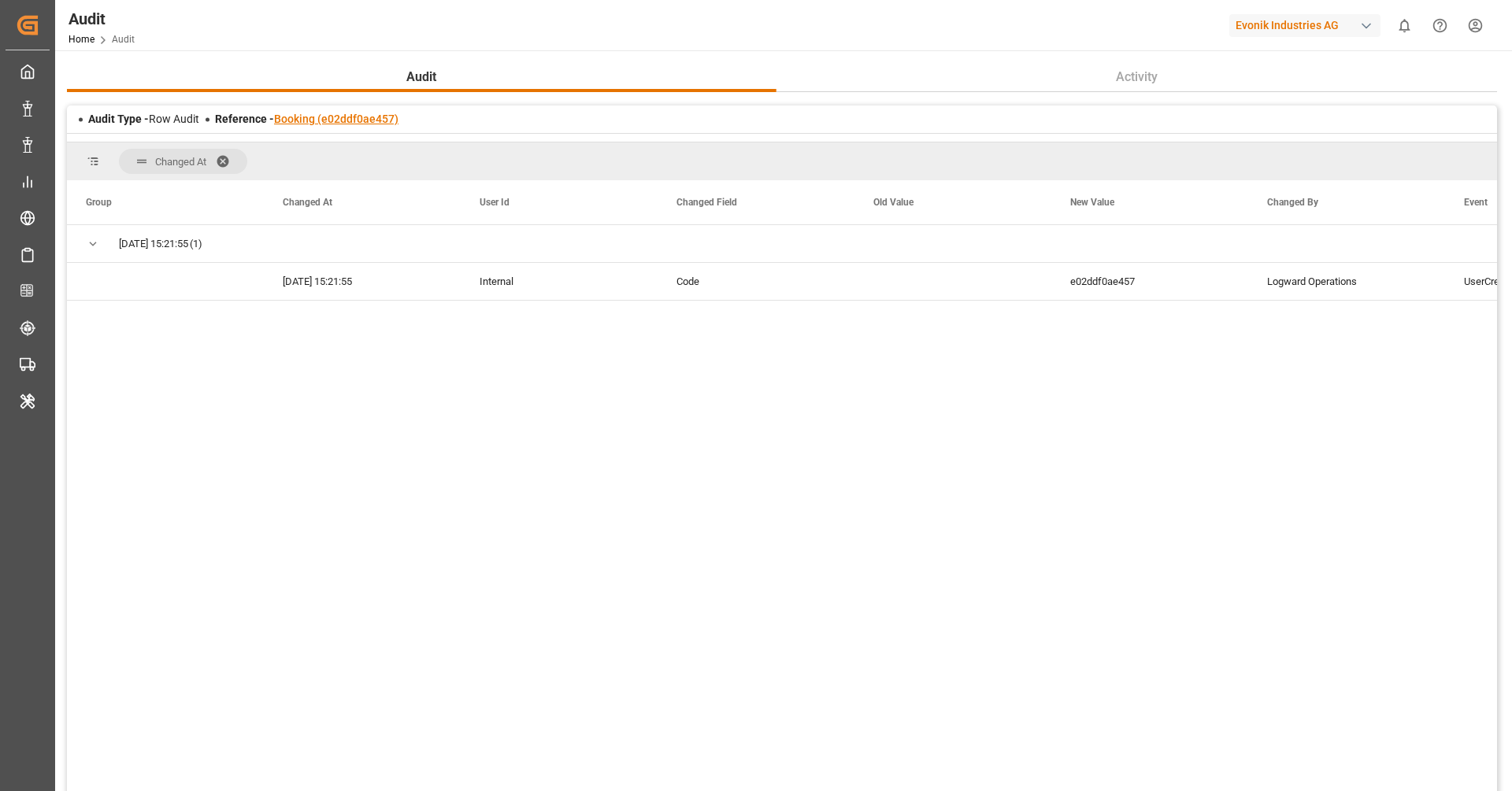
click at [378, 120] on link "Booking (e02ddf0ae457)" at bounding box center [336, 118] width 125 height 13
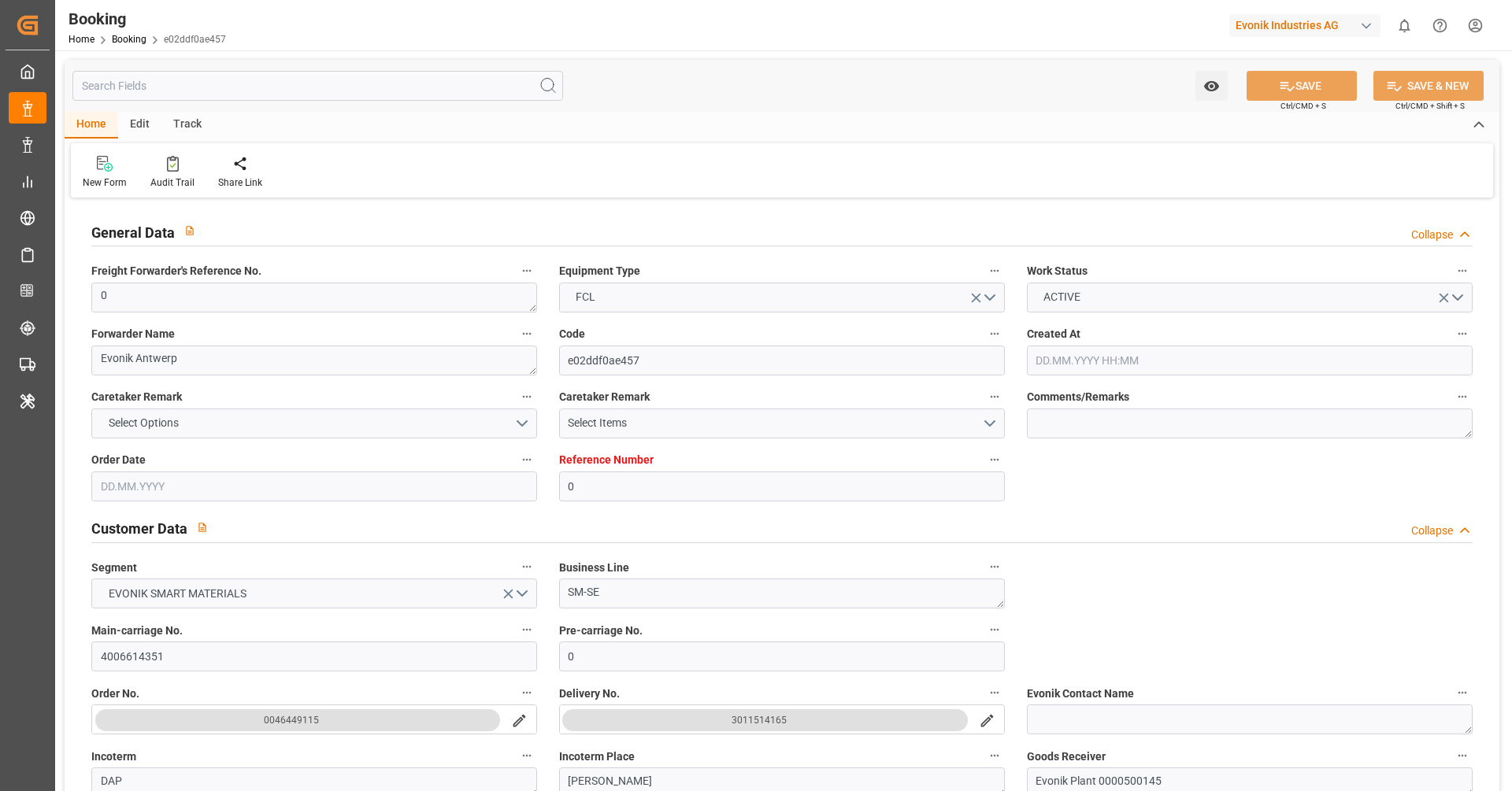
type input "0"
type input "Dummy"
type input "Dummy Carrier"
type input "NLRTM"
type input "USMOB"
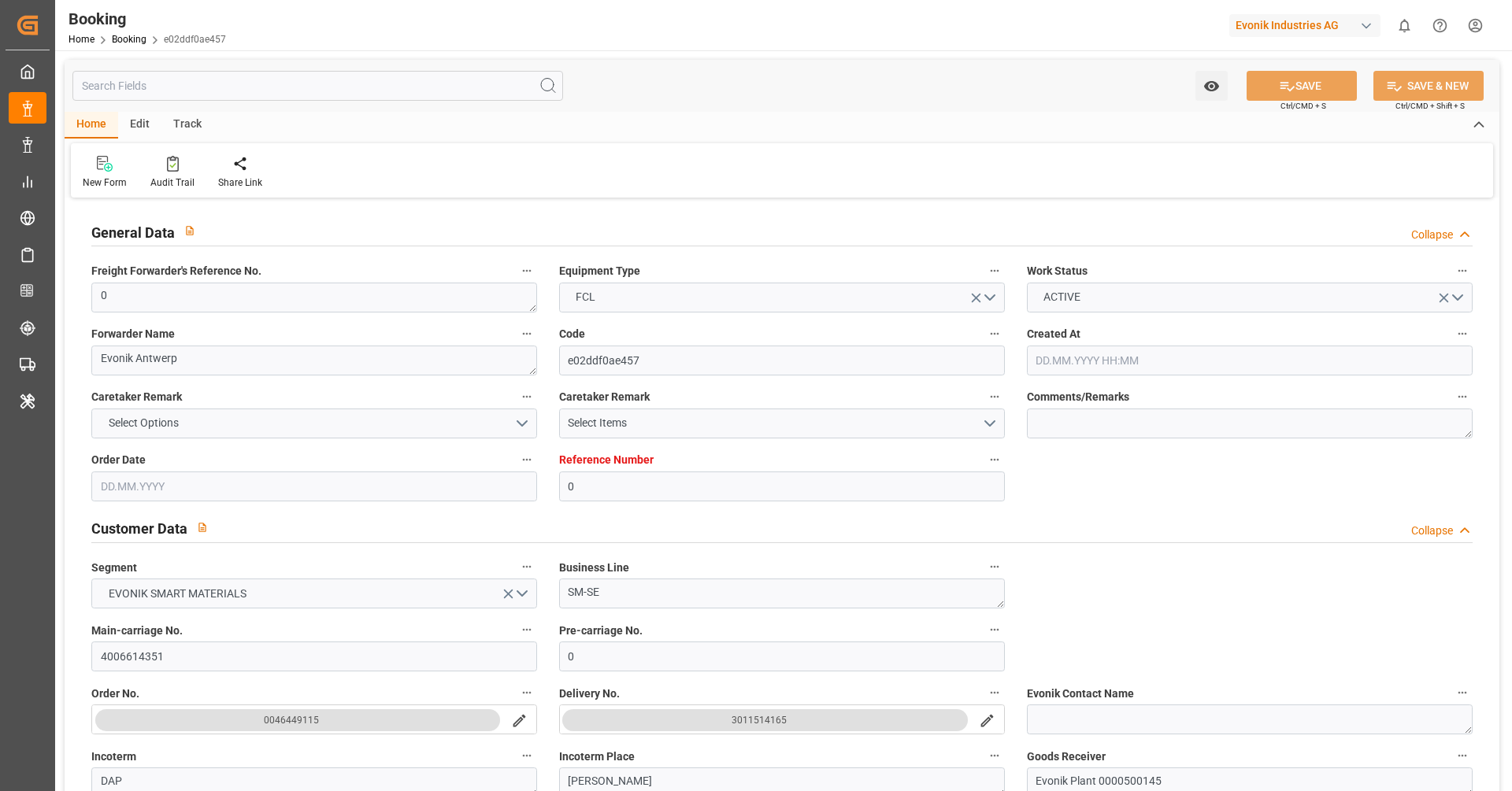
type input "[DATE] 09:51"
type input "[DATE]"
type input "[DATE] 00:00"
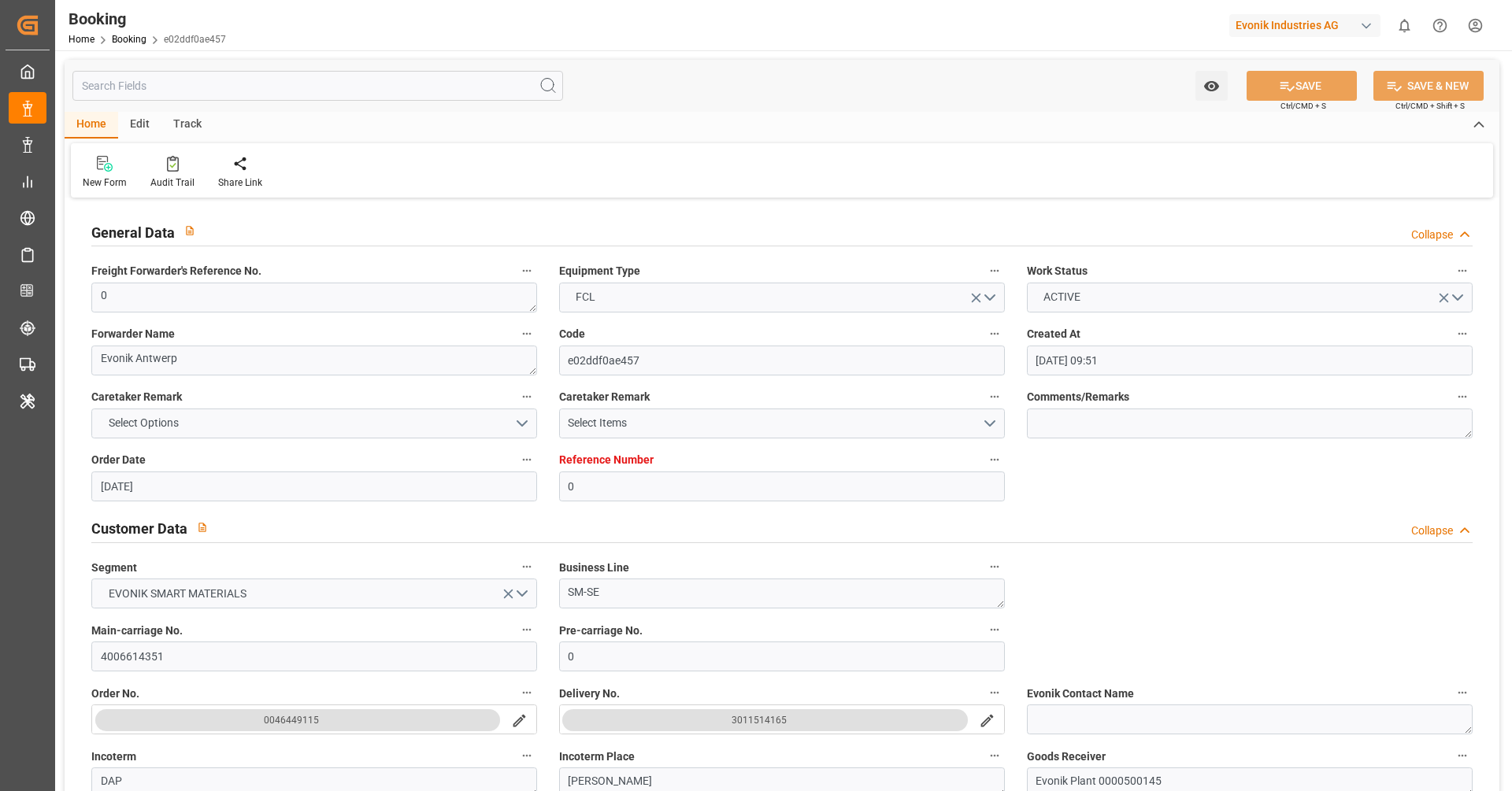
click at [173, 189] on div "New Form Audit Trail Share Link" at bounding box center [782, 170] width 1422 height 54
click at [171, 179] on div "Audit Trail" at bounding box center [172, 182] width 44 height 14
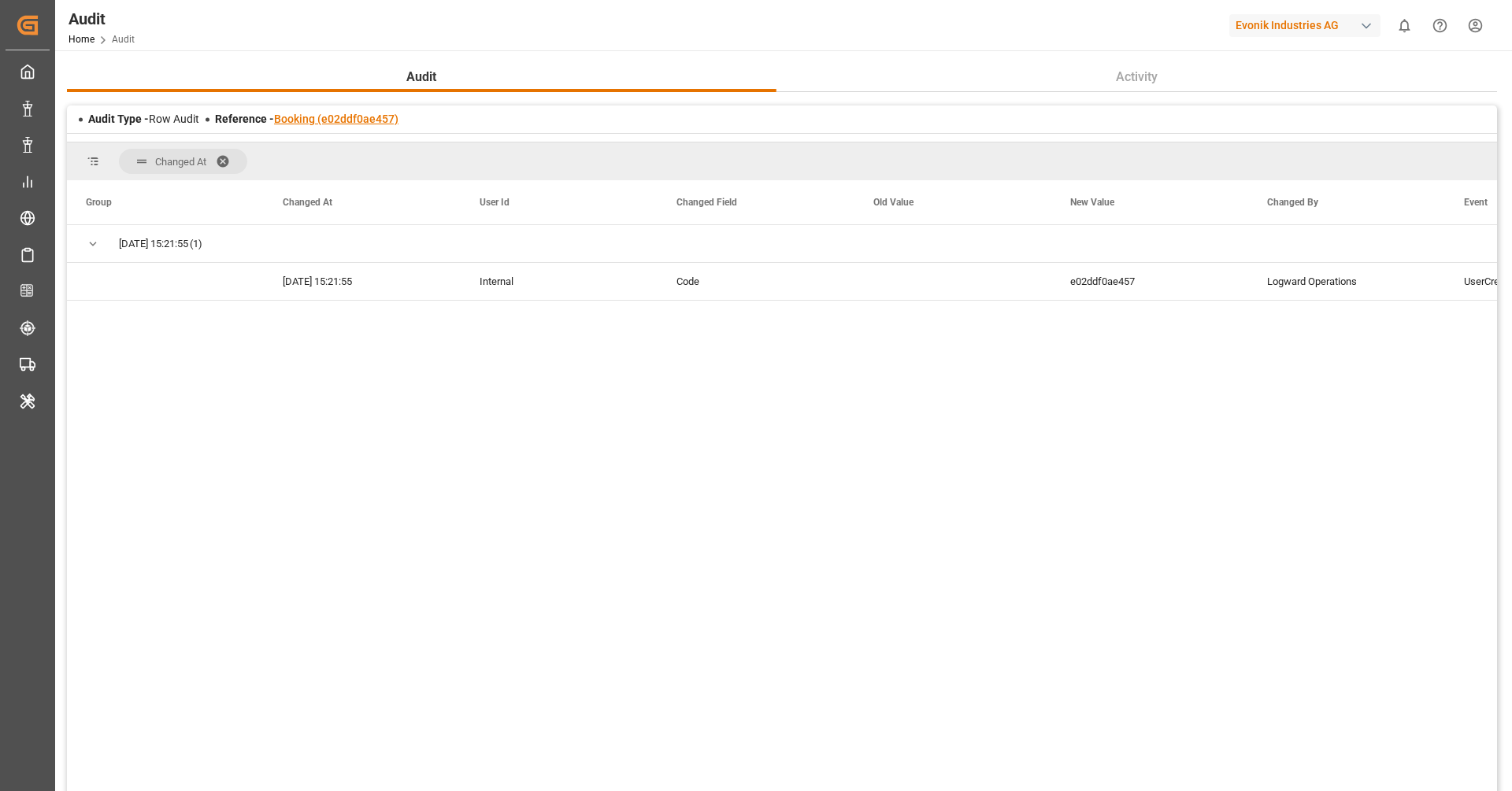
click at [365, 121] on link "Booking (e02ddf0ae457)" at bounding box center [336, 118] width 125 height 13
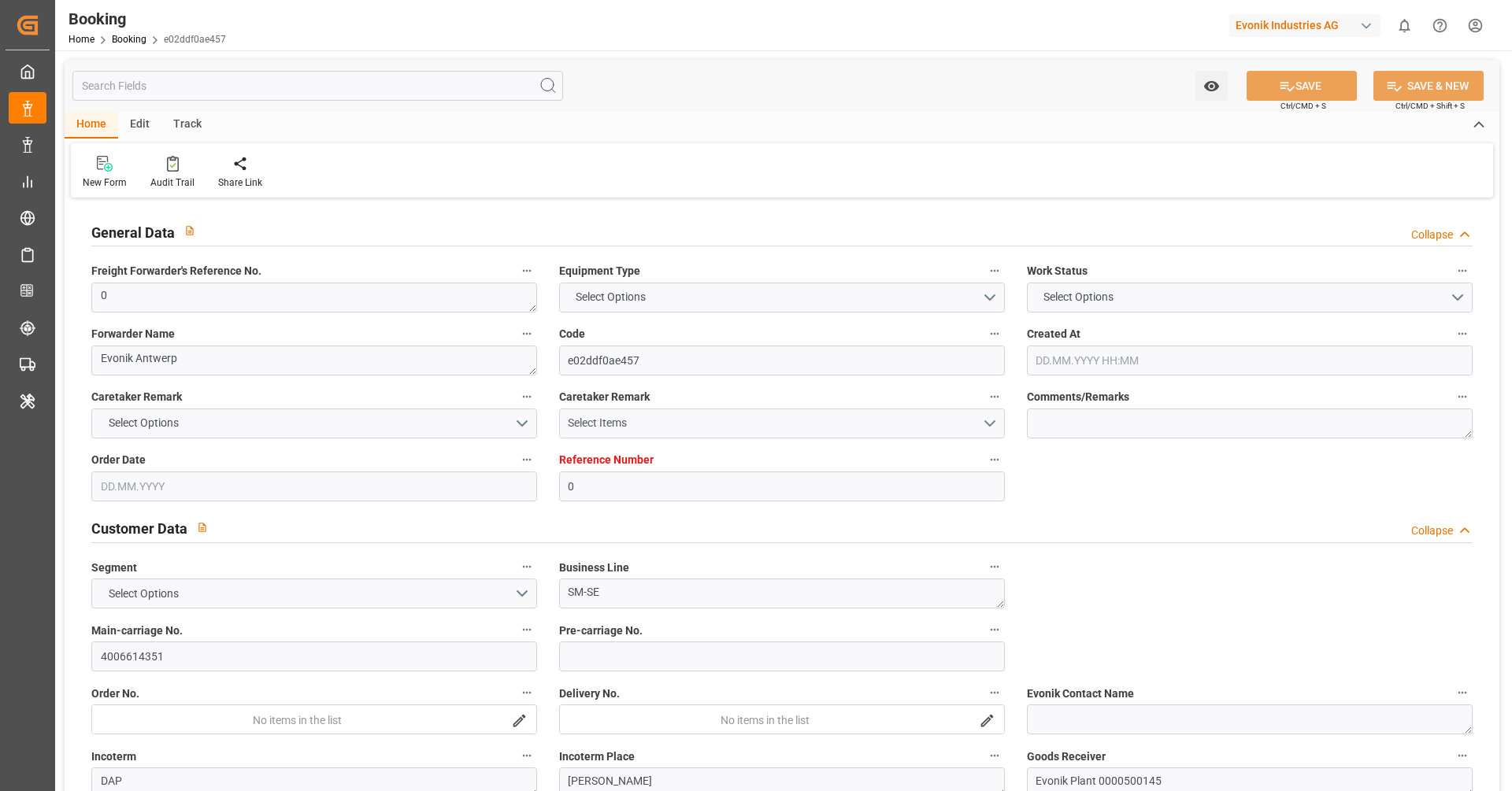
type input "0"
type input "Dummy"
type input "Dummy Carrier"
type input "NLRTM"
type input "USMOB"
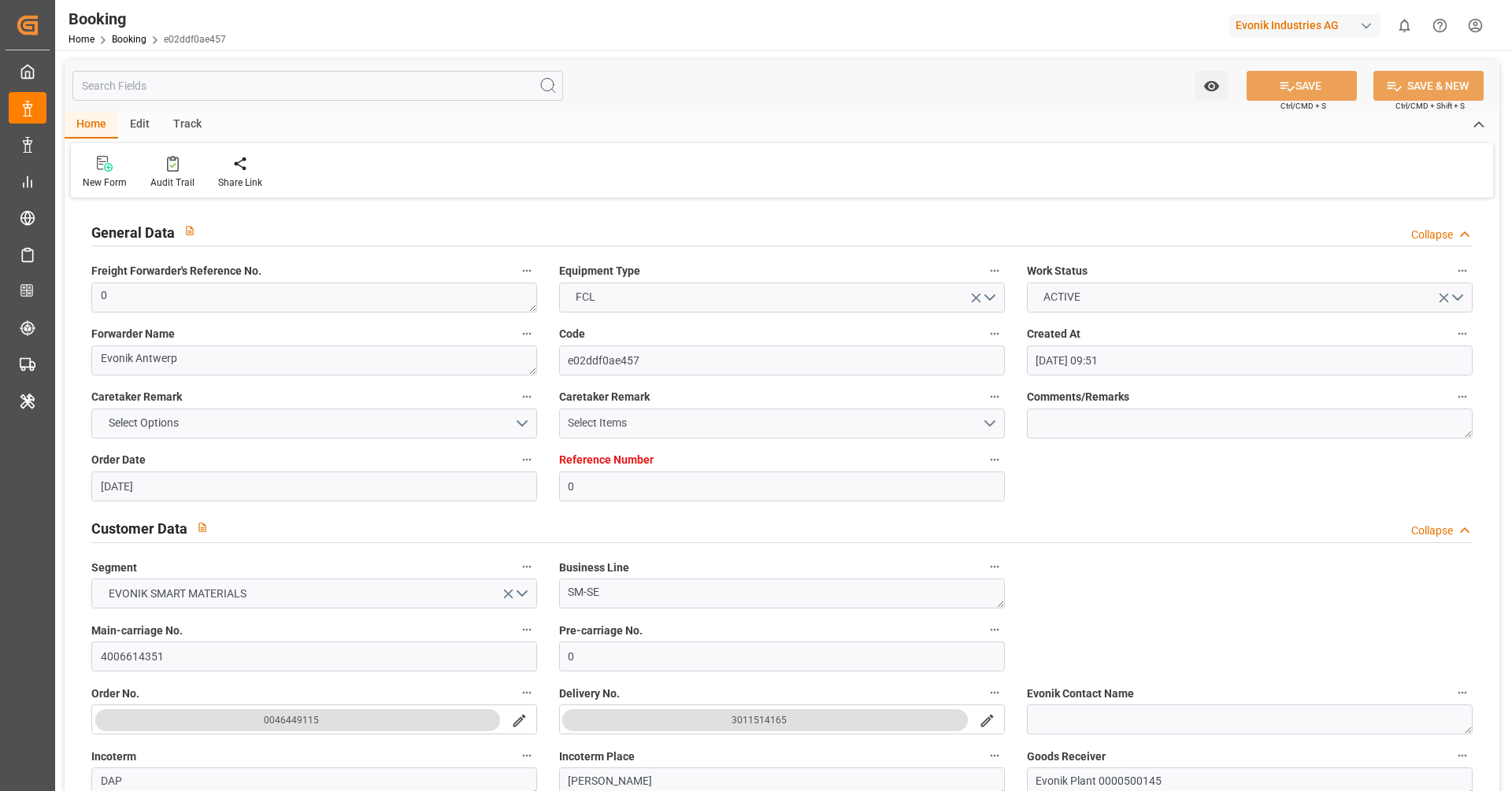
type input "[DATE] 09:51"
type input "[DATE]"
type input "[DATE] 00:00"
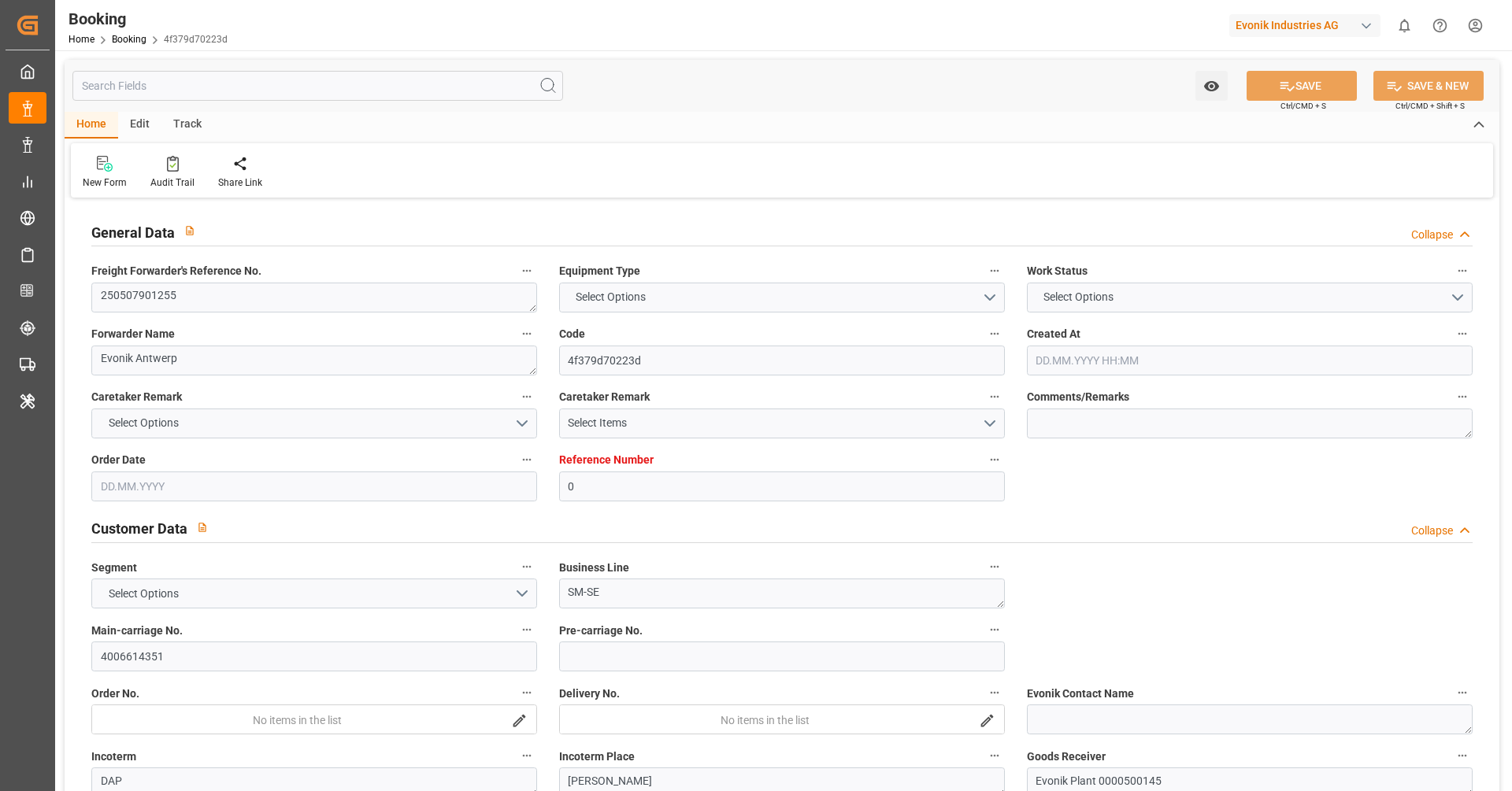
type input "0"
type input "9535204"
type input "MSC"
type input "Mediterranean Shipping Company"
type input "BEANR"
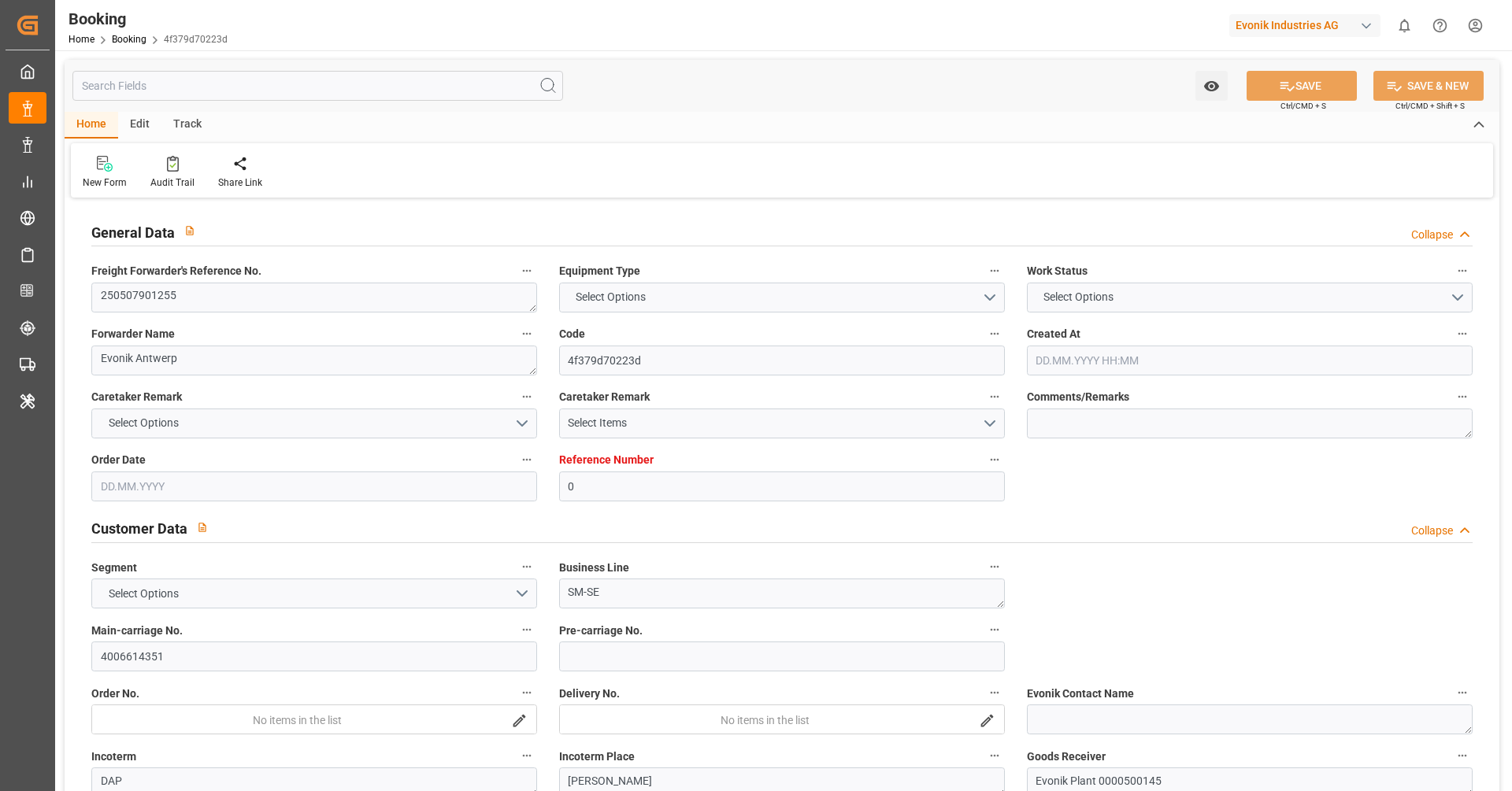
type input "USMOB"
type input "30"
type input "MXATM"
type input "0"
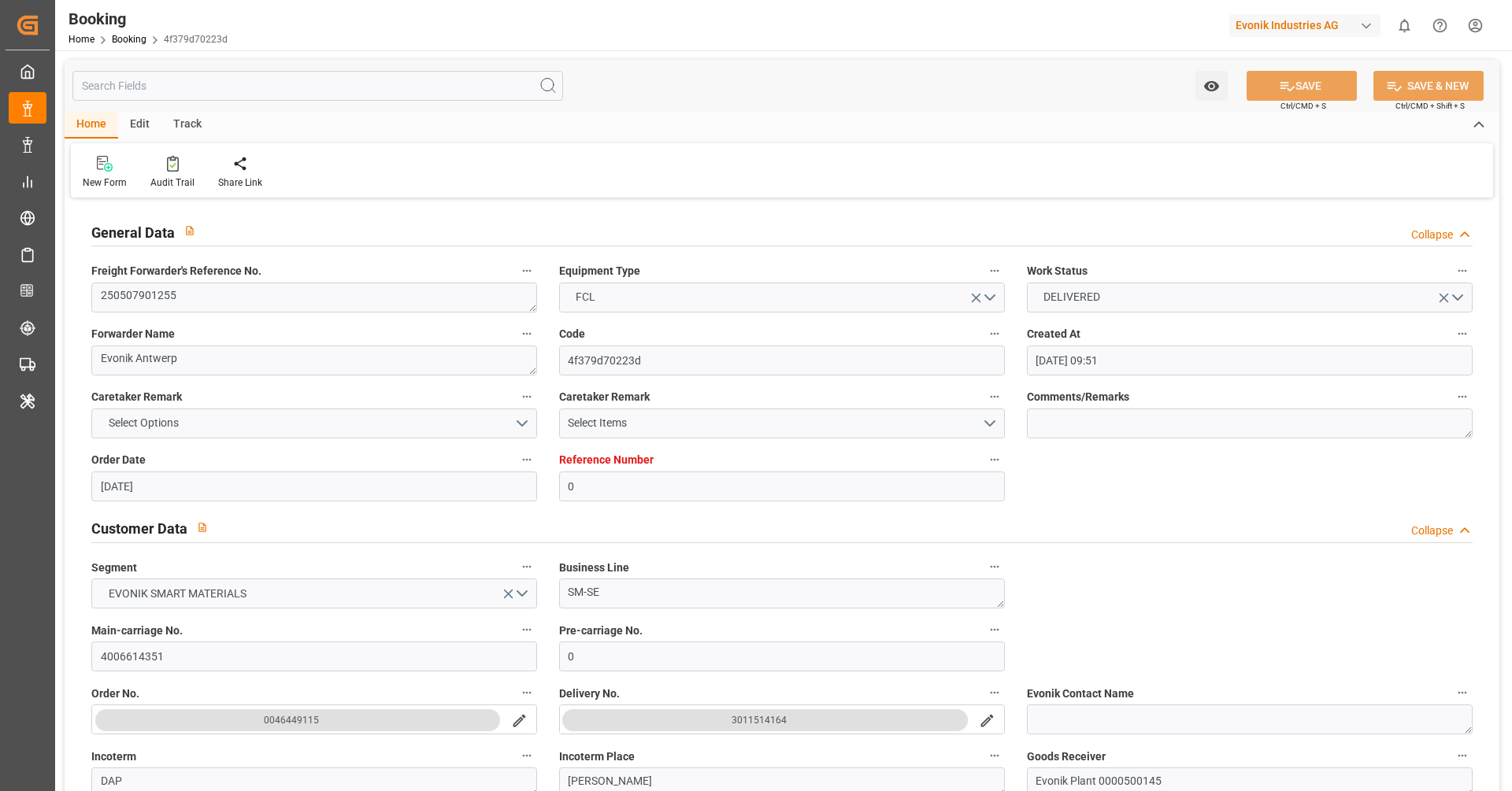
type input "[DATE] 09:51"
type input "[DATE]"
type input "[DATE] 00:00"
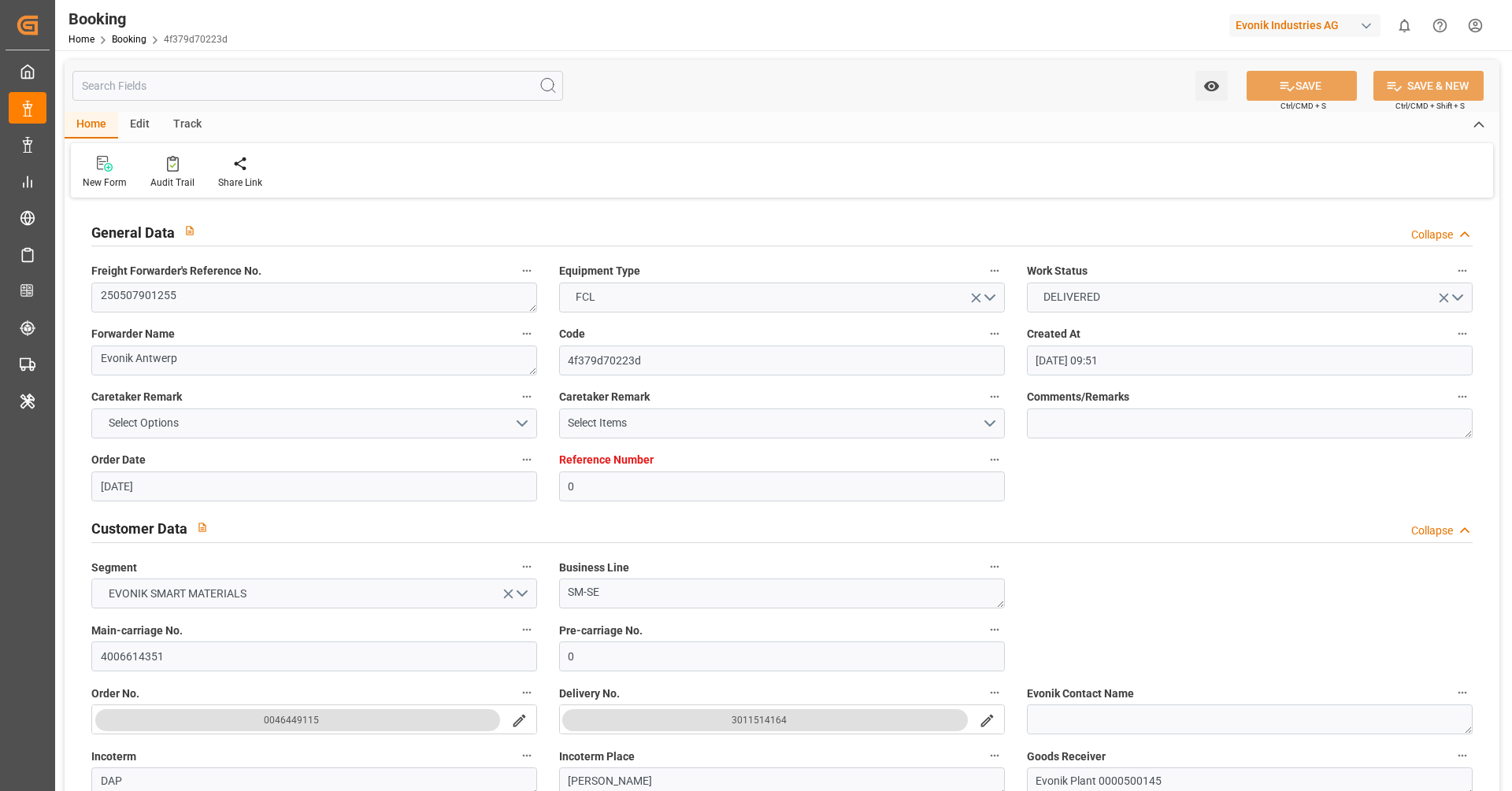
type input "[DATE] 00:00"
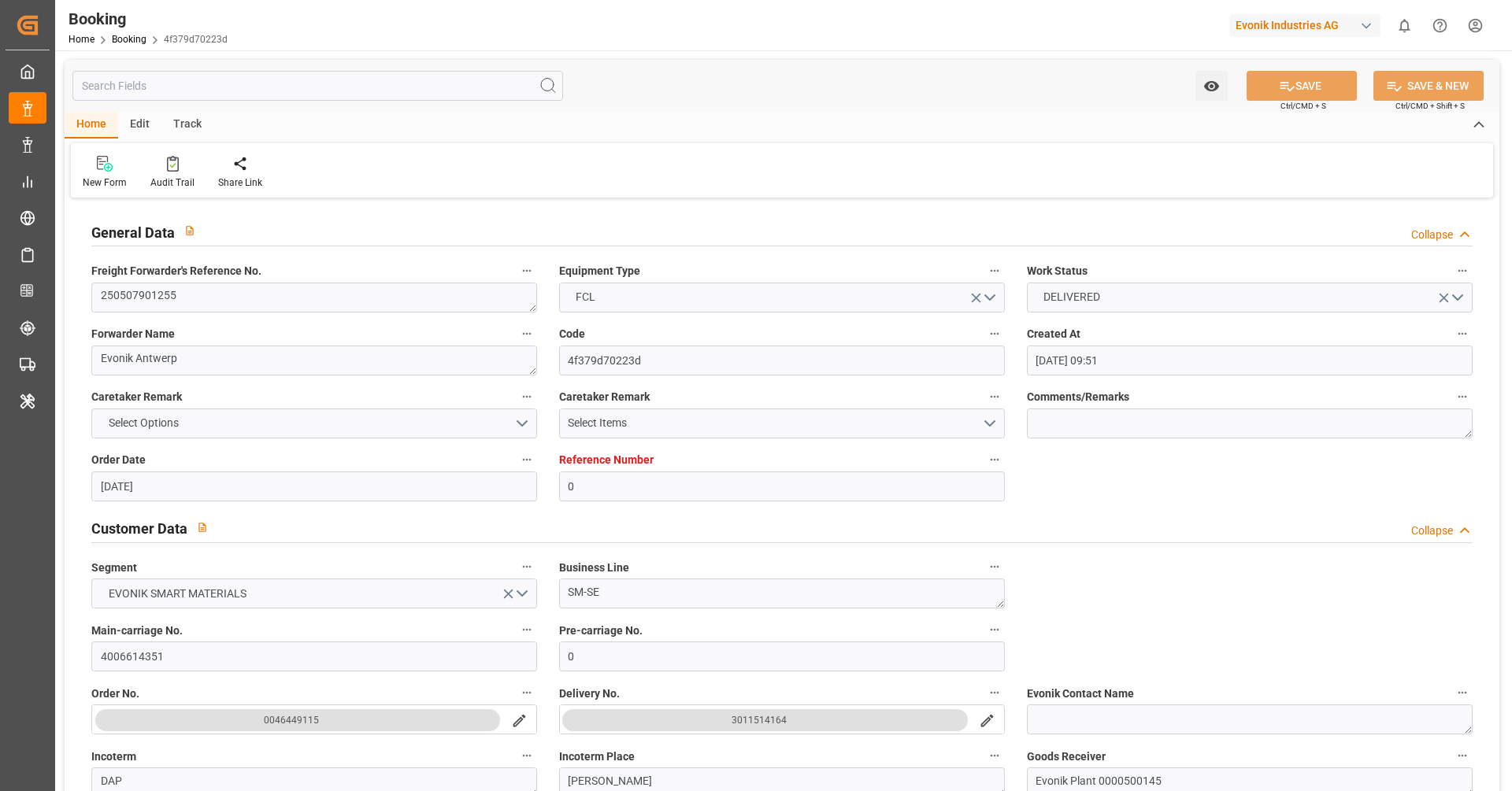
type input "[DATE] 00:00"
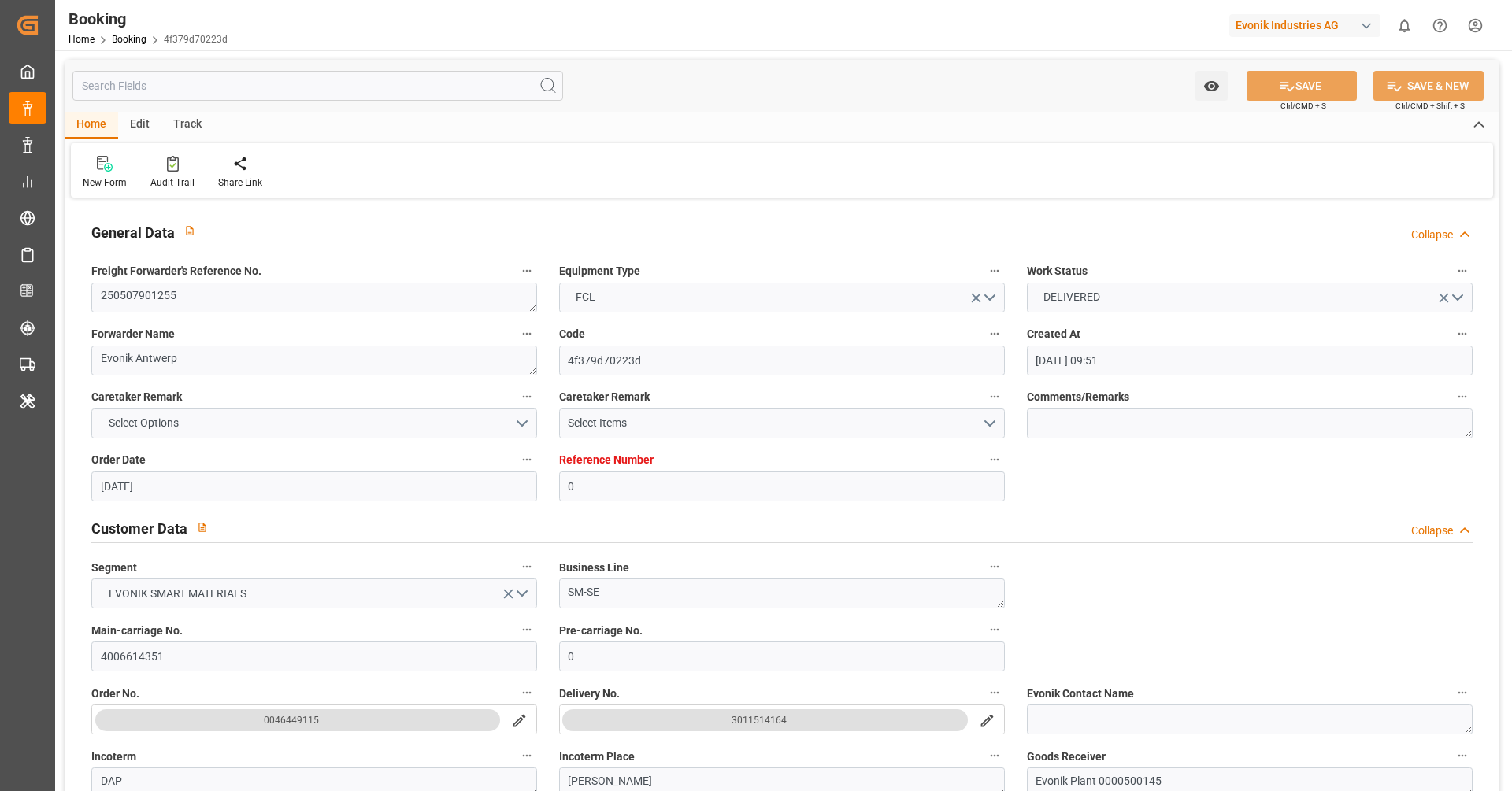
type input "[DATE] 00:00"
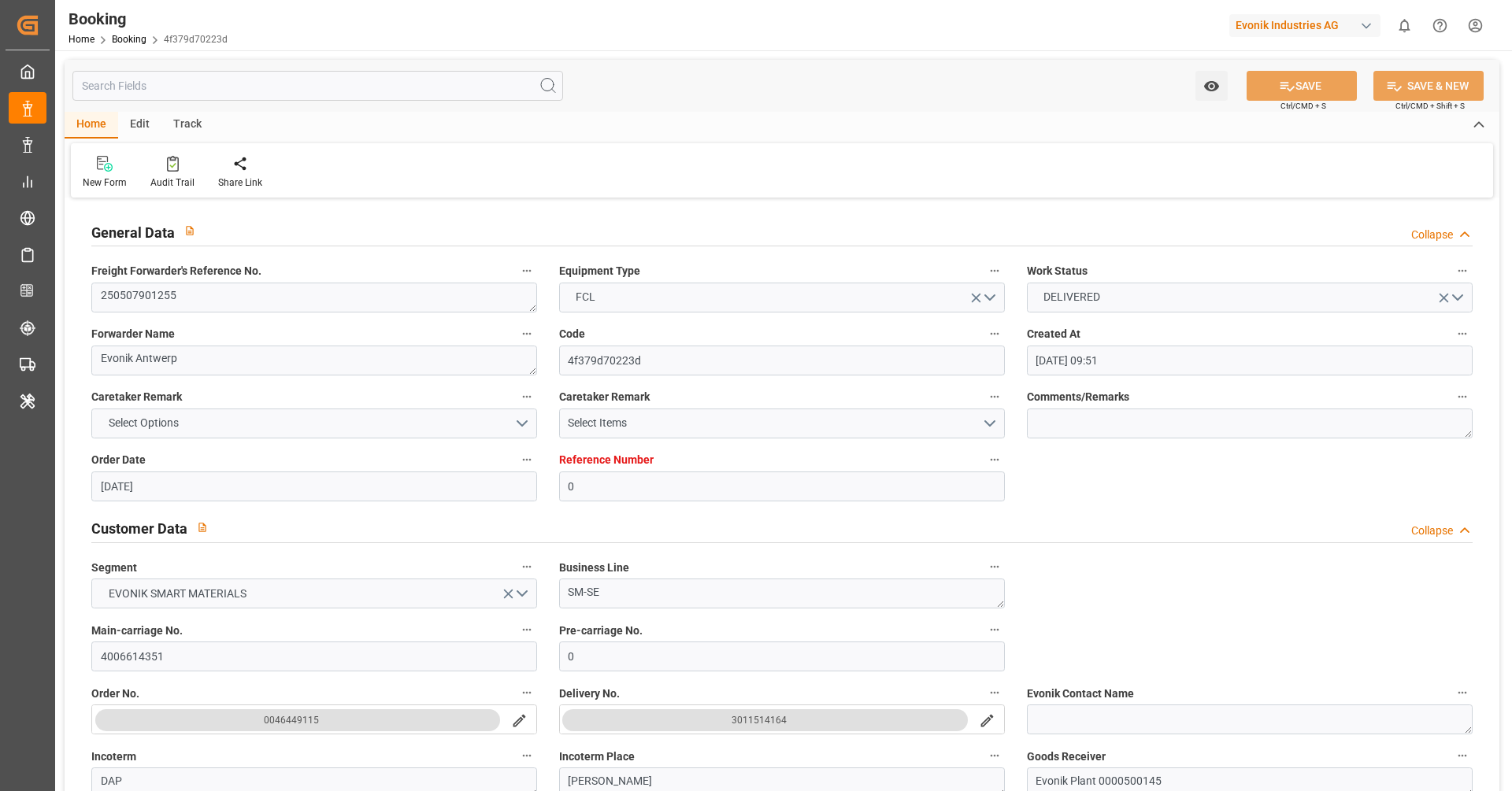
type input "[DATE] 10:59"
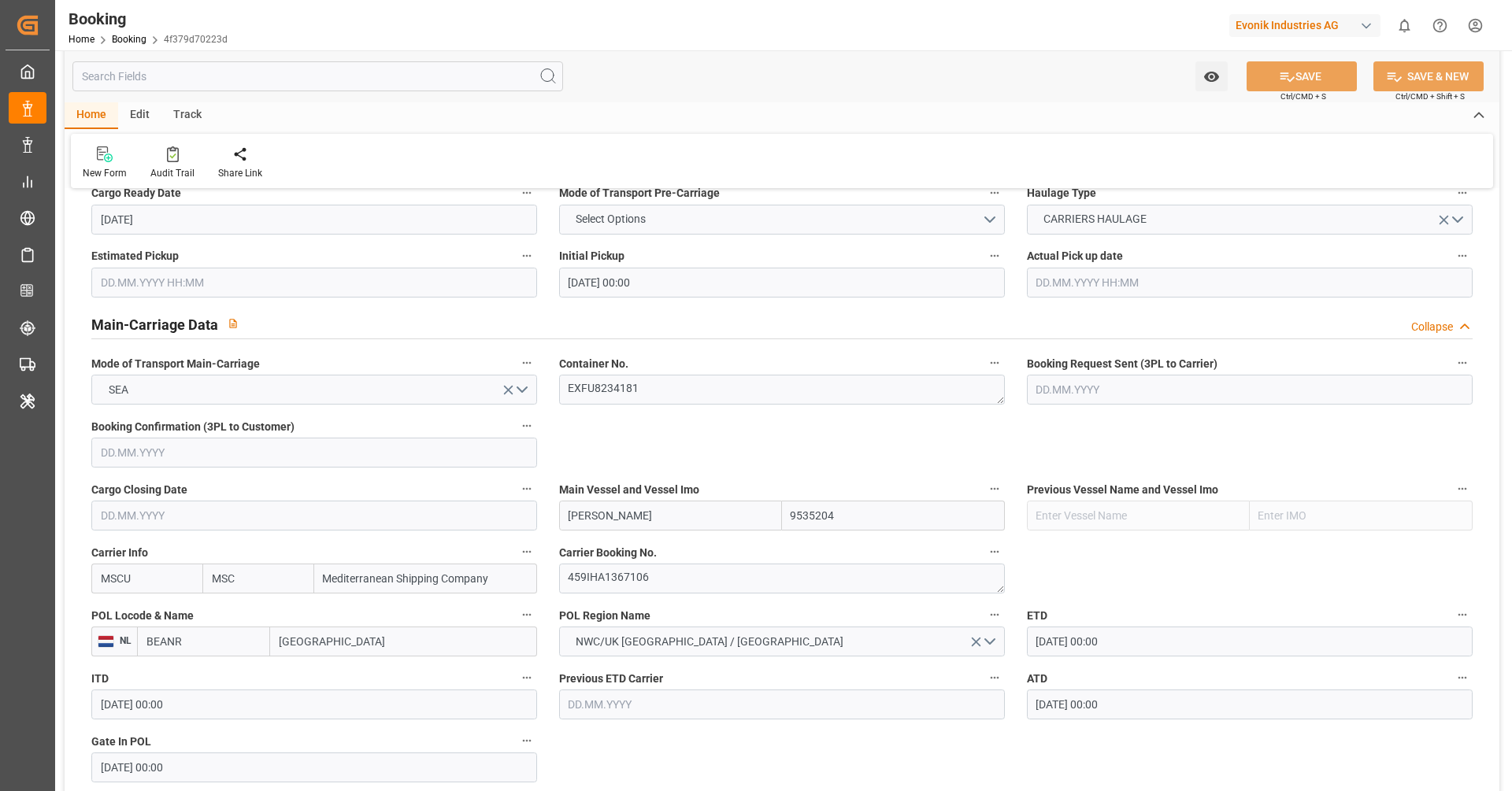
scroll to position [1154, 0]
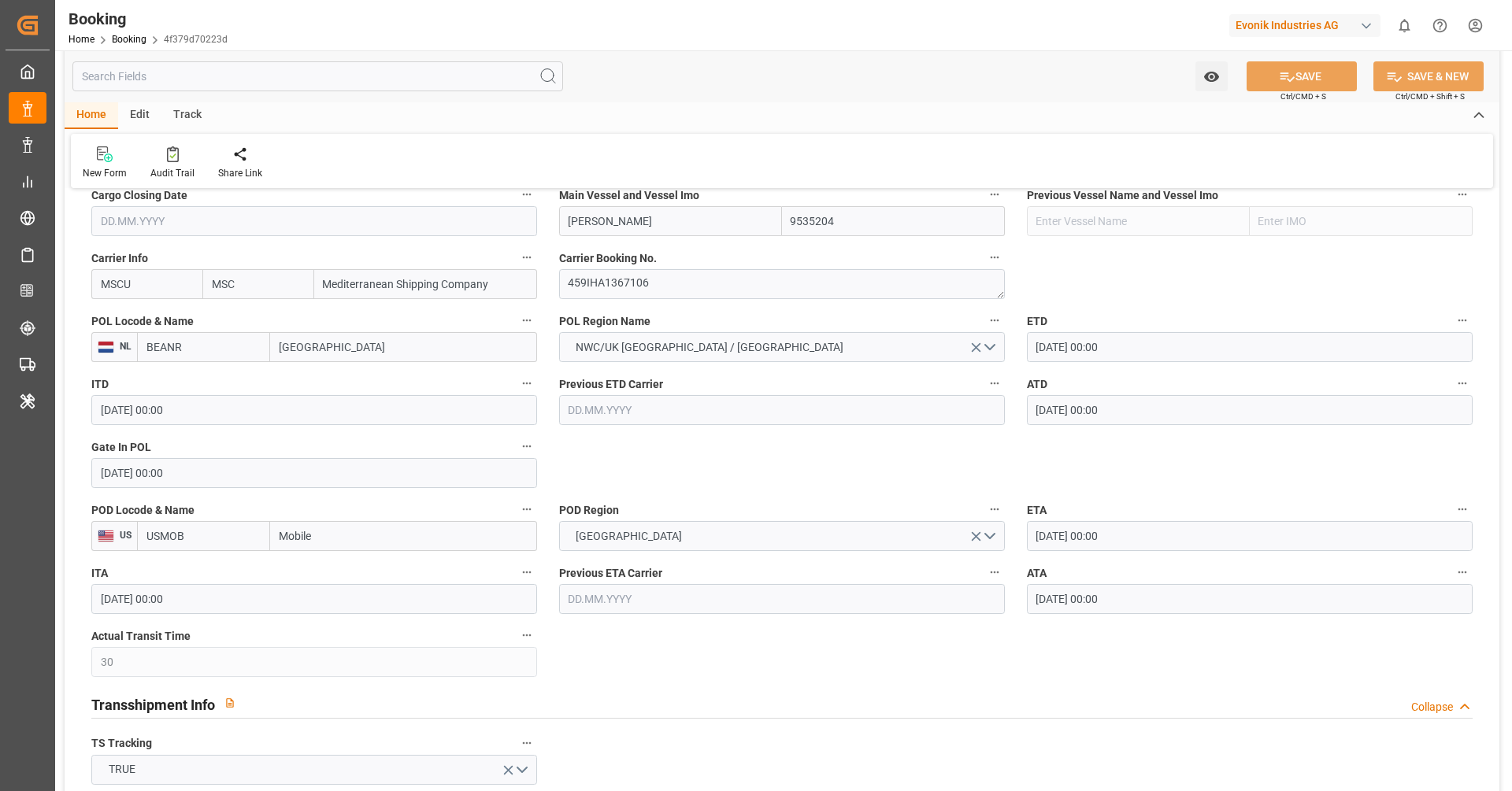
click at [240, 357] on input "BEANR" at bounding box center [203, 347] width 133 height 30
drag, startPoint x: 225, startPoint y: 380, endPoint x: 579, endPoint y: 355, distance: 354.9
click at [225, 380] on span "BEANR - [GEOGRAPHIC_DATA]" at bounding box center [200, 390] width 106 height 29
type input "BEANR"
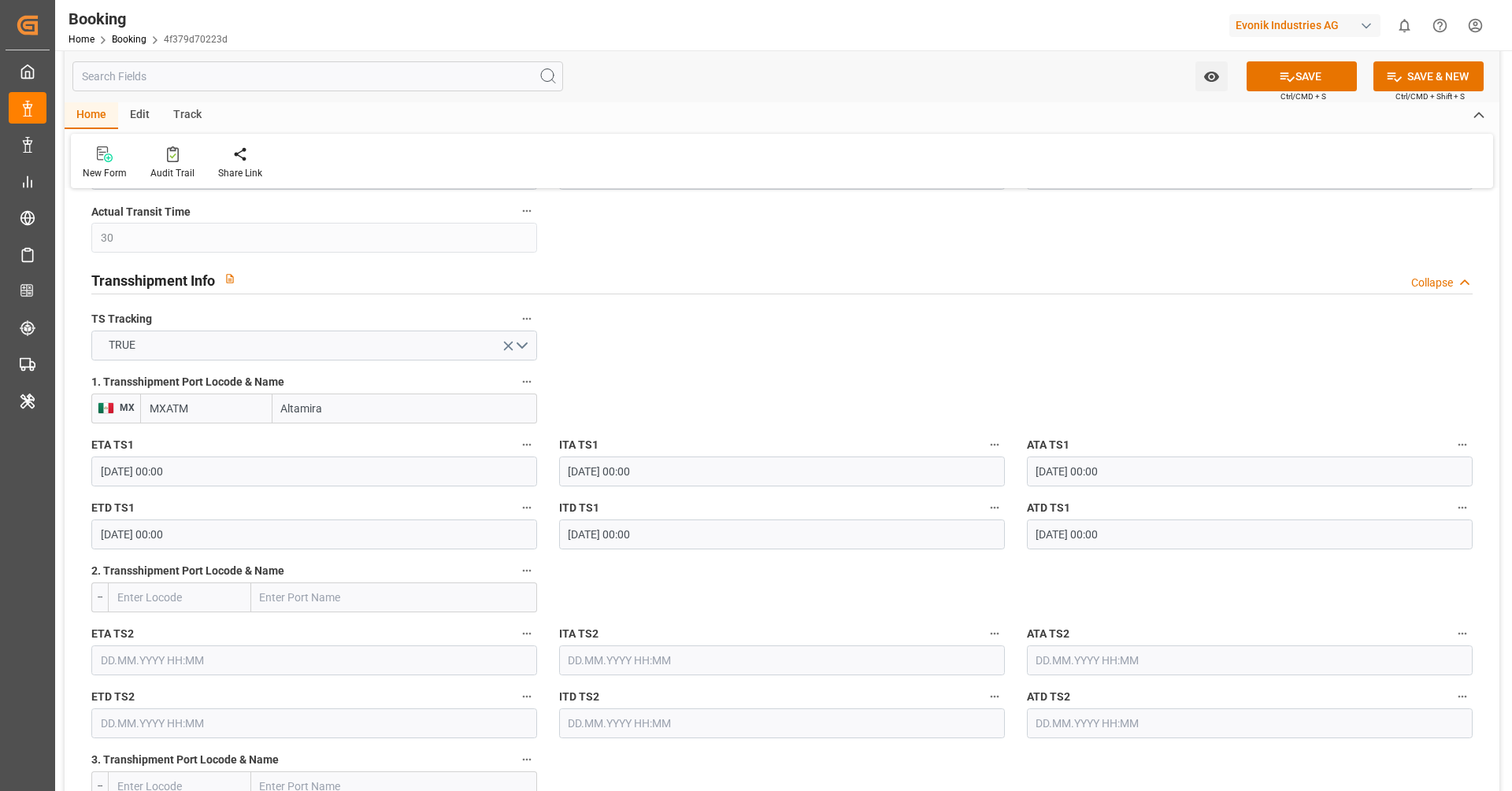
scroll to position [1592, 0]
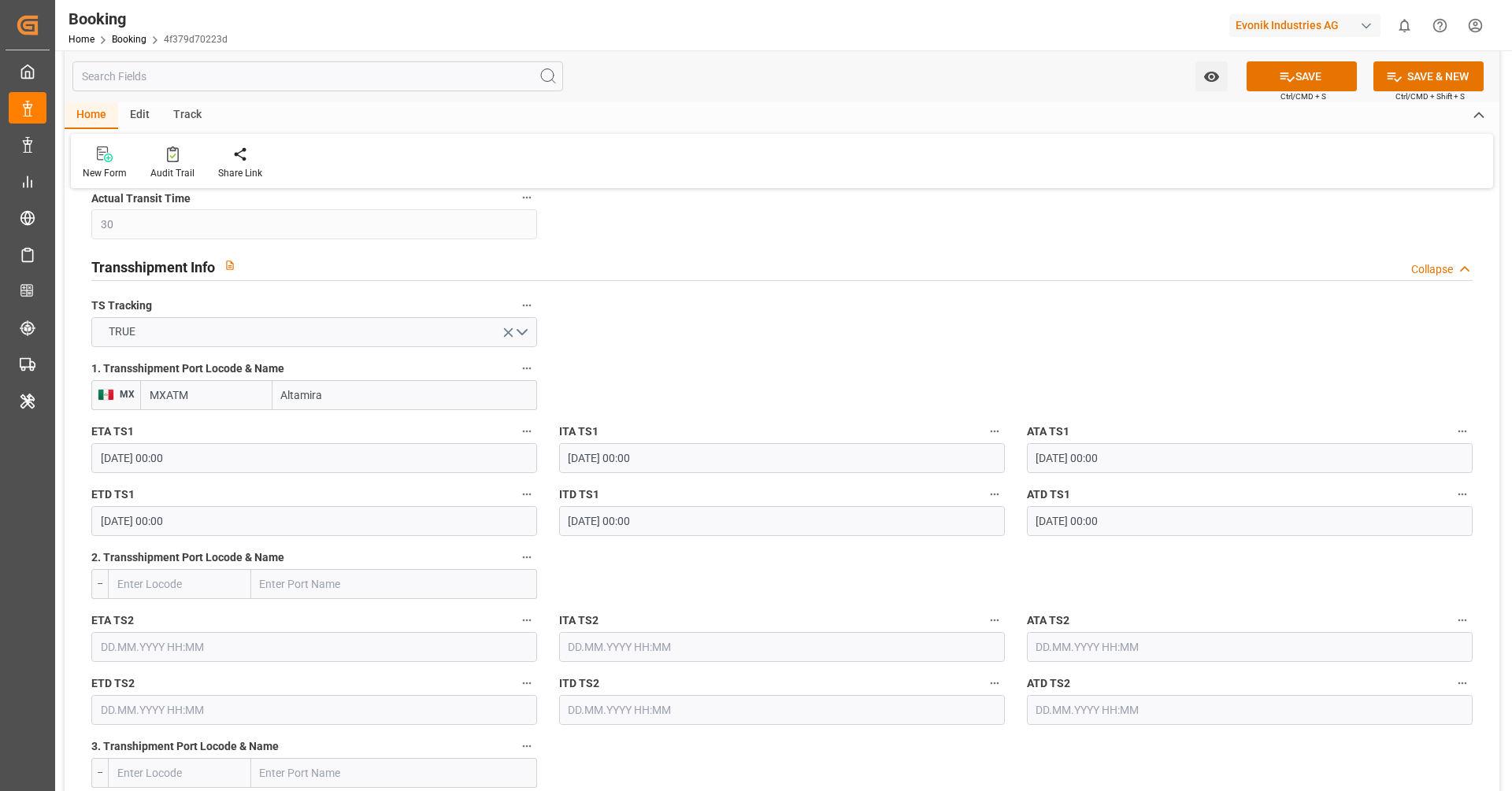
click at [217, 398] on input "MXATM" at bounding box center [206, 395] width 132 height 30
click at [203, 431] on span "MXATM - [GEOGRAPHIC_DATA]" at bounding box center [192, 430] width 84 height 13
type input "MXATM"
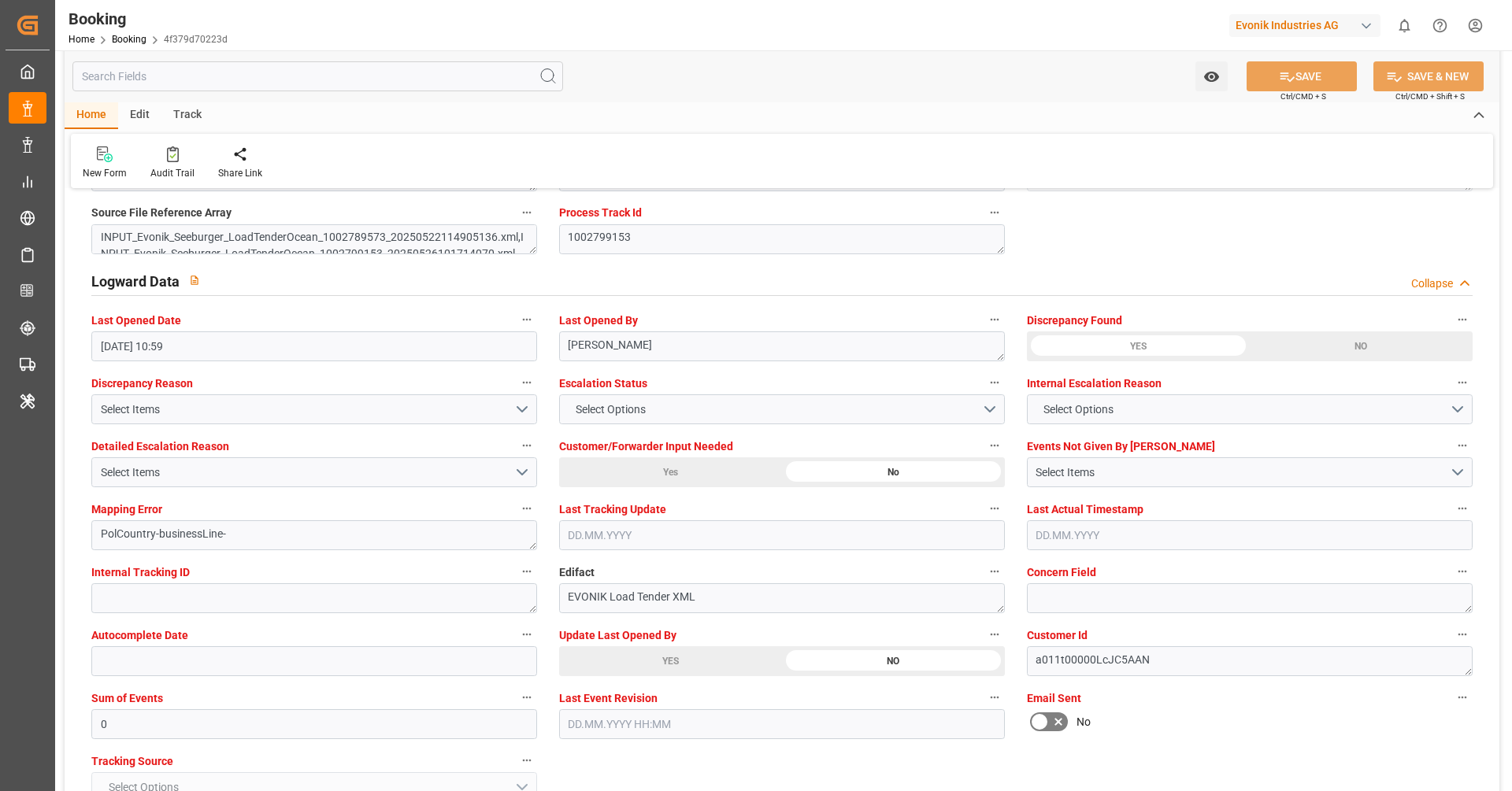
scroll to position [2913, 0]
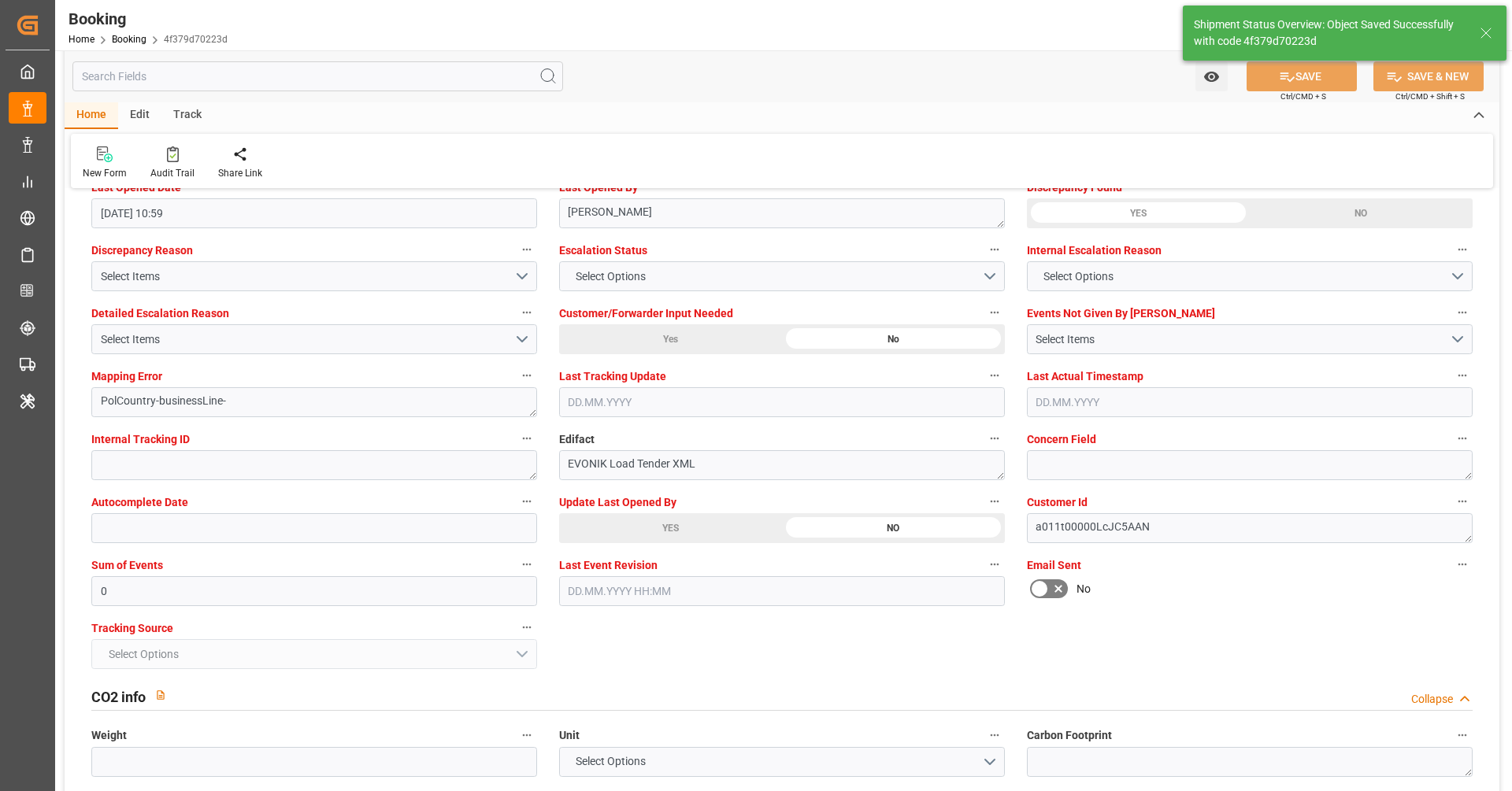
type textarea "businessLine-"
type input "[DATE] 11:00"
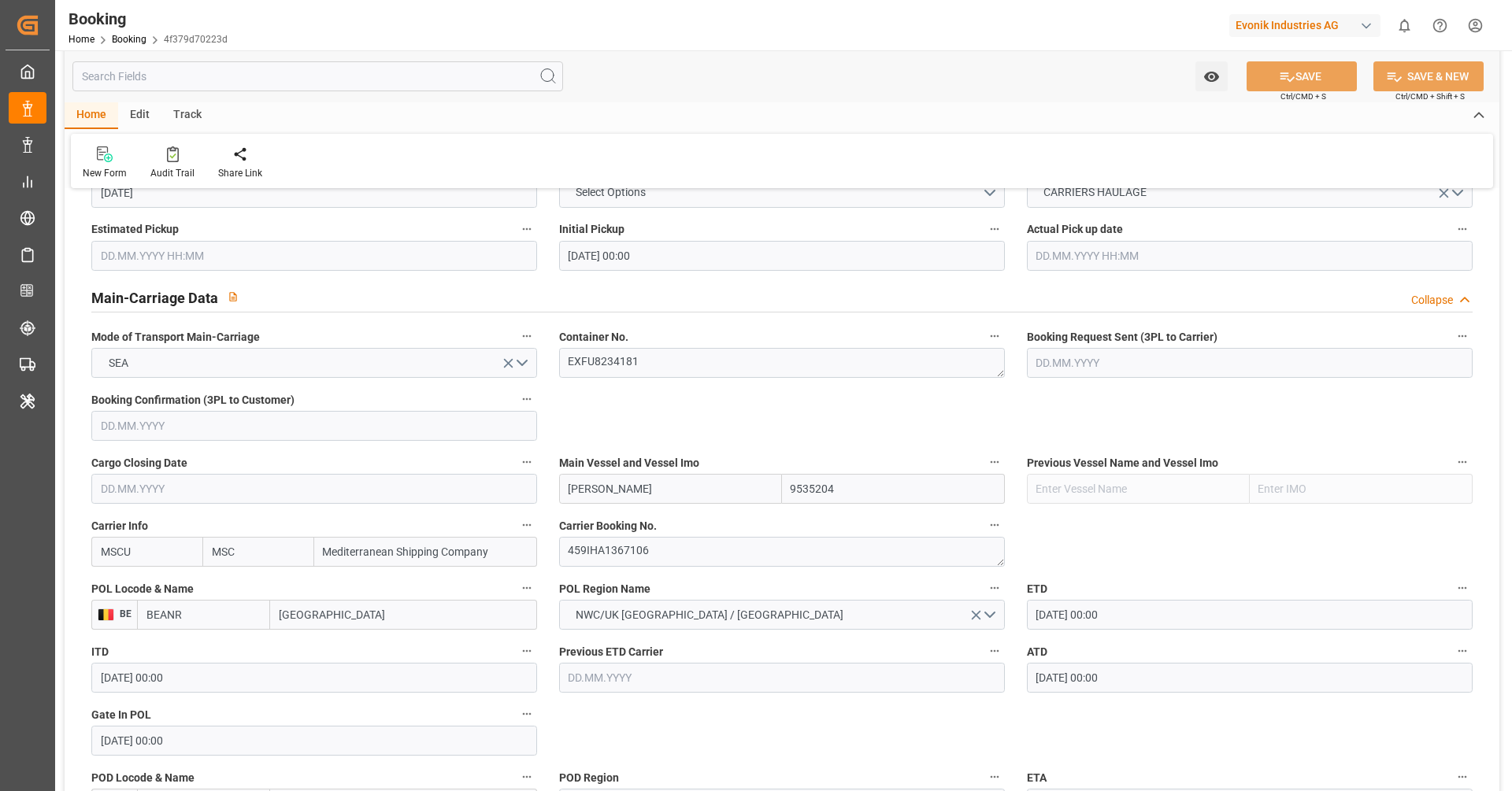
scroll to position [807, 0]
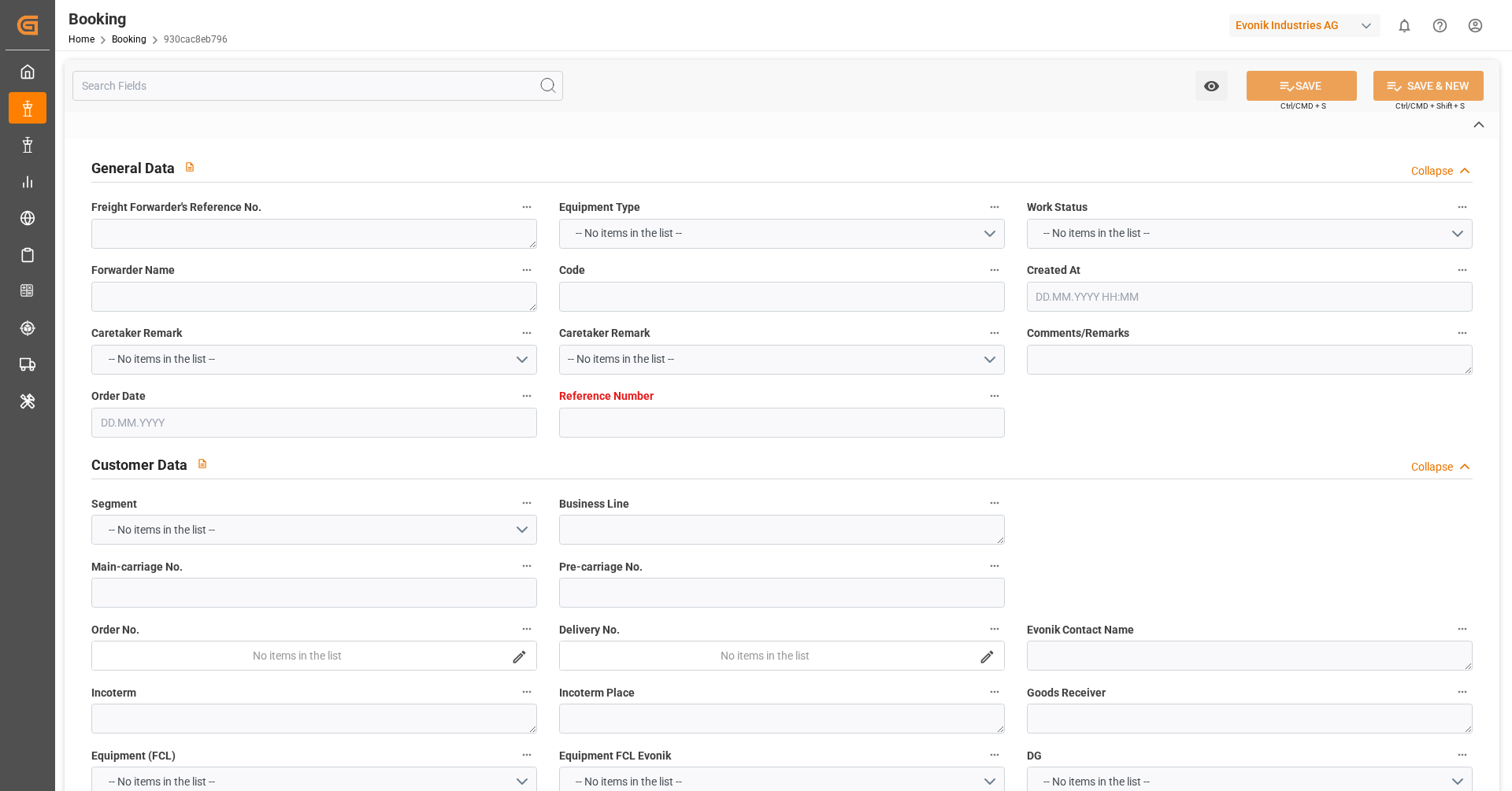
type textarea "250507901255"
type textarea "Evonik Antwerp"
type input "930cac8eb796"
type input "0"
type textarea "SM-SE"
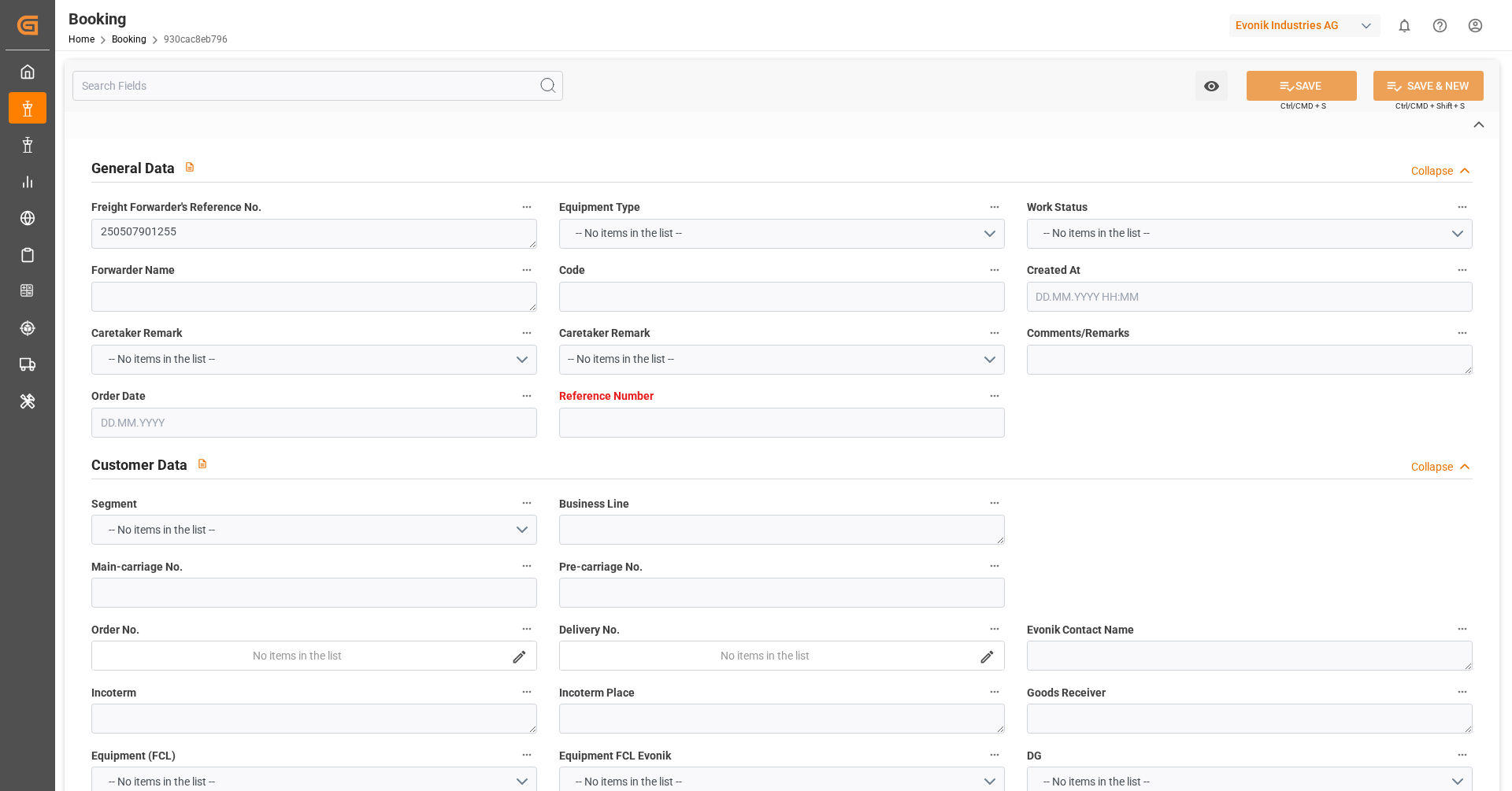
type input "4006614351"
type textarea "DAP"
type textarea "[PERSON_NAME]"
type textarea "Evonik Plant 0000500145"
type textarea "[GEOGRAPHIC_DATA]"
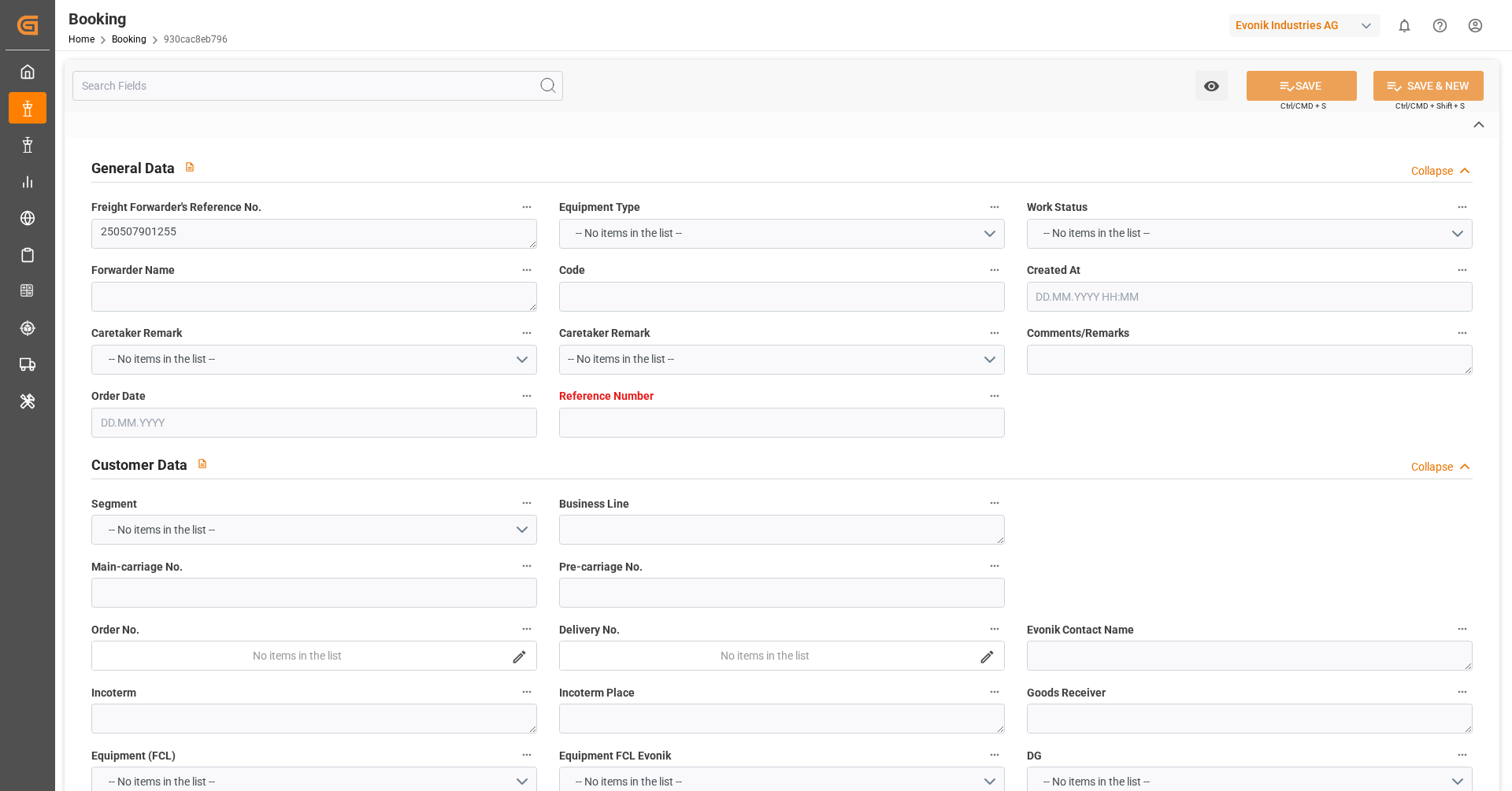
type textarea "EXFU1461310"
type input "HUBERT SCHULTE"
type input "MSCU"
type textarea "459IHA1367106"
type input "[GEOGRAPHIC_DATA]"
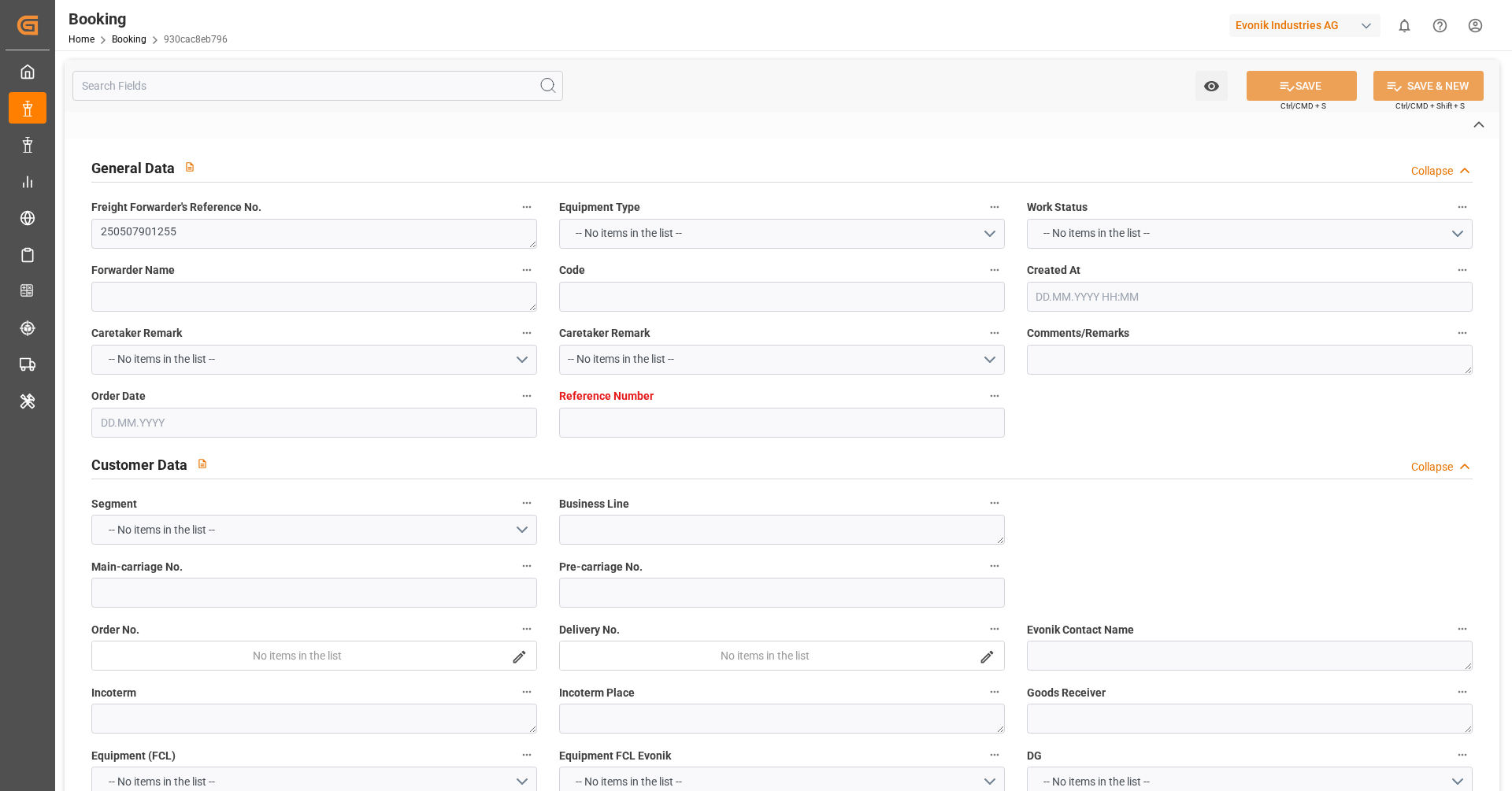
type input "Mobile"
type input "Altamira"
type textarea "INPUT_Evonik_Seeburger_LoadTenderOcean_1002799153_20250526101714070.xml"
type textarea "NWC/UK North West Continent / UK_USMOB_MSCU_SM-SE"
type textarea "INPUT_Evonik_Seeburger_LoadTenderOcean_1002789574_20250522114924127.xml,INPUT_E…"
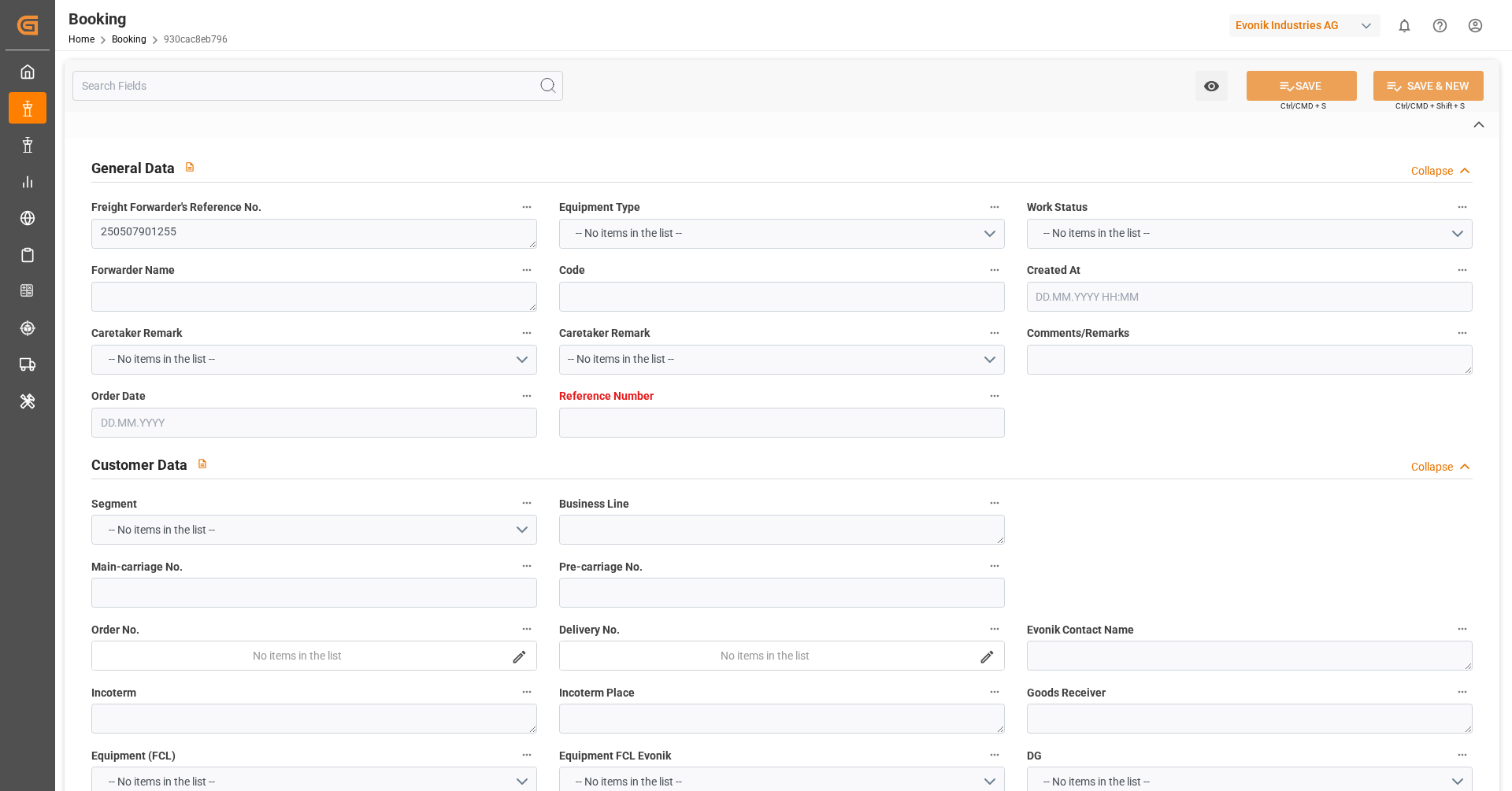
type textarea "1002799153"
type textarea "Vipul Benurkar"
type textarea "PolCountry-businessLine-"
type textarea "EVONIK Load Tender XML"
type textarea "a011t00000LcJC5AAN"
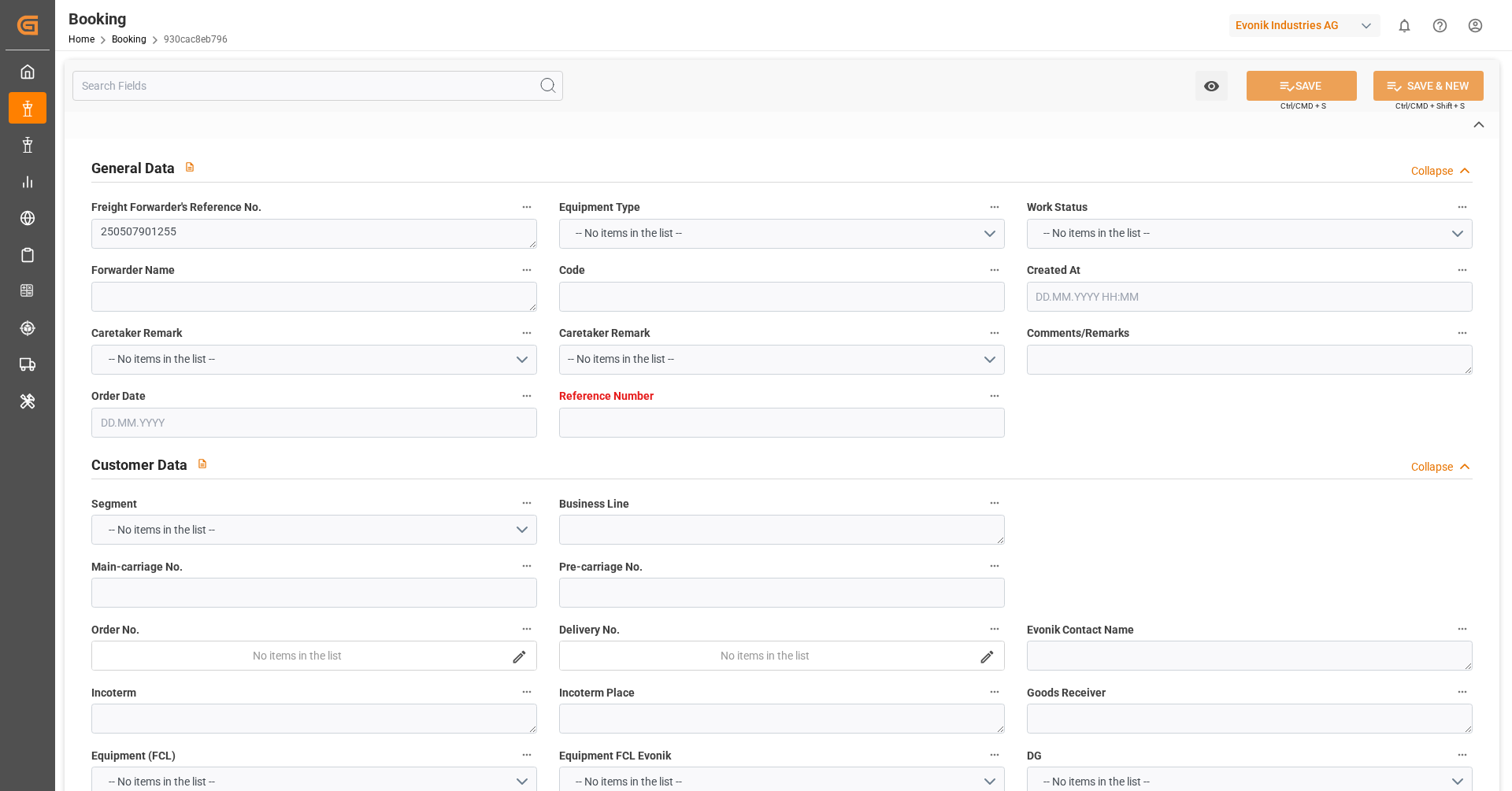
type textarea "Yes"
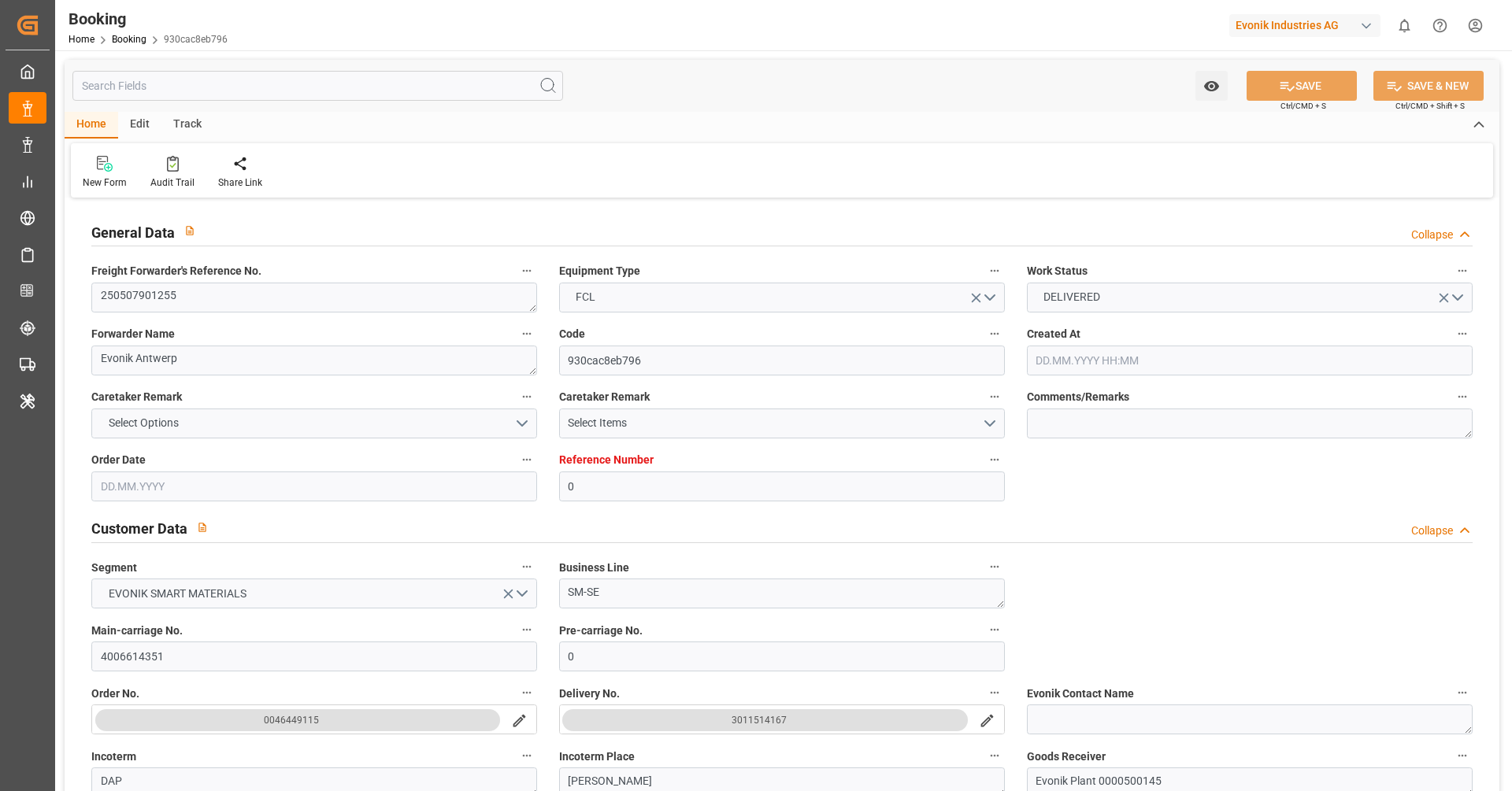
type input "0"
type input "9535204"
type input "MSC"
type input "Mediterranean Shipping Company"
type input "BEANR"
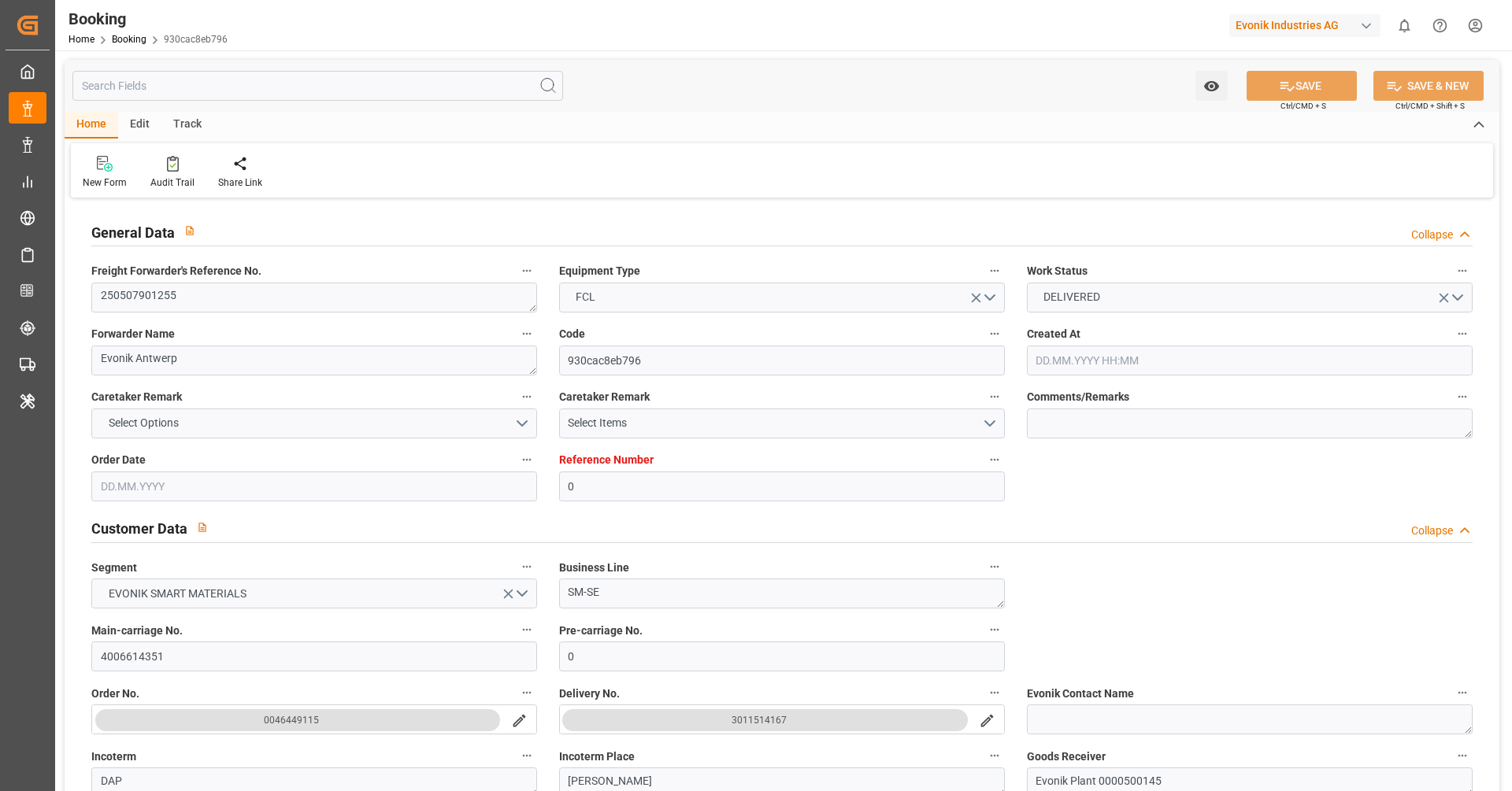
type input "USMOB"
type input "30"
type input "MXATM"
type input "0"
type input "22.05.2025 09:51"
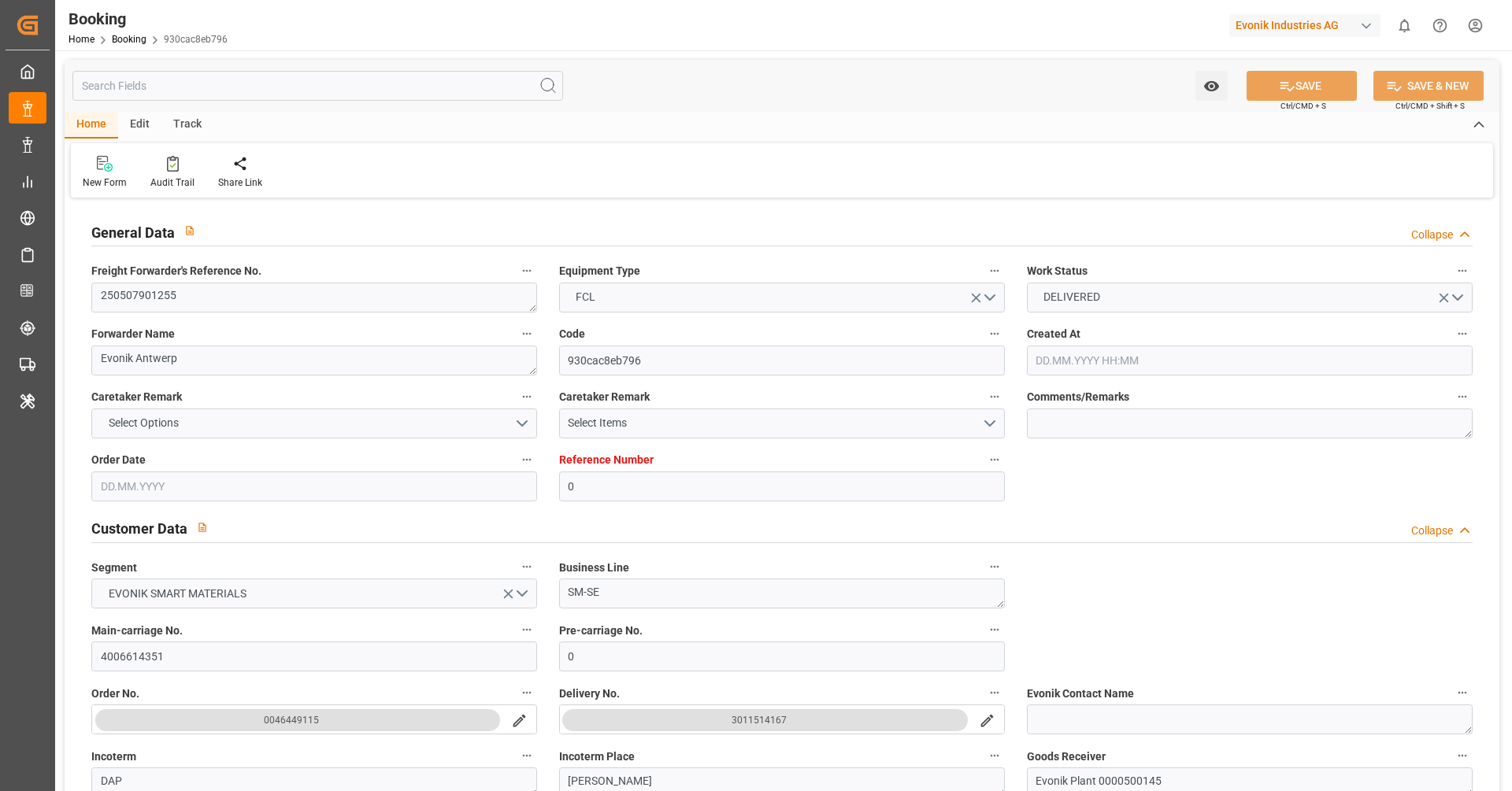
type input "22.05.2025"
type input "[DATE]"
type input "27.05.2025"
type input "27.05.2025 00:00"
type input "03.06.2025 00:00"
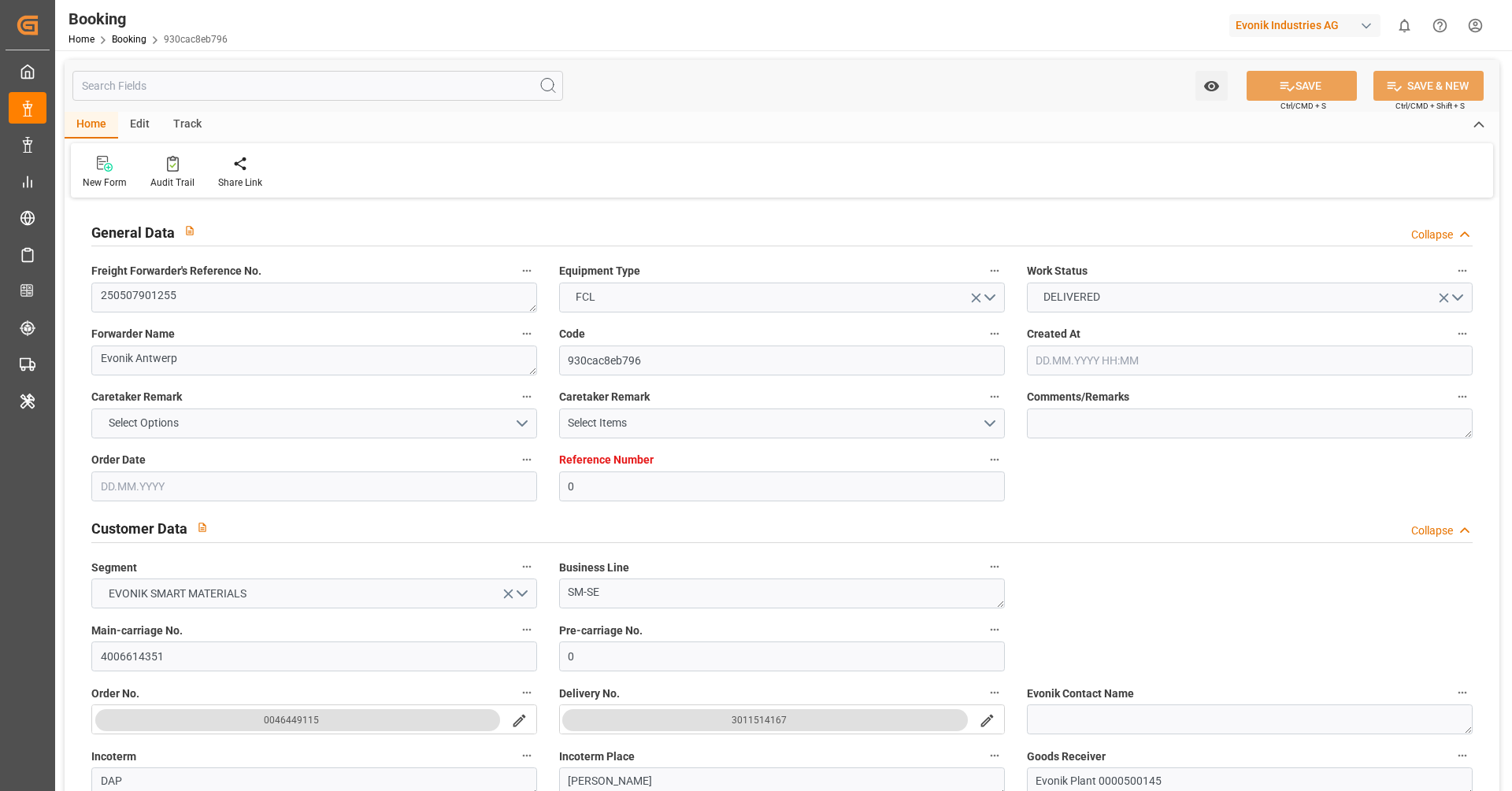
type input "03.06.2025 00:00"
type input "30.05.2025 00:00"
type input "03.07.2025 00:00"
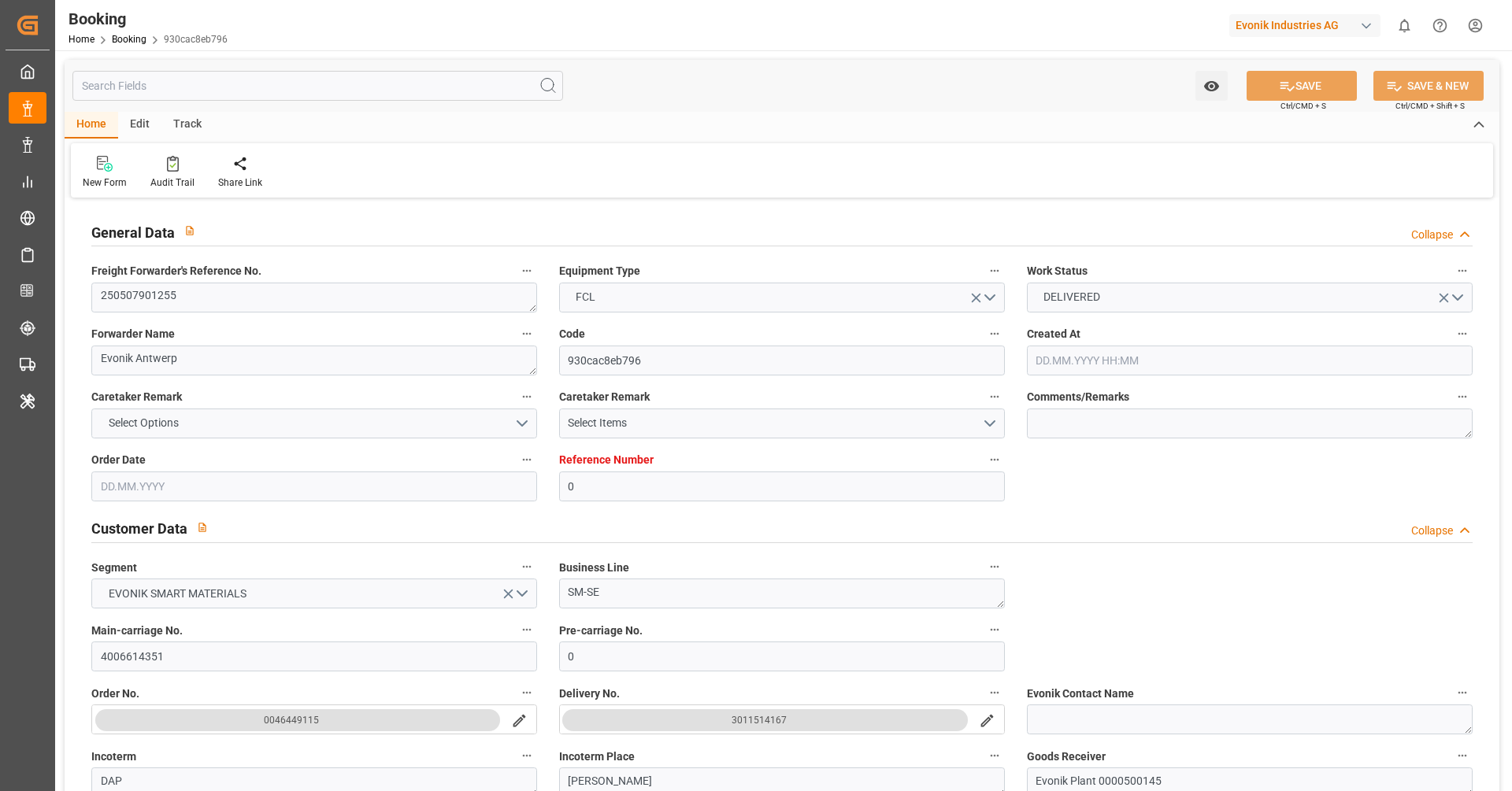
type input "03.07.2025 00:00"
type input "22.06.2025 00:00"
type input "26.06.2025 00:00"
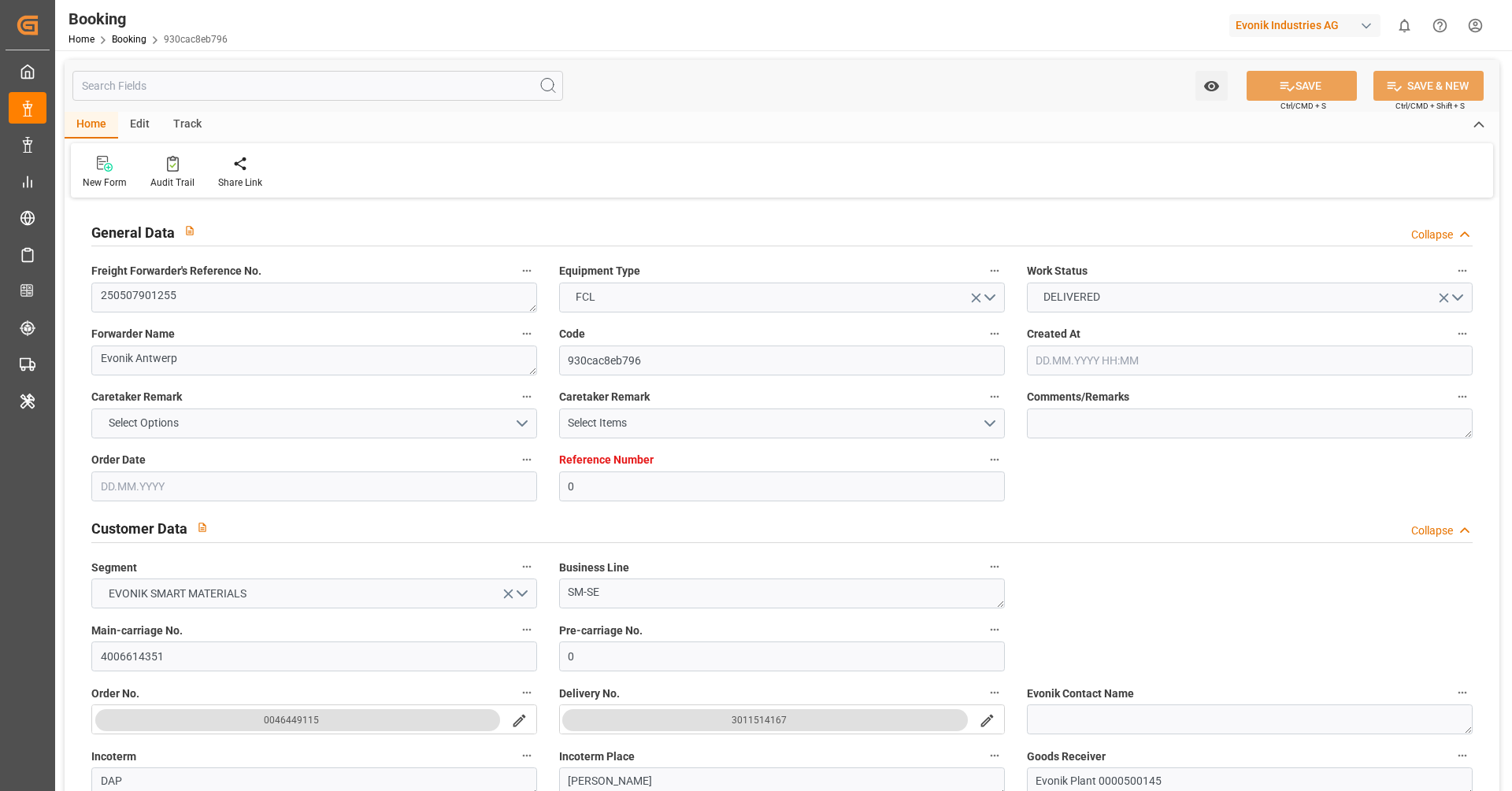
type input "26.06.2025 00:00"
type input "07.07.2025 00:00"
type input "14.08.2025 10:59"
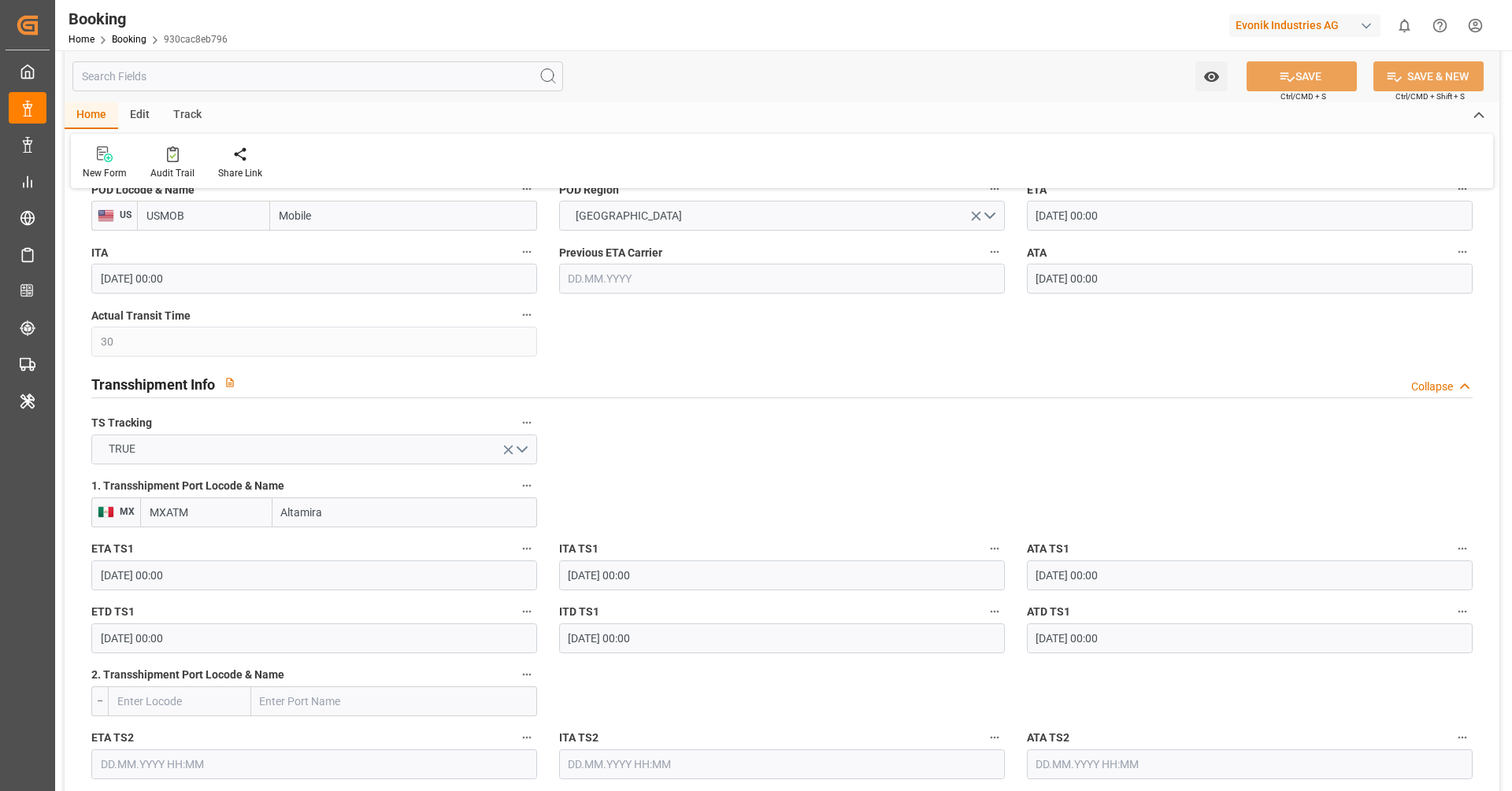
scroll to position [1112, 0]
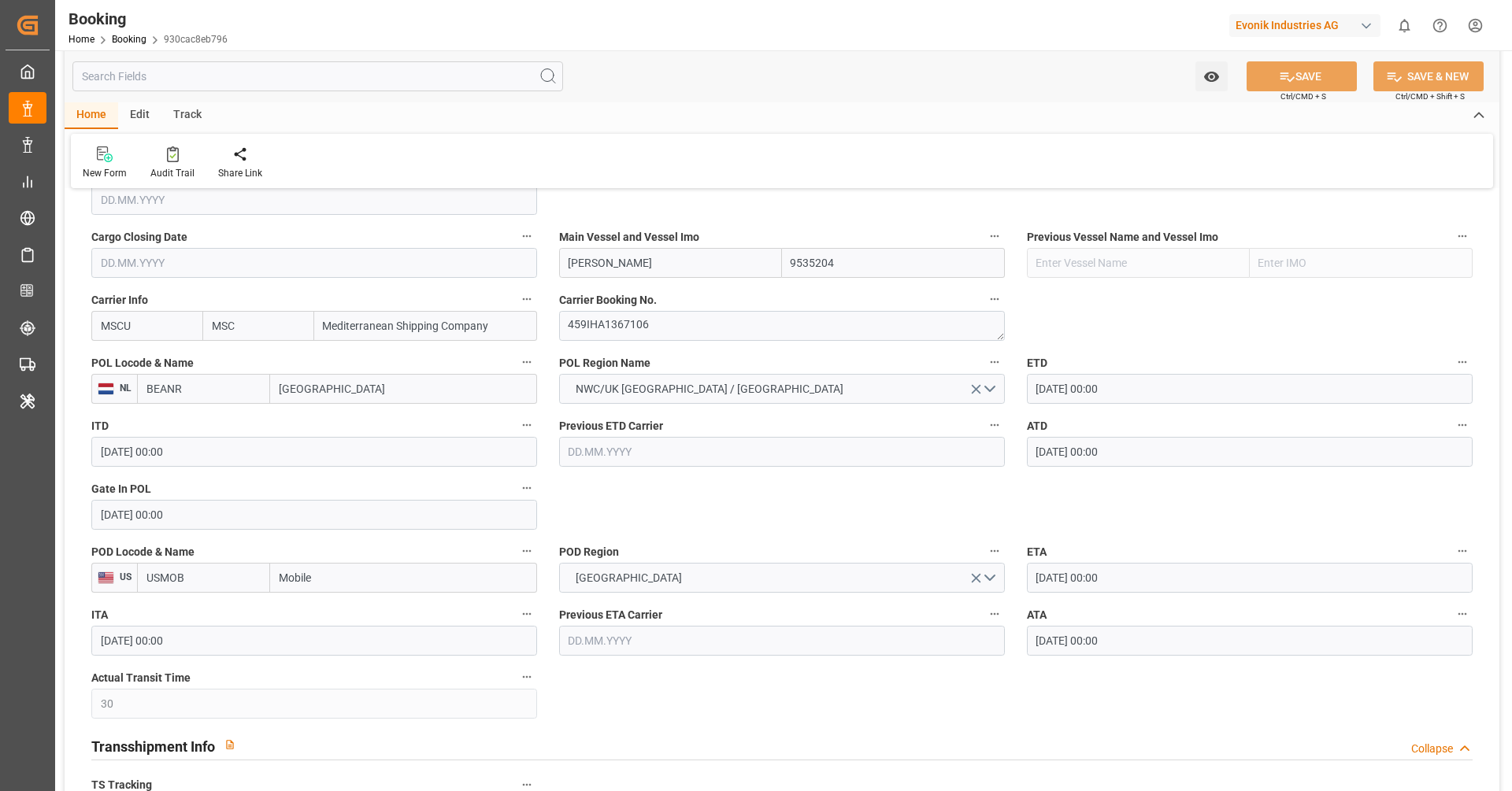
click at [251, 397] on input "BEANR" at bounding box center [203, 388] width 133 height 30
drag, startPoint x: 224, startPoint y: 418, endPoint x: 279, endPoint y: 401, distance: 57.6
click at [224, 418] on span "BEANR - Antwerp" at bounding box center [200, 431] width 106 height 29
type input "BEANR"
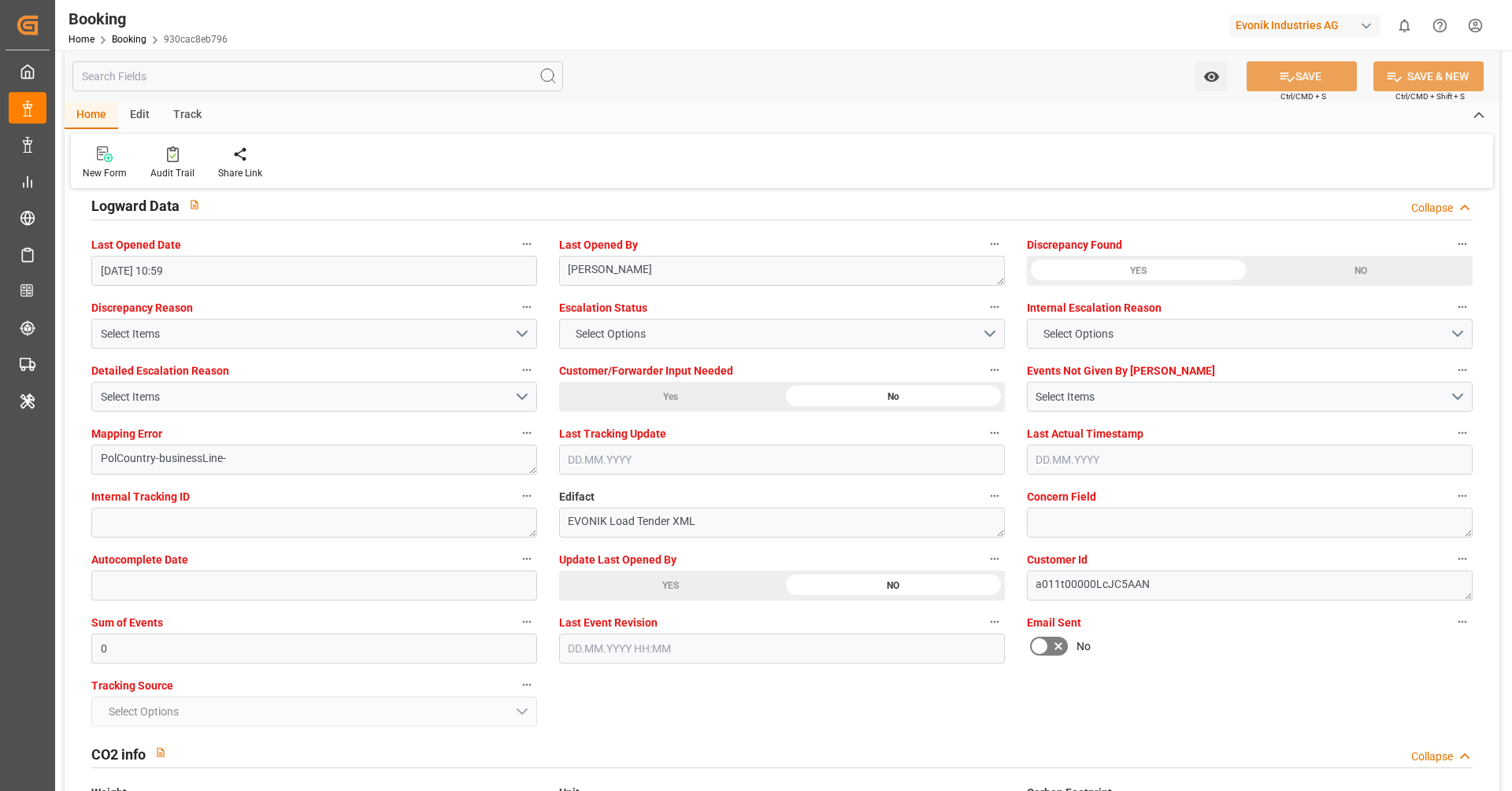
scroll to position [2969, 0]
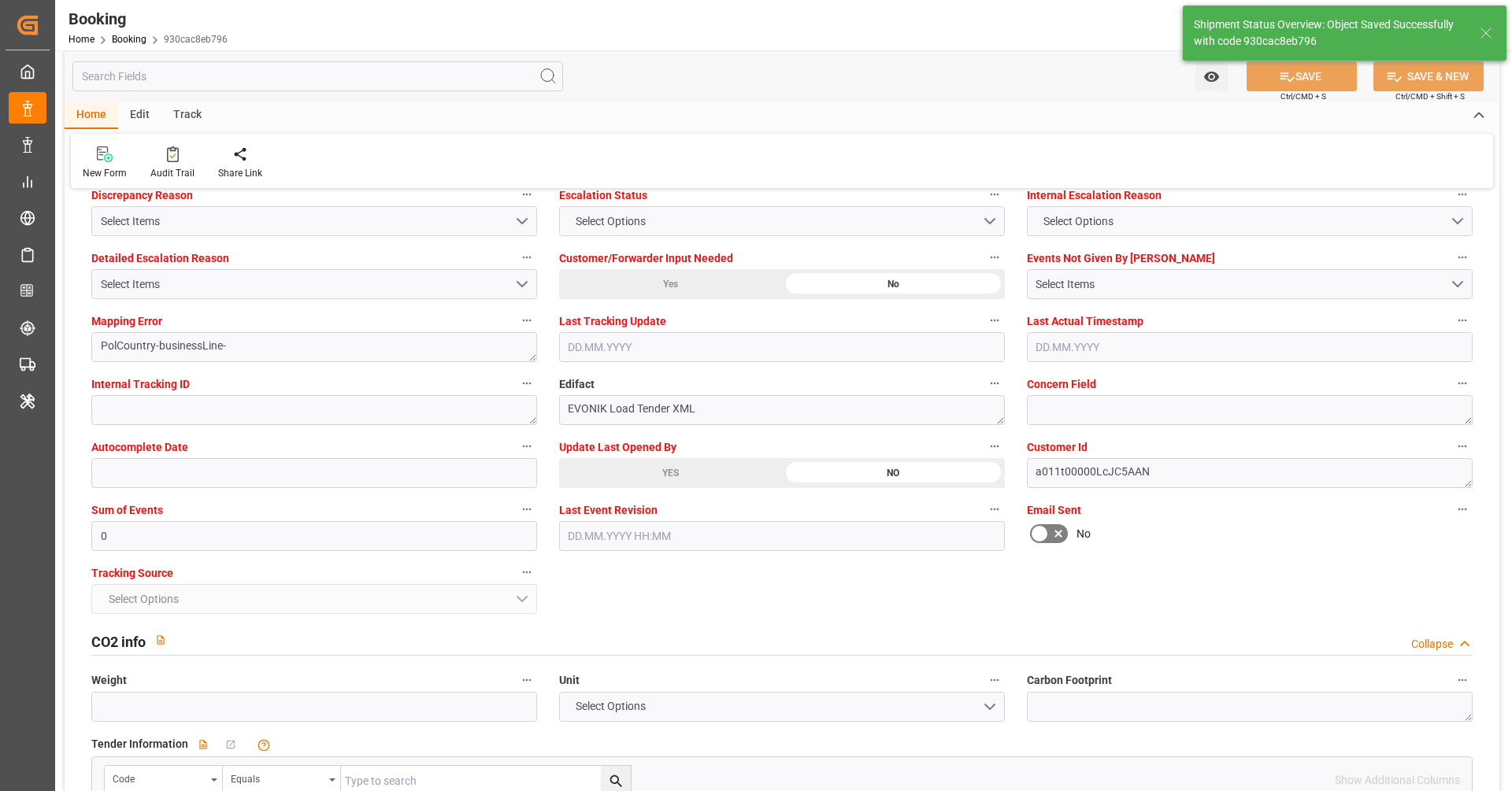
type textarea "businessLine-"
type input "14.08.2025 11:00"
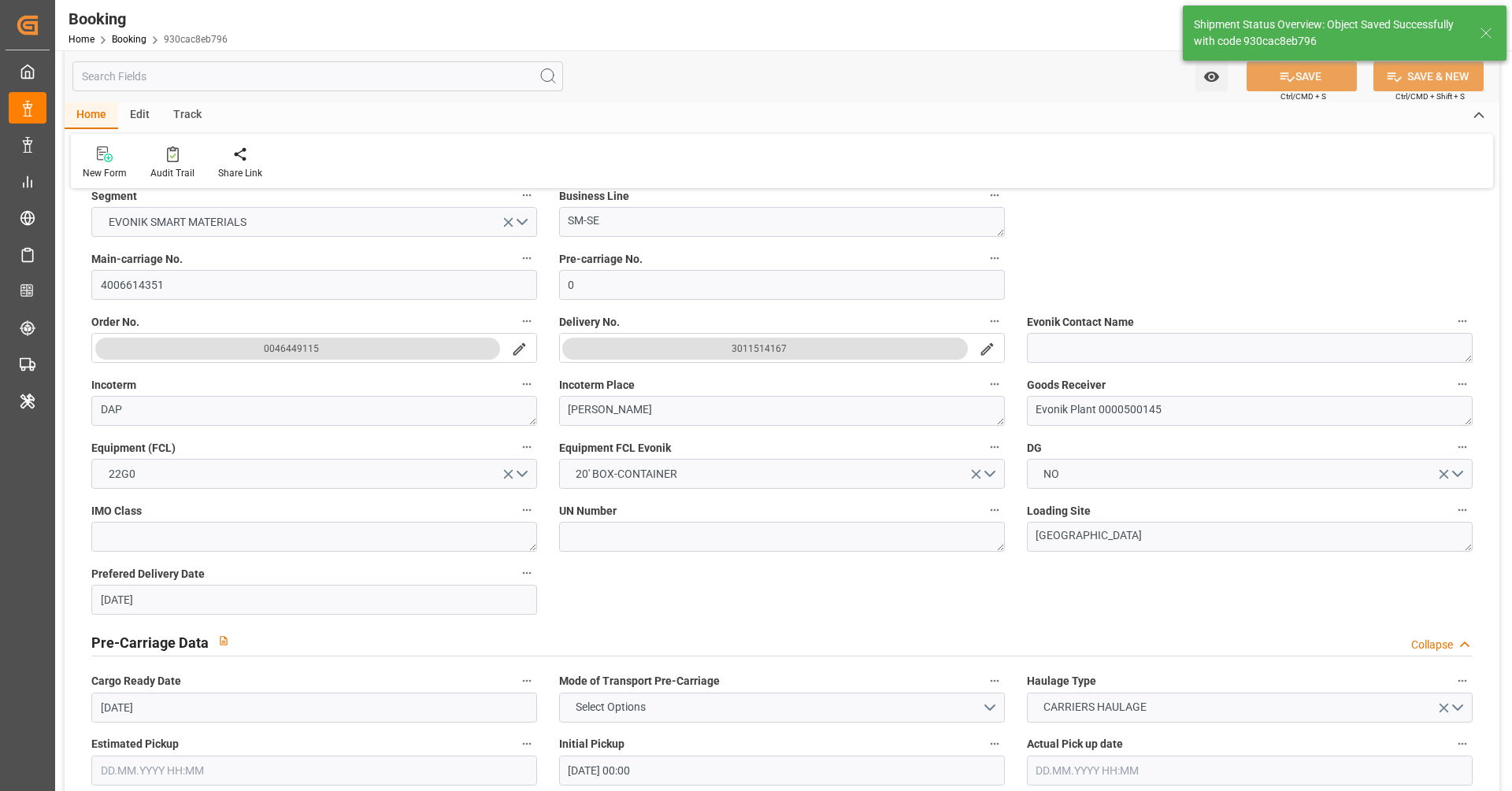
scroll to position [0, 0]
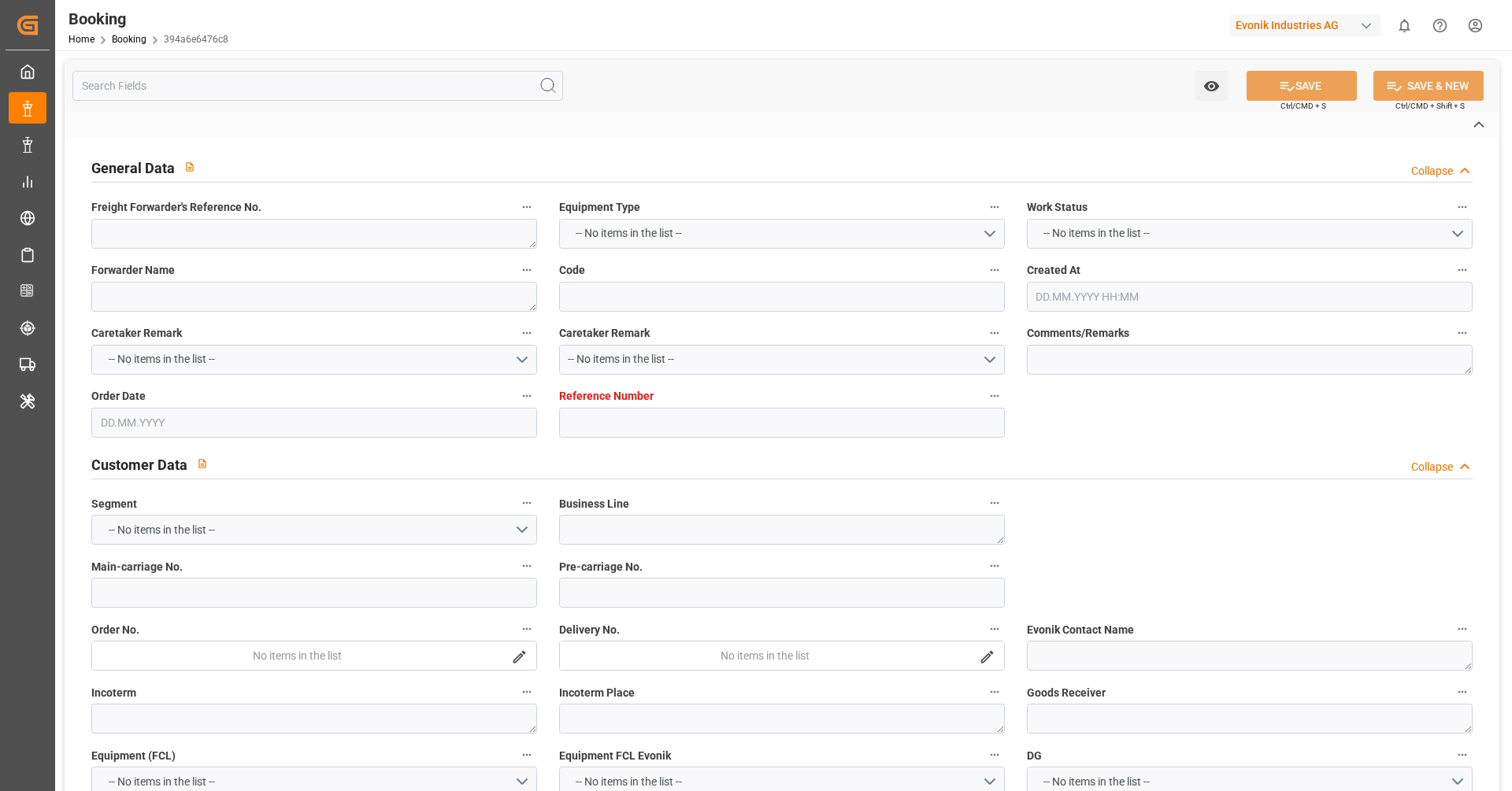
type textarea "0"
type textarea "Evonik Antwerp"
type input "394a6e6476c8"
type textarea "details not found in excel"
type input "0"
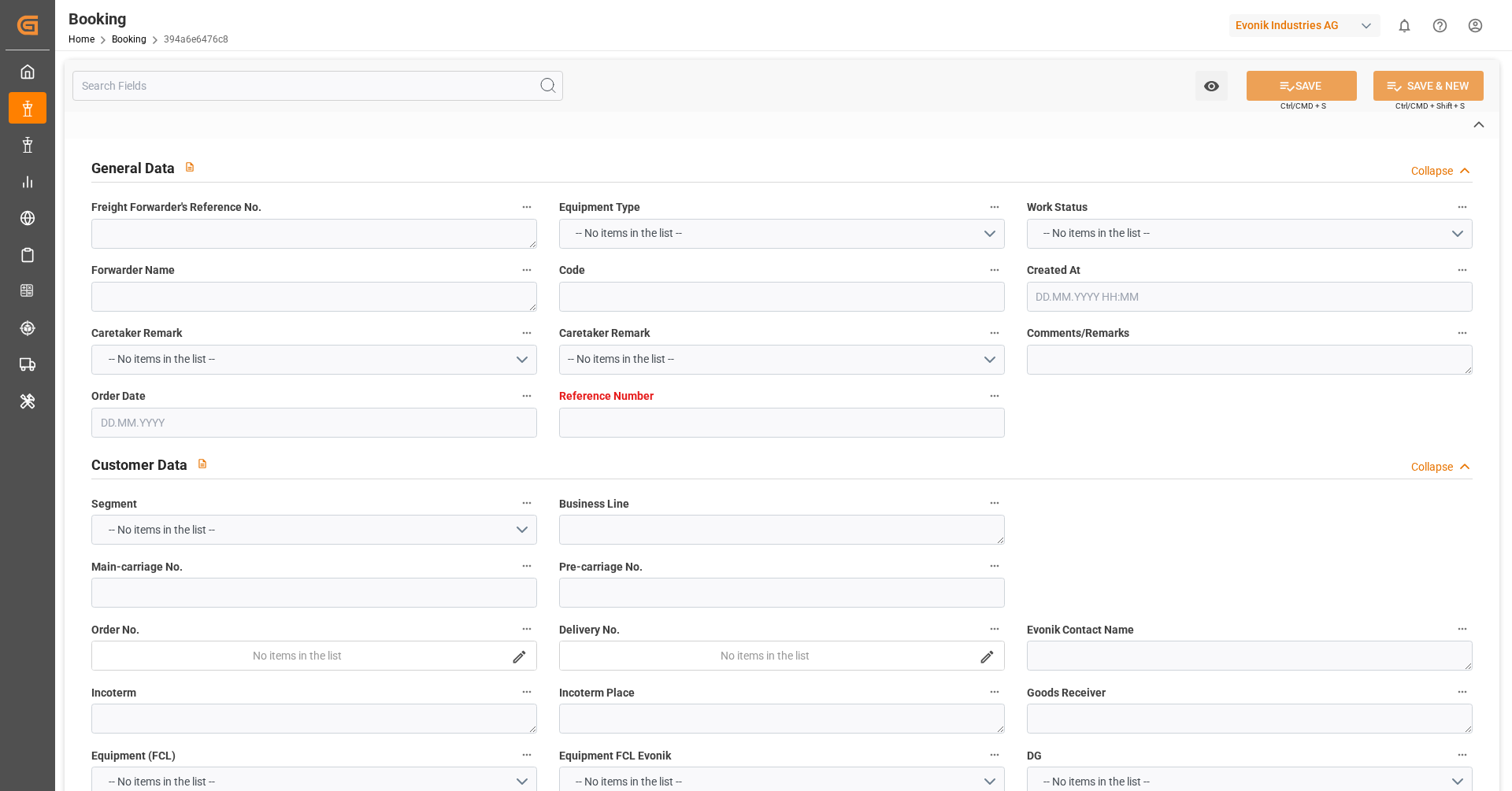
type textarea "SM-SE"
type input "4006614468"
type textarea "DAP"
type textarea "[PERSON_NAME]"
type textarea "Evonik Plant 0000500145"
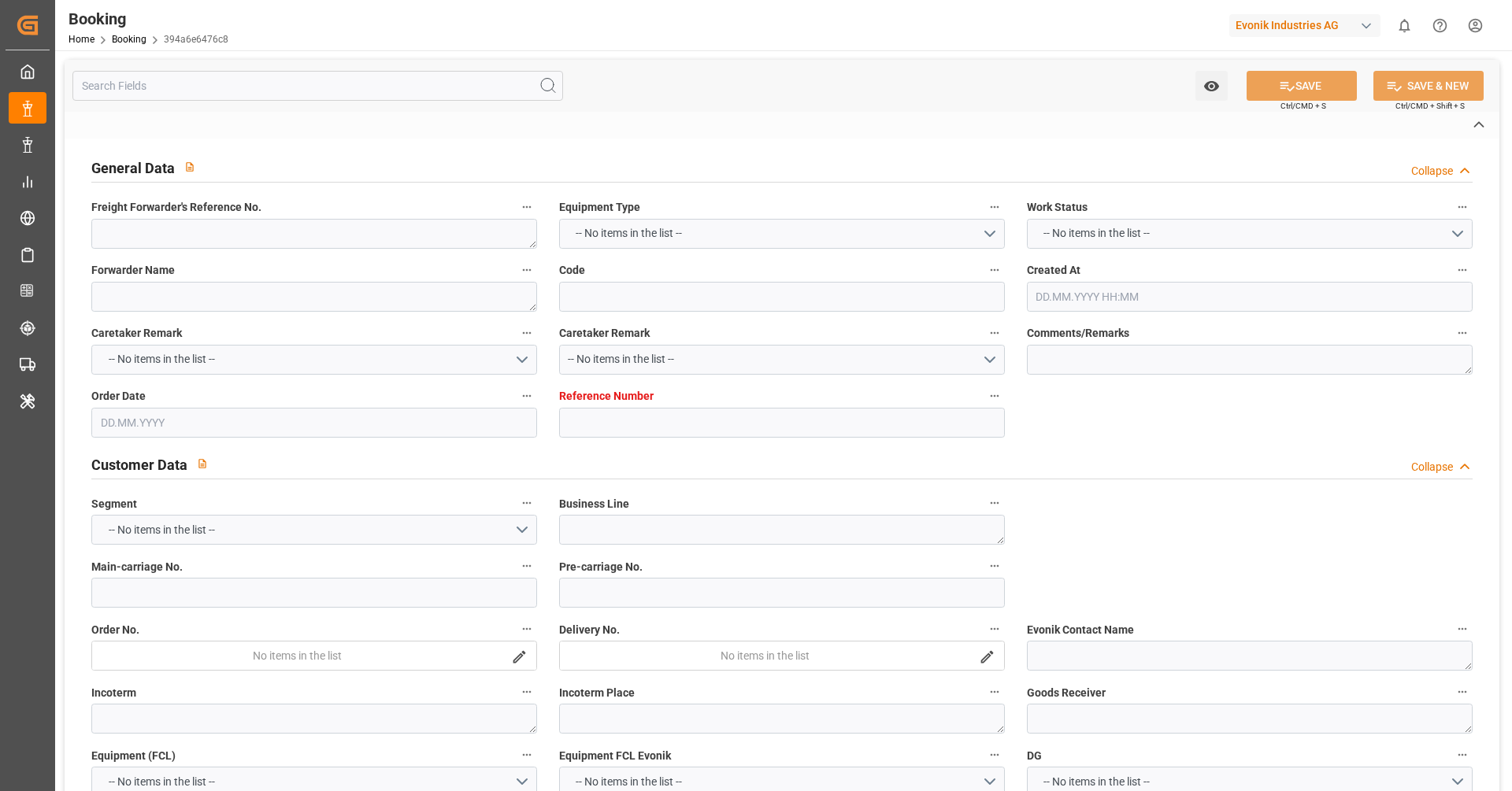
type textarea "[GEOGRAPHIC_DATA]"
type input "NONE"
type input "[GEOGRAPHIC_DATA]"
type input "Mobile"
type textarea "INPUT_Evonik_Seeburger_LoadTenderOcean_1002789577_20250522115034040.xml"
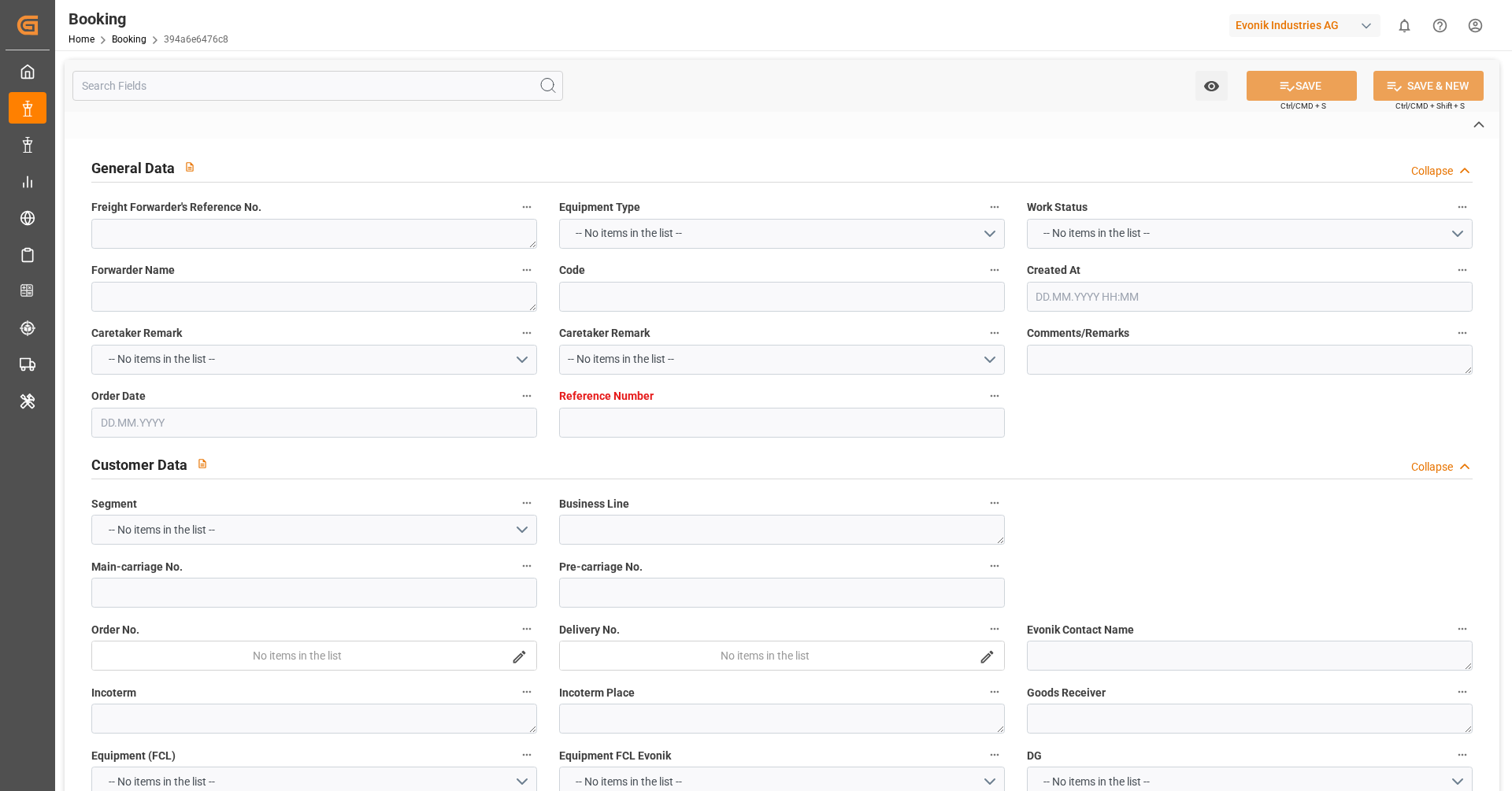
type textarea "NWC/[GEOGRAPHIC_DATA] [GEOGRAPHIC_DATA] Continent / [GEOGRAPHIC_DATA]-SE"
type textarea "INPUT_Evonik_Seeburger_LoadTenderOcean_1002789577_20250522115034040.xml"
type textarea "1002789577"
type textarea "[PERSON_NAME]"
type textarea "businessLine-"
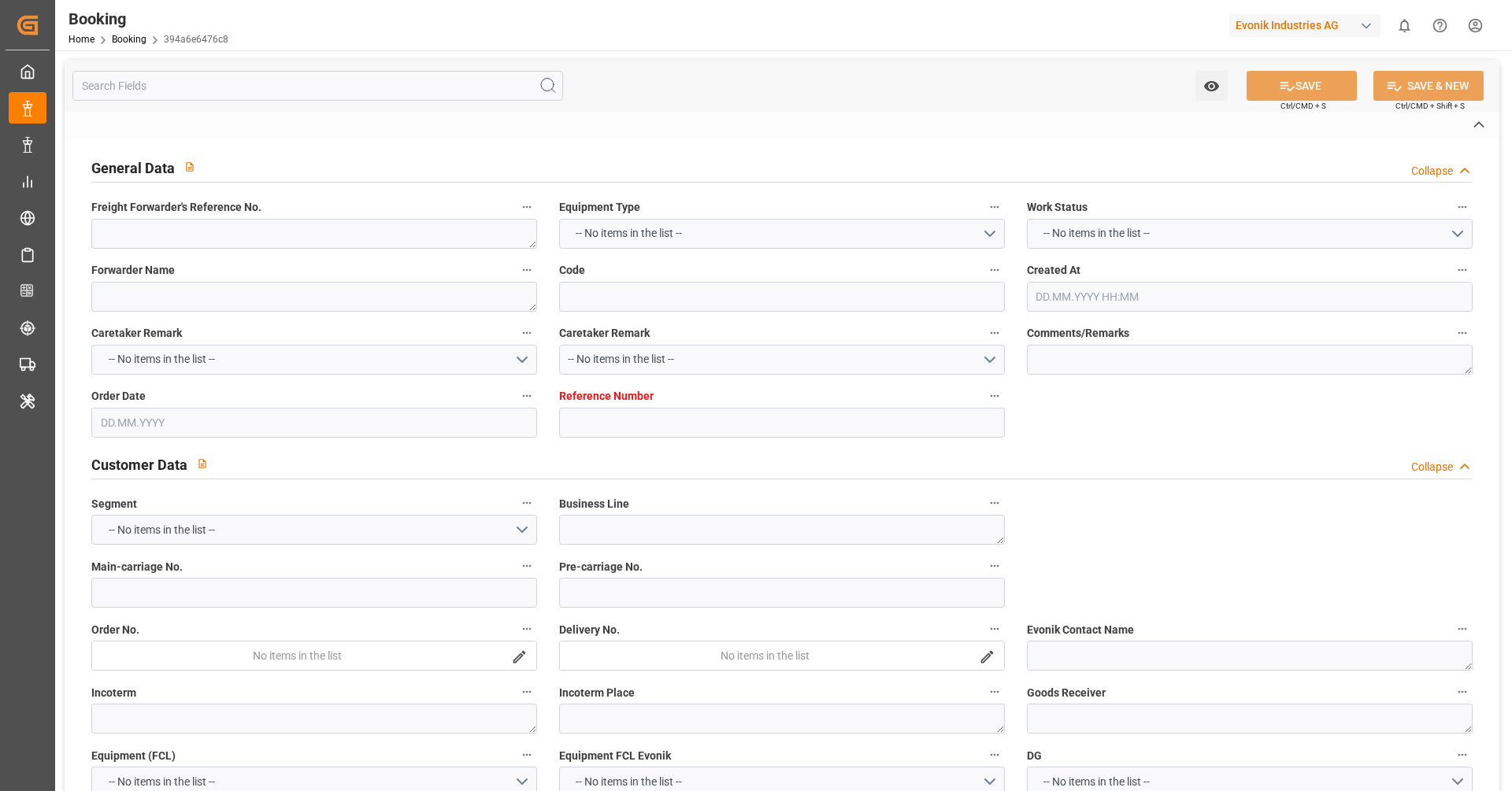
type textarea "EVONIK Load Tender XML"
type textarea "a011t00000LcJC5AAN"
type textarea "No"
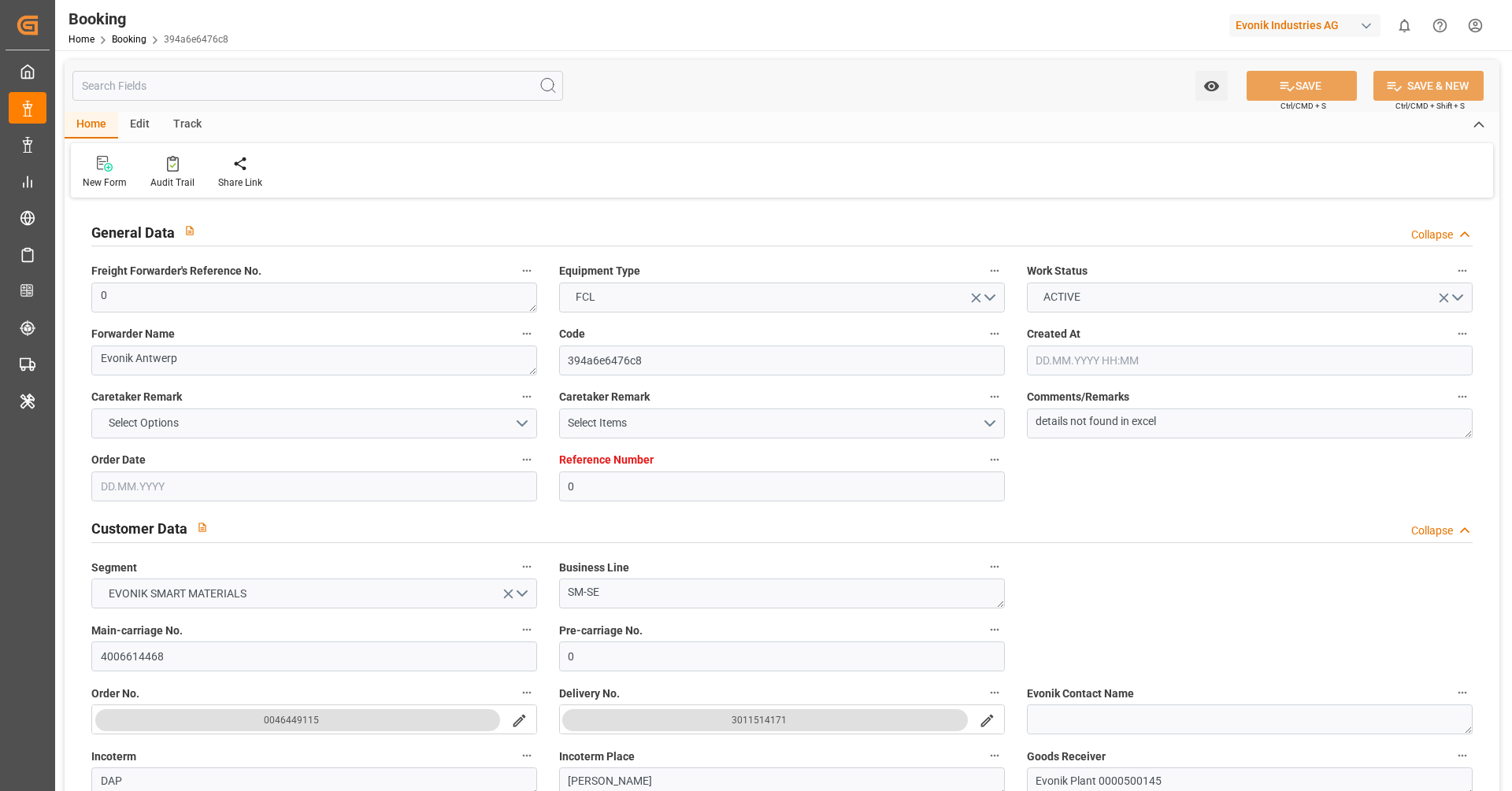
type input "0"
type input "Dummy"
type input "Dummy Carrier"
type input "NLRTM"
type input "USMOB"
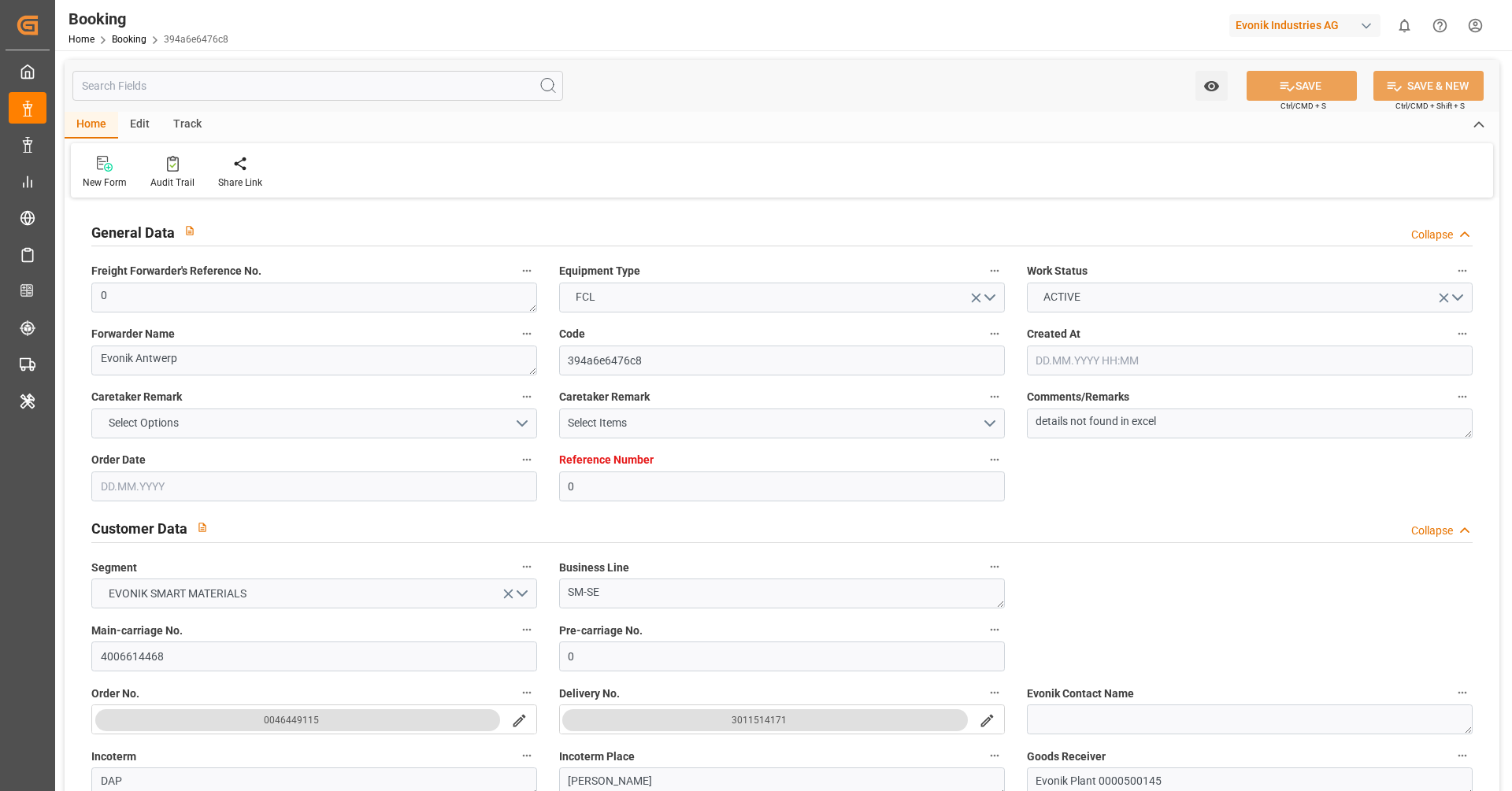
type input "[DATE] 09:53"
type input "[DATE]"
type input "[DATE] 00:00"
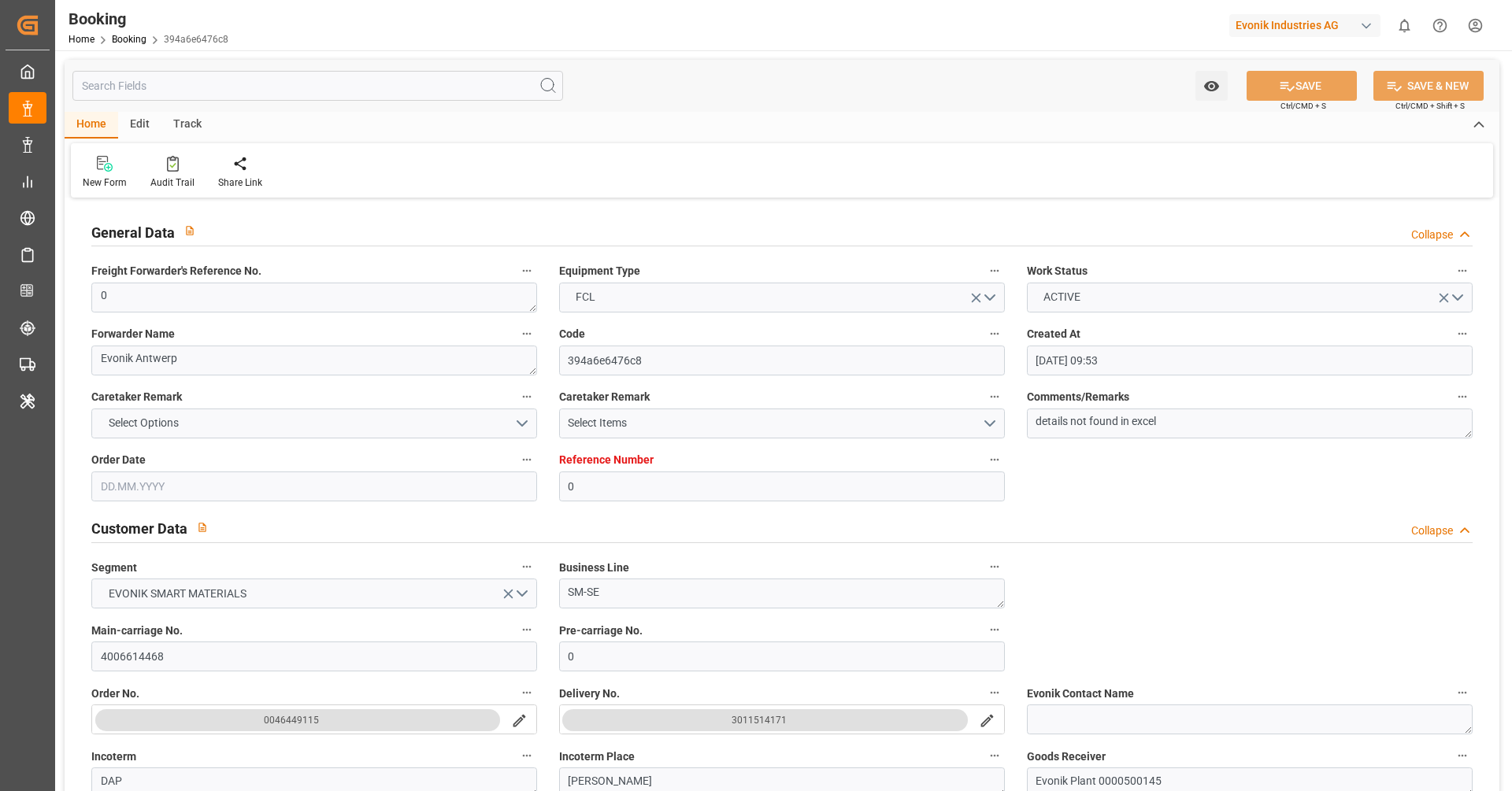
type input "[DATE] 12:28"
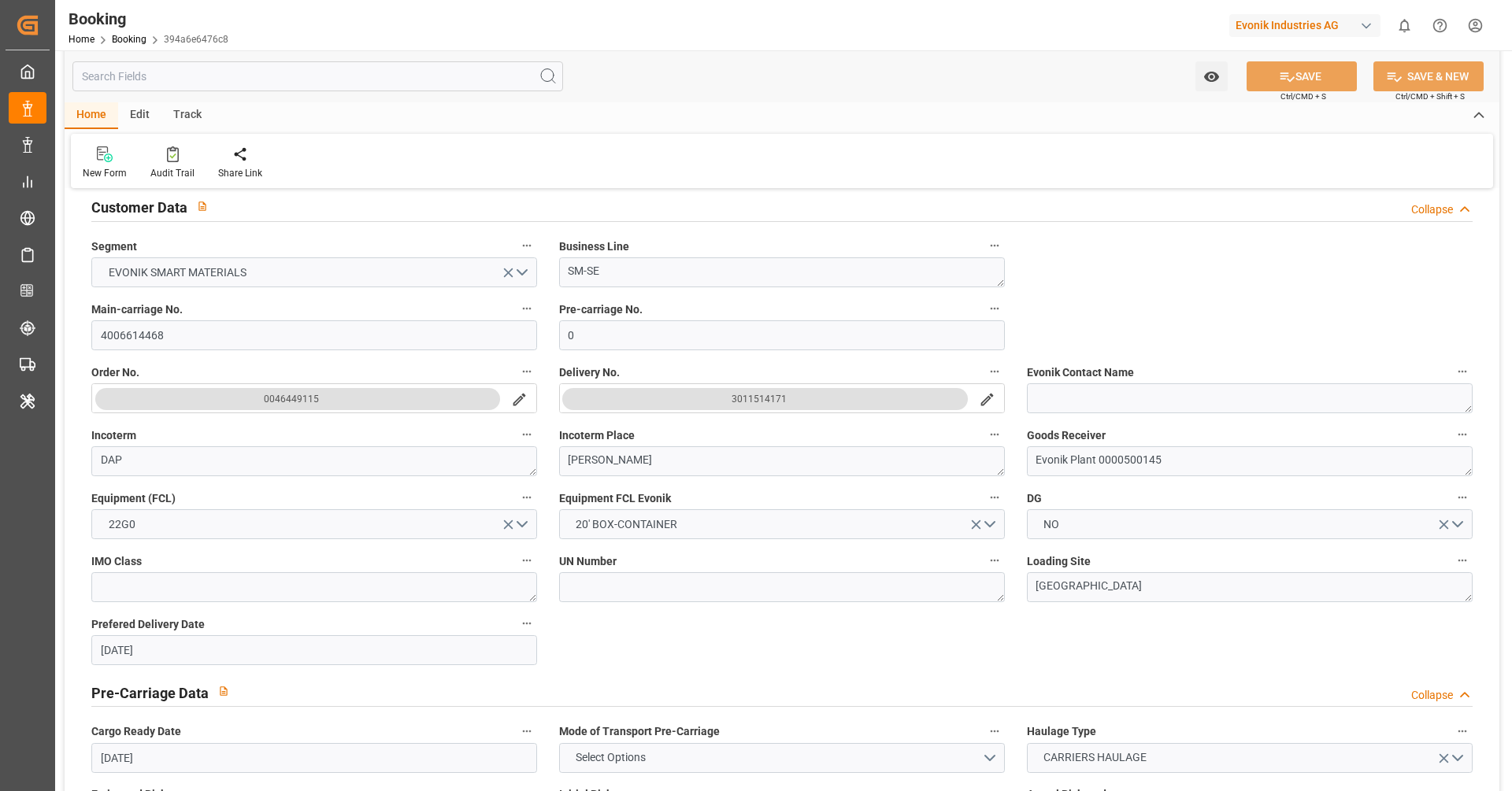
scroll to position [0, 0]
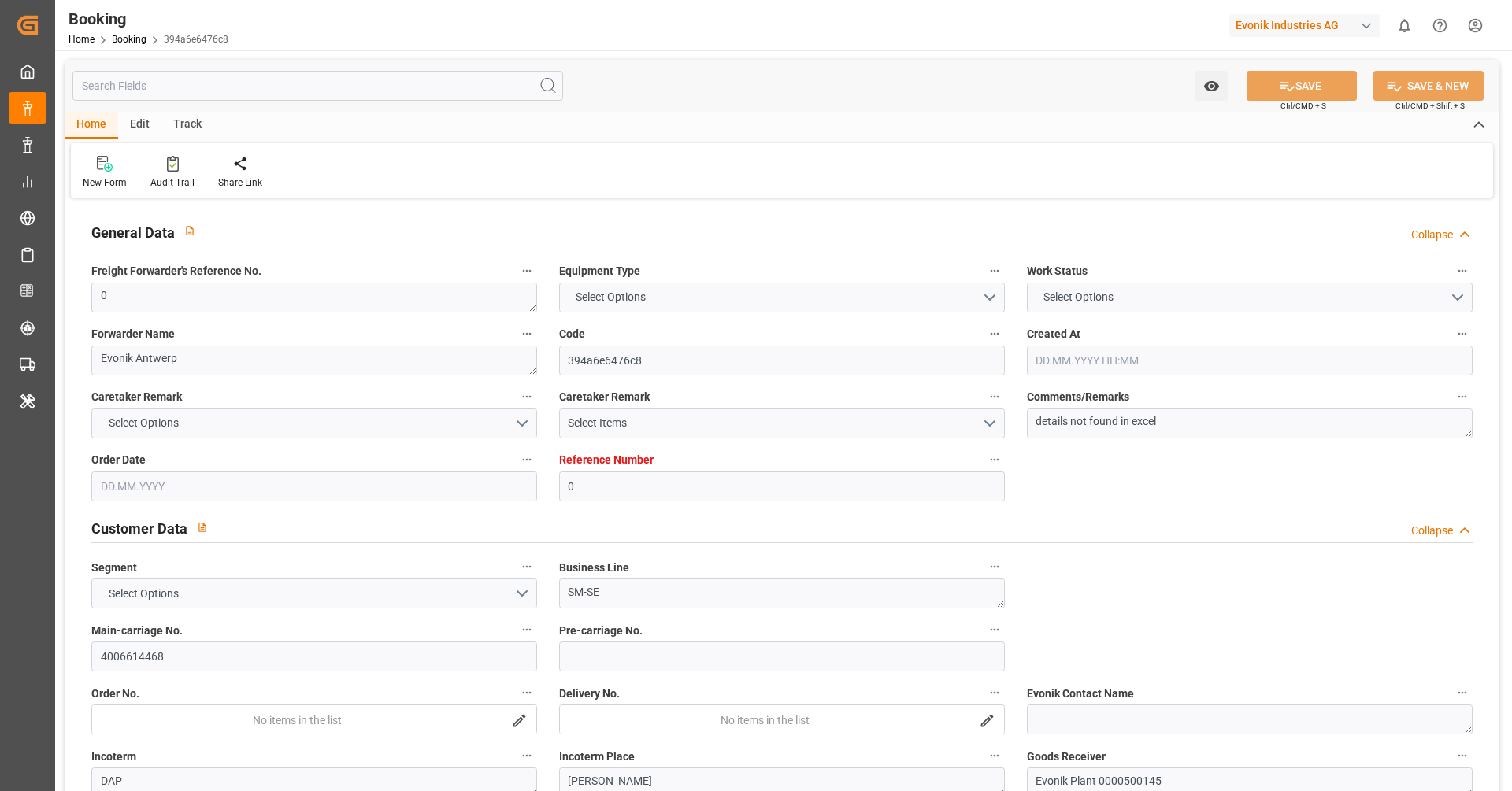
type input "0"
type input "Dummy"
type input "Dummy Carrier"
type input "NLRTM"
type input "USMOB"
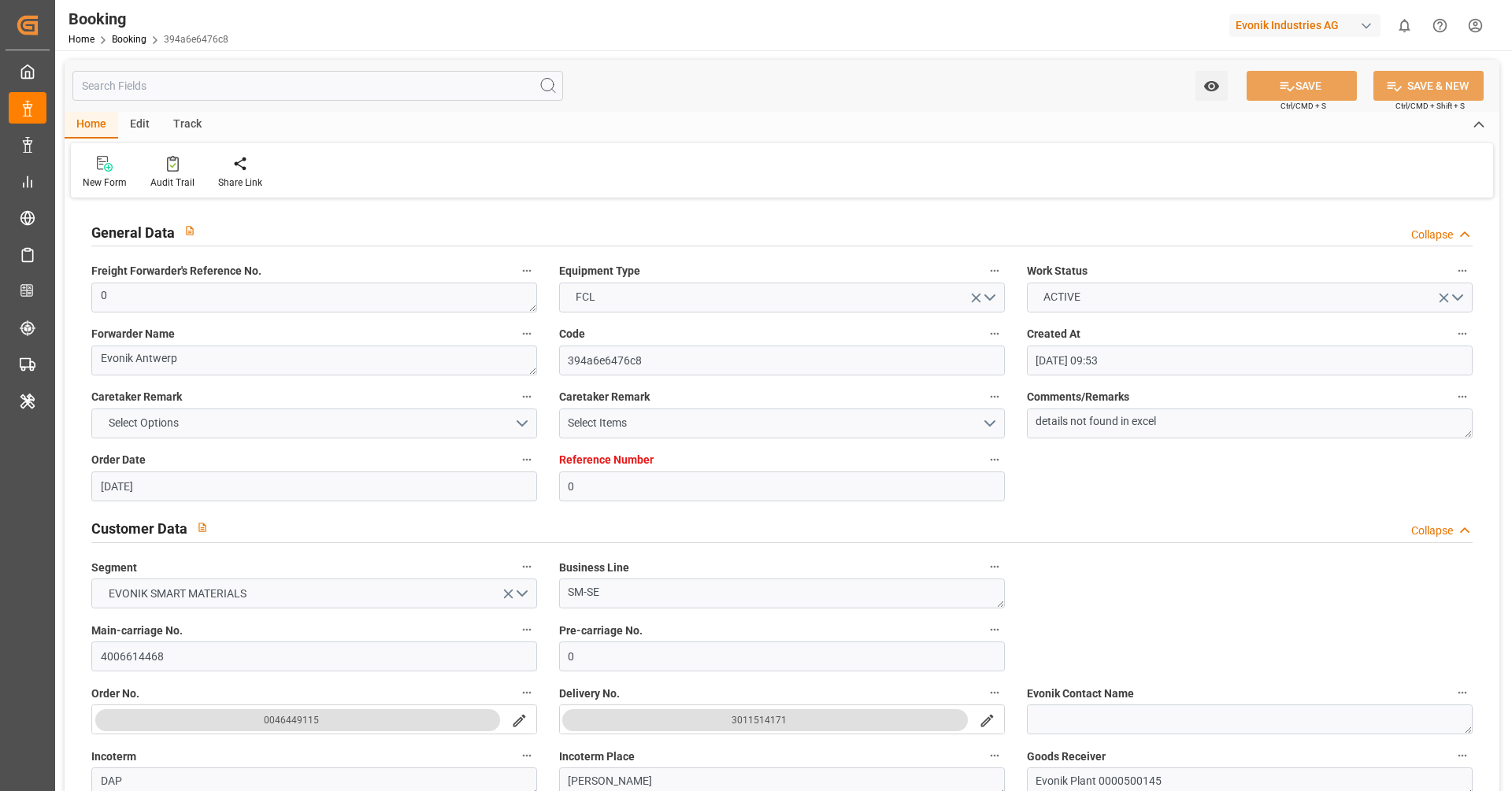
type input "[DATE] 09:53"
type input "[DATE]"
type input "[DATE] 00:00"
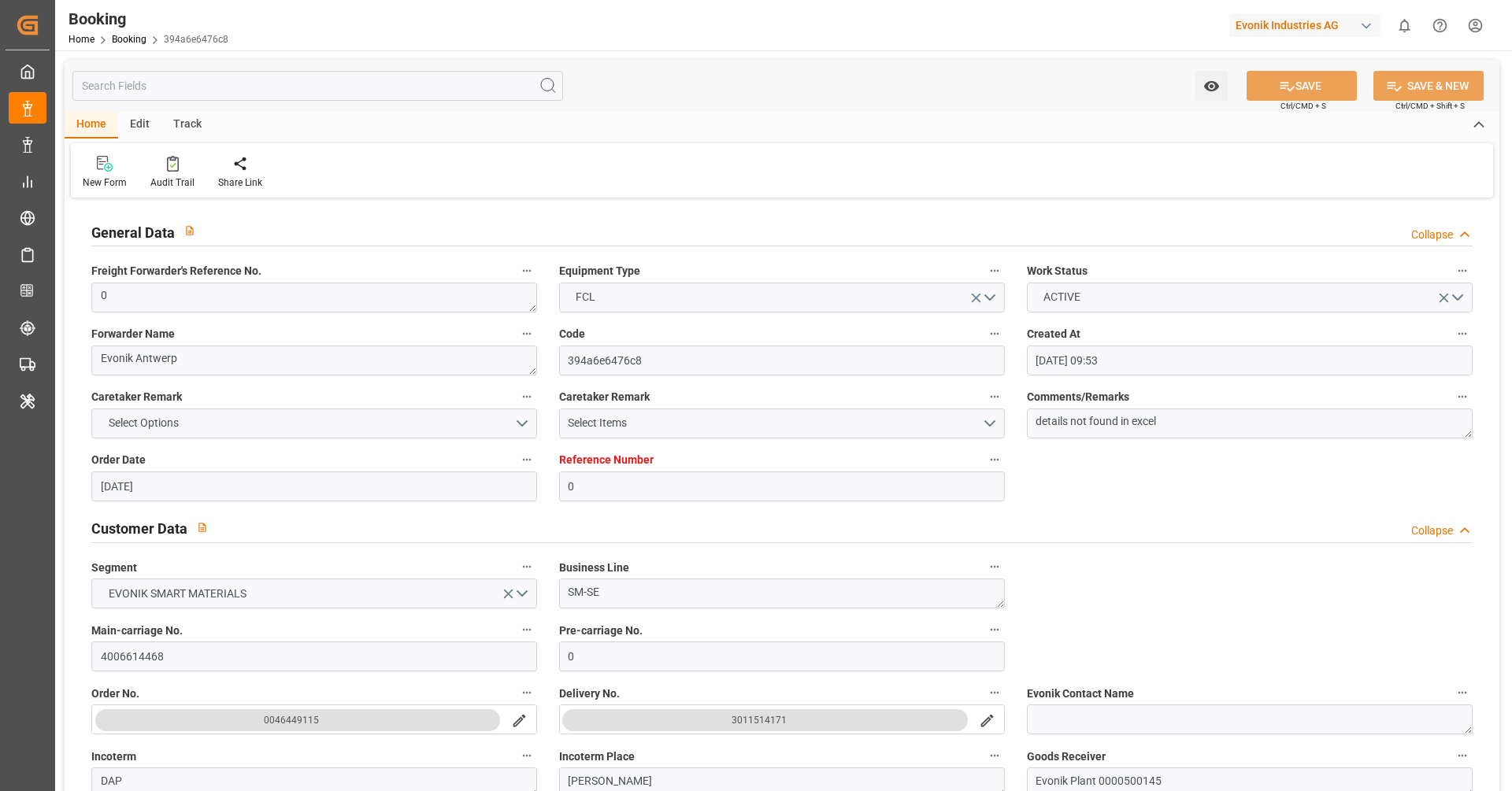
type input "[DATE] 12:28"
click at [178, 184] on div "Audit Trail" at bounding box center [172, 182] width 44 height 14
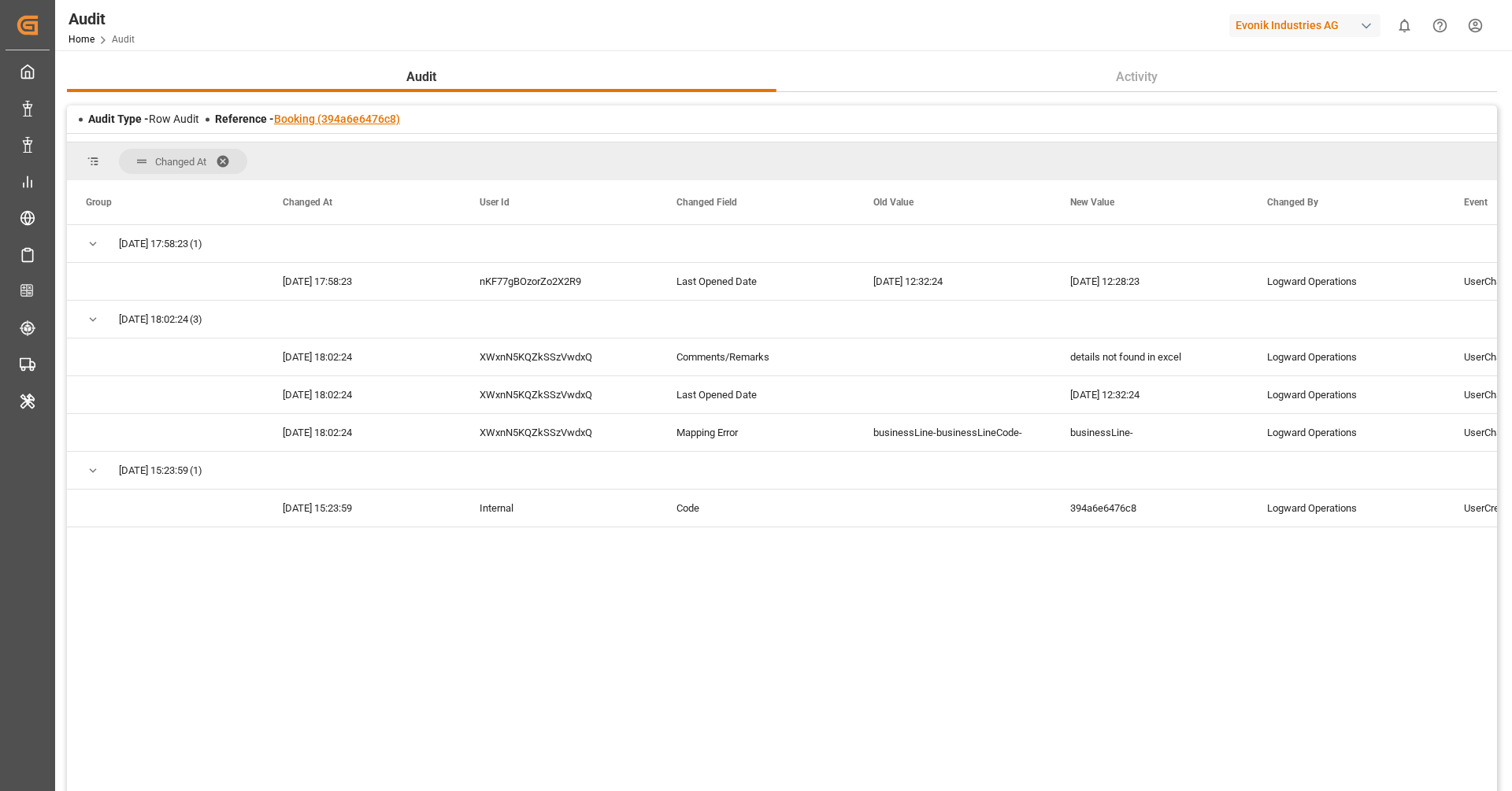
click at [354, 118] on link "Booking (394a6e6476c8)" at bounding box center [337, 118] width 126 height 13
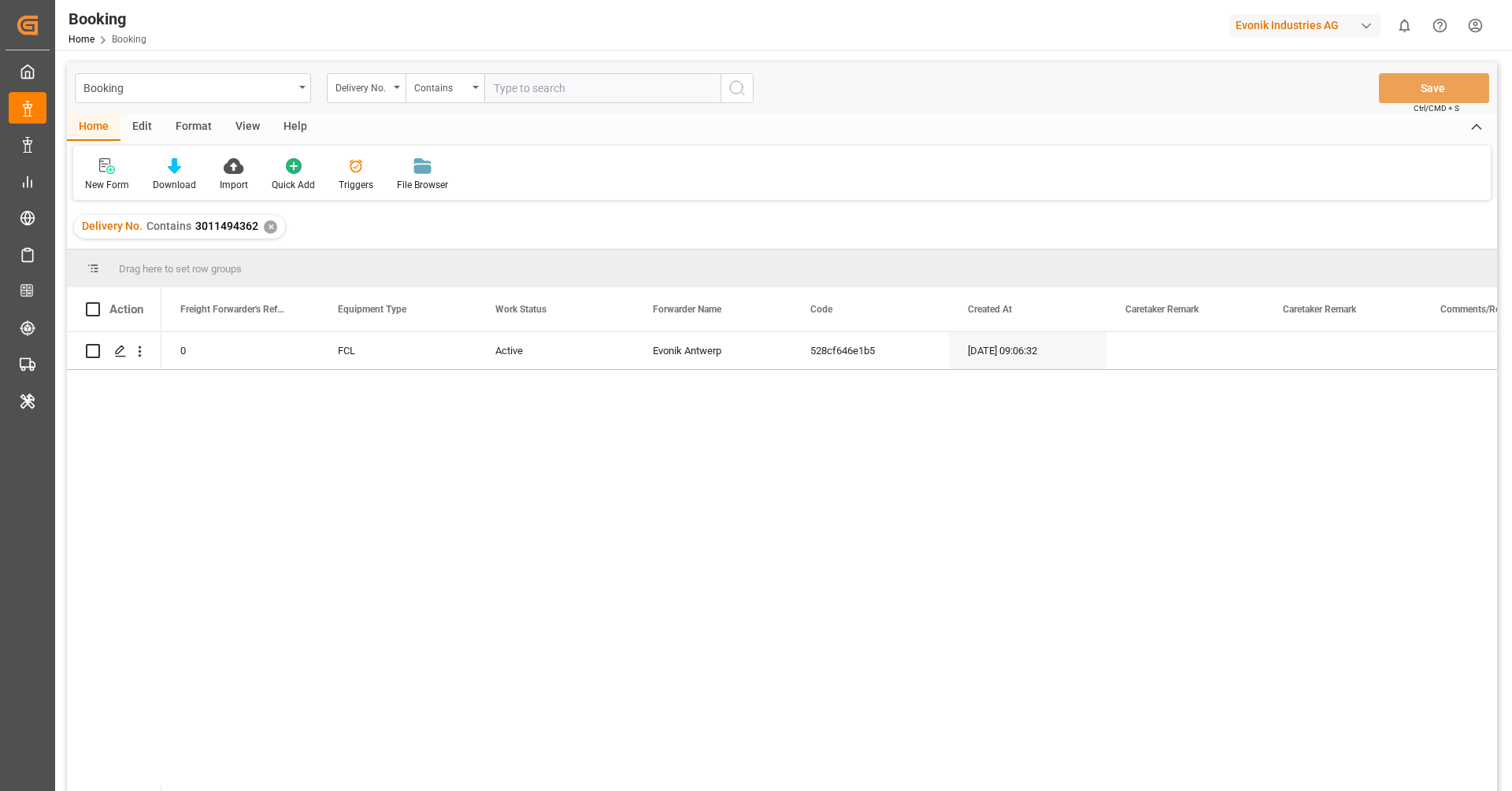
click at [268, 233] on div "Delivery No. Contains 3011494362 ✕" at bounding box center [180, 226] width 211 height 23
click at [266, 226] on div "✕" at bounding box center [270, 226] width 13 height 13
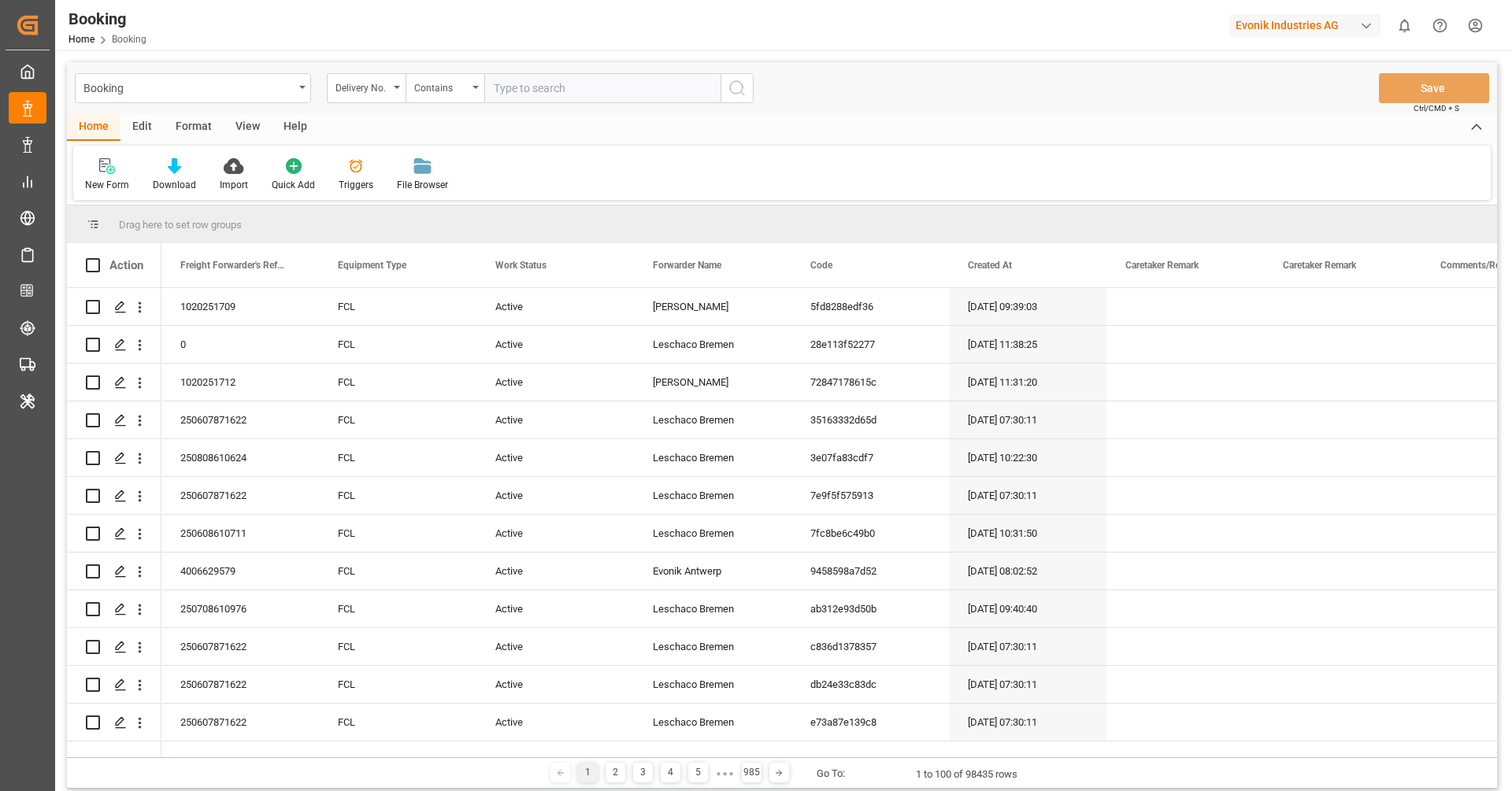
click at [586, 86] on input "text" at bounding box center [602, 88] width 236 height 30
paste input "3011417789,3011417790"
type input "3011417789,3011417790"
click at [740, 91] on icon "search button" at bounding box center [737, 88] width 19 height 19
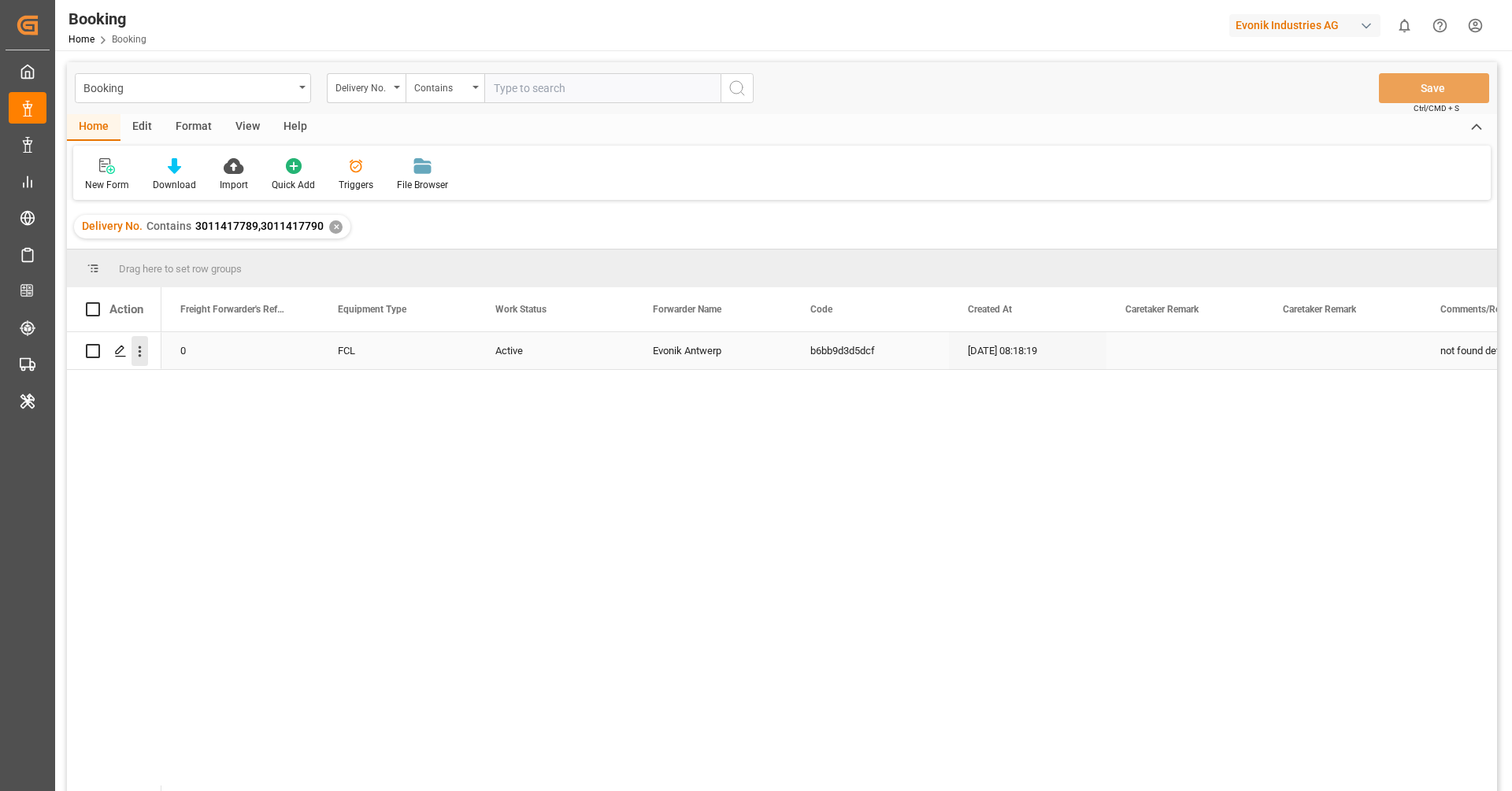
click at [145, 354] on icon "open menu" at bounding box center [139, 351] width 16 height 16
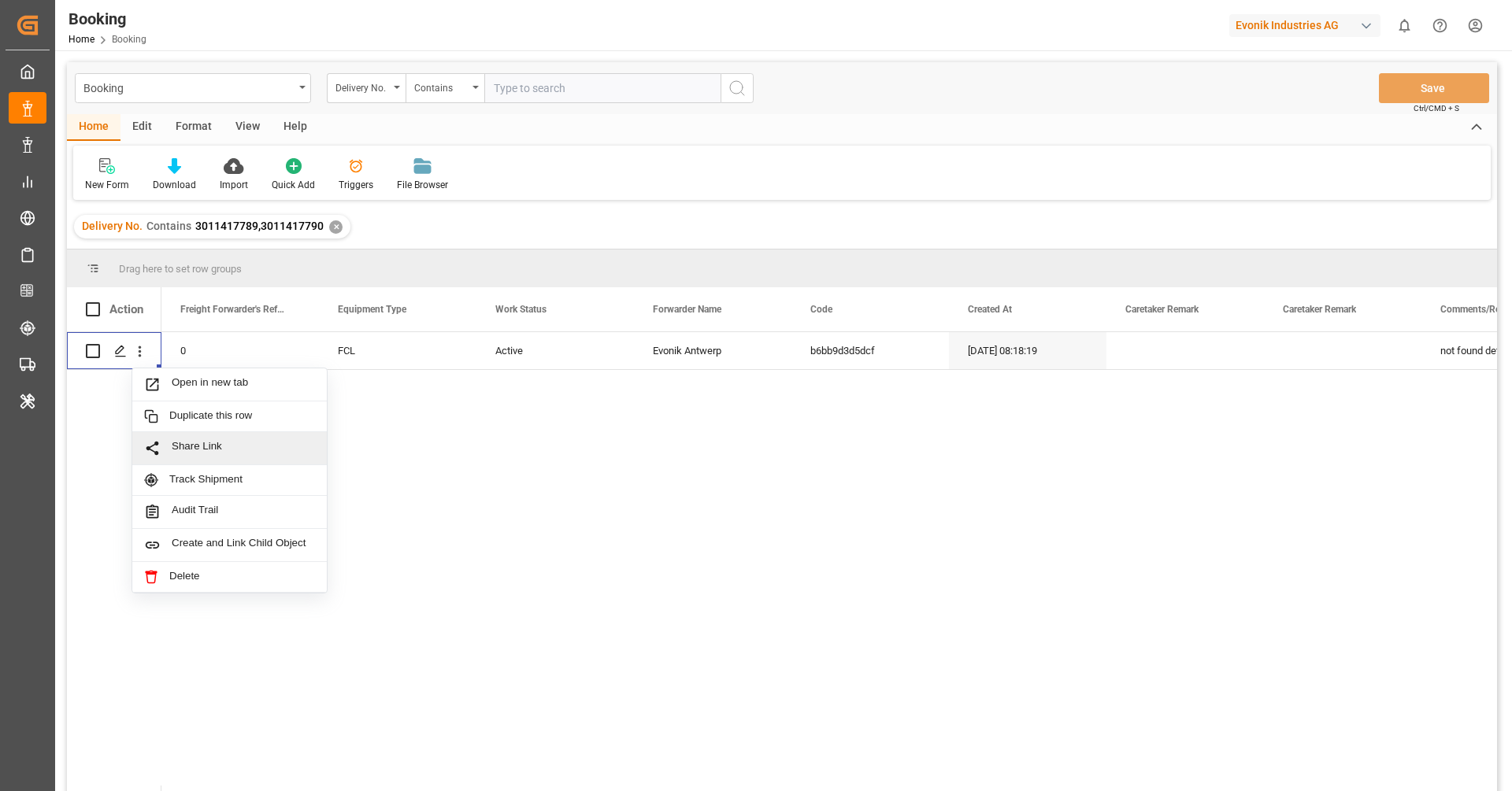
click at [451, 473] on div "0 FCL Active Evonik Antwerp b6bb9d3d5dcf [DATE] 08:18:19 not found details in l…" at bounding box center [830, 566] width 1336 height 469
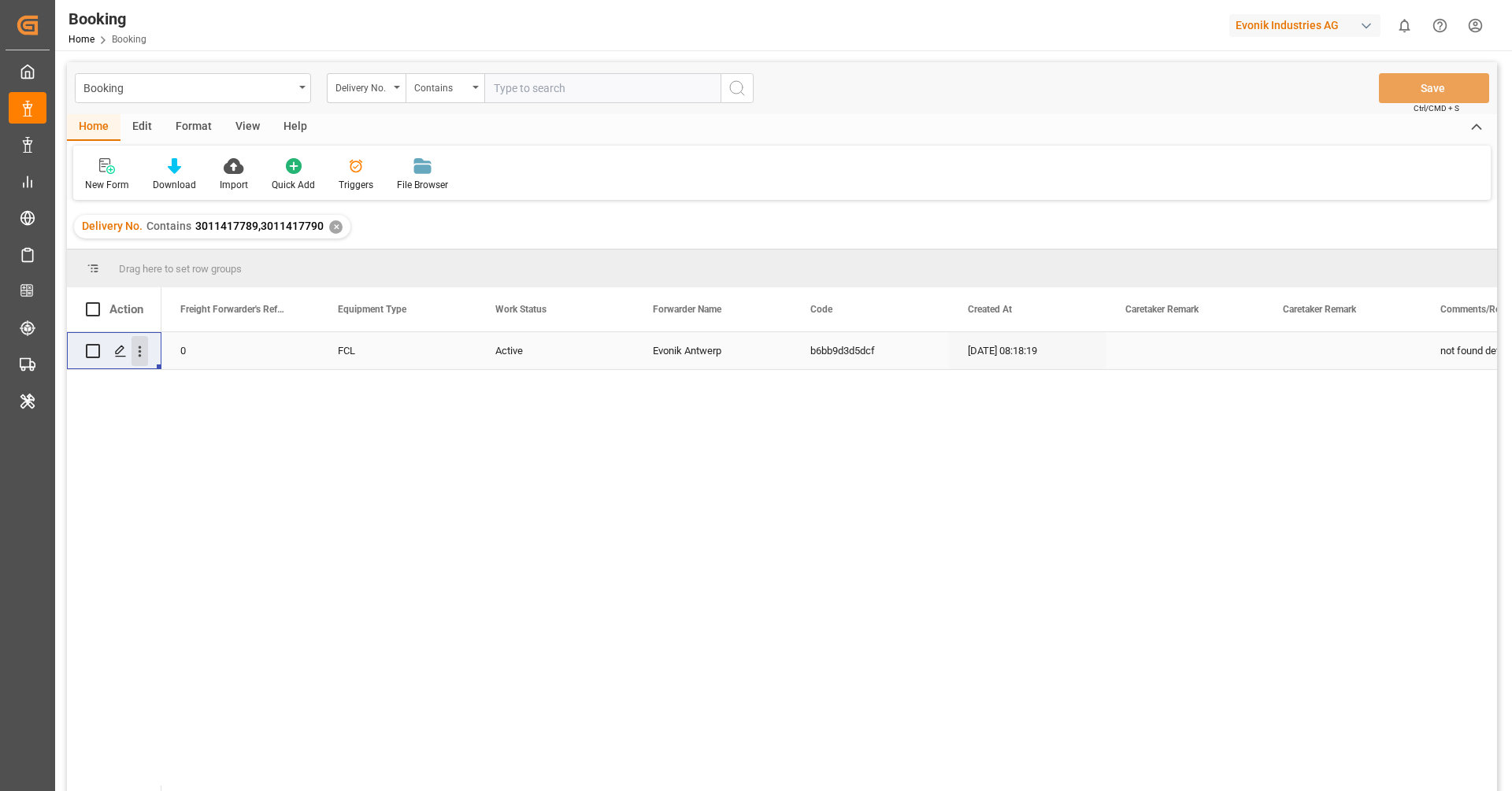
click at [138, 360] on button "open menu" at bounding box center [139, 351] width 16 height 30
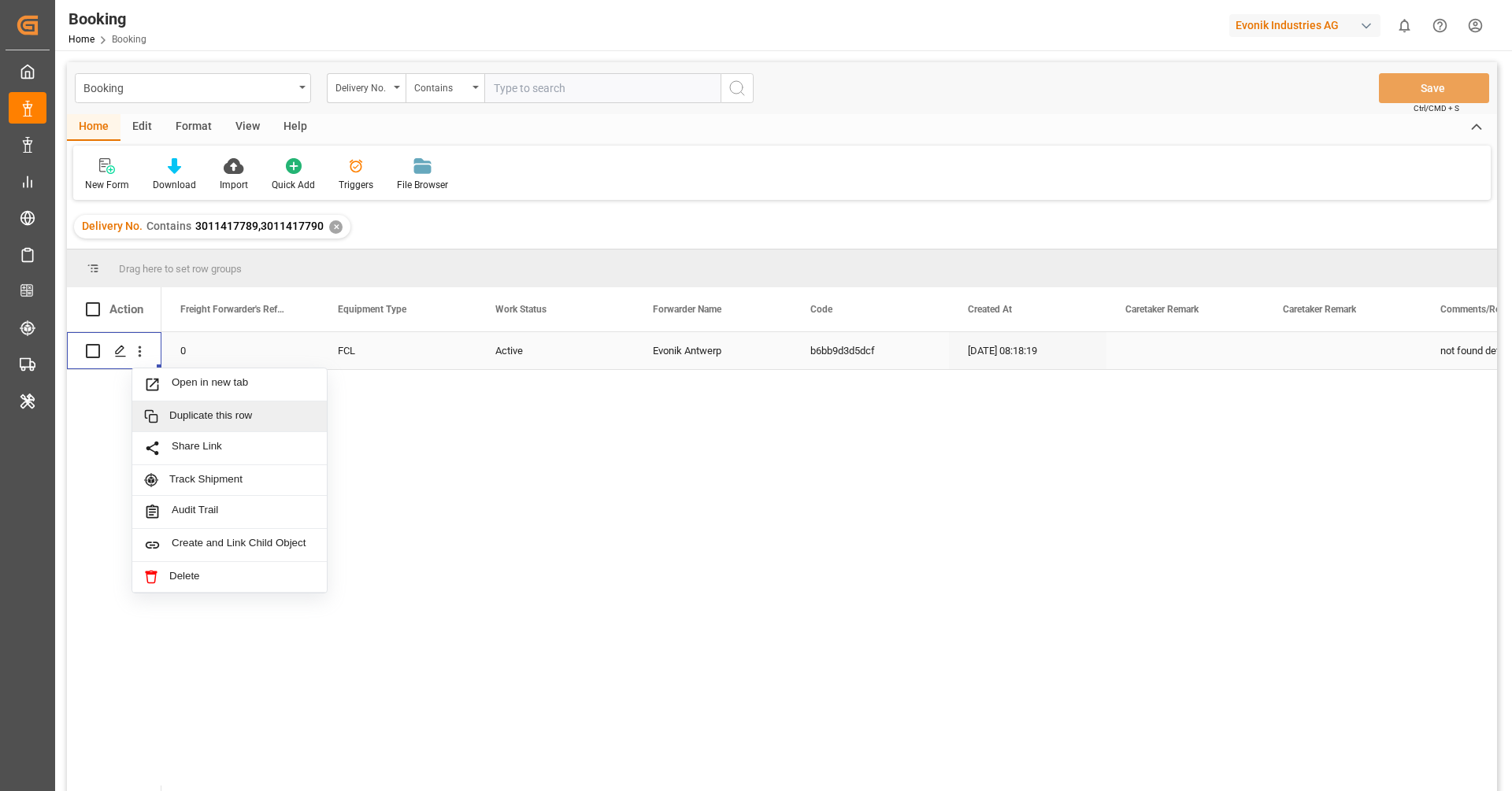
click at [205, 420] on span "Duplicate this row" at bounding box center [242, 416] width 145 height 14
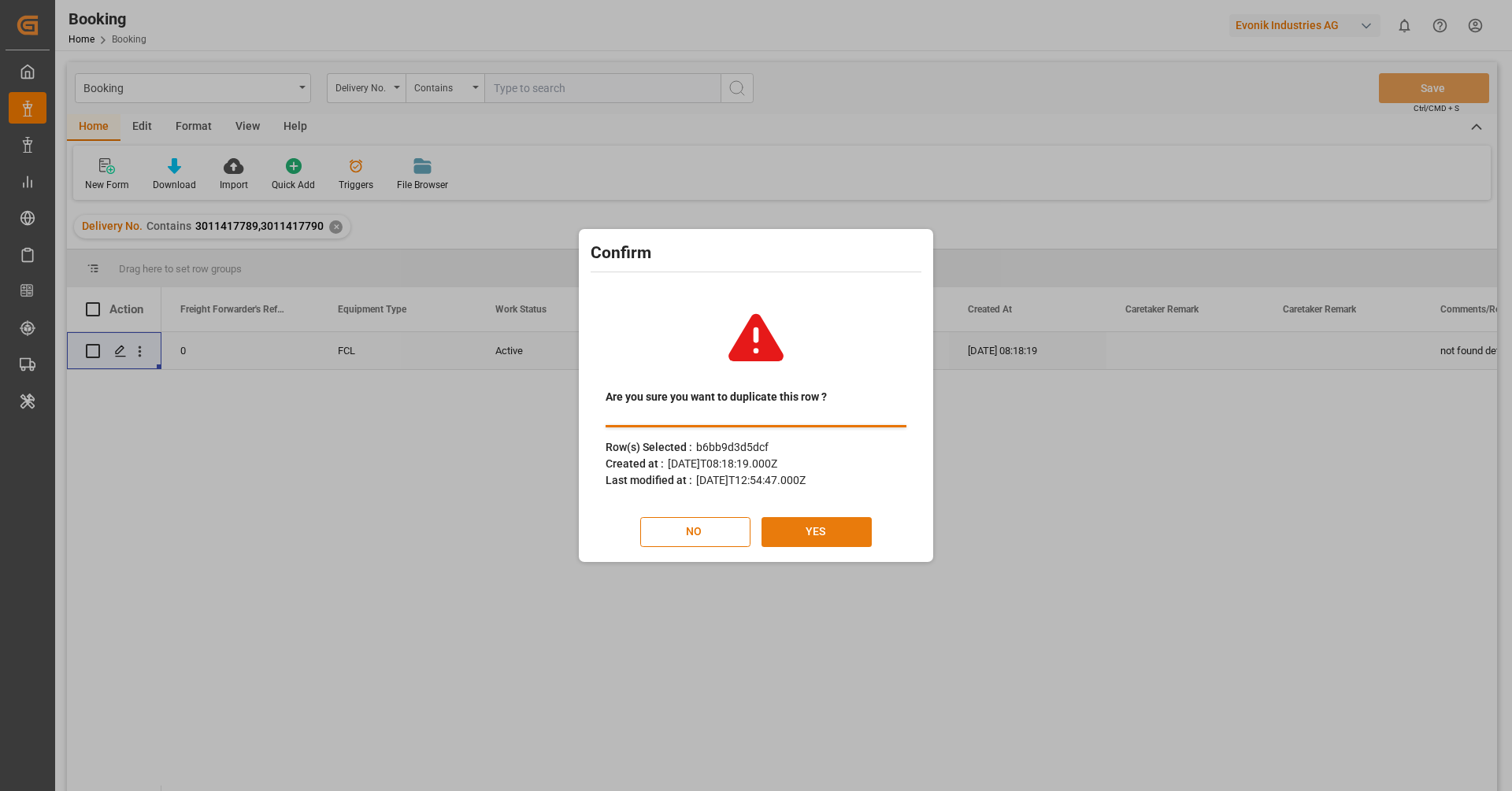
click at [819, 527] on button "YES" at bounding box center [816, 532] width 110 height 30
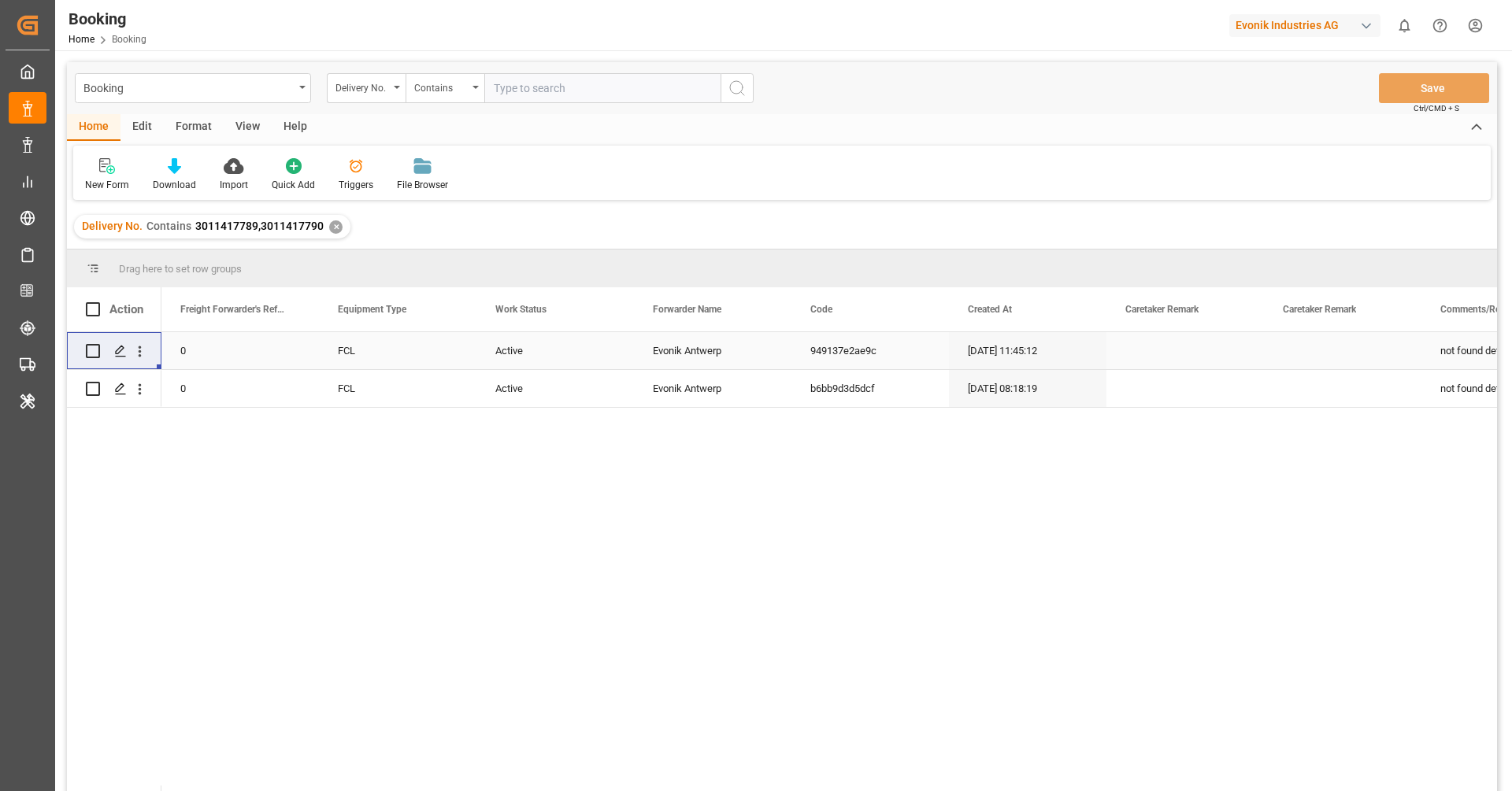
click at [250, 355] on div "0" at bounding box center [240, 350] width 157 height 37
click at [250, 355] on input "0" at bounding box center [240, 360] width 132 height 30
type input "250407900961"
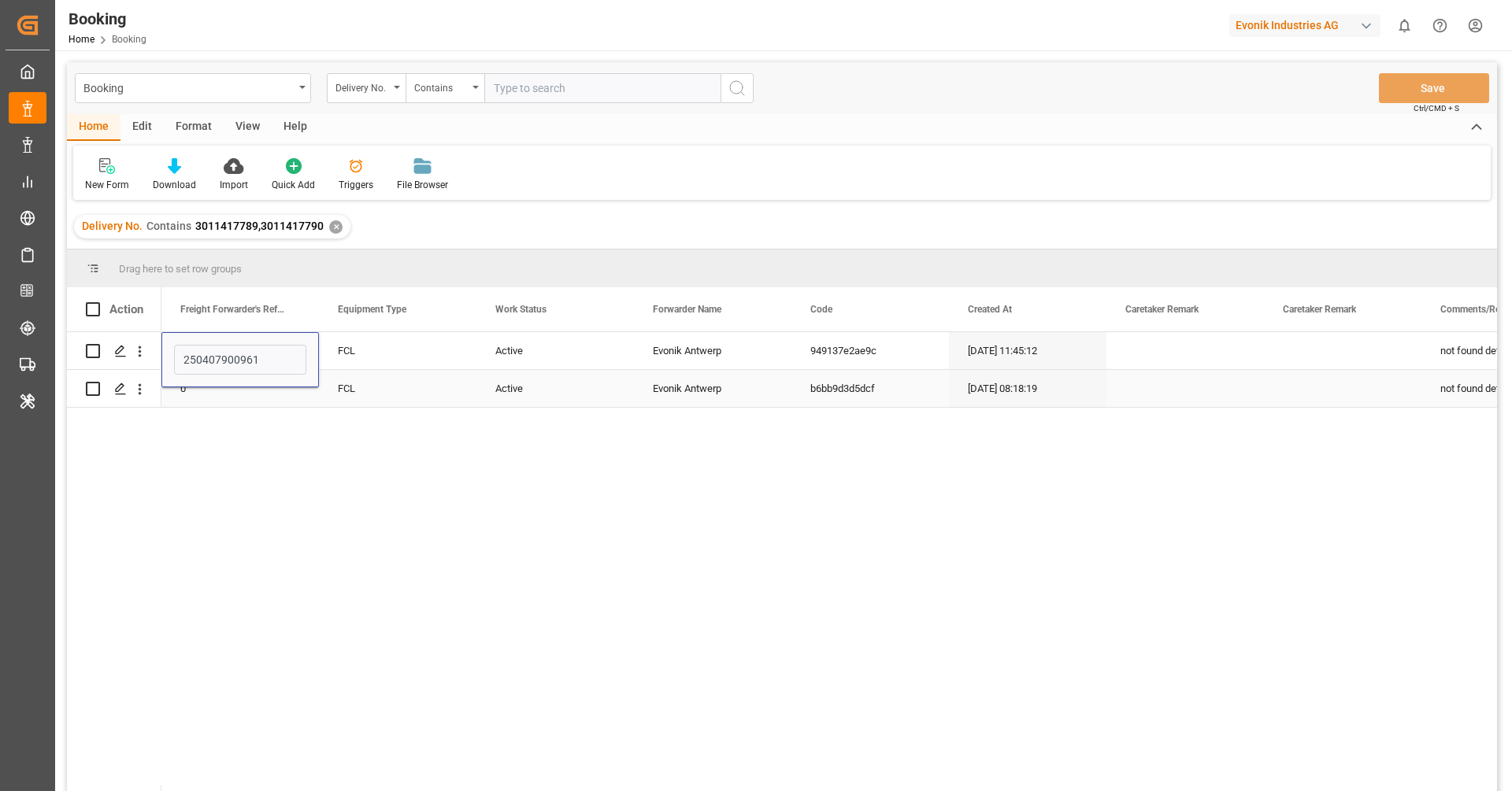
click at [373, 373] on div "FCL" at bounding box center [398, 388] width 157 height 37
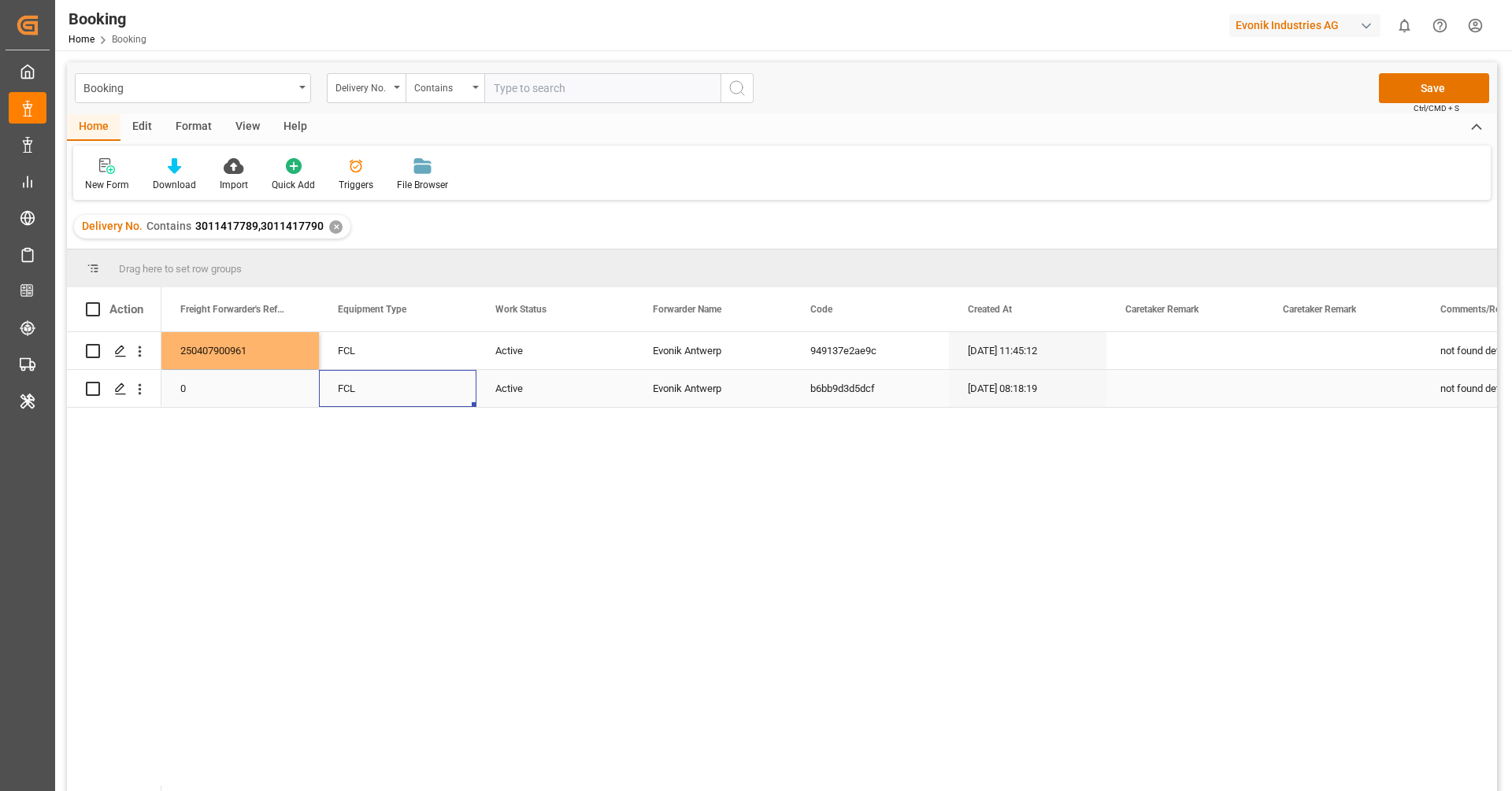
click at [236, 395] on div "0" at bounding box center [240, 388] width 157 height 37
click at [239, 388] on input "0" at bounding box center [240, 379] width 132 height 30
paste input "250407900961"
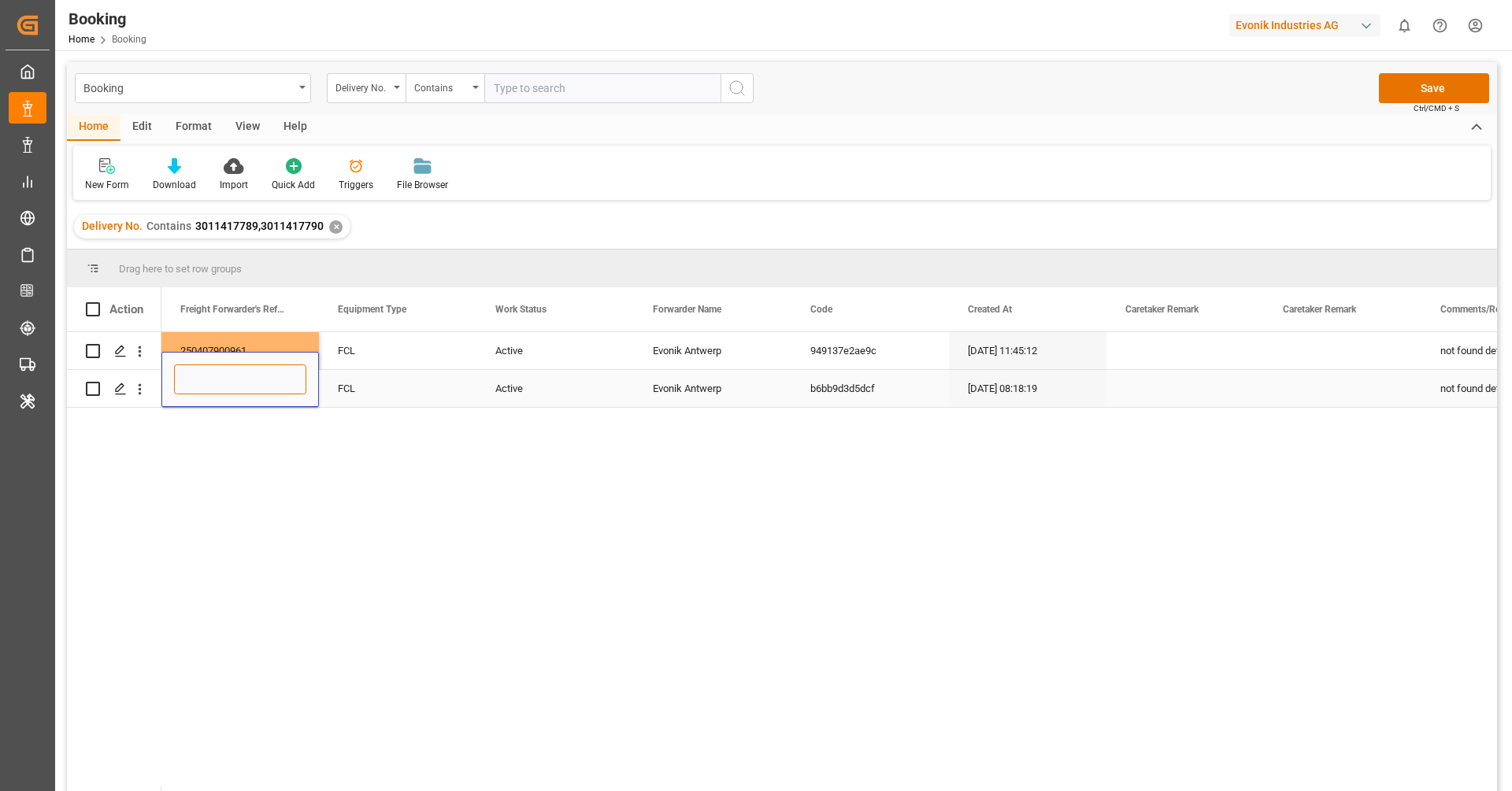
type input "250407900961"
click at [451, 367] on div "FCL" at bounding box center [398, 350] width 157 height 37
click at [707, 360] on div "Evonik Antwerp" at bounding box center [713, 350] width 157 height 37
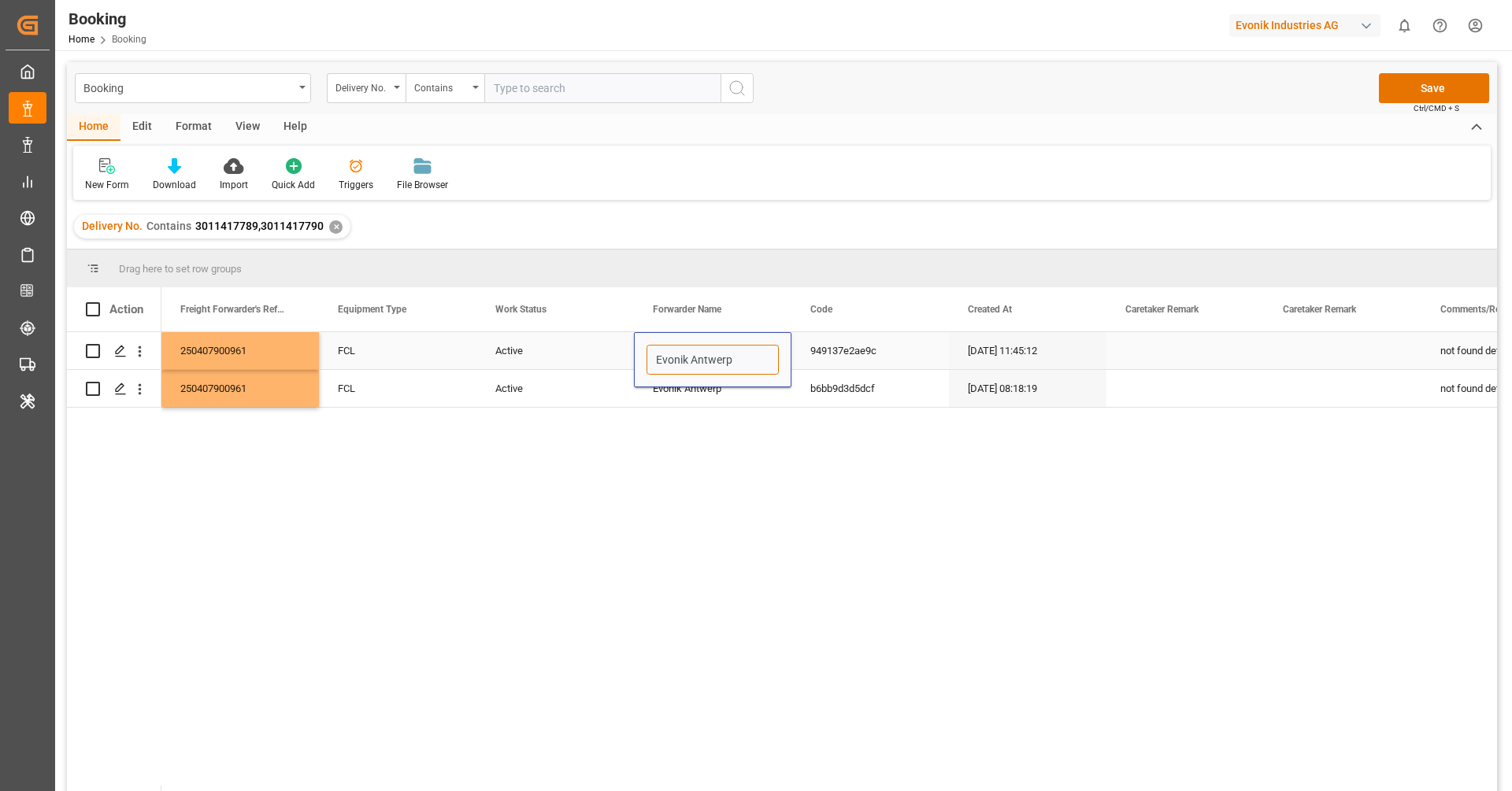
click at [707, 360] on input "Evonik Antwerp" at bounding box center [712, 360] width 132 height 30
type input "Leschaco Bremen"
click at [854, 351] on div "949137e2ae9c" at bounding box center [870, 350] width 157 height 37
click at [772, 364] on div "Leschaco Bremen" at bounding box center [713, 350] width 157 height 37
drag, startPoint x: 789, startPoint y: 367, endPoint x: 790, endPoint y: 389, distance: 22.0
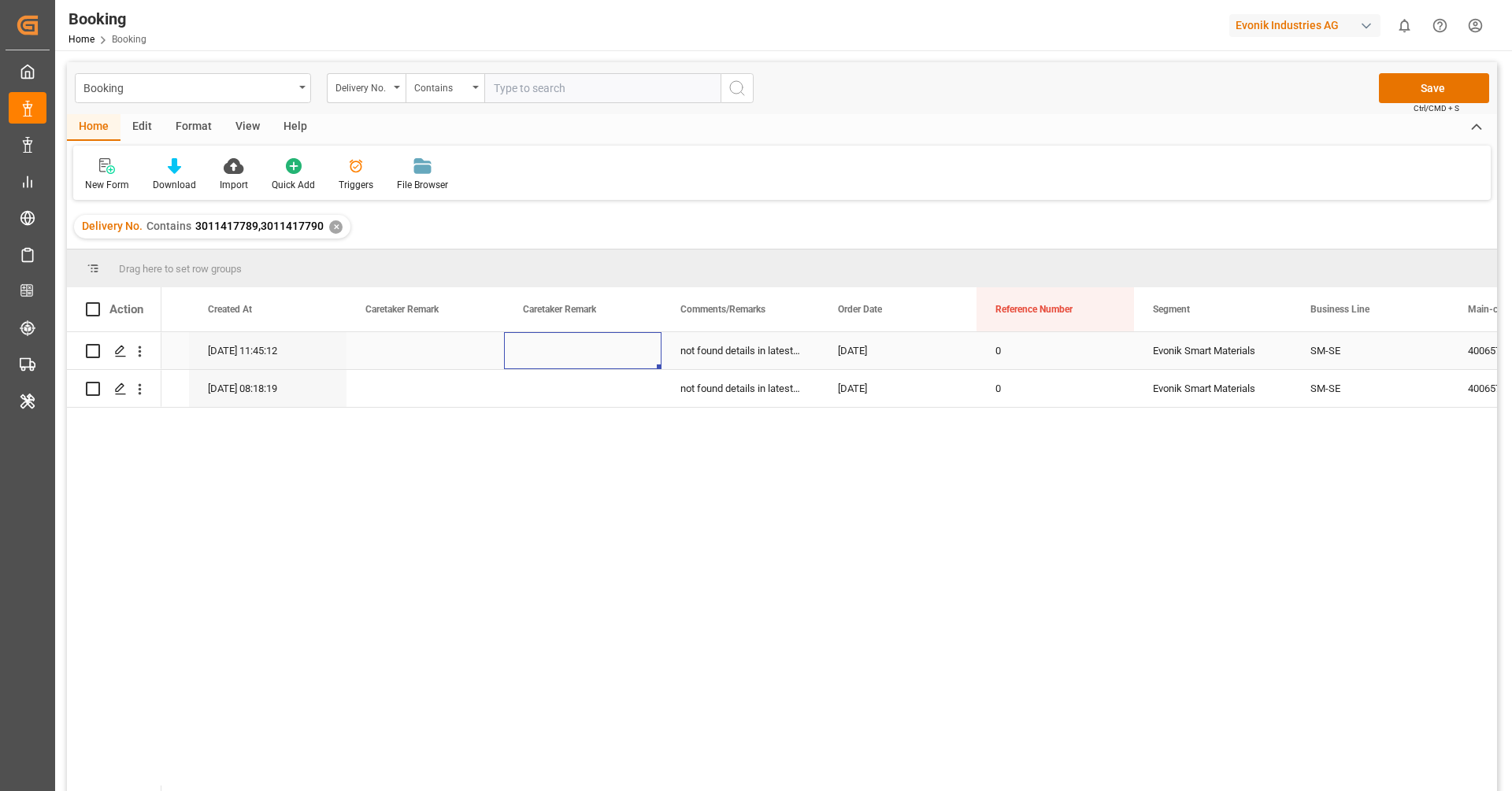
click at [590, 346] on div "Press SPACE to select this row." at bounding box center [583, 350] width 157 height 37
click at [719, 347] on div "not found details in latest excel" at bounding box center [740, 350] width 157 height 37
click at [737, 380] on div "not found details in latest excel" at bounding box center [740, 388] width 157 height 37
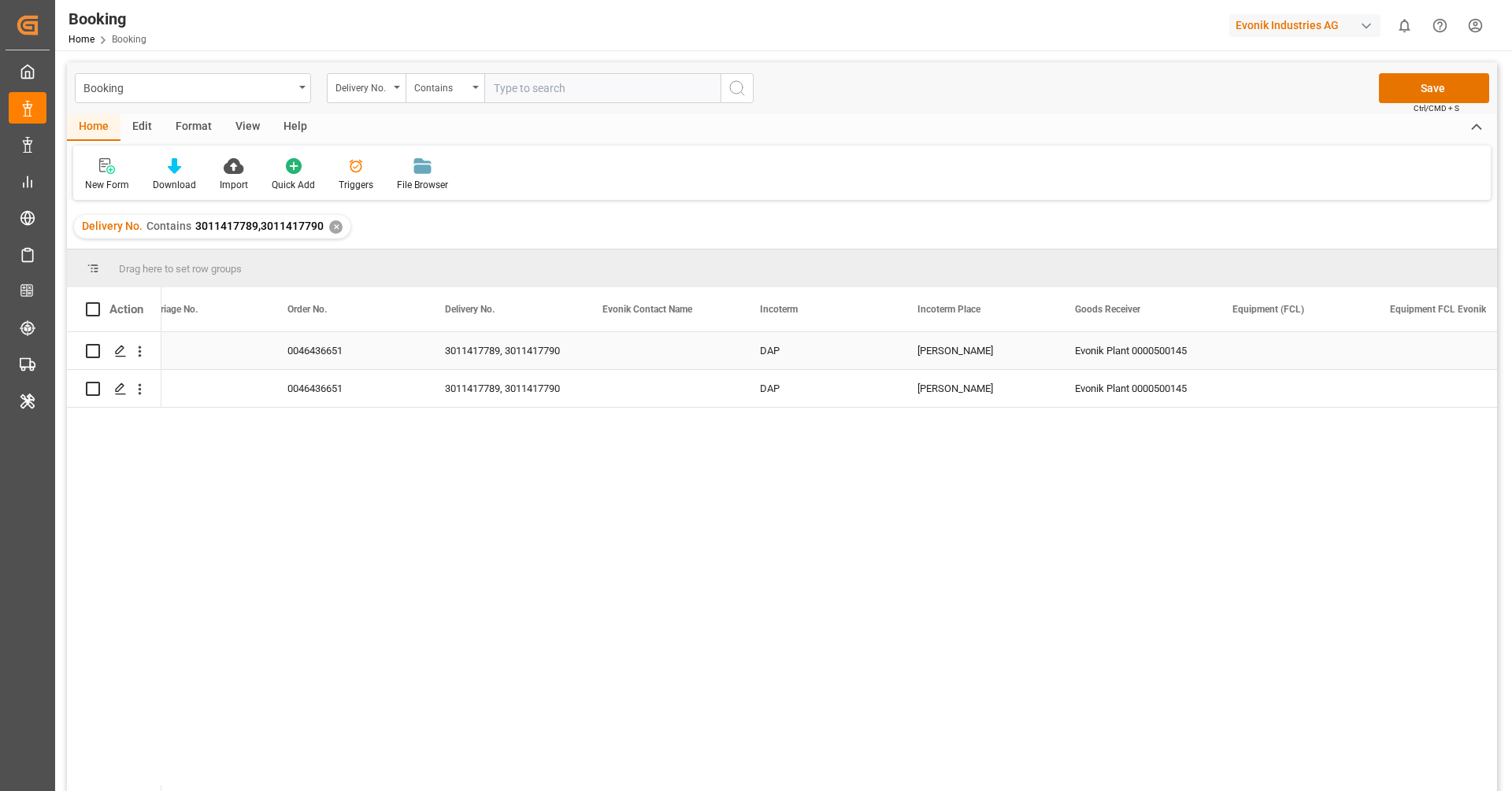
click at [523, 353] on div "3011417789, 3011417790" at bounding box center [505, 350] width 157 height 37
click at [554, 359] on icon "search button" at bounding box center [554, 361] width 13 height 13
click at [551, 361] on input "close menu" at bounding box center [504, 360] width 131 height 30
click at [551, 361] on icon "search button" at bounding box center [554, 361] width 13 height 13
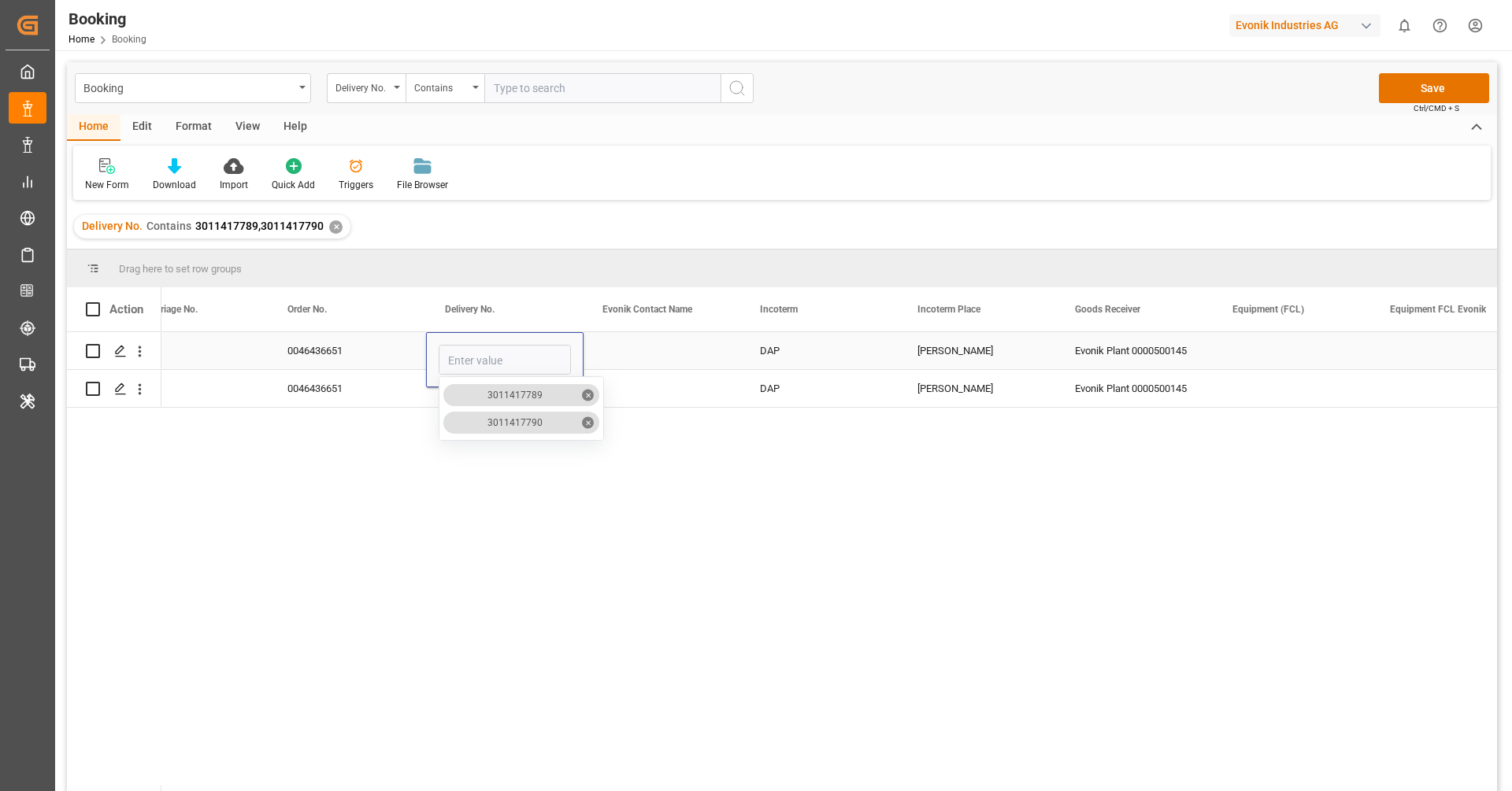
click at [582, 400] on span "✕" at bounding box center [588, 395] width 12 height 12
click at [655, 365] on div "Press SPACE to select this row." at bounding box center [663, 350] width 157 height 37
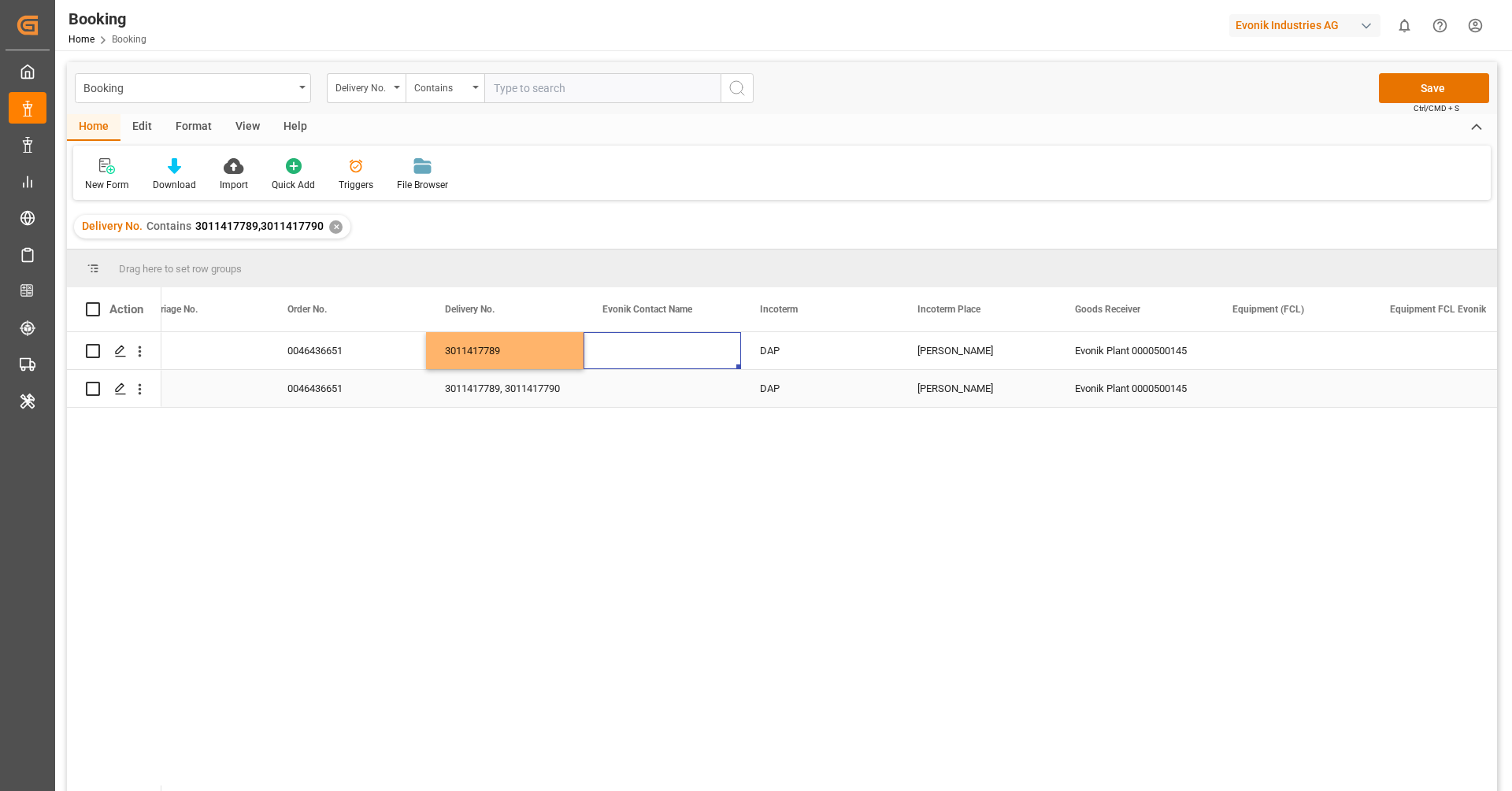
click at [527, 392] on div "3011417789, 3011417790" at bounding box center [505, 388] width 157 height 37
click at [550, 380] on icon "search button" at bounding box center [554, 380] width 16 height 16
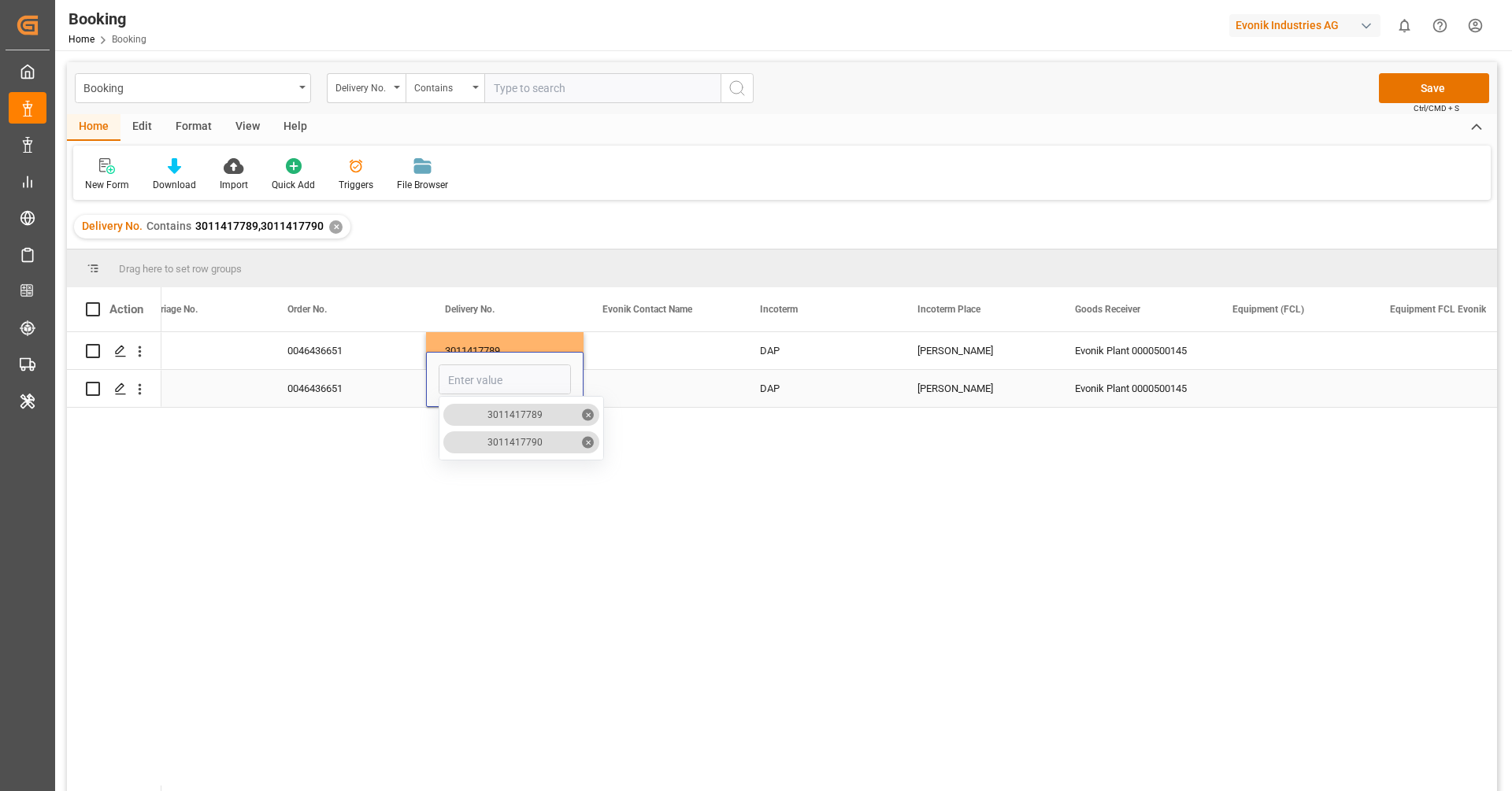
click at [582, 411] on span "✕" at bounding box center [588, 414] width 12 height 12
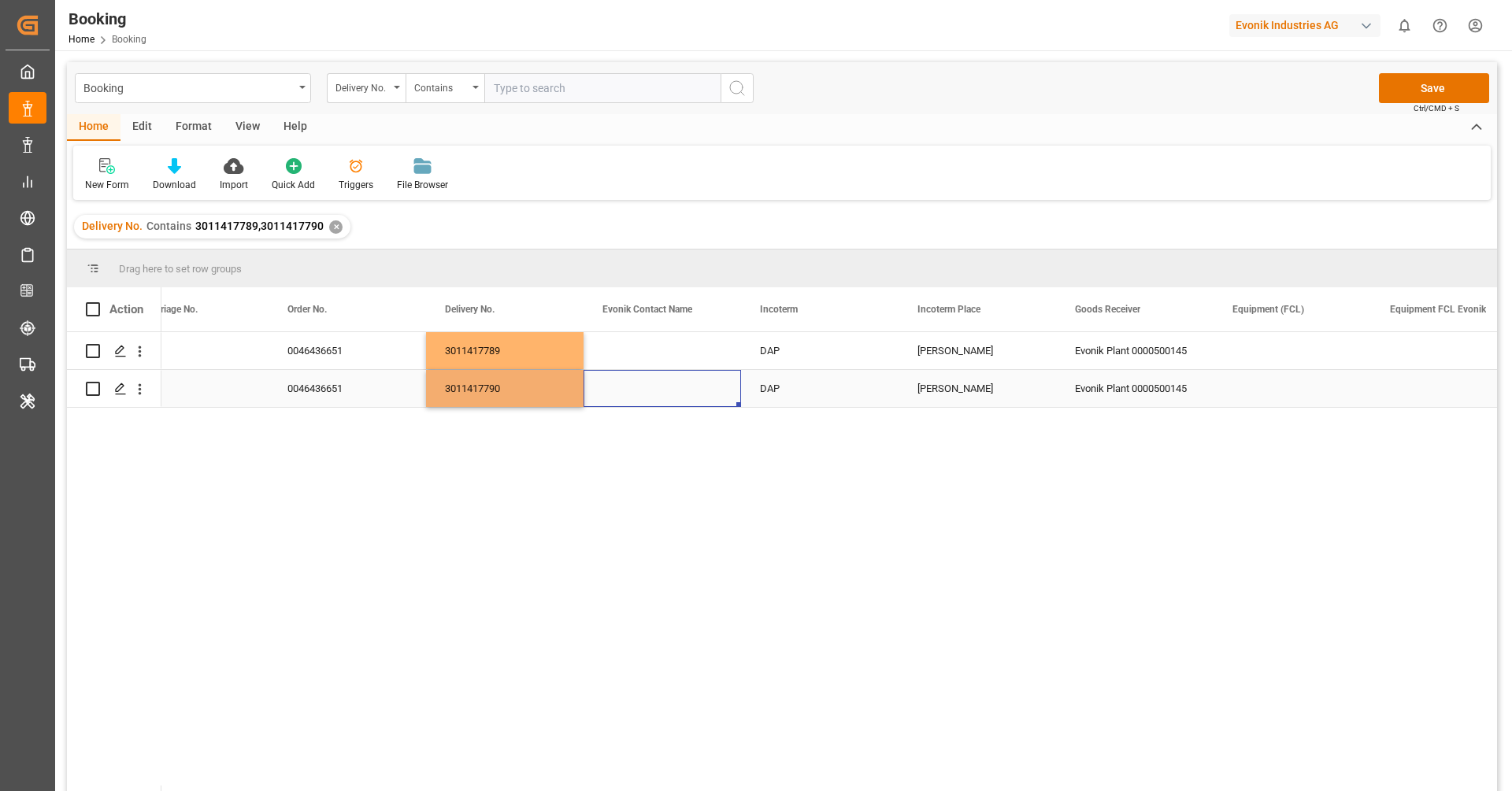
click at [650, 384] on div "Press SPACE to select this row." at bounding box center [663, 388] width 157 height 37
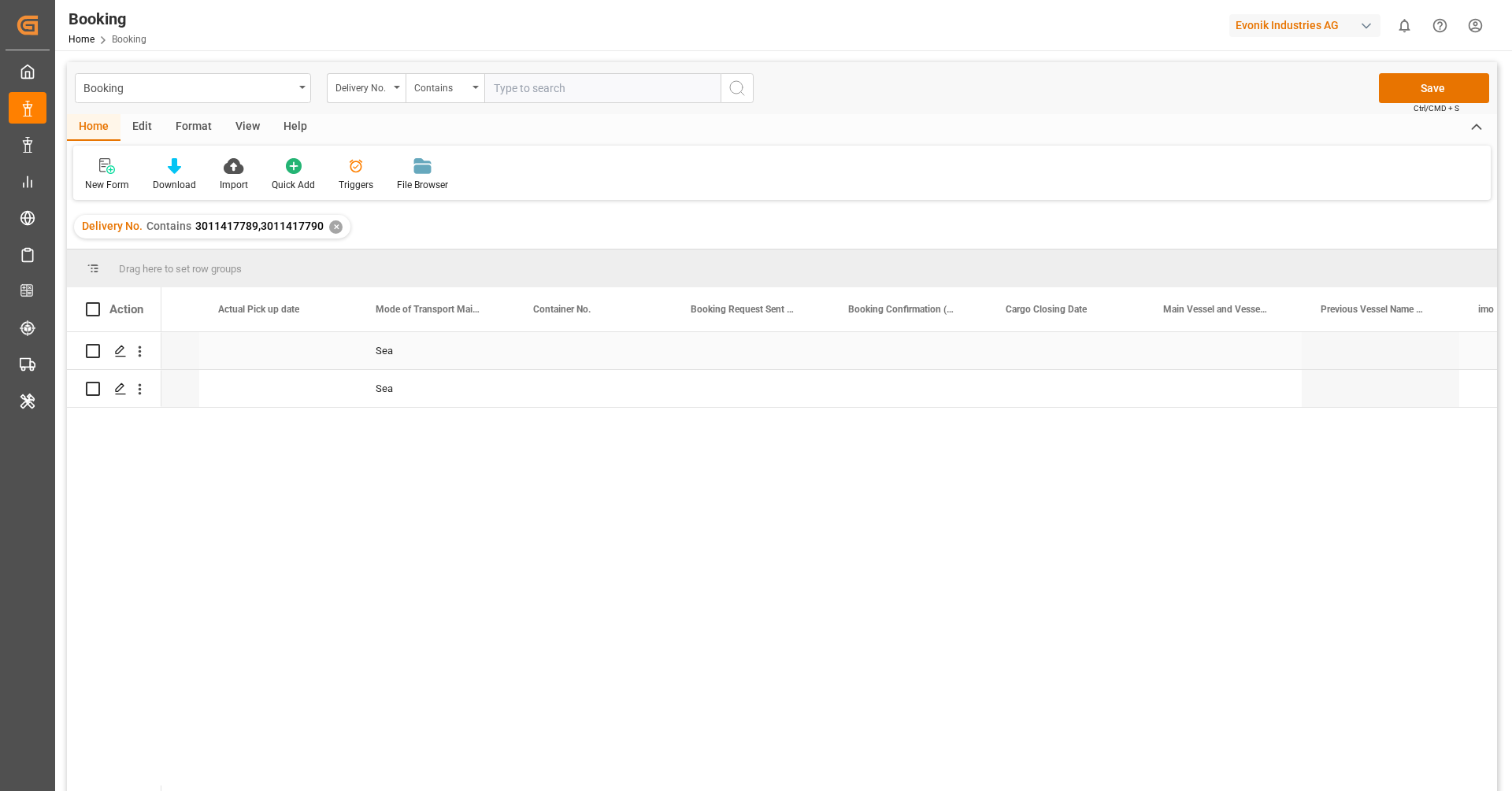
click at [556, 358] on div "Press SPACE to select this row." at bounding box center [593, 350] width 157 height 37
click at [566, 357] on input "Press SPACE to select this row." at bounding box center [593, 360] width 132 height 30
paste input "EXFU1461389"
type input "EXFU1461389"
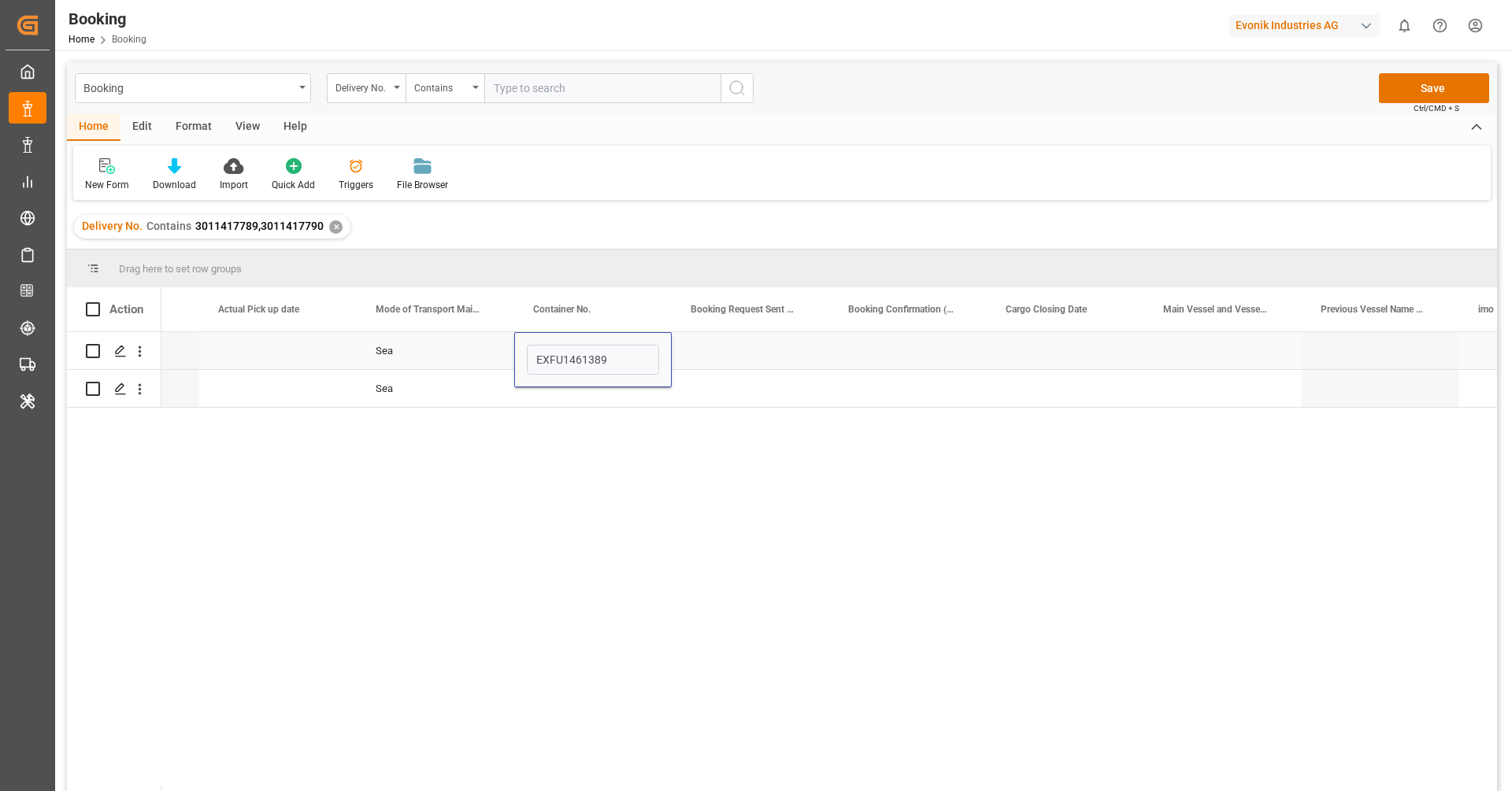
click at [716, 358] on div "Press SPACE to select this row." at bounding box center [751, 350] width 157 height 37
click at [581, 394] on div "Press SPACE to select this row." at bounding box center [593, 388] width 157 height 37
click at [584, 386] on input "Press SPACE to select this row." at bounding box center [593, 379] width 132 height 30
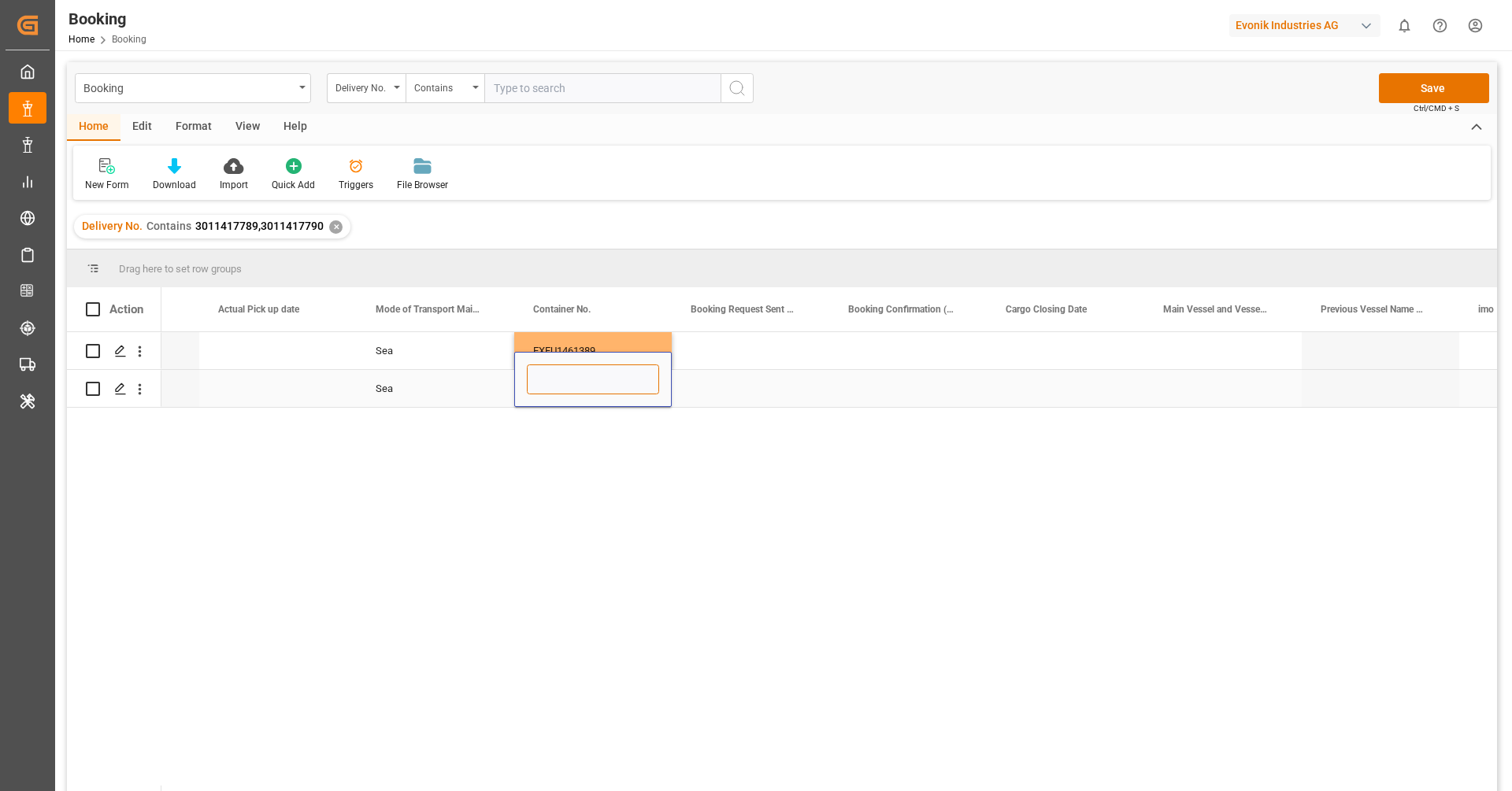
paste input "EXFU1461096"
type input "EXFU1461096"
click at [722, 394] on div "Press SPACE to select this row." at bounding box center [751, 388] width 157 height 37
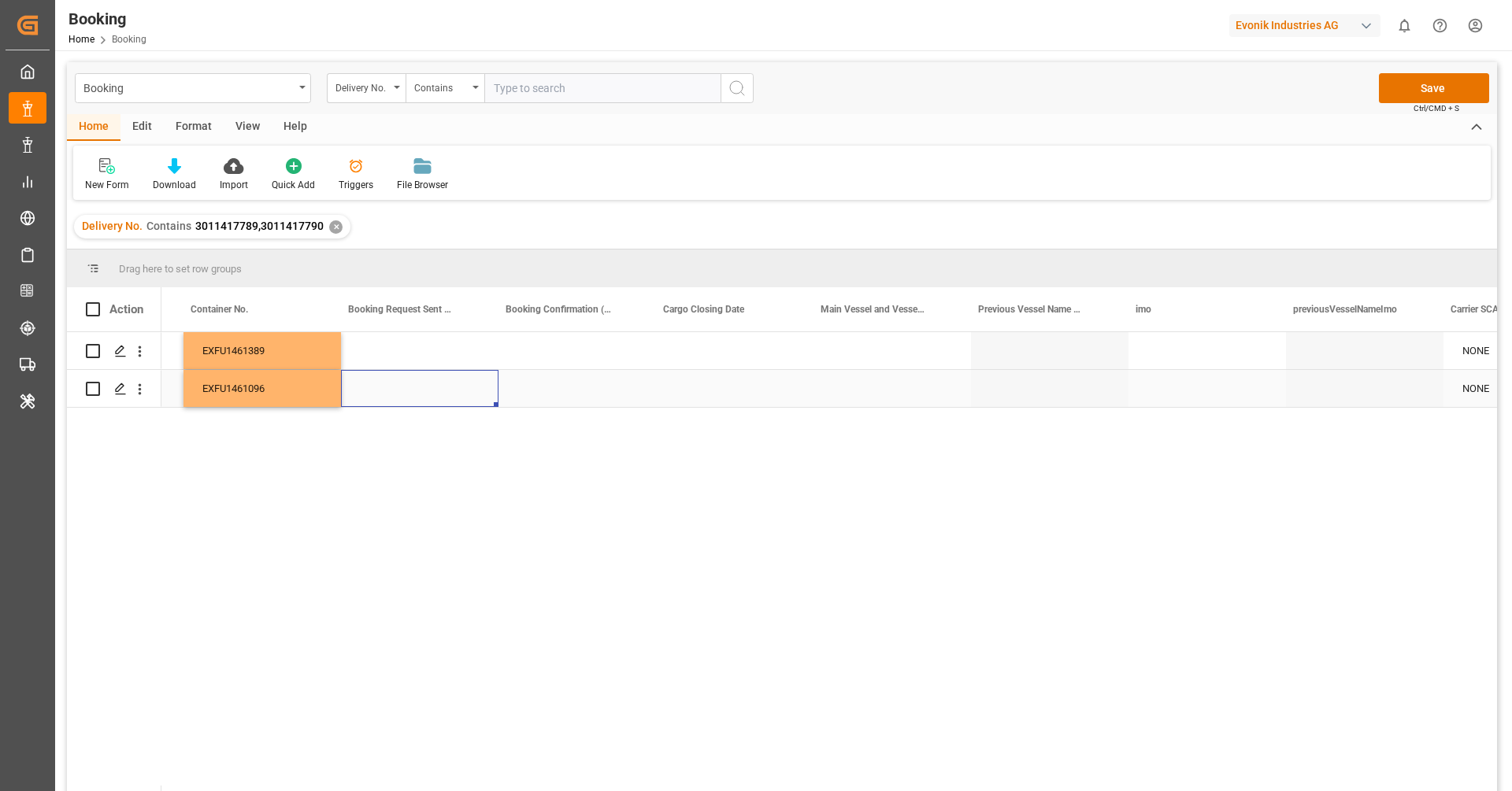
scroll to position [0, 5502]
click at [881, 348] on div "Press SPACE to select this row." at bounding box center [881, 350] width 157 height 37
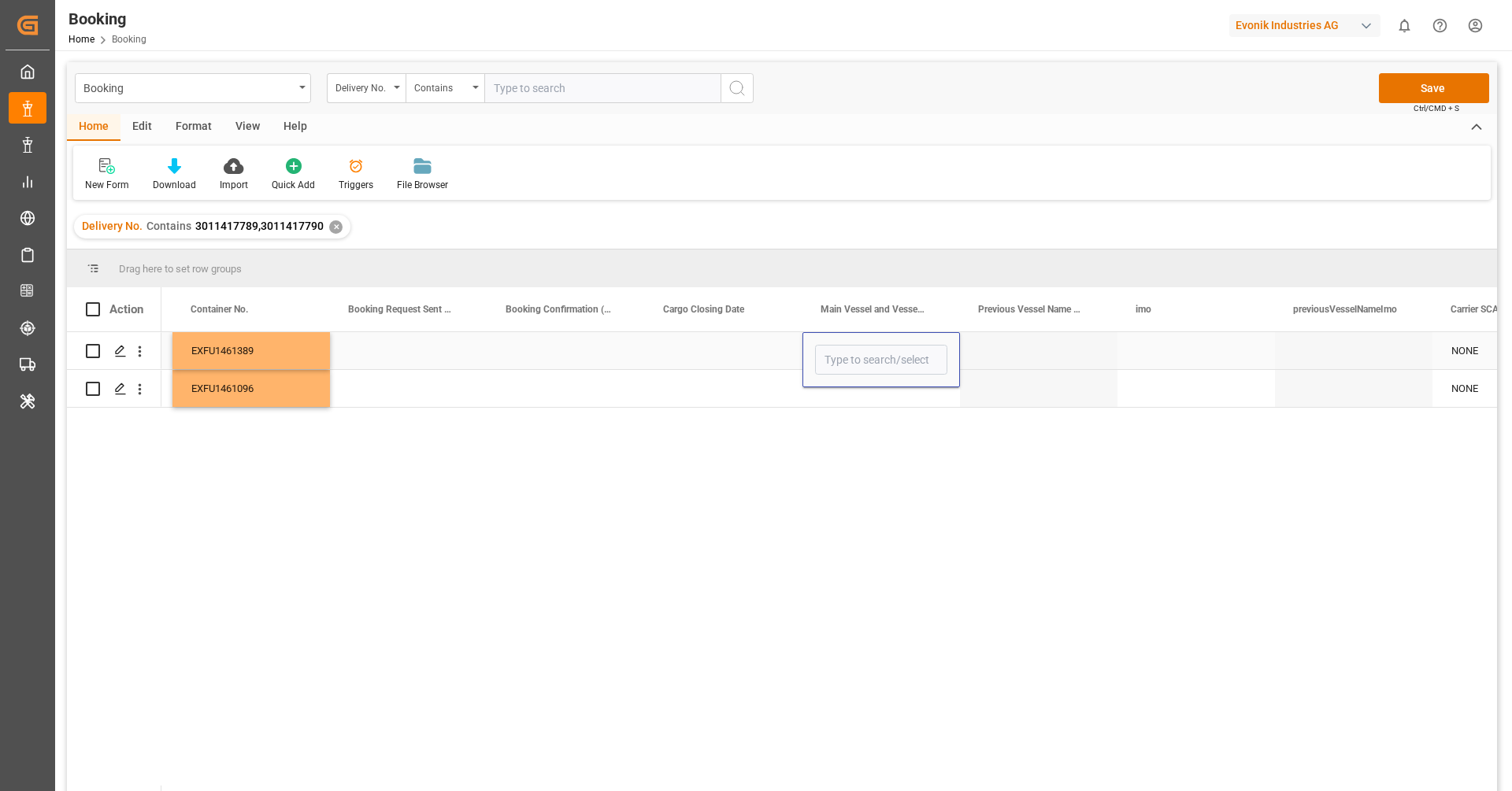
click at [881, 348] on input "Press SPACE to select this row." at bounding box center [881, 360] width 132 height 30
click at [872, 408] on div "[PERSON_NAME] - 9535204" at bounding box center [886, 405] width 141 height 55
type input "[PERSON_NAME] - 9535204"
click at [730, 379] on div "Press SPACE to select this row." at bounding box center [724, 388] width 157 height 37
click at [881, 399] on div "Press SPACE to select this row." at bounding box center [881, 388] width 157 height 37
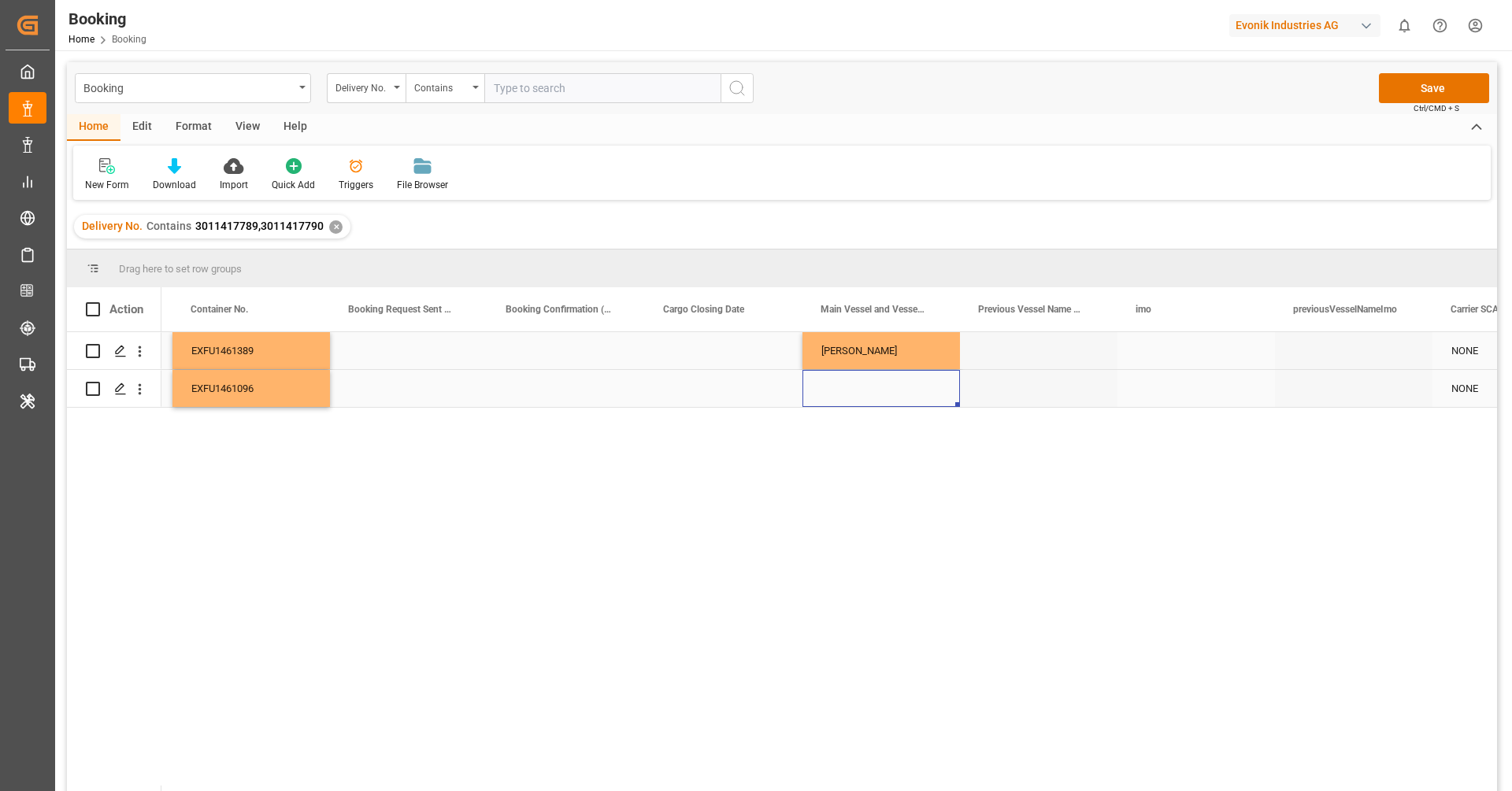
click at [881, 399] on div "Press SPACE to select this row." at bounding box center [881, 388] width 157 height 37
click at [881, 368] on input "Press SPACE to select this row." at bounding box center [881, 379] width 132 height 30
paste input "[PERSON_NAME]"
click at [887, 436] on div "[PERSON_NAME] - 9535204" at bounding box center [886, 424] width 141 height 55
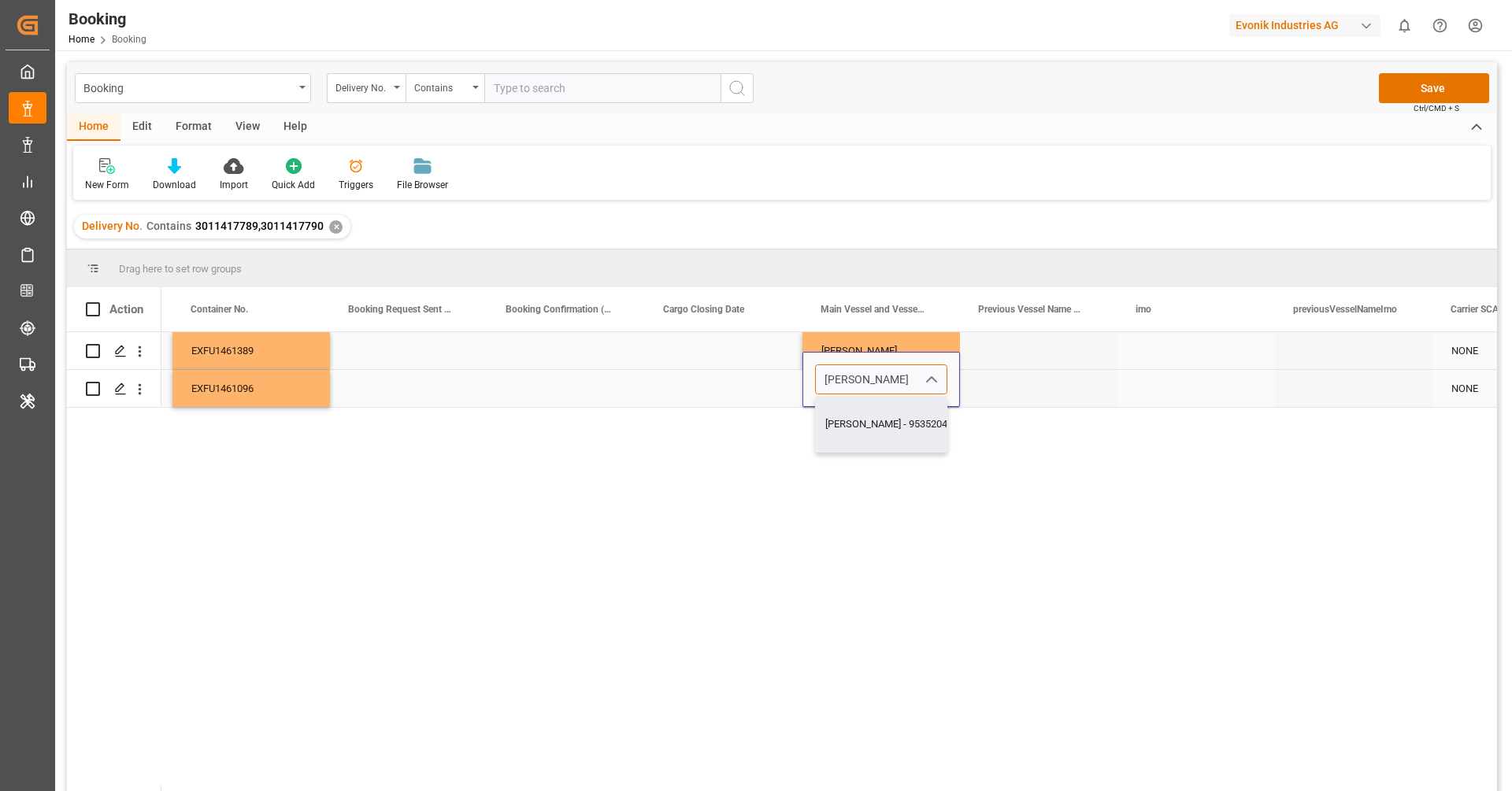
type input "[PERSON_NAME] - 9535204"
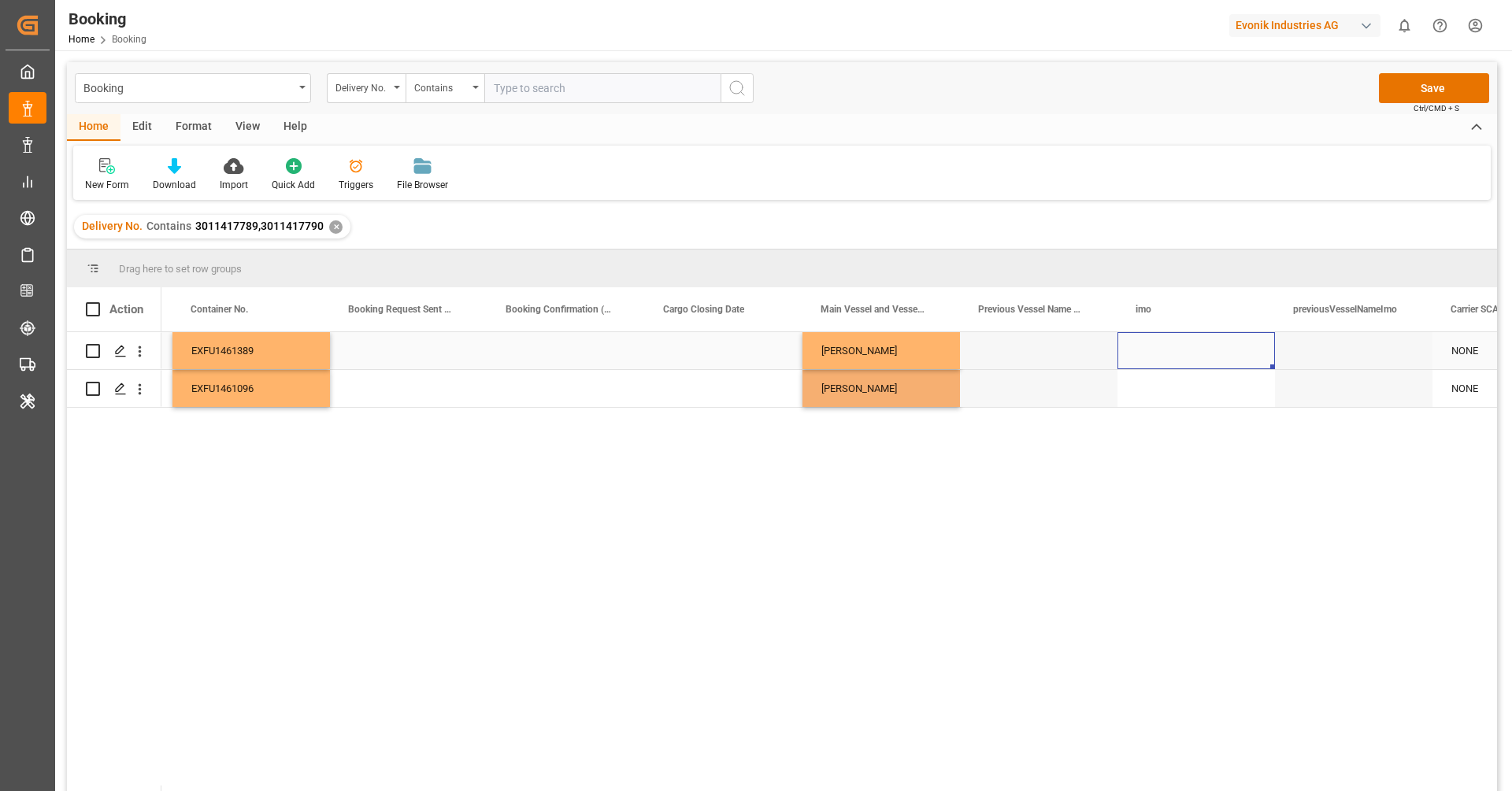
click at [1153, 348] on div "Press SPACE to select this row." at bounding box center [1196, 350] width 157 height 37
click at [1174, 407] on div "9535204 - [PERSON_NAME]" at bounding box center [1201, 405] width 141 height 55
type input "9535204 - [PERSON_NAME]"
click at [881, 383] on div "[PERSON_NAME]" at bounding box center [881, 388] width 157 height 37
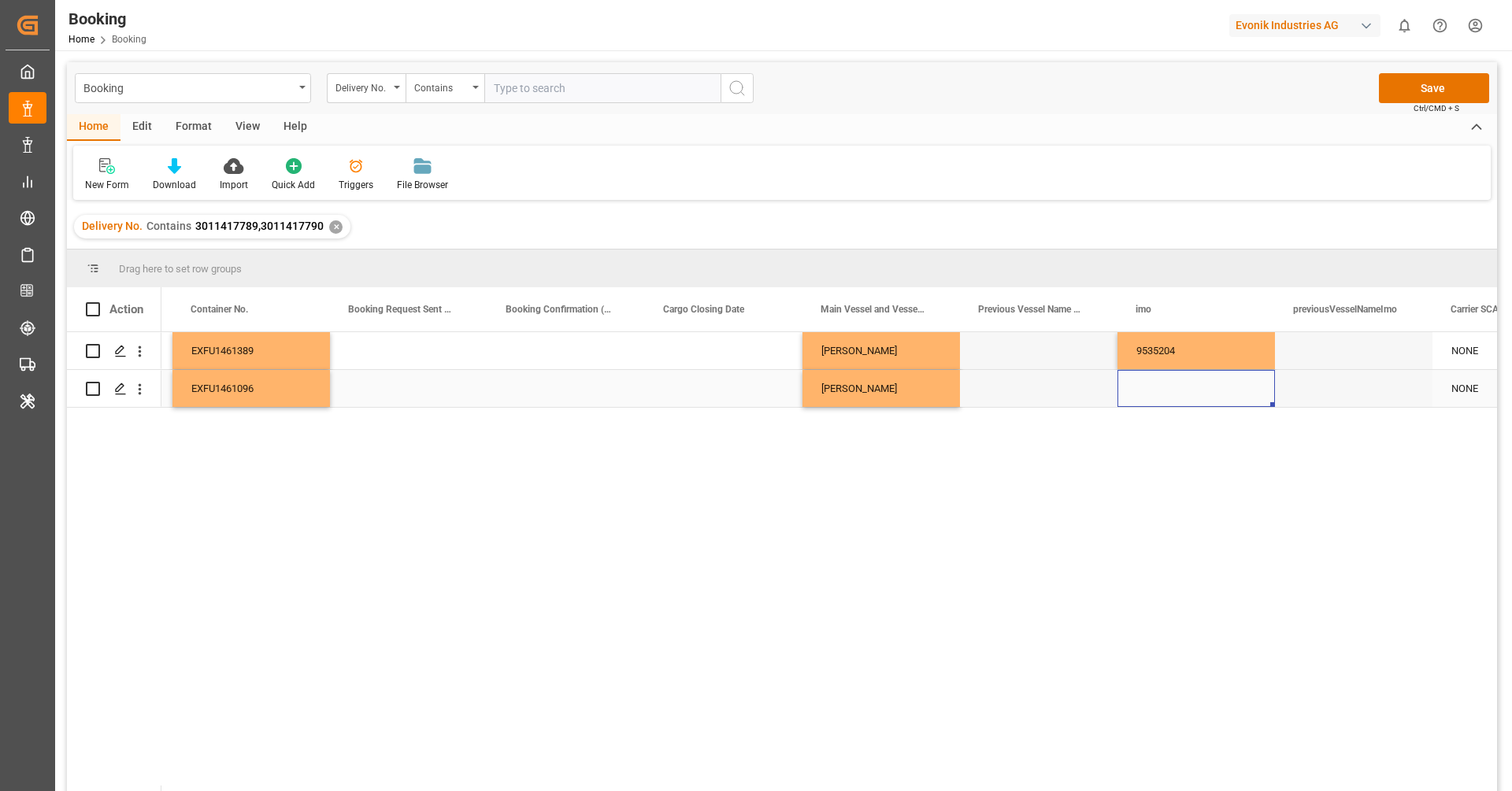
click at [1211, 395] on div "Press SPACE to select this row." at bounding box center [1196, 388] width 157 height 37
click at [1211, 395] on div "Press SPACE to select this row." at bounding box center [1196, 380] width 157 height 55
click at [1165, 375] on input "Press SPACE to select this row." at bounding box center [1195, 379] width 132 height 30
paste input "[PERSON_NAME]"
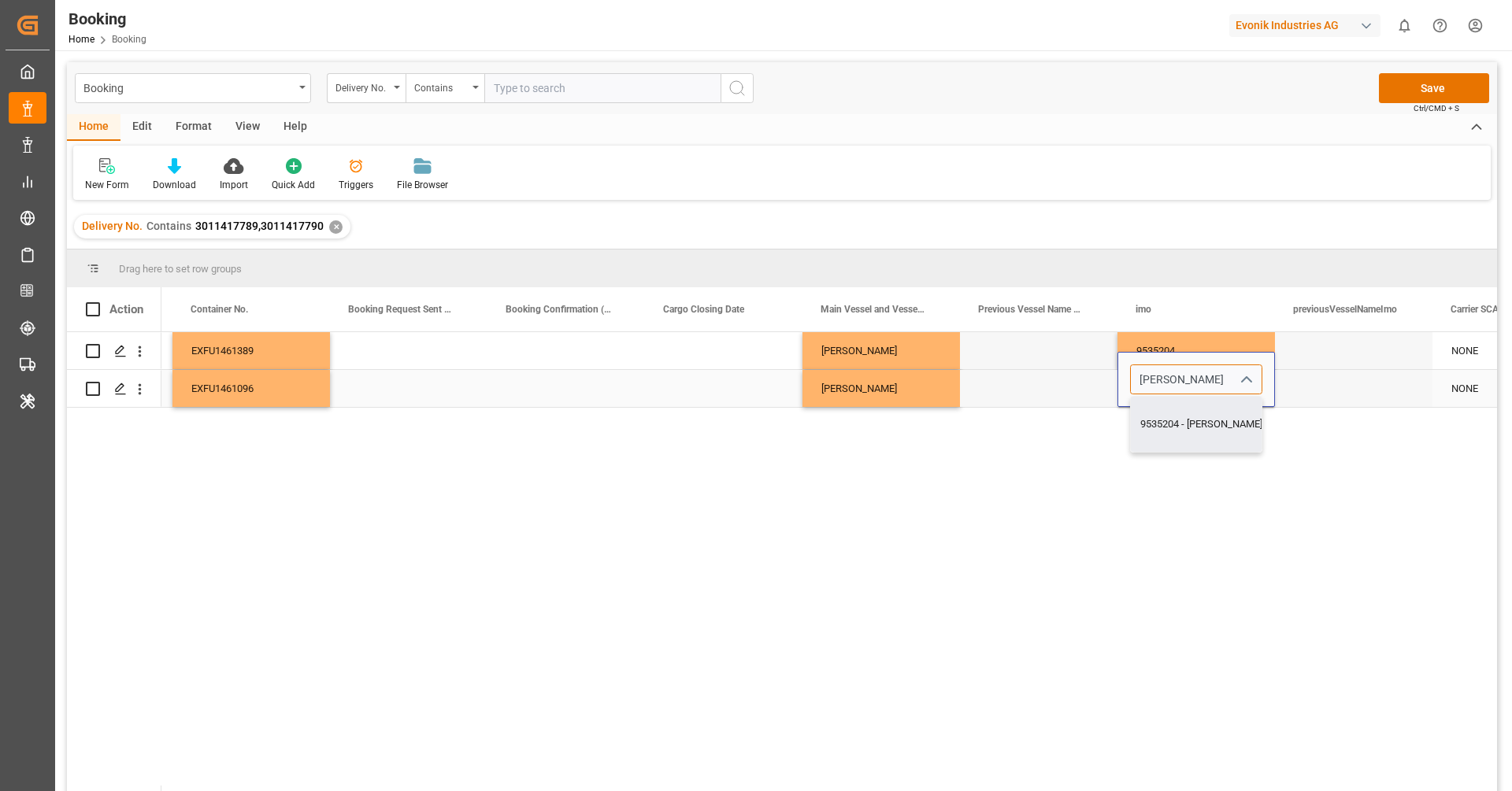
click at [1200, 433] on div "9535204 - [PERSON_NAME]" at bounding box center [1201, 424] width 141 height 55
type input "9535204 - [PERSON_NAME]"
click at [887, 381] on div "[PERSON_NAME]" at bounding box center [881, 388] width 157 height 37
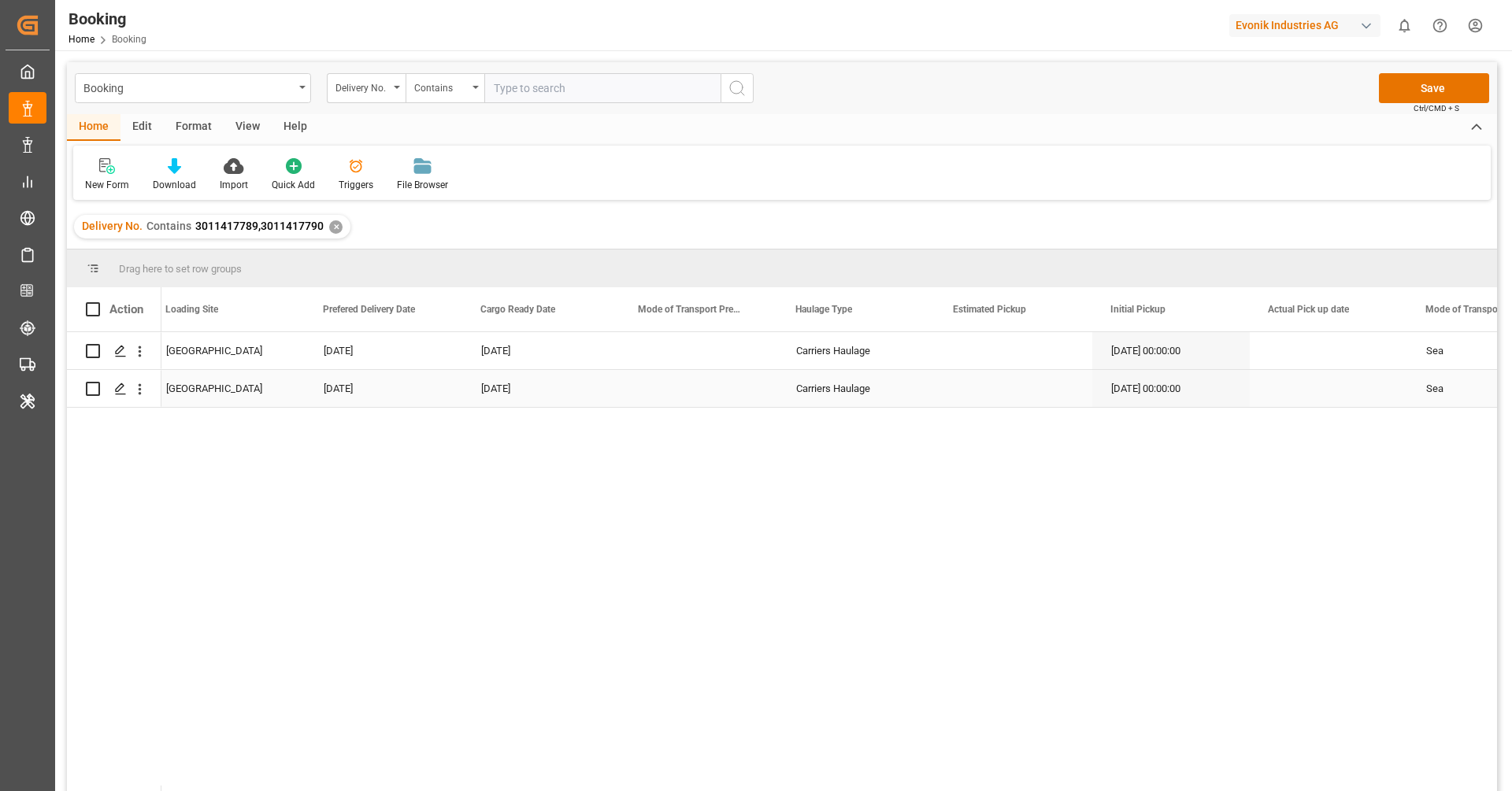
scroll to position [0, 3982]
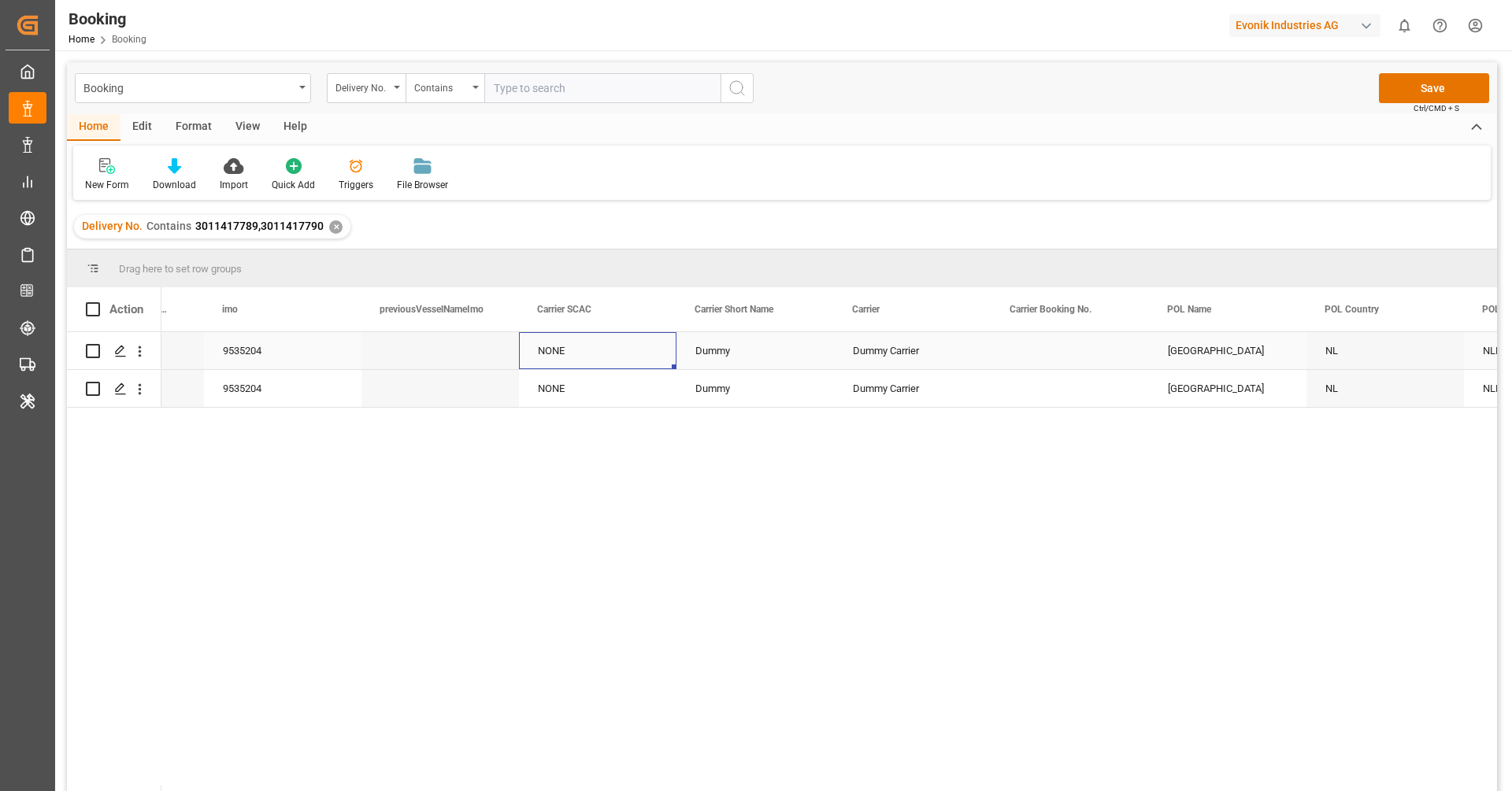
click at [580, 352] on div "NONE" at bounding box center [598, 350] width 157 height 37
click at [635, 355] on button "open menu" at bounding box center [646, 360] width 23 height 24
click at [635, 355] on button "close menu" at bounding box center [646, 360] width 23 height 24
click at [624, 355] on icon "Press SPACE to select this row." at bounding box center [631, 358] width 16 height 16
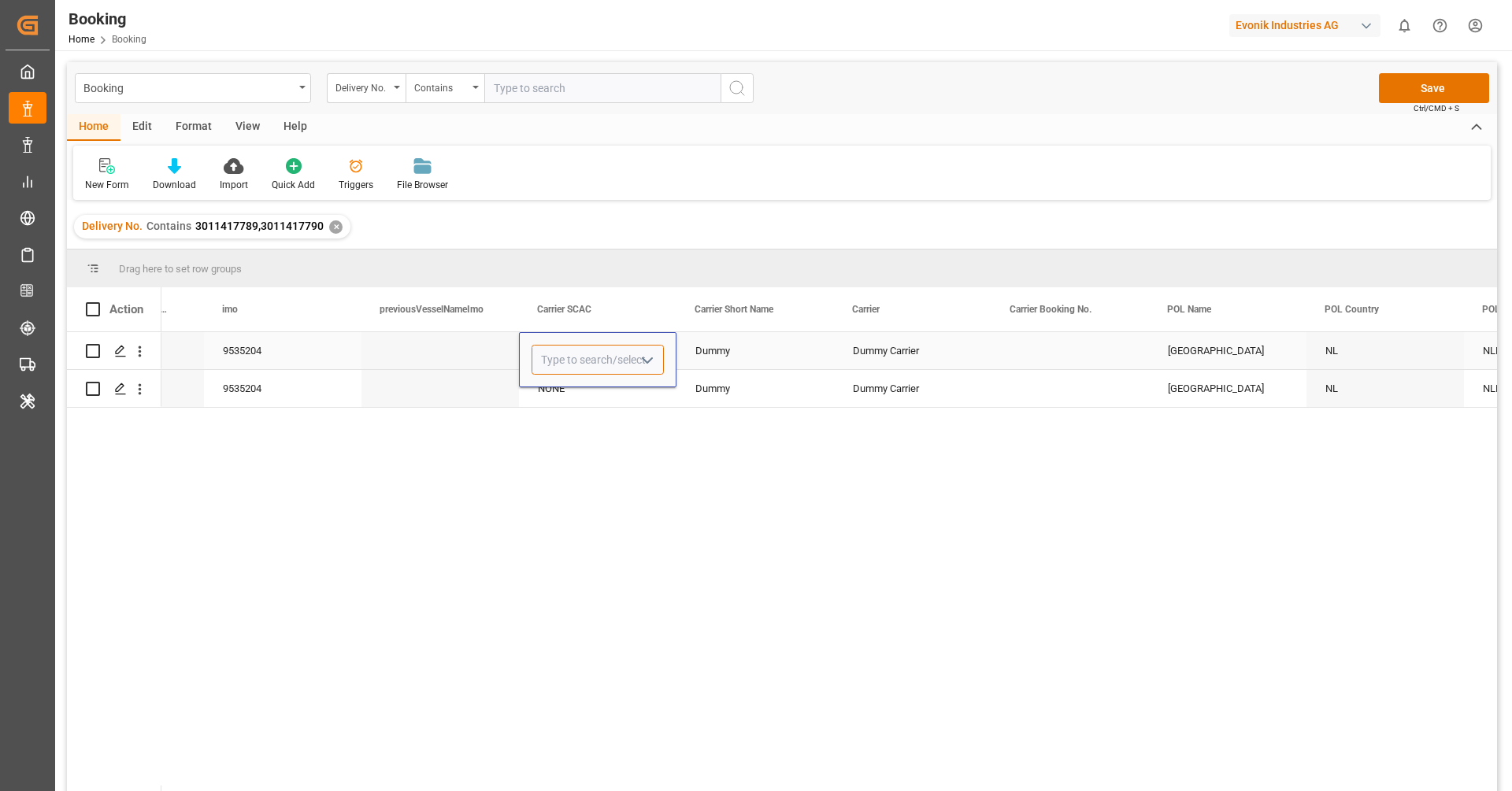
click at [632, 360] on input "Press SPACE to select this row." at bounding box center [597, 360] width 132 height 30
click at [618, 399] on div "MSCU" at bounding box center [597, 405] width 131 height 55
type input "MSCU"
click at [755, 354] on div "Dummy" at bounding box center [755, 350] width 157 height 37
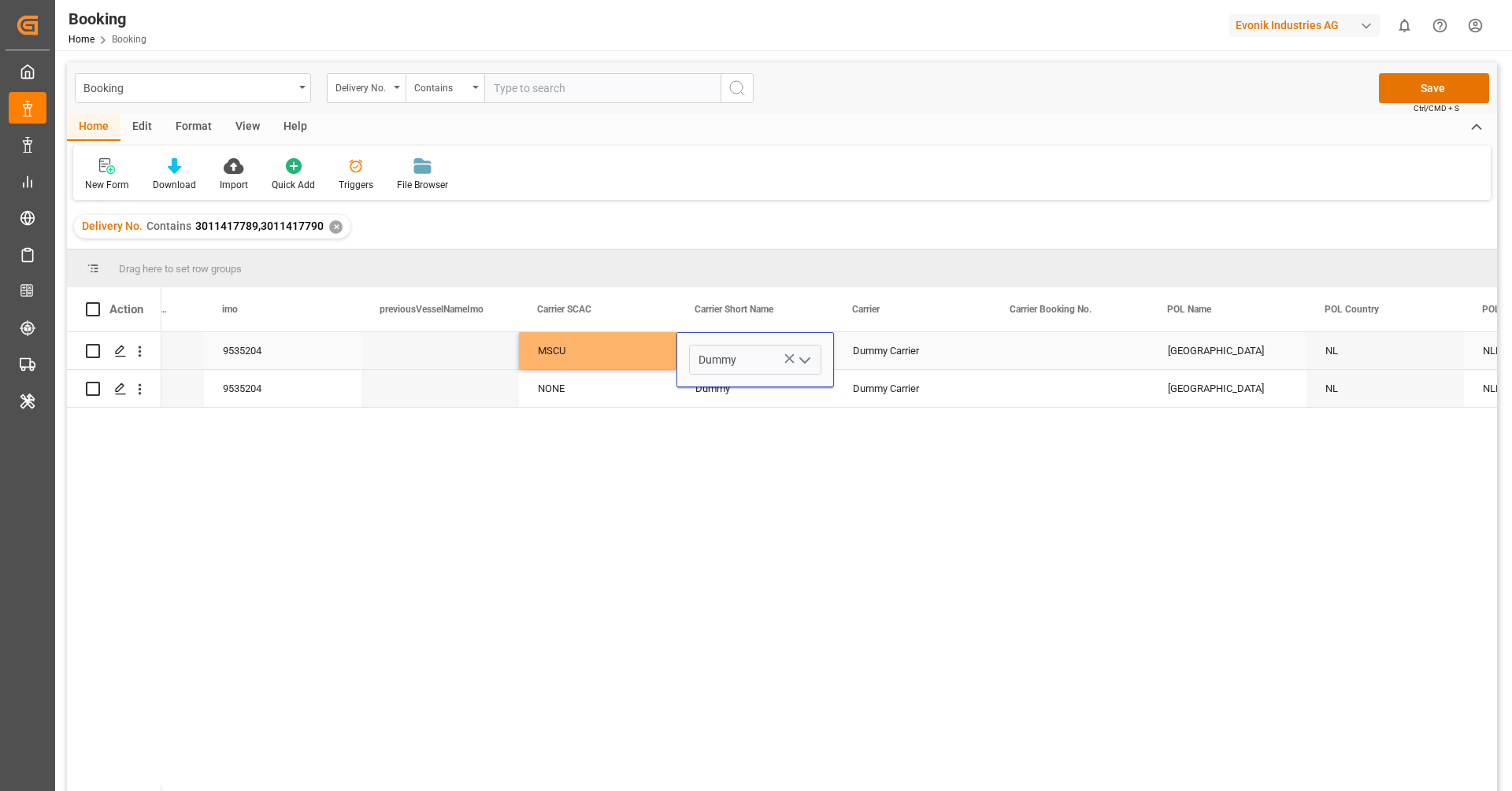
click at [795, 354] on button "open menu" at bounding box center [804, 360] width 23 height 24
click at [803, 360] on icon "close menu" at bounding box center [804, 360] width 19 height 19
click at [786, 358] on icon "Press SPACE to select this row." at bounding box center [789, 358] width 16 height 16
click at [777, 357] on input "Press SPACE to select this row." at bounding box center [755, 360] width 132 height 30
click at [769, 404] on div "MSC" at bounding box center [754, 405] width 131 height 55
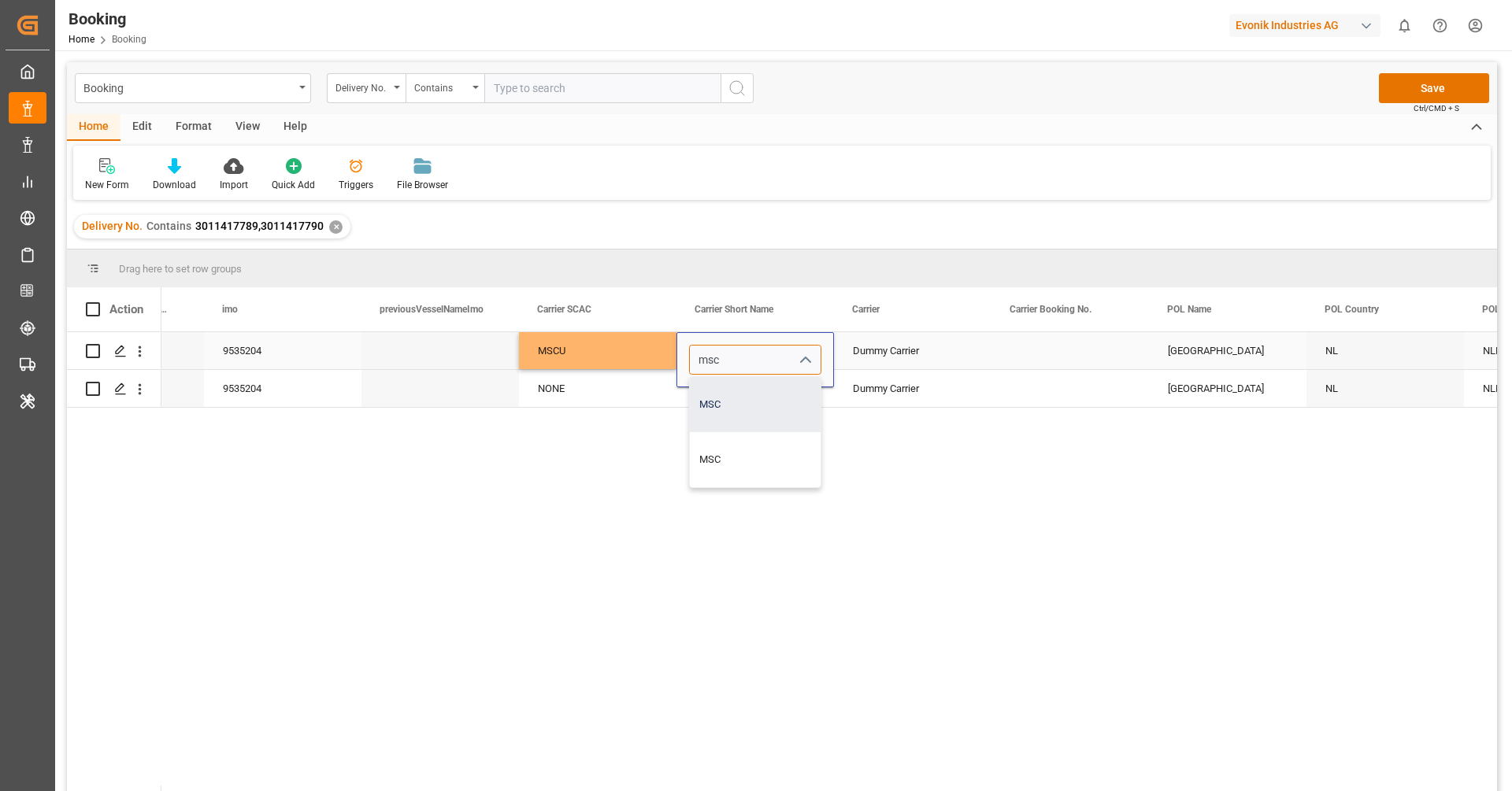
type input "MSC"
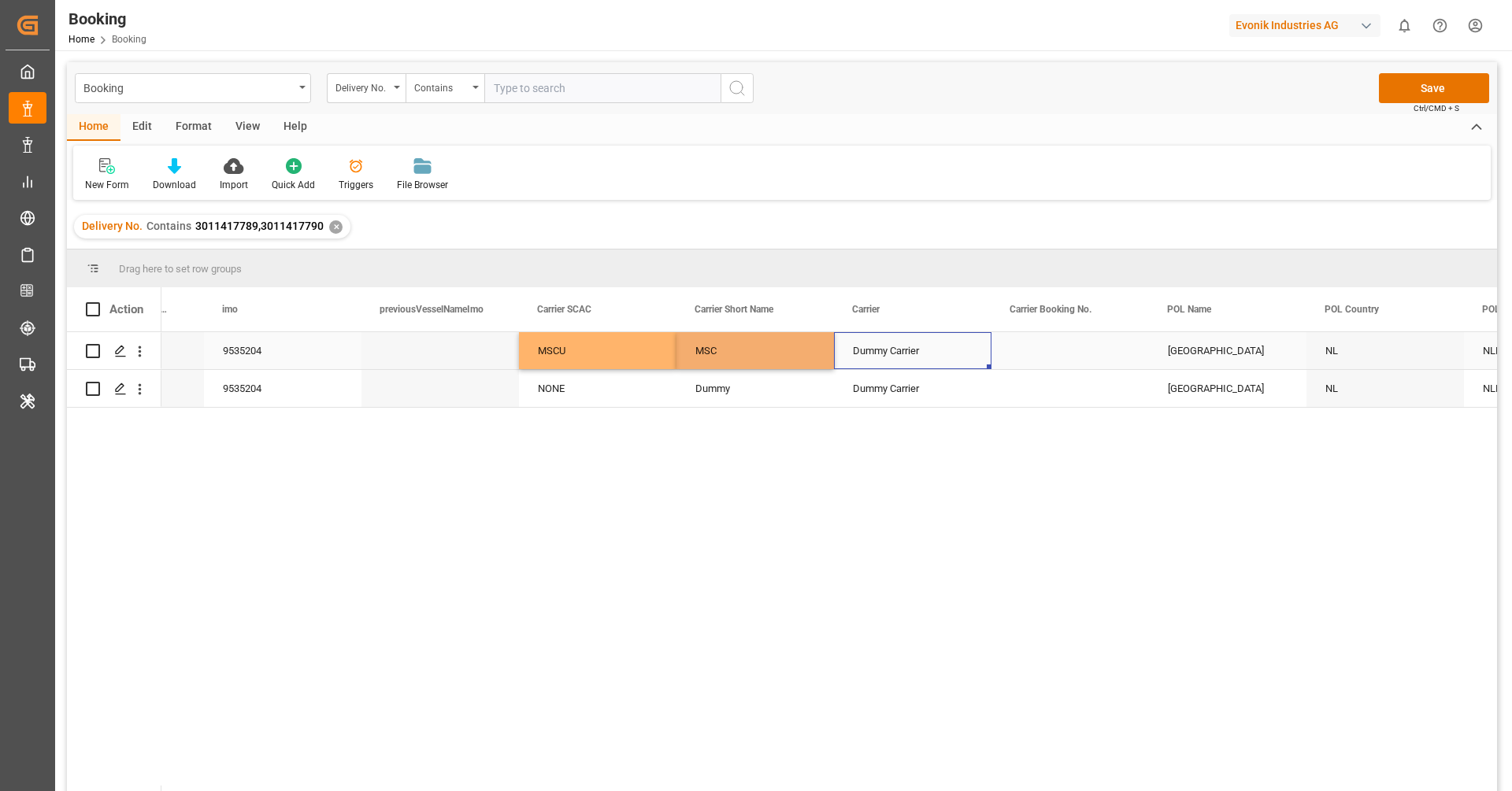
click at [946, 348] on div "Dummy Carrier" at bounding box center [913, 350] width 157 height 37
click at [950, 360] on input "Press SPACE to select this row." at bounding box center [913, 360] width 132 height 30
click at [932, 405] on div "Mediterranean Shipping Company" at bounding box center [932, 405] width 169 height 55
type input "Mediterranean Shipping Company"
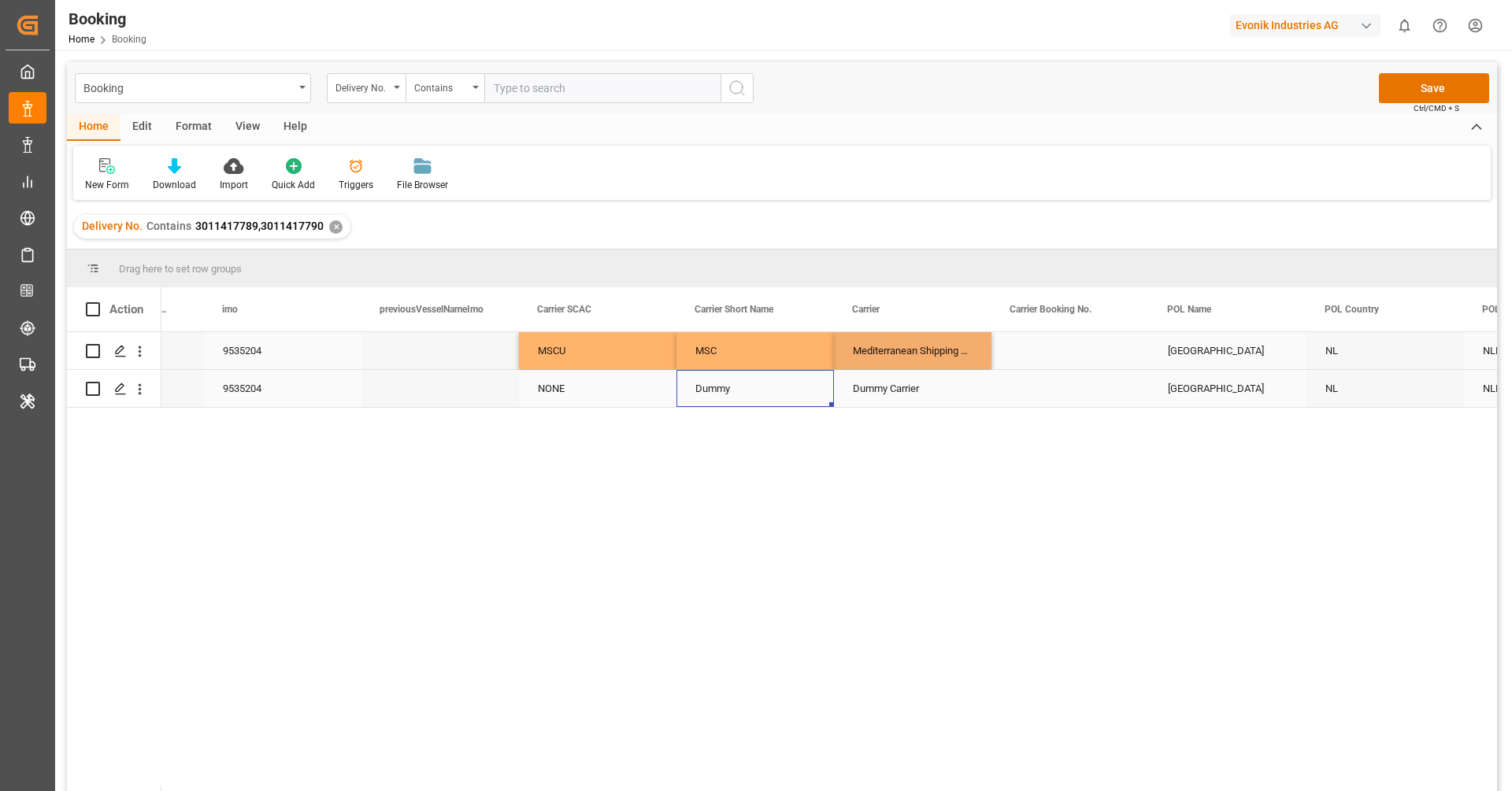
click at [752, 398] on div "Dummy" at bounding box center [755, 388] width 157 height 37
drag, startPoint x: 586, startPoint y: 358, endPoint x: 892, endPoint y: 354, distance: 306.0
drag, startPoint x: 988, startPoint y: 367, endPoint x: 986, endPoint y: 386, distance: 19.1
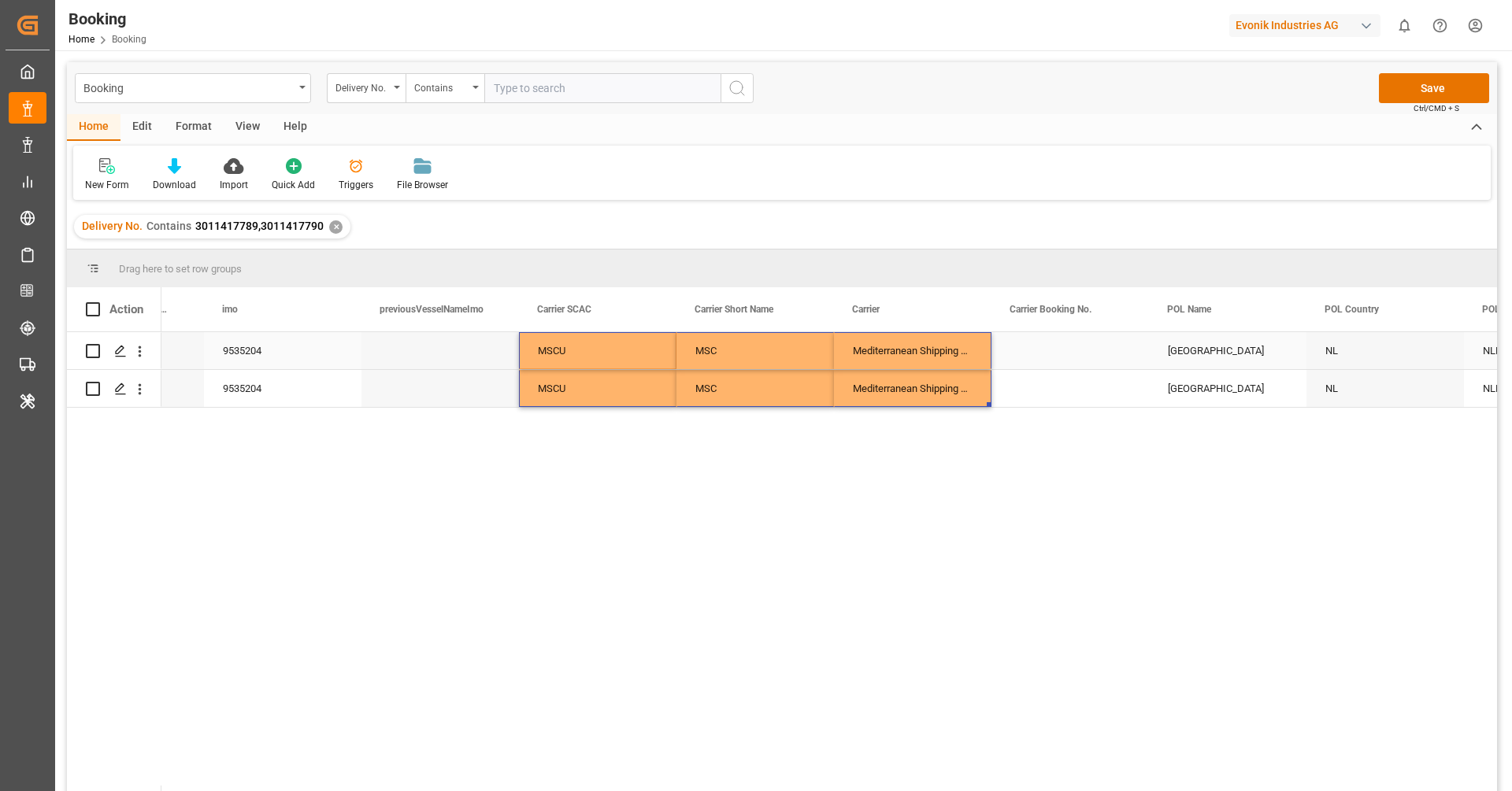
click at [1063, 349] on div "Press SPACE to select this row." at bounding box center [1070, 350] width 157 height 37
click at [1063, 349] on input "Press SPACE to select this row." at bounding box center [1070, 360] width 132 height 30
paste input "459IHA1337965"
type input "459IHA1337965"
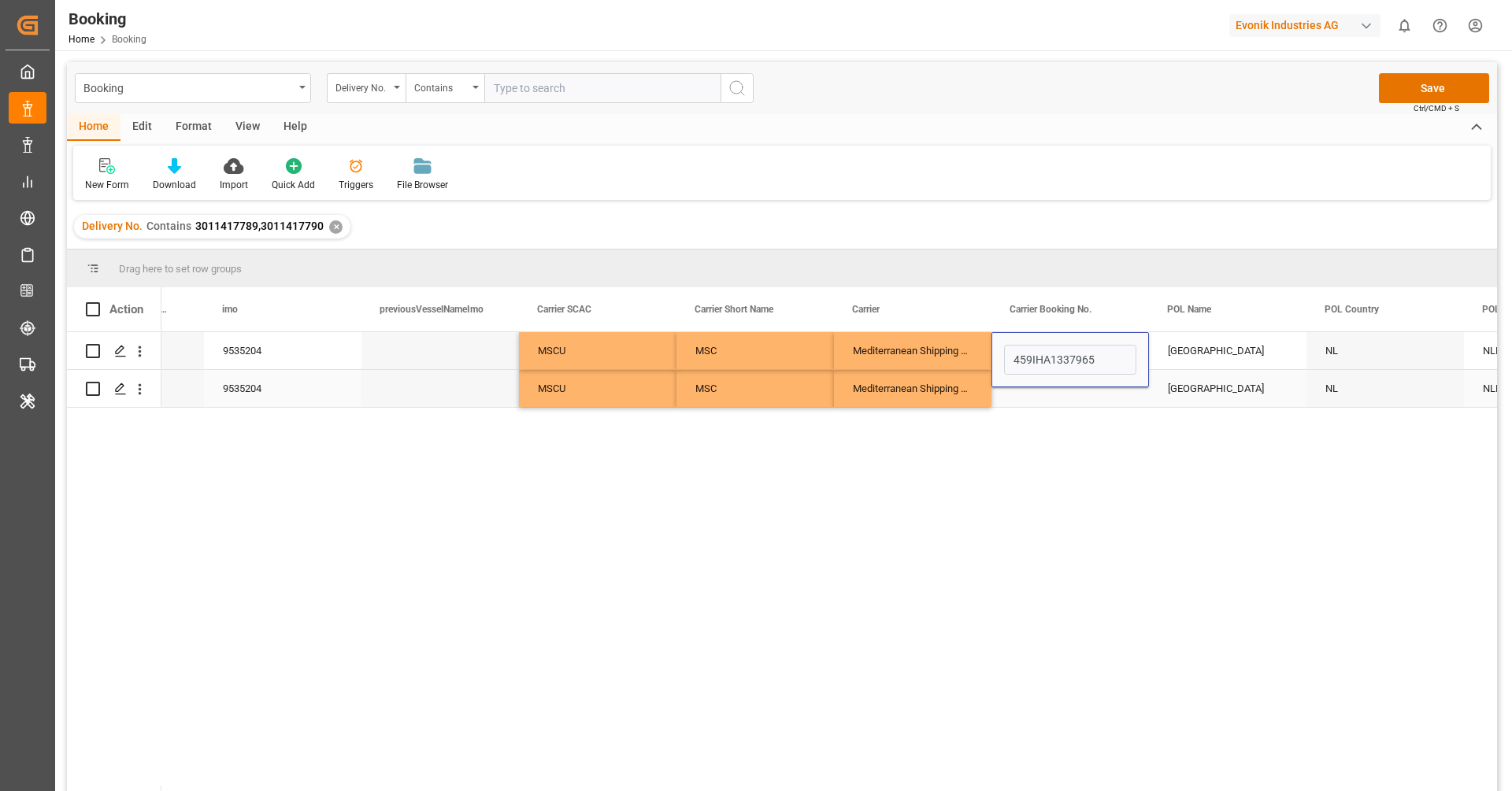
click at [1175, 382] on div "Rotterdam" at bounding box center [1227, 388] width 157 height 37
click at [1073, 391] on div "Press SPACE to select this row." at bounding box center [1070, 388] width 157 height 37
click at [1073, 391] on input "Press SPACE to select this row." at bounding box center [1070, 379] width 132 height 30
paste input "459IHA1337965"
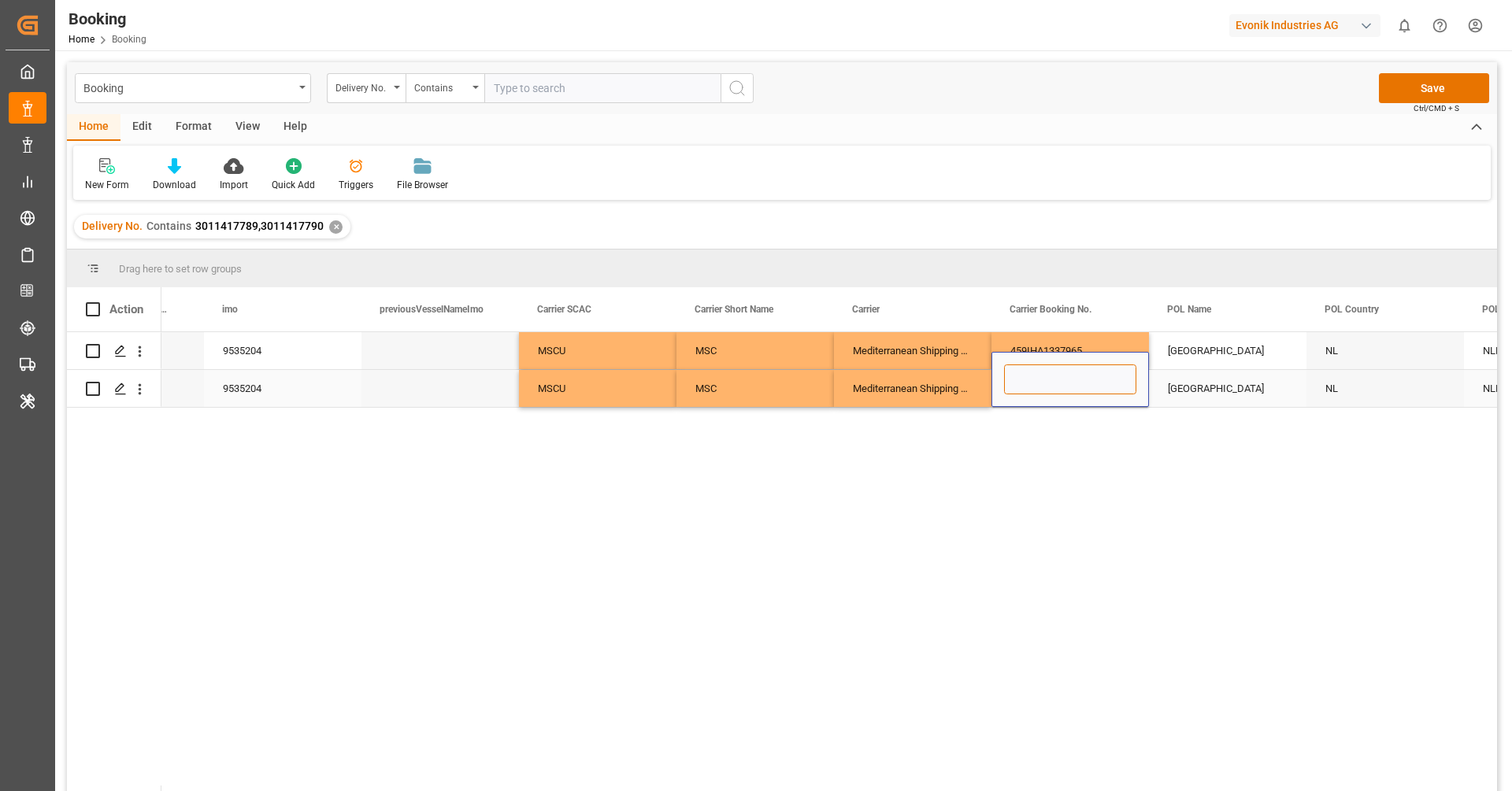
type input "459IHA1337965"
click at [935, 397] on div "Mediterranean Shipping Company" at bounding box center [913, 388] width 157 height 37
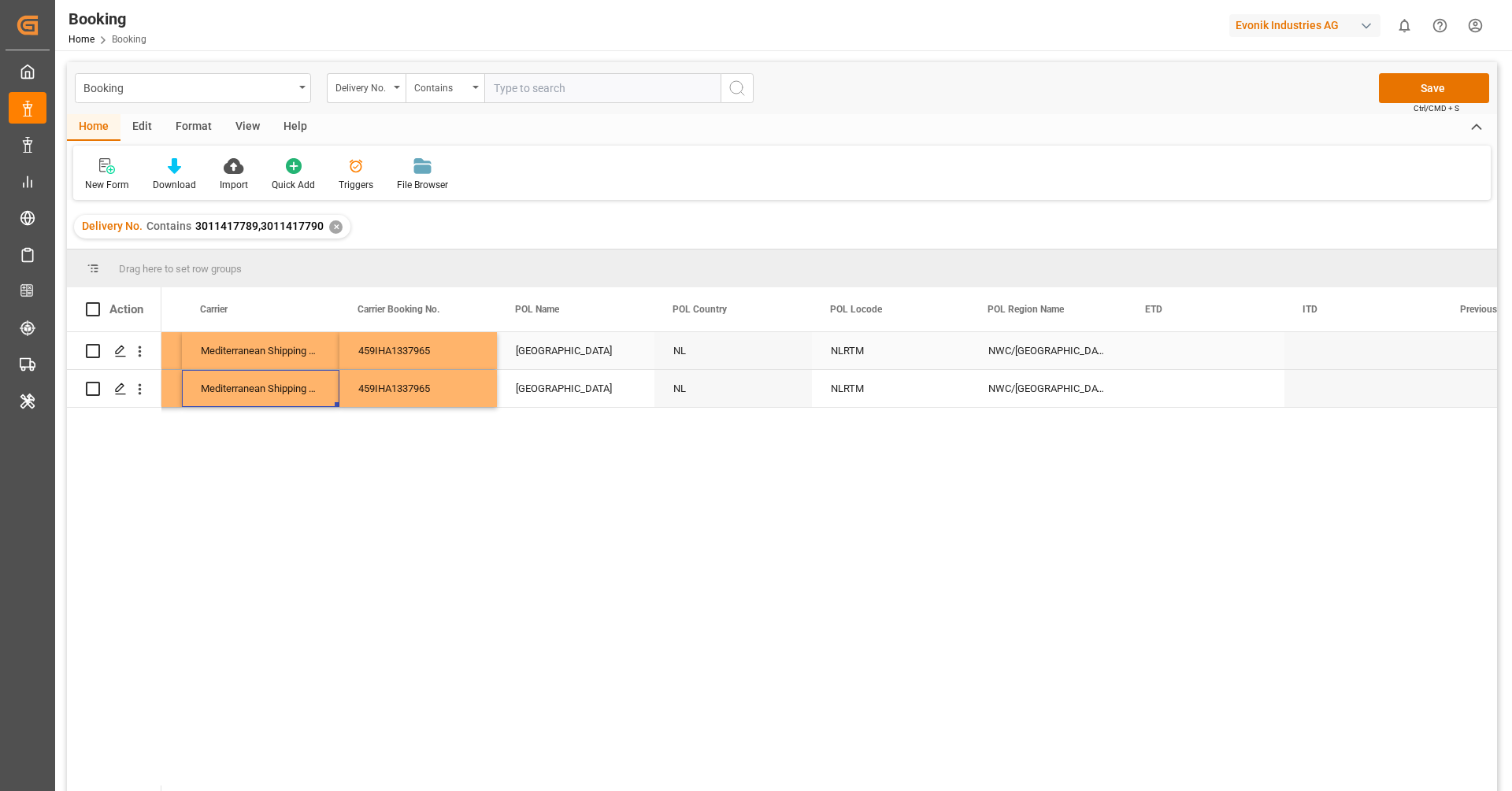
click at [602, 355] on div "Rotterdam" at bounding box center [575, 350] width 157 height 37
type input "Rotterdam - NLRTM"
click at [609, 357] on icon "Press SPACE to select this row." at bounding box center [610, 359] width 10 height 10
click at [577, 359] on input "Press SPACE to select this row." at bounding box center [575, 360] width 132 height 30
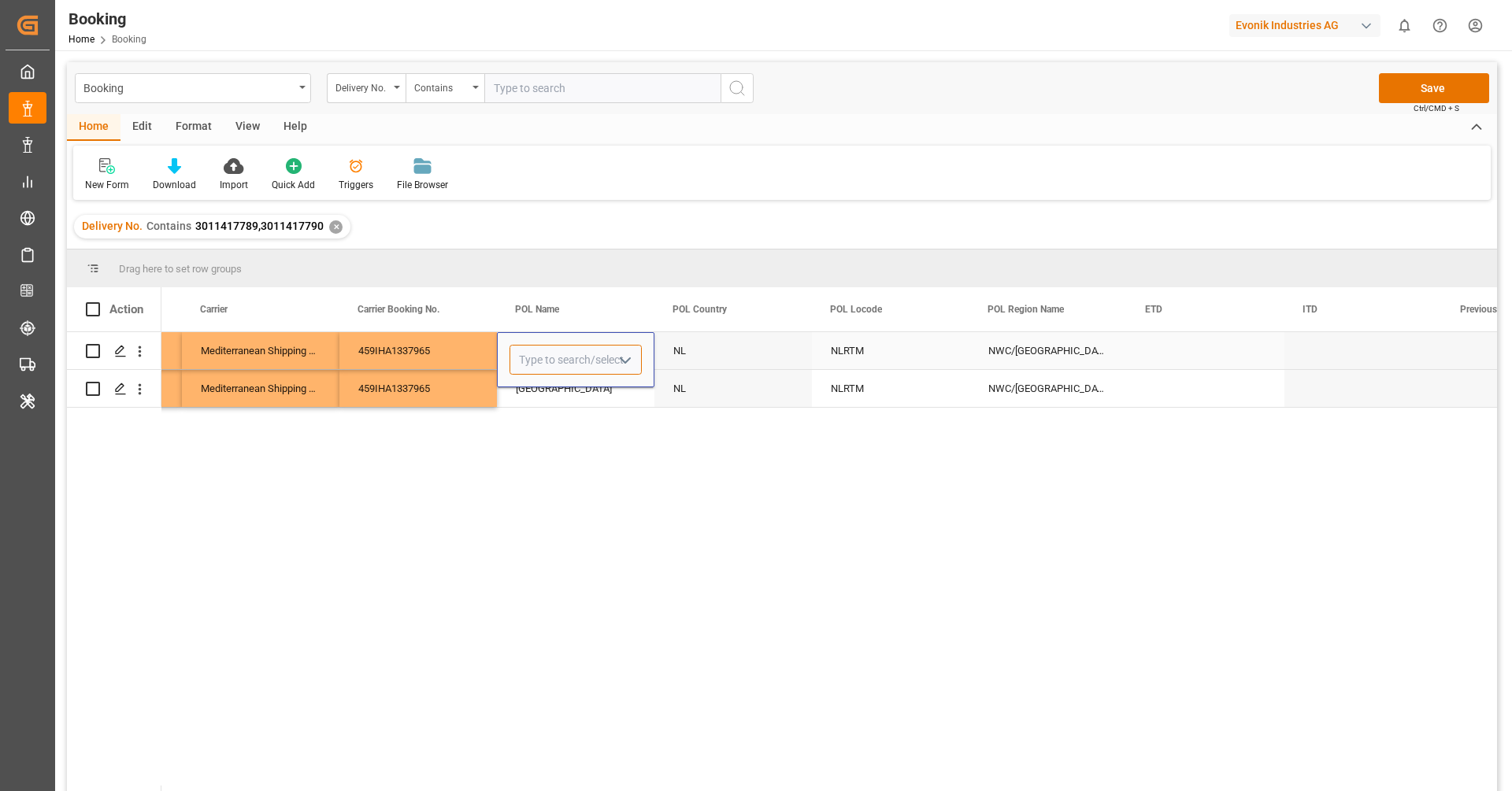
paste input "[GEOGRAPHIC_DATA]"
type input "[GEOGRAPHIC_DATA]"
click at [867, 338] on div "NLRTM" at bounding box center [891, 350] width 157 height 37
click at [560, 364] on div "Press SPACE to select this row." at bounding box center [575, 350] width 157 height 37
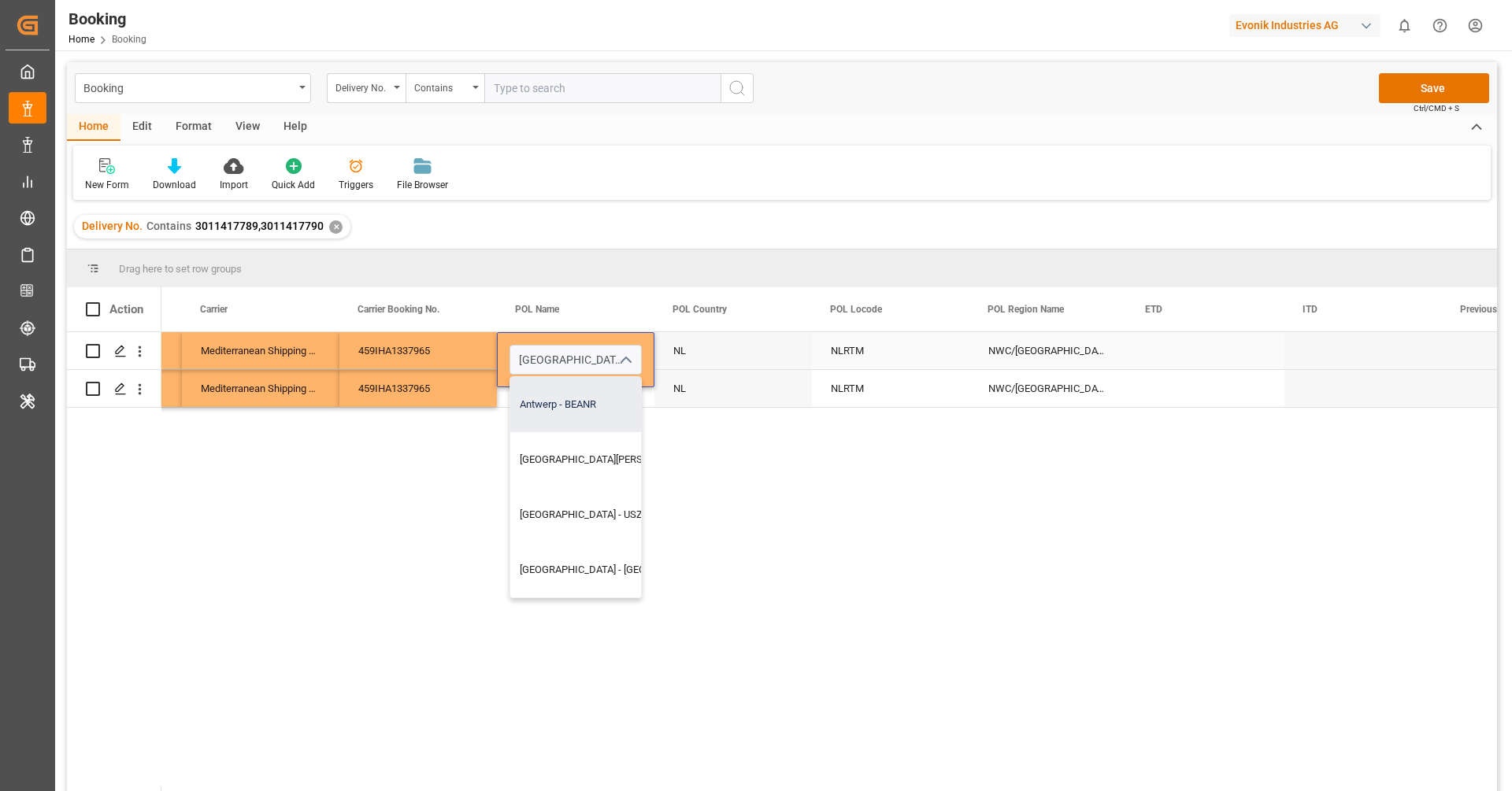
click at [571, 393] on div "Antwerp - BEANR" at bounding box center [647, 405] width 274 height 55
type input "Antwerp - BEANR"
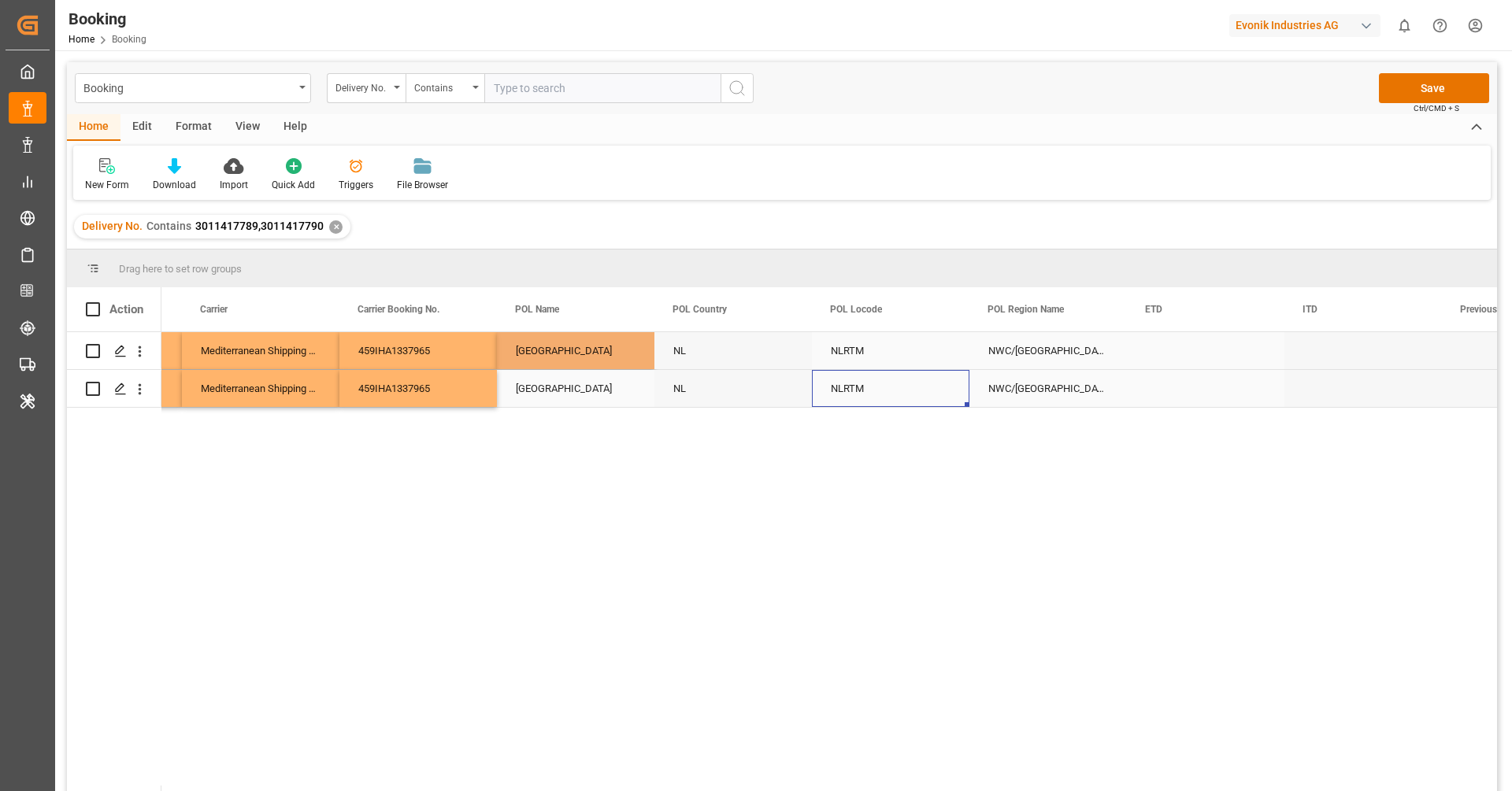
click at [852, 377] on div "NLRTM" at bounding box center [891, 388] width 157 height 37
click at [587, 398] on div "Rotterdam" at bounding box center [575, 388] width 157 height 37
type input "Rotterdam - NLRTM"
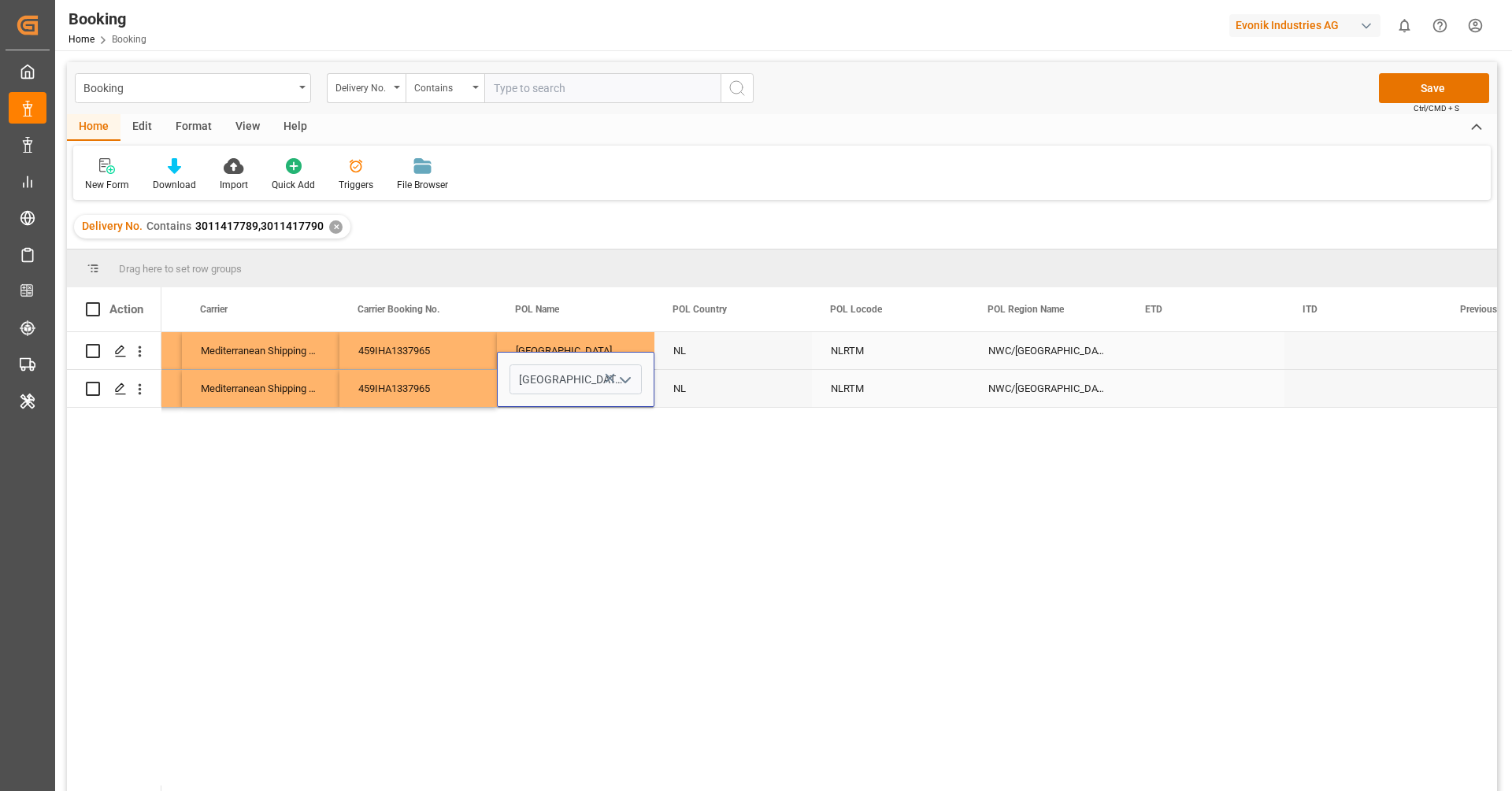
click at [610, 376] on icon "Press SPACE to select this row." at bounding box center [610, 378] width 16 height 16
click at [556, 388] on input "Press SPACE to select this row." at bounding box center [575, 379] width 132 height 30
paste input "[GEOGRAPHIC_DATA]"
click at [563, 417] on div "Antwerp - BEANR" at bounding box center [647, 424] width 274 height 55
type input "Antwerp - BEANR"
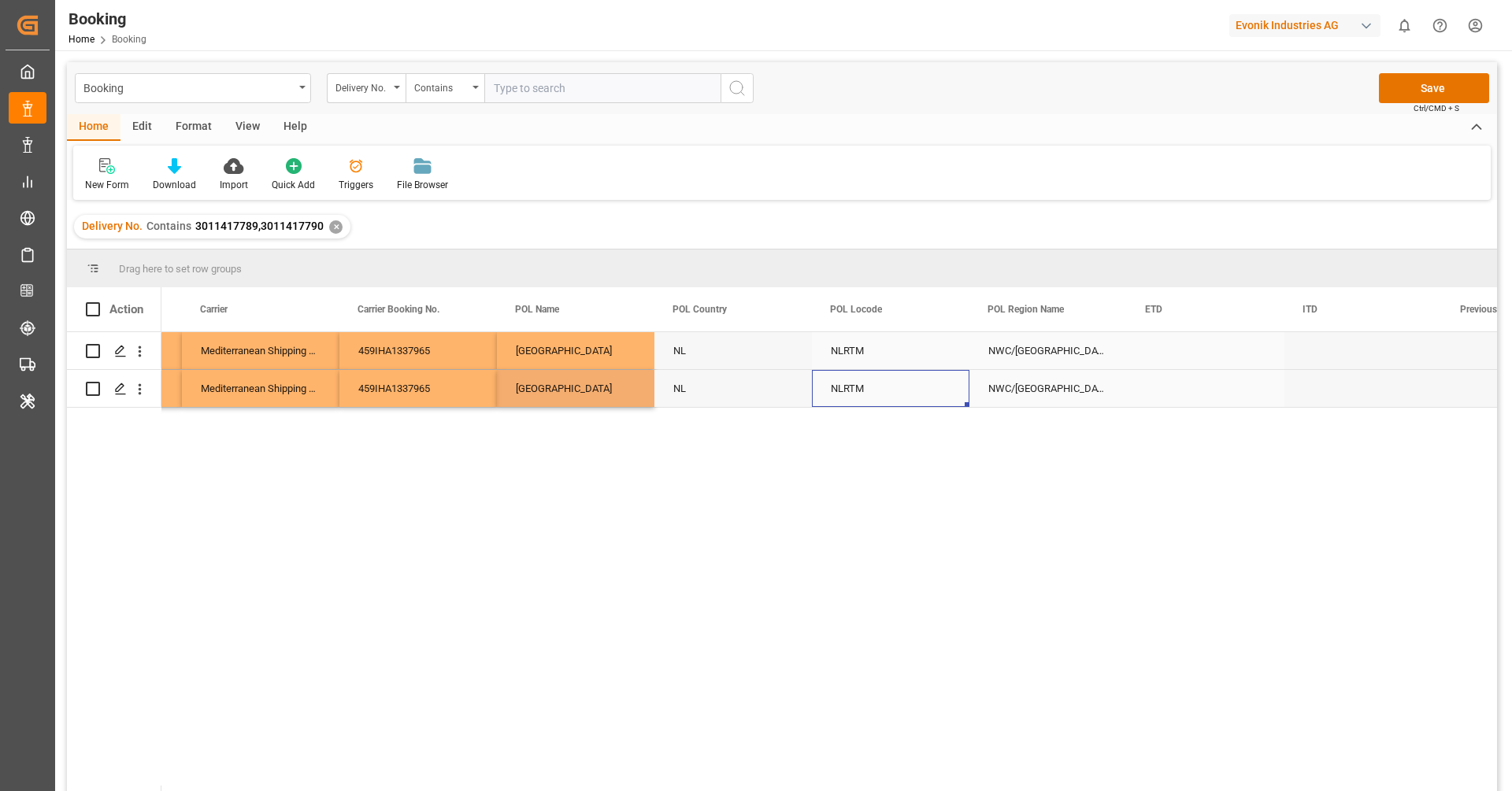
click at [842, 380] on div "NLRTM" at bounding box center [891, 388] width 157 height 37
click at [874, 355] on div "NLRTM" at bounding box center [891, 350] width 157 height 37
click at [926, 360] on icon "Press SPACE to select this row." at bounding box center [925, 359] width 10 height 10
click at [905, 360] on input "Press SPACE to select this row." at bounding box center [890, 360] width 132 height 30
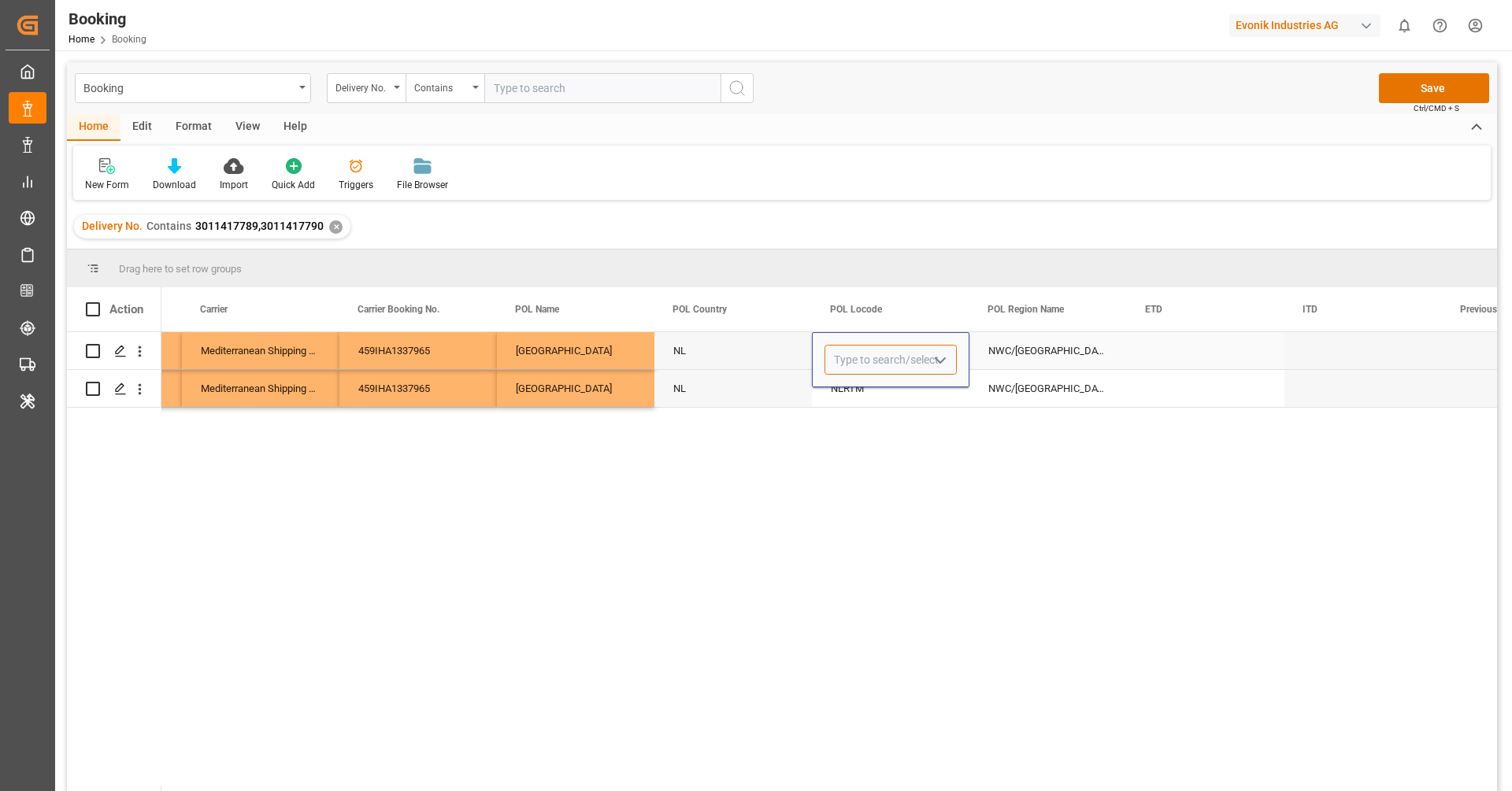
paste input "[GEOGRAPHIC_DATA]"
click at [890, 399] on div "BEANR" at bounding box center [890, 405] width 131 height 55
type input "BEANR"
click at [1030, 366] on div "NWC/UK North West Continent / UK" at bounding box center [1048, 350] width 157 height 37
click at [892, 393] on div "NLRTM" at bounding box center [891, 388] width 157 height 37
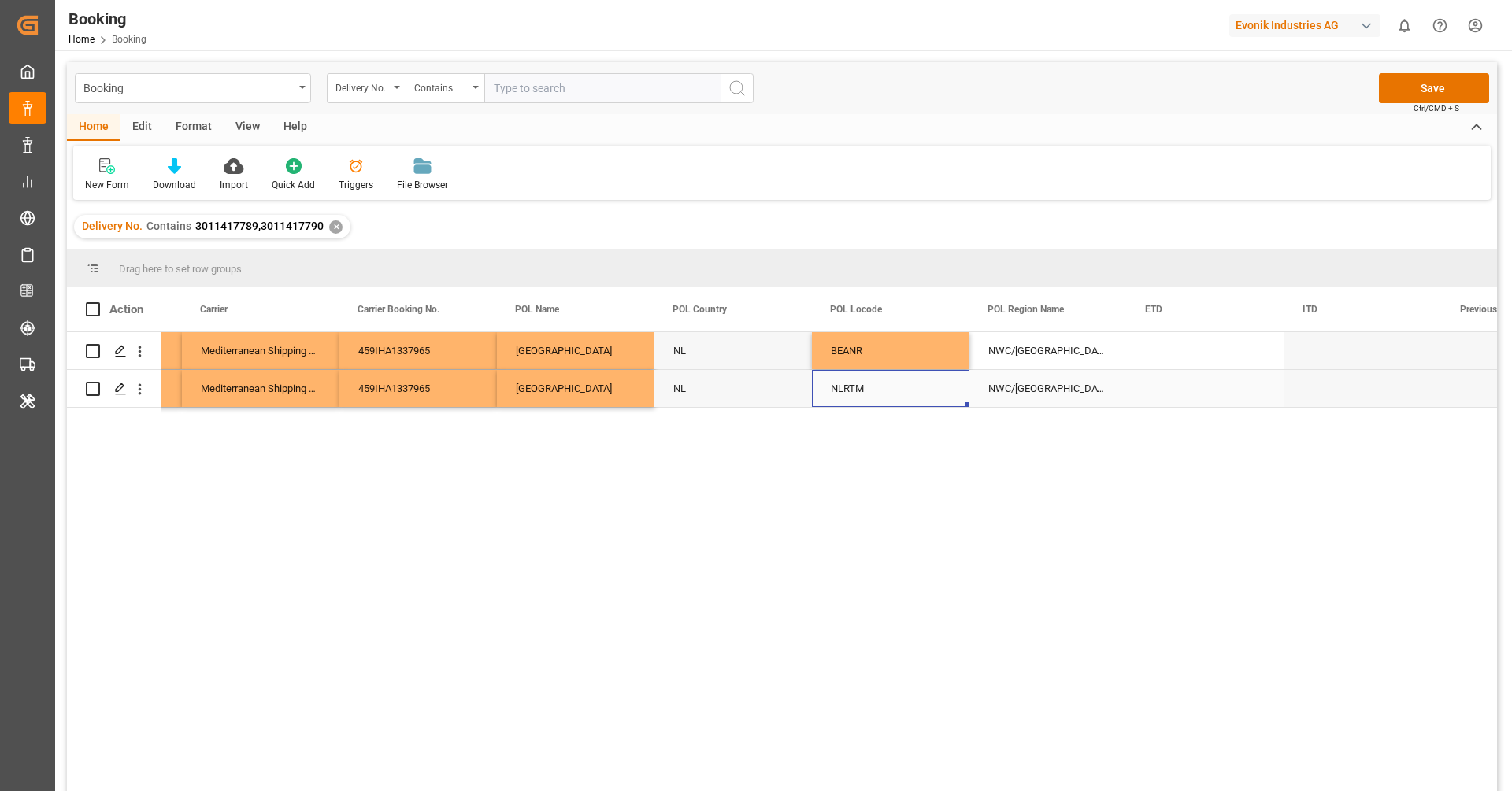
click at [892, 393] on div "NLRTM" at bounding box center [891, 388] width 157 height 37
click at [892, 393] on input "NLRTM" at bounding box center [890, 379] width 132 height 30
click at [923, 382] on icon "Press SPACE to select this row." at bounding box center [925, 378] width 16 height 16
click at [882, 392] on input "Press SPACE to select this row." at bounding box center [890, 379] width 132 height 30
paste input "[GEOGRAPHIC_DATA]"
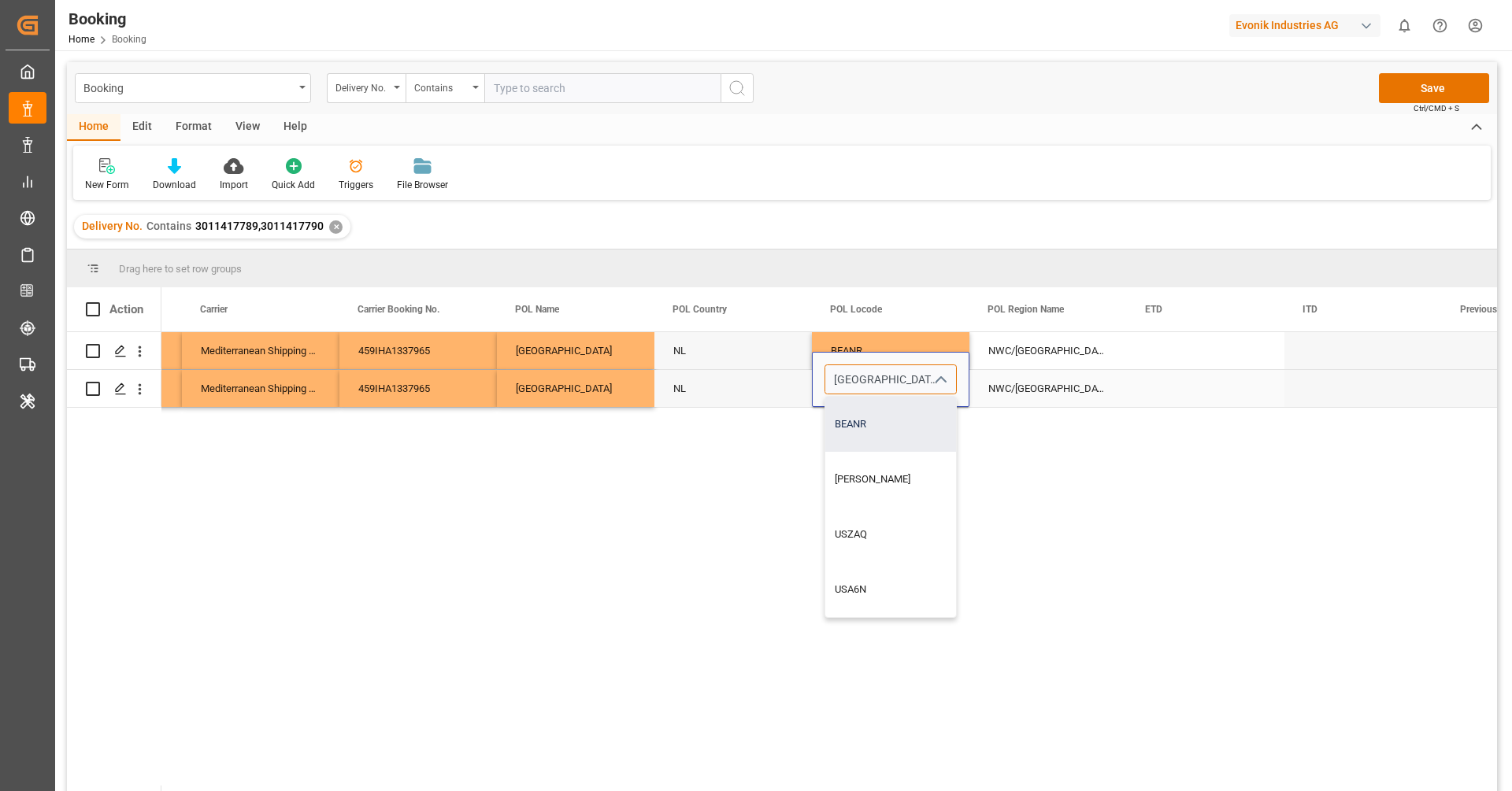
click at [874, 421] on div "BEANR" at bounding box center [890, 424] width 131 height 55
type input "BEANR"
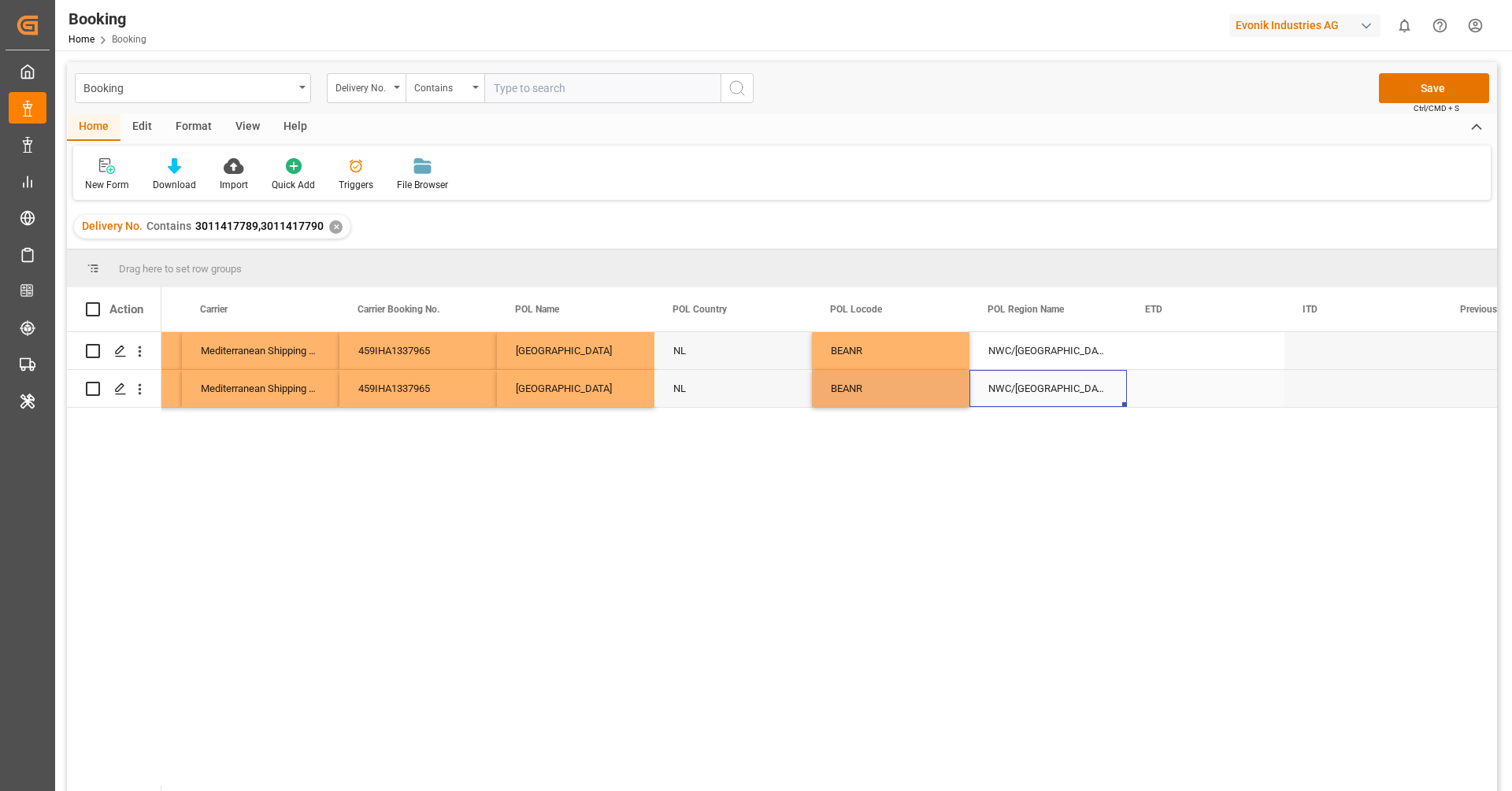
click at [1028, 384] on div "NWC/UK North West Continent / UK" at bounding box center [1048, 388] width 157 height 37
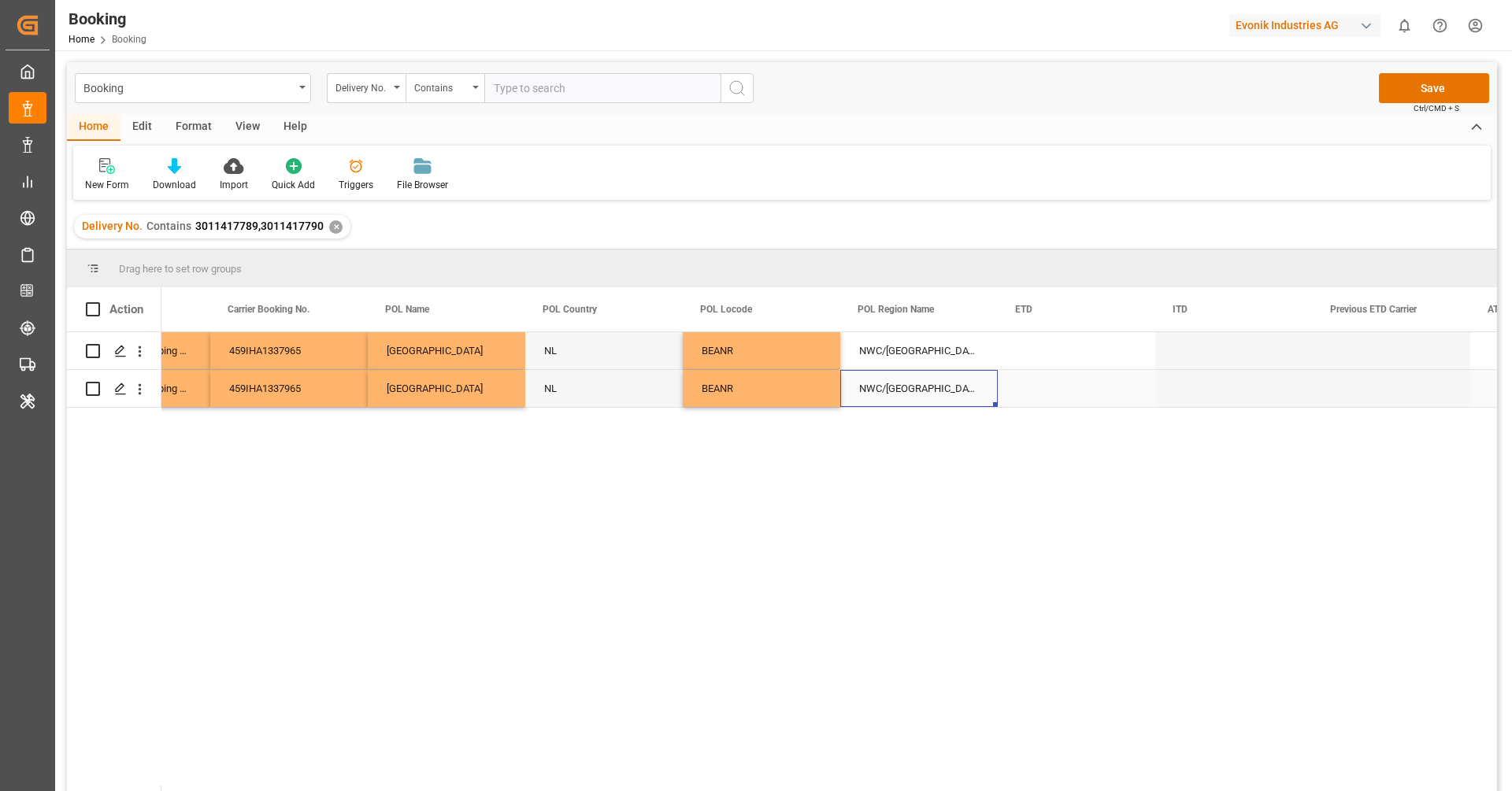
scroll to position [0, 7204]
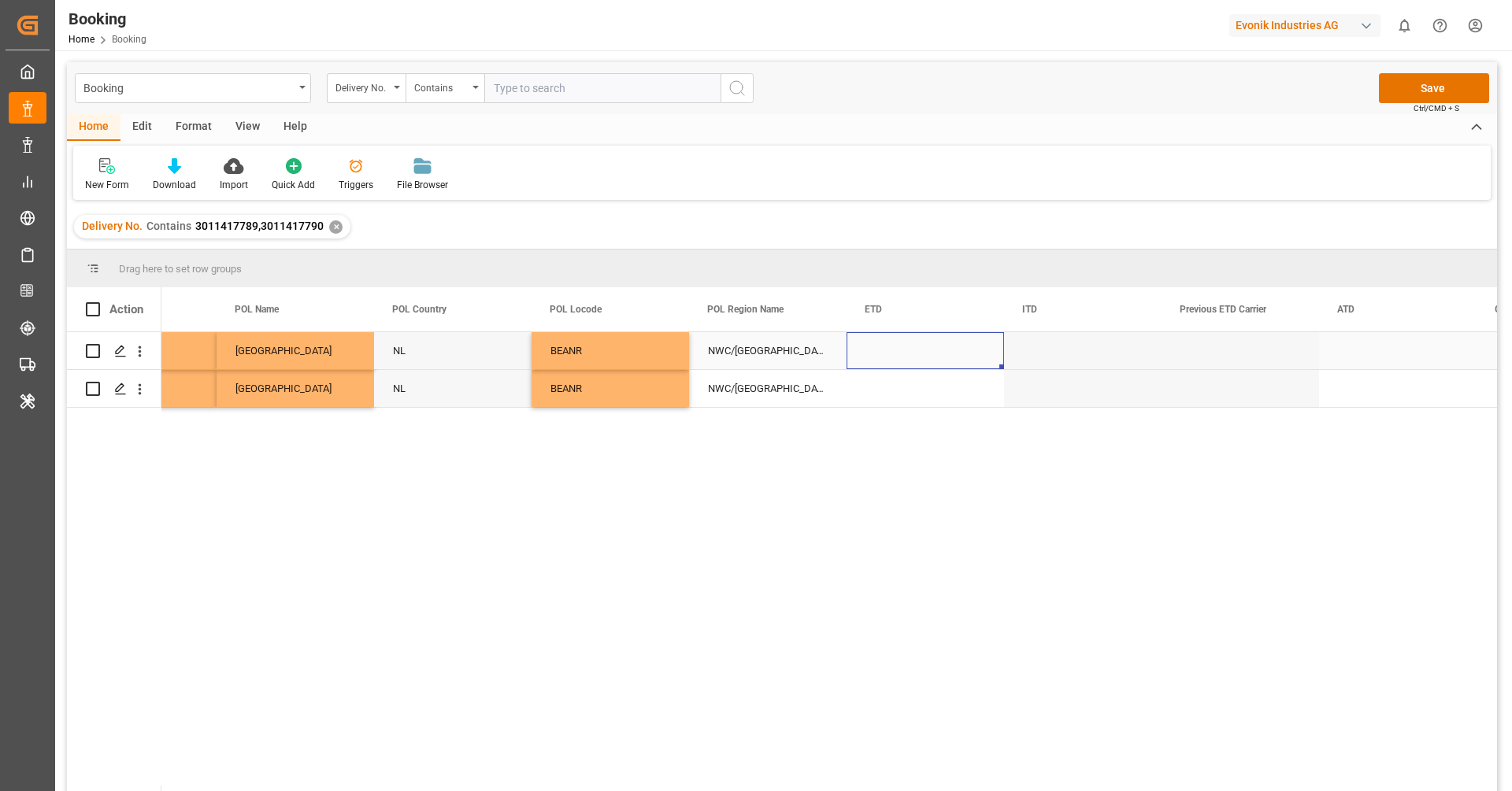
click at [903, 362] on div "Press SPACE to select this row." at bounding box center [926, 350] width 157 height 37
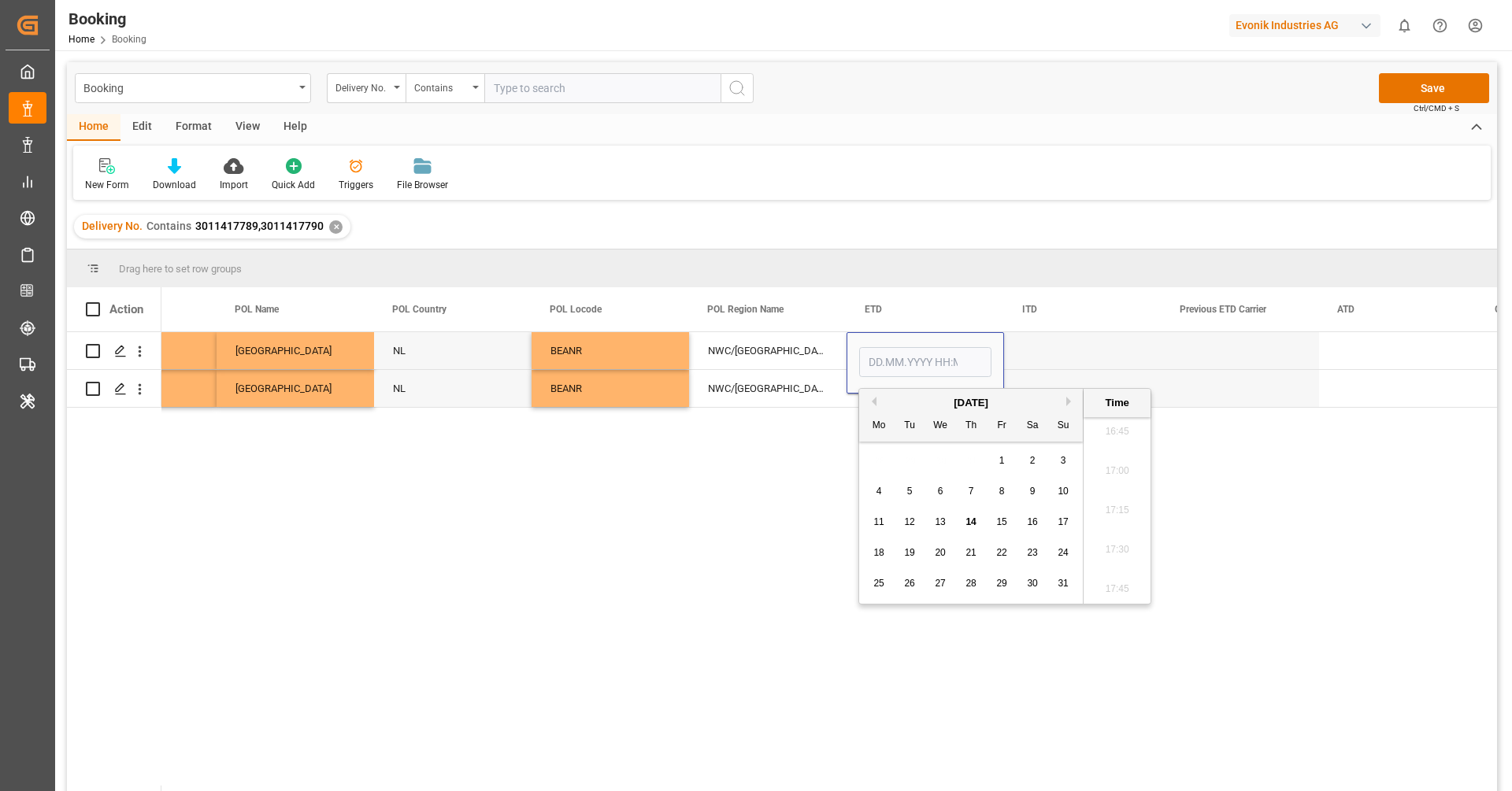
click at [875, 402] on button "Previous Month" at bounding box center [871, 401] width 10 height 10
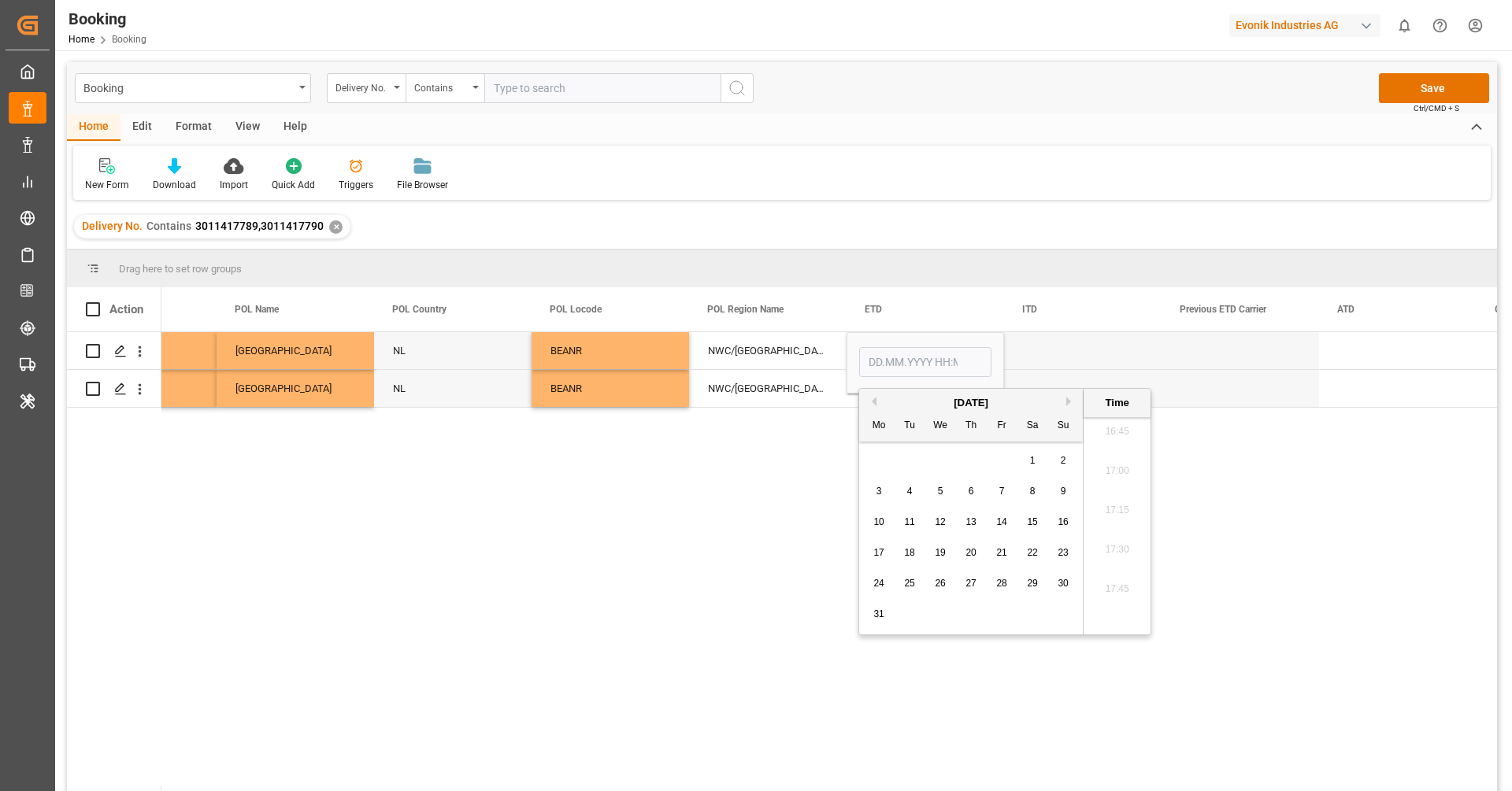
click at [1067, 405] on button "Next Month" at bounding box center [1071, 401] width 10 height 10
click at [996, 558] on div "25" at bounding box center [1002, 553] width 20 height 19
type input "[DATE] 00:00"
click at [753, 364] on div "NWC/UK North West Continent / UK" at bounding box center [768, 350] width 157 height 37
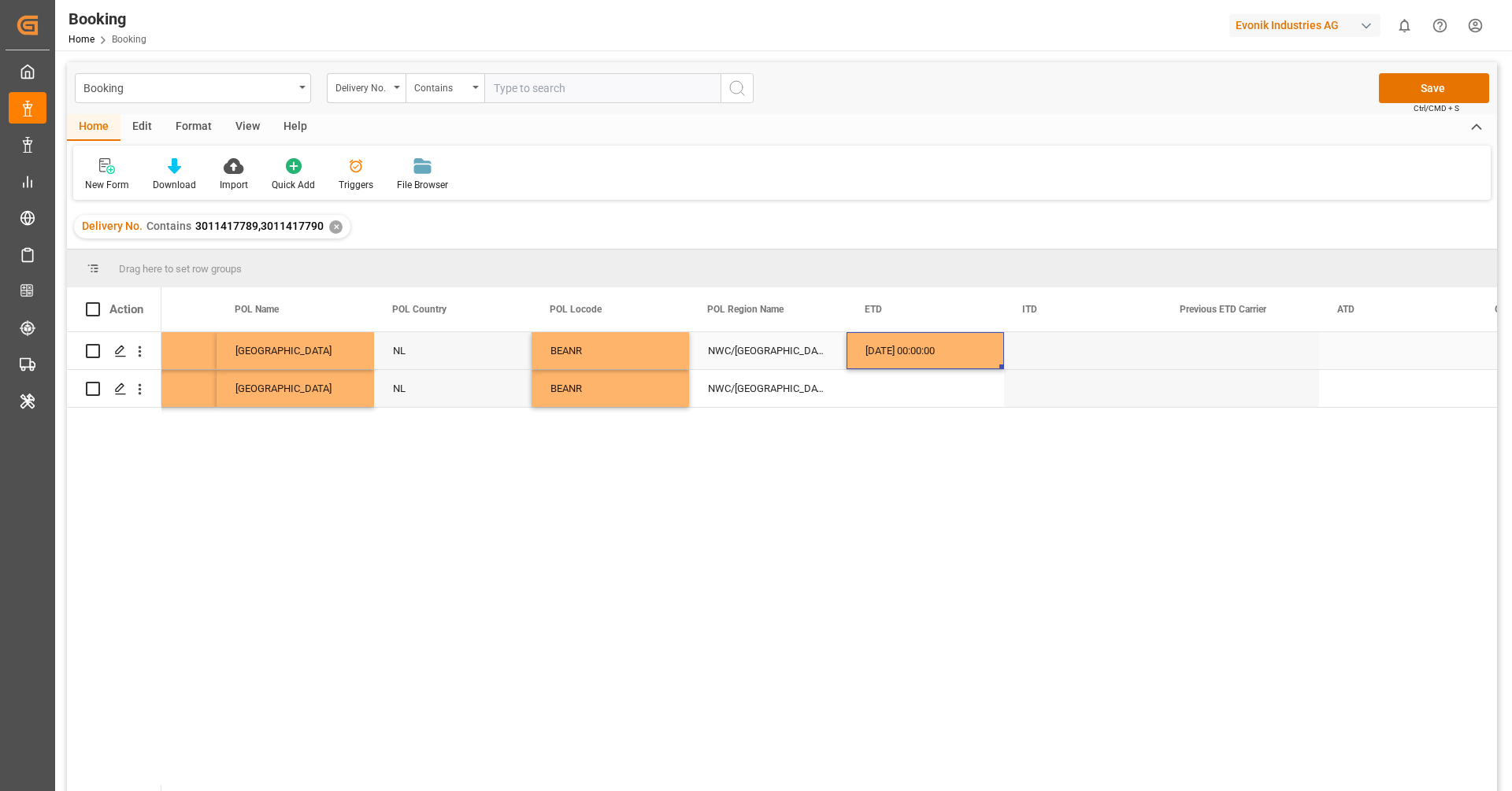
click at [865, 358] on div "25.04.2025 00:00:00" at bounding box center [926, 350] width 157 height 37
click at [880, 392] on div "Press SPACE to select this row." at bounding box center [926, 388] width 157 height 37
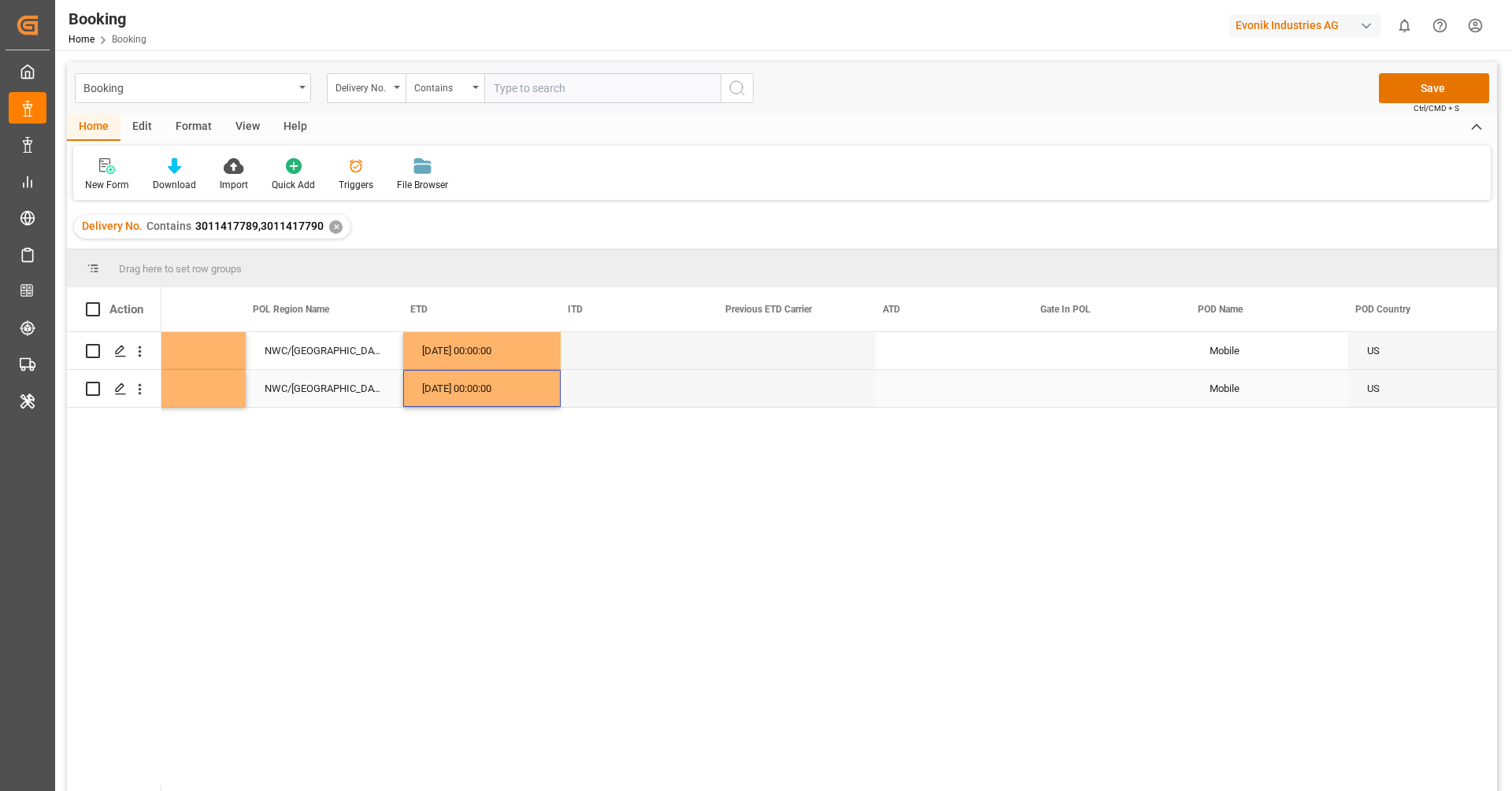
scroll to position [0, 7802]
click at [904, 359] on div "Press SPACE to select this row." at bounding box center [943, 350] width 157 height 37
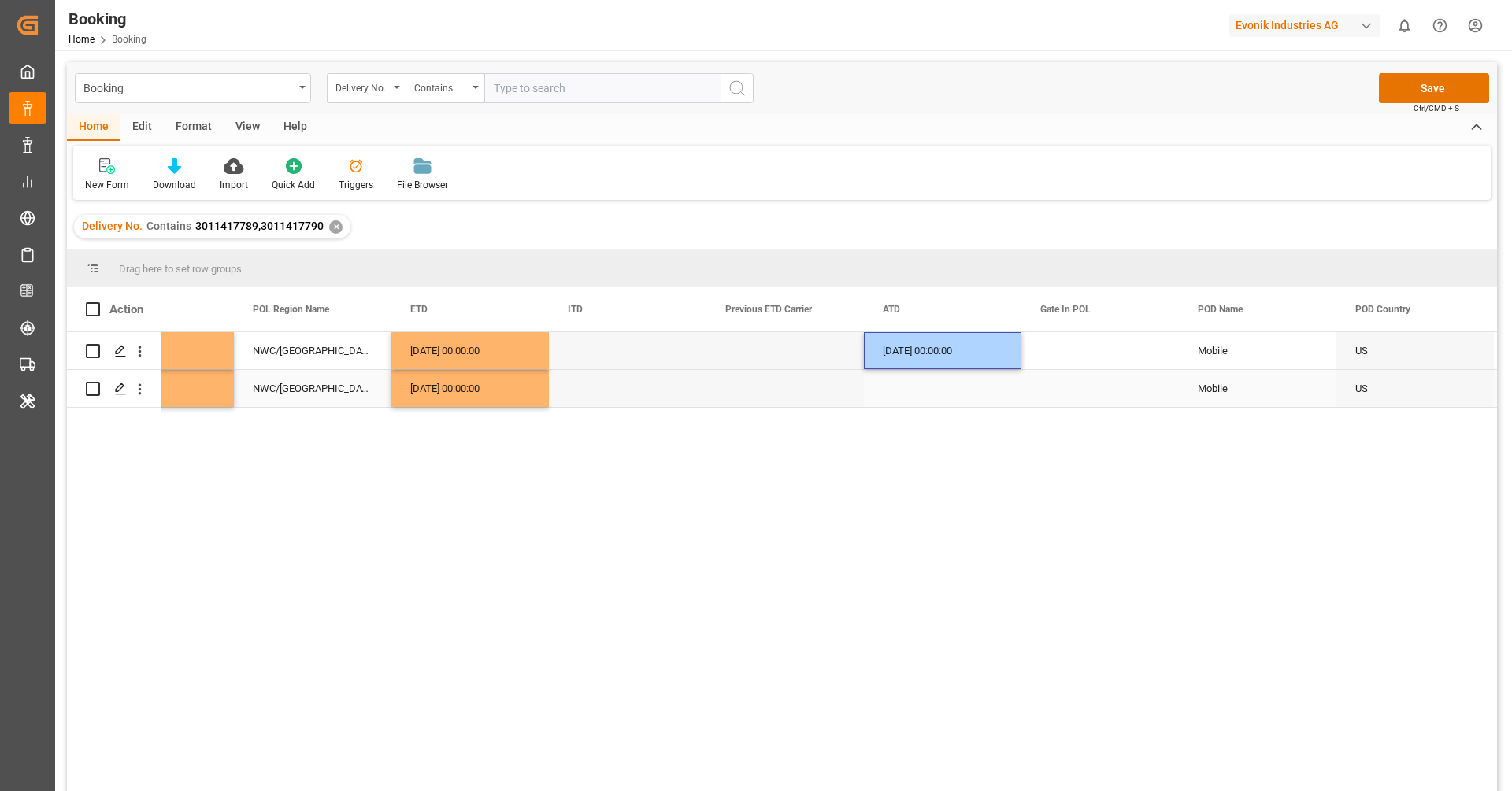
click at [918, 391] on div "Press SPACE to select this row." at bounding box center [943, 388] width 157 height 37
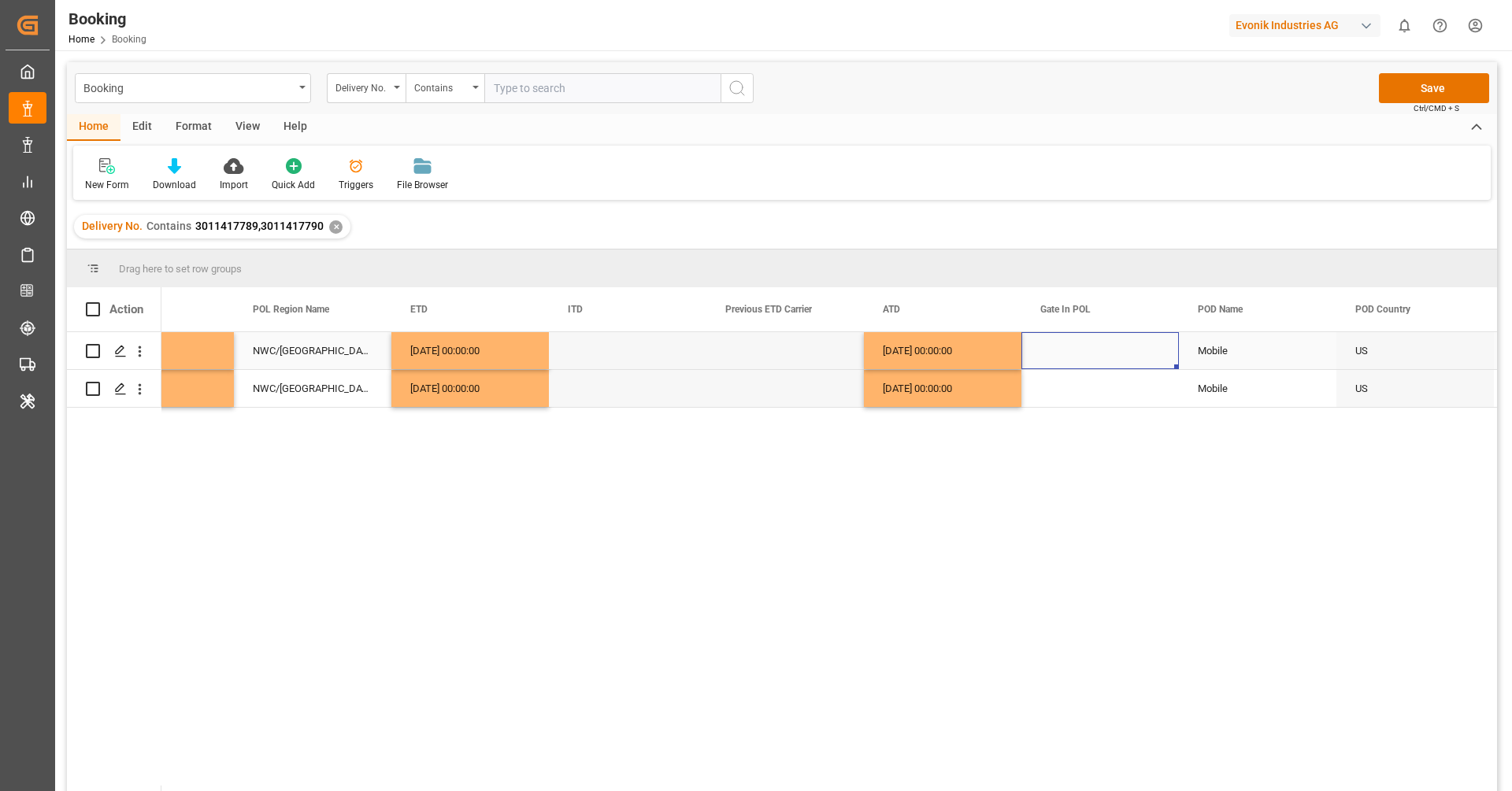
click at [1089, 354] on div "Press SPACE to select this row." at bounding box center [1100, 350] width 157 height 37
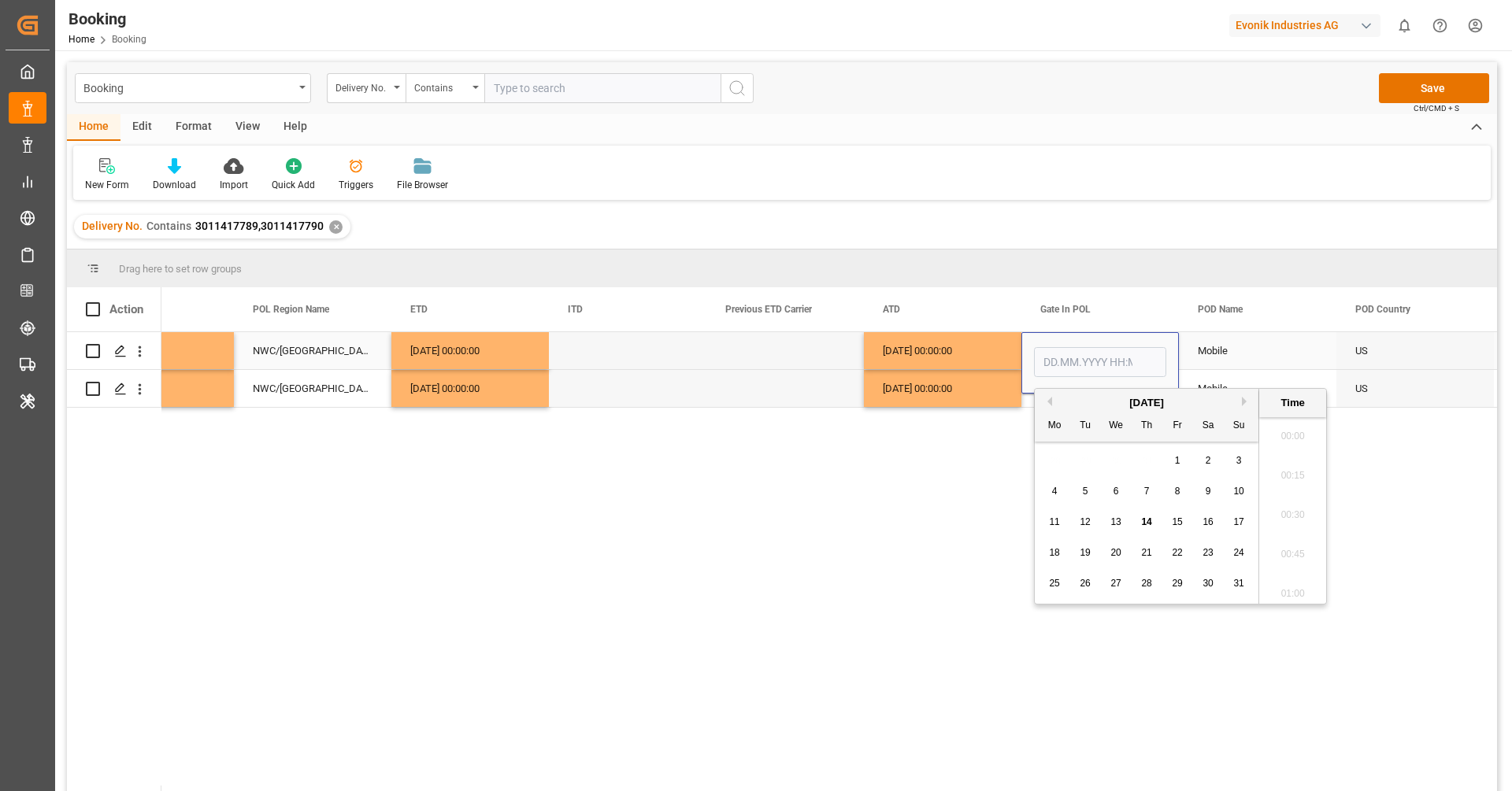
scroll to position [2641, 0]
click at [1050, 401] on button "Previous Month" at bounding box center [1047, 401] width 10 height 10
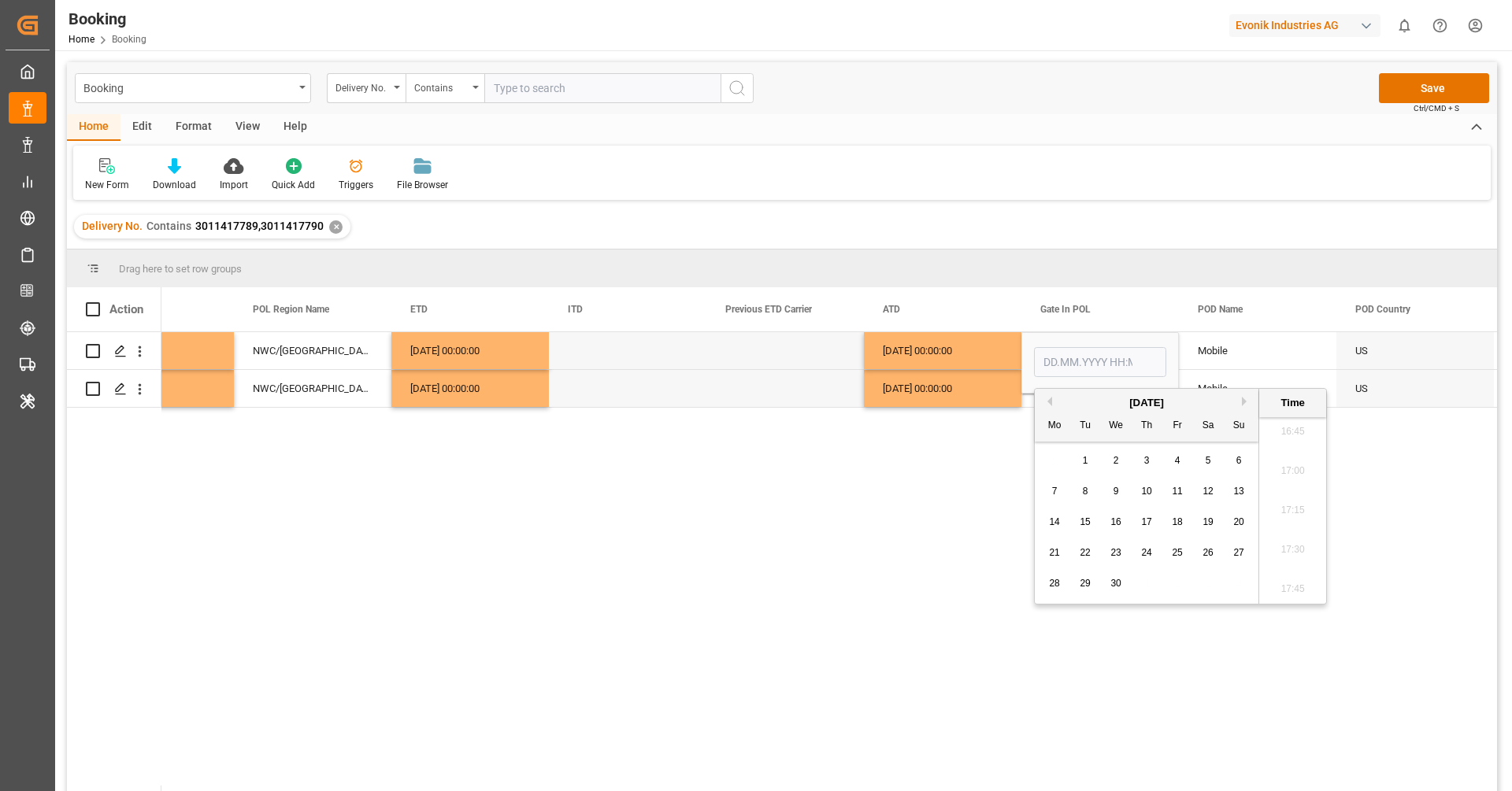
click at [1150, 520] on span "17" at bounding box center [1146, 521] width 10 height 11
type input "[DATE] 00:00"
click at [953, 377] on div "25.04.2025 00:00:00" at bounding box center [943, 388] width 157 height 37
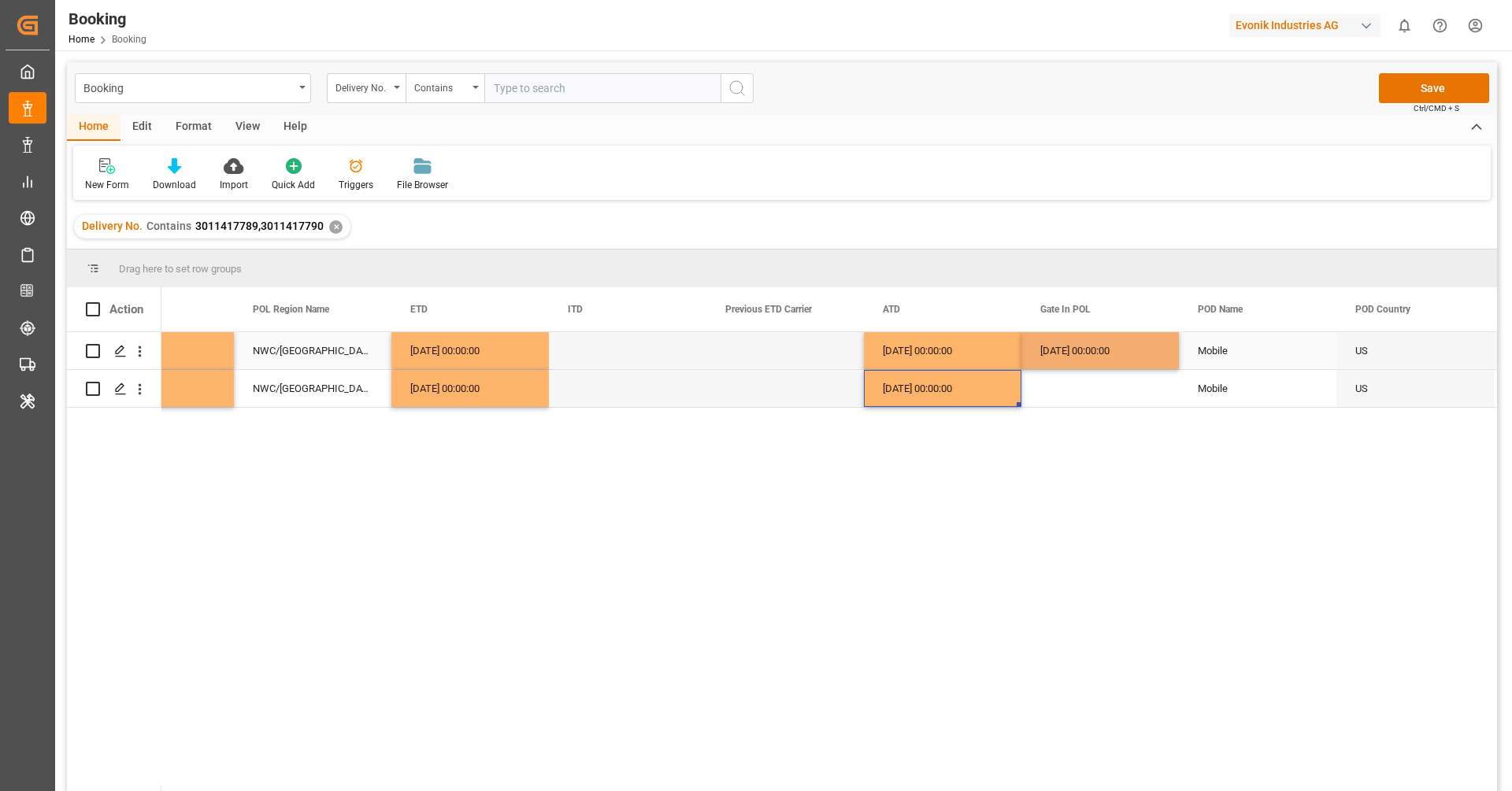
click at [1040, 361] on div "17.04.2025 00:00:00" at bounding box center [1100, 350] width 157 height 37
click at [1049, 383] on div "Press SPACE to select this row." at bounding box center [1100, 388] width 157 height 37
click at [1064, 355] on div "25.04.2025 00:00:00" at bounding box center [1100, 350] width 157 height 37
click at [1064, 355] on div "17.04.2025 00:00:00" at bounding box center [1100, 350] width 157 height 37
click at [1066, 382] on div "Press SPACE to select this row." at bounding box center [1100, 388] width 157 height 37
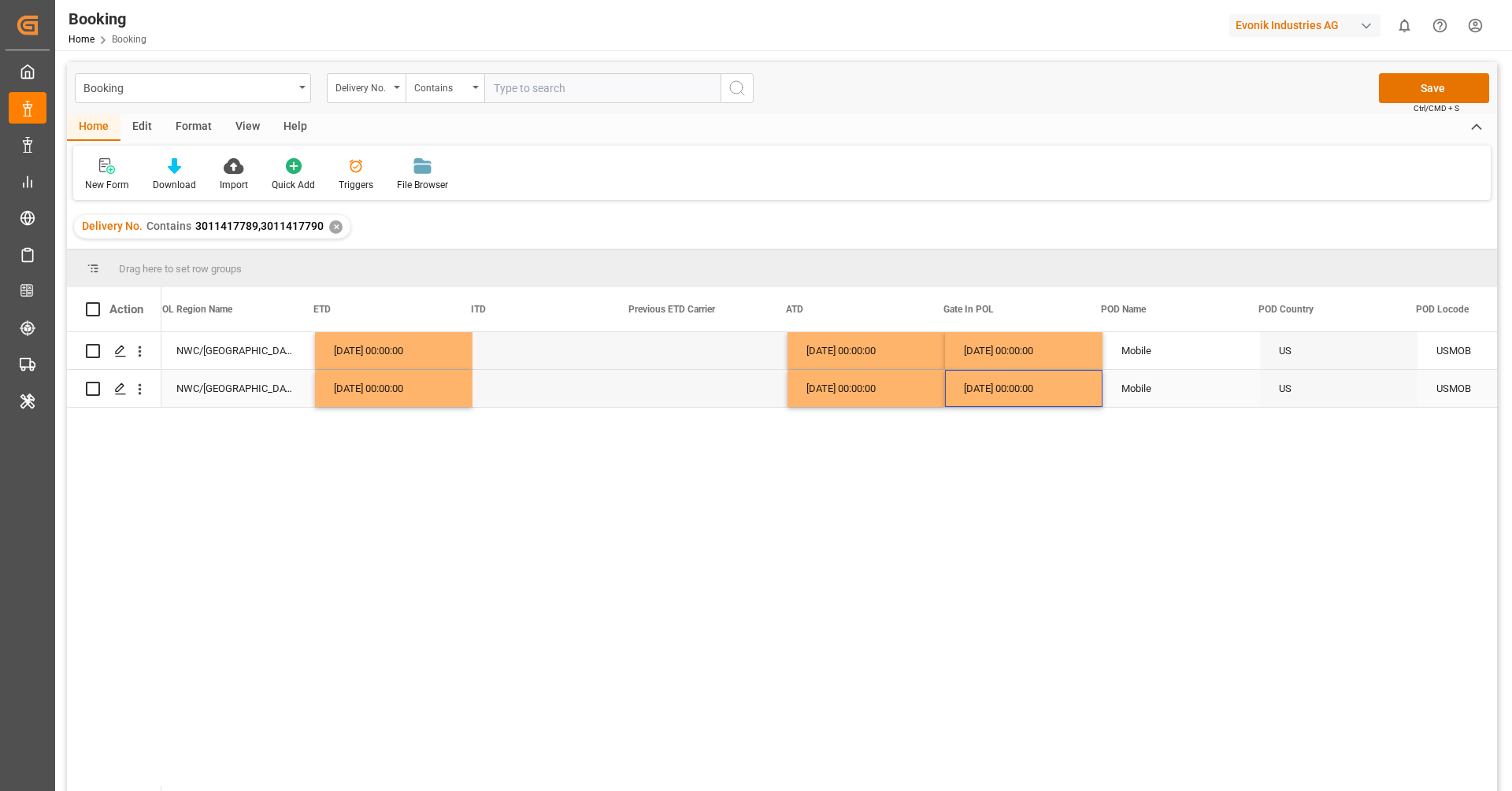
scroll to position [0, 7997]
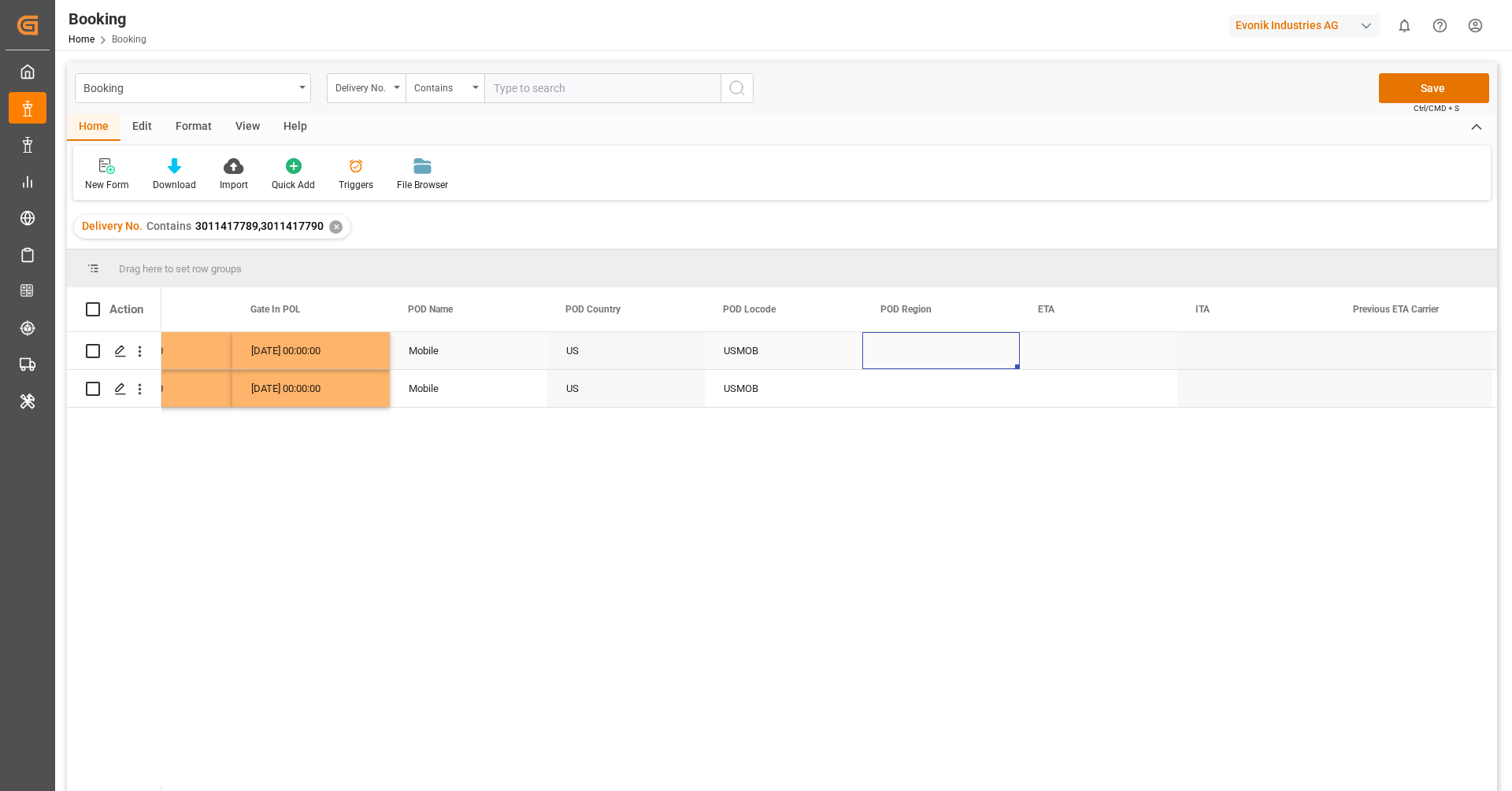
click at [913, 342] on div "Press SPACE to select this row." at bounding box center [941, 350] width 157 height 37
click at [911, 361] on span "Select" at bounding box center [901, 360] width 29 height 16
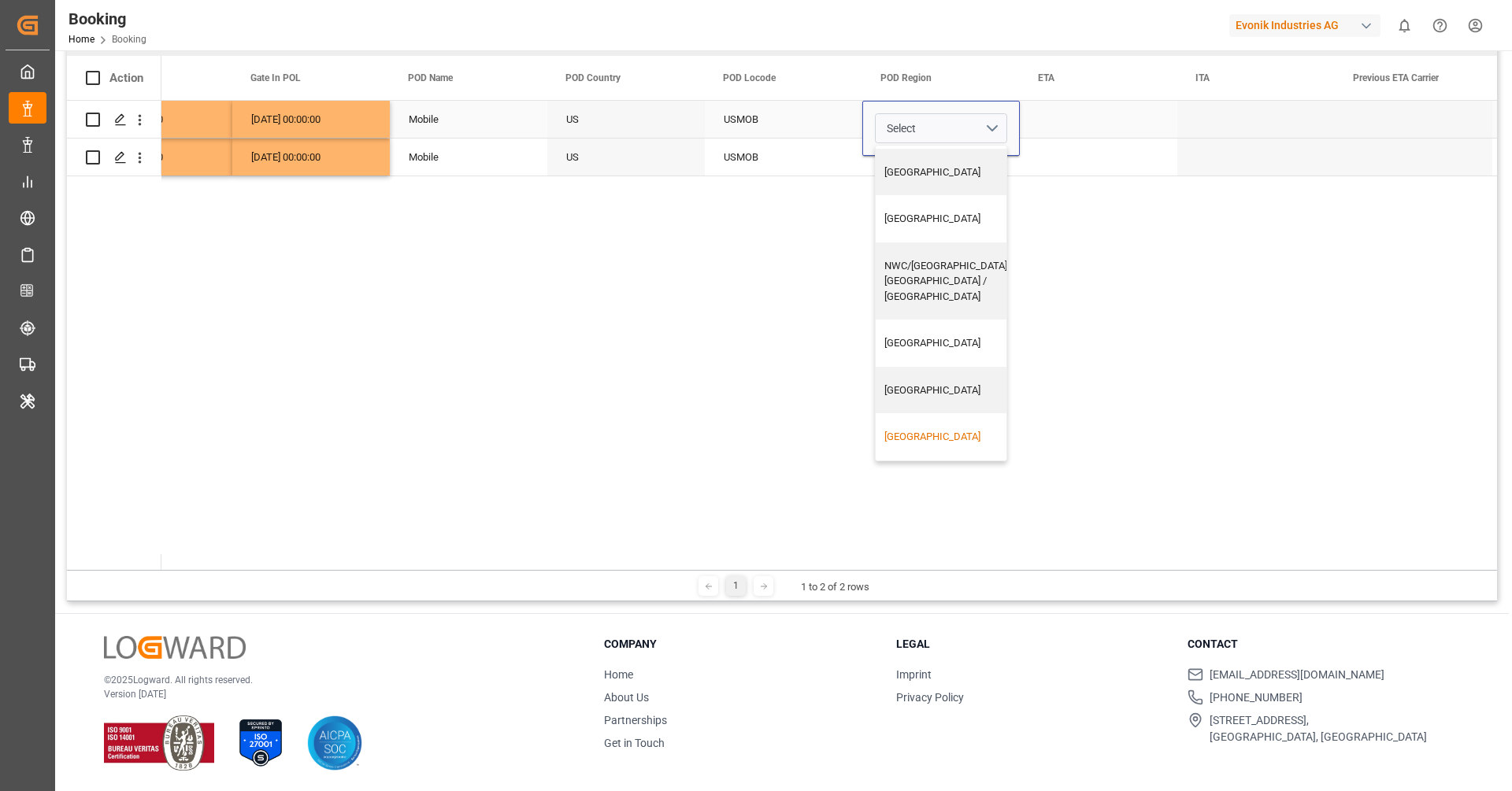
click at [918, 429] on div "[GEOGRAPHIC_DATA]" at bounding box center [946, 437] width 125 height 16
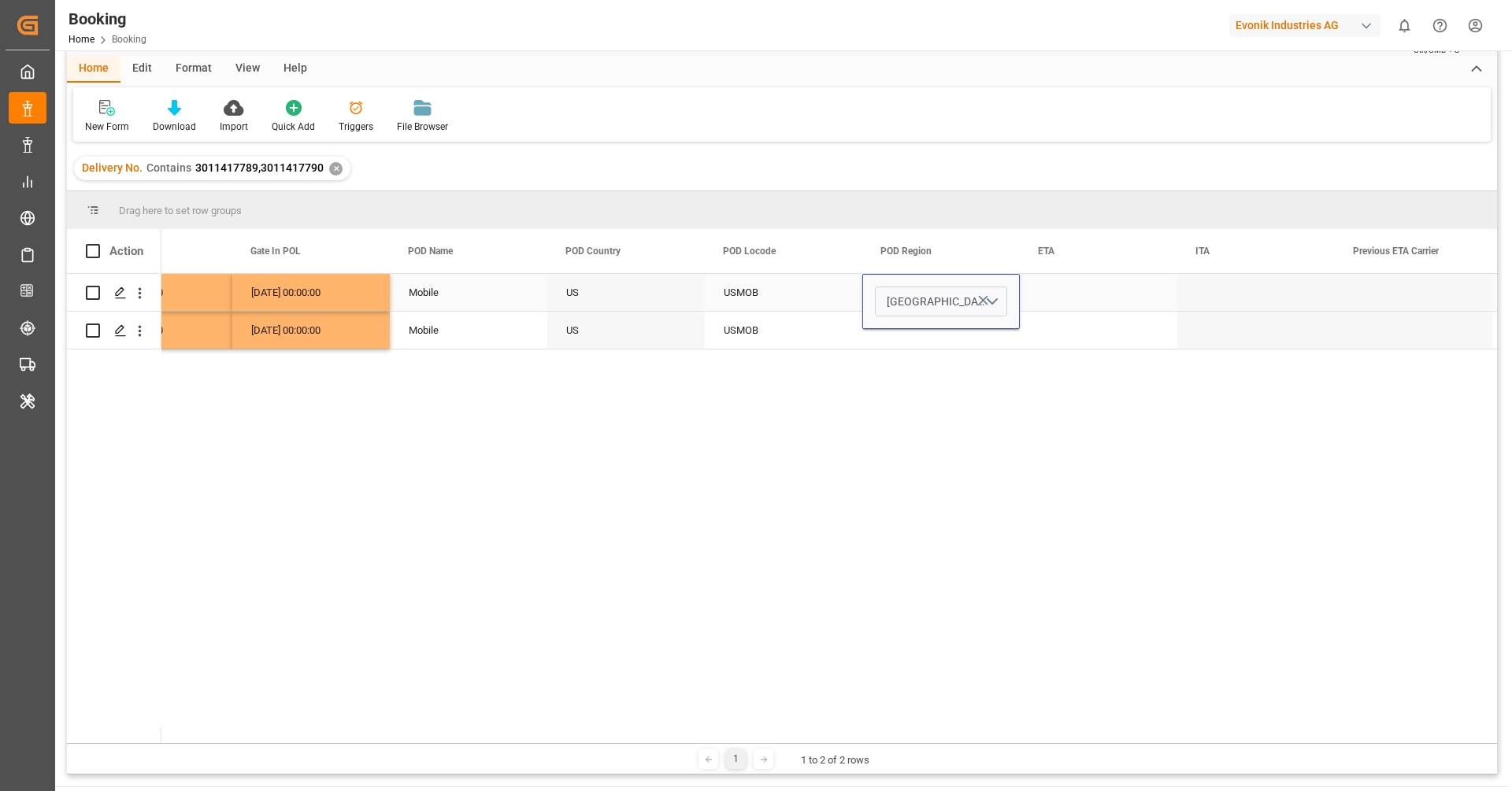
click at [813, 280] on div "USMOB" at bounding box center [784, 292] width 157 height 37
click at [956, 329] on div "Press SPACE to select this row." at bounding box center [941, 329] width 157 height 37
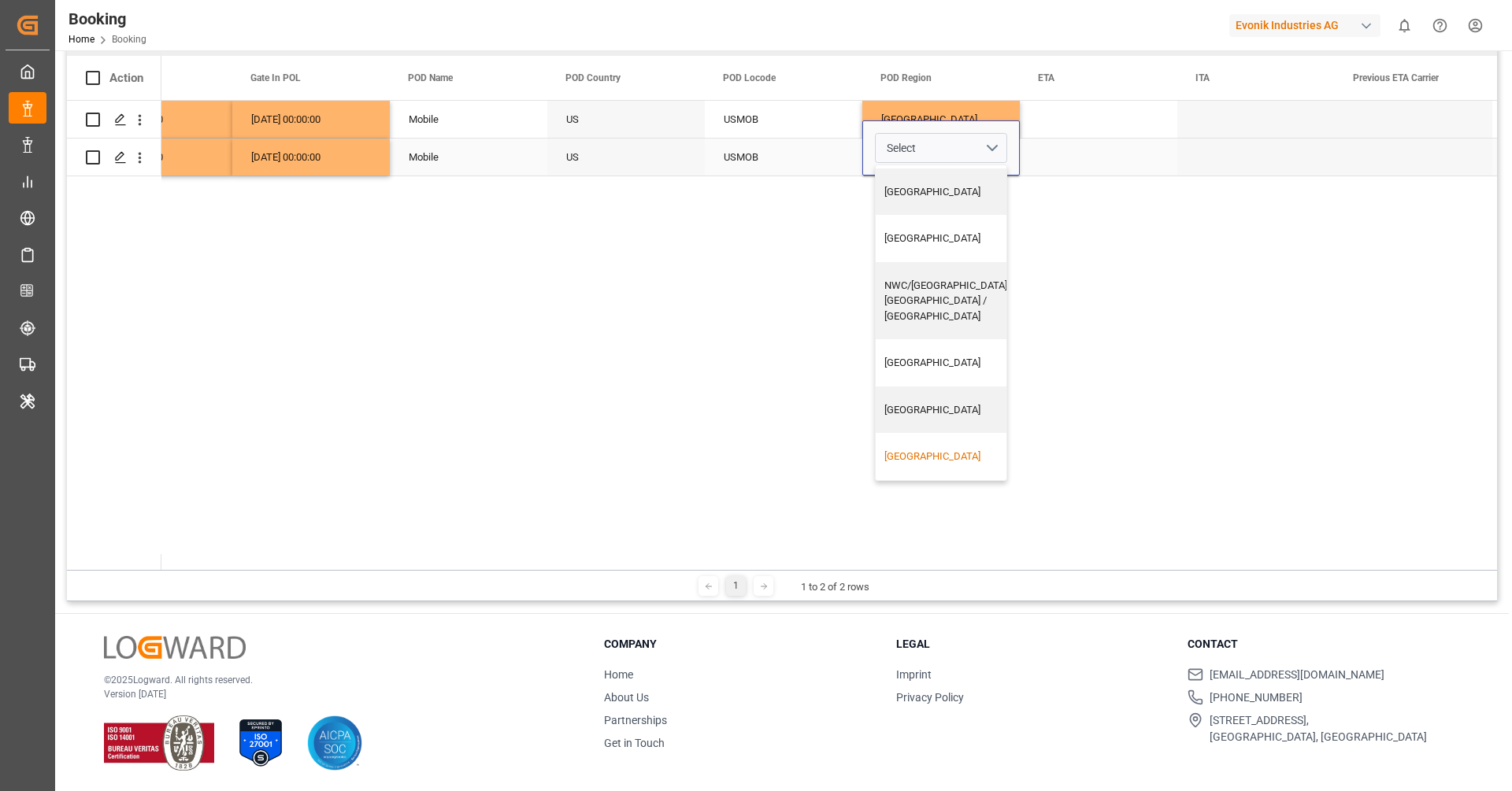
click at [945, 449] on div "[GEOGRAPHIC_DATA]" at bounding box center [946, 456] width 125 height 16
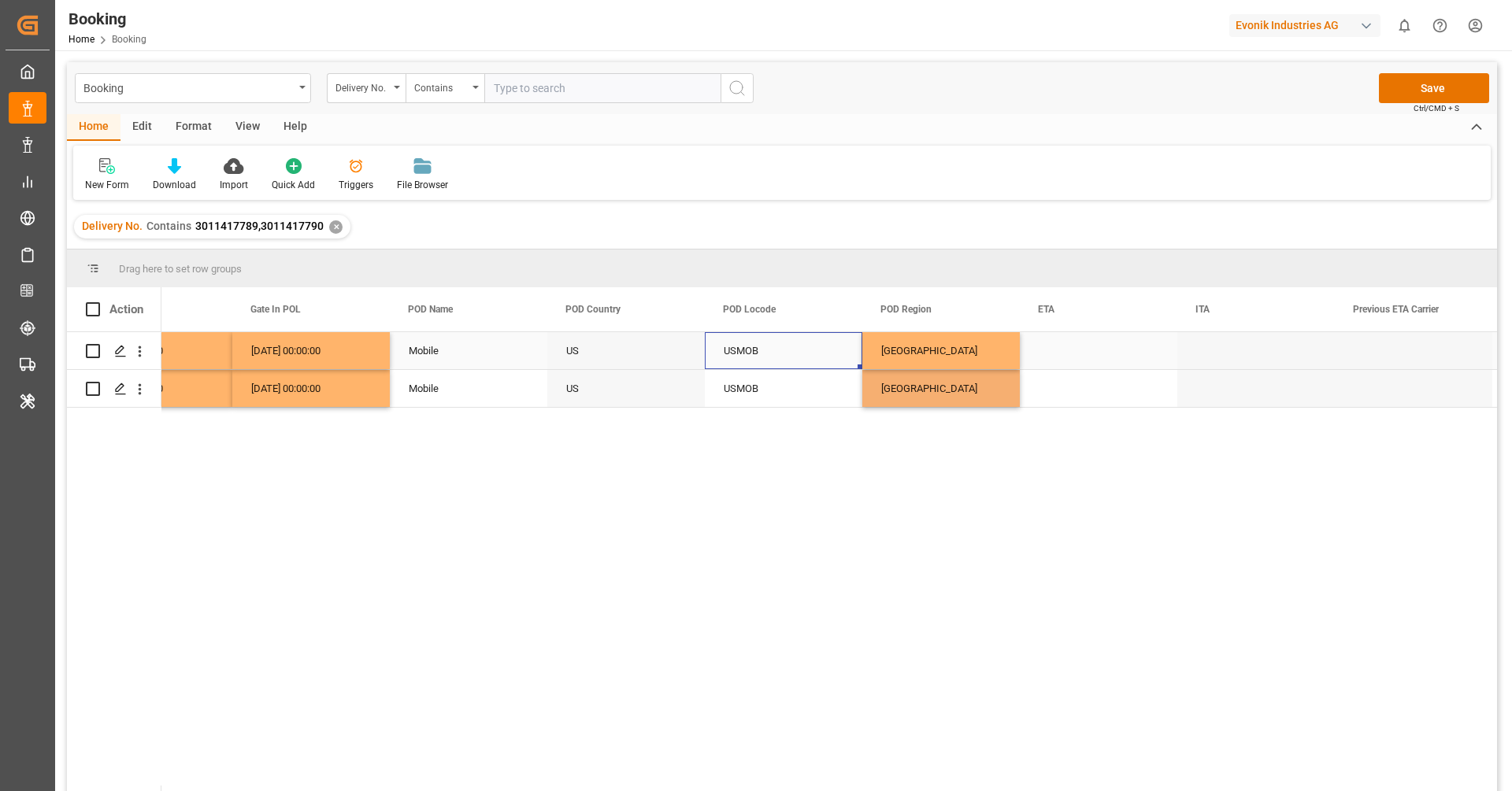
click at [807, 367] on div "USMOB" at bounding box center [784, 350] width 157 height 37
click at [1068, 360] on div "Press SPACE to select this row." at bounding box center [1099, 350] width 157 height 37
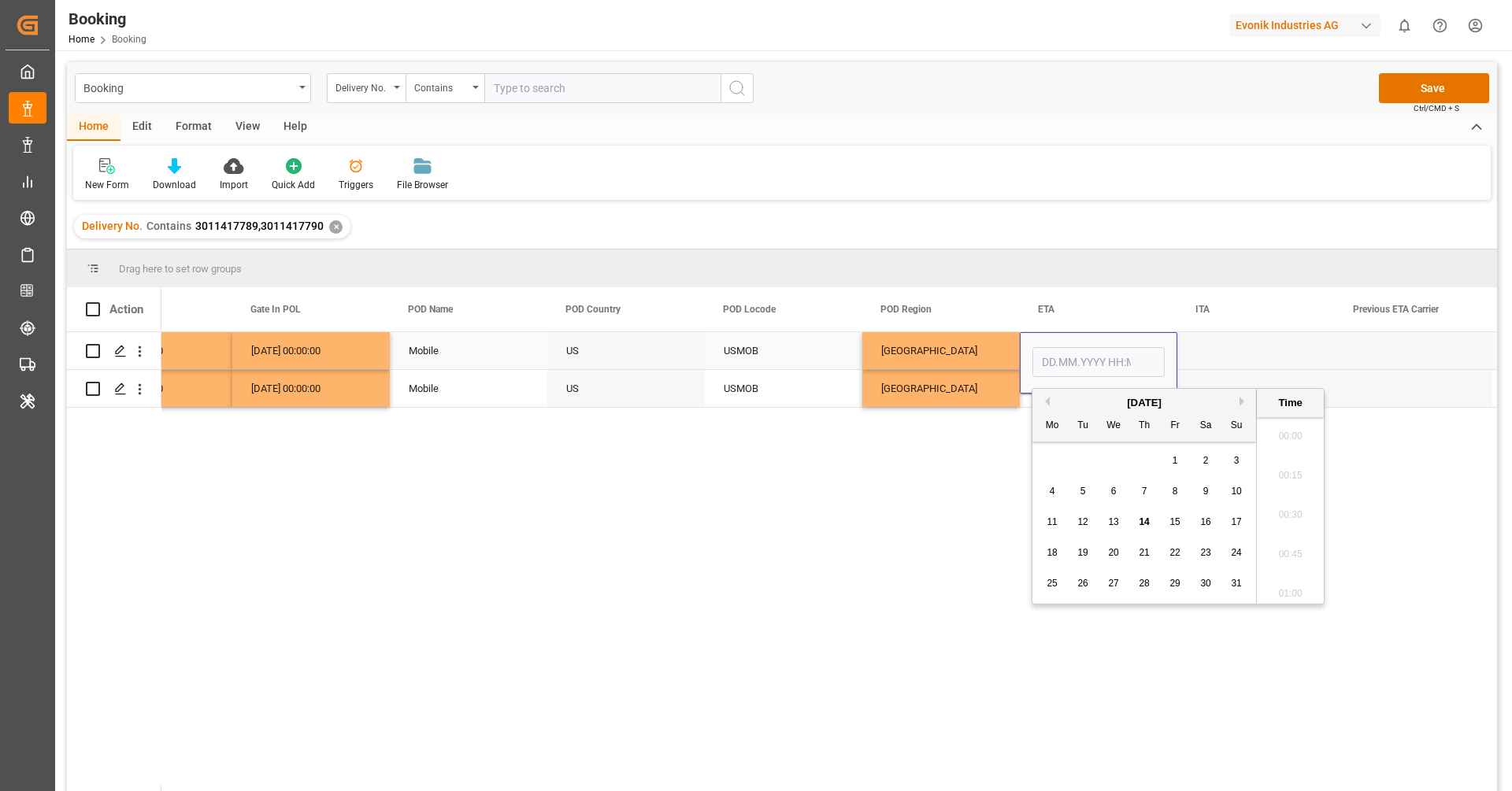
click at [1068, 360] on input "Press SPACE to select this row." at bounding box center [1098, 361] width 132 height 30
click at [1049, 405] on div "August 2025" at bounding box center [1144, 403] width 224 height 16
click at [1048, 404] on button "Previous Month" at bounding box center [1045, 401] width 10 height 10
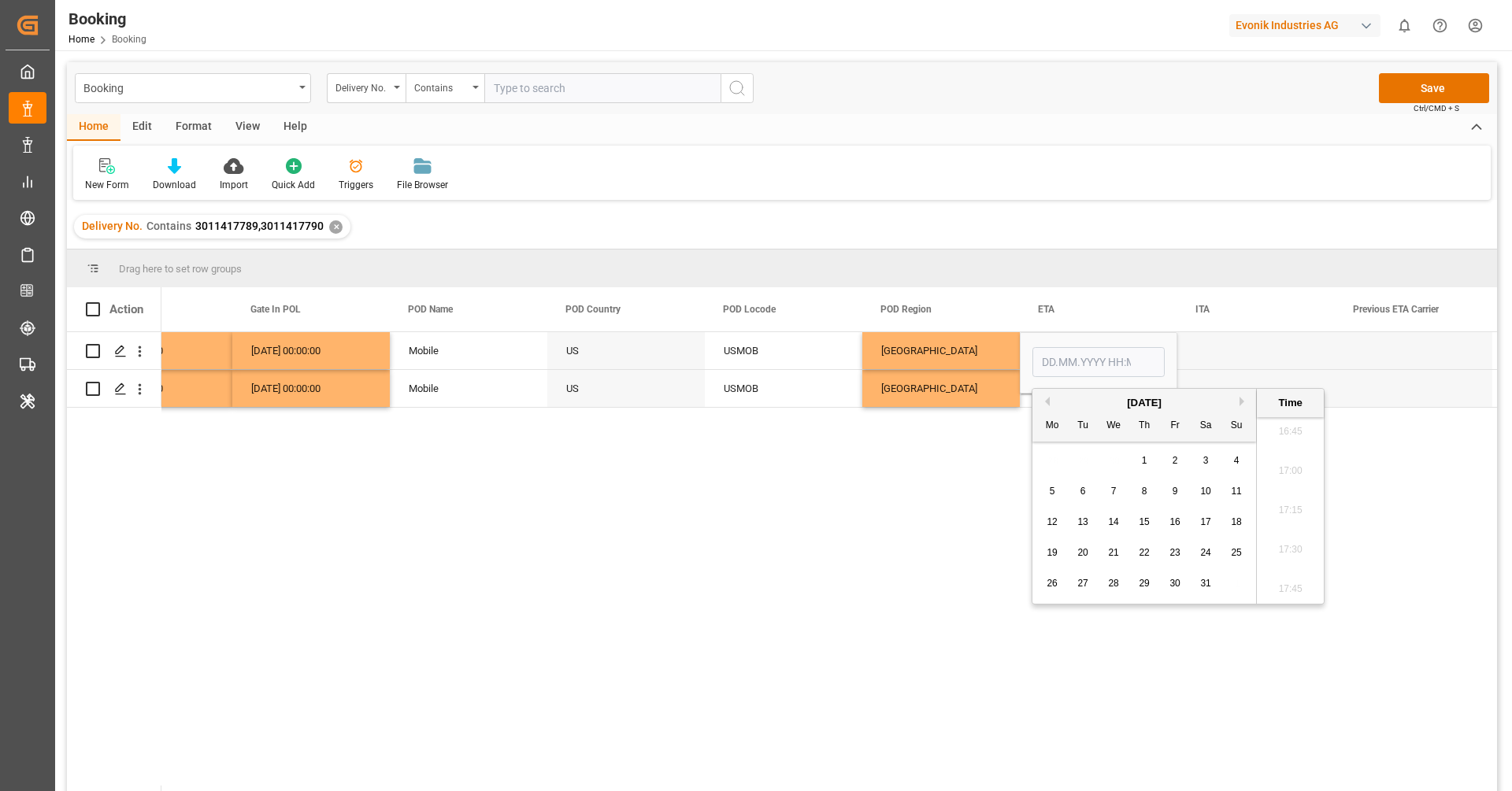
click at [1173, 558] on div "23" at bounding box center [1175, 553] width 20 height 19
type input "[DATE] 00:00"
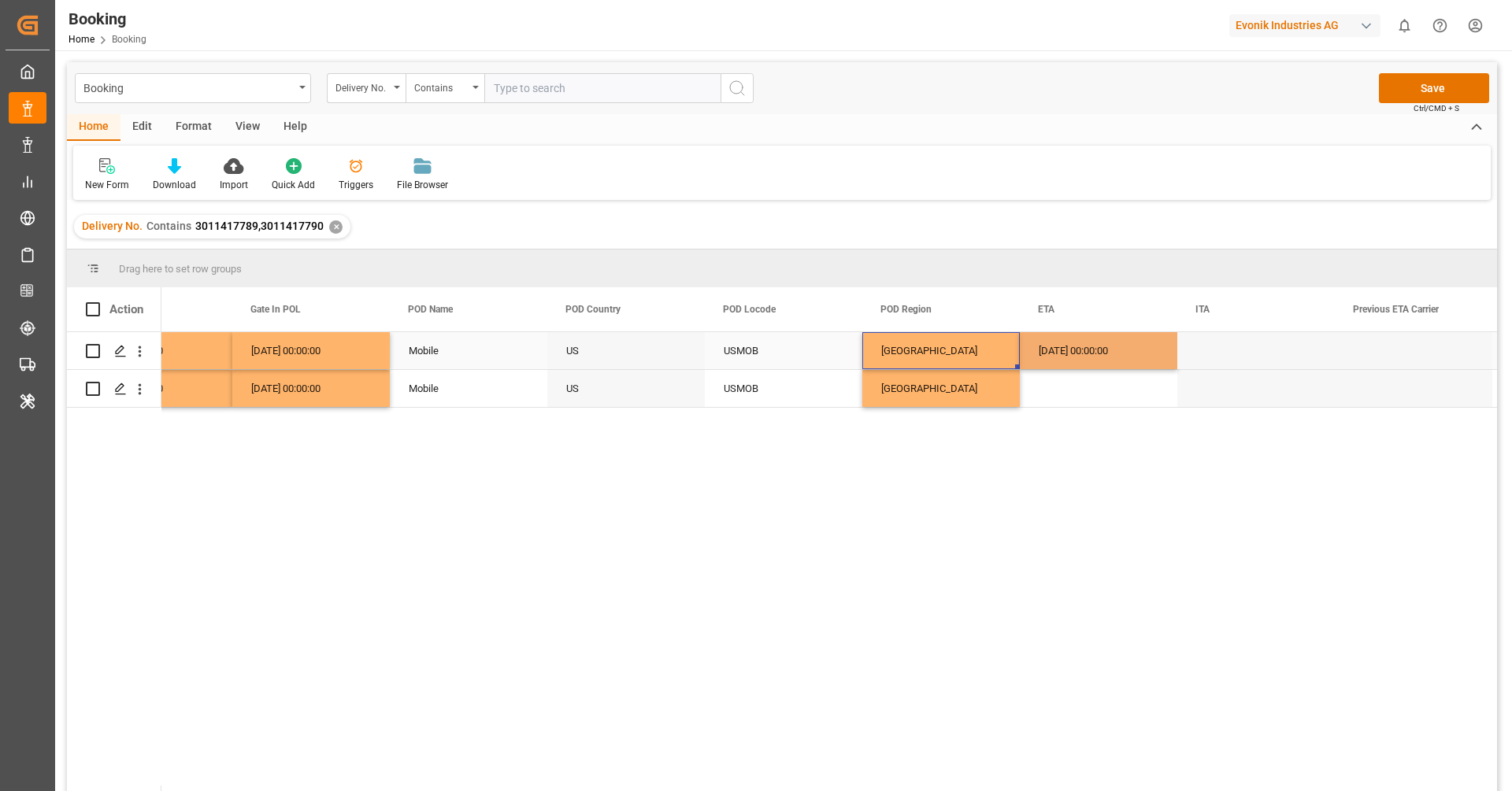
click at [952, 360] on div "[GEOGRAPHIC_DATA]" at bounding box center [941, 350] width 157 height 37
click at [1081, 354] on div "23.05.2025 00:00:00" at bounding box center [1099, 350] width 157 height 37
click at [1078, 386] on div "Press SPACE to select this row." at bounding box center [1099, 388] width 157 height 37
click at [1081, 347] on div "17.04.2025 00:00:00" at bounding box center [1099, 350] width 157 height 37
click at [1081, 347] on div "23.05.2025 00:00:00" at bounding box center [1099, 350] width 157 height 37
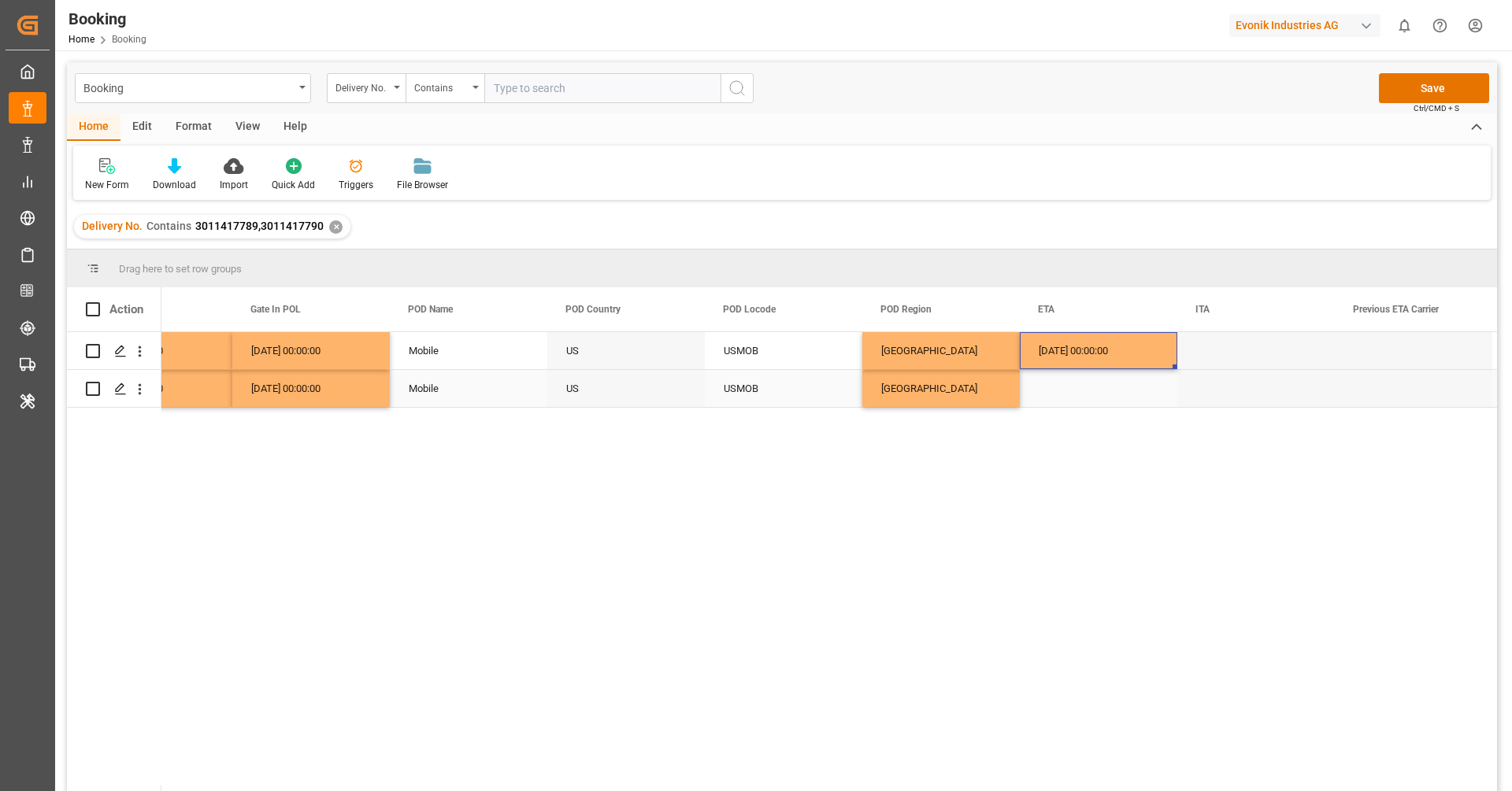
click at [1079, 375] on div "Press SPACE to select this row." at bounding box center [1099, 388] width 157 height 37
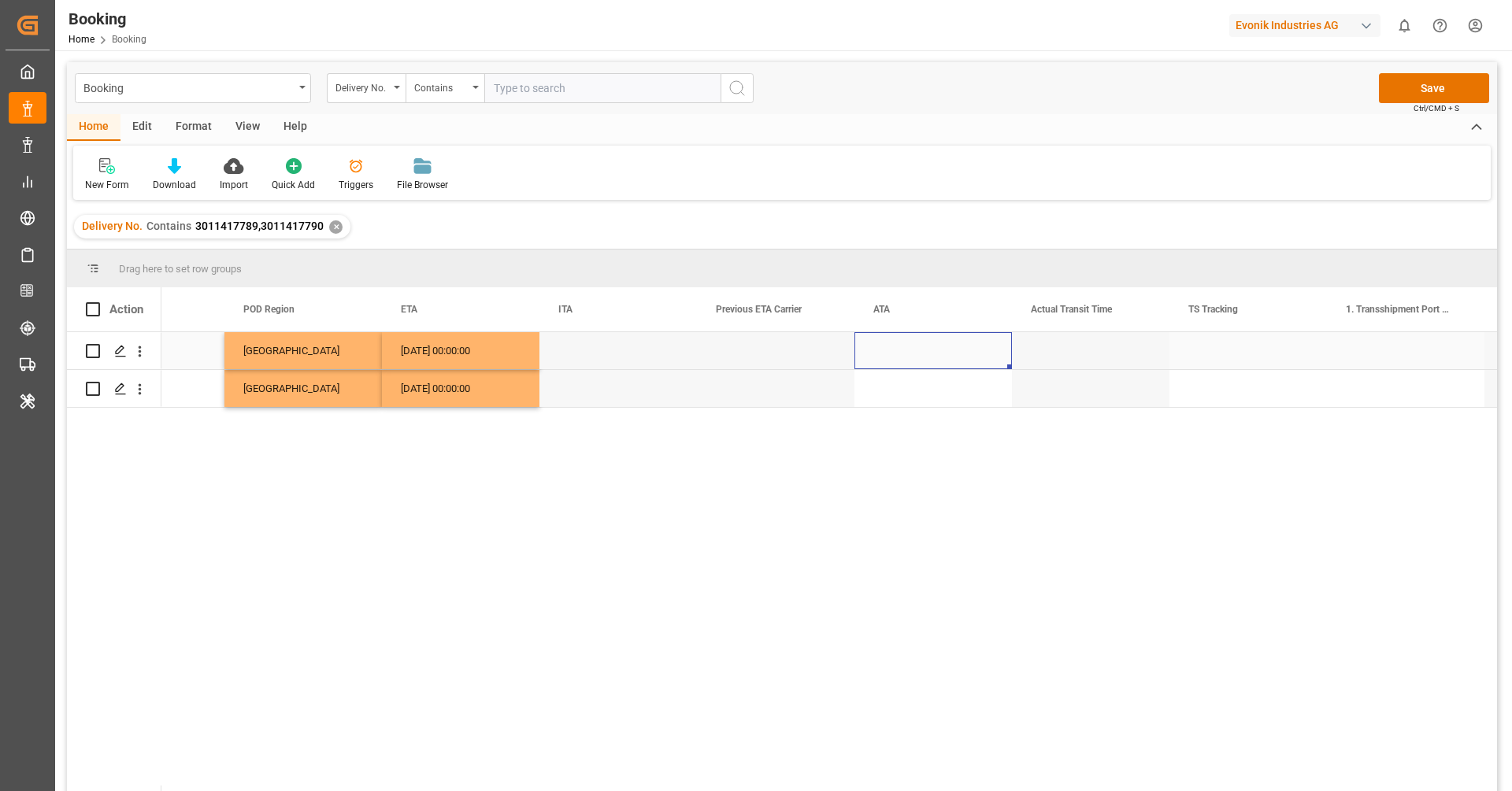
click at [917, 355] on div "Press SPACE to select this row." at bounding box center [933, 350] width 157 height 37
click at [916, 375] on div "Press SPACE to select this row." at bounding box center [933, 388] width 157 height 37
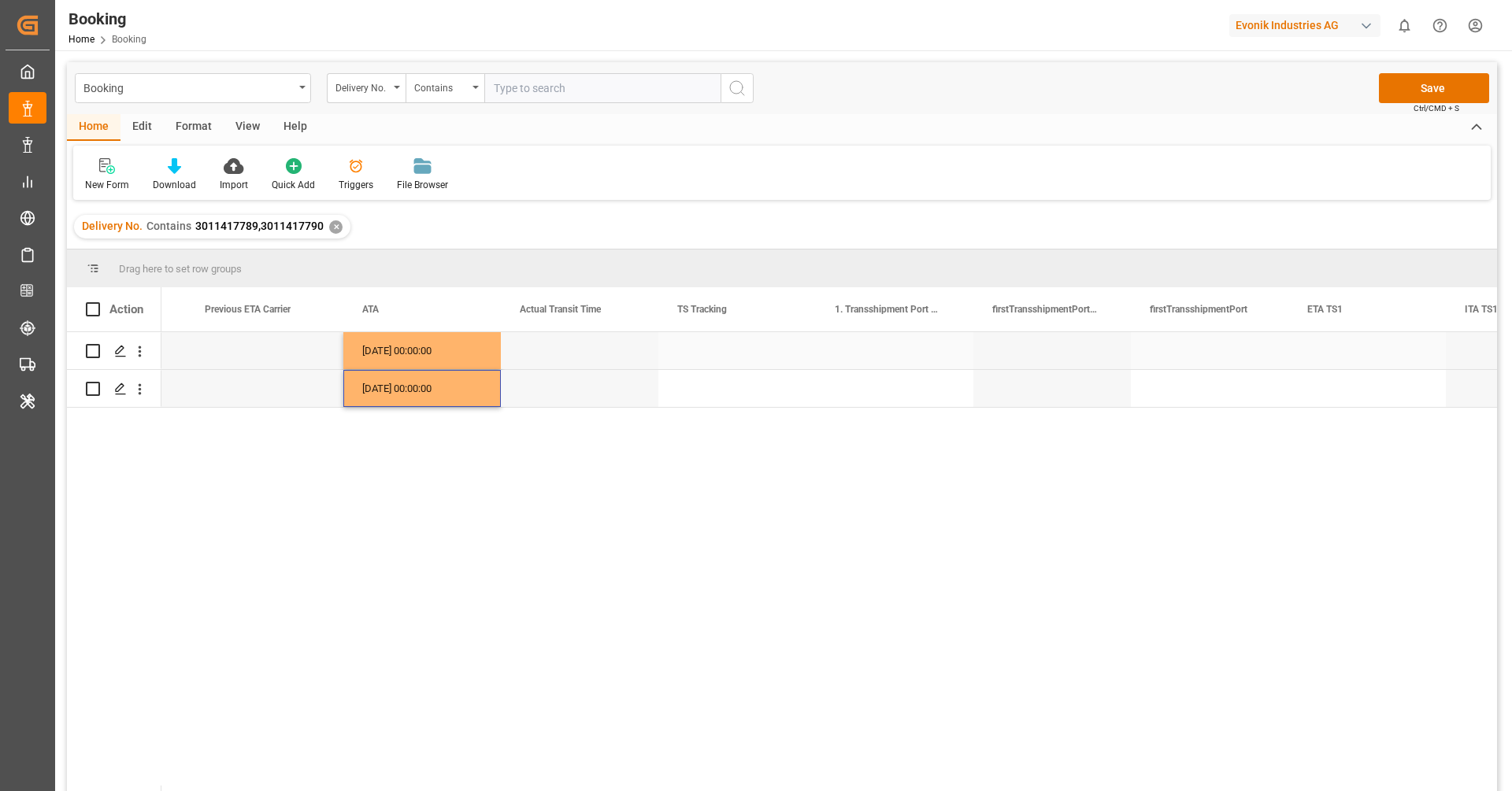
click at [764, 350] on div "Press SPACE to select this row." at bounding box center [737, 350] width 157 height 37
click at [764, 350] on button "Select" at bounding box center [737, 360] width 132 height 30
click at [739, 435] on div "False" at bounding box center [737, 448] width 131 height 48
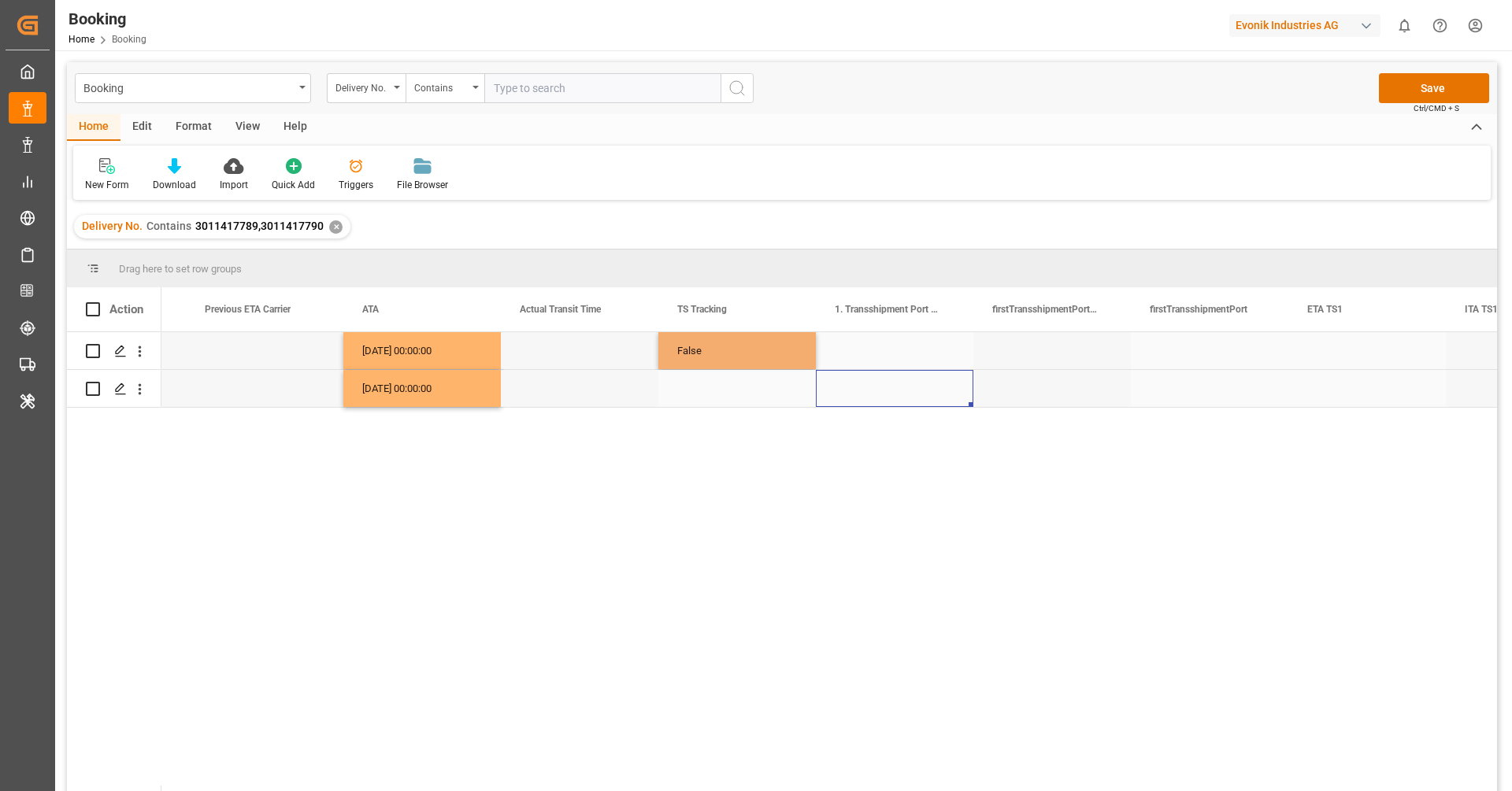
click at [876, 394] on div "Press SPACE to select this row." at bounding box center [894, 388] width 157 height 37
click at [744, 391] on div "Press SPACE to select this row." at bounding box center [737, 388] width 157 height 37
click at [744, 391] on button "Select" at bounding box center [737, 379] width 132 height 30
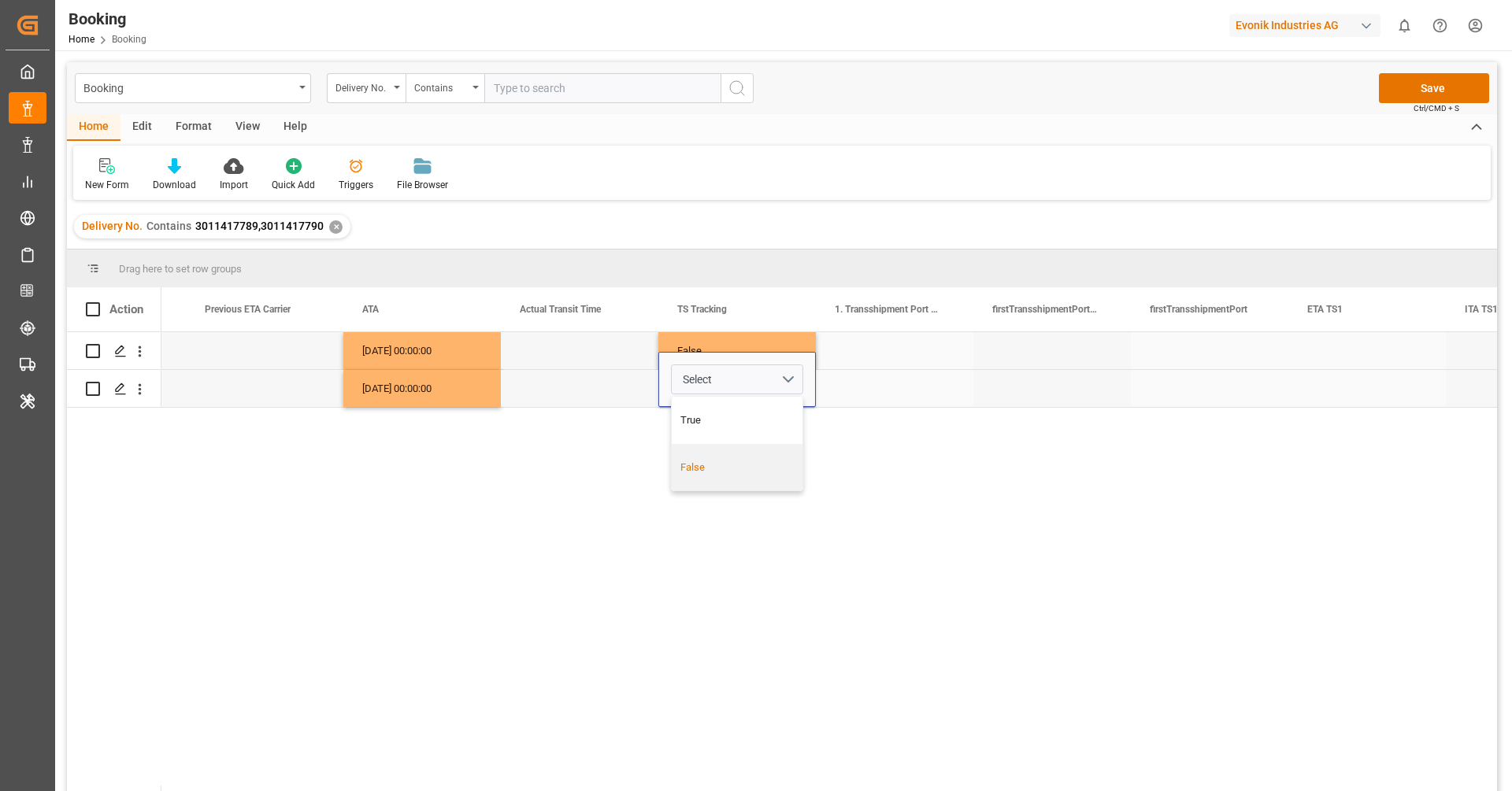
click at [744, 463] on div "False" at bounding box center [738, 468] width 114 height 16
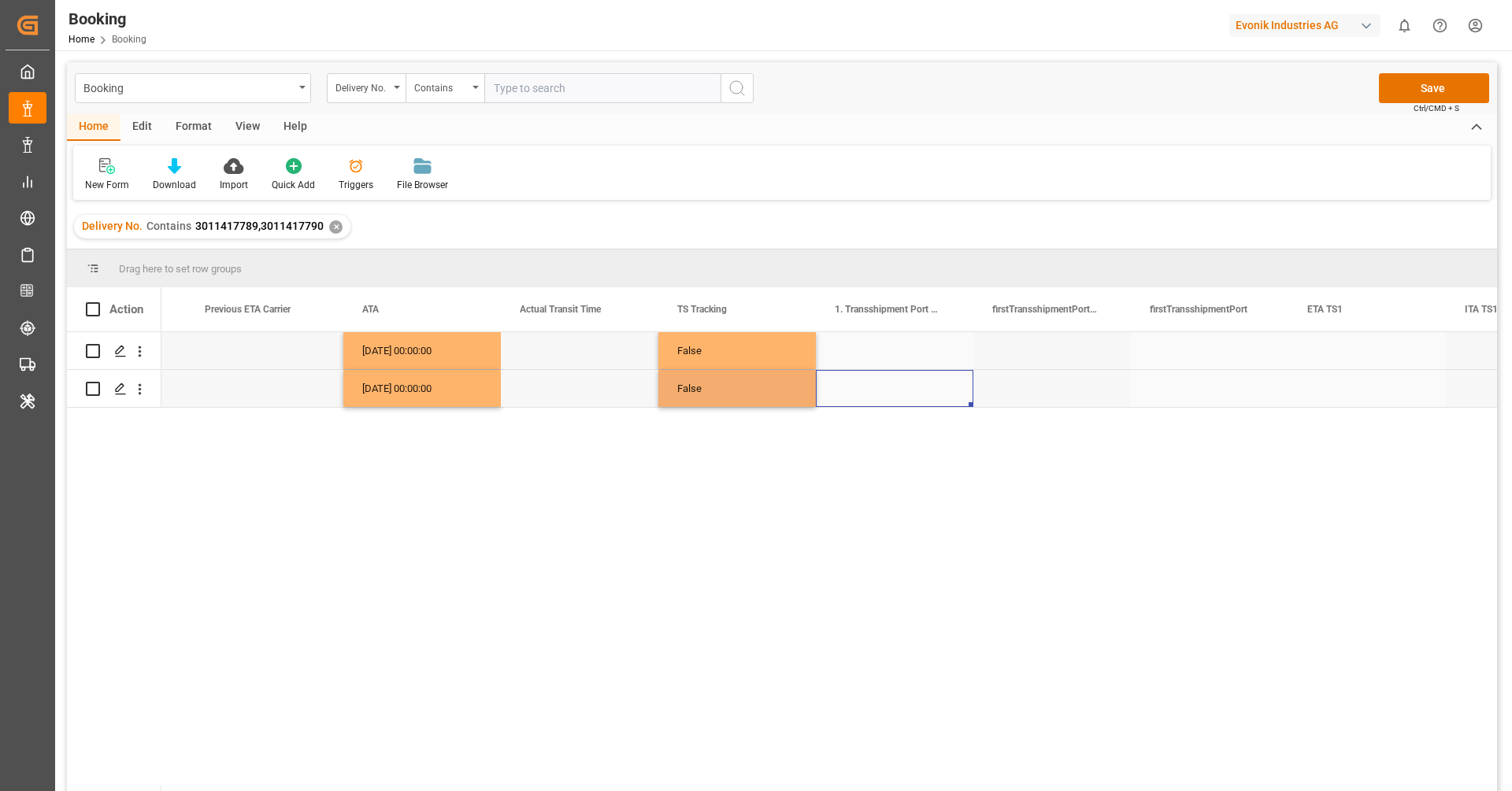
click at [880, 384] on div "Press SPACE to select this row." at bounding box center [894, 388] width 157 height 37
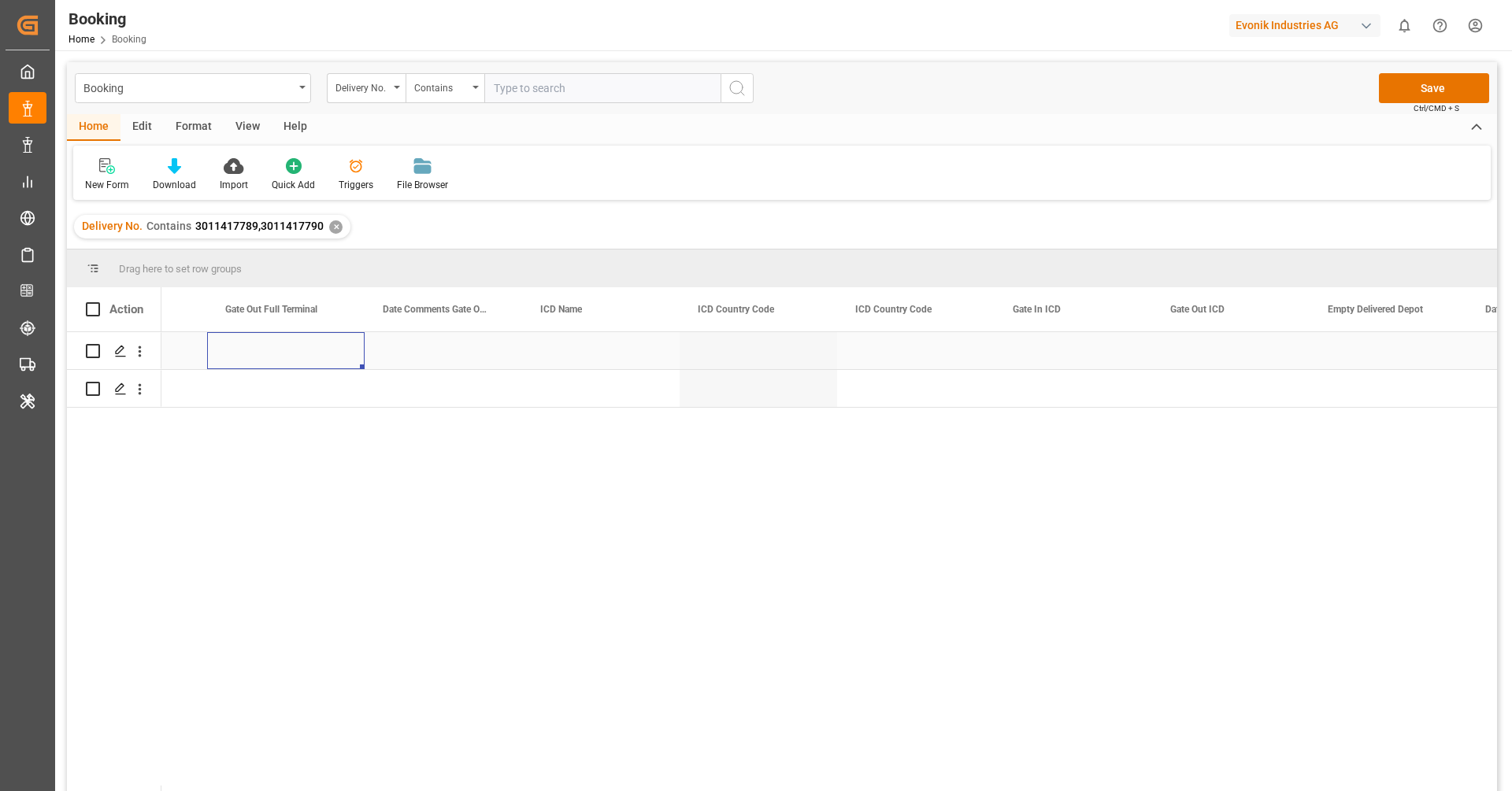
click at [311, 351] on div "Press SPACE to select this row." at bounding box center [285, 350] width 157 height 37
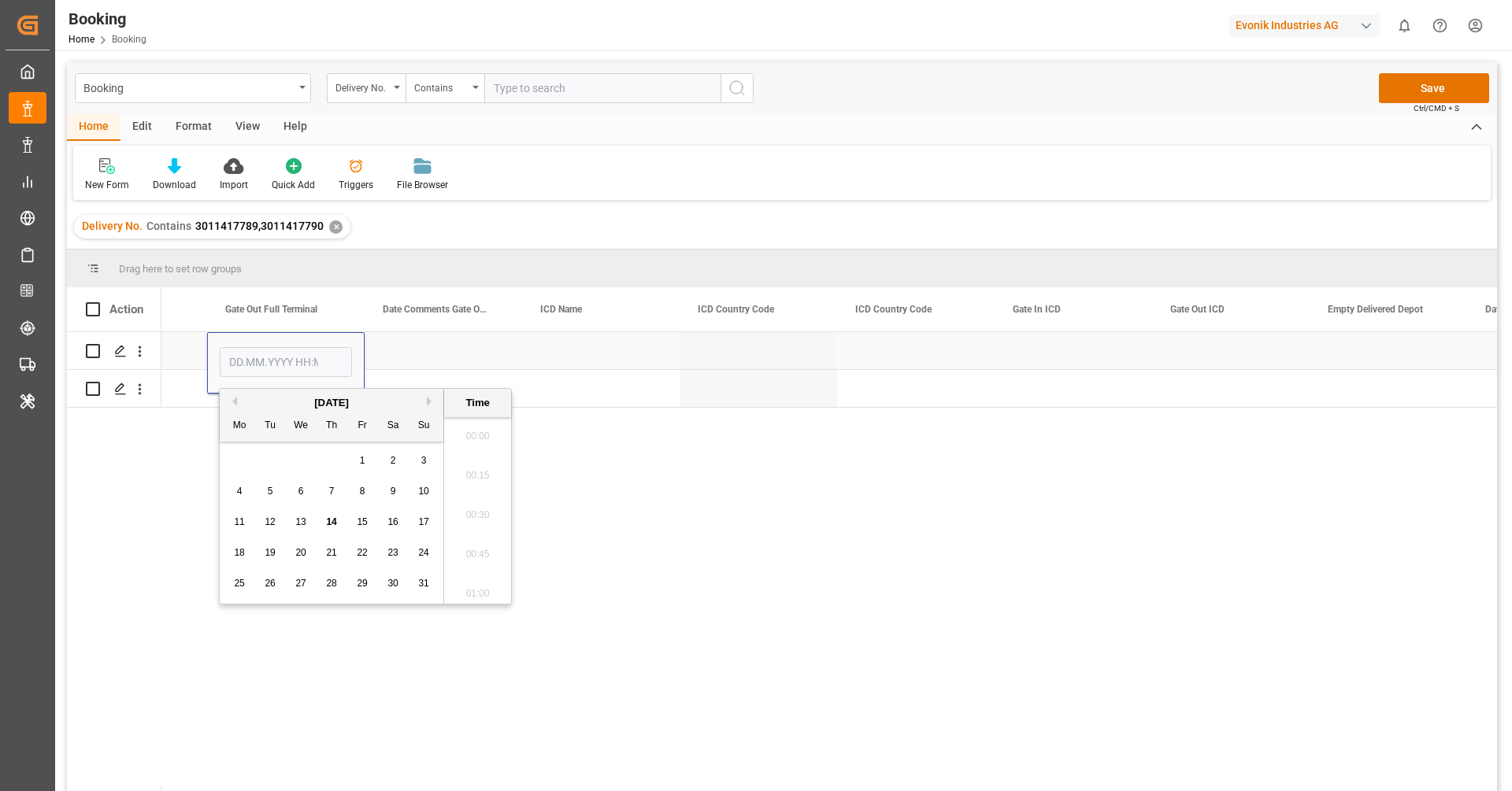
click at [311, 351] on input "Press SPACE to select this row." at bounding box center [285, 361] width 132 height 30
click at [235, 401] on button "Previous Month" at bounding box center [232, 401] width 10 height 10
click at [337, 578] on div "29" at bounding box center [331, 584] width 20 height 19
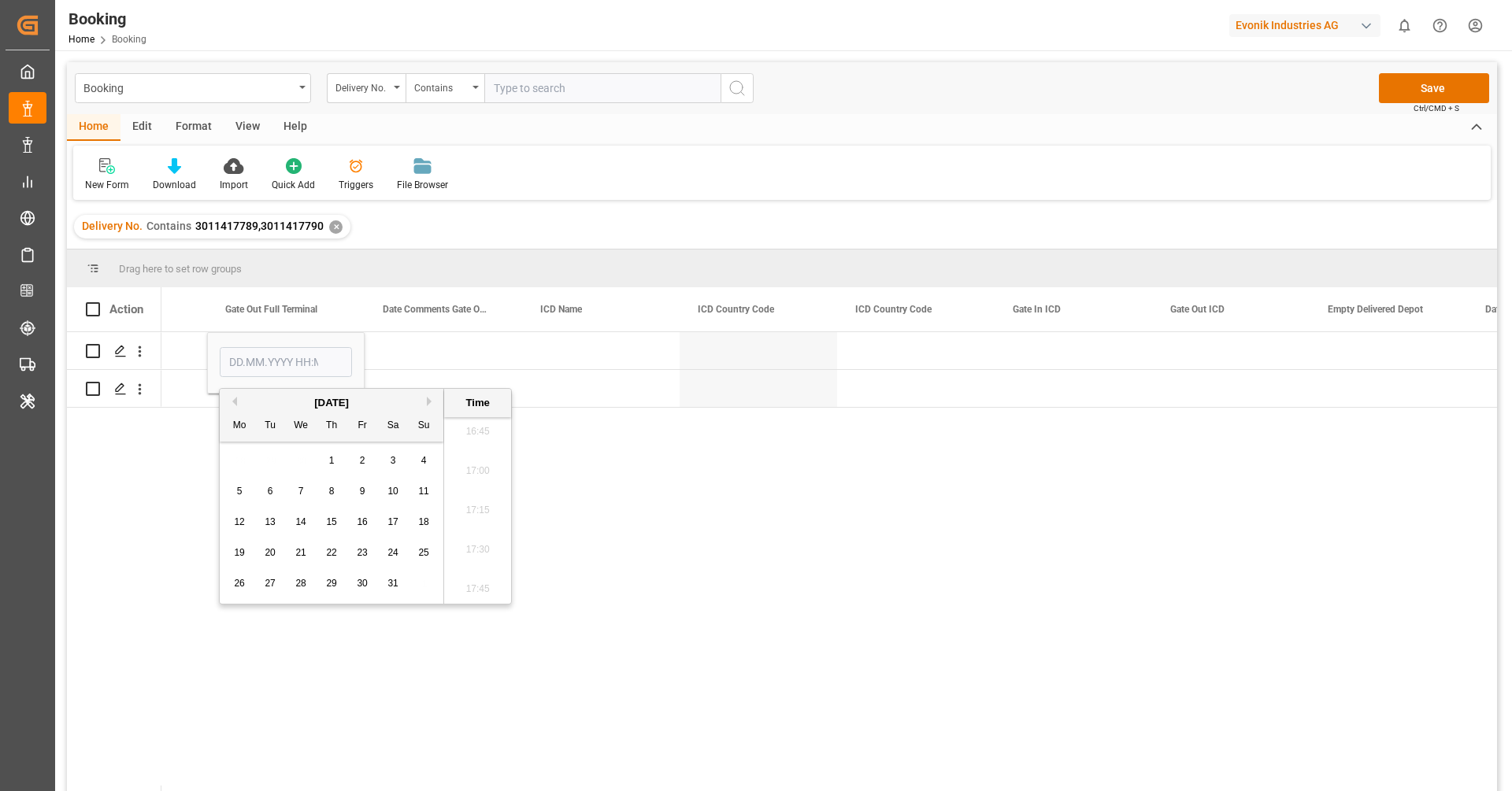
type input "[DATE] 00:00"
click at [407, 345] on div "Press SPACE to select this row." at bounding box center [443, 350] width 157 height 37
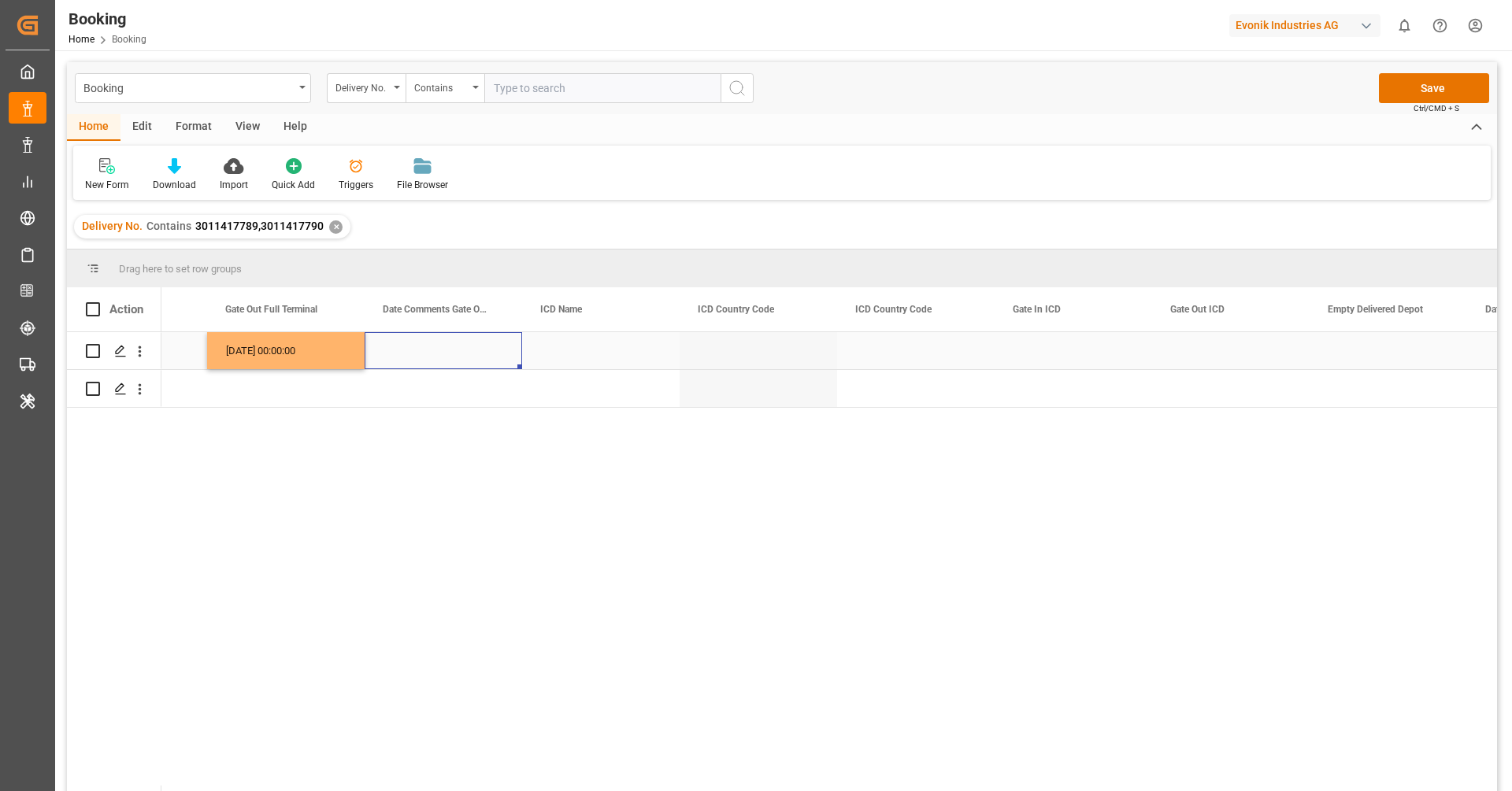
click at [345, 354] on div "29.05.2025 00:00:00" at bounding box center [285, 350] width 157 height 37
click at [322, 392] on div "Press SPACE to select this row." at bounding box center [285, 388] width 157 height 37
click at [324, 355] on div "29.05.2025 00:00:00" at bounding box center [285, 350] width 157 height 37
drag, startPoint x: 361, startPoint y: 367, endPoint x: 362, endPoint y: 389, distance: 22.0
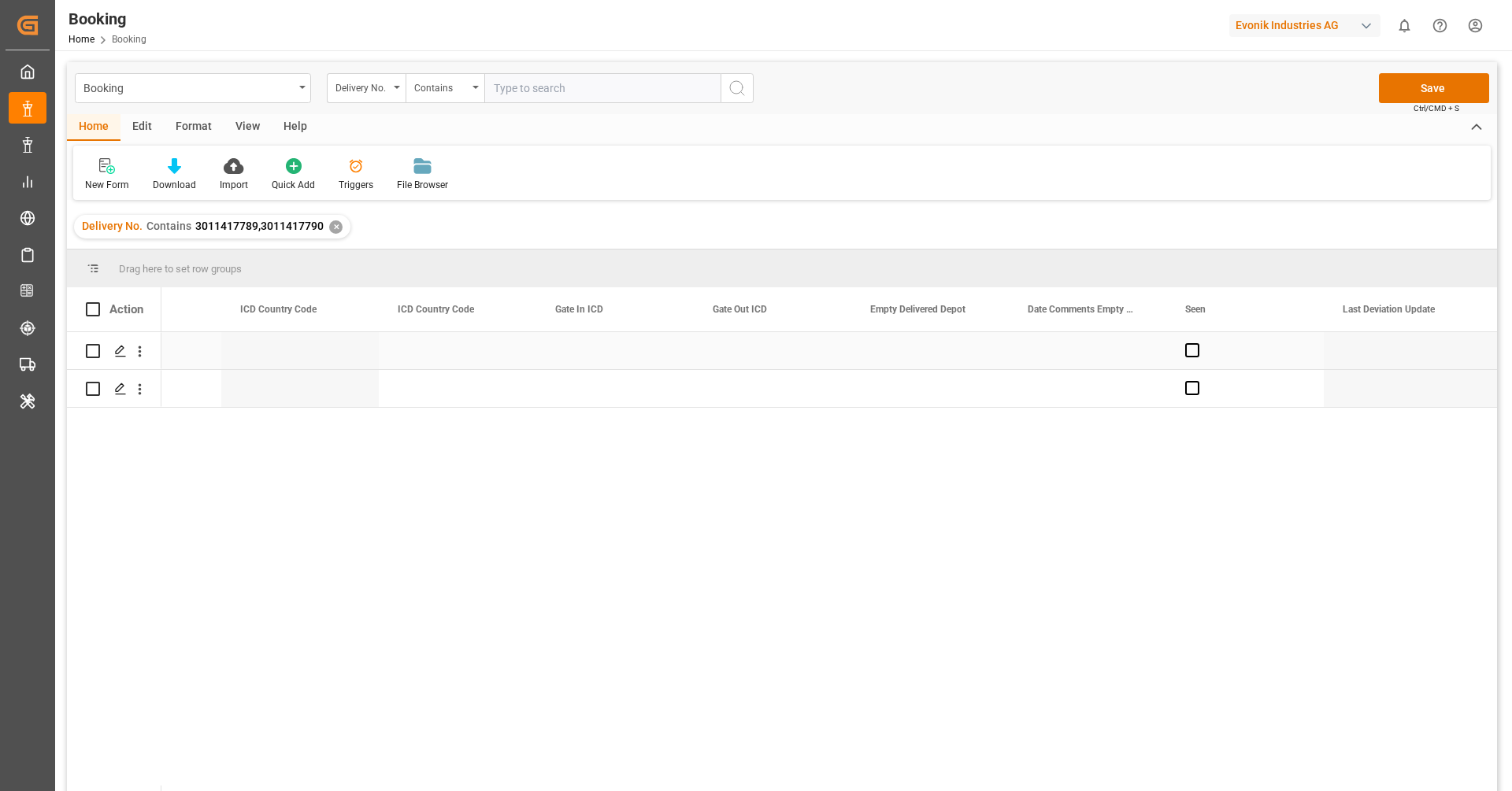
click at [904, 345] on div "Press SPACE to select this row." at bounding box center [930, 350] width 157 height 37
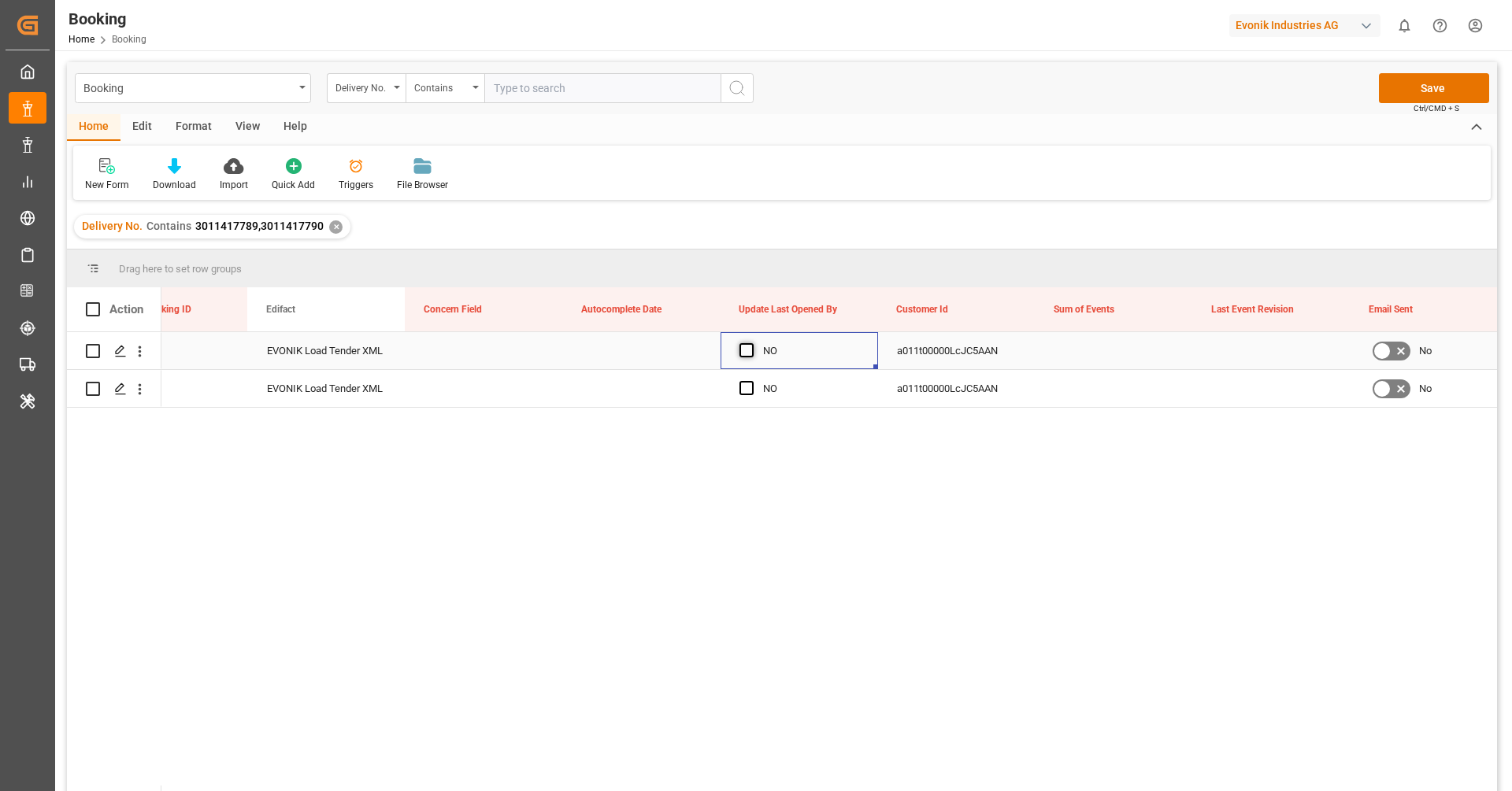
click at [750, 347] on span "Press SPACE to select this row." at bounding box center [746, 350] width 14 height 14
click at [751, 343] on input "Press SPACE to select this row." at bounding box center [751, 343] width 0 height 0
click at [750, 390] on span "Press SPACE to select this row." at bounding box center [746, 388] width 14 height 14
click at [751, 381] on input "Press SPACE to select this row." at bounding box center [751, 381] width 0 height 0
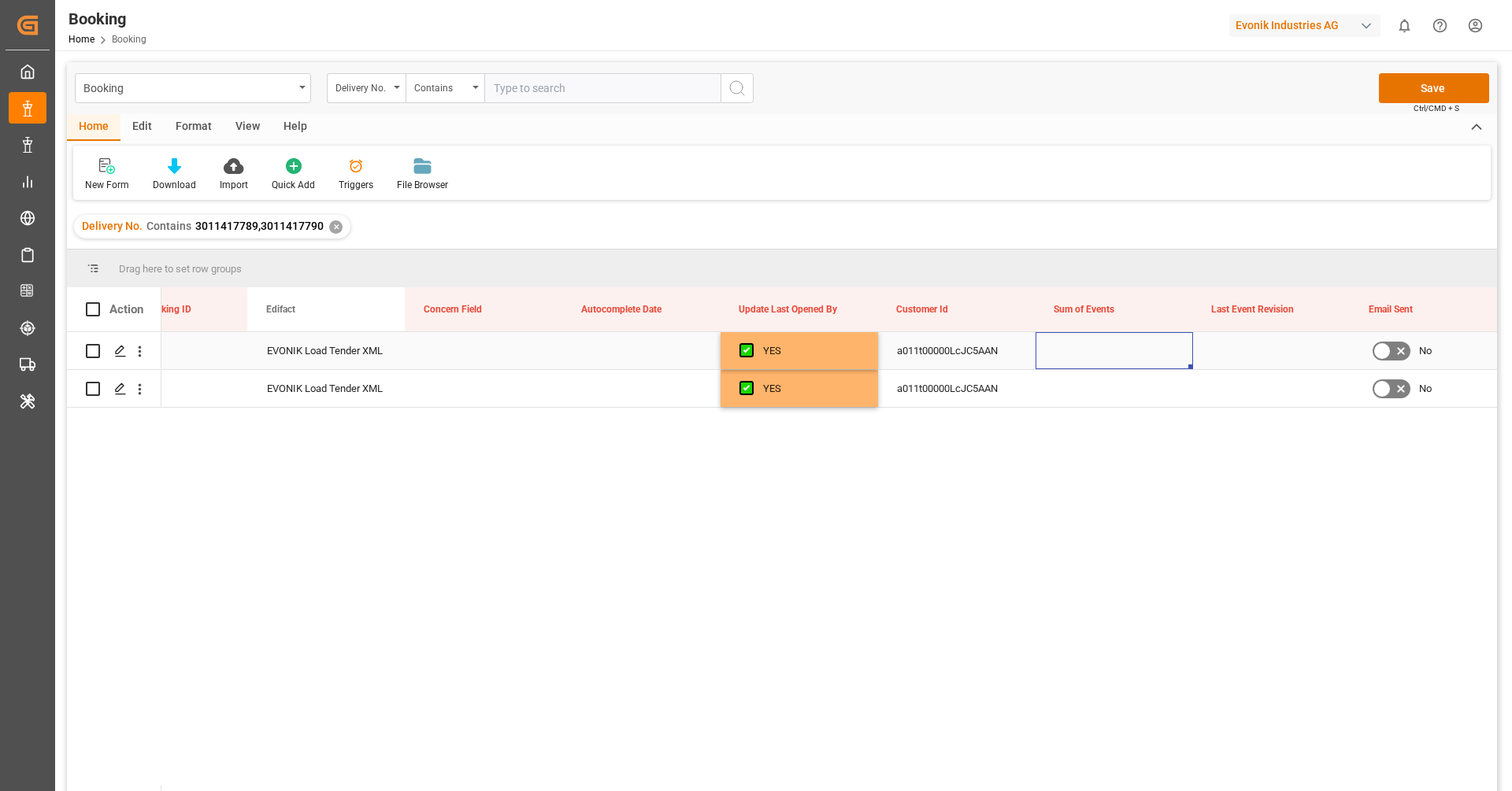
click at [1057, 348] on div "Press SPACE to select this row." at bounding box center [1114, 350] width 157 height 37
click at [1091, 361] on input "Press SPACE to select this row." at bounding box center [1114, 360] width 132 height 30
type input "0"
click at [1244, 360] on div "Press SPACE to select this row." at bounding box center [1272, 350] width 157 height 37
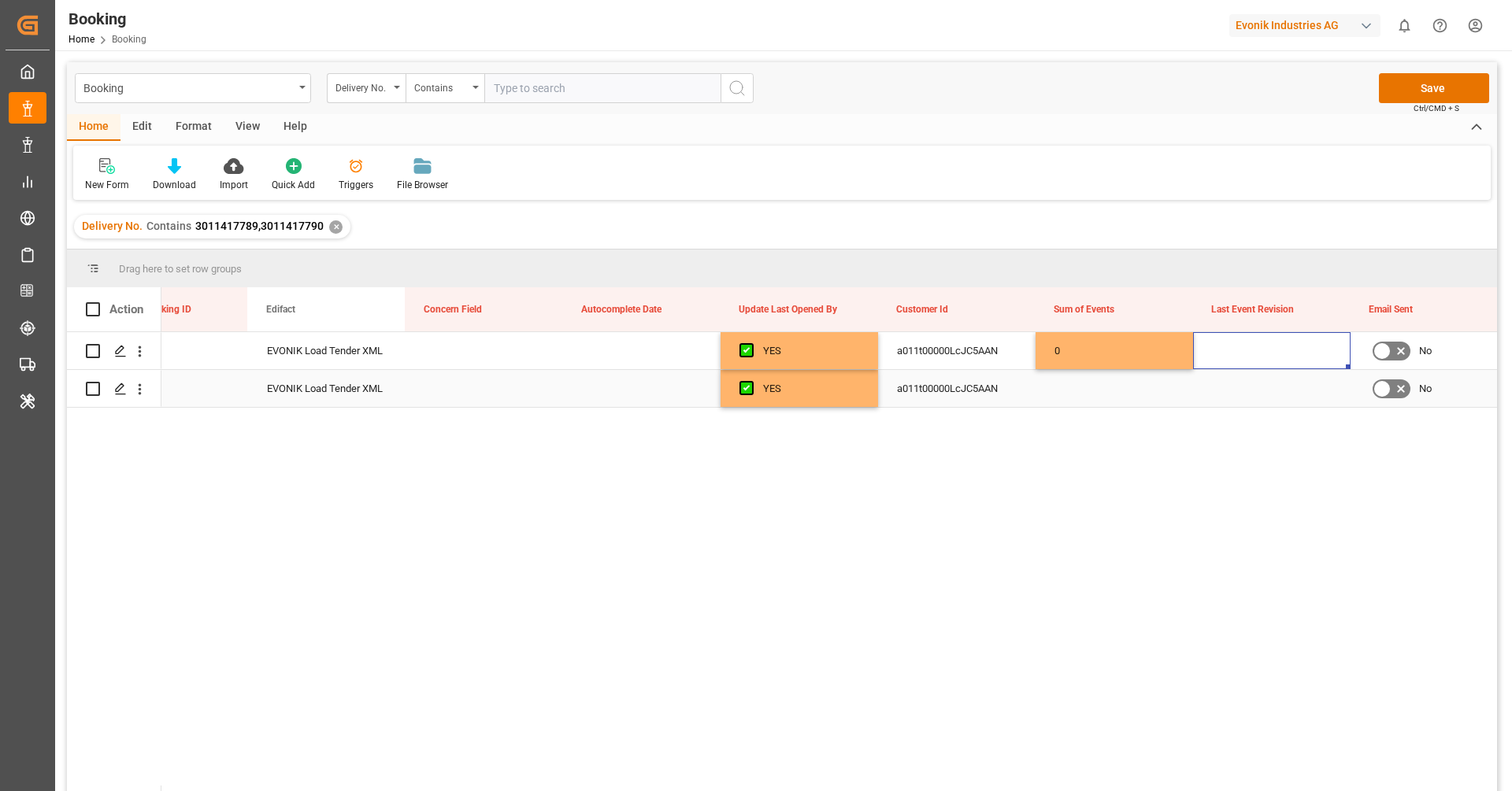
click at [1140, 387] on div "Press SPACE to select this row." at bounding box center [1114, 388] width 157 height 37
click at [1140, 387] on input "Press SPACE to select this row." at bounding box center [1114, 379] width 132 height 30
type input "0"
click at [1255, 374] on div "Press SPACE to select this row." at bounding box center [1272, 388] width 157 height 37
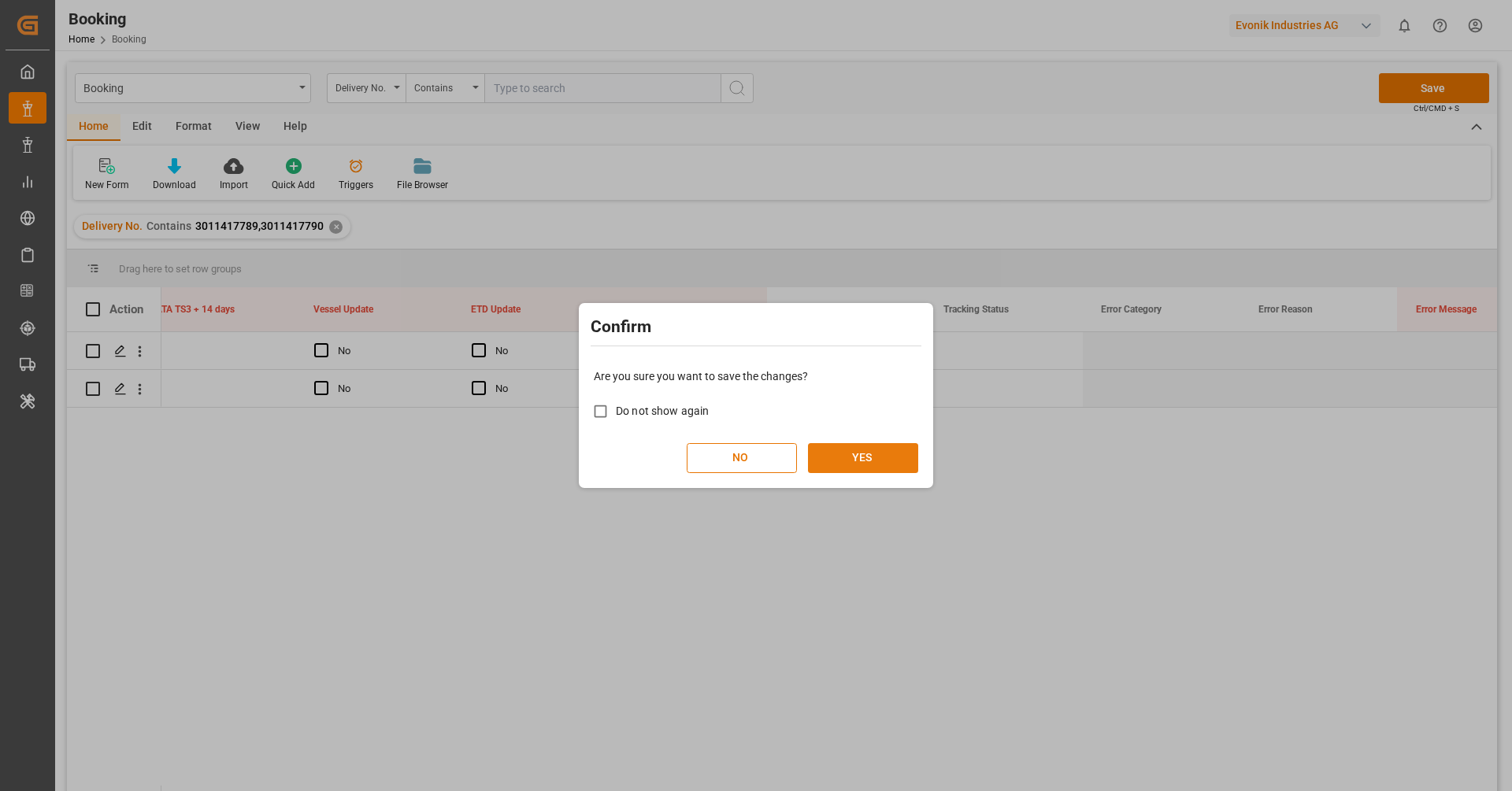
click at [899, 462] on button "YES" at bounding box center [862, 458] width 110 height 30
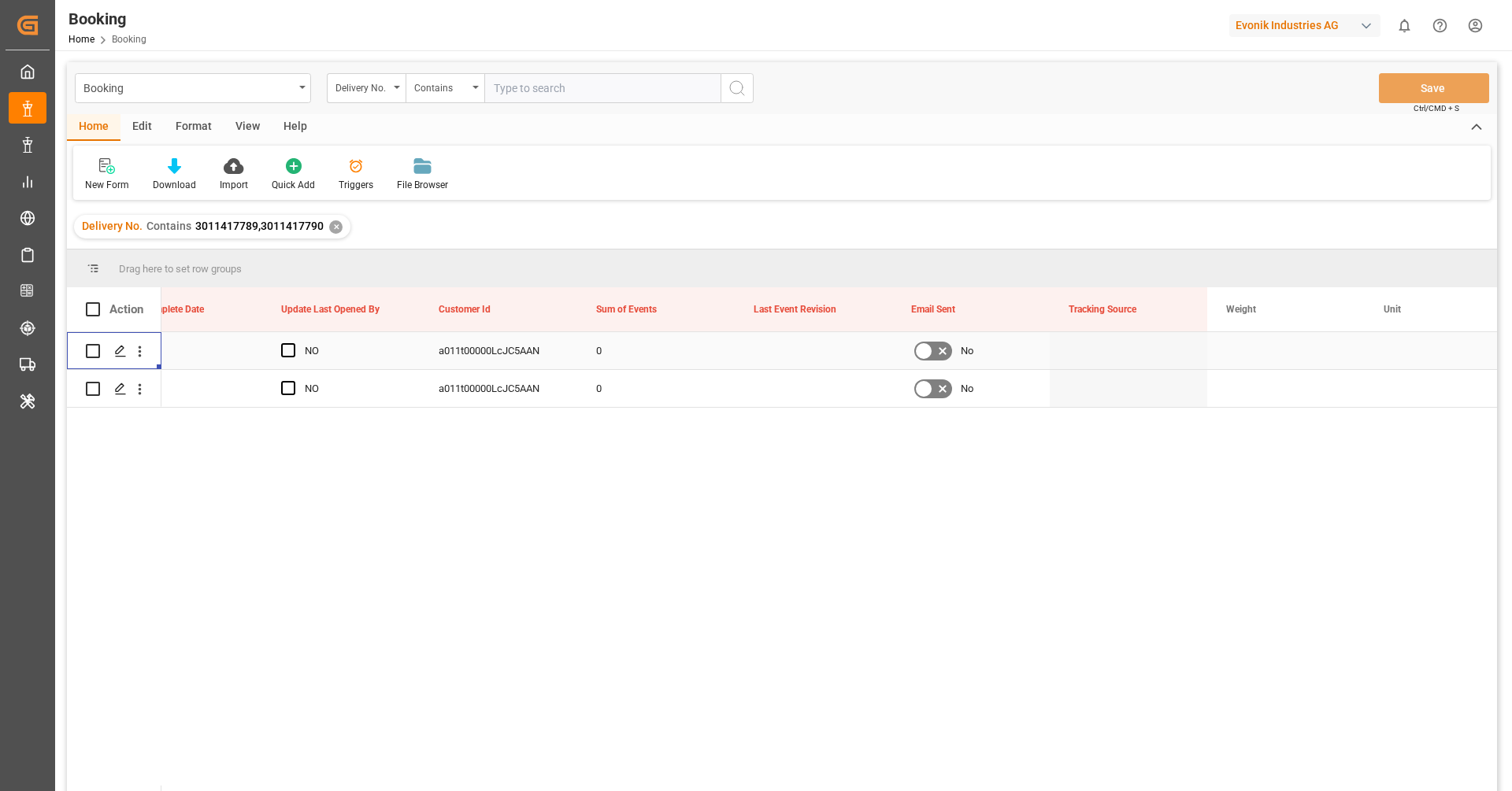
click at [148, 356] on div "Press SPACE to select this row." at bounding box center [139, 351] width 40 height 30
click at [145, 356] on icon "open menu" at bounding box center [139, 351] width 16 height 16
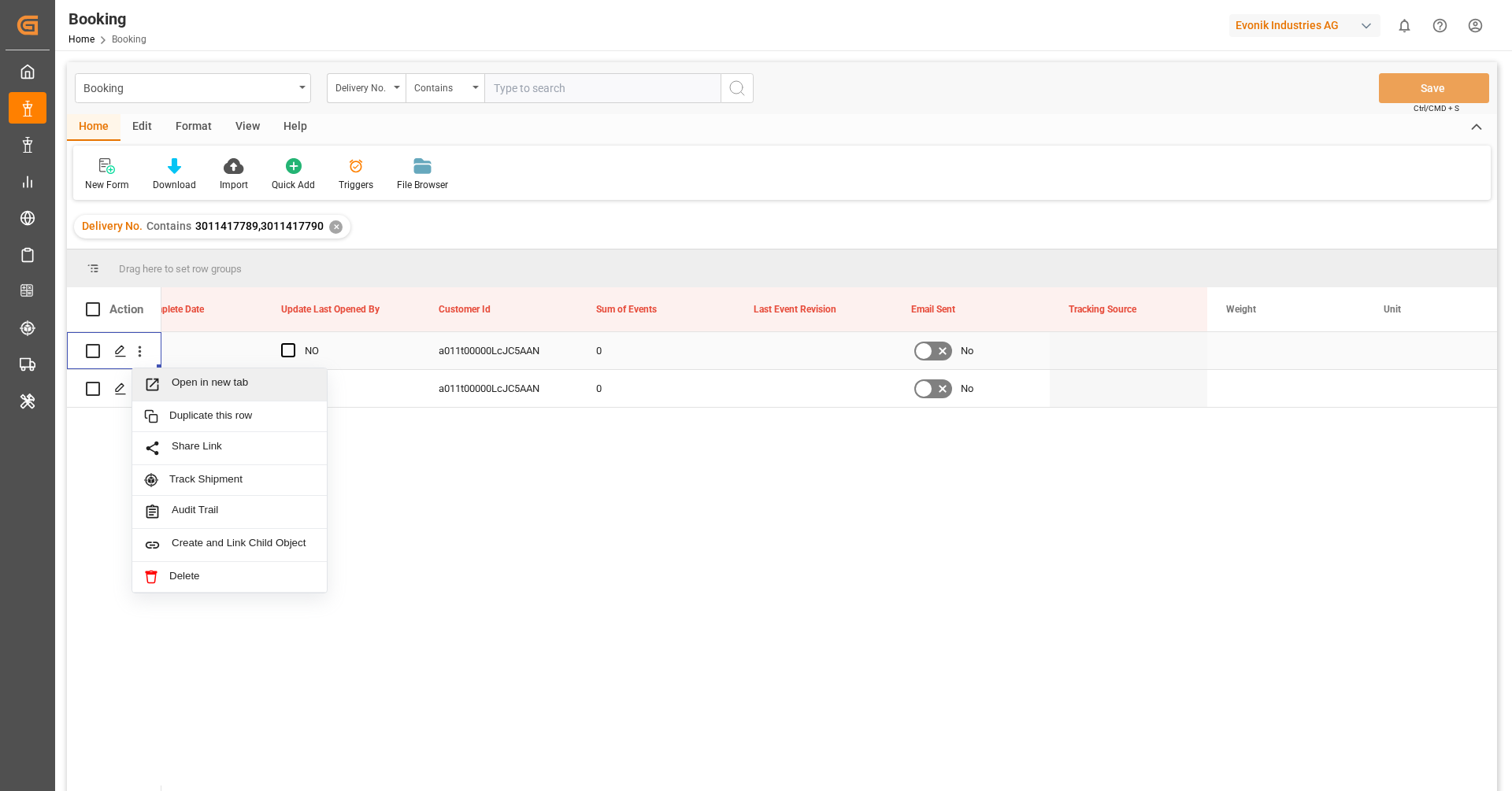
click at [168, 386] on span "Press SPACE to select this row." at bounding box center [158, 384] width 28 height 16
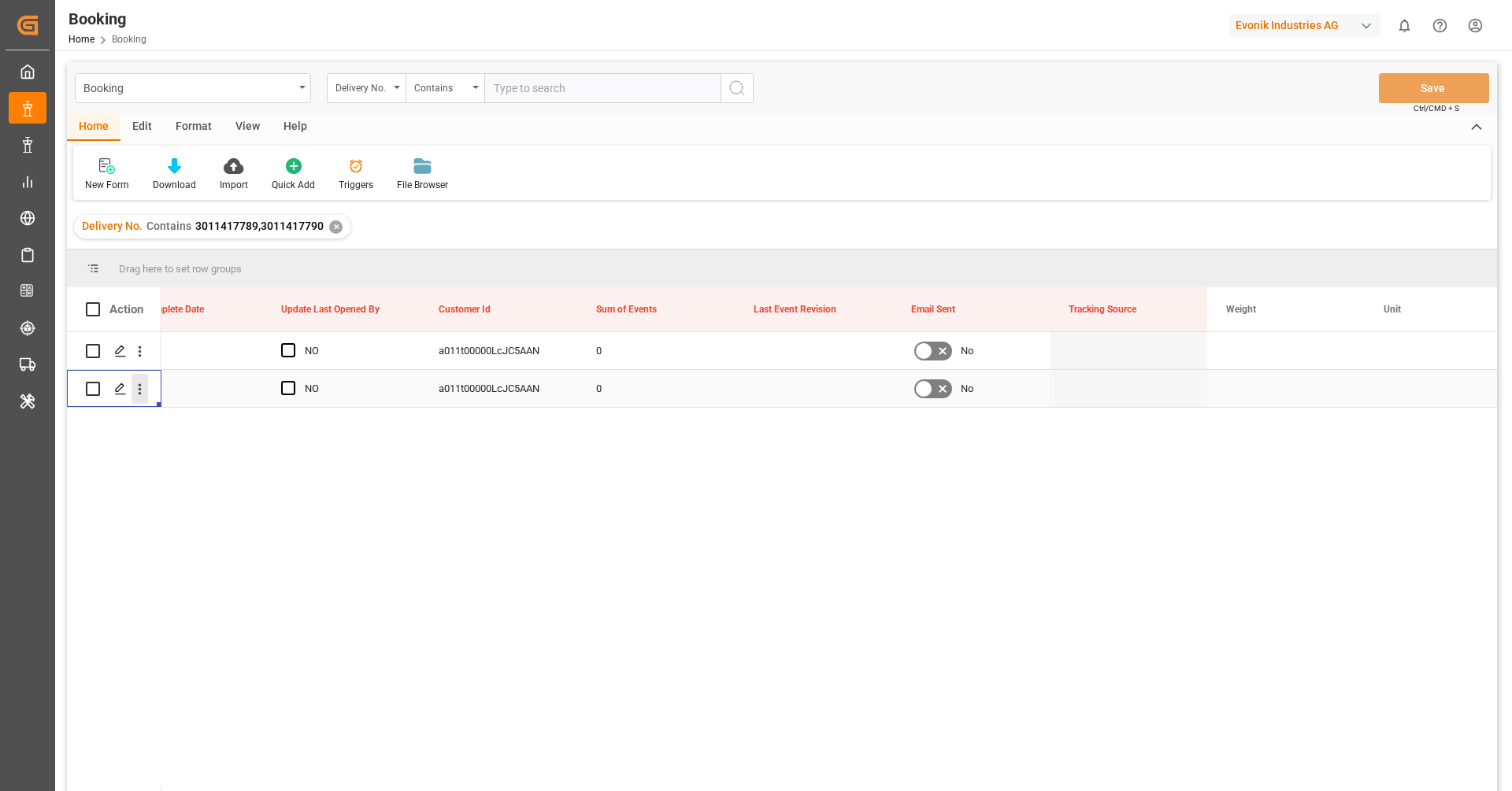
click at [139, 399] on button "open menu" at bounding box center [139, 388] width 16 height 30
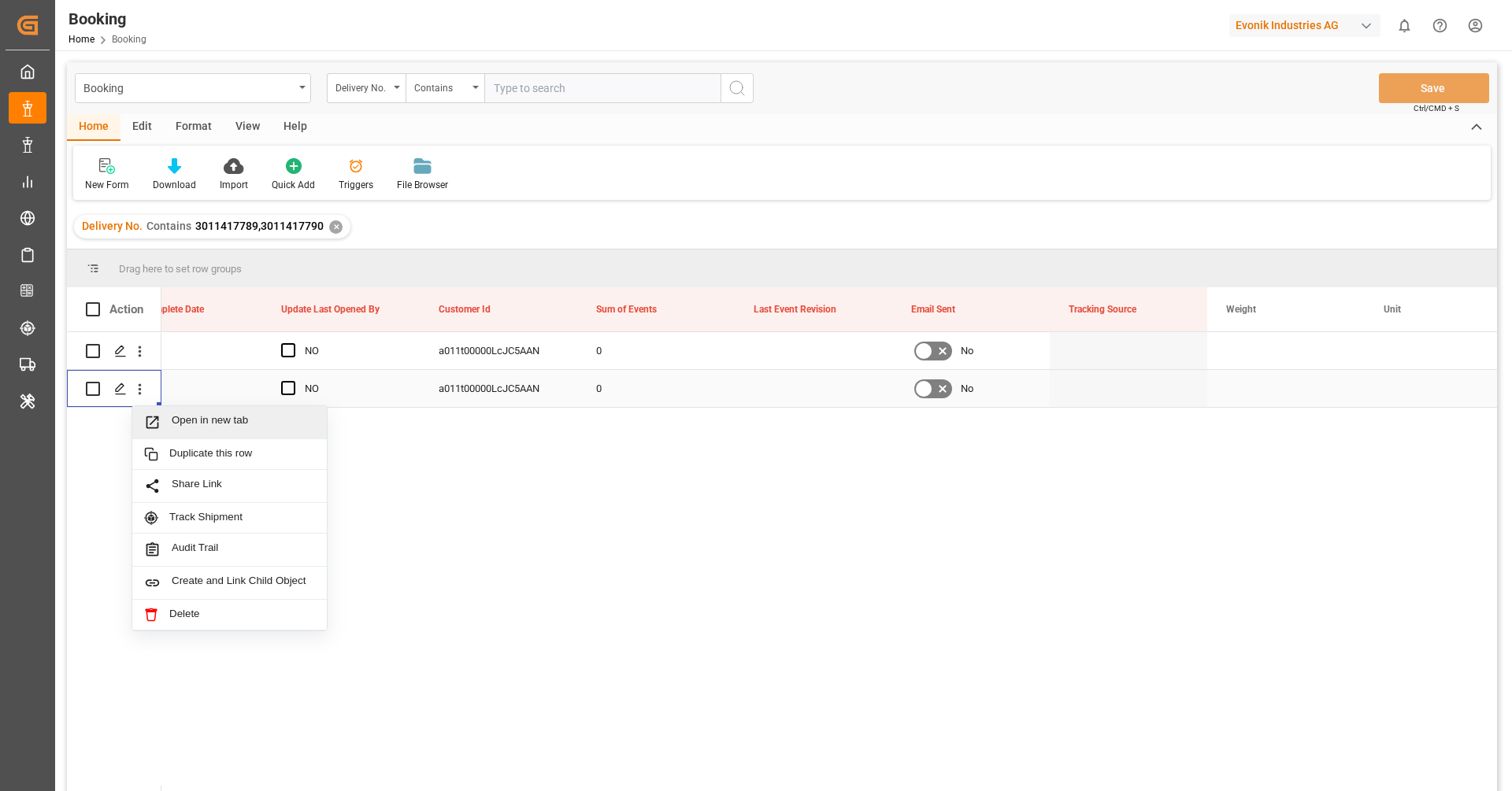
click at [208, 432] on div "Open in new tab" at bounding box center [229, 423] width 195 height 33
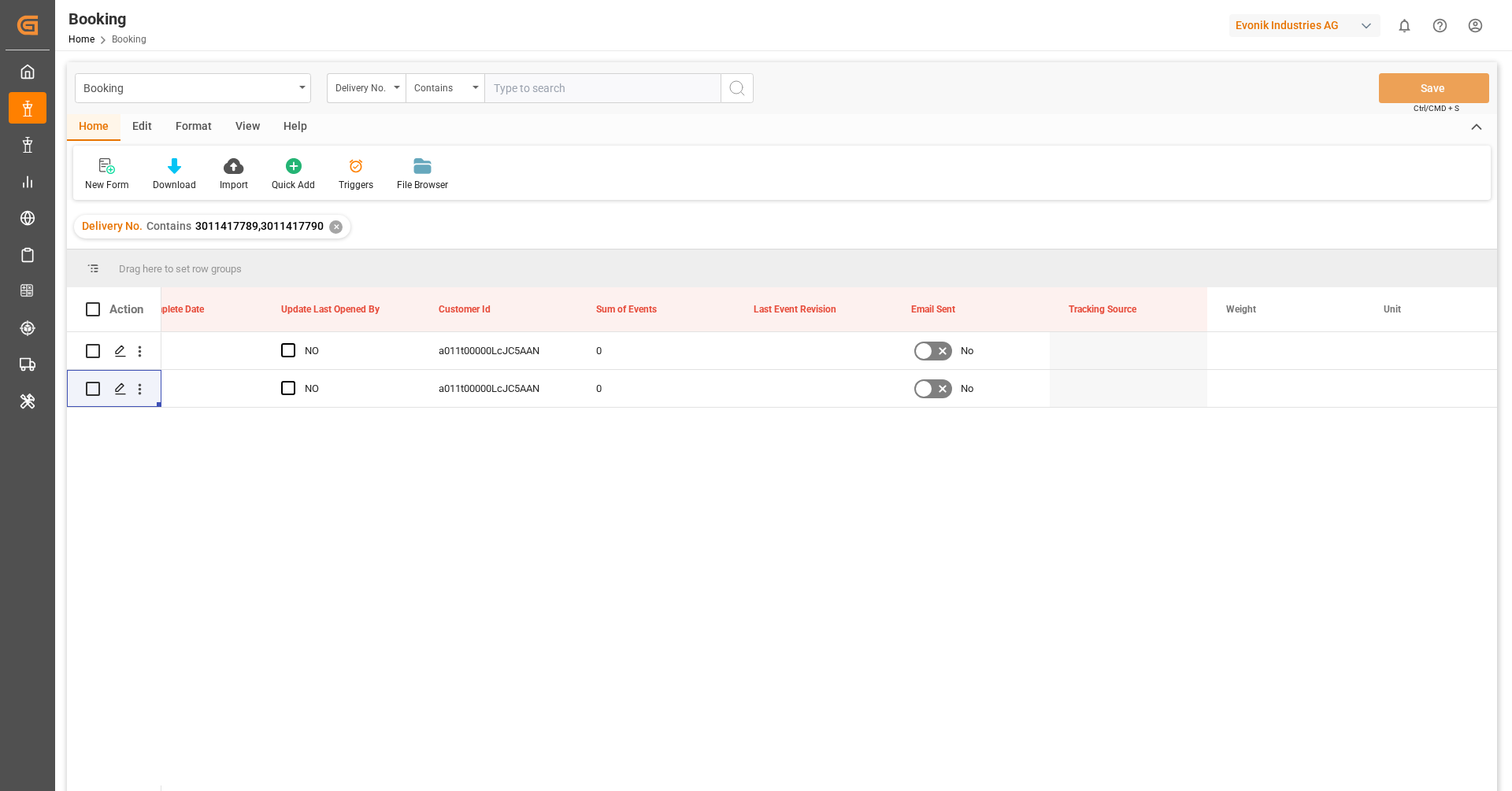
click at [487, 508] on div "NO a011t00000LcJC5AAN 0 No NO a011t00000LcJC5AAN 0 No" at bounding box center [830, 566] width 1336 height 469
click at [142, 364] on button "open menu" at bounding box center [139, 351] width 16 height 30
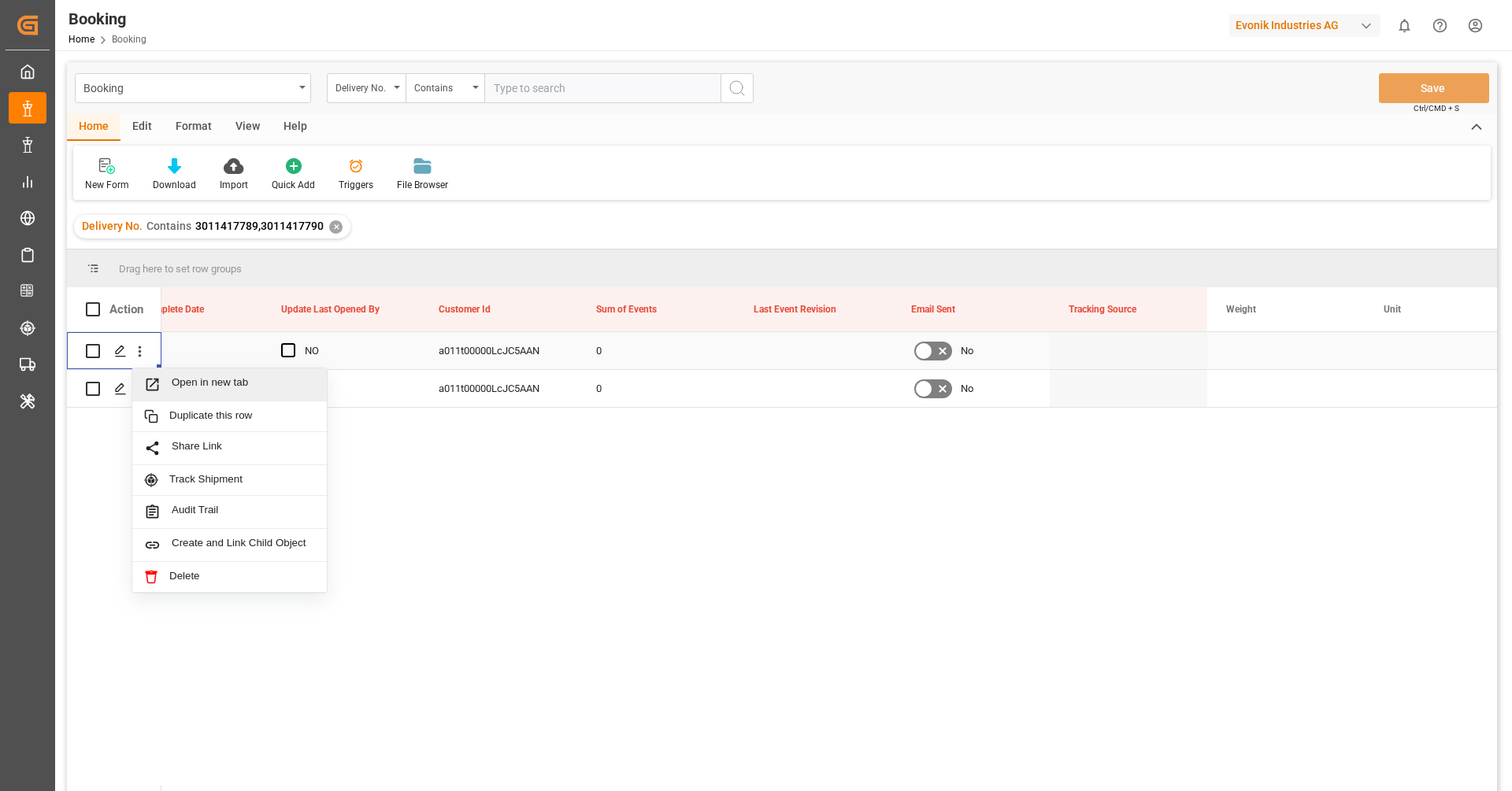
click at [170, 388] on span "Press SPACE to select this row." at bounding box center [158, 384] width 28 height 16
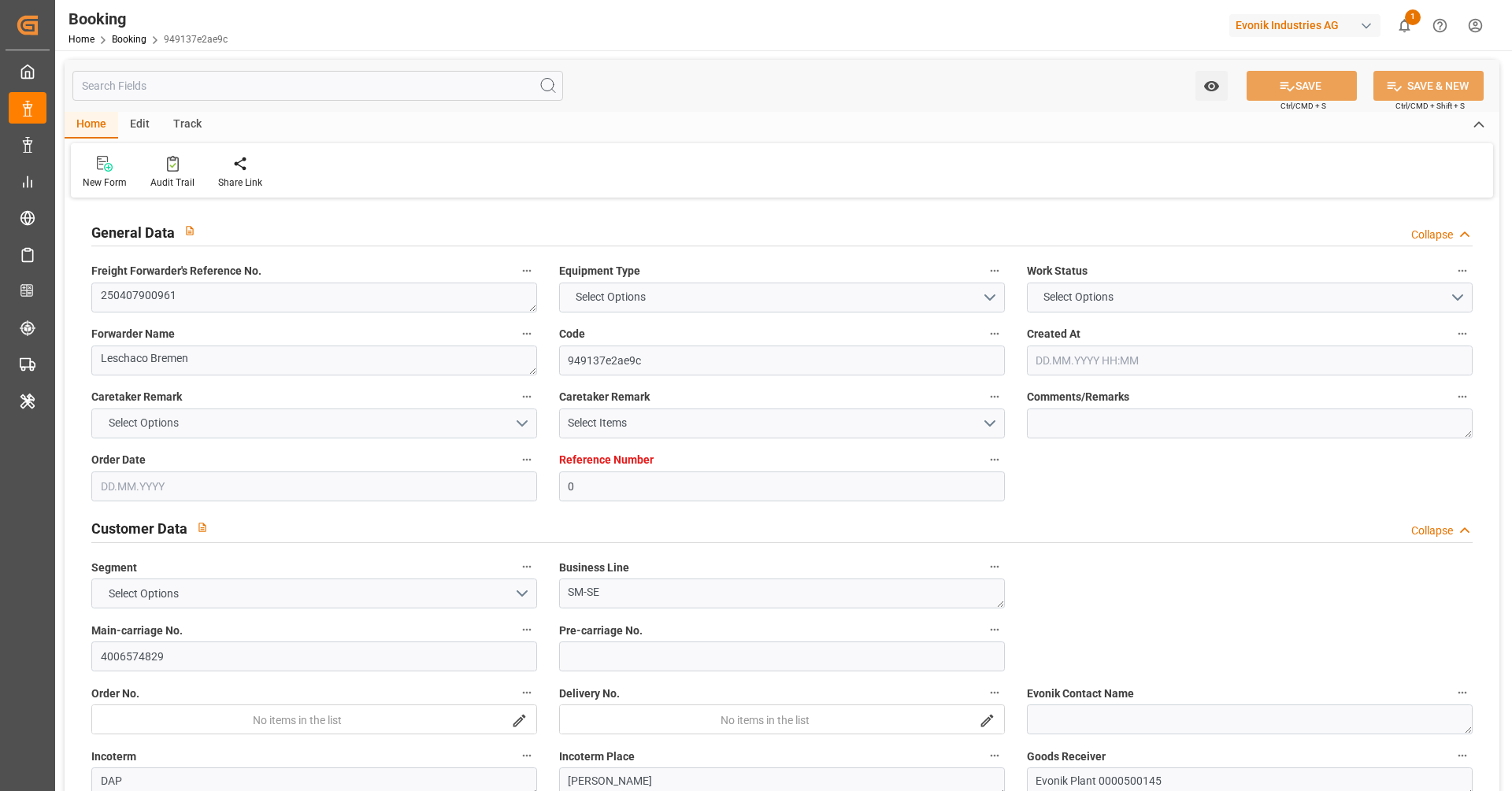
type input "0"
type input "9535204"
type input "MSC"
type input "Mediterranean Shipping Company"
type input "BEANR"
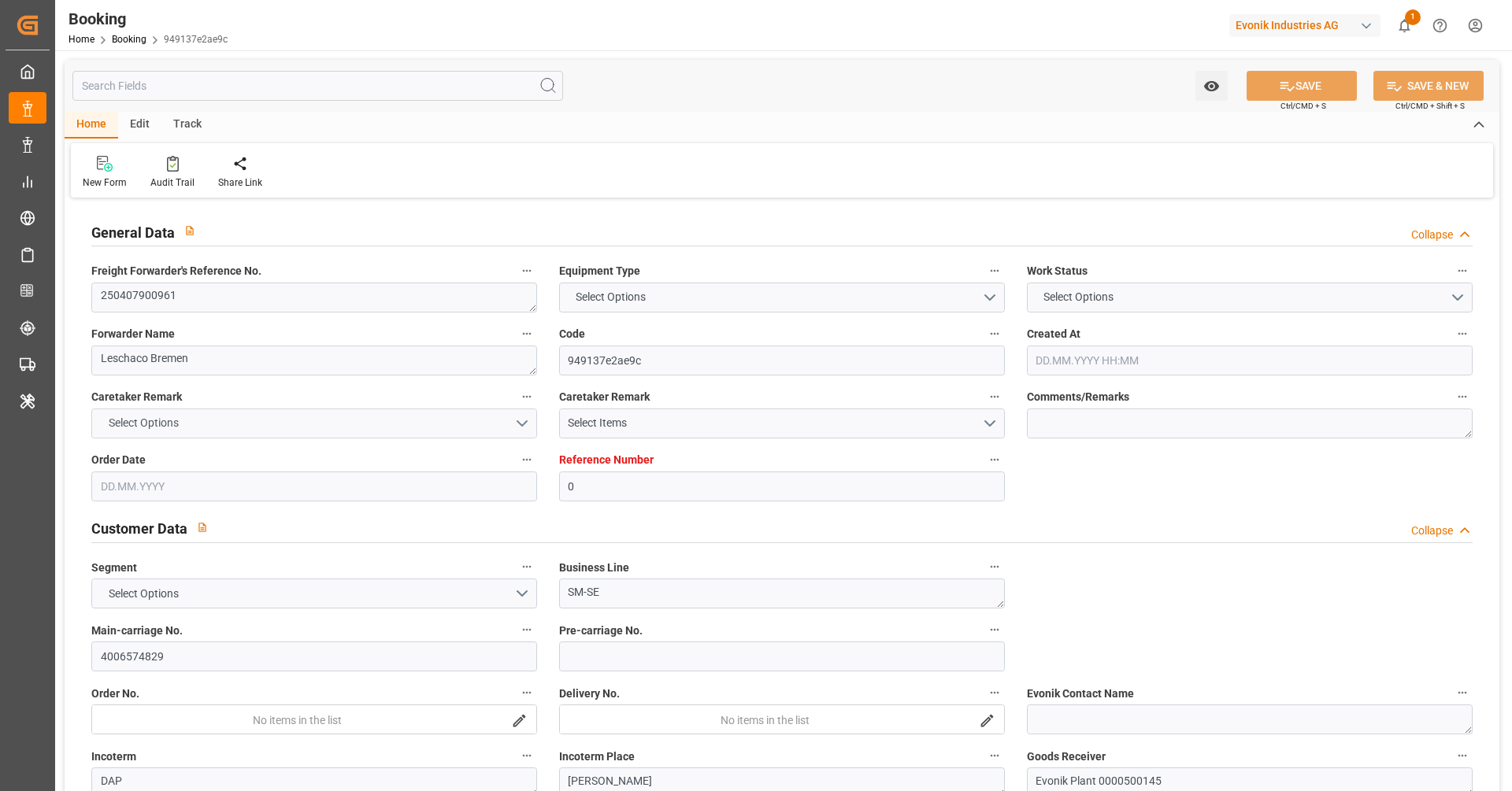
type input "USMOB"
type input "28"
type input "0"
type input "[DATE] 11:45"
type input "[DATE]"
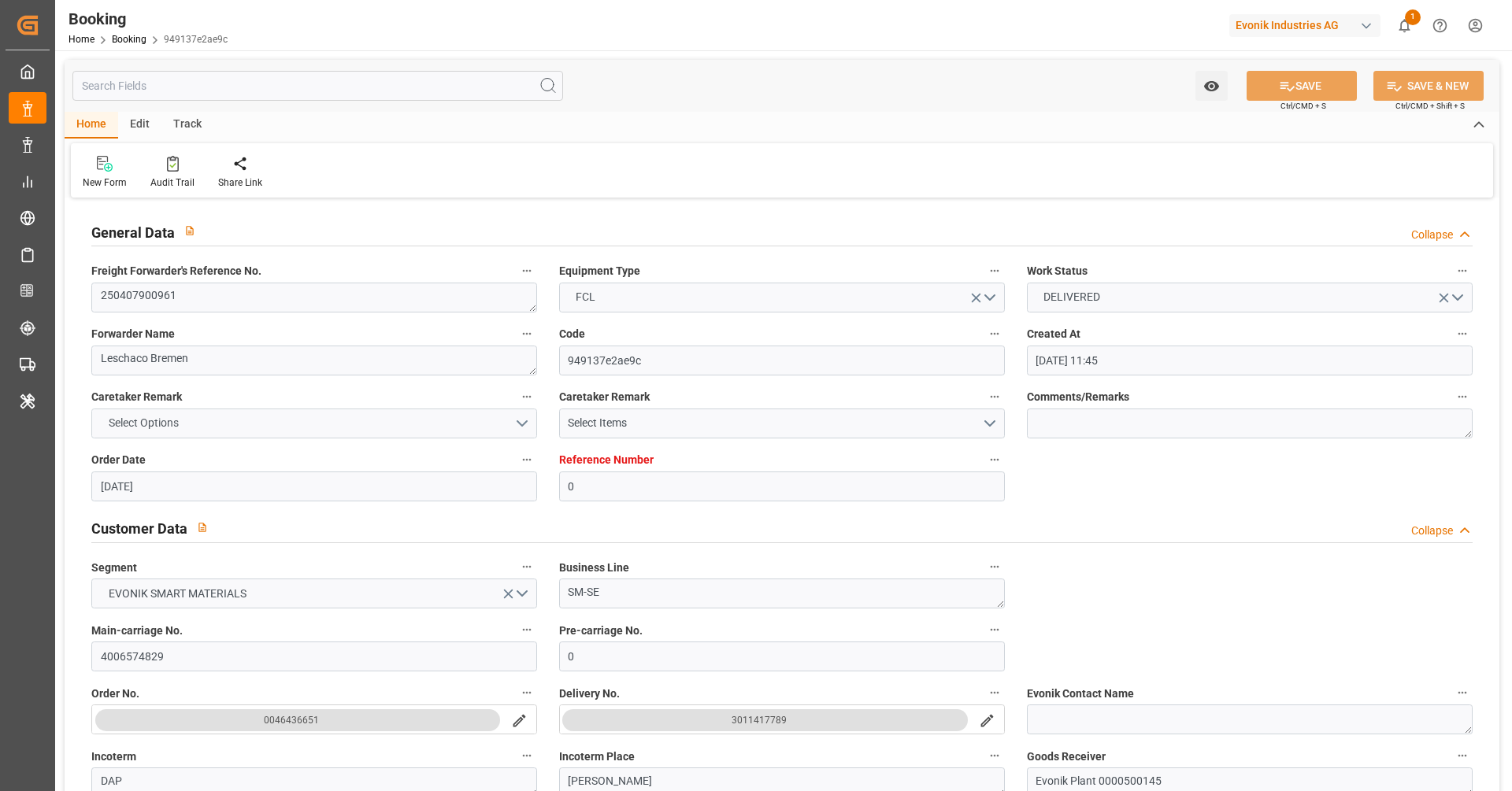
type input "[DATE]"
type input "[DATE] 00:00"
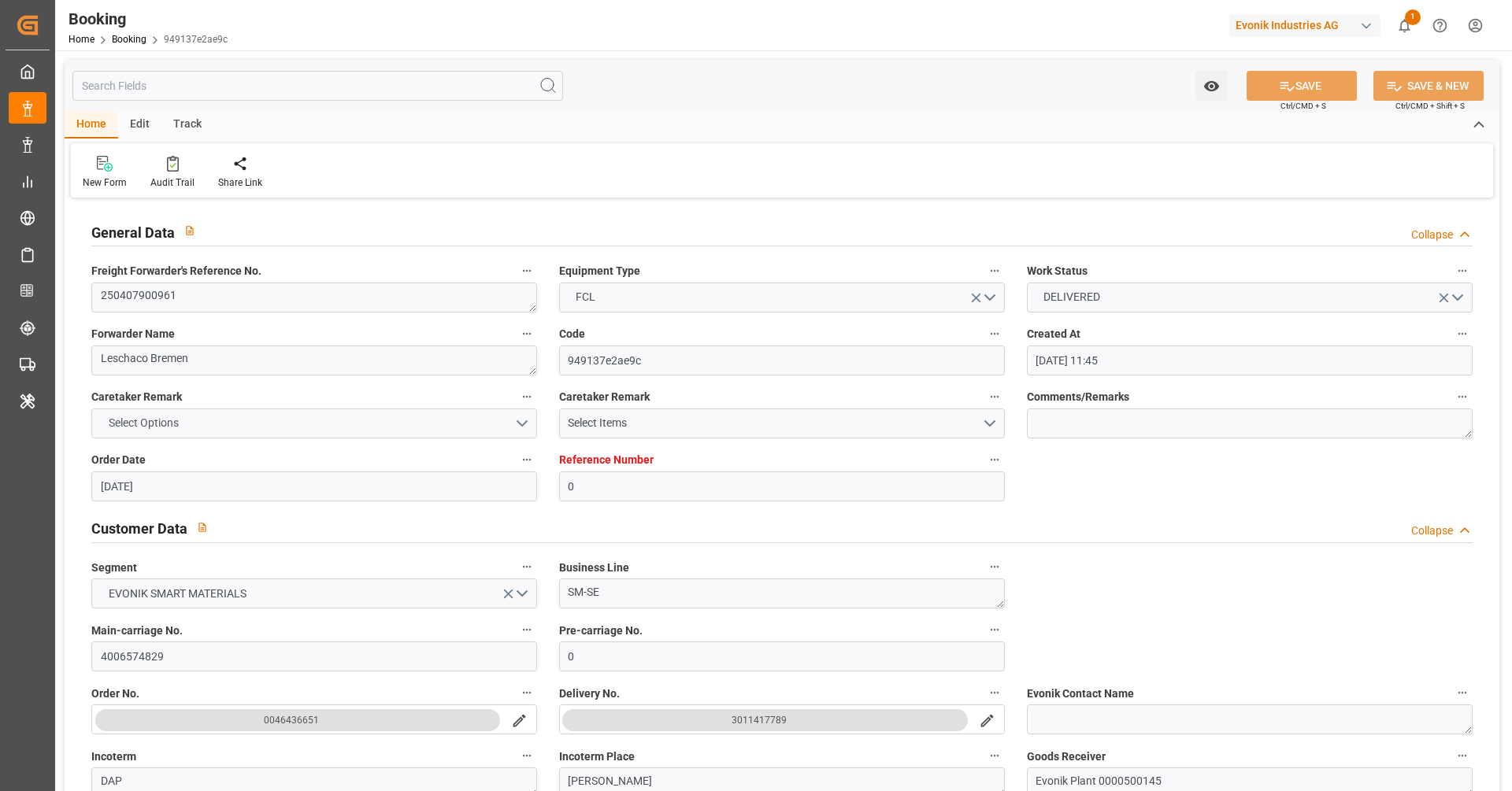
type input "[DATE] 00:00"
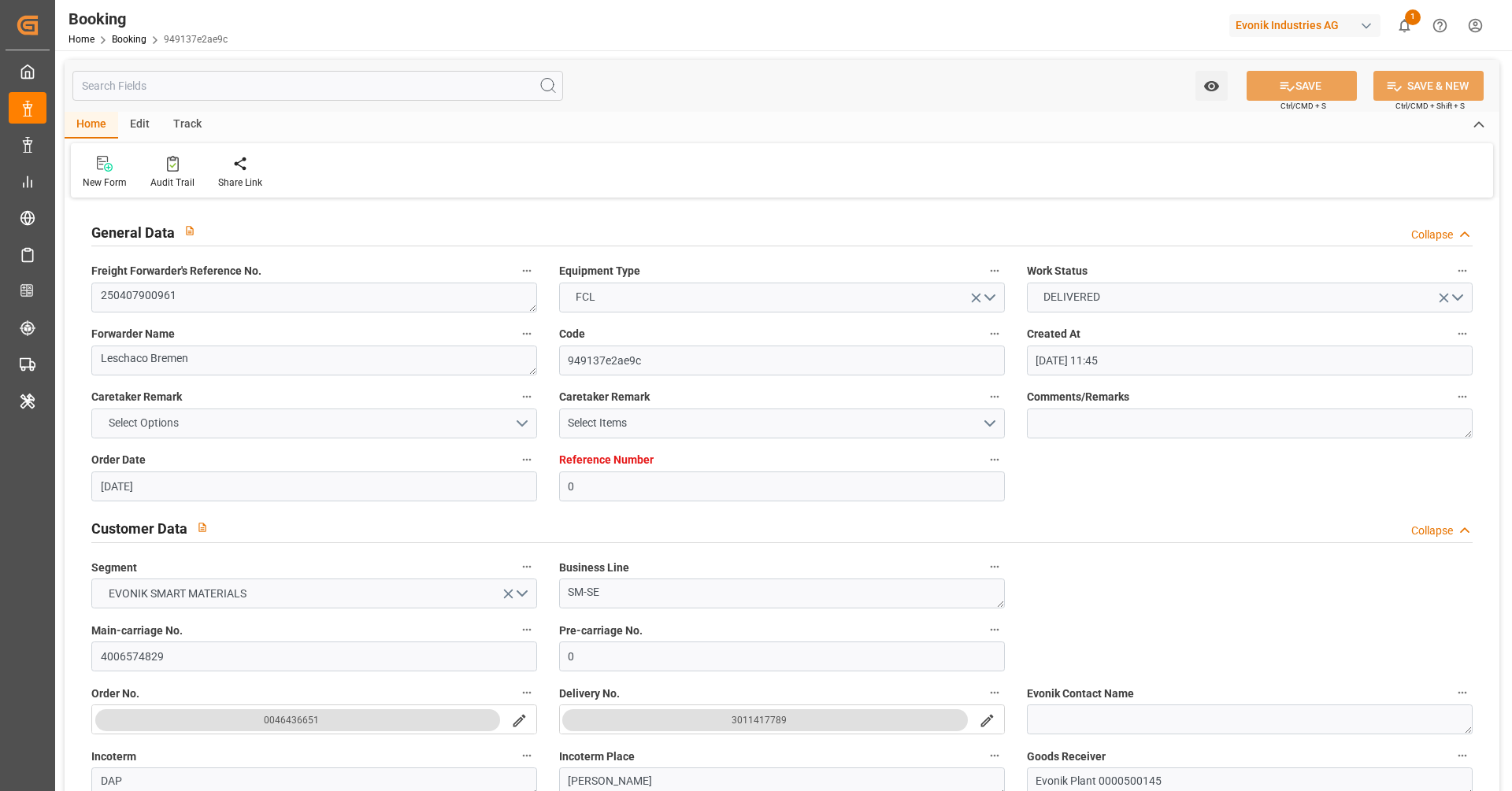
type input "[DATE] 00:00"
type input "[DATE] 11:53"
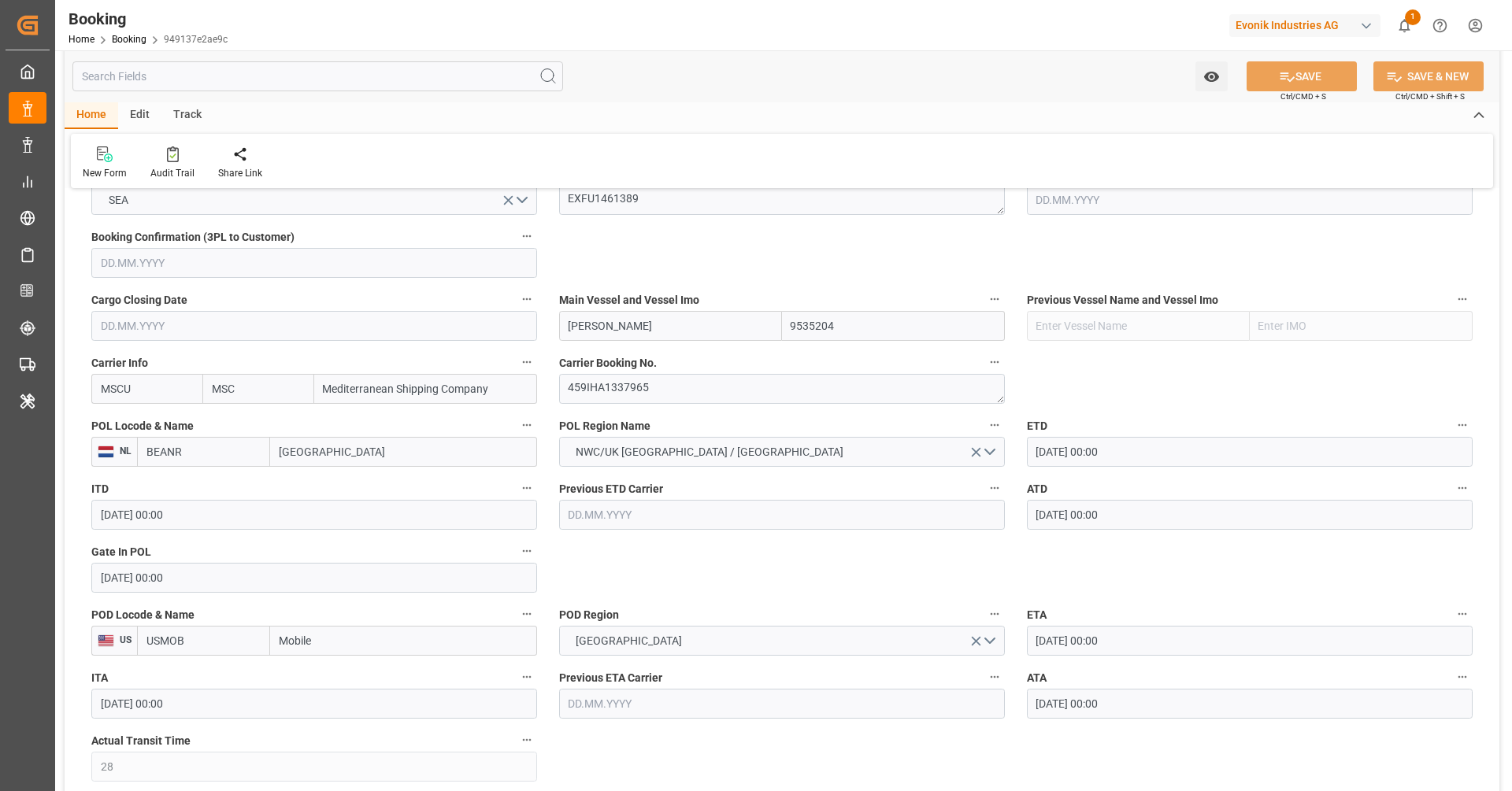
scroll to position [1062, 0]
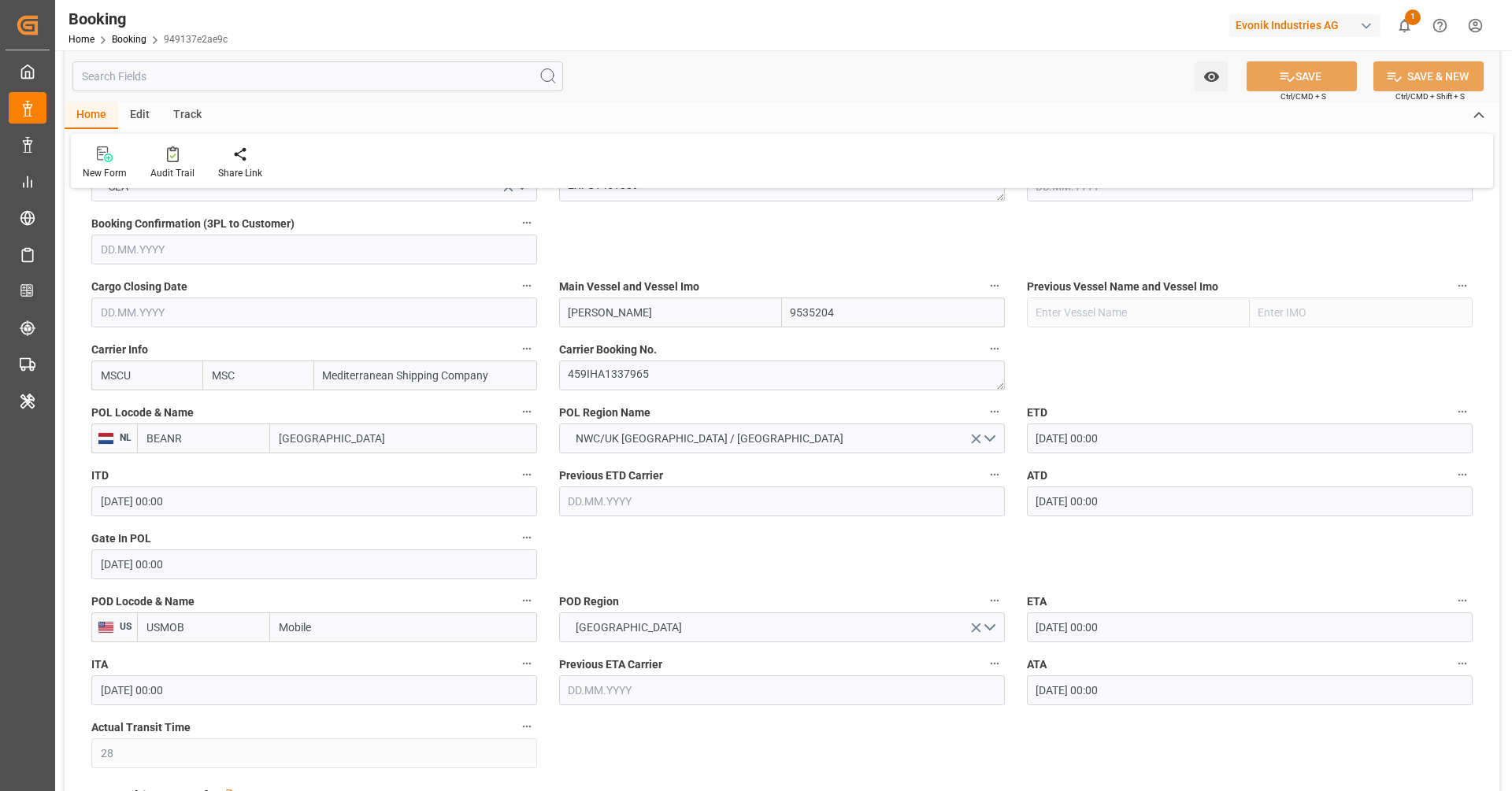
click at [229, 439] on input "BEANR" at bounding box center [203, 438] width 133 height 30
click at [207, 467] on span "BEANR - [GEOGRAPHIC_DATA]" at bounding box center [200, 482] width 106 height 29
type input "BEANR"
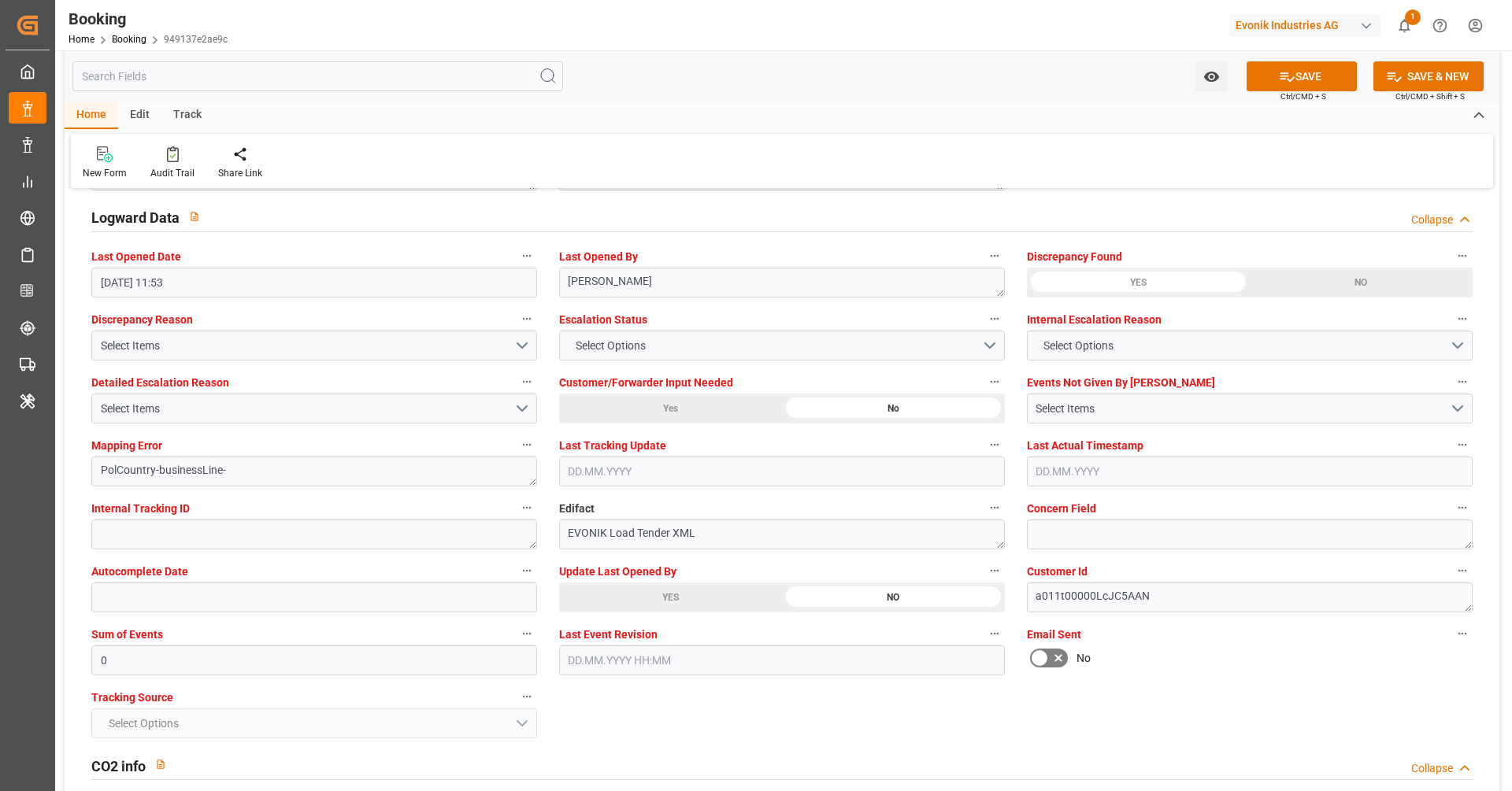
scroll to position [2872, 0]
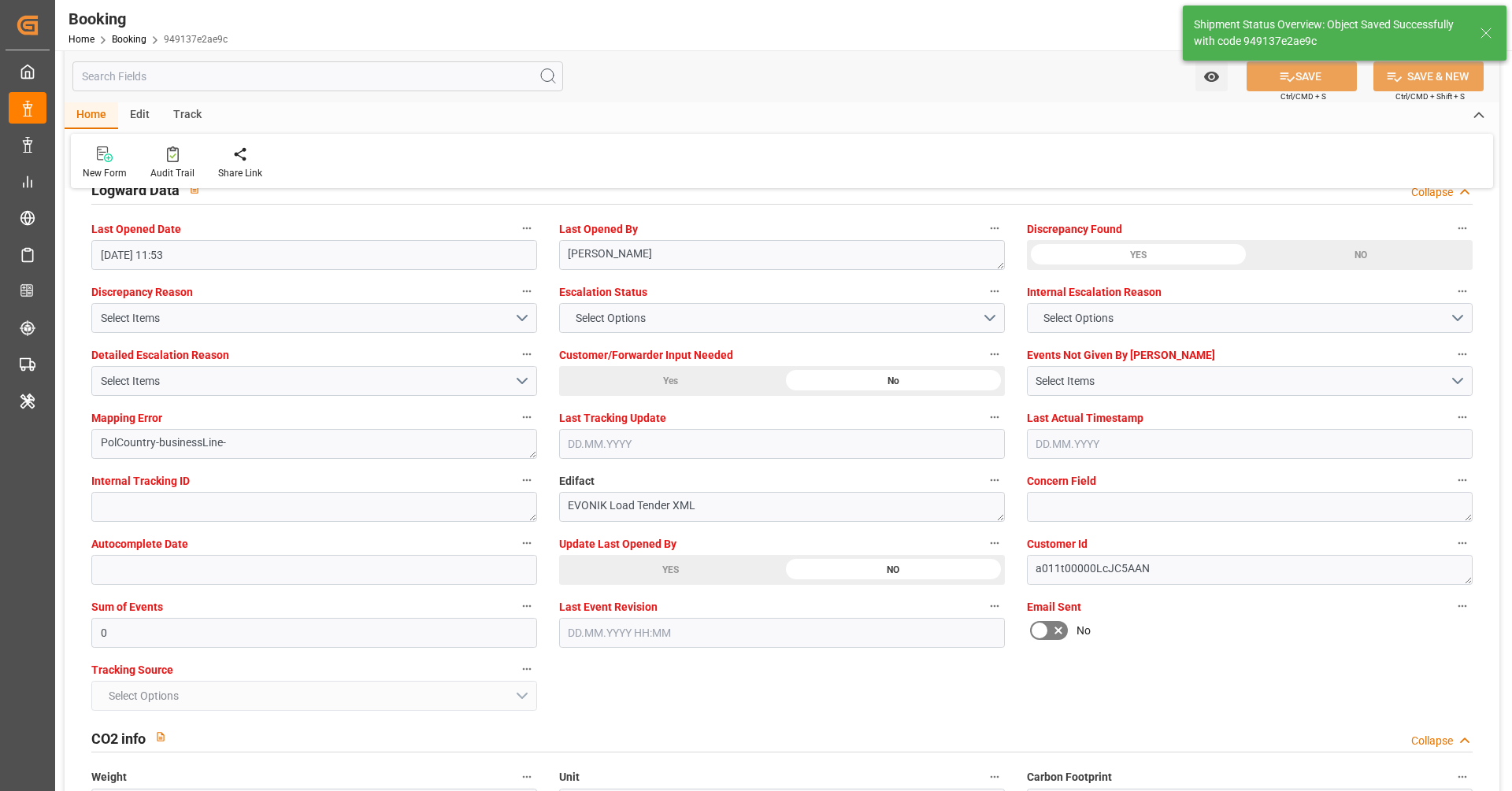
type textarea "businessLine-"
type input "[DATE] 11:54"
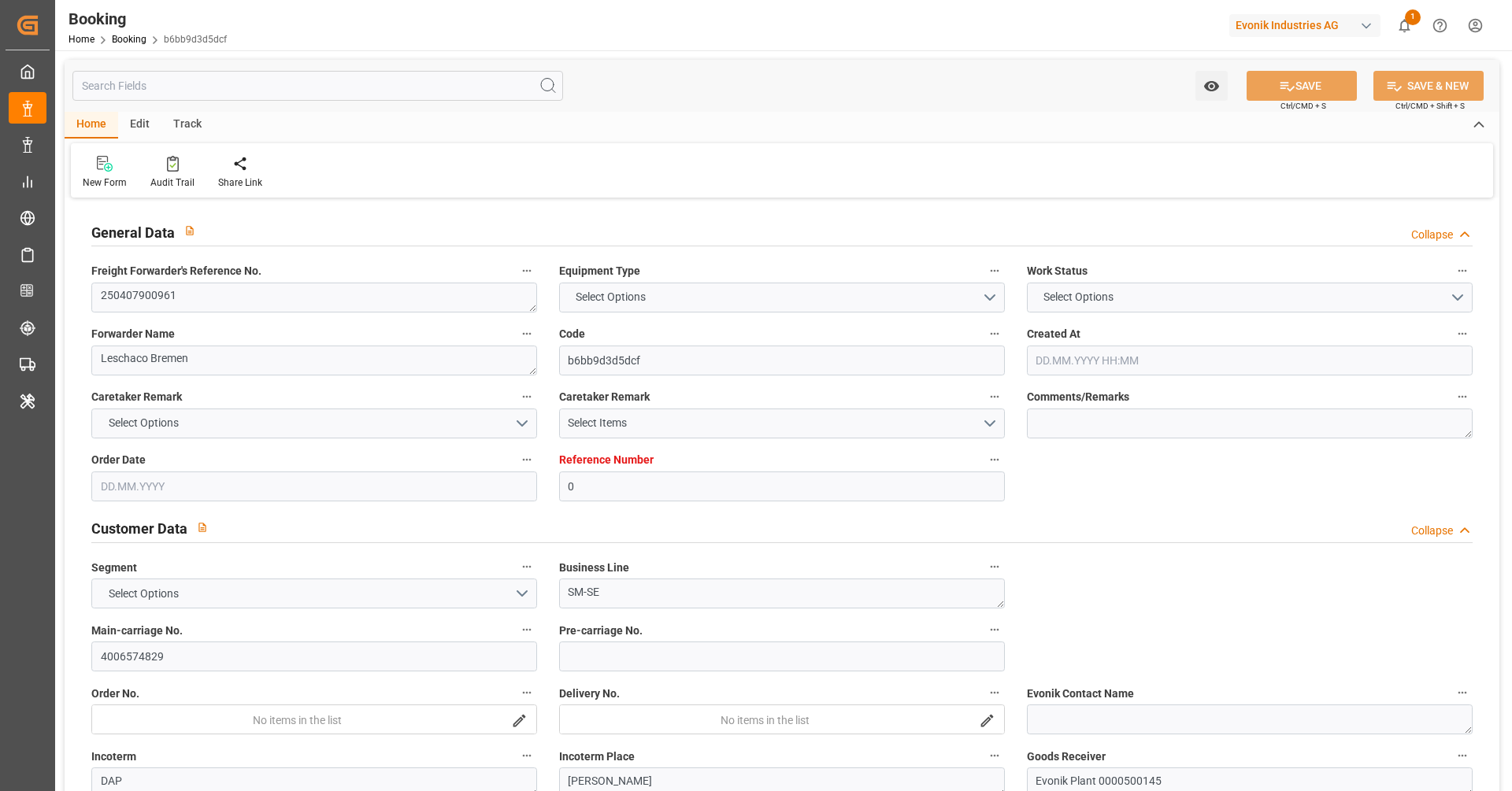
type input "0"
type input "9535204"
type input "MSC"
type input "Mediterranean Shipping Company"
type input "BEANR"
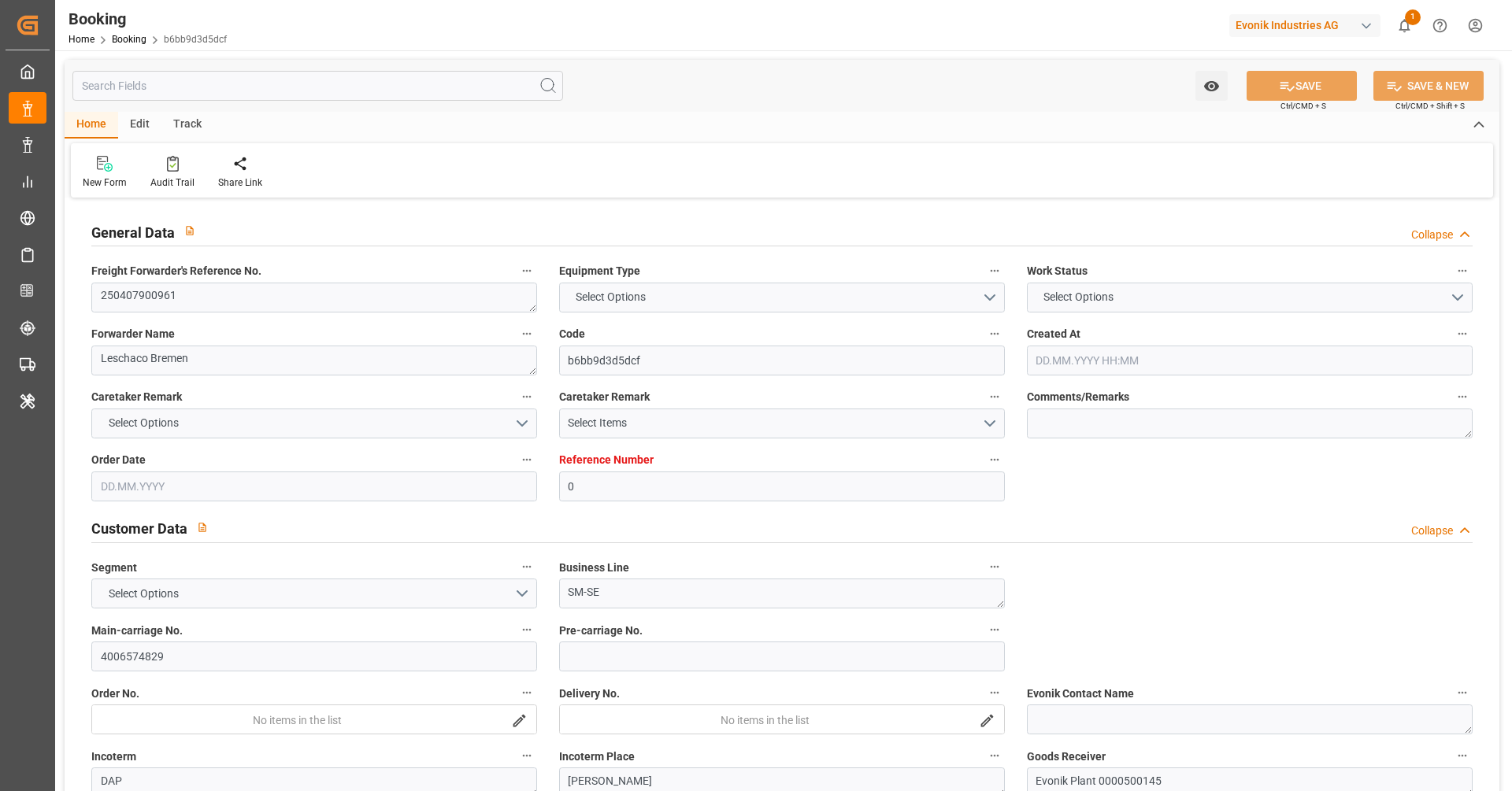
type input "USMOB"
type input "28"
type input "0"
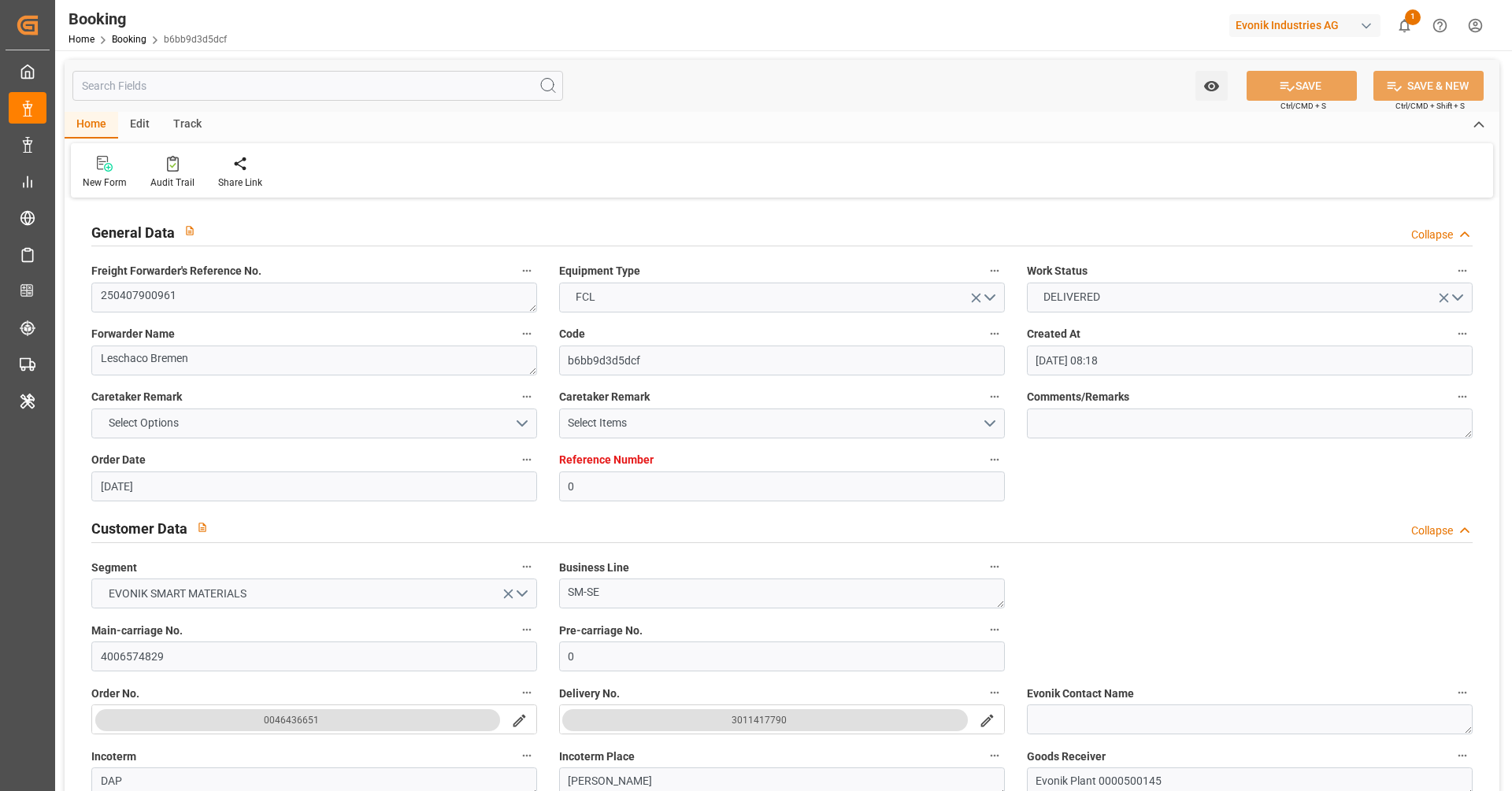
type input "[DATE] 08:18"
type input "[DATE]"
type input "[DATE] 00:00"
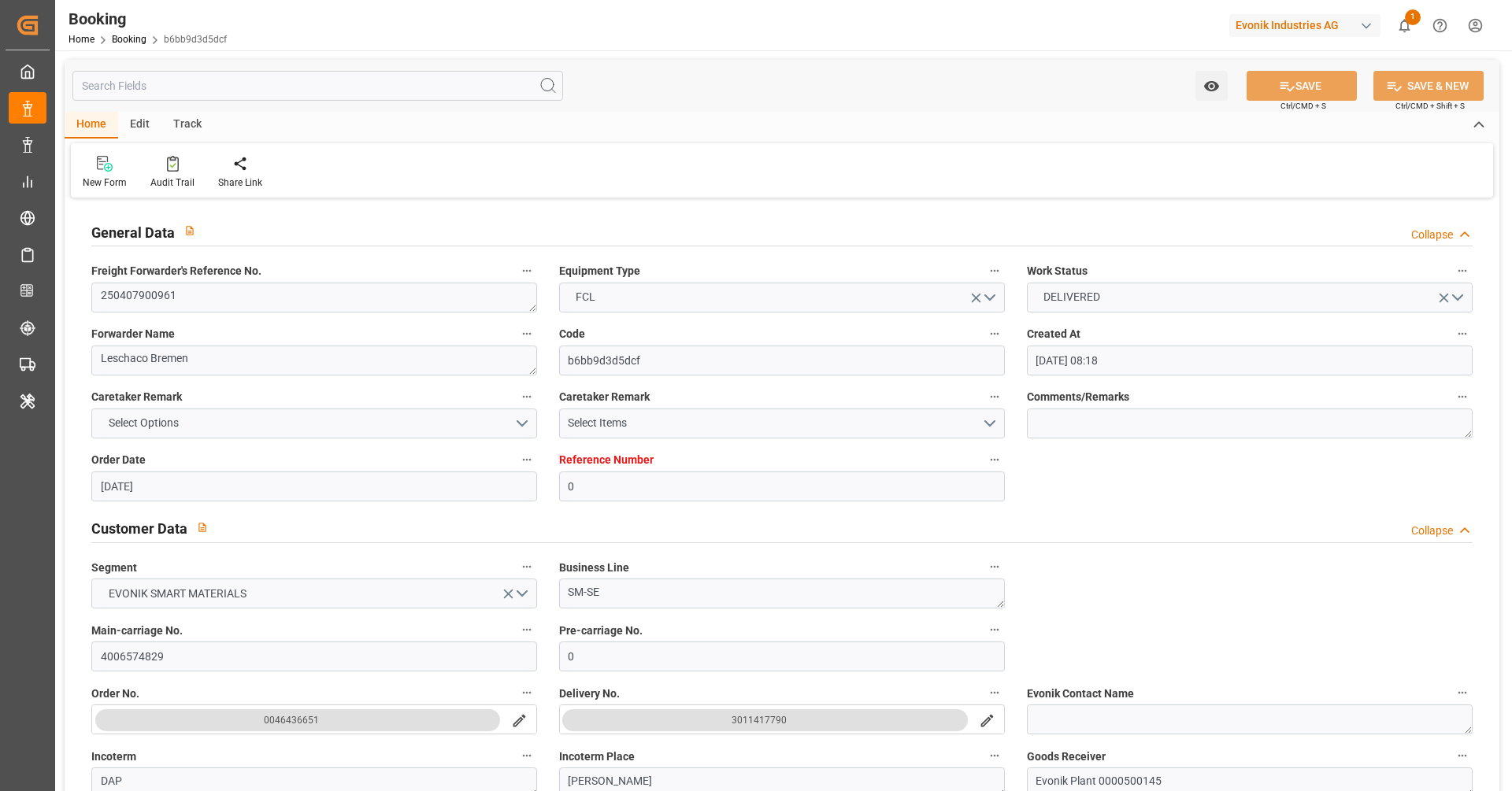
type input "[DATE] 00:00"
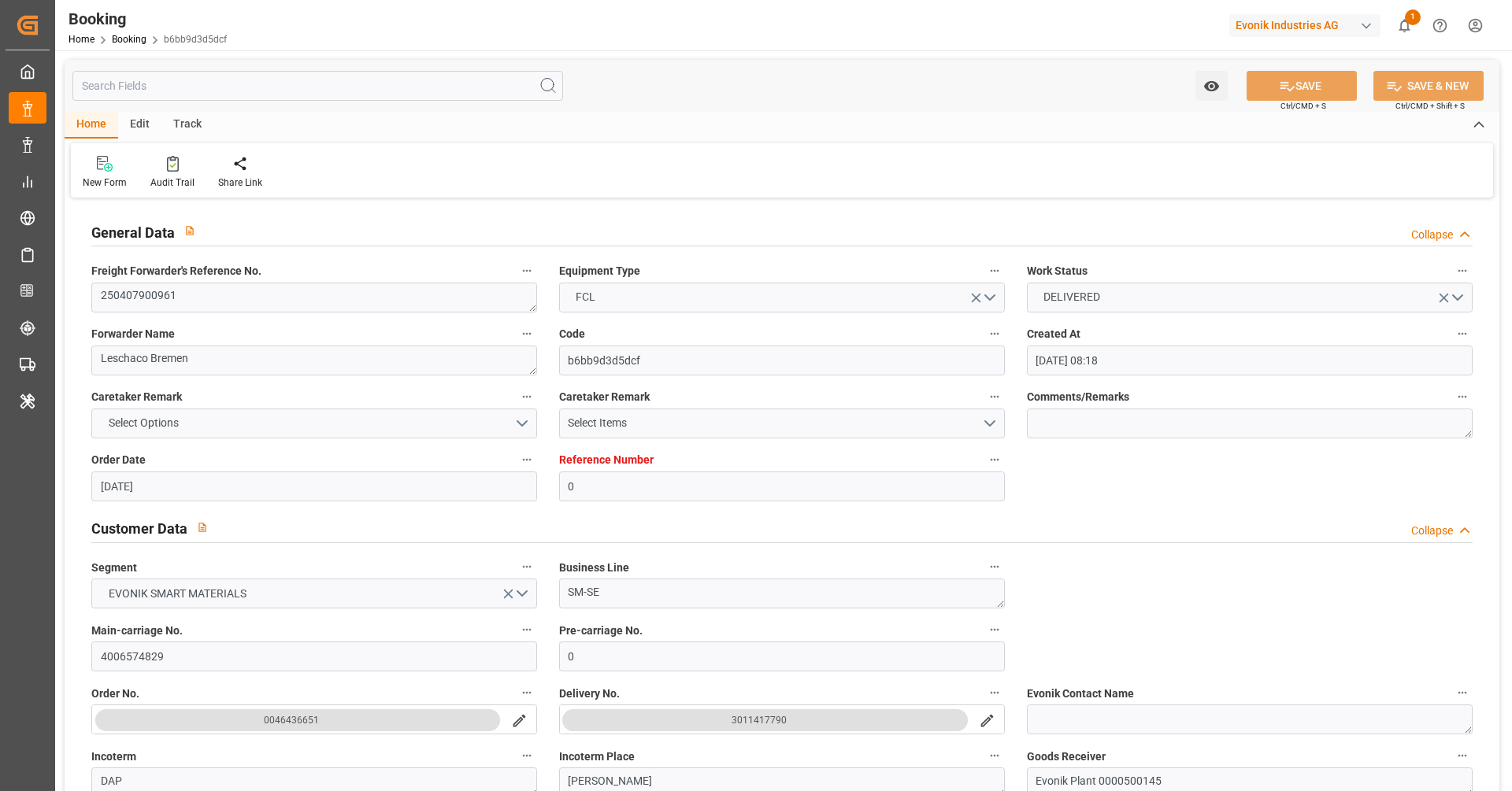
type input "[DATE] 00:00"
type input "[DATE] 11:53"
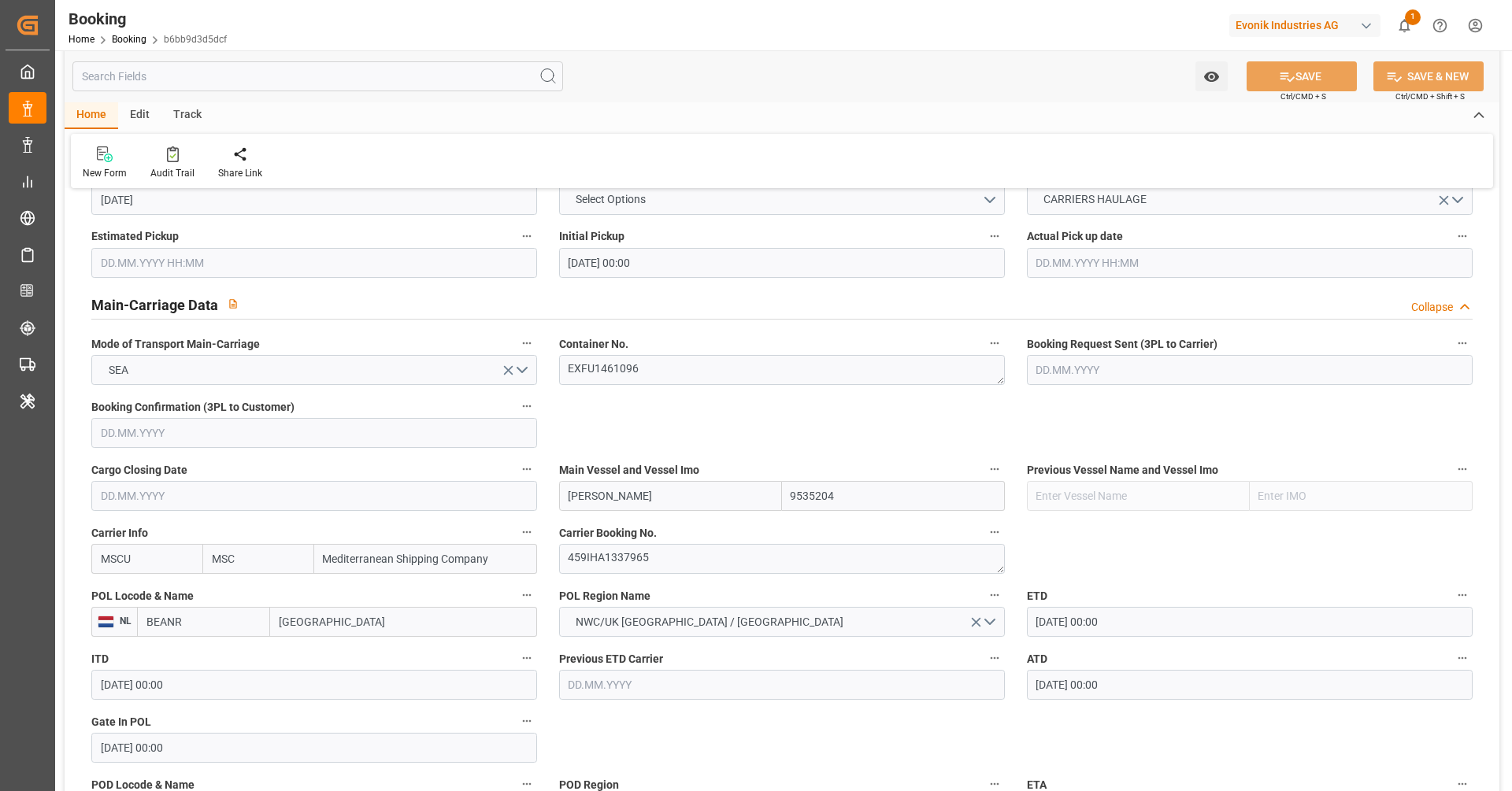
scroll to position [961, 0]
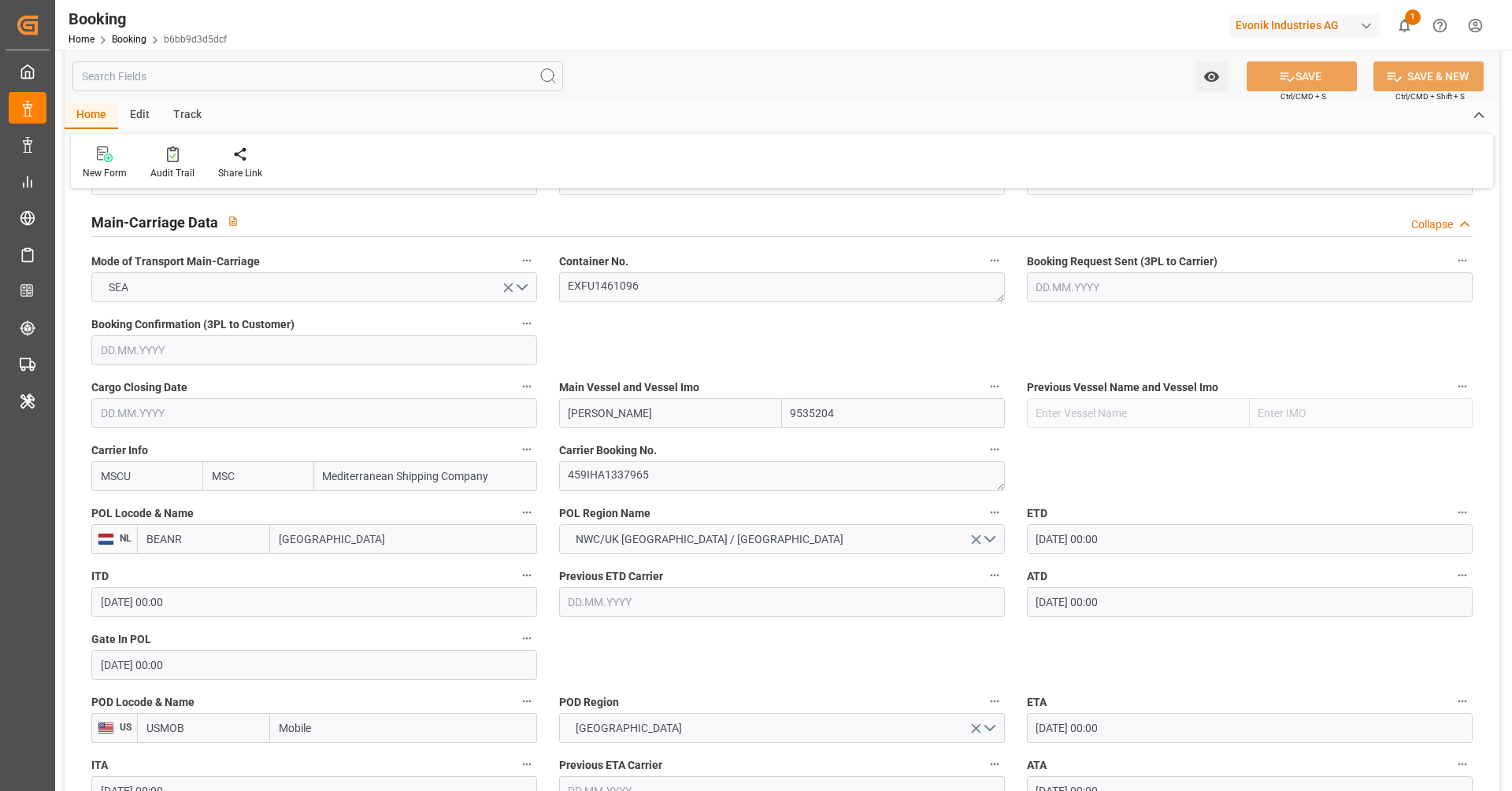
click at [231, 552] on input "BEANR" at bounding box center [203, 539] width 133 height 30
click at [221, 568] on span "BEANR - [GEOGRAPHIC_DATA]" at bounding box center [200, 582] width 106 height 29
type input "BEANR"
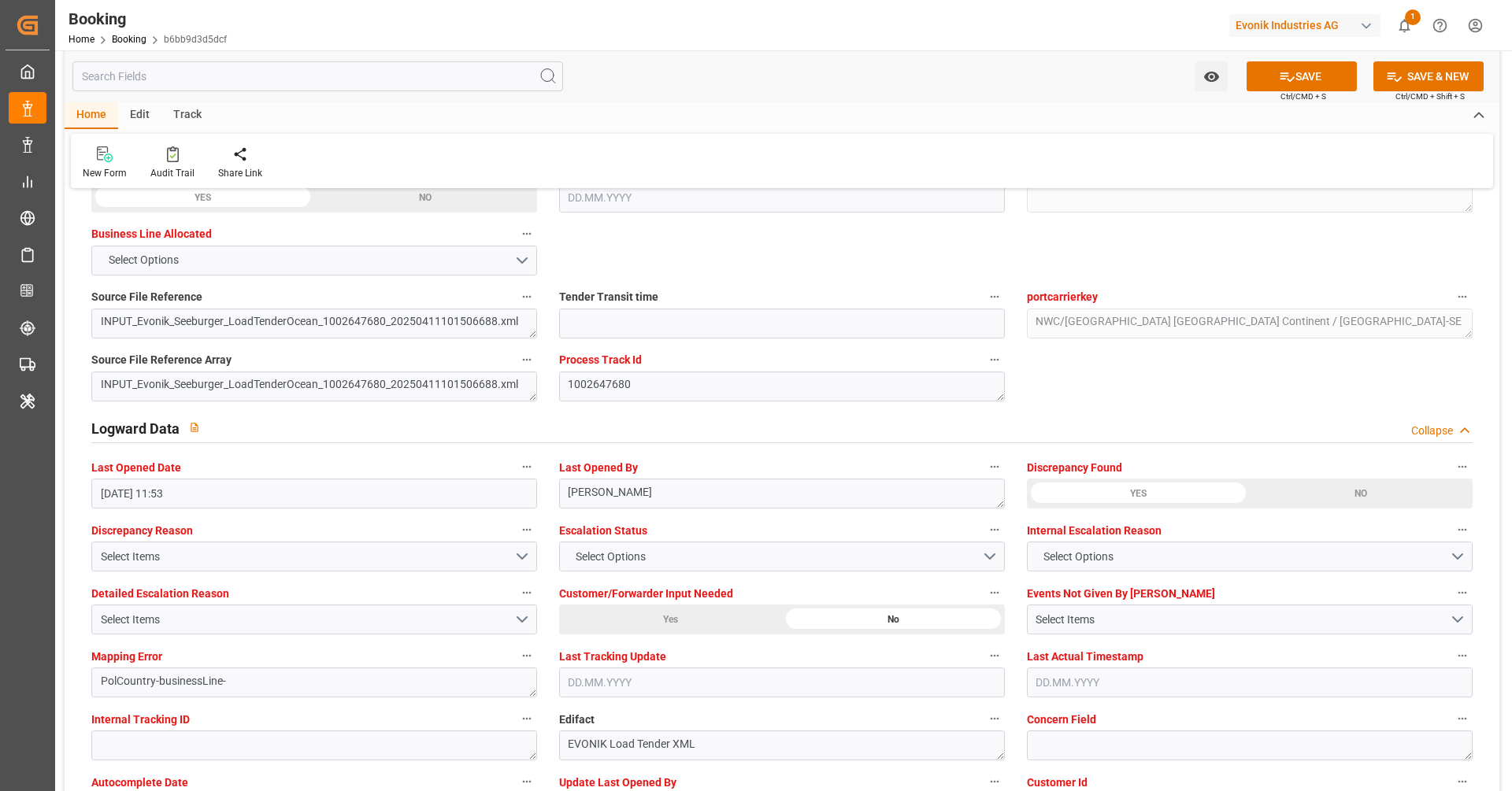
scroll to position [2873, 0]
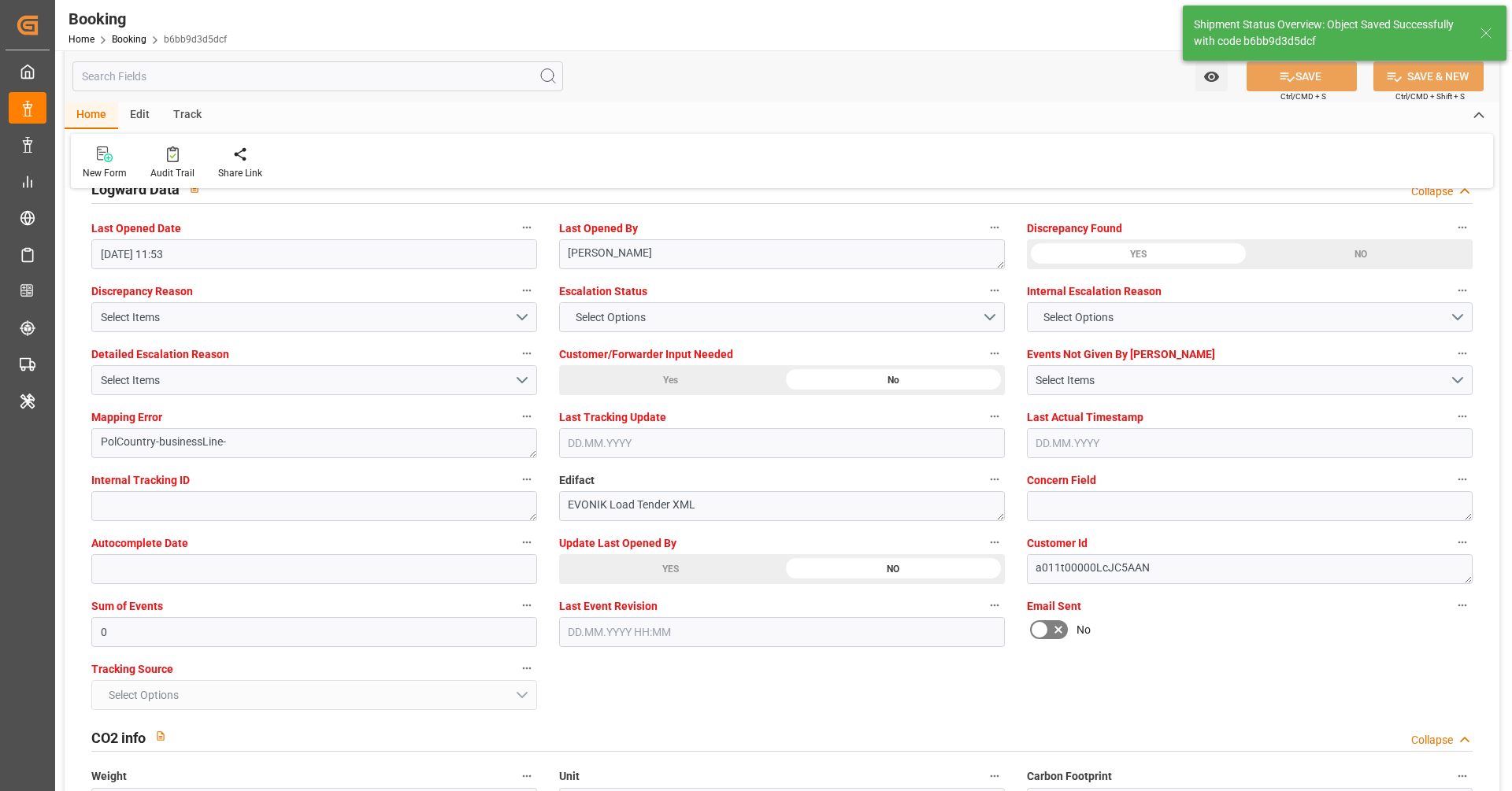
type textarea "businessLine-"
type input "14.08.2025 11:54"
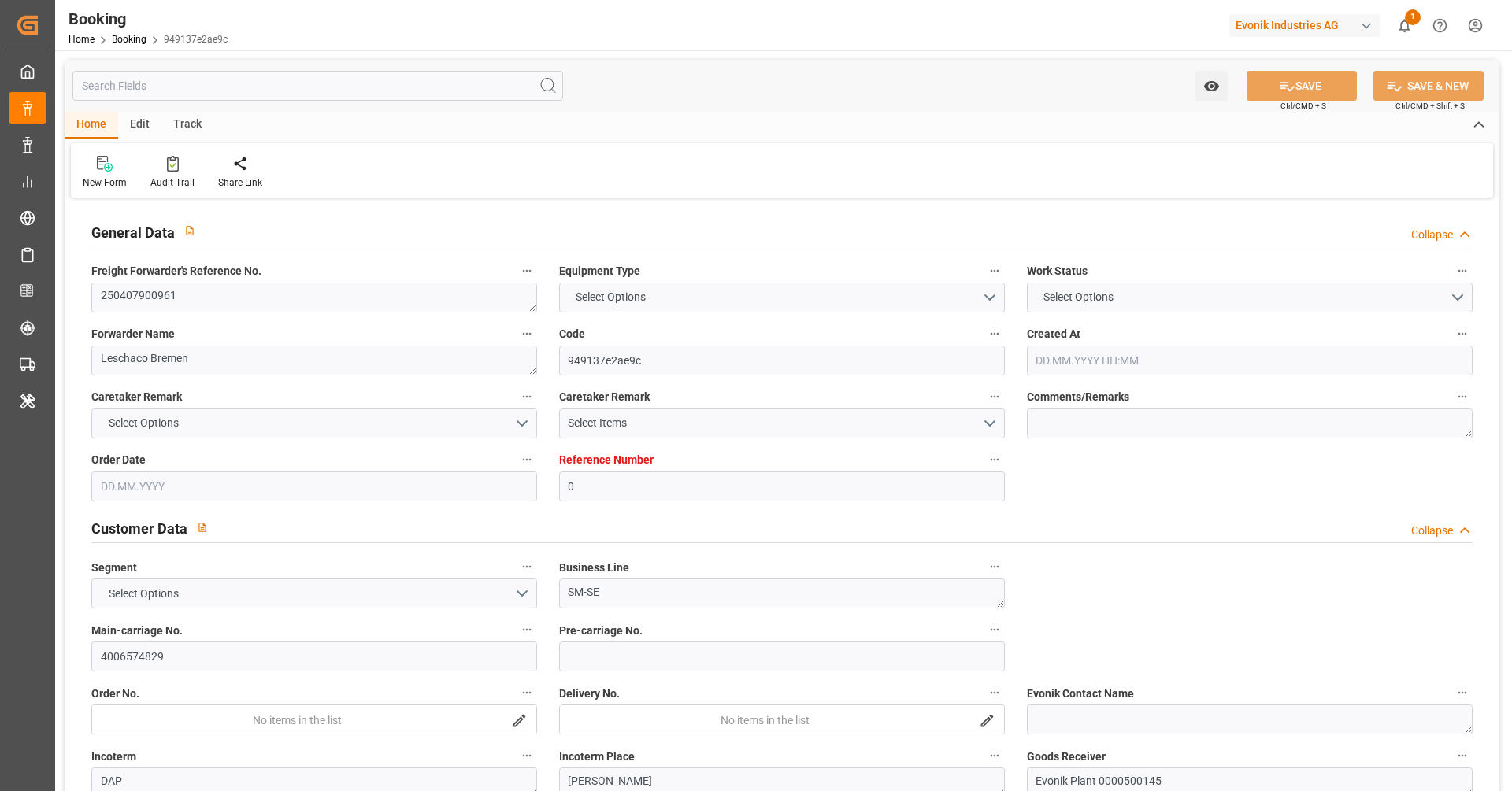
type input "0"
type input "9535204"
type input "MSC"
type input "Mediterranean Shipping Company"
type input "BEANR"
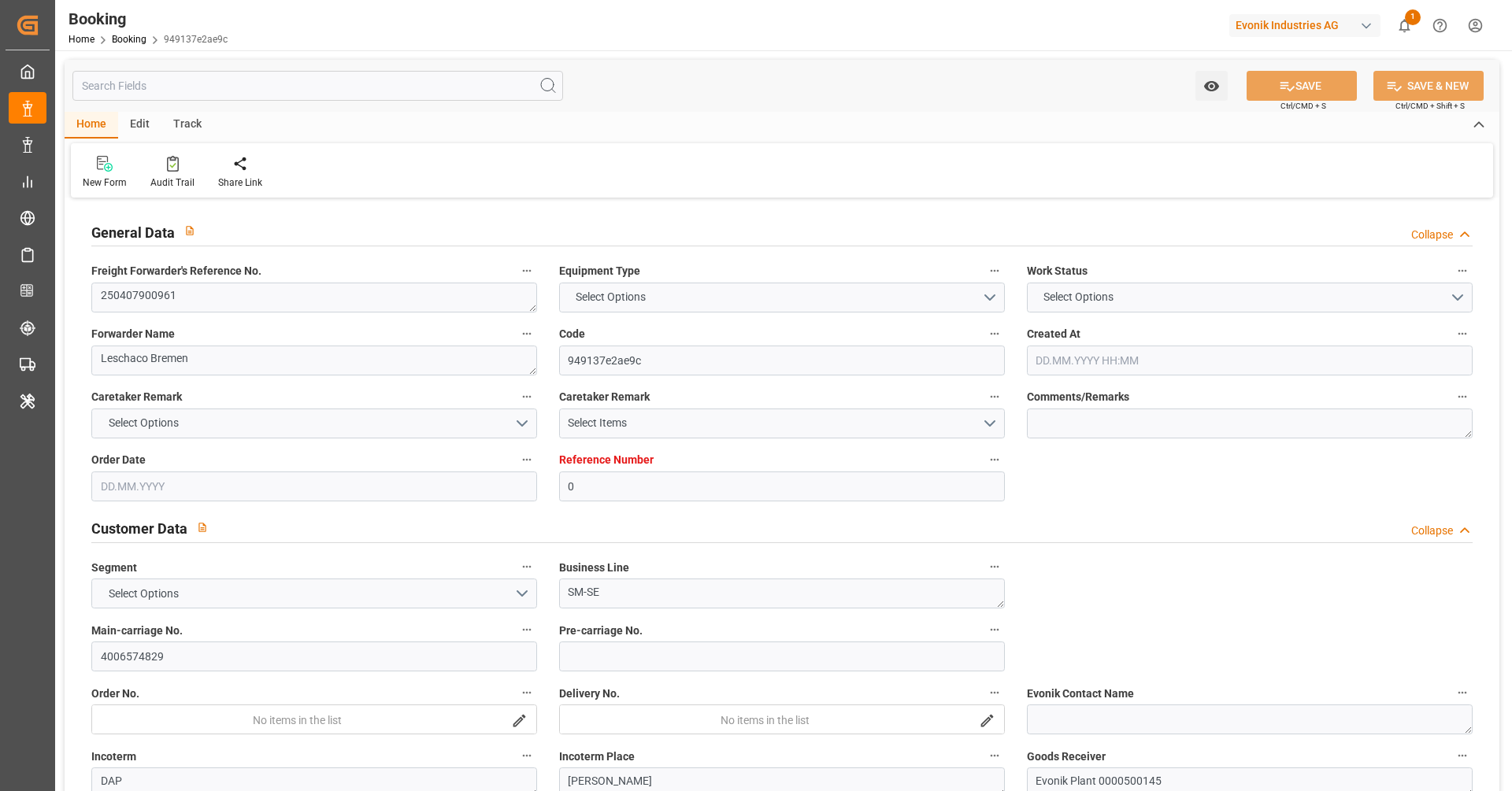
type input "USMOB"
type input "28"
type input "0"
type input "14.08.2025 11:45"
type input "11.04.2025"
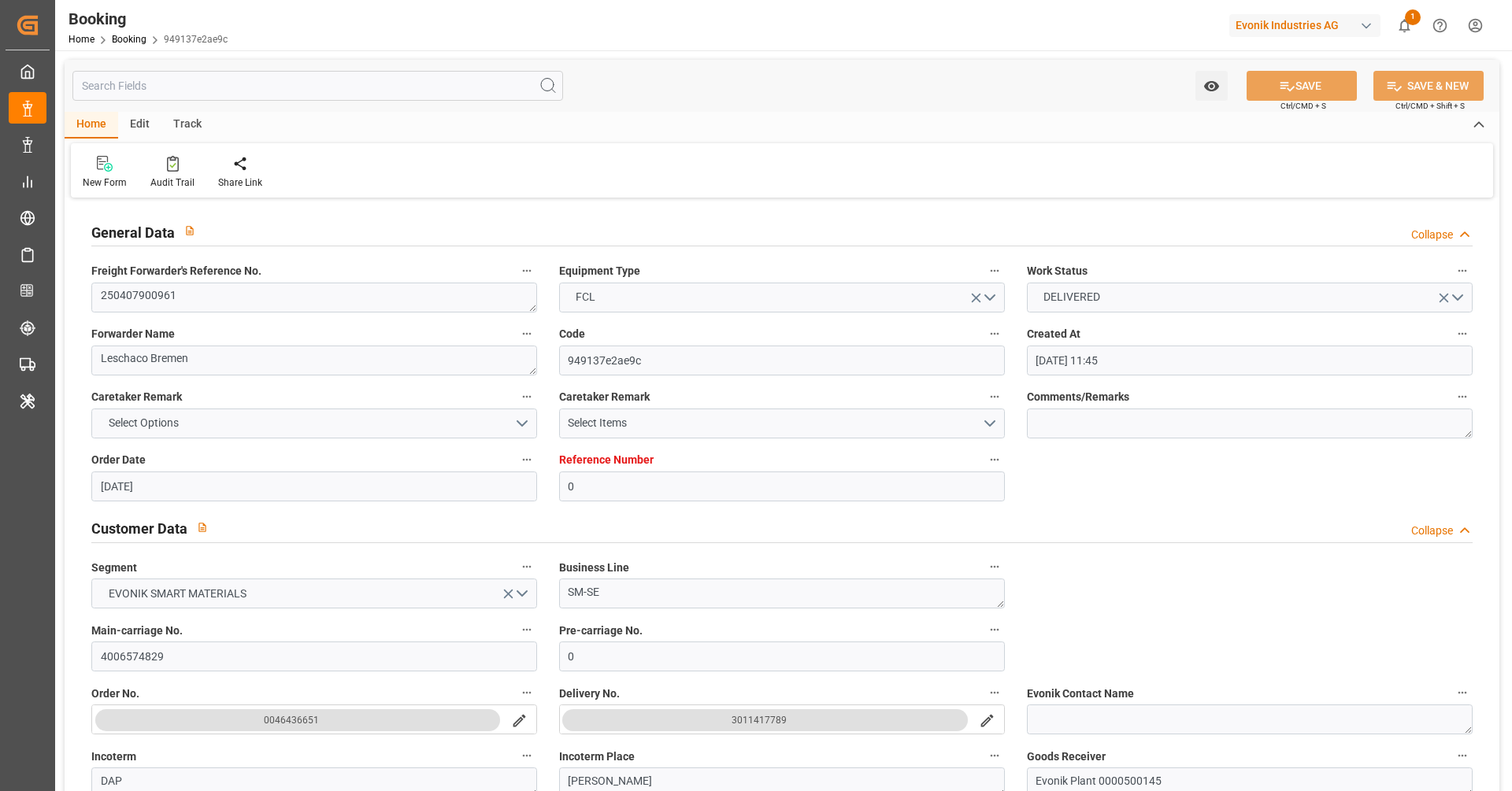
type input "01.06.2025"
type input "23.04.2025"
type input "23.04.2025 00:00"
type input "25.04.2025 00:00"
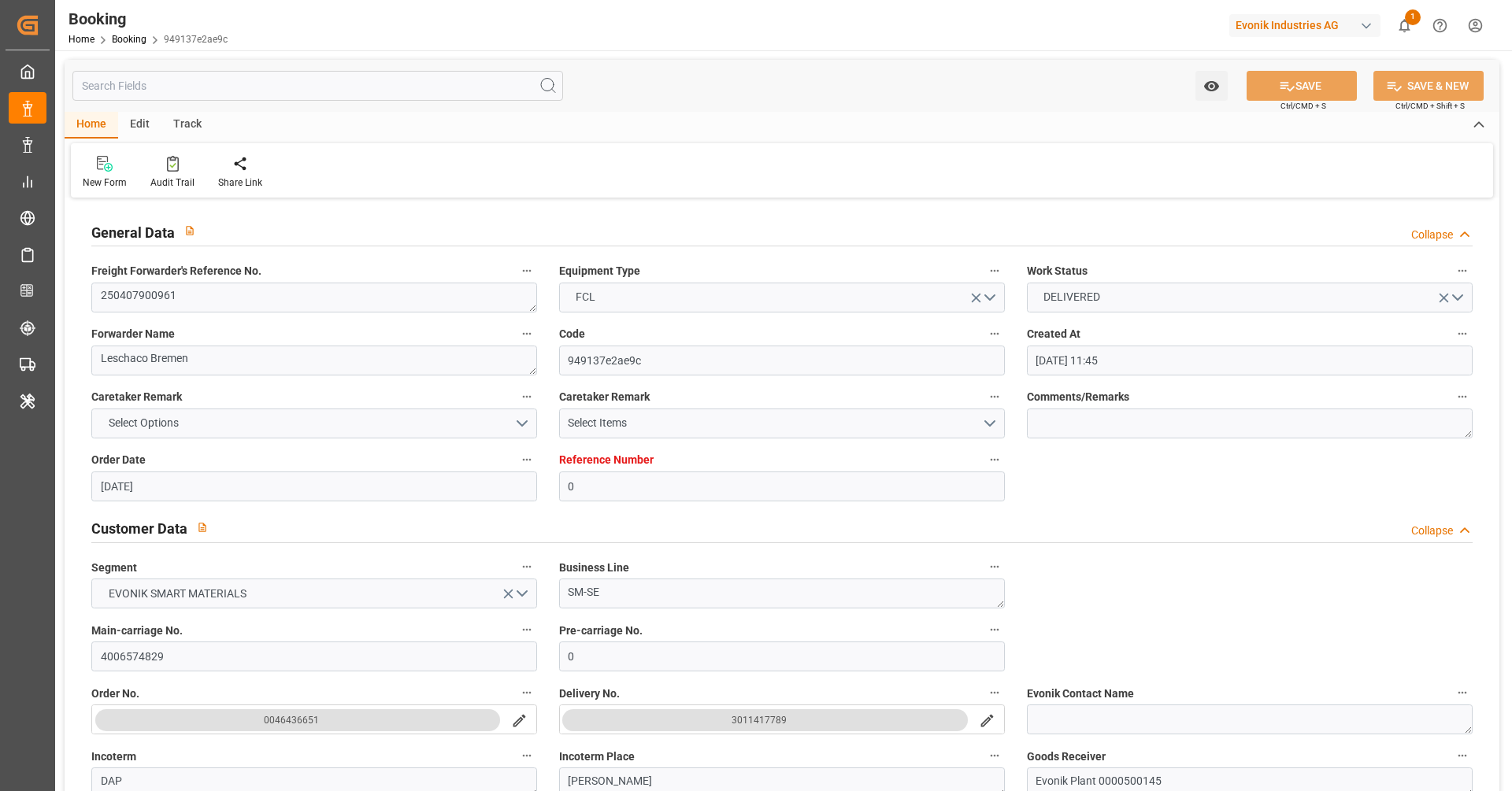
type input "25.04.2025 00:00"
type input "17.04.2025 00:00"
type input "23.05.2025 00:00"
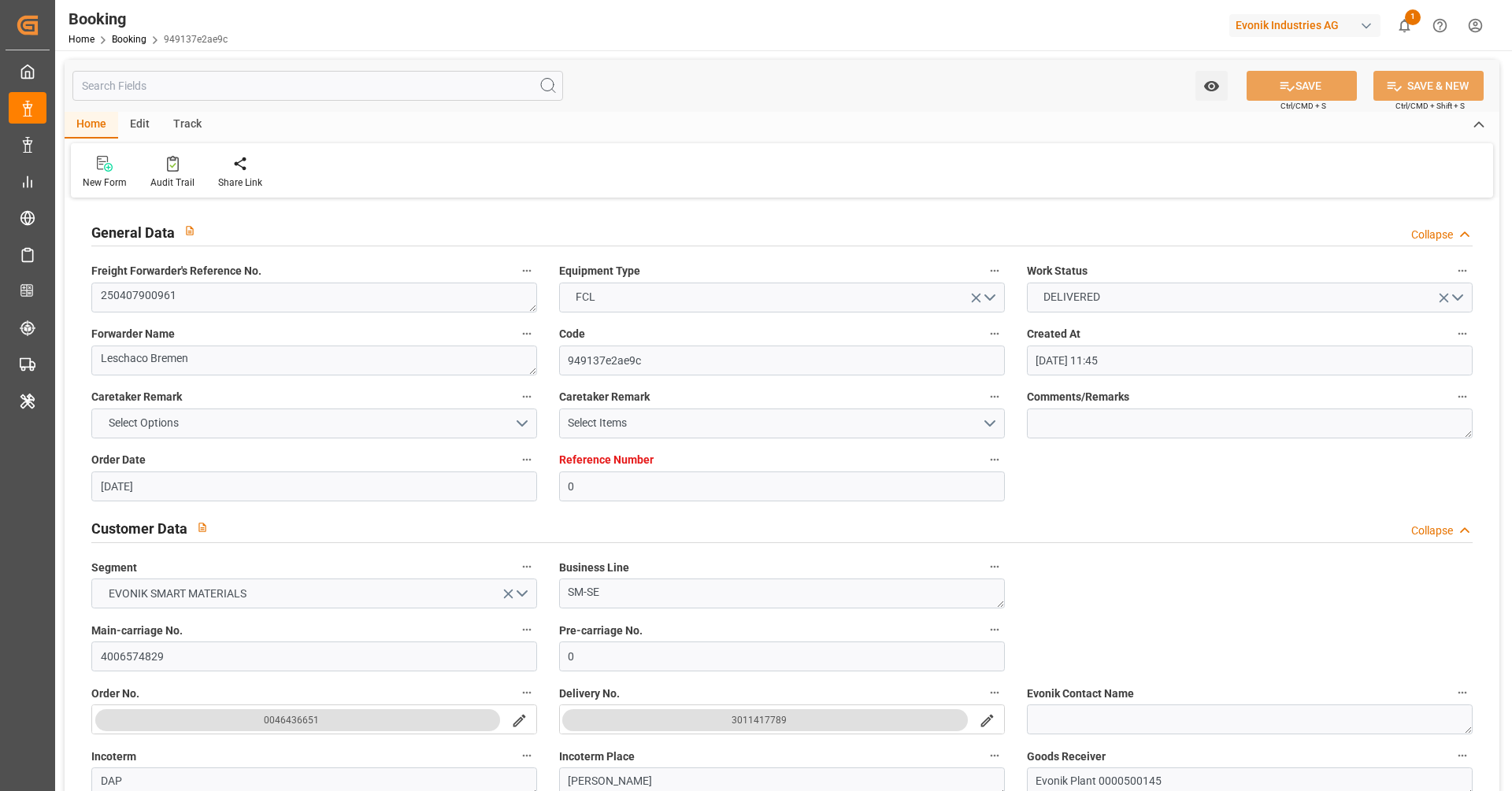
type input "29.05.2025 00:00"
type input "14.08.2025 11:54"
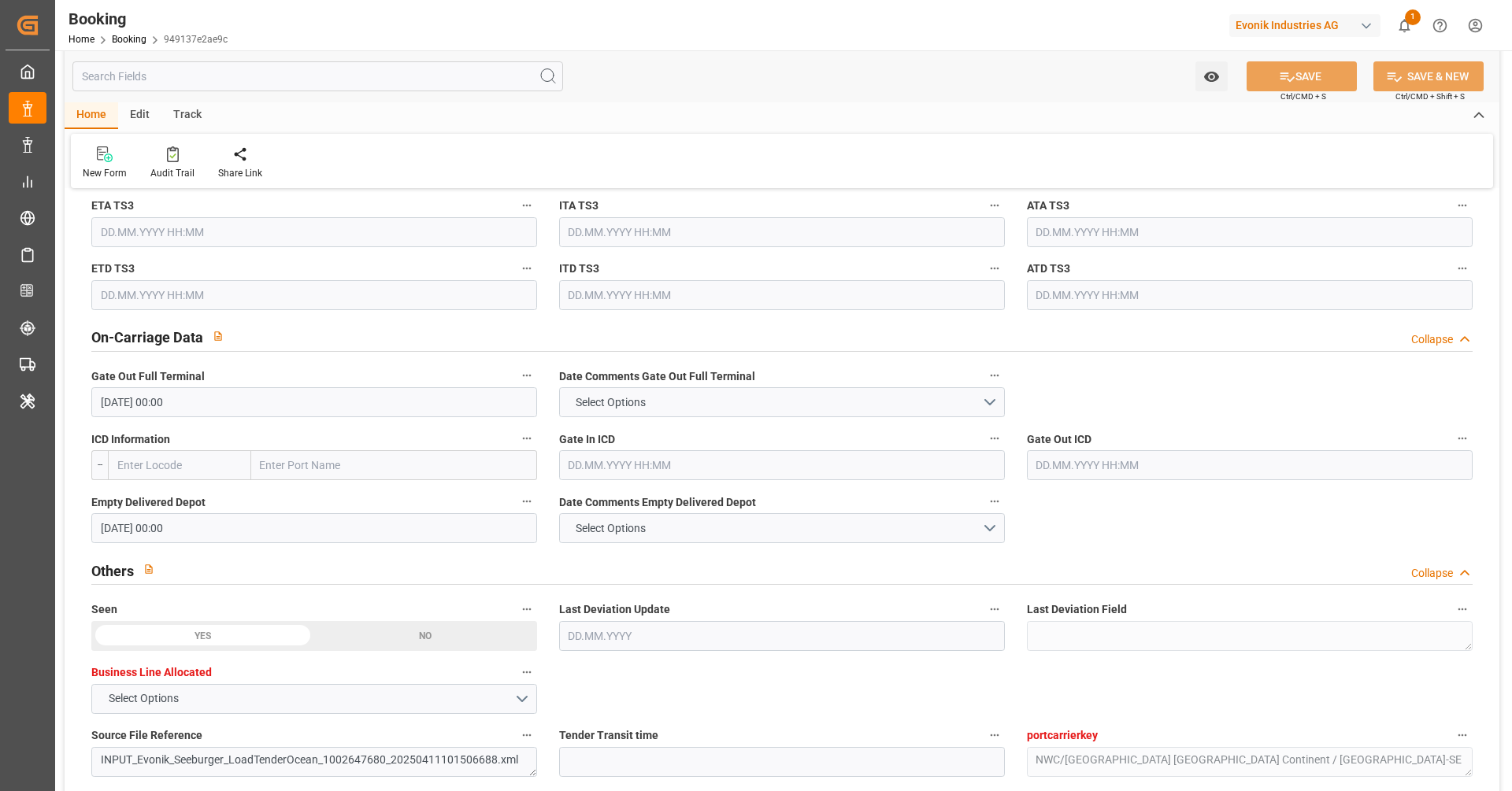
scroll to position [1635, 0]
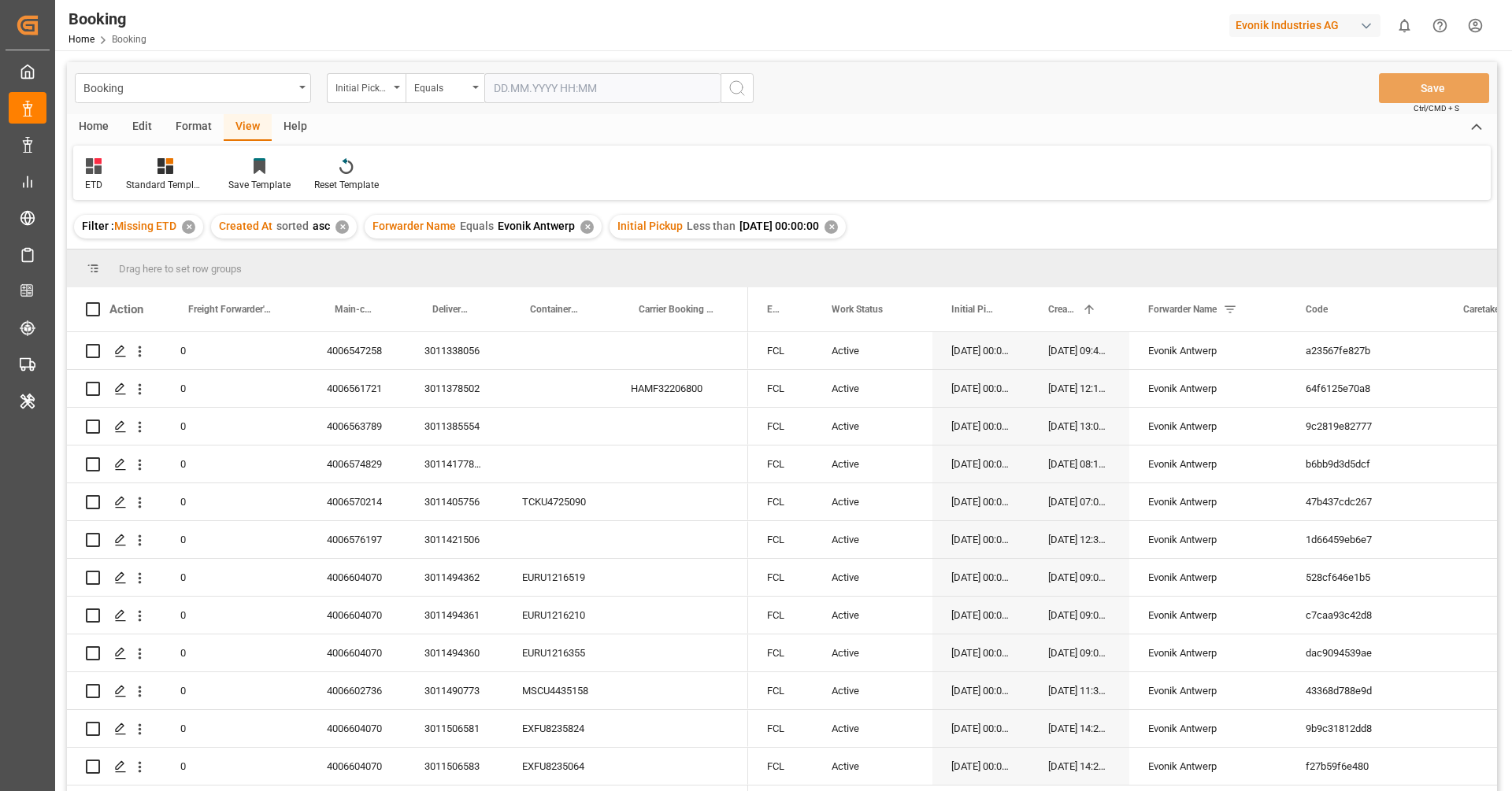
click at [1143, 175] on div "ETD Standard Templates Save Template Reset Template" at bounding box center [782, 172] width 1418 height 54
